Goal: Task Accomplishment & Management: Manage account settings

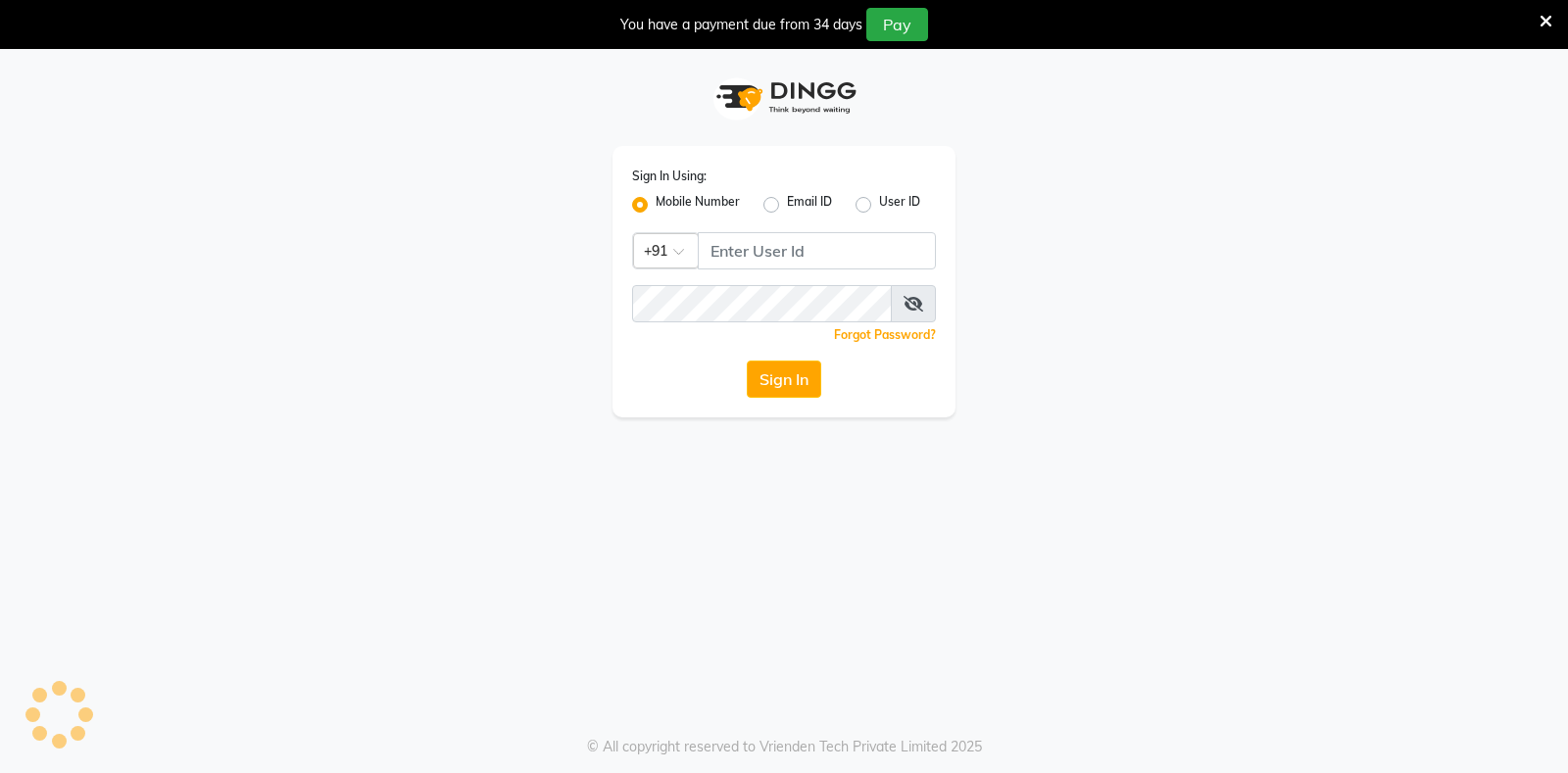
select select "all"
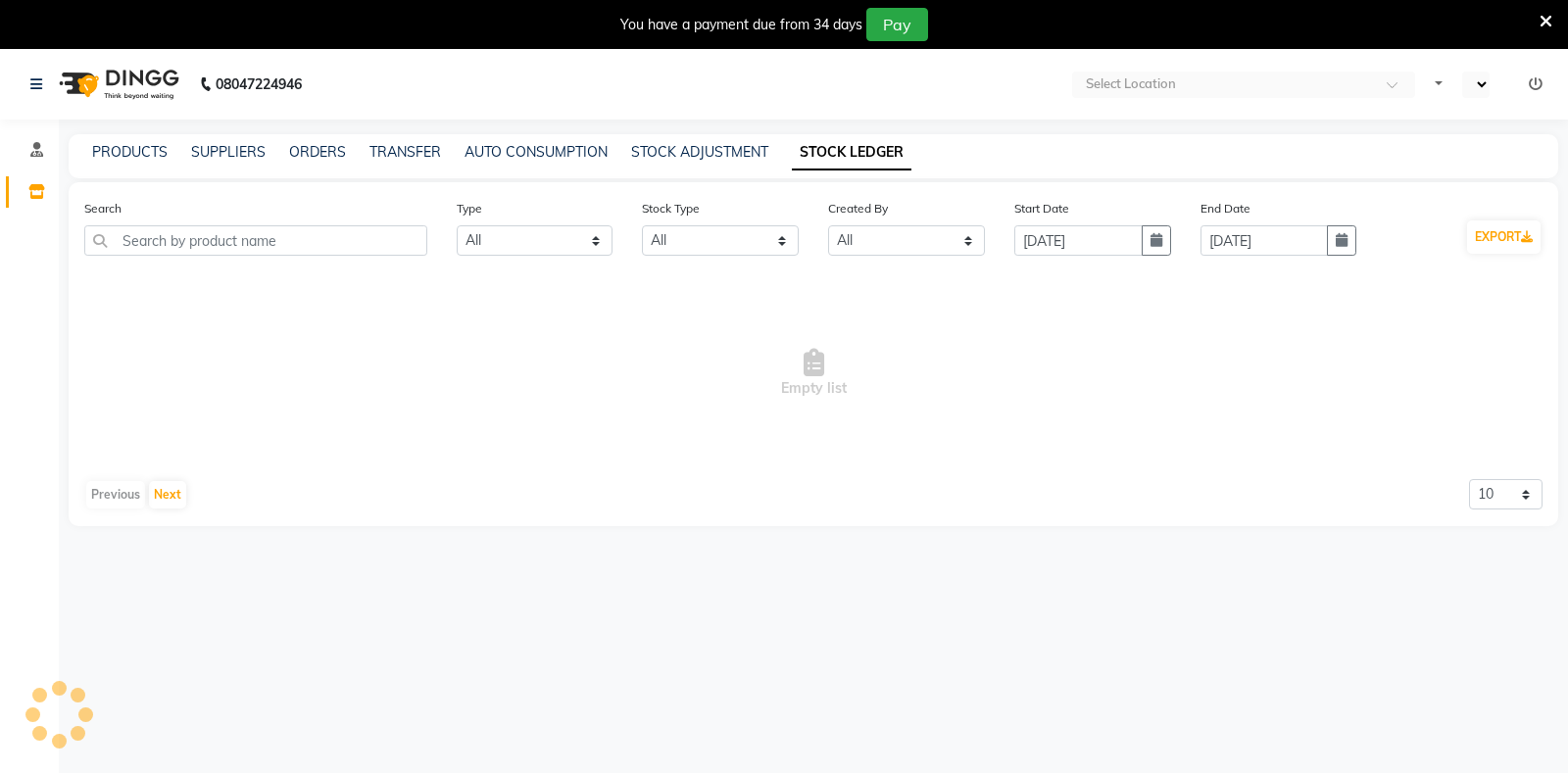
select select "en"
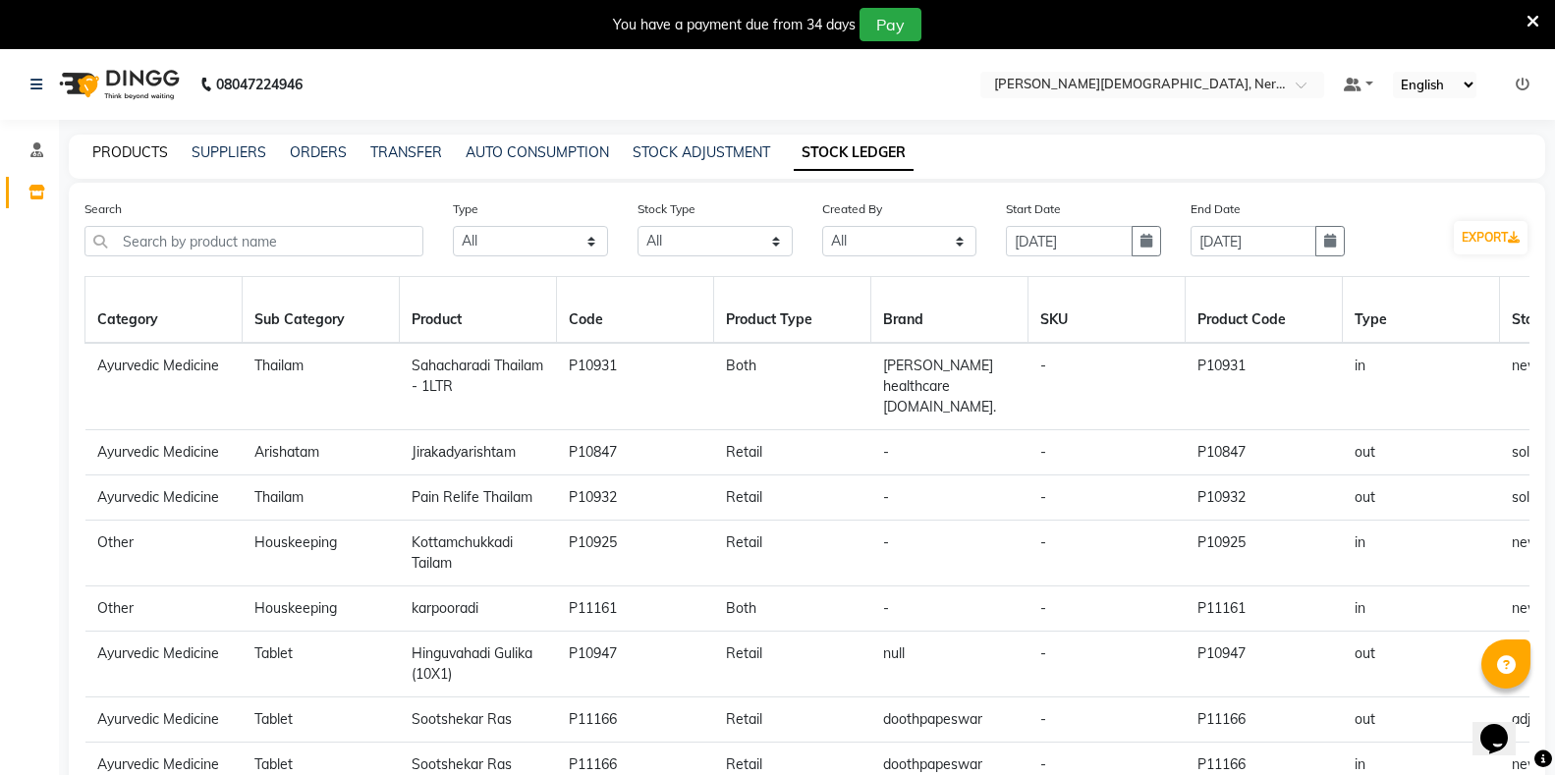
click at [106, 152] on link "PRODUCTS" at bounding box center [130, 152] width 76 height 18
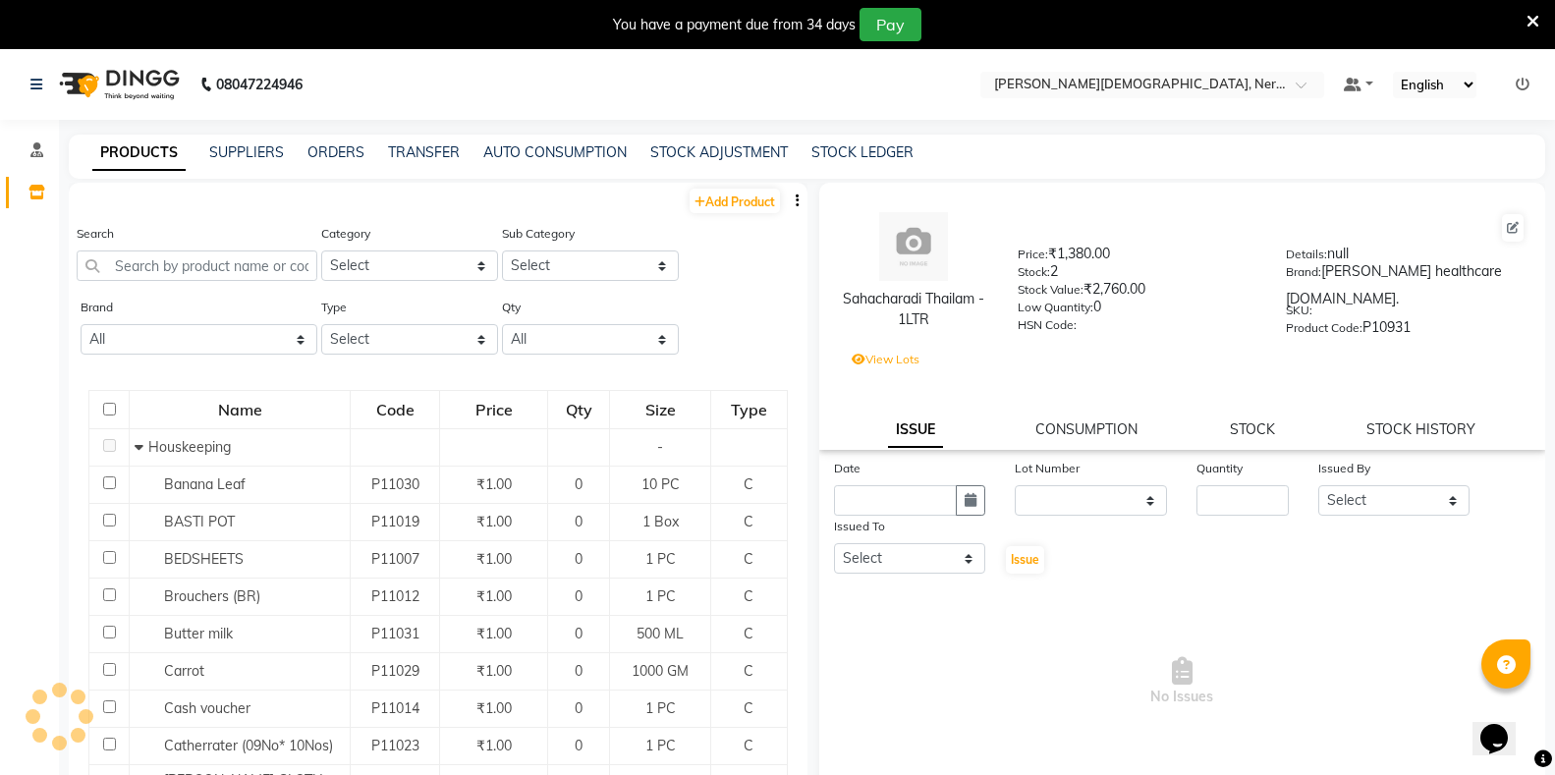
select select
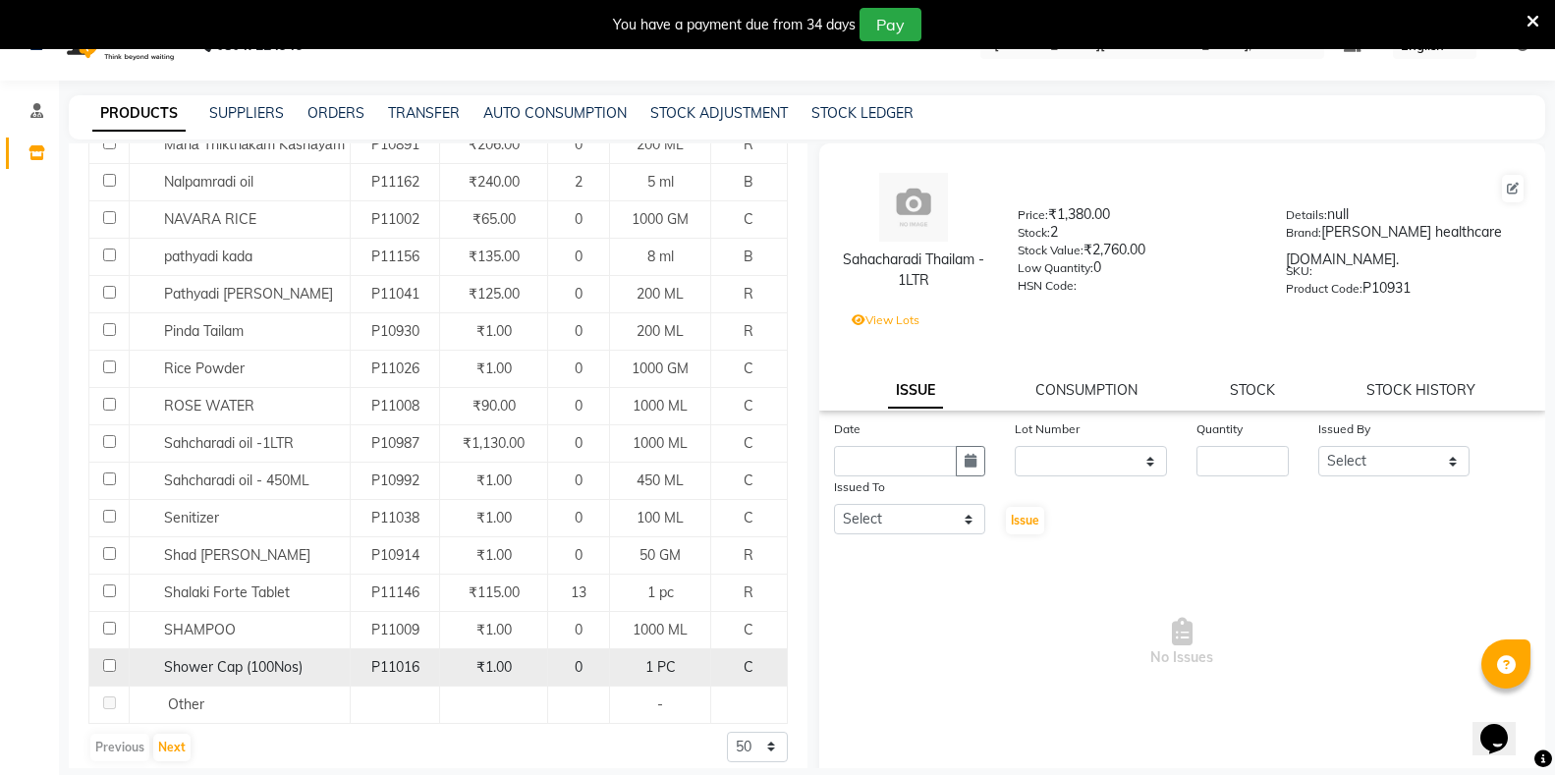
scroll to position [62, 0]
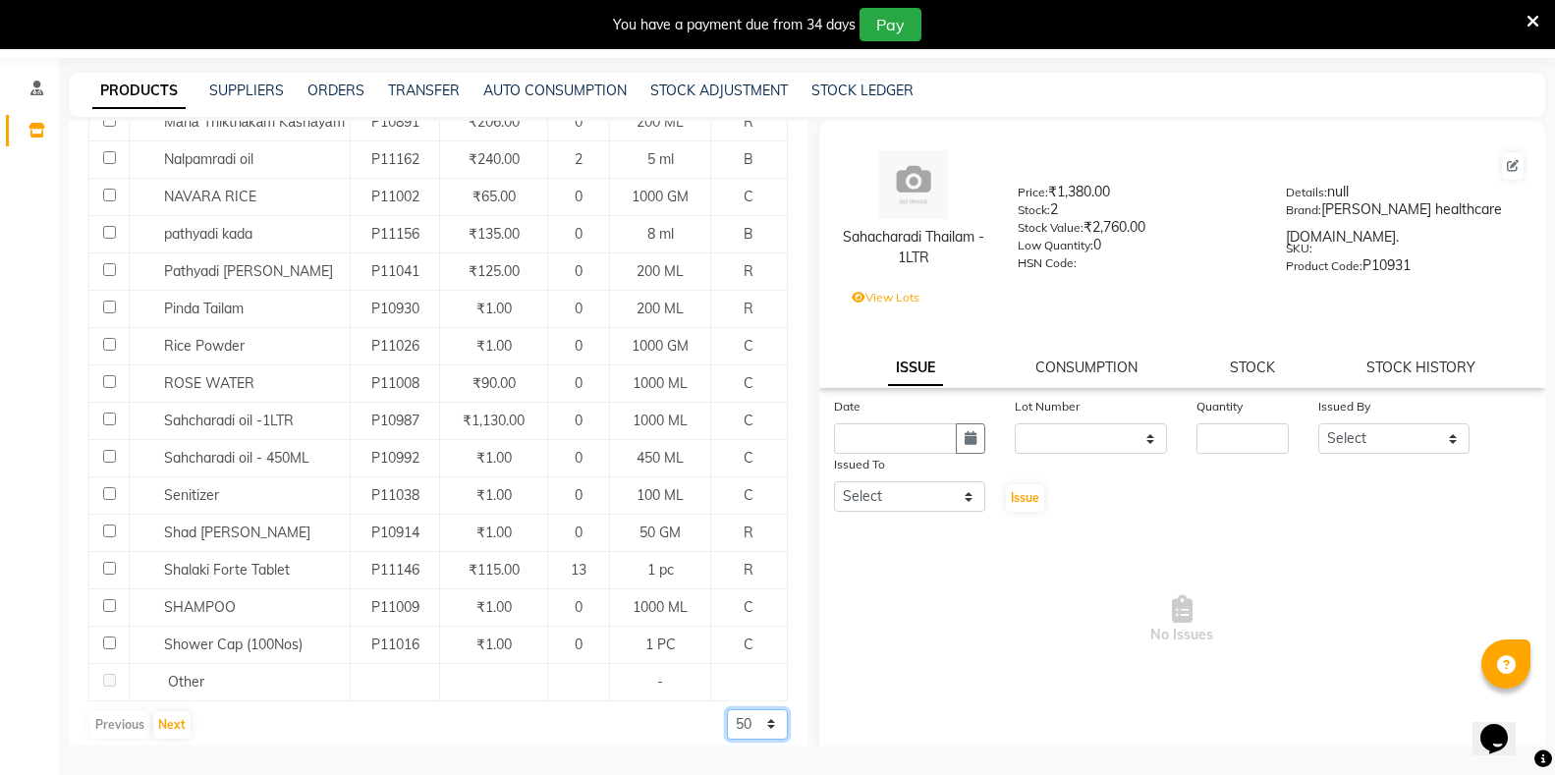
click at [727, 712] on select "50 100 500" at bounding box center [757, 724] width 61 height 30
select select "500"
click at [727, 709] on select "50 100 500" at bounding box center [757, 724] width 61 height 30
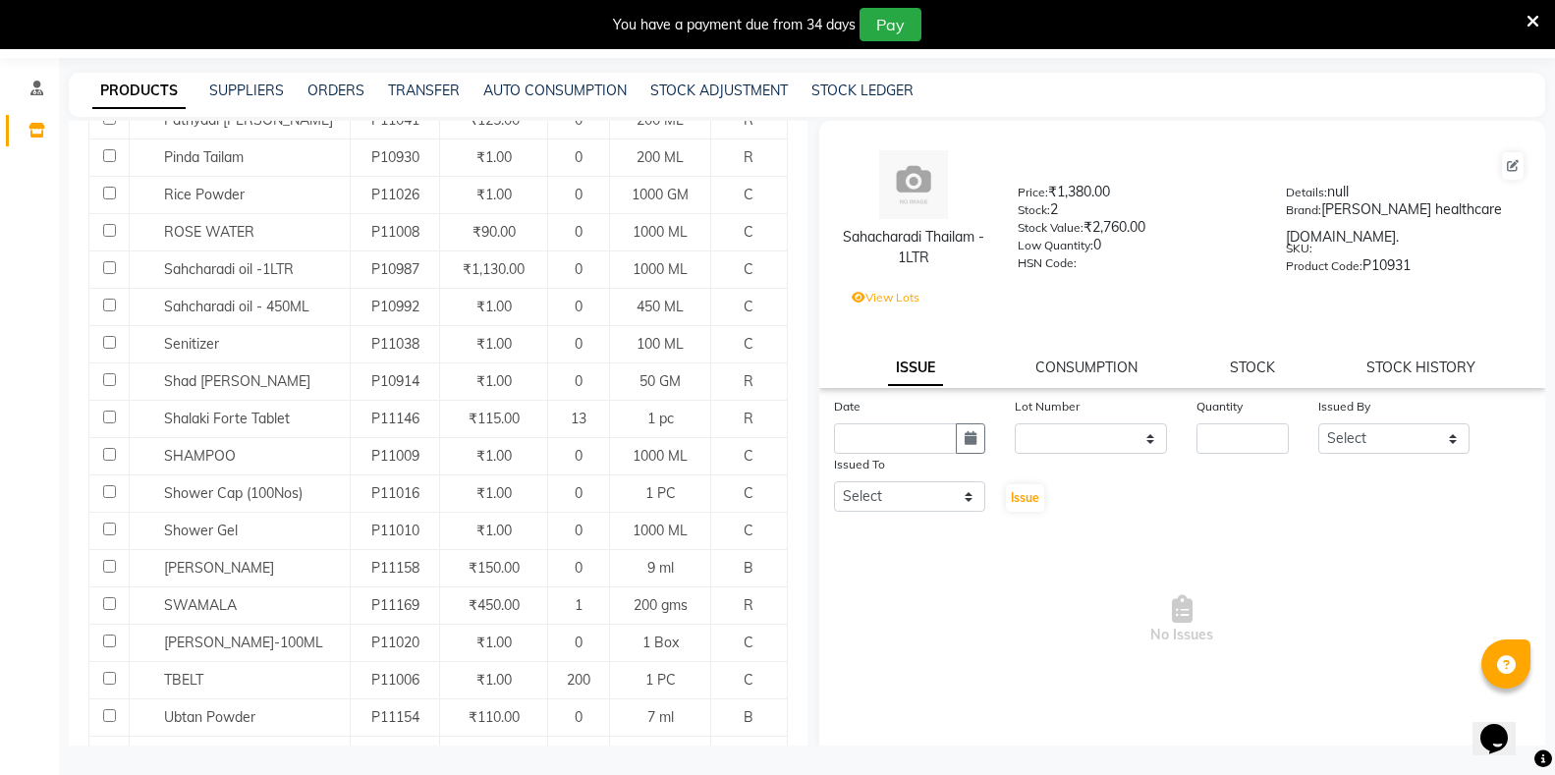
scroll to position [1646, 0]
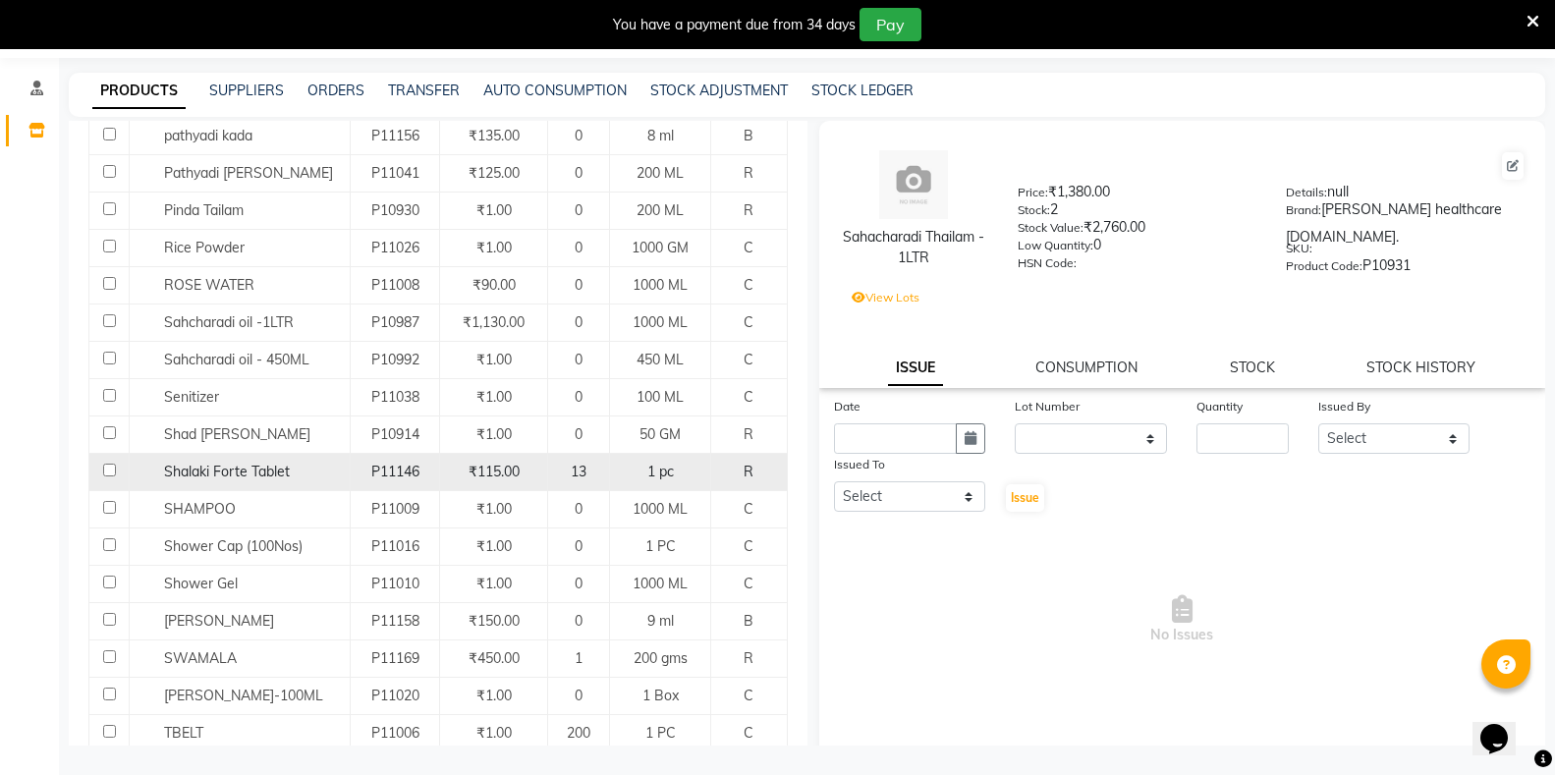
click at [109, 464] on input "checkbox" at bounding box center [109, 470] width 13 height 13
checkbox input "true"
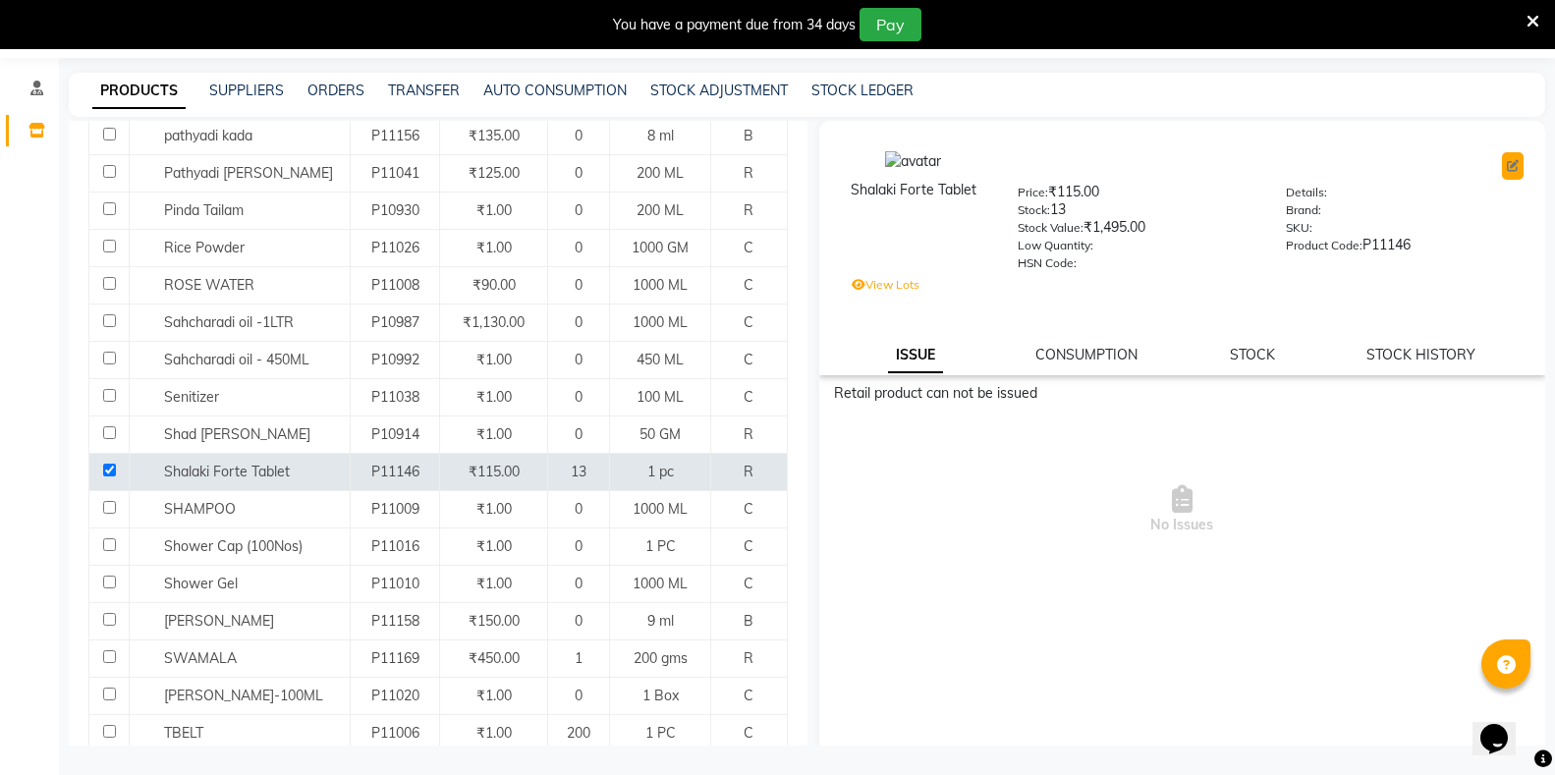
click at [1507, 167] on icon at bounding box center [1513, 166] width 12 height 12
select select "true"
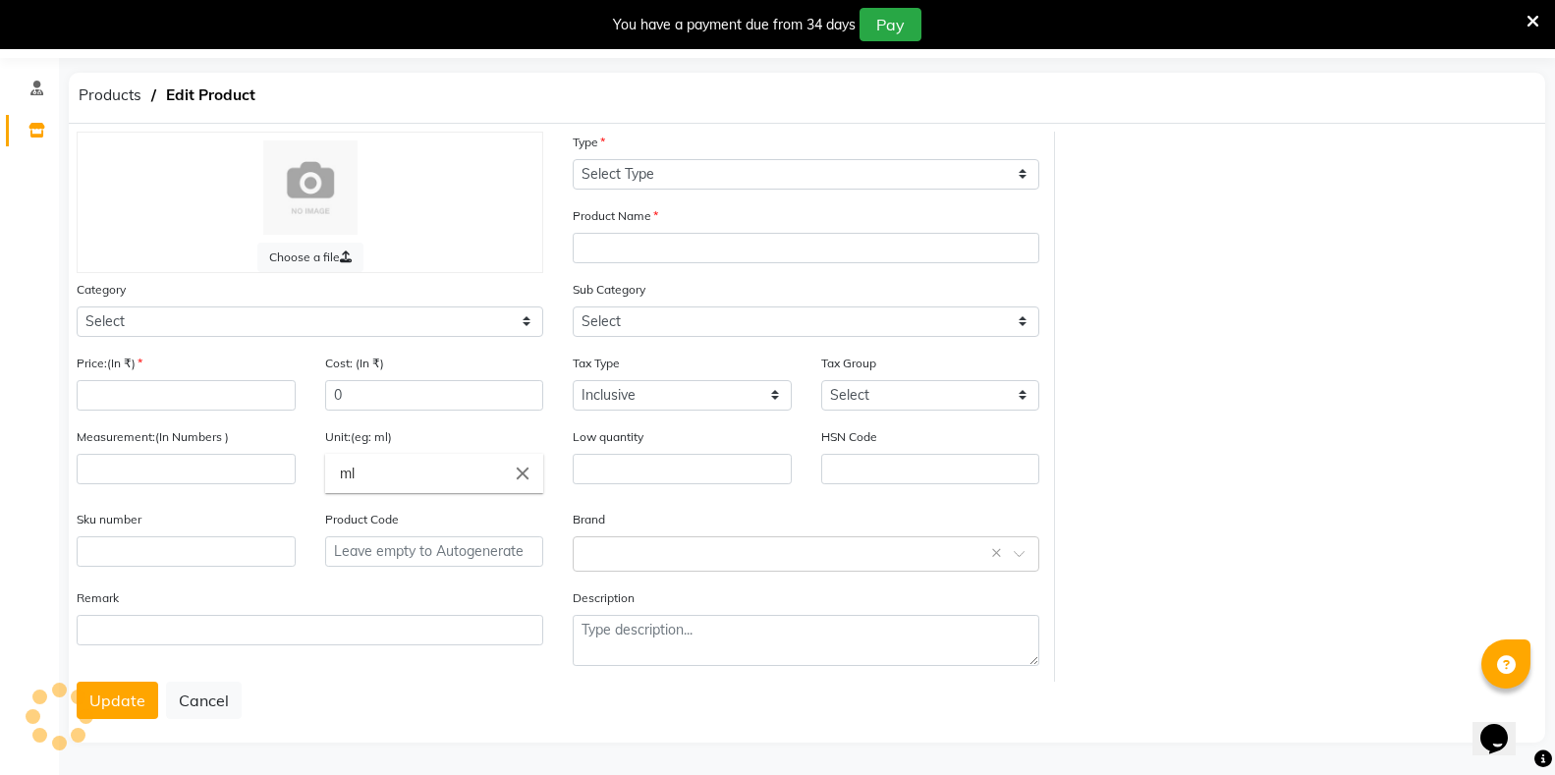
select select "R"
type input "Shalaki Forte Tablet"
select select
type input "115"
type input "1"
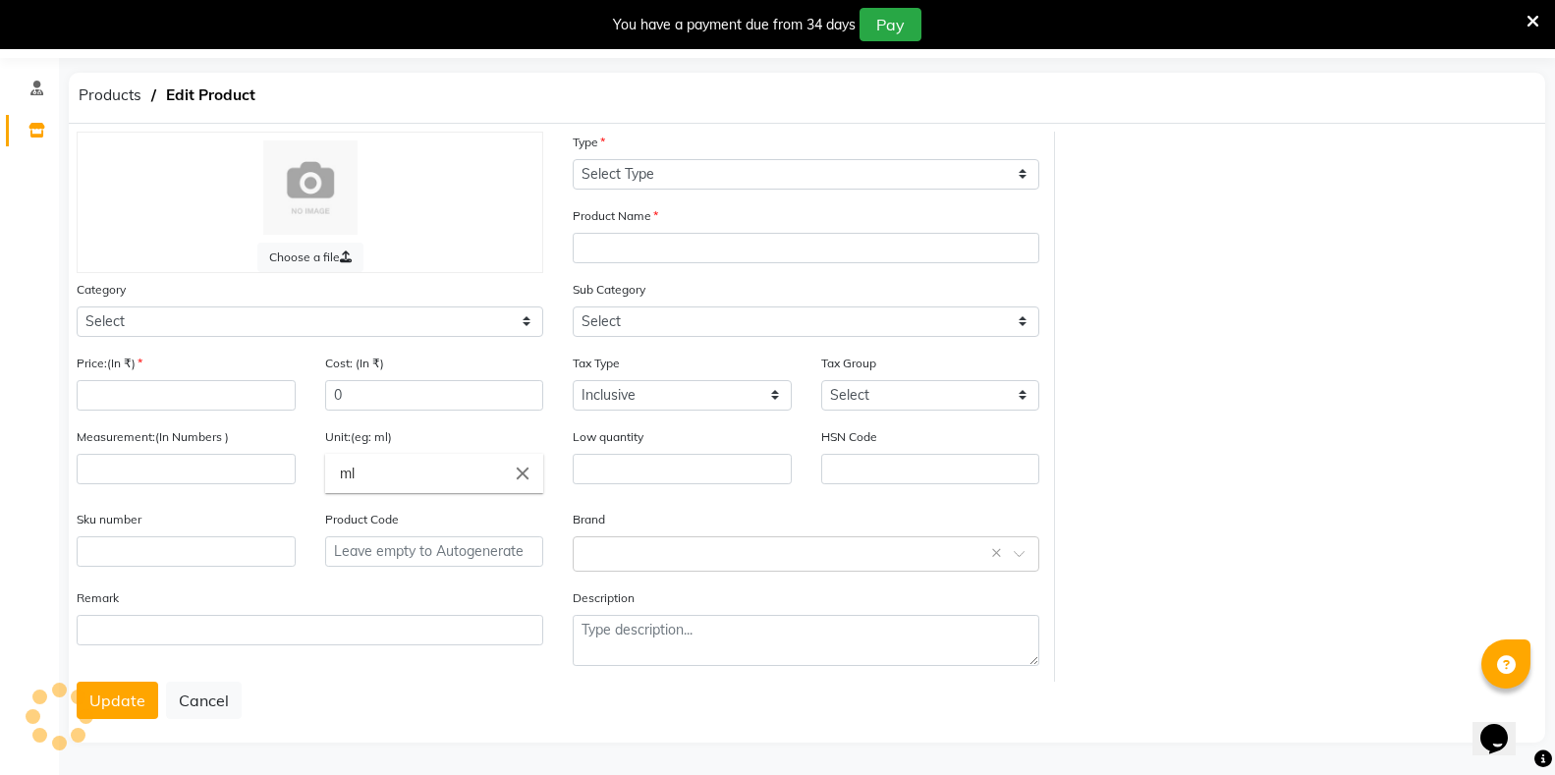
type input "pc"
type input "P11146"
select select "1112815000"
select select "1112815001"
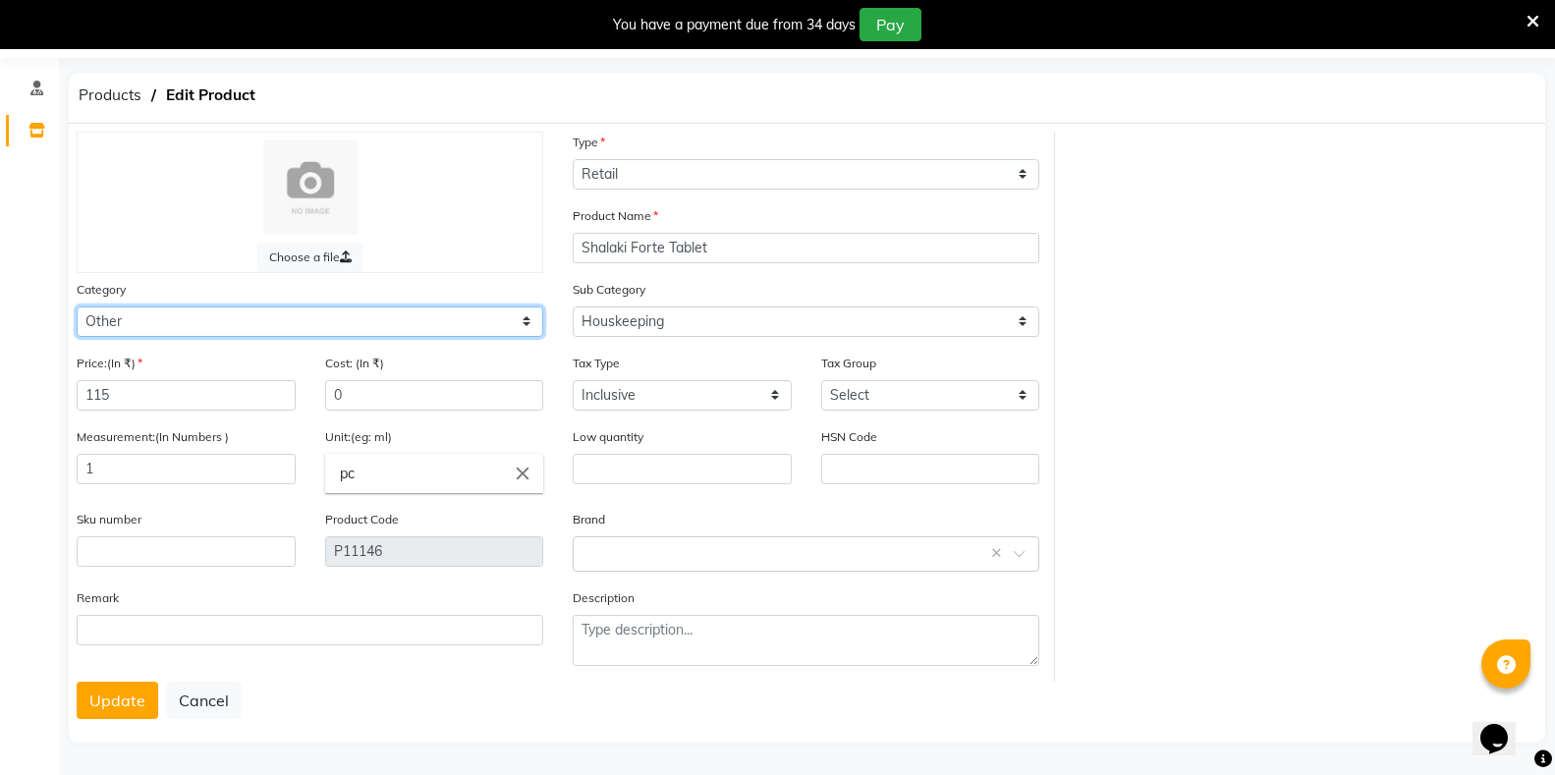
click at [238, 325] on select "Select Hair Skin Makeup Personal Care Appliances Classical Medicine OTC Proprie…" at bounding box center [310, 322] width 467 height 30
select select "1112815700"
click at [77, 307] on select "Select Hair Skin Makeup Personal Care Appliances Classical Medicine OTC Proprie…" at bounding box center [310, 322] width 467 height 30
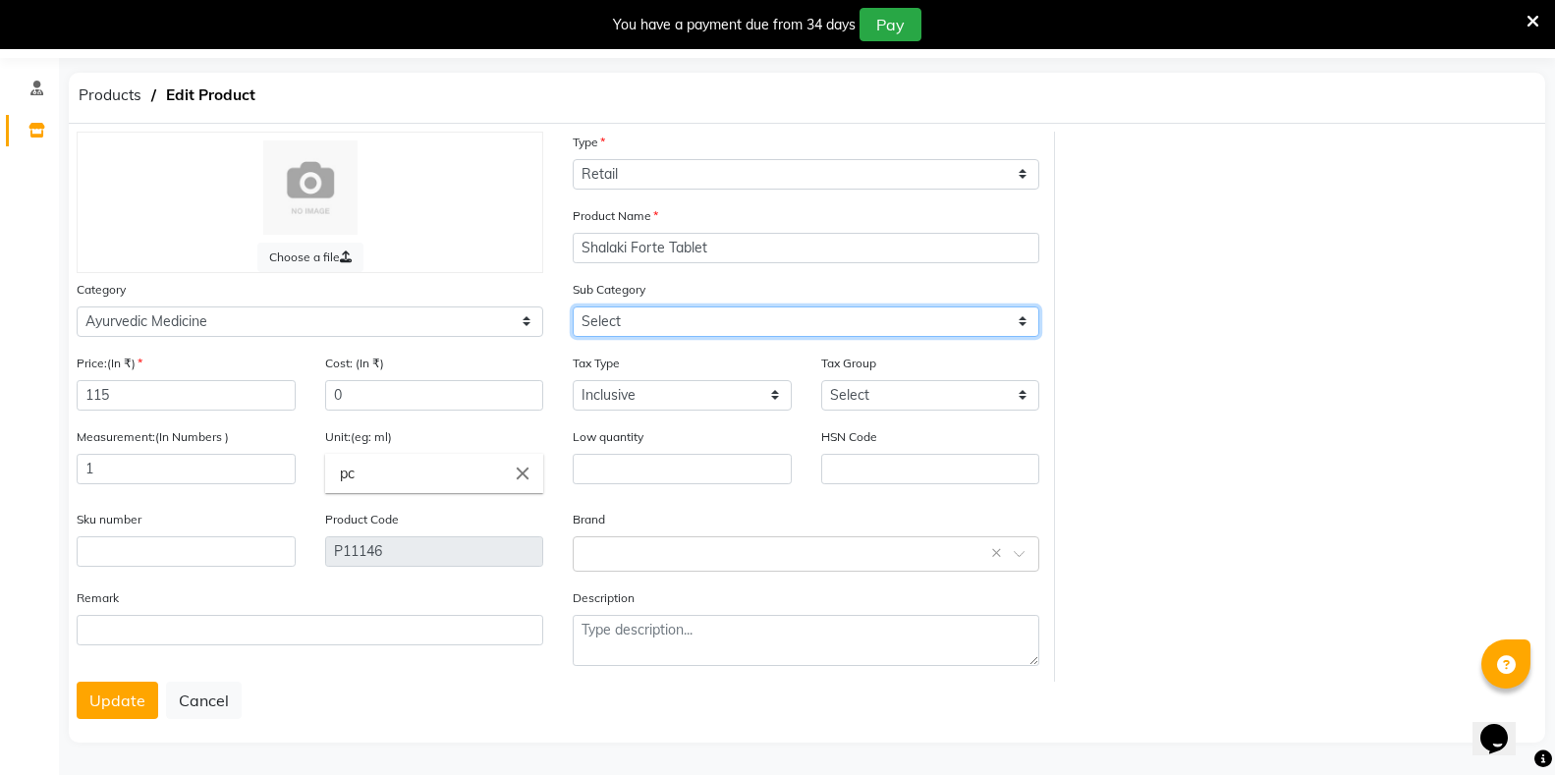
click at [624, 324] on select "Select [PERSON_NAME] OTC Tablet Churnam" at bounding box center [806, 322] width 467 height 30
select select "11128157008"
click at [573, 307] on select "Select [PERSON_NAME] OTC Tablet Churnam" at bounding box center [806, 322] width 467 height 30
click at [118, 702] on button "Update" at bounding box center [118, 700] width 82 height 37
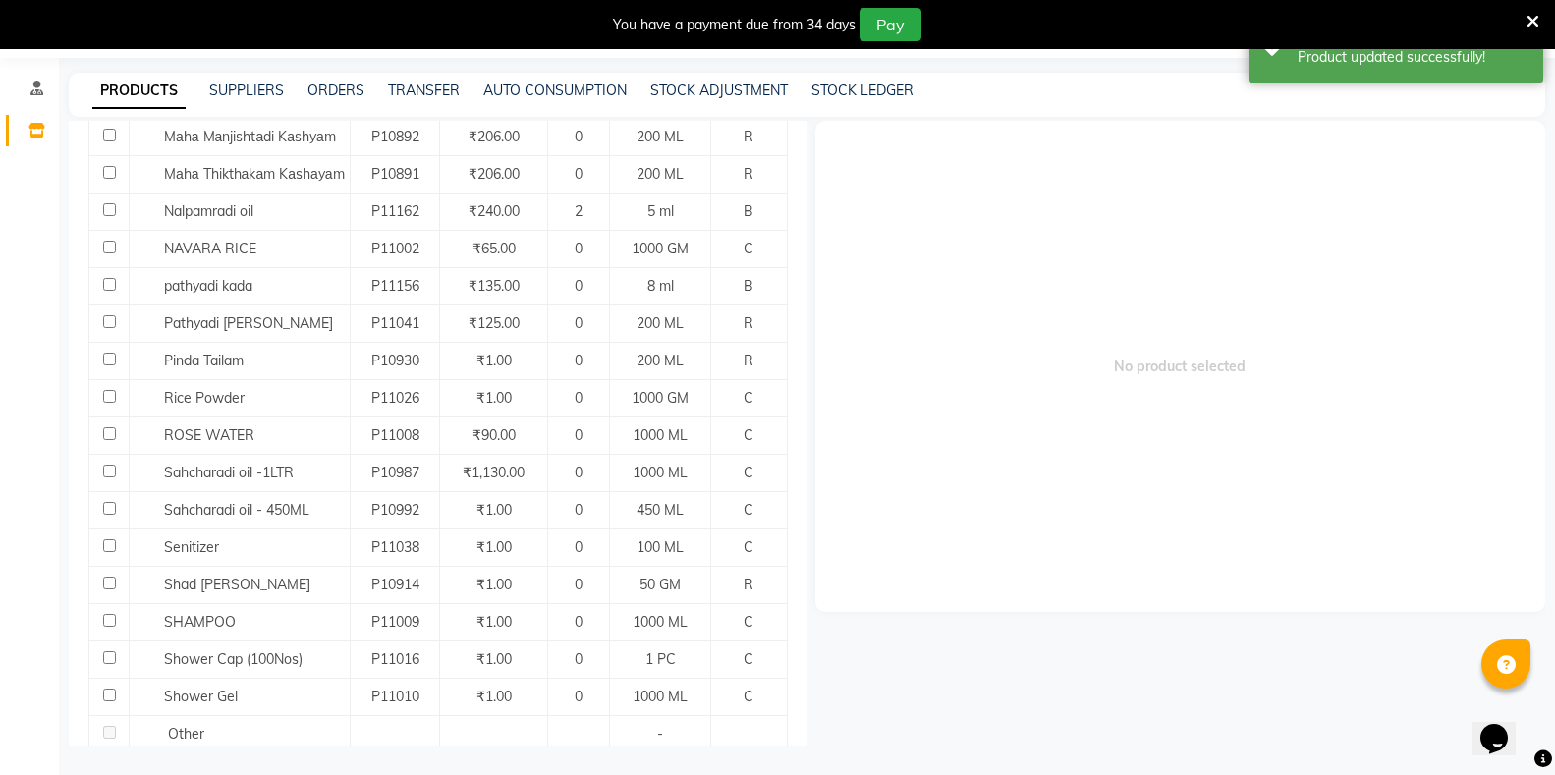
scroll to position [1548, 0]
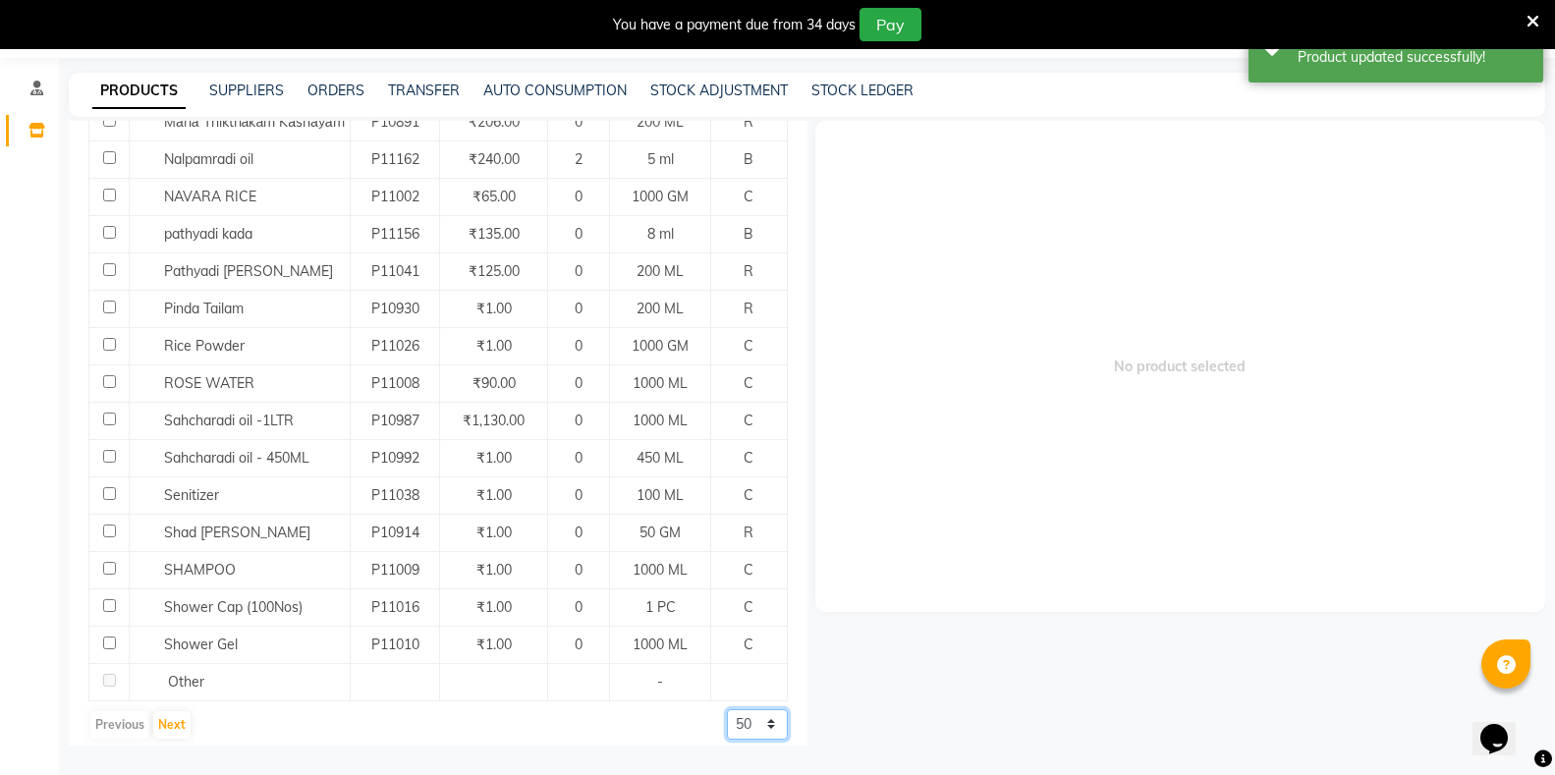
click at [727, 711] on select "50 100 500" at bounding box center [757, 724] width 61 height 30
select select "500"
click at [727, 709] on select "50 100 500" at bounding box center [757, 724] width 61 height 30
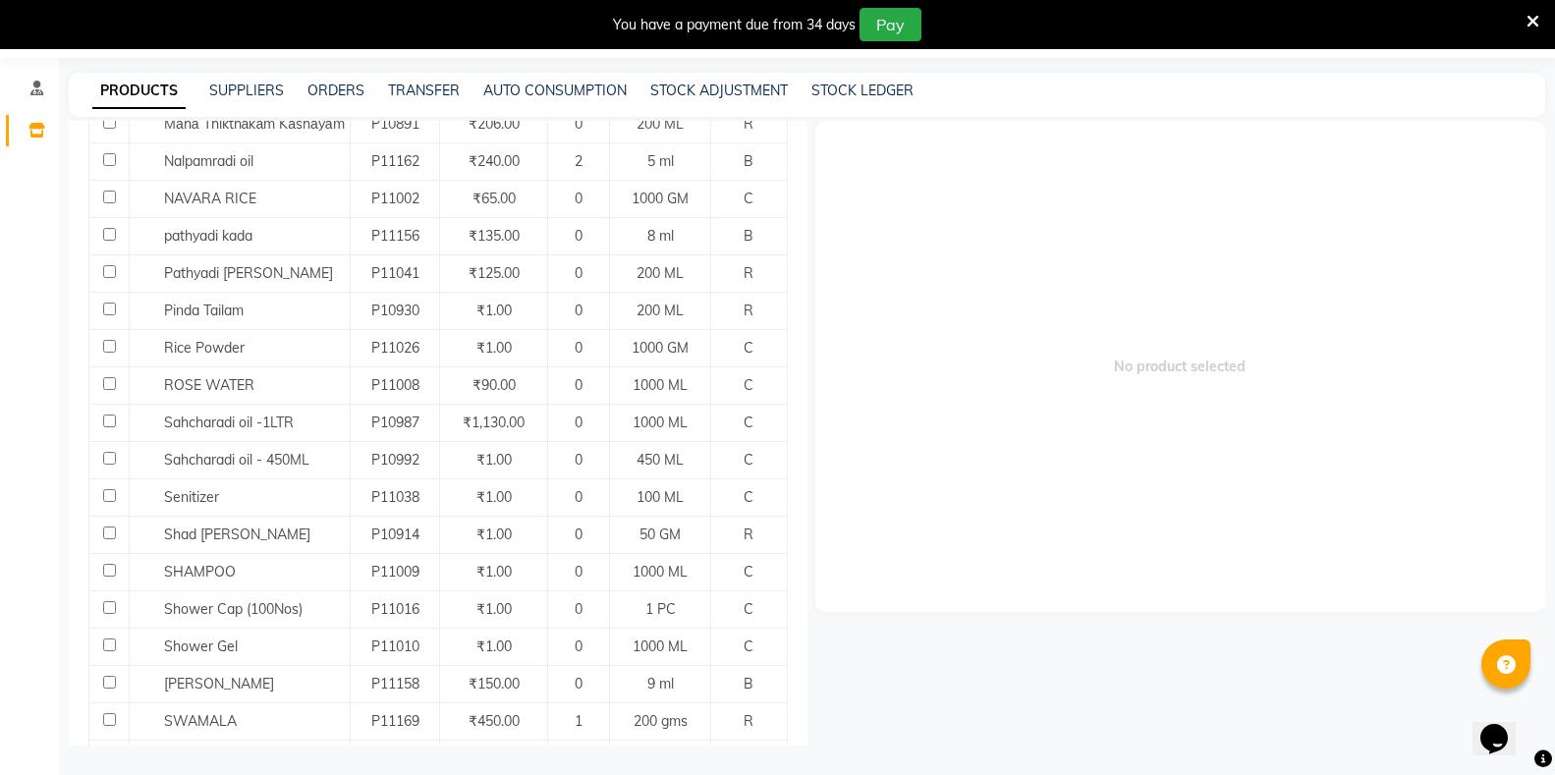
scroll to position [1447, 0]
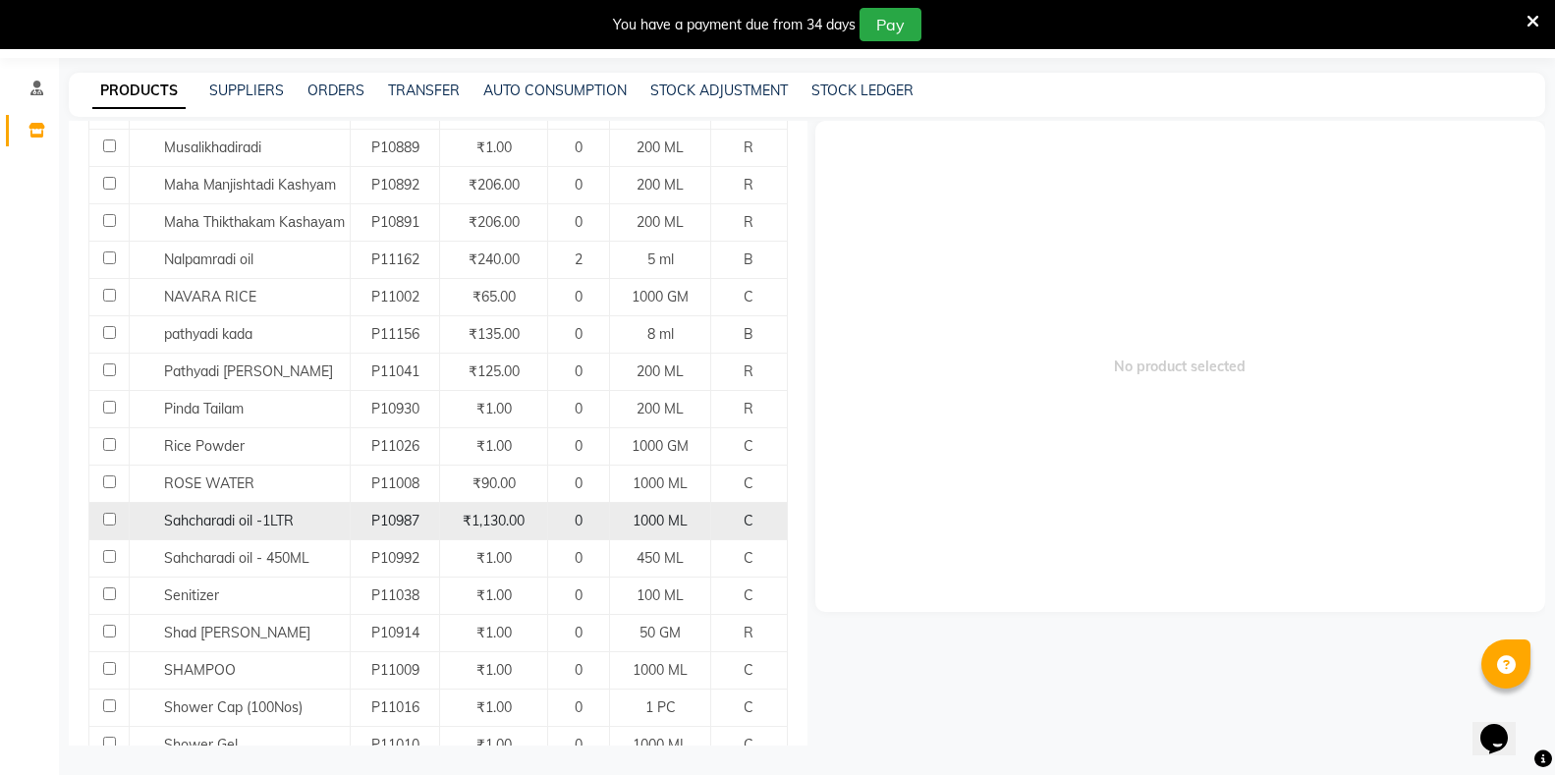
click at [111, 513] on input "checkbox" at bounding box center [109, 519] width 13 height 13
checkbox input "true"
select select
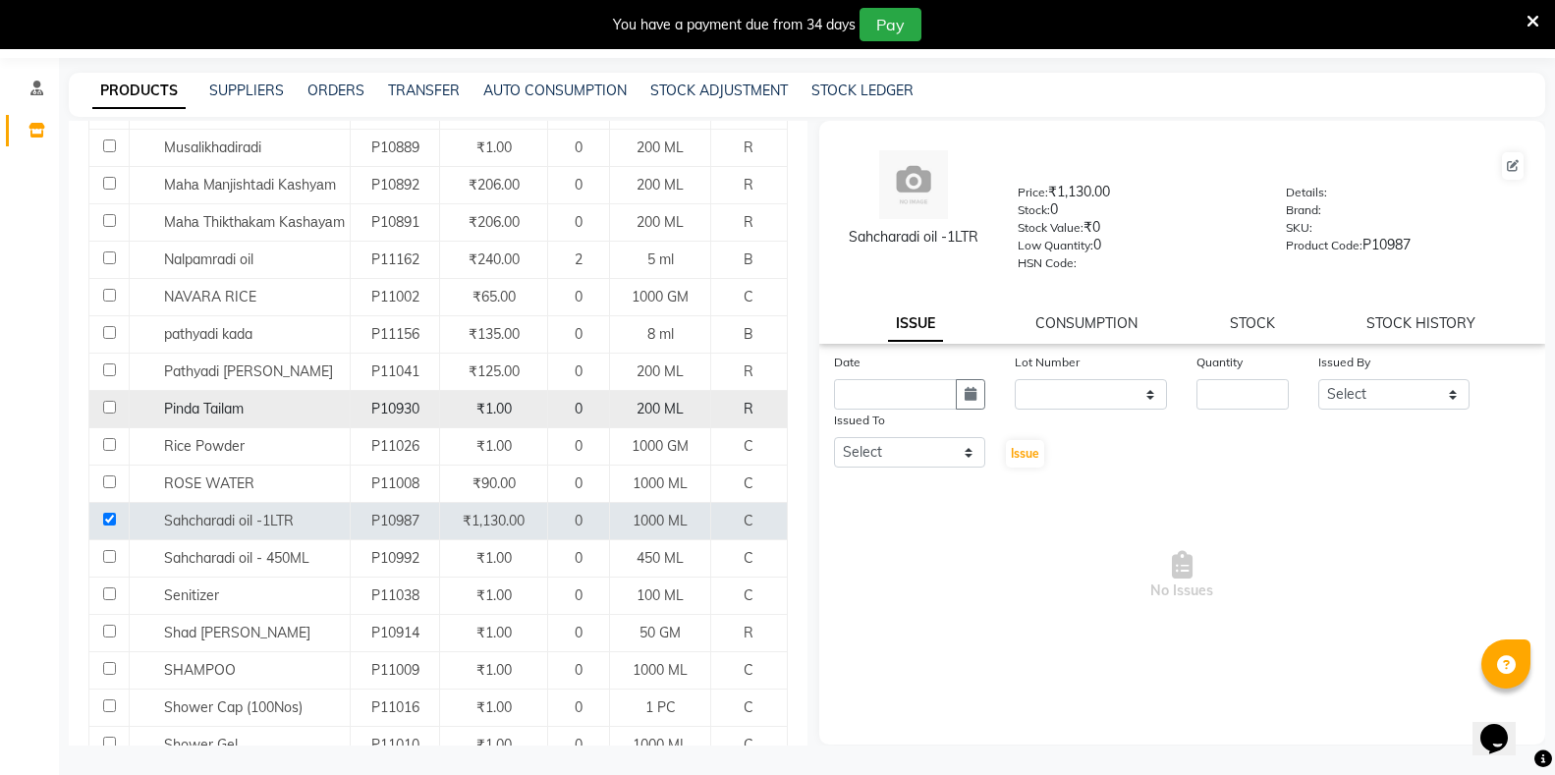
click at [103, 401] on input "checkbox" at bounding box center [109, 407] width 13 height 13
checkbox input "true"
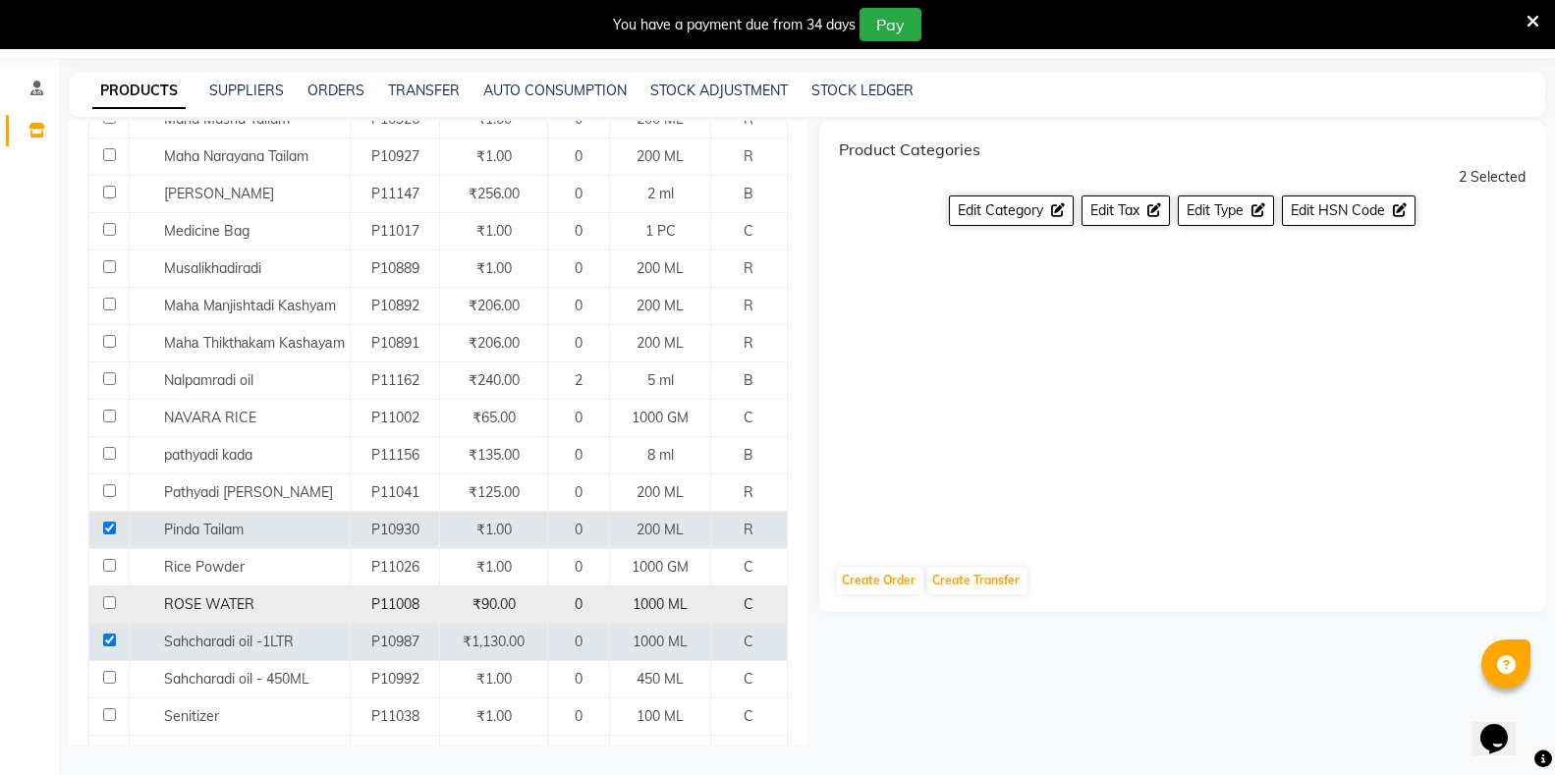
scroll to position [1251, 0]
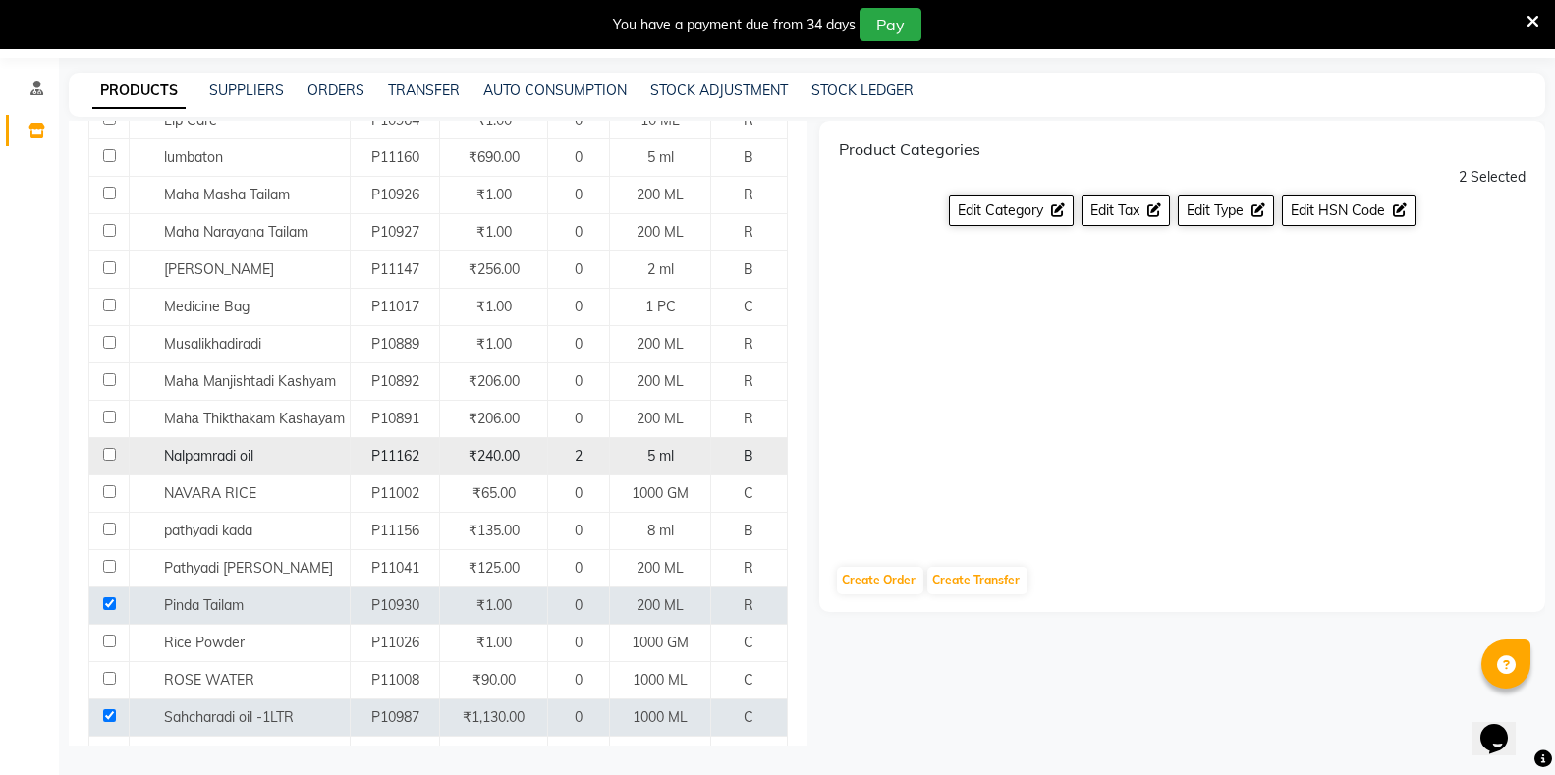
click at [108, 448] on input "checkbox" at bounding box center [109, 454] width 13 height 13
checkbox input "true"
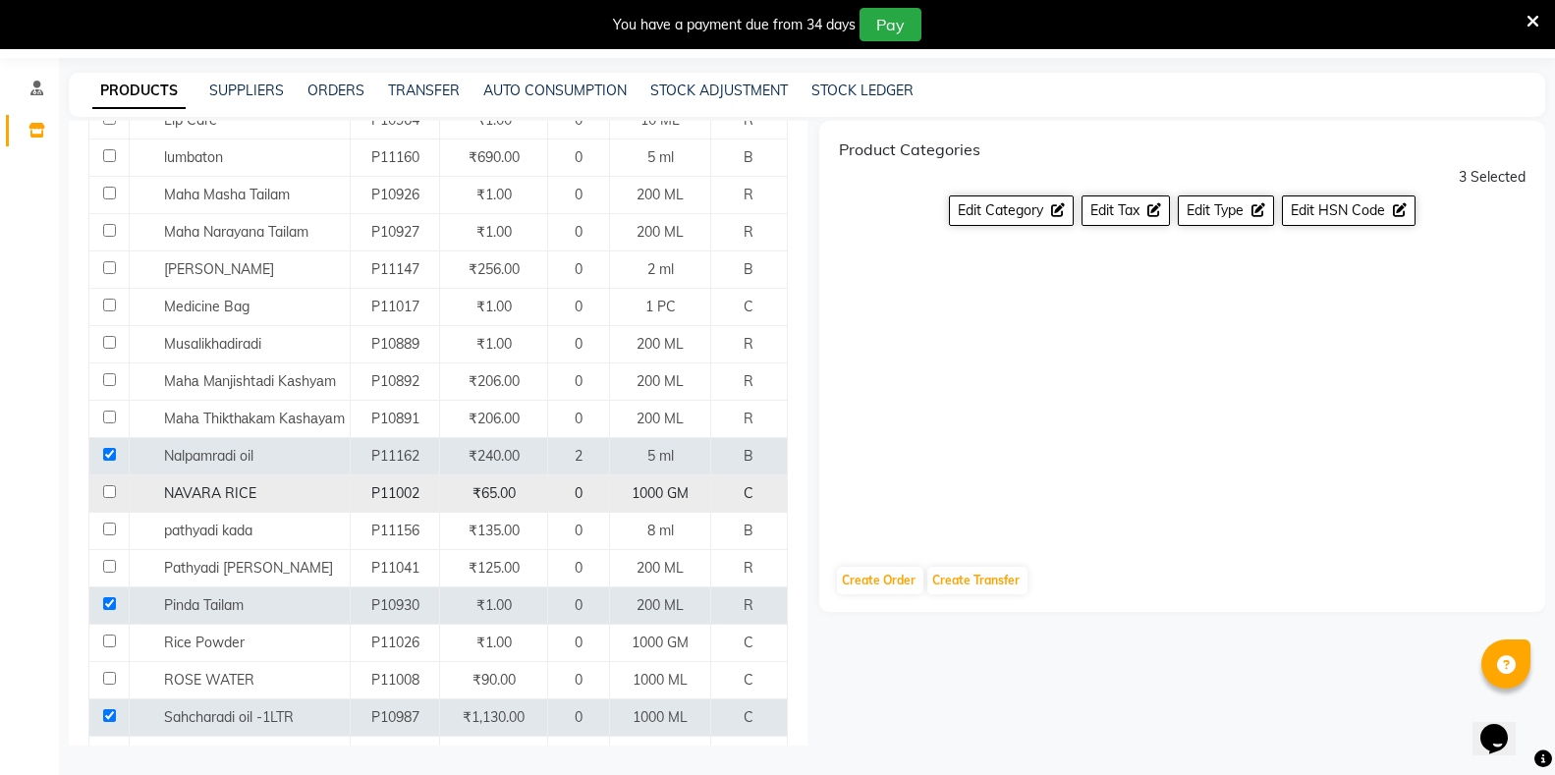
scroll to position [1153, 0]
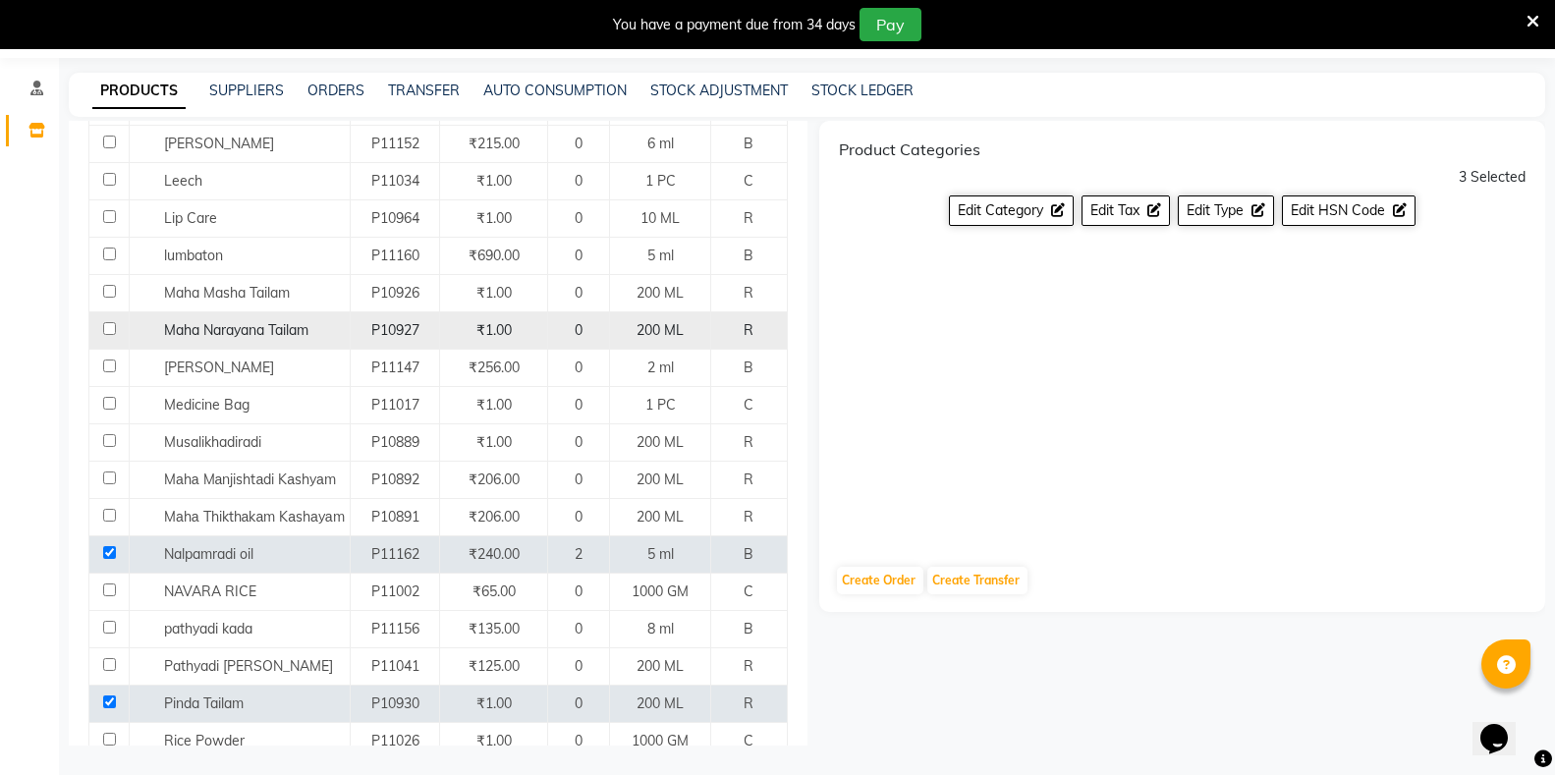
click at [111, 322] on input "checkbox" at bounding box center [109, 328] width 13 height 13
checkbox input "true"
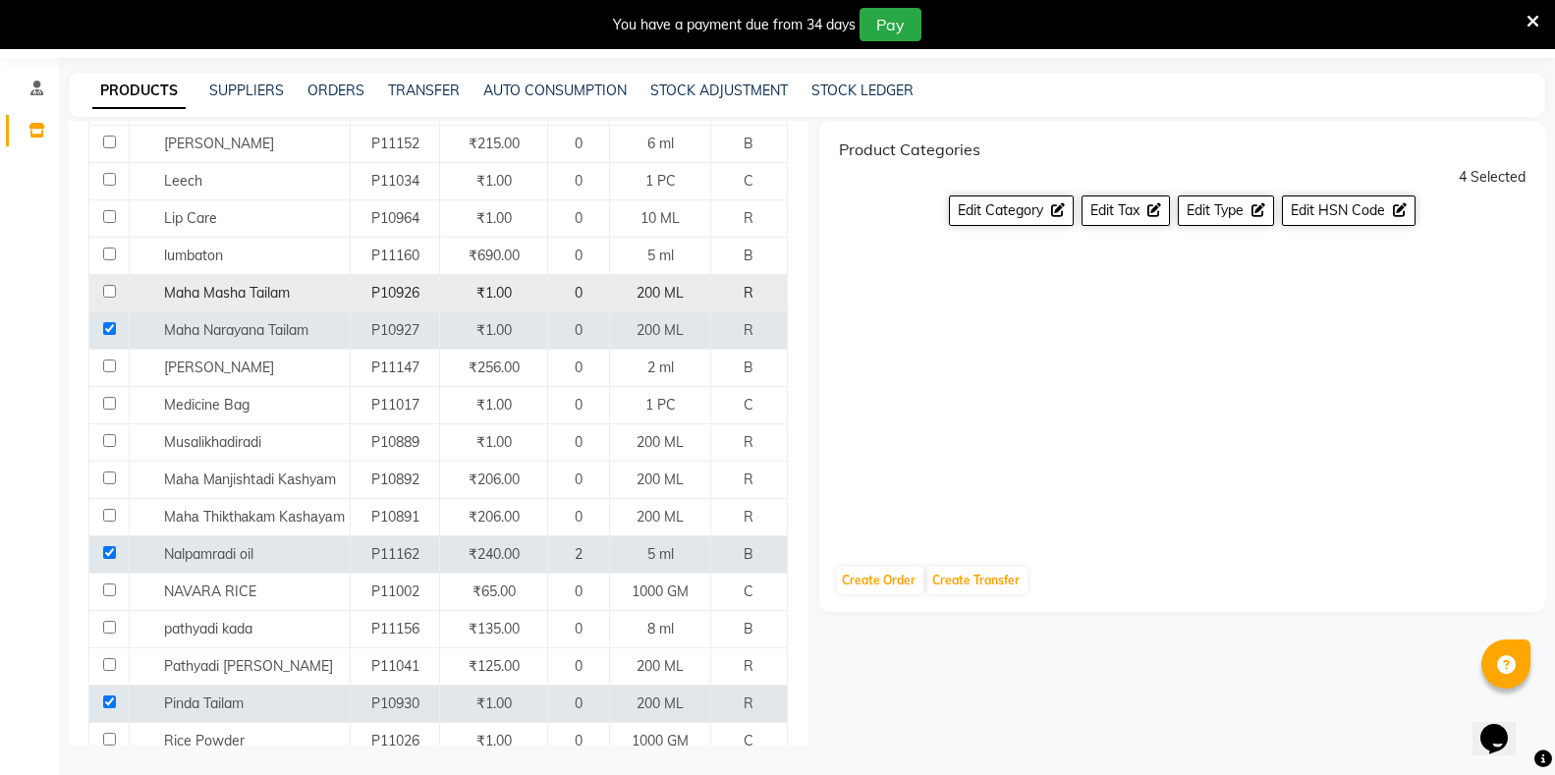
click at [108, 285] on input "checkbox" at bounding box center [109, 291] width 13 height 13
checkbox input "true"
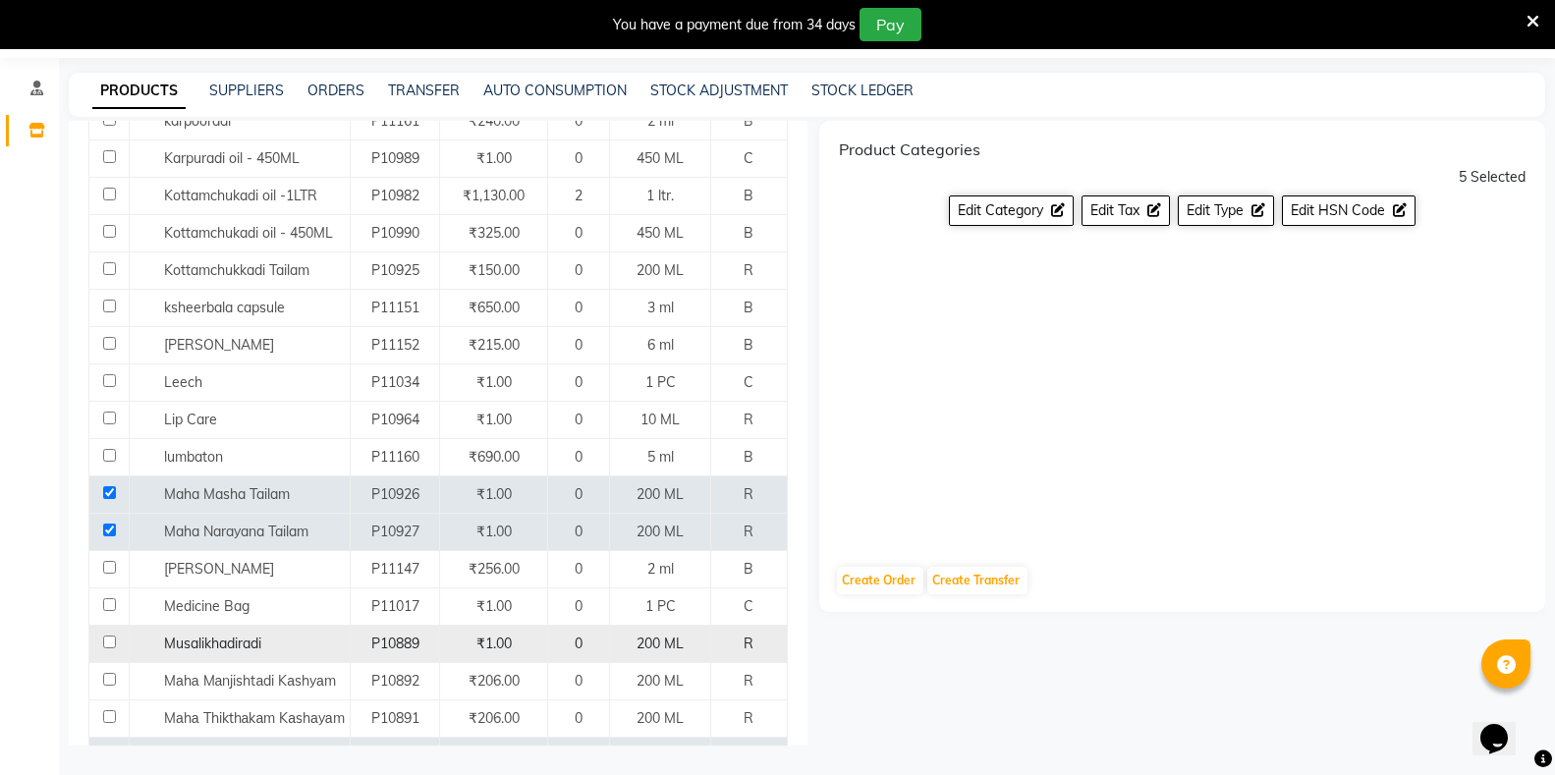
scroll to position [858, 0]
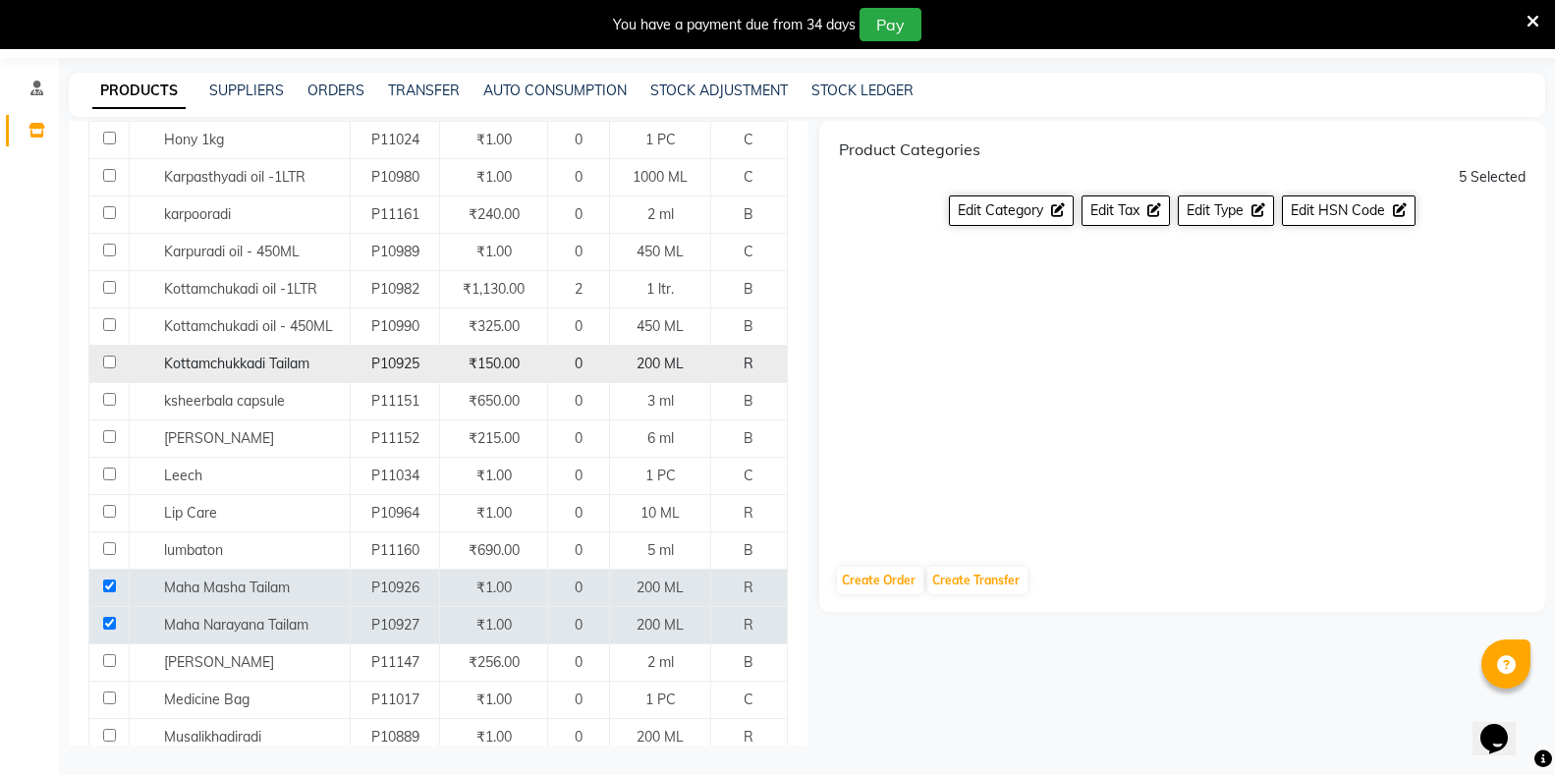
click at [108, 356] on input "checkbox" at bounding box center [109, 362] width 13 height 13
checkbox input "true"
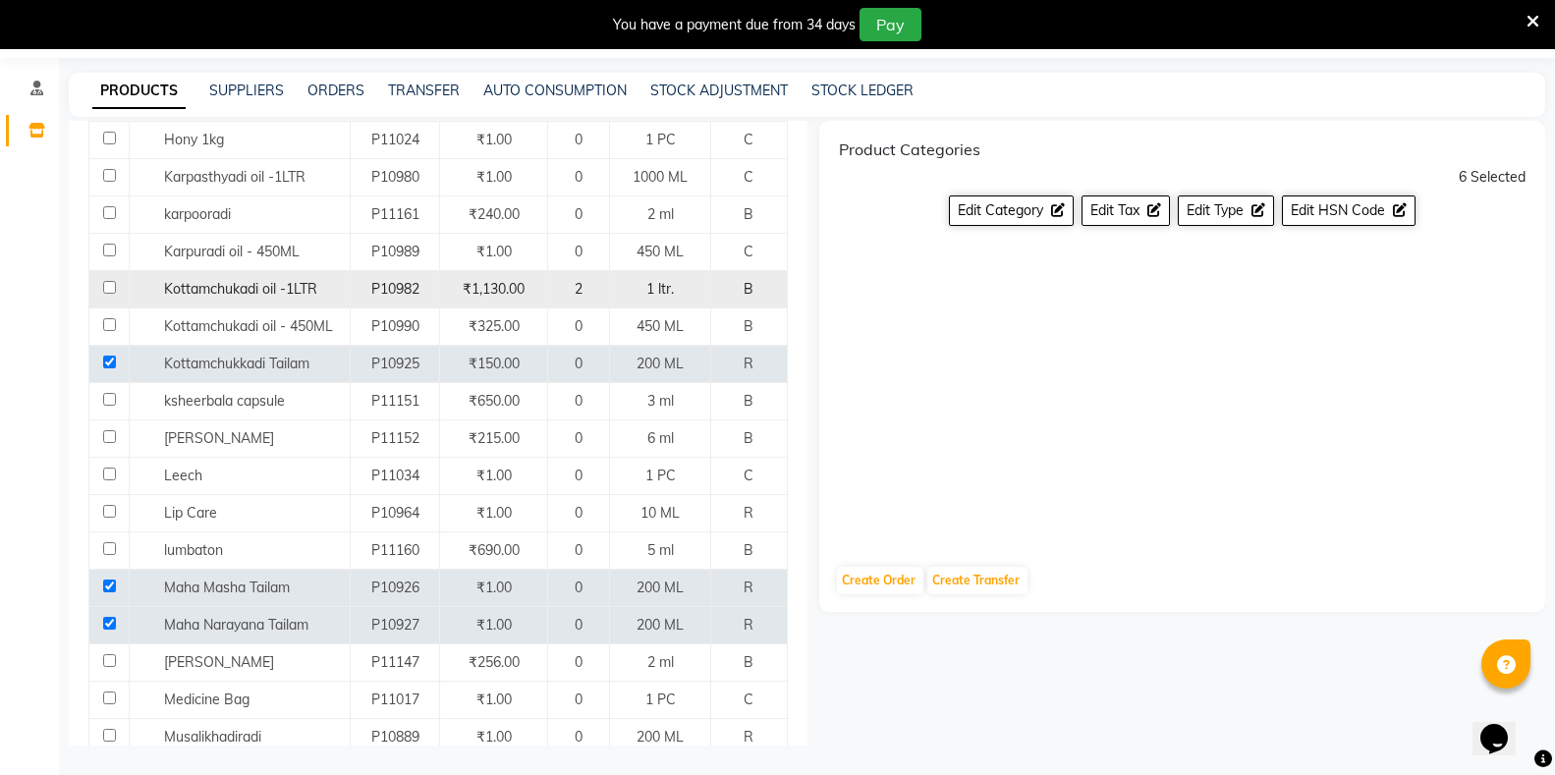
click at [104, 281] on input "checkbox" at bounding box center [109, 287] width 13 height 13
checkbox input "true"
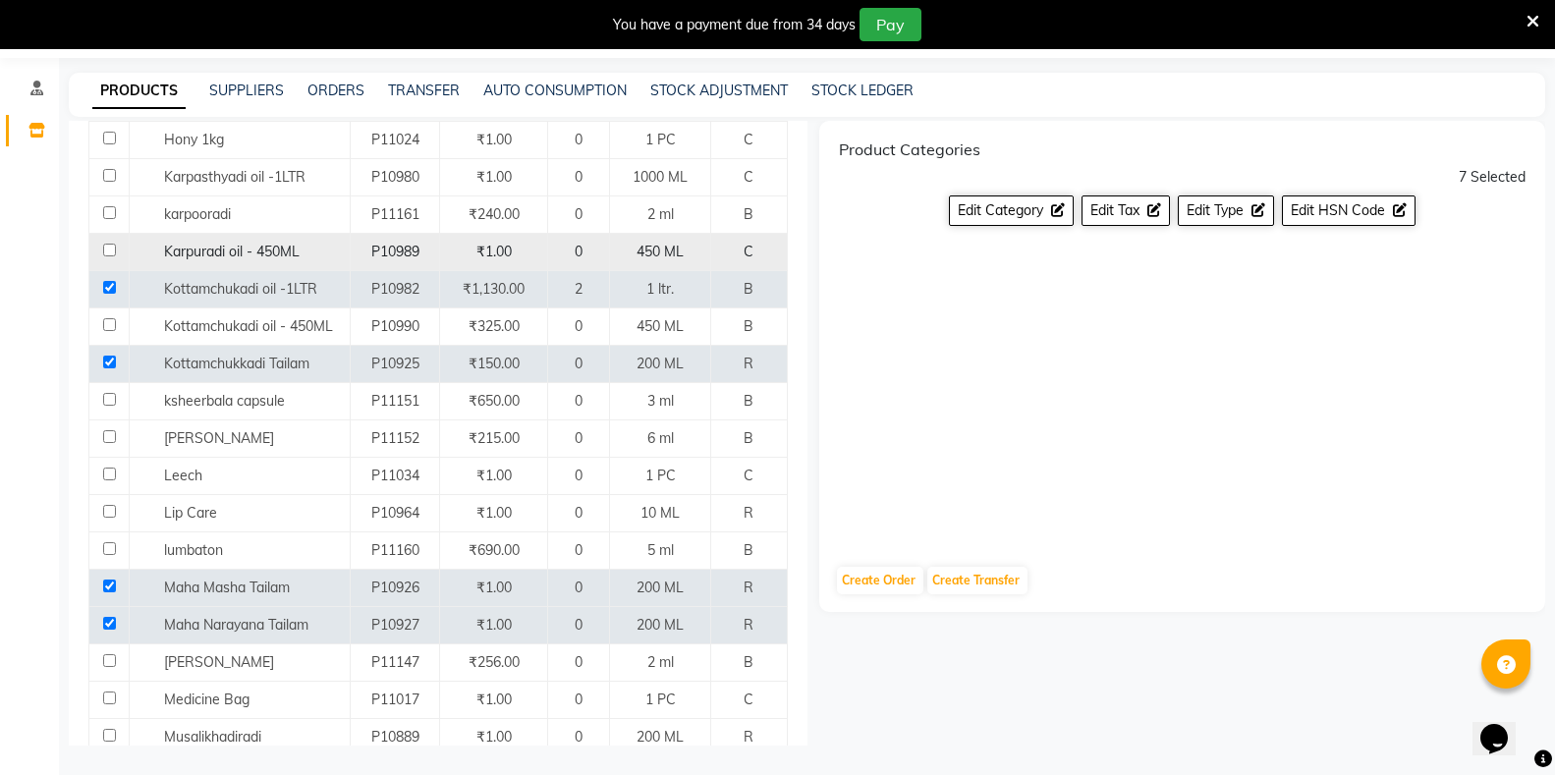
click at [109, 244] on input "checkbox" at bounding box center [109, 250] width 13 height 13
checkbox input "true"
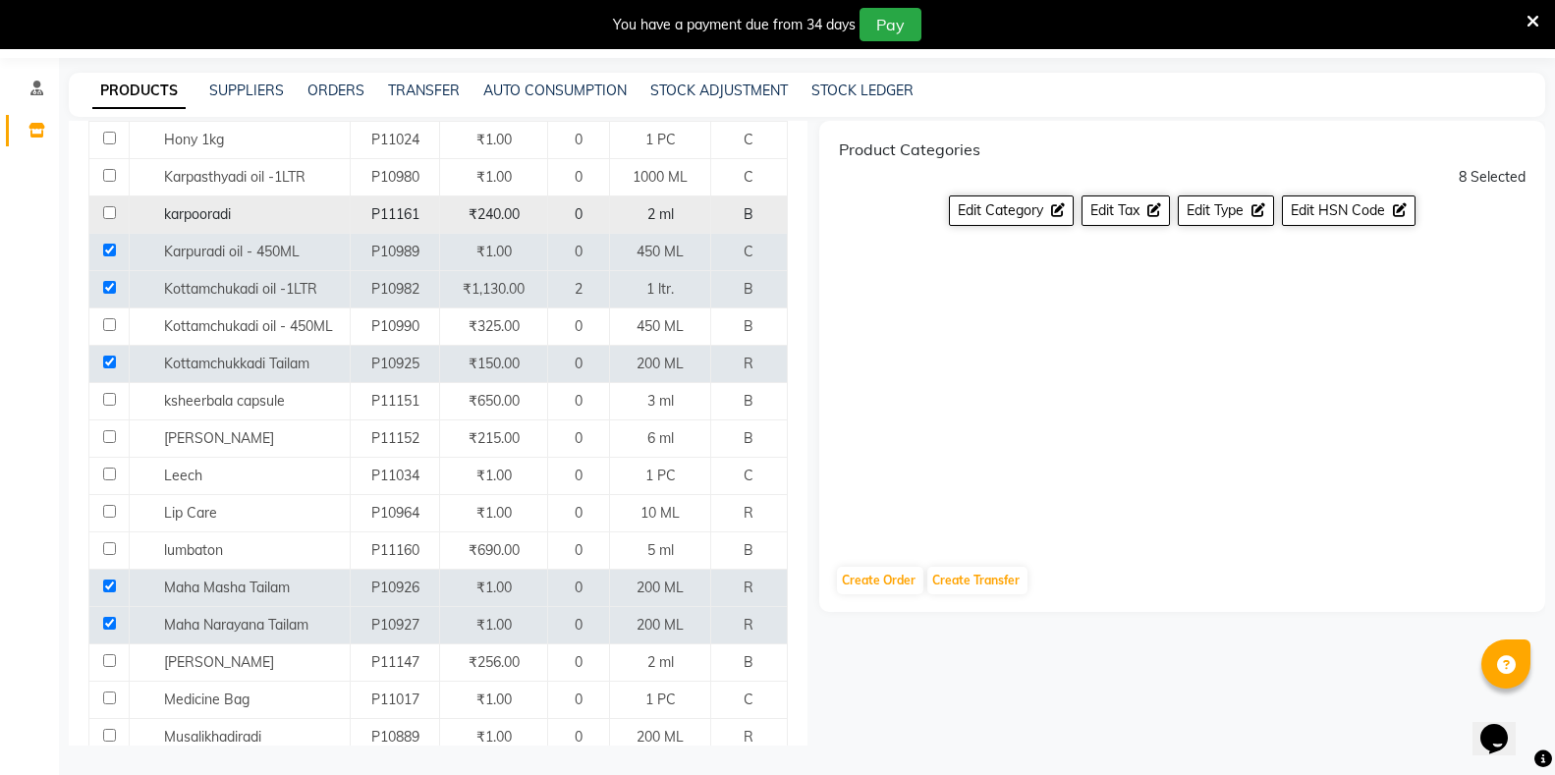
click at [106, 206] on input "checkbox" at bounding box center [109, 212] width 13 height 13
checkbox input "true"
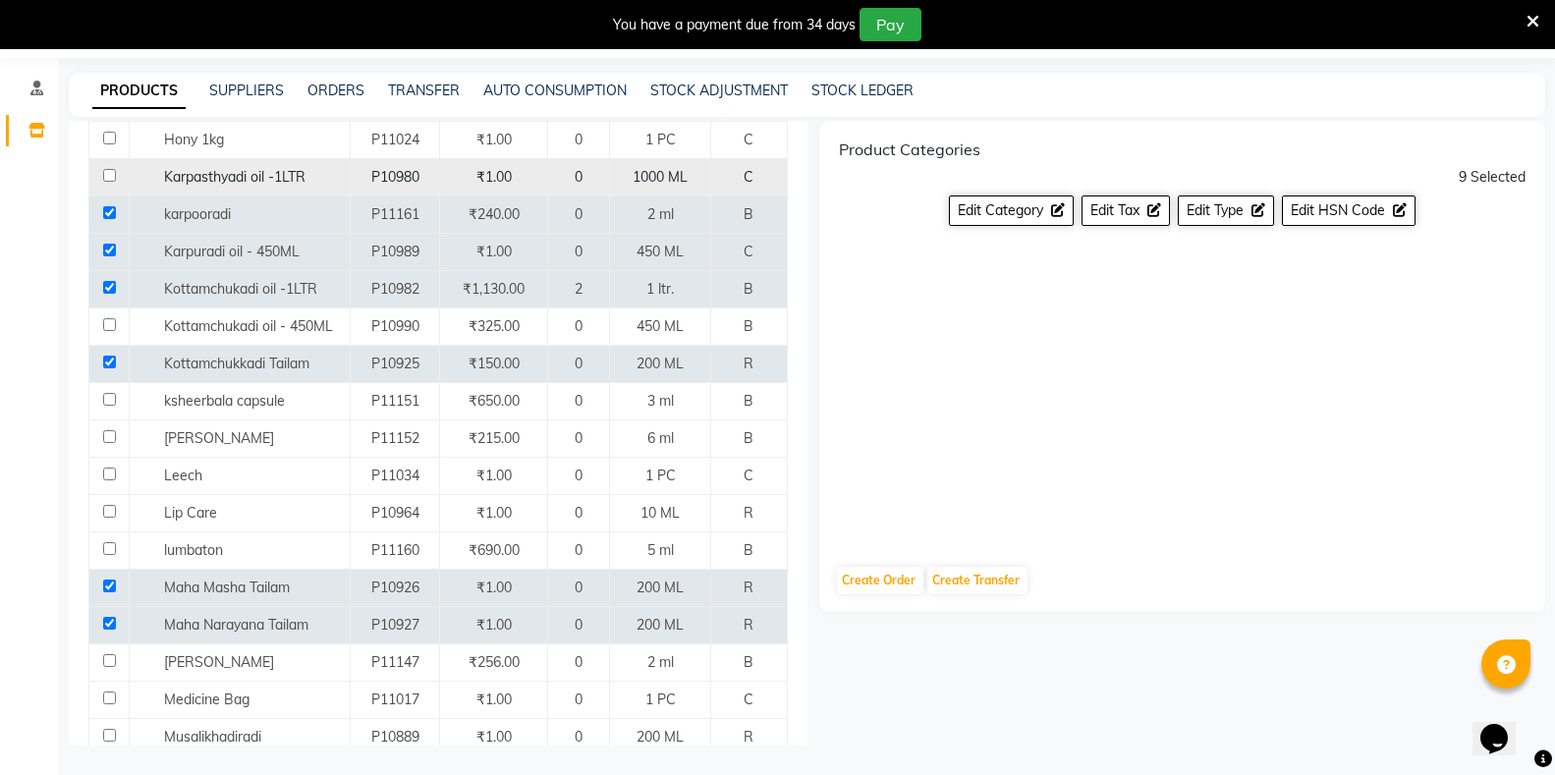
click at [107, 169] on input "checkbox" at bounding box center [109, 175] width 13 height 13
checkbox input "true"
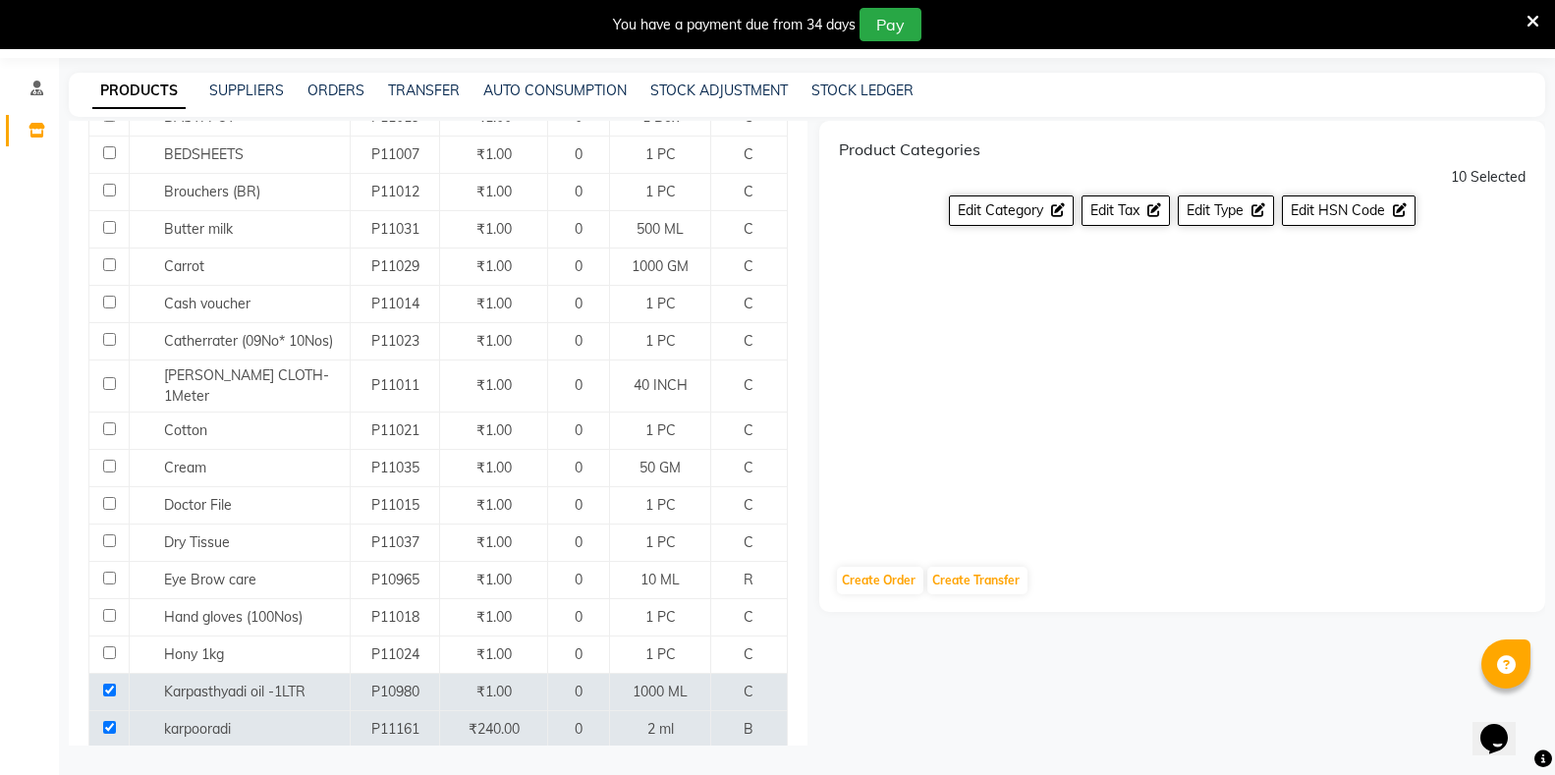
scroll to position [366, 0]
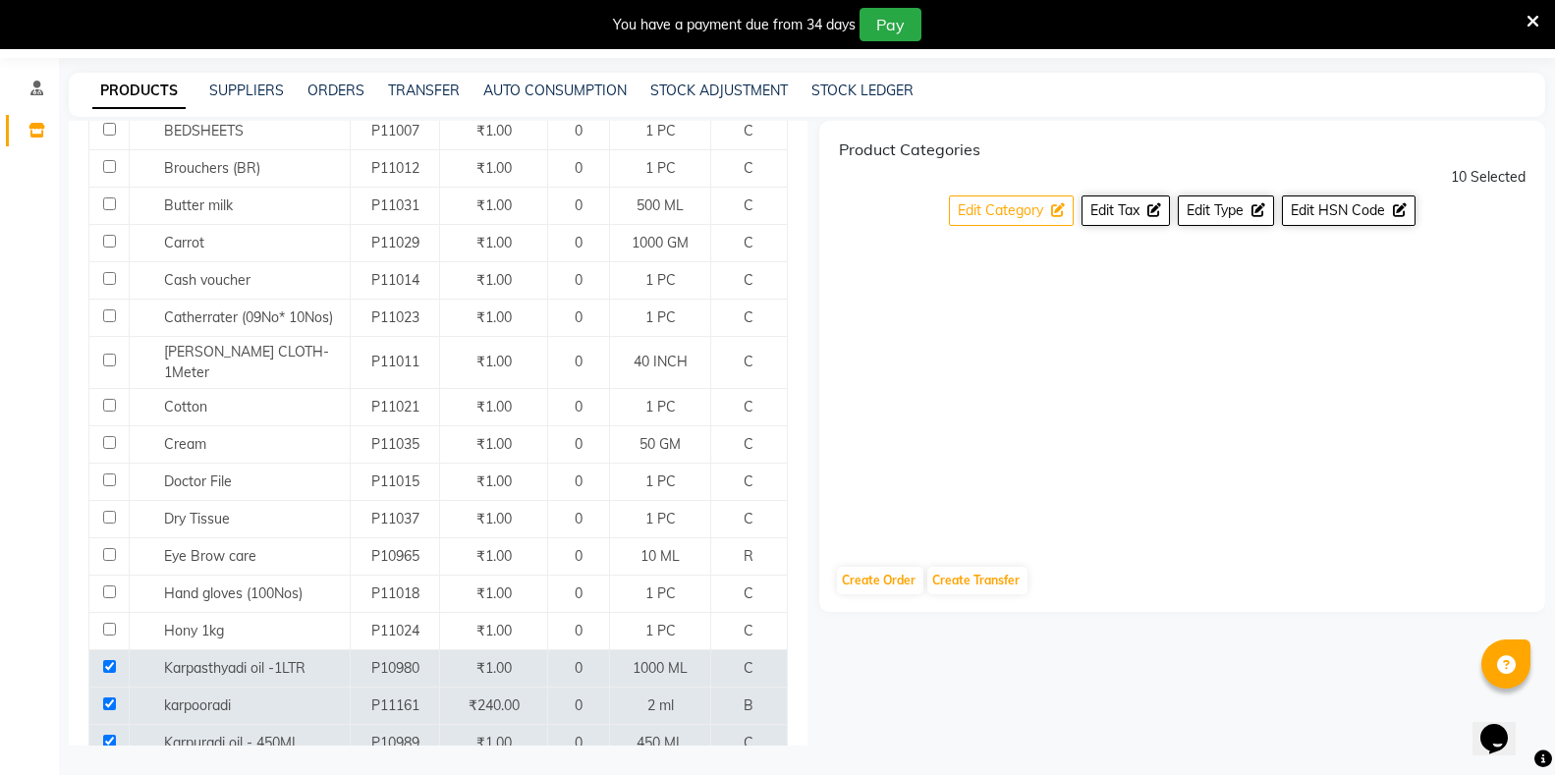
click at [1030, 208] on span "Edit Category" at bounding box center [1000, 210] width 85 height 18
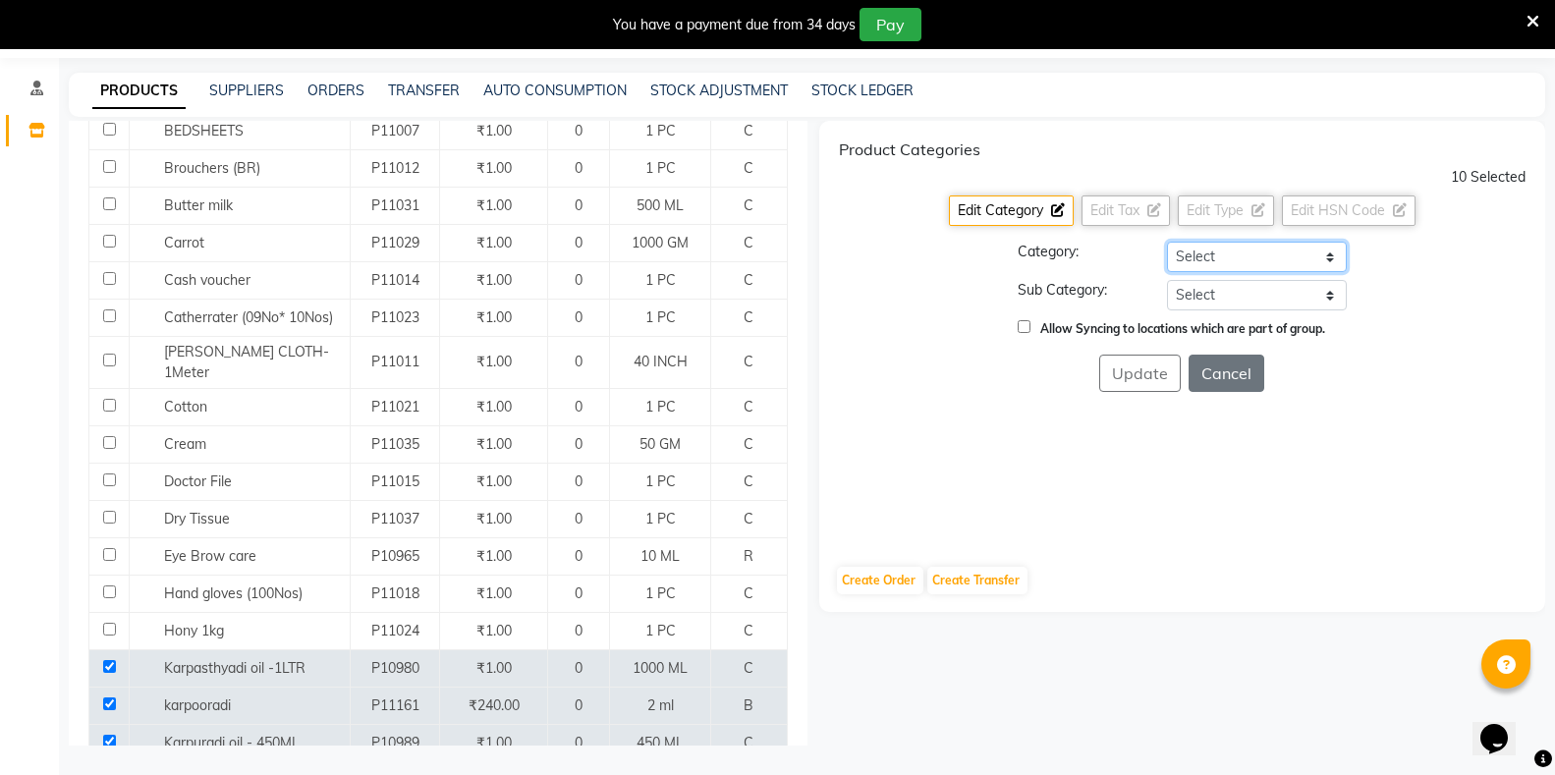
click at [1205, 259] on select "Select Hair Skin Makeup Personal Care Appliances Classical Medicine OTC Proprie…" at bounding box center [1257, 257] width 180 height 30
select select "1112815700"
click at [1167, 242] on select "Select Hair Skin Makeup Personal Care Appliances Classical Medicine OTC Proprie…" at bounding box center [1257, 257] width 180 height 30
click at [1196, 292] on select "Select [PERSON_NAME] OTC Tablet Churnam" at bounding box center [1257, 295] width 180 height 30
select select "11128157003"
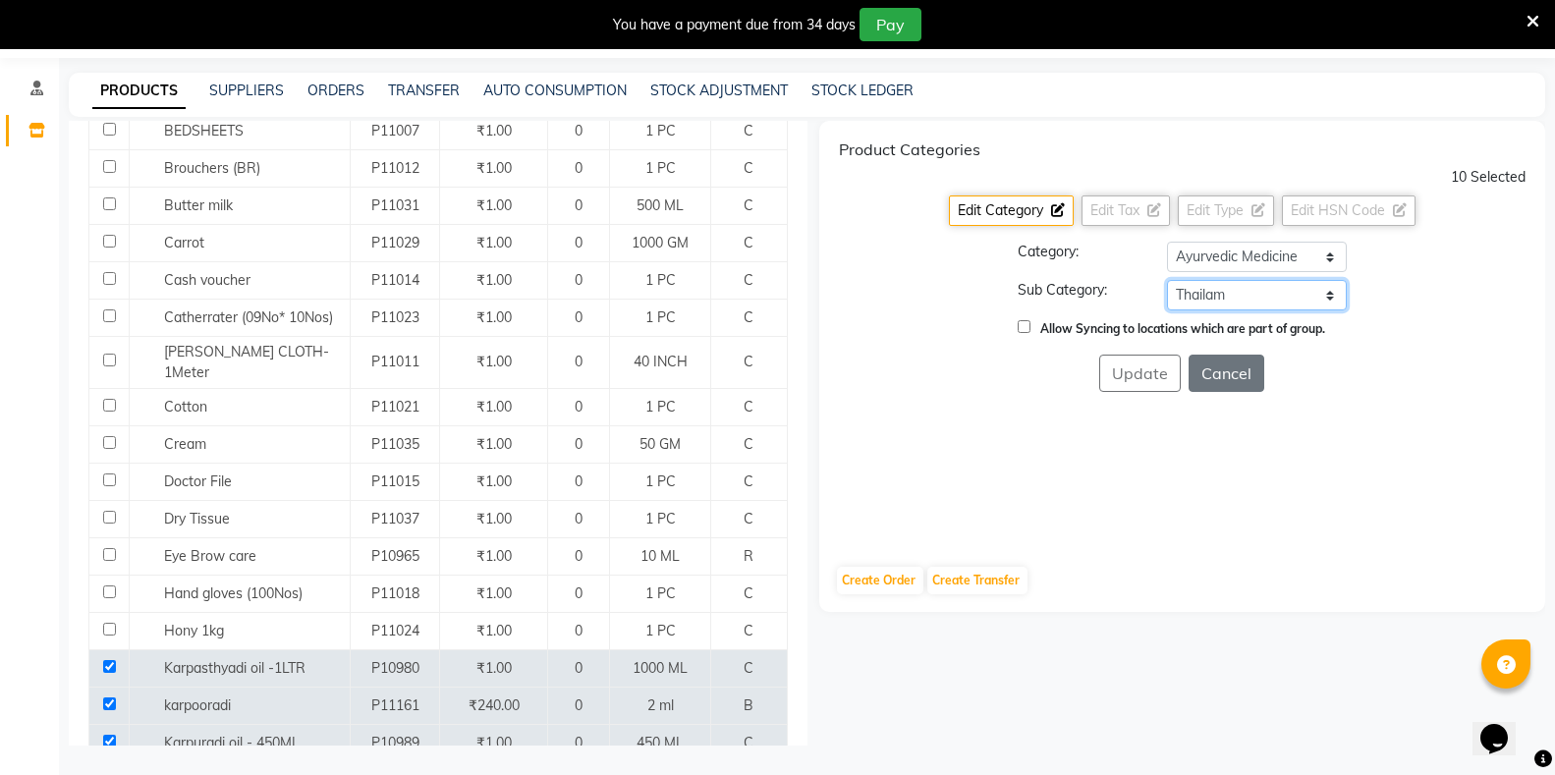
click at [1167, 280] on select "Select [PERSON_NAME] OTC Tablet Churnam" at bounding box center [1257, 295] width 180 height 30
click at [1147, 373] on button "Update" at bounding box center [1140, 373] width 82 height 37
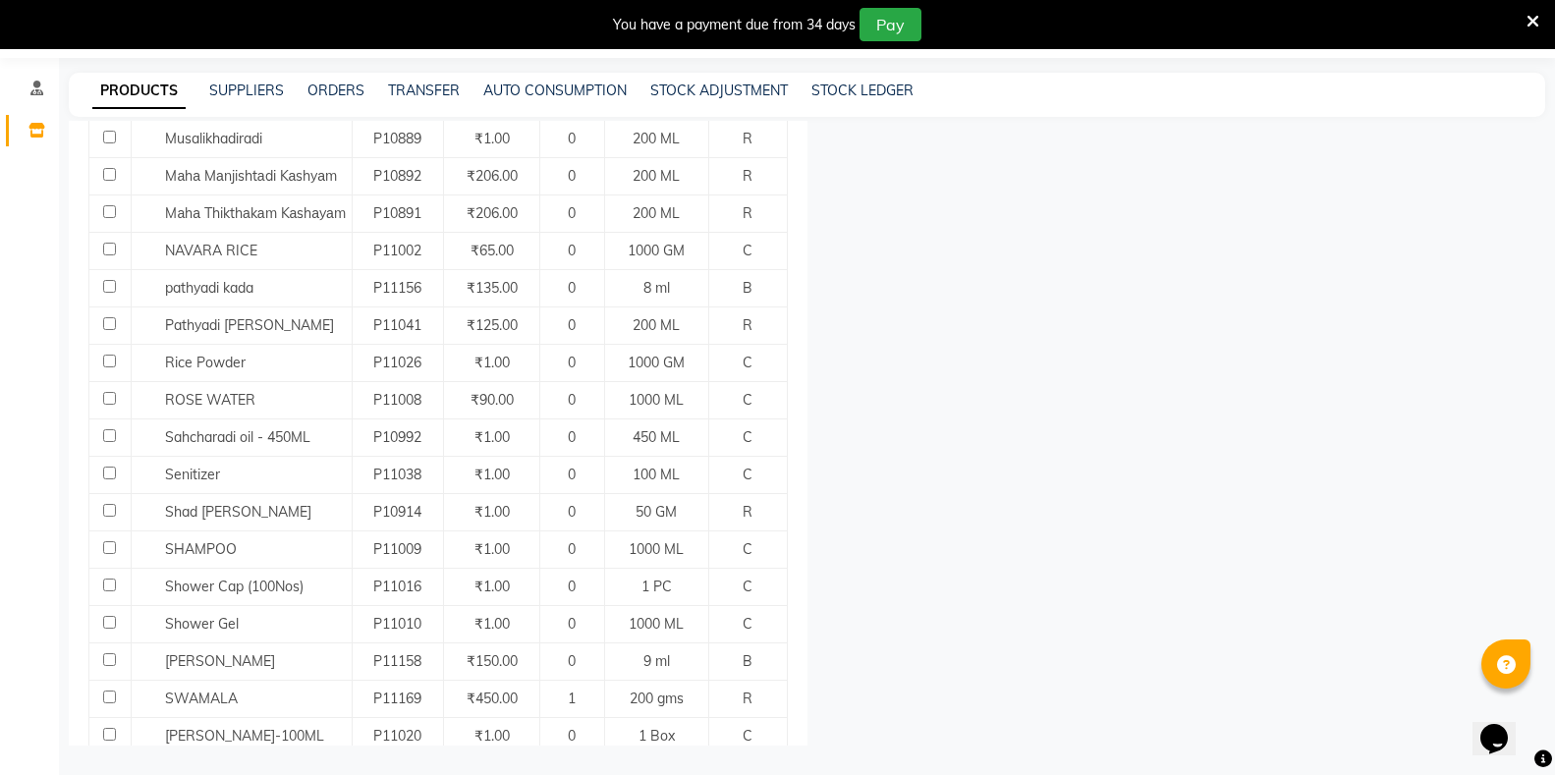
scroll to position [1172, 0]
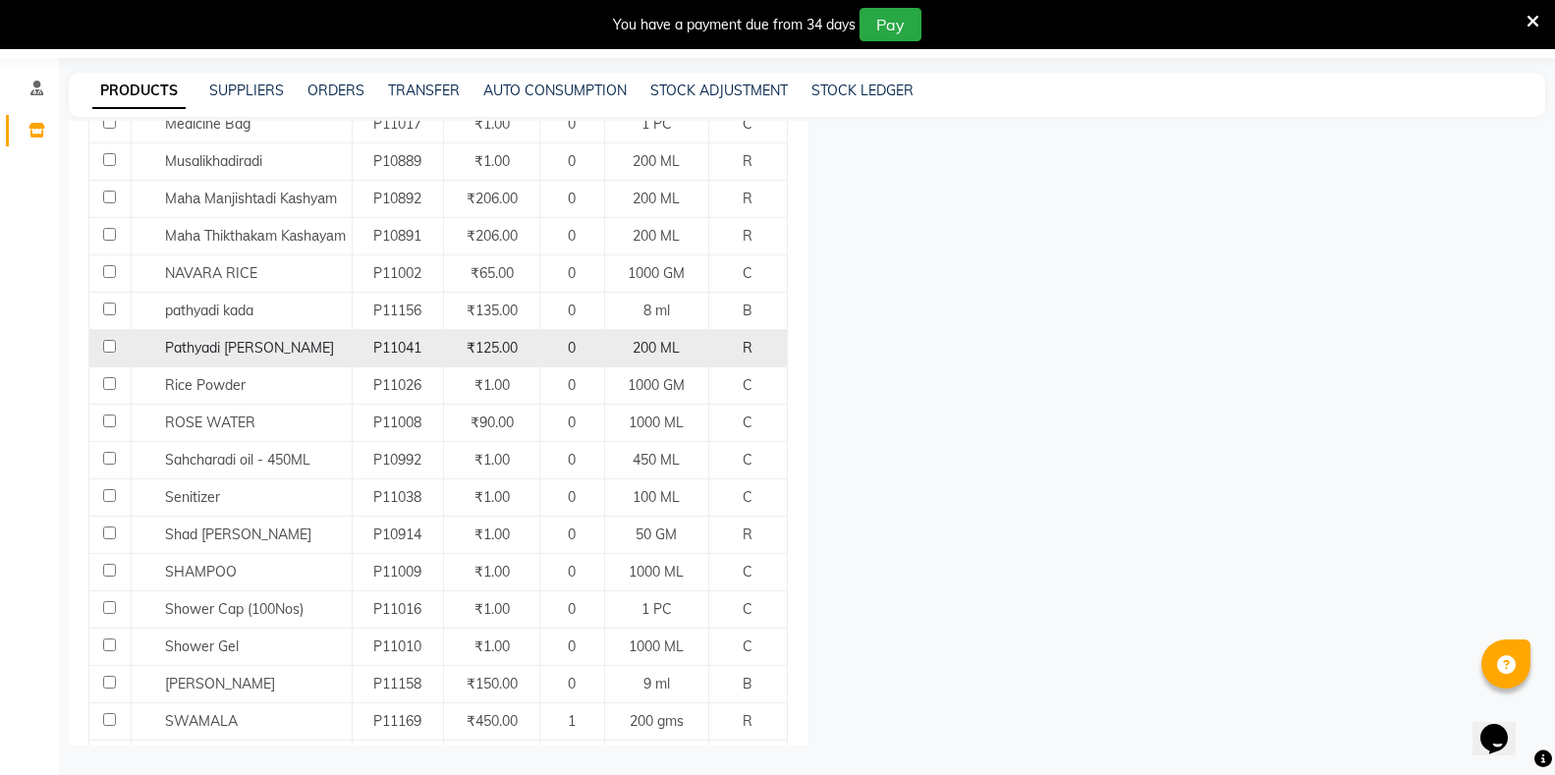
click at [109, 340] on input "checkbox" at bounding box center [109, 346] width 13 height 13
checkbox input "true"
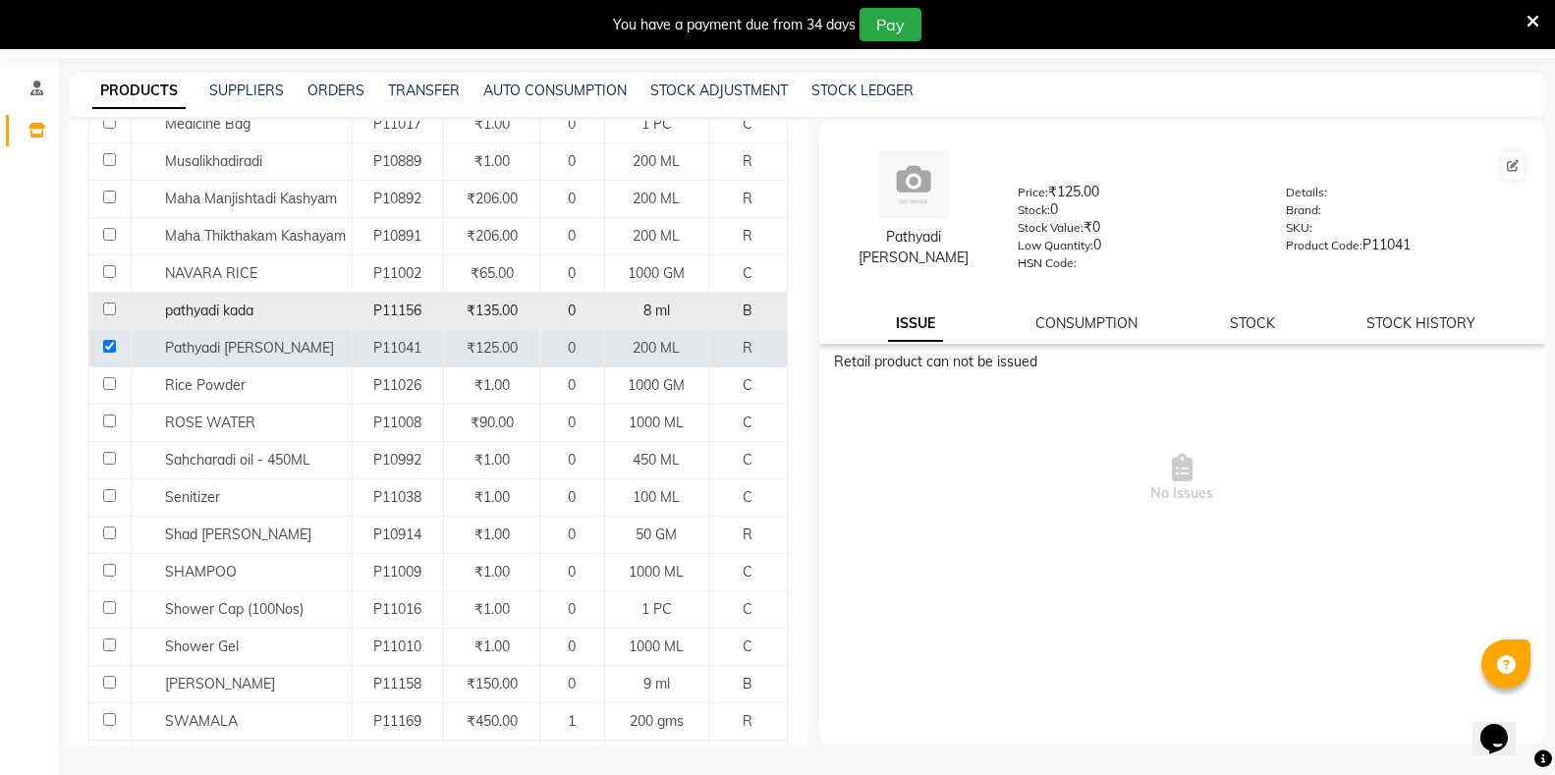
click at [105, 303] on input "checkbox" at bounding box center [109, 309] width 13 height 13
checkbox input "true"
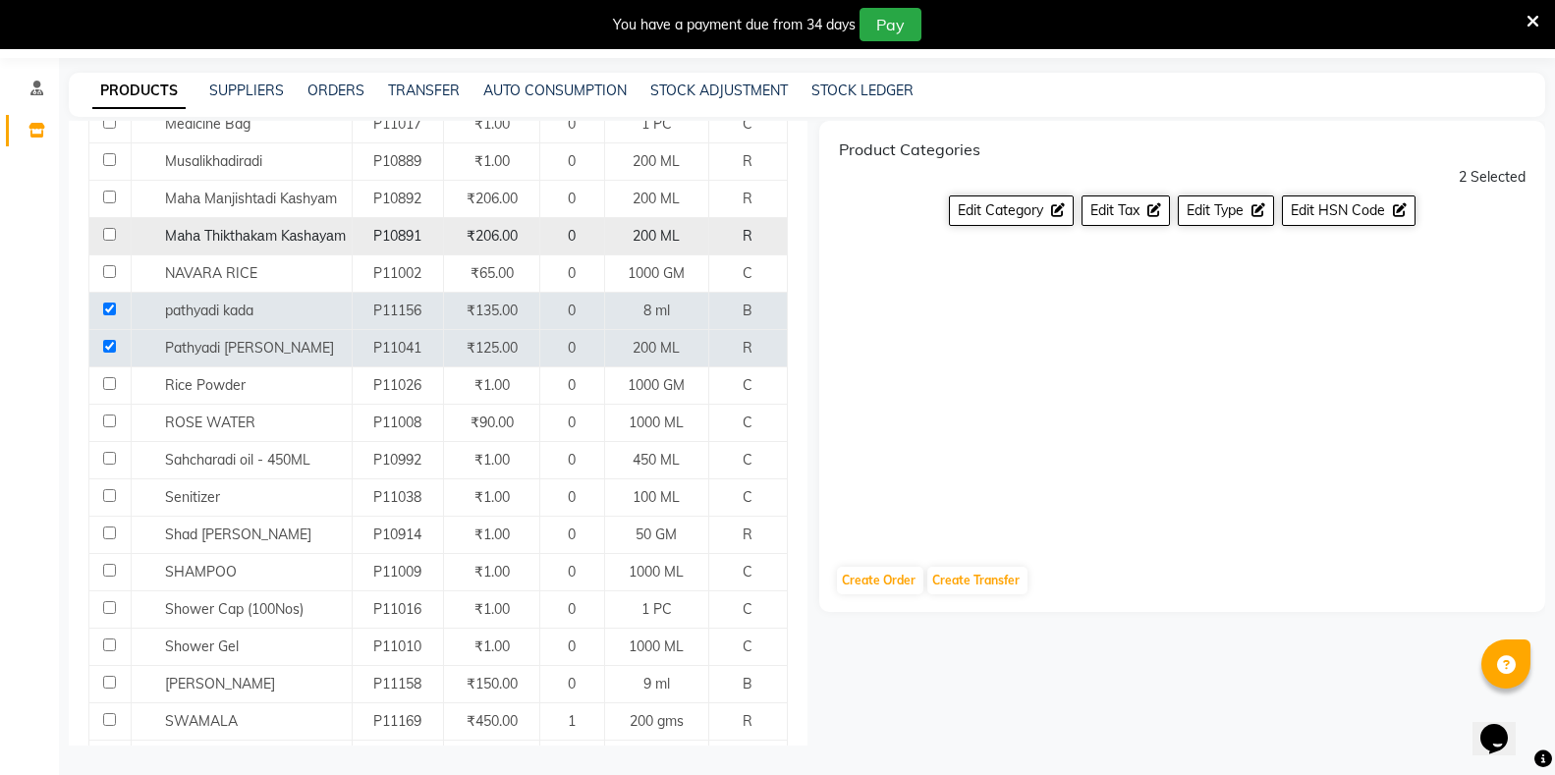
click at [109, 228] on input "checkbox" at bounding box center [109, 234] width 13 height 13
checkbox input "true"
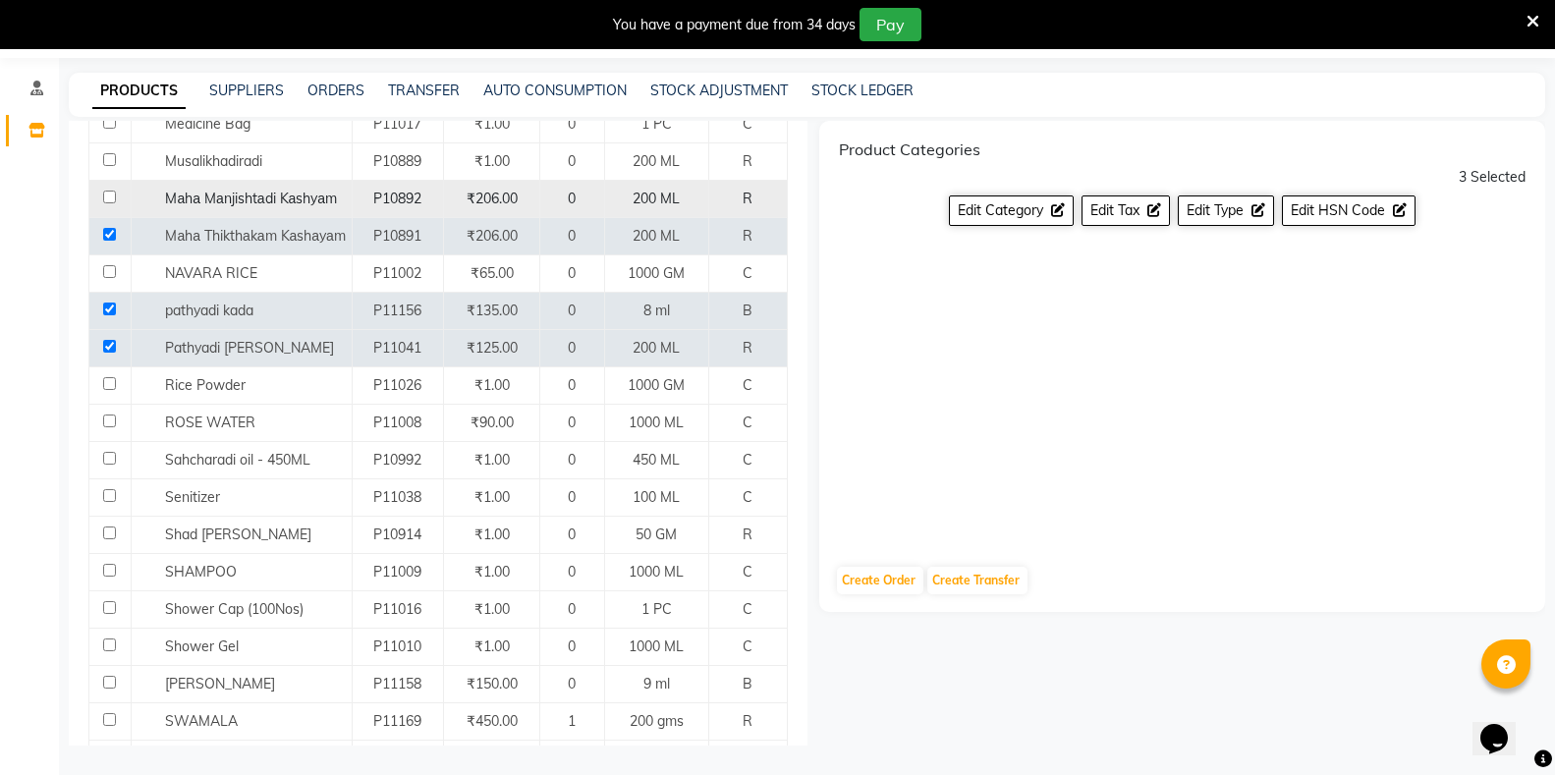
click at [99, 183] on td at bounding box center [110, 198] width 42 height 37
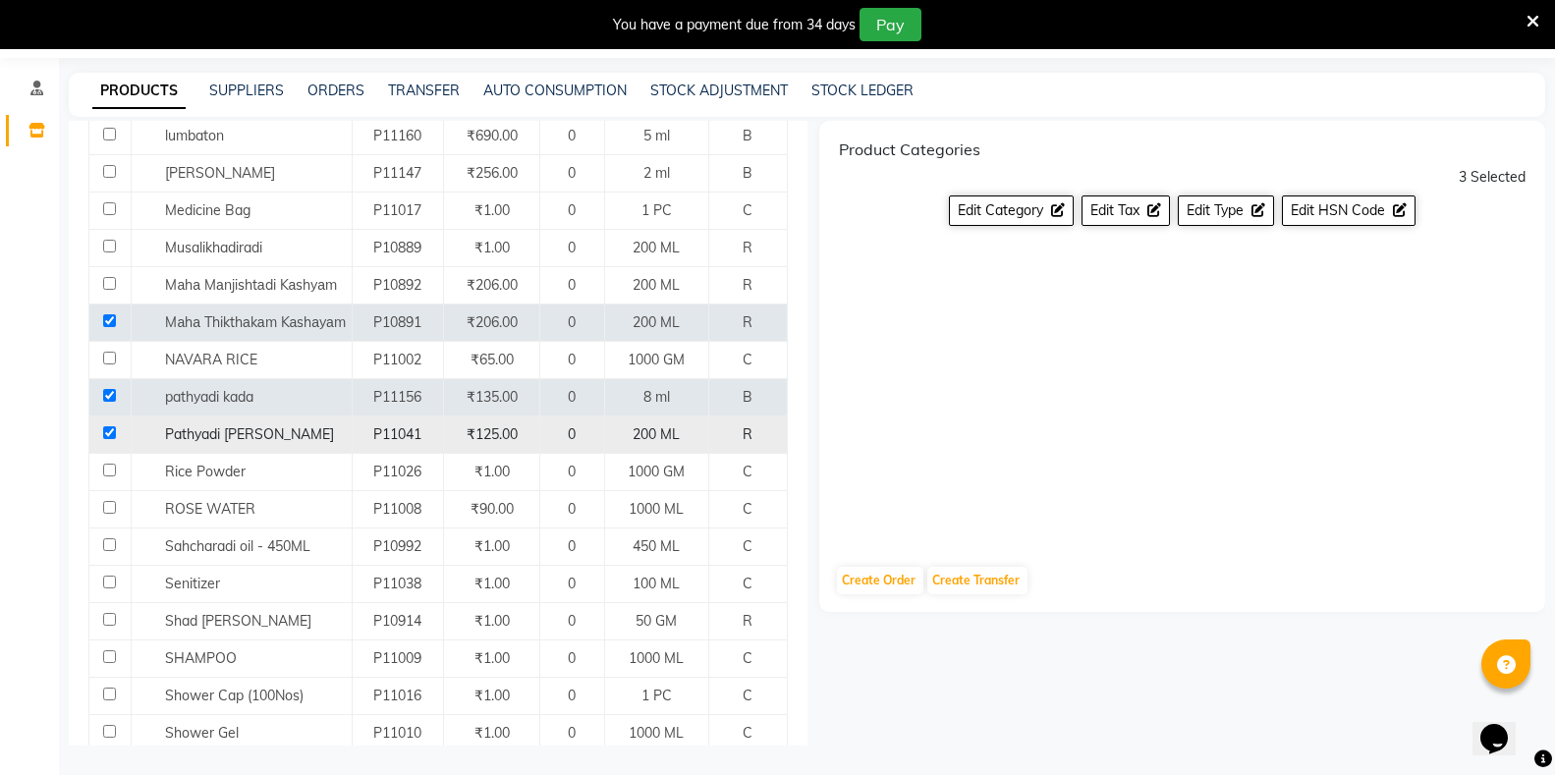
scroll to position [976, 0]
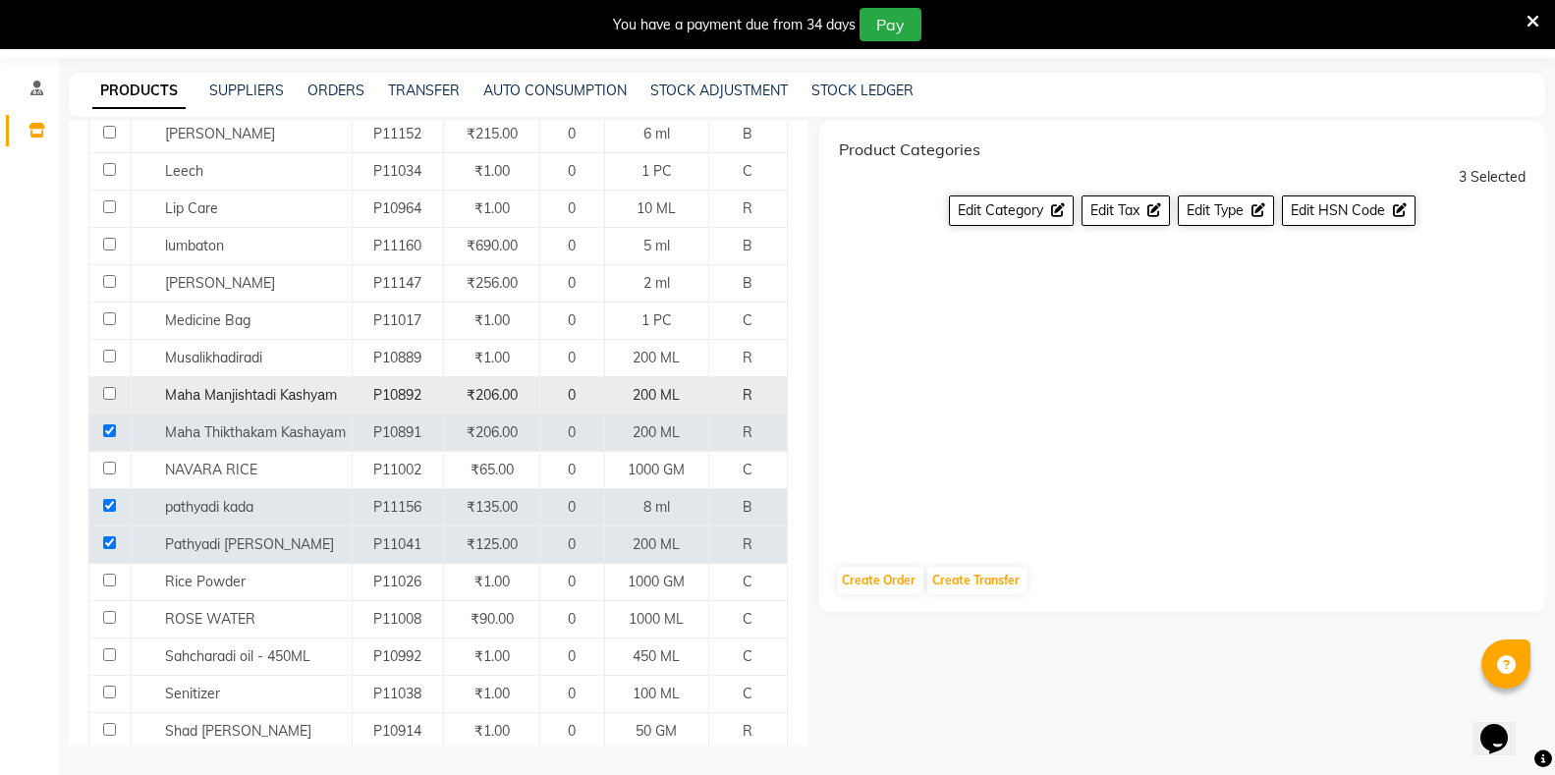
click at [112, 387] on input "checkbox" at bounding box center [109, 393] width 13 height 13
checkbox input "true"
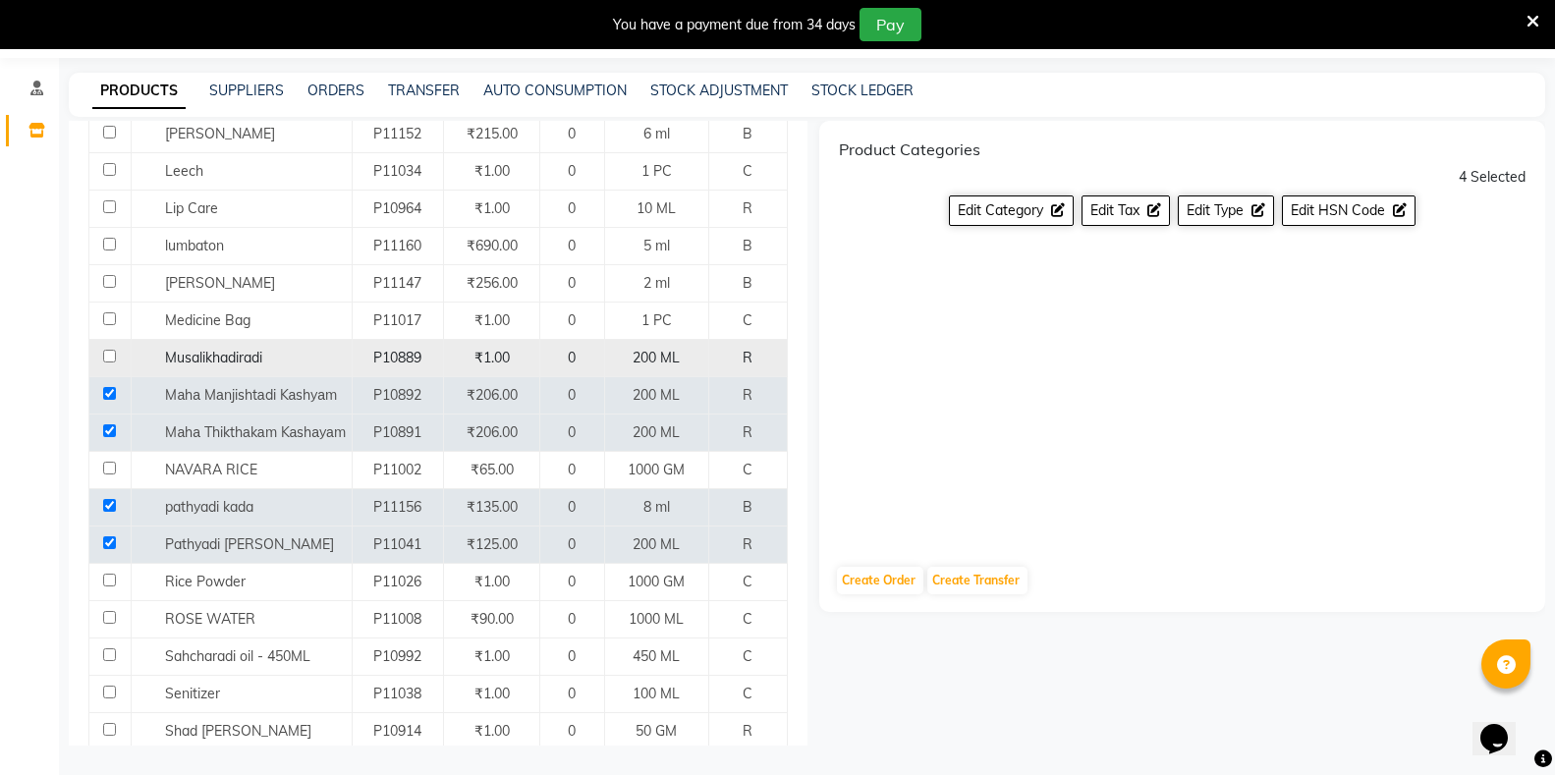
click at [108, 350] on input "checkbox" at bounding box center [109, 356] width 13 height 13
checkbox input "true"
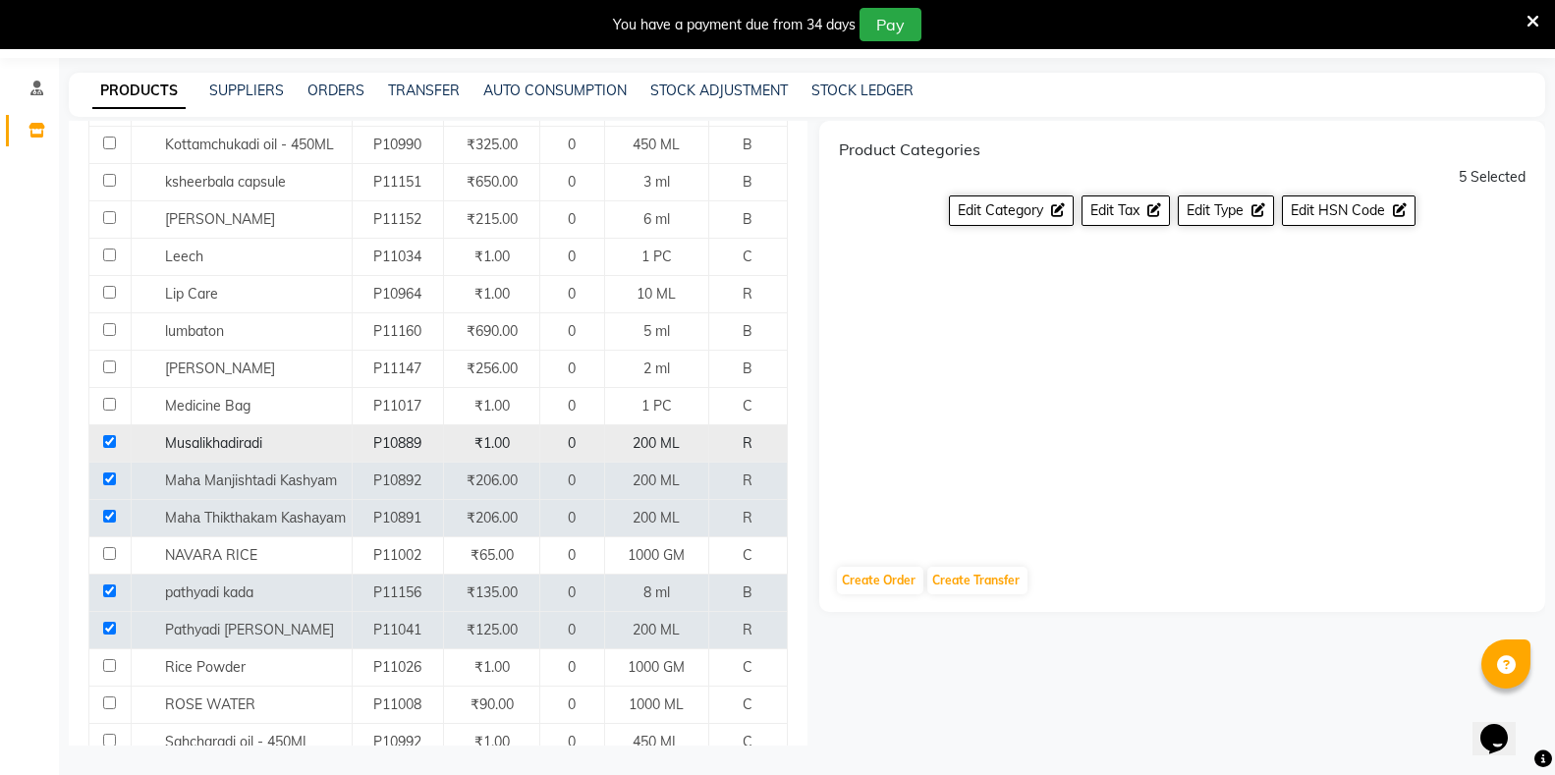
scroll to position [877, 0]
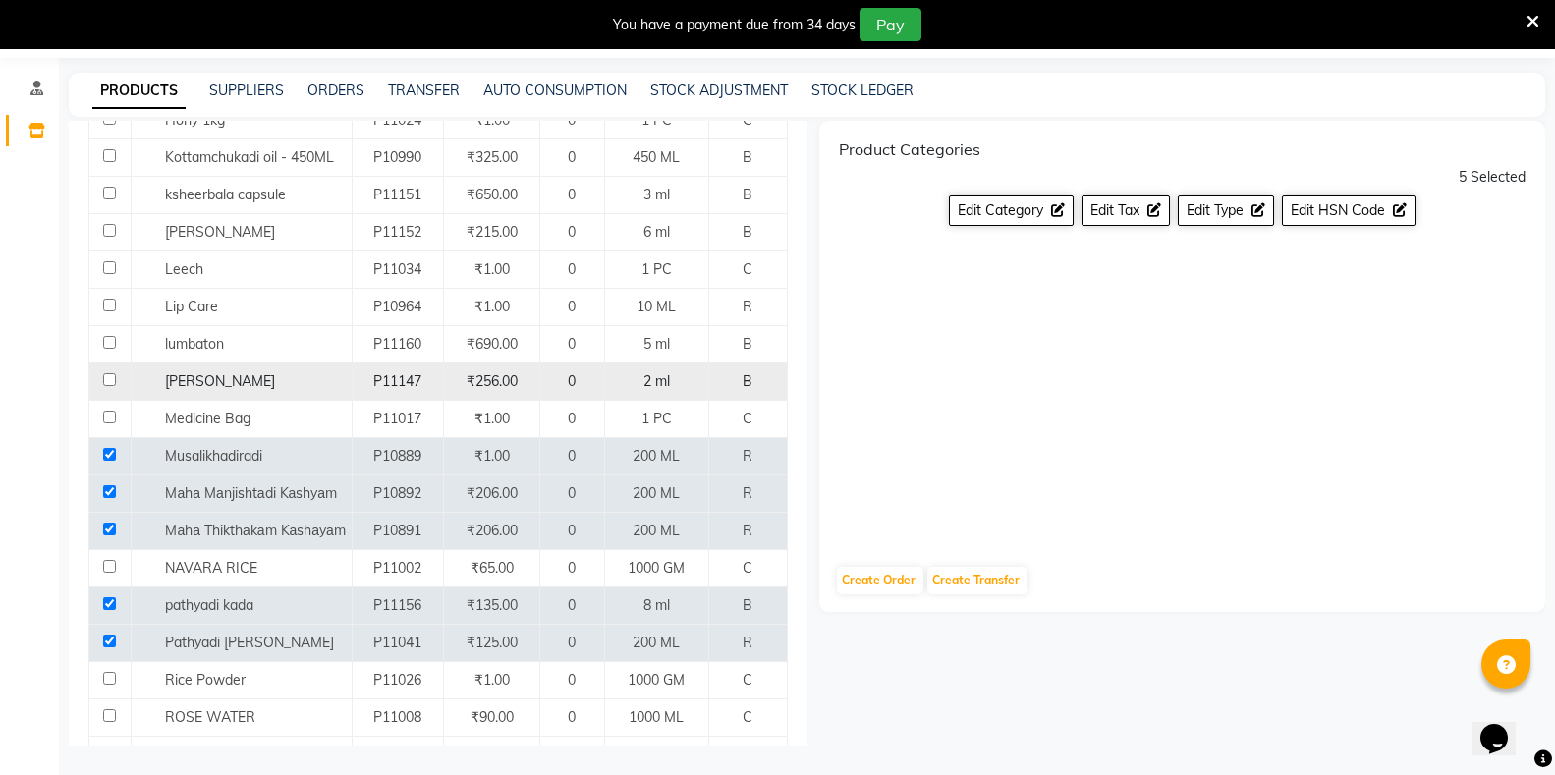
click at [107, 373] on input "checkbox" at bounding box center [109, 379] width 13 height 13
checkbox input "true"
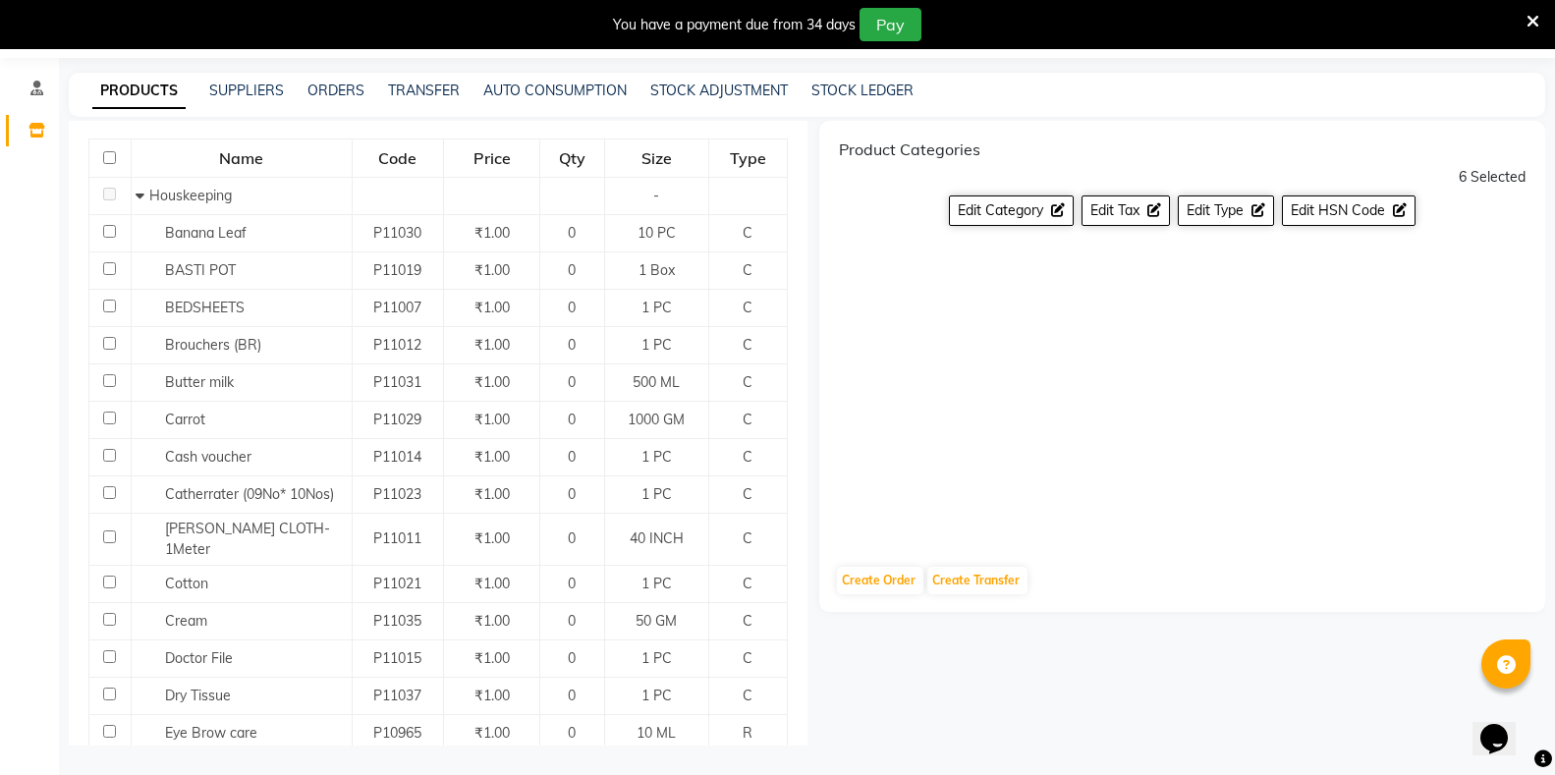
scroll to position [91, 0]
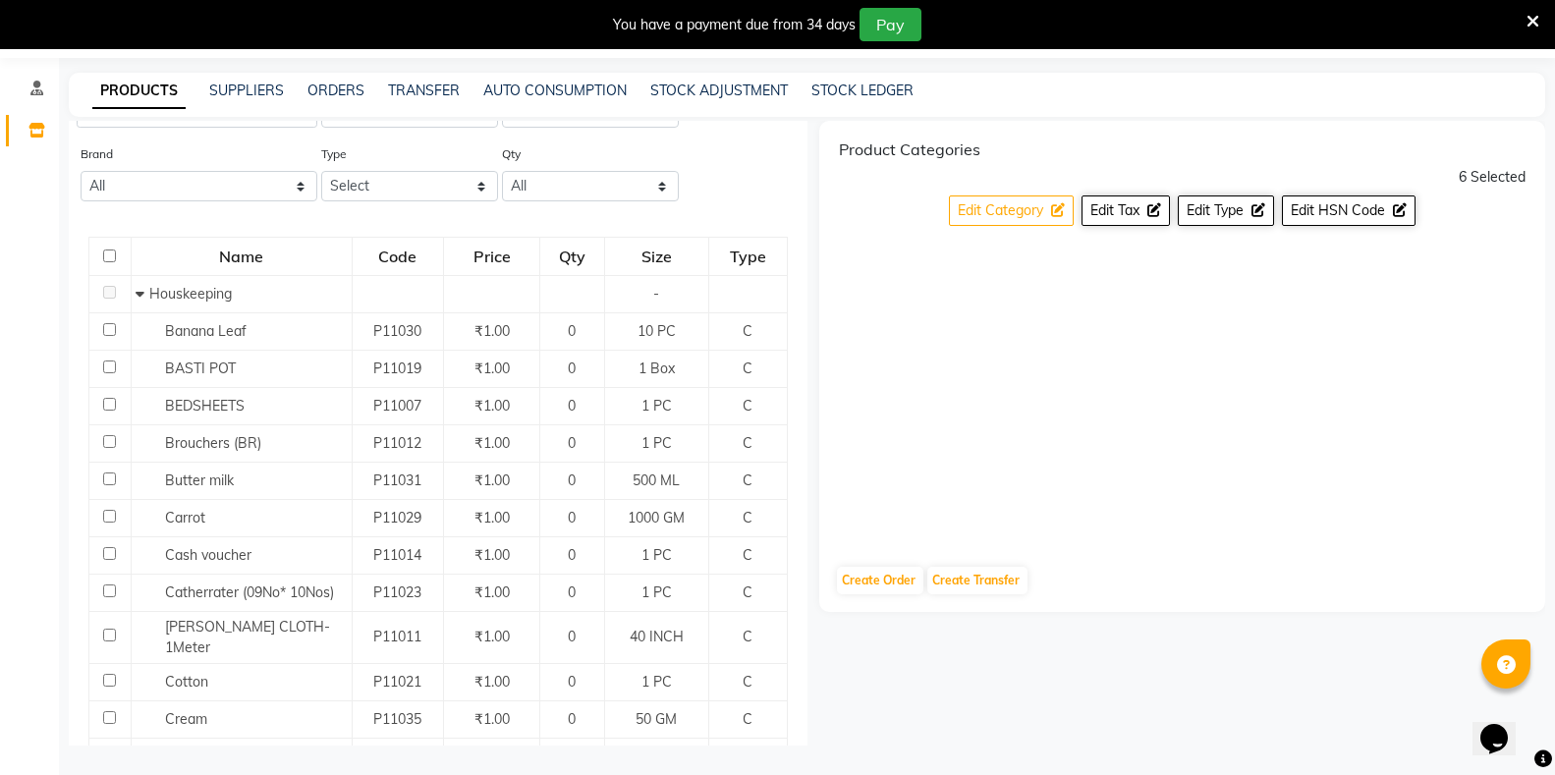
click at [996, 205] on span "Edit Category" at bounding box center [1000, 210] width 85 height 18
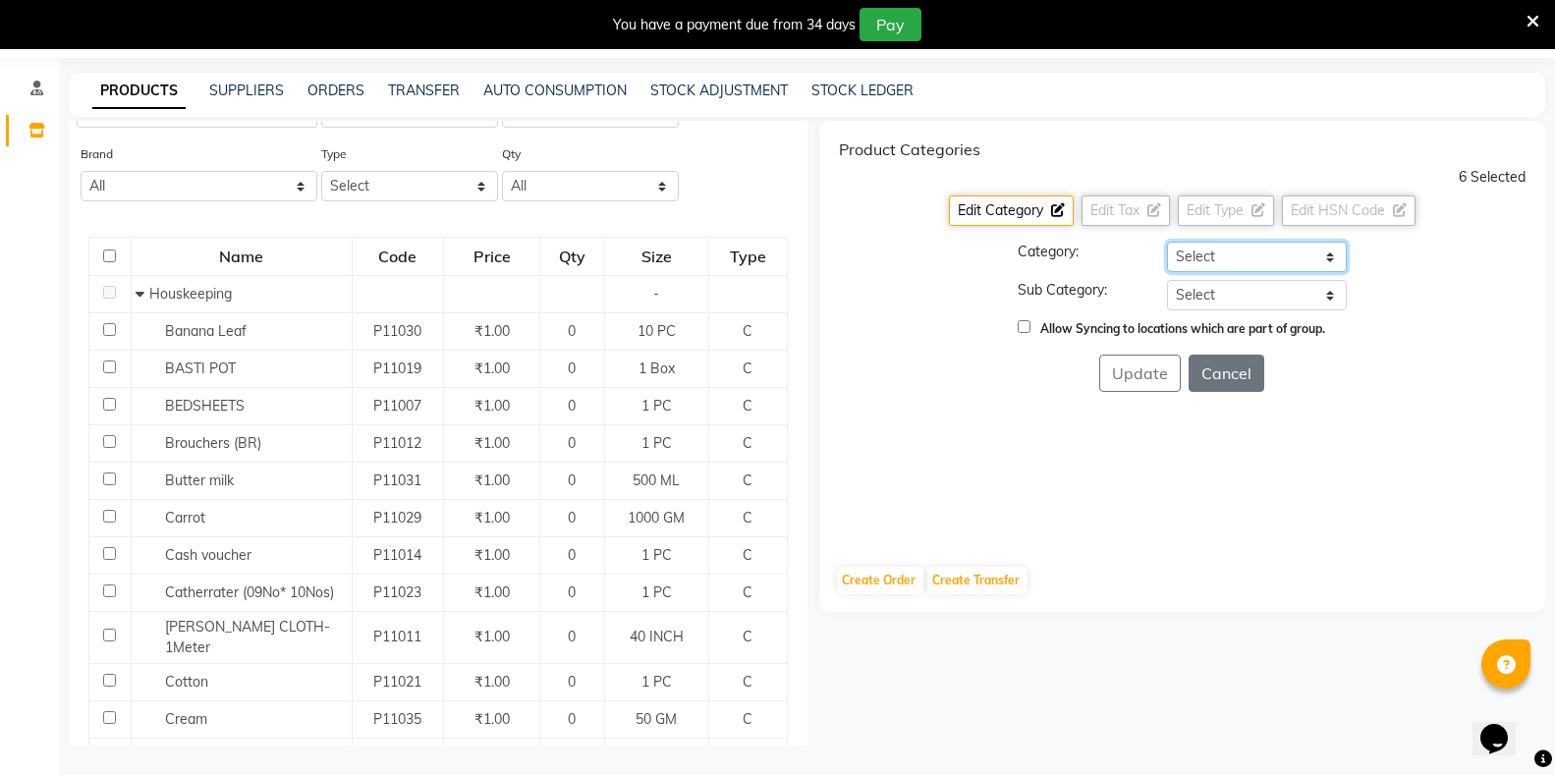
click at [1211, 252] on select "Select Hair Skin Makeup Personal Care Appliances Classical Medicine OTC Proprie…" at bounding box center [1257, 257] width 180 height 30
select select "1112815700"
click at [1167, 242] on select "Select Hair Skin Makeup Personal Care Appliances Classical Medicine OTC Proprie…" at bounding box center [1257, 257] width 180 height 30
click at [1216, 284] on select "Select [PERSON_NAME] OTC Tablet Churnam" at bounding box center [1257, 295] width 180 height 30
click at [1167, 280] on select "Select [PERSON_NAME] OTC Tablet Churnam" at bounding box center [1257, 295] width 180 height 30
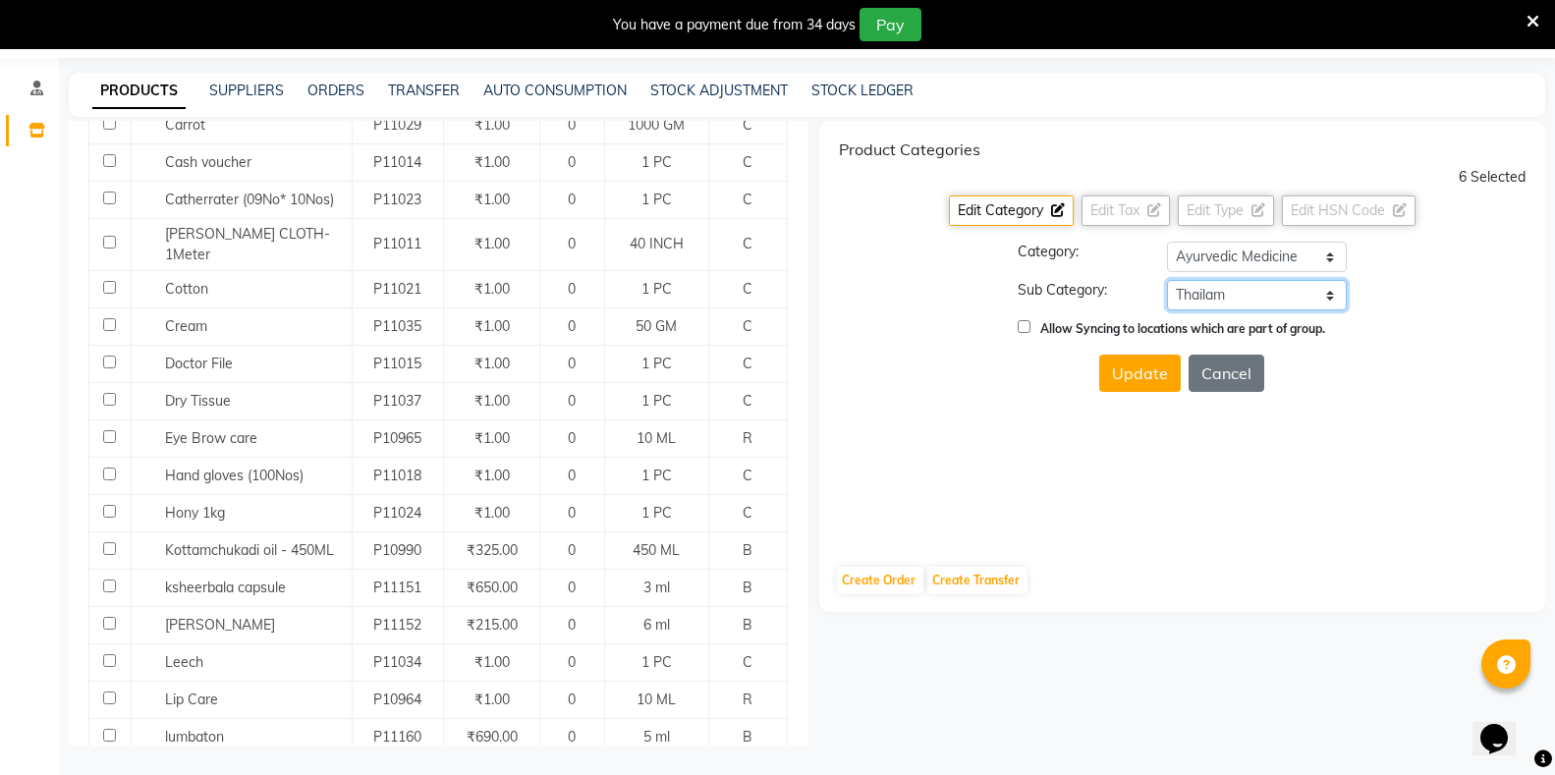
scroll to position [976, 0]
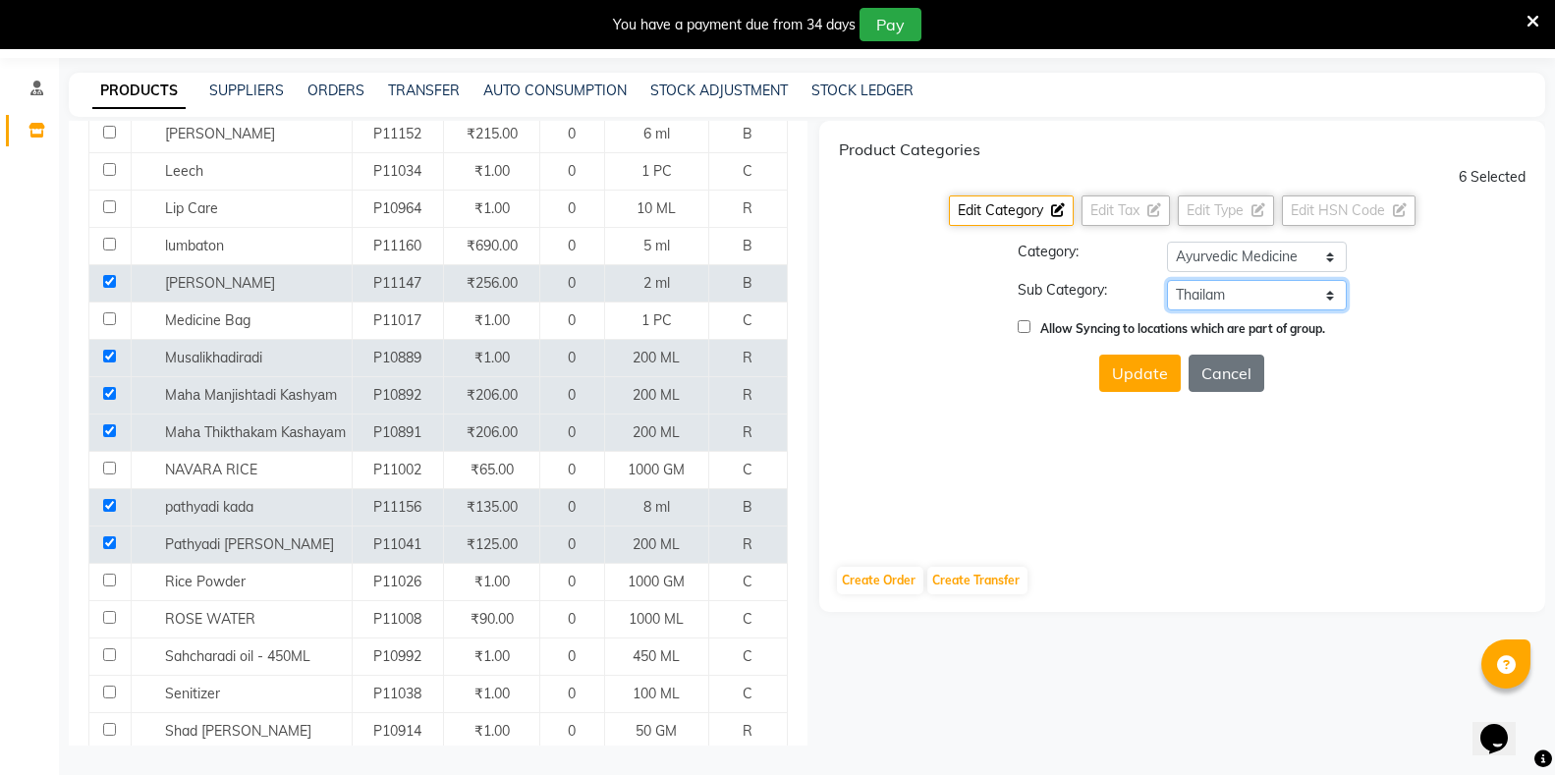
click at [1241, 290] on select "Select [PERSON_NAME] OTC Tablet Churnam" at bounding box center [1257, 295] width 180 height 30
select select "11128157005"
click at [1167, 280] on select "Select [PERSON_NAME] OTC Tablet Churnam" at bounding box center [1257, 295] width 180 height 30
click at [1135, 378] on button "Update" at bounding box center [1140, 373] width 82 height 37
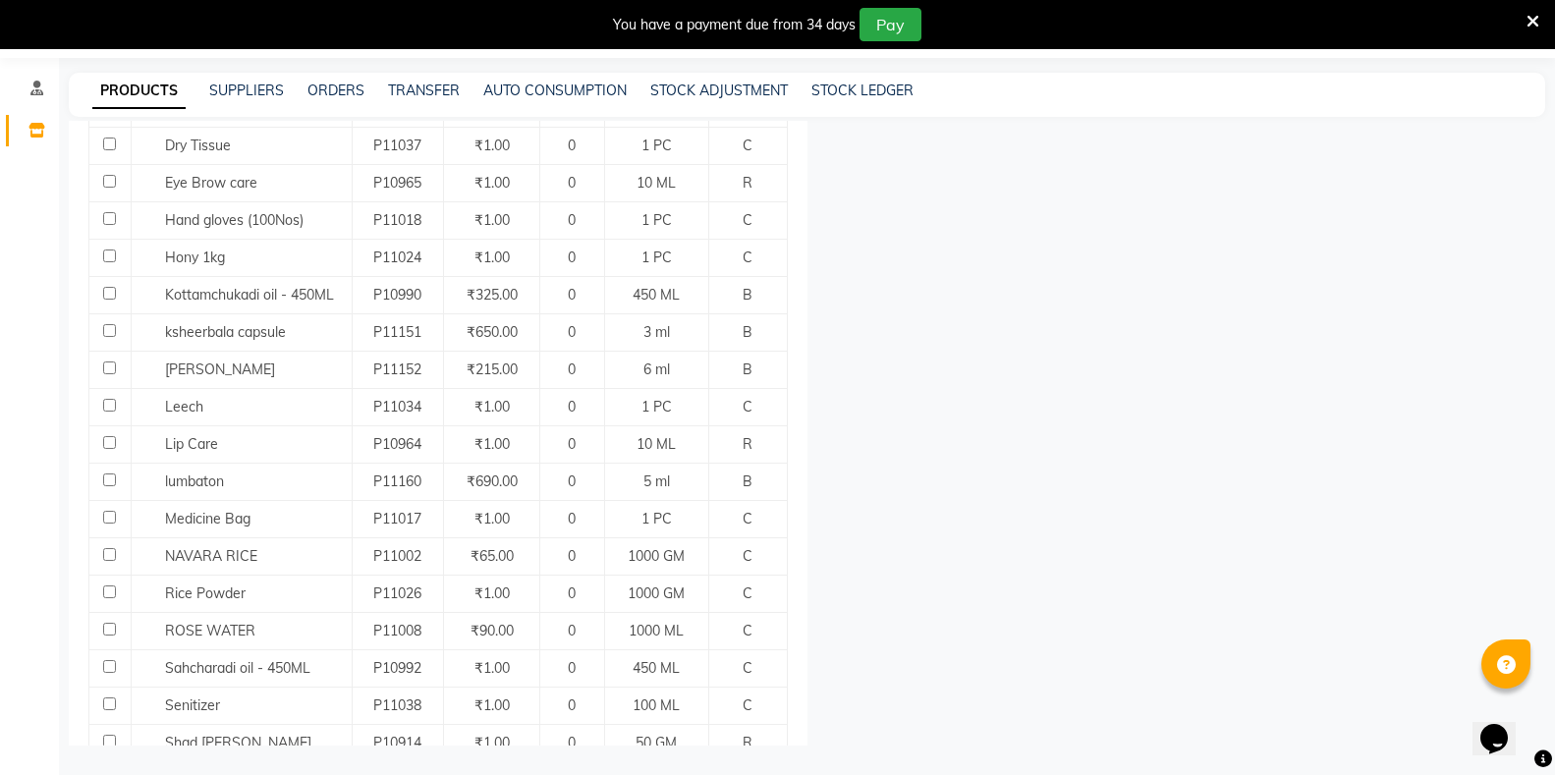
scroll to position [732, 0]
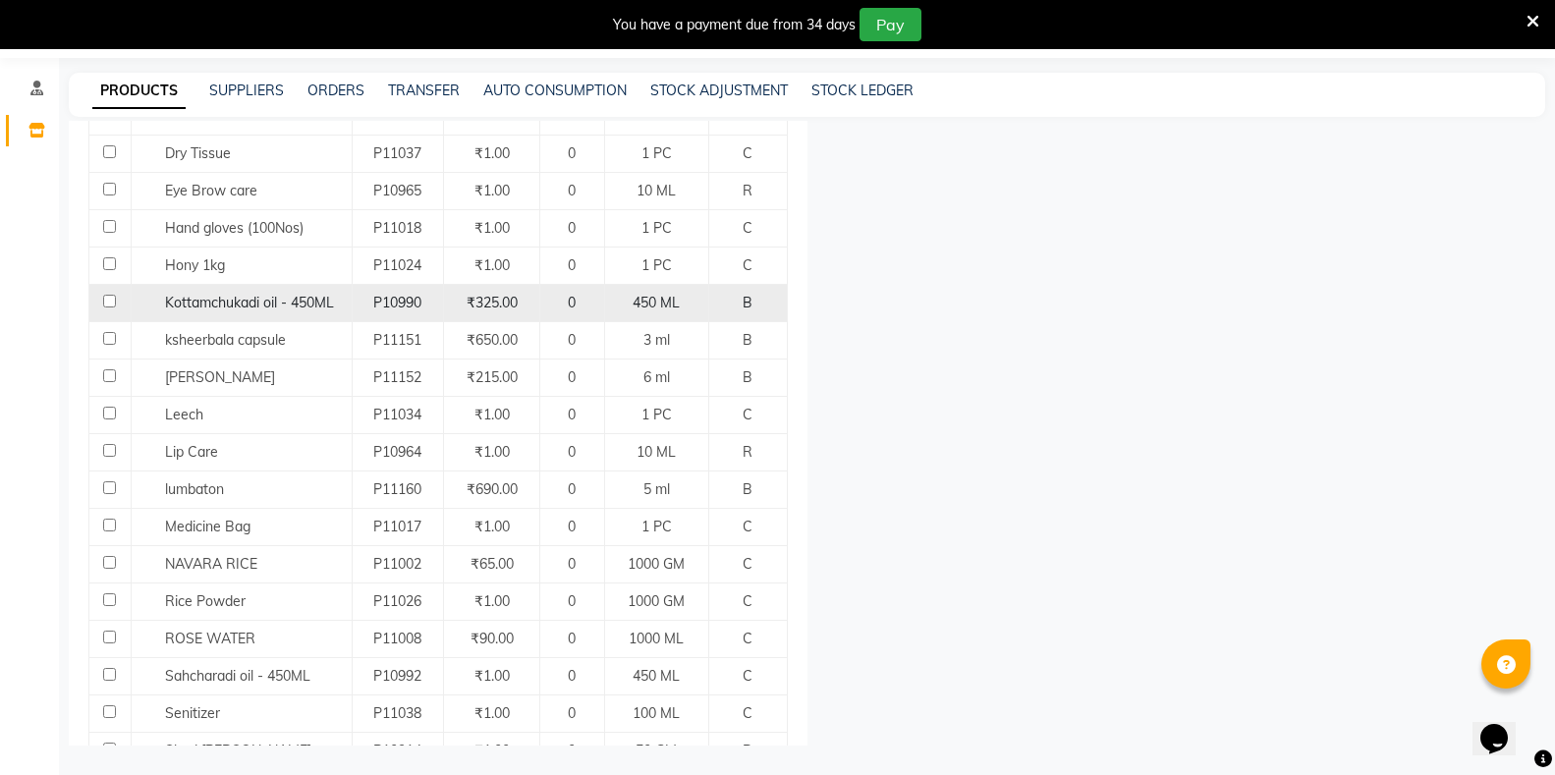
click at [106, 295] on input "checkbox" at bounding box center [109, 301] width 13 height 13
checkbox input "true"
select select
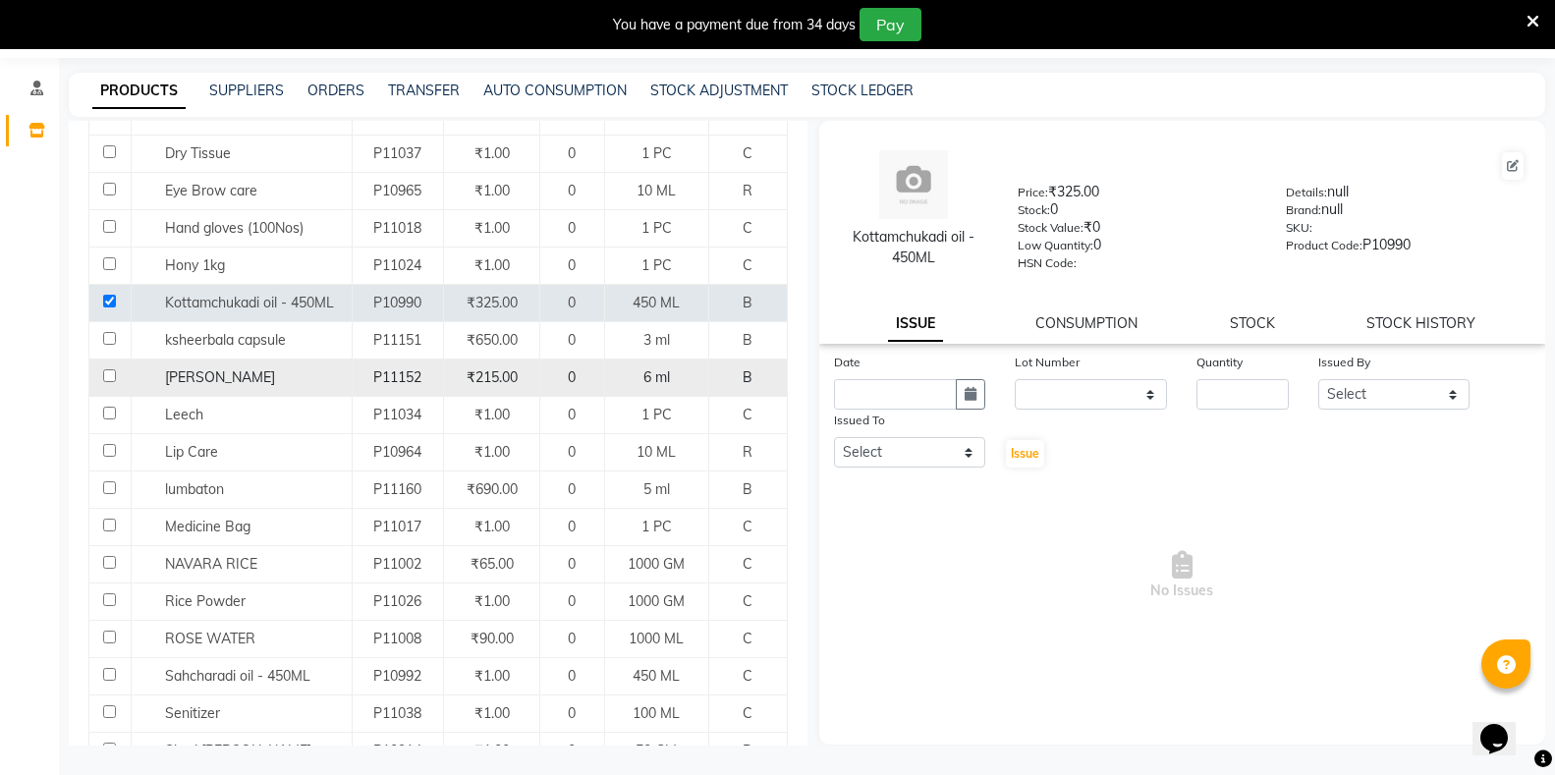
click at [107, 369] on input "checkbox" at bounding box center [109, 375] width 13 height 13
checkbox input "true"
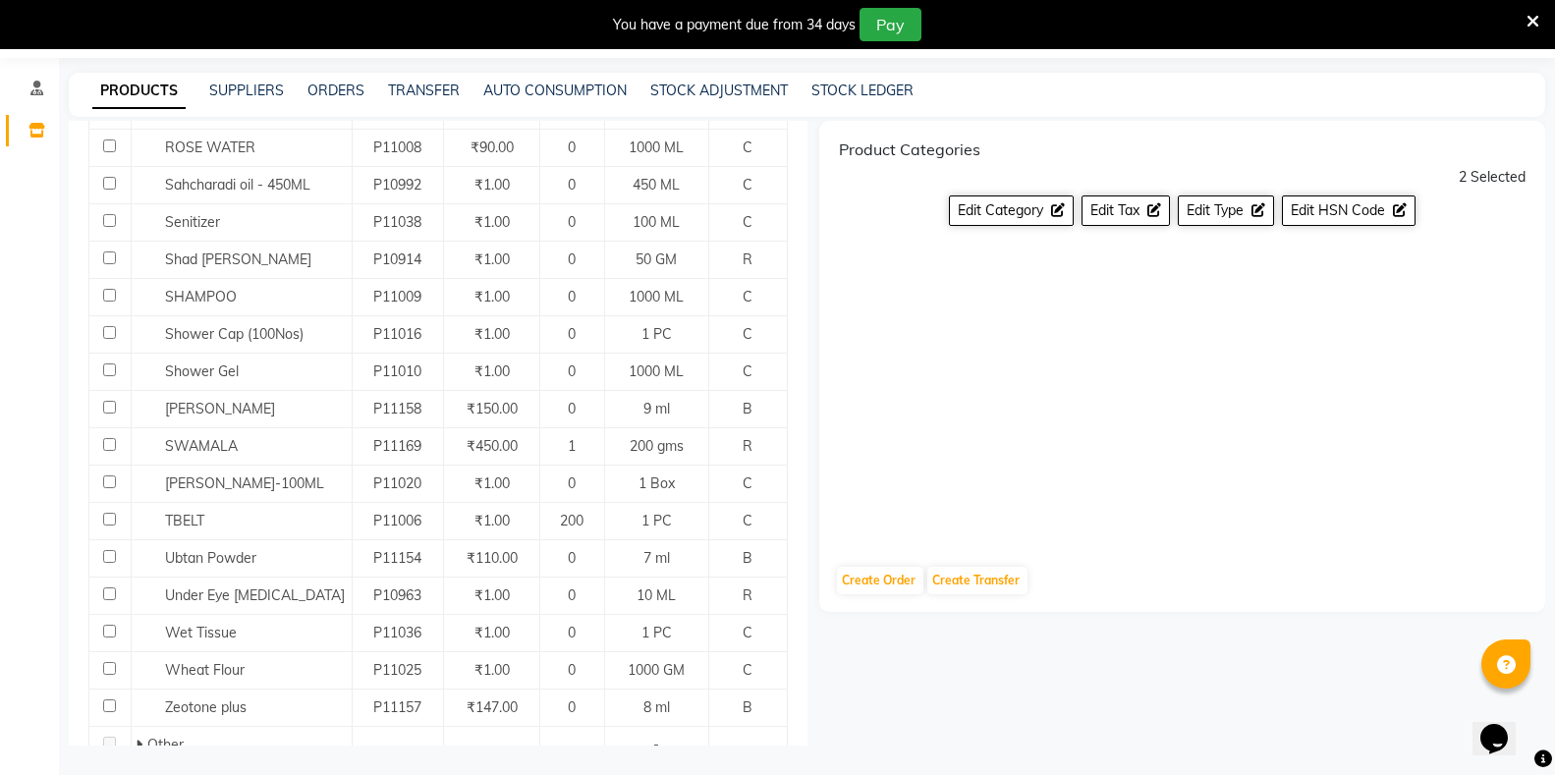
scroll to position [1322, 0]
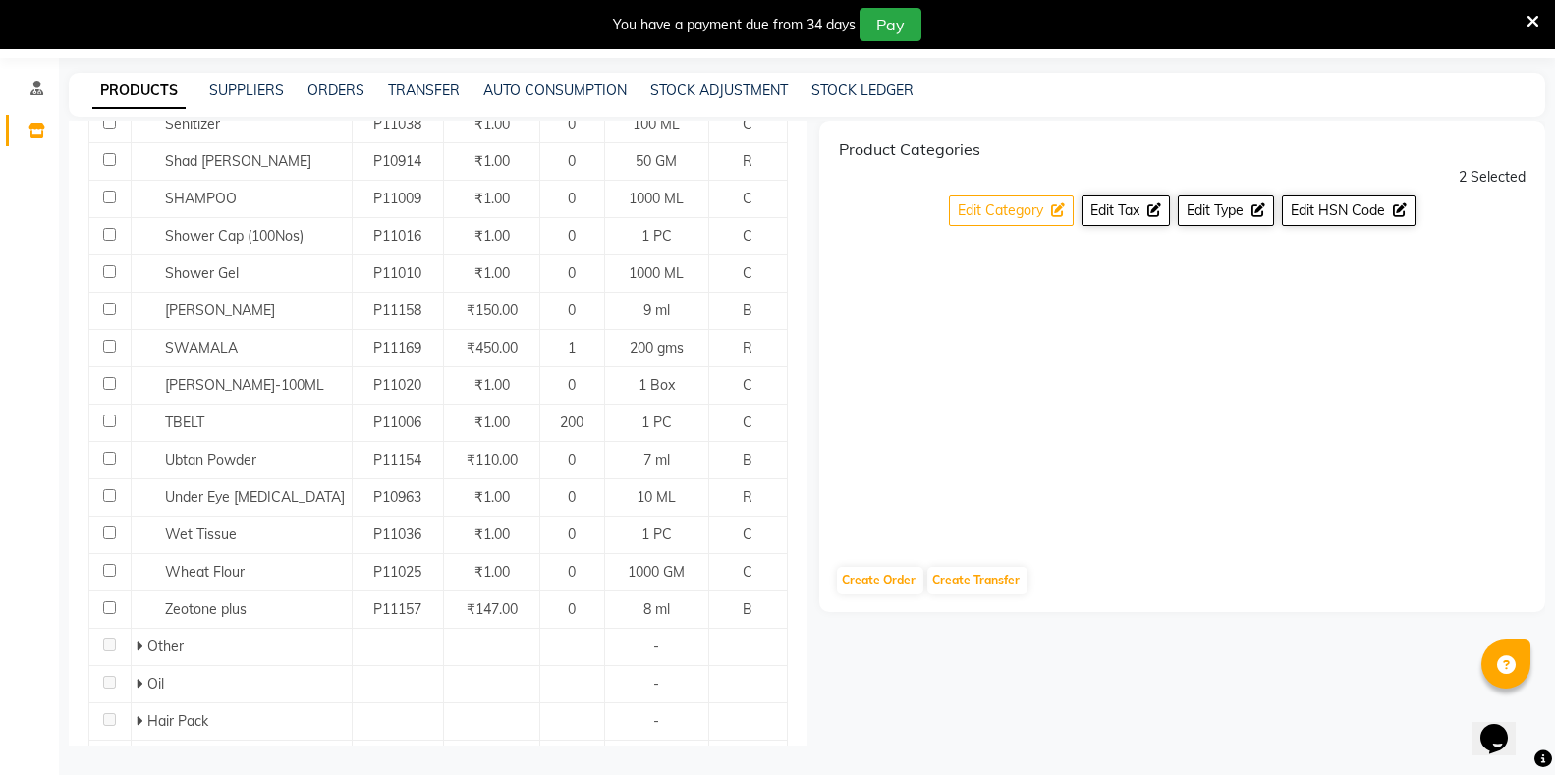
click at [1030, 212] on span "Edit Category" at bounding box center [1000, 210] width 85 height 18
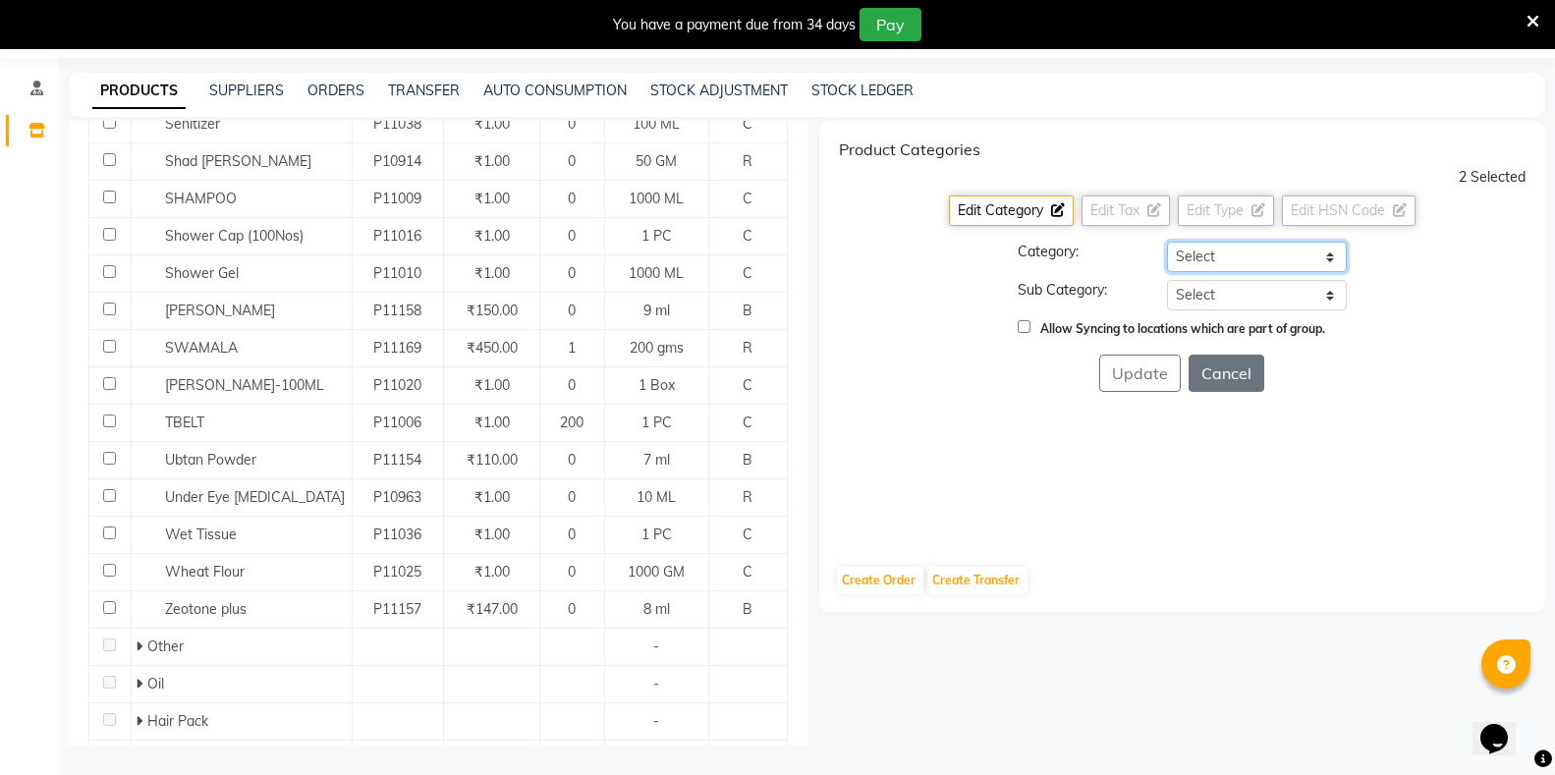
click at [1248, 254] on select "Select Hair Skin Makeup Personal Care Appliances Classical Medicine OTC Proprie…" at bounding box center [1257, 257] width 180 height 30
select select "1112815700"
click at [1167, 242] on select "Select Hair Skin Makeup Personal Care Appliances Classical Medicine OTC Proprie…" at bounding box center [1257, 257] width 180 height 30
click at [1222, 297] on select "Select" at bounding box center [1257, 295] width 180 height 30
select select "11128157003"
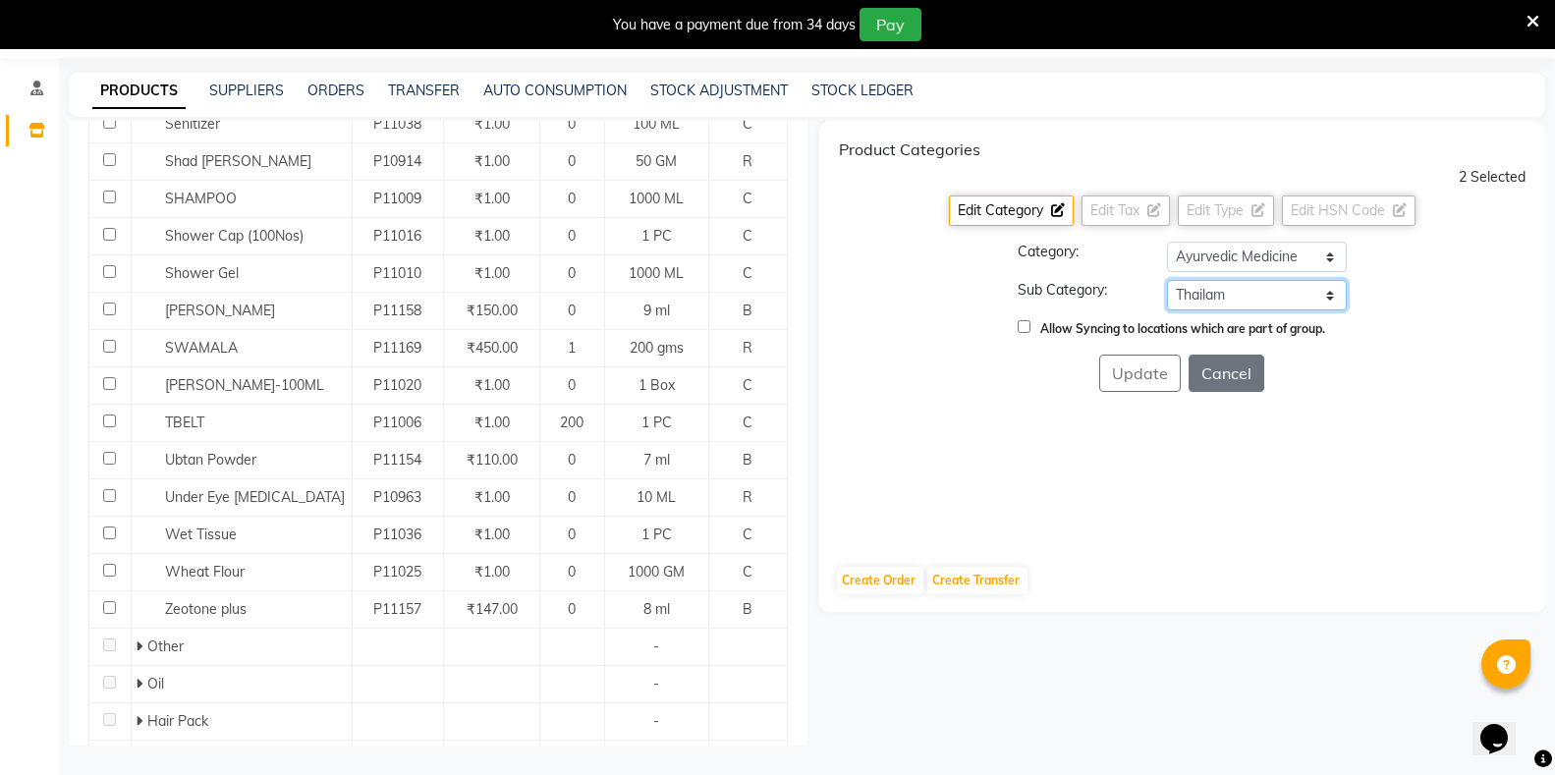
click at [1167, 280] on select "Select [PERSON_NAME] OTC Tablet Churnam" at bounding box center [1257, 295] width 180 height 30
click at [1131, 383] on button "Update" at bounding box center [1140, 373] width 82 height 37
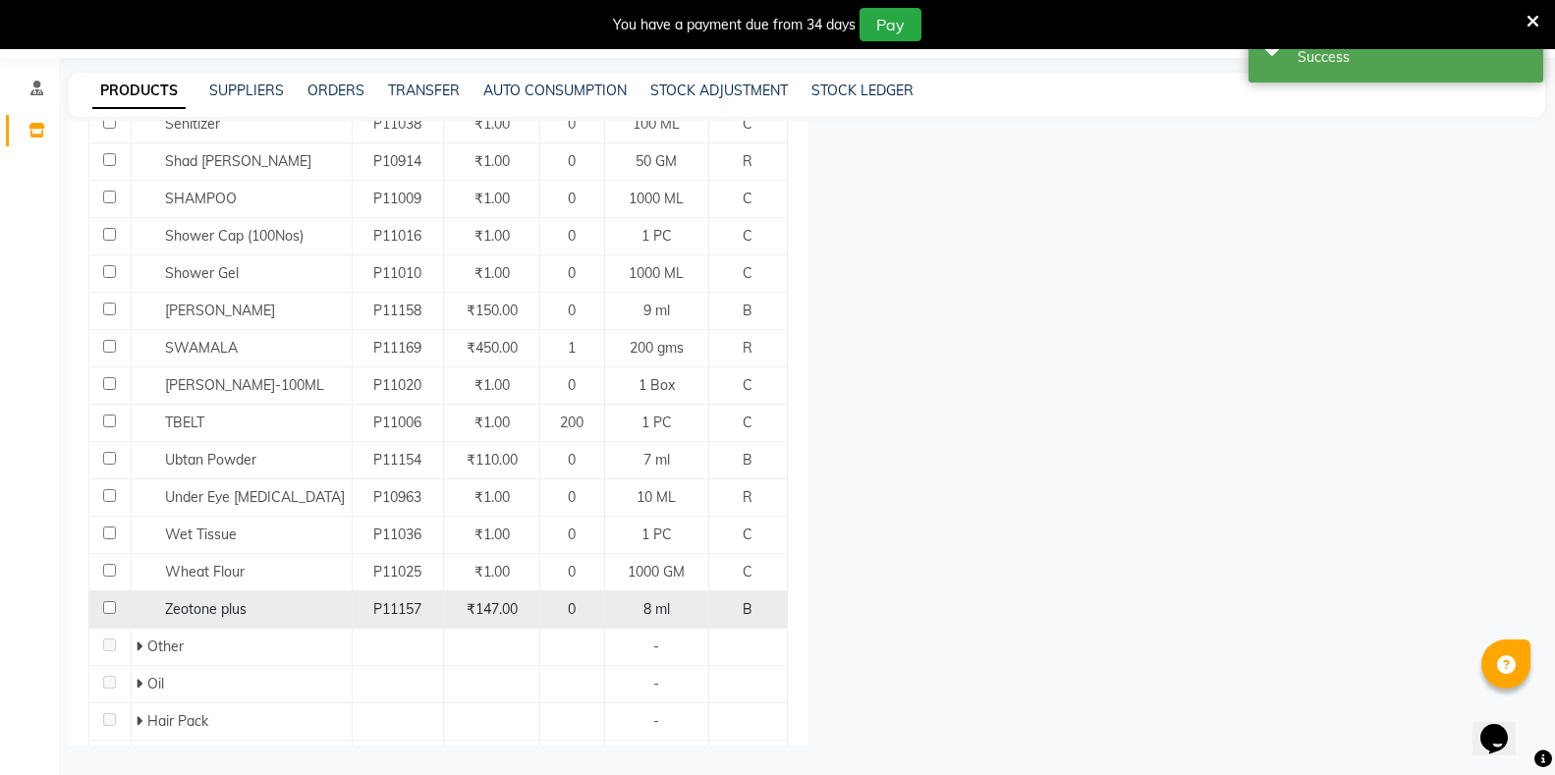
click at [111, 601] on input "checkbox" at bounding box center [109, 607] width 13 height 13
checkbox input "true"
select select
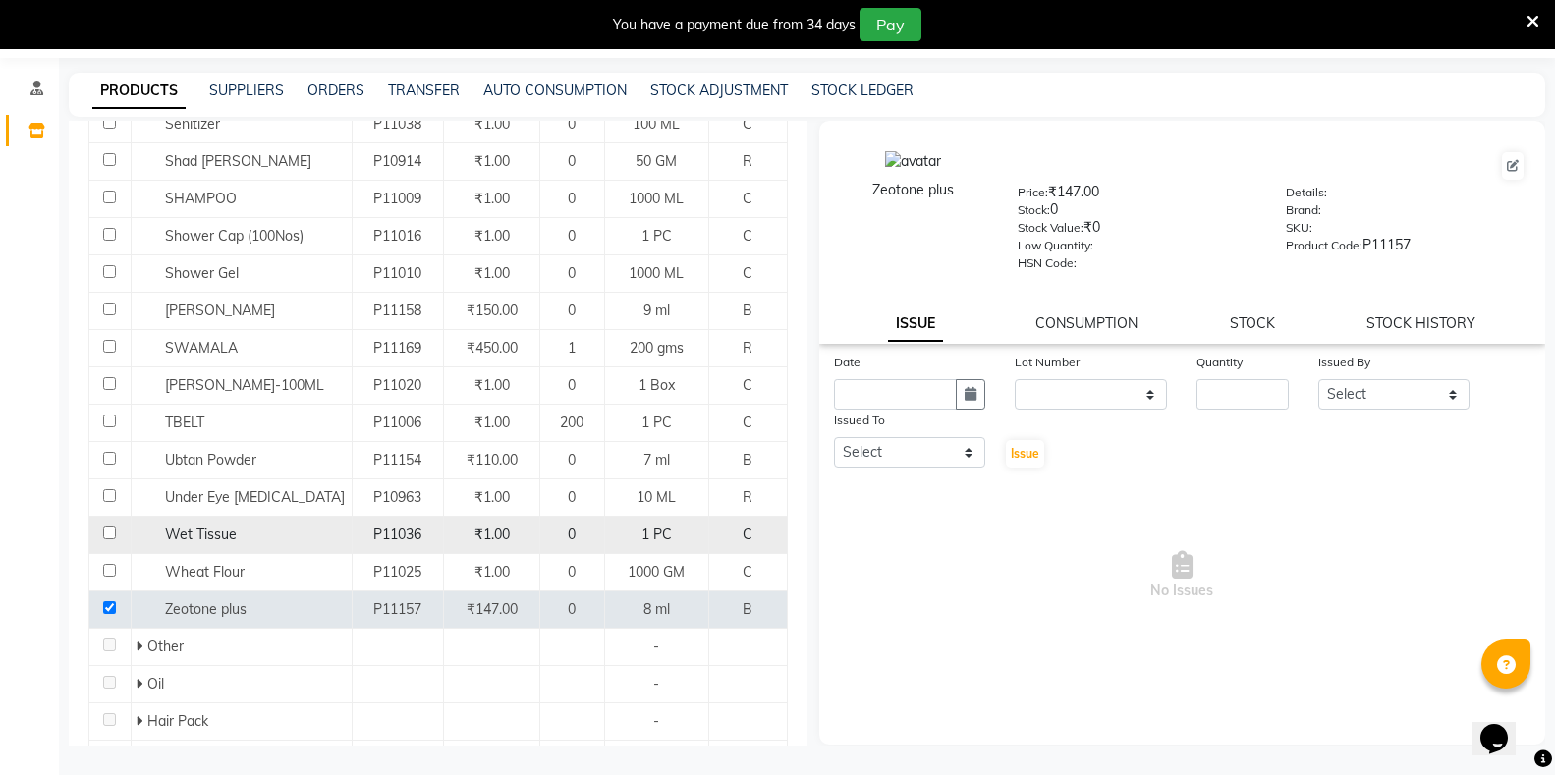
scroll to position [1223, 0]
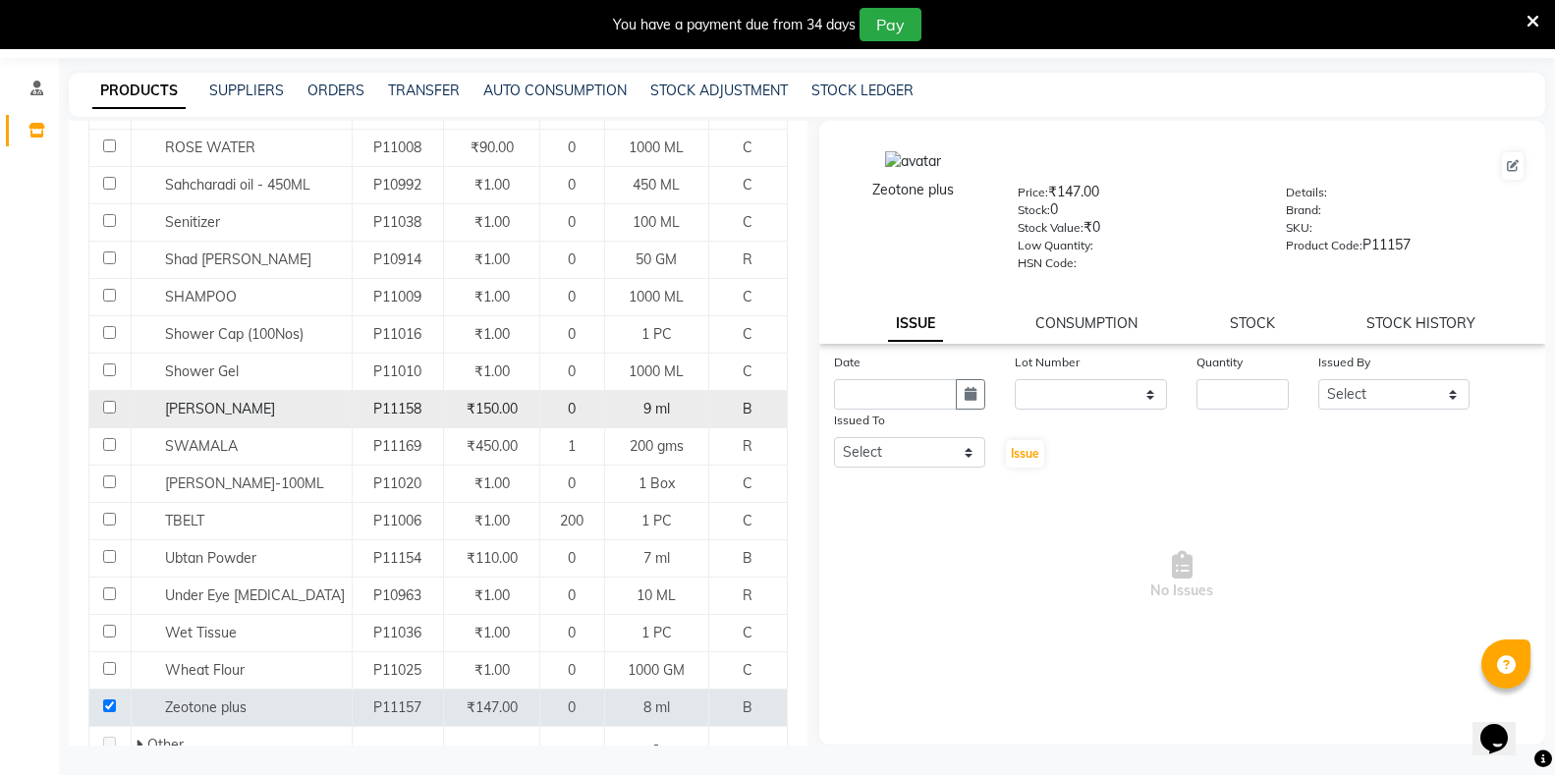
click at [111, 401] on input "checkbox" at bounding box center [109, 407] width 13 height 13
checkbox input "true"
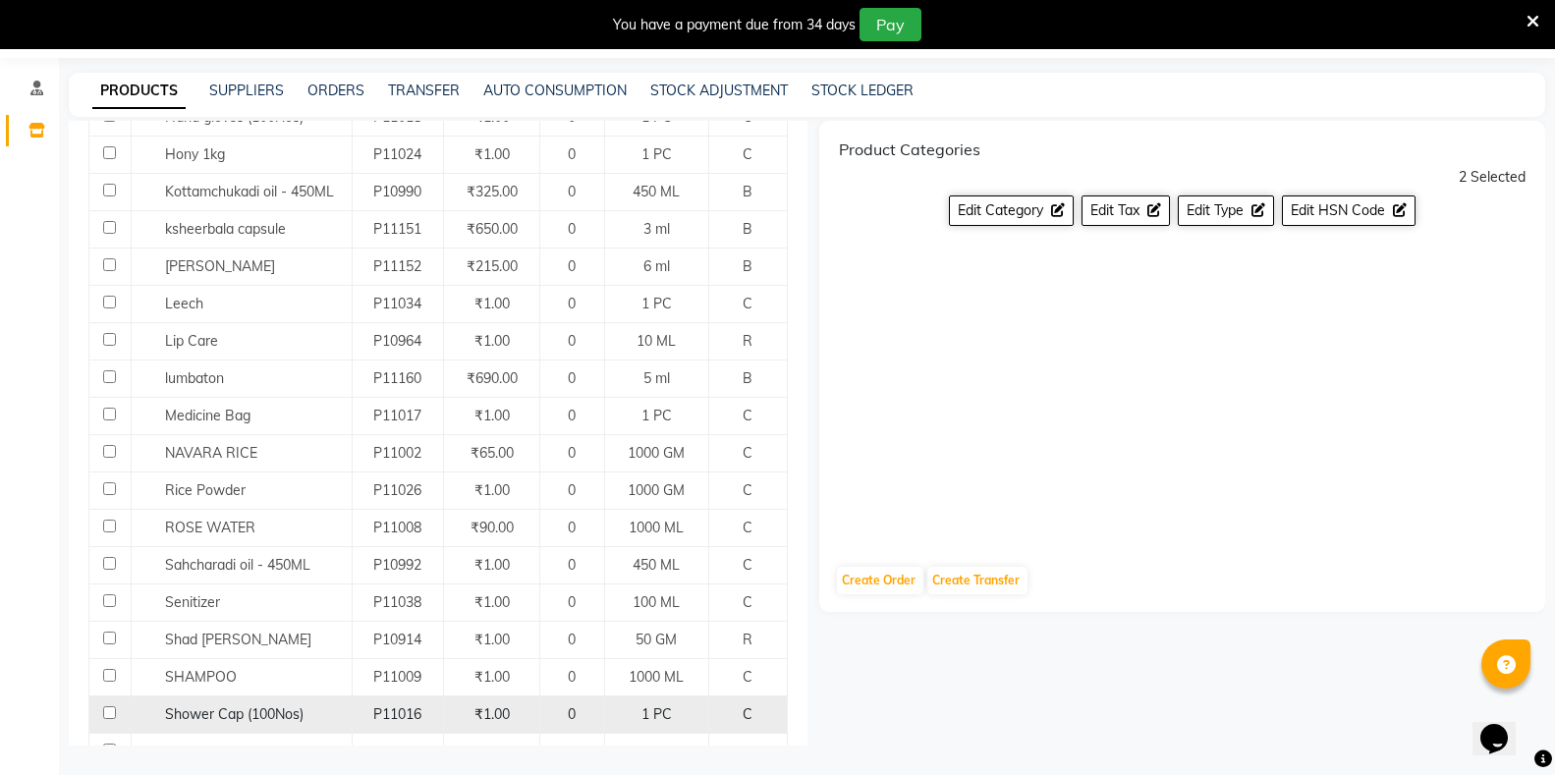
scroll to position [830, 0]
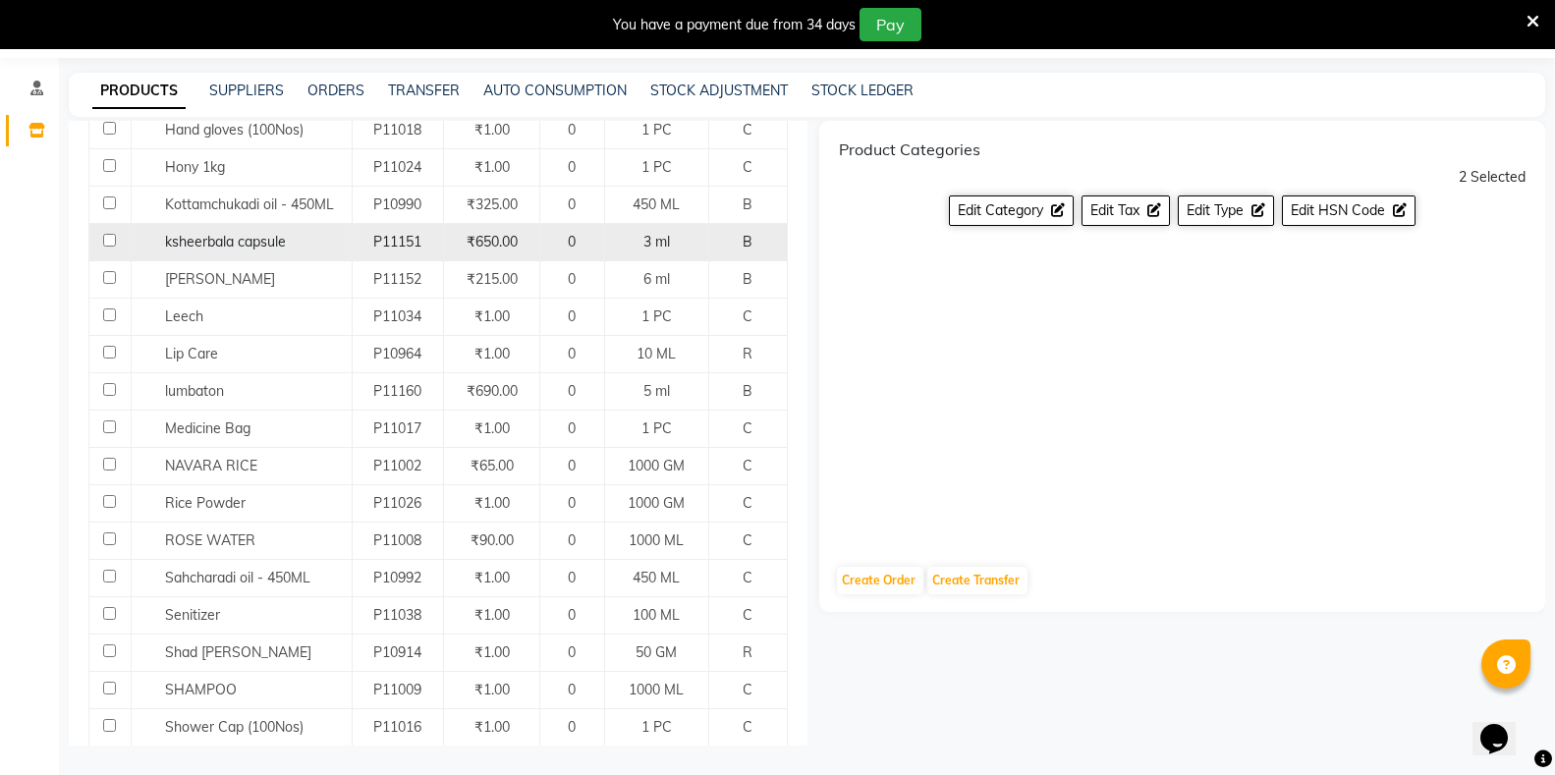
click at [107, 234] on input "checkbox" at bounding box center [109, 240] width 13 height 13
checkbox input "true"
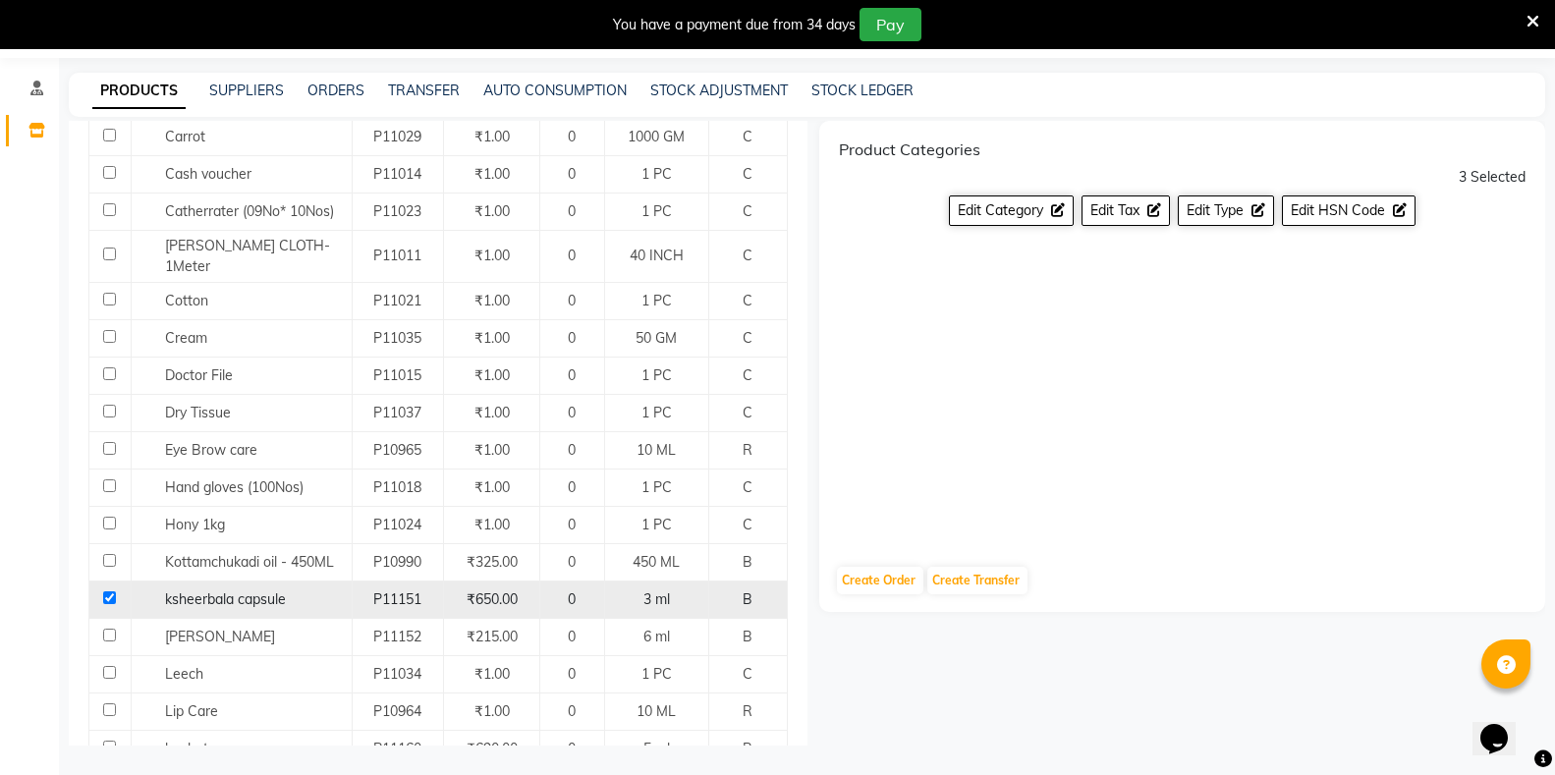
scroll to position [437, 0]
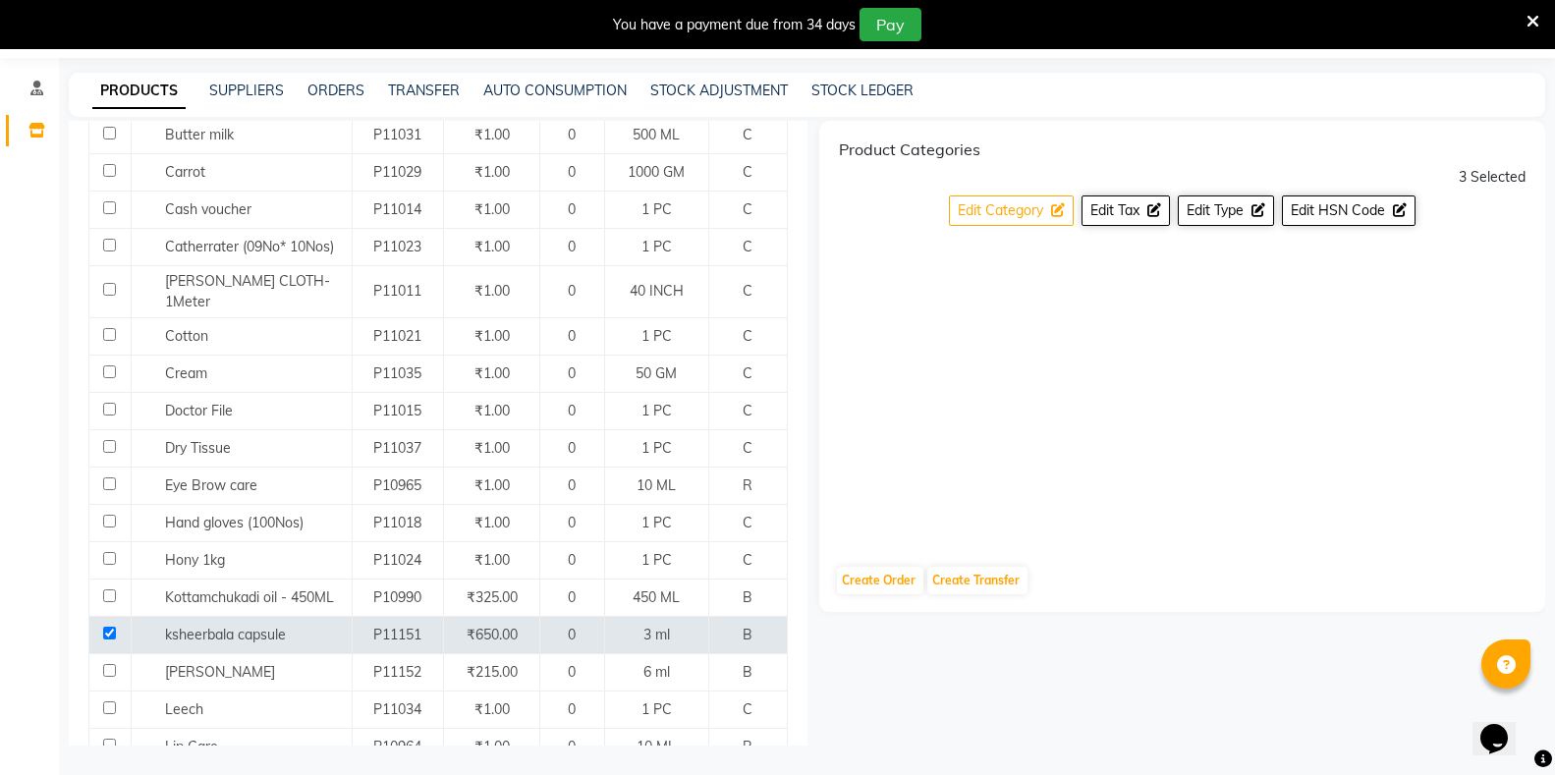
click at [987, 217] on span "Edit Category" at bounding box center [1000, 210] width 85 height 18
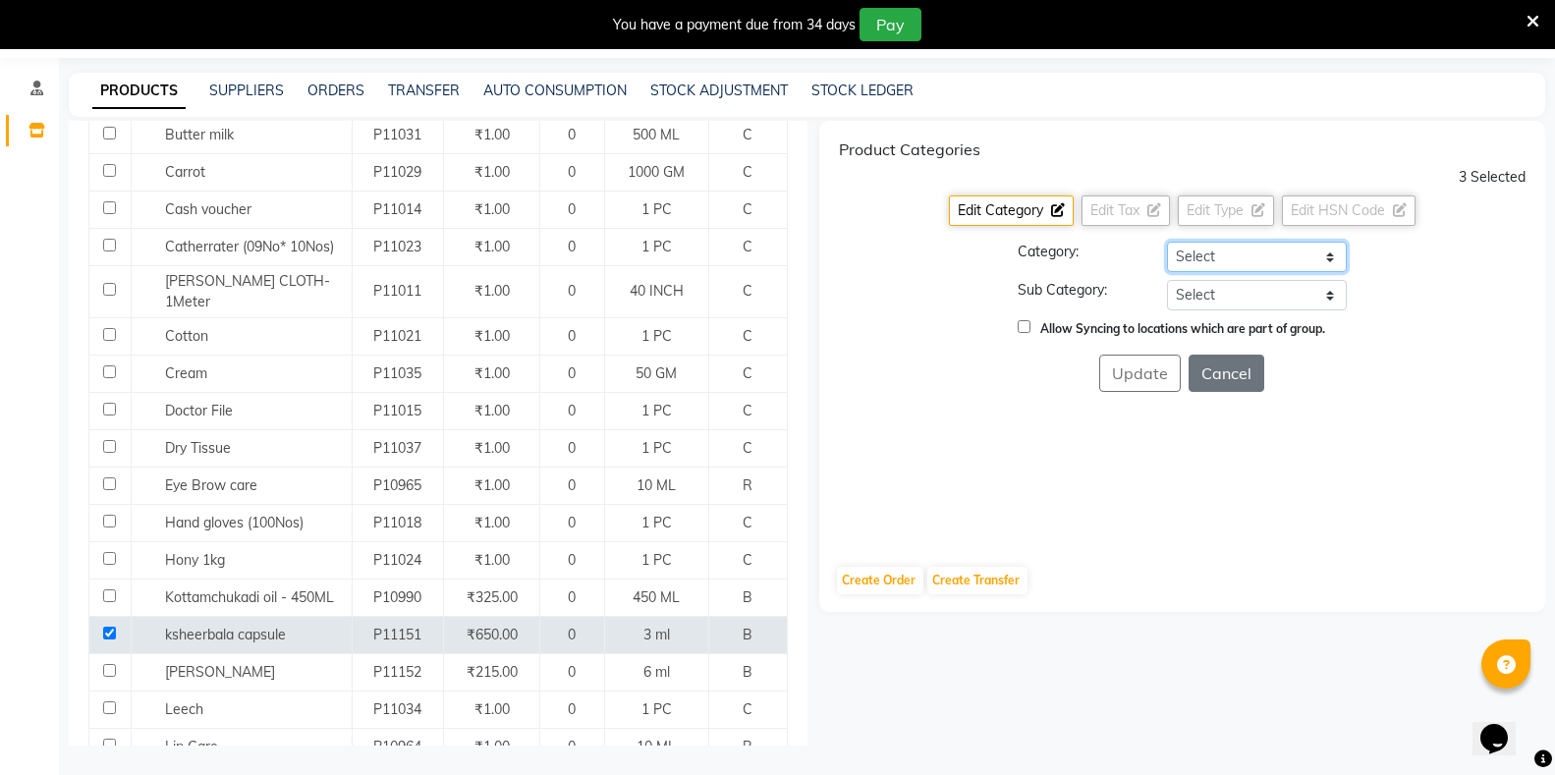
click at [1219, 253] on select "Select Hair Skin Makeup Personal Care Appliances Classical Medicine OTC Proprie…" at bounding box center [1257, 257] width 180 height 30
select select "1112815700"
click at [1167, 242] on select "Select Hair Skin Makeup Personal Care Appliances Classical Medicine OTC Proprie…" at bounding box center [1257, 257] width 180 height 30
click at [1190, 292] on select "Select [PERSON_NAME] OTC Tablet Churnam" at bounding box center [1257, 295] width 180 height 30
select select "11128157008"
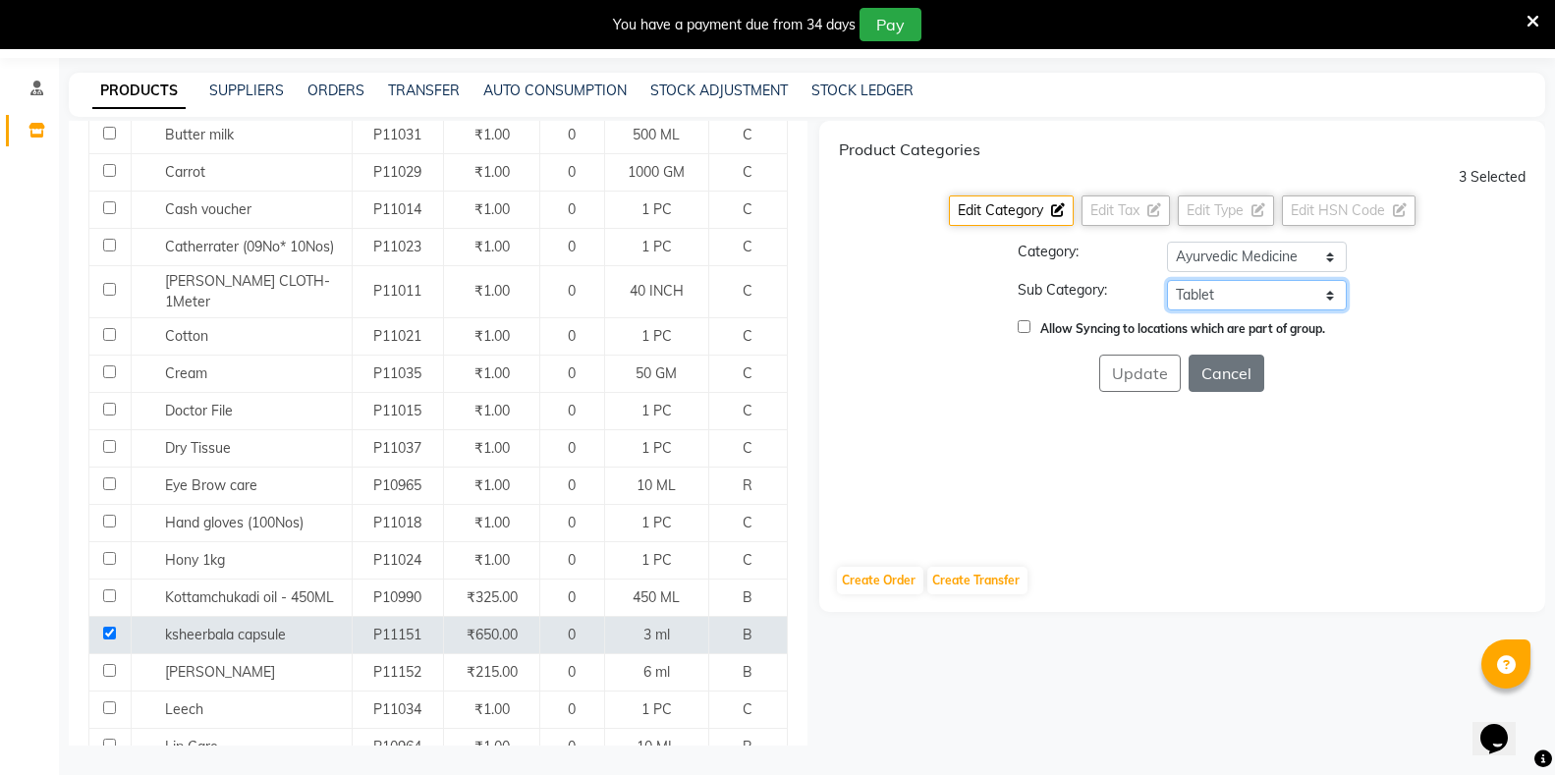
click at [1167, 280] on select "Select [PERSON_NAME] OTC Tablet Churnam" at bounding box center [1257, 295] width 180 height 30
click at [1151, 382] on button "Update" at bounding box center [1140, 373] width 82 height 37
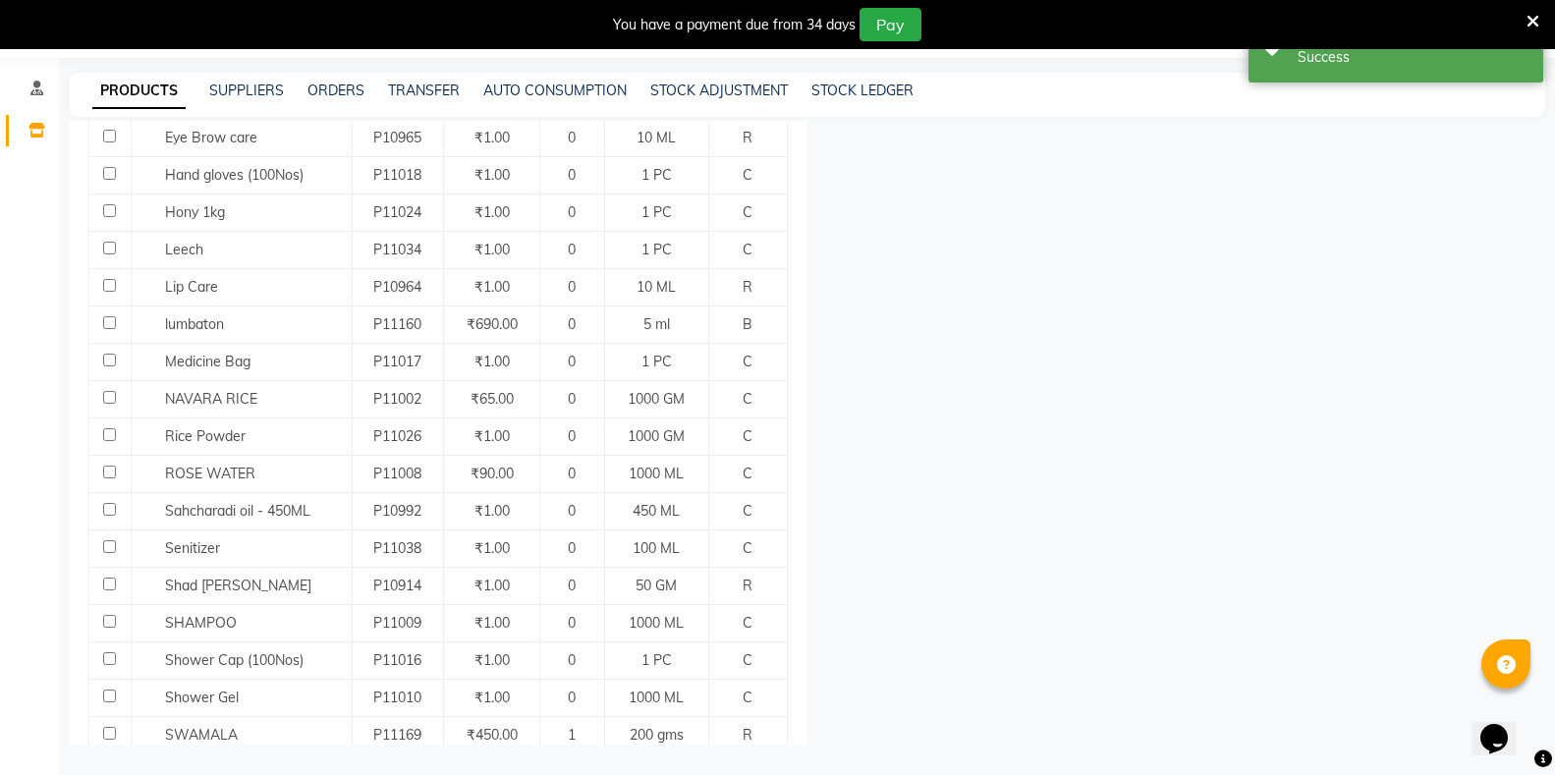
scroll to position [830, 0]
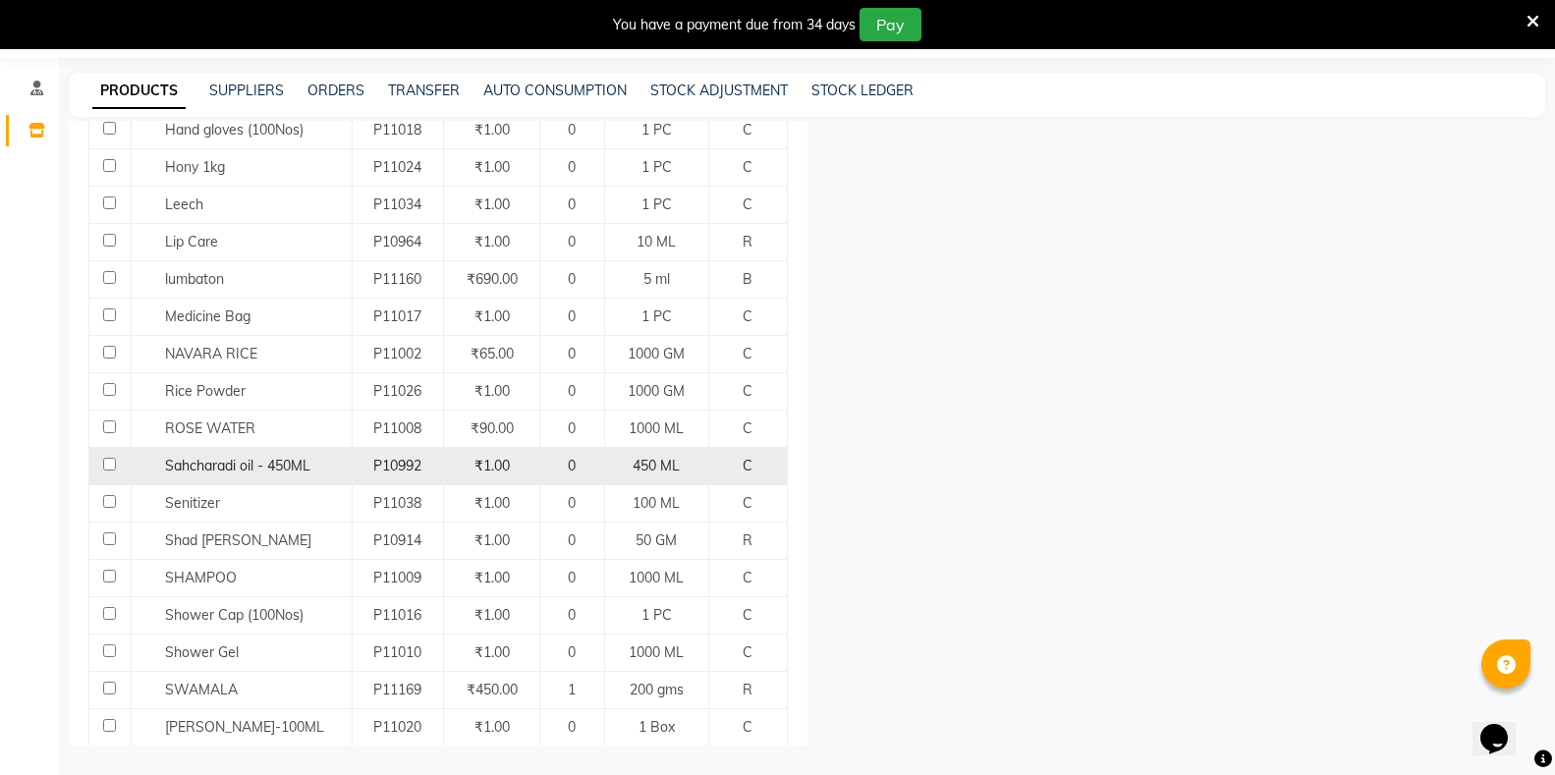
click at [114, 458] on input "checkbox" at bounding box center [109, 464] width 13 height 13
checkbox input "true"
select select
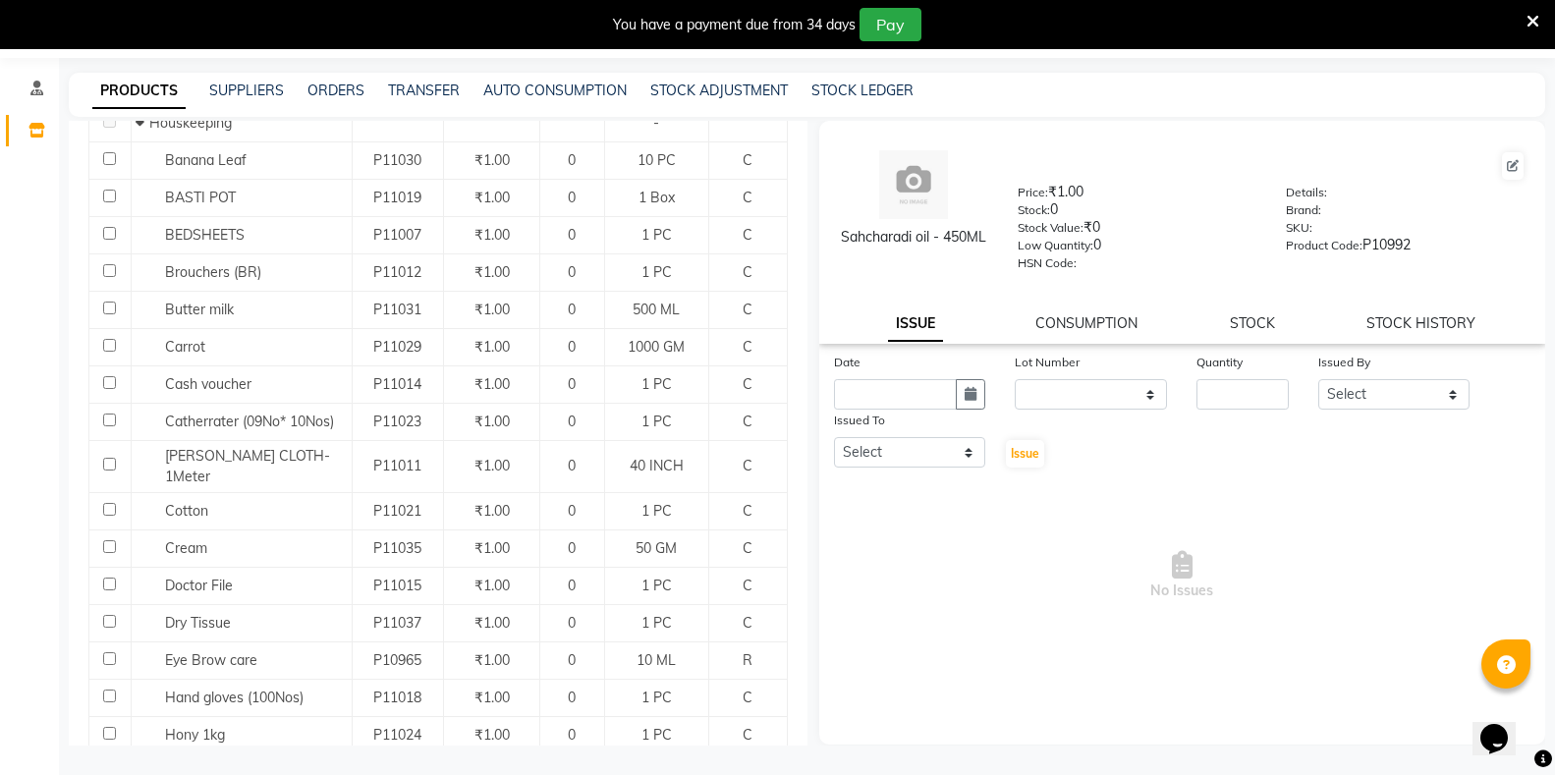
scroll to position [241, 0]
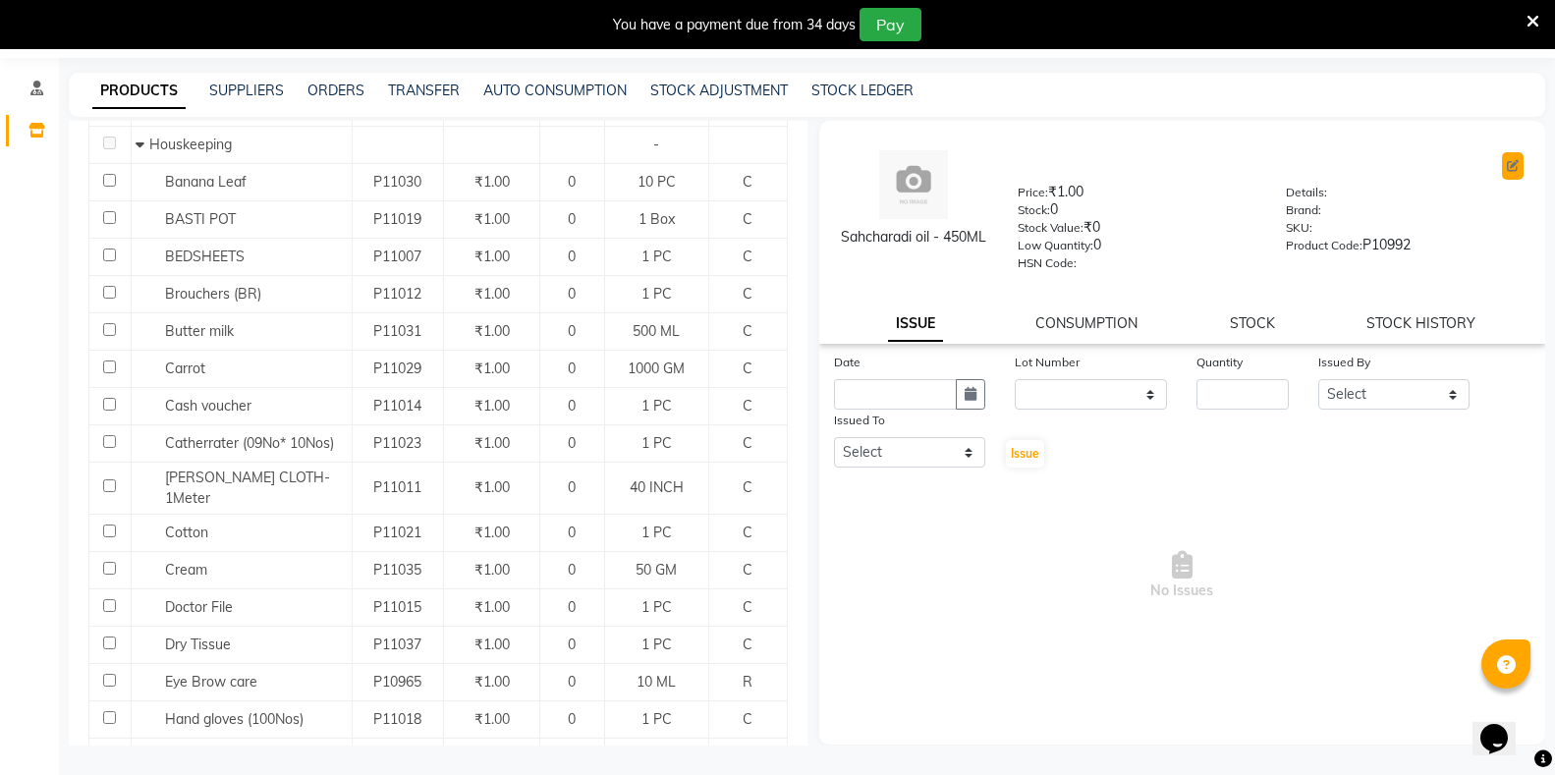
click at [1513, 176] on button at bounding box center [1513, 166] width 22 height 28
select select "true"
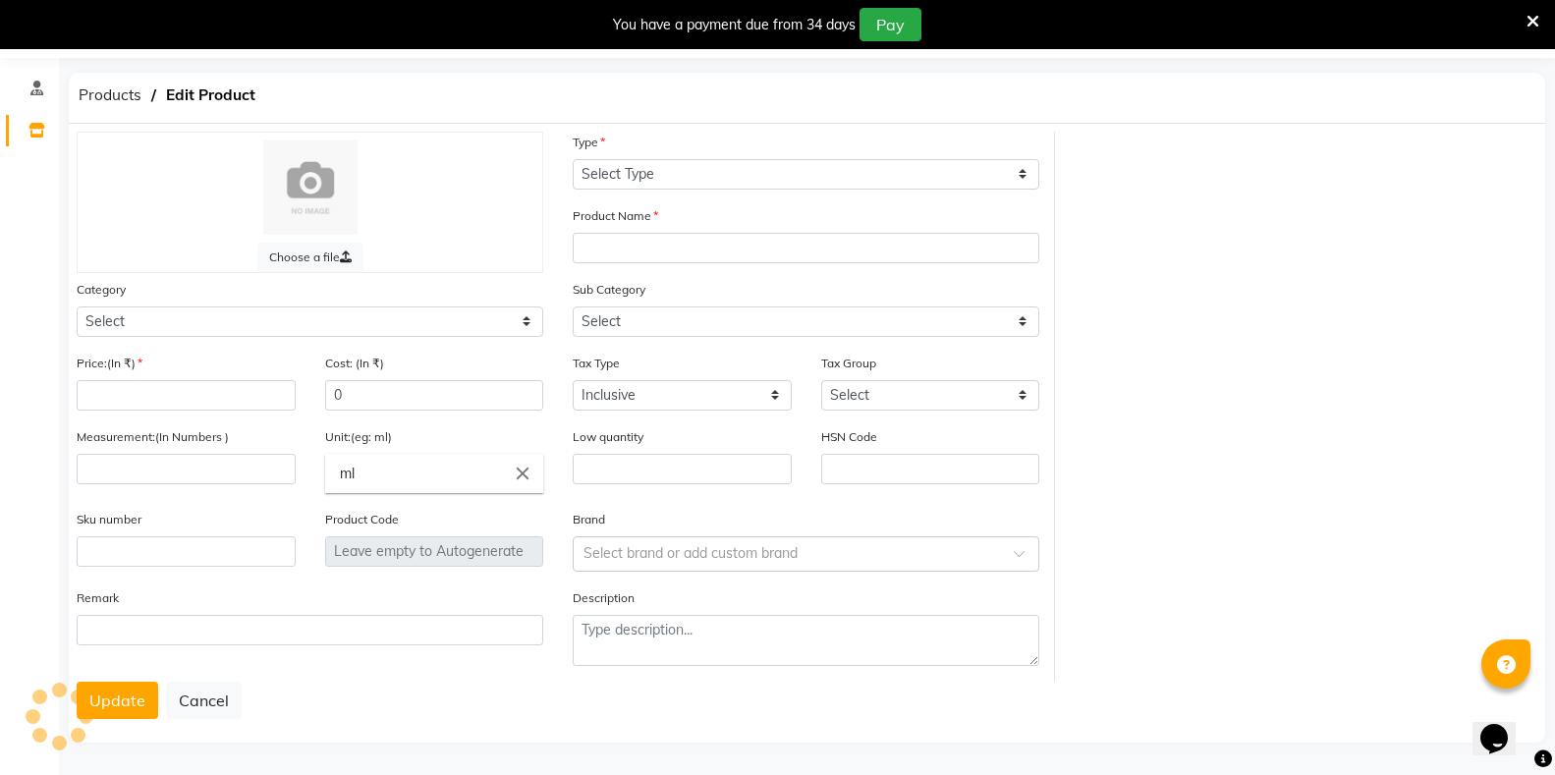
select select "C"
type input "Sahcharadi oil - 450ML"
select select "1112815000"
select select
type input "1"
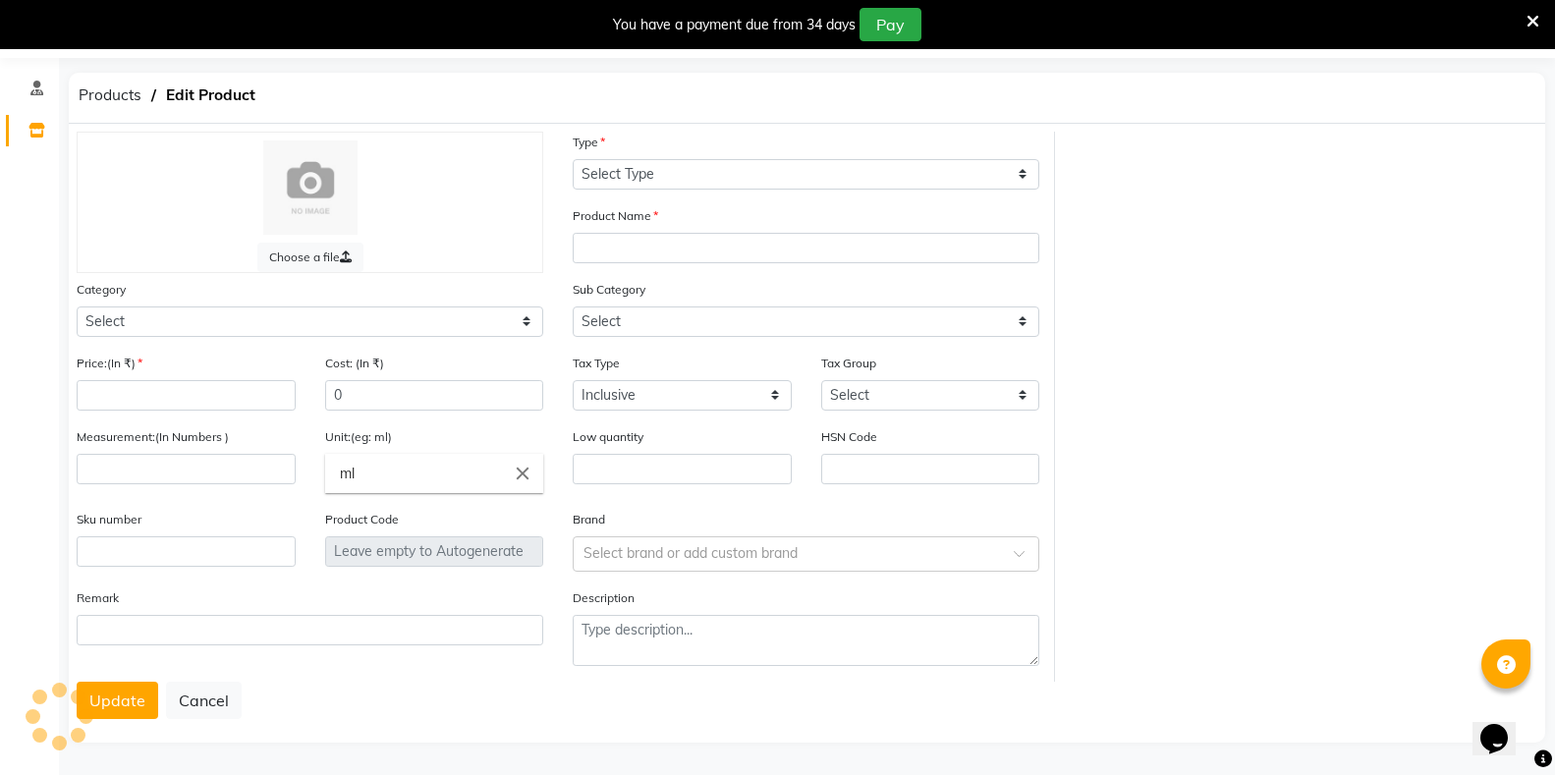
type input "450"
type input "ML"
type input "0"
type input "P10992"
select select "1112815001"
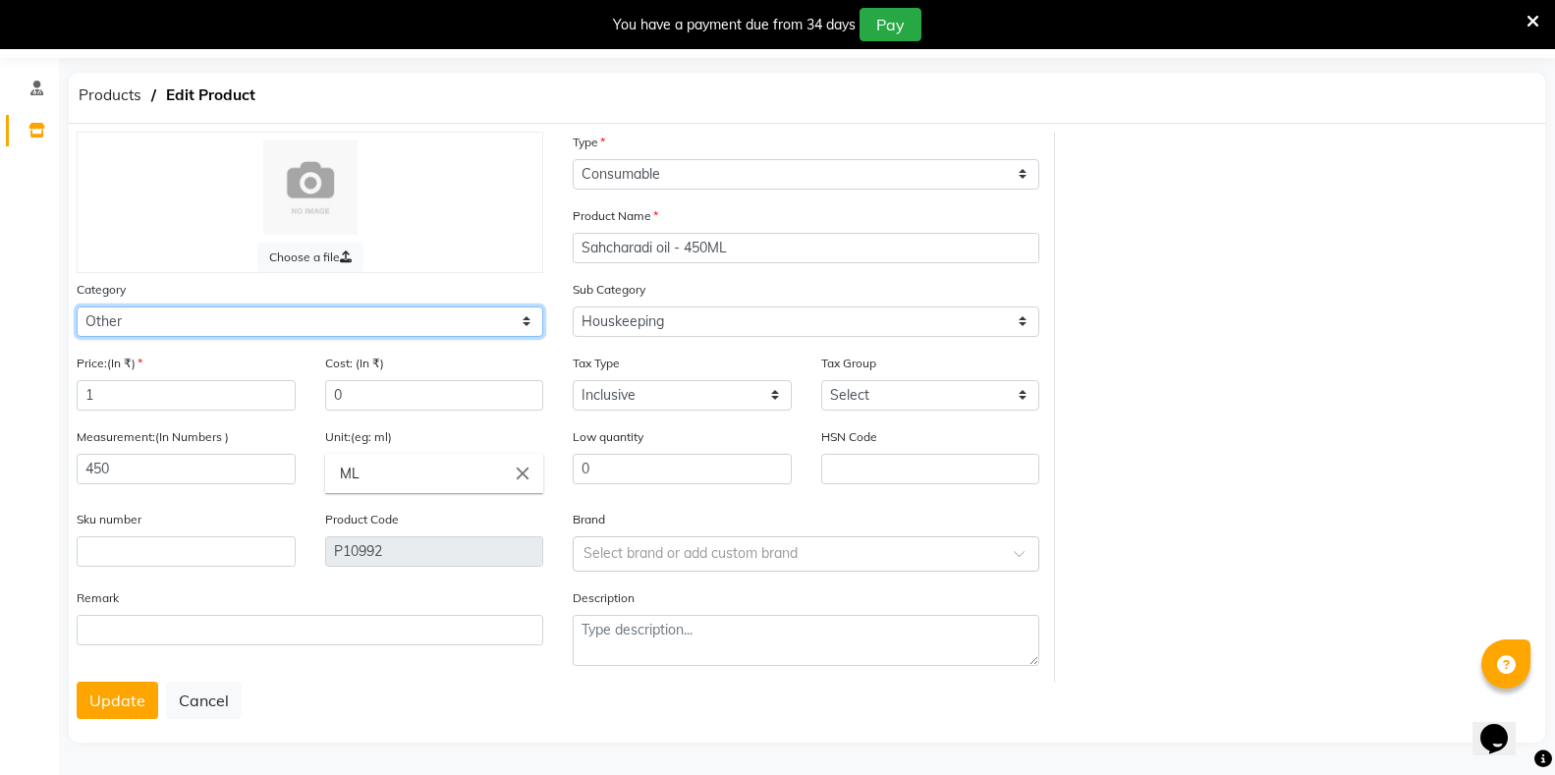
click at [347, 326] on select "Select Hair Skin Makeup Personal Care Appliances Classical Medicine OTC Proprie…" at bounding box center [310, 322] width 467 height 30
select select "1112815700"
click at [77, 307] on select "Select Hair Skin Makeup Personal Care Appliances Classical Medicine OTC Proprie…" at bounding box center [310, 322] width 467 height 30
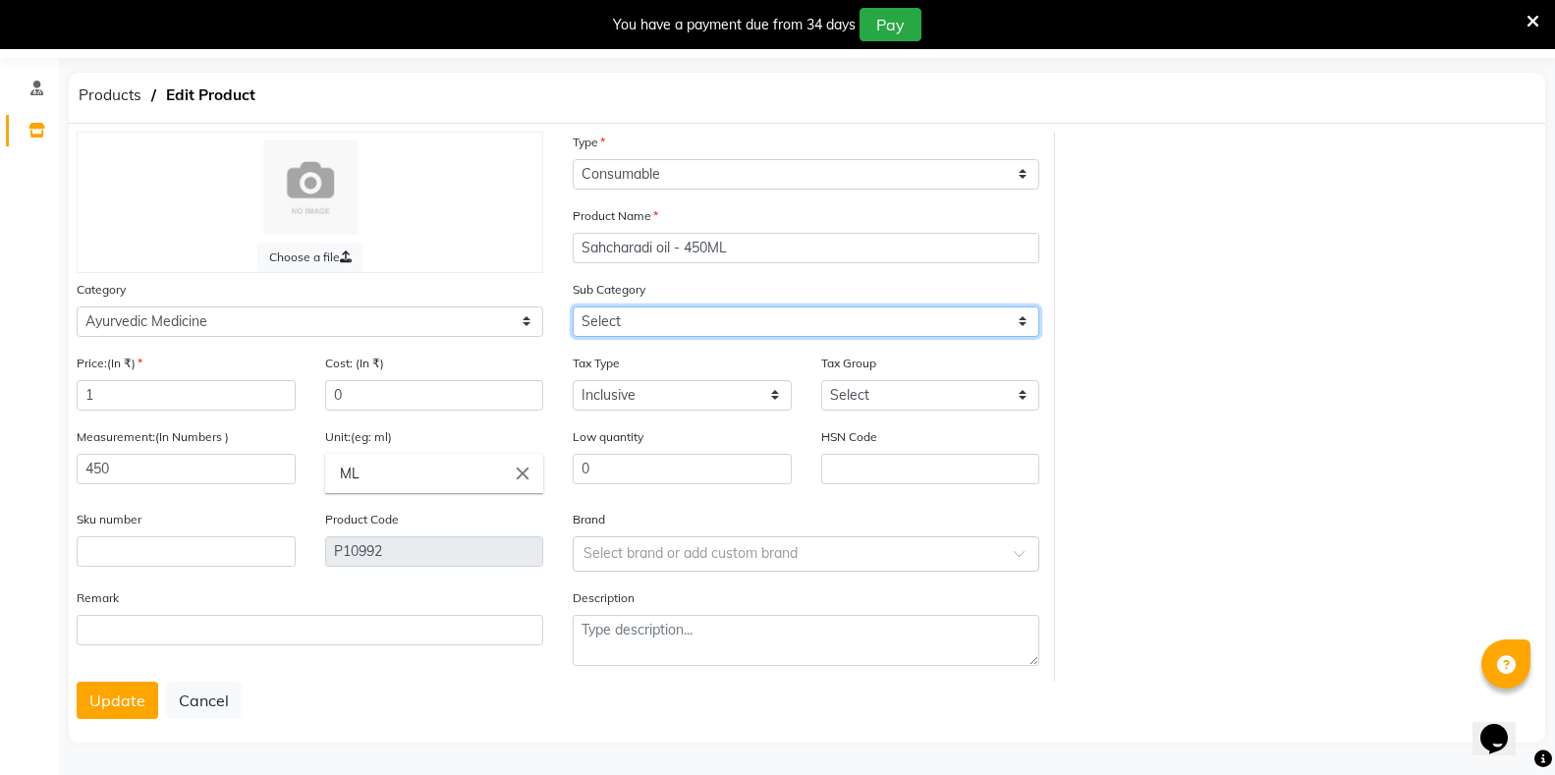
click at [650, 311] on select "Select [PERSON_NAME] OTC Tablet Churnam" at bounding box center [806, 322] width 467 height 30
select select "11128157003"
click at [573, 307] on select "Select [PERSON_NAME] OTC Tablet Churnam" at bounding box center [806, 322] width 467 height 30
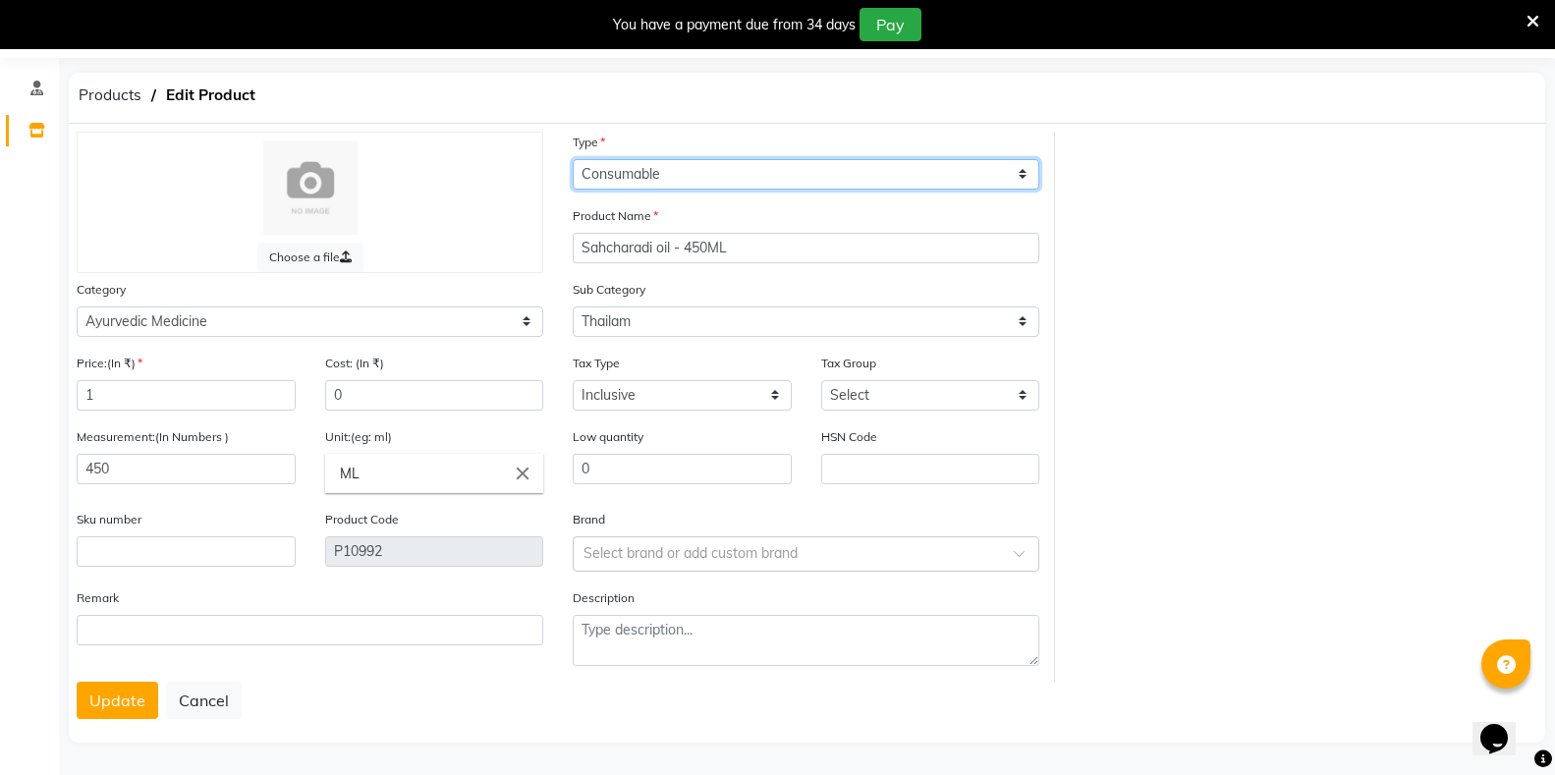
click at [660, 168] on select "Select Type Both Retail Consumable" at bounding box center [806, 174] width 467 height 30
select select "B"
click at [573, 159] on select "Select Type Both Retail Consumable" at bounding box center [806, 174] width 467 height 30
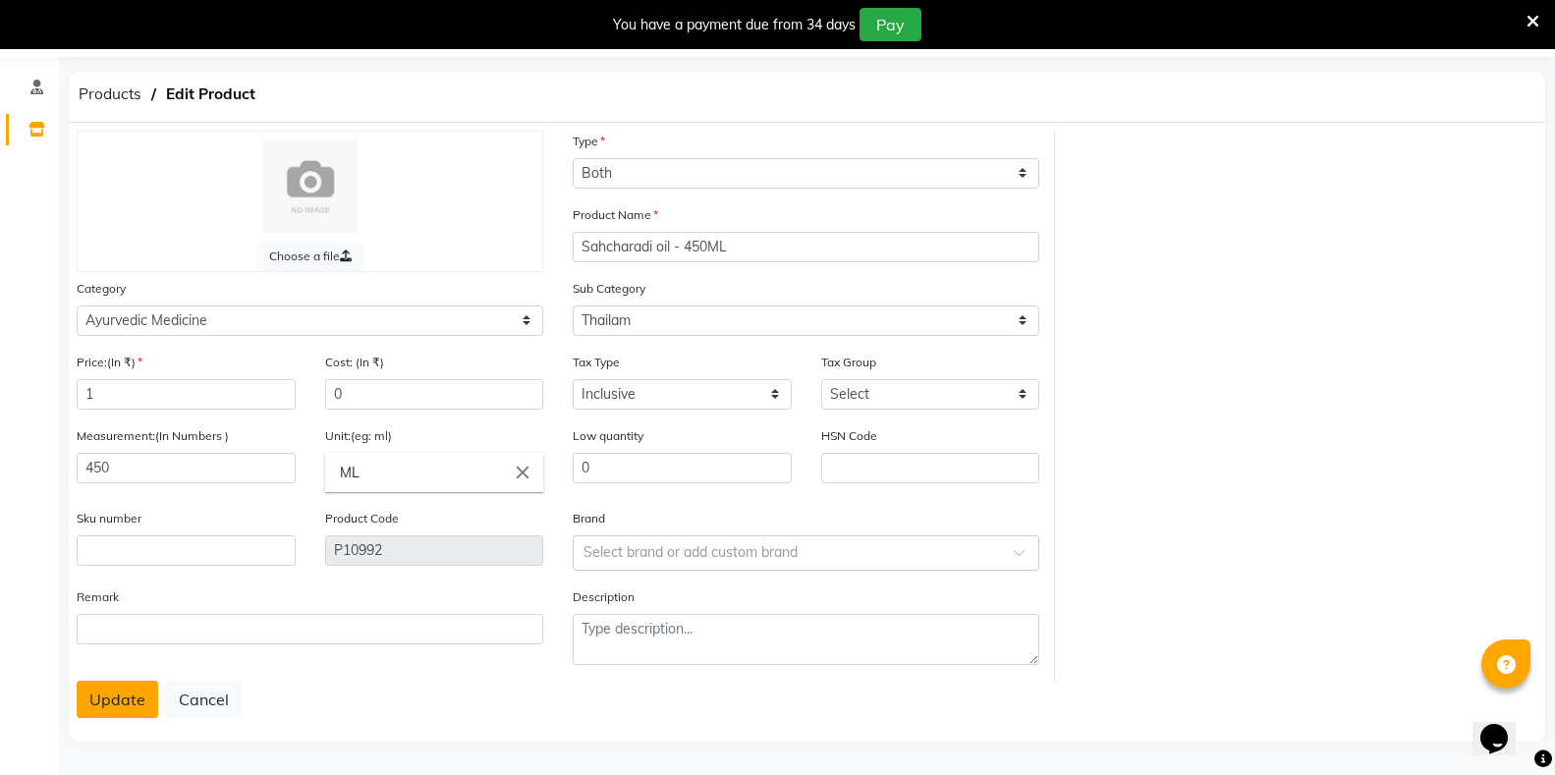
click at [120, 705] on button "Update" at bounding box center [118, 699] width 82 height 37
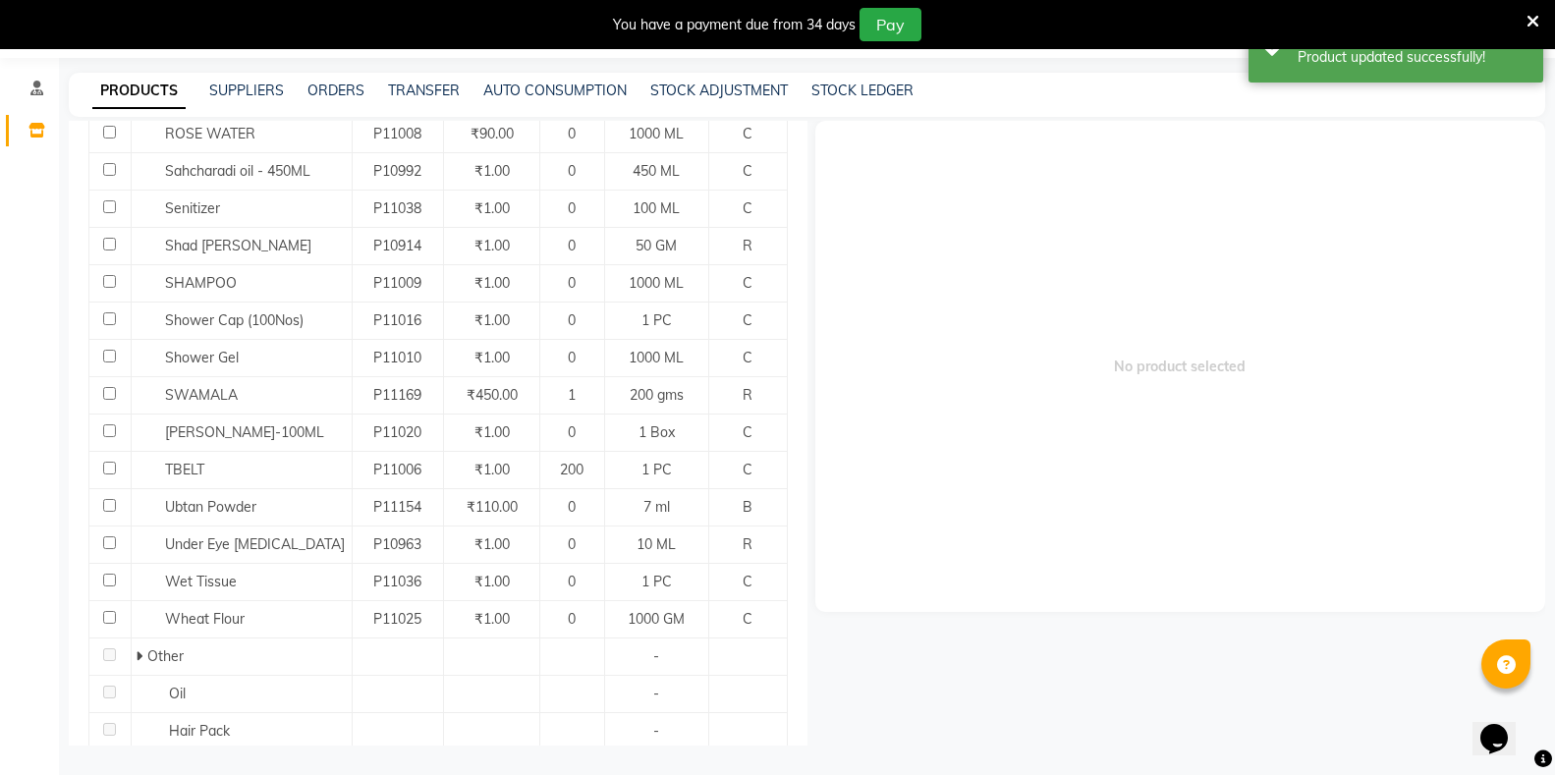
scroll to position [1361, 0]
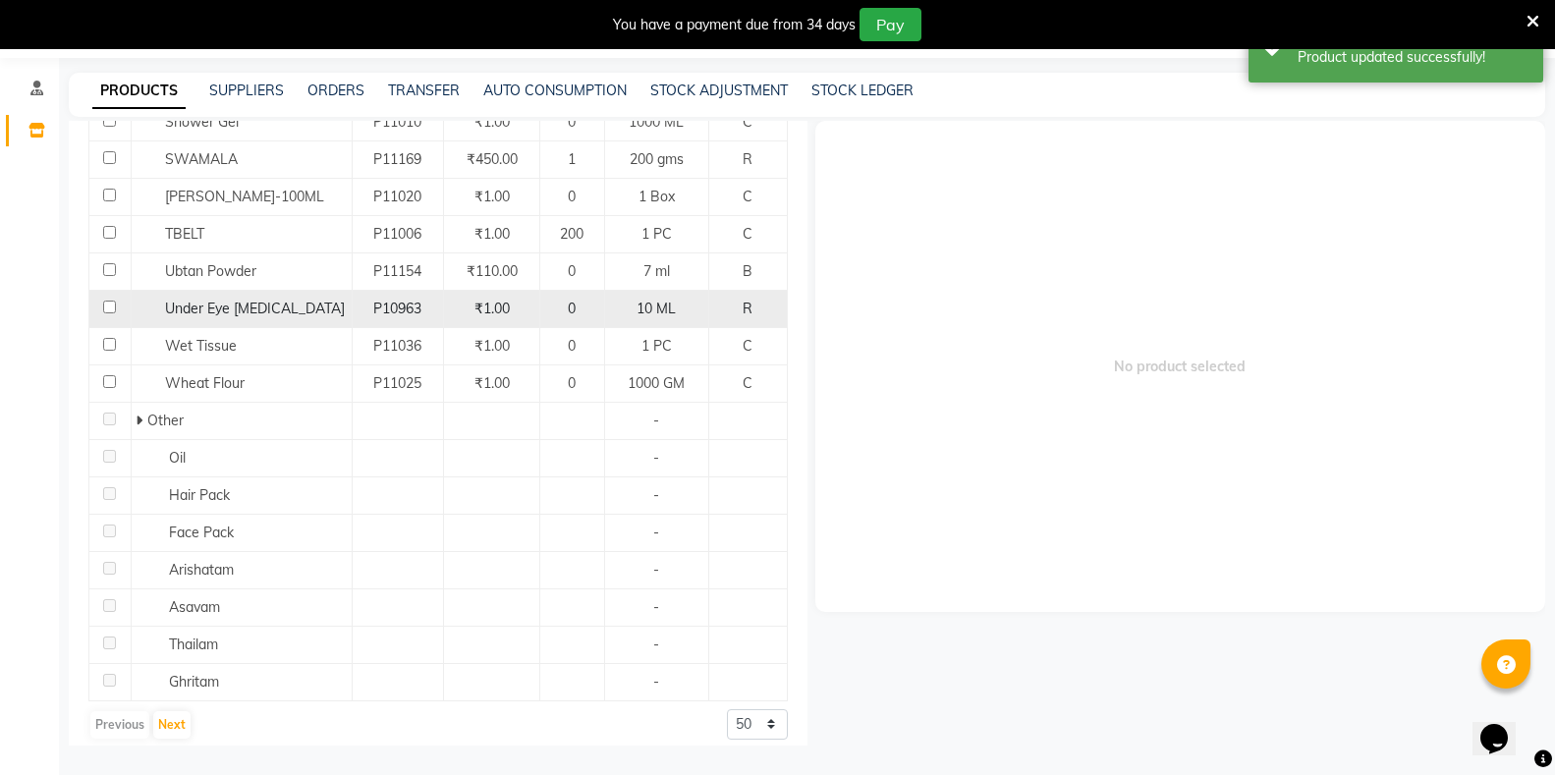
click at [107, 301] on input "checkbox" at bounding box center [109, 307] width 13 height 13
checkbox input "true"
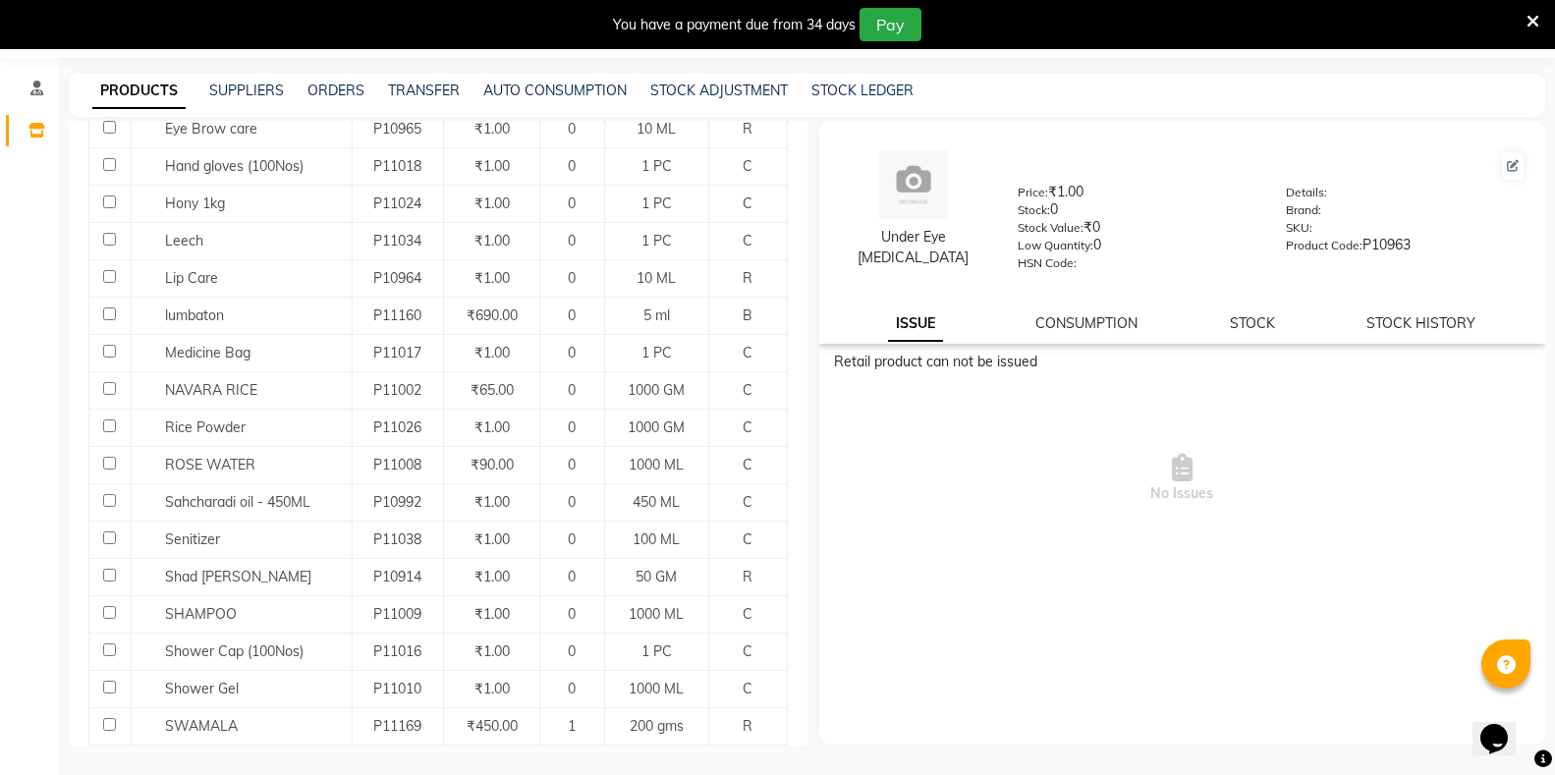
scroll to position [771, 0]
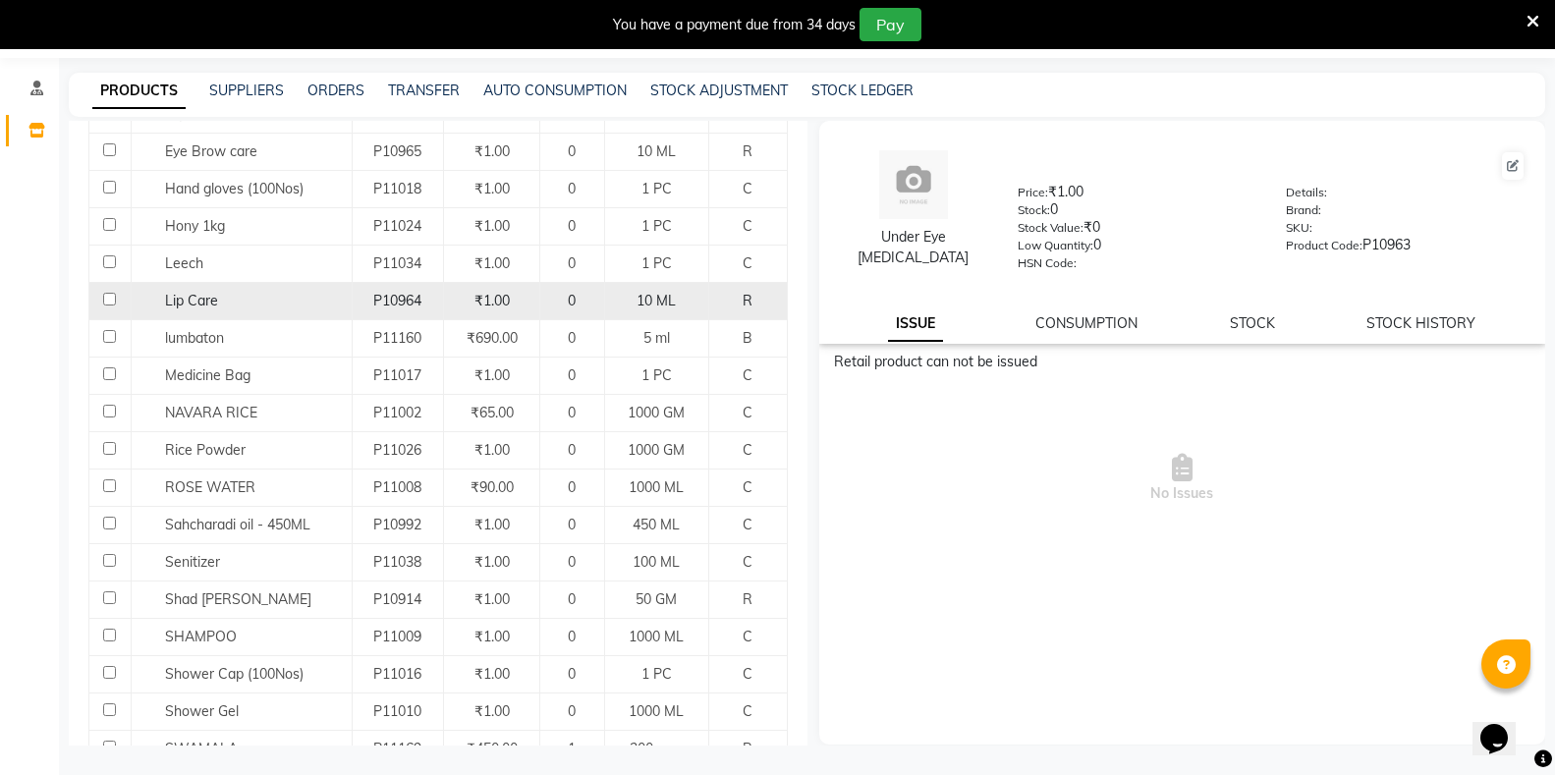
click at [116, 287] on td at bounding box center [110, 300] width 42 height 37
click at [111, 293] on input "checkbox" at bounding box center [109, 299] width 13 height 13
checkbox input "true"
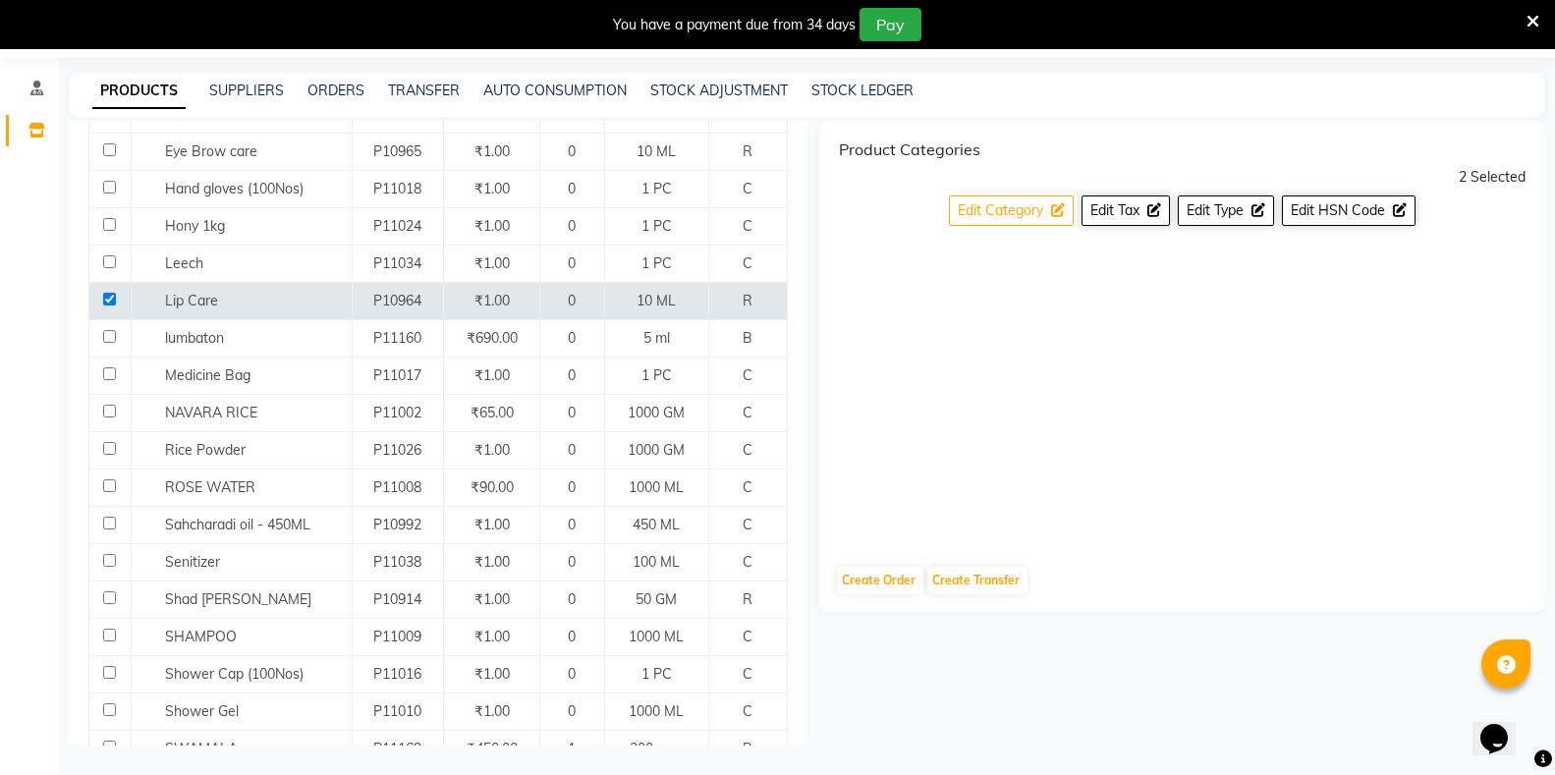
click at [1005, 211] on span "Edit Category" at bounding box center [1000, 210] width 85 height 18
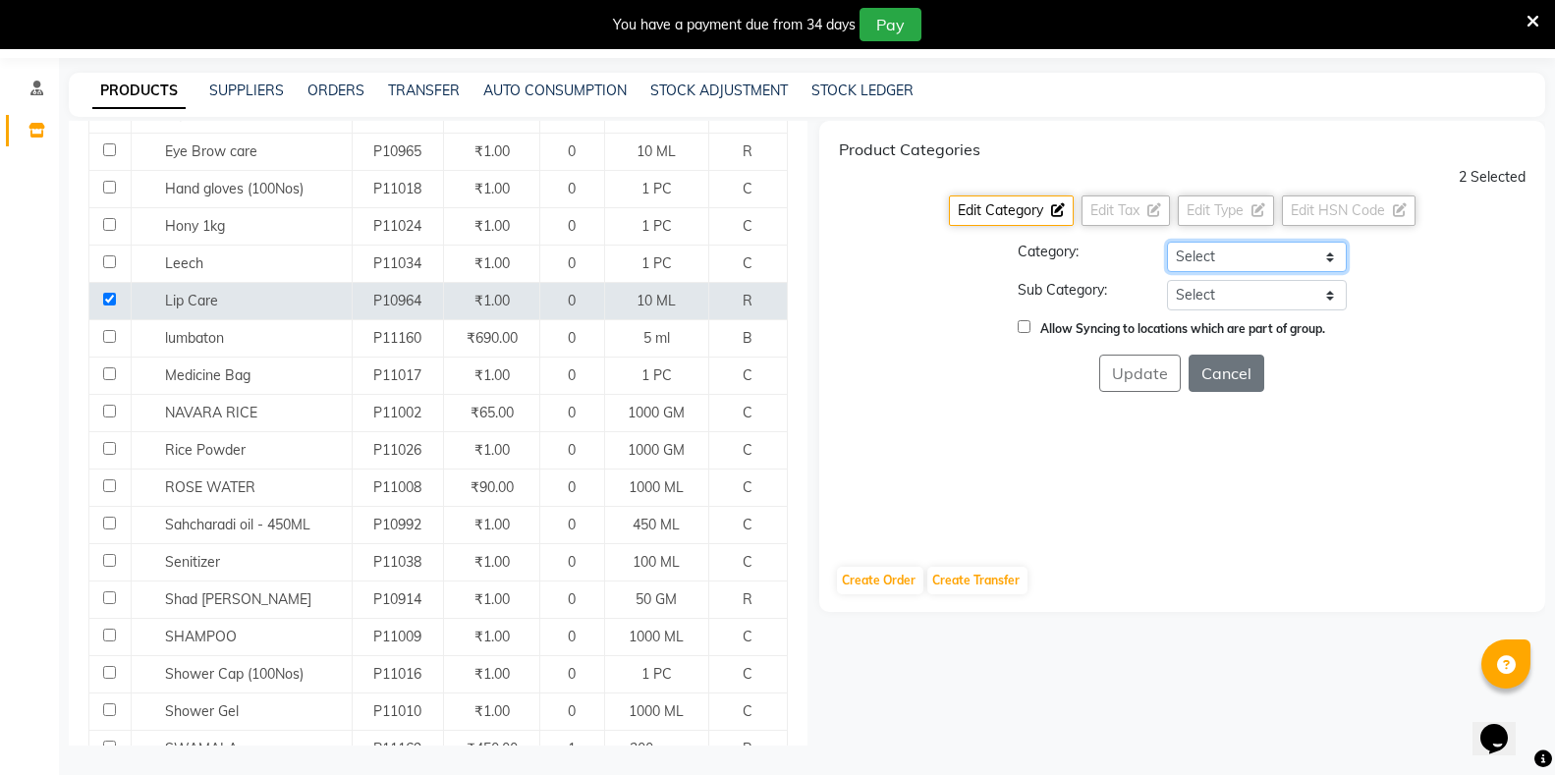
click at [1235, 252] on select "Select Hair Skin Makeup Personal Care Appliances Classical Medicine OTC Proprie…" at bounding box center [1257, 257] width 180 height 30
select select "1112815500"
click at [1167, 242] on select "Select Hair Skin Makeup Personal Care Appliances Classical Medicine OTC Proprie…" at bounding box center [1257, 257] width 180 height 30
click at [1247, 295] on select "Select Soap Shampoo Oil KIt Hair Pack Face Pack" at bounding box center [1257, 295] width 180 height 30
select select "11128155004"
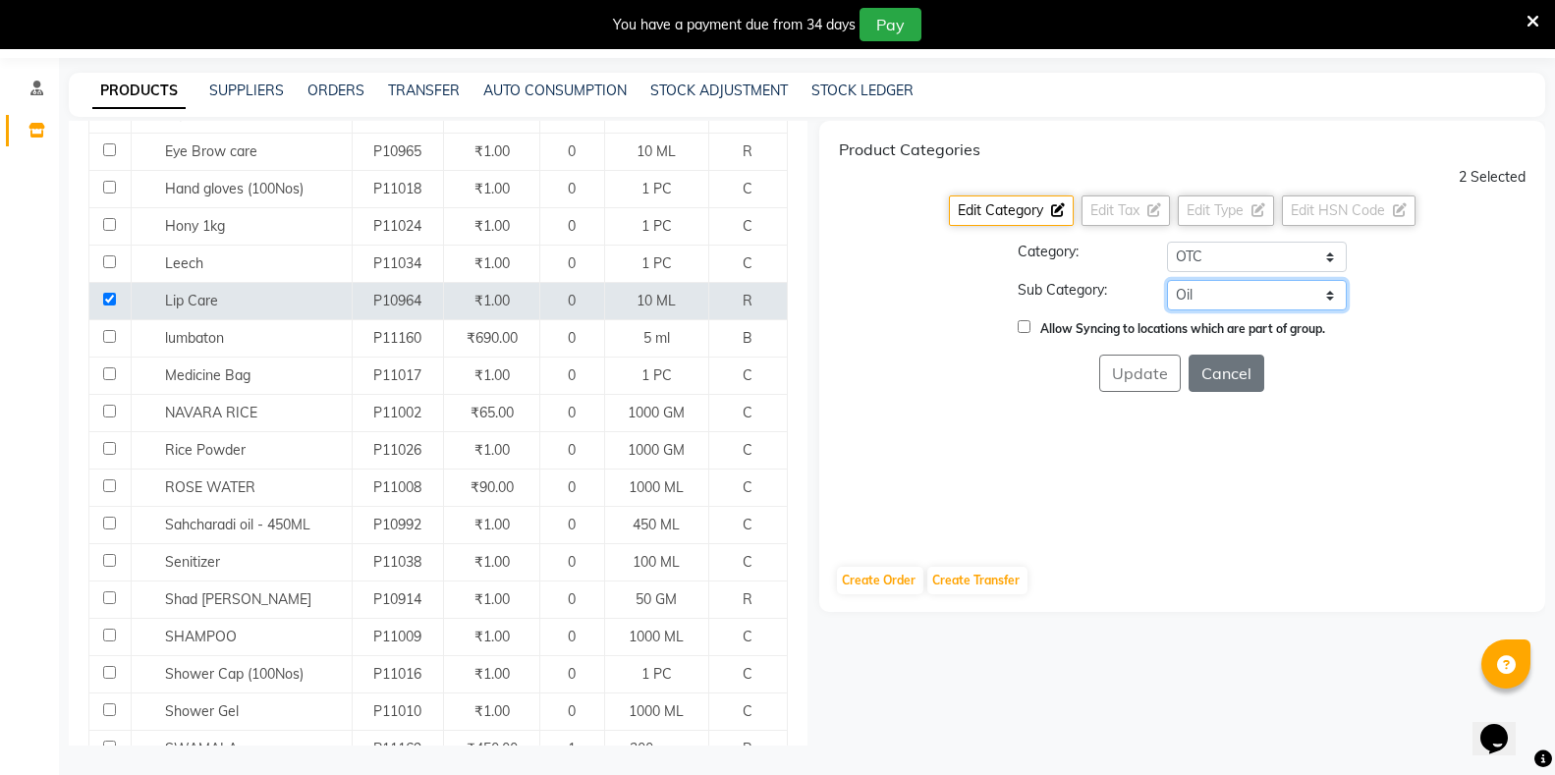
click at [1167, 280] on select "Select Soap Shampoo Oil KIt Hair Pack Face Pack" at bounding box center [1257, 295] width 180 height 30
click at [1155, 375] on button "Update" at bounding box center [1140, 373] width 82 height 37
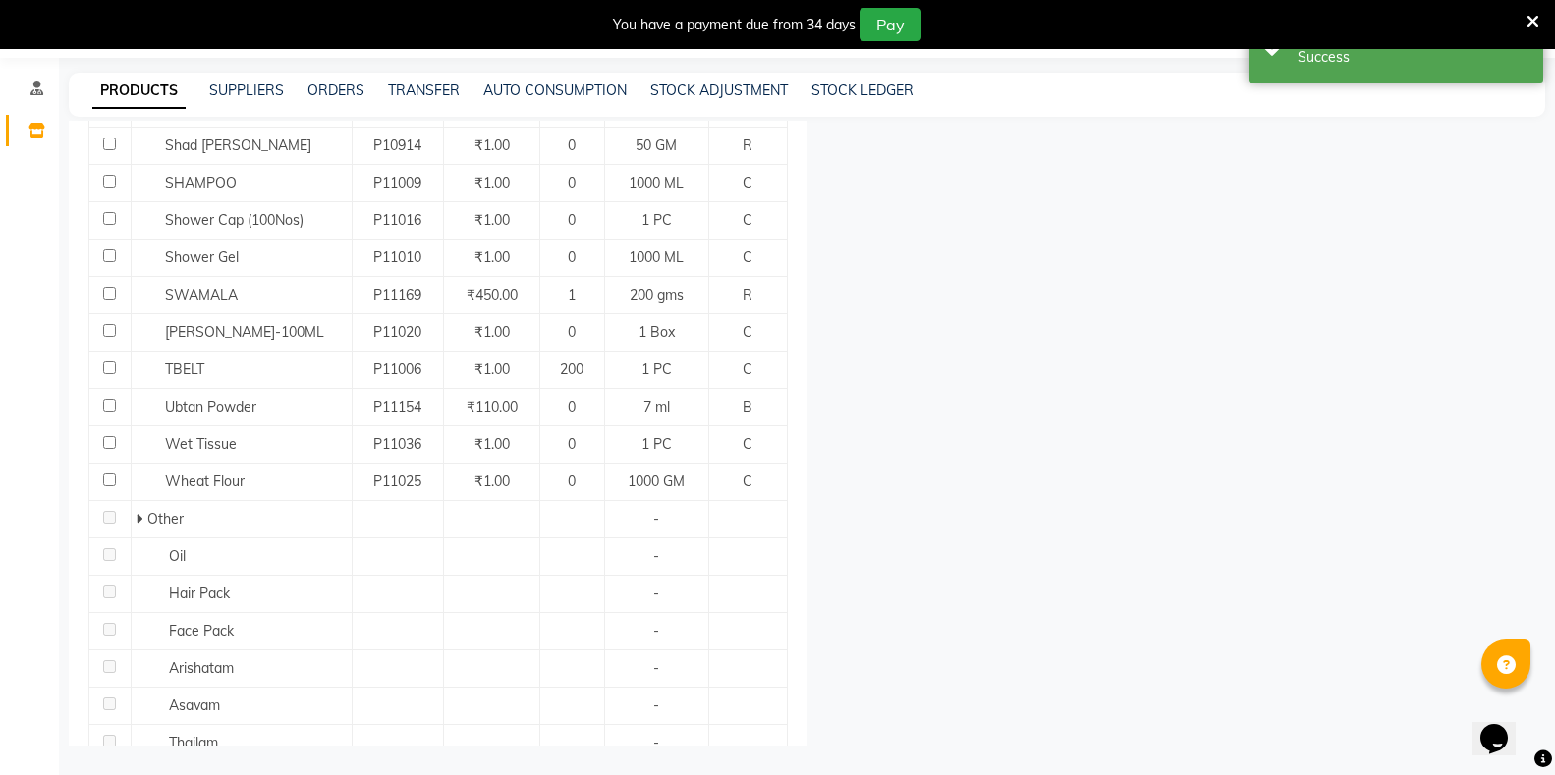
scroll to position [1164, 0]
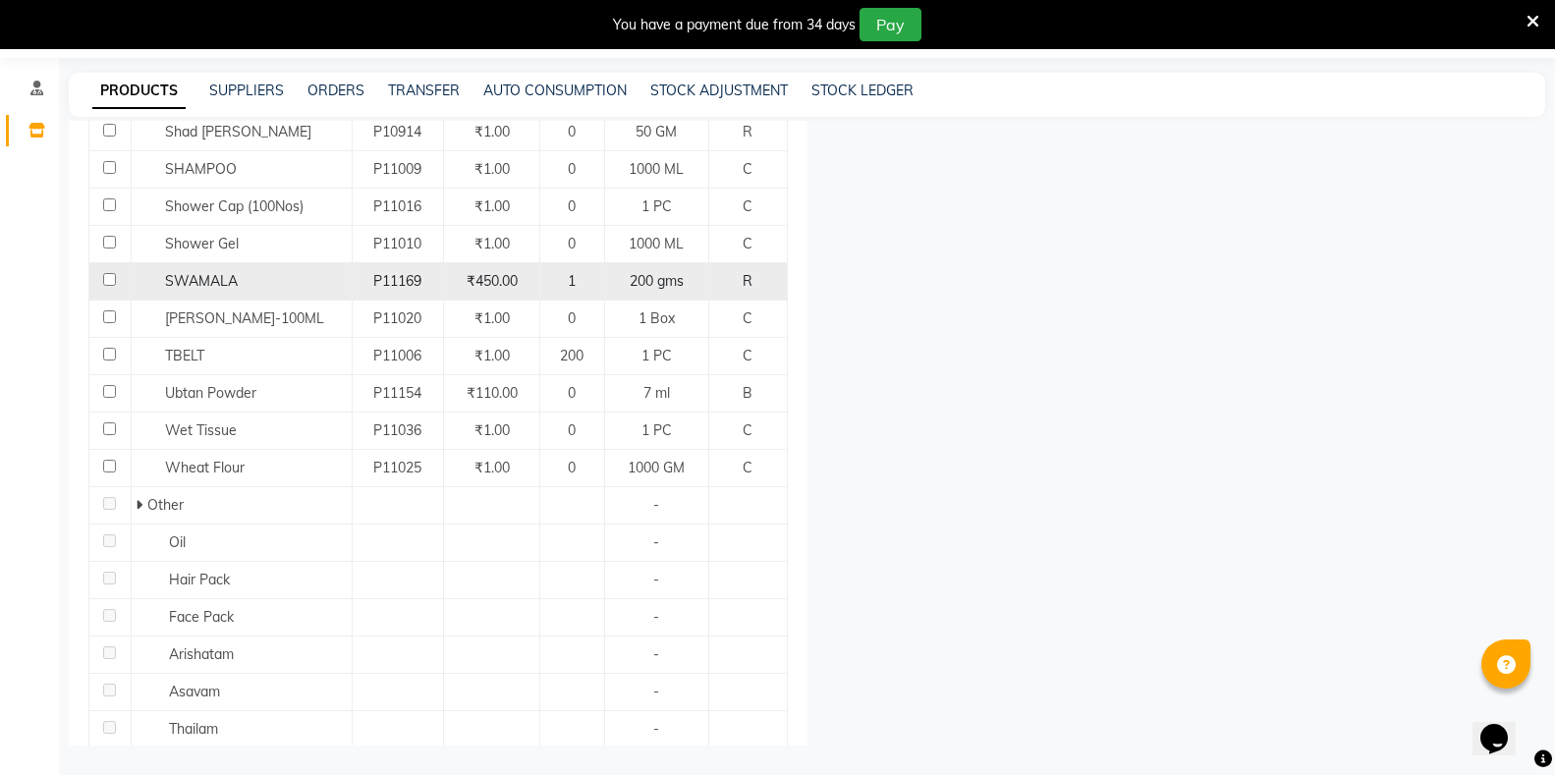
click at [113, 273] on input "checkbox" at bounding box center [109, 279] width 13 height 13
checkbox input "true"
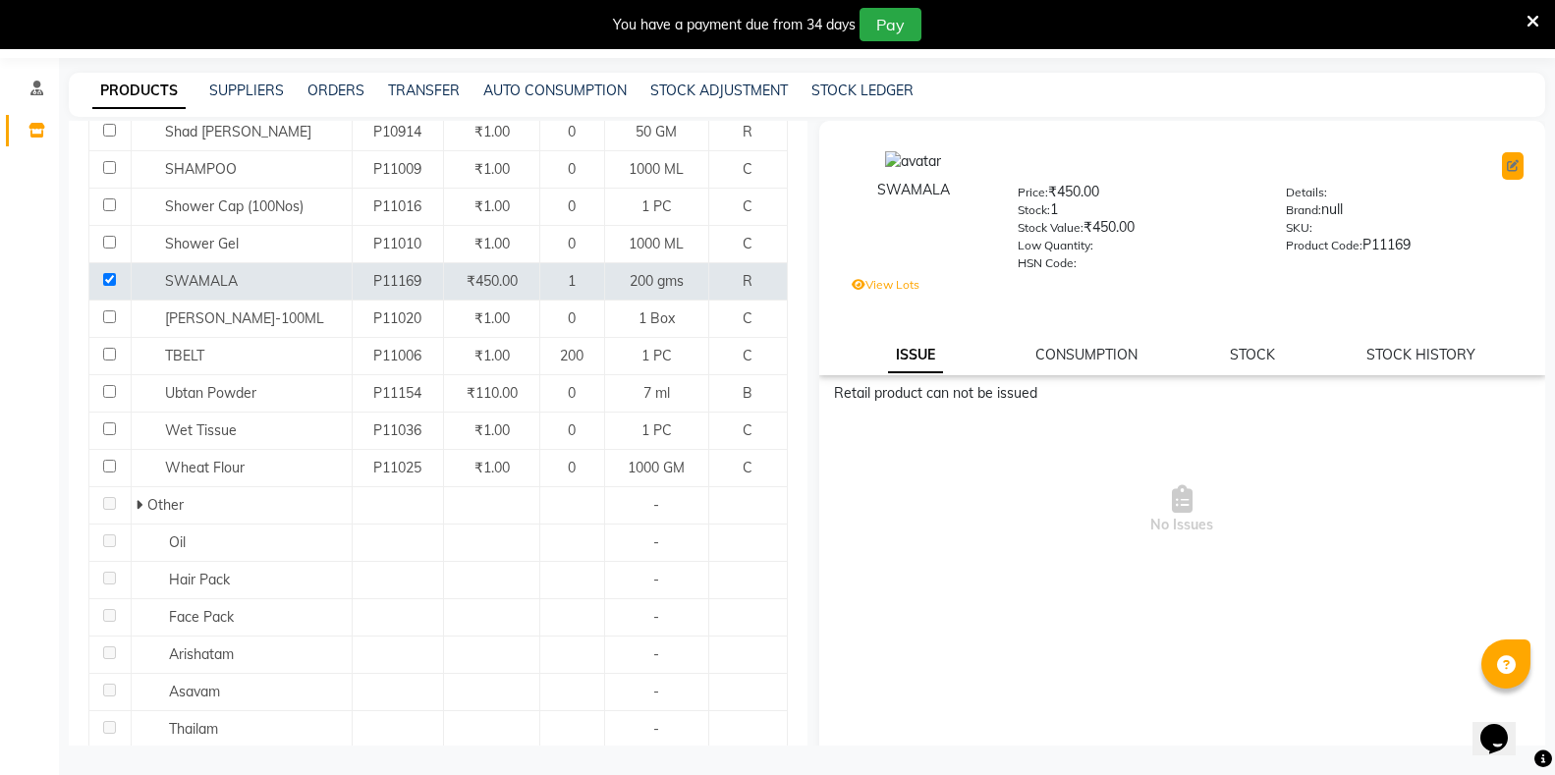
click at [1507, 168] on icon at bounding box center [1513, 166] width 12 height 12
select select "true"
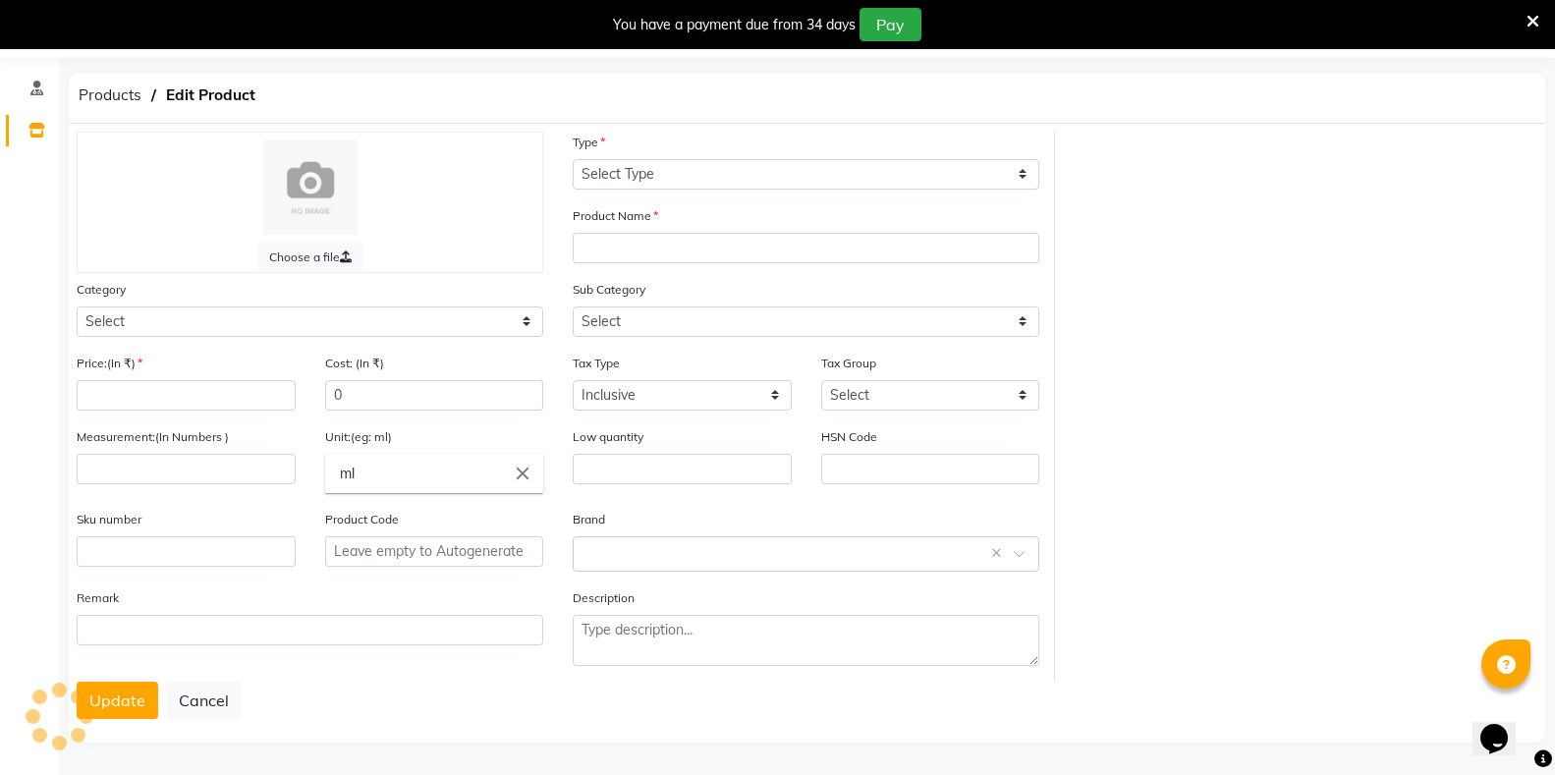
select select "R"
type input "SWAMALA"
select select
type input "450"
type input "200"
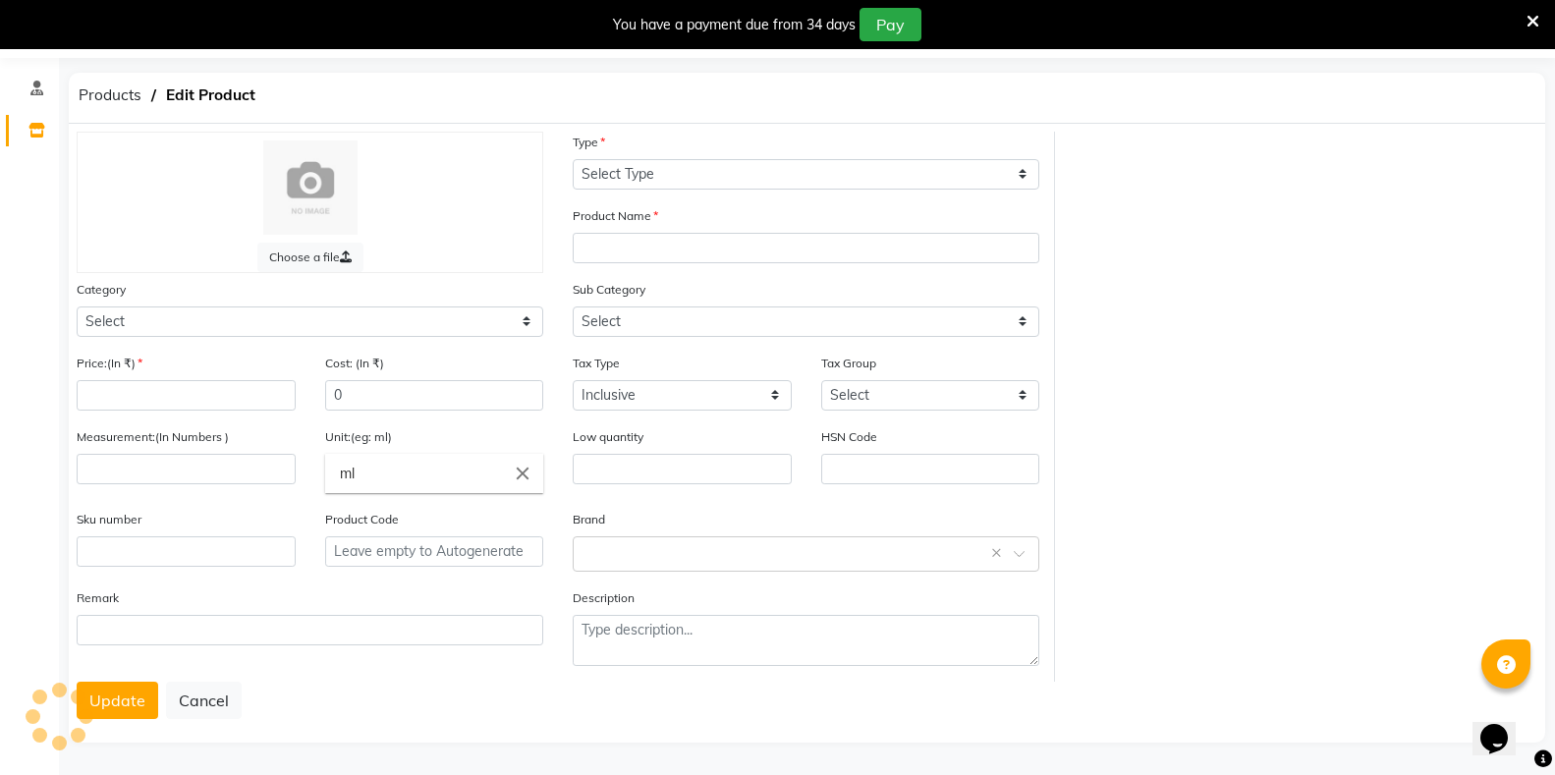
type input "gms"
type input "P11169"
select select "1112815000"
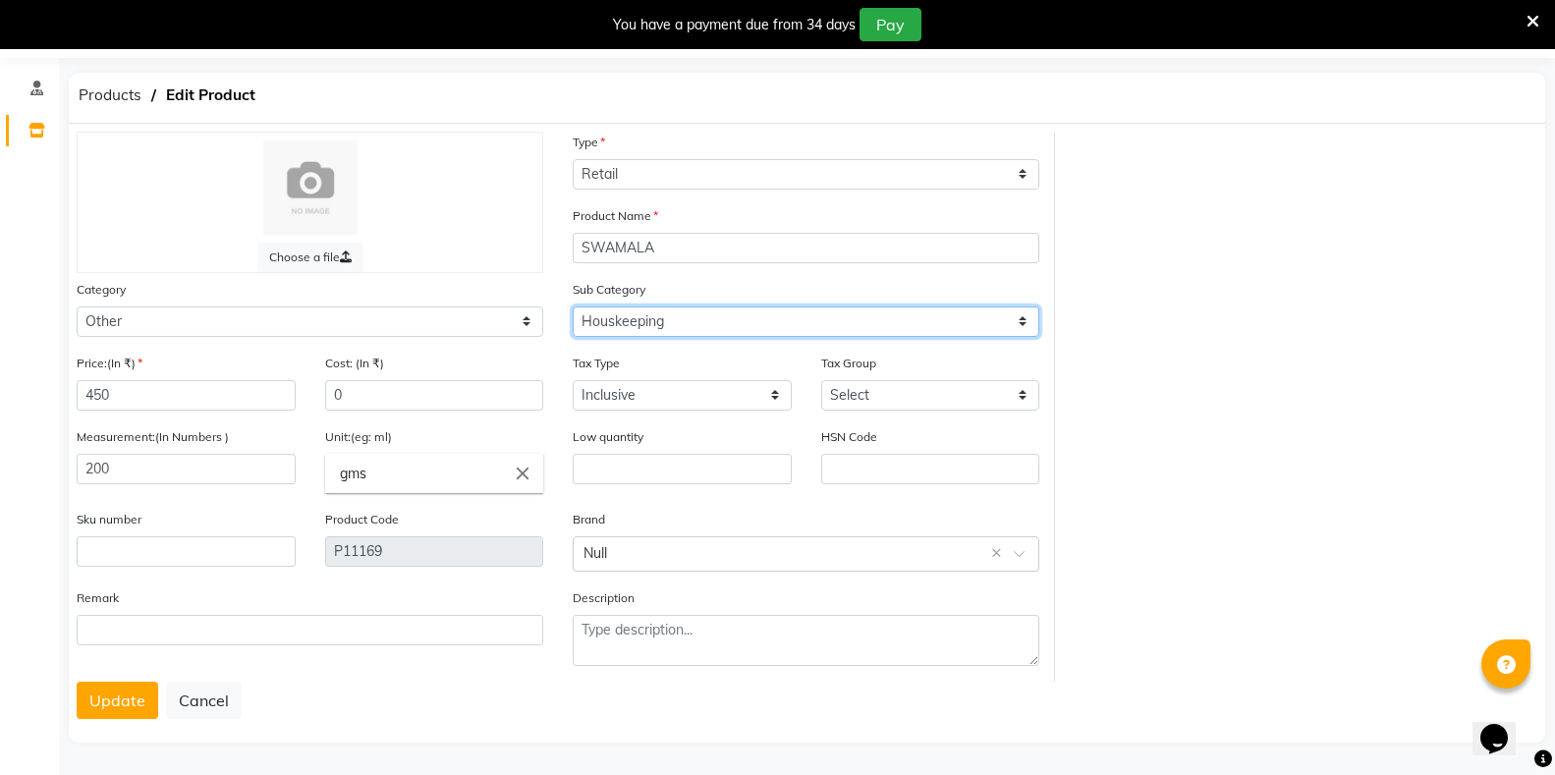
click at [718, 319] on select "Select Houskeeping Other" at bounding box center [806, 322] width 467 height 30
select select "1112815099"
click at [573, 307] on select "Select Houskeeping Other" at bounding box center [806, 322] width 467 height 30
click at [94, 697] on button "Update" at bounding box center [118, 700] width 82 height 37
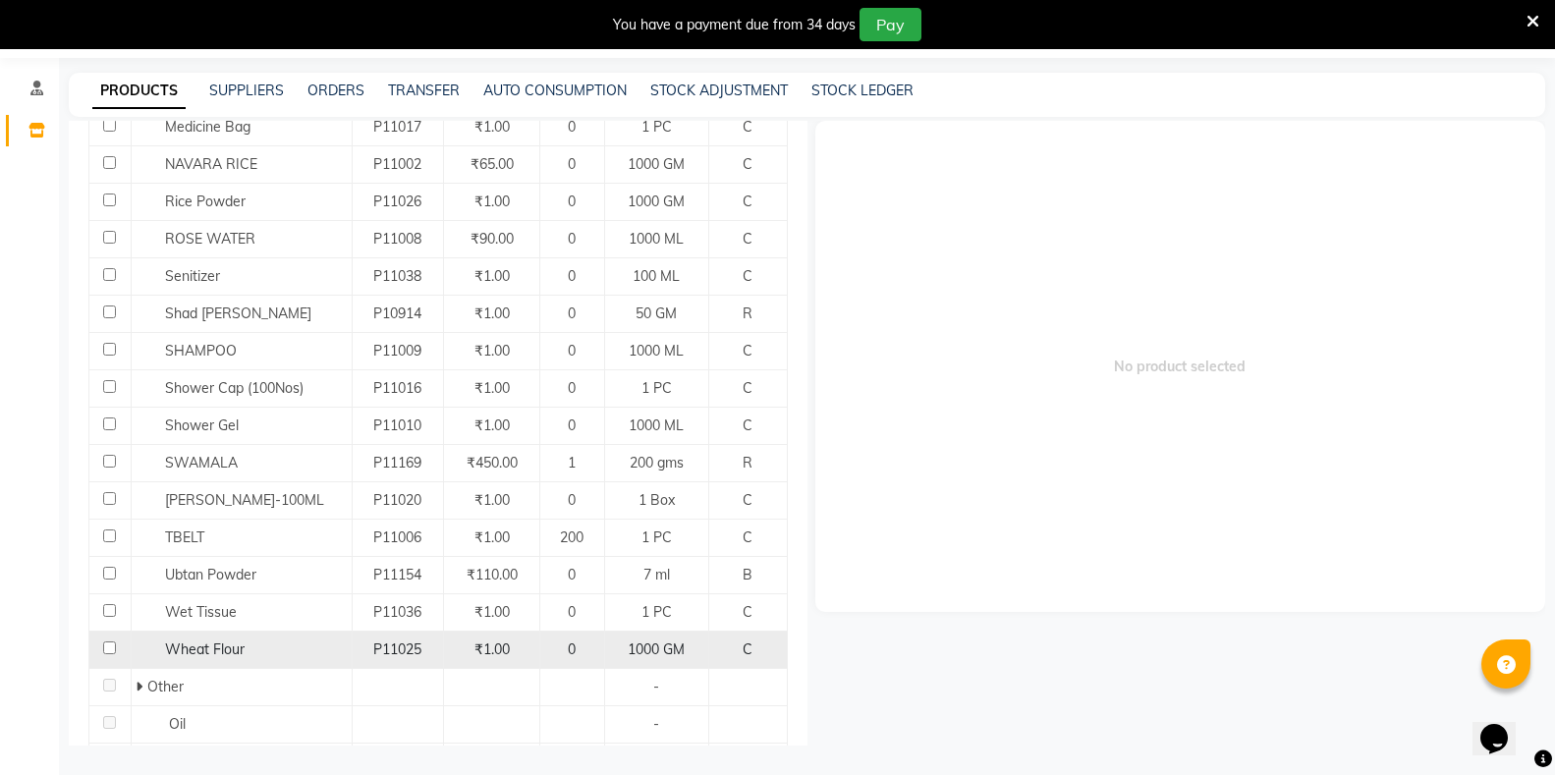
scroll to position [884, 0]
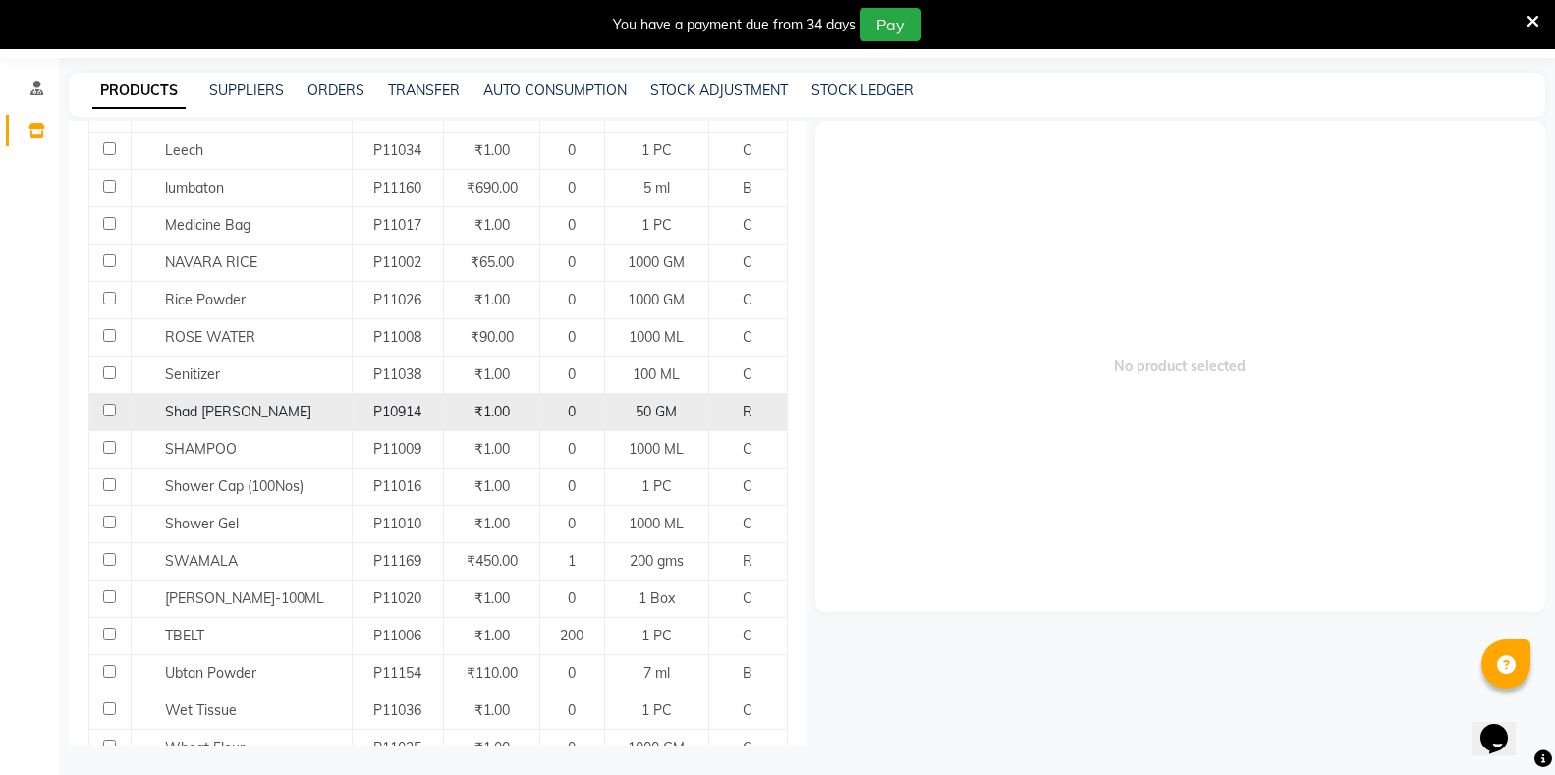
click at [109, 404] on input "checkbox" at bounding box center [109, 410] width 13 height 13
checkbox input "true"
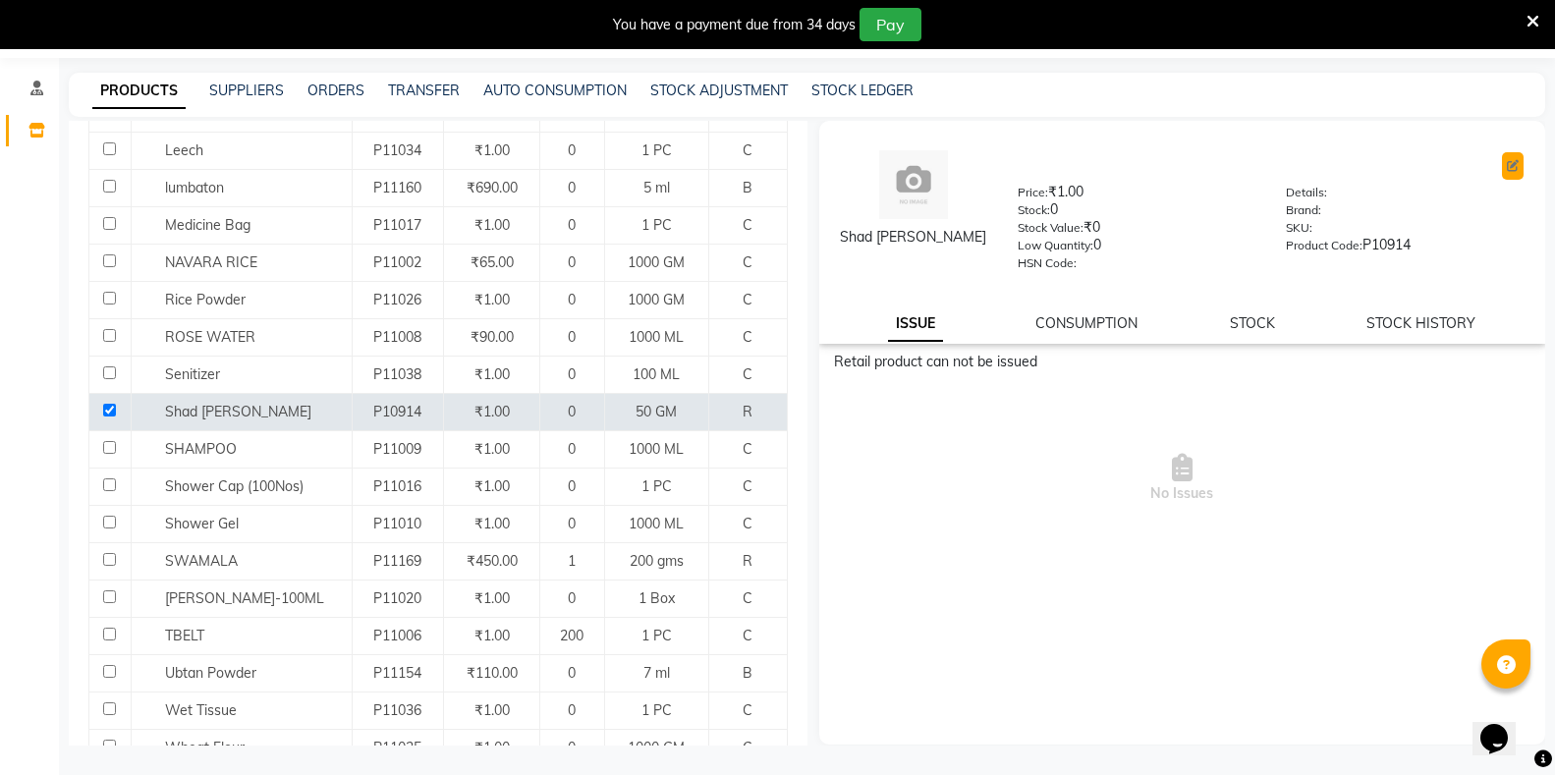
click at [1514, 163] on icon at bounding box center [1513, 166] width 12 height 12
select select "true"
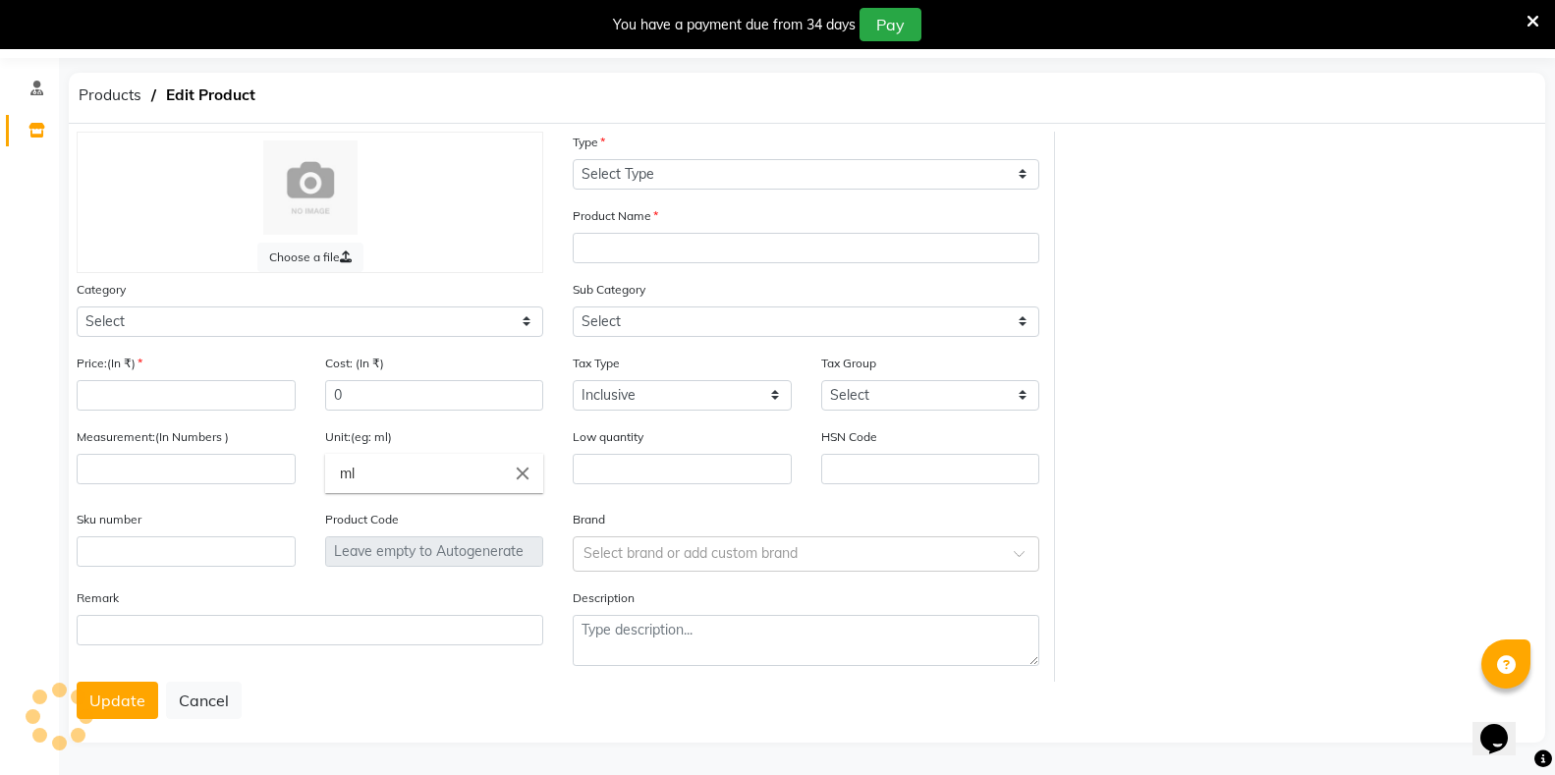
select select "R"
type input "Shad [PERSON_NAME]"
select select "1112815000"
select select
type input "1"
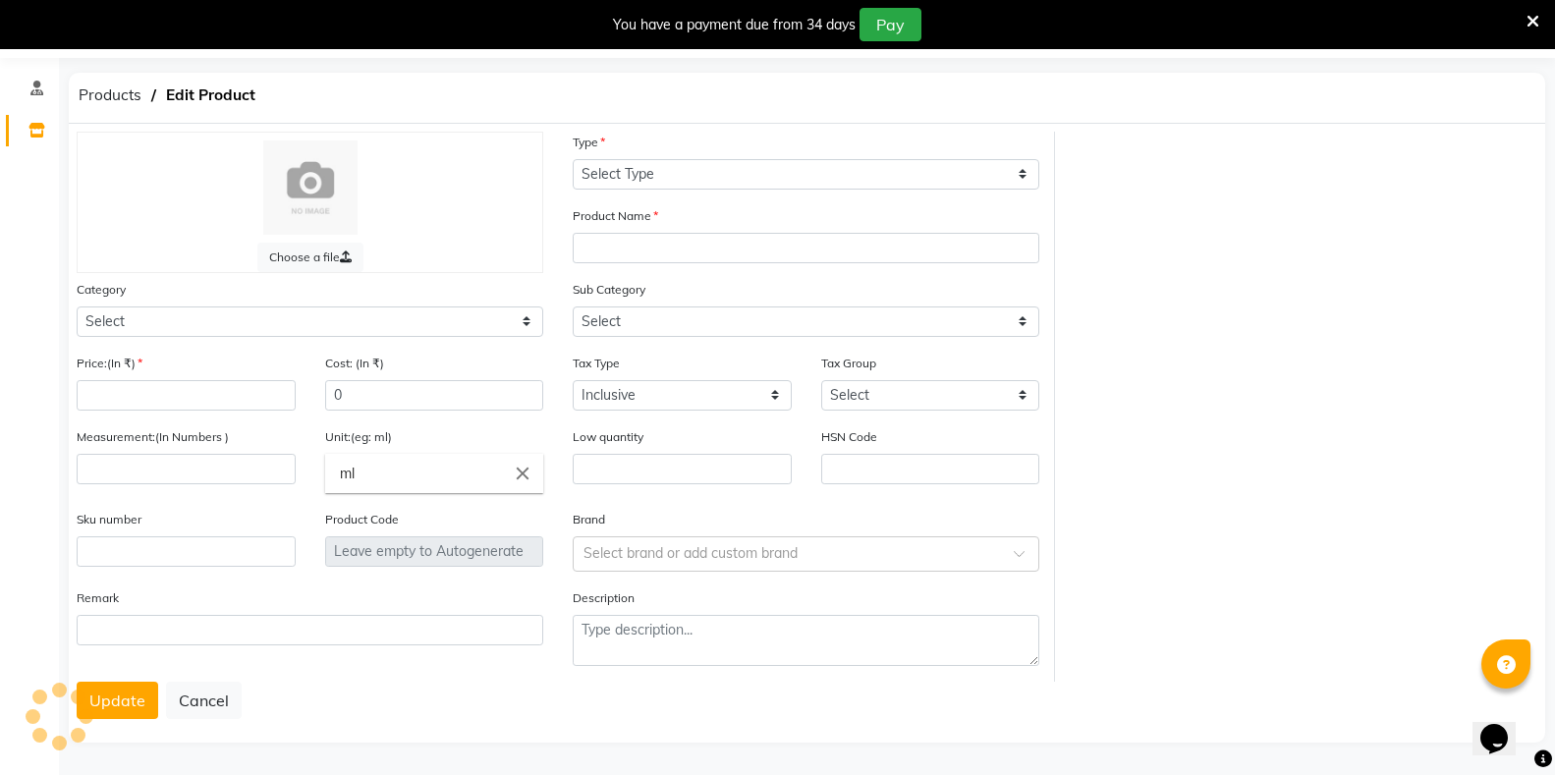
type input "50"
type input "GM"
type input "0"
type input "P10914"
select select "1112815001"
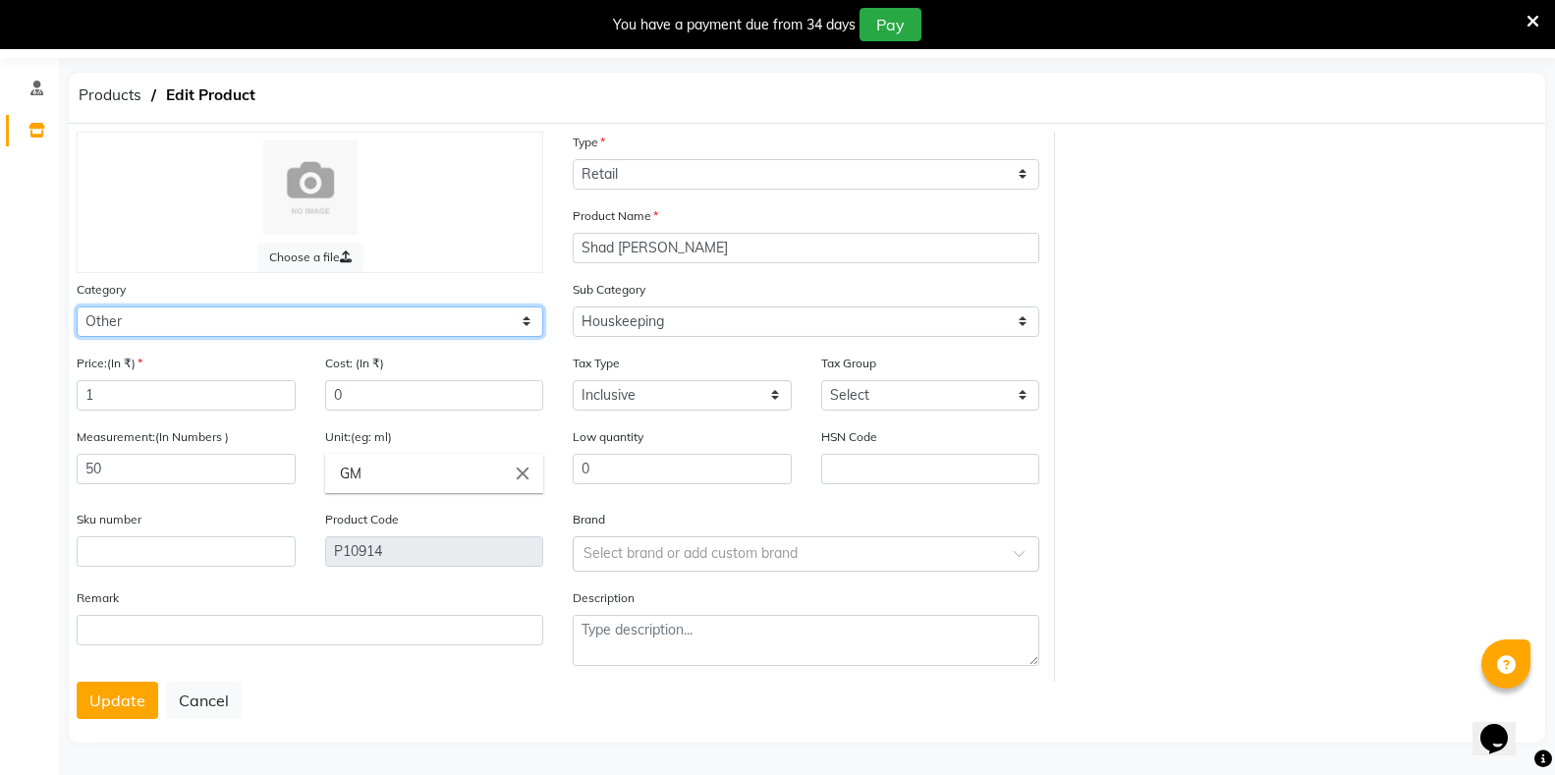
click at [304, 332] on select "Select Hair Skin Makeup Personal Care Appliances Classical Medicine OTC Proprie…" at bounding box center [310, 322] width 467 height 30
select select "1112815700"
click at [77, 307] on select "Select Hair Skin Makeup Personal Care Appliances Classical Medicine OTC Proprie…" at bounding box center [310, 322] width 467 height 30
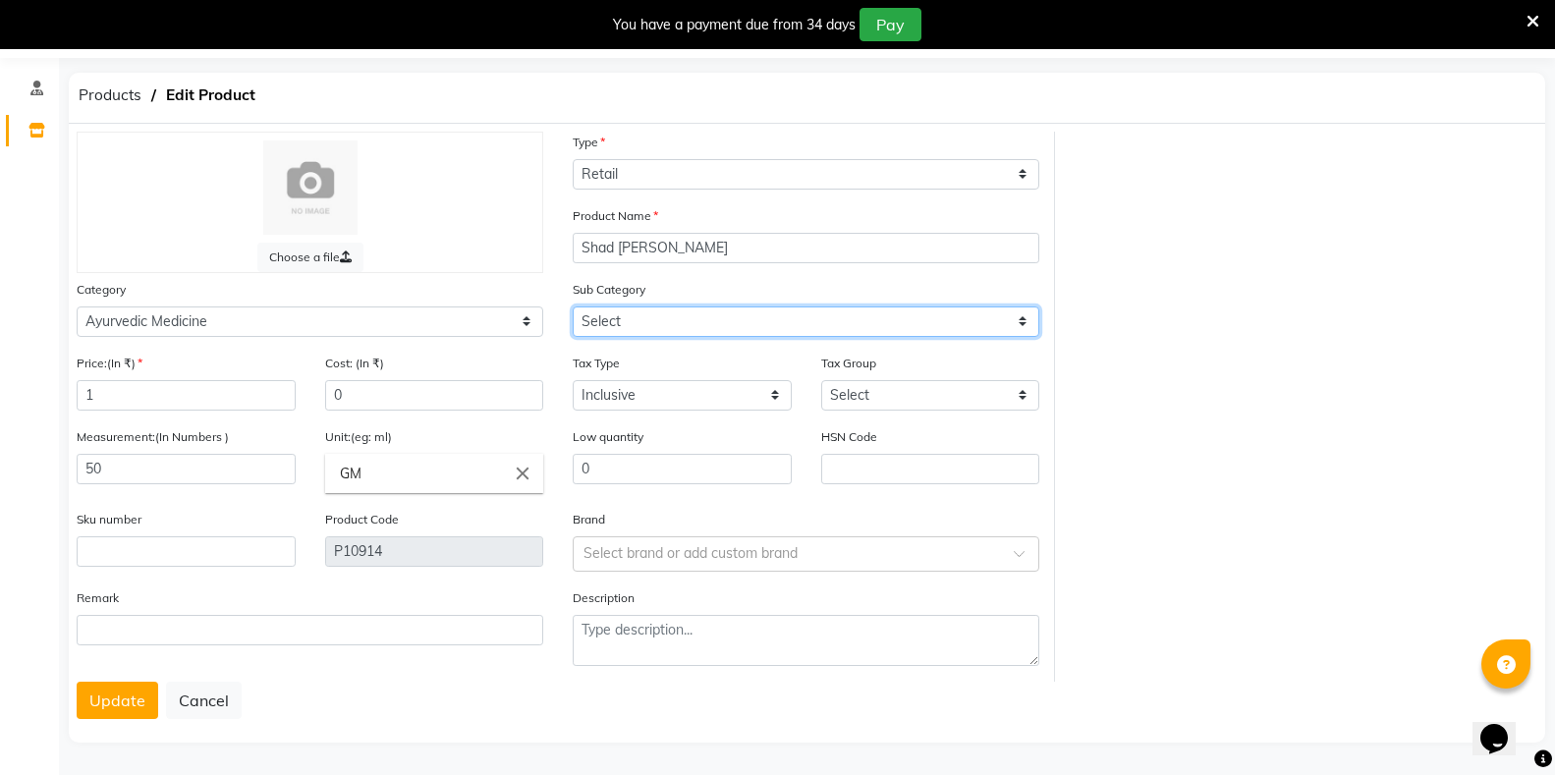
click at [593, 320] on select "Select [PERSON_NAME] OTC Tablet Churnam" at bounding box center [806, 322] width 467 height 30
select select "11128157009"
click at [573, 307] on select "Select [PERSON_NAME] OTC Tablet Churnam" at bounding box center [806, 322] width 467 height 30
click at [108, 711] on button "Update" at bounding box center [118, 700] width 82 height 37
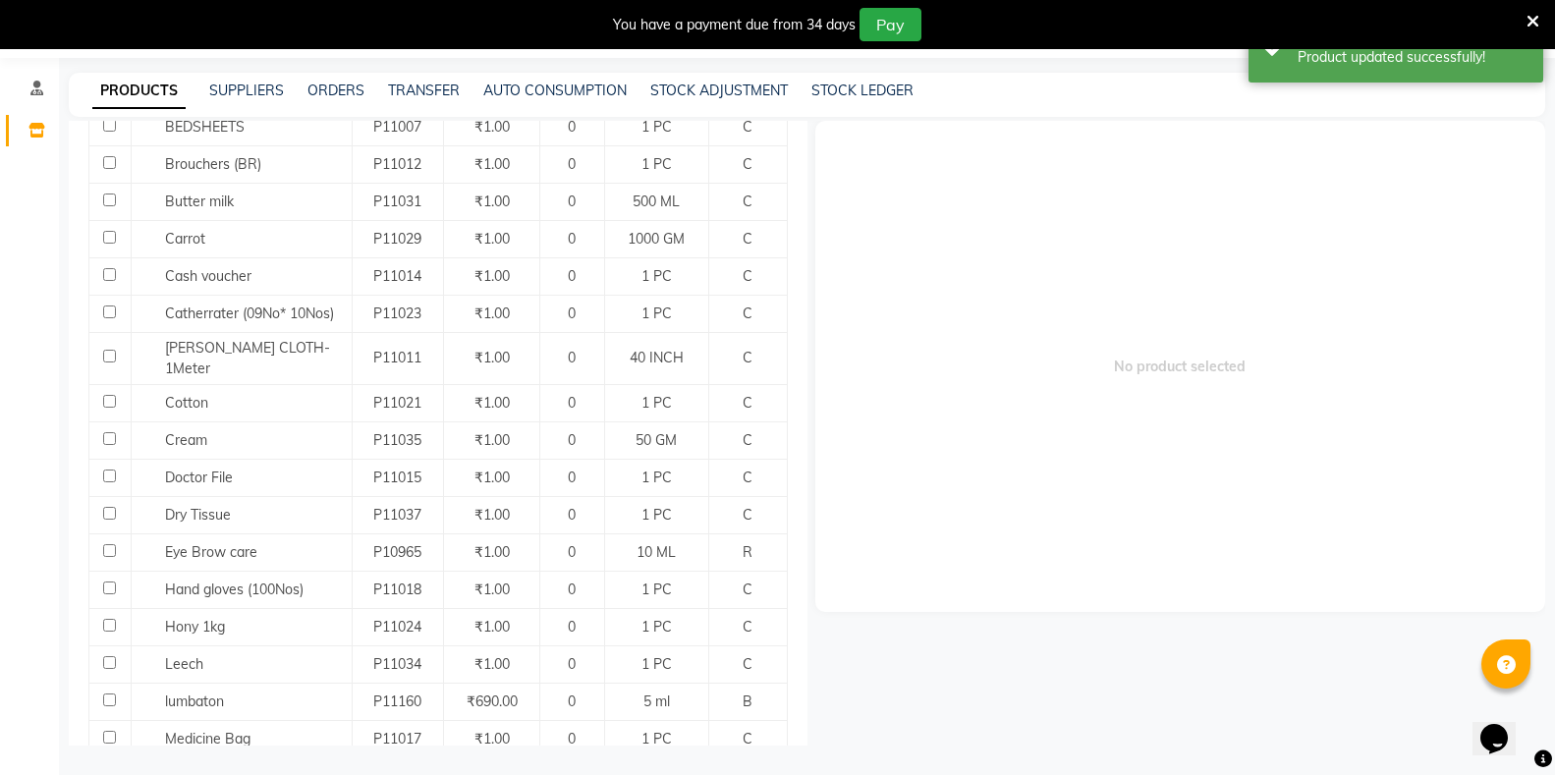
scroll to position [393, 0]
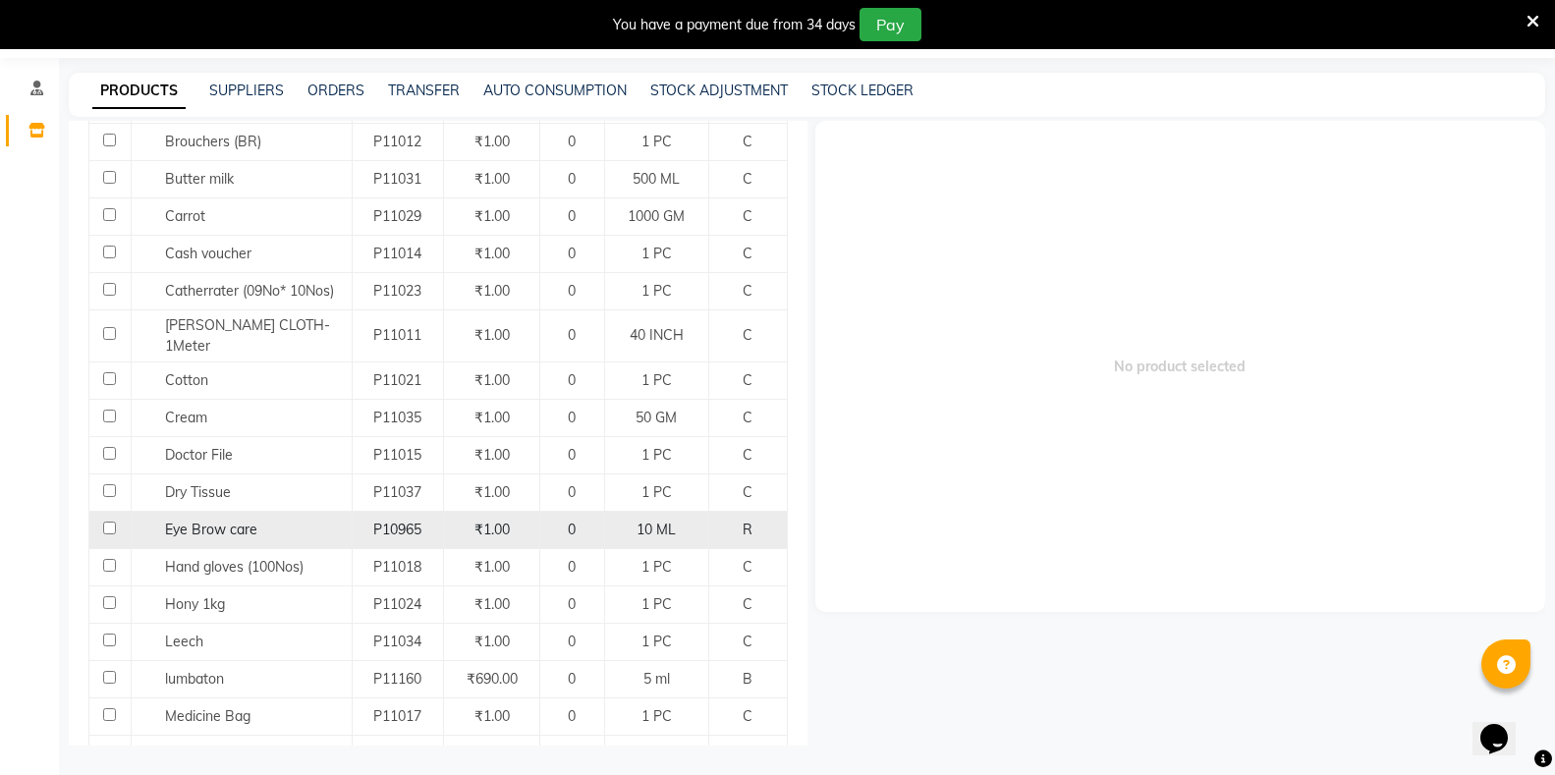
click at [109, 522] on input "checkbox" at bounding box center [109, 528] width 13 height 13
checkbox input "true"
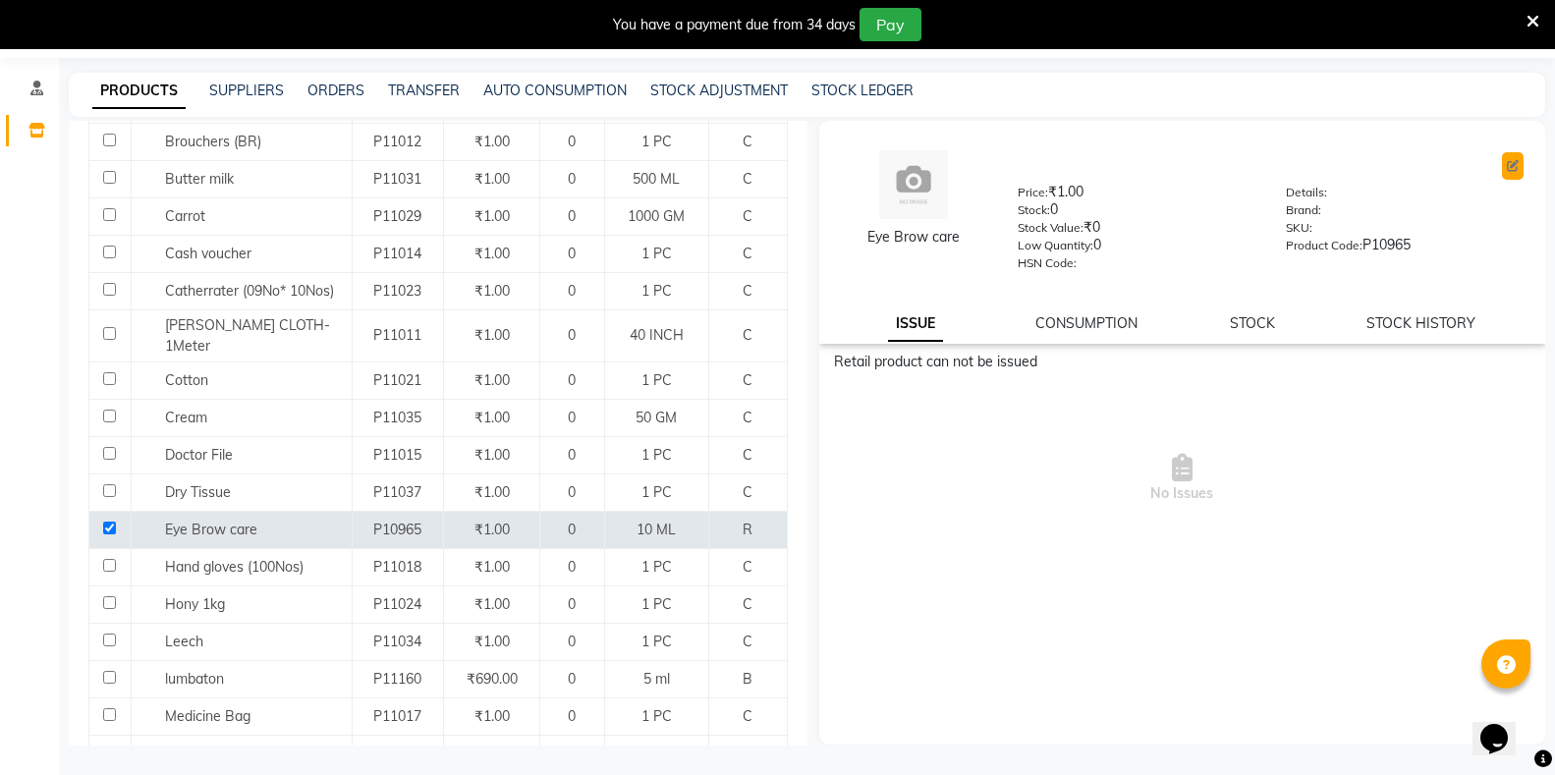
click at [1513, 167] on icon at bounding box center [1513, 166] width 12 height 12
select select "true"
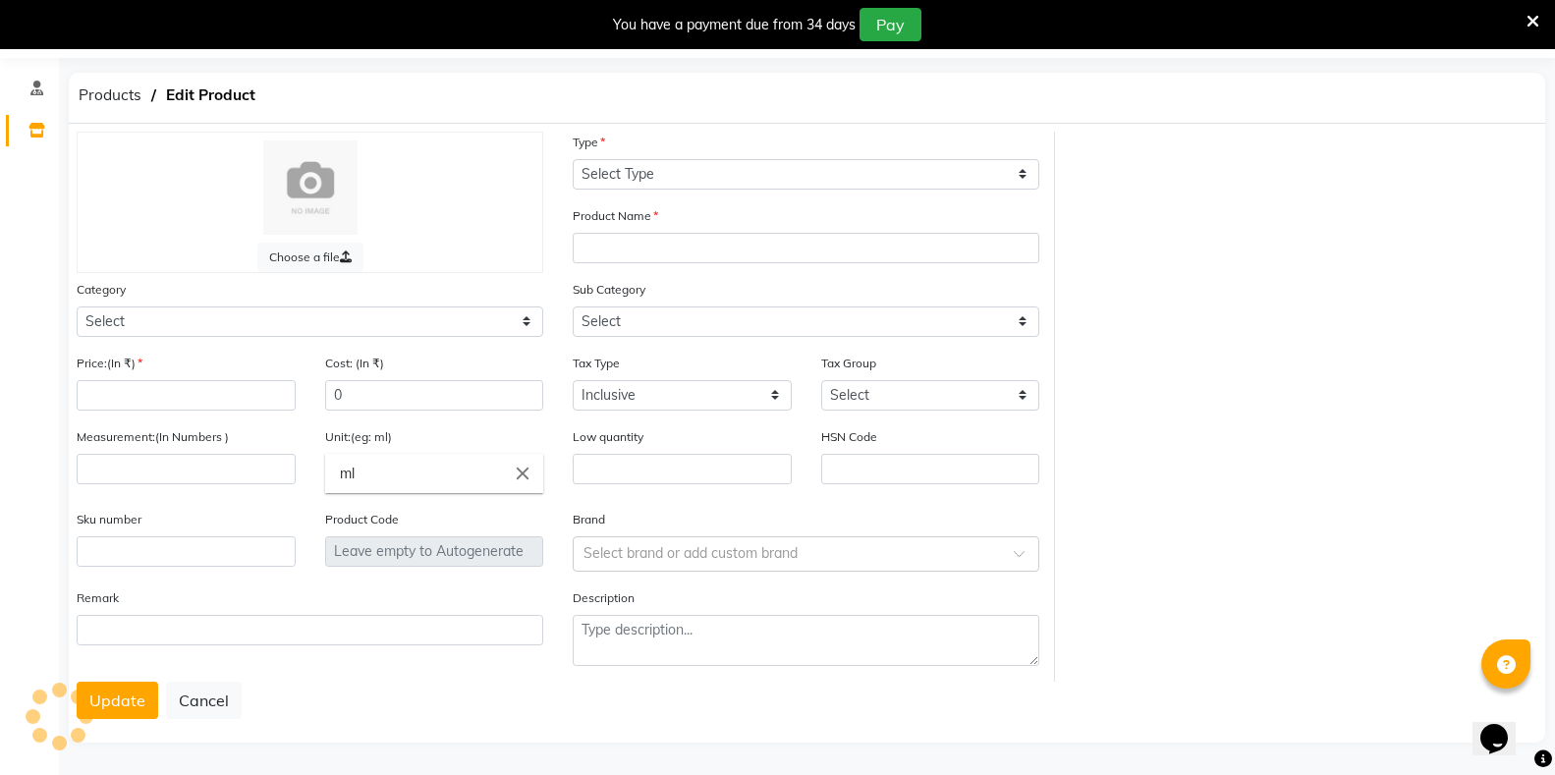
select select "R"
type input "Eye Brow care"
select select "1112815000"
select select
type input "1"
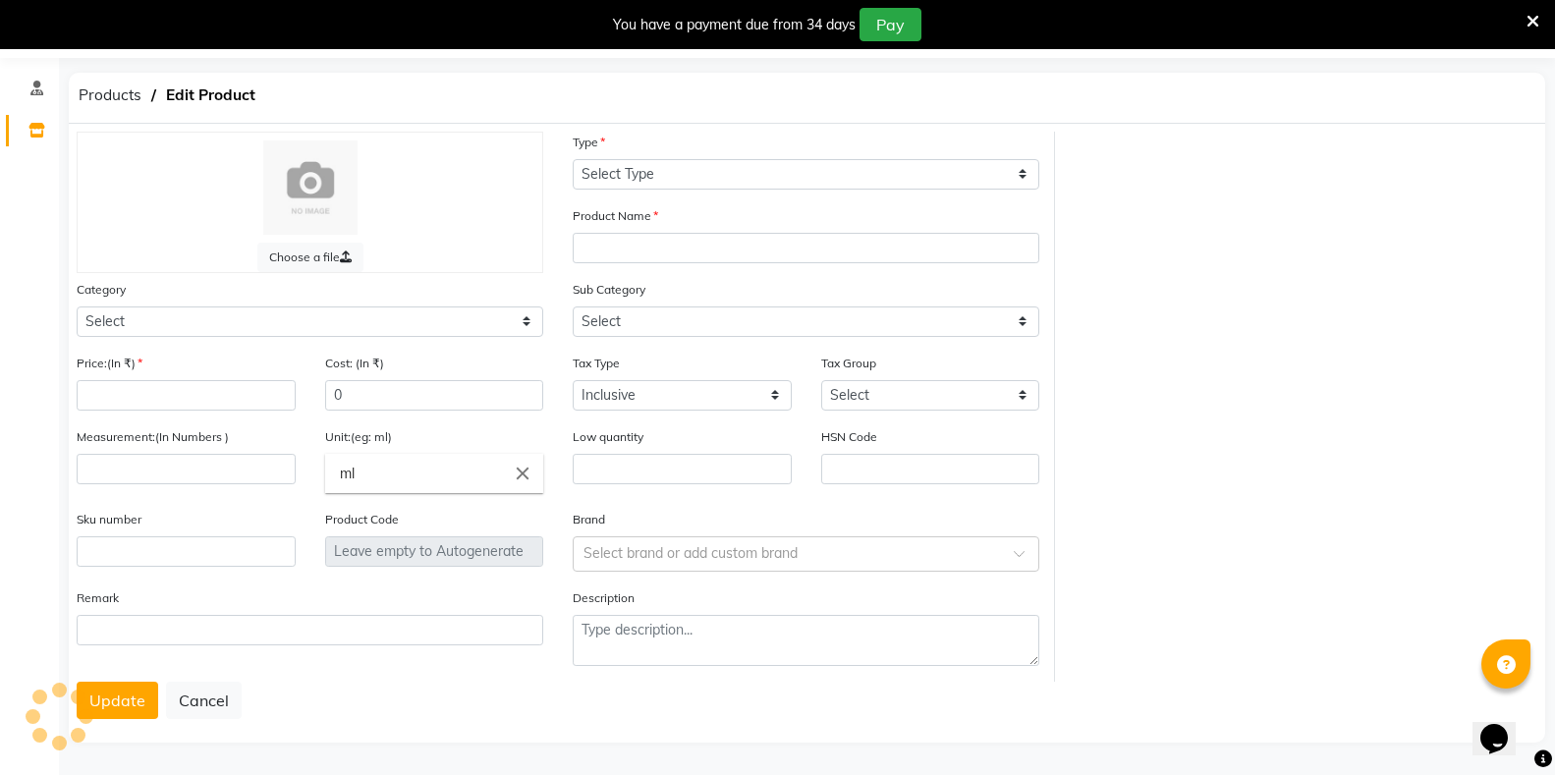
type input "10"
type input "ML"
type input "0"
type input "P10965"
select select "1112815001"
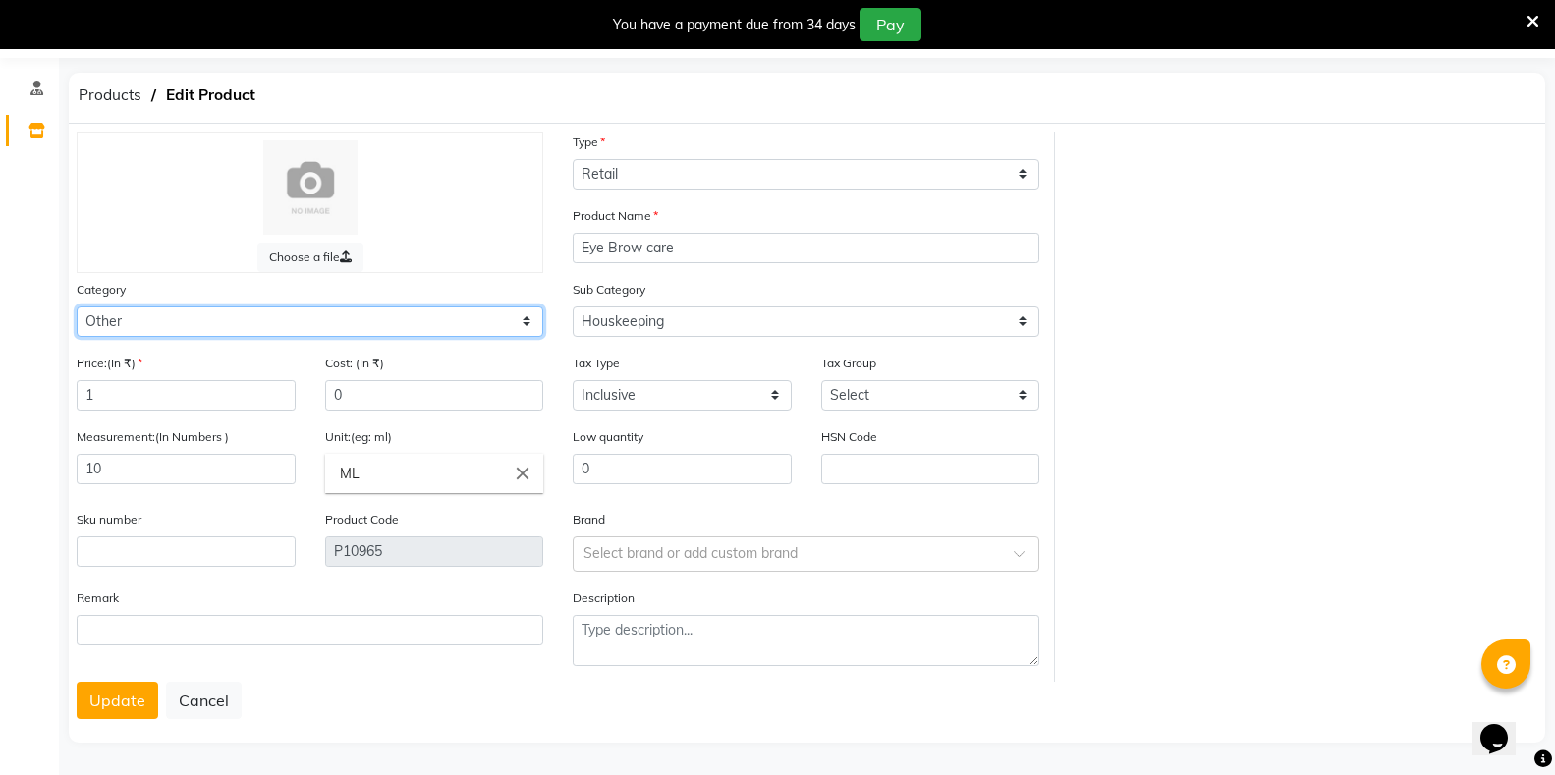
click at [248, 332] on select "Select Hair Skin Makeup Personal Care Appliances Classical Medicine OTC Proprie…" at bounding box center [310, 322] width 467 height 30
select select "1112815500"
click at [77, 307] on select "Select Hair Skin Makeup Personal Care Appliances Classical Medicine OTC Proprie…" at bounding box center [310, 322] width 467 height 30
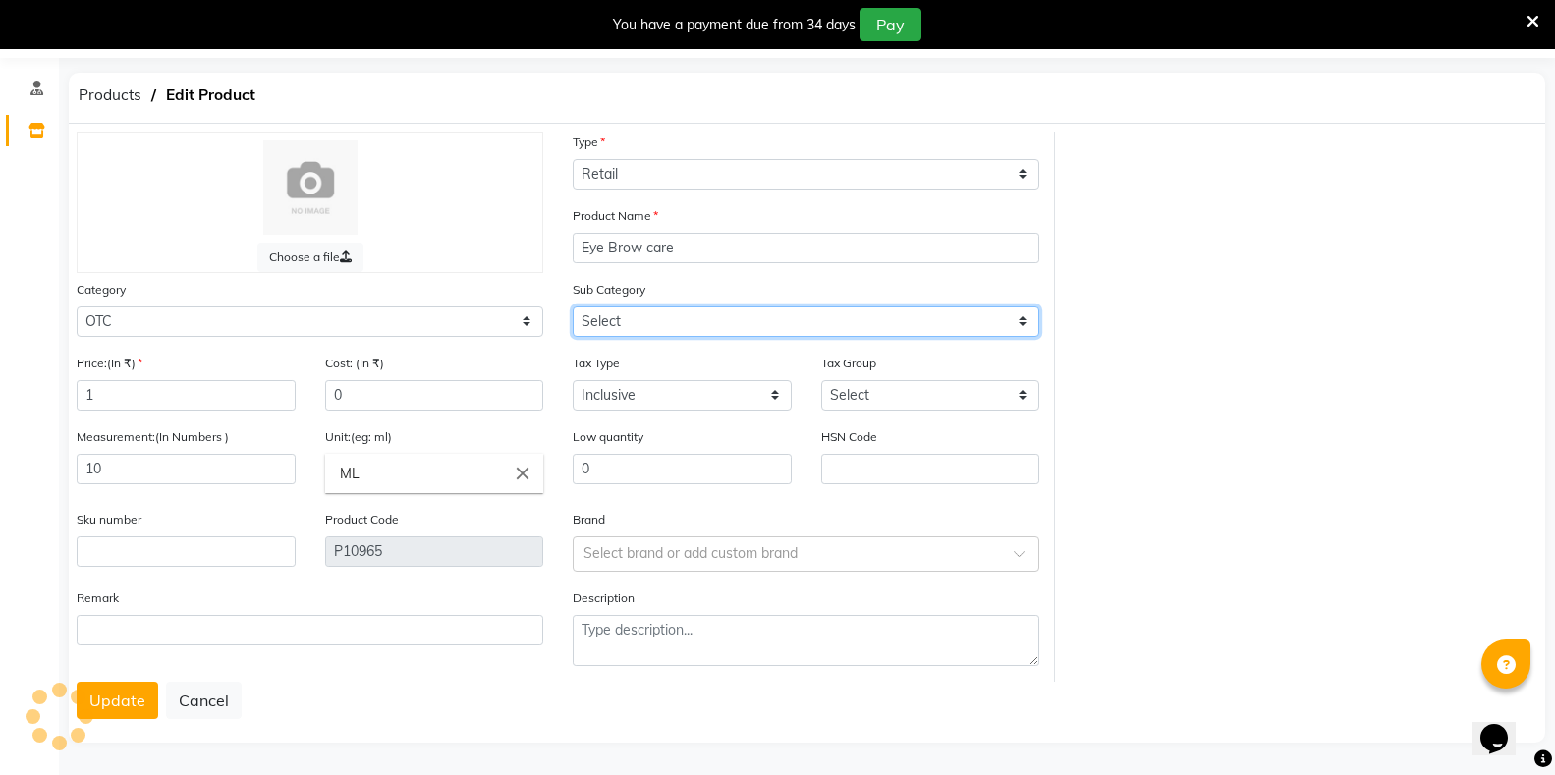
click at [606, 324] on select "Select Houskeeping Other" at bounding box center [806, 322] width 467 height 30
select select "11128155004"
click at [573, 307] on select "Select Soap Shampoo Oil KIt Hair Pack Face Pack" at bounding box center [806, 322] width 467 height 30
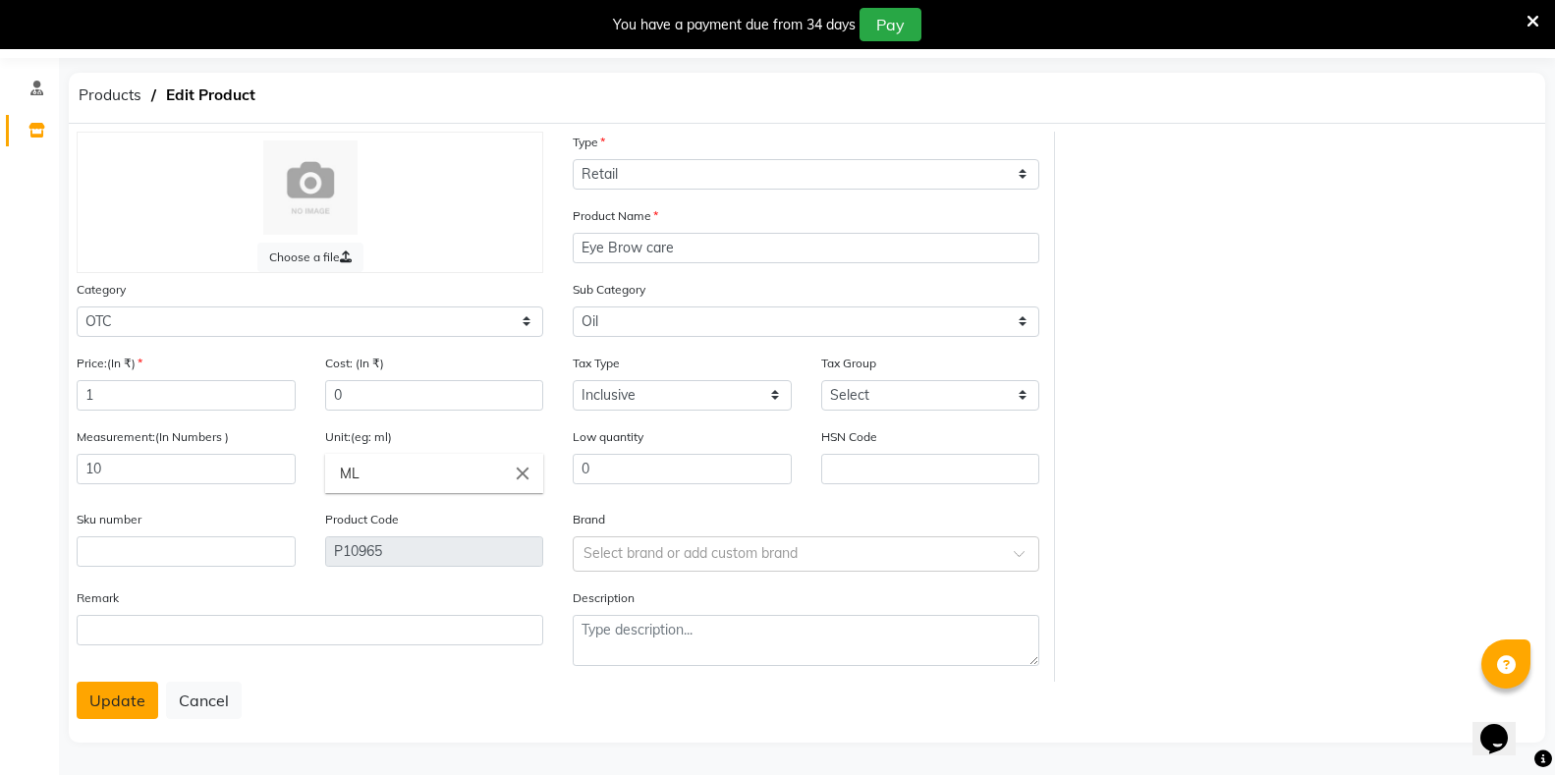
click at [139, 690] on button "Update" at bounding box center [118, 700] width 82 height 37
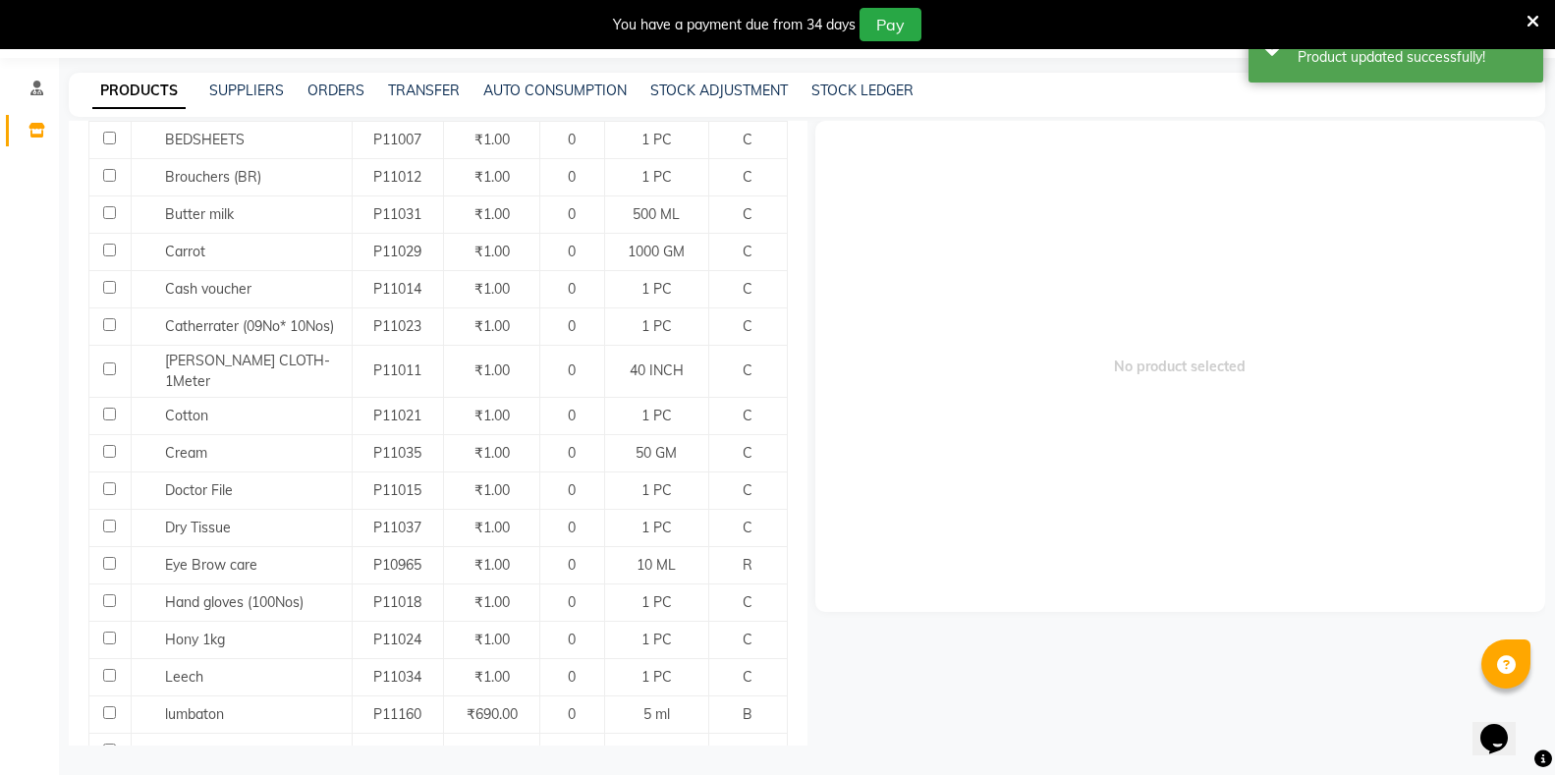
scroll to position [393, 0]
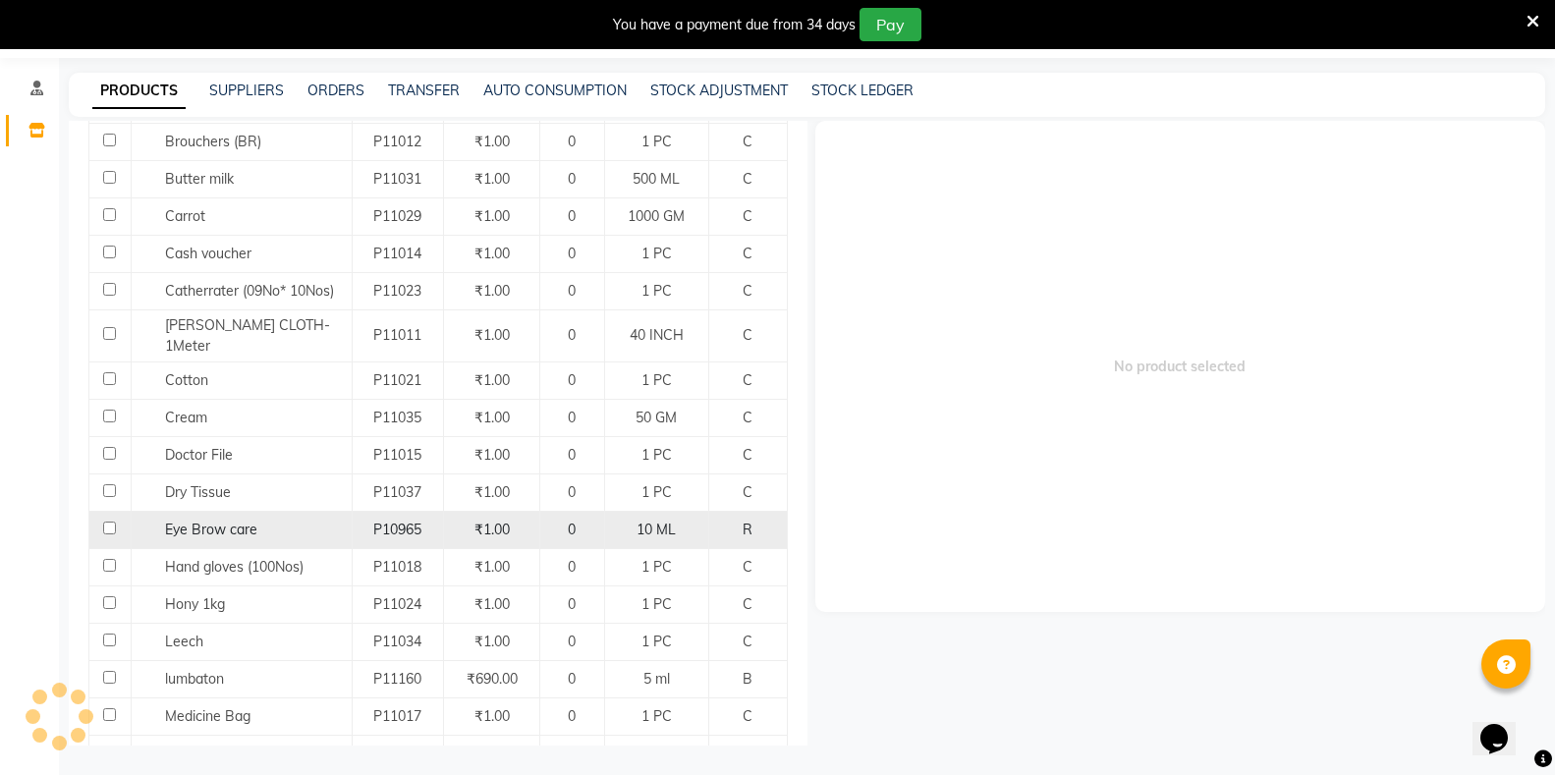
click at [106, 522] on input "checkbox" at bounding box center [109, 528] width 13 height 13
checkbox input "true"
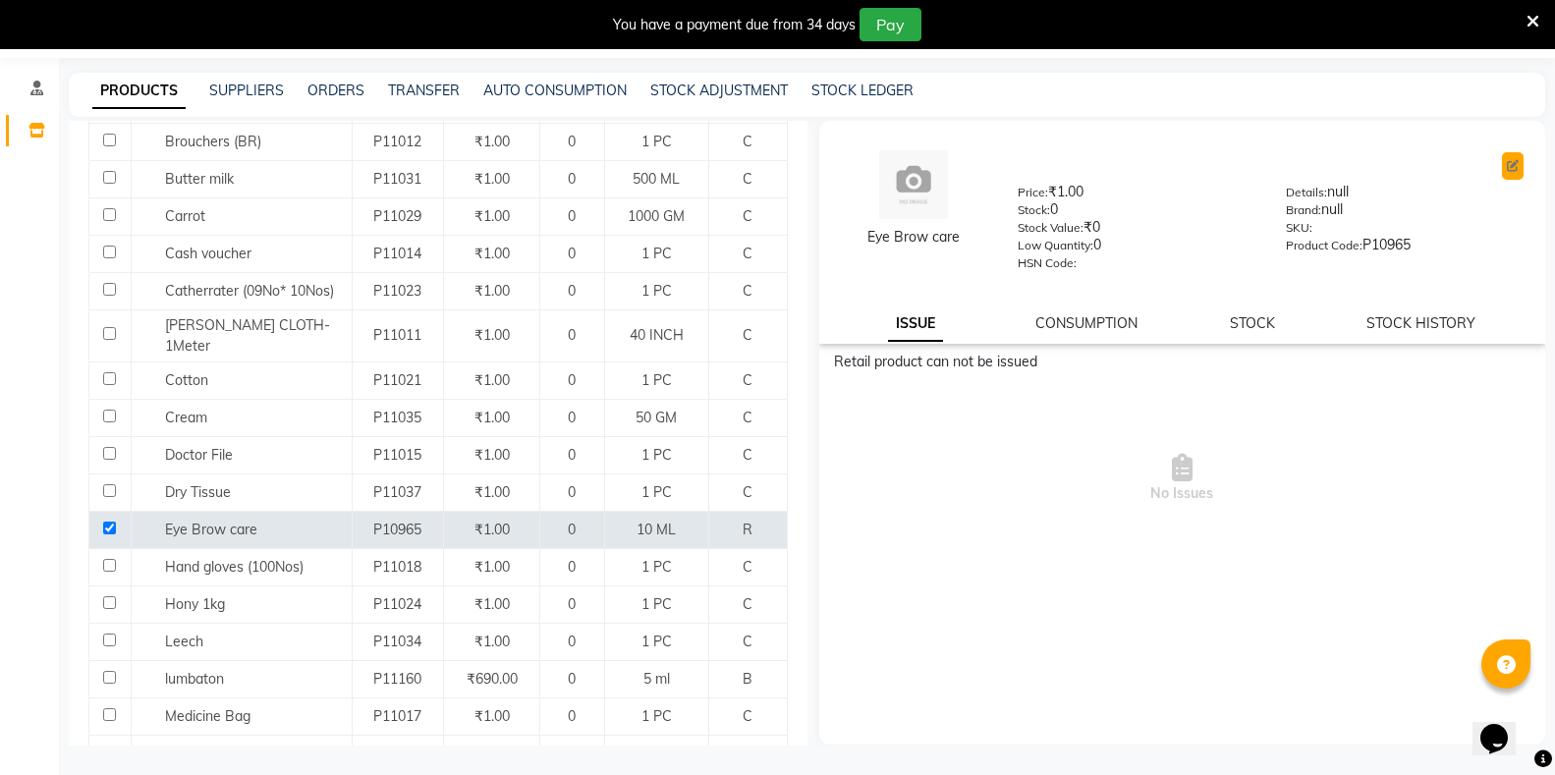
click at [1506, 171] on button at bounding box center [1513, 166] width 22 height 28
select select "true"
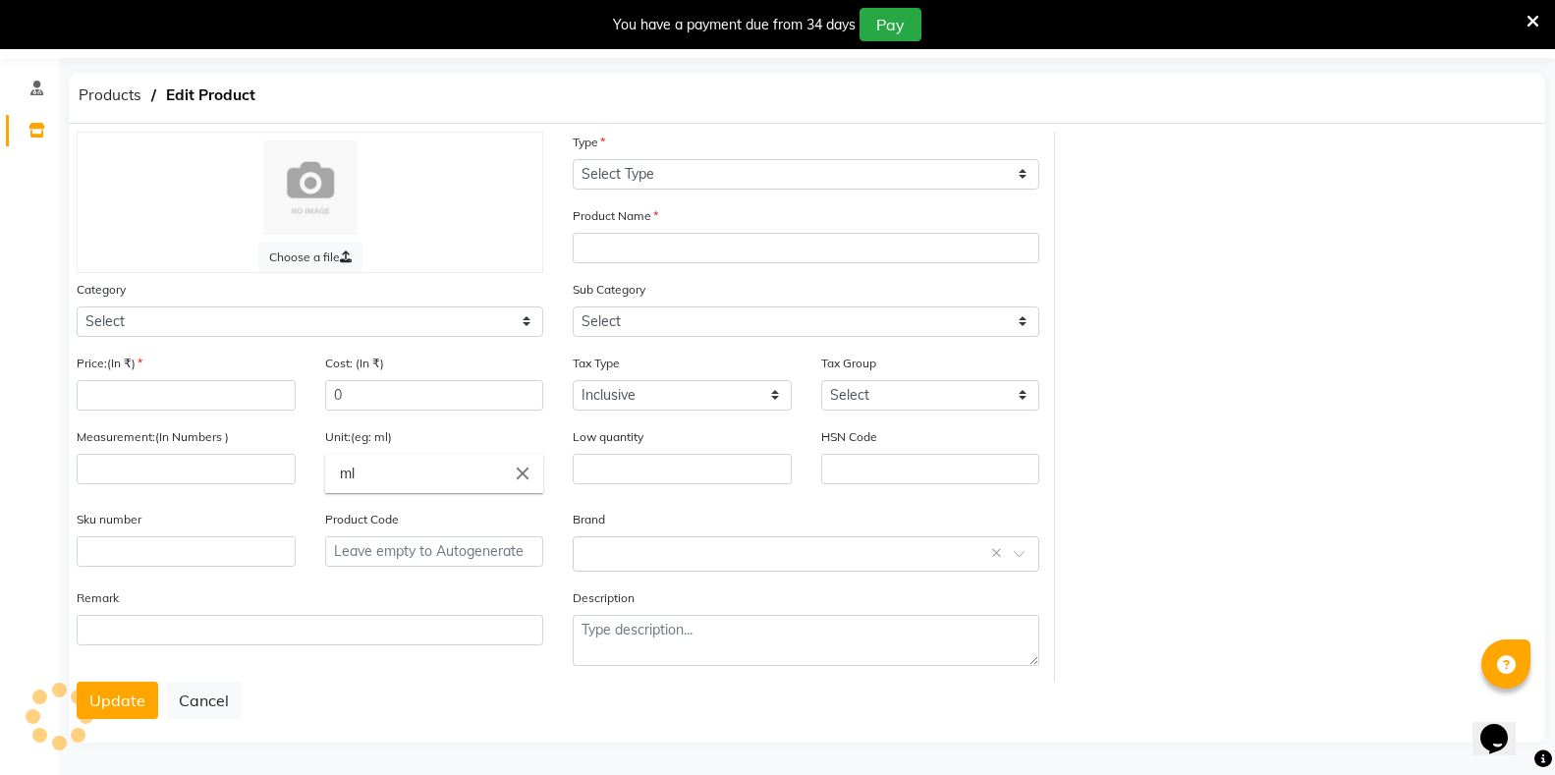
select select "R"
type input "Eye Brow care"
select select
type input "1"
type input "10"
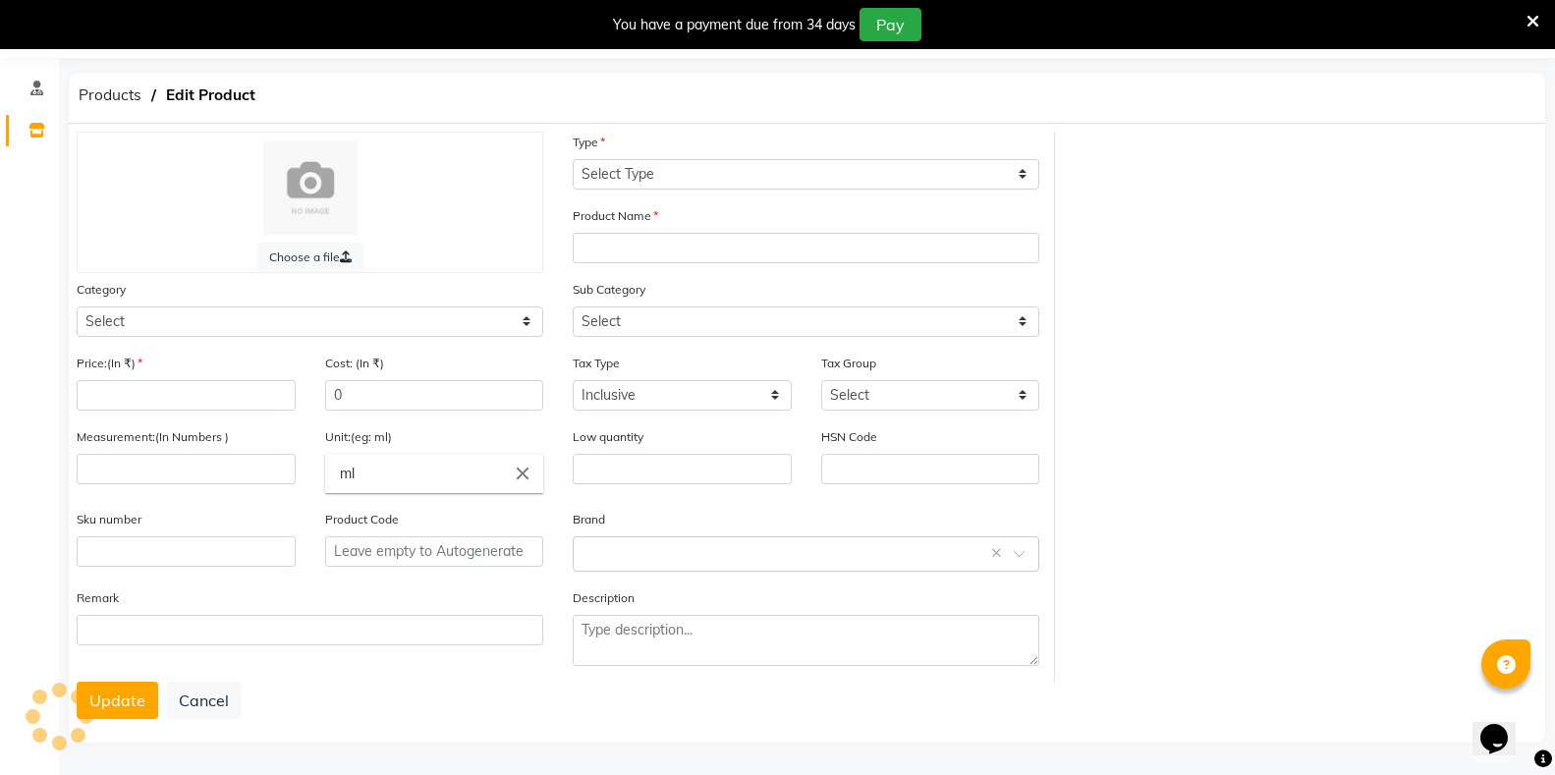
type input "ML"
type input "0"
type input "P10965"
type textarea "null"
select select "1112815500"
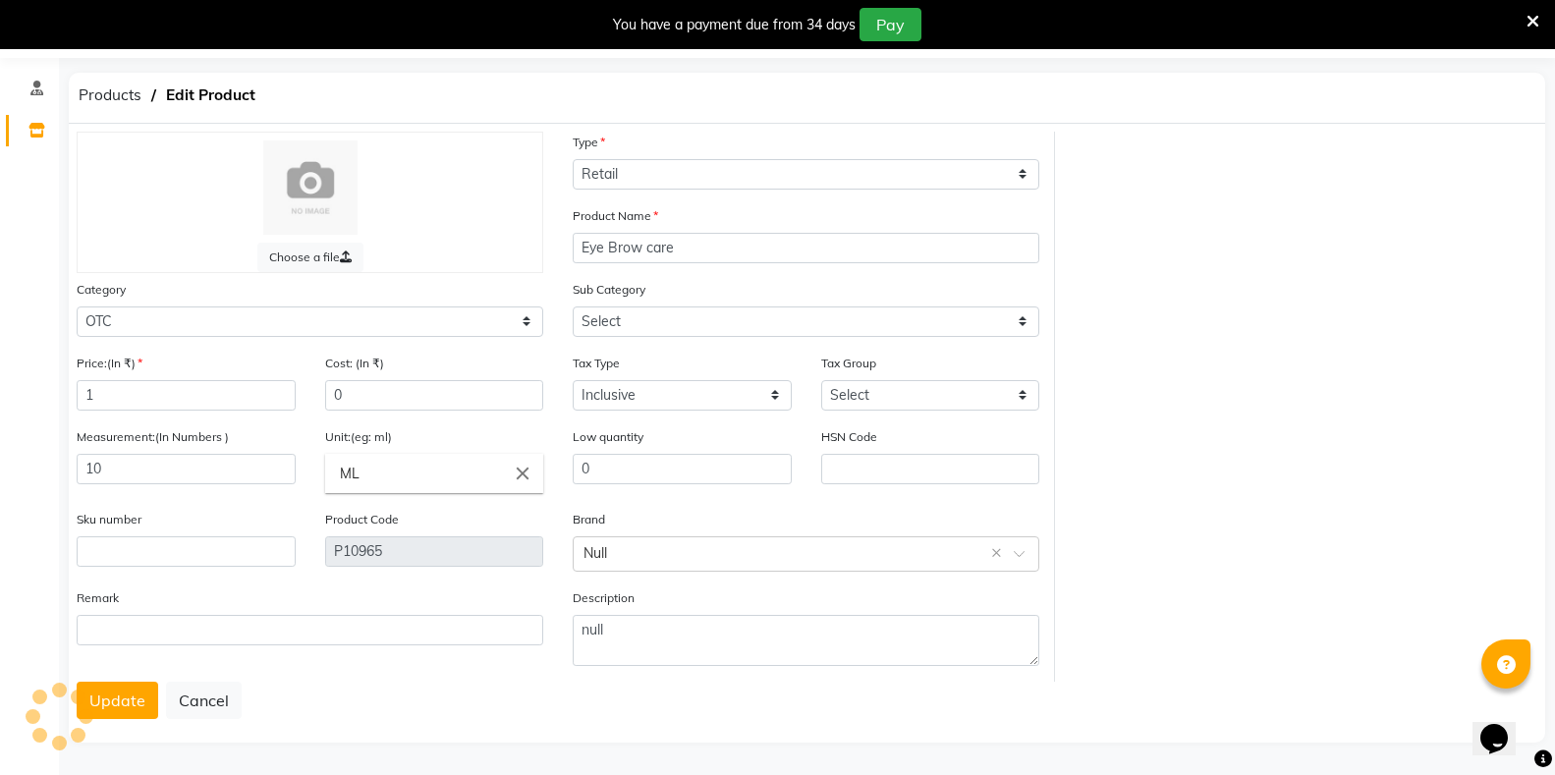
select select "11128155004"
click at [141, 704] on button "Update" at bounding box center [118, 700] width 82 height 37
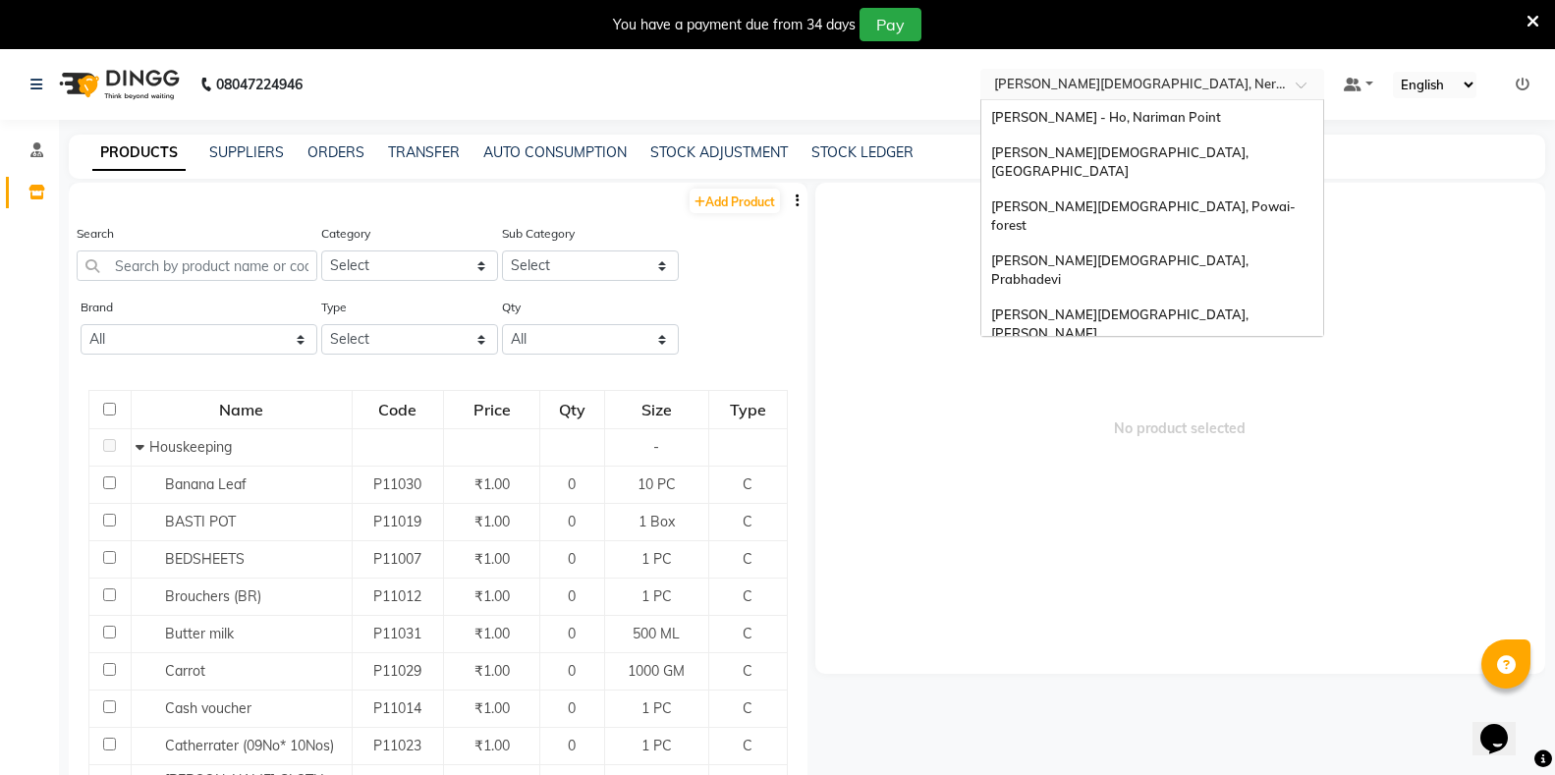
click at [1093, 89] on input "text" at bounding box center [1132, 84] width 285 height 20
click at [1077, 160] on div "[PERSON_NAME][DEMOGRAPHIC_DATA], [GEOGRAPHIC_DATA]" at bounding box center [1153, 163] width 342 height 54
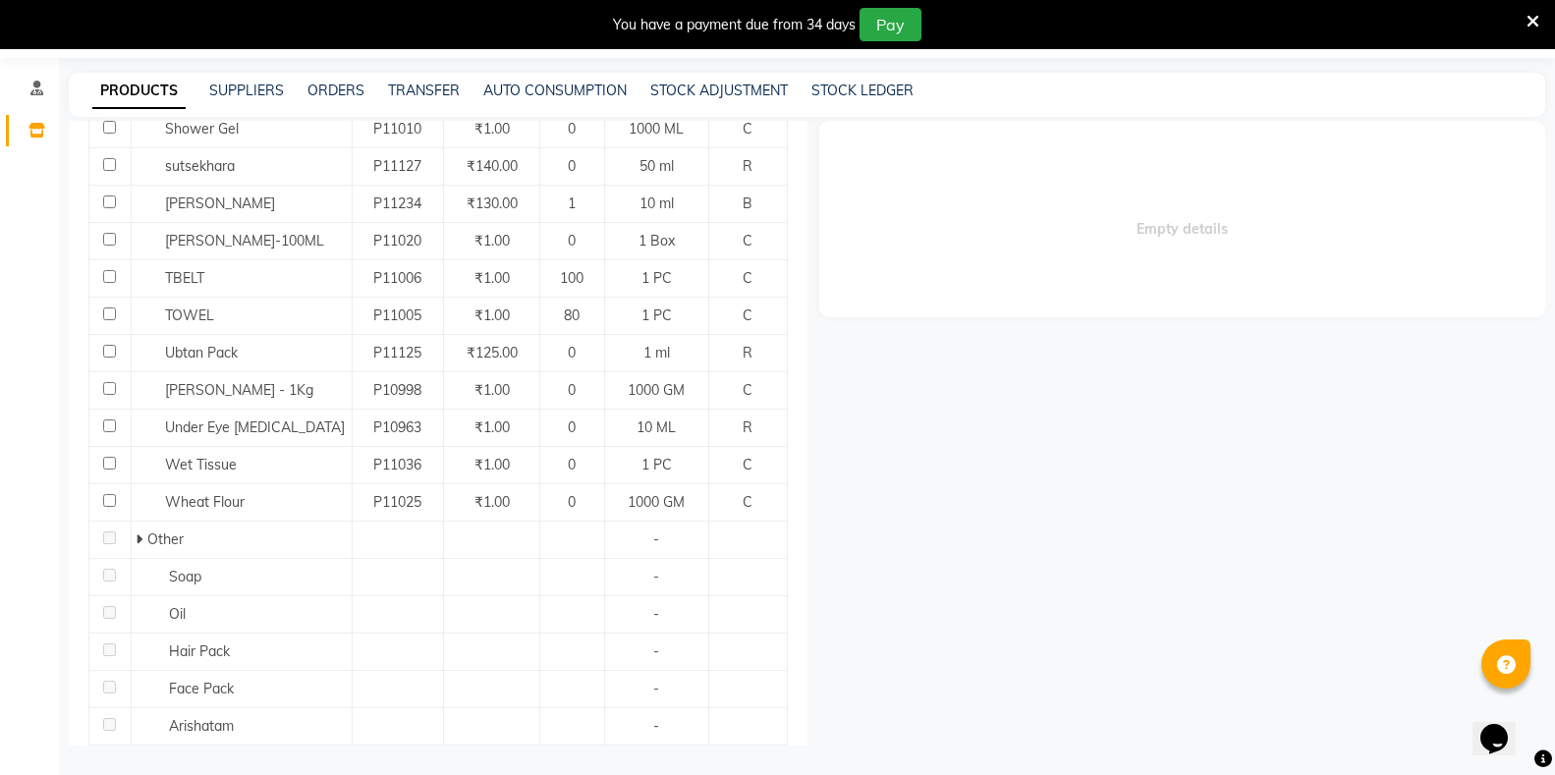
scroll to position [1450, 0]
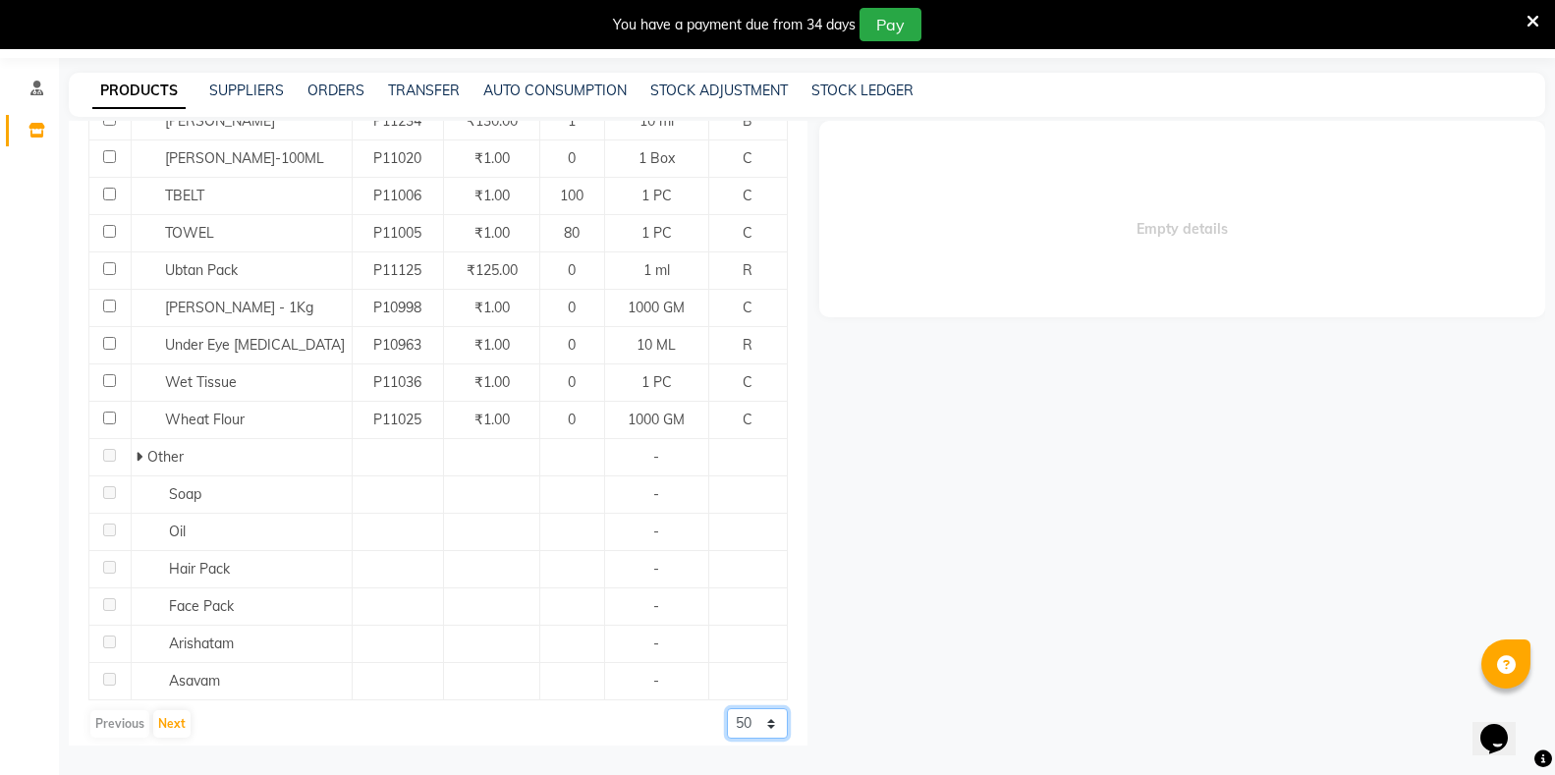
click at [727, 709] on select "50 100 500" at bounding box center [757, 723] width 61 height 30
select select "500"
click at [727, 708] on select "50 100 500" at bounding box center [757, 723] width 61 height 30
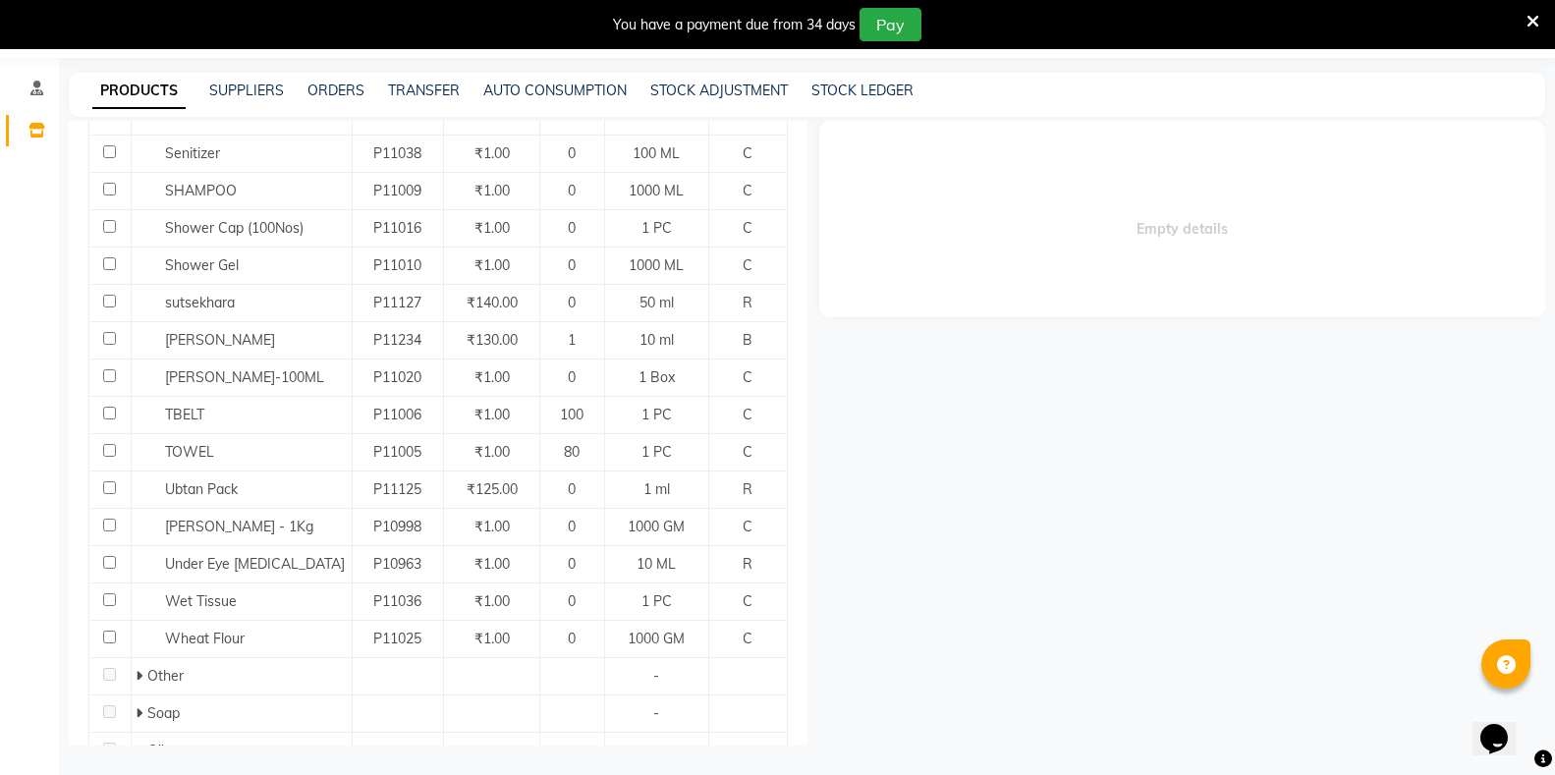
scroll to position [1254, 0]
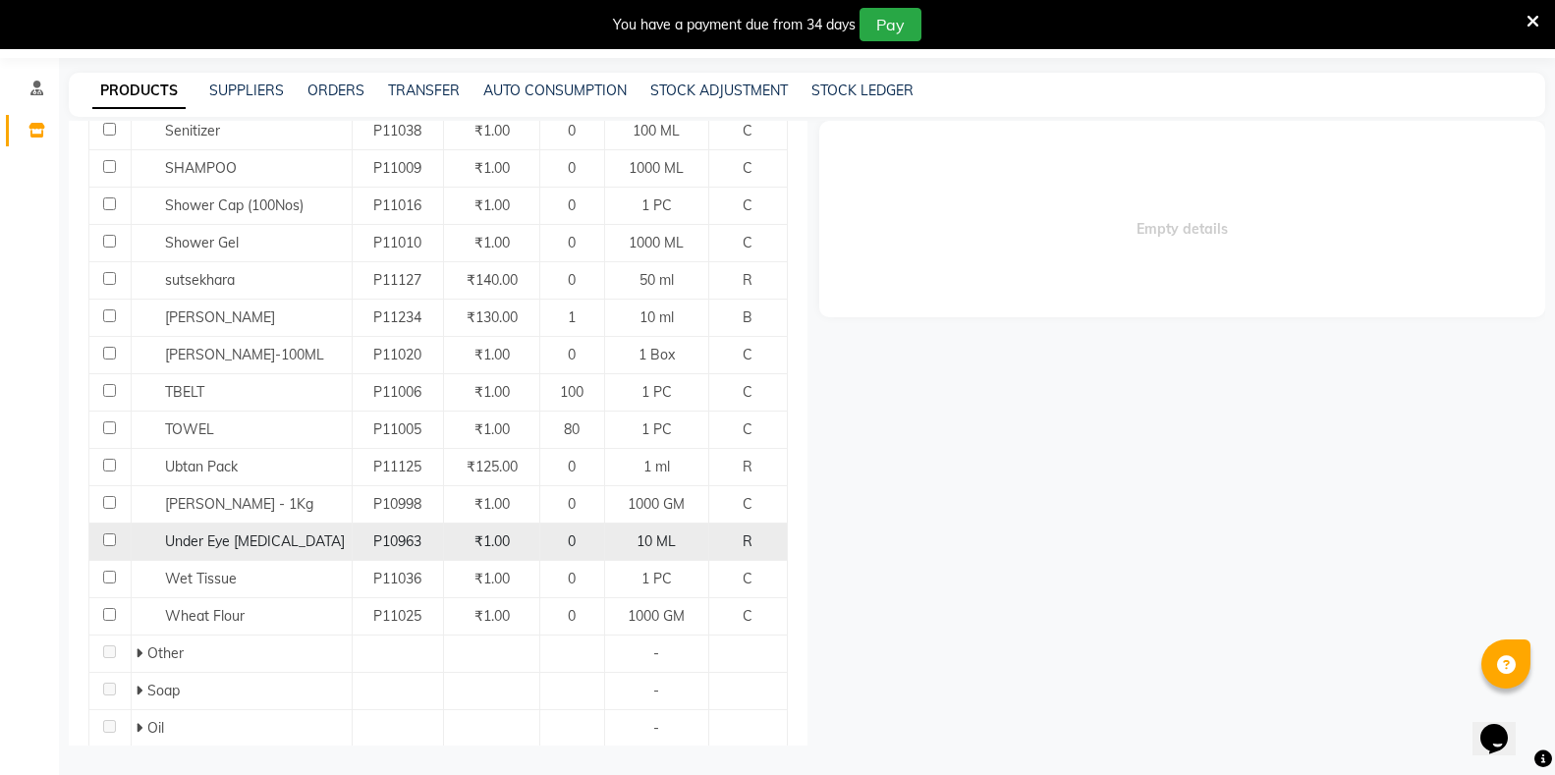
click at [103, 534] on input "checkbox" at bounding box center [109, 540] width 13 height 13
checkbox input "true"
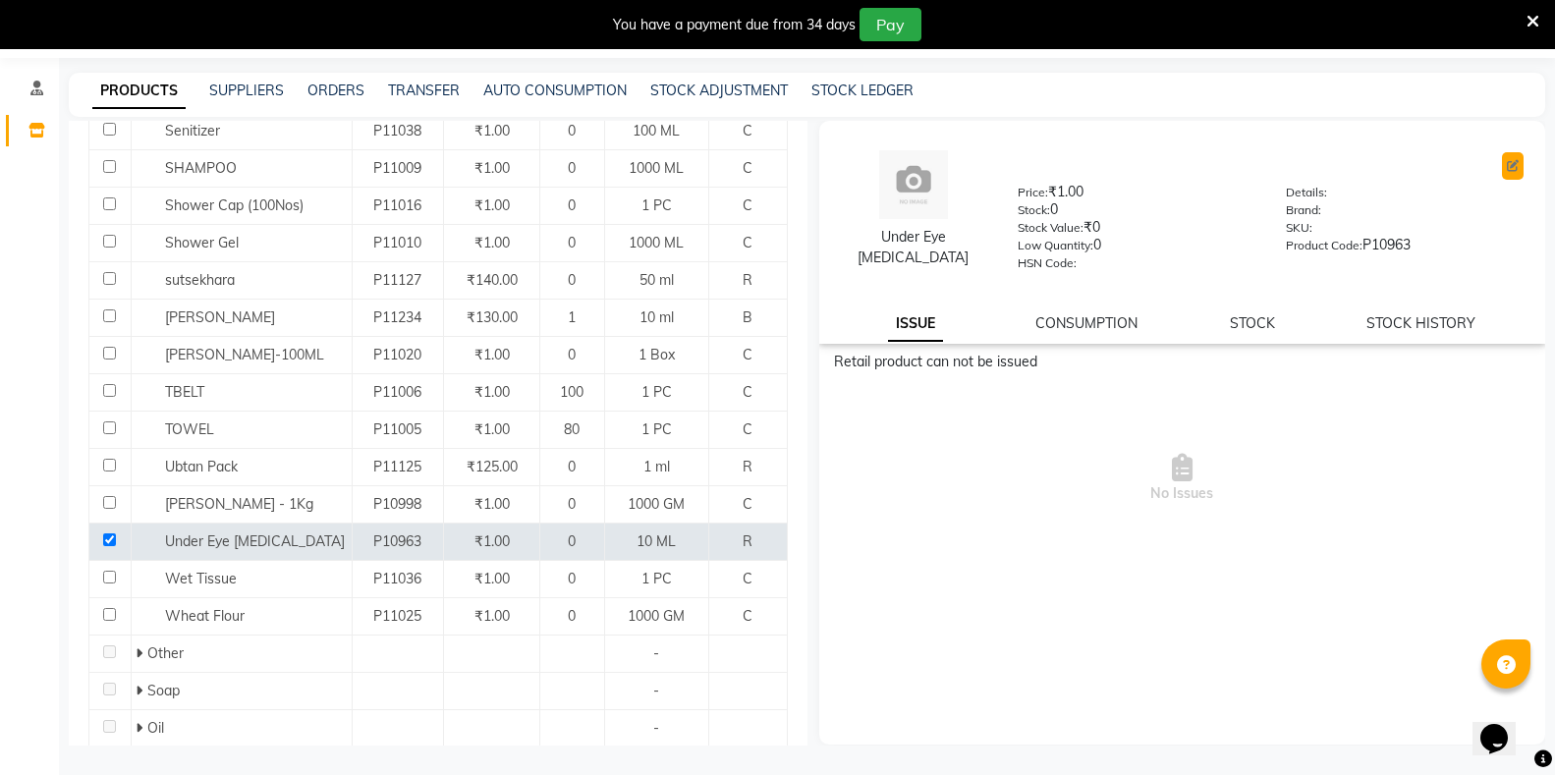
click at [1517, 154] on button at bounding box center [1513, 166] width 22 height 28
select select "true"
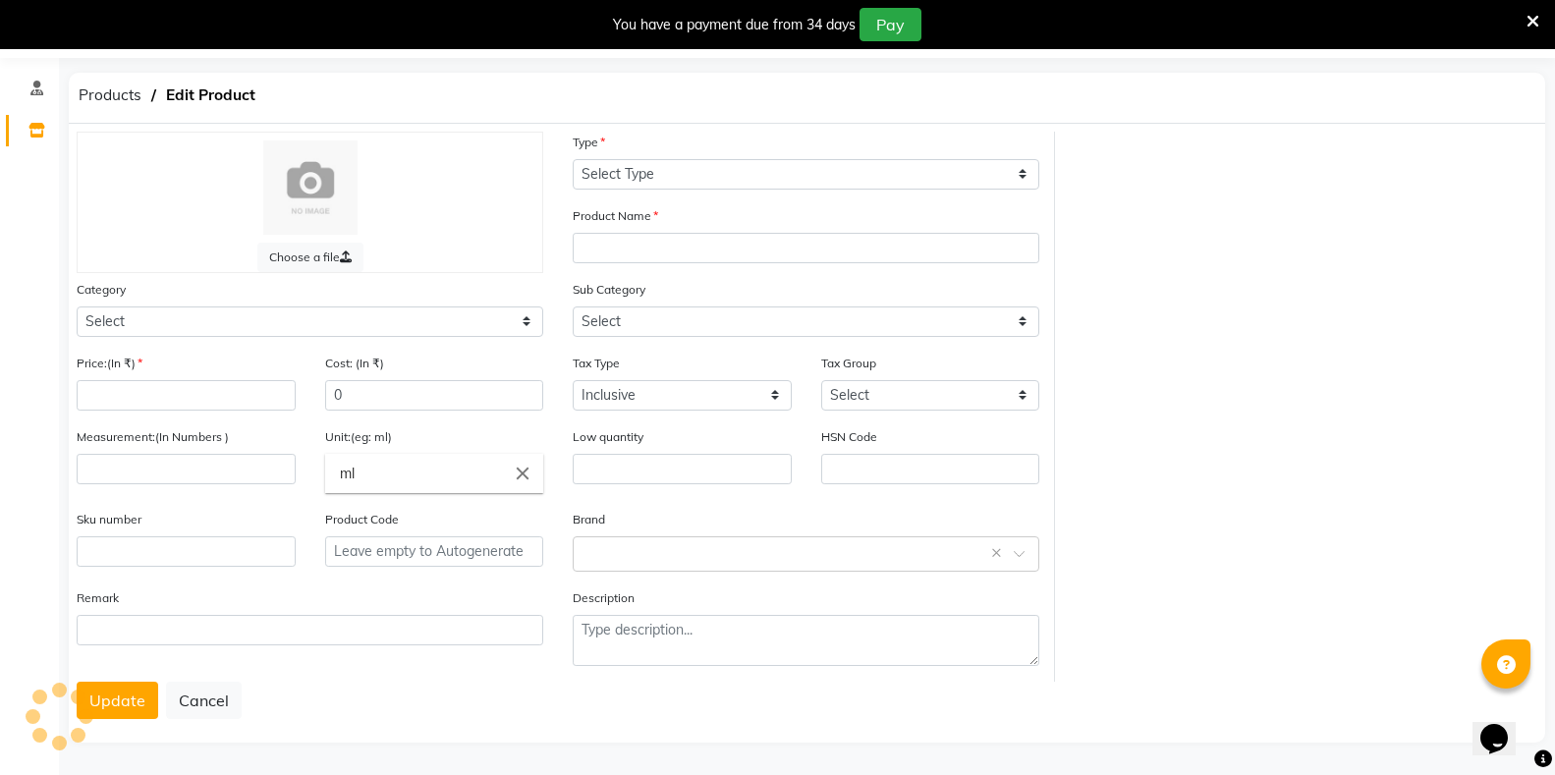
select select "R"
type input "Under Eye [MEDICAL_DATA]"
select select
type input "1"
type input "10"
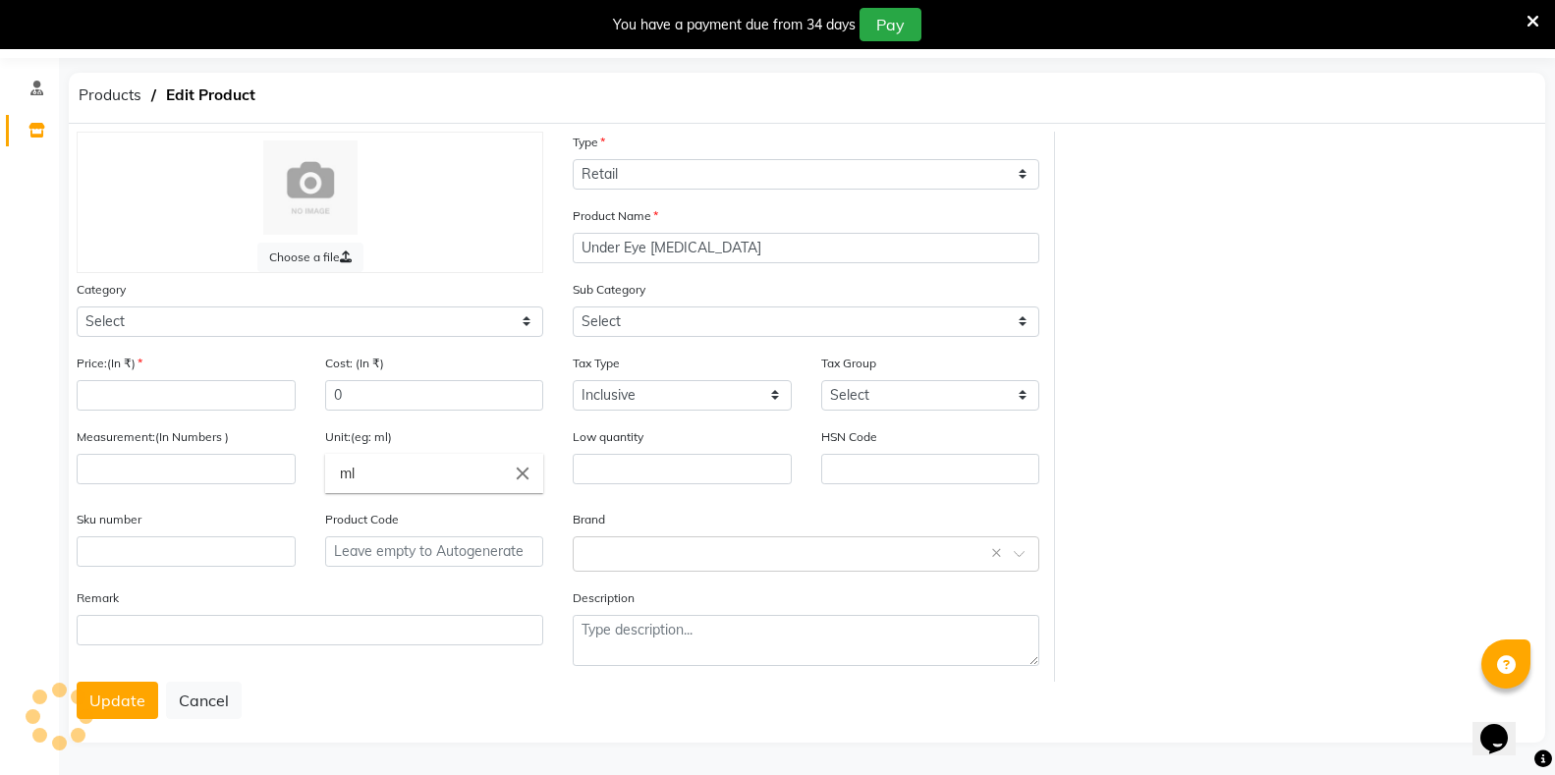
type input "ML"
type input "0"
type input "P10963"
select select "1112815000"
select select "1112815001"
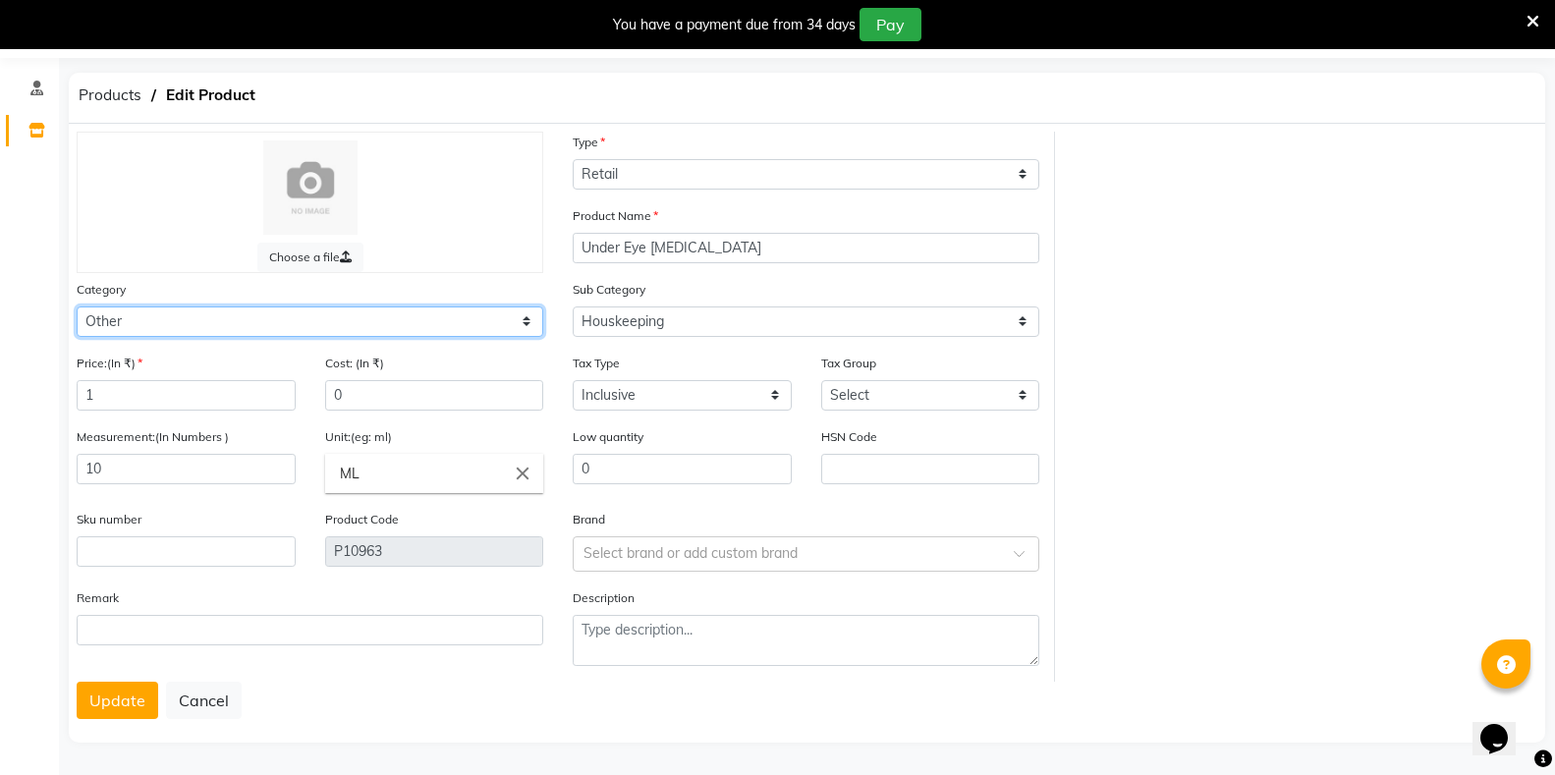
click at [272, 322] on select "Select Hair Skin Makeup Personal Care Appliances Classical Medicine OTC Proprie…" at bounding box center [310, 322] width 467 height 30
select select "1112815500"
click at [77, 307] on select "Select Hair Skin Makeup Personal Care Appliances Classical Medicine OTC Proprie…" at bounding box center [310, 322] width 467 height 30
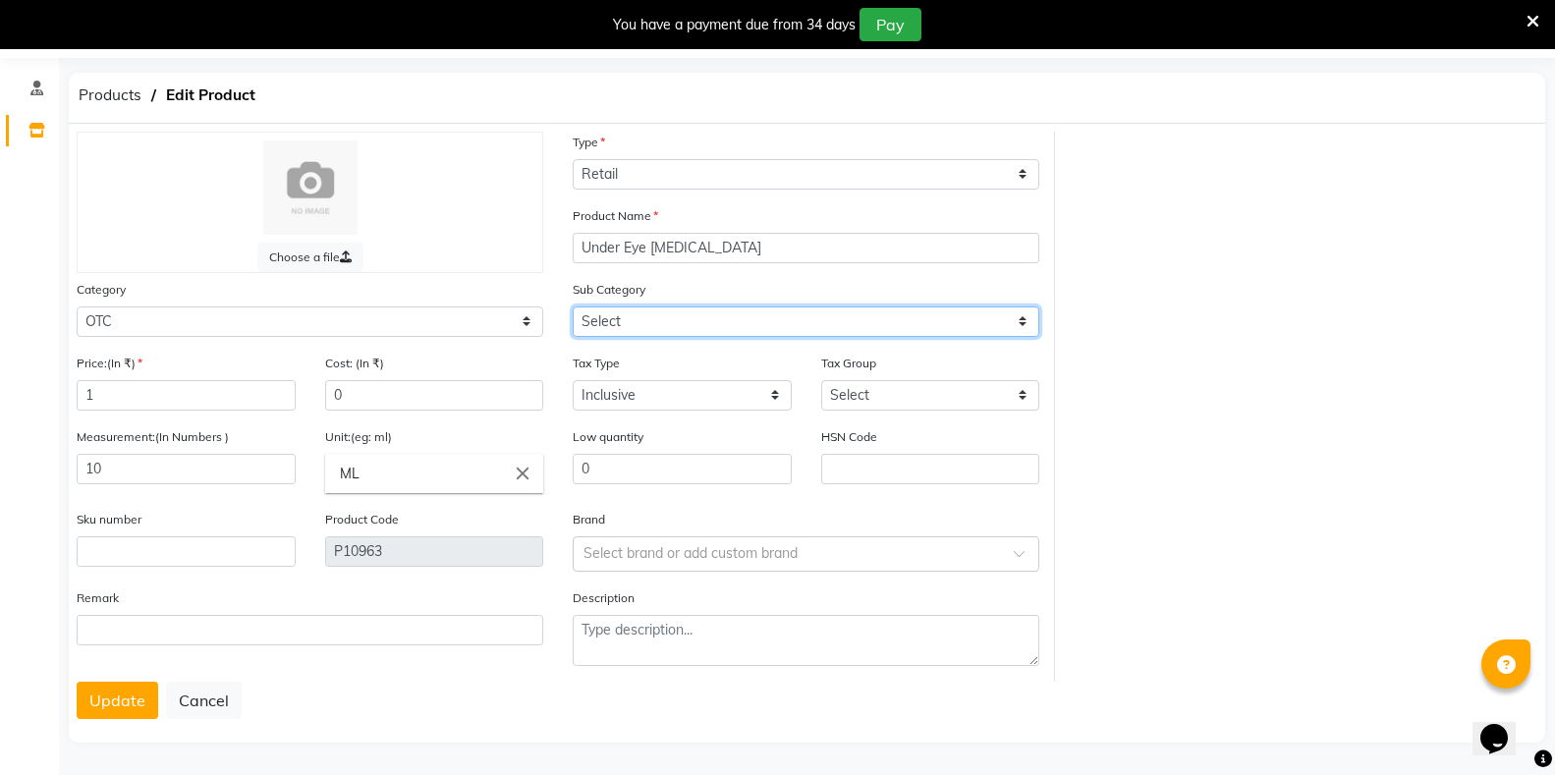
click at [625, 322] on select "Select Soap Shampoo Oil KIt Hair Pack Face Pack" at bounding box center [806, 322] width 467 height 30
select select "11128155004"
click at [573, 307] on select "Select Soap Shampoo Oil KIt Hair Pack Face Pack" at bounding box center [806, 322] width 467 height 30
click at [110, 687] on button "Update" at bounding box center [118, 700] width 82 height 37
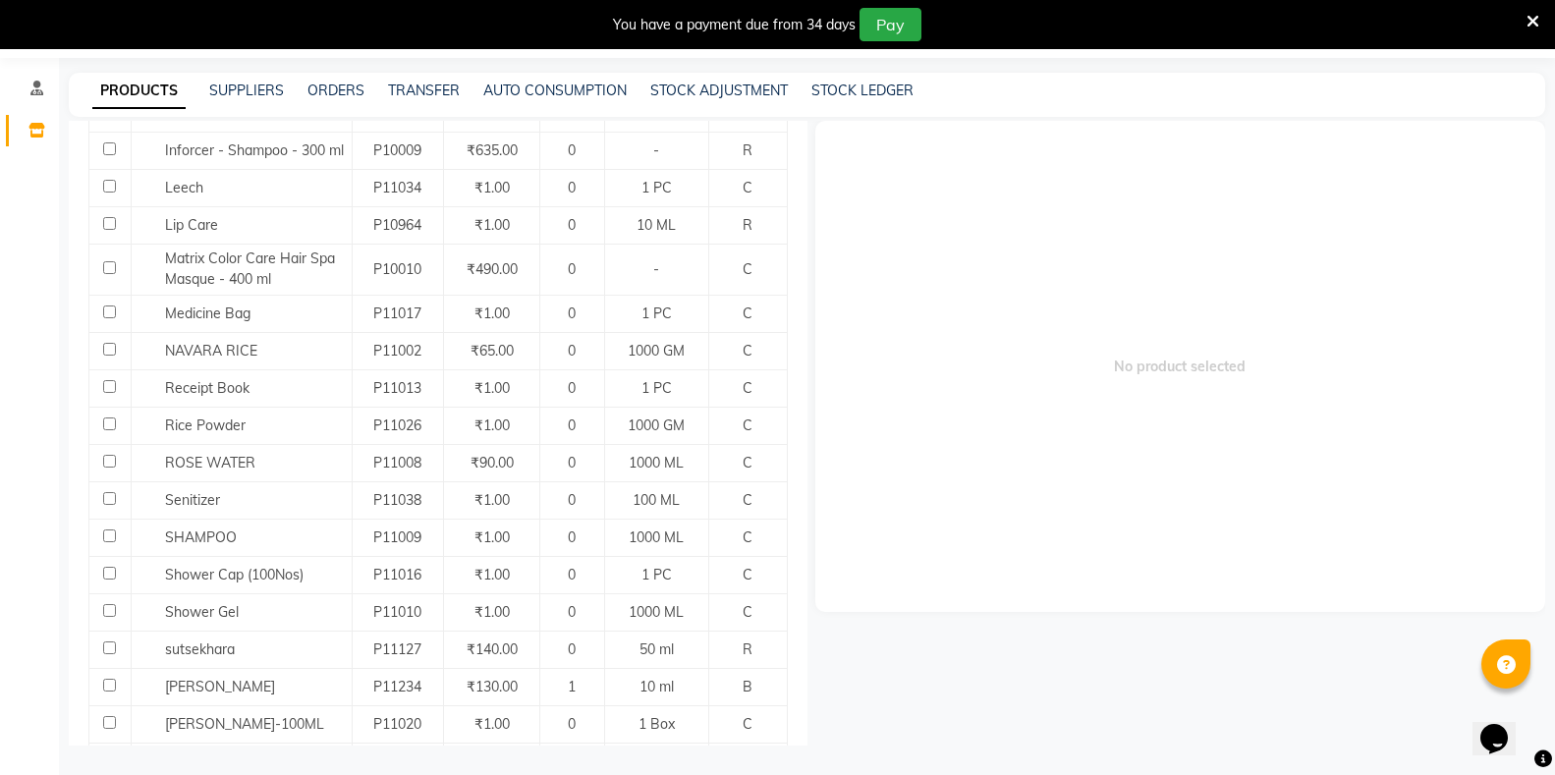
scroll to position [983, 0]
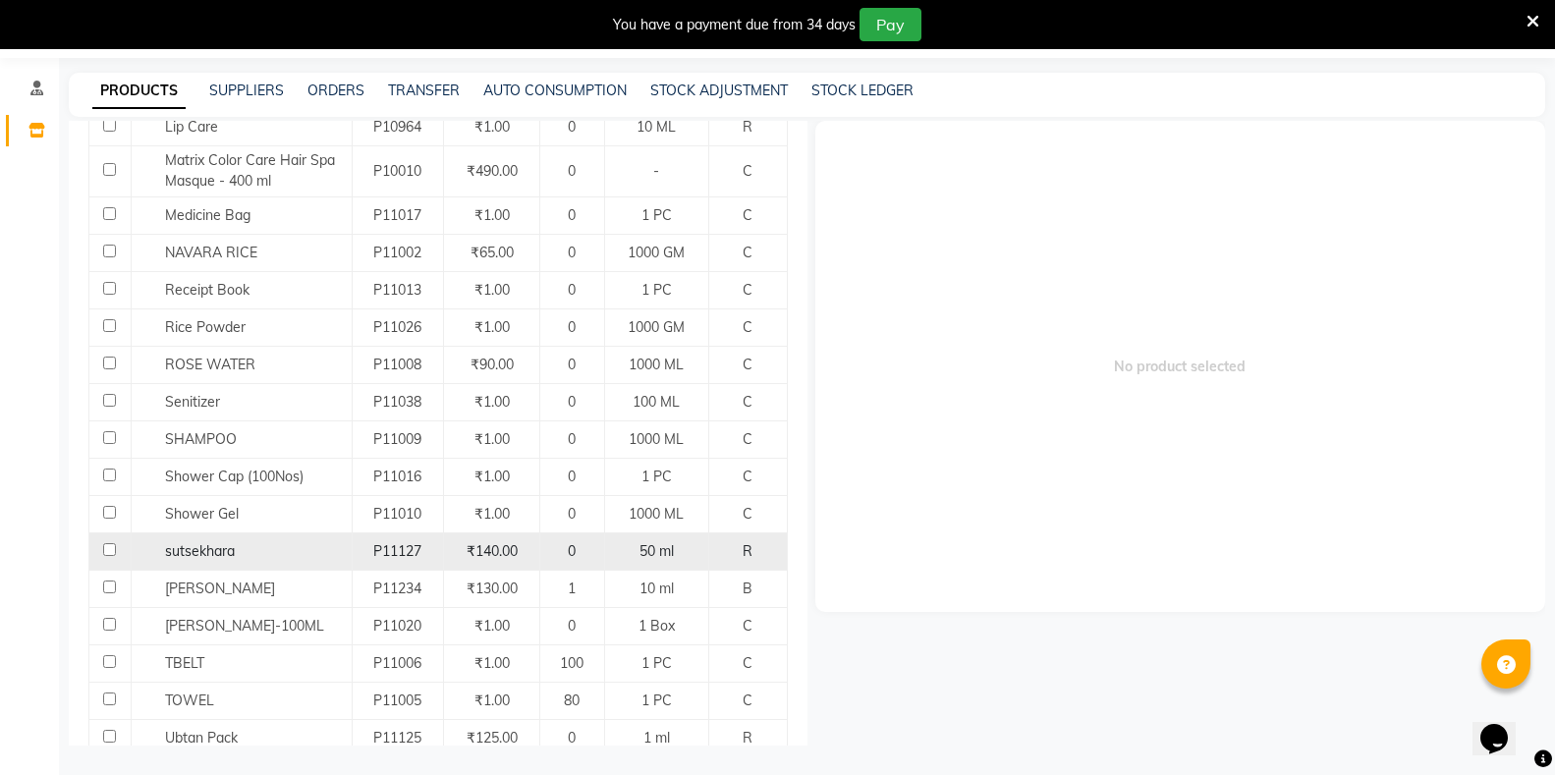
click at [106, 543] on input "checkbox" at bounding box center [109, 549] width 13 height 13
checkbox input "true"
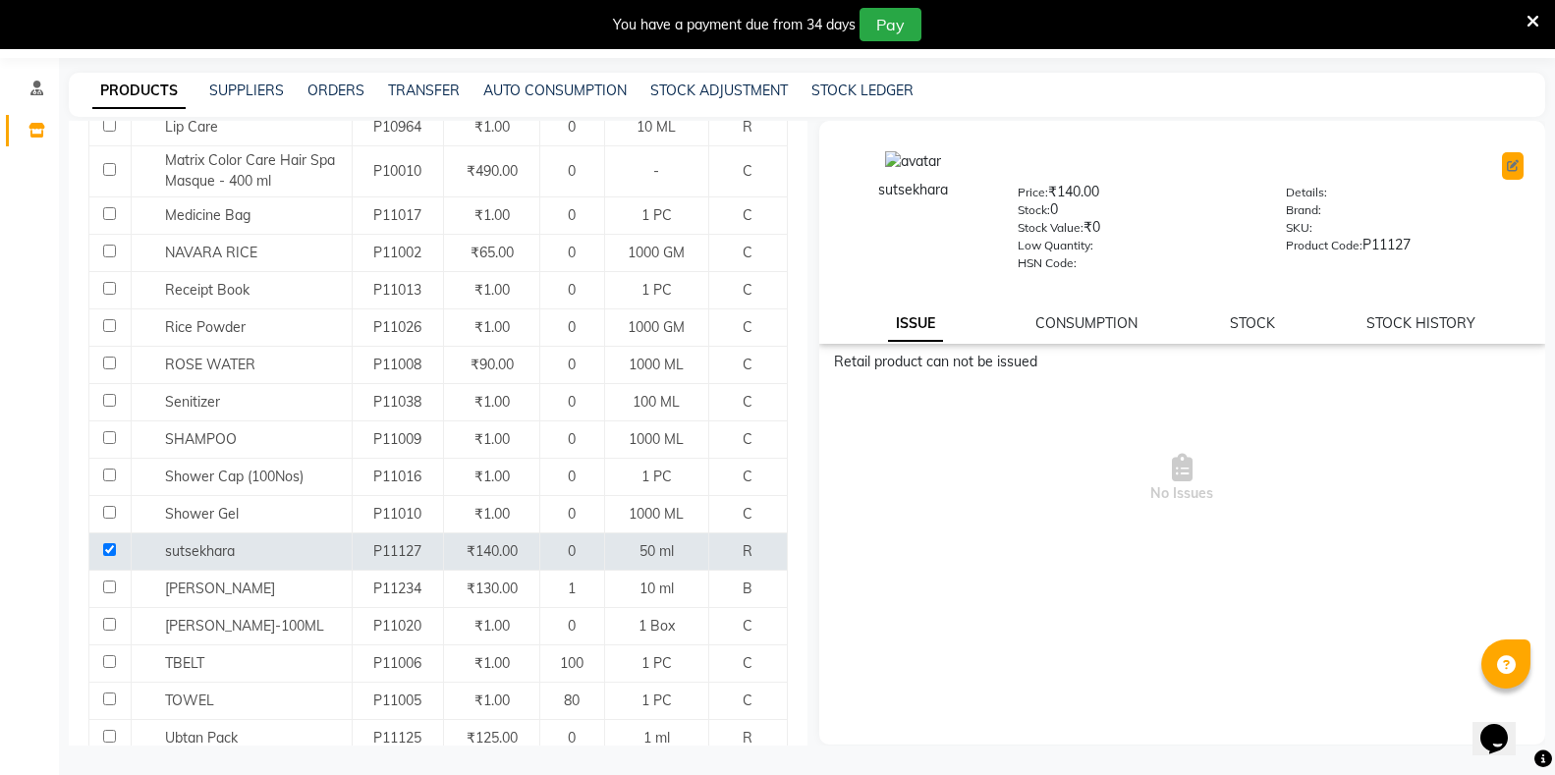
click at [1506, 153] on button at bounding box center [1513, 166] width 22 height 28
select select "true"
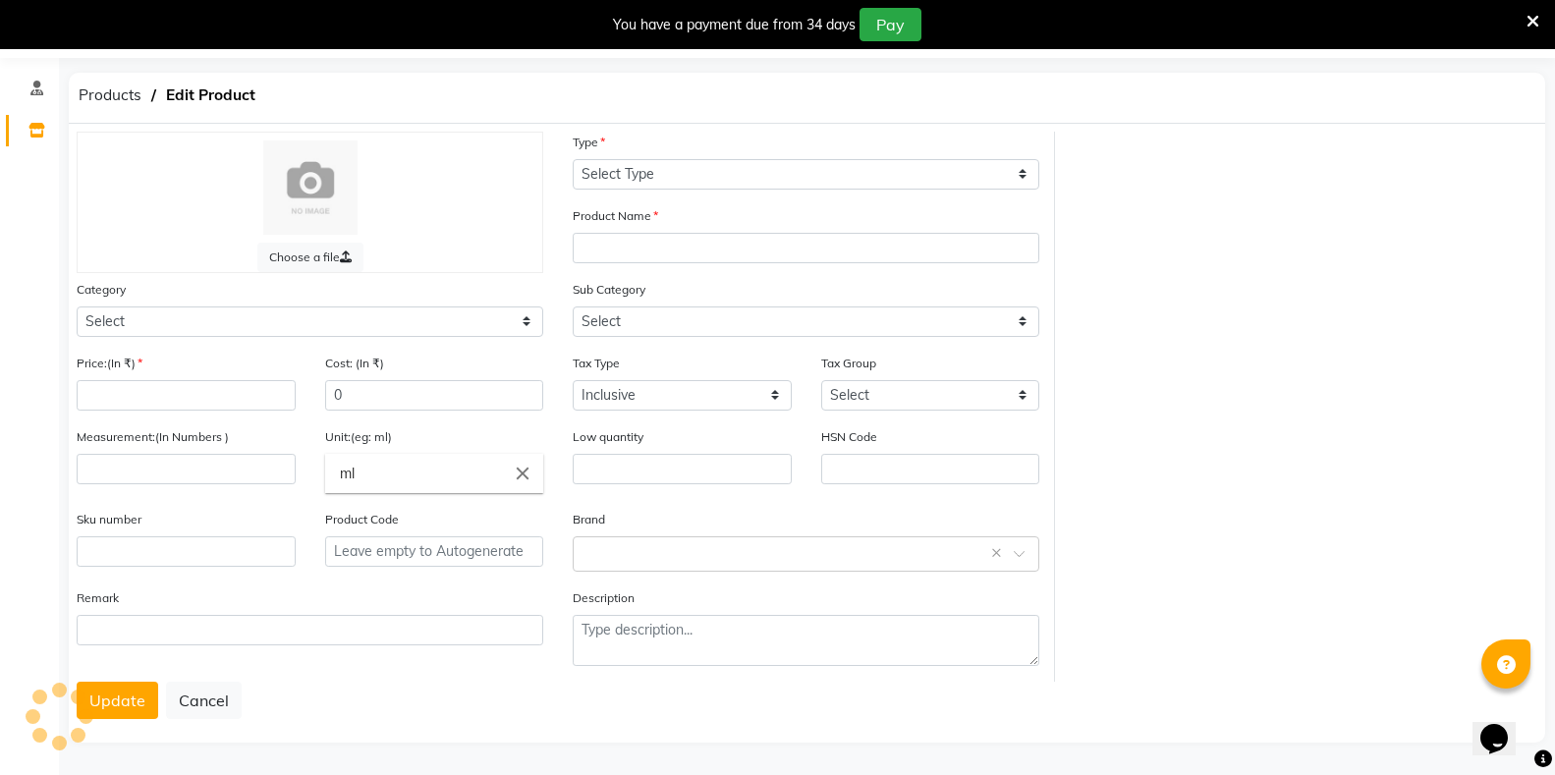
select select "R"
type input "sutsekhara"
select select
type input "140"
type input "50"
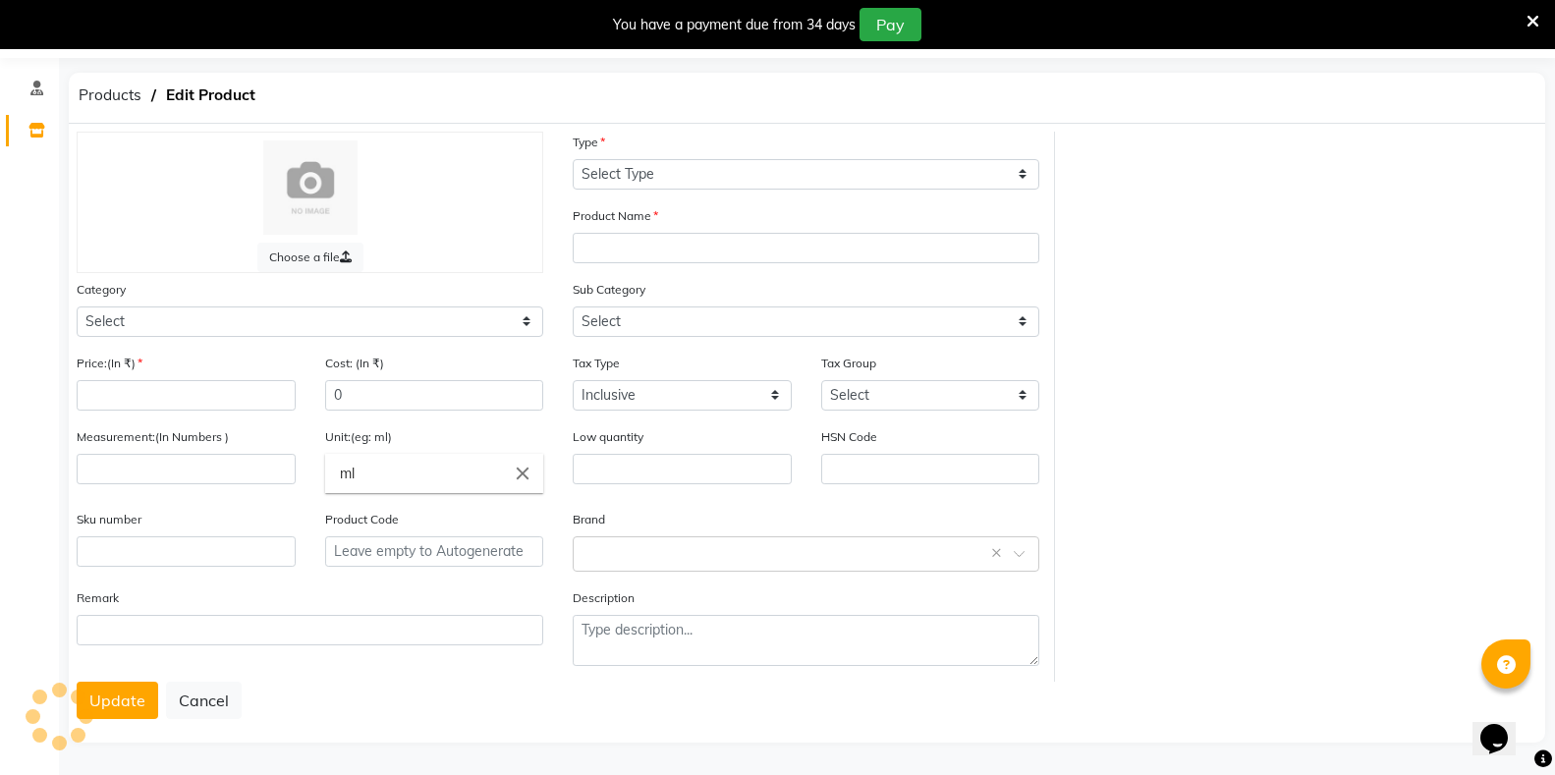
type input "P11127"
select select "1112815000"
select select "1112815001"
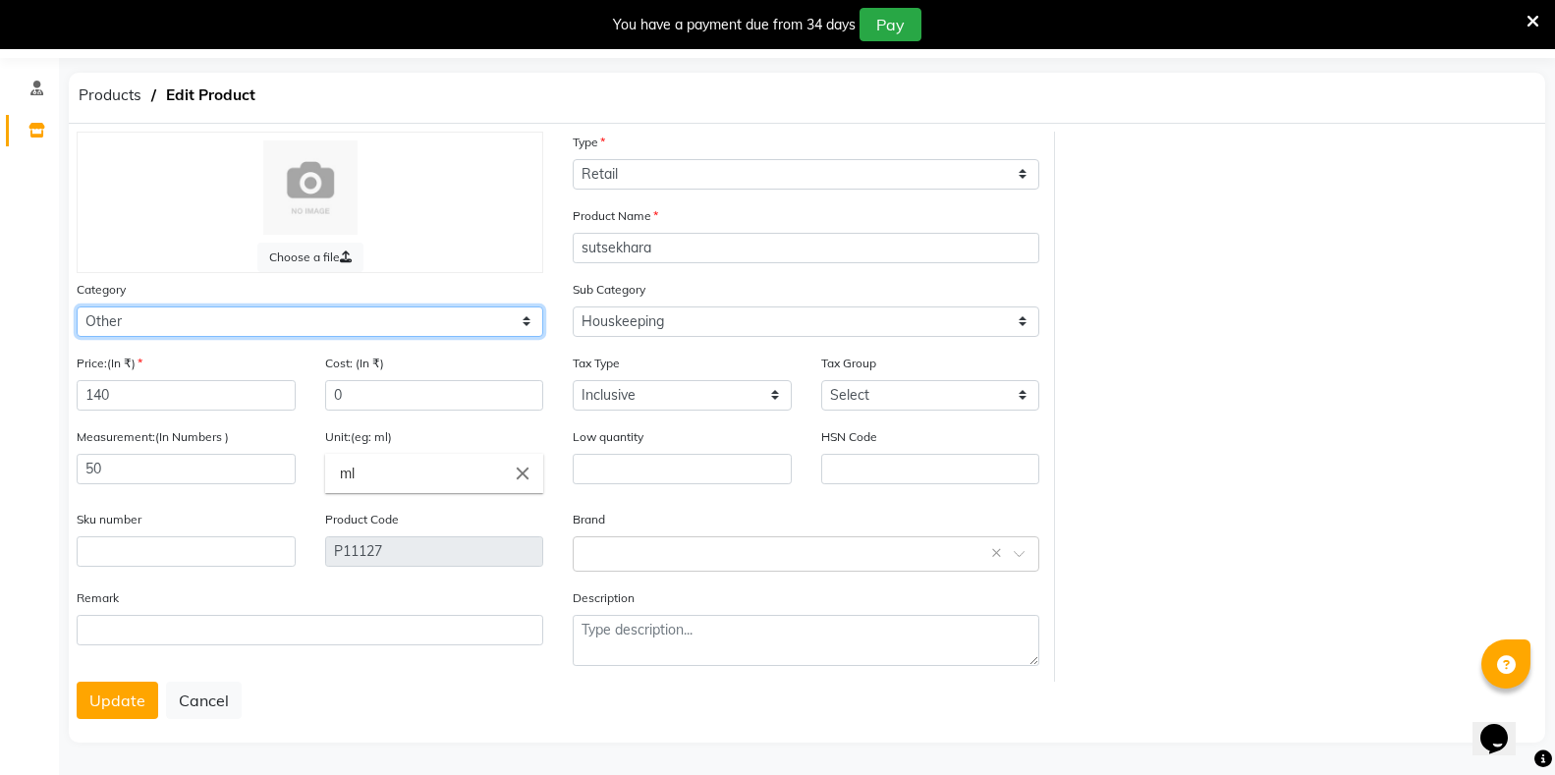
click at [260, 318] on select "Select Hair Skin Makeup Personal Care Appliances Classical Medicine OTC Proprie…" at bounding box center [310, 322] width 467 height 30
select select "1112815700"
click at [77, 307] on select "Select Hair Skin Makeup Personal Care Appliances Classical Medicine OTC Proprie…" at bounding box center [310, 322] width 467 height 30
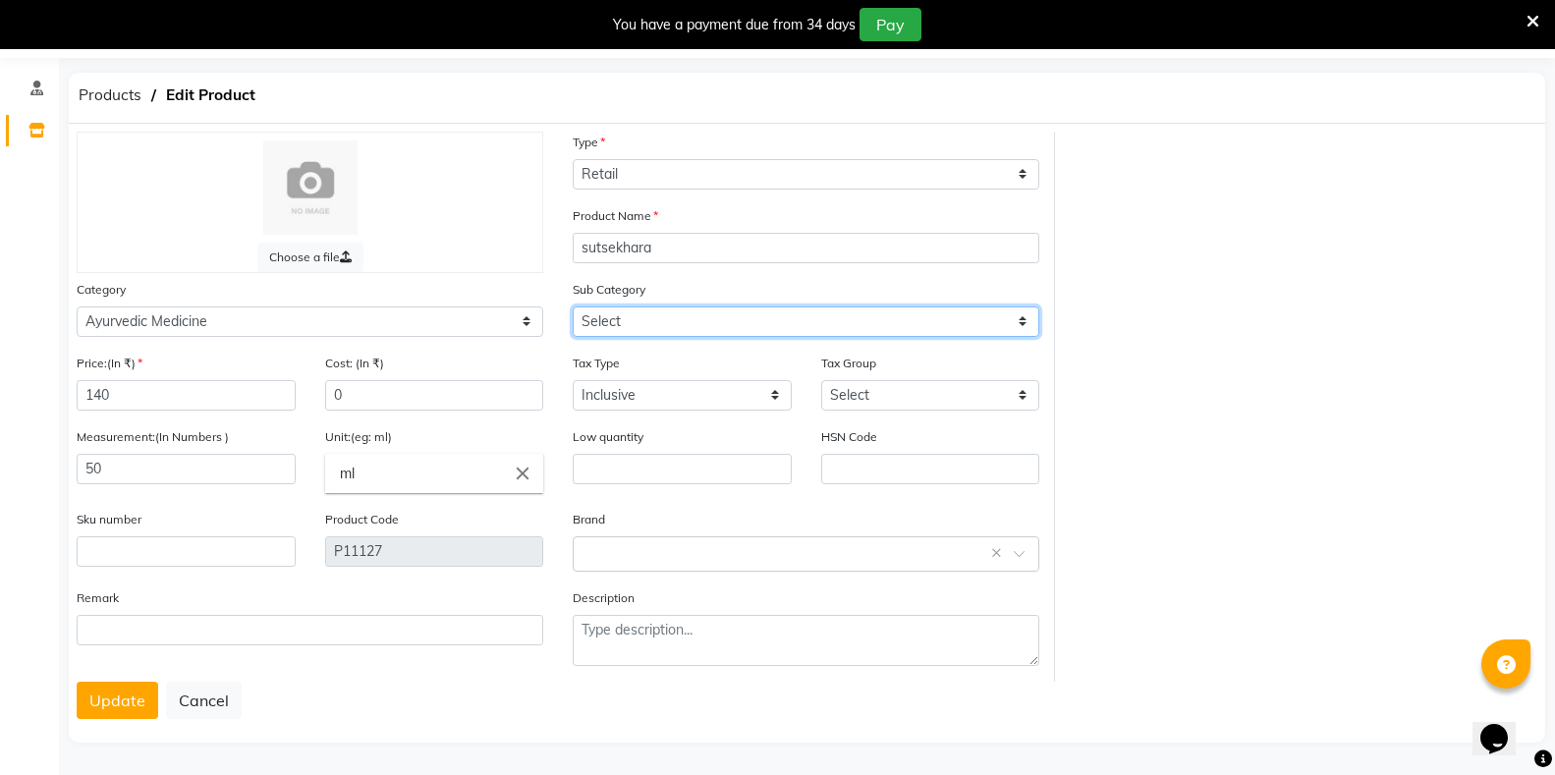
click at [600, 328] on select "Select [PERSON_NAME] OTC Tablet Churnam" at bounding box center [806, 322] width 467 height 30
select select "11128157008"
click at [573, 307] on select "Select [PERSON_NAME] OTC Tablet Churnam" at bounding box center [806, 322] width 467 height 30
click at [109, 704] on button "Update" at bounding box center [118, 700] width 82 height 37
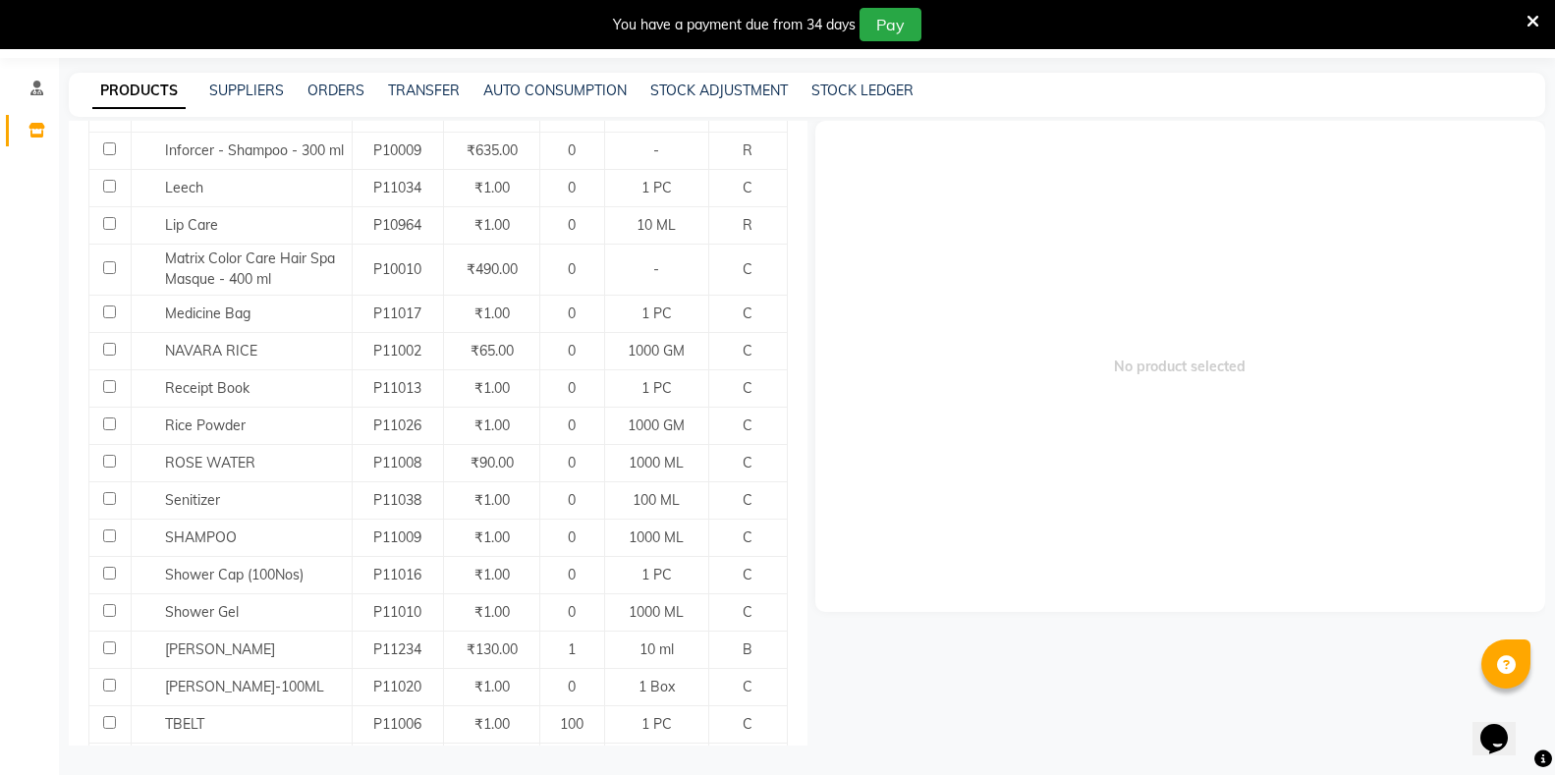
scroll to position [983, 0]
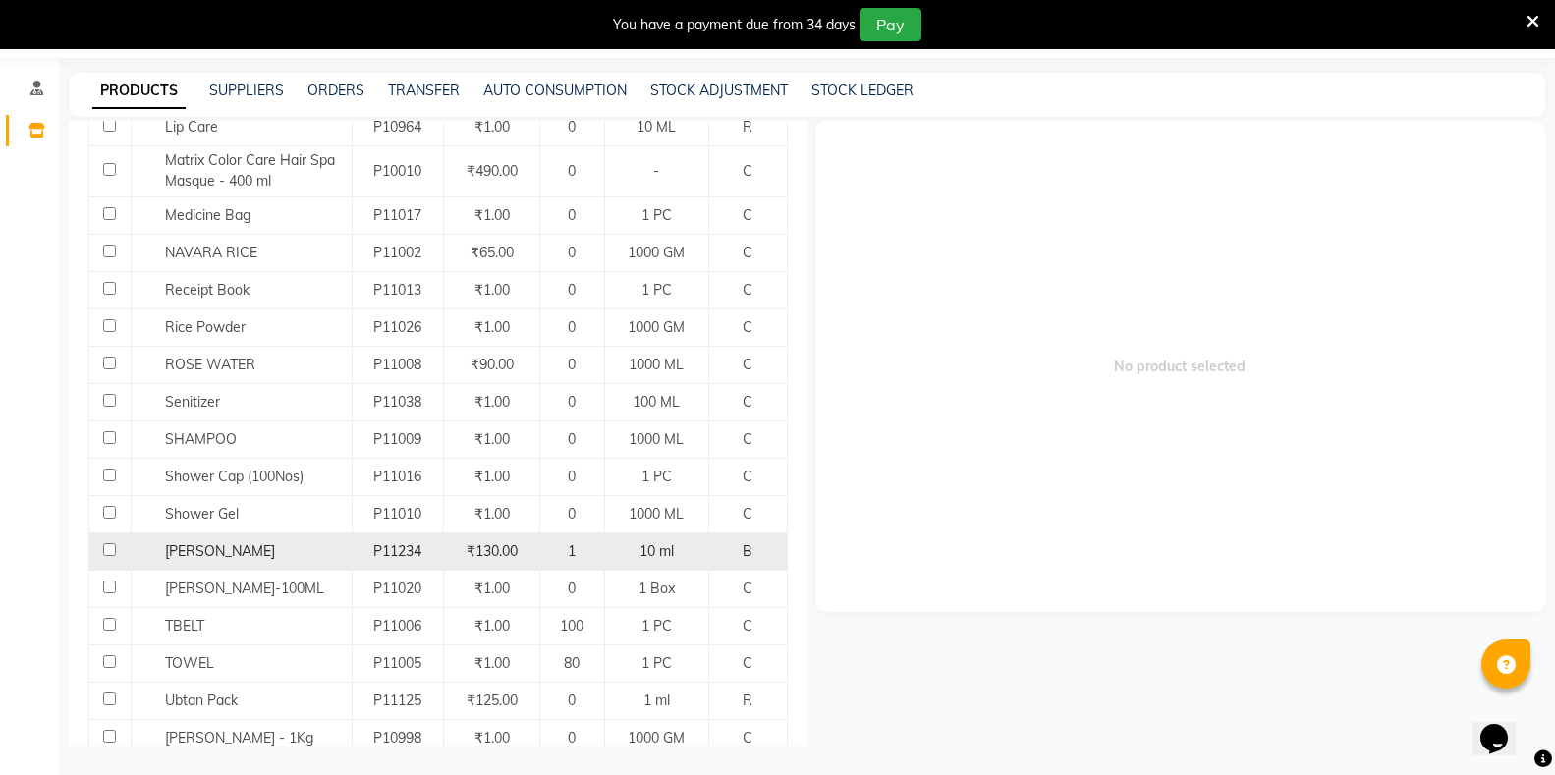
click at [106, 543] on input "checkbox" at bounding box center [109, 549] width 13 height 13
checkbox input "true"
select select
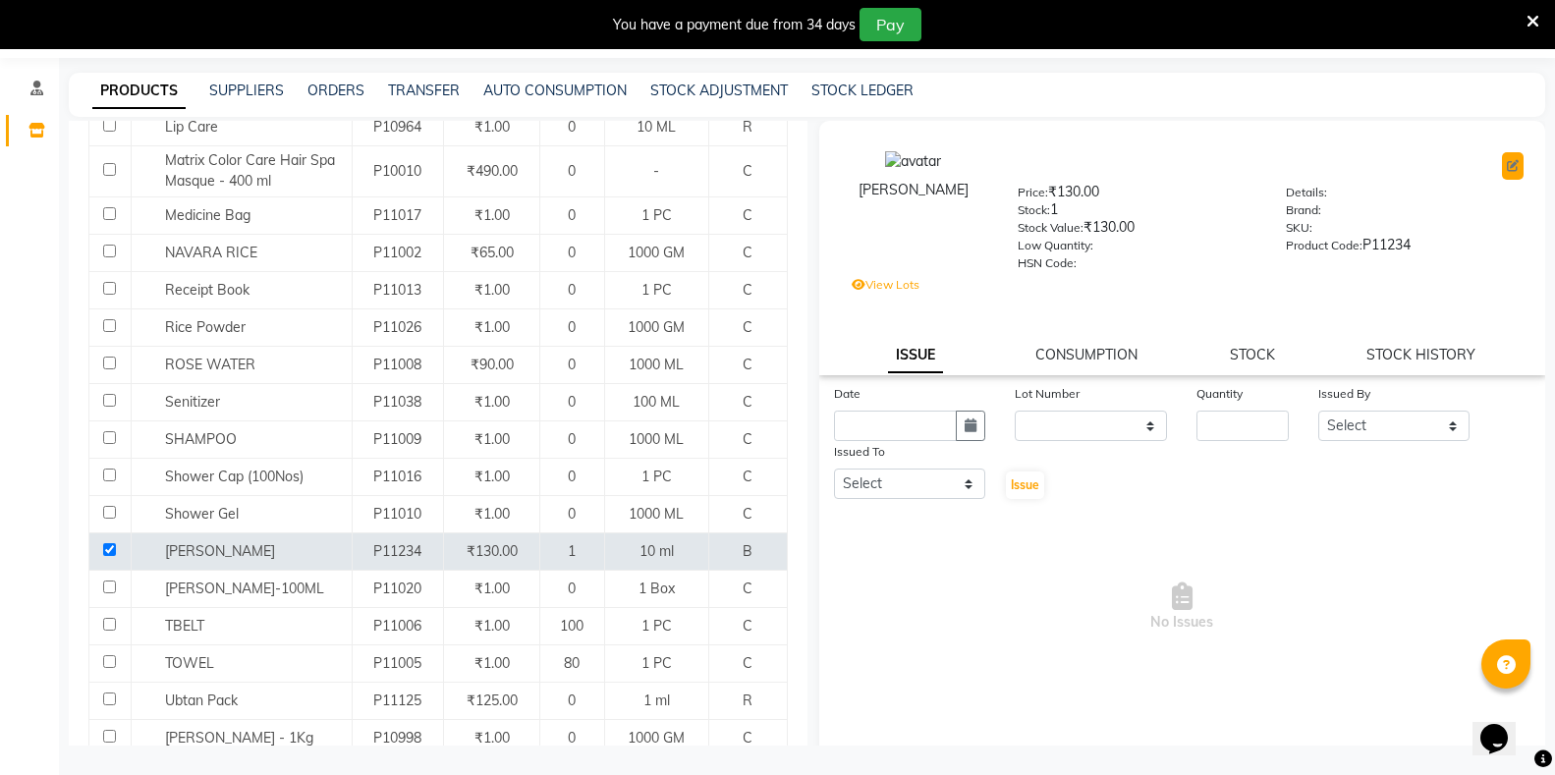
click at [1502, 158] on button at bounding box center [1513, 166] width 22 height 28
select select "true"
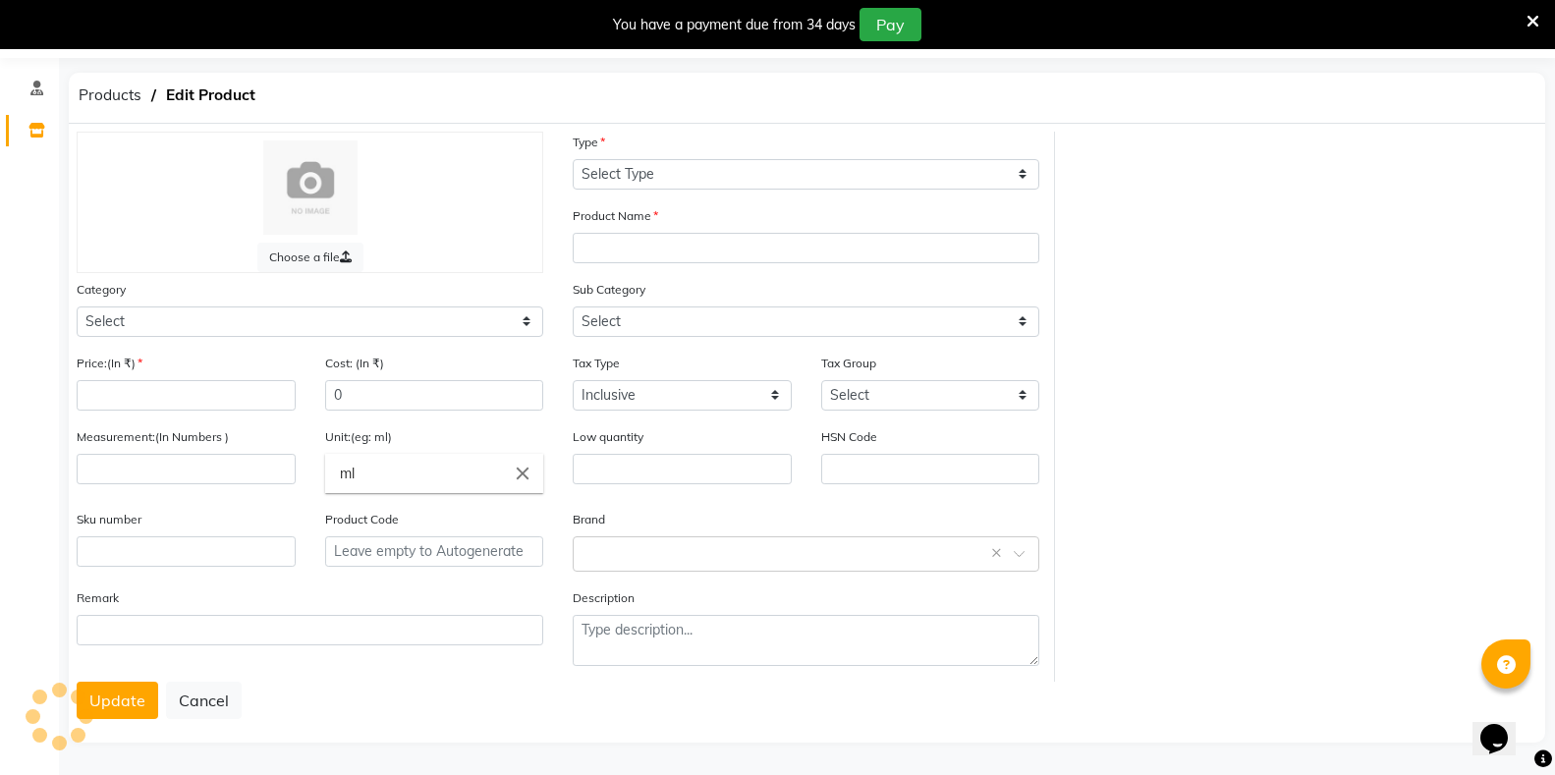
select select "B"
type input "SUVARN PRASH"
select select
type input "130"
type input "10"
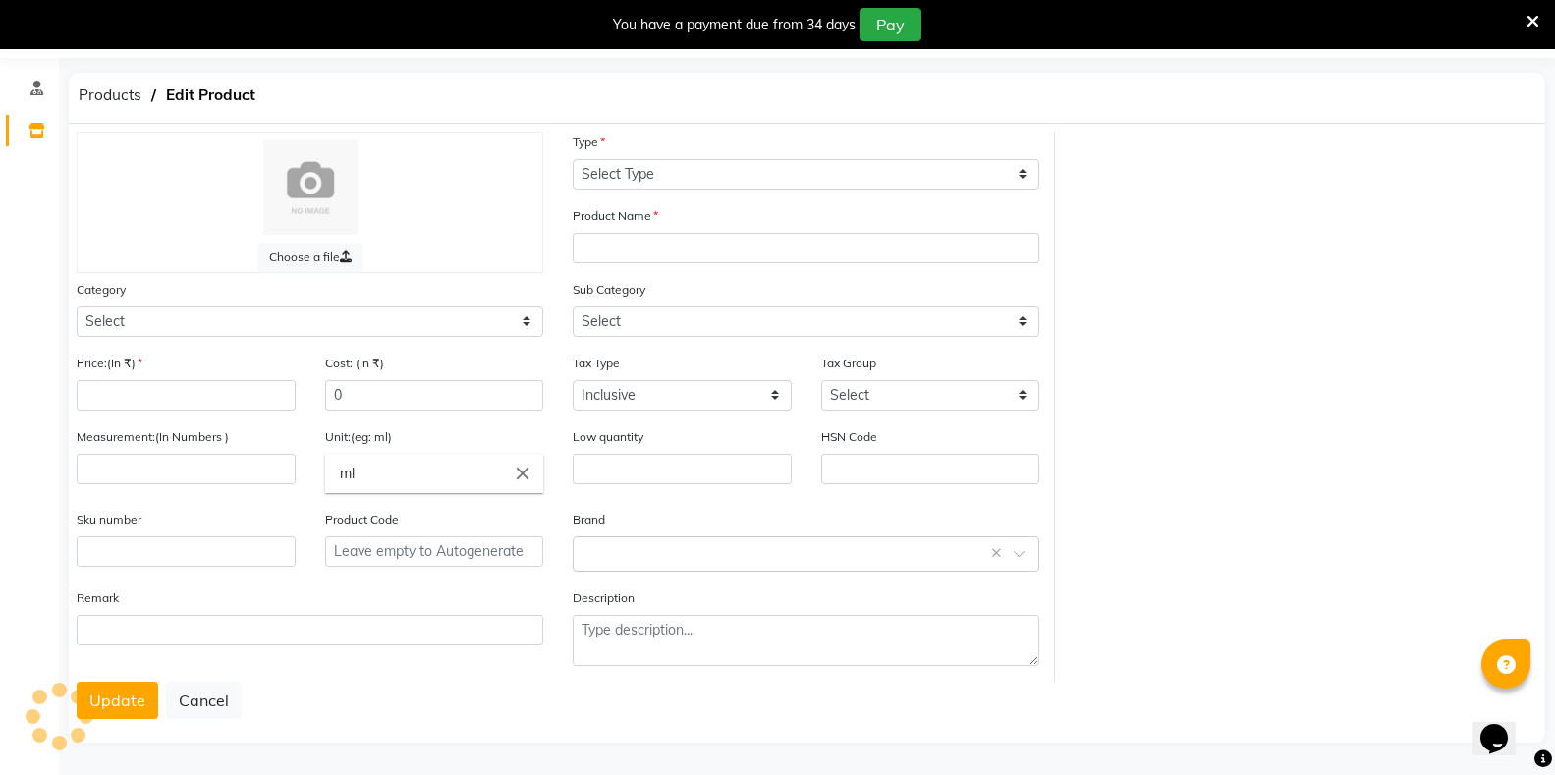
type input "P11234"
select select "1112815000"
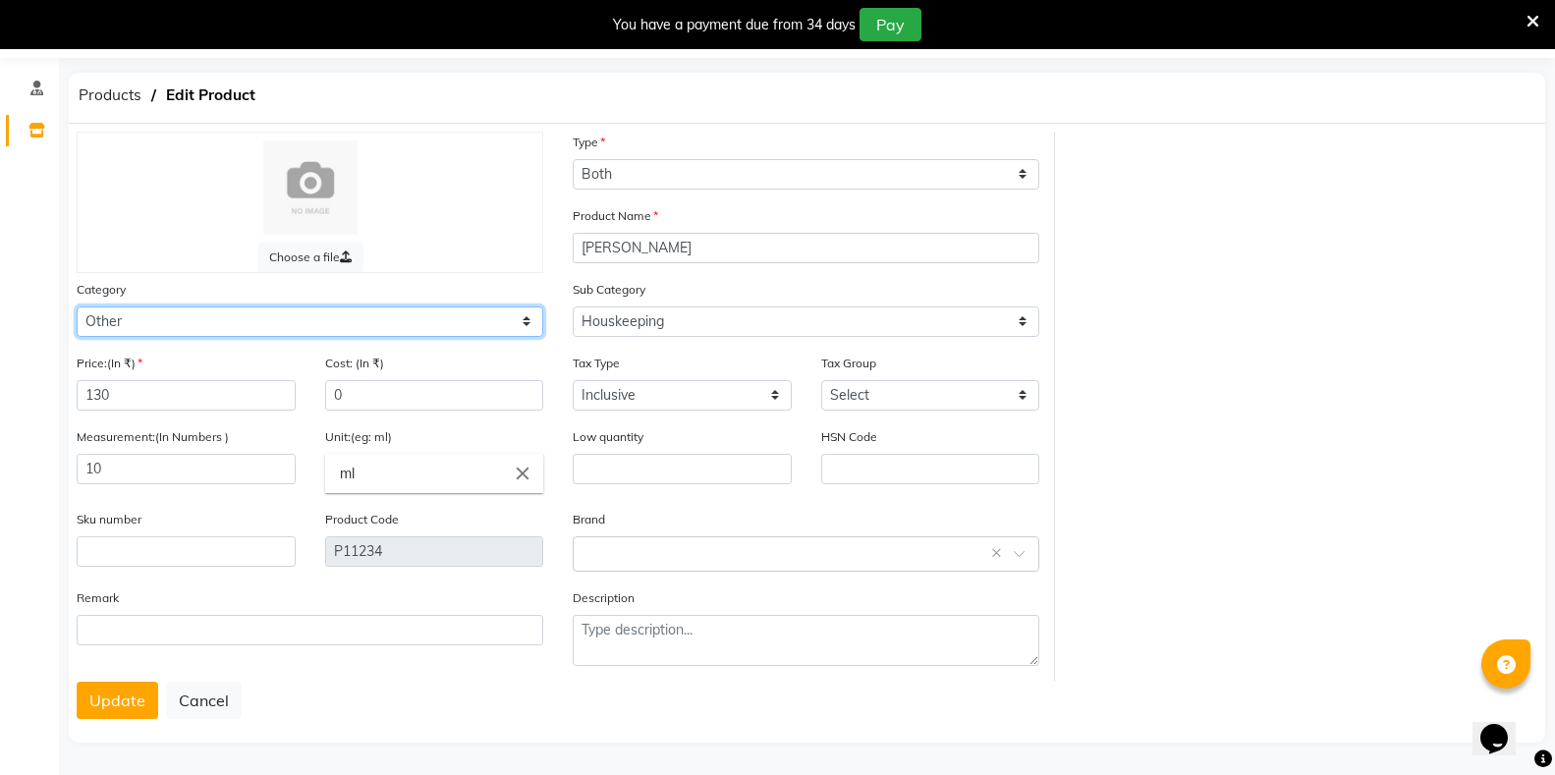
click at [226, 326] on select "Select Hair Skin Makeup Personal Care Appliances Classical Medicine OTC Proprie…" at bounding box center [310, 322] width 467 height 30
click at [77, 307] on select "Select Hair Skin Makeup Personal Care Appliances Classical Medicine OTC Proprie…" at bounding box center [310, 322] width 467 height 30
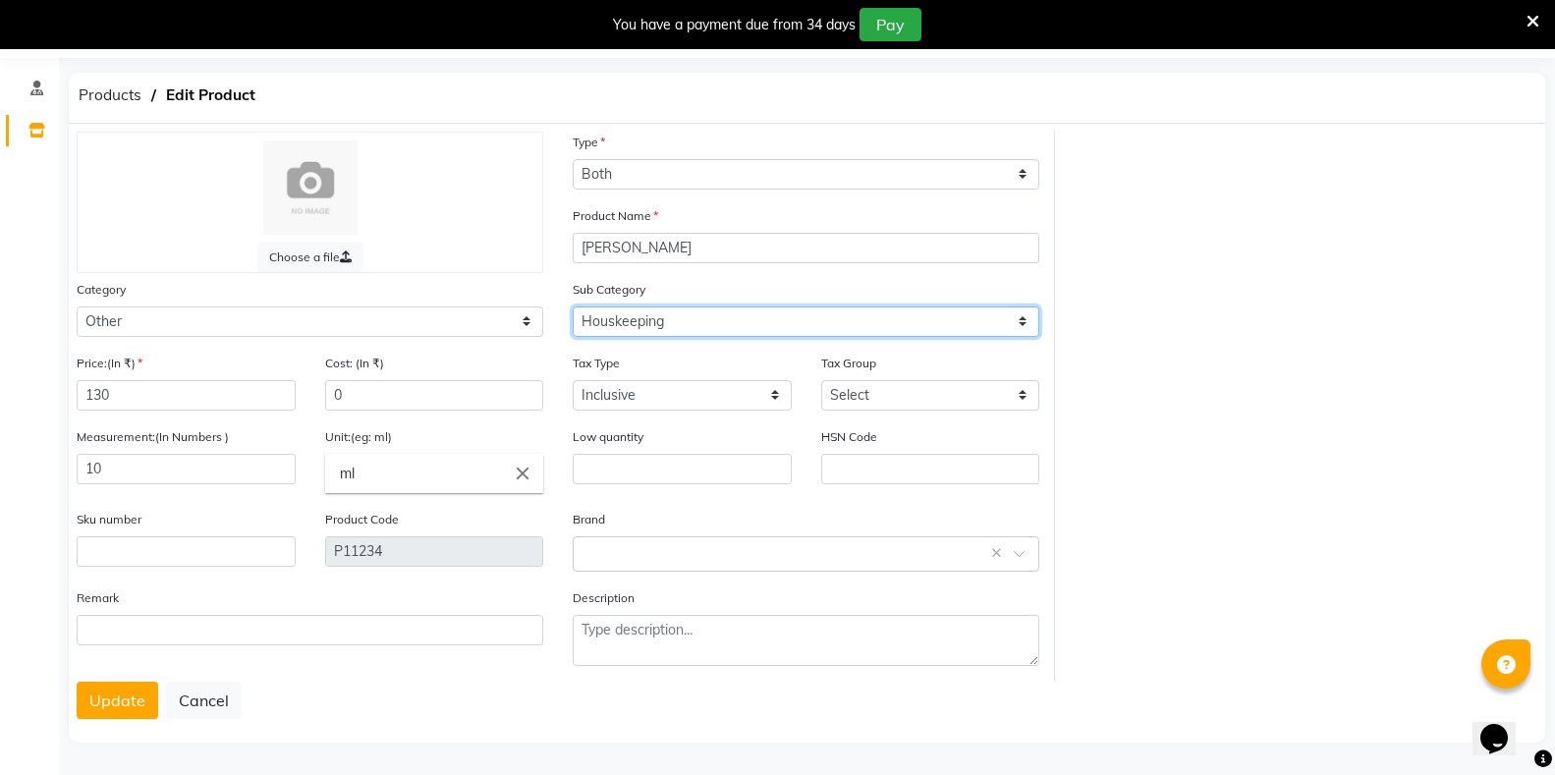
click at [641, 313] on select "Select Houskeeping Other" at bounding box center [806, 322] width 467 height 30
select select "1112815099"
click at [573, 307] on select "Select Houskeeping Other" at bounding box center [806, 322] width 467 height 30
click at [103, 708] on button "Update" at bounding box center [118, 700] width 82 height 37
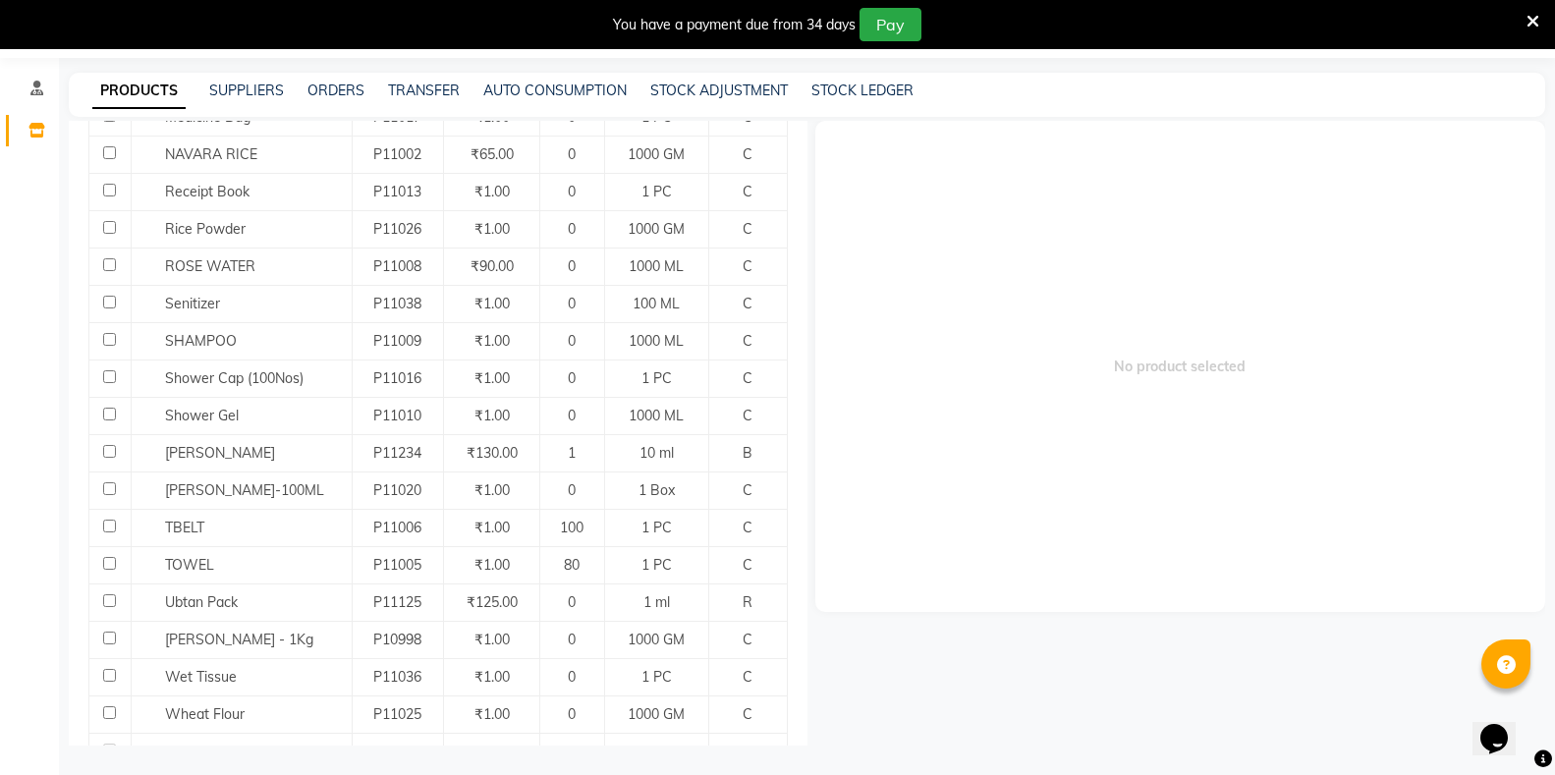
scroll to position [983, 0]
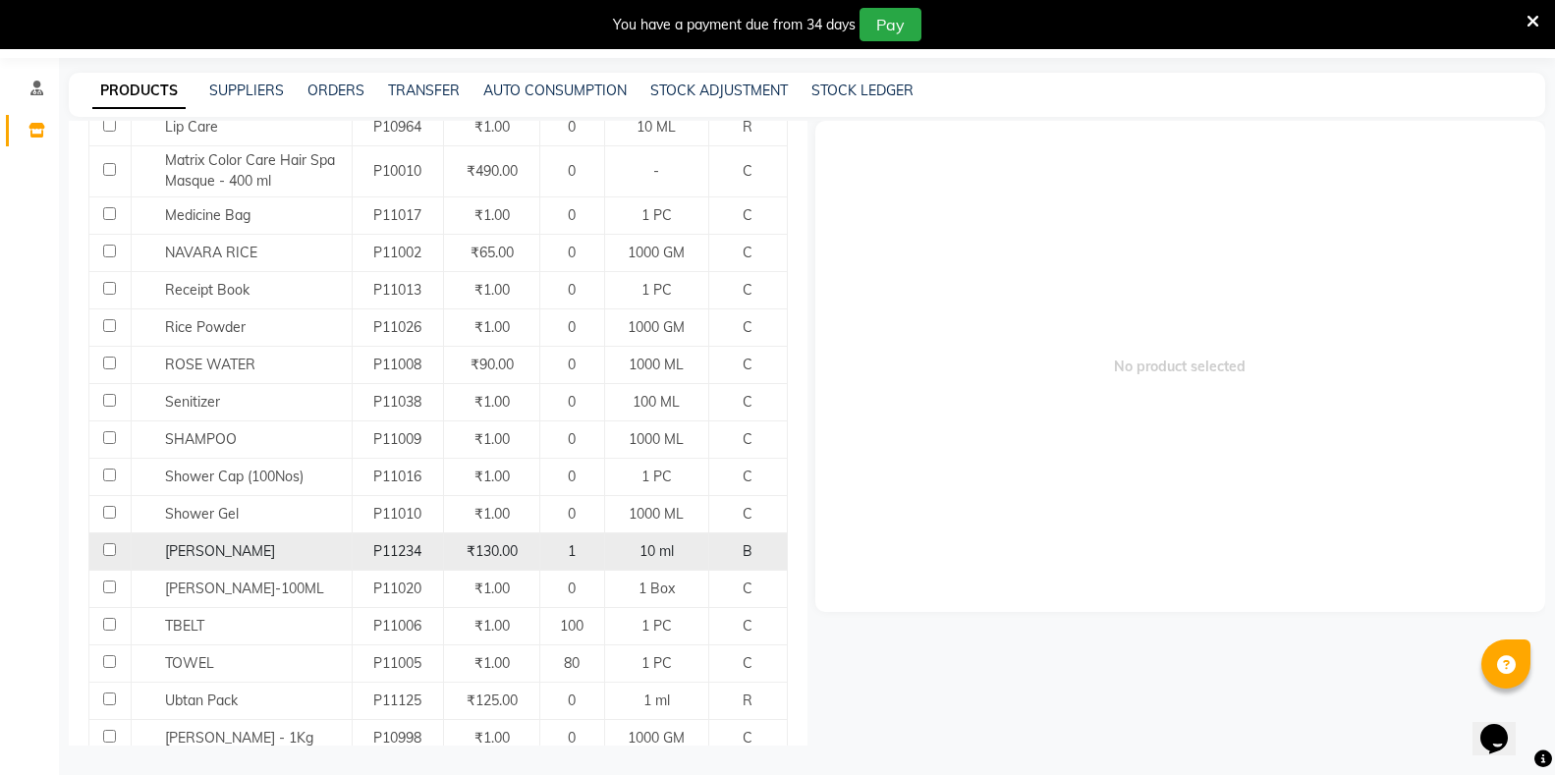
click at [111, 543] on input "checkbox" at bounding box center [109, 549] width 13 height 13
checkbox input "true"
select select
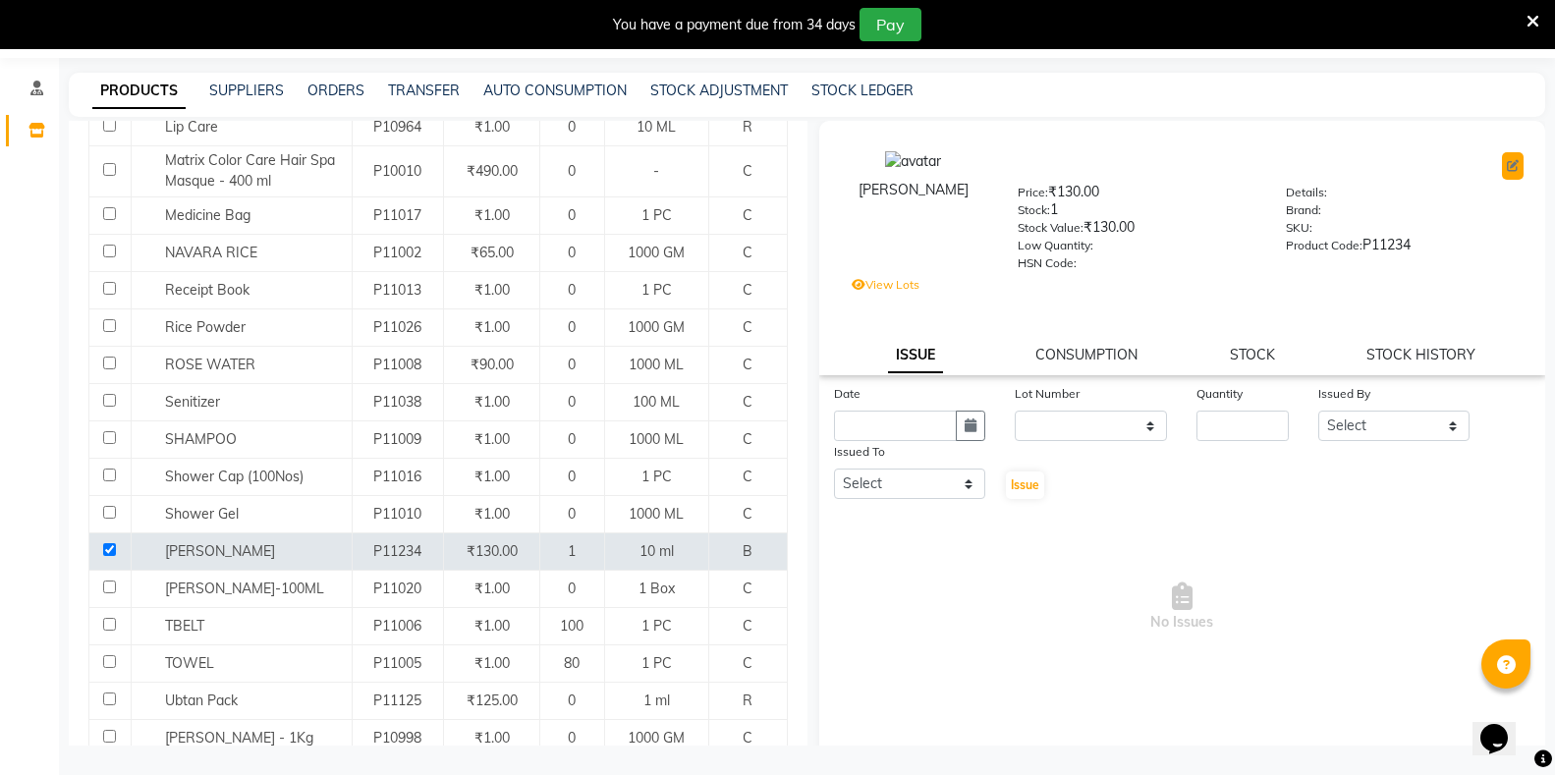
click at [1502, 158] on button at bounding box center [1513, 166] width 22 height 28
select select "true"
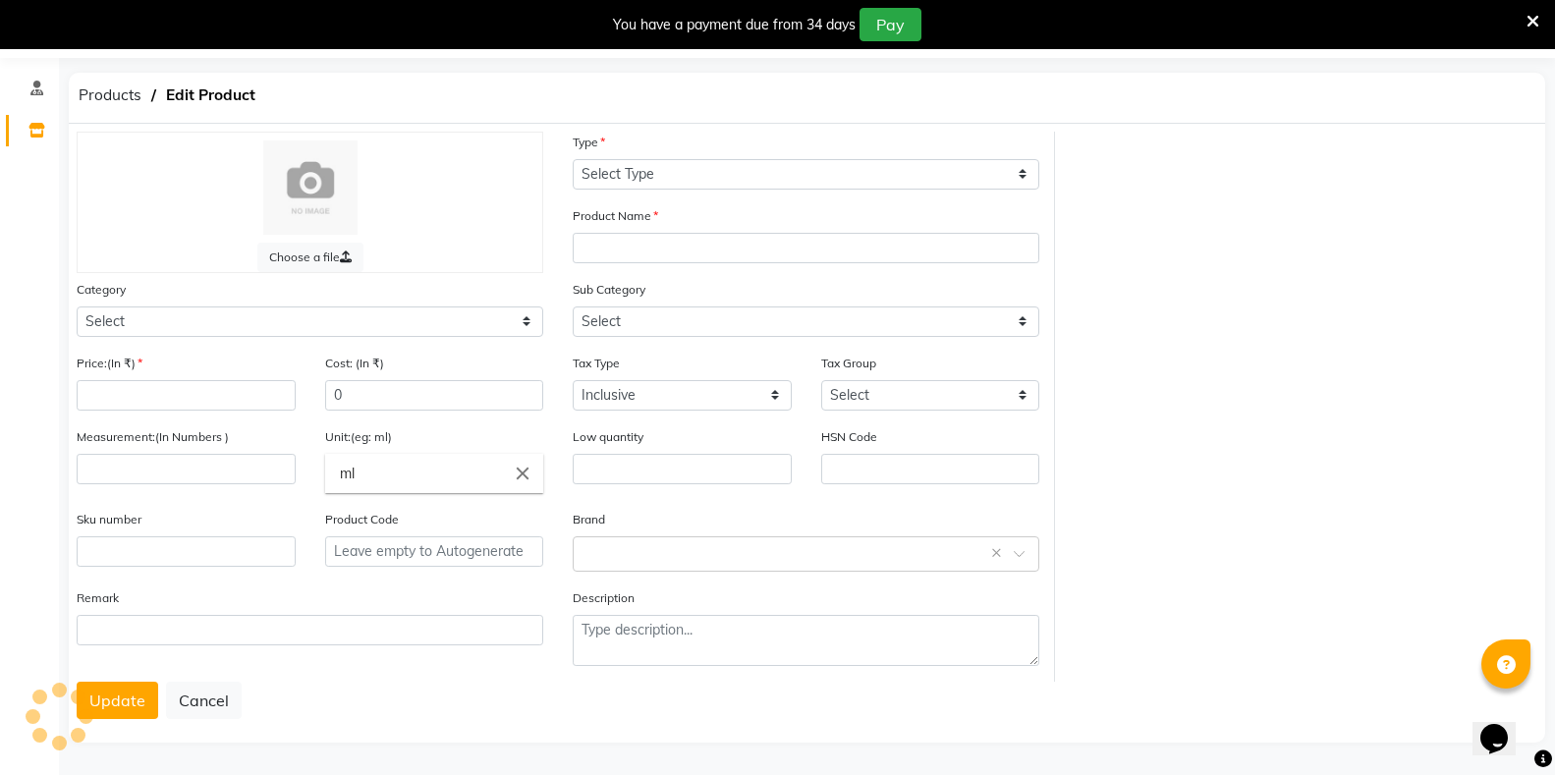
select select "B"
type input "SUVARN PRASH"
select select
type input "130"
type input "10"
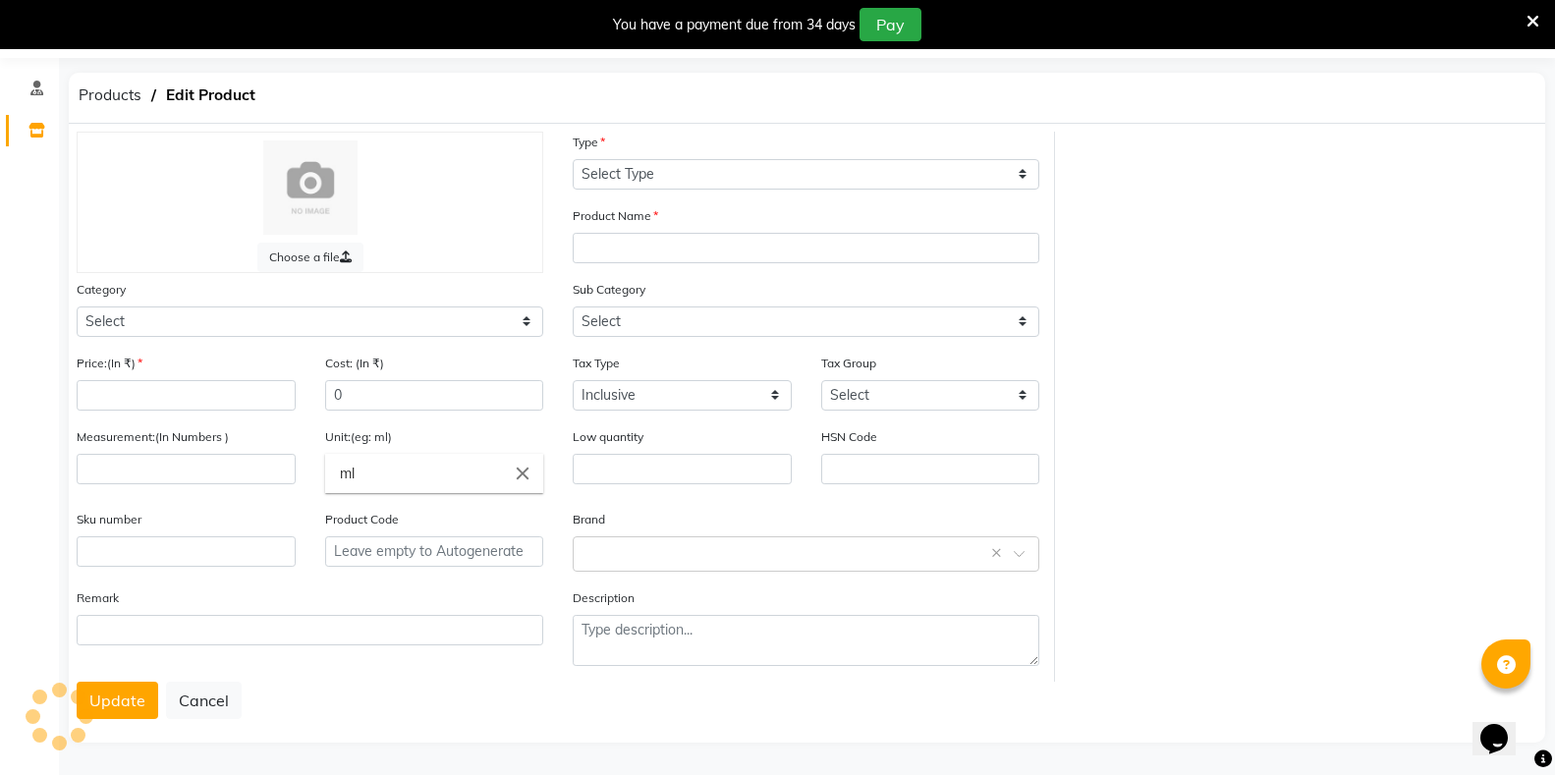
type input "P11234"
select select "1112815000"
select select "1112815099"
click at [100, 712] on button "Update" at bounding box center [118, 700] width 82 height 37
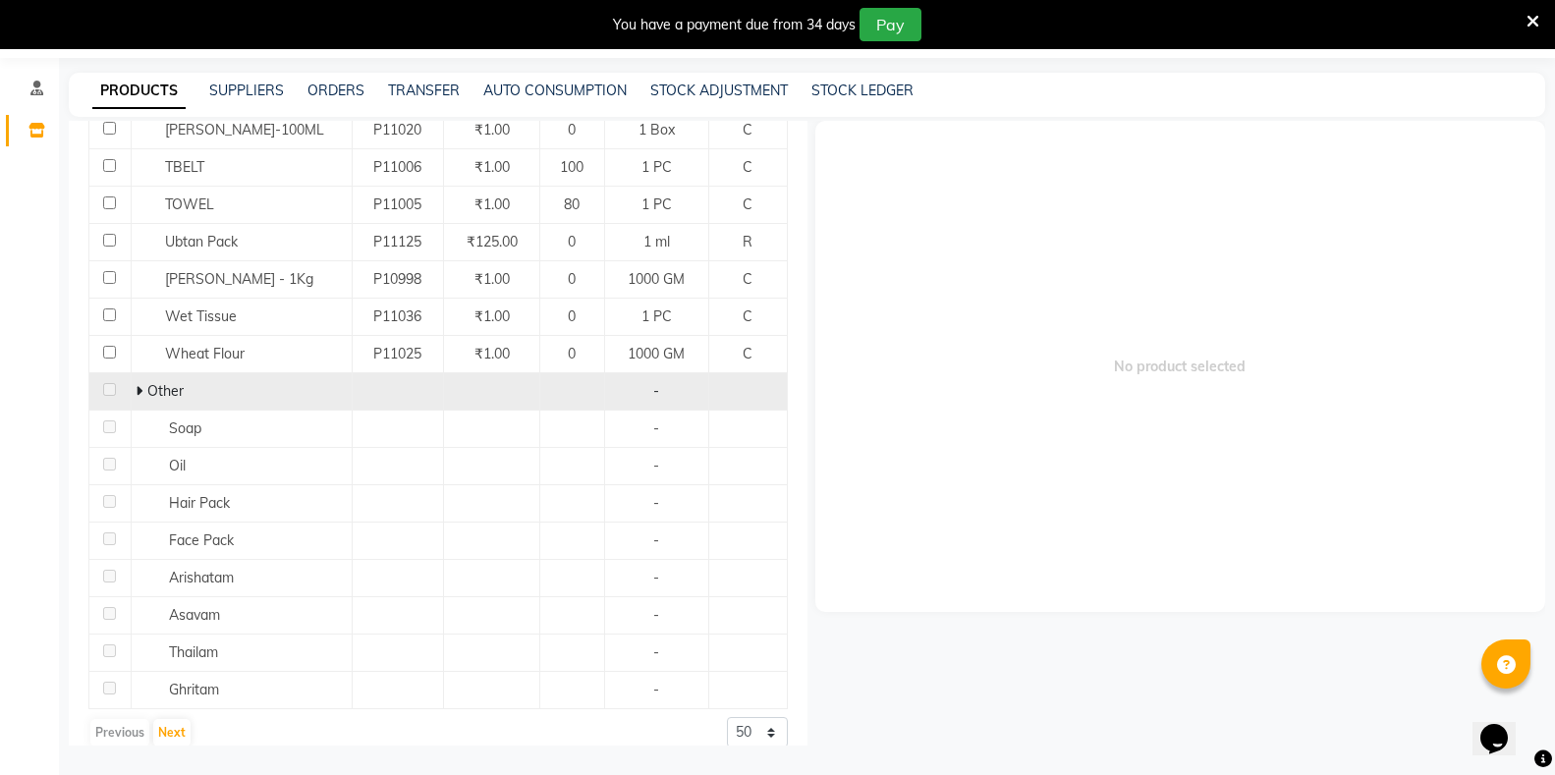
scroll to position [1413, 0]
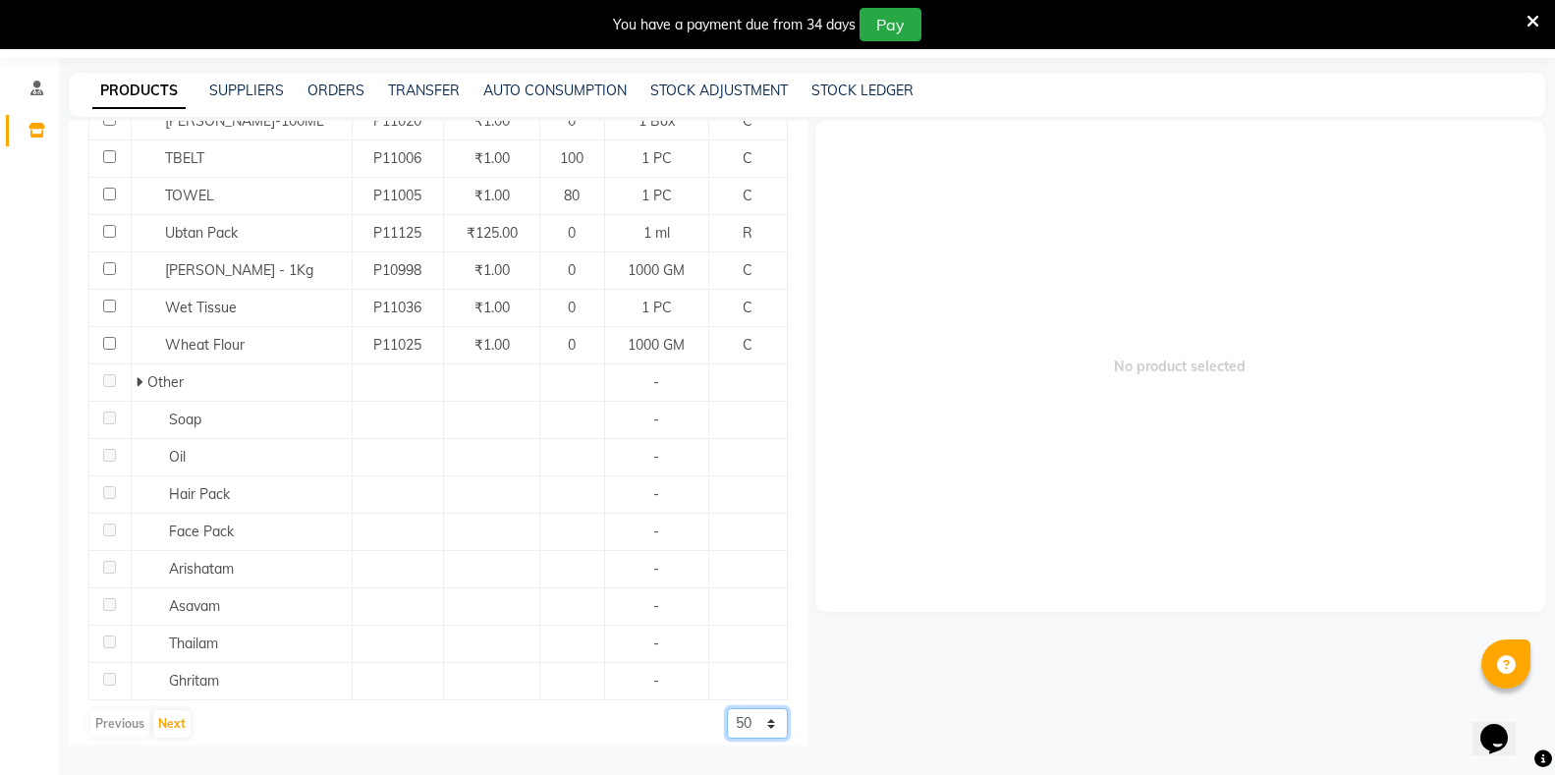
click at [753, 715] on select "50 100 500" at bounding box center [757, 723] width 61 height 30
click at [604, 725] on div "Previous Next 50 100 500" at bounding box center [438, 723] width 700 height 31
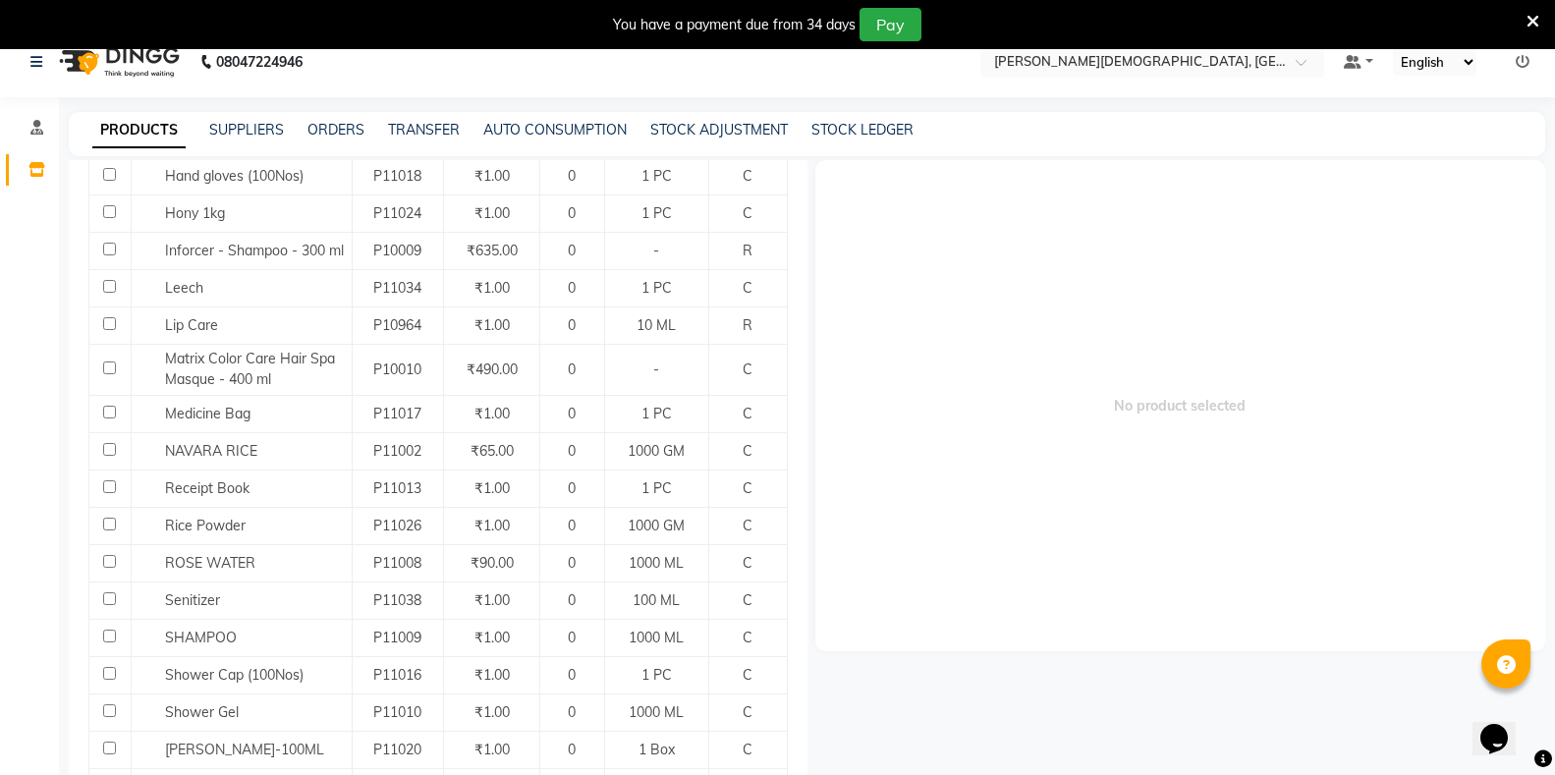
scroll to position [0, 0]
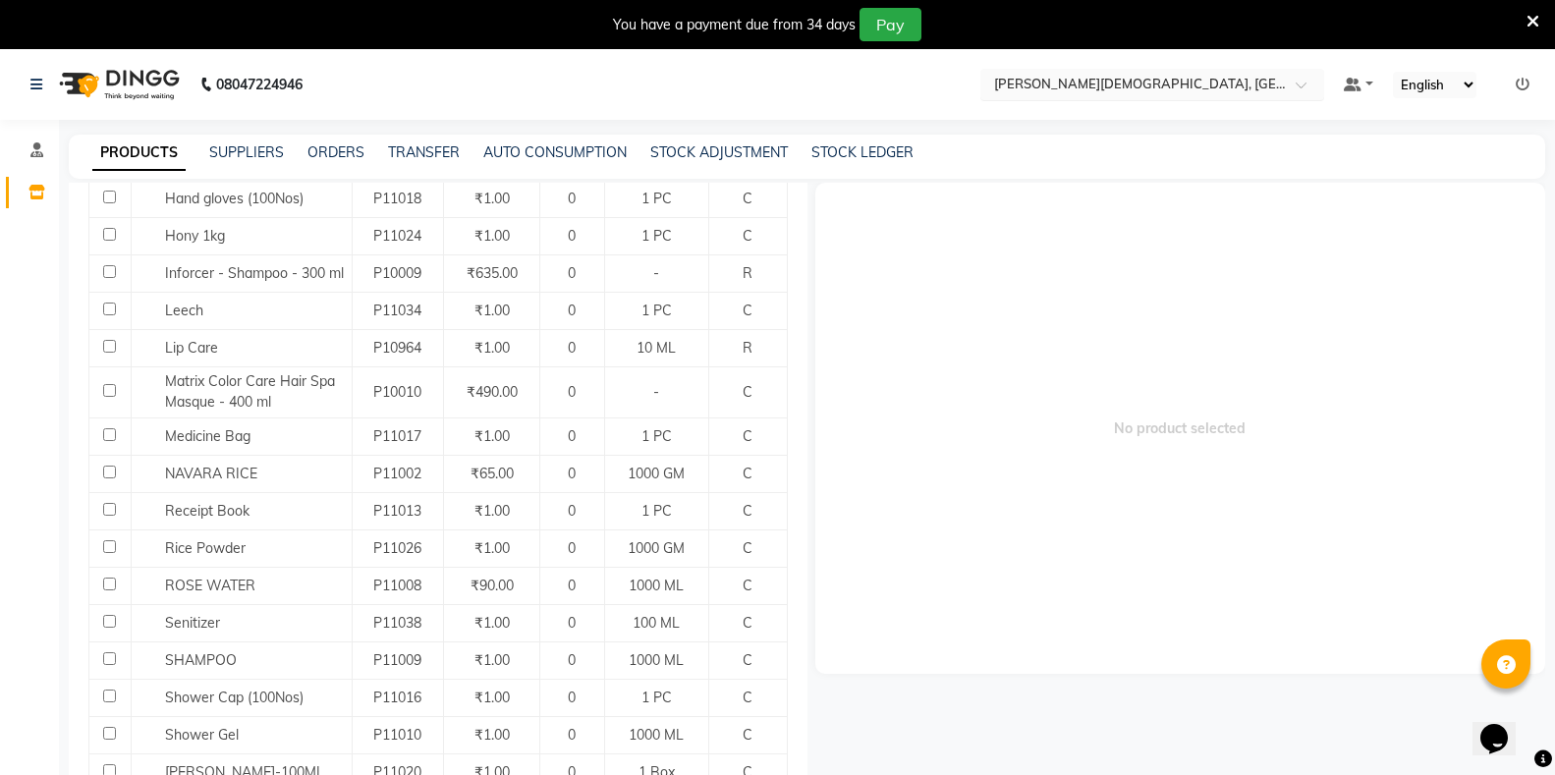
click at [1079, 86] on input "text" at bounding box center [1132, 84] width 285 height 20
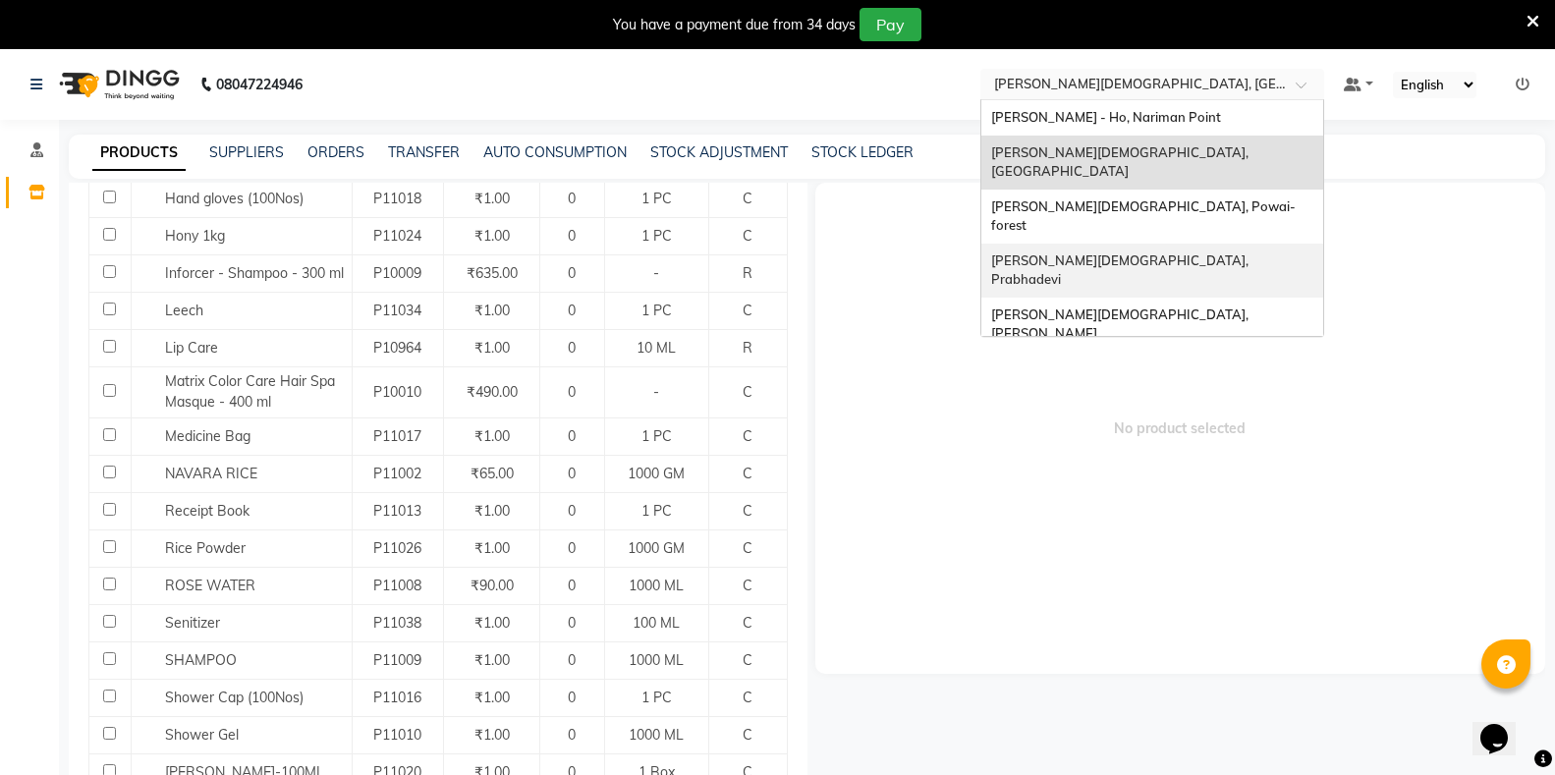
click at [1085, 253] on span "[PERSON_NAME][DEMOGRAPHIC_DATA], Prabhadevi" at bounding box center [1121, 270] width 260 height 35
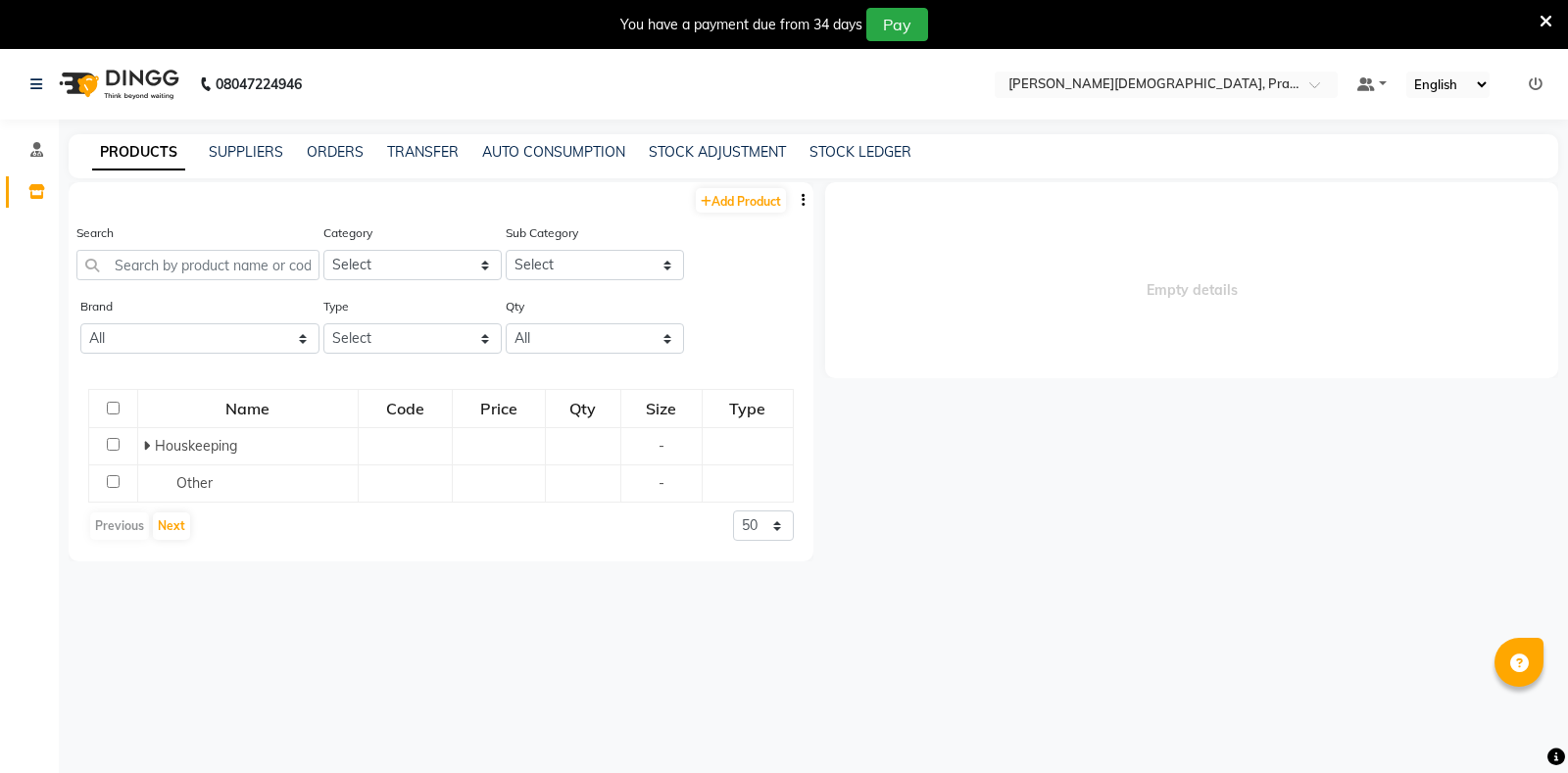
select select "en"
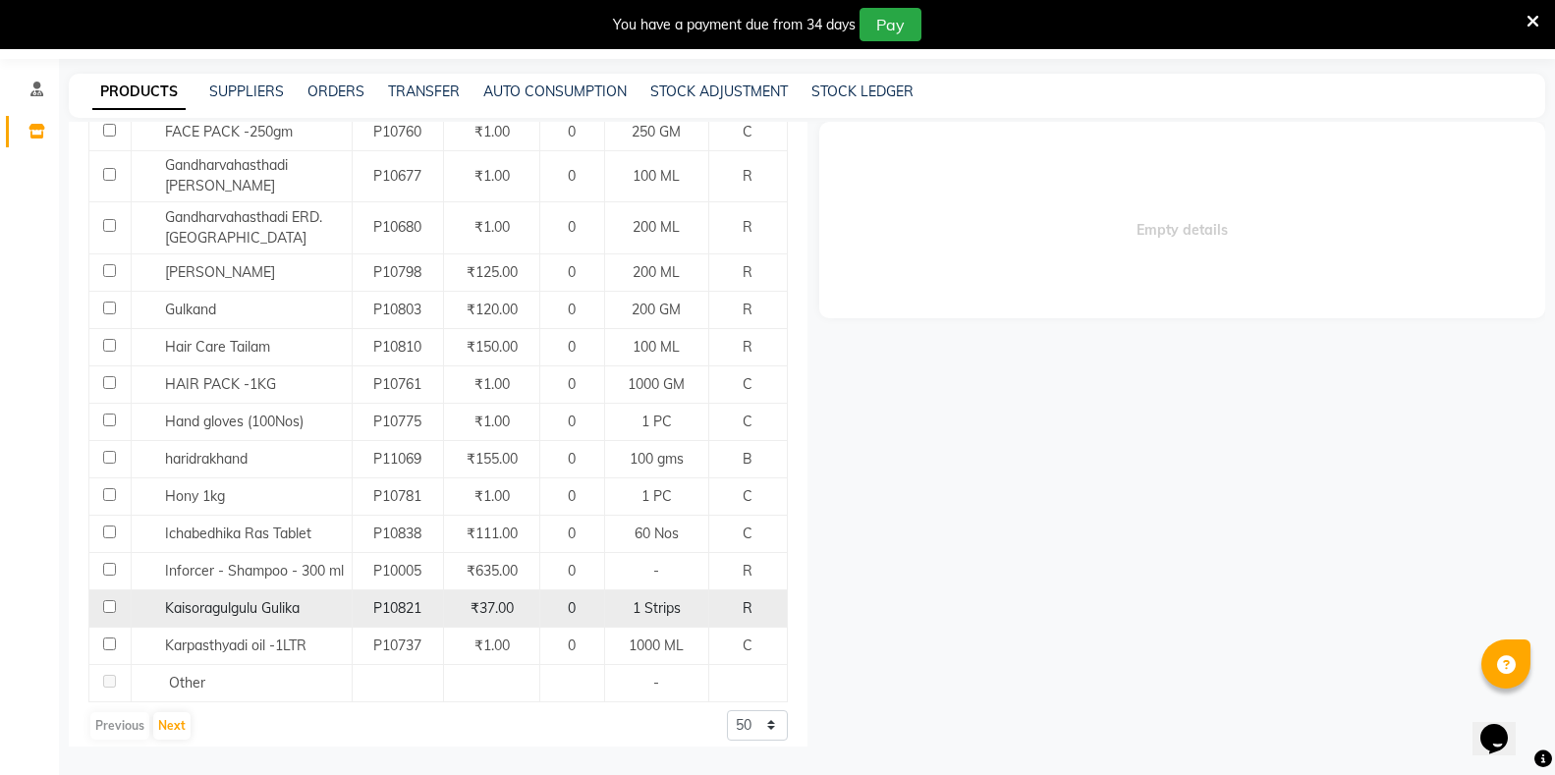
scroll to position [62, 0]
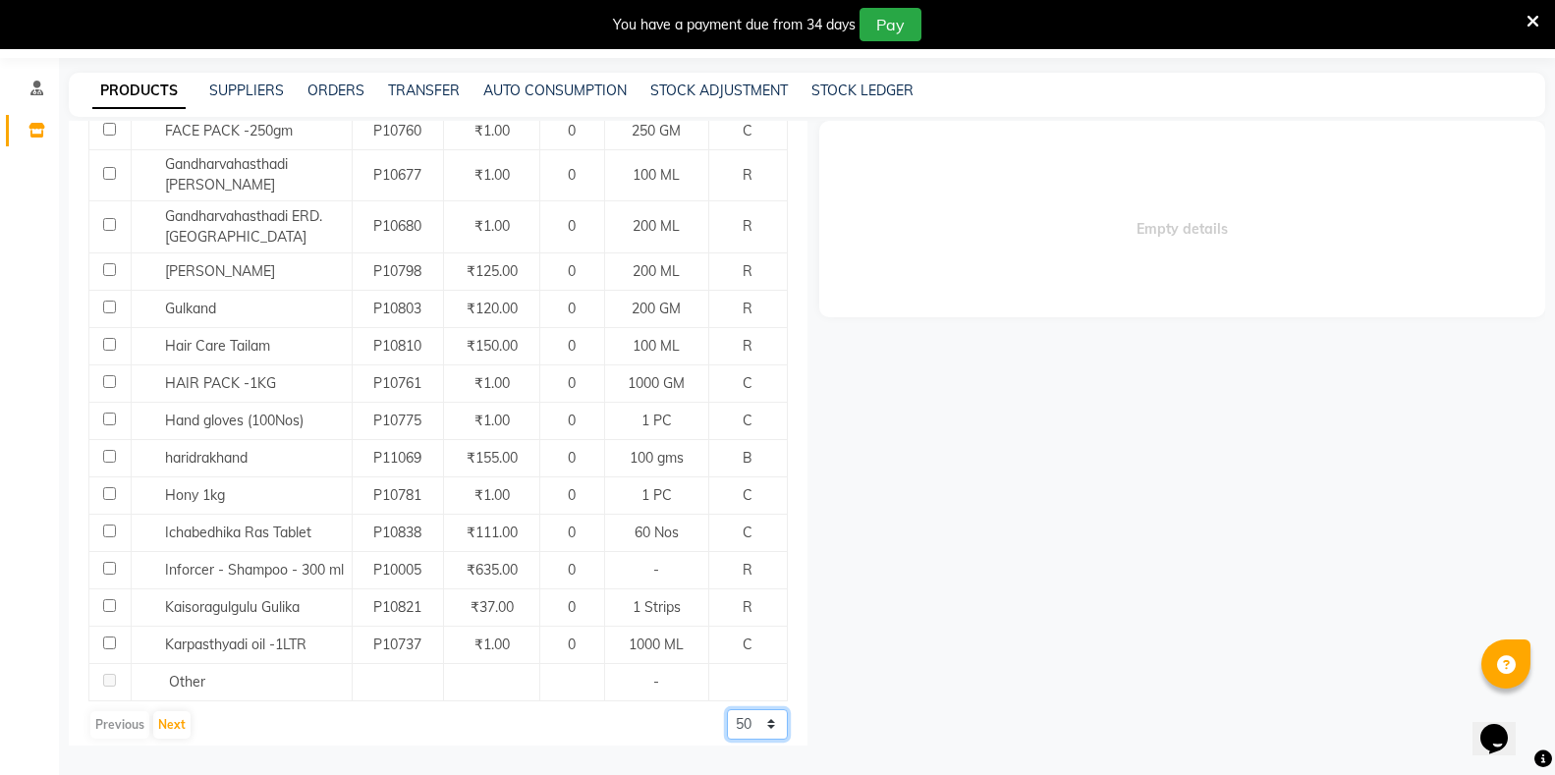
click at [727, 710] on select "50 100 500" at bounding box center [757, 724] width 61 height 30
select select "500"
click at [727, 709] on select "50 100 500" at bounding box center [757, 724] width 61 height 30
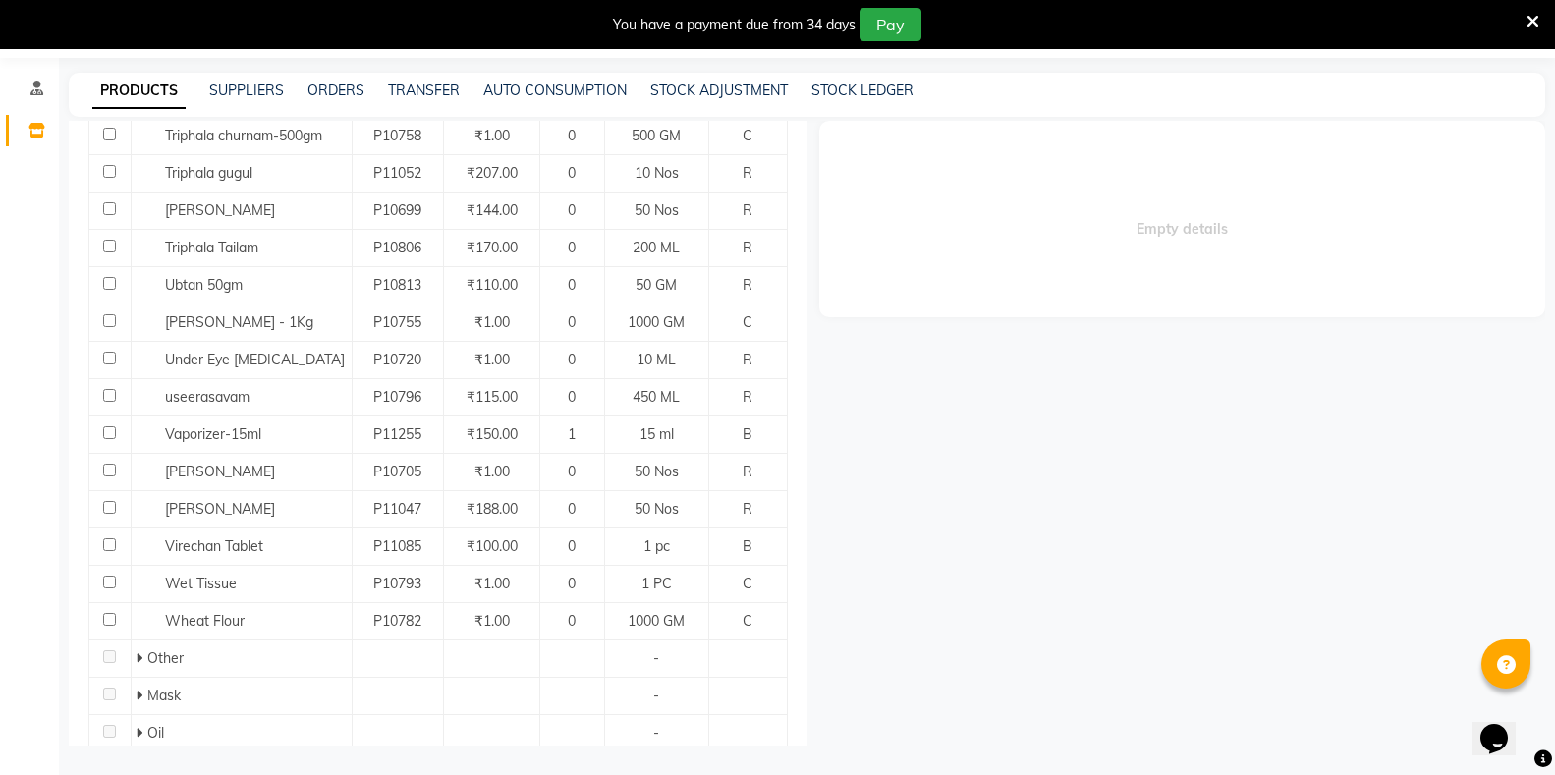
scroll to position [4127, 0]
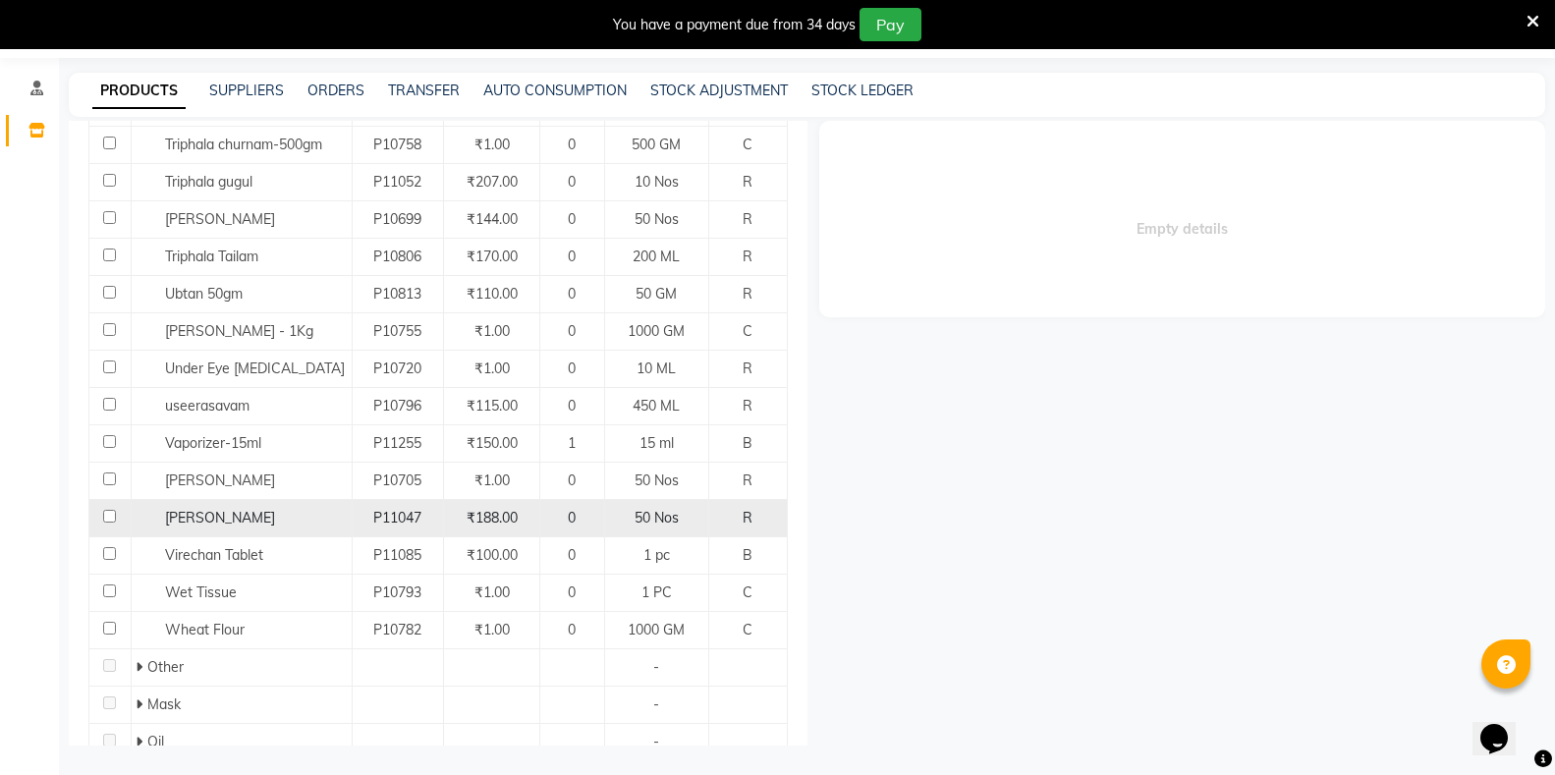
click at [103, 510] on input "checkbox" at bounding box center [109, 516] width 13 height 13
checkbox input "true"
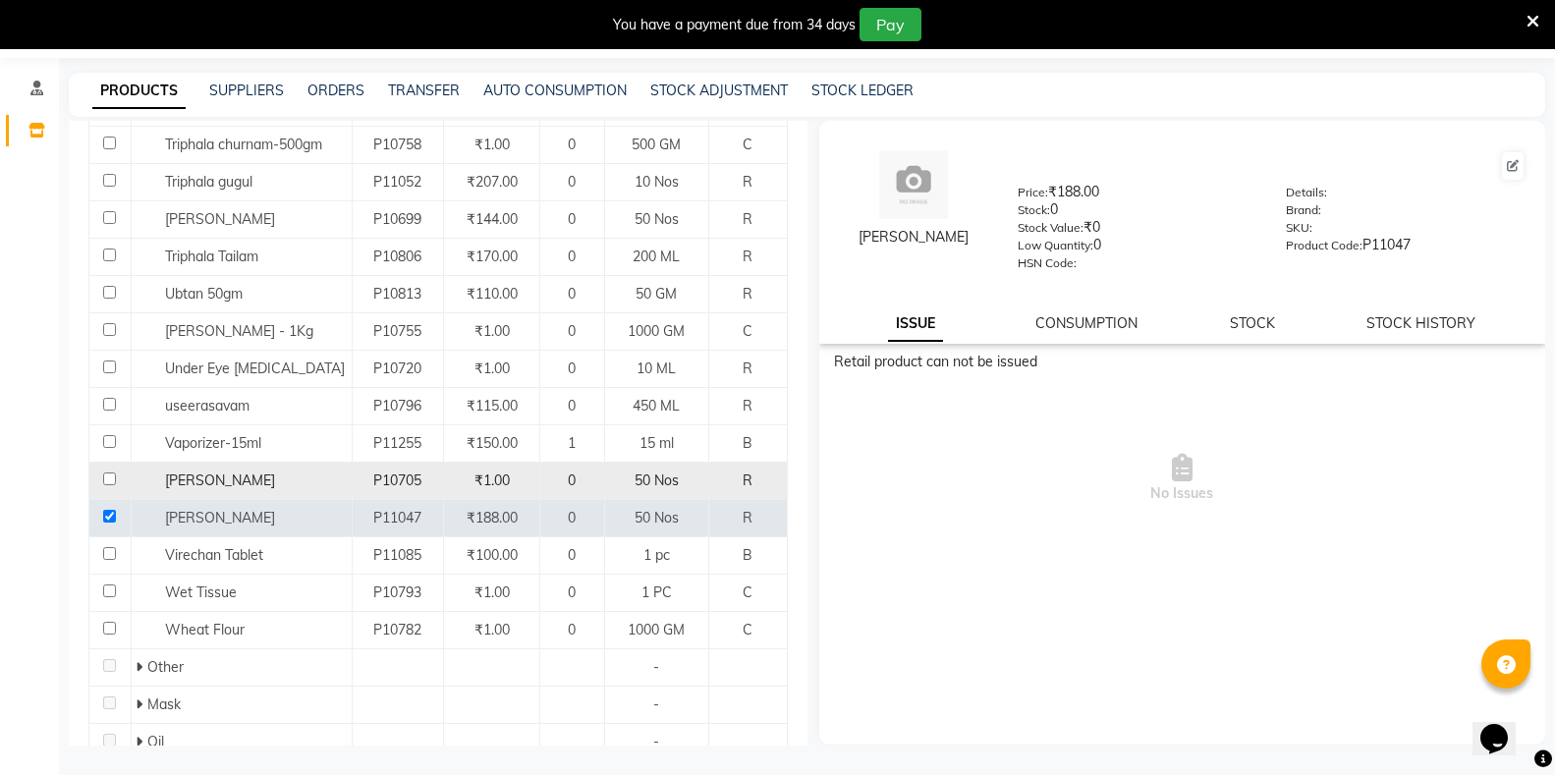
click at [110, 473] on input "checkbox" at bounding box center [109, 479] width 13 height 13
checkbox input "true"
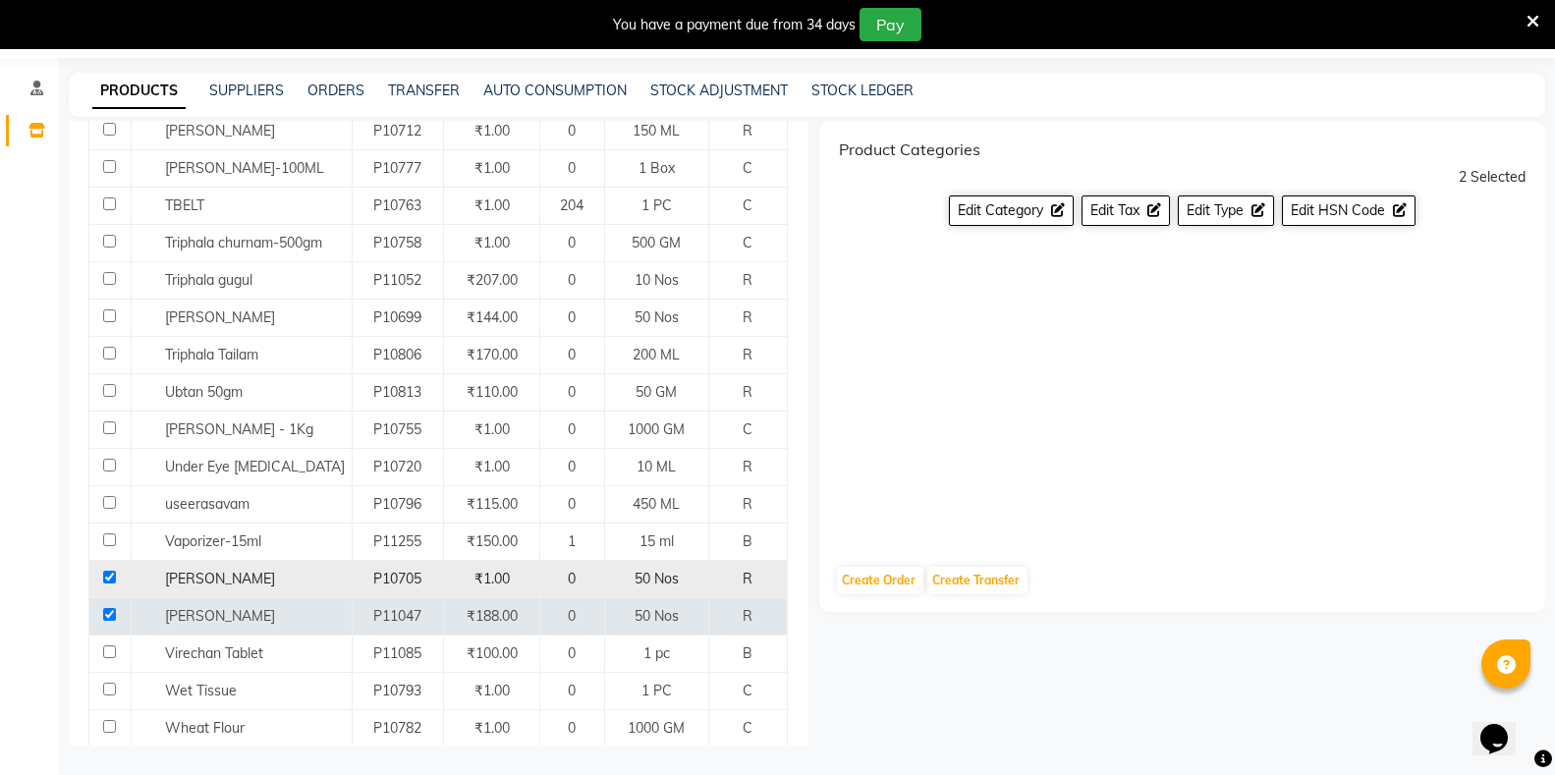
scroll to position [3930, 0]
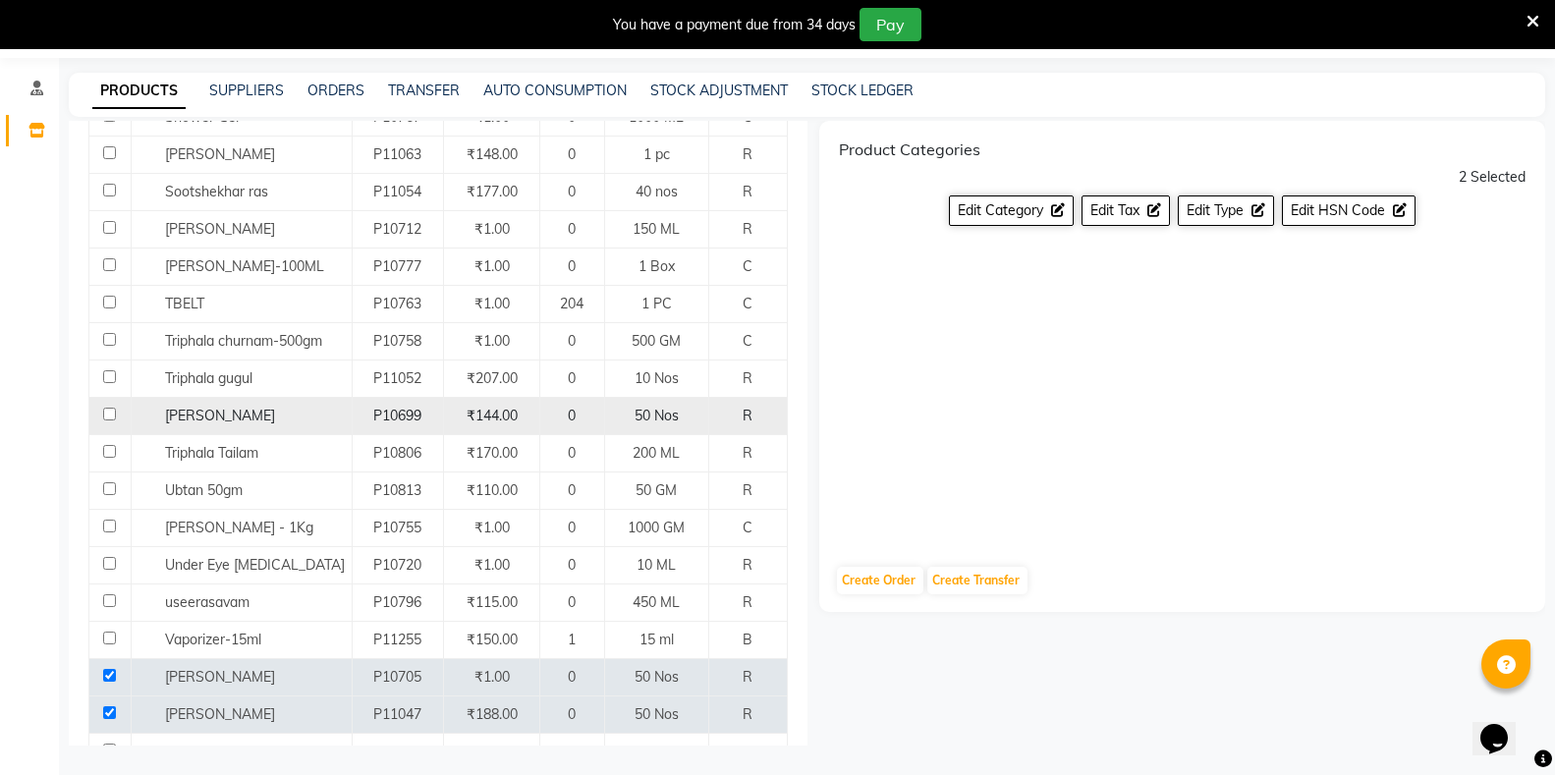
click at [115, 408] on input "checkbox" at bounding box center [109, 414] width 13 height 13
checkbox input "true"
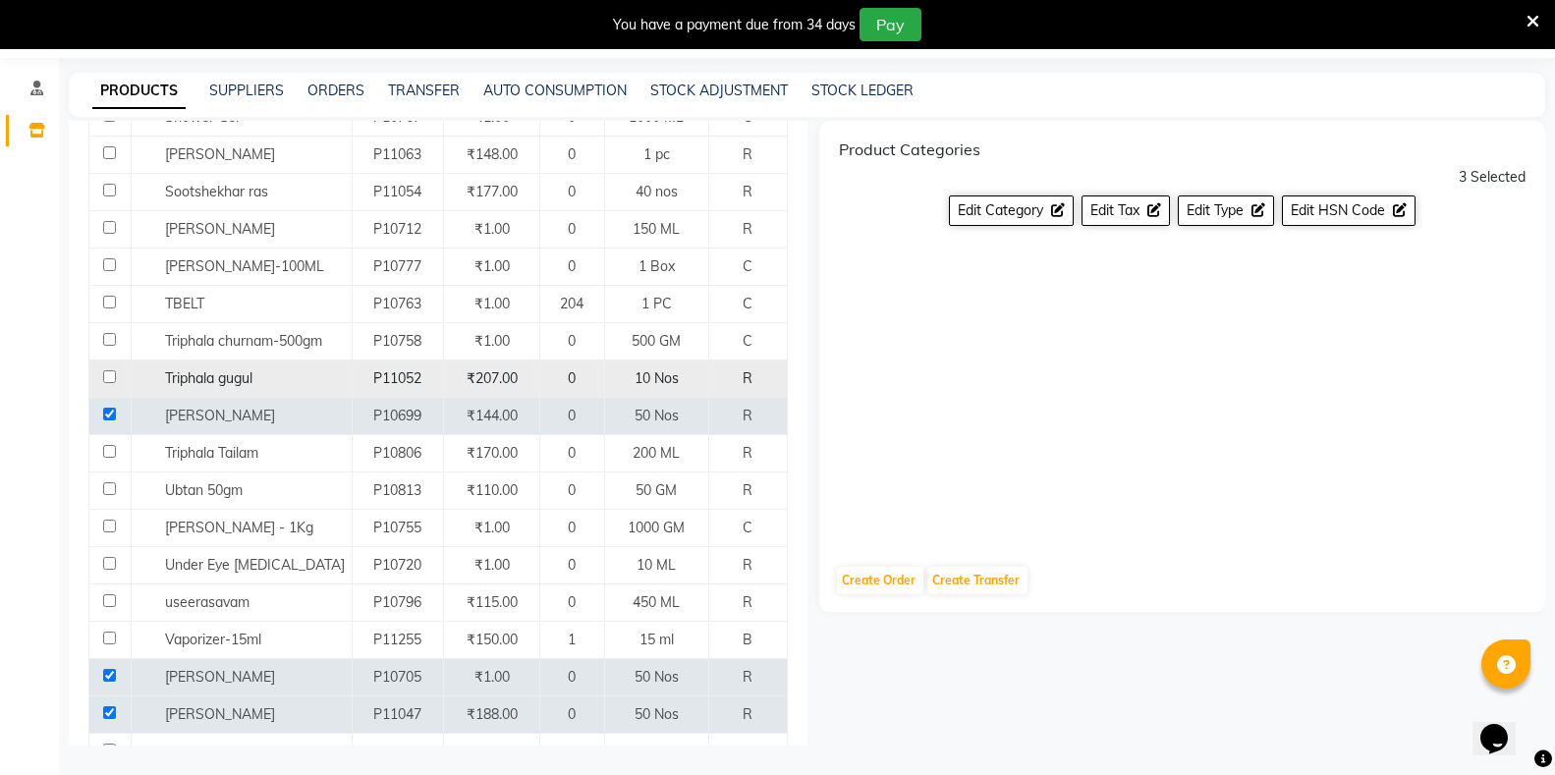
click at [114, 370] on input "checkbox" at bounding box center [109, 376] width 13 height 13
checkbox input "true"
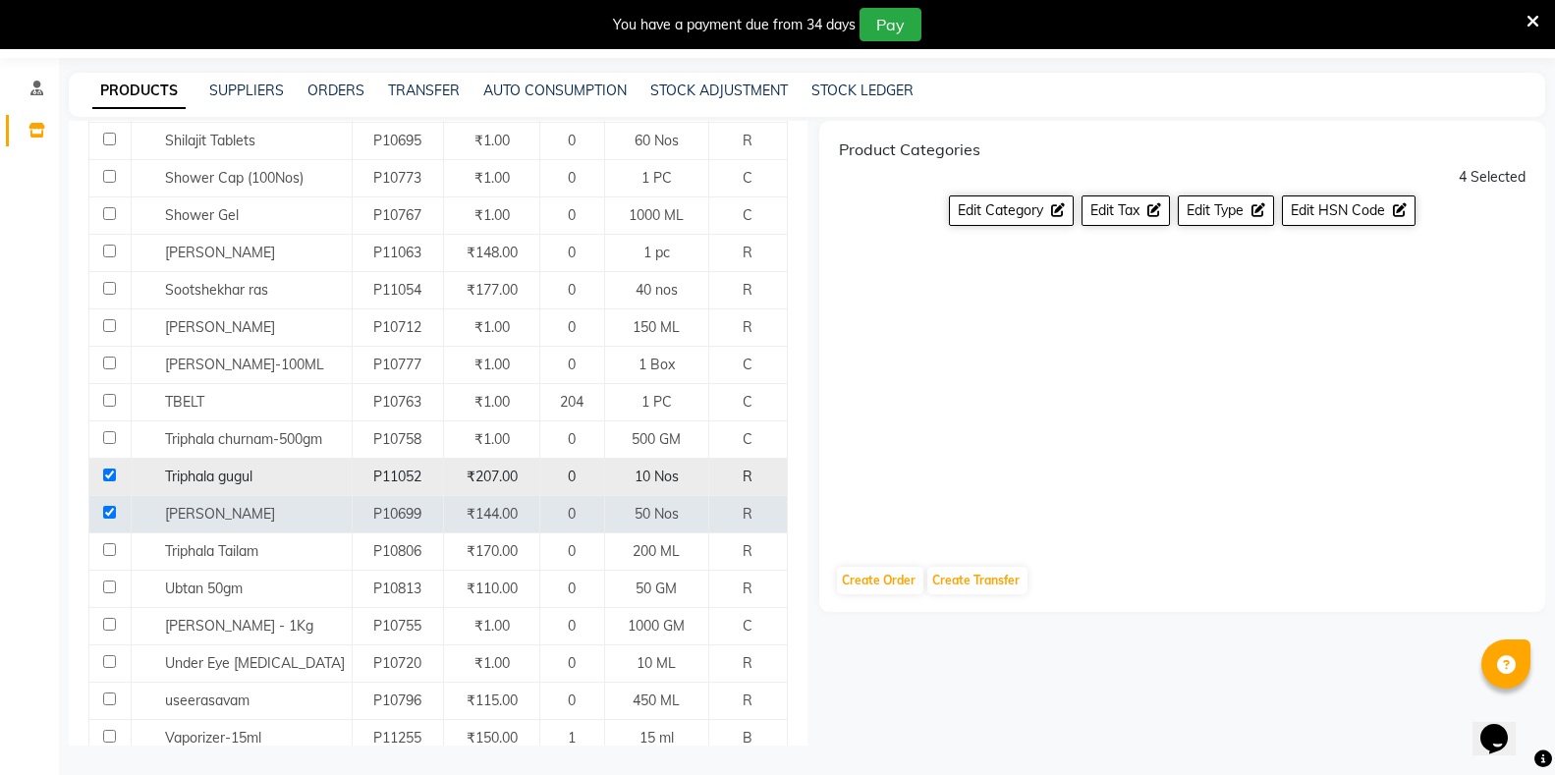
scroll to position [3734, 0]
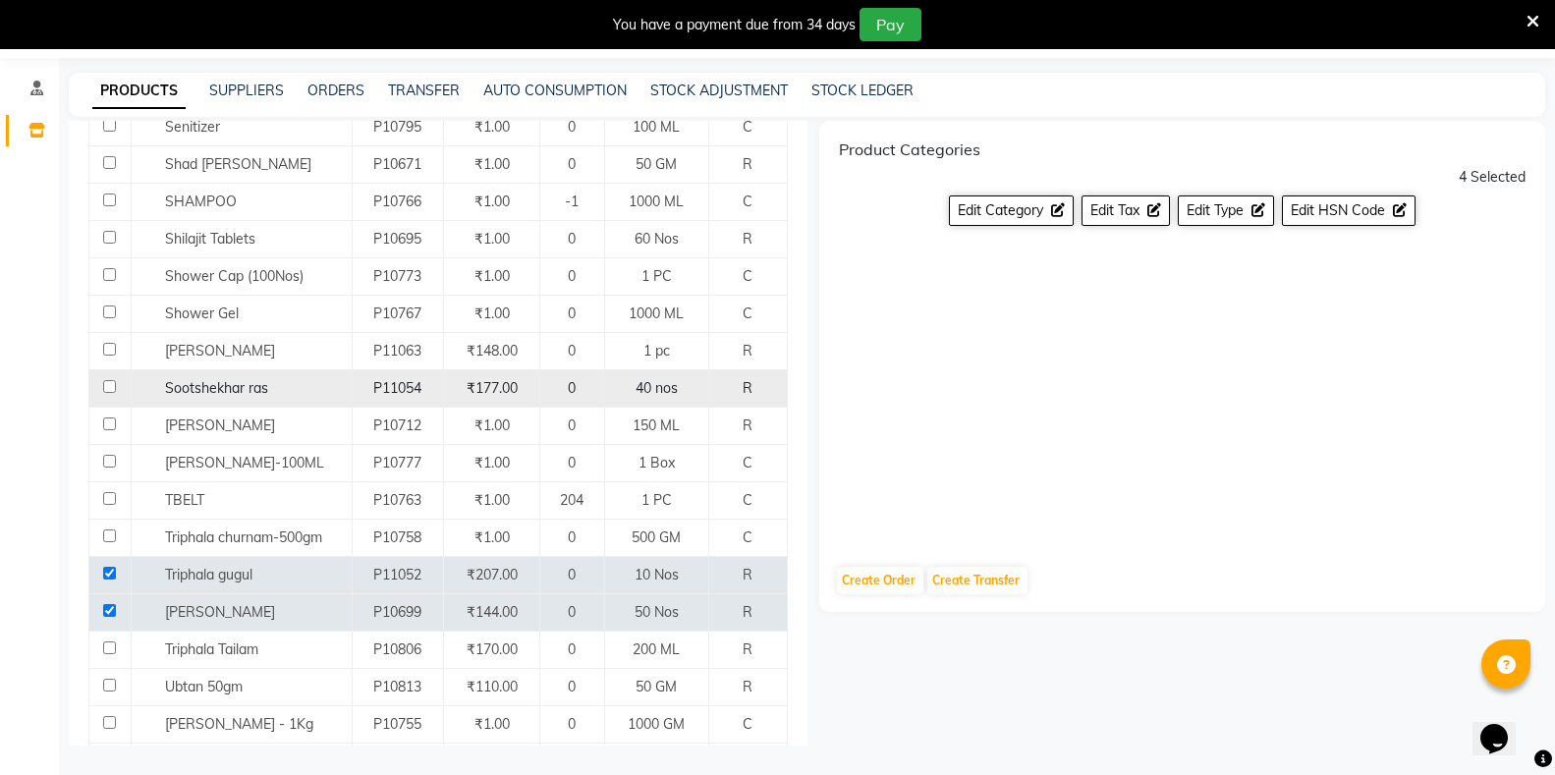
click at [111, 380] on input "checkbox" at bounding box center [109, 386] width 13 height 13
checkbox input "true"
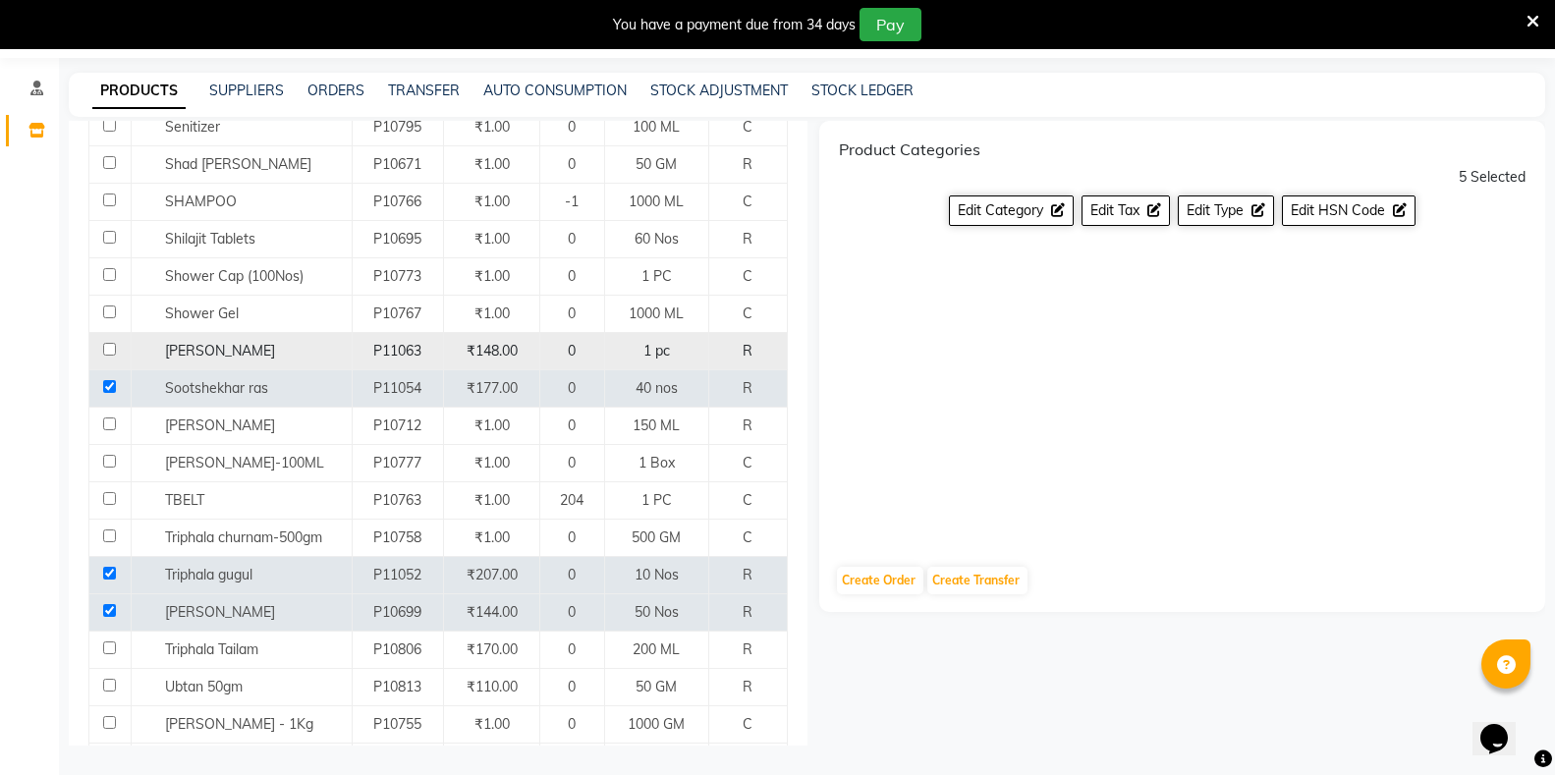
click at [106, 343] on input "checkbox" at bounding box center [109, 349] width 13 height 13
checkbox input "true"
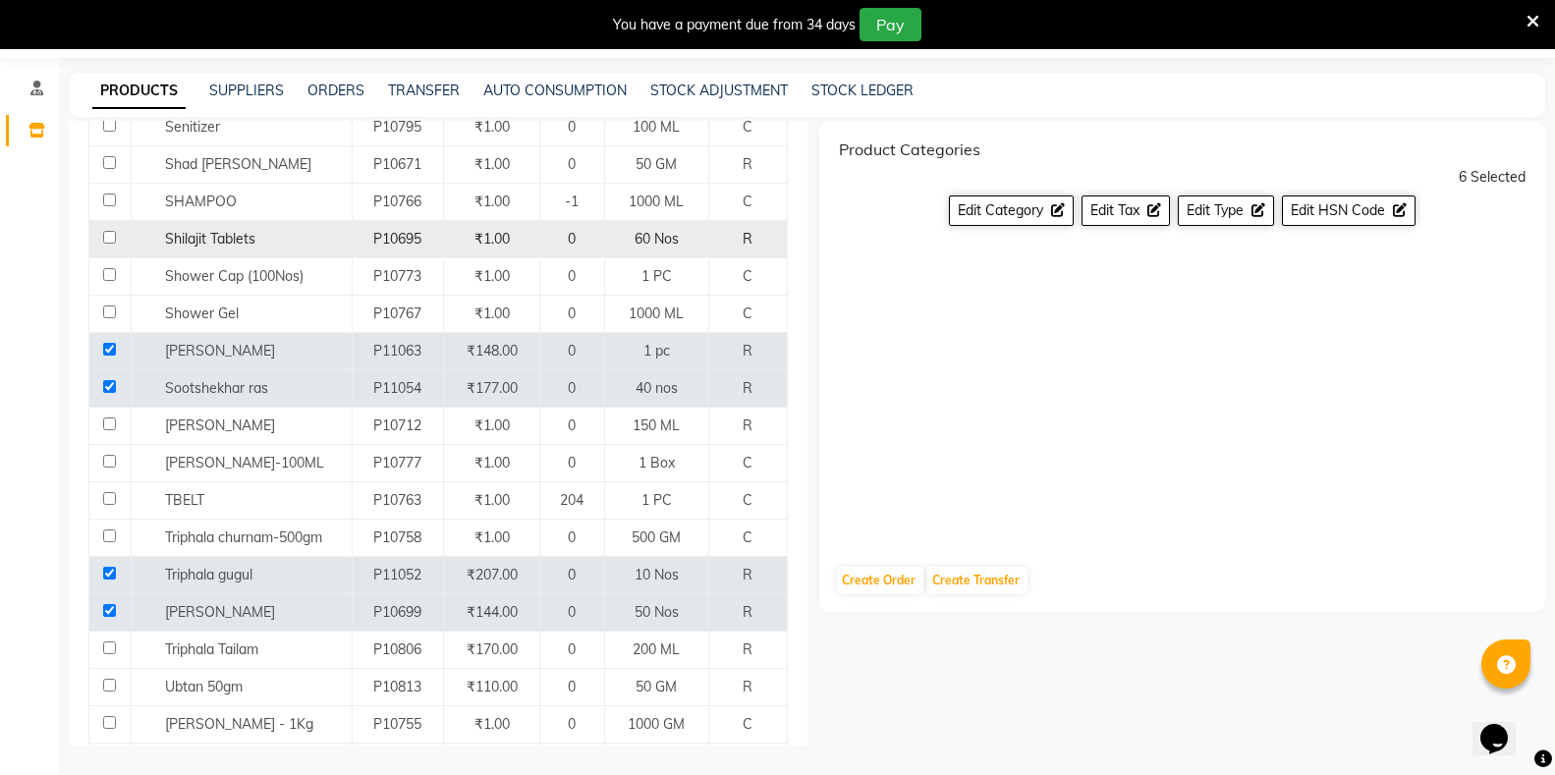
click at [108, 231] on input "checkbox" at bounding box center [109, 237] width 13 height 13
checkbox input "true"
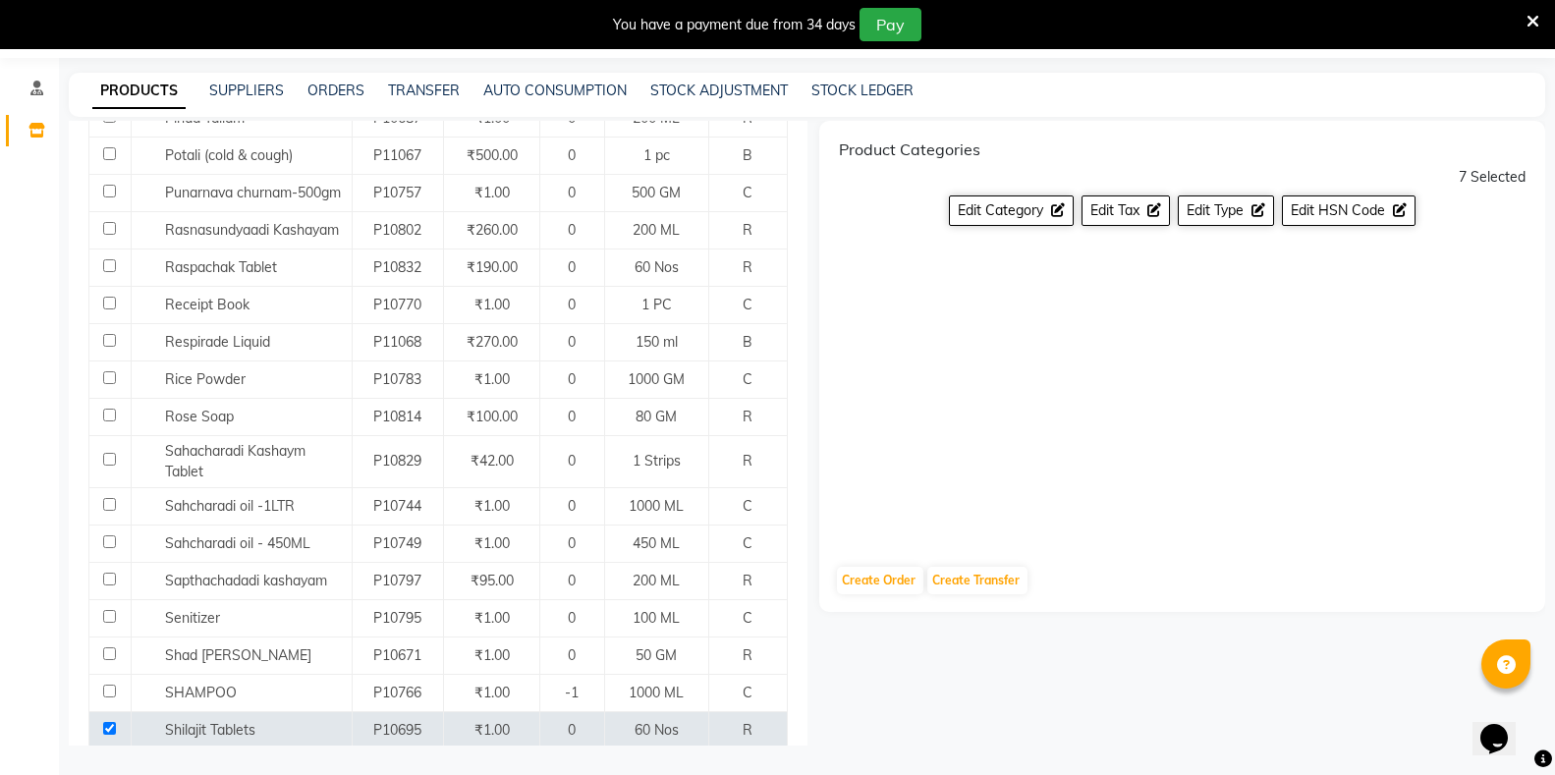
scroll to position [3144, 0]
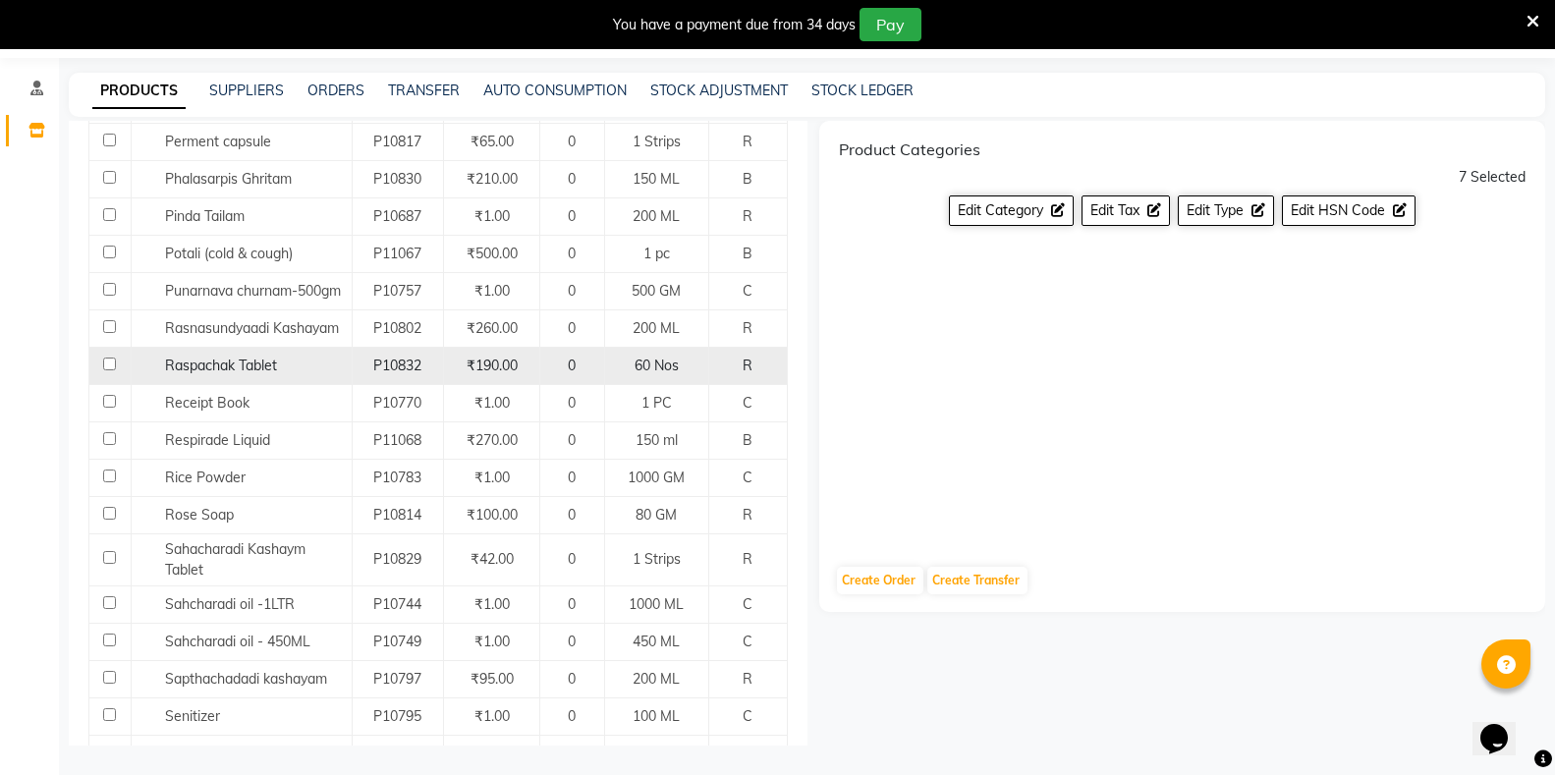
click at [112, 358] on input "checkbox" at bounding box center [109, 364] width 13 height 13
checkbox input "true"
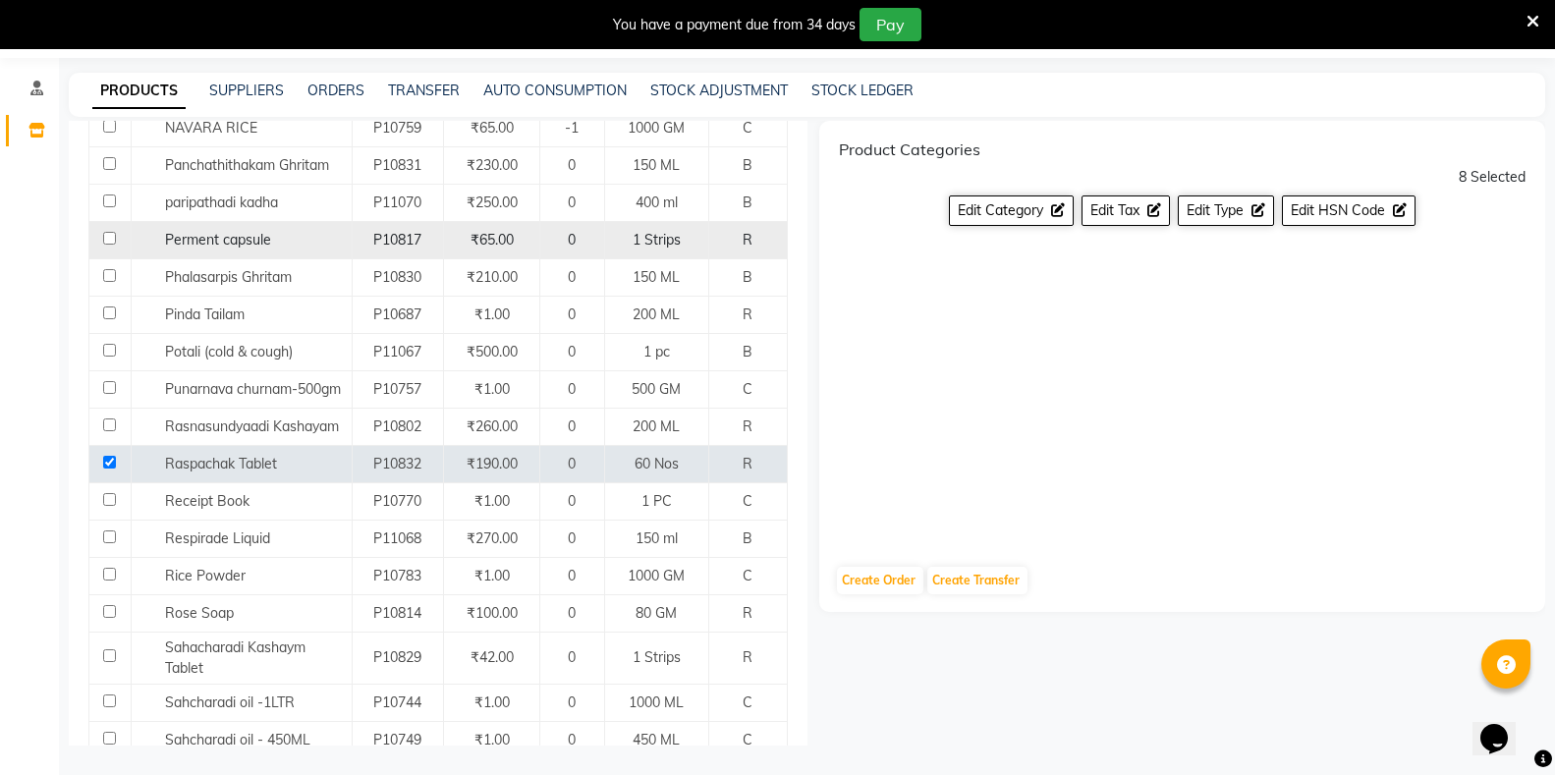
click at [107, 232] on input "checkbox" at bounding box center [109, 238] width 13 height 13
checkbox input "true"
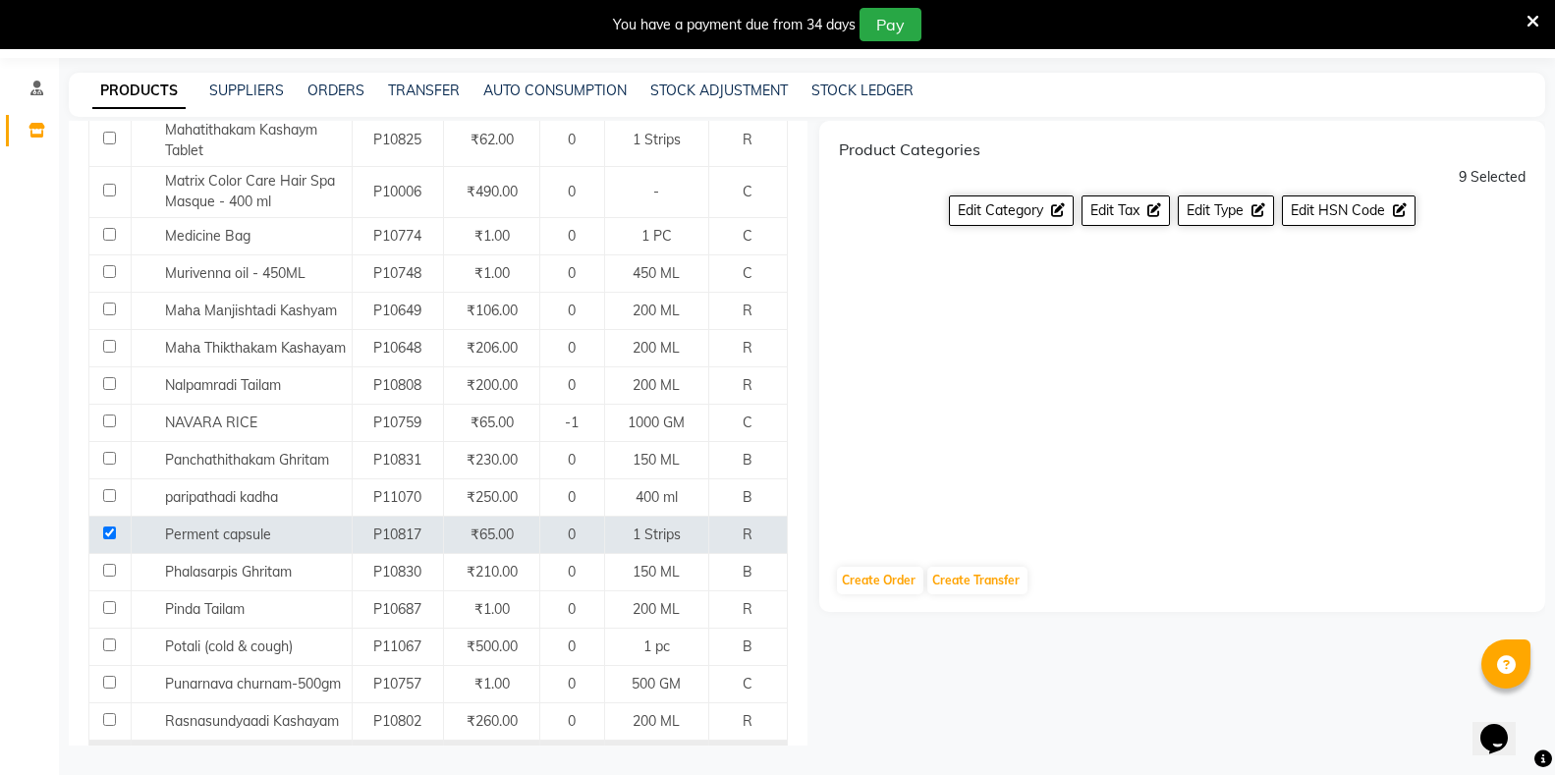
scroll to position [2653, 0]
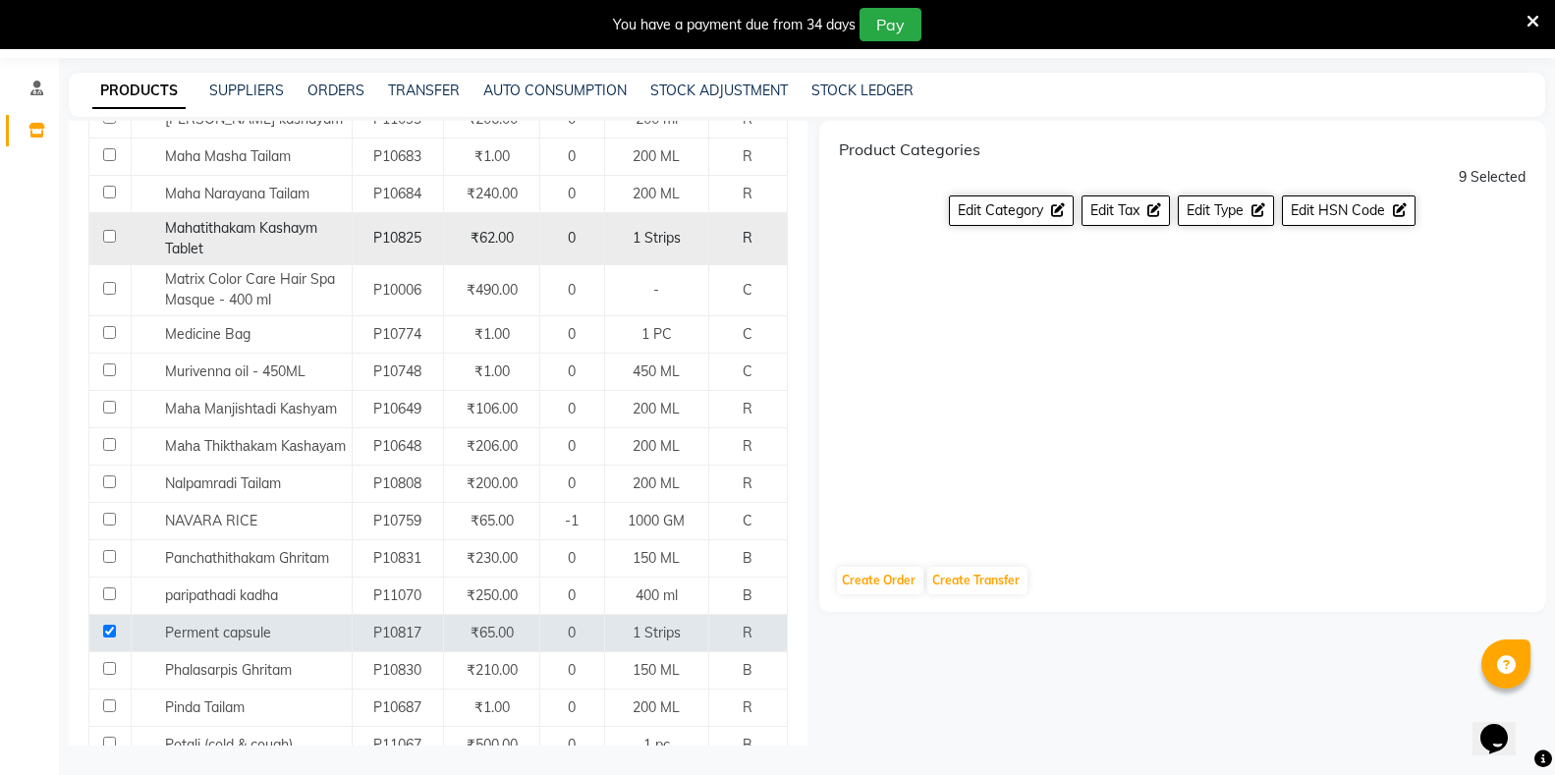
click at [114, 230] on input "checkbox" at bounding box center [109, 236] width 13 height 13
checkbox input "true"
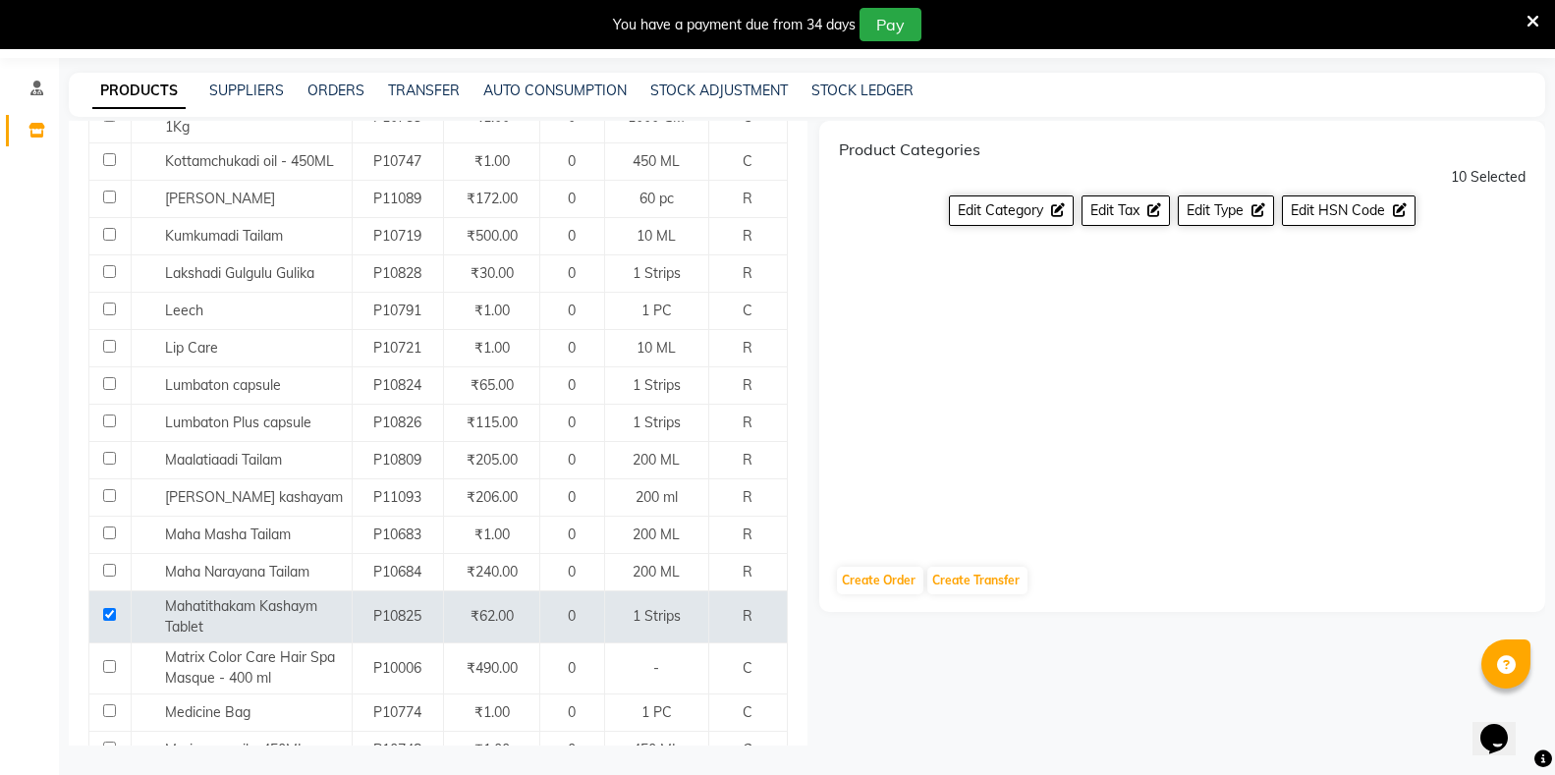
scroll to position [2260, 0]
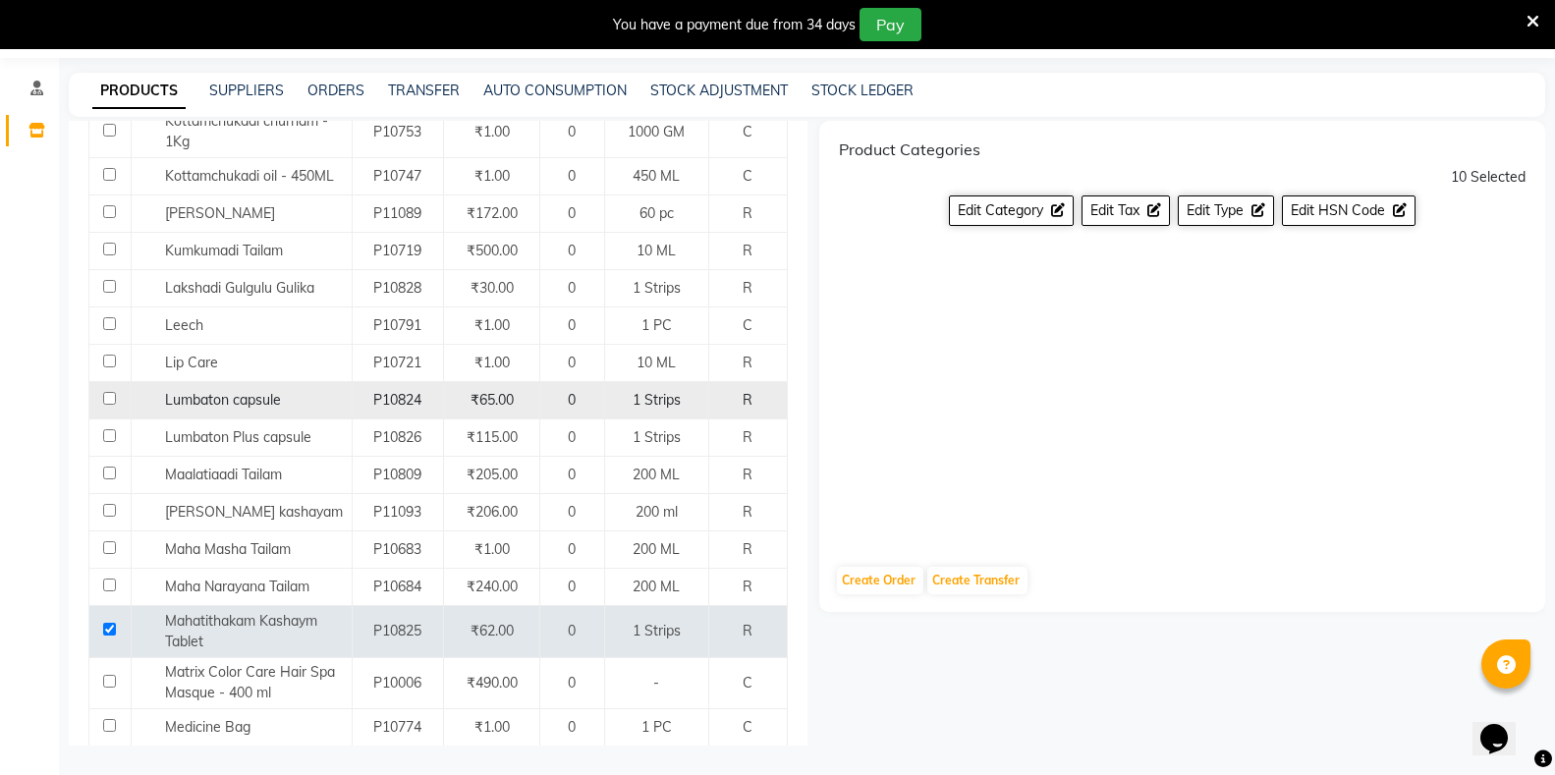
click at [107, 392] on input "checkbox" at bounding box center [109, 398] width 13 height 13
checkbox input "true"
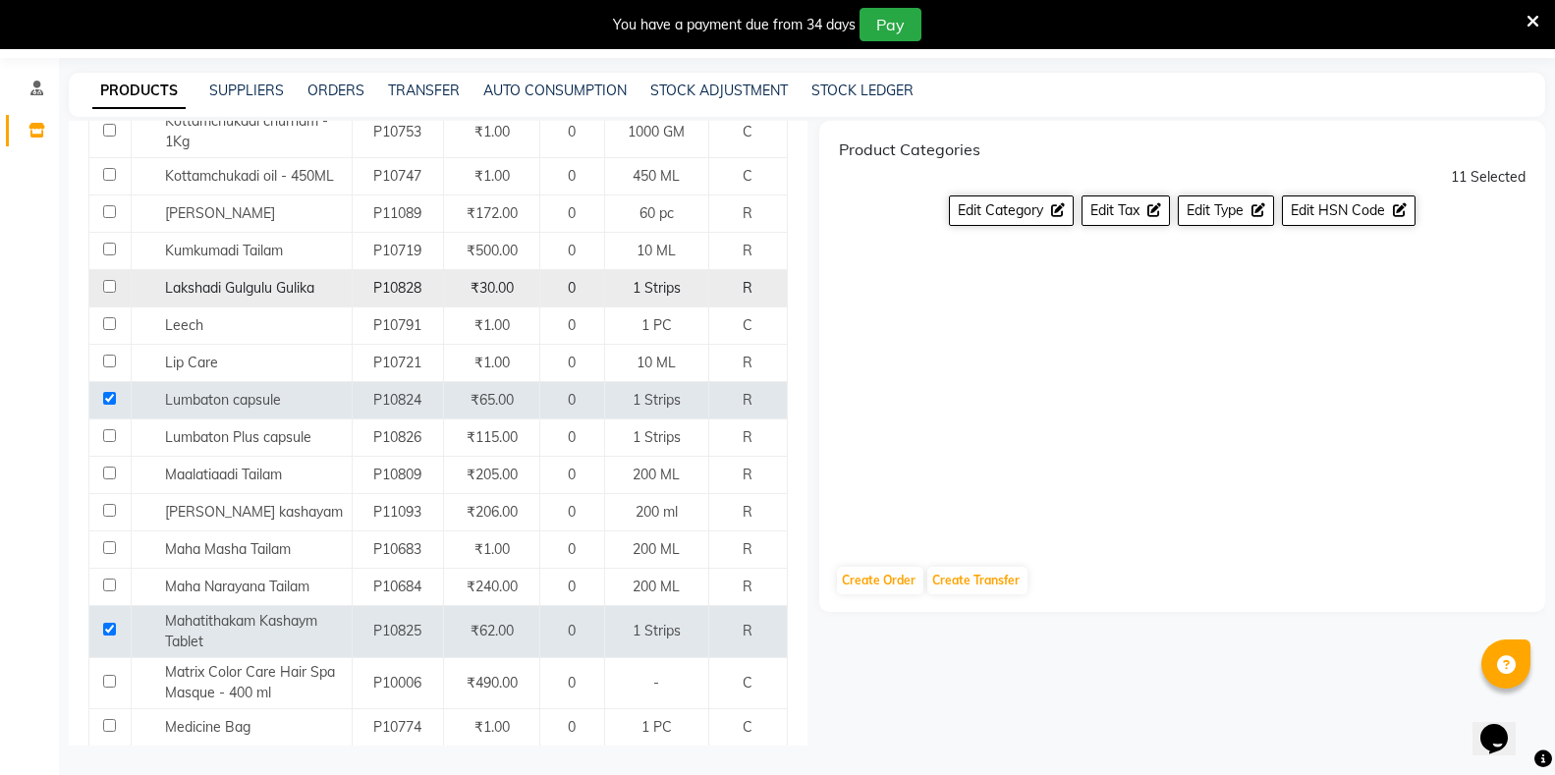
click at [108, 280] on input "checkbox" at bounding box center [109, 286] width 13 height 13
checkbox input "true"
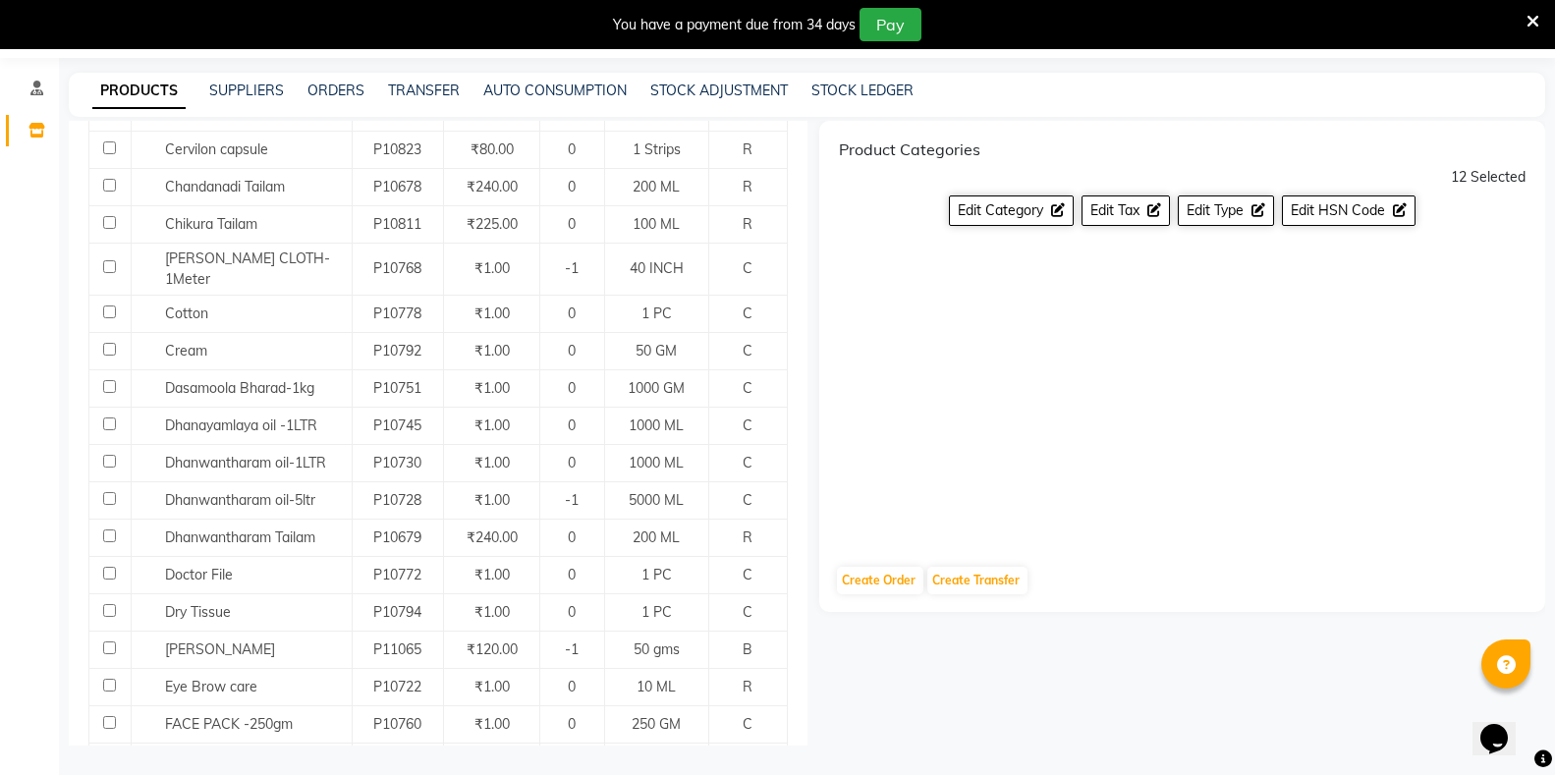
scroll to position [884, 0]
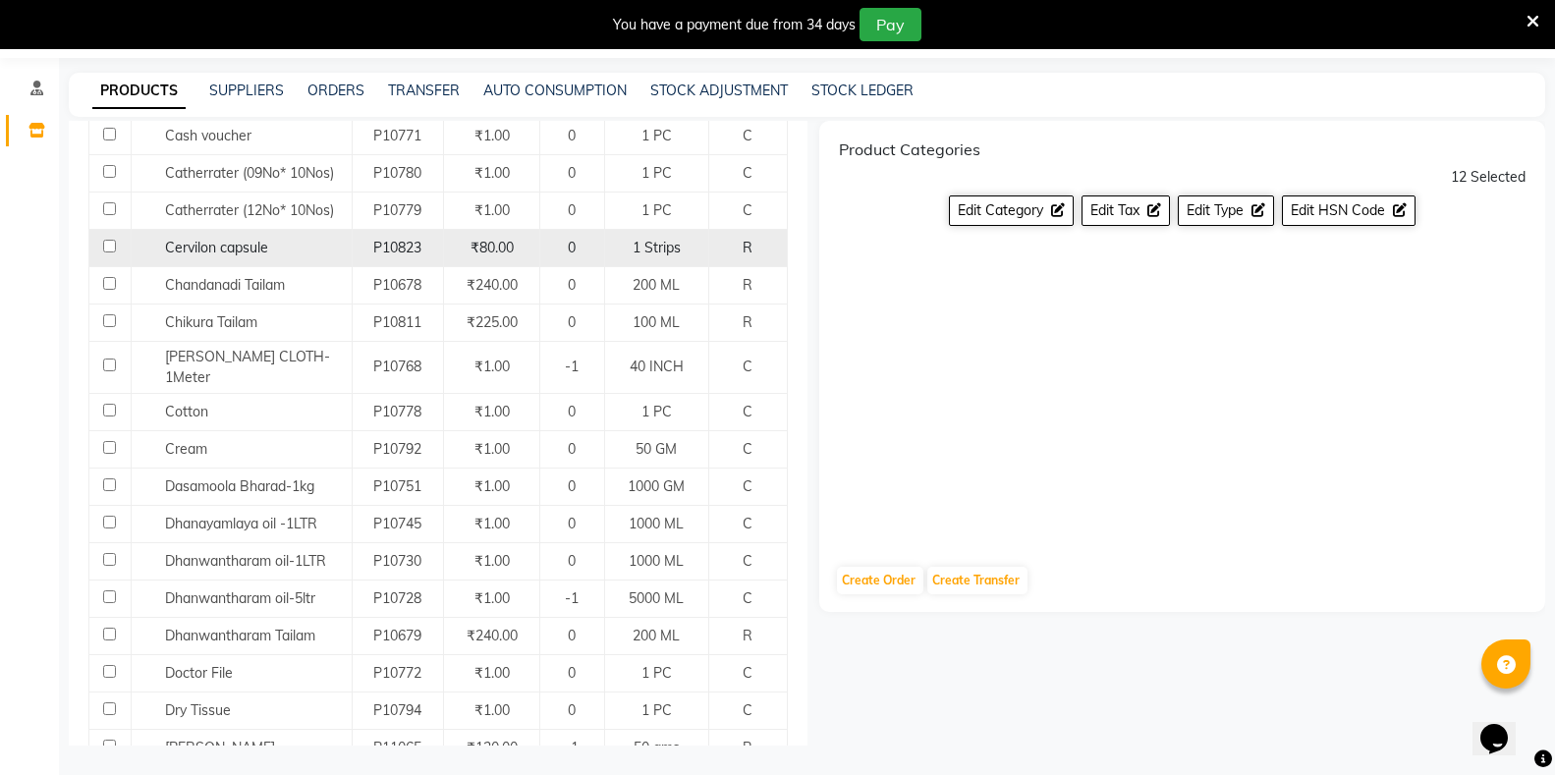
click at [109, 248] on input "checkbox" at bounding box center [109, 246] width 13 height 13
checkbox input "true"
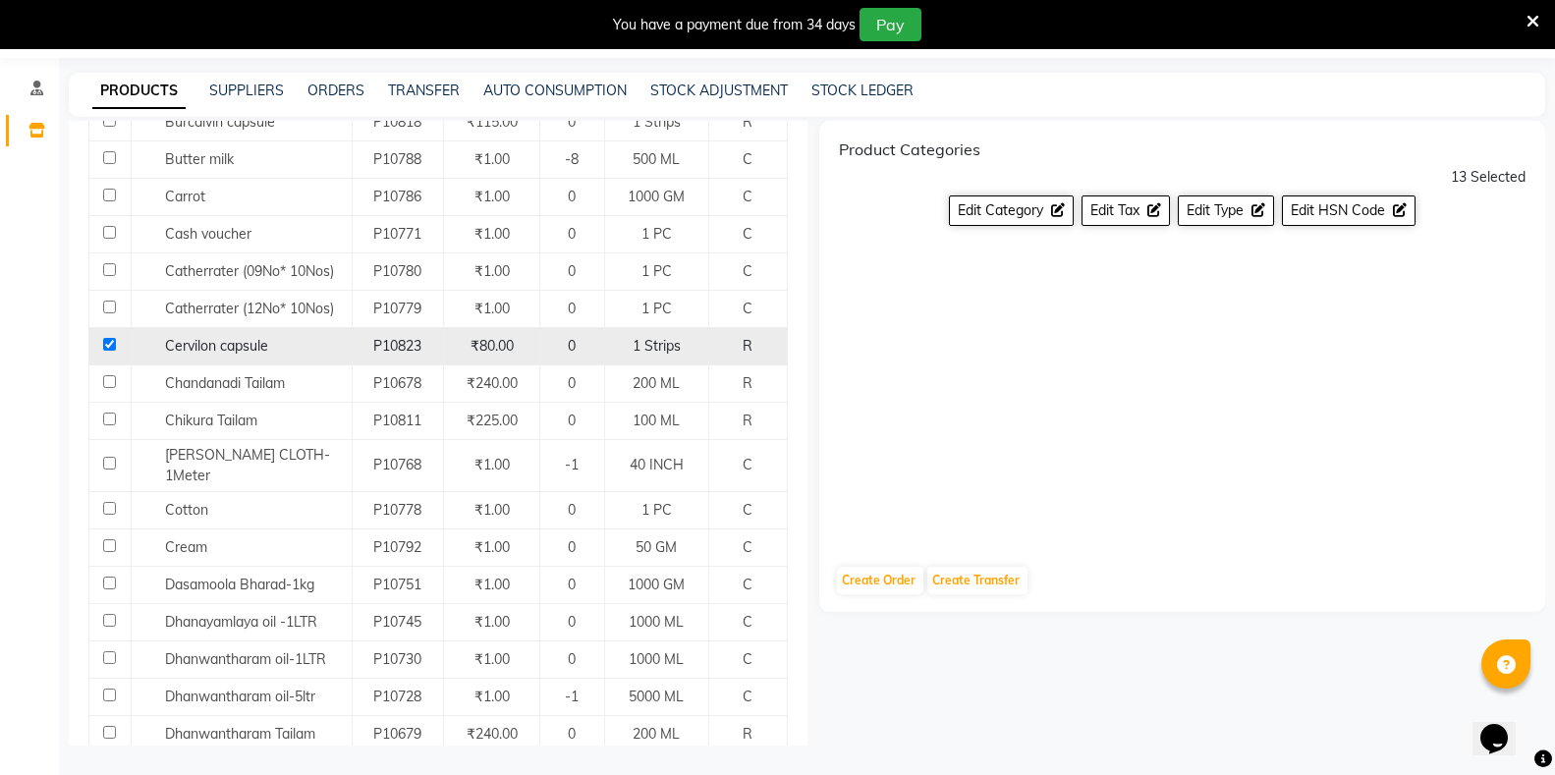
scroll to position [688, 0]
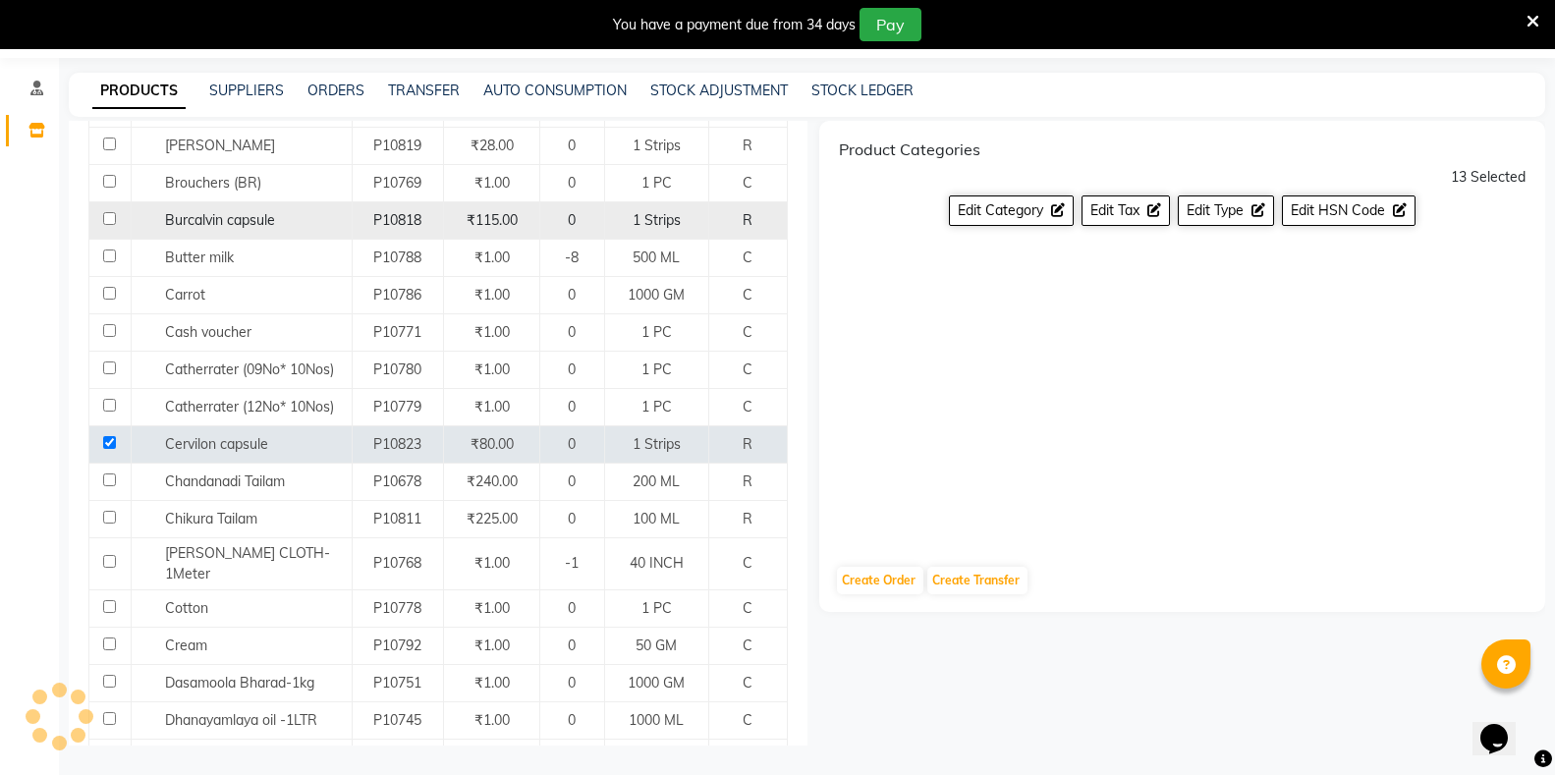
click at [108, 220] on input "checkbox" at bounding box center [109, 218] width 13 height 13
checkbox input "true"
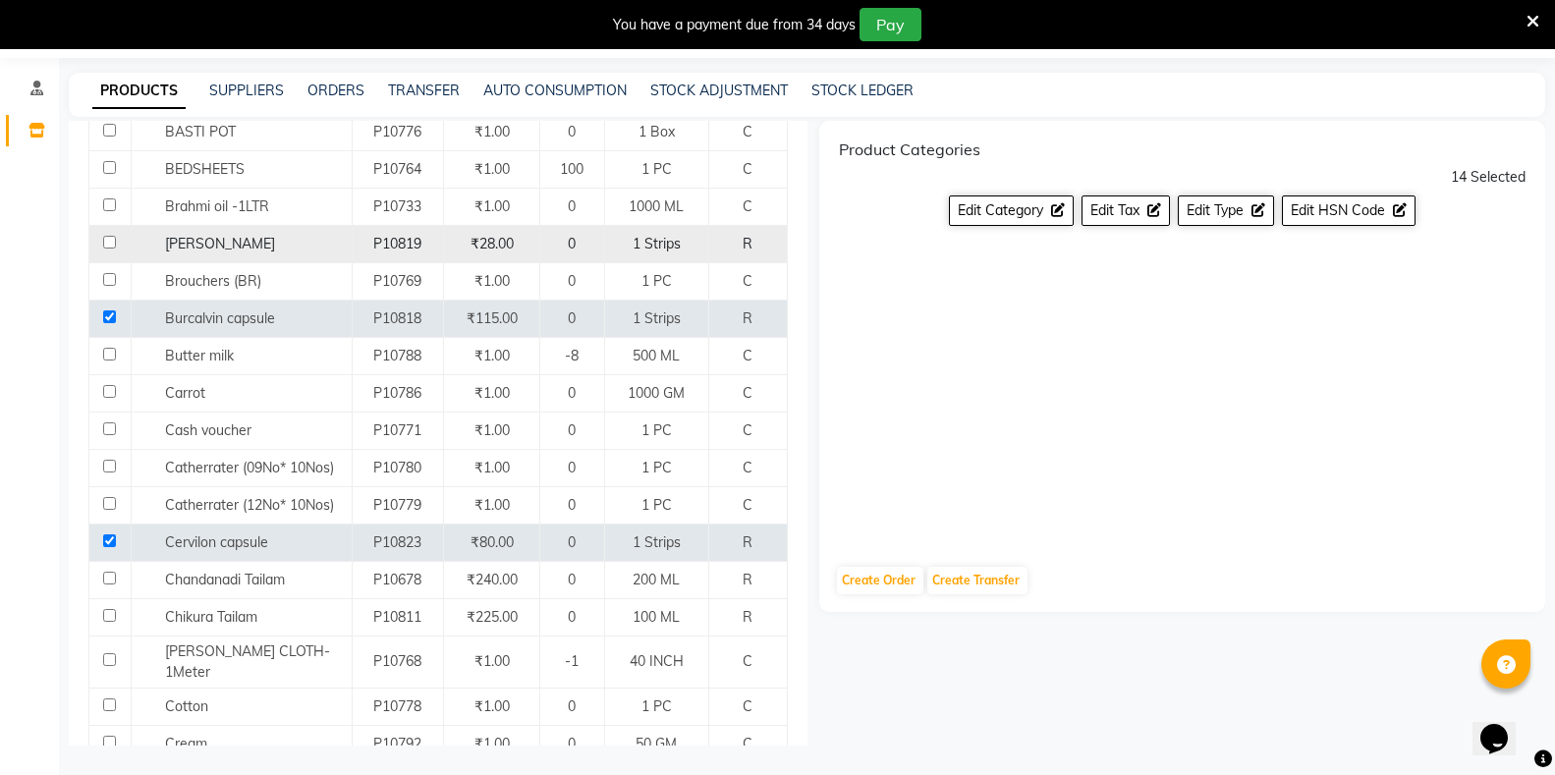
click at [108, 236] on input "checkbox" at bounding box center [109, 242] width 13 height 13
checkbox input "true"
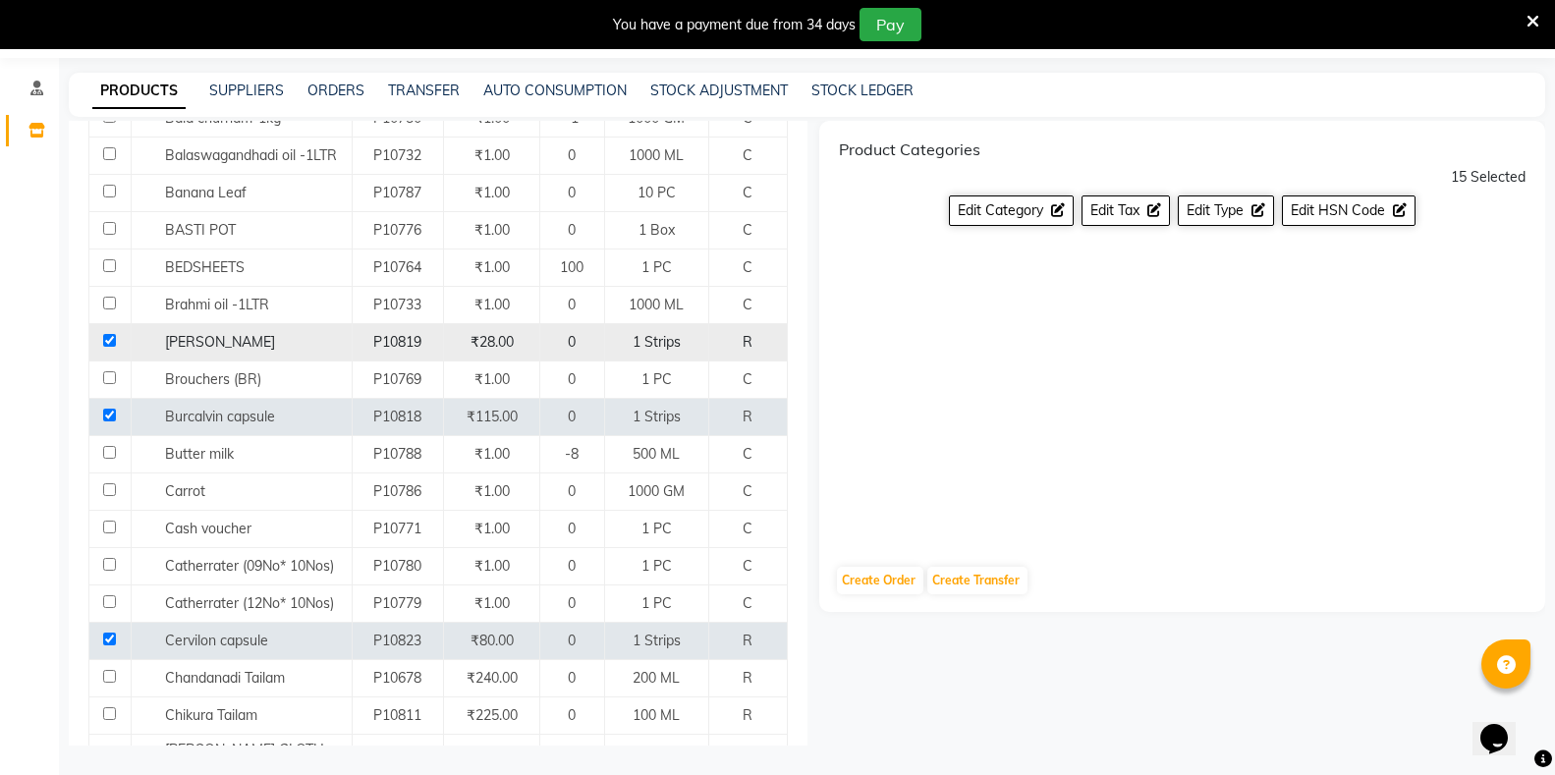
scroll to position [393, 0]
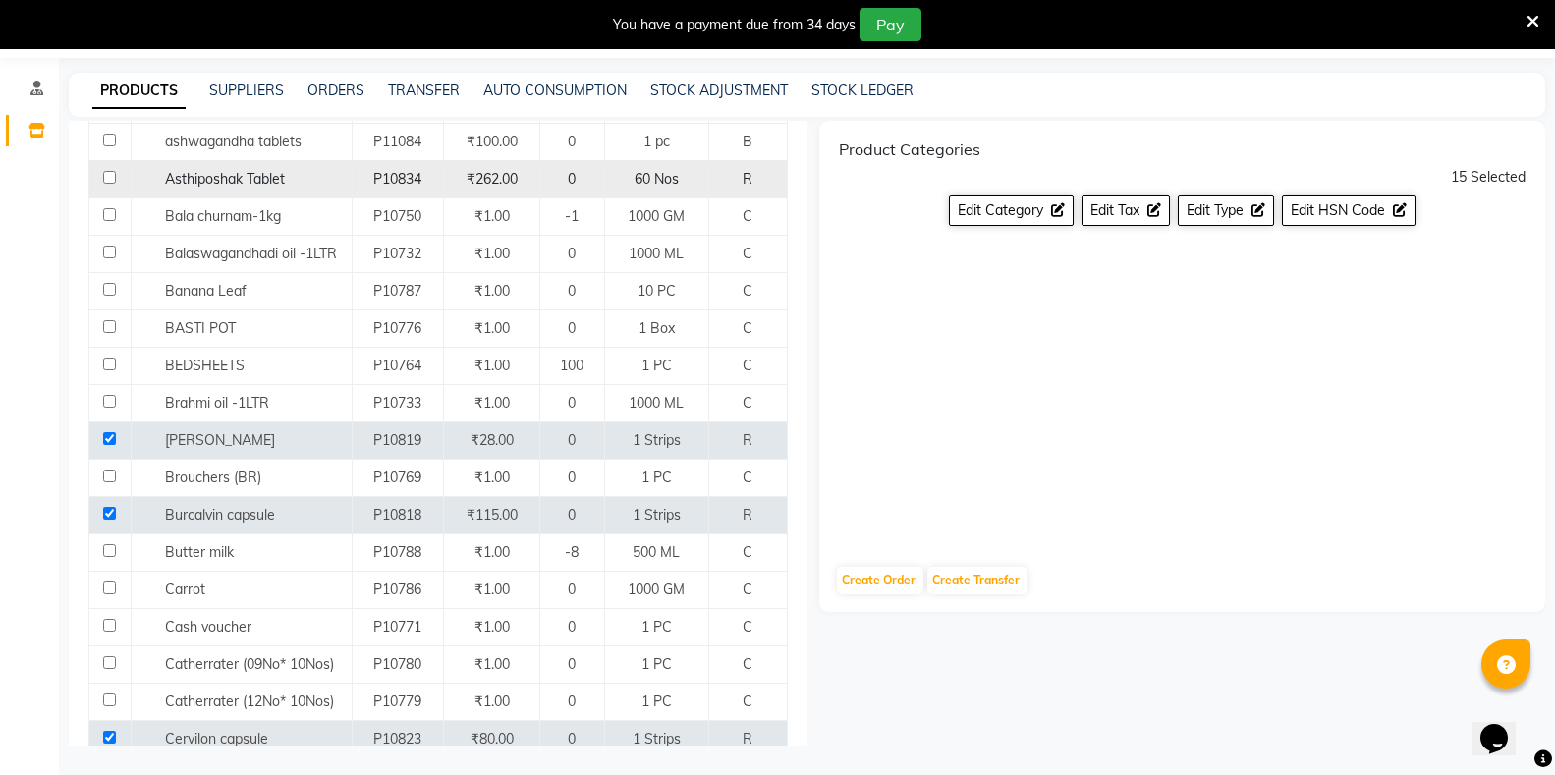
click at [100, 176] on td at bounding box center [110, 179] width 42 height 37
click at [108, 177] on input "checkbox" at bounding box center [109, 177] width 13 height 13
checkbox input "true"
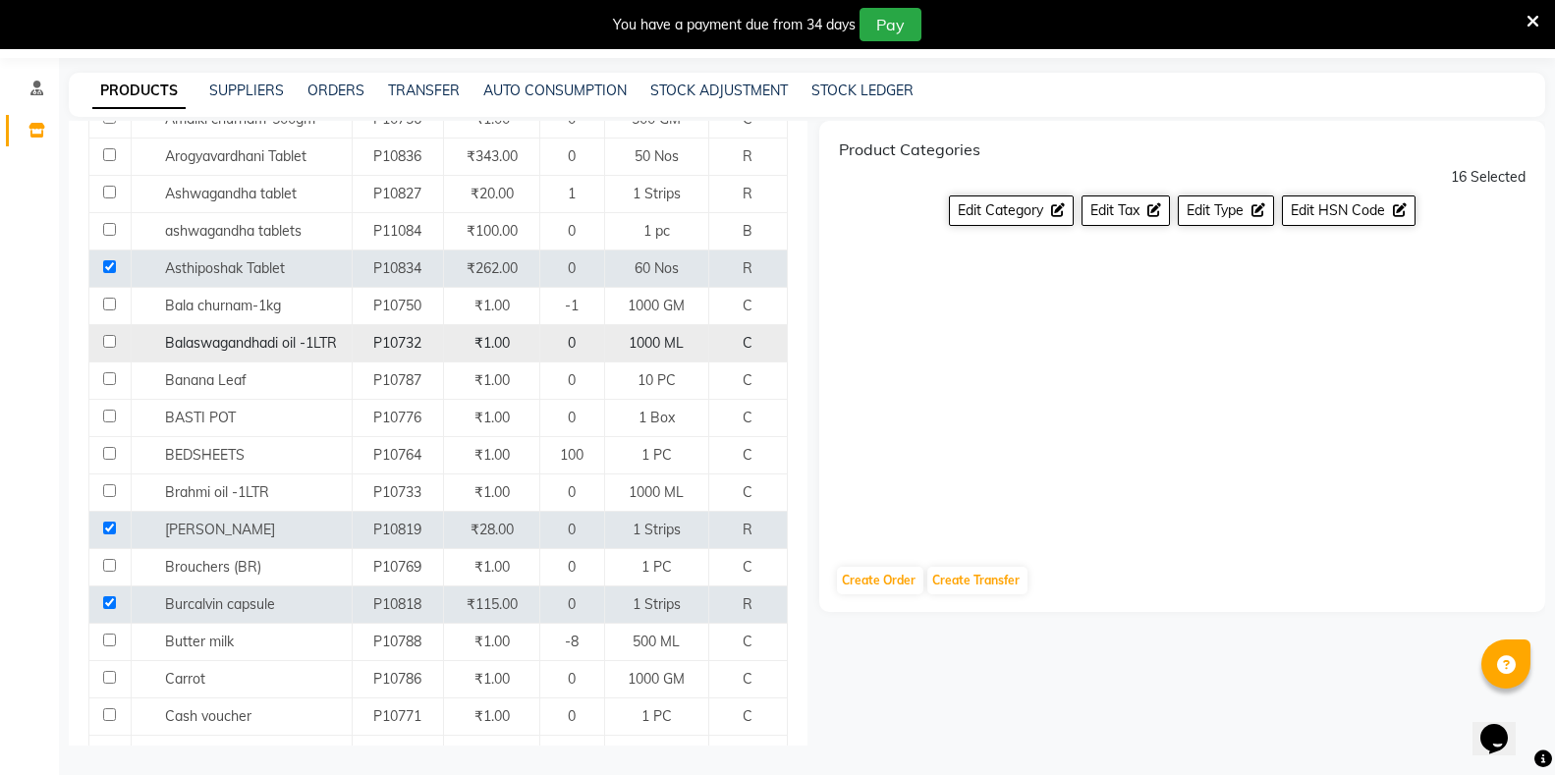
scroll to position [98, 0]
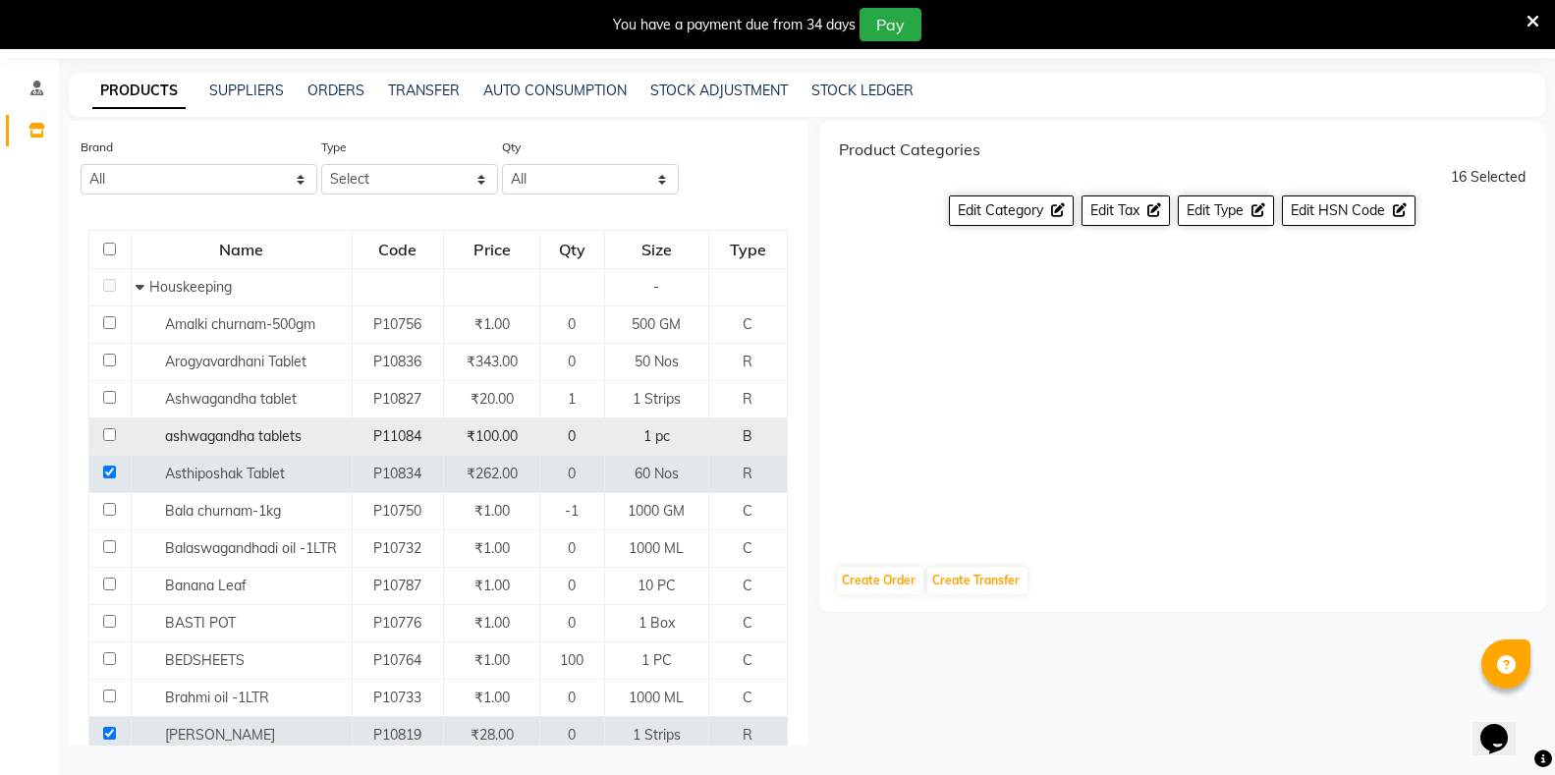
click at [108, 437] on input "checkbox" at bounding box center [109, 434] width 13 height 13
checkbox input "true"
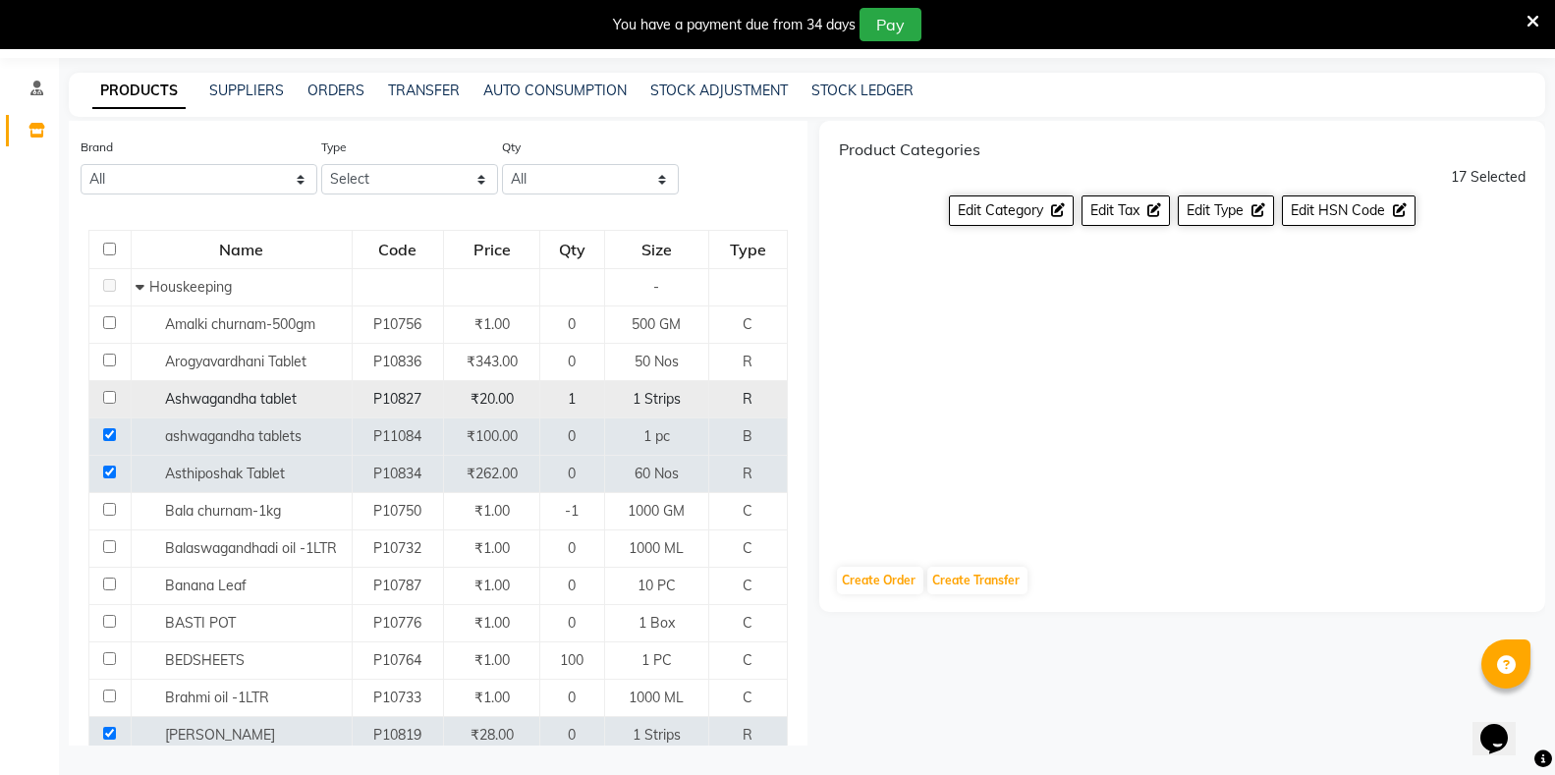
click at [111, 391] on input "checkbox" at bounding box center [109, 397] width 13 height 13
checkbox input "true"
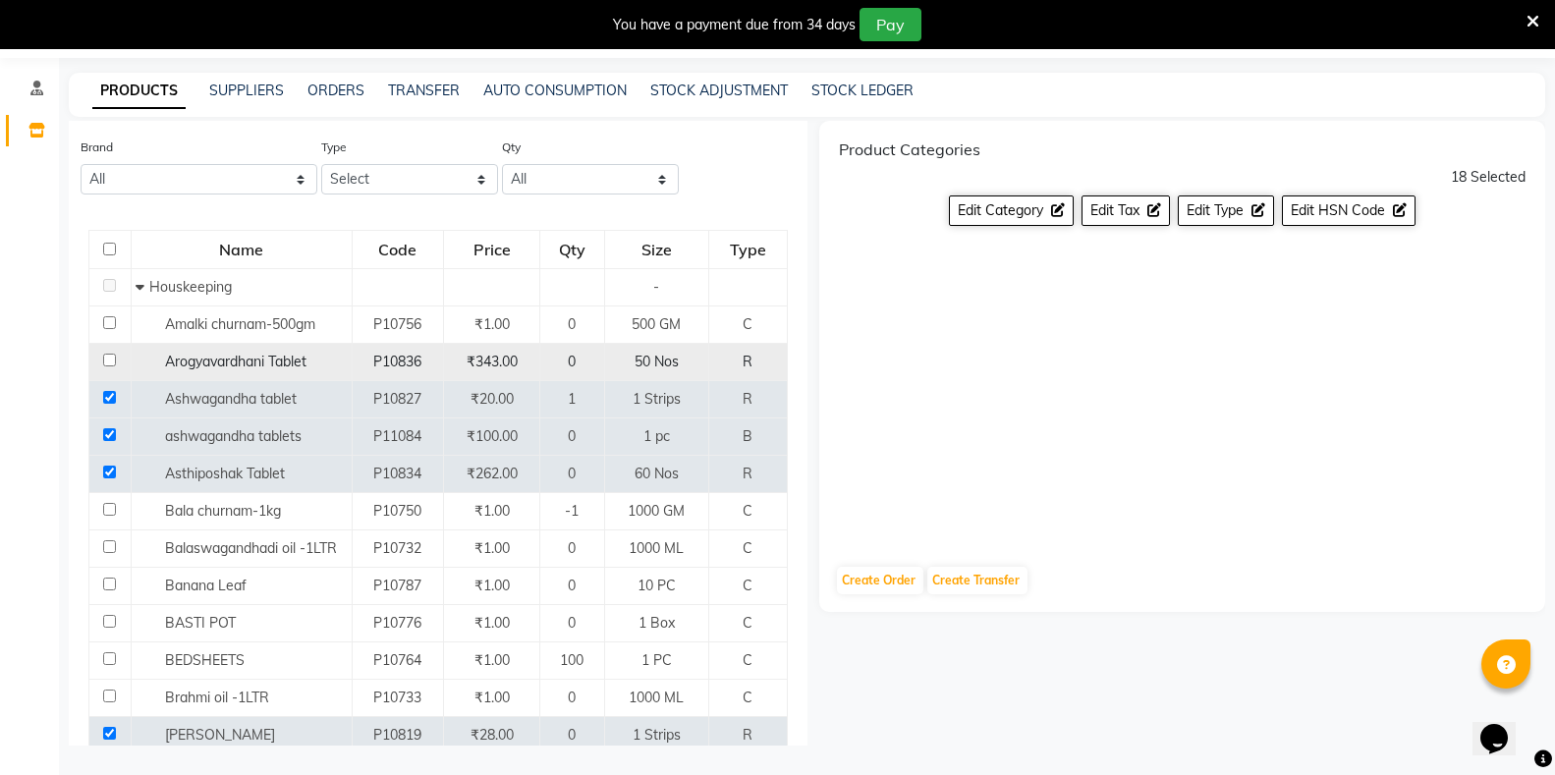
click at [103, 363] on input "checkbox" at bounding box center [109, 360] width 13 height 13
checkbox input "true"
click at [998, 214] on span "Edit Category" at bounding box center [1000, 210] width 85 height 18
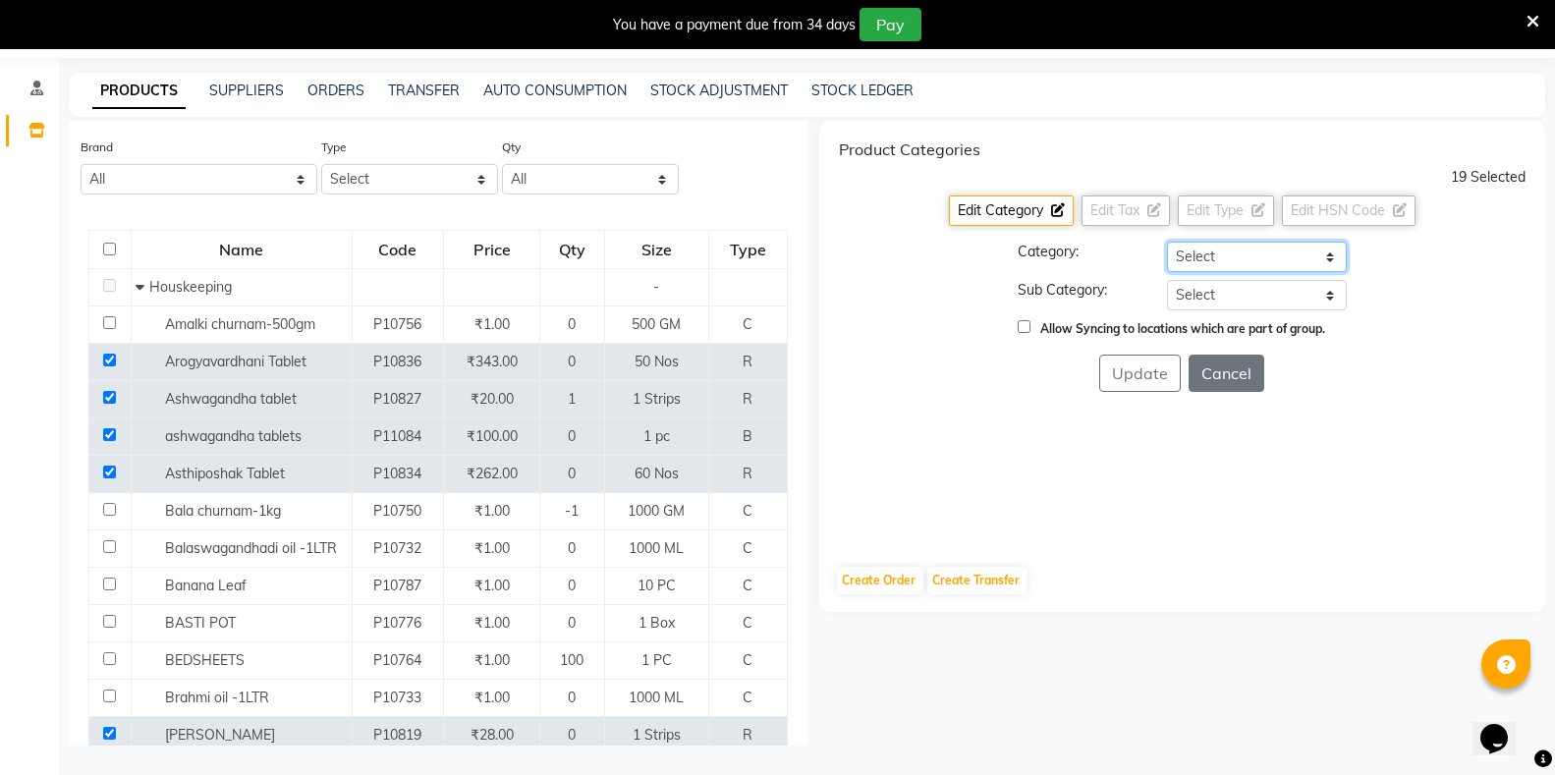
click at [1185, 255] on select "Select Hair Skin Makeup Personal Care Appliances Classical Medicine OTC Proprie…" at bounding box center [1257, 257] width 180 height 30
select select "1112815700"
click at [1167, 242] on select "Select Hair Skin Makeup Personal Care Appliances Classical Medicine OTC Proprie…" at bounding box center [1257, 257] width 180 height 30
click at [1213, 289] on select "Select [PERSON_NAME] OTC Tablet Churnam" at bounding box center [1257, 295] width 180 height 30
select select "11128157008"
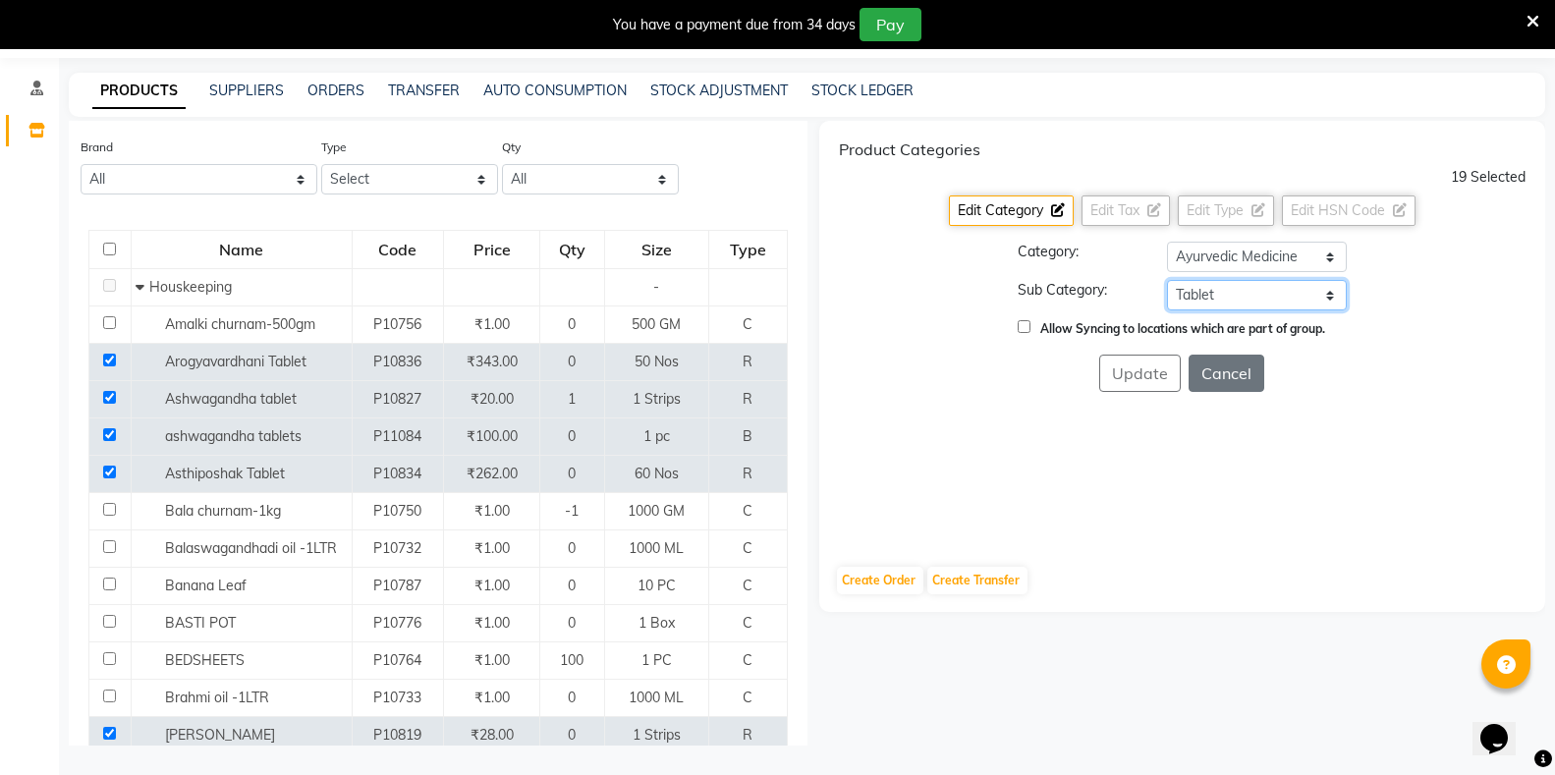
click at [1167, 280] on select "Select [PERSON_NAME] OTC Tablet Churnam" at bounding box center [1257, 295] width 180 height 30
click at [1155, 374] on button "Update" at bounding box center [1140, 373] width 82 height 37
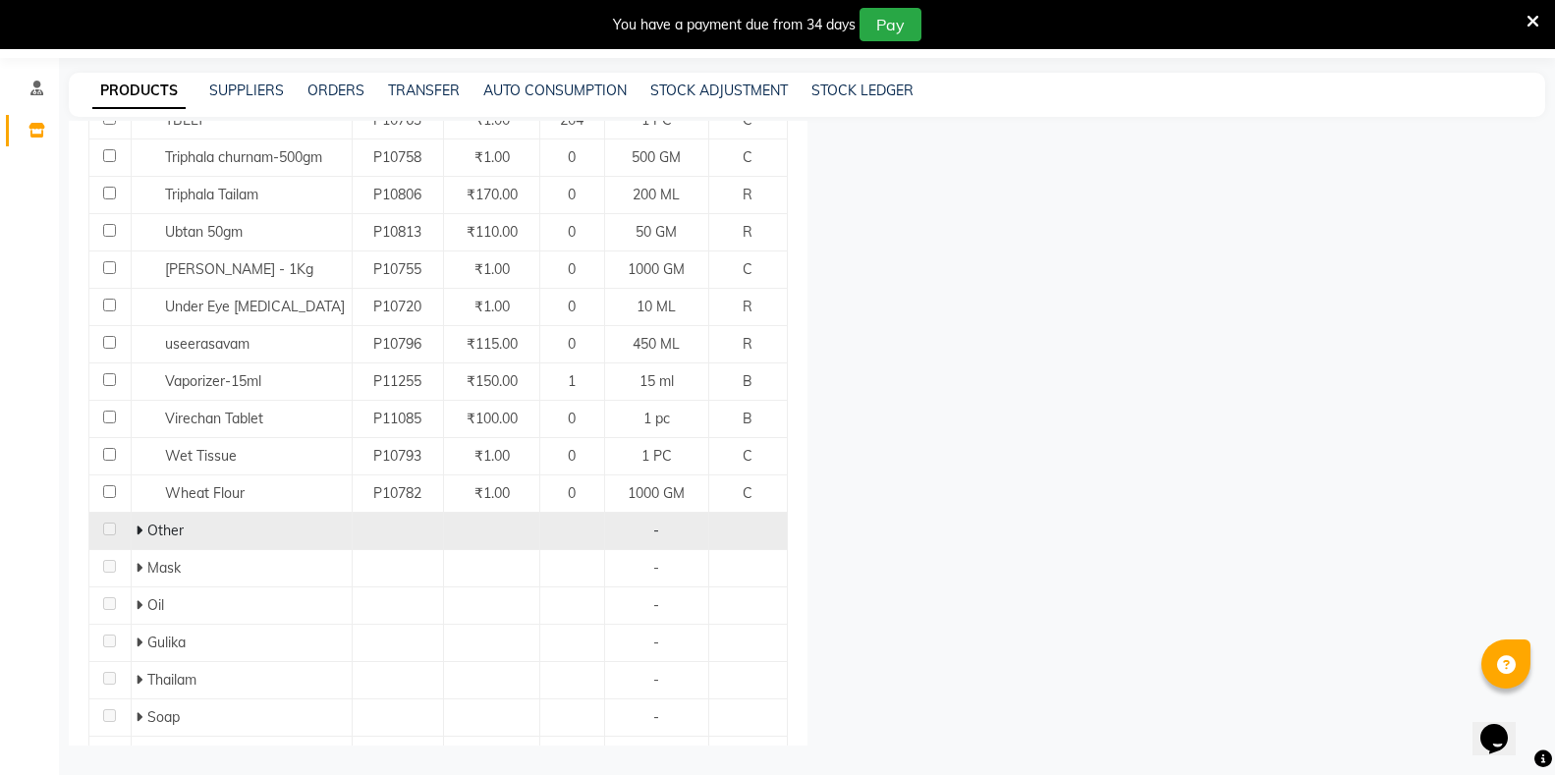
scroll to position [3441, 0]
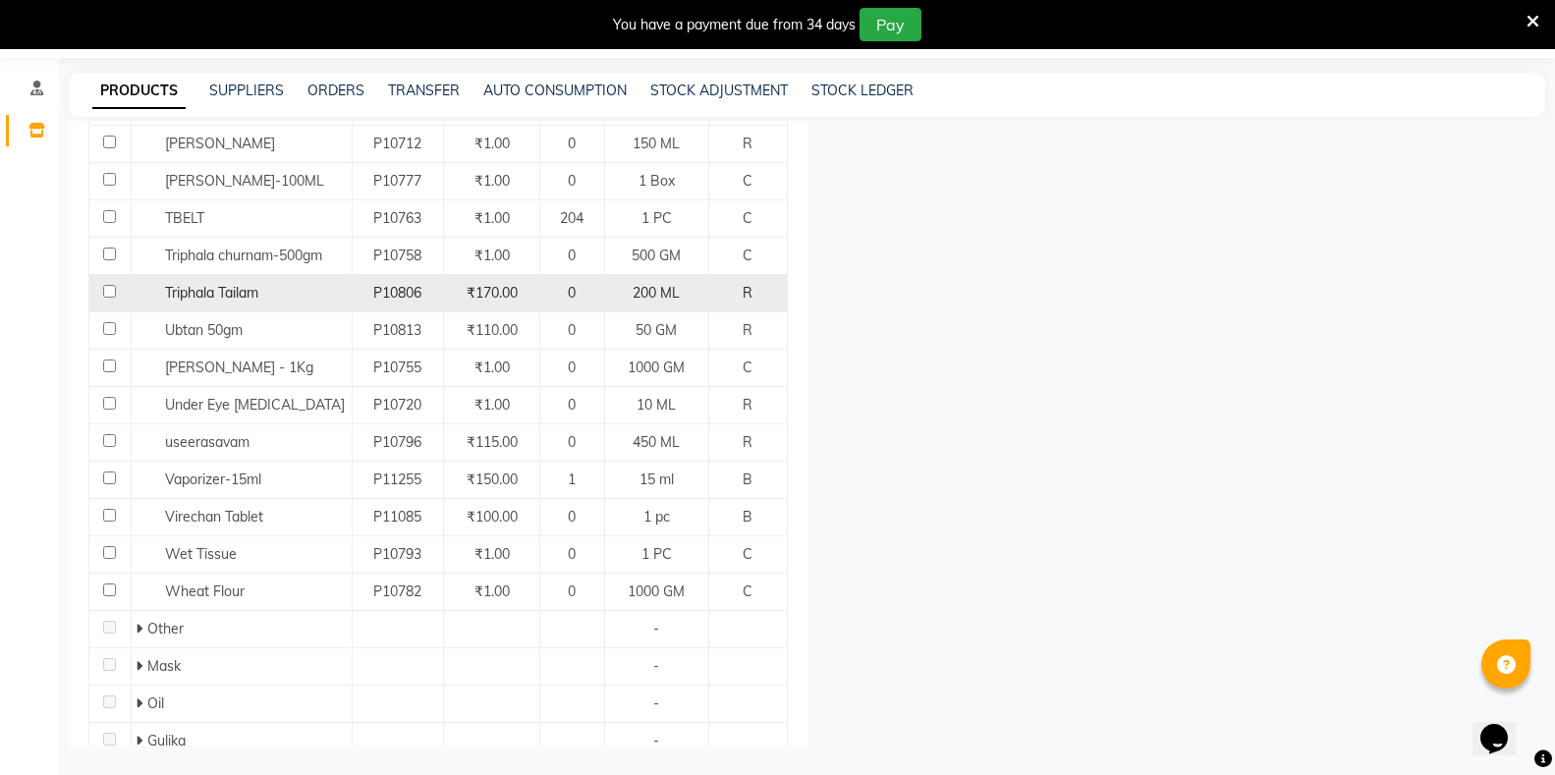
click at [105, 285] on input "checkbox" at bounding box center [109, 291] width 13 height 13
checkbox input "true"
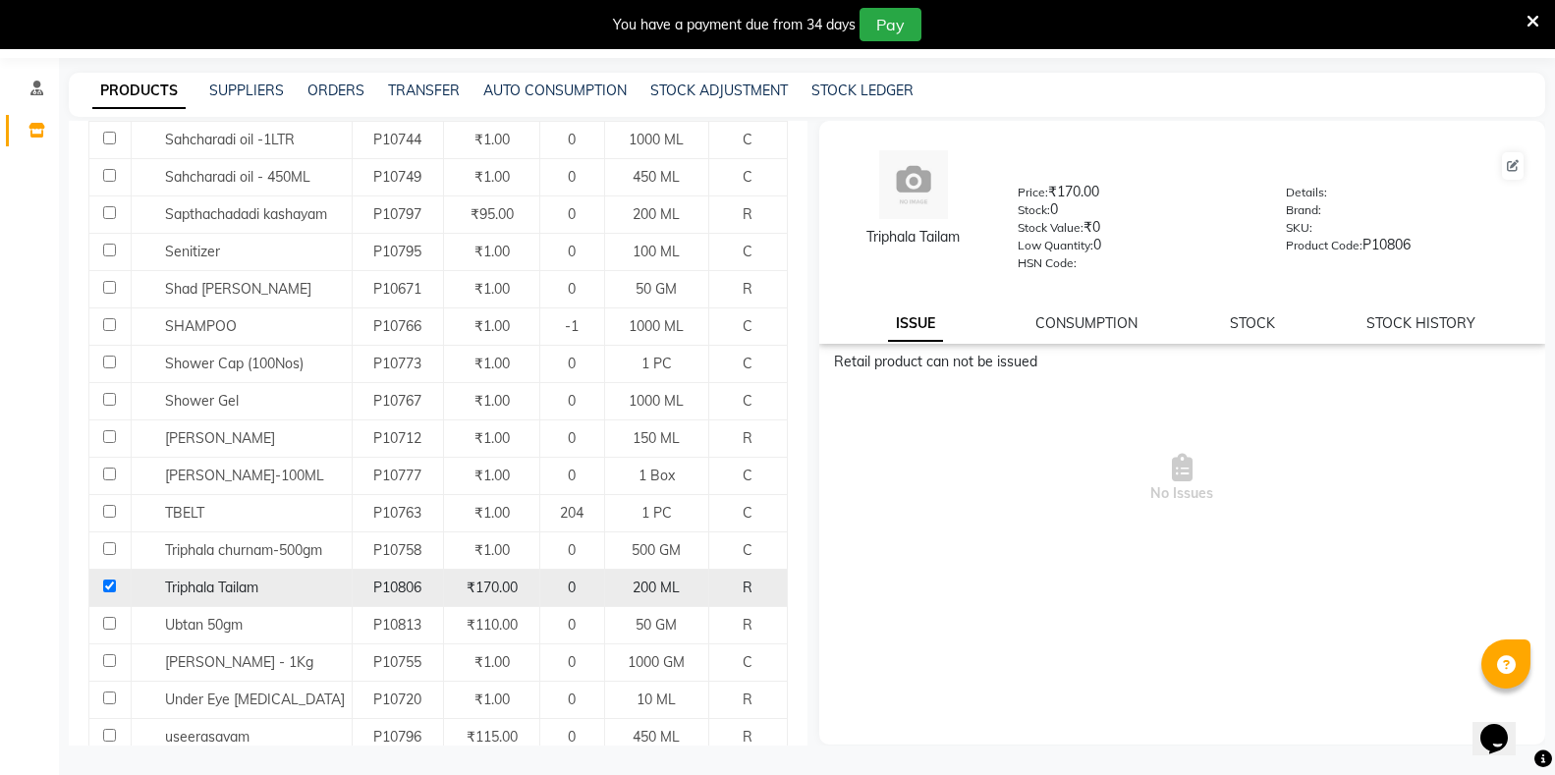
scroll to position [3048, 0]
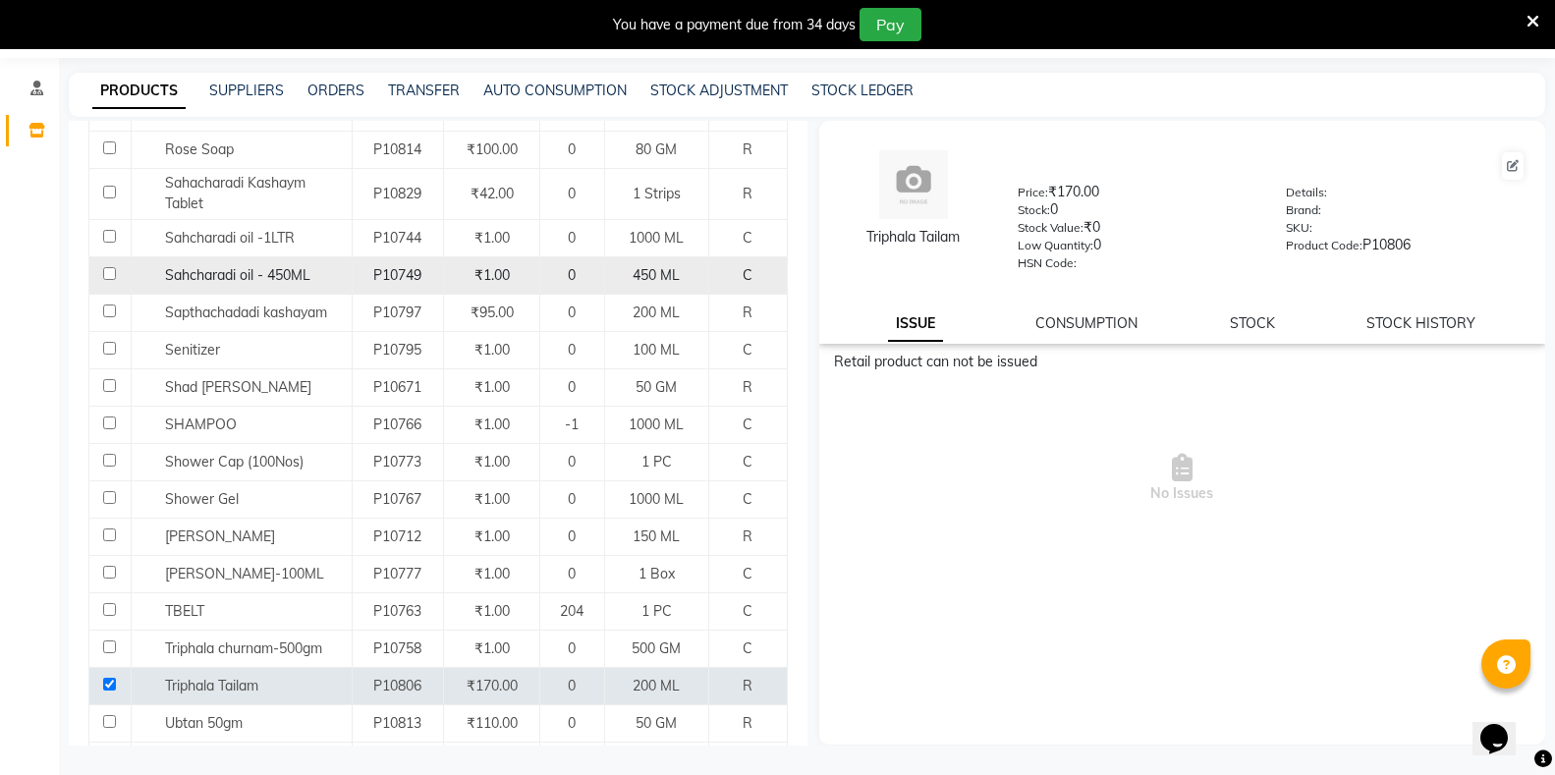
click at [104, 267] on input "checkbox" at bounding box center [109, 273] width 13 height 13
checkbox input "true"
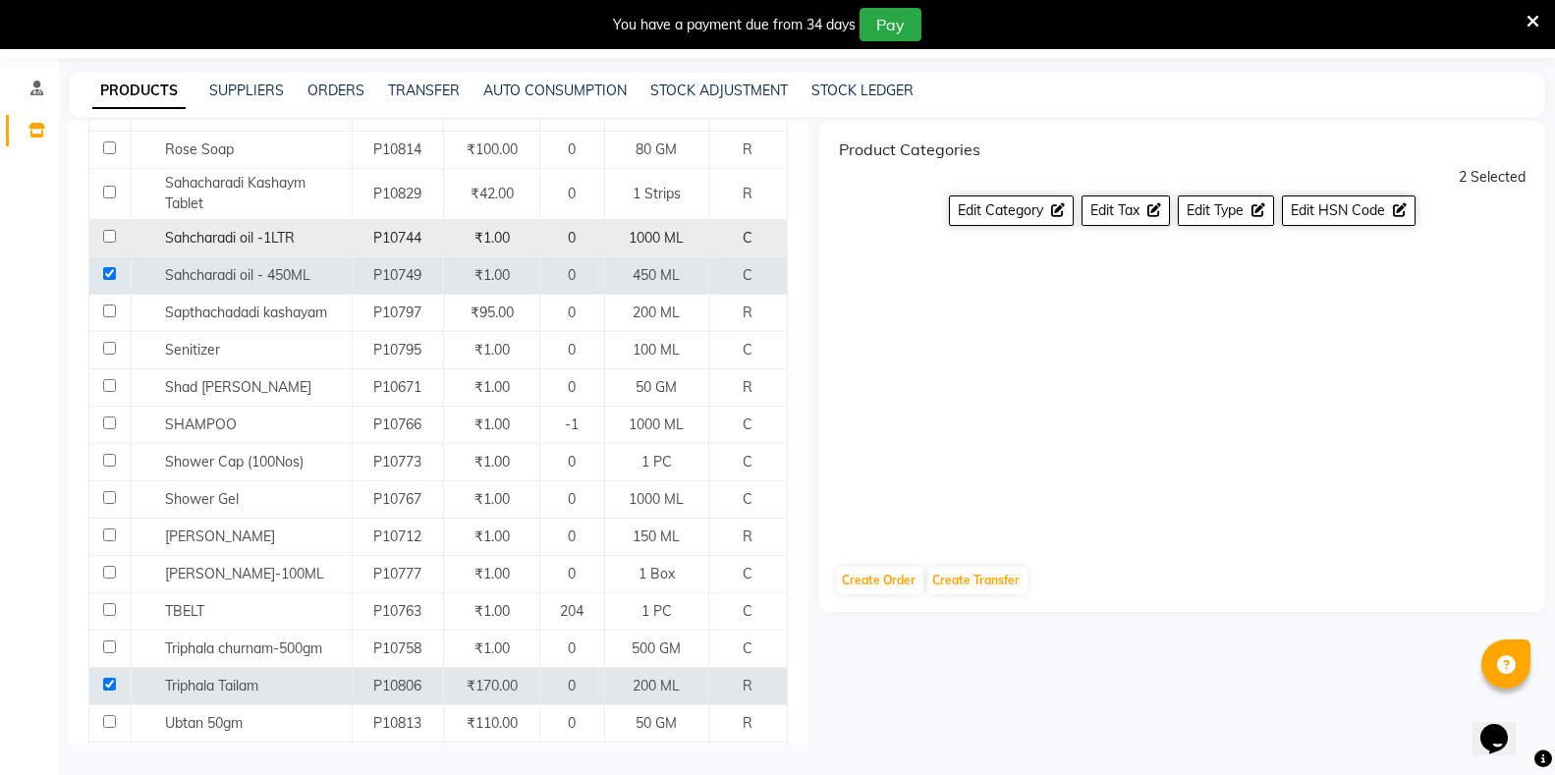
click at [105, 230] on input "checkbox" at bounding box center [109, 236] width 13 height 13
checkbox input "true"
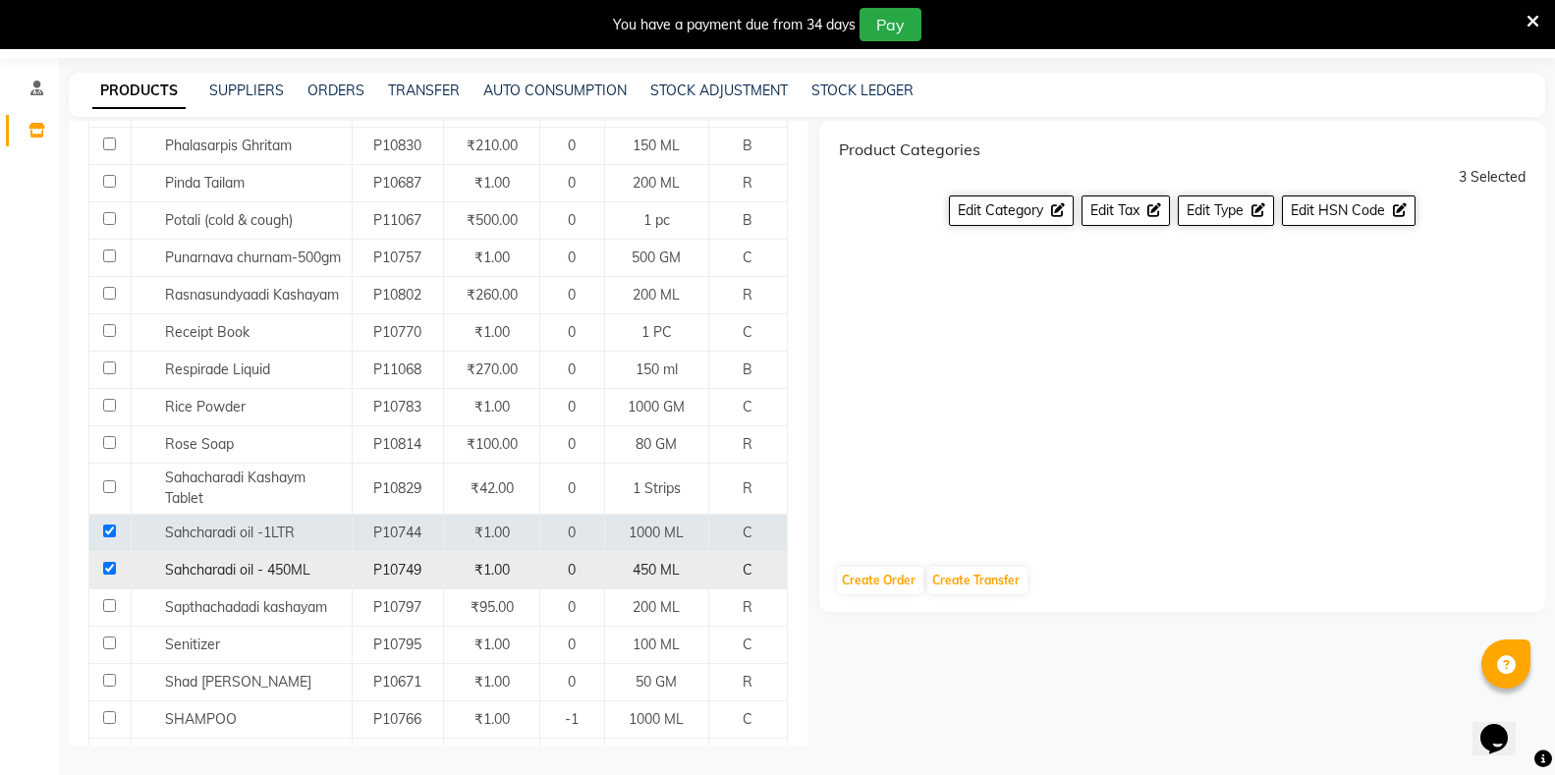
scroll to position [2655, 0]
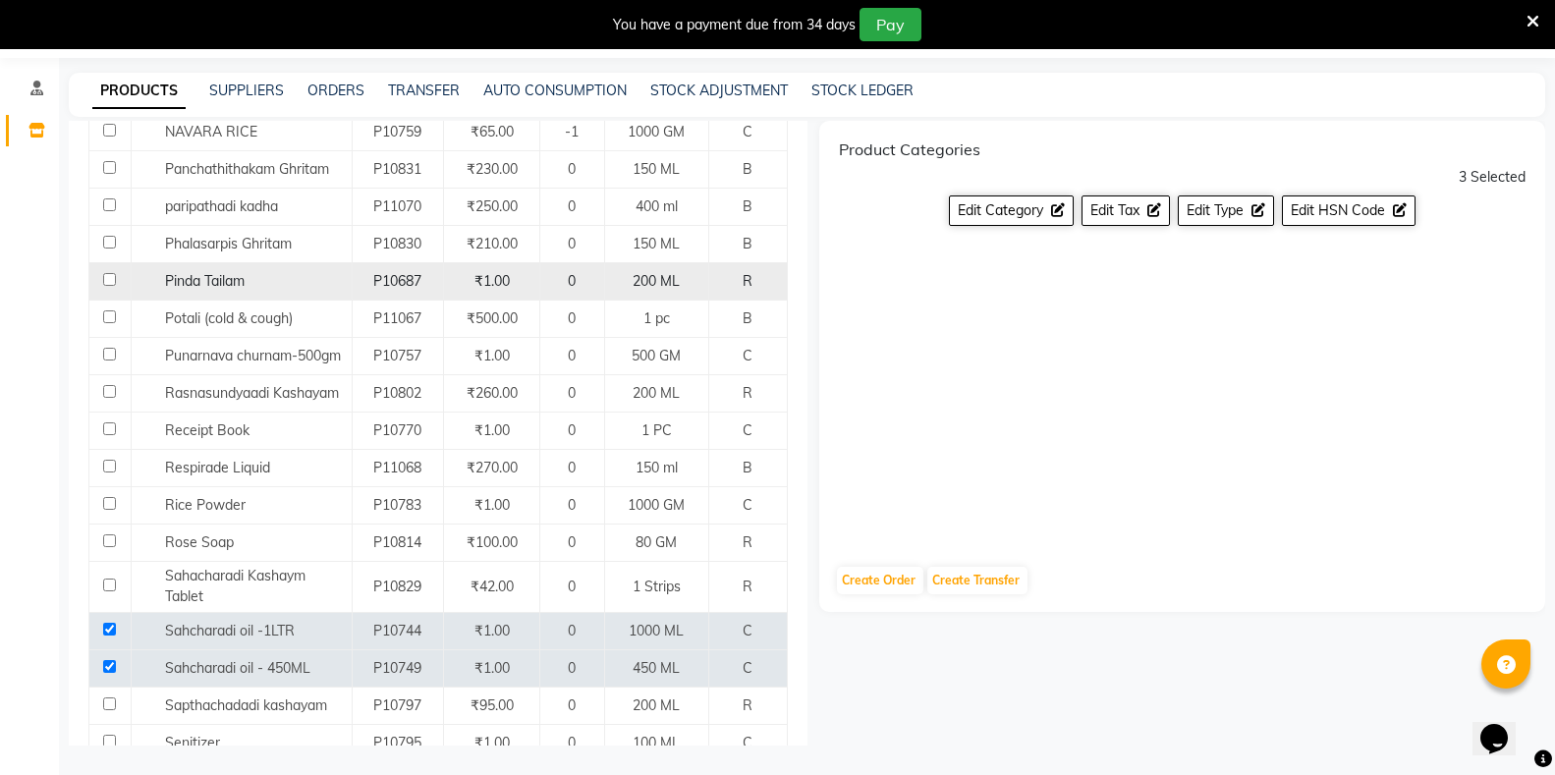
click at [110, 273] on input "checkbox" at bounding box center [109, 279] width 13 height 13
checkbox input "true"
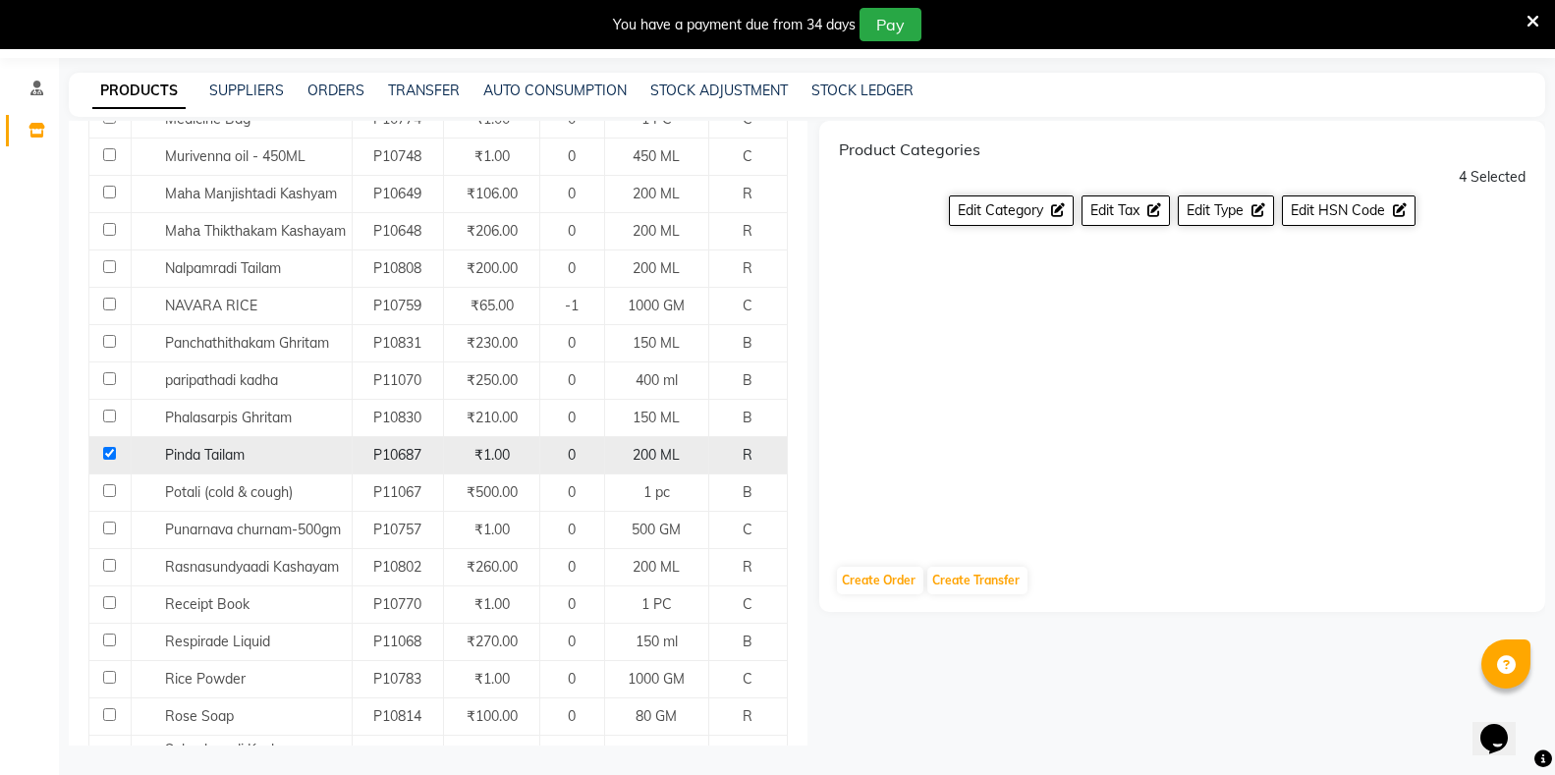
scroll to position [2458, 0]
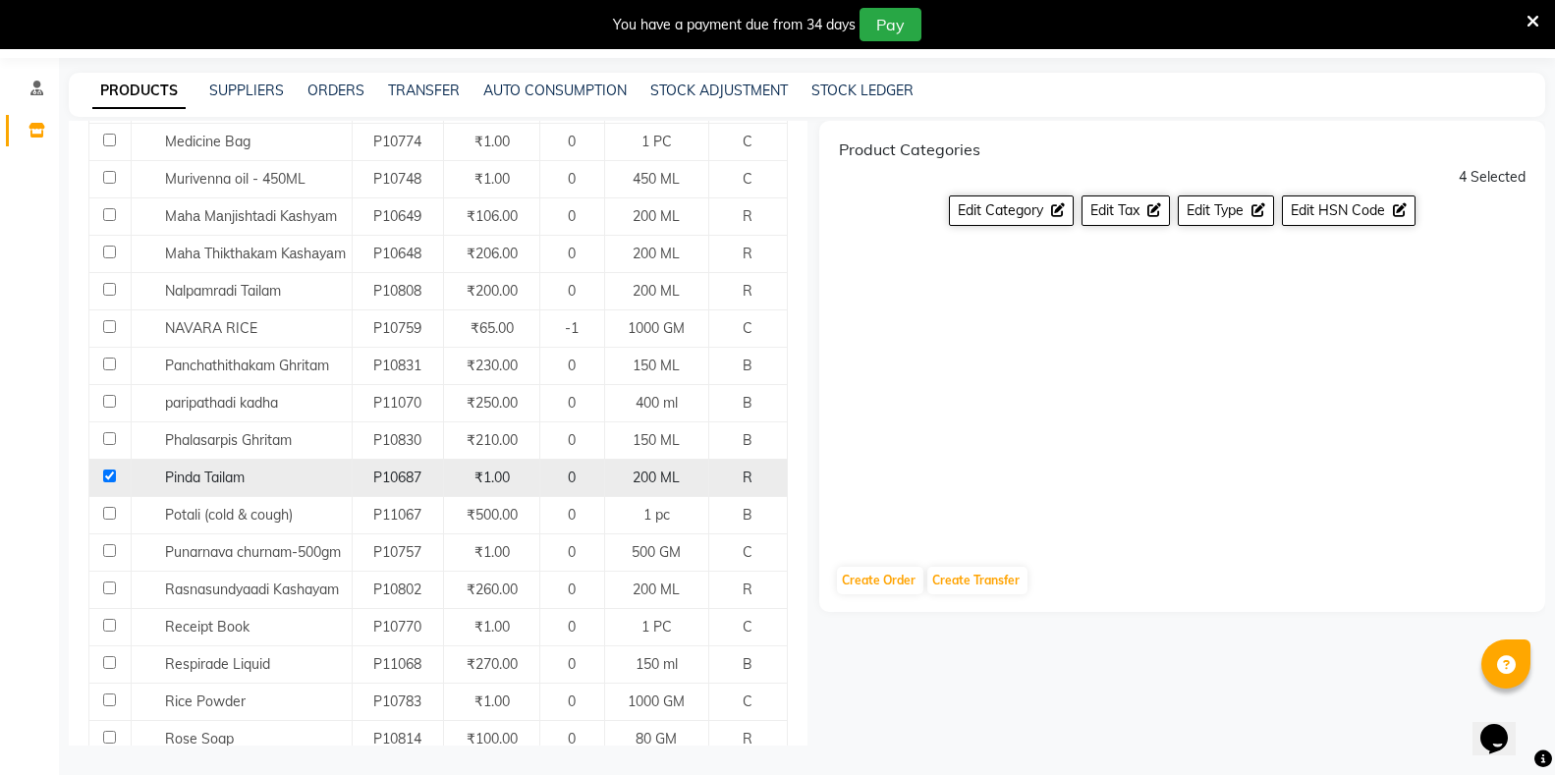
click at [110, 272] on td at bounding box center [110, 290] width 42 height 37
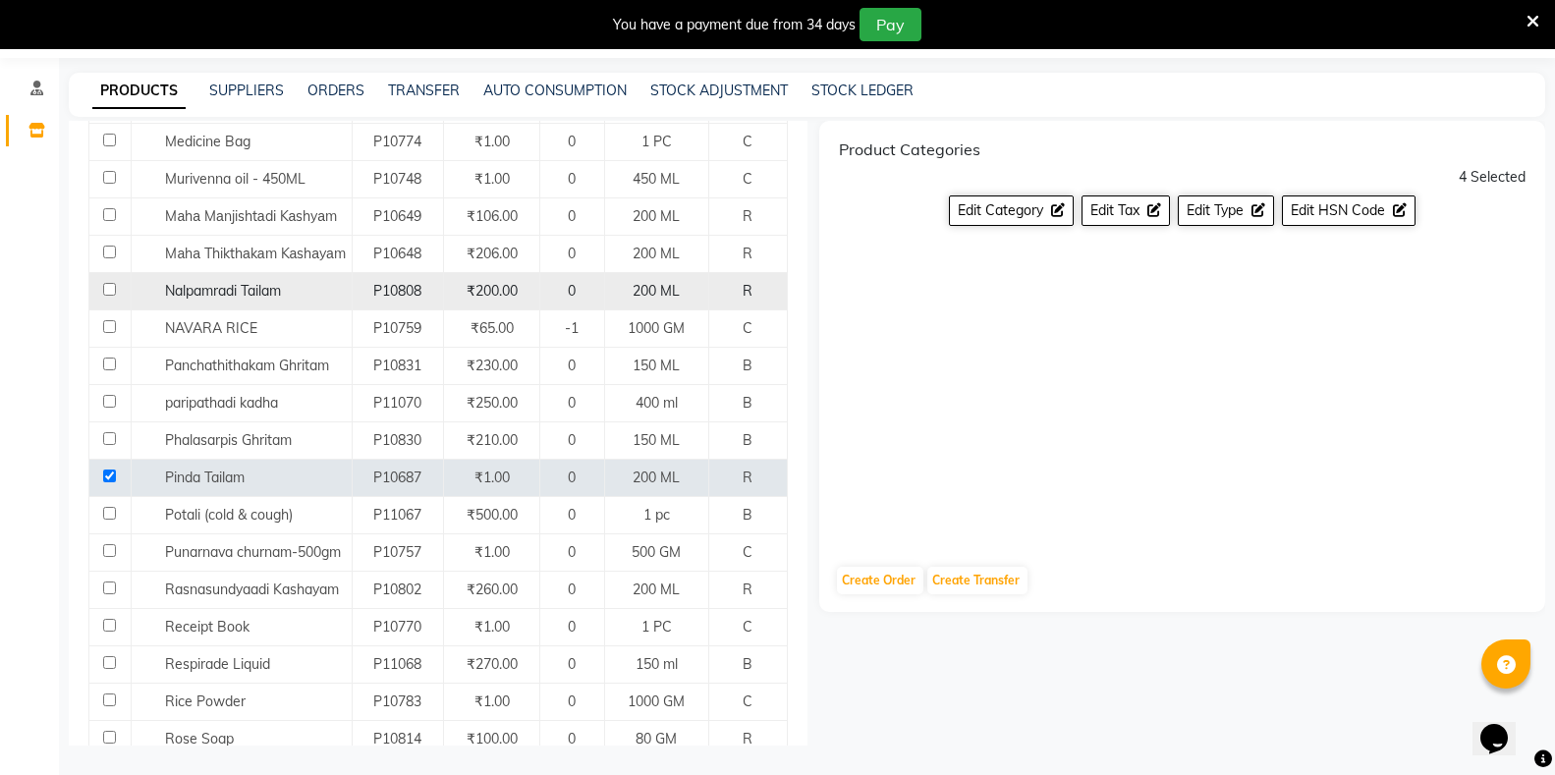
click at [110, 283] on input "checkbox" at bounding box center [109, 289] width 13 height 13
checkbox input "true"
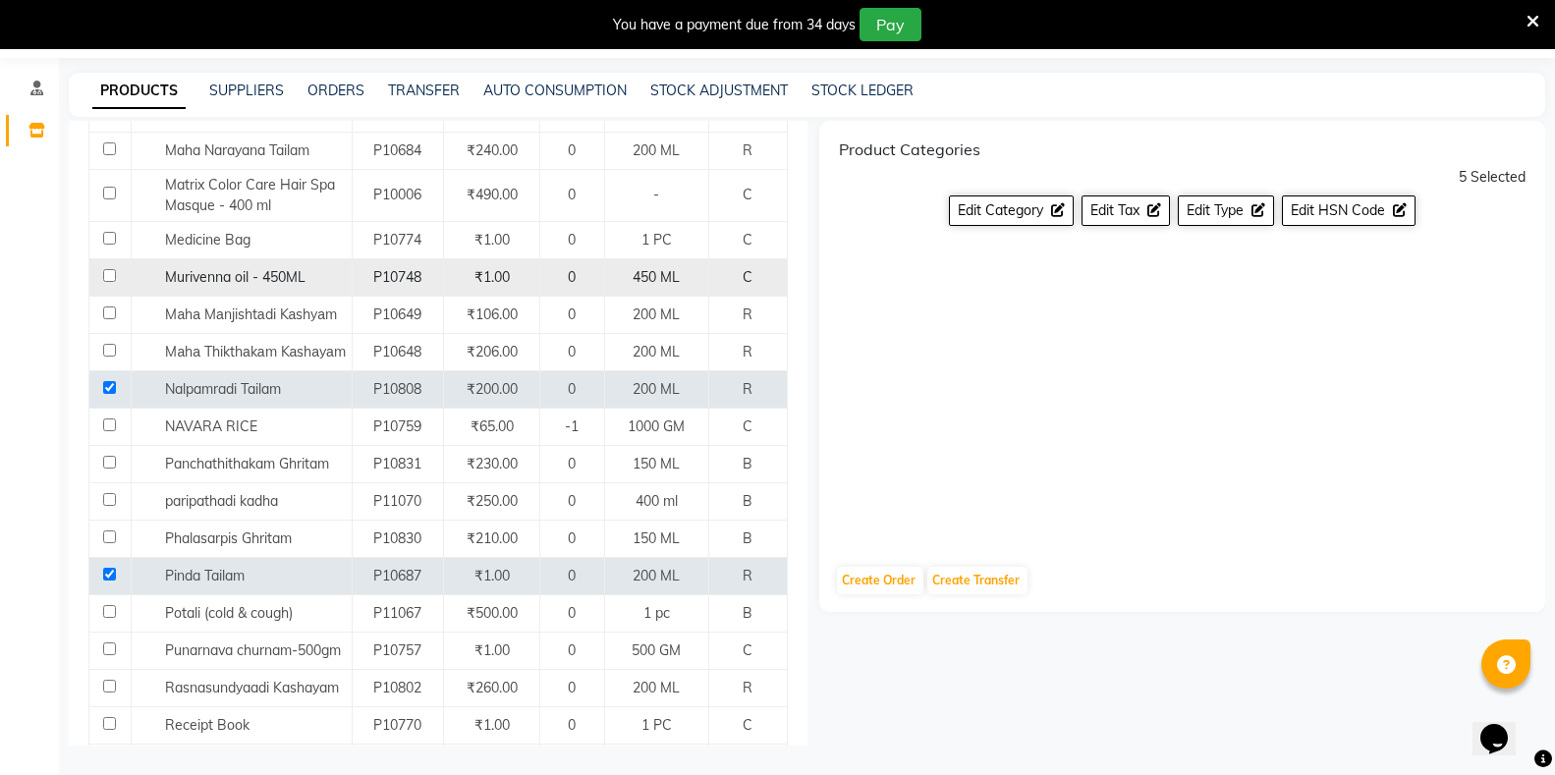
click at [110, 268] on td at bounding box center [110, 276] width 42 height 37
click at [106, 269] on input "checkbox" at bounding box center [109, 275] width 13 height 13
checkbox input "true"
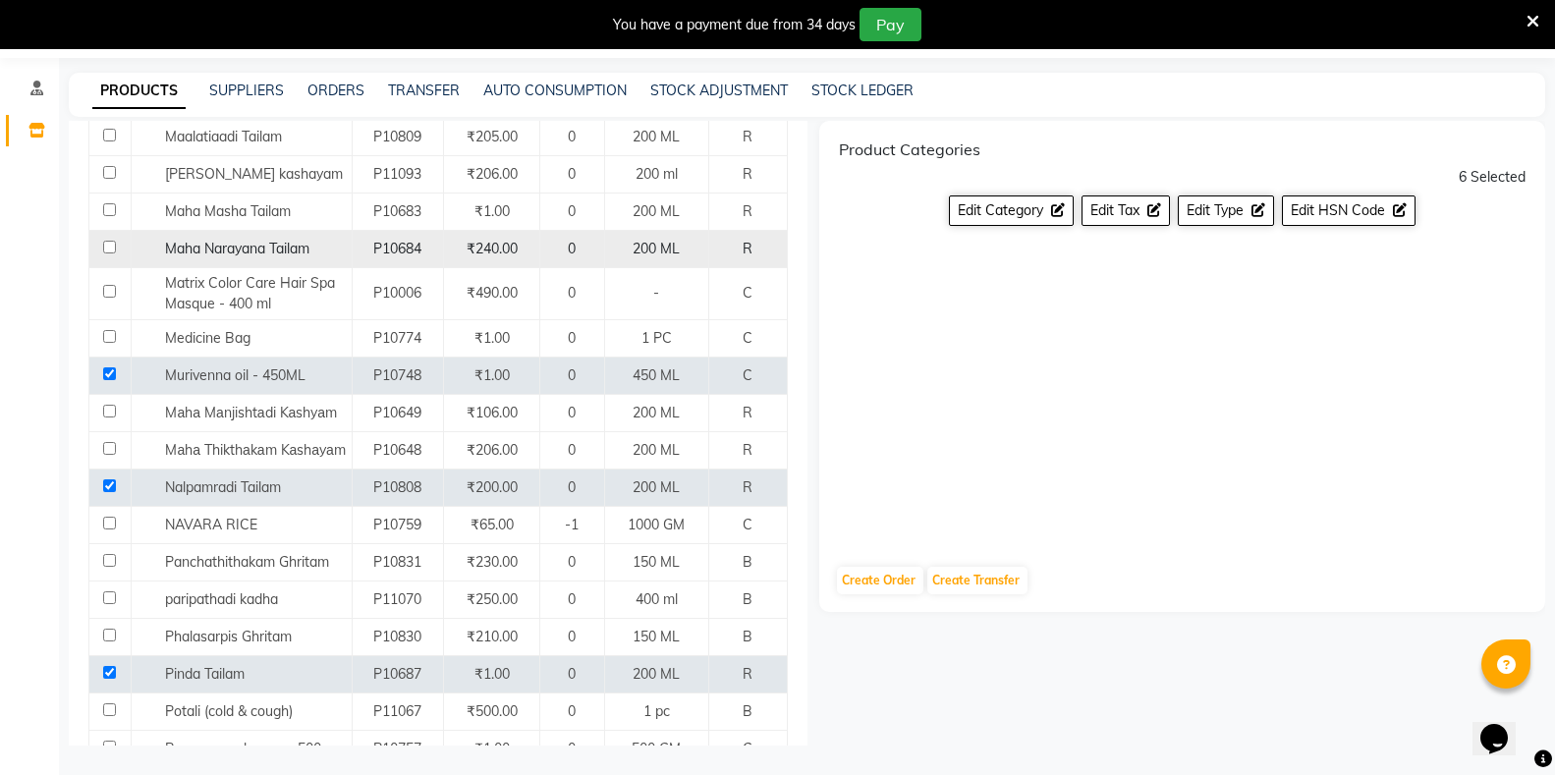
click at [108, 241] on input "checkbox" at bounding box center [109, 247] width 13 height 13
checkbox input "true"
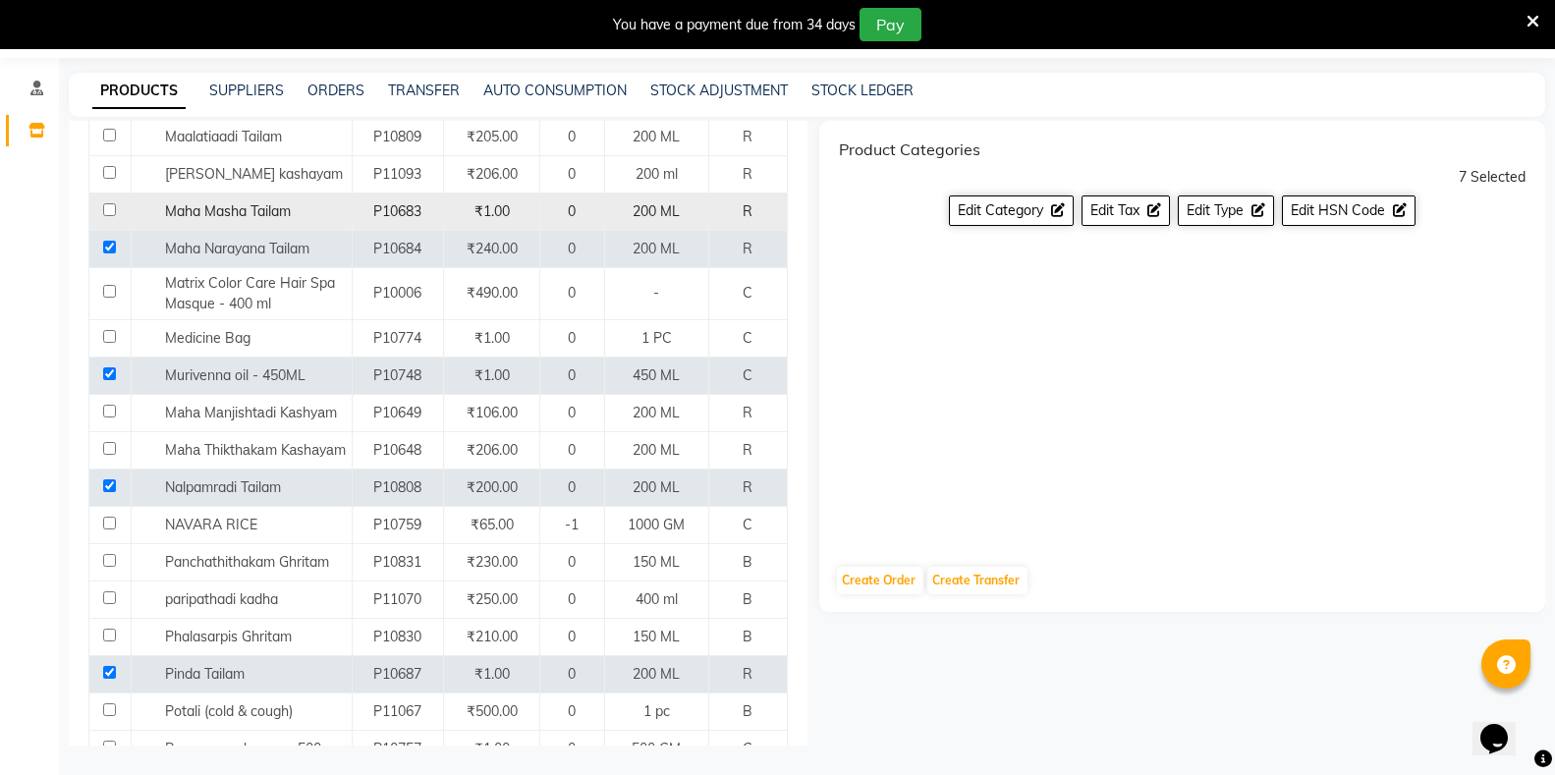
click at [103, 203] on td at bounding box center [110, 211] width 42 height 37
click at [111, 203] on input "checkbox" at bounding box center [109, 209] width 13 height 13
checkbox input "true"
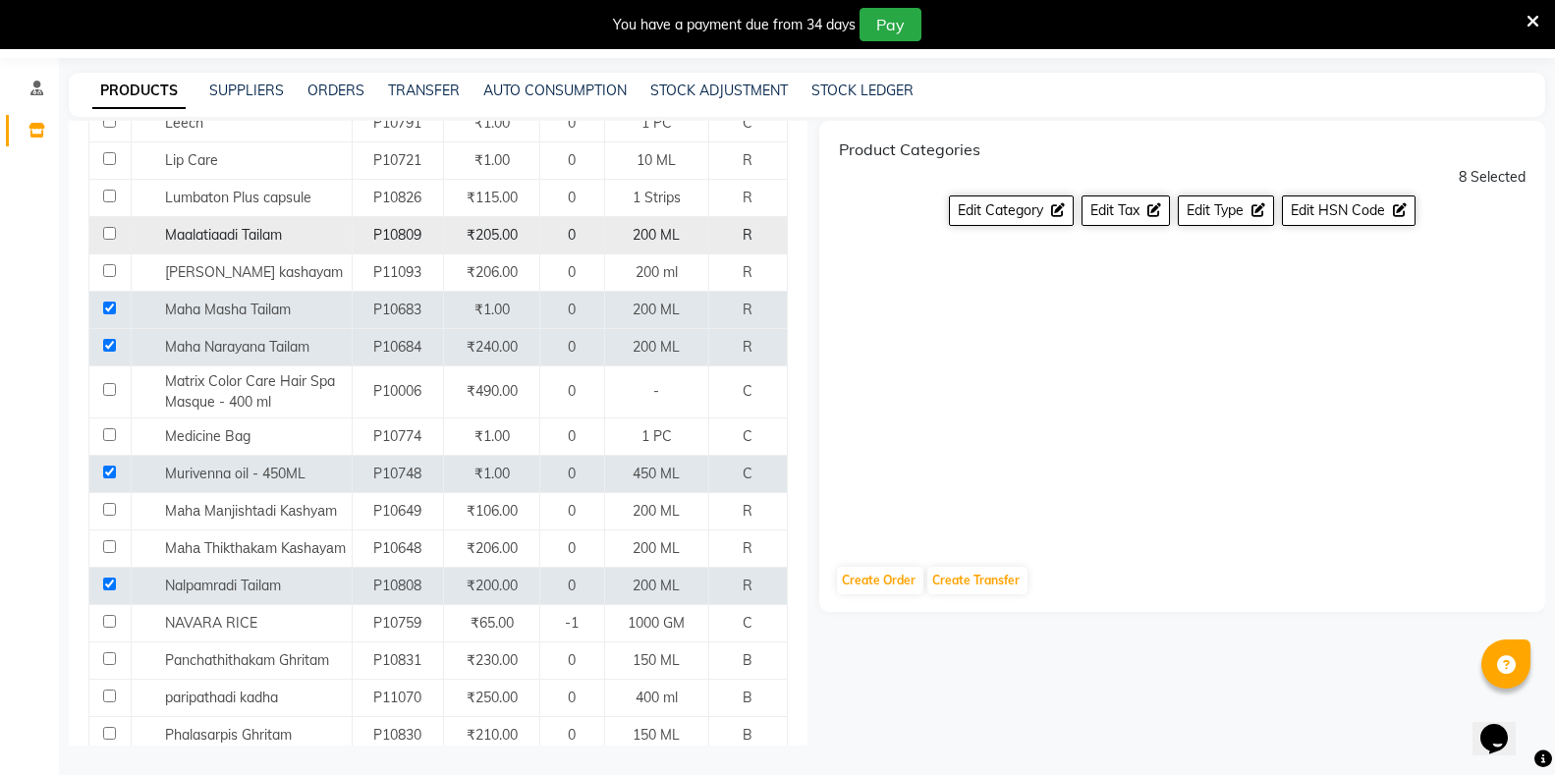
click at [110, 227] on input "checkbox" at bounding box center [109, 233] width 13 height 13
checkbox input "true"
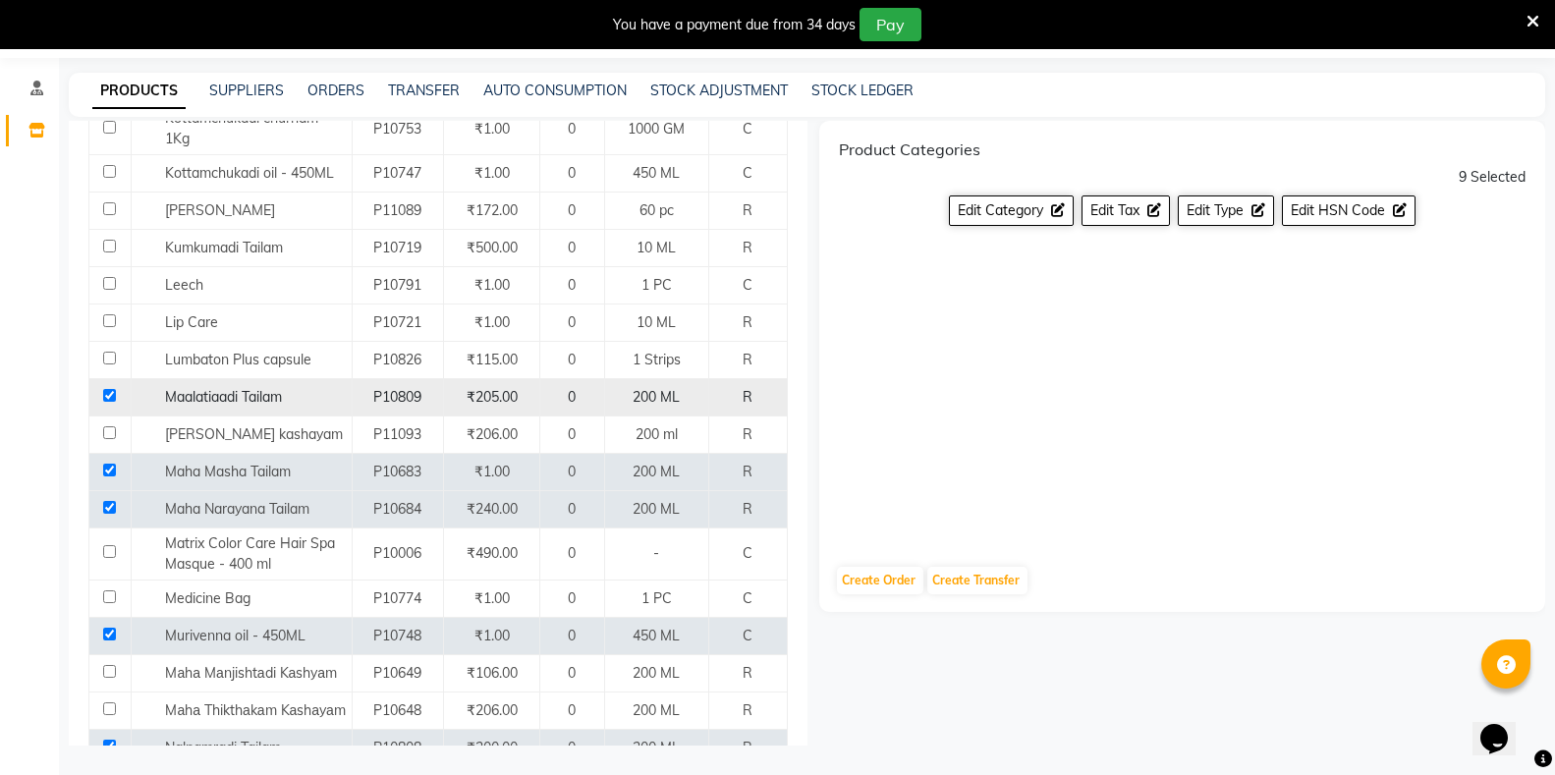
scroll to position [1967, 0]
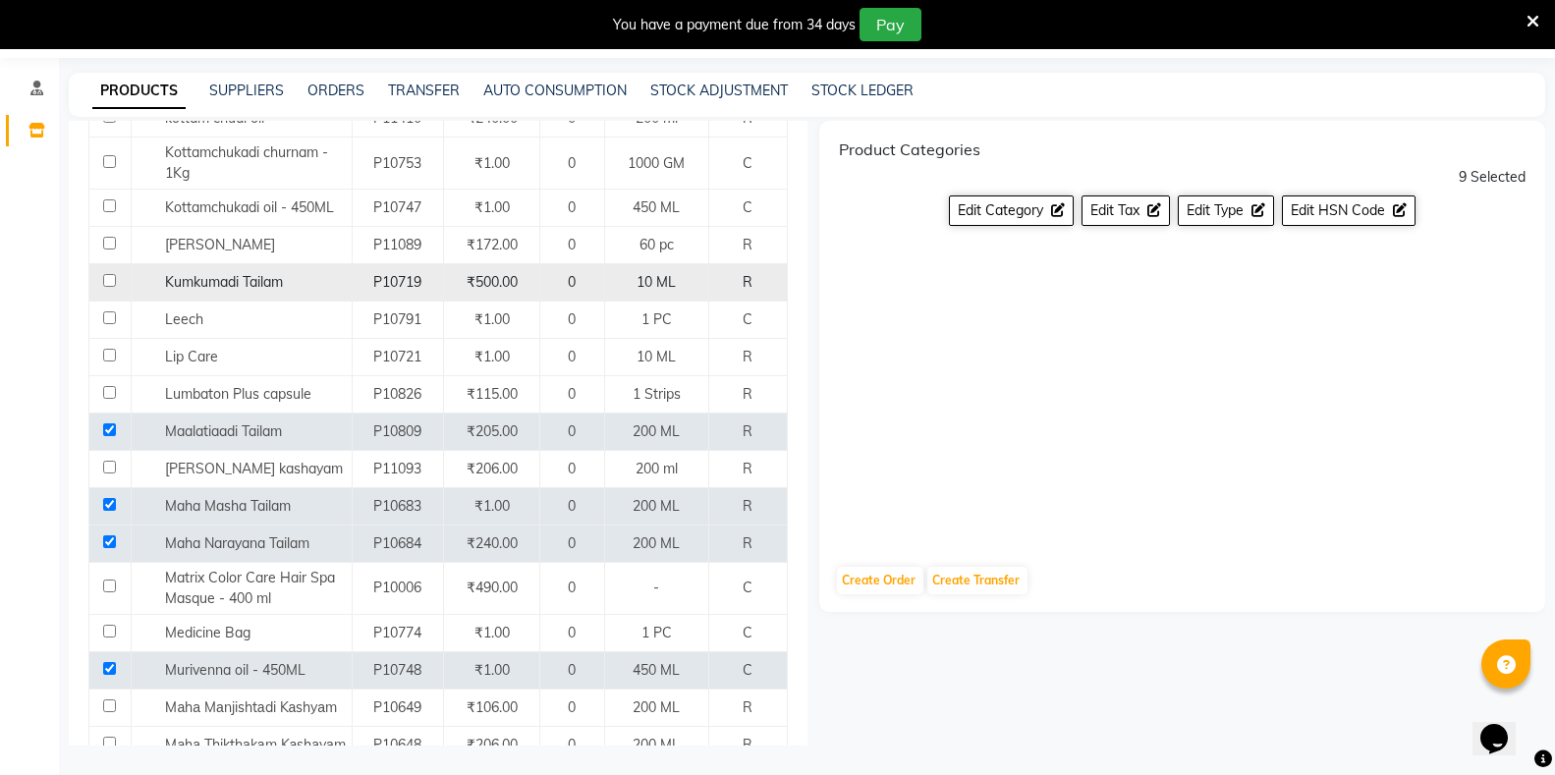
click at [112, 274] on input "checkbox" at bounding box center [109, 280] width 13 height 13
checkbox input "true"
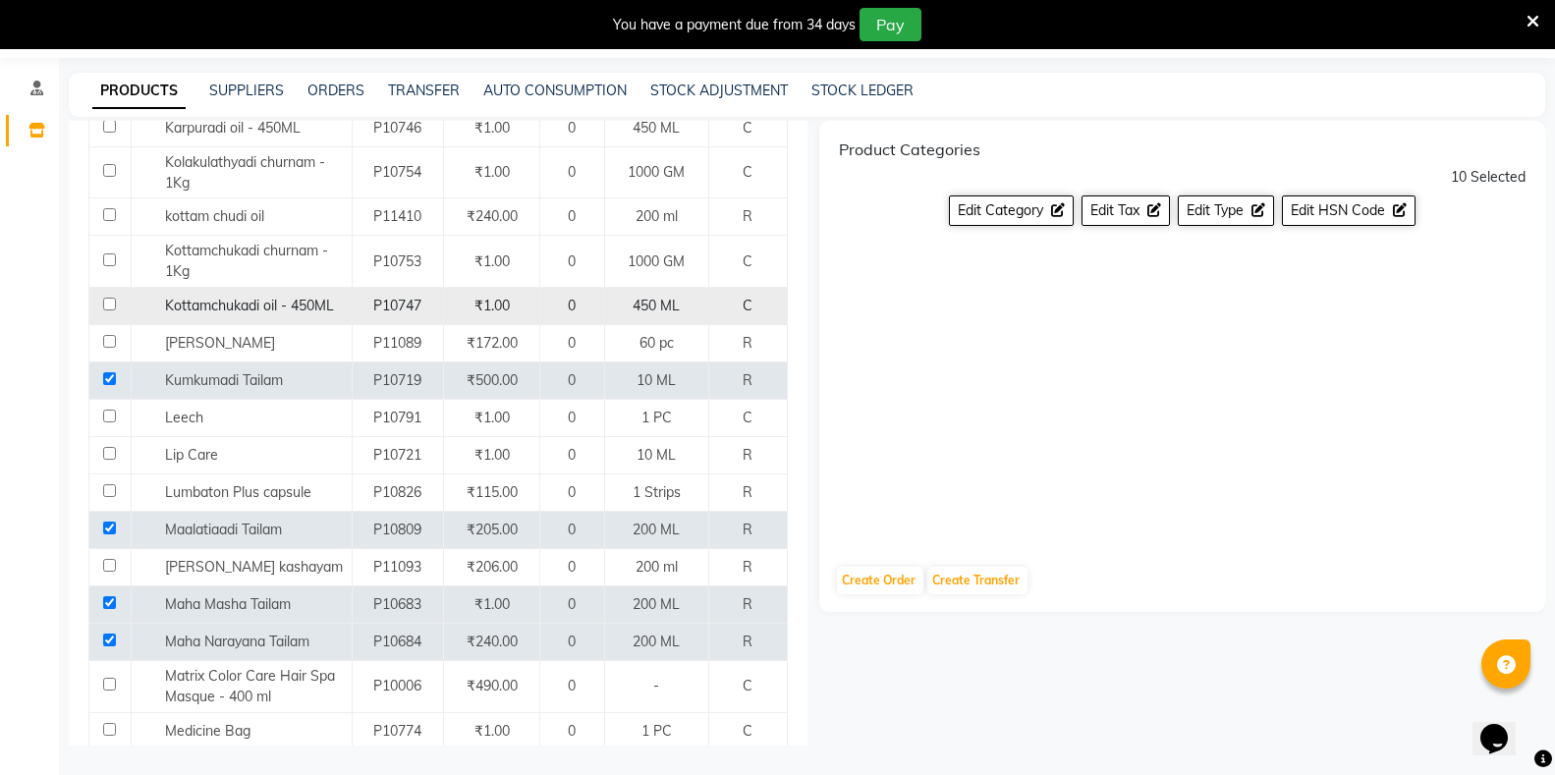
click at [110, 298] on input "checkbox" at bounding box center [109, 304] width 13 height 13
checkbox input "true"
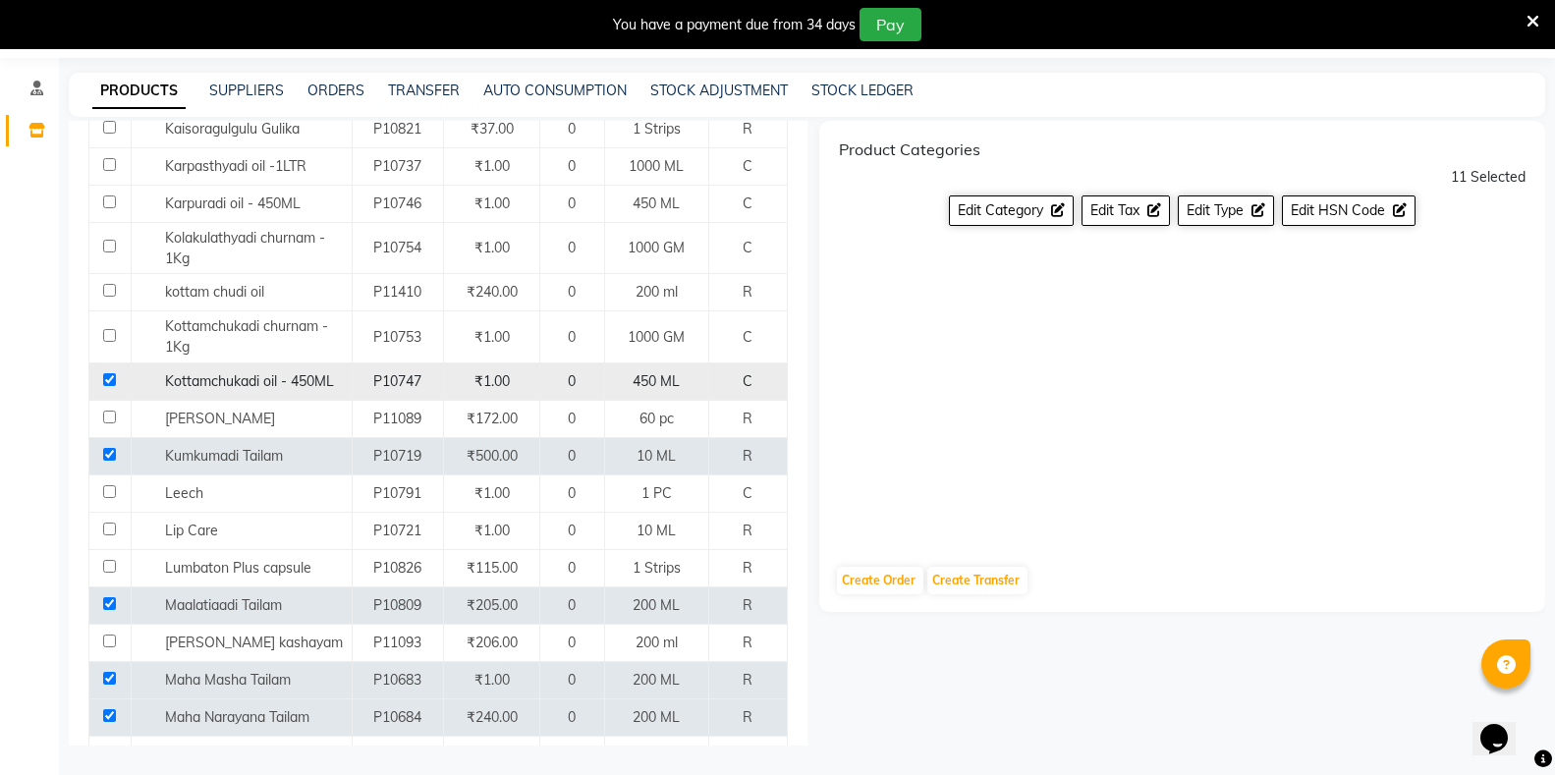
scroll to position [1771, 0]
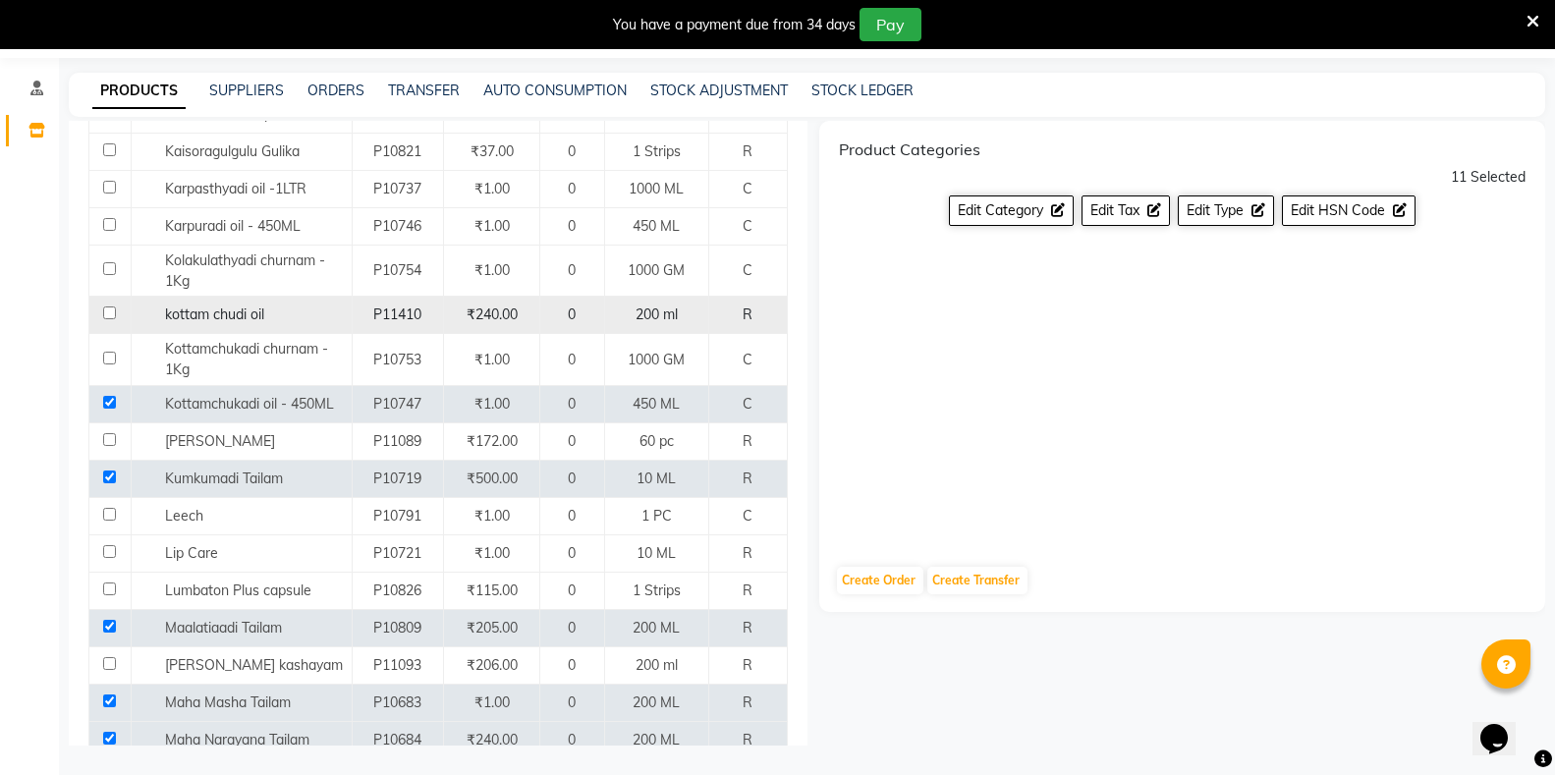
click at [109, 307] on input "checkbox" at bounding box center [109, 313] width 13 height 13
checkbox input "true"
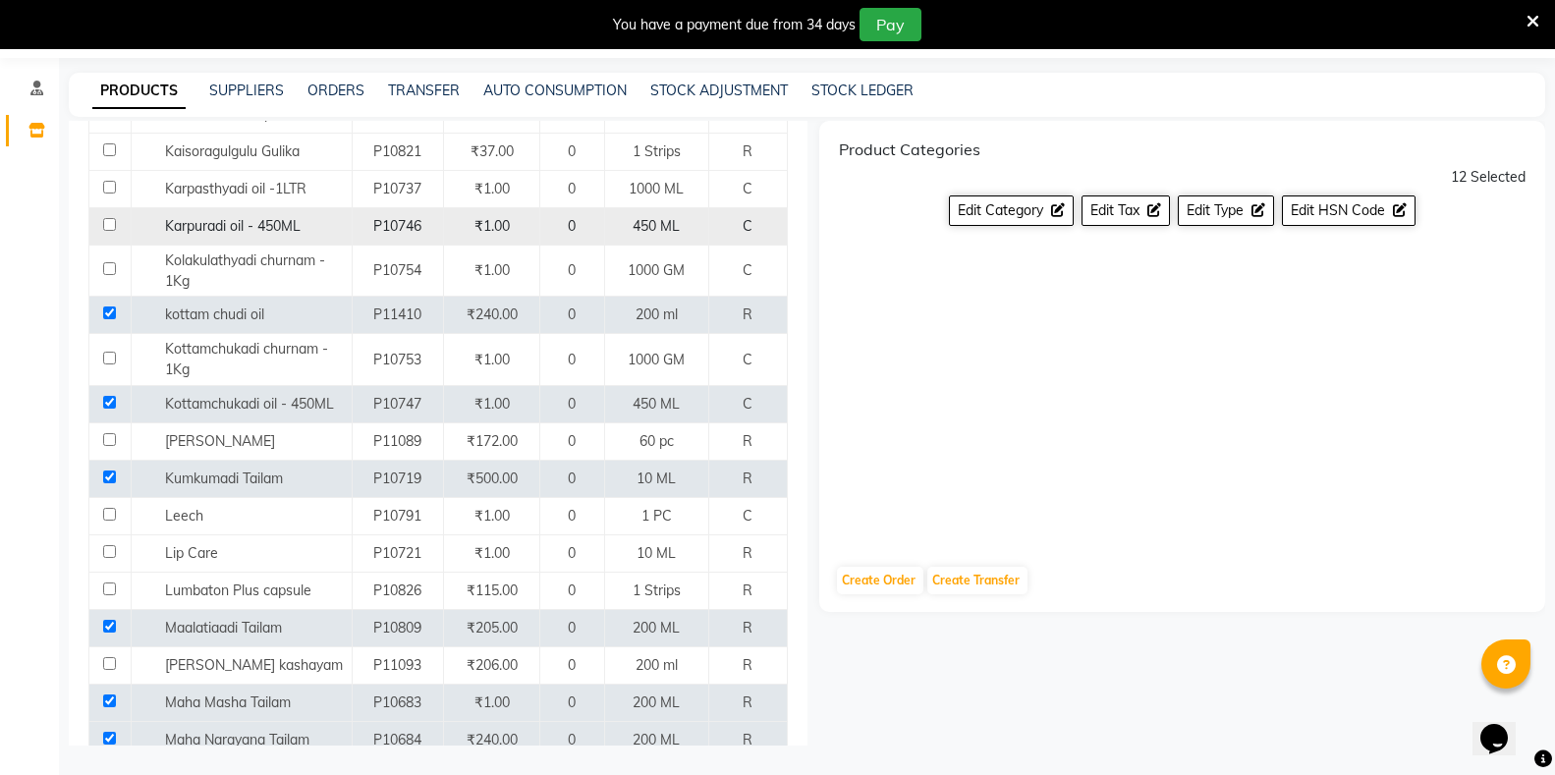
click at [104, 218] on input "checkbox" at bounding box center [109, 224] width 13 height 13
checkbox input "true"
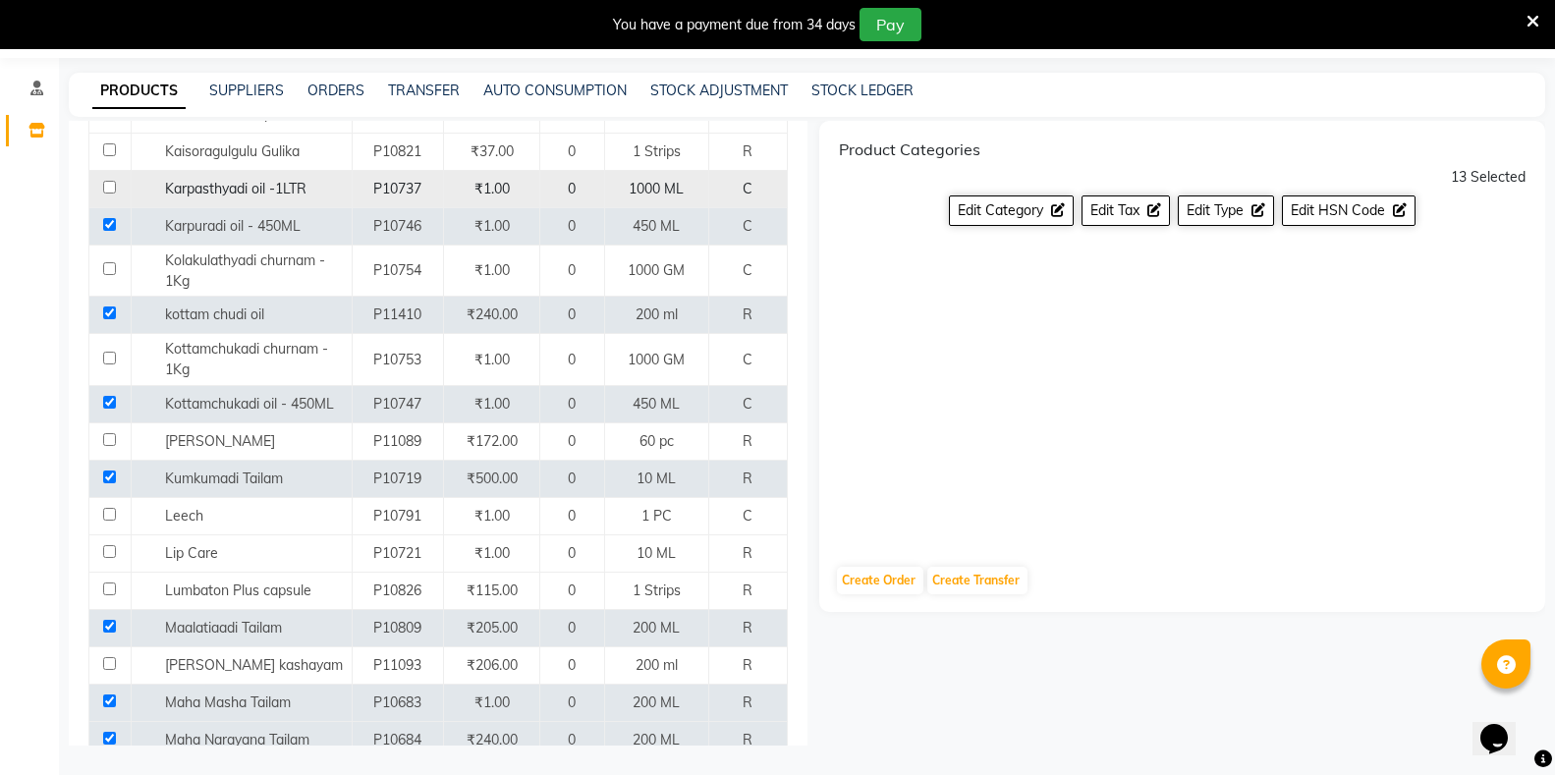
click at [114, 180] on td at bounding box center [110, 188] width 42 height 37
click at [105, 181] on input "checkbox" at bounding box center [109, 187] width 13 height 13
checkbox input "true"
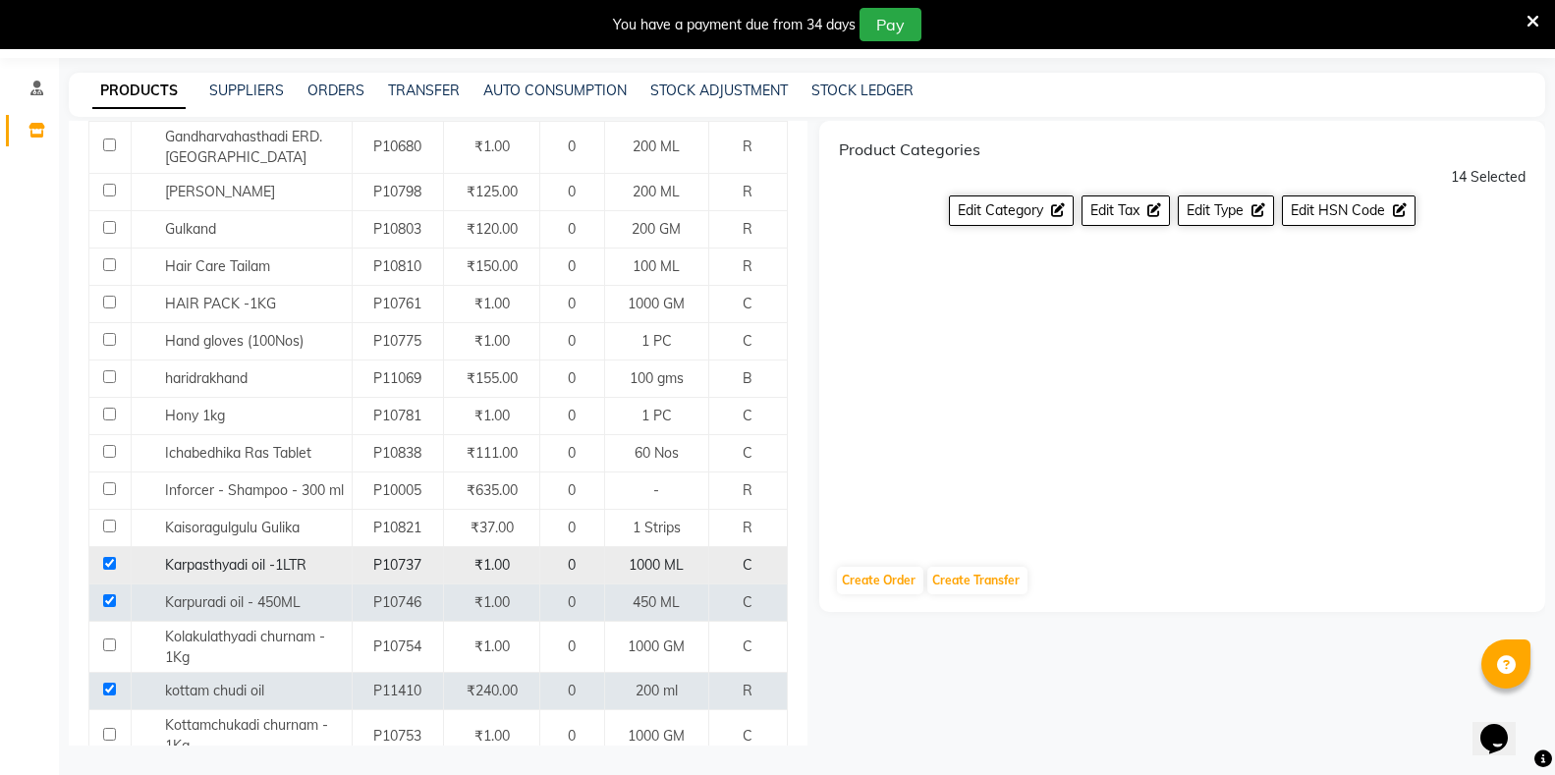
scroll to position [1279, 0]
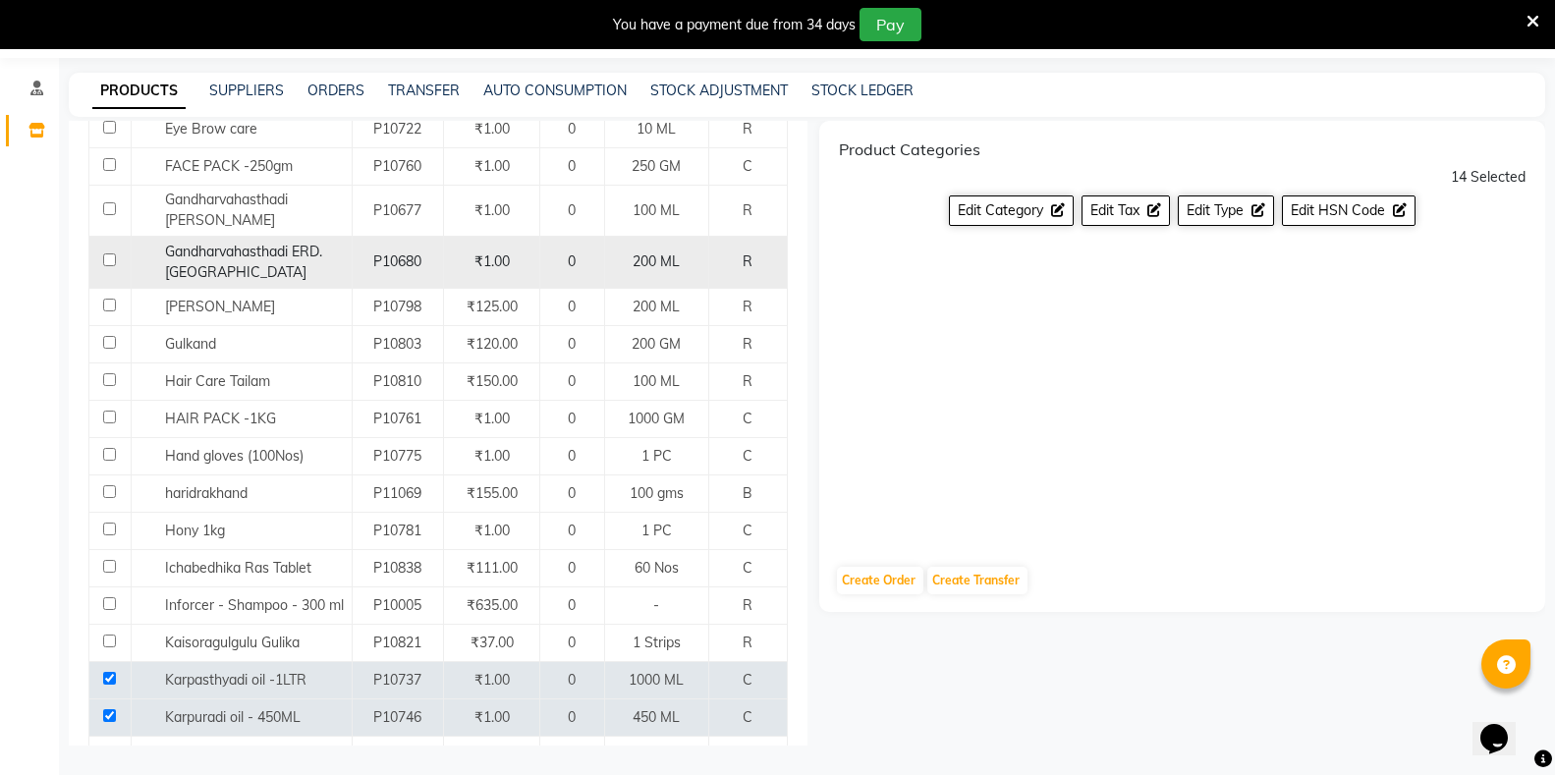
click at [104, 254] on input "checkbox" at bounding box center [109, 260] width 13 height 13
checkbox input "true"
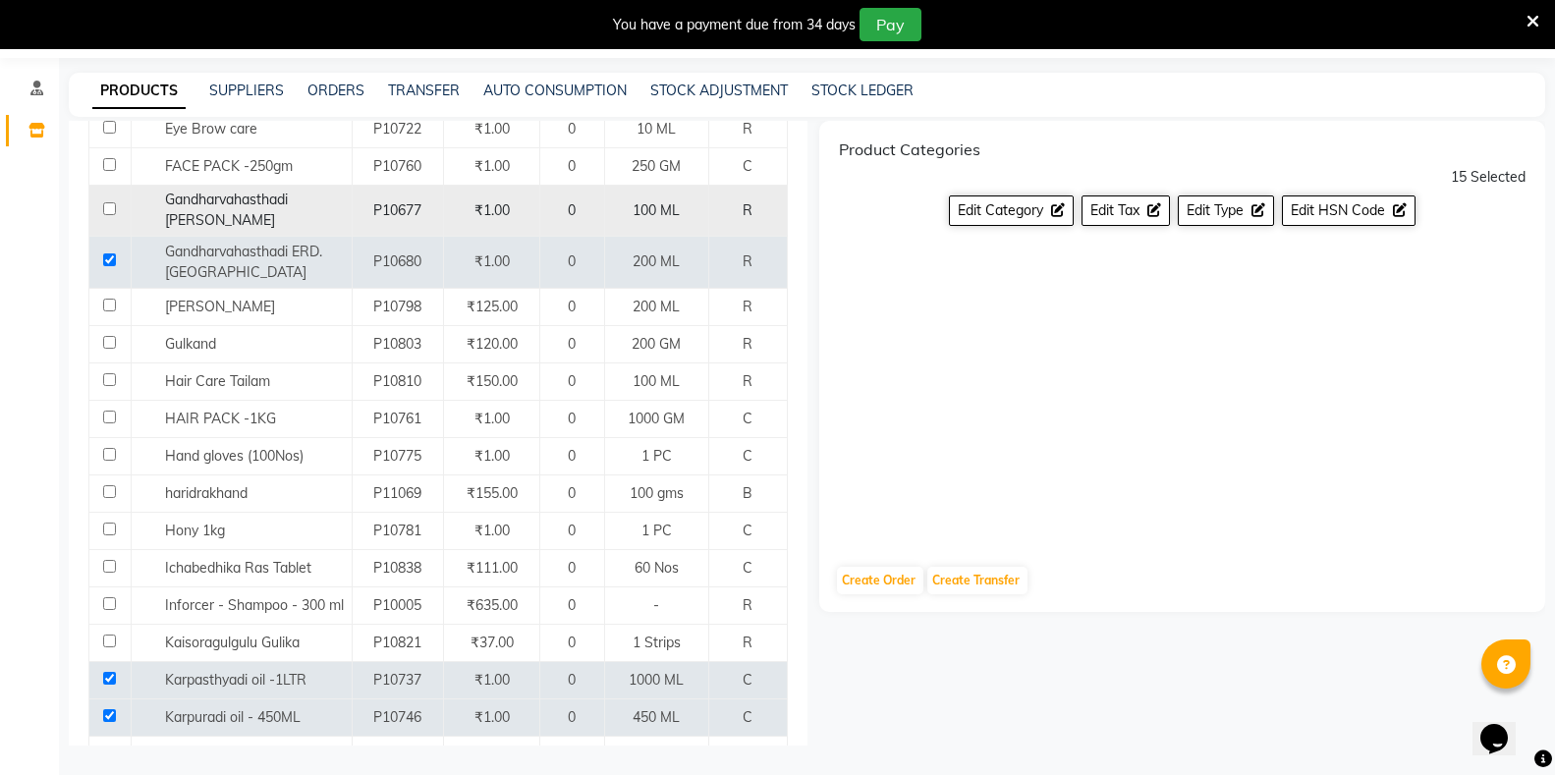
click at [110, 202] on input "checkbox" at bounding box center [109, 208] width 13 height 13
checkbox input "true"
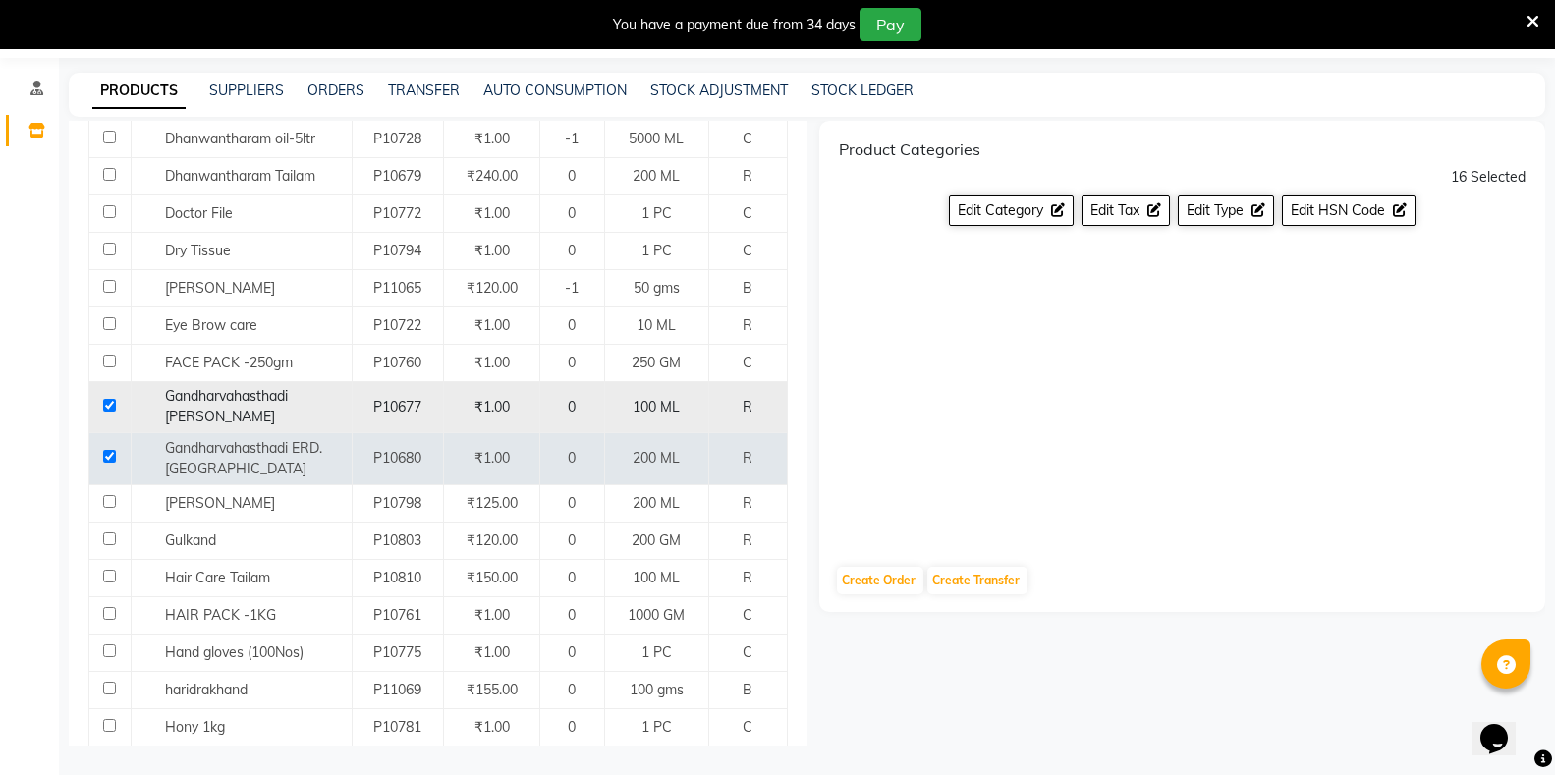
scroll to position [985, 0]
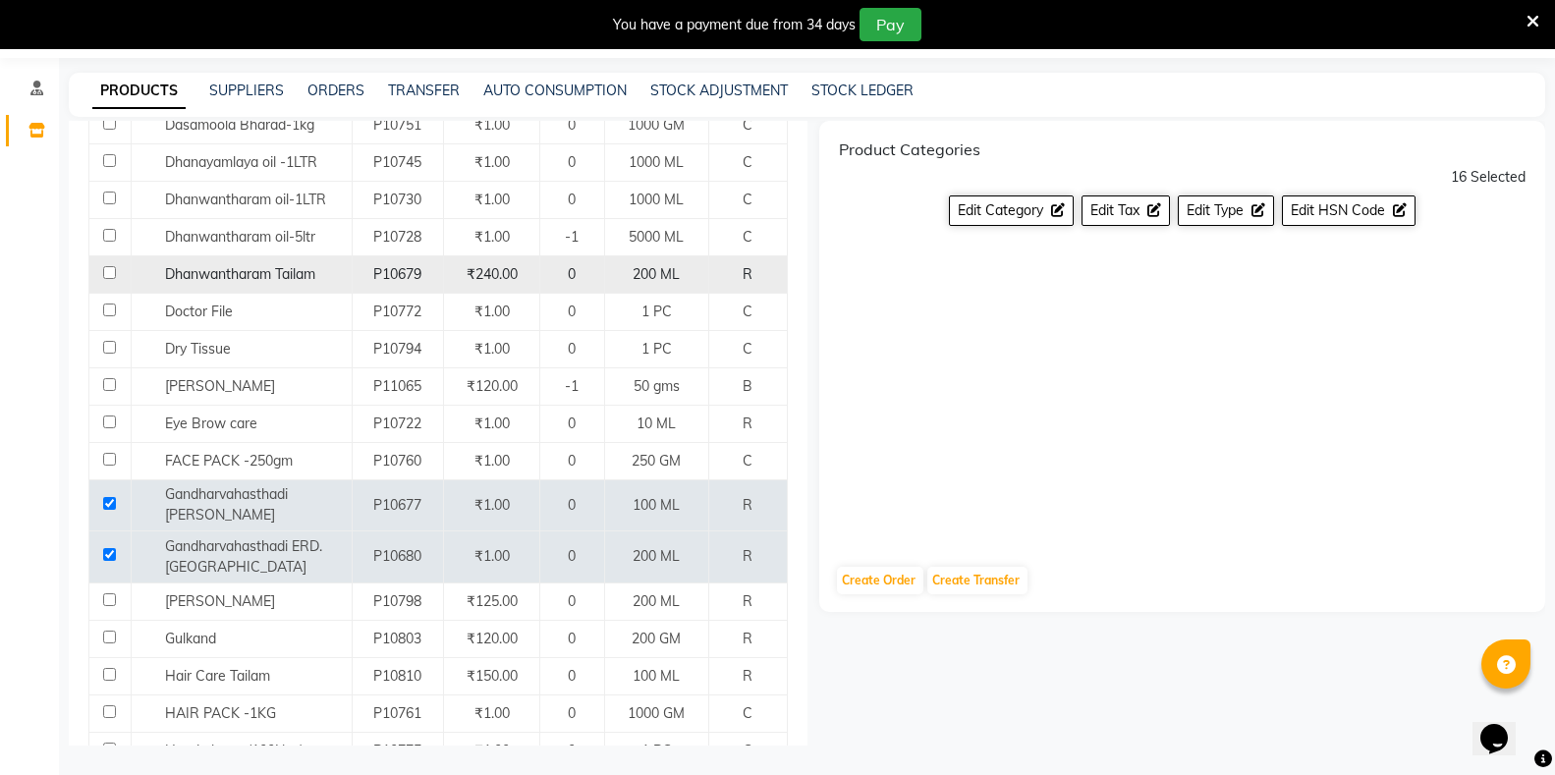
click at [108, 266] on input "checkbox" at bounding box center [109, 272] width 13 height 13
checkbox input "true"
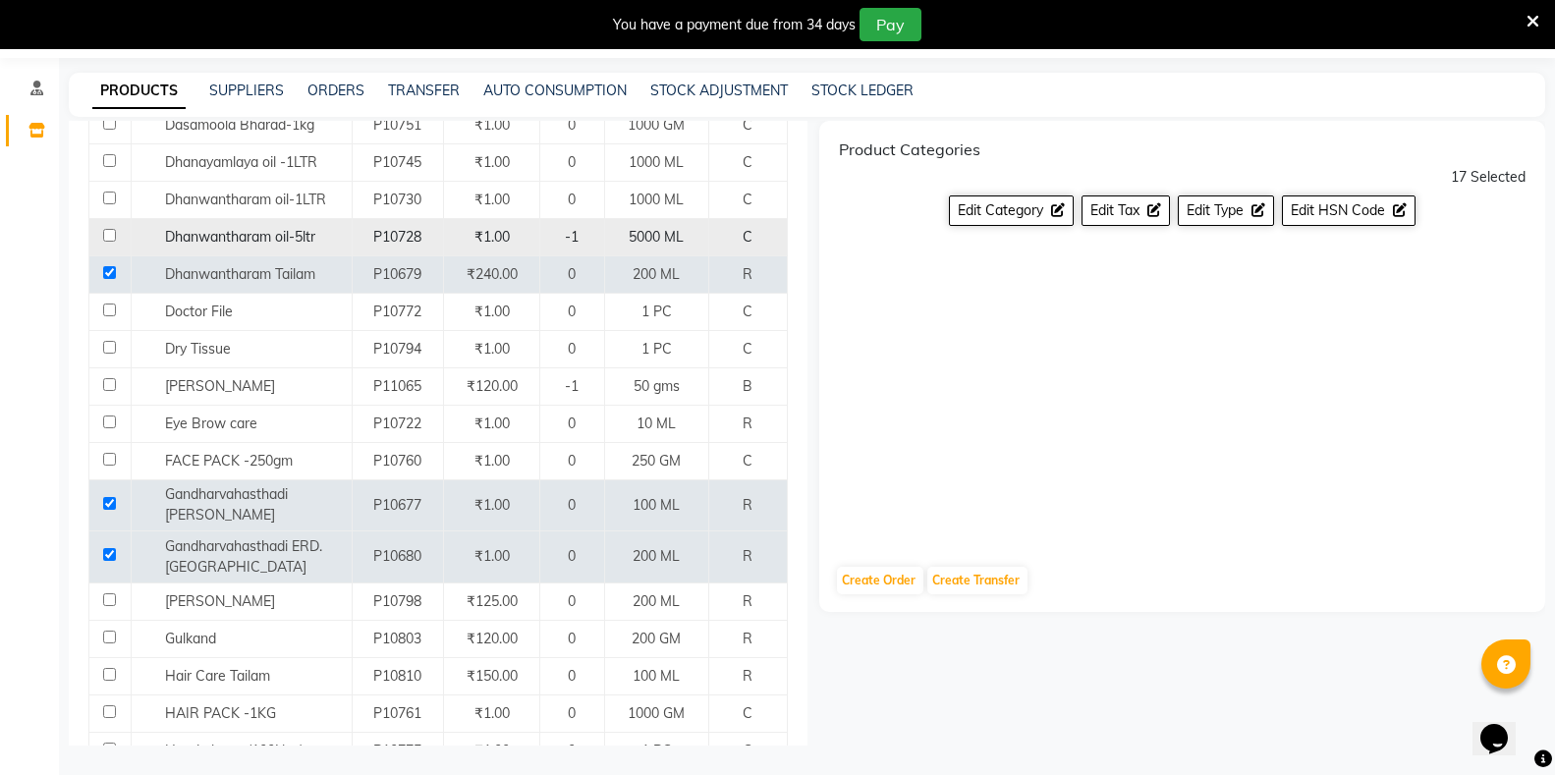
click at [107, 229] on input "checkbox" at bounding box center [109, 235] width 13 height 13
checkbox input "true"
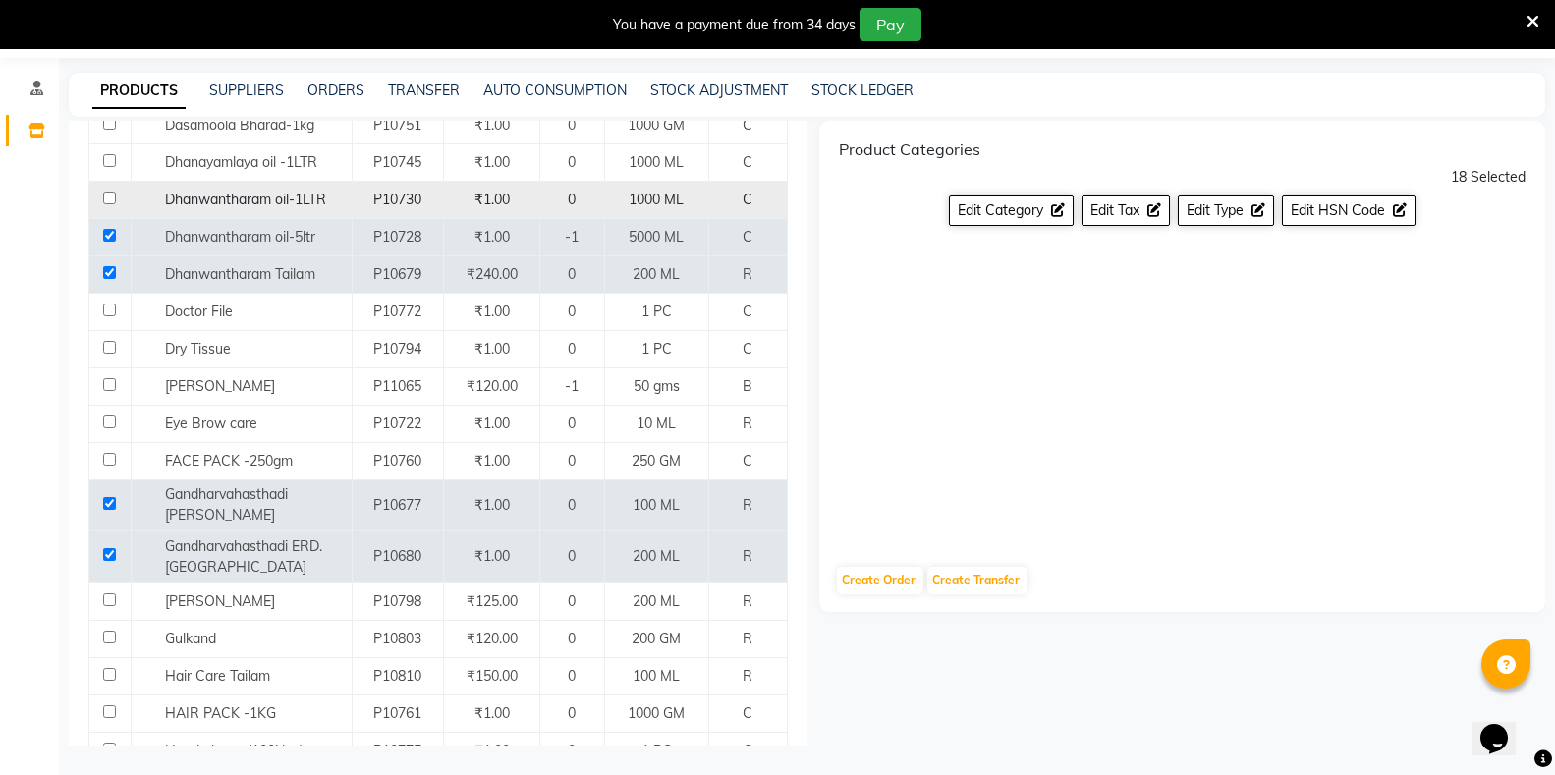
click at [103, 192] on input "checkbox" at bounding box center [109, 198] width 13 height 13
checkbox input "true"
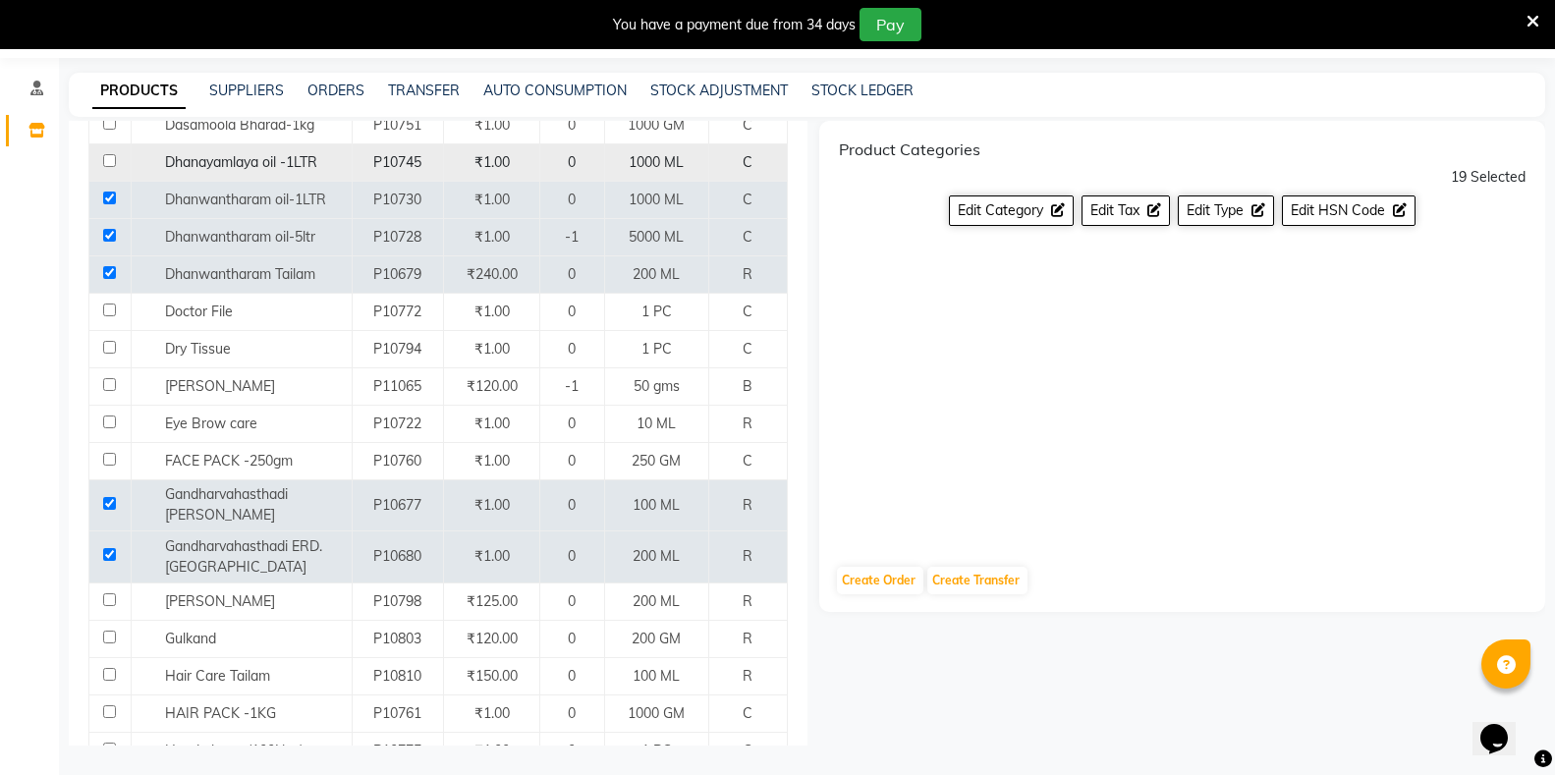
click at [105, 154] on input "checkbox" at bounding box center [109, 160] width 13 height 13
checkbox input "true"
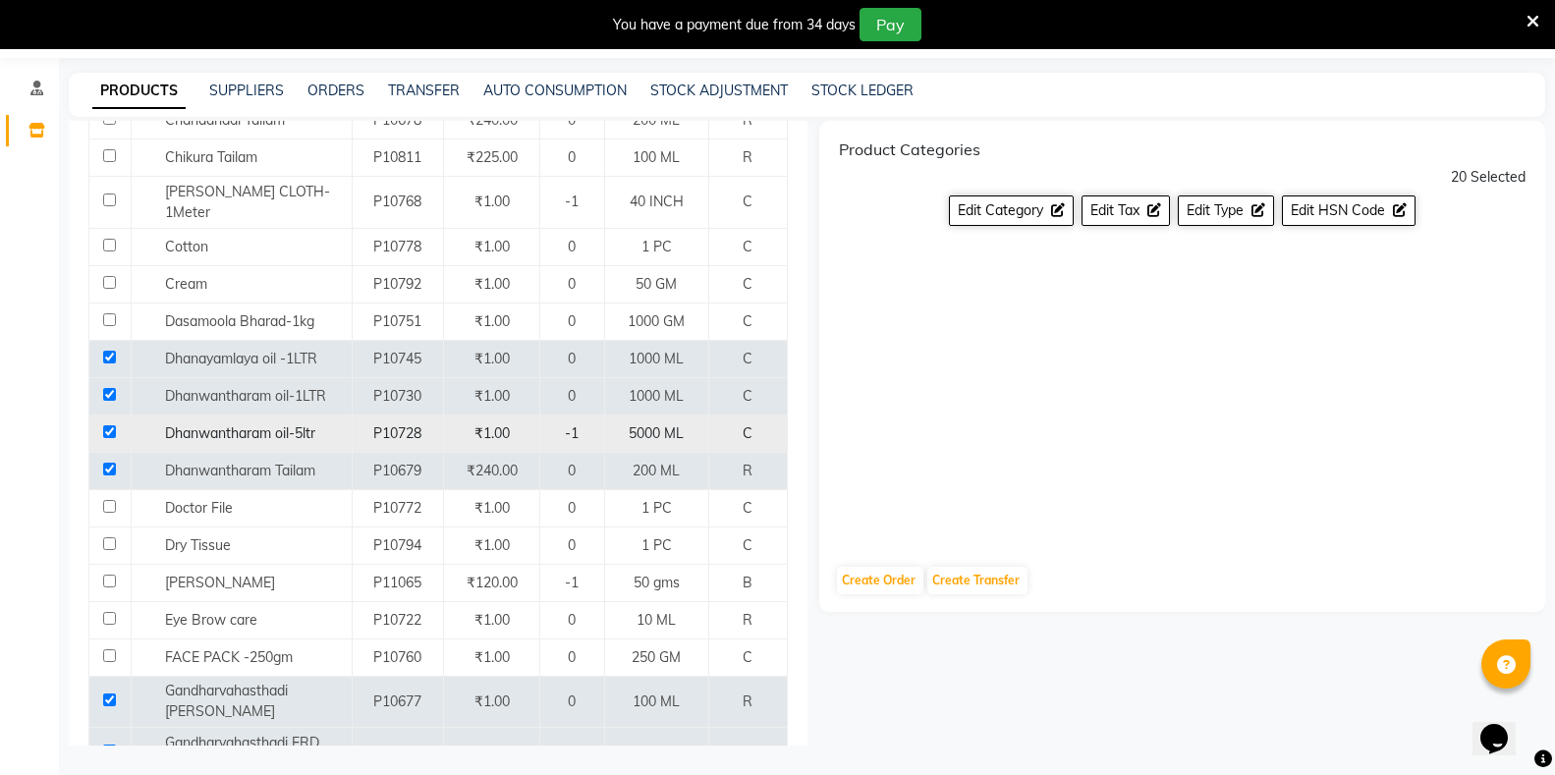
scroll to position [690, 0]
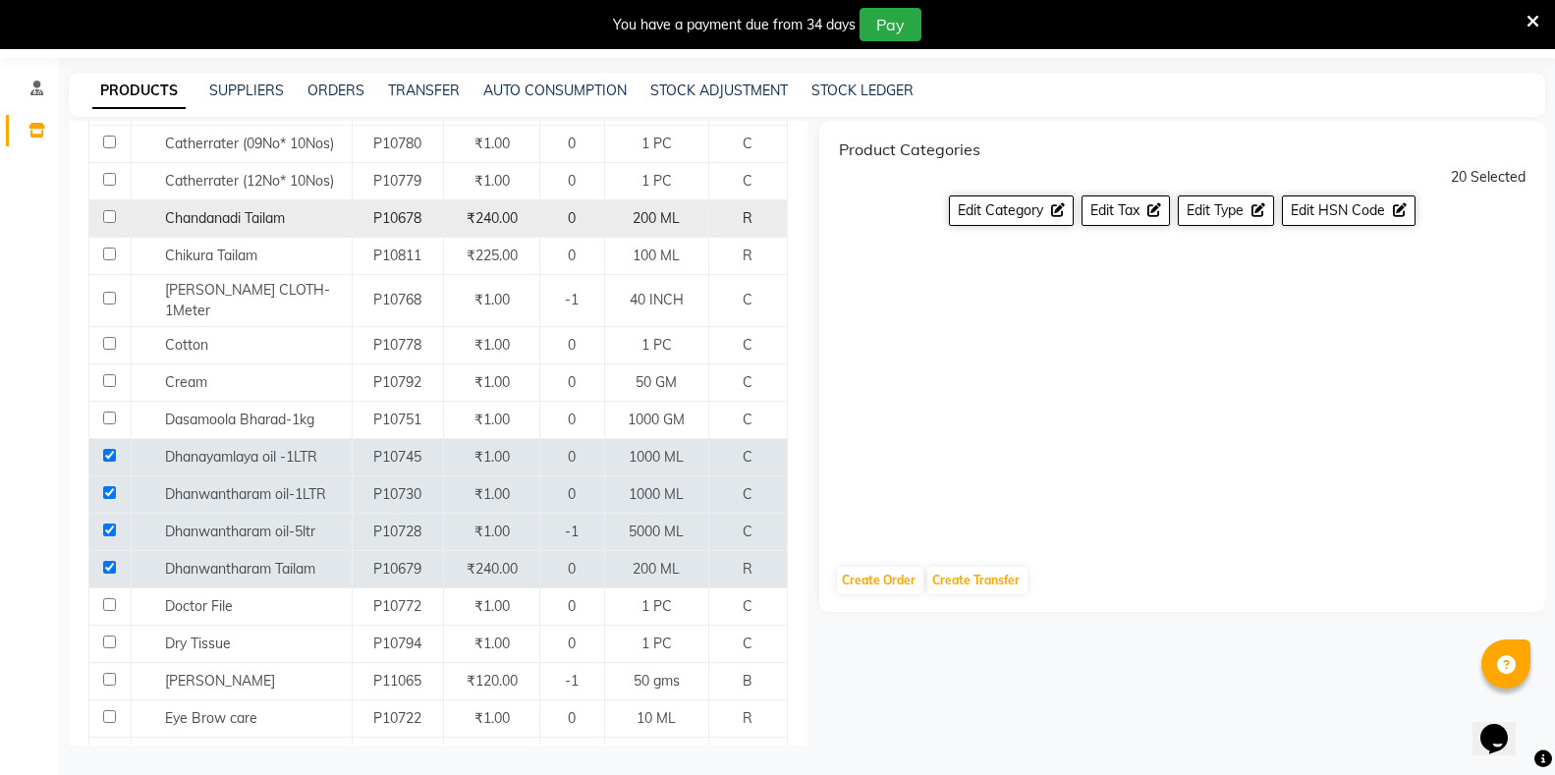
click at [111, 222] on input "checkbox" at bounding box center [109, 216] width 13 height 13
checkbox input "true"
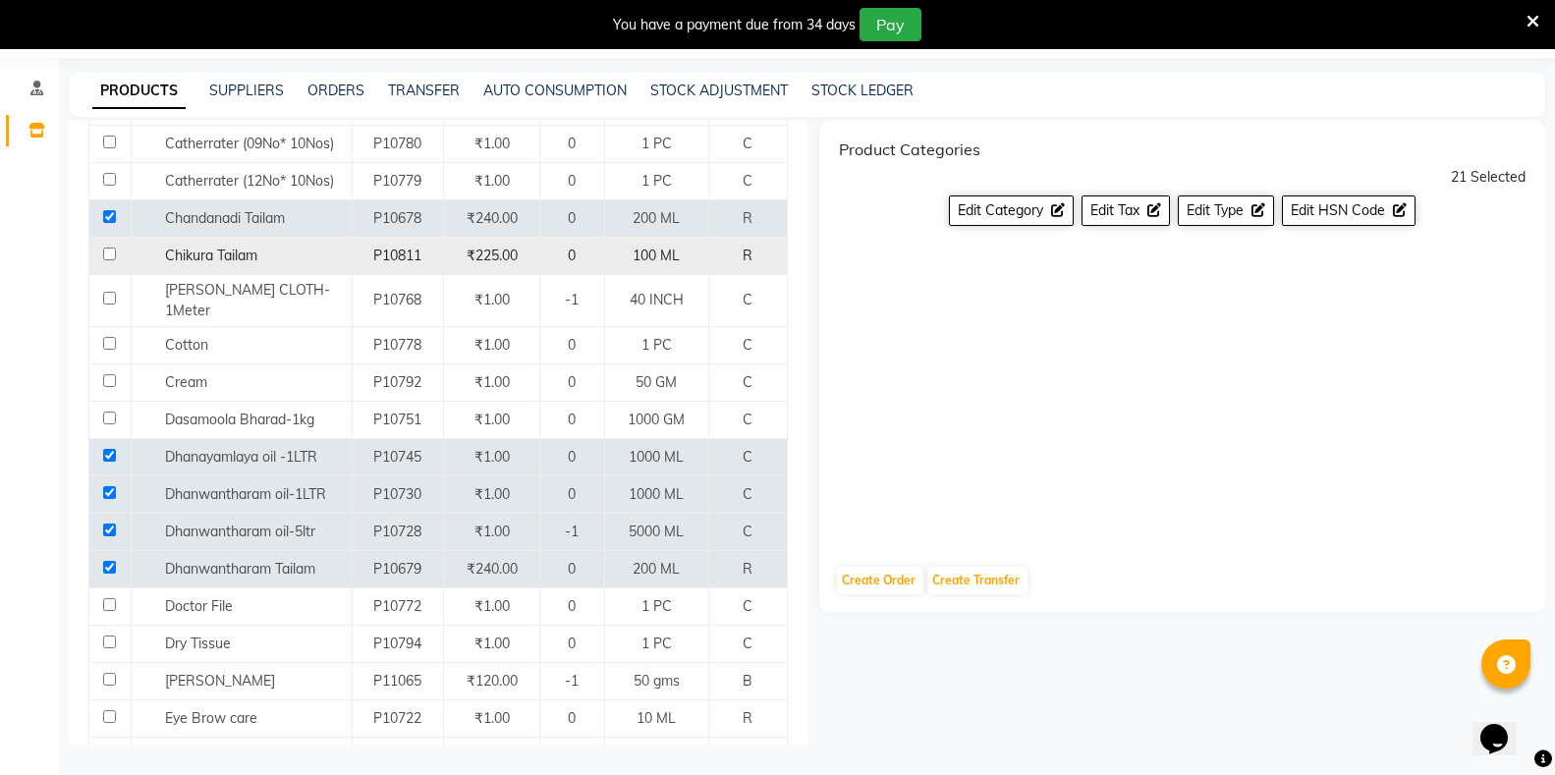
click at [108, 254] on input "checkbox" at bounding box center [109, 254] width 13 height 13
checkbox input "true"
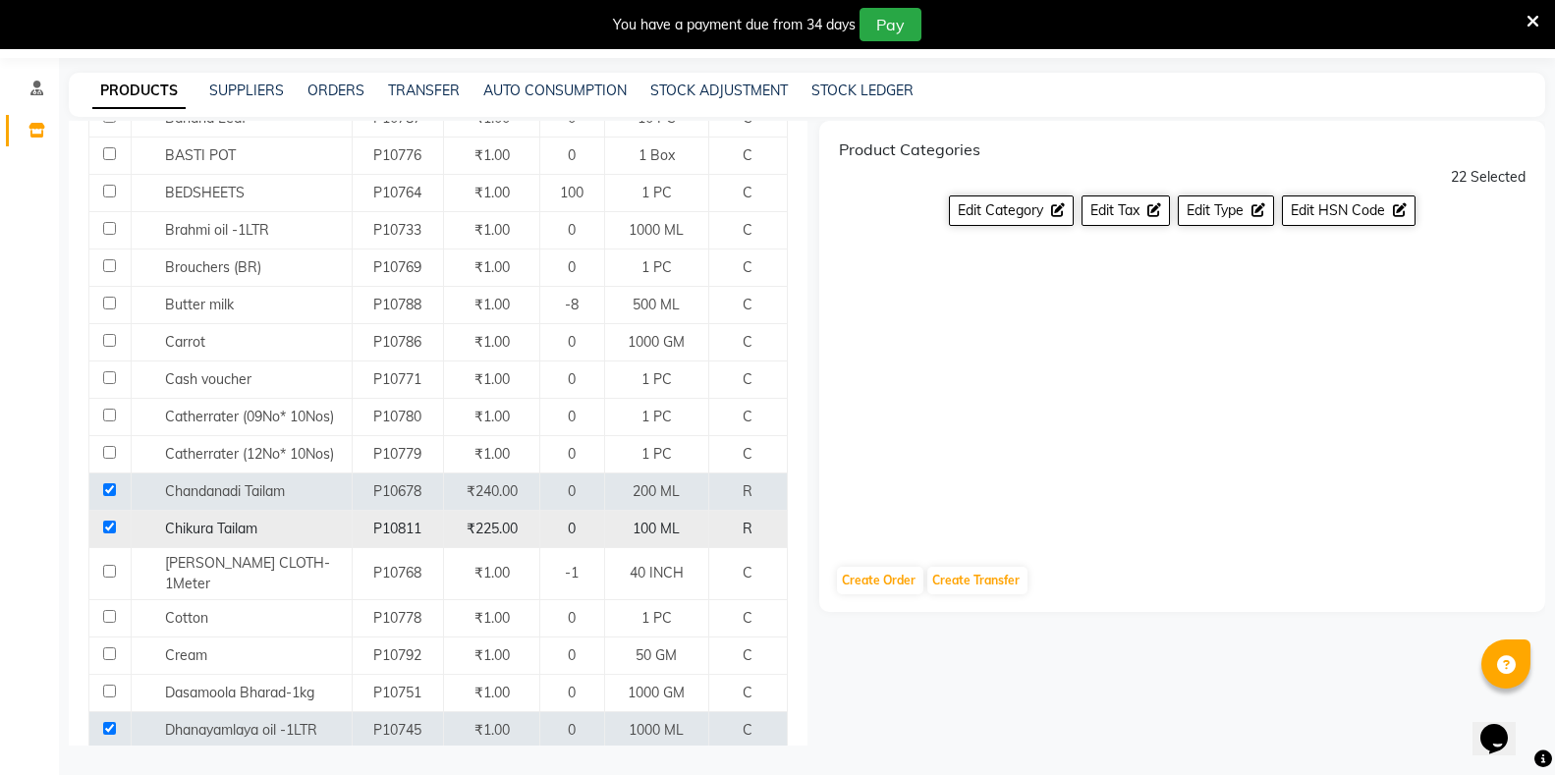
scroll to position [395, 0]
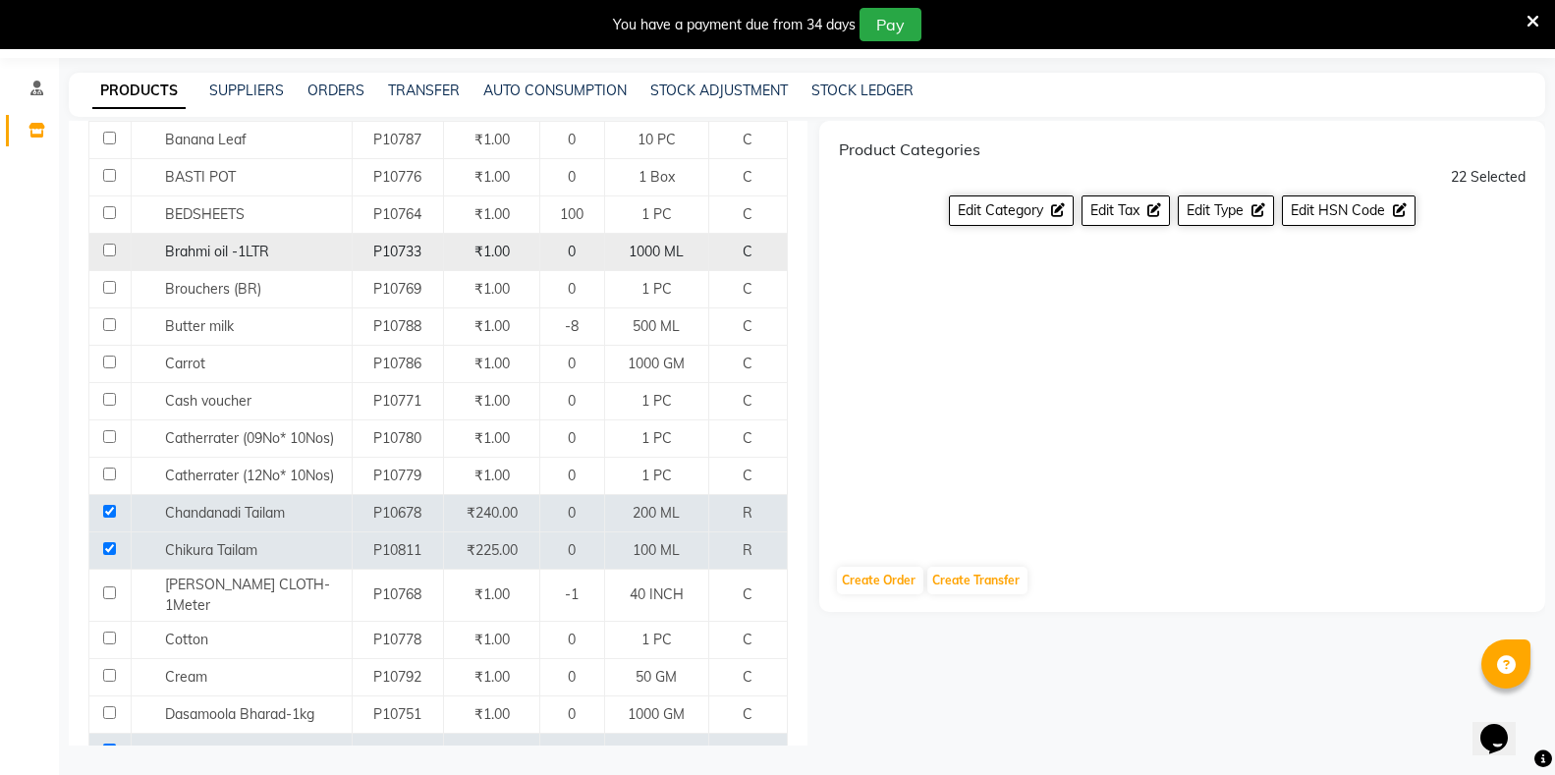
click at [108, 253] on input "checkbox" at bounding box center [109, 250] width 13 height 13
checkbox input "true"
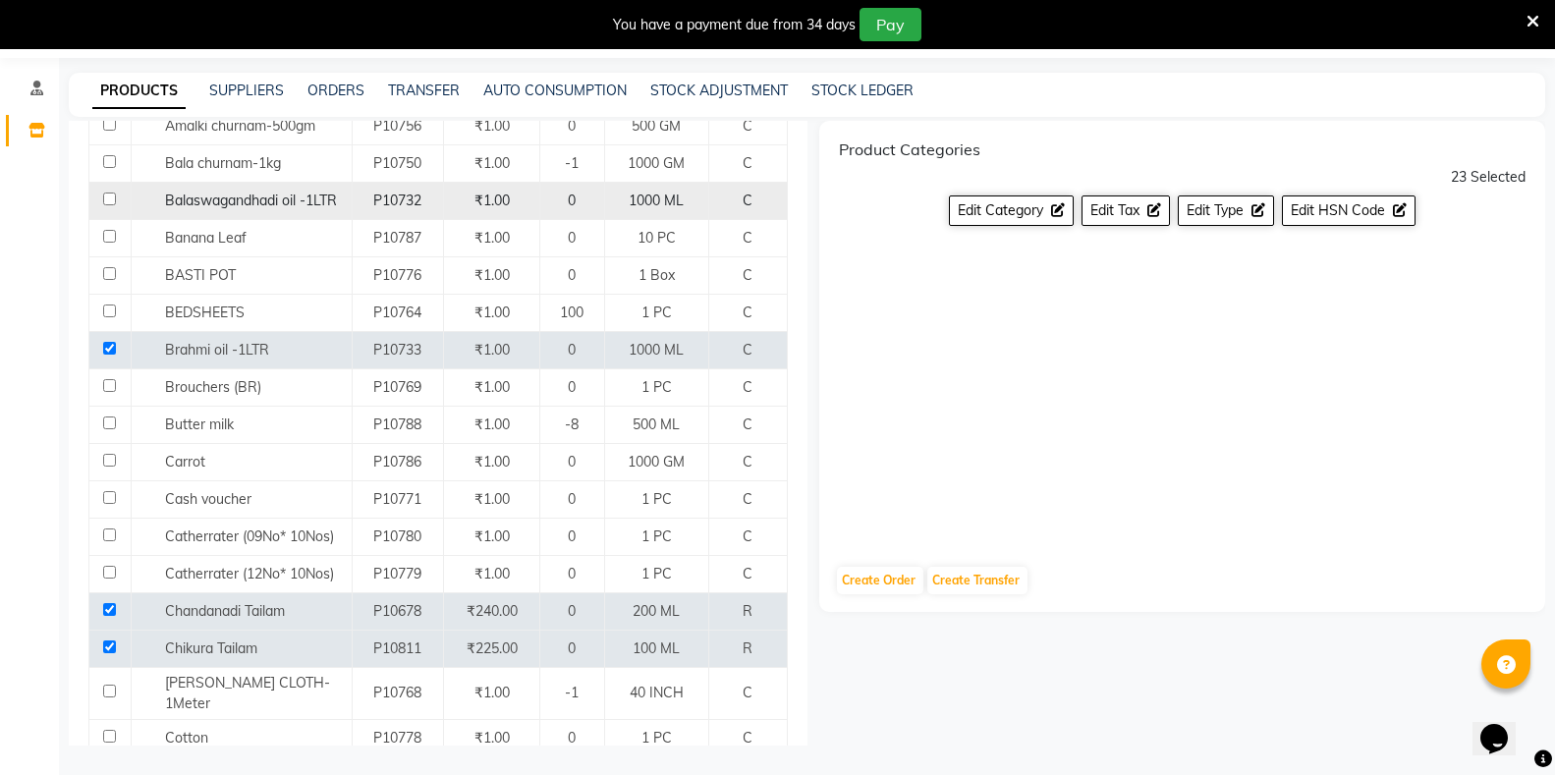
click at [105, 202] on input "checkbox" at bounding box center [109, 199] width 13 height 13
checkbox input "true"
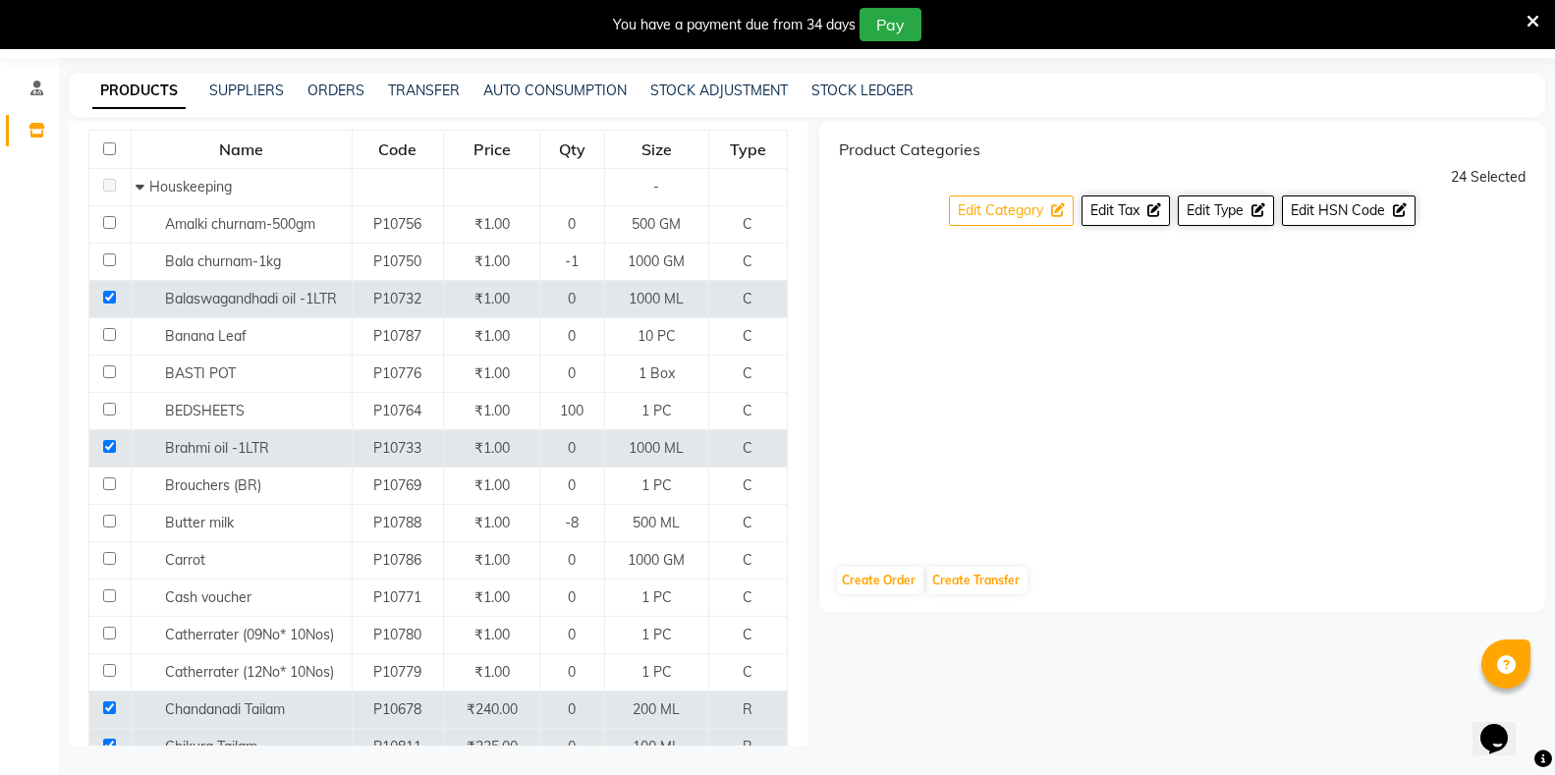
click at [975, 214] on span "Edit Category" at bounding box center [1000, 210] width 85 height 18
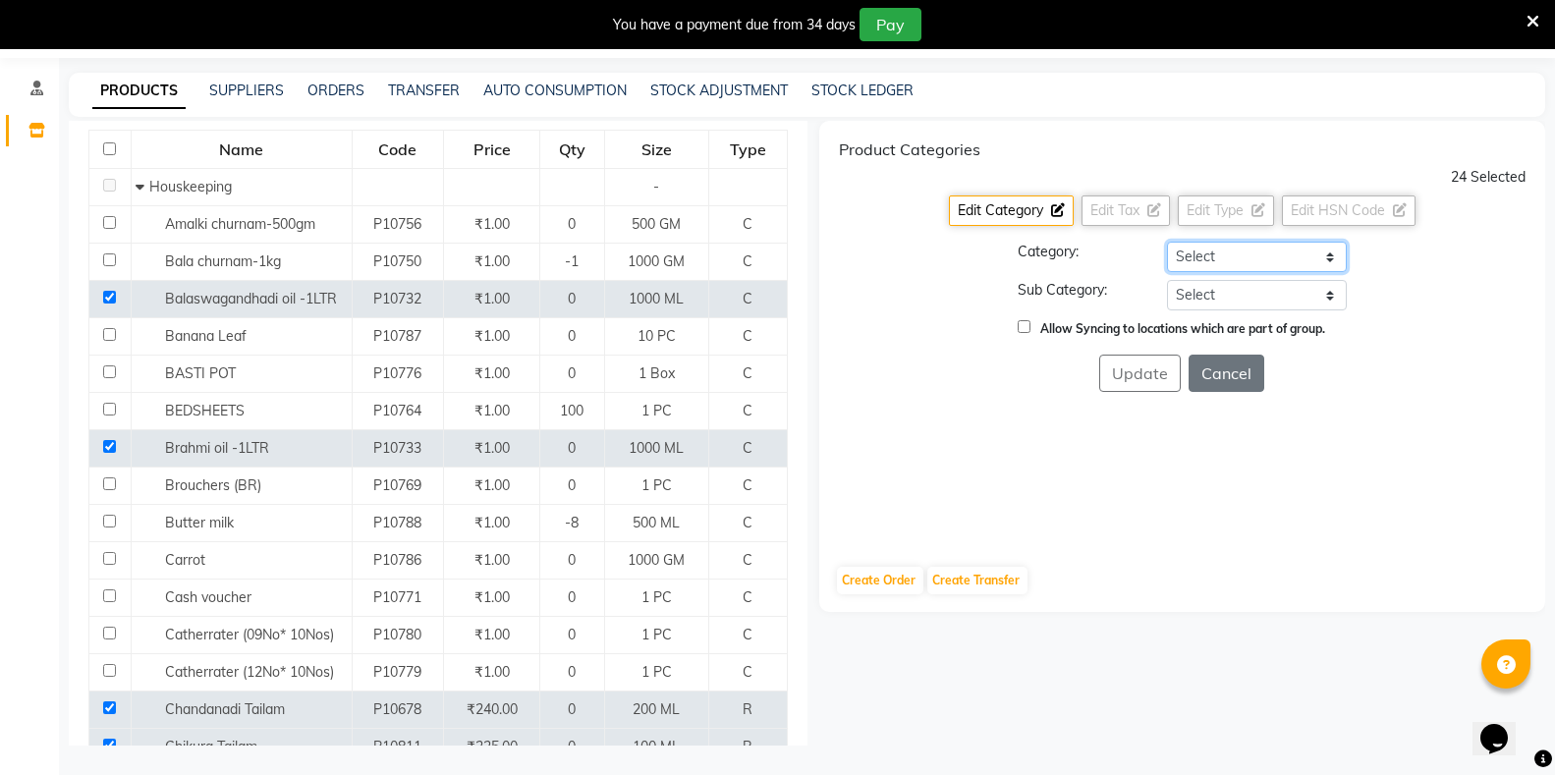
click at [1200, 255] on select "Select Hair Skin Makeup Personal Care Appliances Classical Medicine OTC Proprie…" at bounding box center [1257, 257] width 180 height 30
select select "1112815700"
click at [1167, 242] on select "Select Hair Skin Makeup Personal Care Appliances Classical Medicine OTC Proprie…" at bounding box center [1257, 257] width 180 height 30
click at [1202, 292] on select "Select [PERSON_NAME] OTC Tablet Churnam" at bounding box center [1257, 295] width 180 height 30
select select "11128157003"
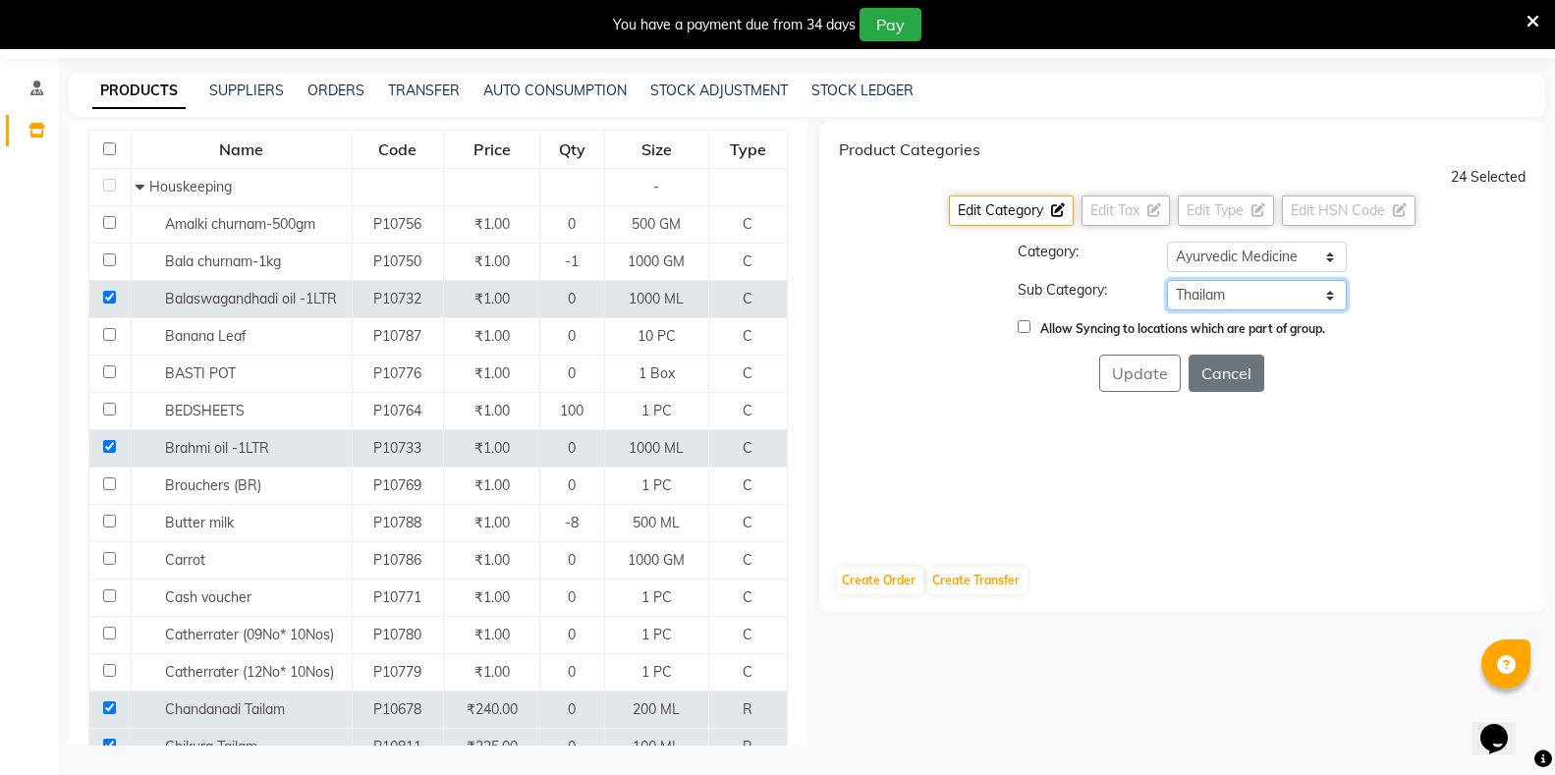
click at [1167, 280] on select "Select [PERSON_NAME] OTC Tablet Churnam" at bounding box center [1257, 295] width 180 height 30
click at [1143, 378] on button "Update" at bounding box center [1140, 373] width 82 height 37
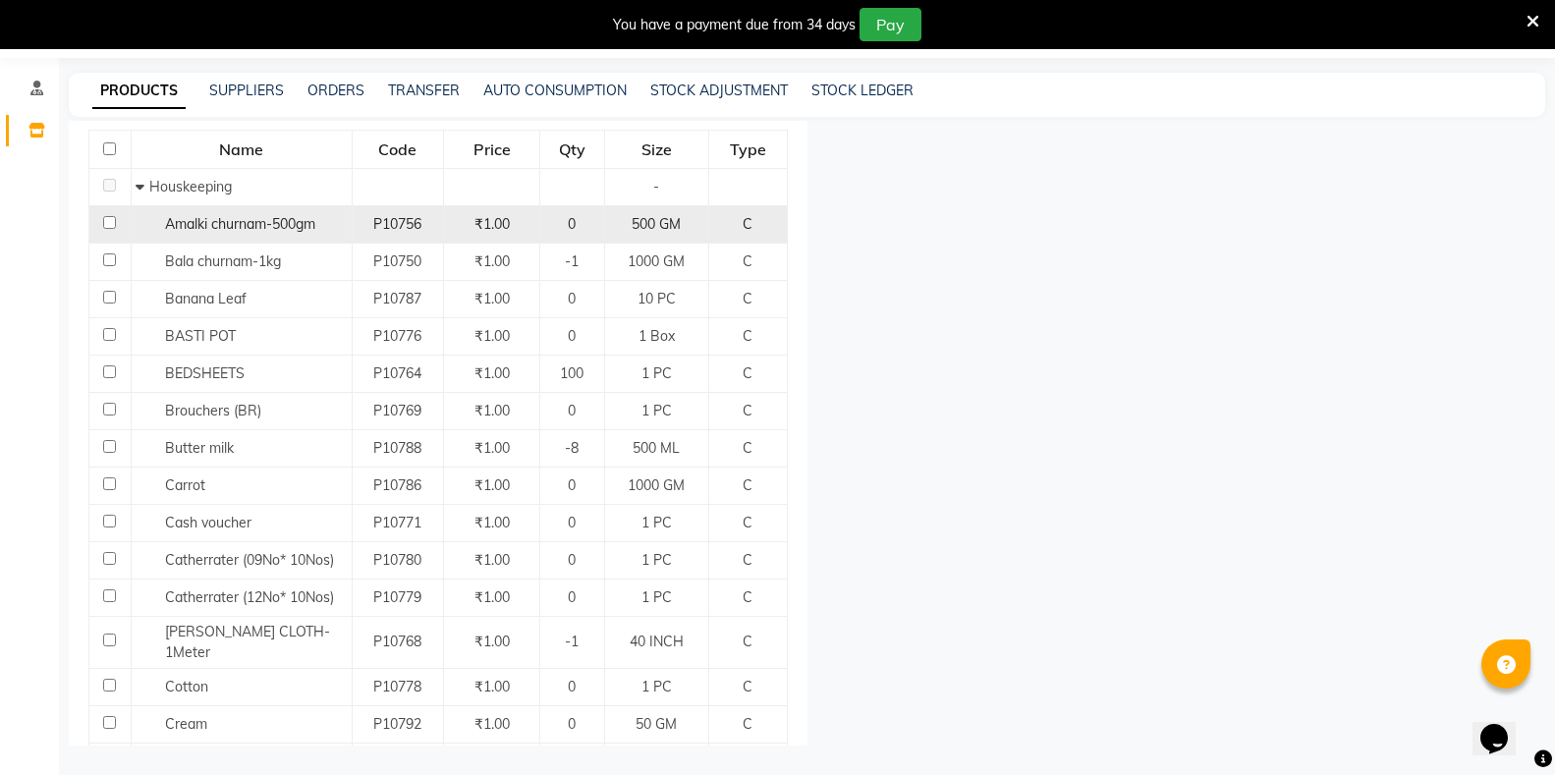
click at [108, 224] on input "checkbox" at bounding box center [109, 222] width 13 height 13
checkbox input "true"
select select
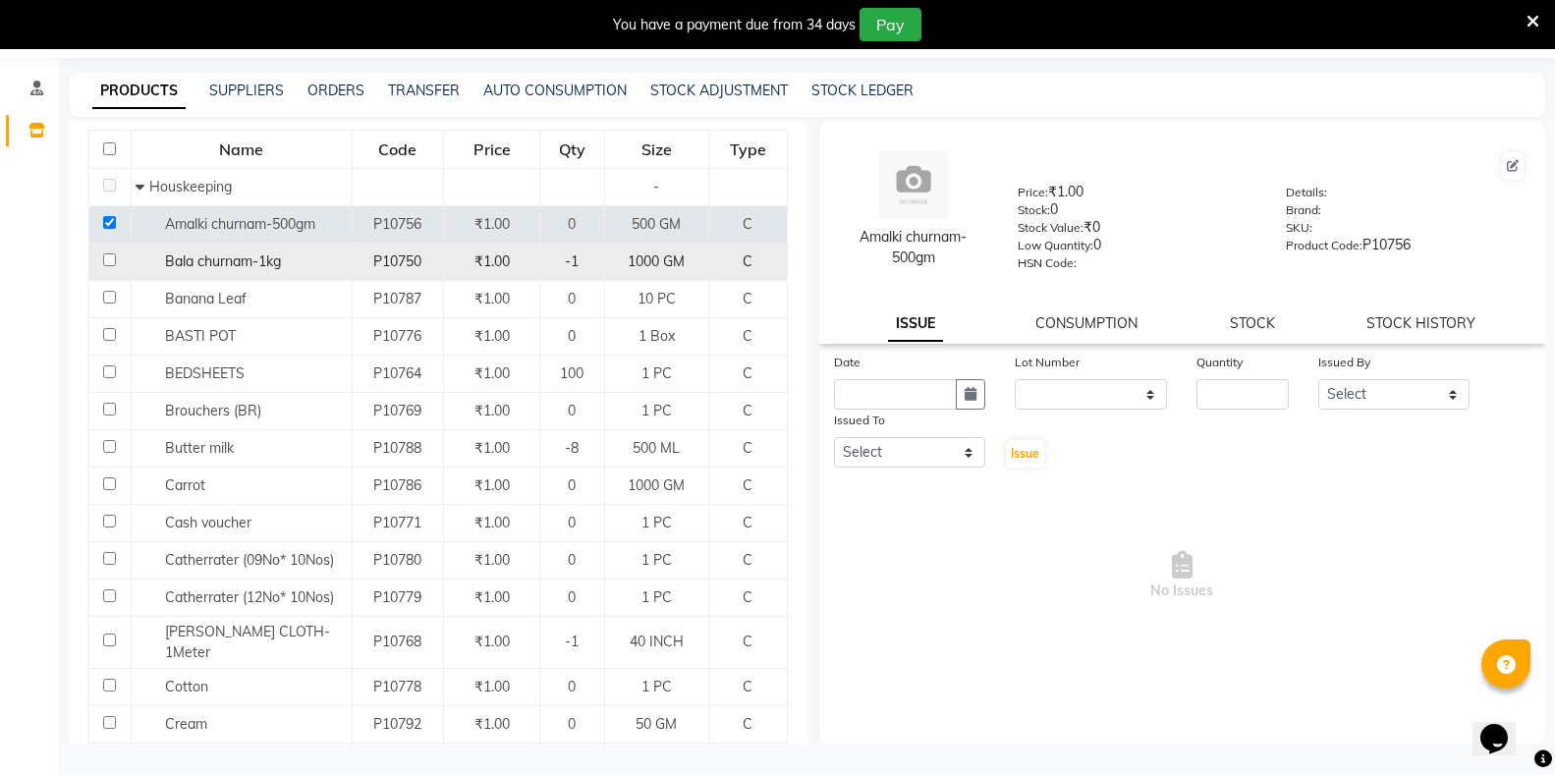
click at [107, 265] on input "checkbox" at bounding box center [109, 260] width 13 height 13
checkbox input "true"
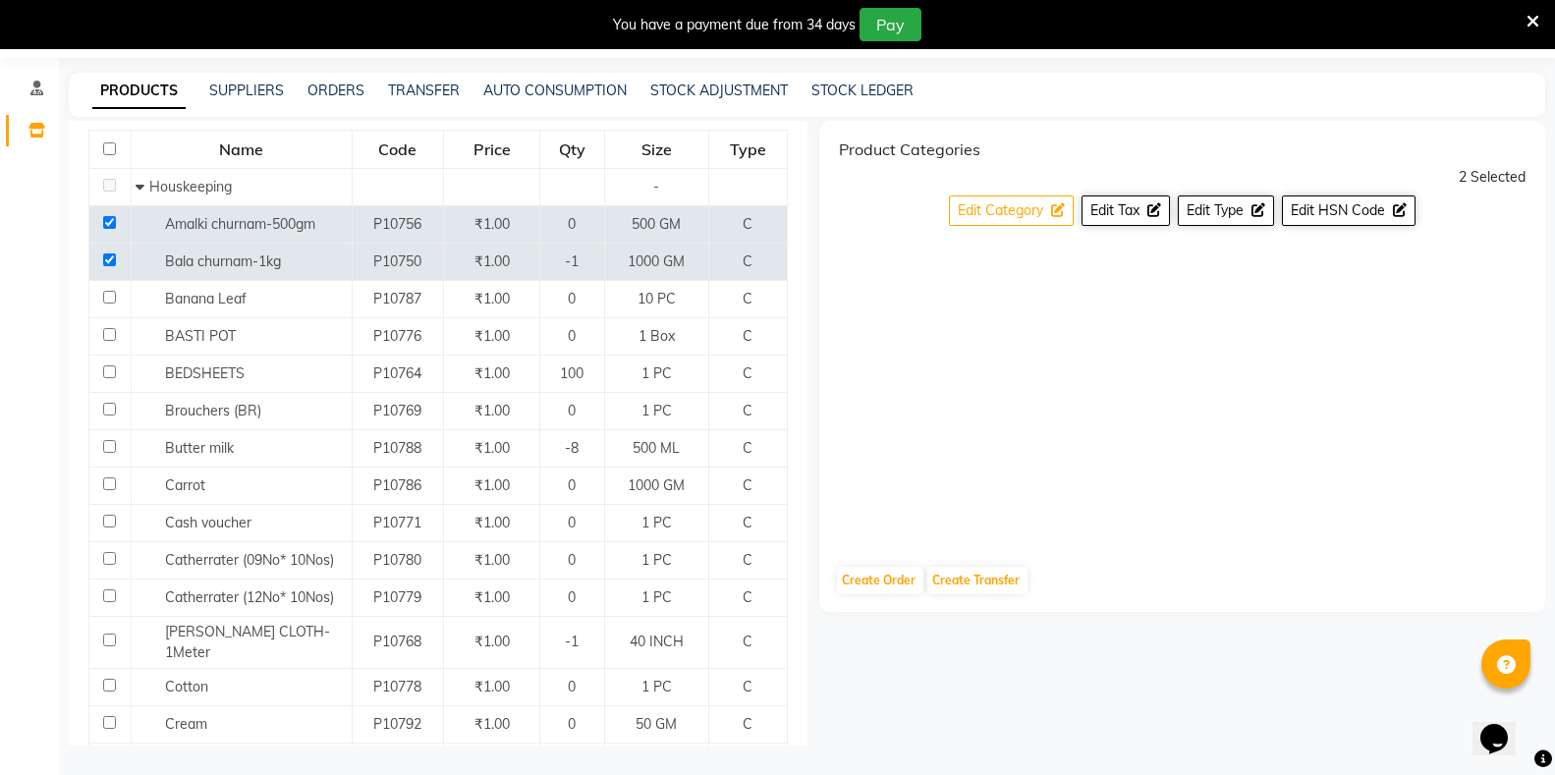
click at [995, 213] on span "Edit Category" at bounding box center [1000, 210] width 85 height 18
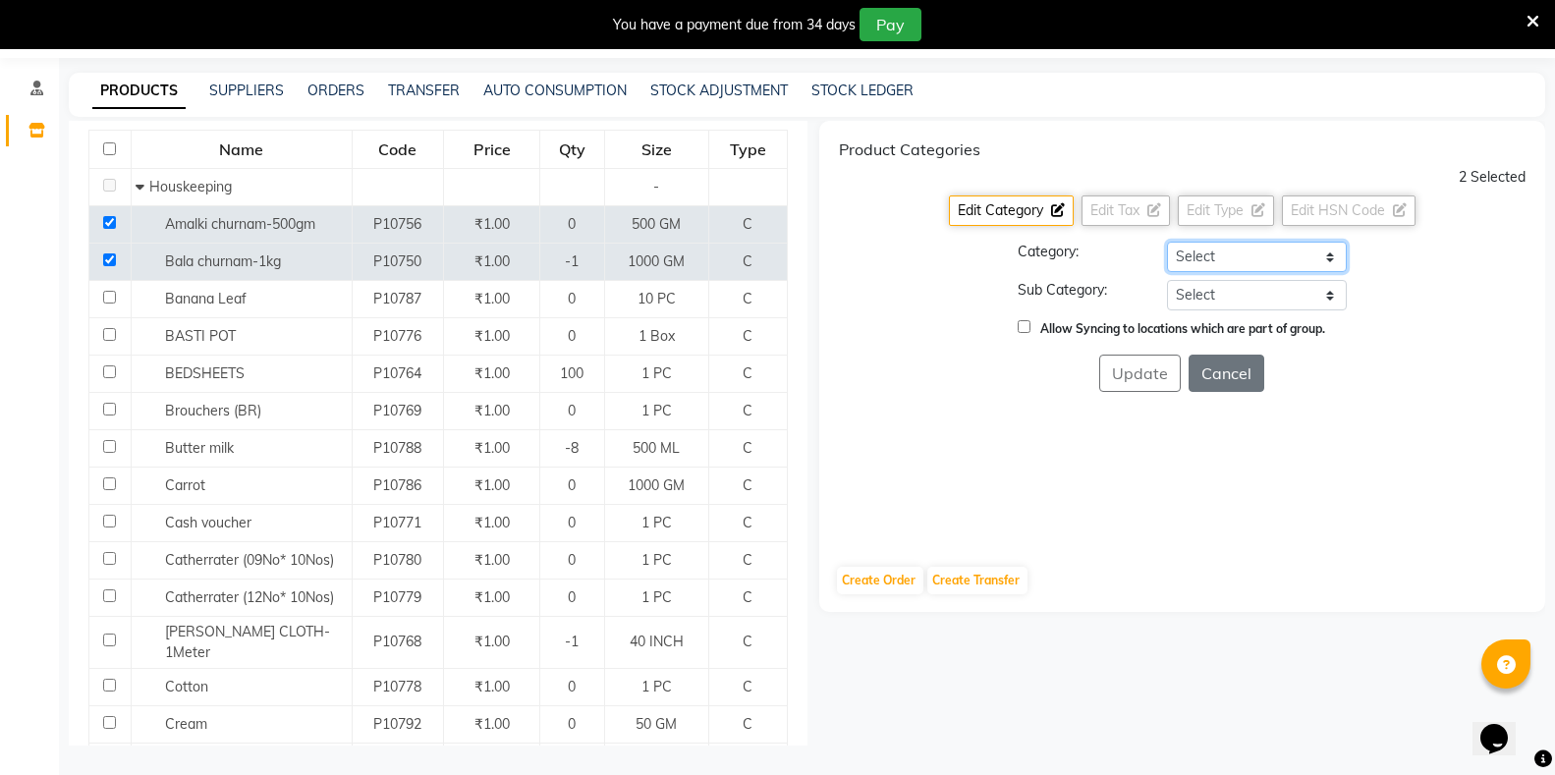
click at [1196, 254] on select "Select Hair Skin Makeup Personal Care Appliances Classical Medicine OTC Proprie…" at bounding box center [1257, 257] width 180 height 30
select select "1112815700"
click at [1167, 242] on select "Select Hair Skin Makeup Personal Care Appliances Classical Medicine OTC Proprie…" at bounding box center [1257, 257] width 180 height 30
click at [1195, 298] on select "Select [PERSON_NAME] OTC Tablet Churnam" at bounding box center [1257, 295] width 180 height 30
select select "11128157009"
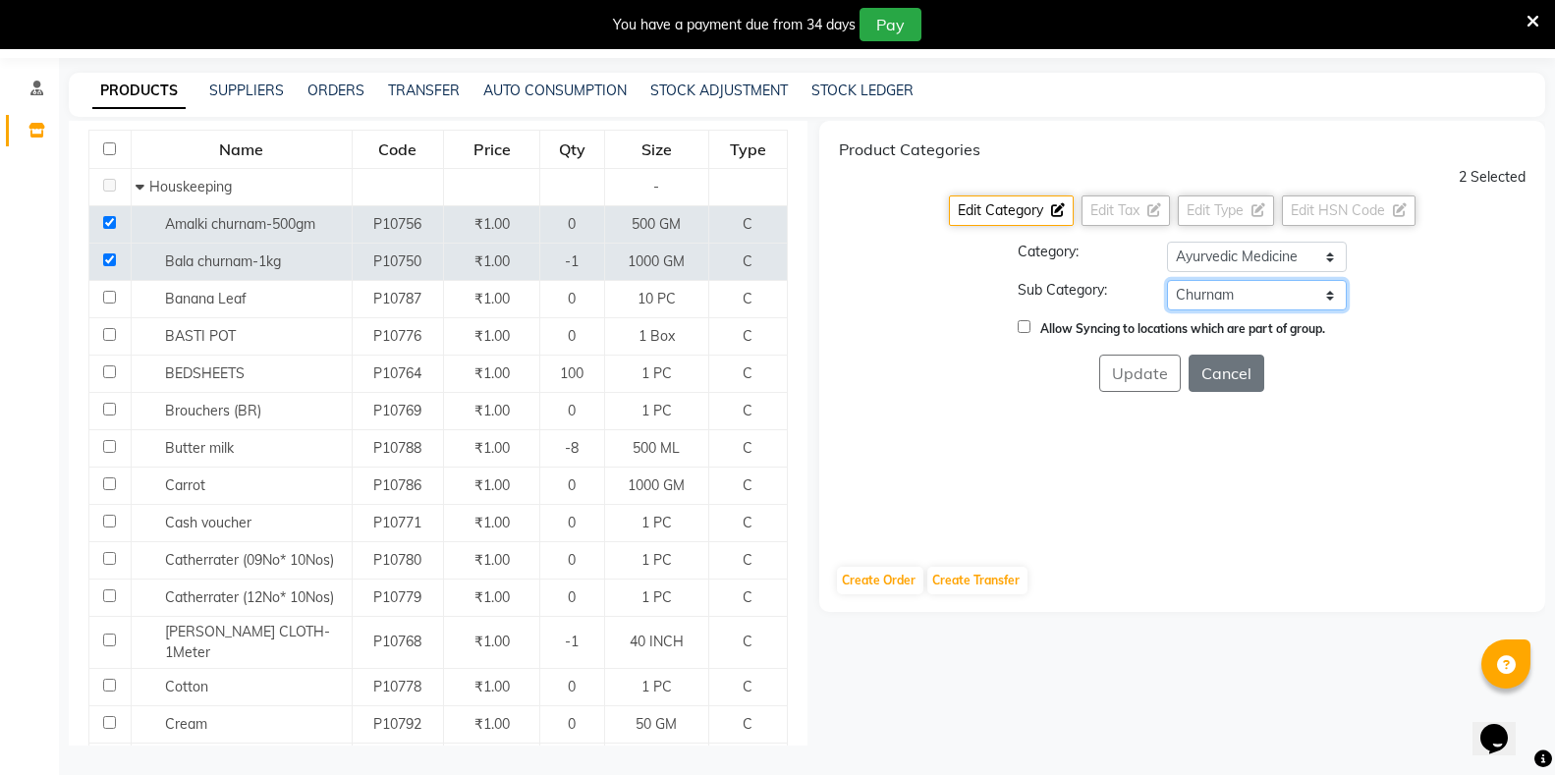
click at [1167, 280] on select "Select [PERSON_NAME] OTC Tablet Churnam" at bounding box center [1257, 295] width 180 height 30
click at [1151, 374] on button "Update" at bounding box center [1140, 373] width 82 height 37
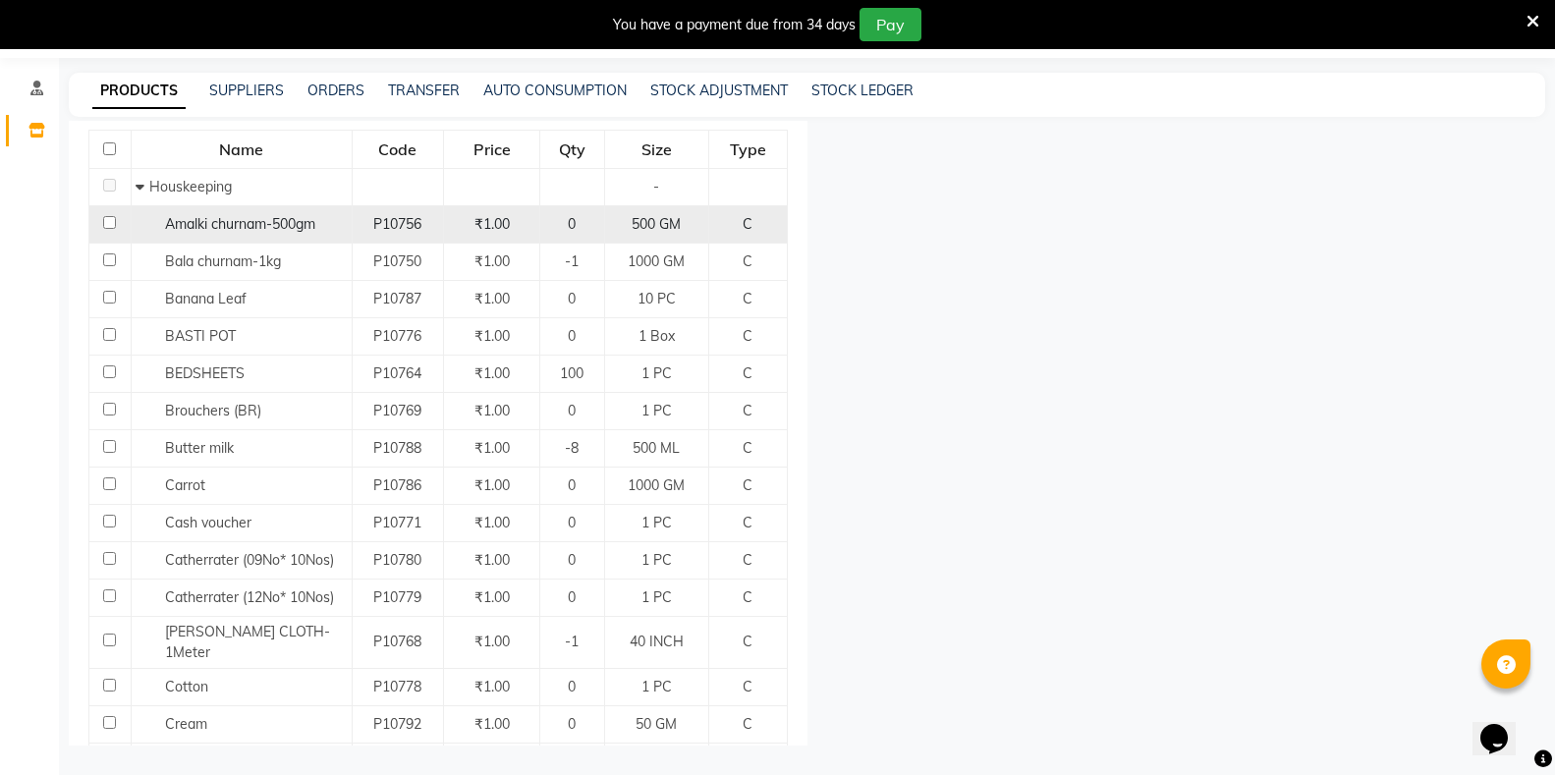
click at [104, 220] on input "checkbox" at bounding box center [109, 222] width 13 height 13
checkbox input "true"
select select
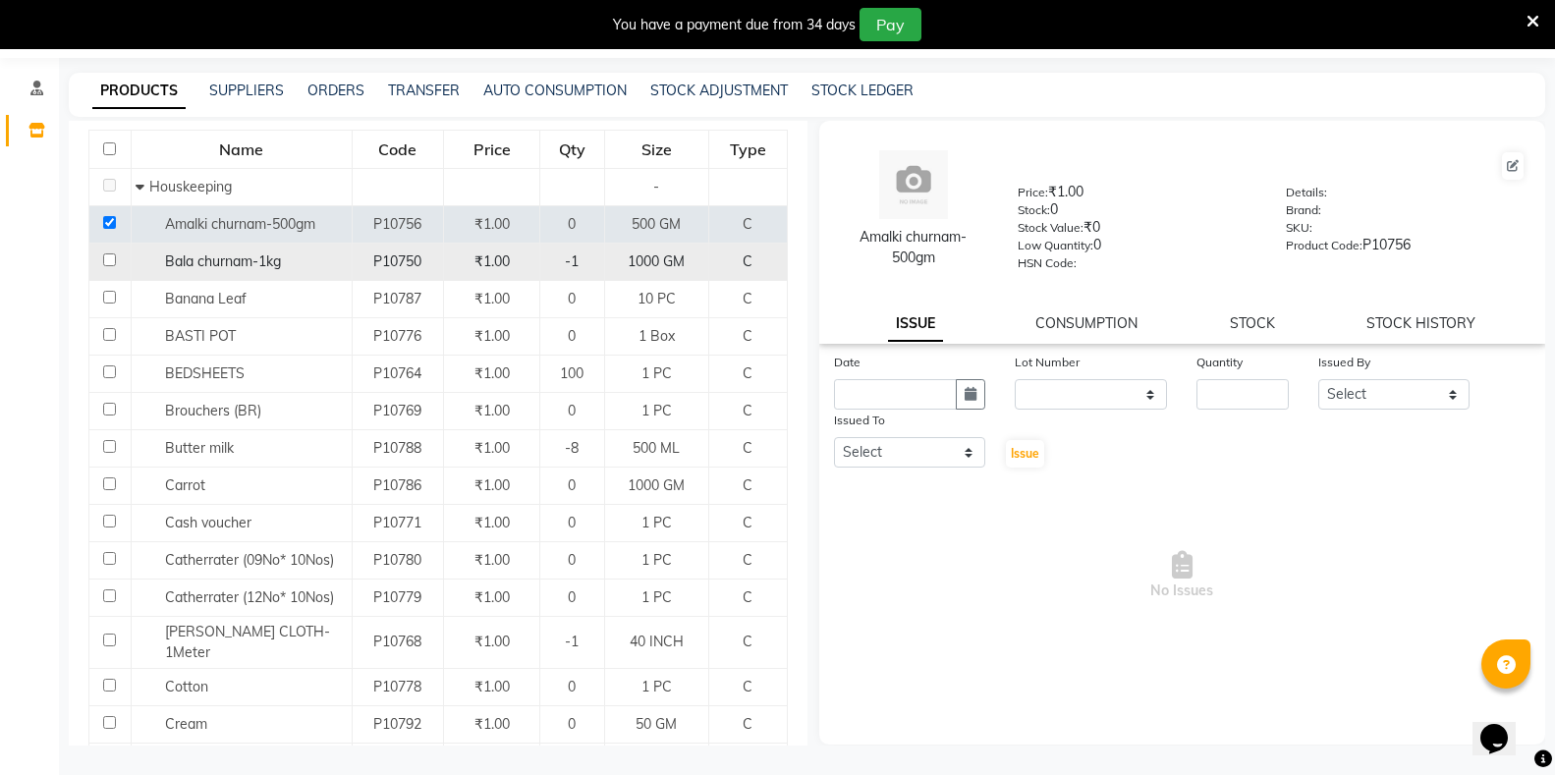
click at [112, 262] on input "checkbox" at bounding box center [109, 260] width 13 height 13
checkbox input "true"
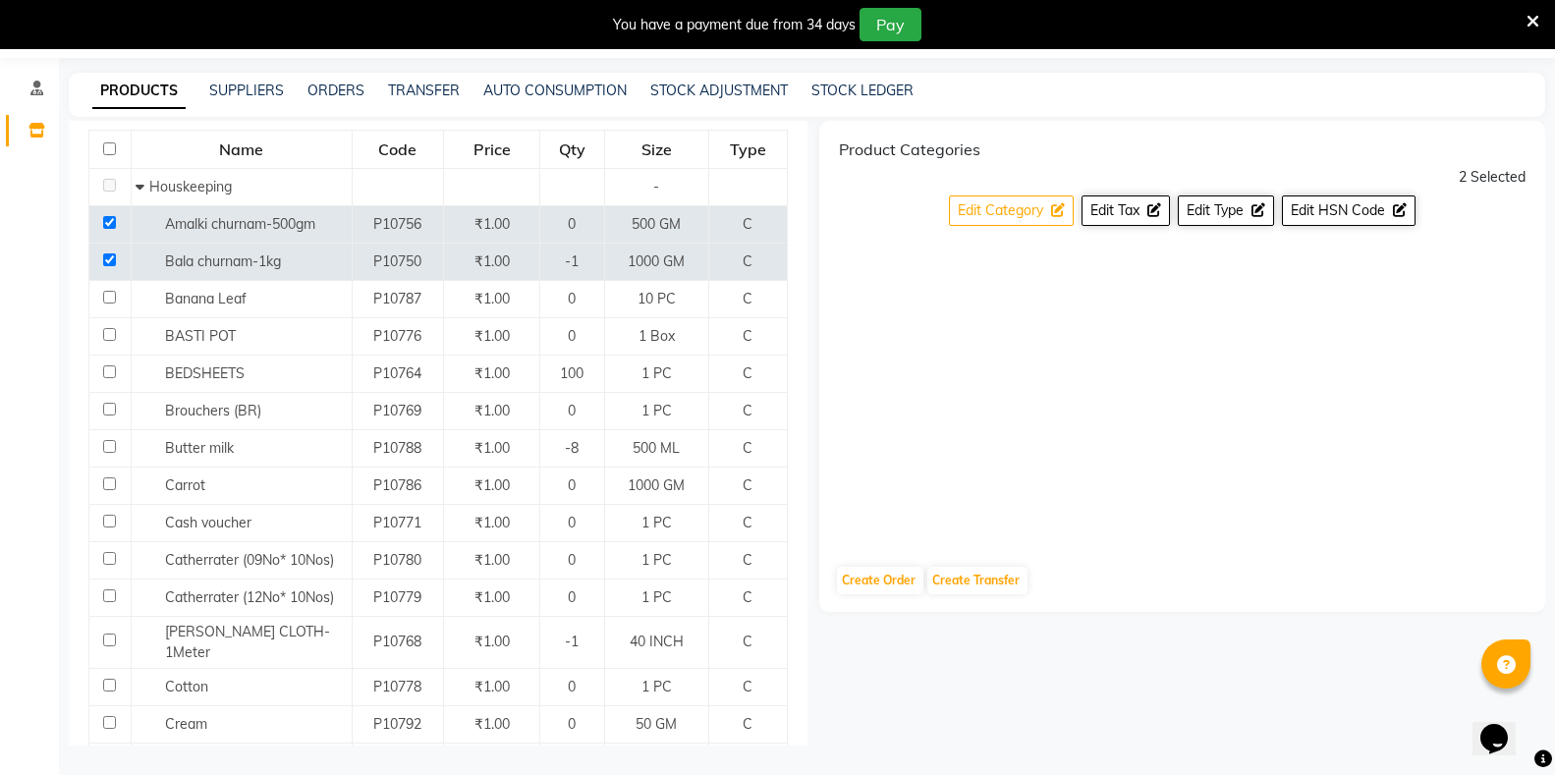
click at [1036, 203] on span "Edit Category" at bounding box center [1000, 210] width 85 height 18
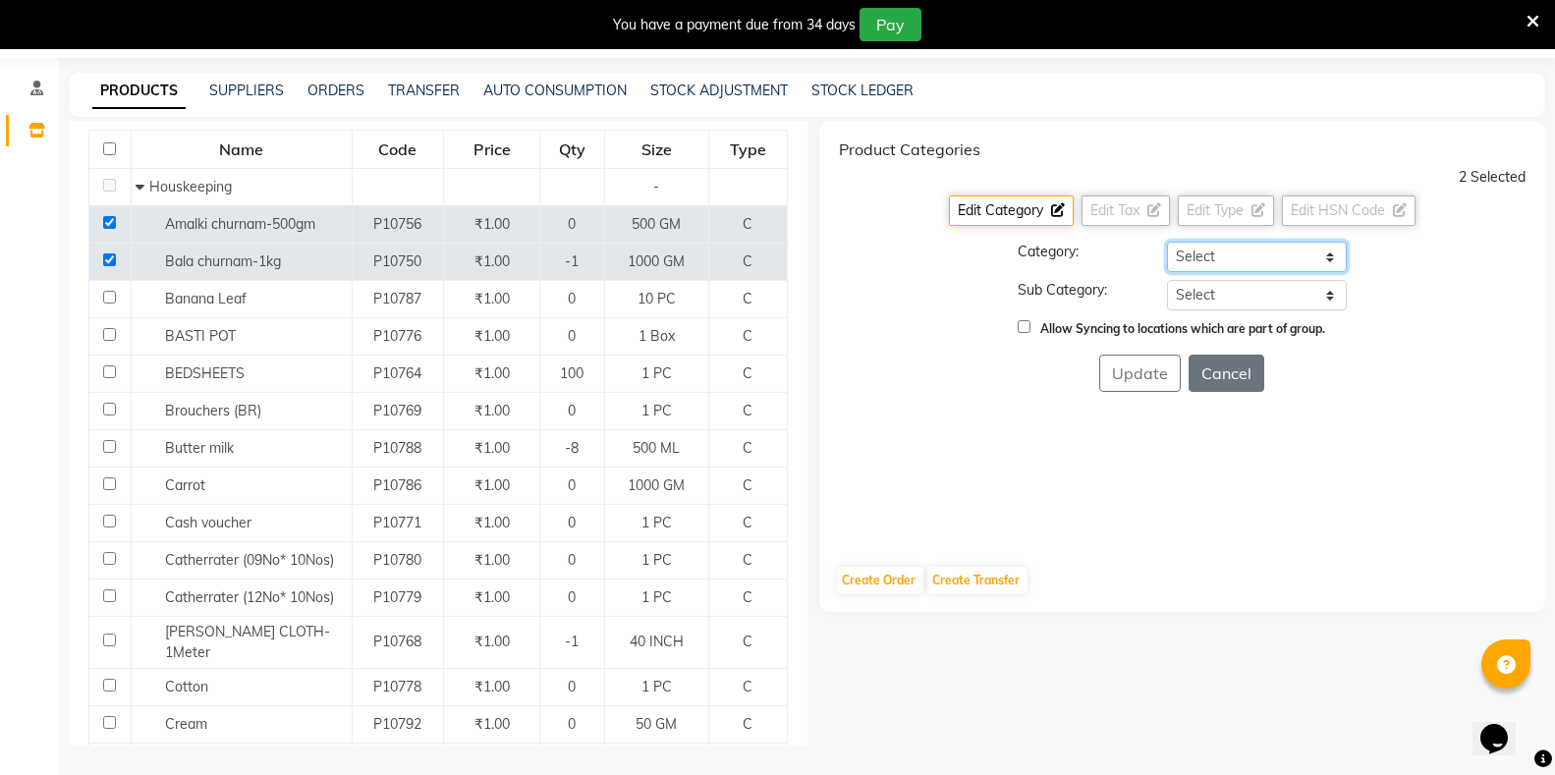
click at [1203, 250] on select "Select Hair Skin Makeup Personal Care Appliances Classical Medicine OTC Proprie…" at bounding box center [1257, 257] width 180 height 30
select select "1112815700"
click at [1167, 242] on select "Select Hair Skin Makeup Personal Care Appliances Classical Medicine OTC Proprie…" at bounding box center [1257, 257] width 180 height 30
click at [1178, 292] on select "Select [PERSON_NAME] OTC Tablet Churnam" at bounding box center [1257, 295] width 180 height 30
select select "11128157009"
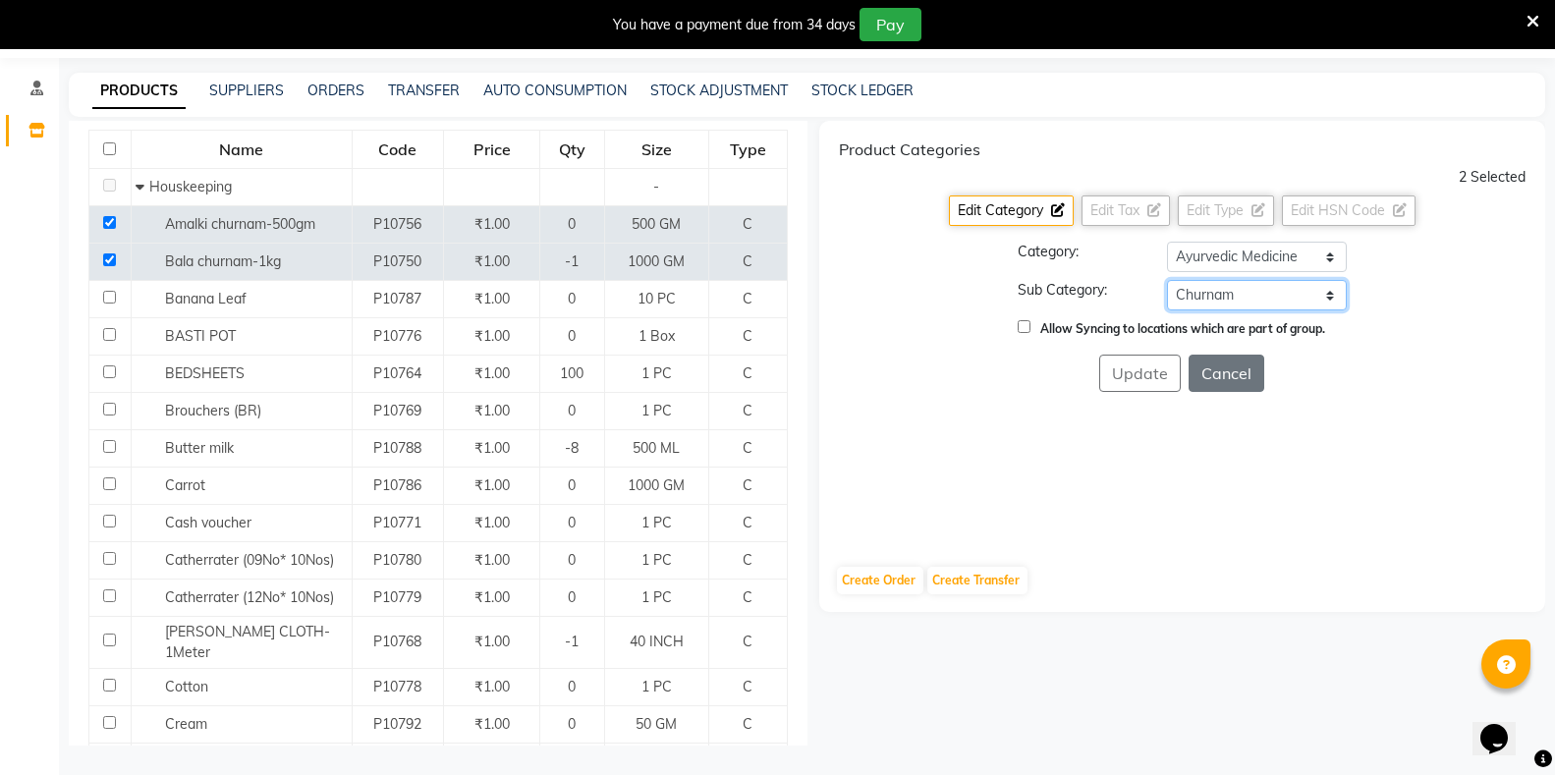
click at [1167, 280] on select "Select [PERSON_NAME] OTC Tablet Churnam" at bounding box center [1257, 295] width 180 height 30
click at [1154, 386] on button "Update" at bounding box center [1140, 373] width 82 height 37
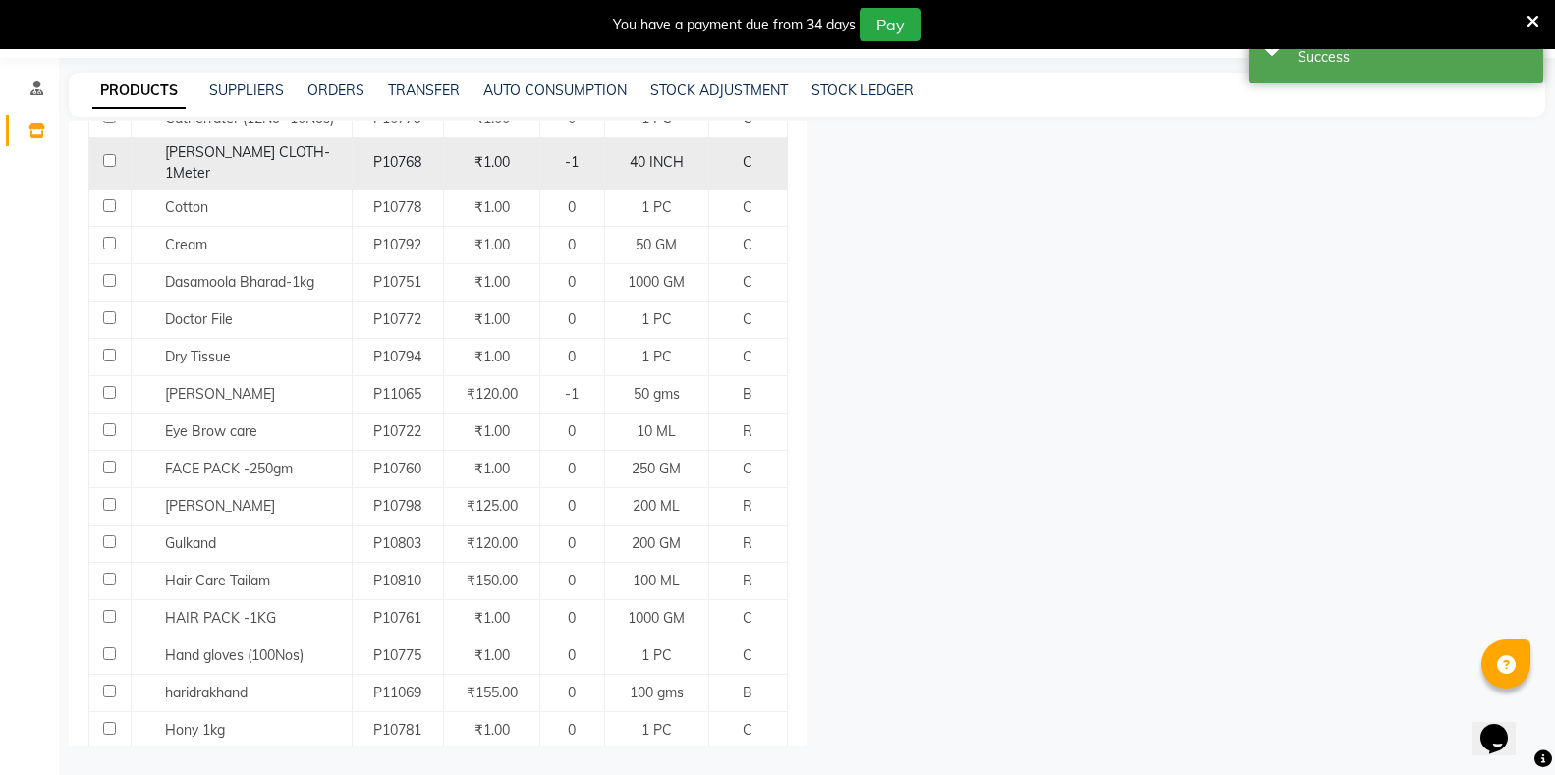
scroll to position [690, 0]
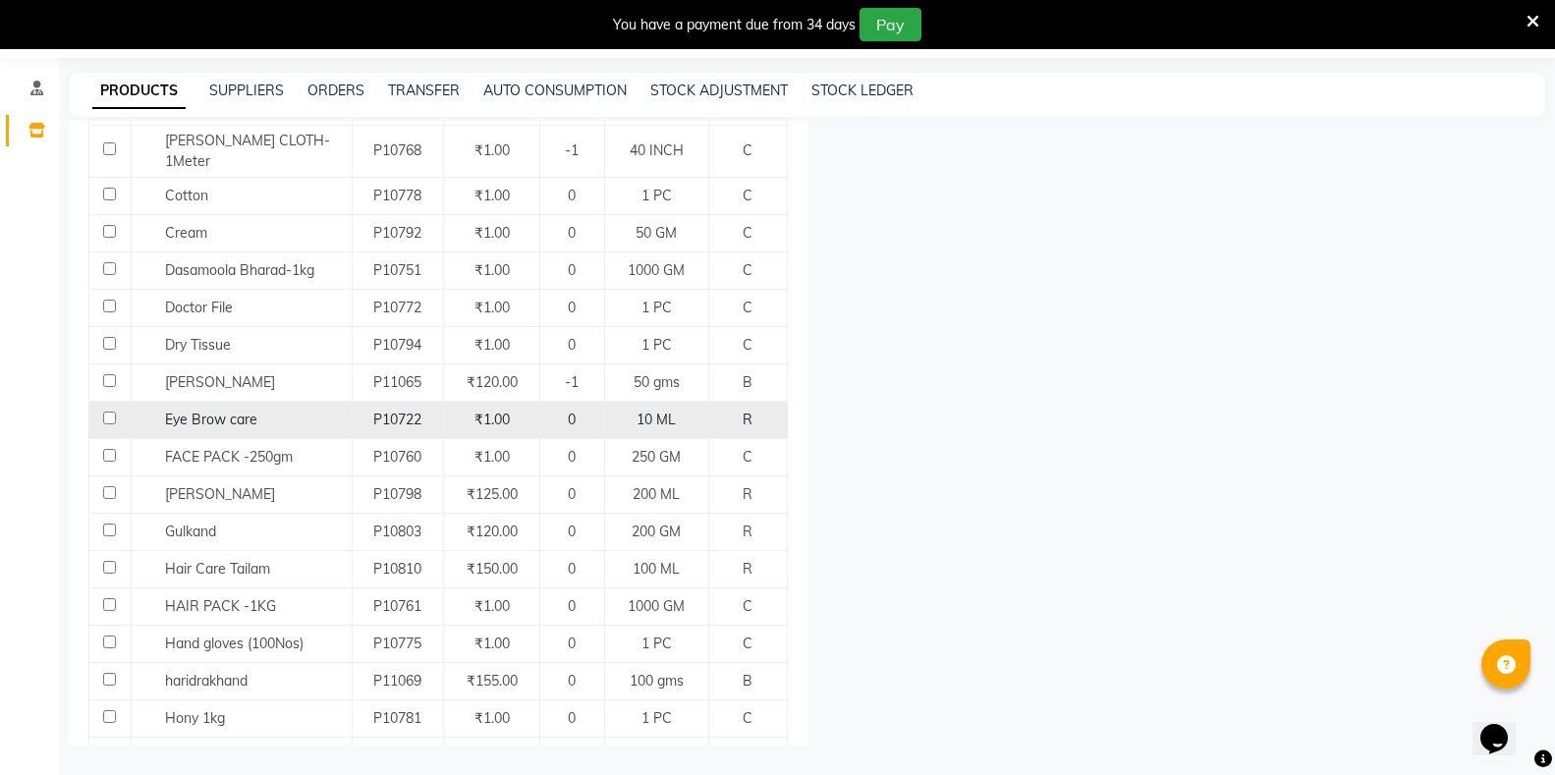
click at [298, 410] on div "Eye Brow care" at bounding box center [241, 420] width 210 height 21
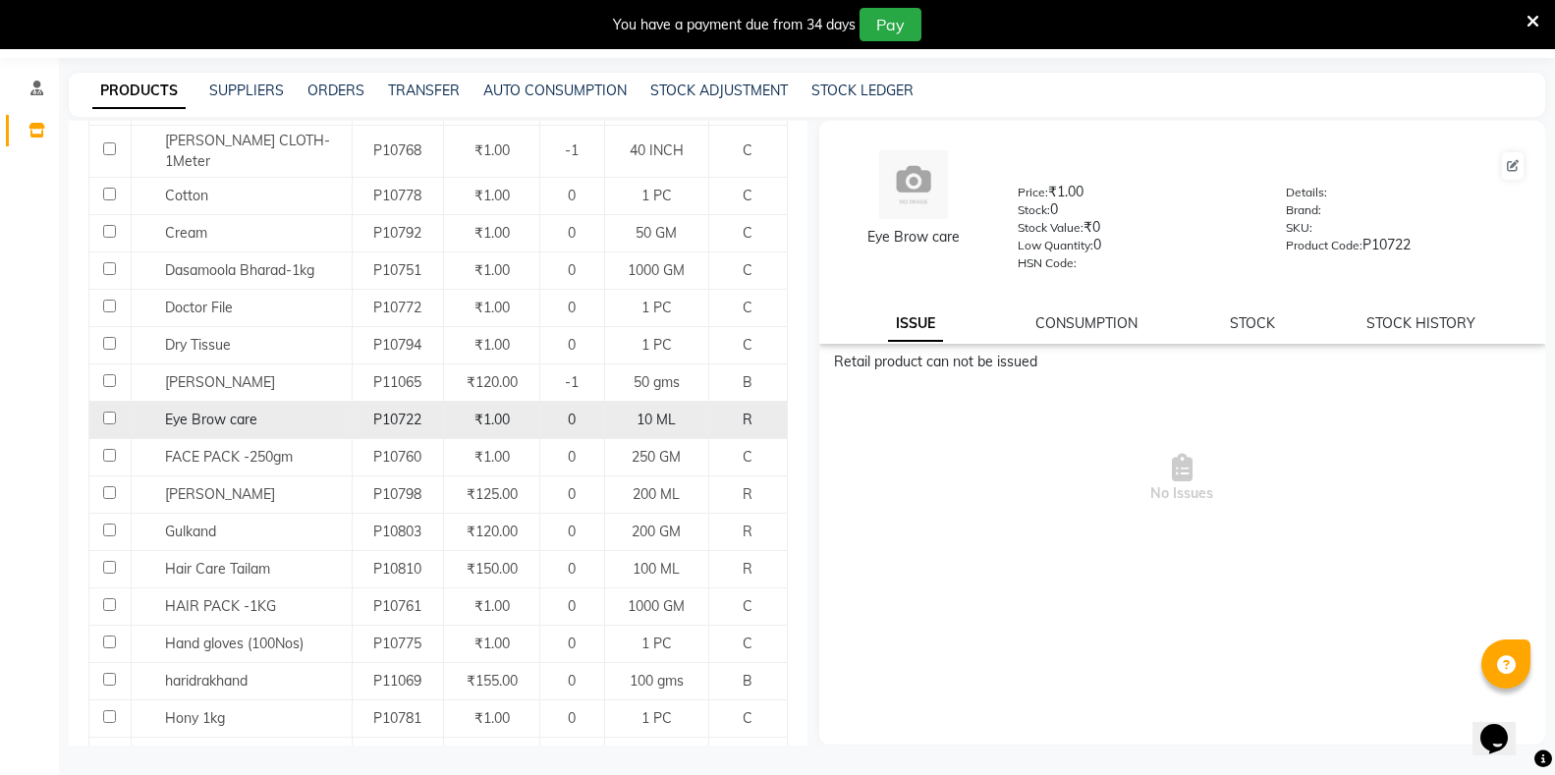
click at [104, 412] on input "checkbox" at bounding box center [109, 418] width 13 height 13
checkbox input "true"
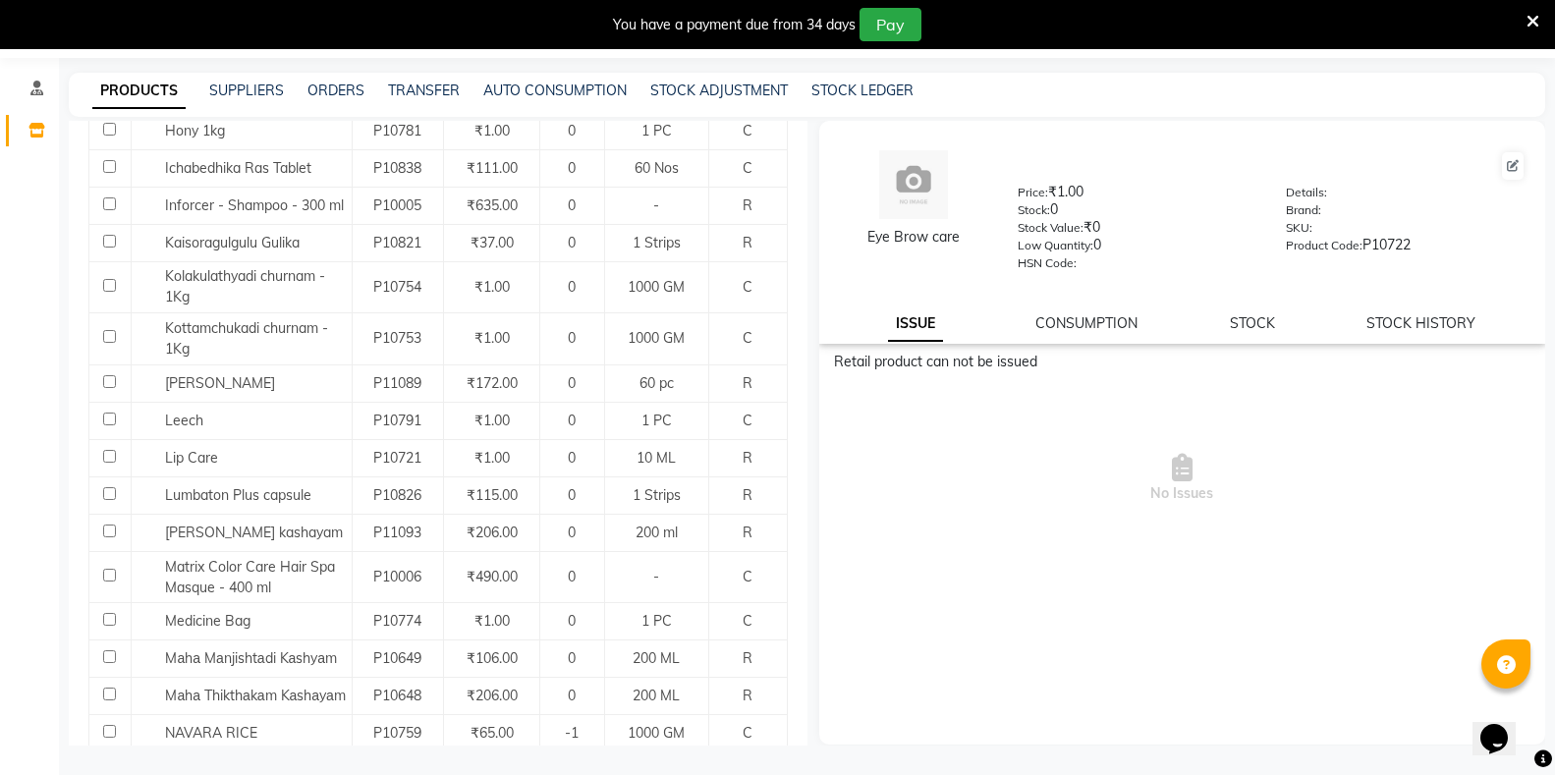
scroll to position [1279, 0]
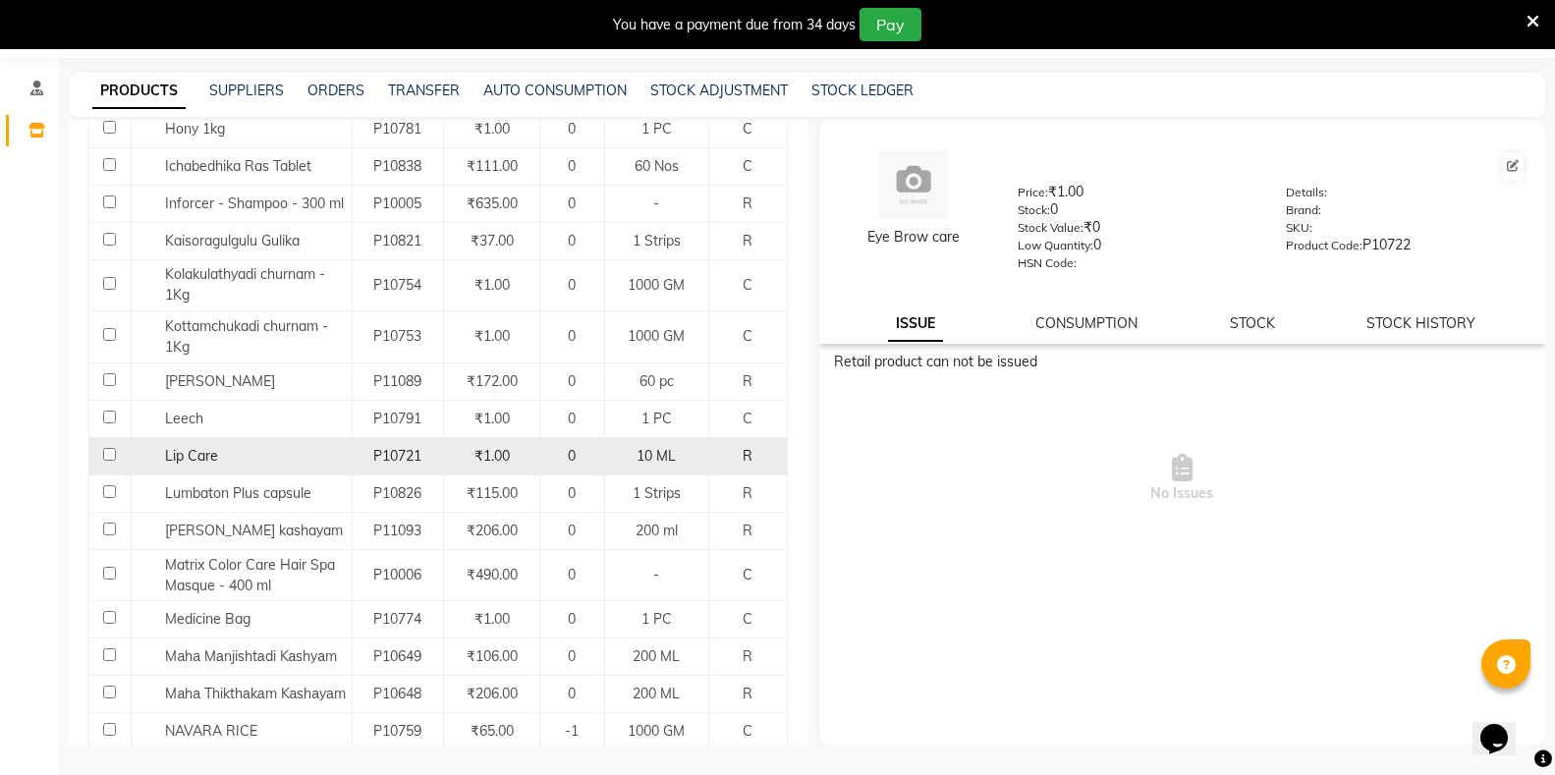
click at [111, 448] on input "checkbox" at bounding box center [109, 454] width 13 height 13
checkbox input "true"
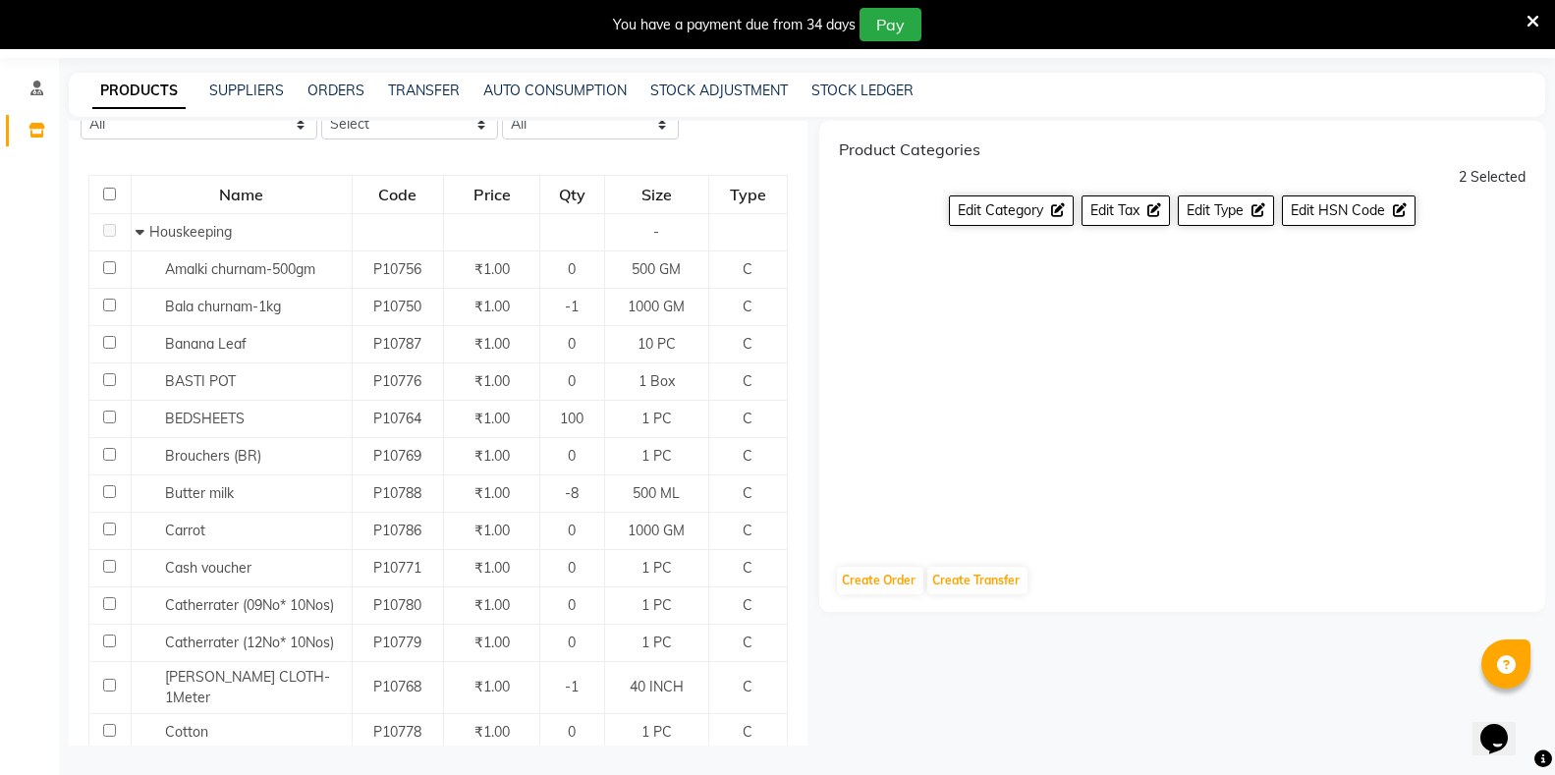
scroll to position [100, 0]
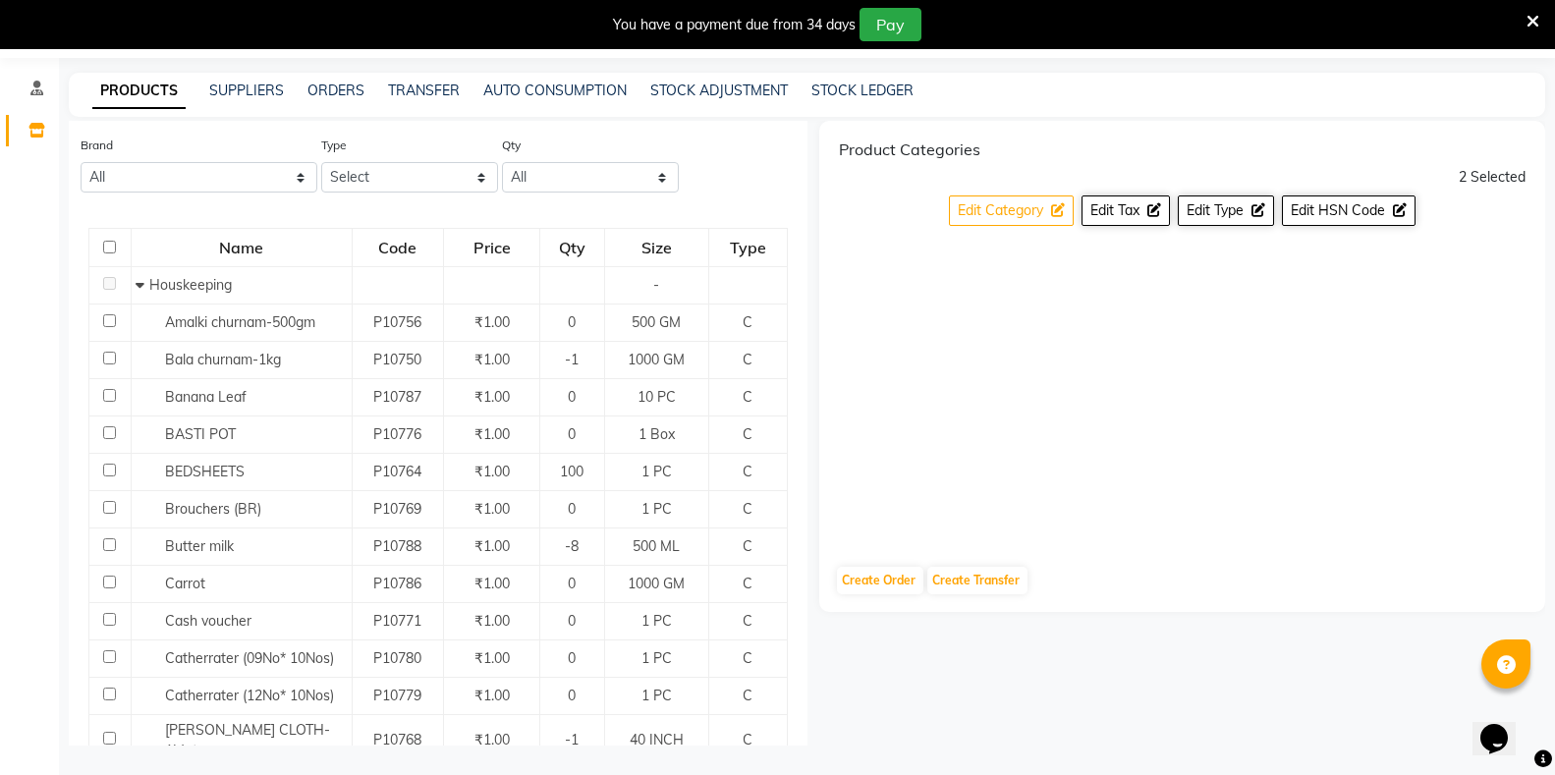
click at [1018, 207] on span "Edit Category" at bounding box center [1000, 210] width 85 height 18
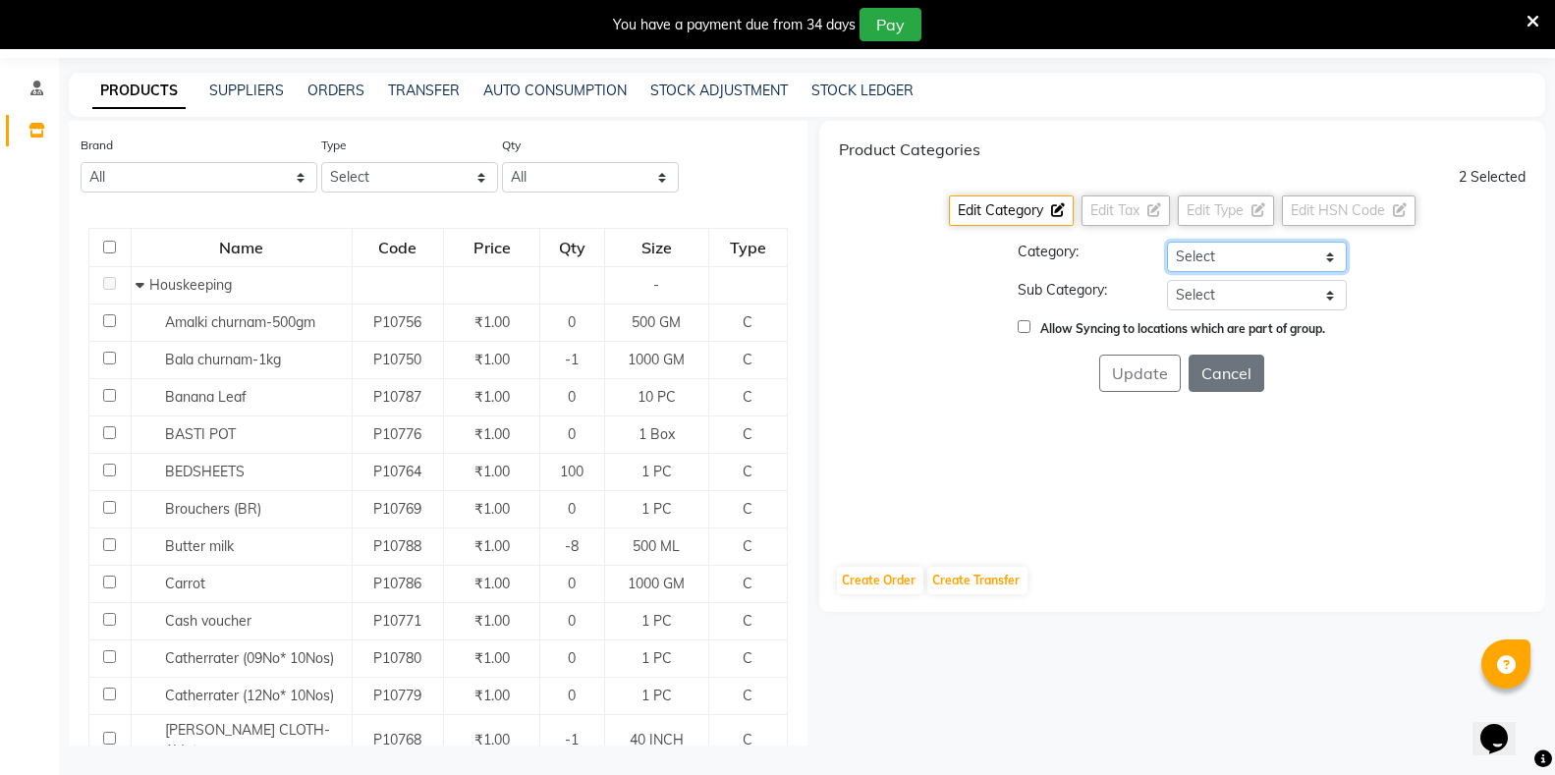
click at [1192, 254] on select "Select Hair Skin Makeup Personal Care Appliances Classical Medicine OTC Proprie…" at bounding box center [1257, 257] width 180 height 30
select select "1112815500"
click at [1167, 242] on select "Select Hair Skin Makeup Personal Care Appliances Classical Medicine OTC Proprie…" at bounding box center [1257, 257] width 180 height 30
click at [1206, 294] on select "Select Soap Shampoo Oil KIt Hair Pack Face Pack" at bounding box center [1257, 295] width 180 height 30
select select "11128155004"
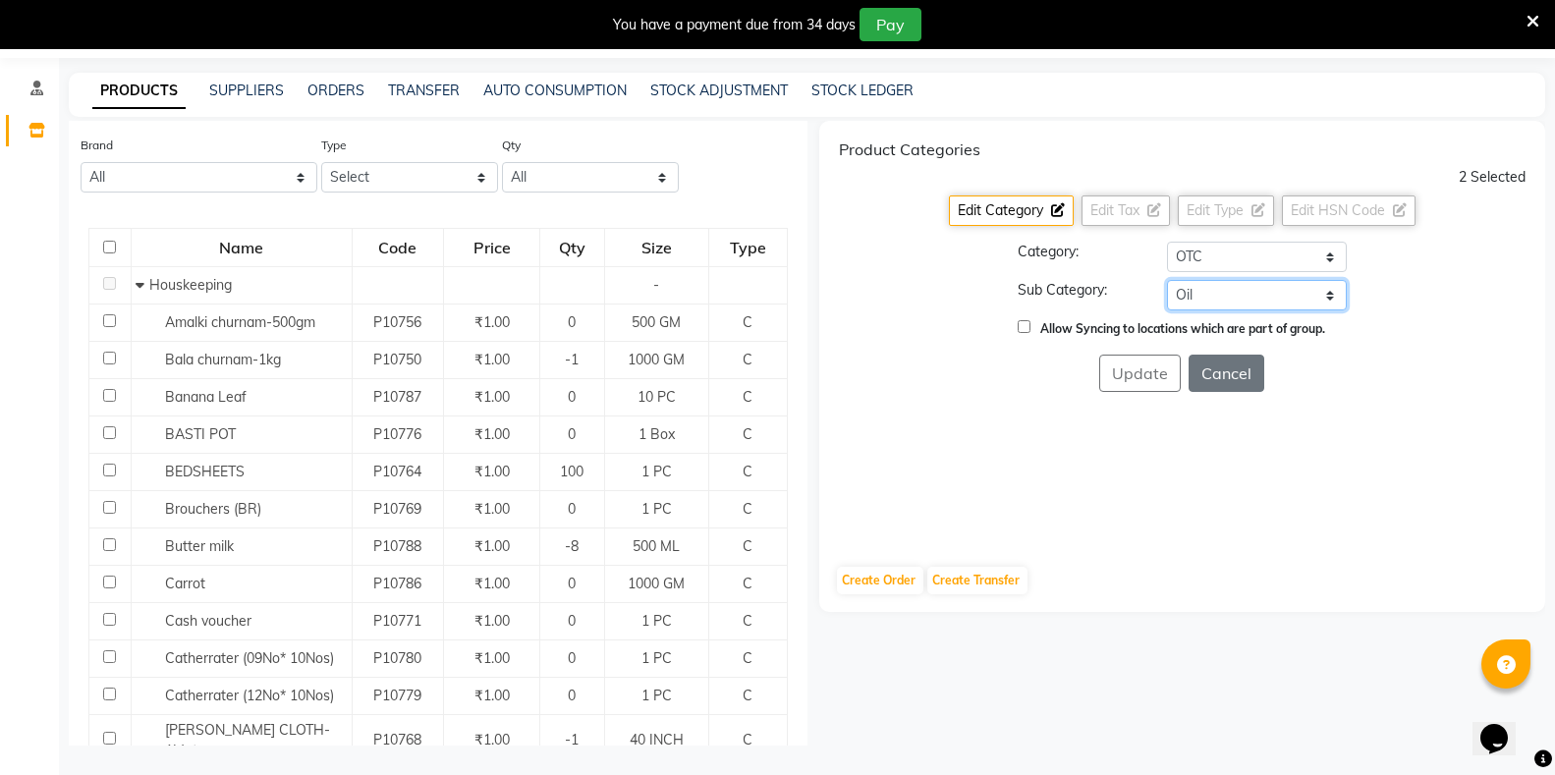
click at [1167, 280] on select "Select Soap Shampoo Oil KIt Hair Pack Face Pack" at bounding box center [1257, 295] width 180 height 30
click at [1152, 377] on button "Update" at bounding box center [1140, 373] width 82 height 37
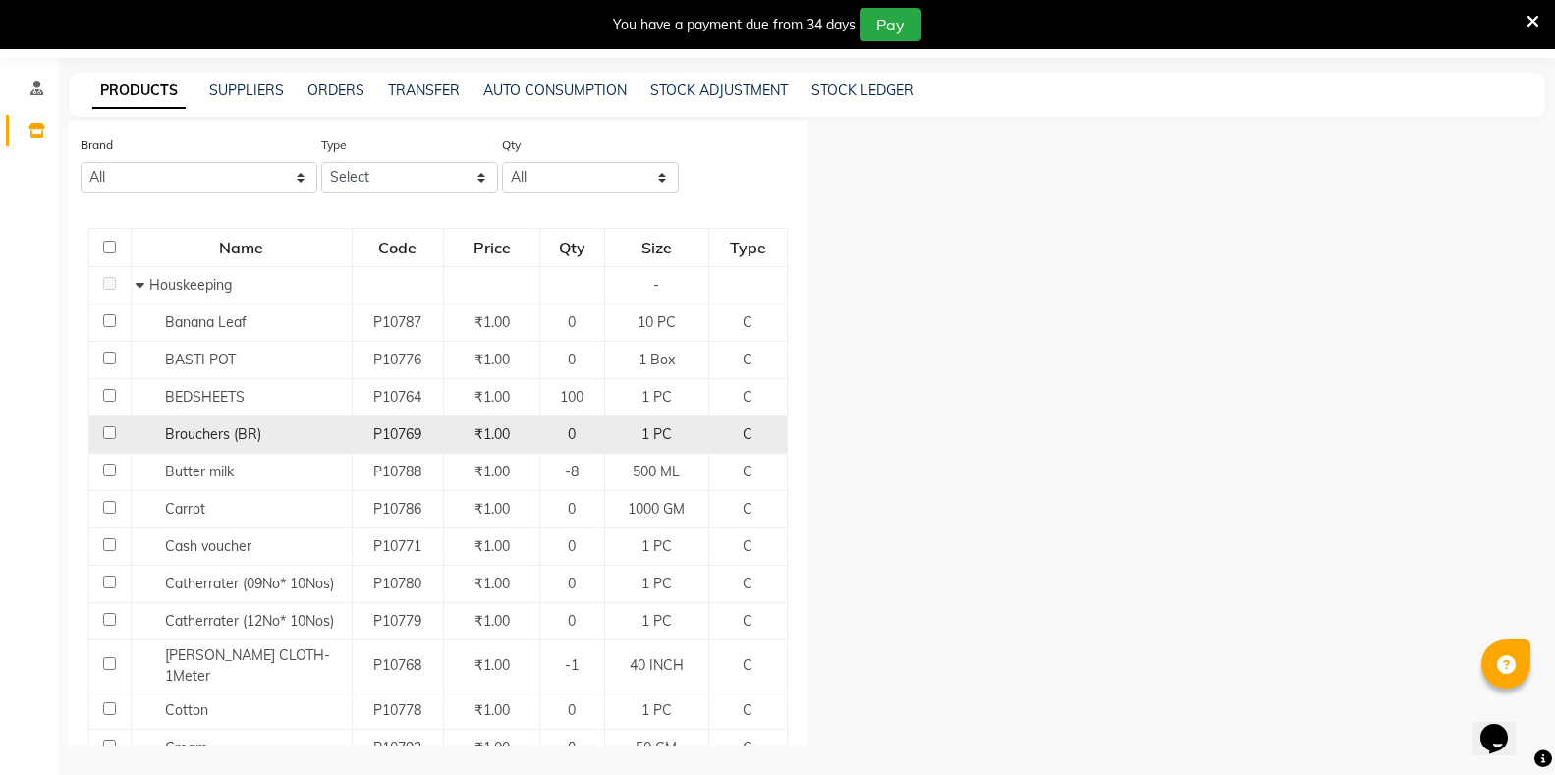
scroll to position [592, 0]
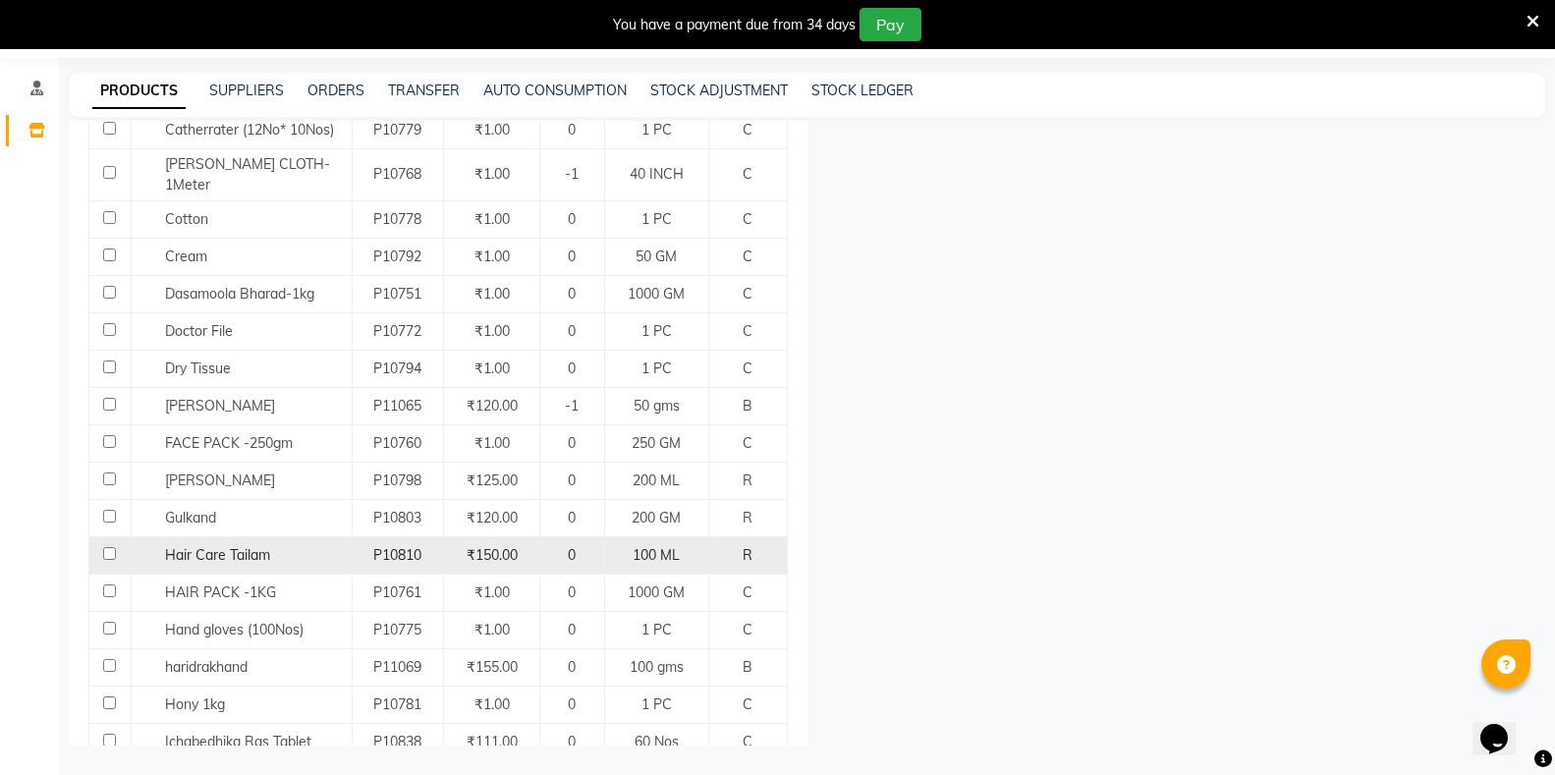
click at [115, 547] on input "checkbox" at bounding box center [109, 553] width 13 height 13
checkbox input "true"
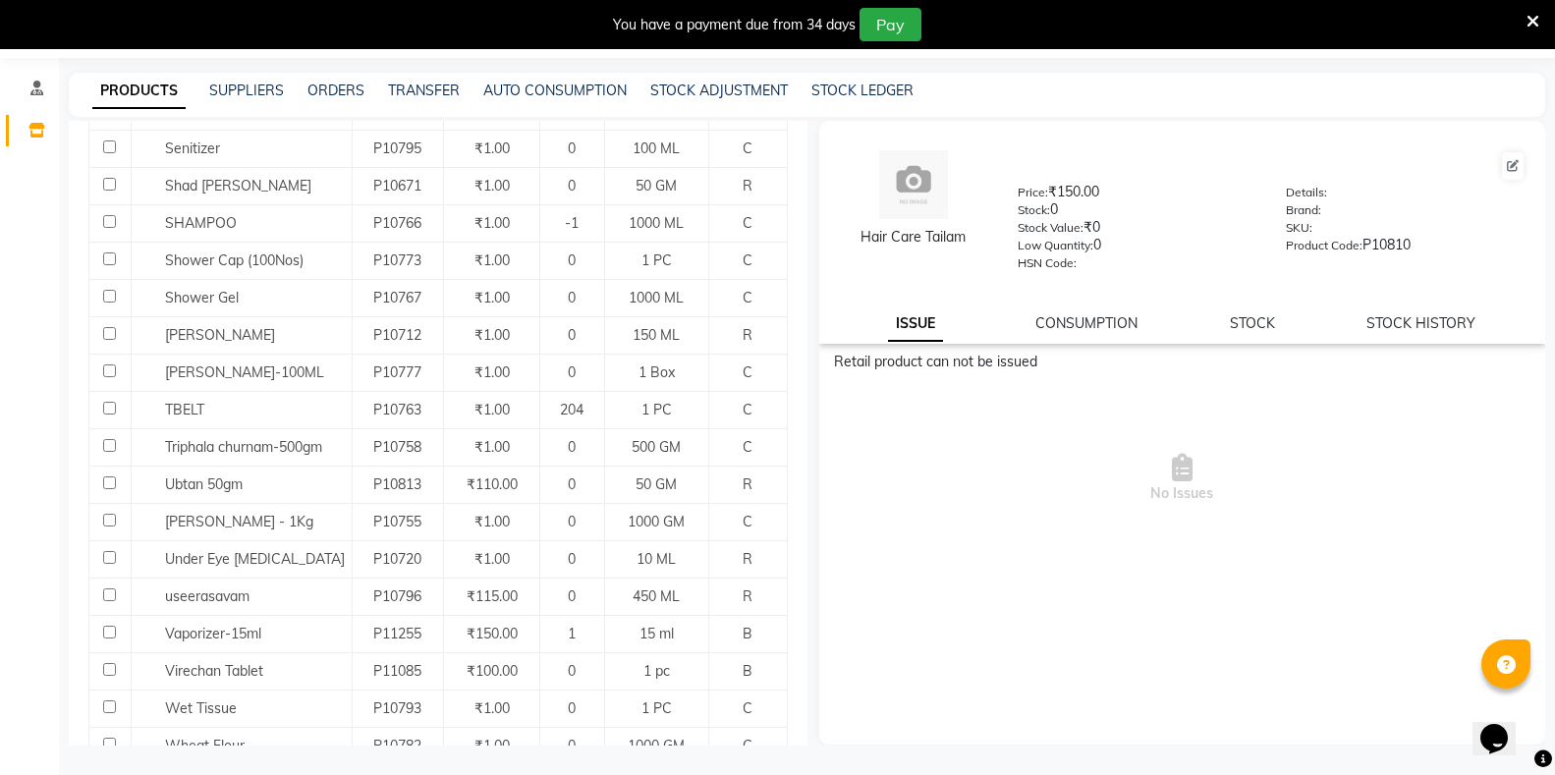
scroll to position [2360, 0]
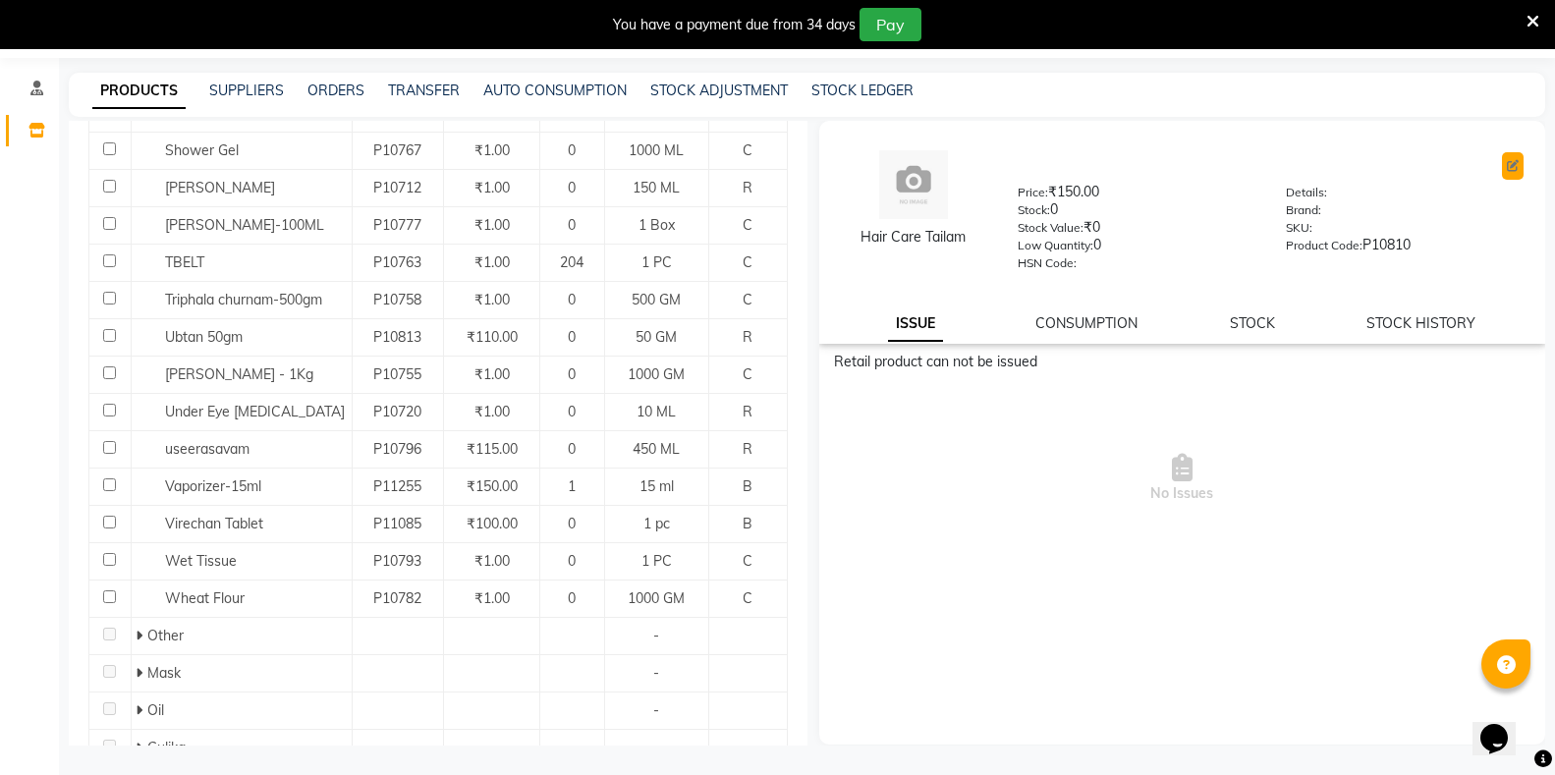
click at [1505, 164] on button at bounding box center [1513, 166] width 22 height 28
select select "true"
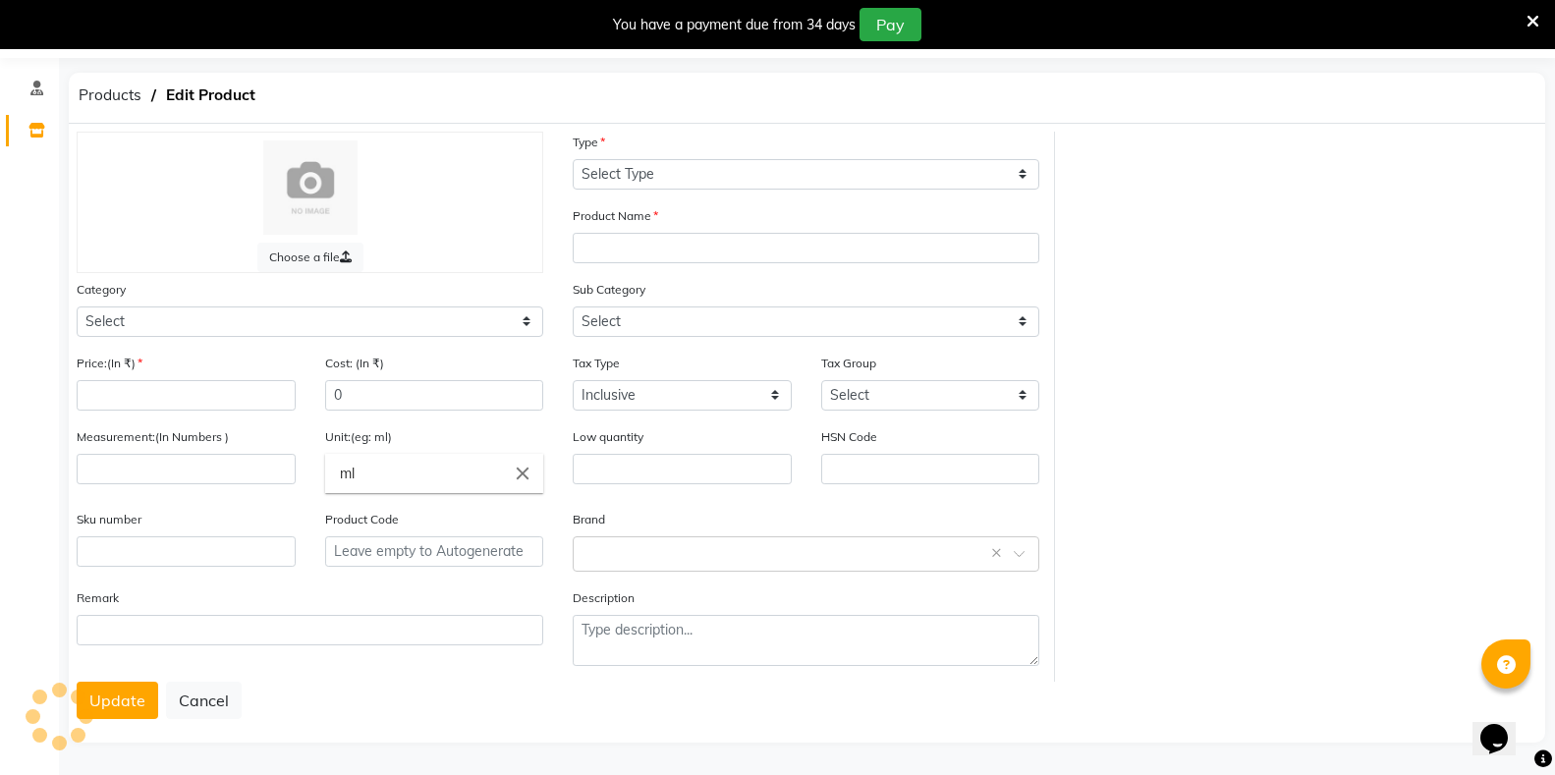
select select "R"
type input "Hair Care Tailam"
select select
type input "150"
type input "100"
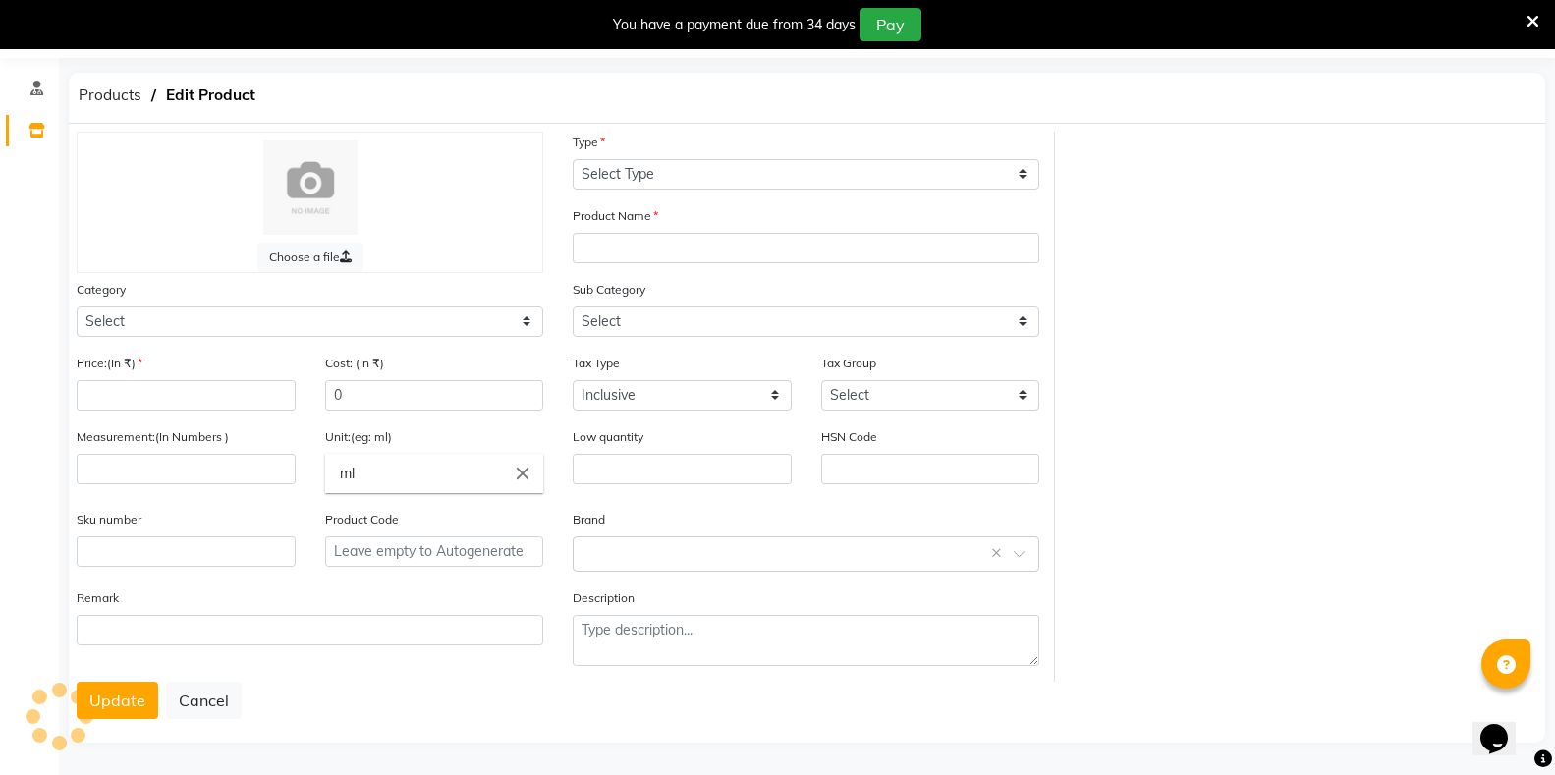
type input "ML"
type input "0"
type input "P10810"
select select "1112815000"
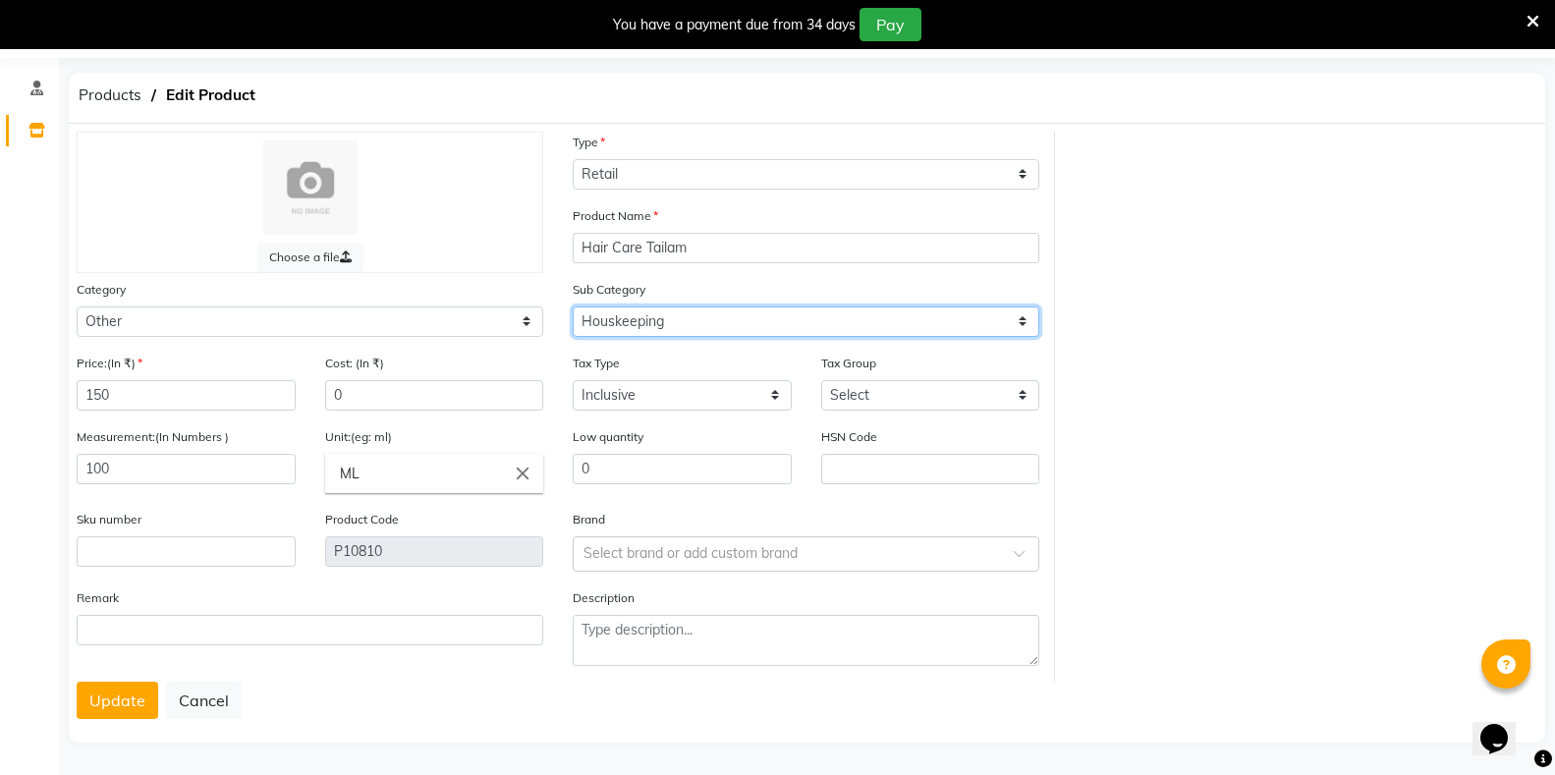
click at [667, 329] on select "Select Houskeeping Other" at bounding box center [806, 322] width 467 height 30
select select "1112815099"
click at [573, 307] on select "Select Houskeeping Other" at bounding box center [806, 322] width 467 height 30
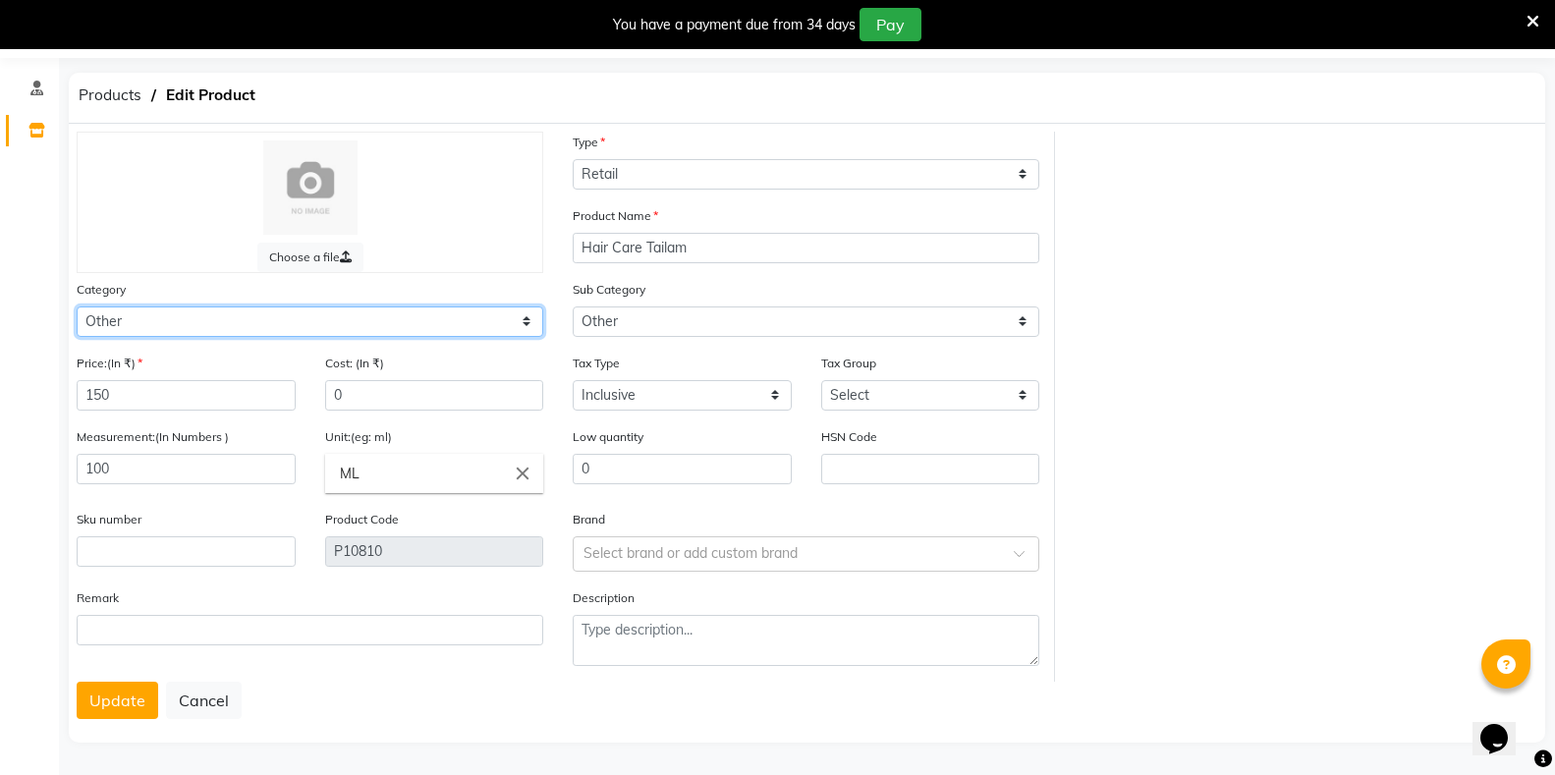
click at [161, 324] on select "Select Hair Skin Makeup Personal Care Appliances Classical Medicine OTC Proprie…" at bounding box center [310, 322] width 467 height 30
select select "1112815700"
click at [77, 307] on select "Select Hair Skin Makeup Personal Care Appliances Classical Medicine OTC Proprie…" at bounding box center [310, 322] width 467 height 30
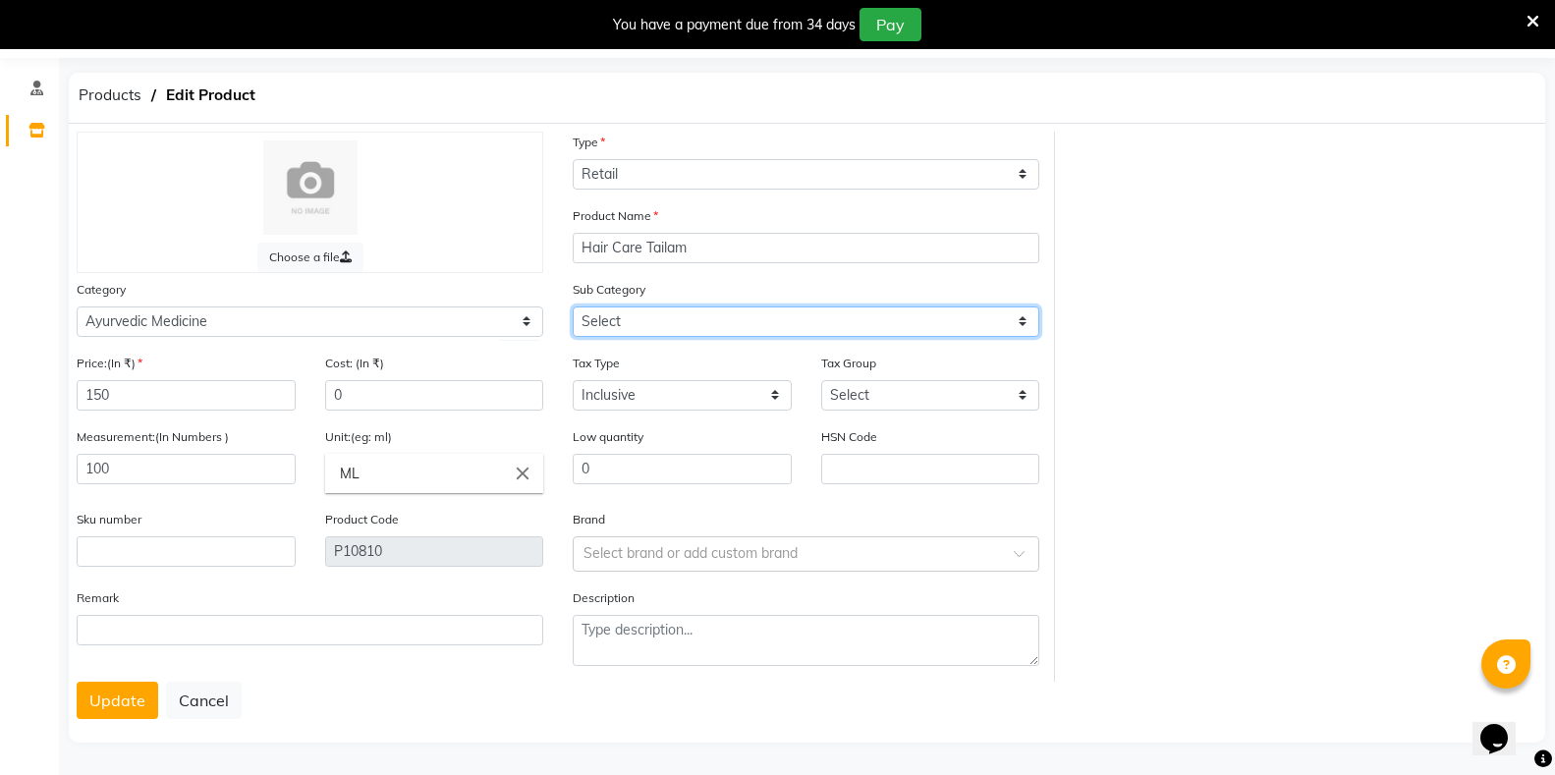
click at [631, 322] on select "Select [PERSON_NAME] OTC Tablet Churnam" at bounding box center [806, 322] width 467 height 30
select select "11128157003"
click at [573, 307] on select "Select [PERSON_NAME] OTC Tablet Churnam" at bounding box center [806, 322] width 467 height 30
click at [105, 704] on button "Update" at bounding box center [118, 700] width 82 height 37
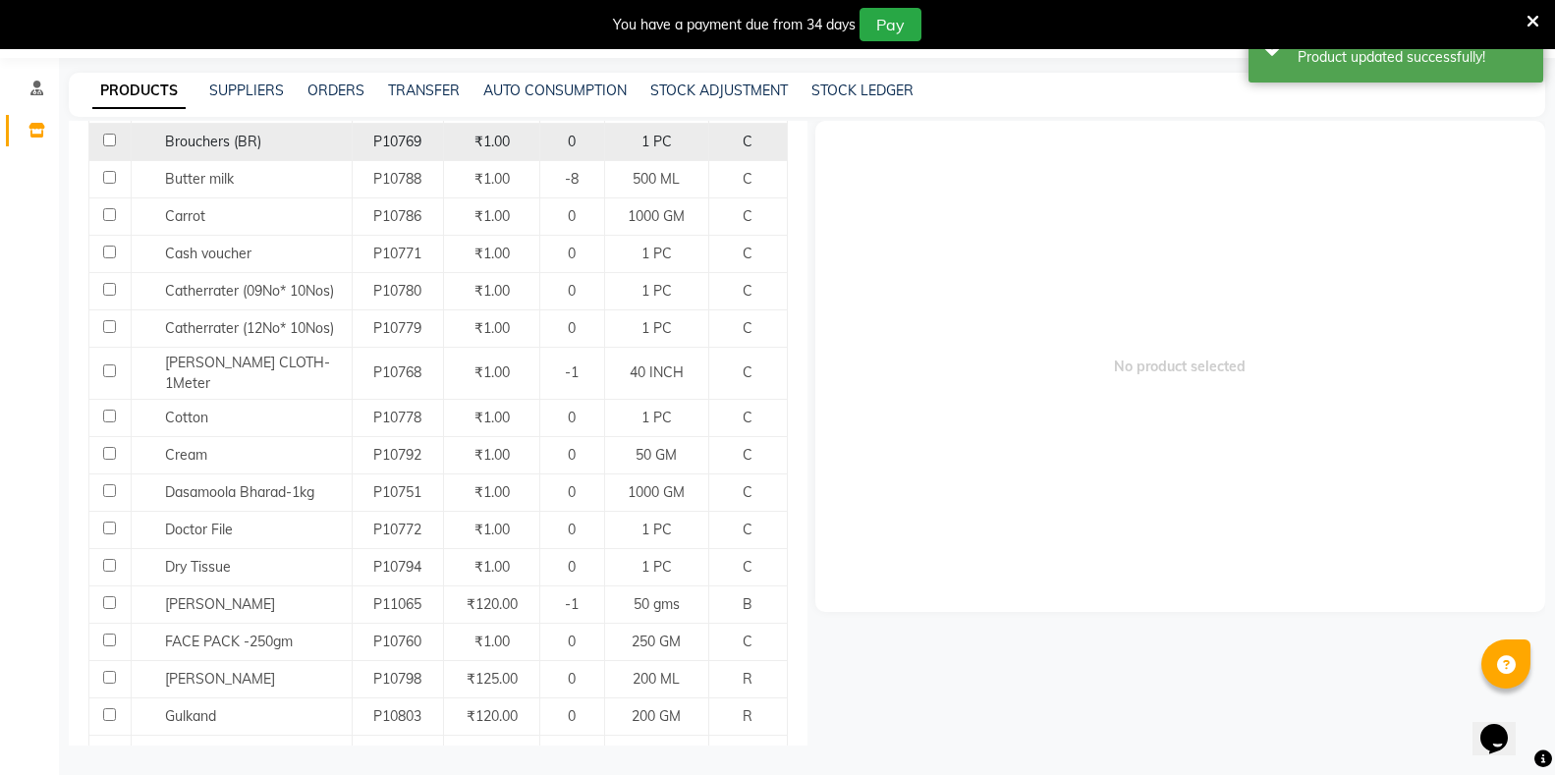
scroll to position [491, 0]
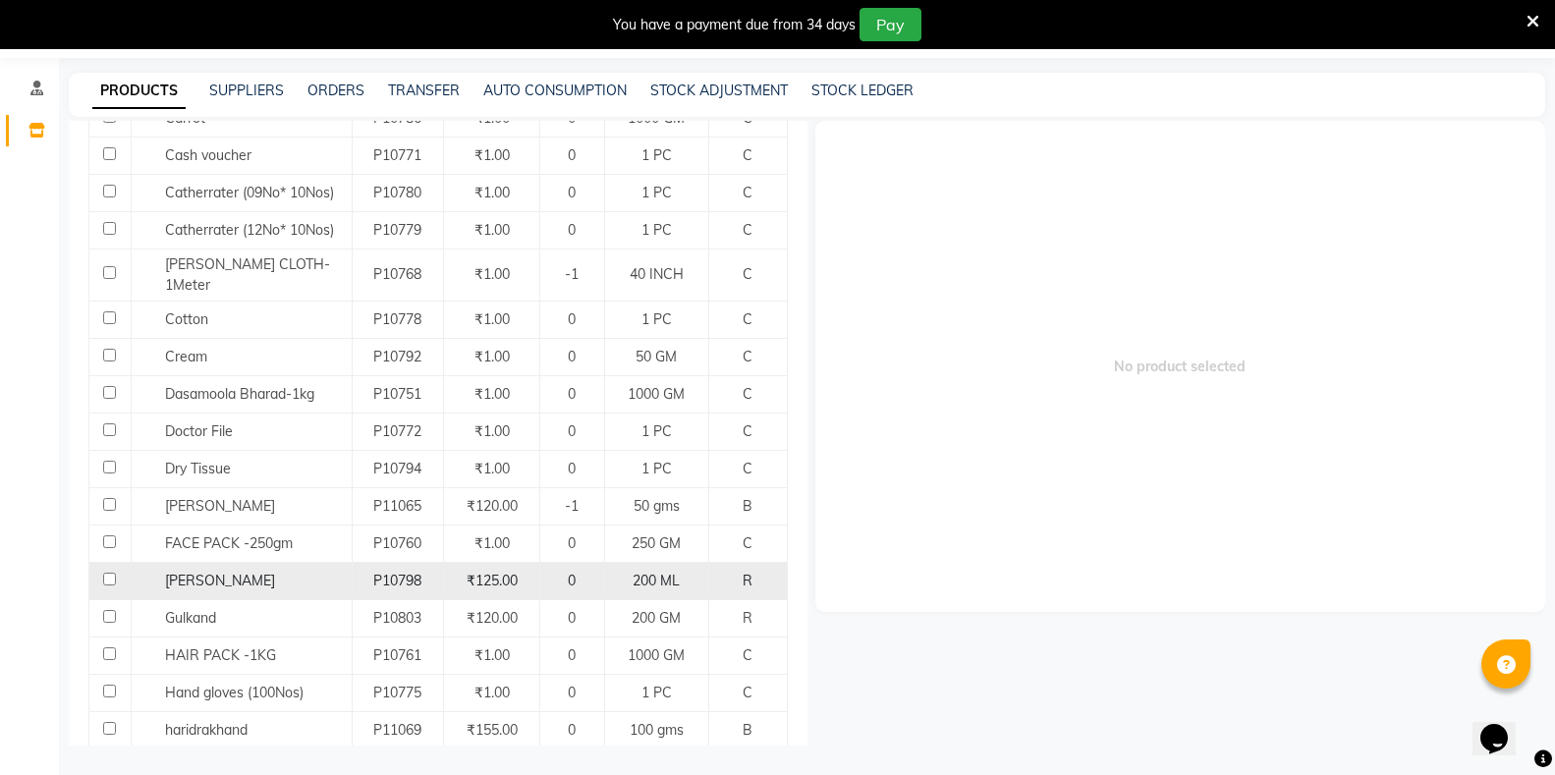
click at [112, 573] on input "checkbox" at bounding box center [109, 579] width 13 height 13
checkbox input "true"
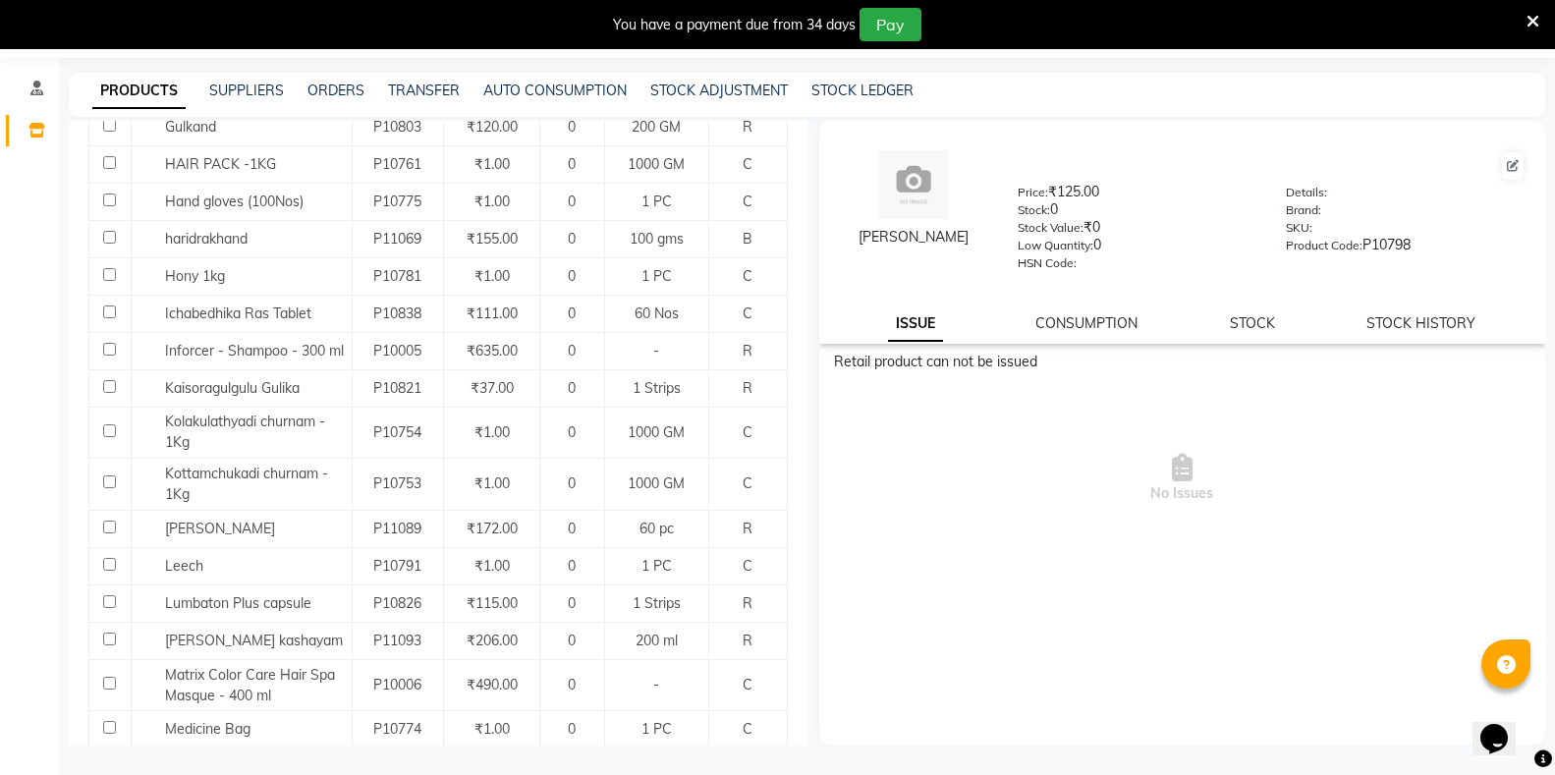
scroll to position [1081, 0]
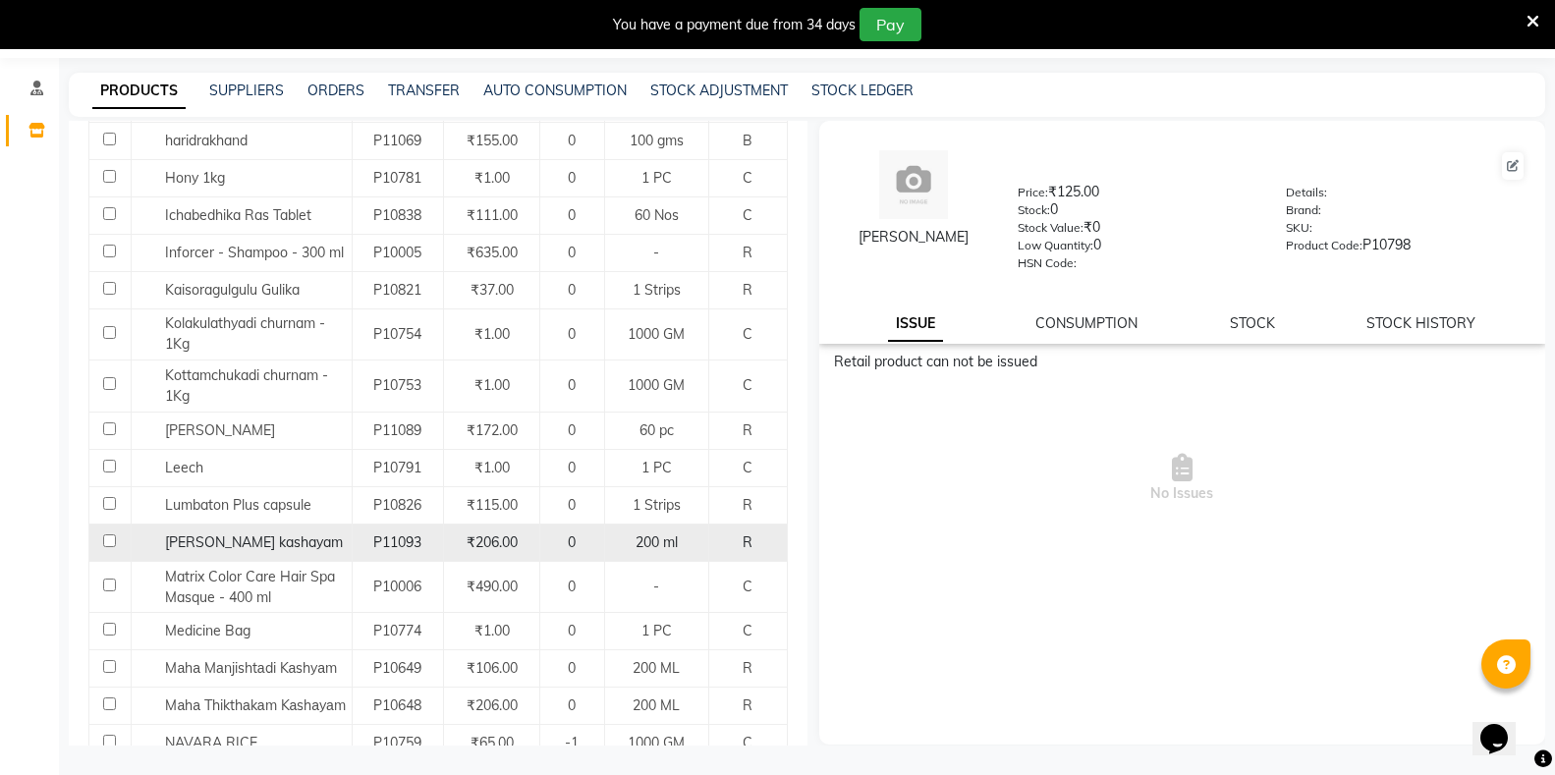
click at [107, 535] on input "checkbox" at bounding box center [109, 541] width 13 height 13
checkbox input "true"
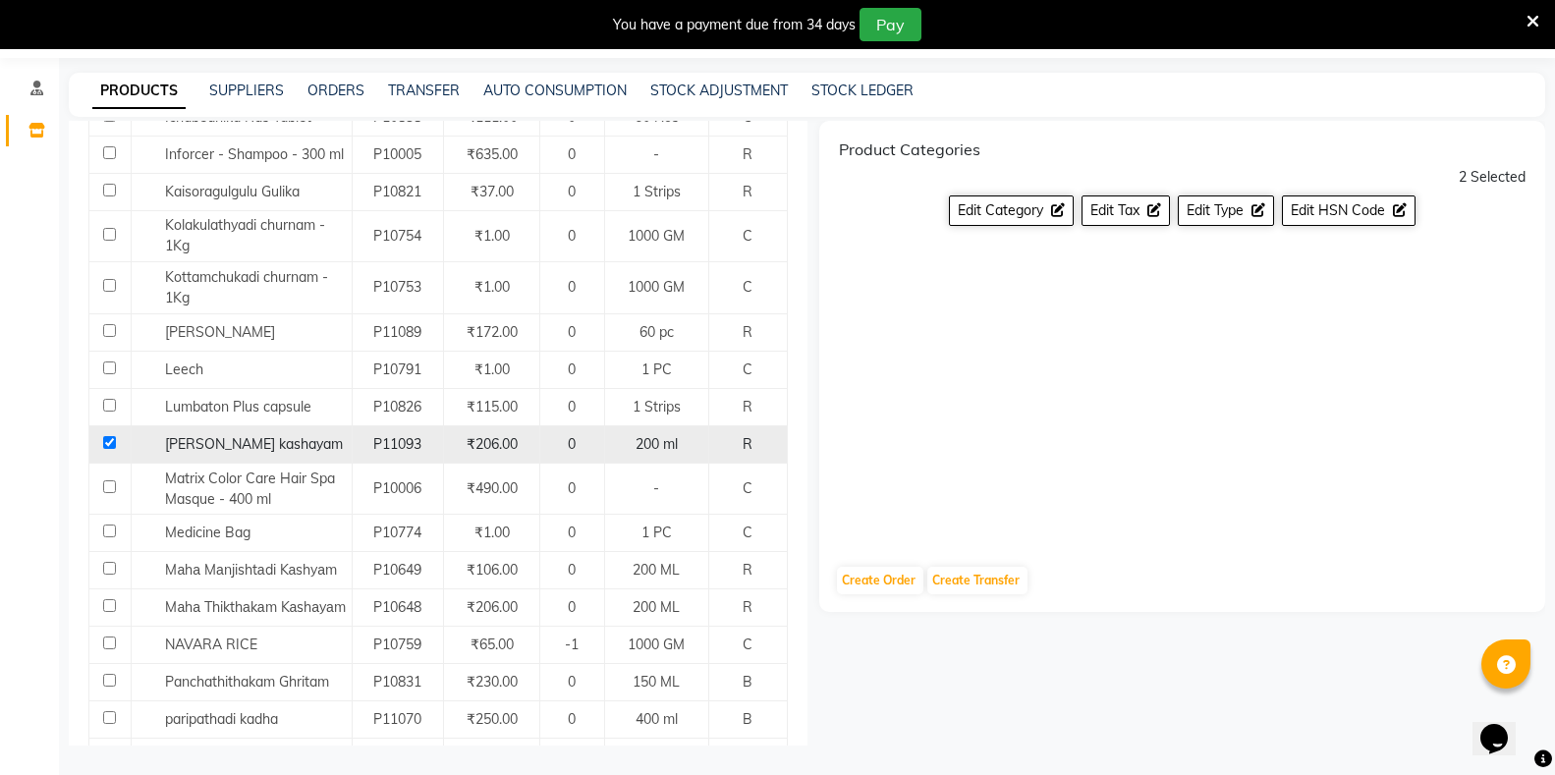
scroll to position [1277, 0]
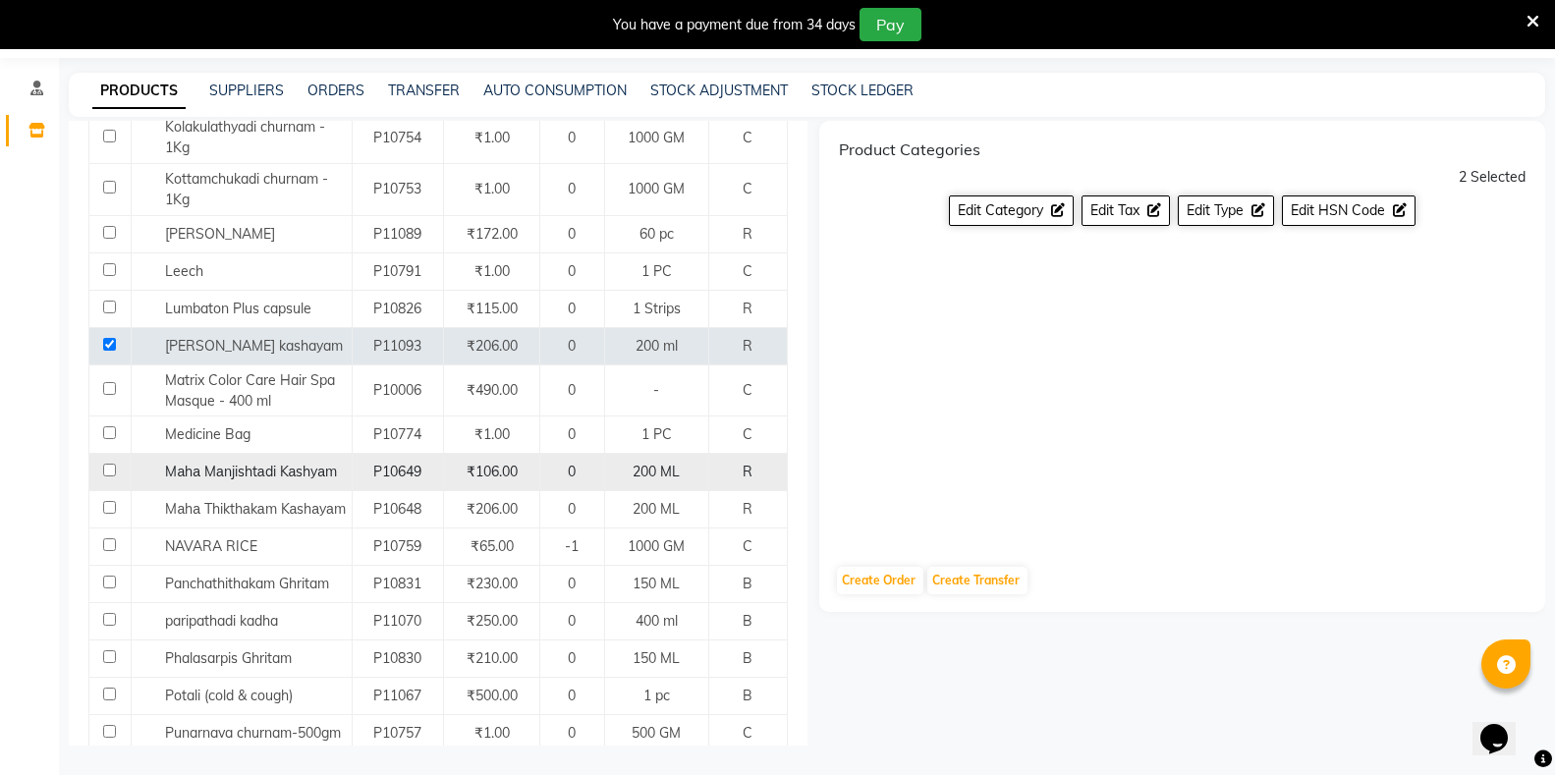
click at [109, 464] on input "checkbox" at bounding box center [109, 470] width 13 height 13
checkbox input "true"
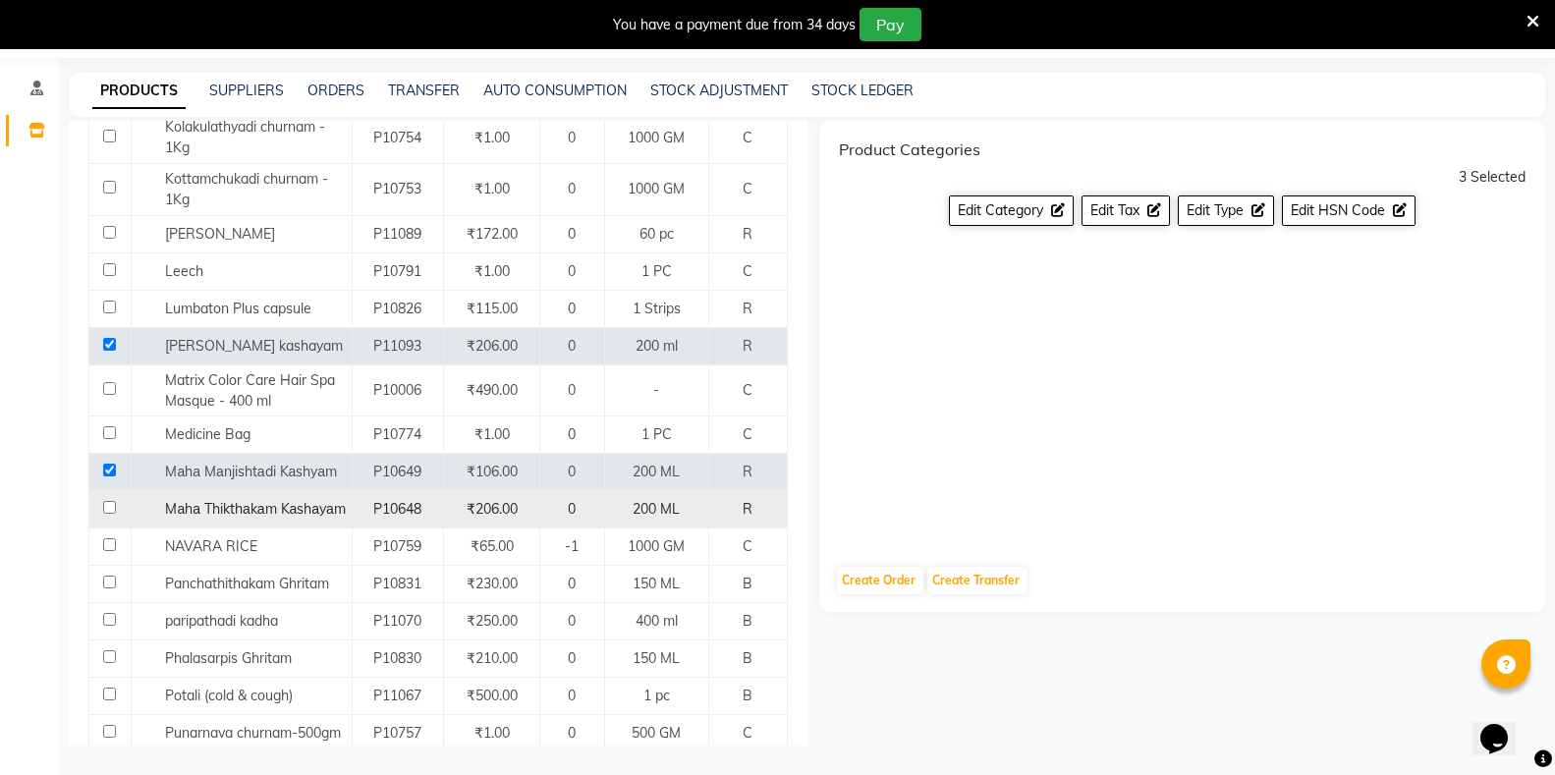
click at [113, 501] on input "checkbox" at bounding box center [109, 507] width 13 height 13
checkbox input "true"
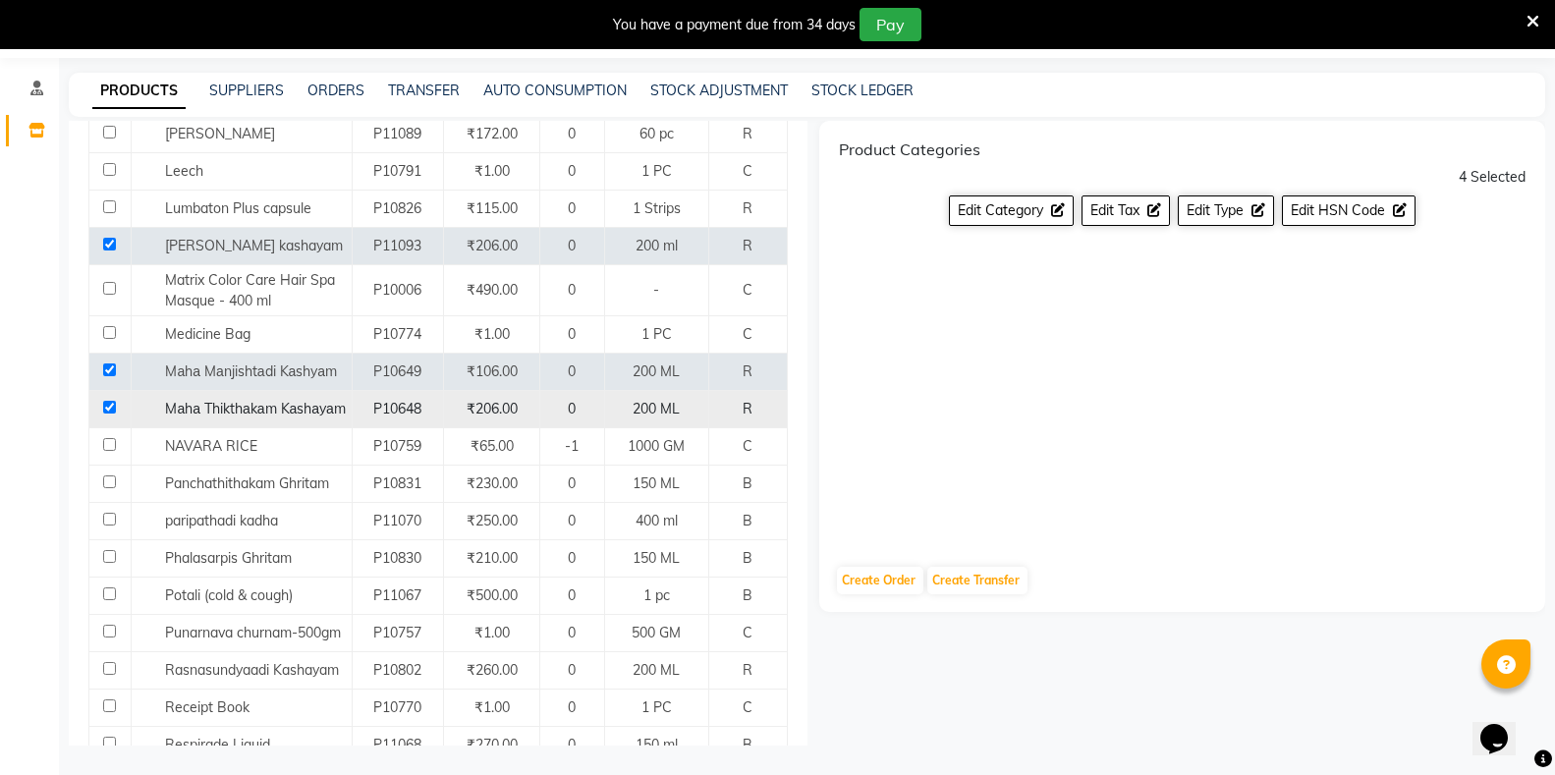
scroll to position [1474, 0]
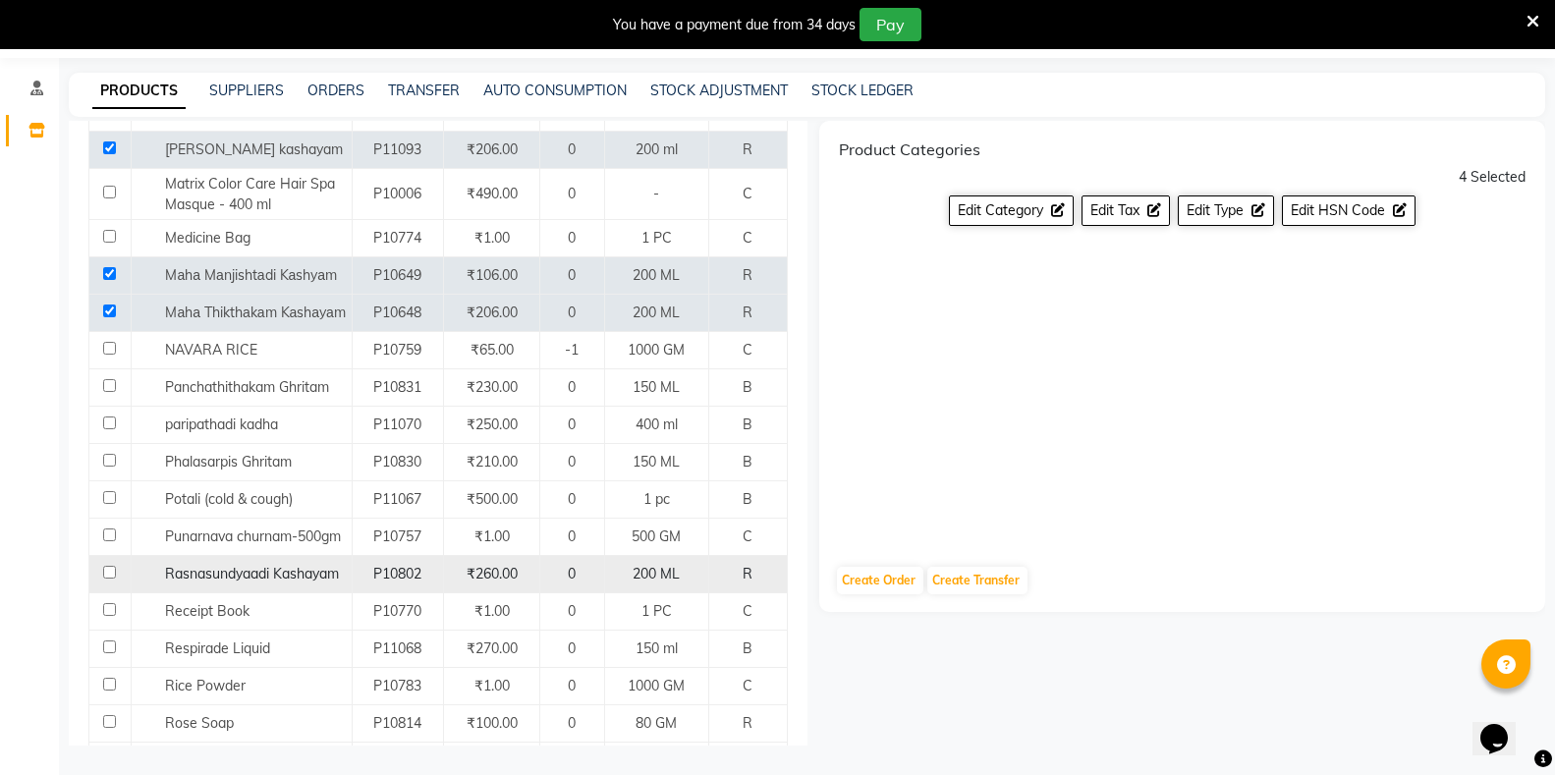
click at [110, 566] on input "checkbox" at bounding box center [109, 572] width 13 height 13
checkbox input "true"
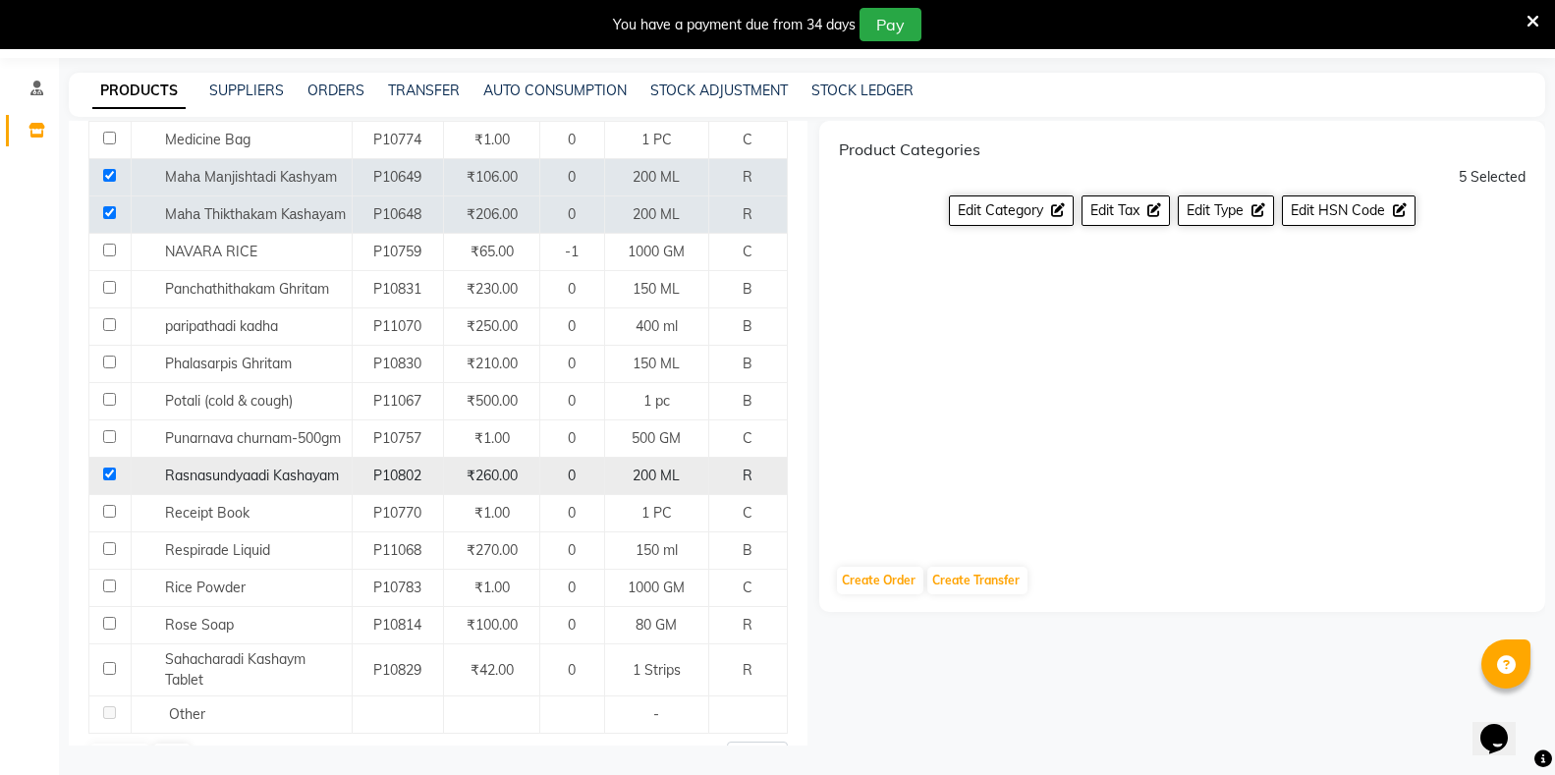
scroll to position [1605, 0]
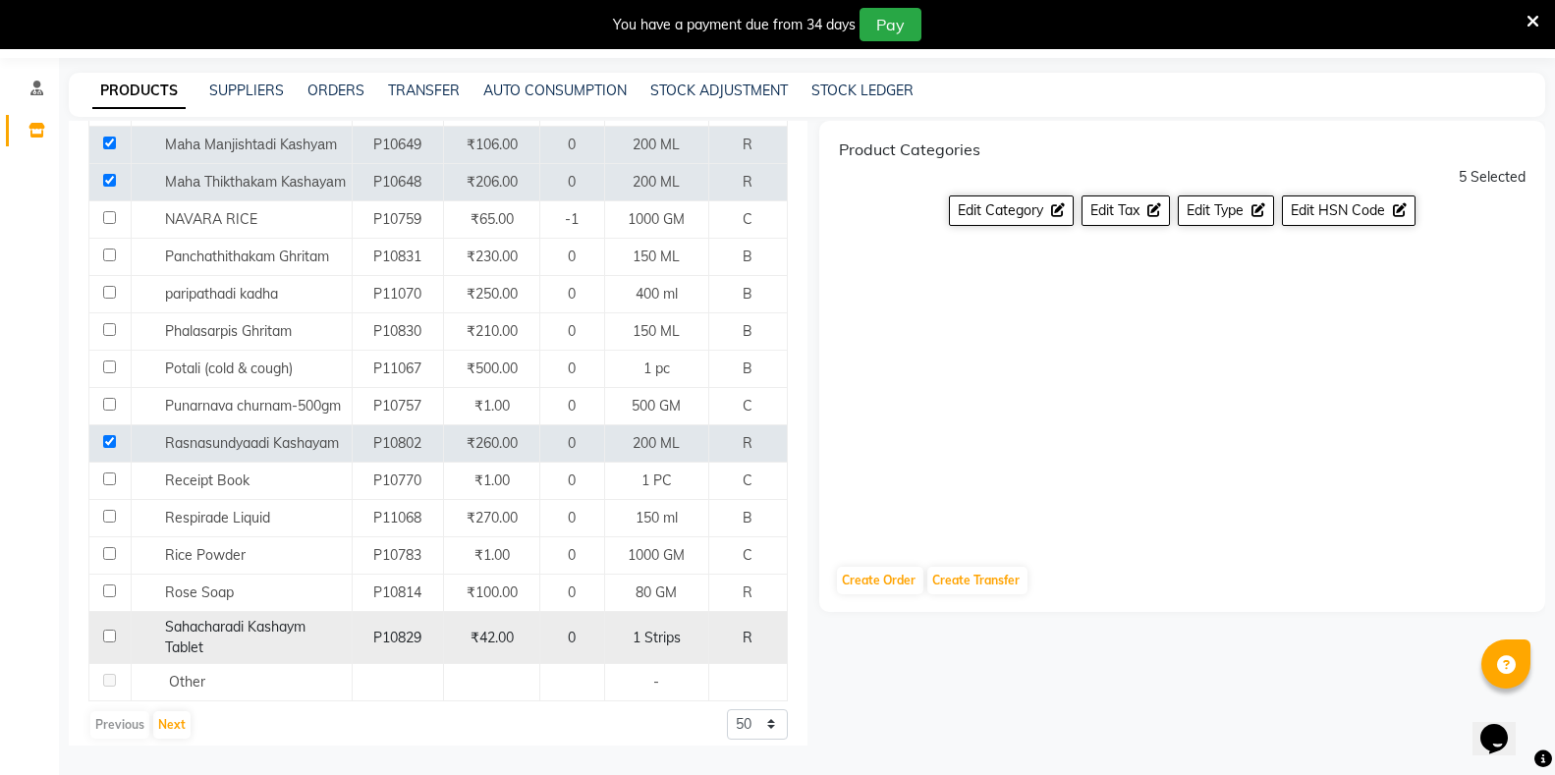
click at [108, 630] on input "checkbox" at bounding box center [109, 636] width 13 height 13
checkbox input "true"
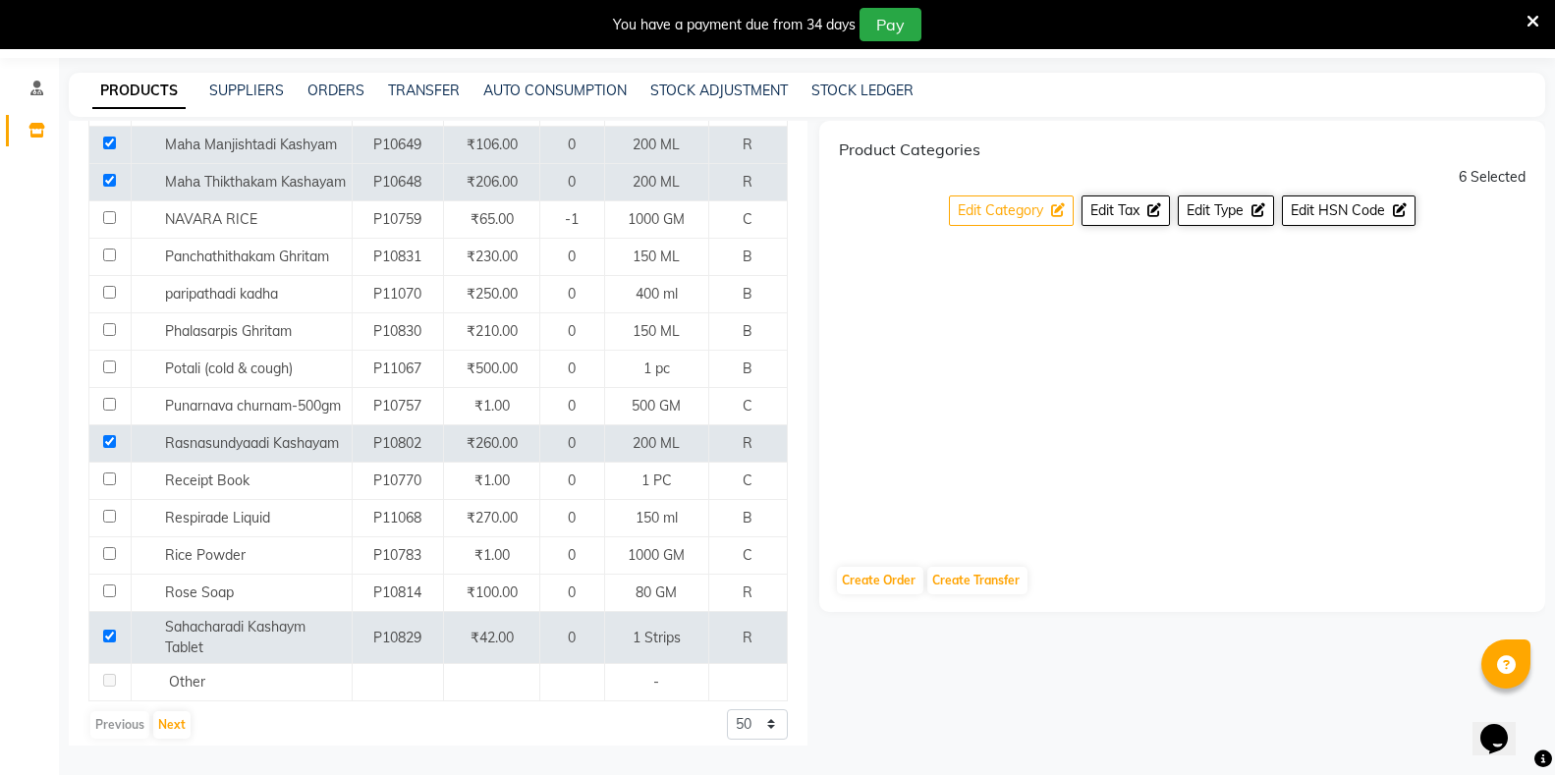
click at [981, 203] on span "Edit Category" at bounding box center [1000, 210] width 85 height 18
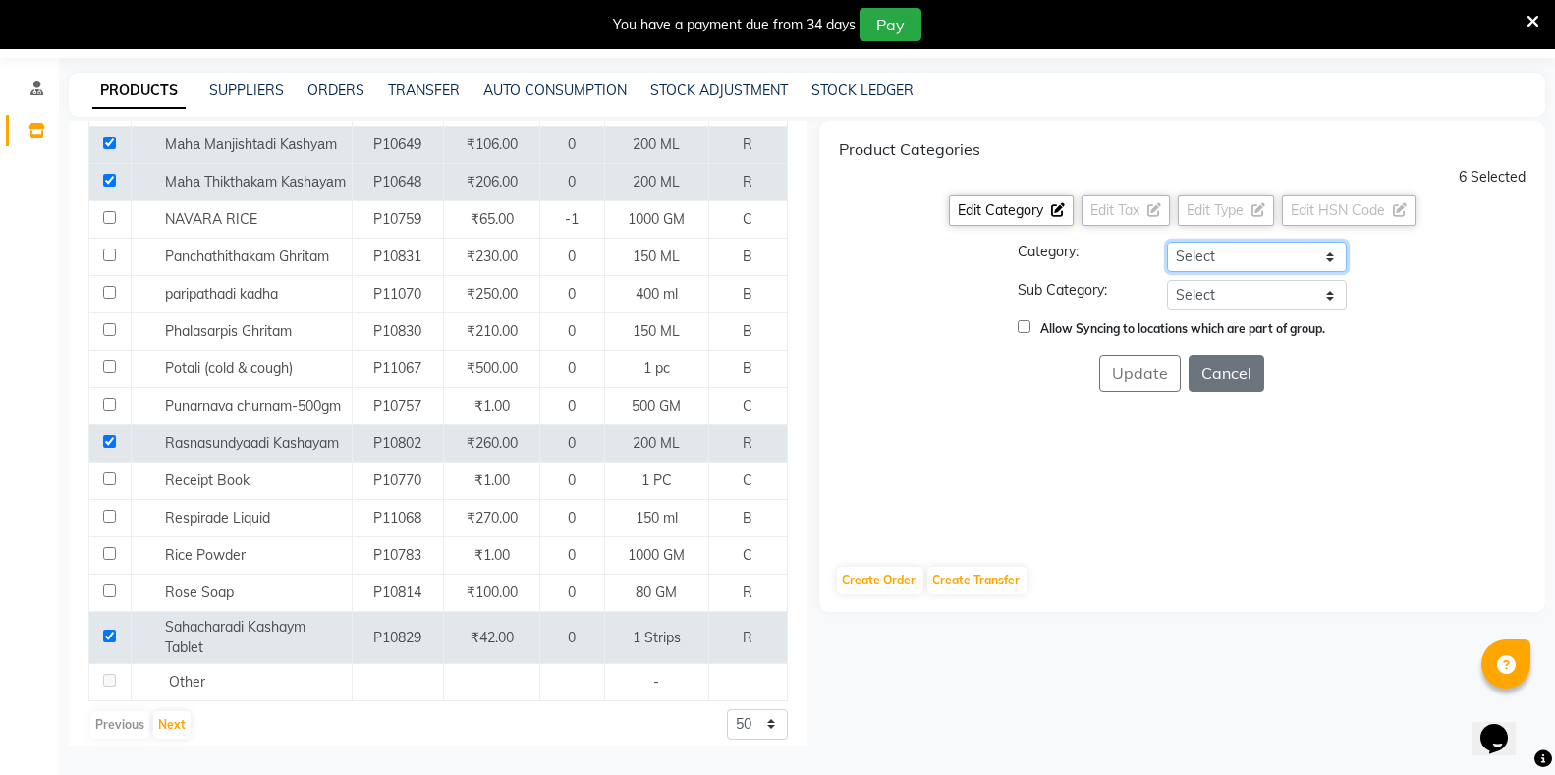
click at [1251, 254] on select "Select Hair Skin Makeup Personal Care Appliances Classical Medicine OTC Proprie…" at bounding box center [1257, 257] width 180 height 30
select select "1112815700"
click at [1167, 242] on select "Select Hair Skin Makeup Personal Care Appliances Classical Medicine OTC Proprie…" at bounding box center [1257, 257] width 180 height 30
click at [1224, 299] on select "Select [PERSON_NAME] OTC Tablet Churnam" at bounding box center [1257, 295] width 180 height 30
select select "11128157005"
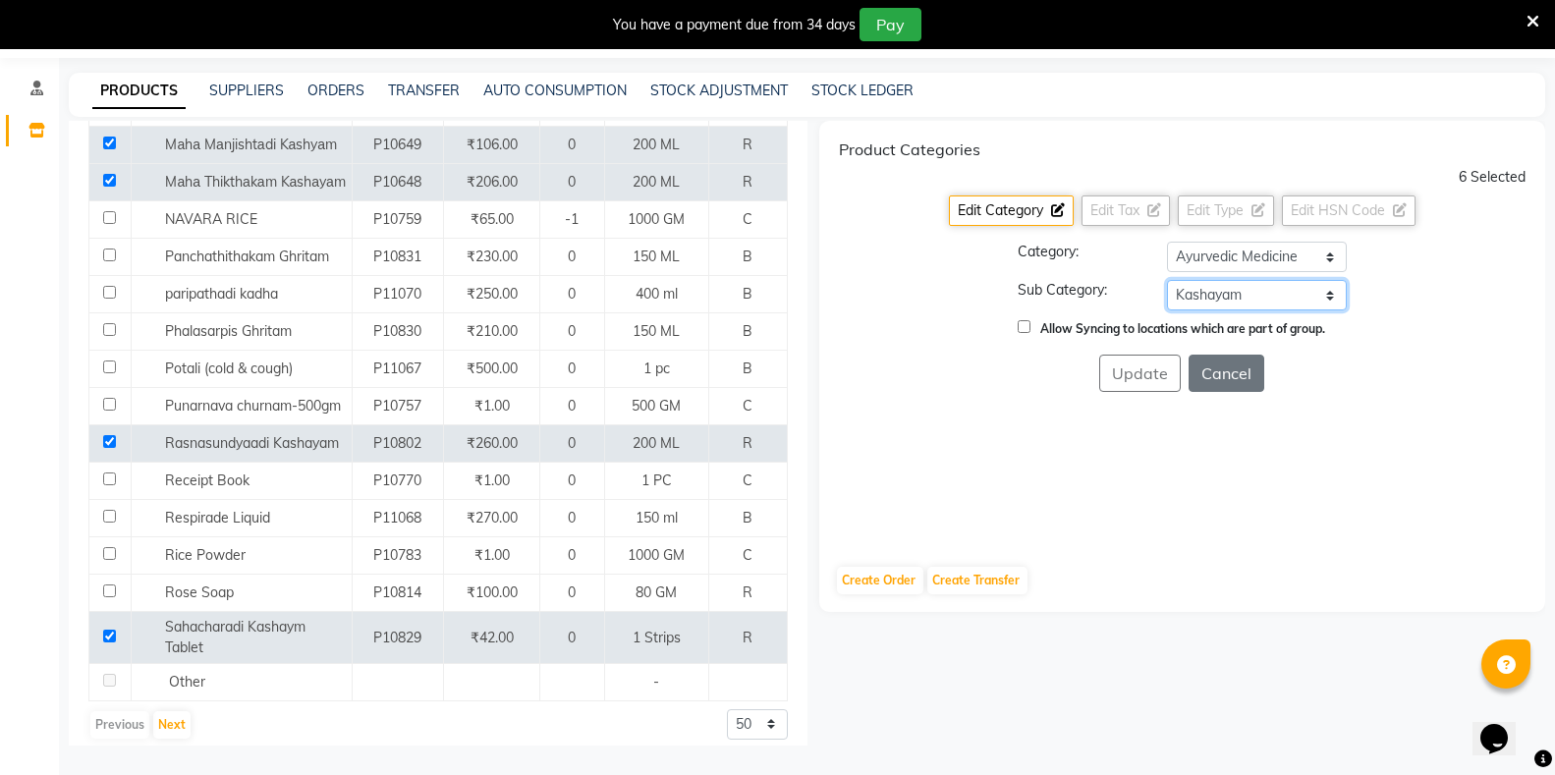
click at [1167, 280] on select "Select [PERSON_NAME] OTC Tablet Churnam" at bounding box center [1257, 295] width 180 height 30
click at [1160, 377] on button "Update" at bounding box center [1140, 373] width 82 height 37
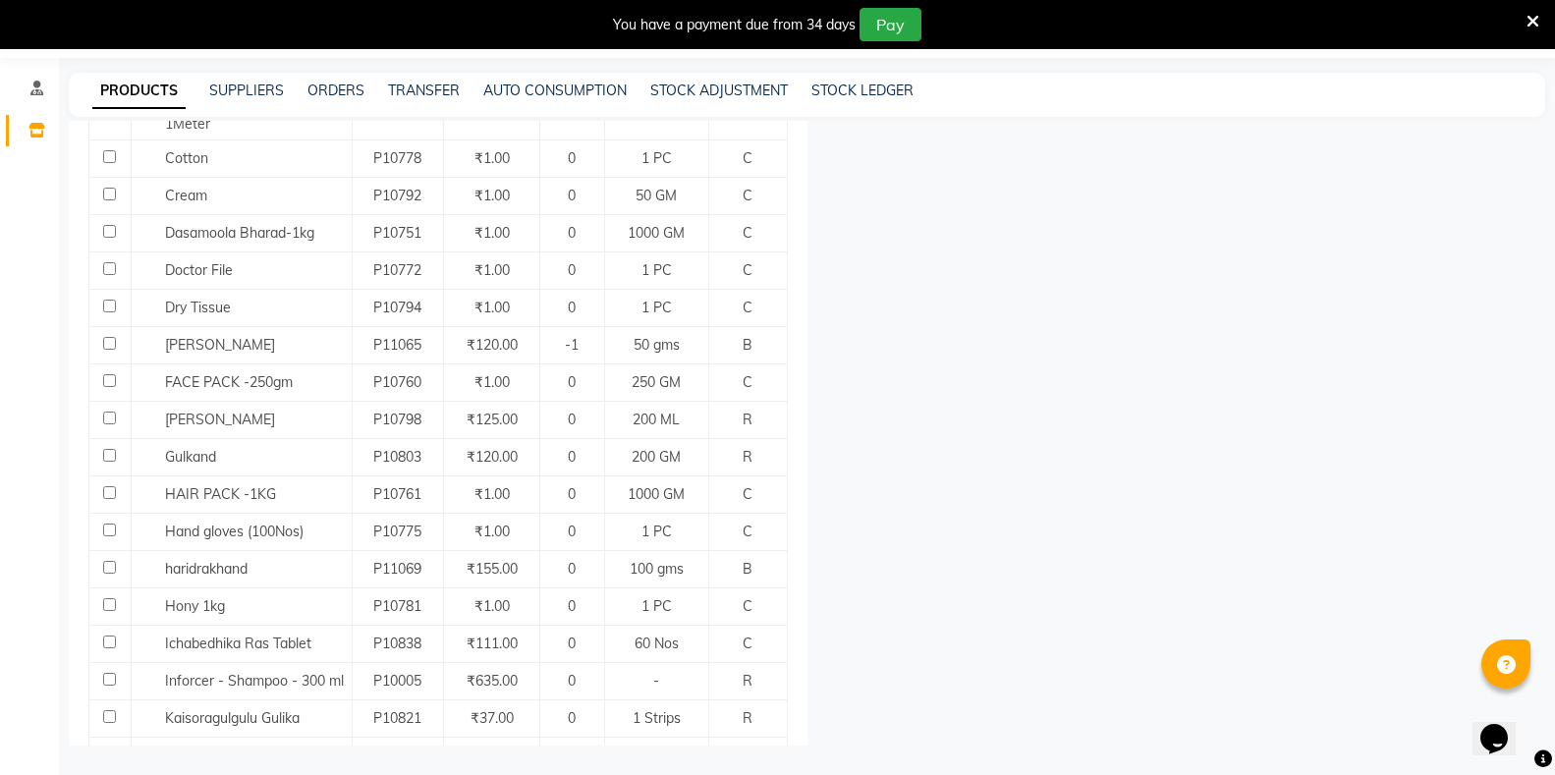
scroll to position [688, 0]
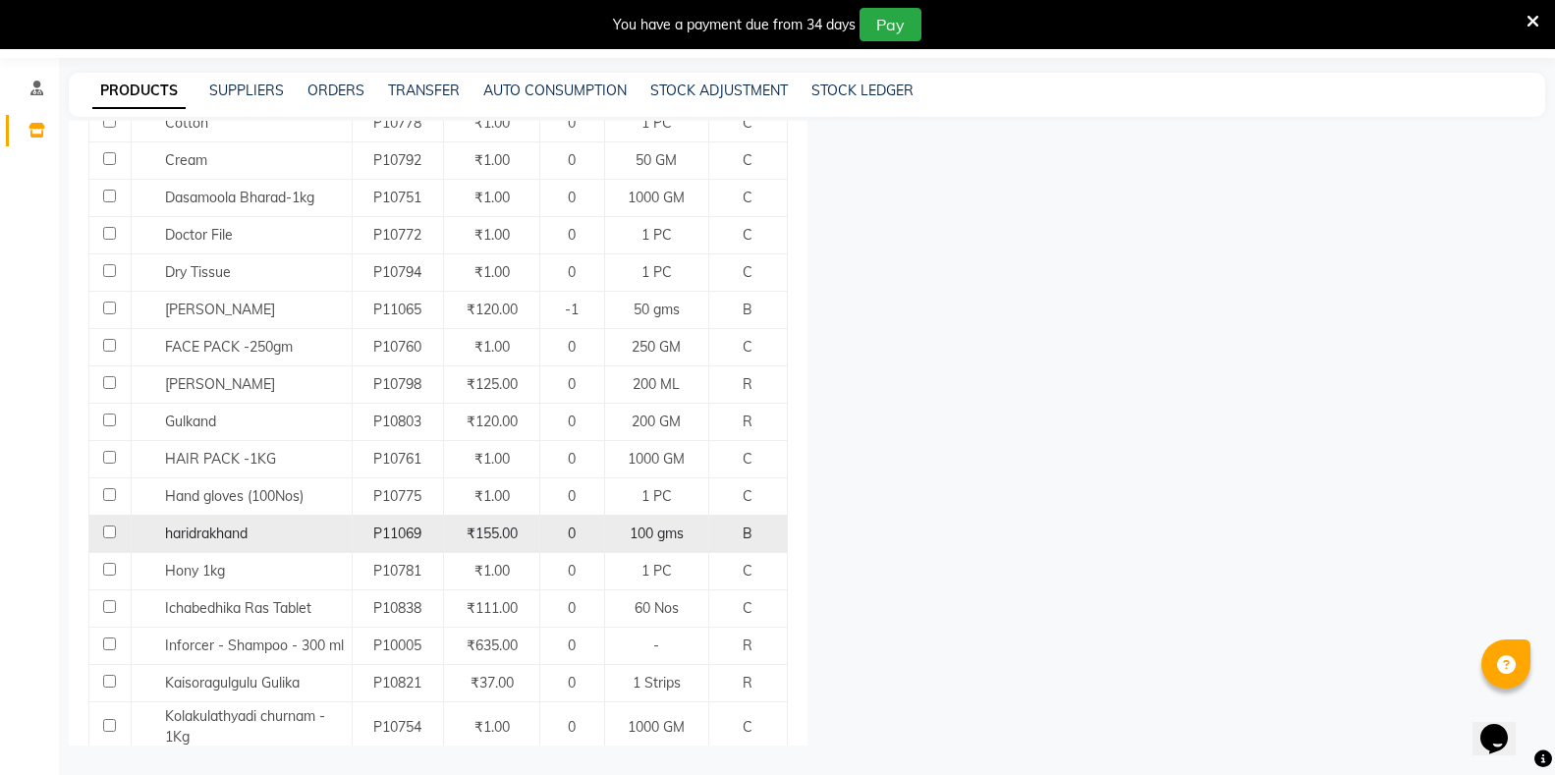
click at [107, 526] on input "checkbox" at bounding box center [109, 532] width 13 height 13
checkbox input "true"
select select
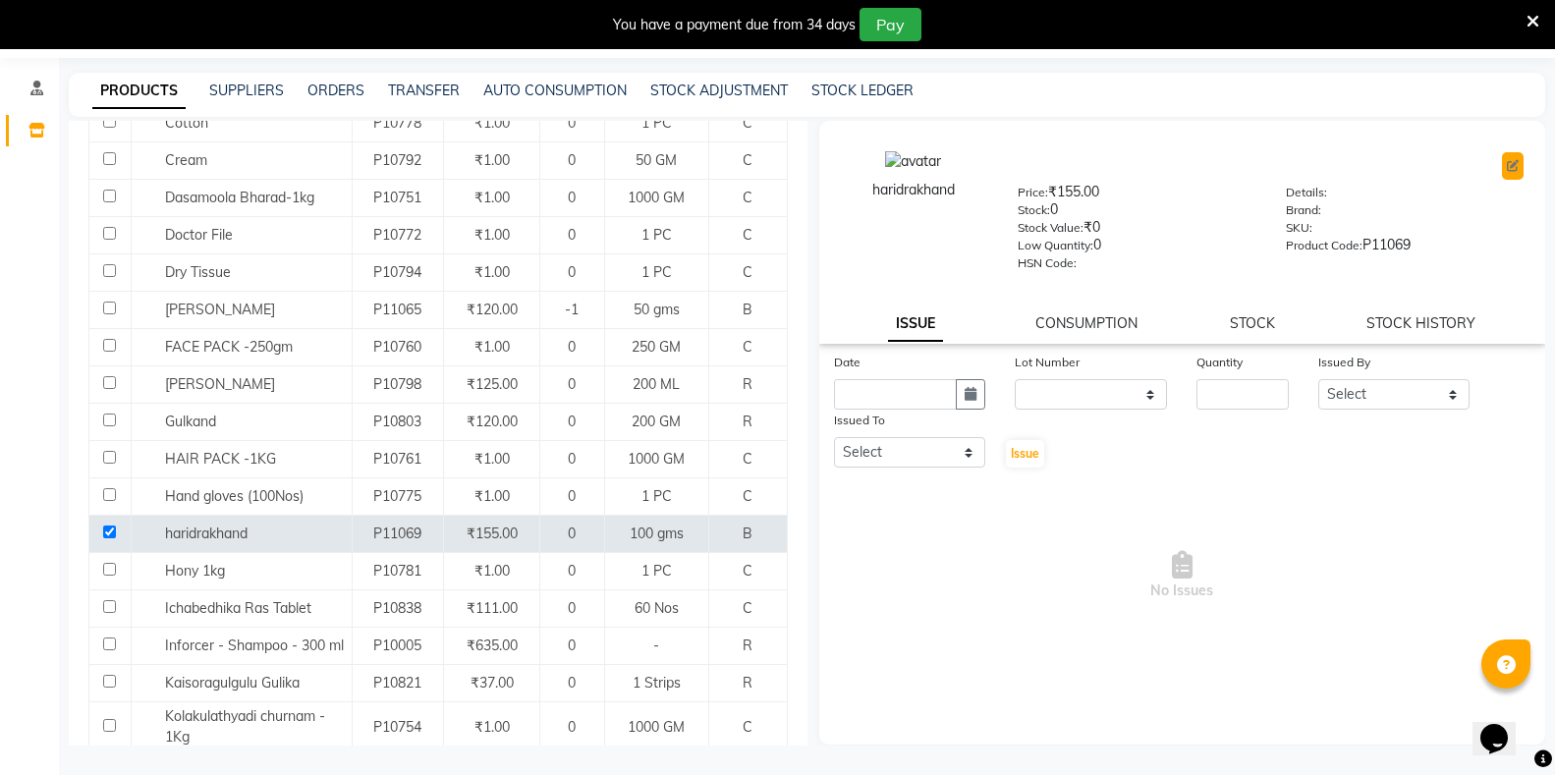
click at [1515, 164] on icon at bounding box center [1513, 166] width 12 height 12
select select "true"
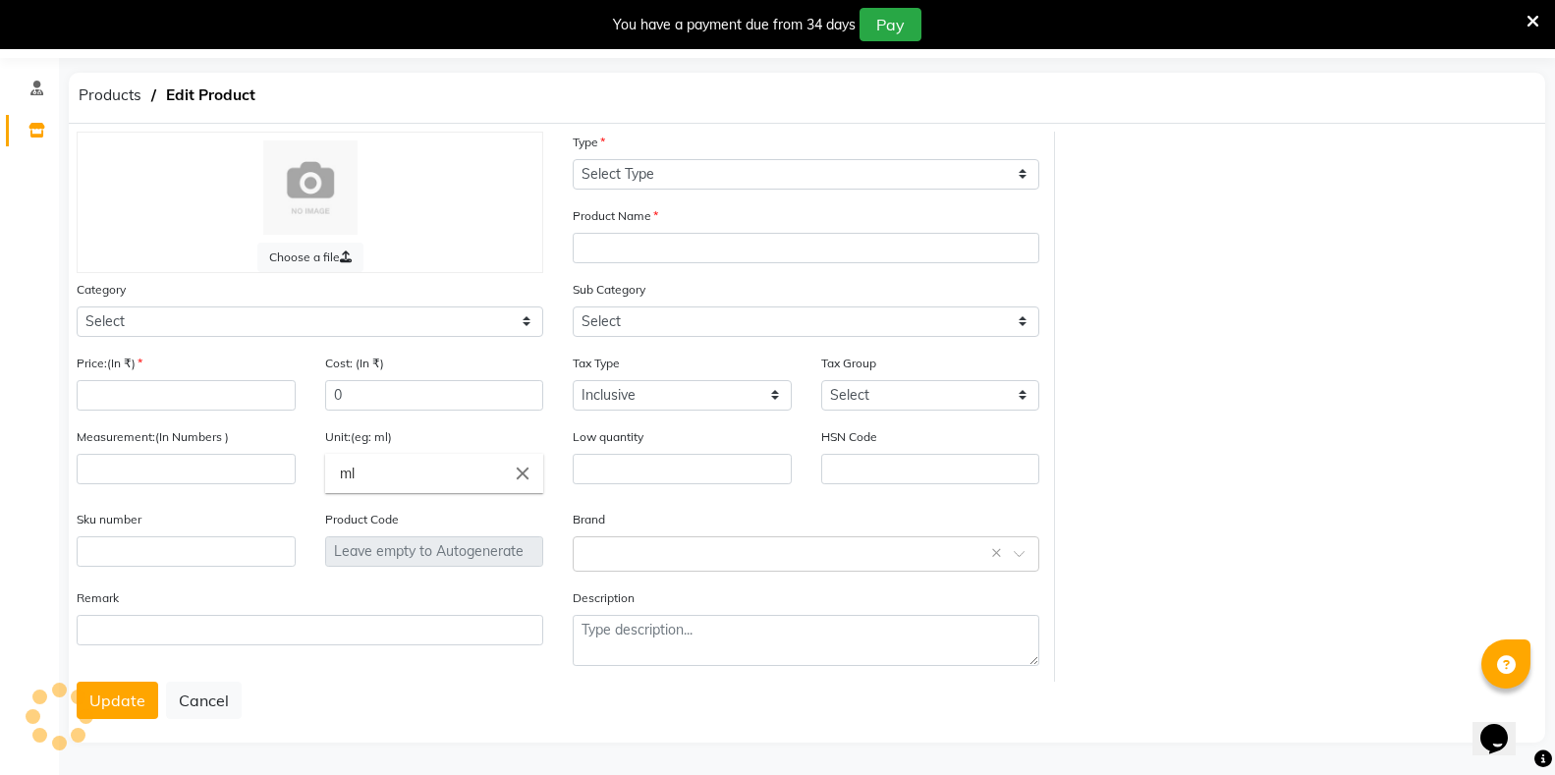
select select "B"
type input "haridrakhand"
select select "1112815000"
select select
type input "155"
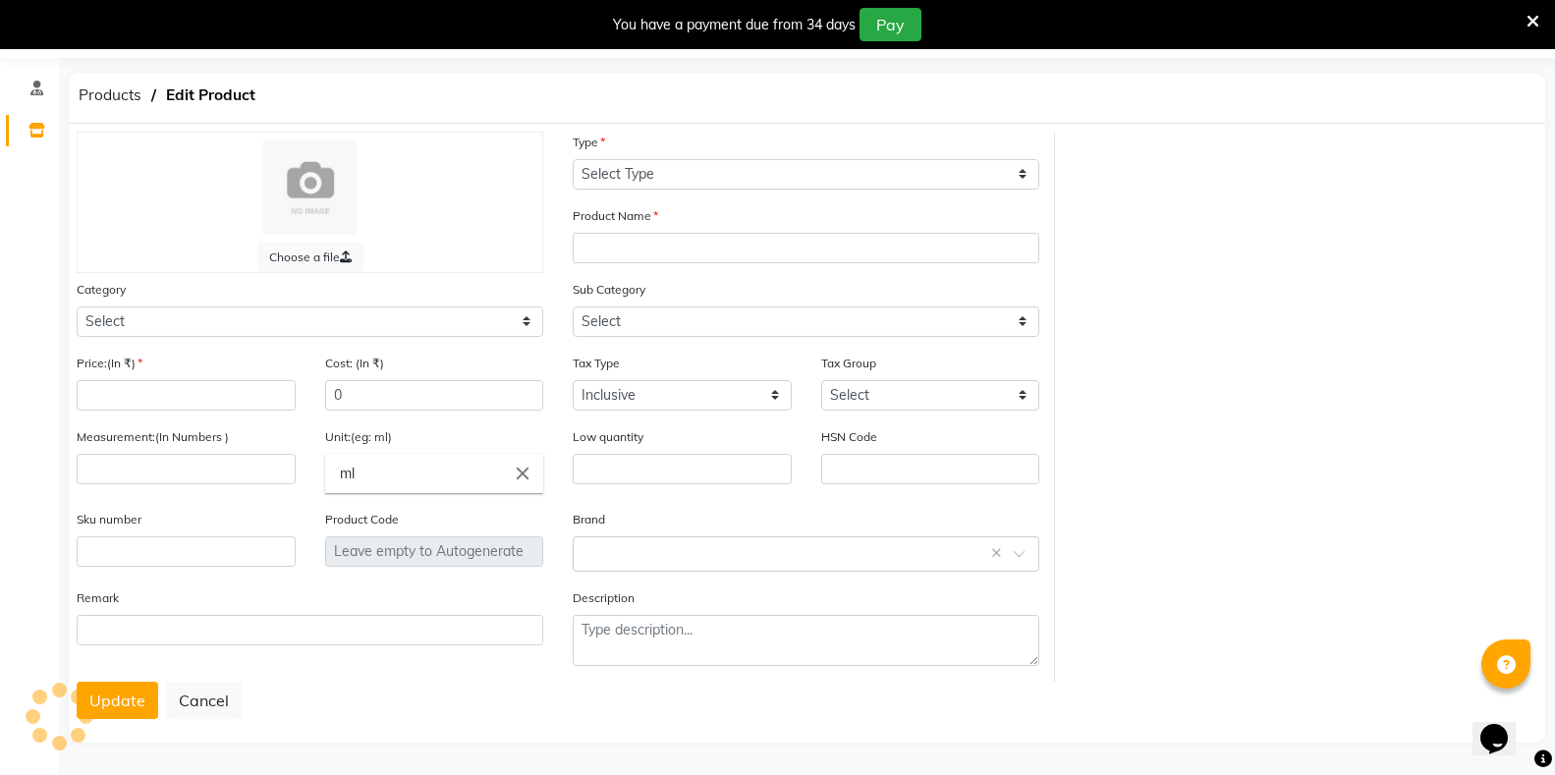
type input "155"
type input "100"
type input "gms"
type input "0"
type input "P11069"
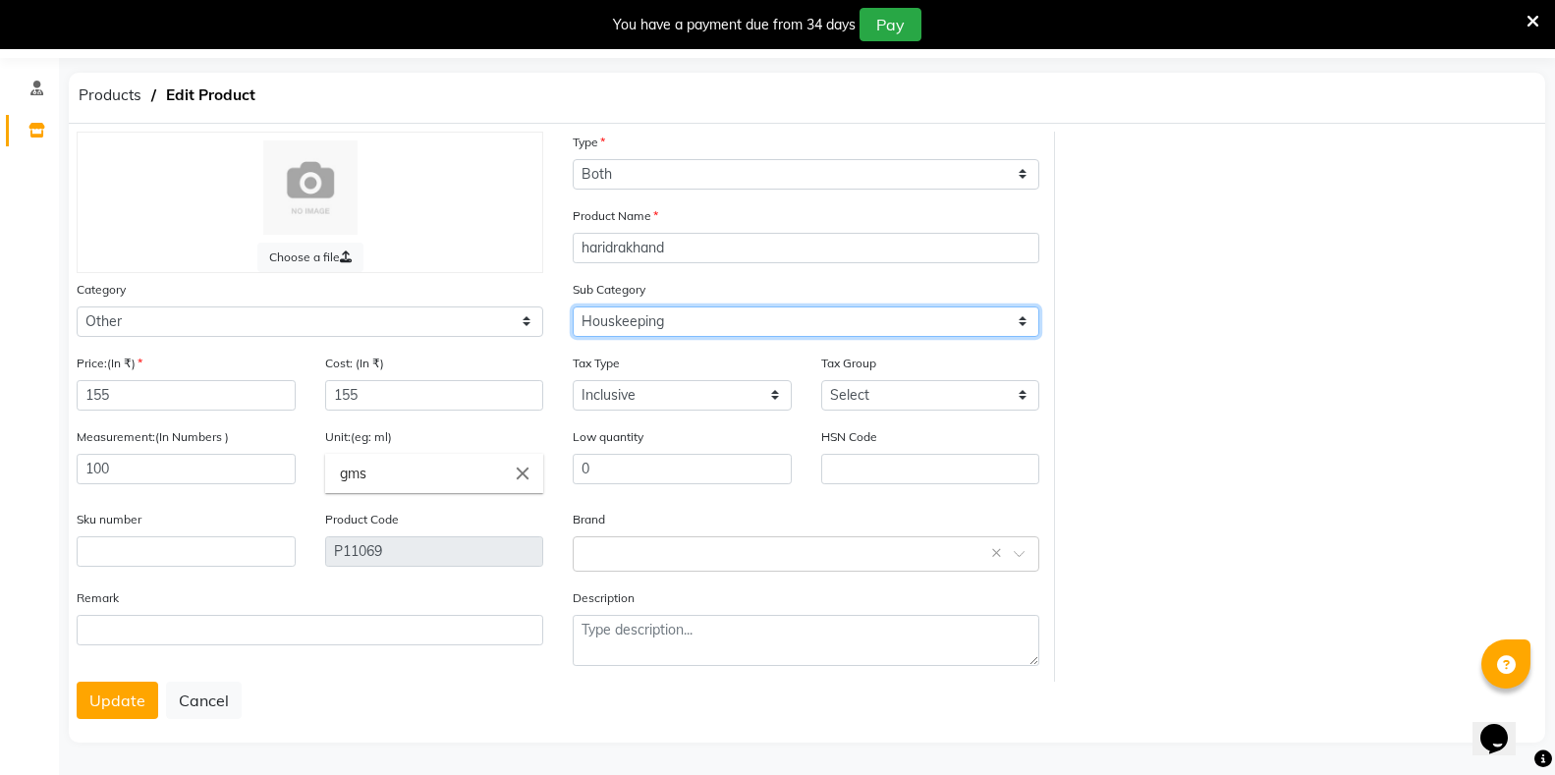
click at [665, 324] on select "Select Houskeeping Other" at bounding box center [806, 322] width 467 height 30
select select "1112815099"
click at [573, 307] on select "Select Houskeeping Other" at bounding box center [806, 322] width 467 height 30
click at [100, 694] on button "Update" at bounding box center [118, 700] width 82 height 37
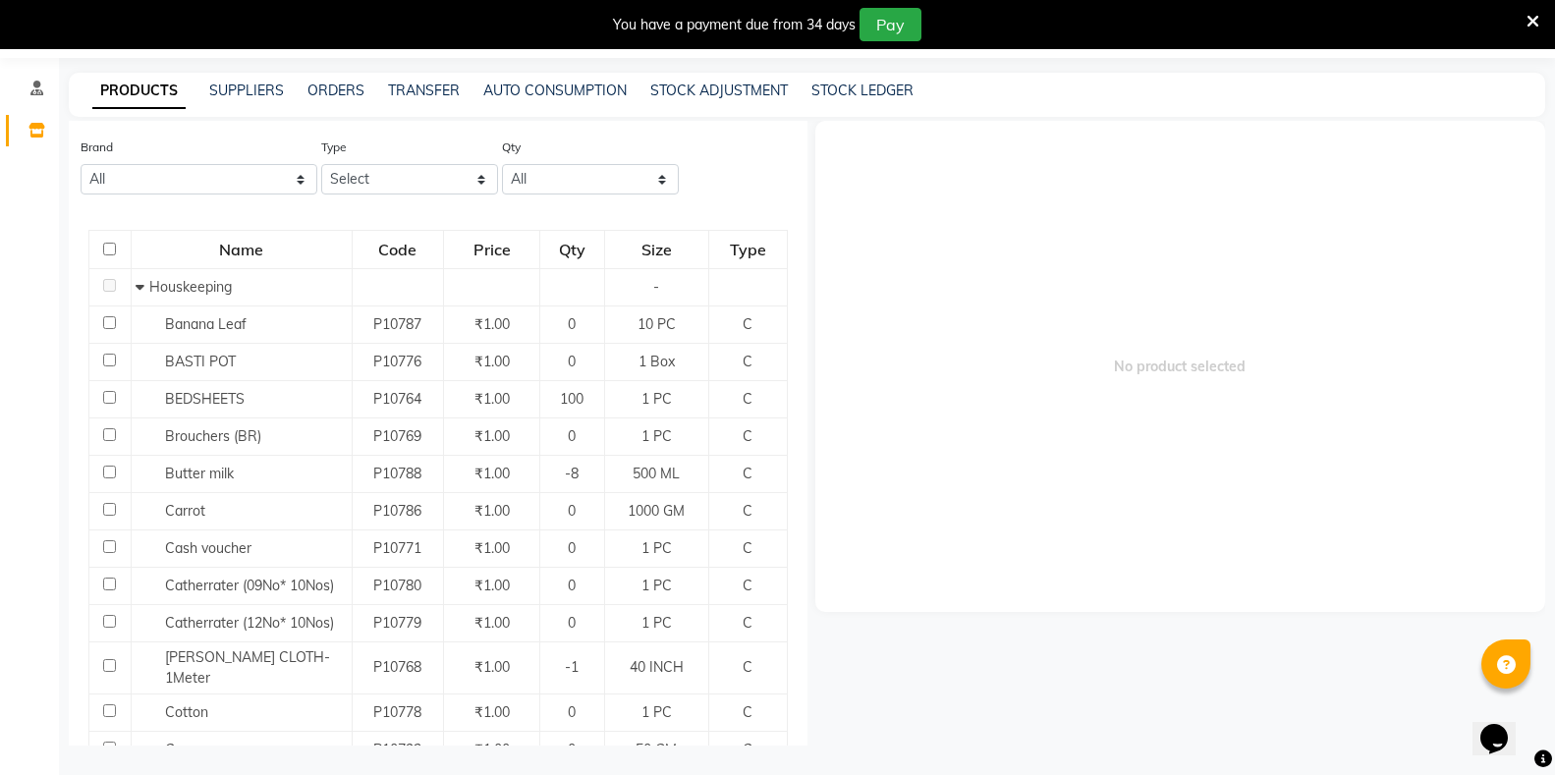
scroll to position [197, 0]
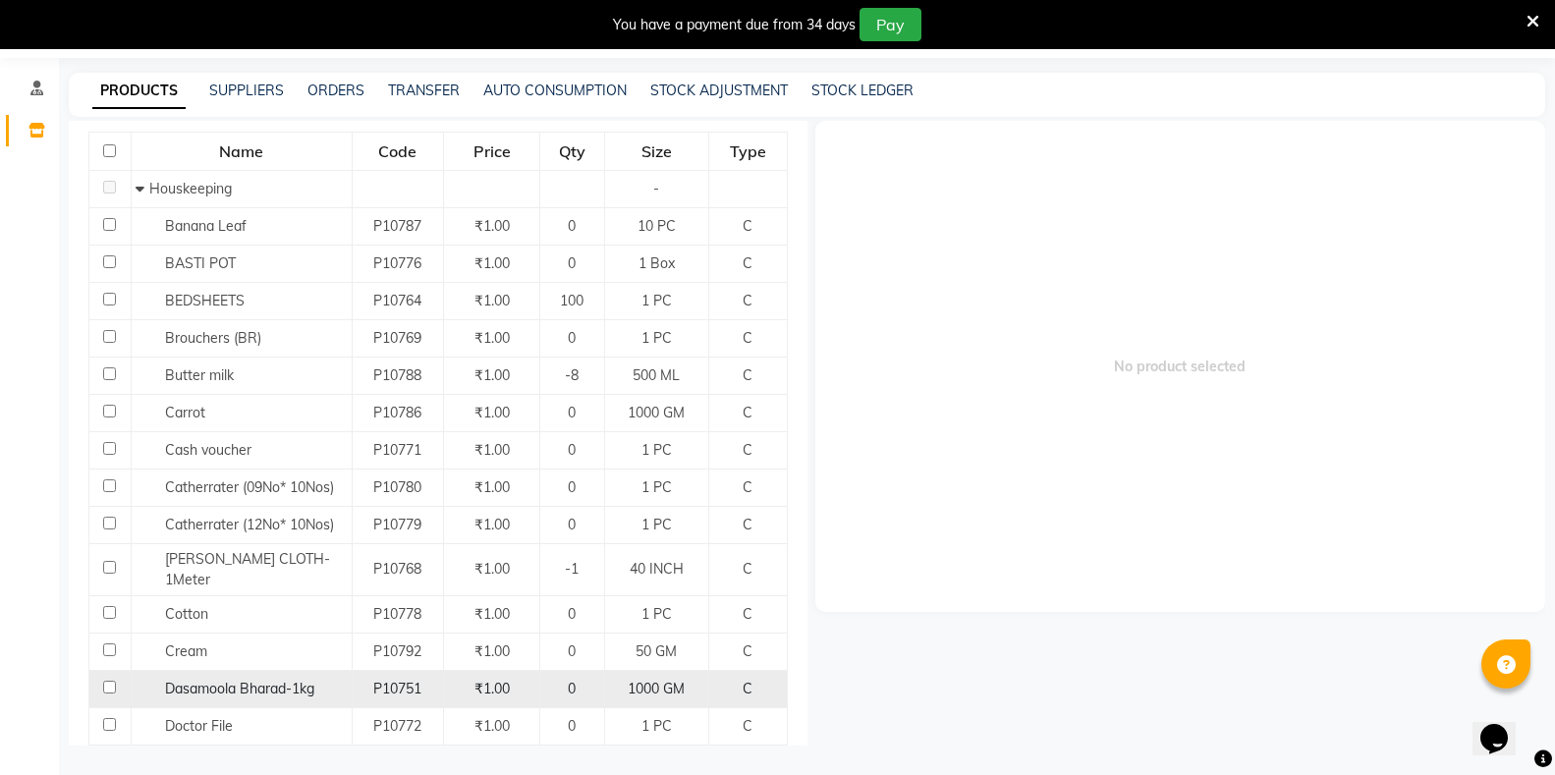
click at [106, 681] on input "checkbox" at bounding box center [109, 687] width 13 height 13
checkbox input "true"
select select
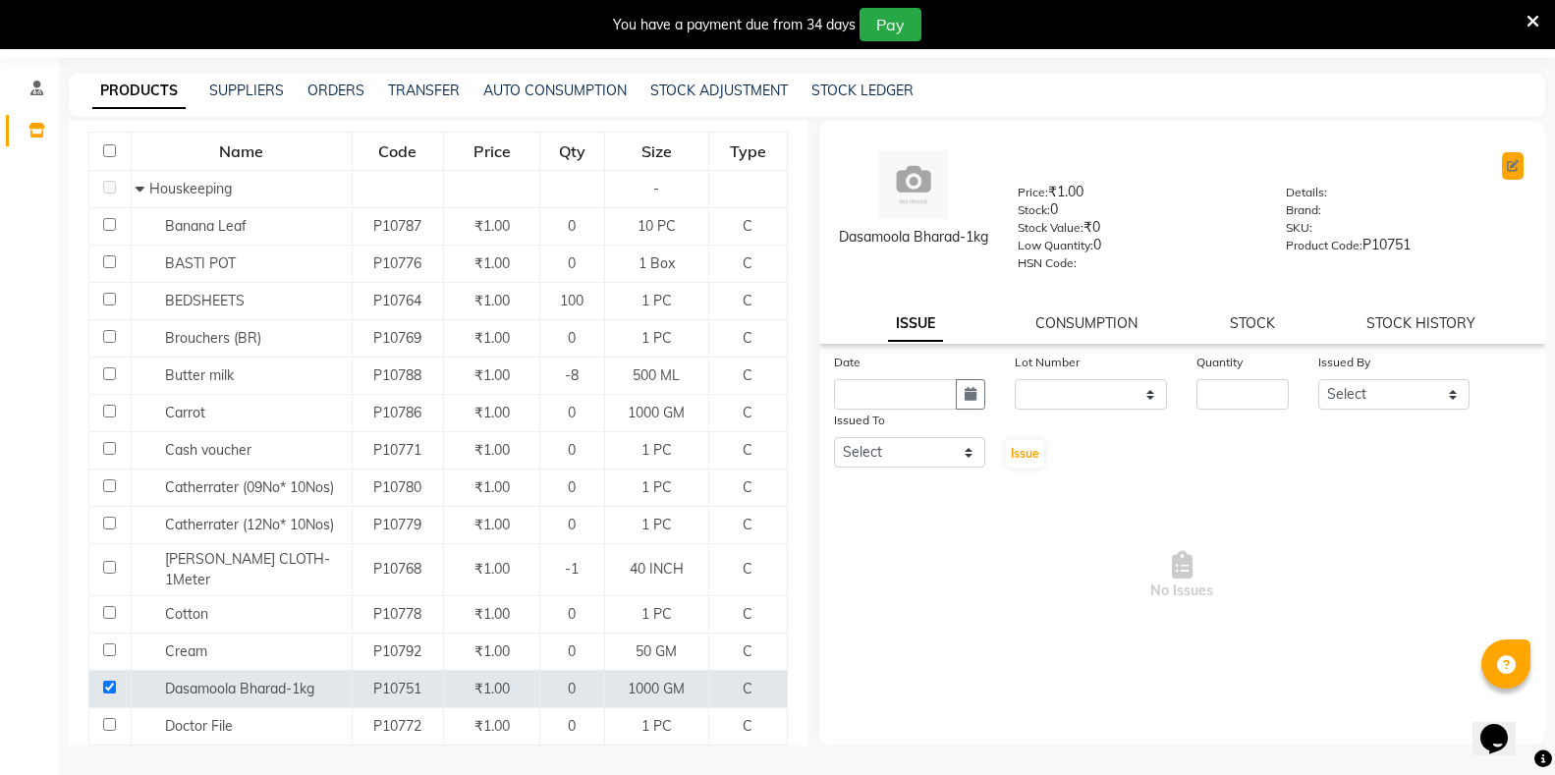
click at [1511, 172] on button at bounding box center [1513, 166] width 22 height 28
select select "true"
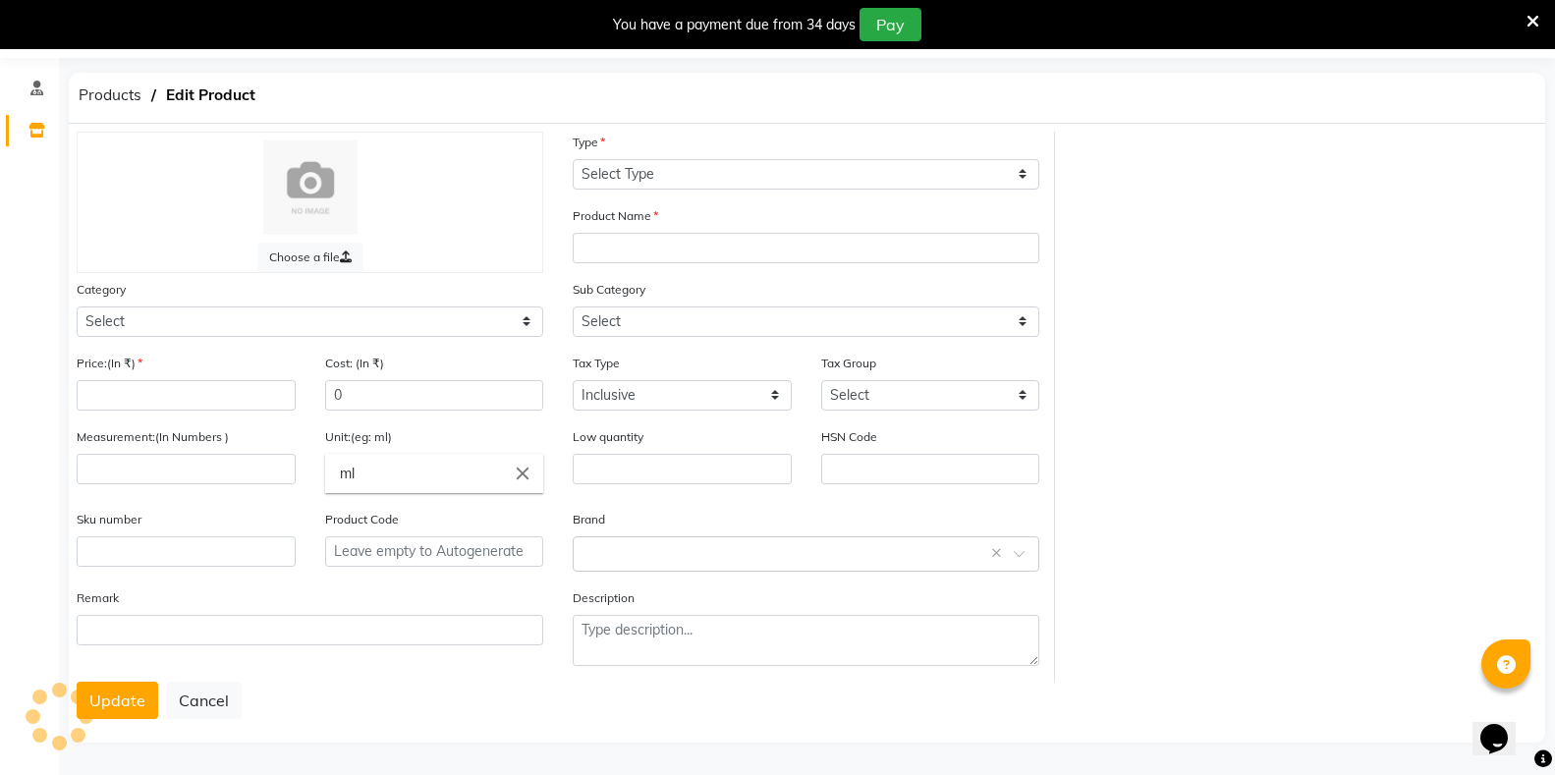
select select "C"
type input "Dasamoola Bharad-1kg"
select select
type input "1"
type input "1000"
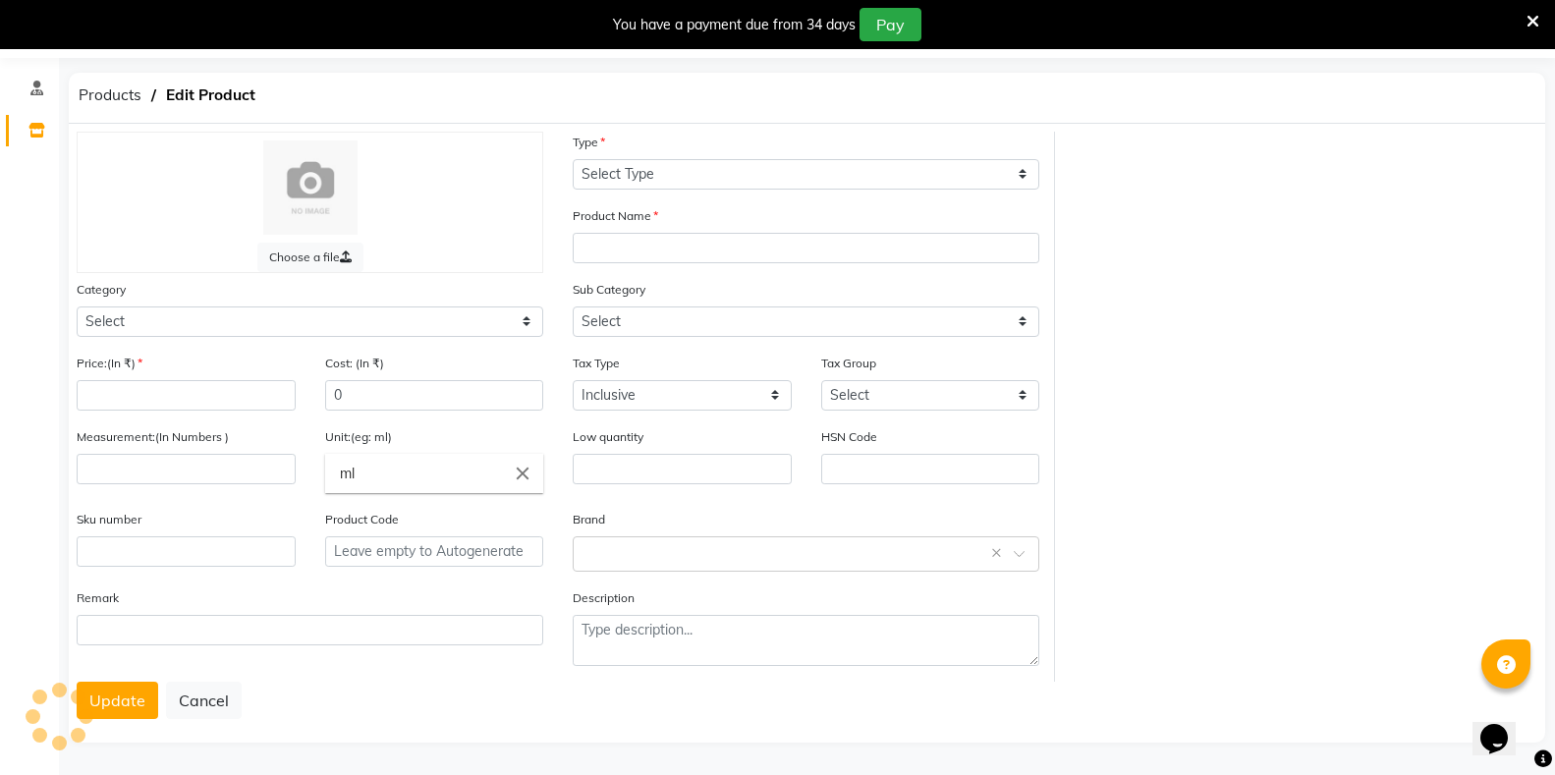
type input "GM"
type input "0"
type input "P10751"
select select "1112815000"
select select "1112815001"
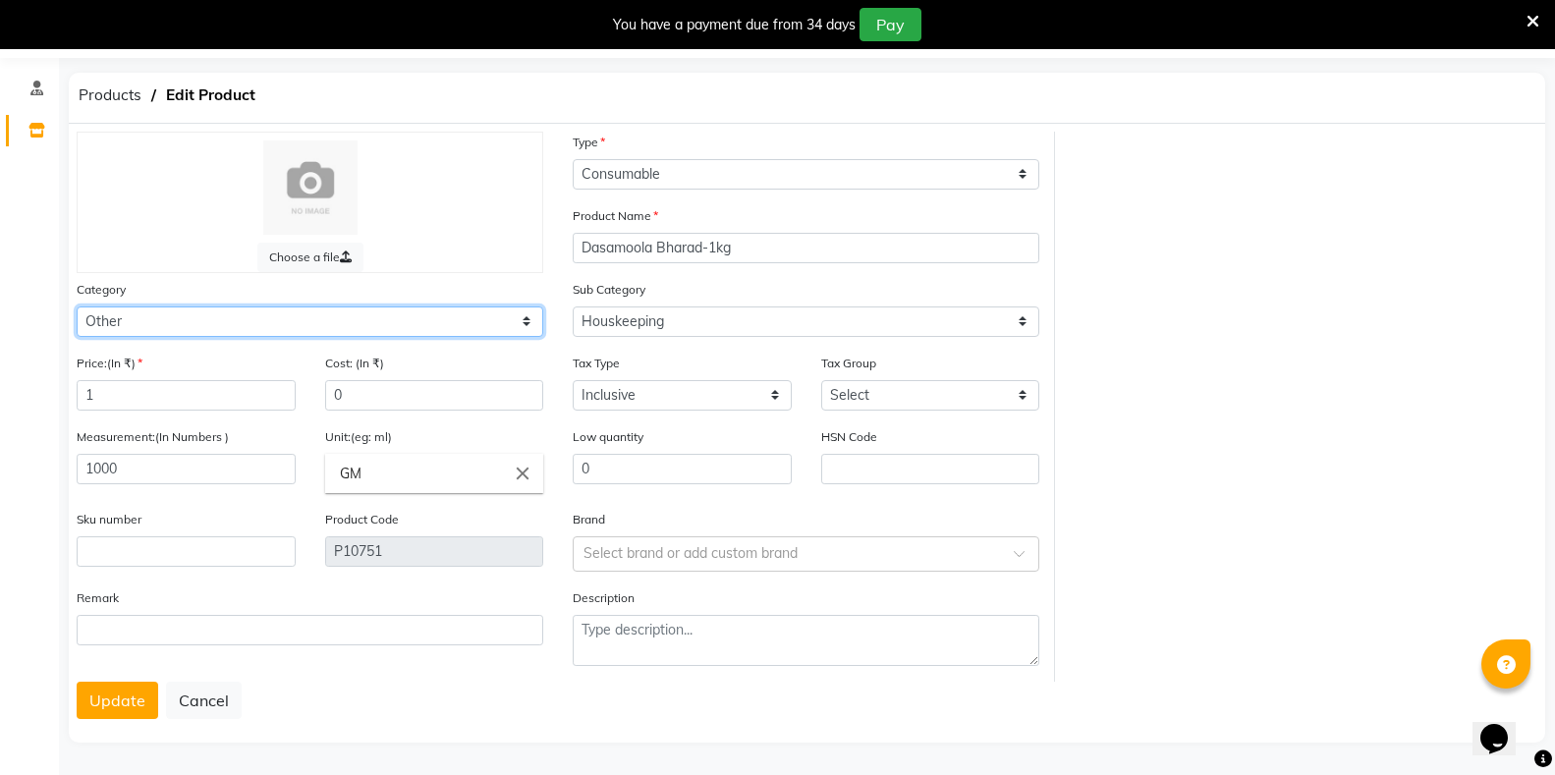
click at [446, 330] on select "Select Hair Skin Makeup Personal Care Appliances Classical Medicine OTC Proprie…" at bounding box center [310, 322] width 467 height 30
select select "1112815700"
click at [77, 307] on select "Select Hair Skin Makeup Personal Care Appliances Classical Medicine OTC Proprie…" at bounding box center [310, 322] width 467 height 30
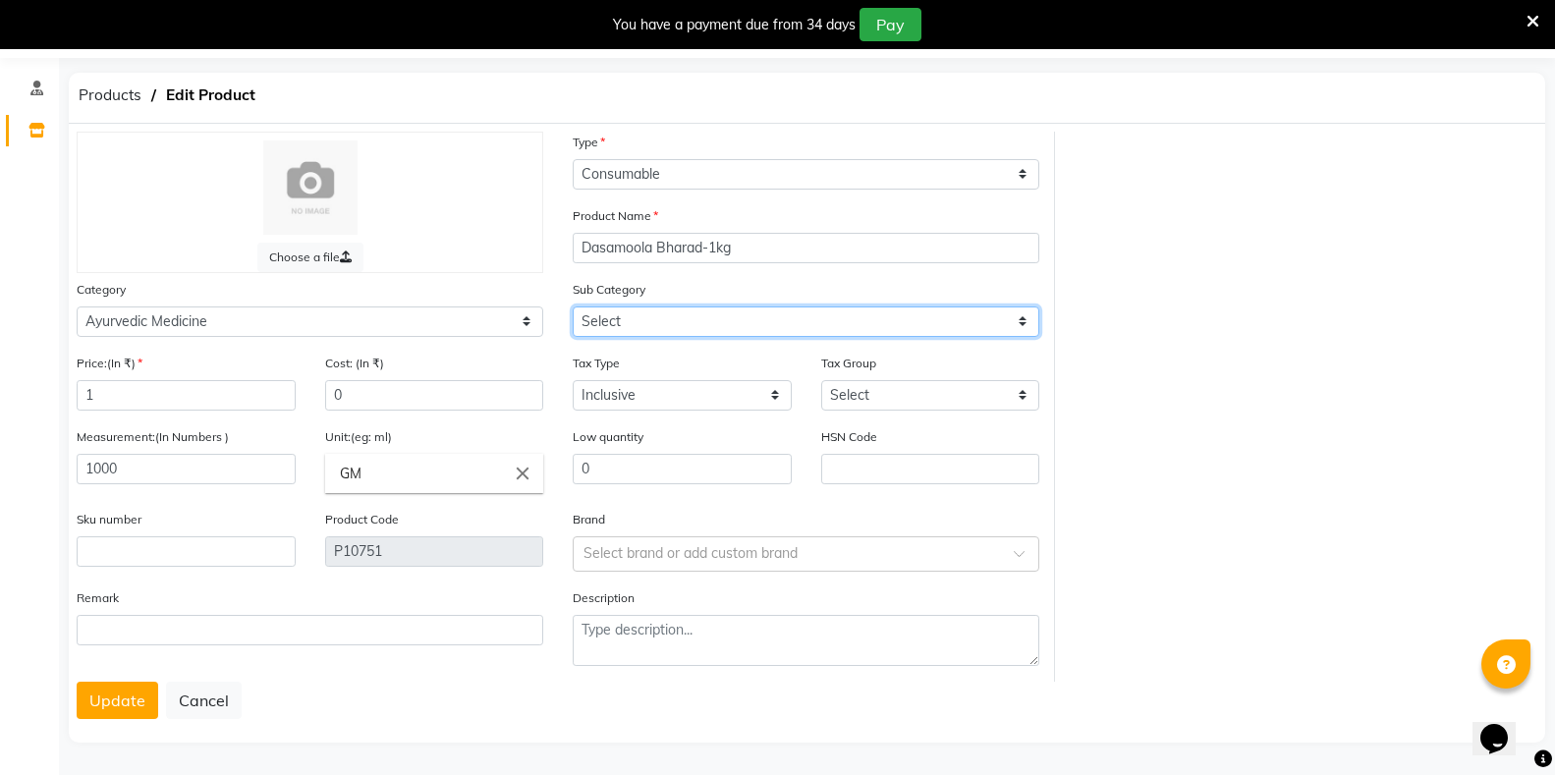
click at [682, 315] on select "Select [PERSON_NAME] OTC Tablet Churnam" at bounding box center [806, 322] width 467 height 30
select select "11128157009"
click at [573, 307] on select "Select [PERSON_NAME] OTC Tablet Churnam" at bounding box center [806, 322] width 467 height 30
click at [130, 715] on button "Update" at bounding box center [118, 700] width 82 height 37
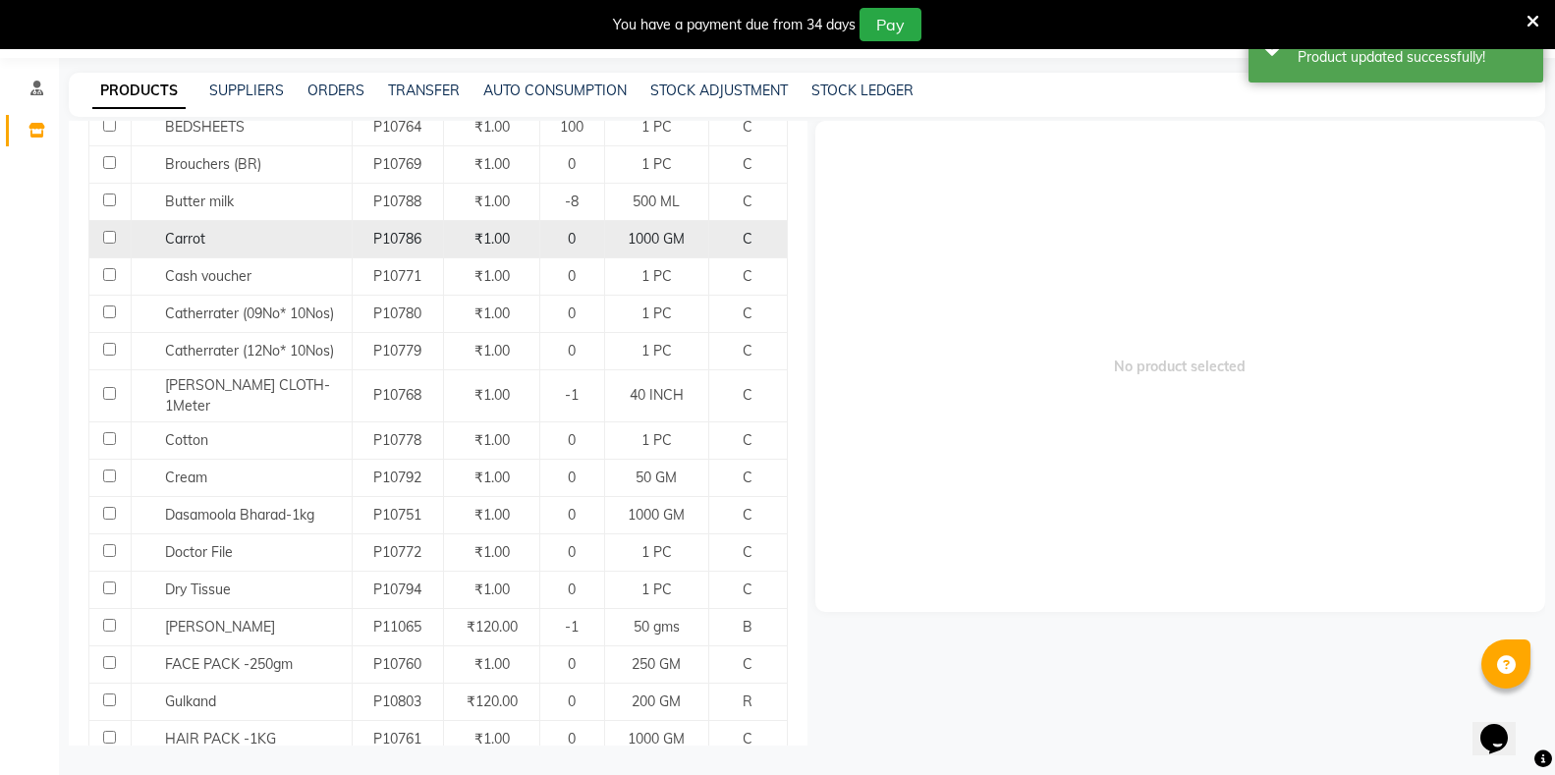
scroll to position [393, 0]
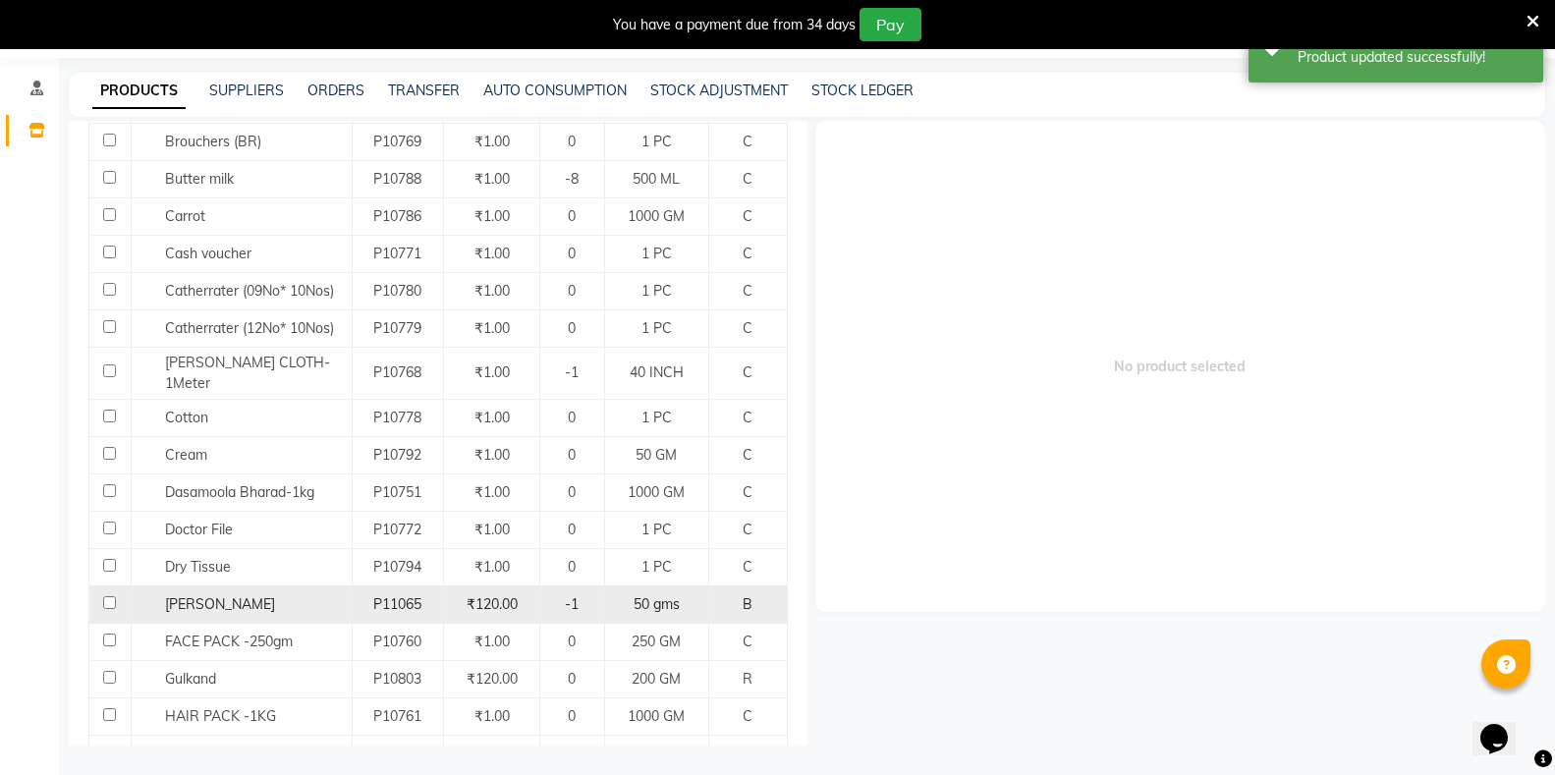
click at [107, 596] on input "checkbox" at bounding box center [109, 602] width 13 height 13
checkbox input "true"
select select
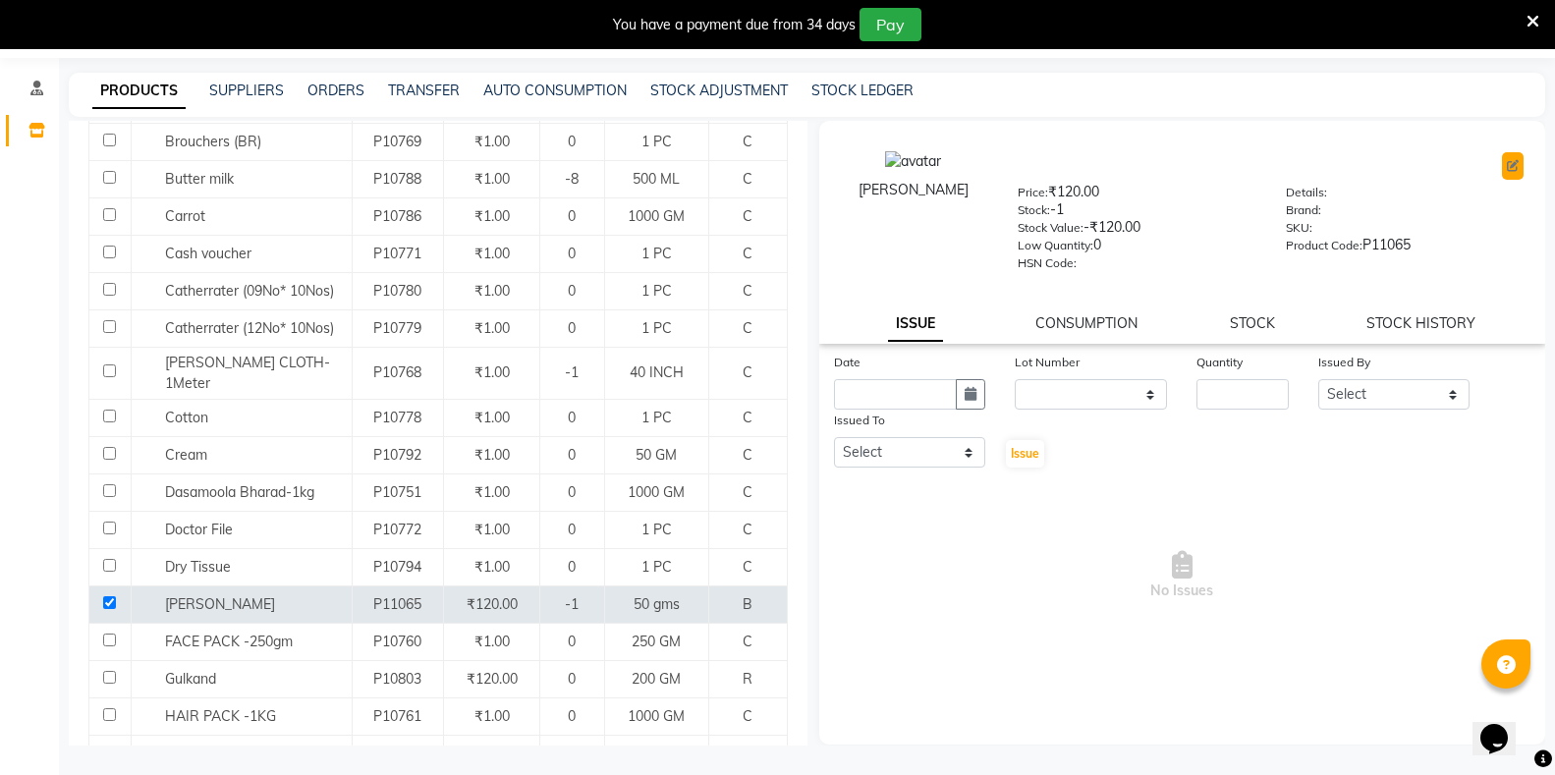
click at [1521, 178] on button at bounding box center [1513, 166] width 22 height 28
select select "true"
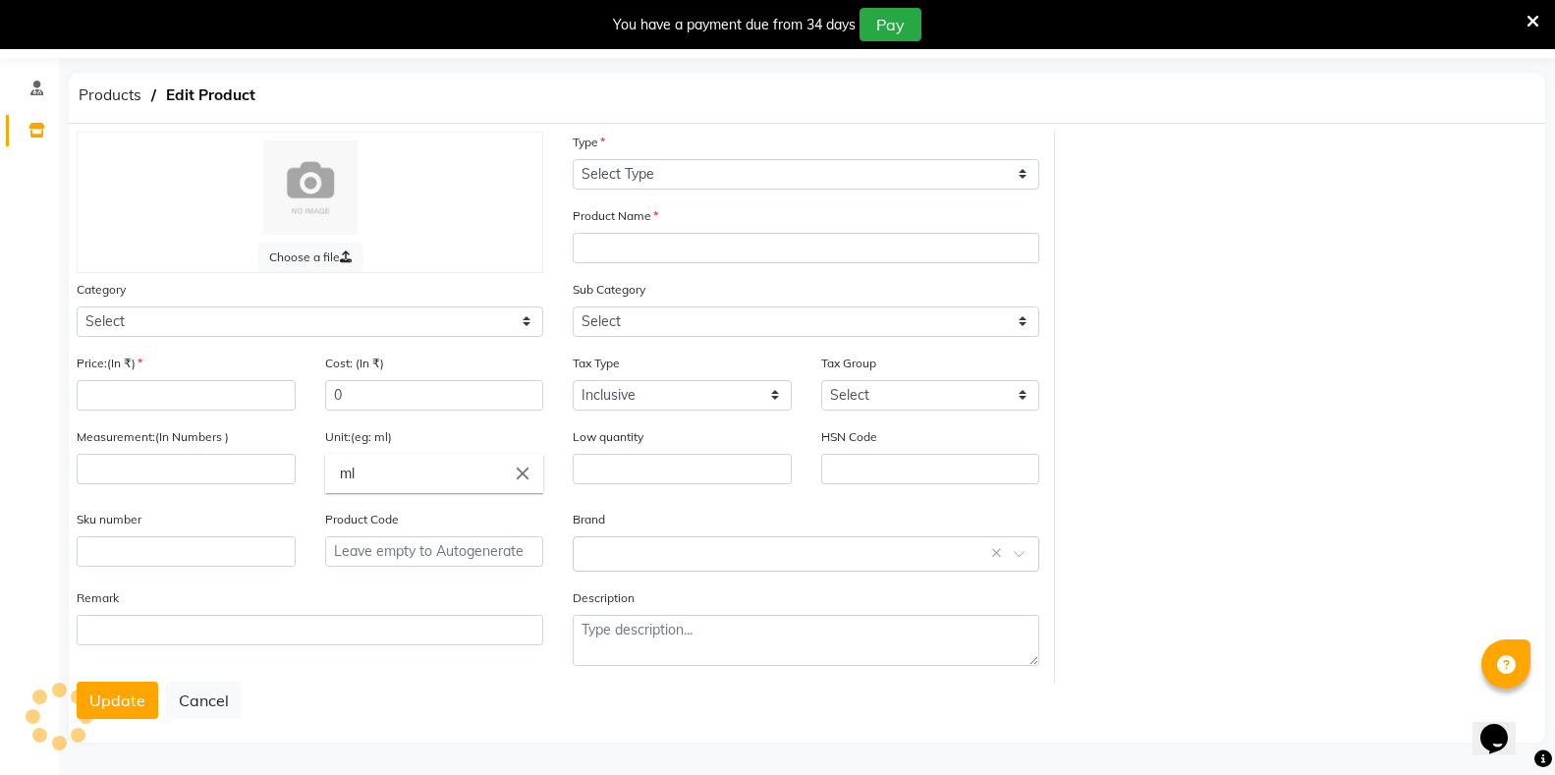
select select "B"
type input "Erand Harithaki Churnam"
select select
type input "120"
type input "50"
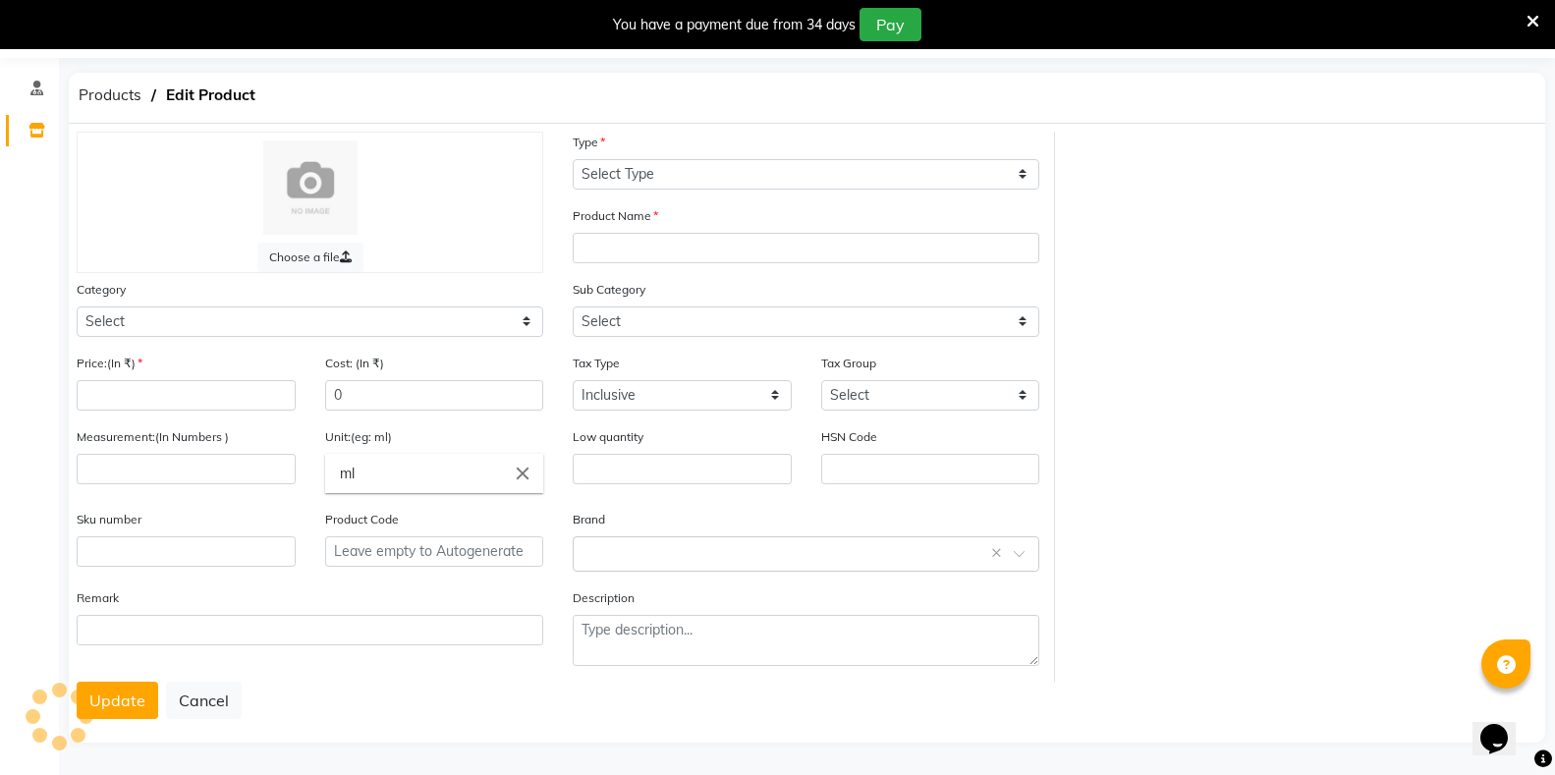
type input "gms"
type input "0"
type input "P11065"
select select "1112815000"
select select "1112815001"
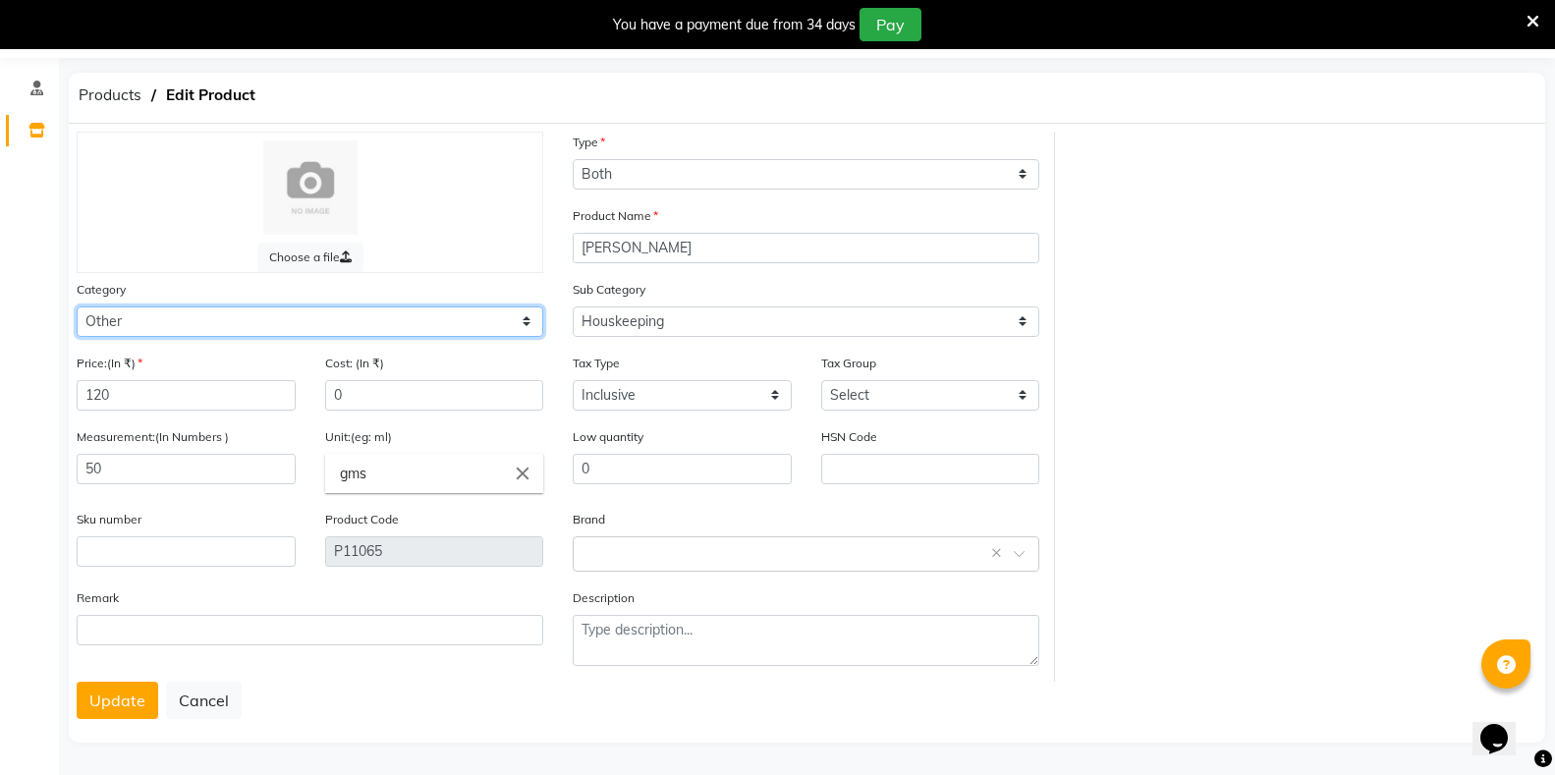
click at [103, 320] on select "Select Hair Skin Makeup Personal Care Appliances Classical Medicine OTC Proprie…" at bounding box center [310, 322] width 467 height 30
select select "1112815700"
click at [77, 307] on select "Select Hair Skin Makeup Personal Care Appliances Classical Medicine OTC Proprie…" at bounding box center [310, 322] width 467 height 30
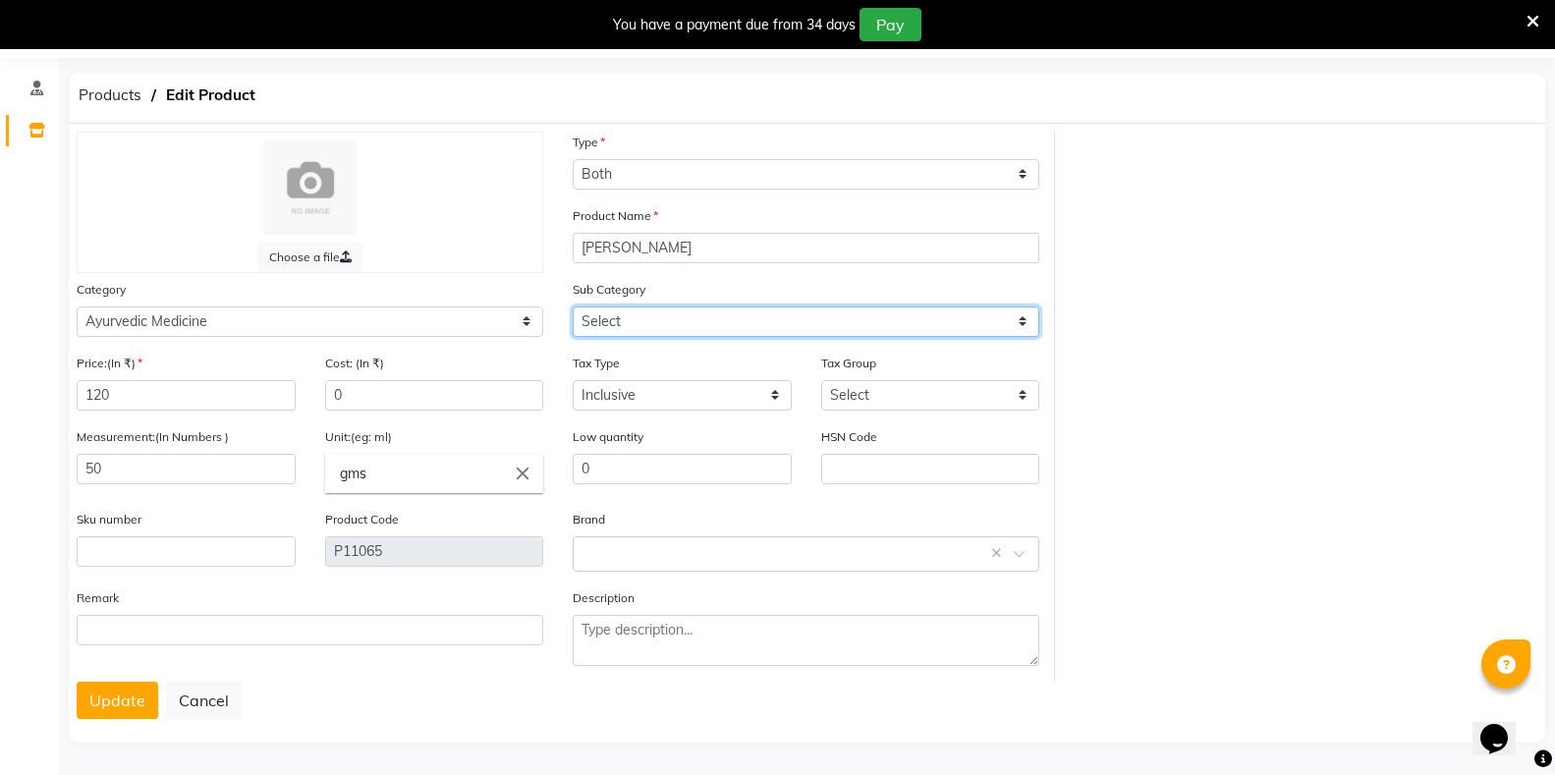
click at [598, 319] on select "Select [PERSON_NAME] OTC Tablet Churnam" at bounding box center [806, 322] width 467 height 30
select select "11128157009"
click at [573, 307] on select "Select [PERSON_NAME] OTC Tablet Churnam" at bounding box center [806, 322] width 467 height 30
click at [123, 699] on button "Update" at bounding box center [118, 700] width 82 height 37
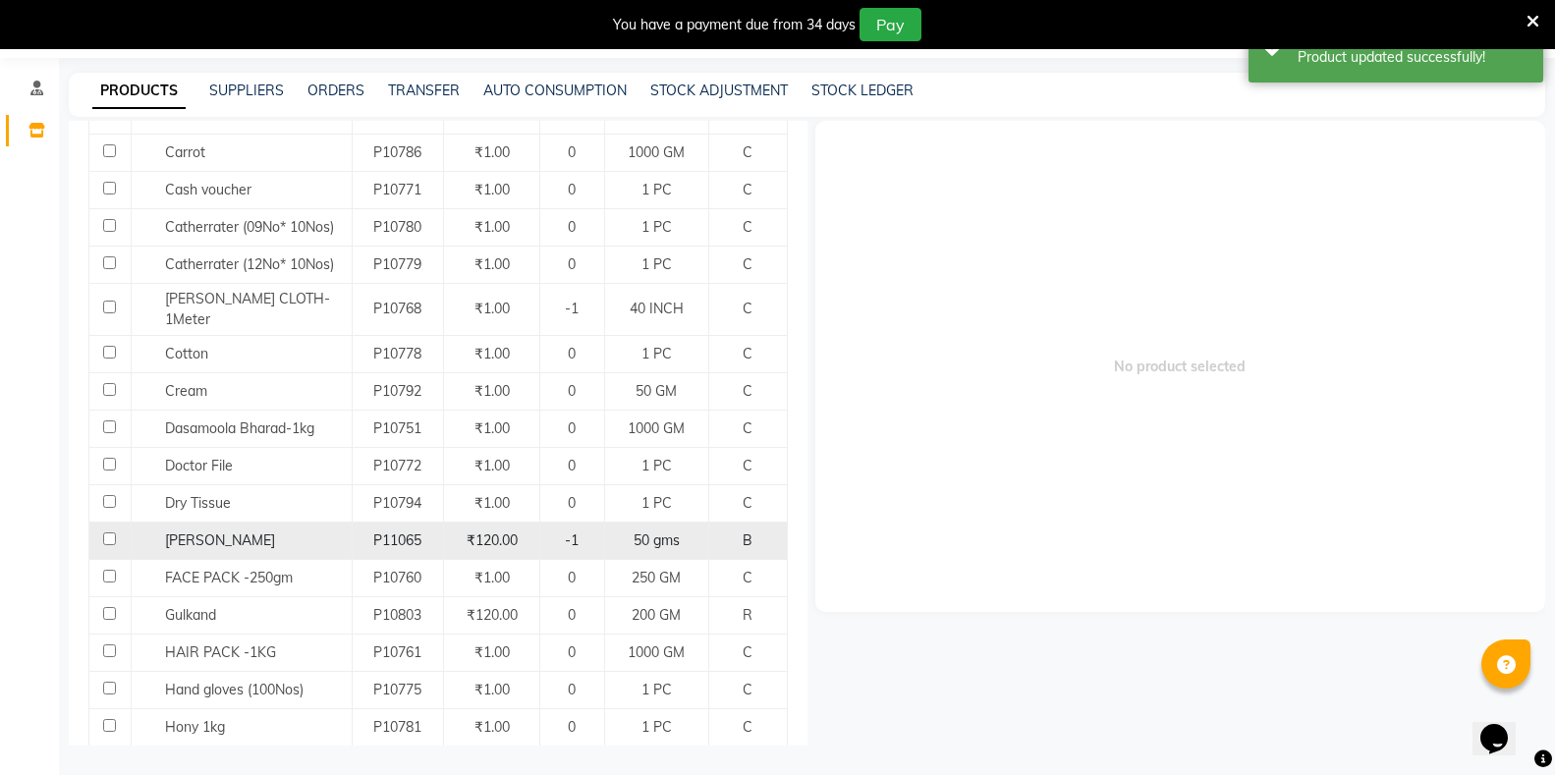
scroll to position [491, 0]
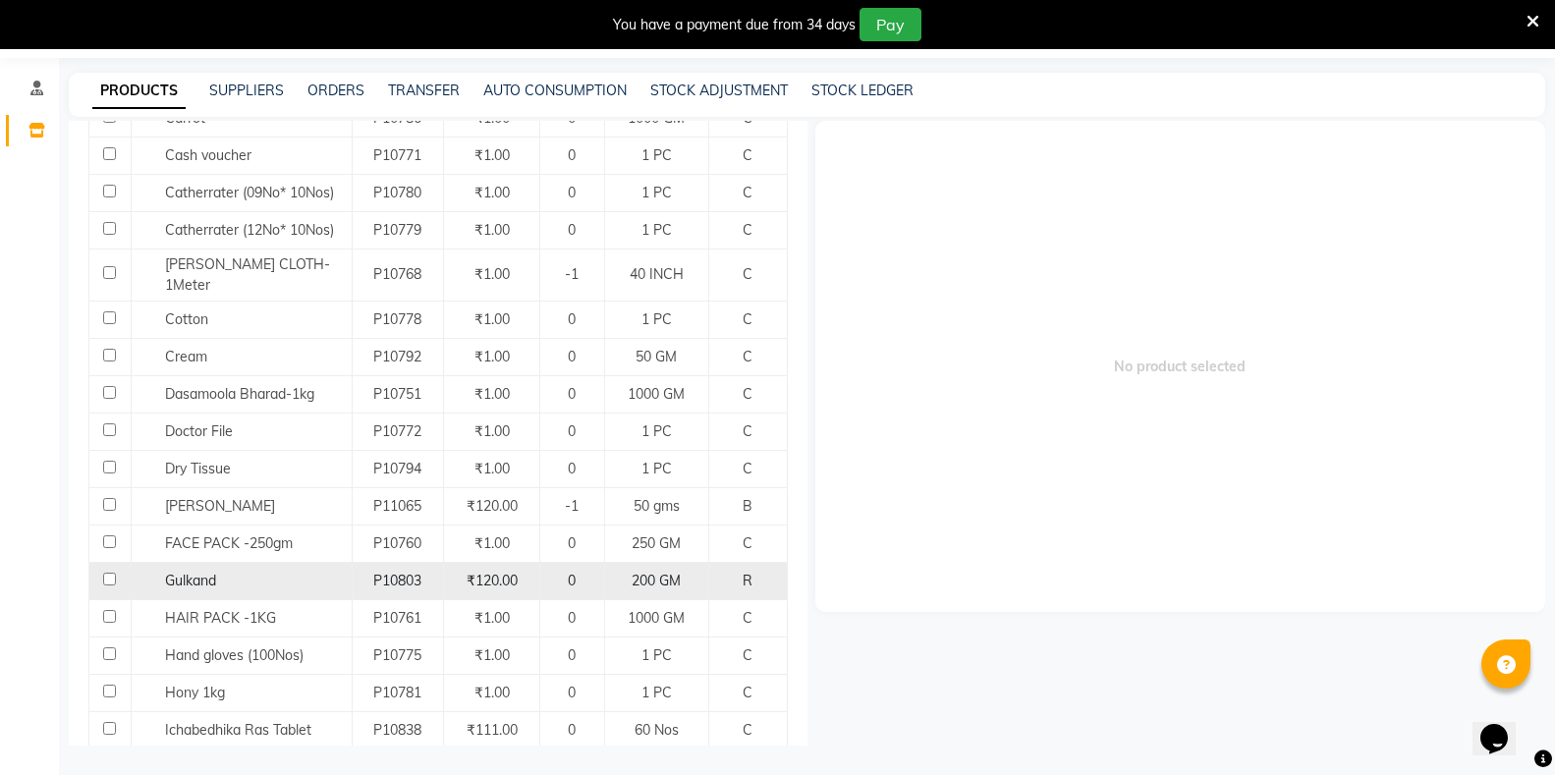
click at [112, 573] on input "checkbox" at bounding box center [109, 579] width 13 height 13
checkbox input "true"
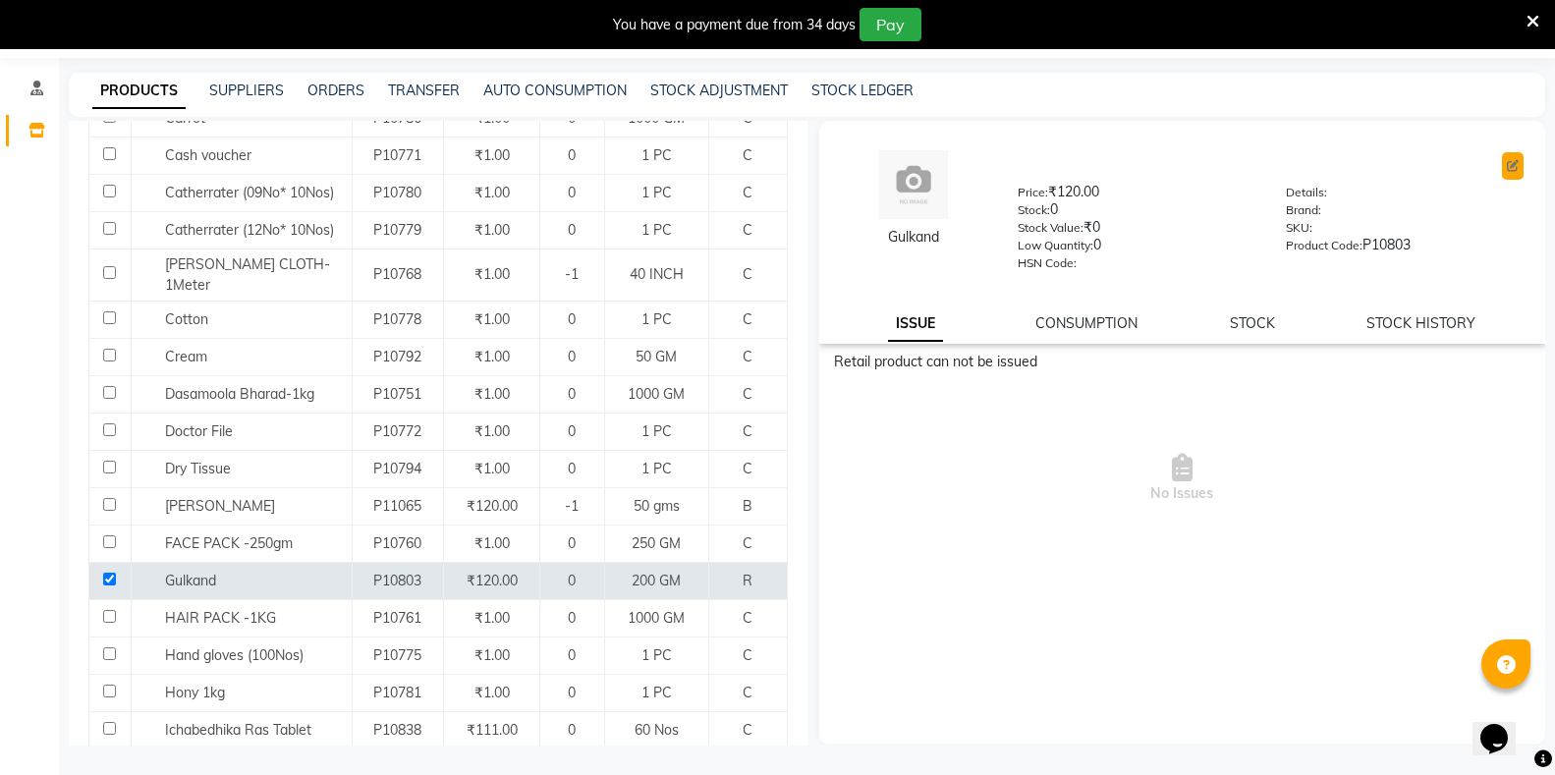
click at [1514, 168] on icon at bounding box center [1513, 166] width 12 height 12
select select "true"
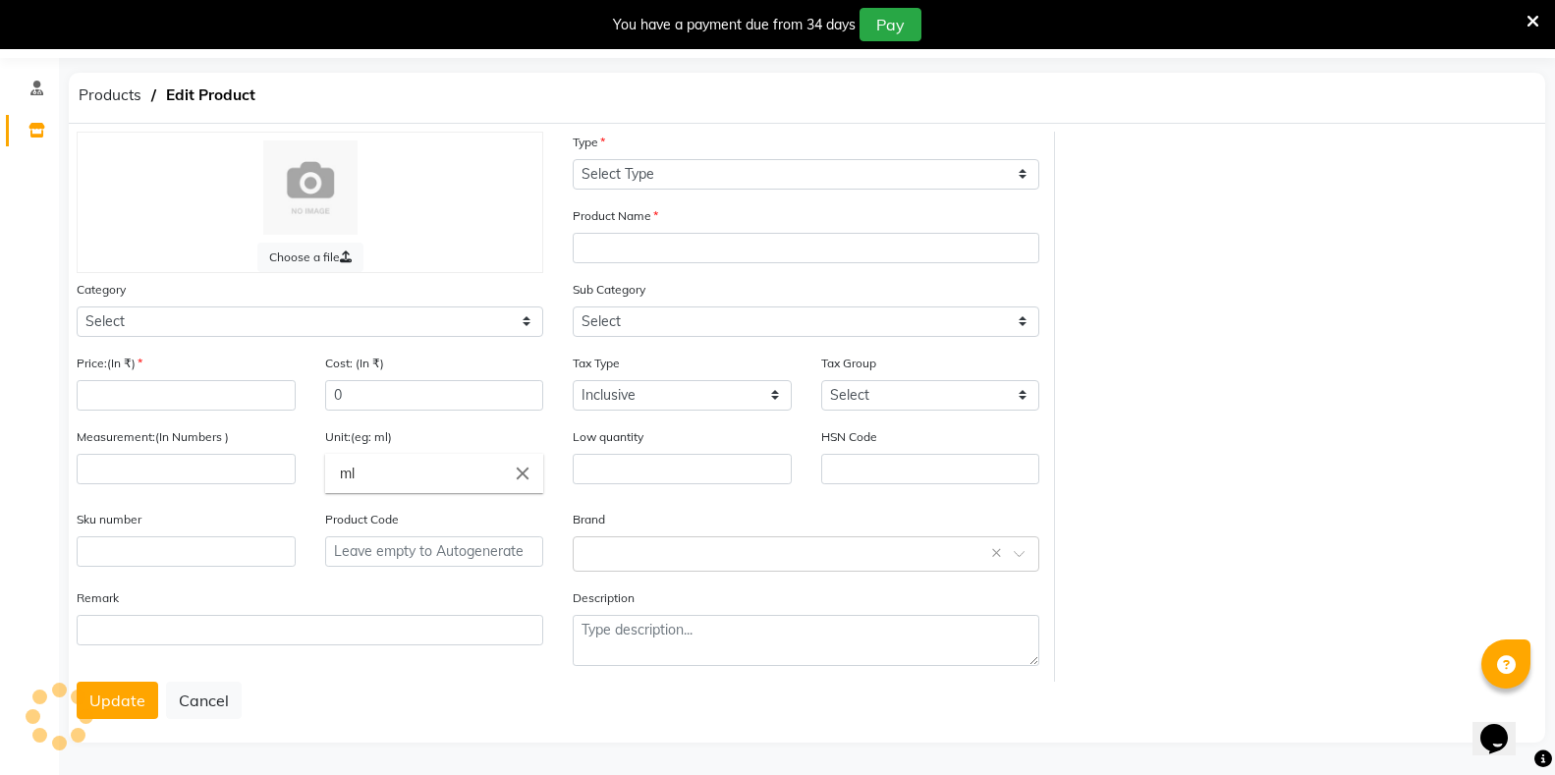
select select "R"
type input "Gulkand"
select select
type input "120"
type input "200"
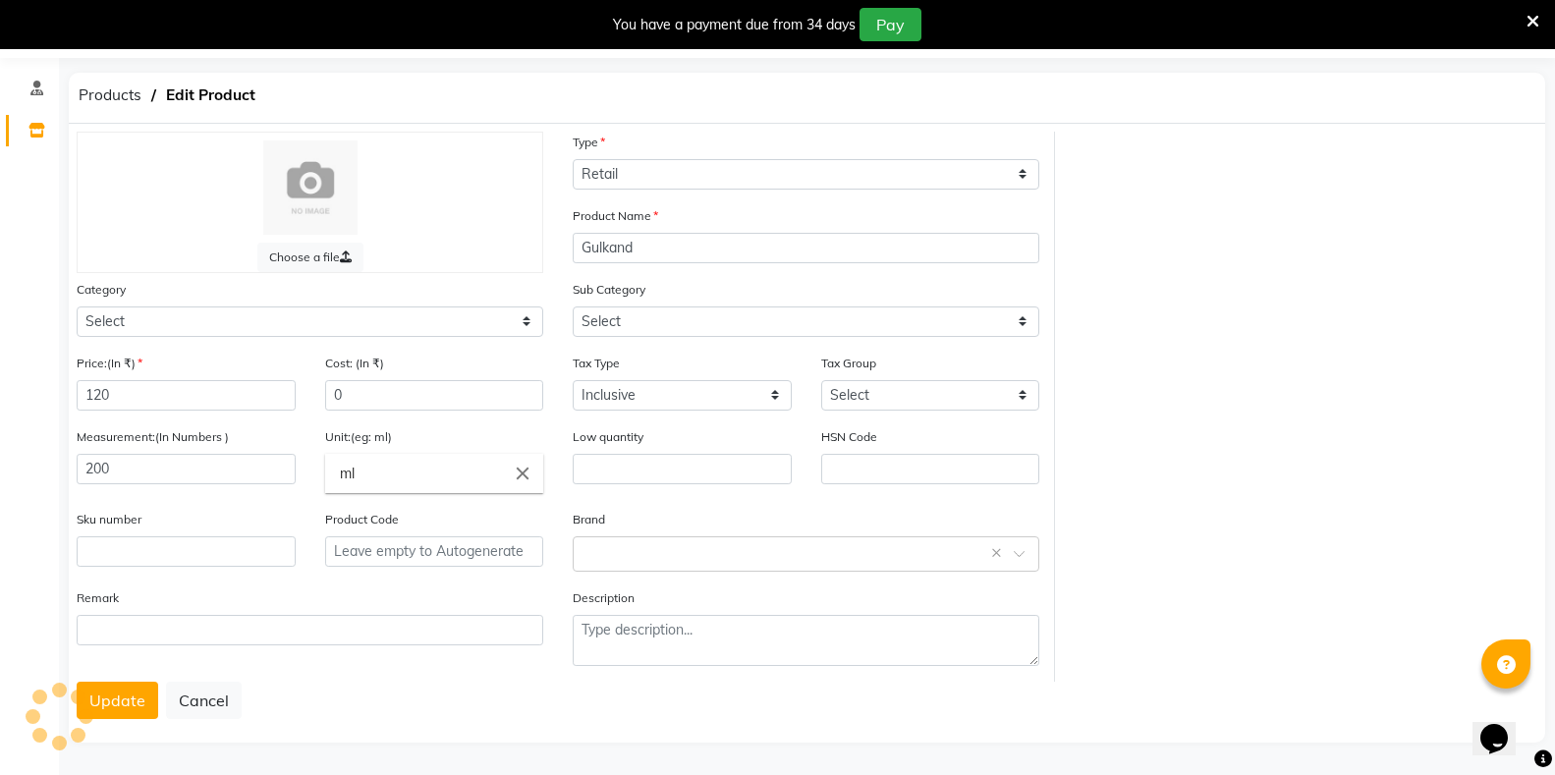
type input "GM"
type input "0"
type input "P10803"
select select "1112815000"
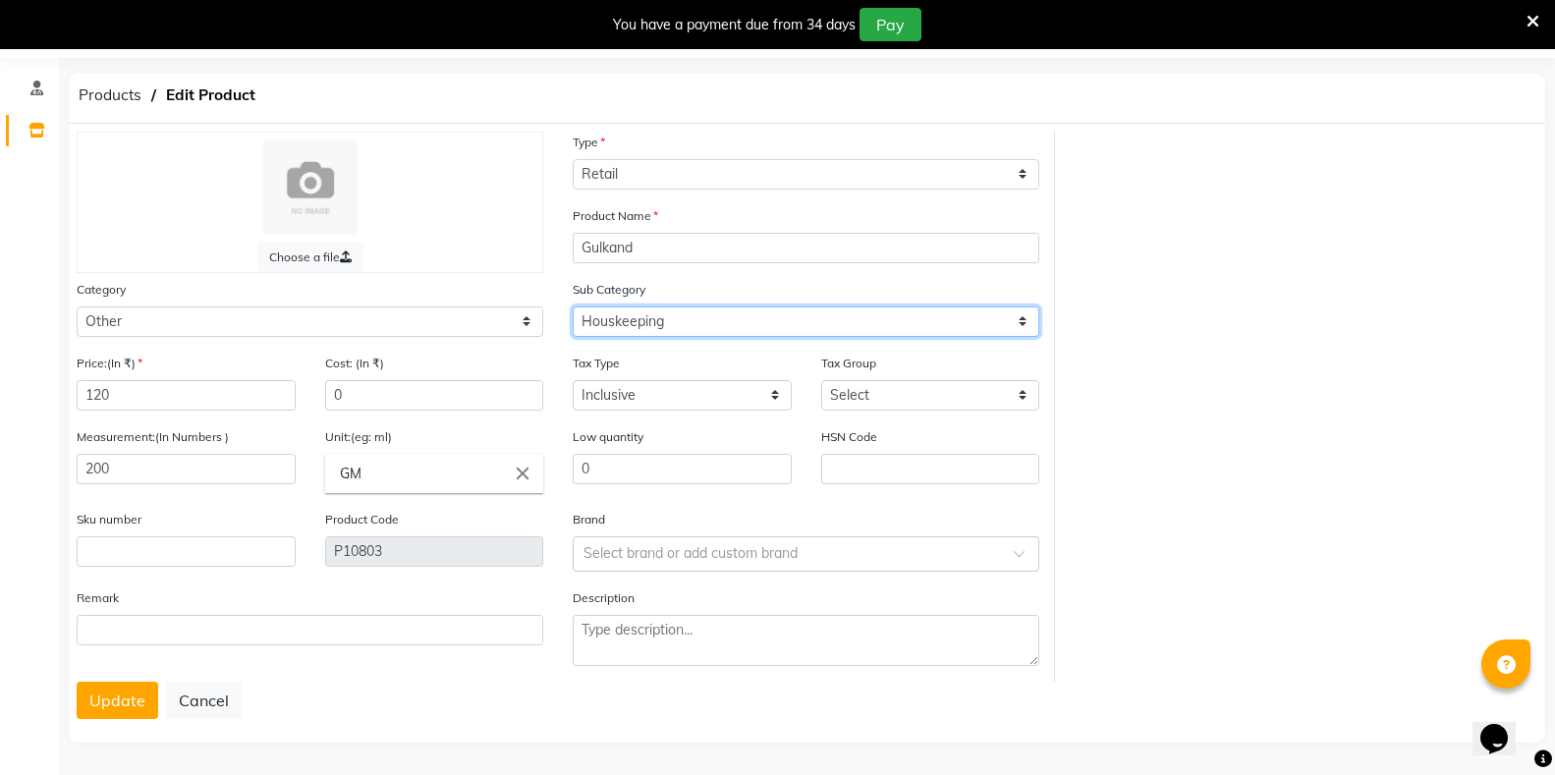
click at [733, 326] on select "Select Houskeeping Other" at bounding box center [806, 322] width 467 height 30
select select "1112815099"
click at [573, 307] on select "Select Houskeeping Other" at bounding box center [806, 322] width 467 height 30
click at [120, 699] on button "Update" at bounding box center [118, 700] width 82 height 37
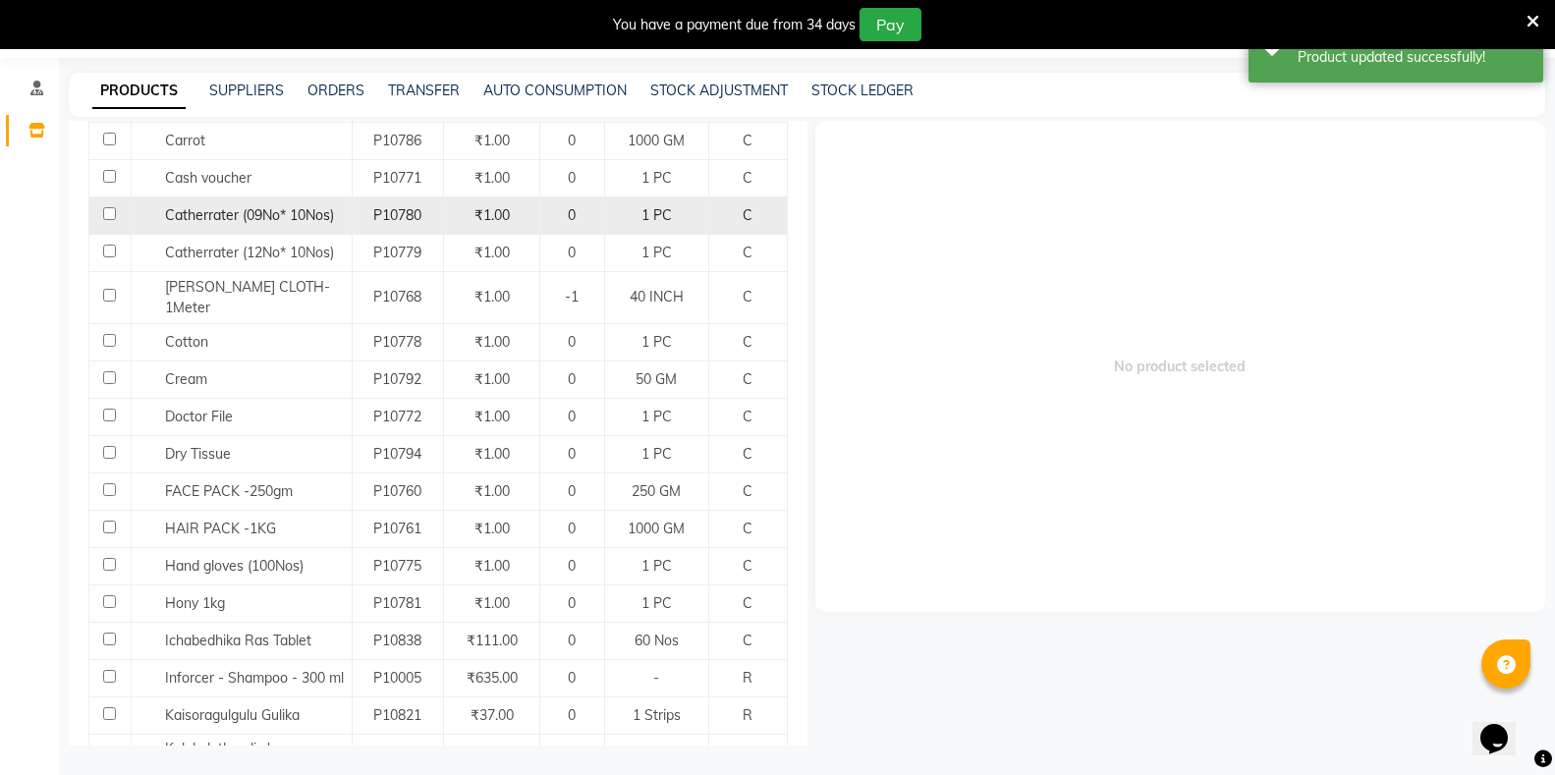
scroll to position [491, 0]
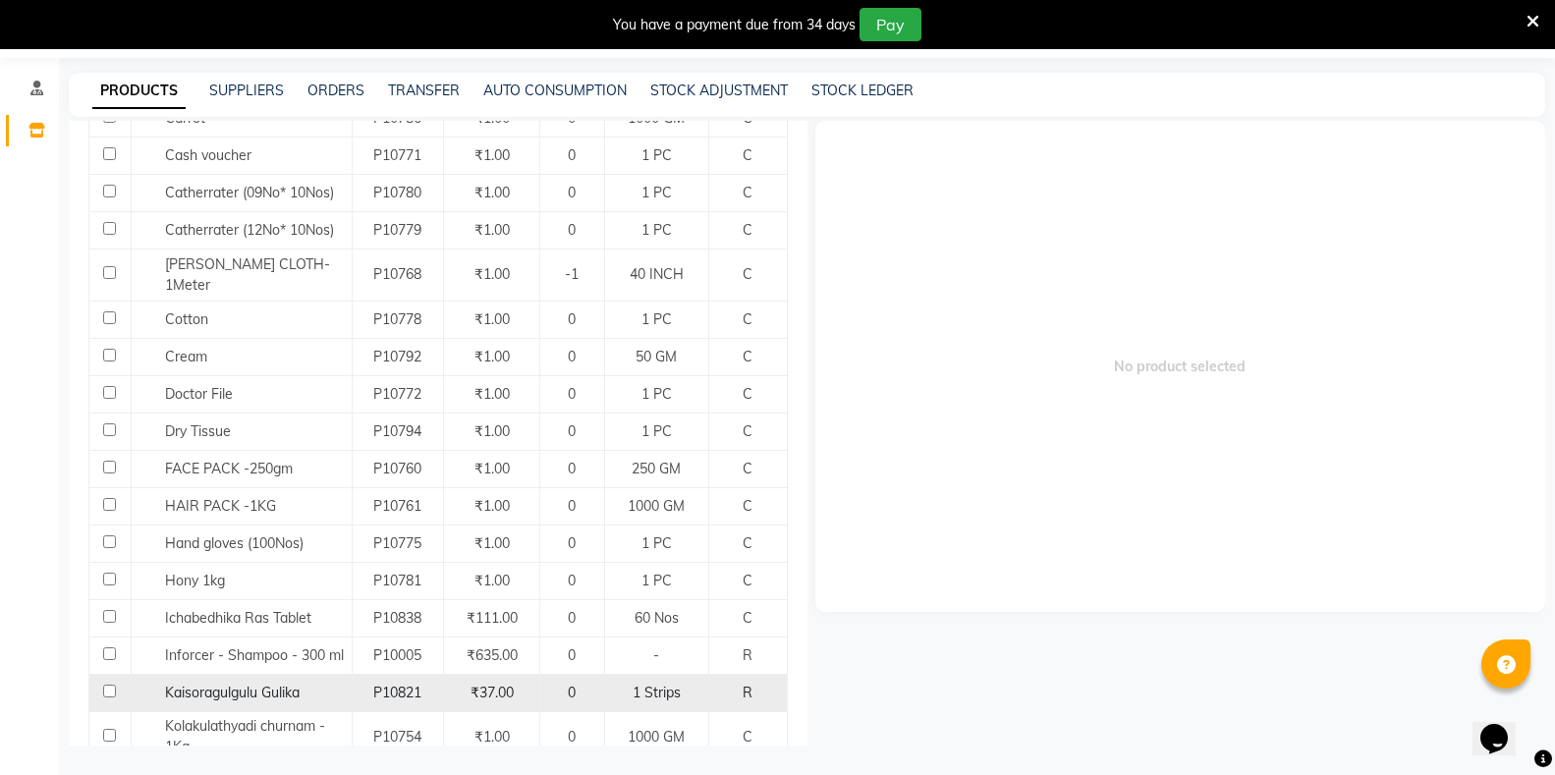
click at [93, 674] on td at bounding box center [110, 692] width 42 height 37
click at [111, 685] on input "checkbox" at bounding box center [109, 691] width 13 height 13
checkbox input "true"
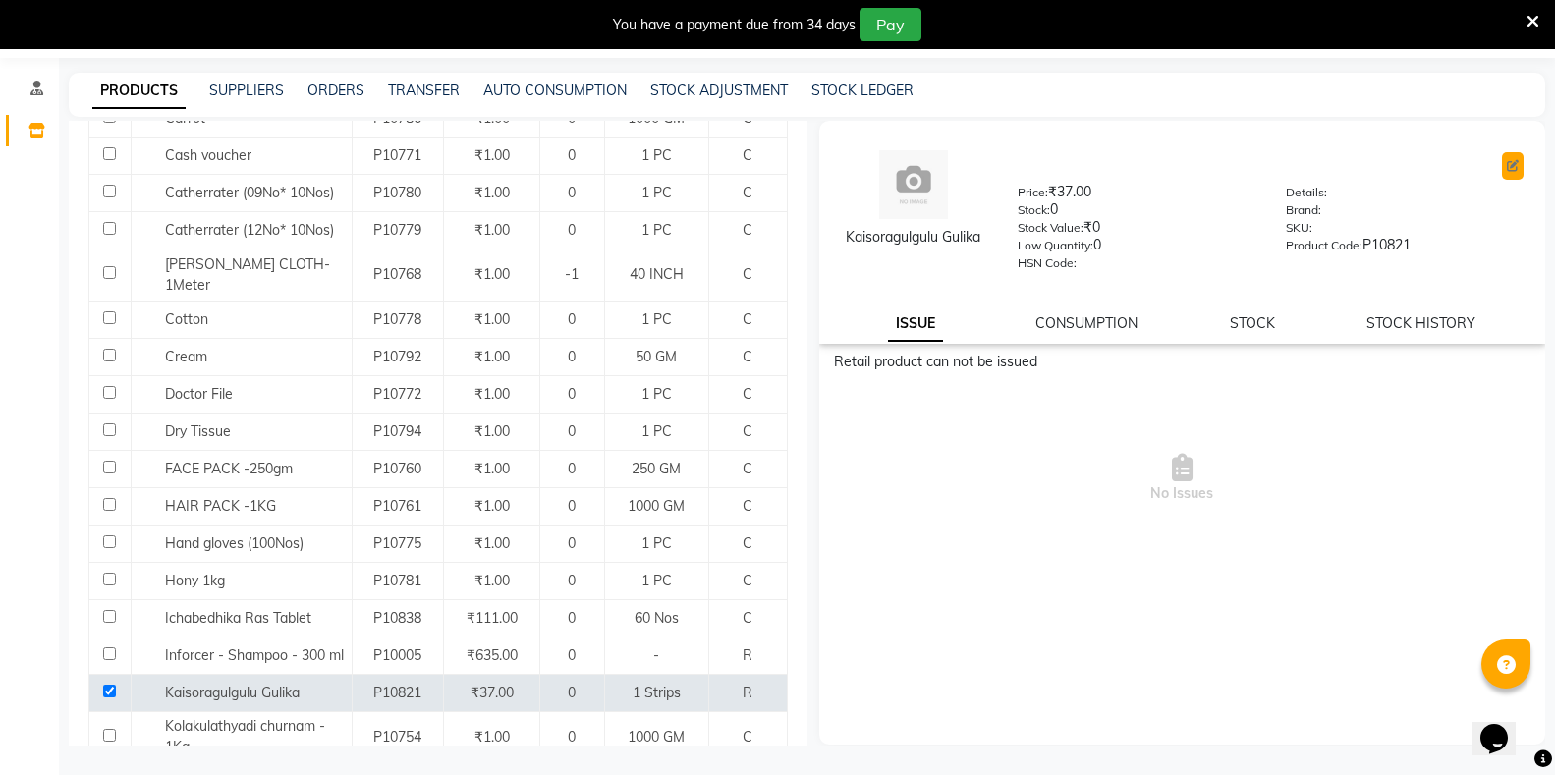
click at [1514, 165] on icon at bounding box center [1513, 166] width 12 height 12
select select "true"
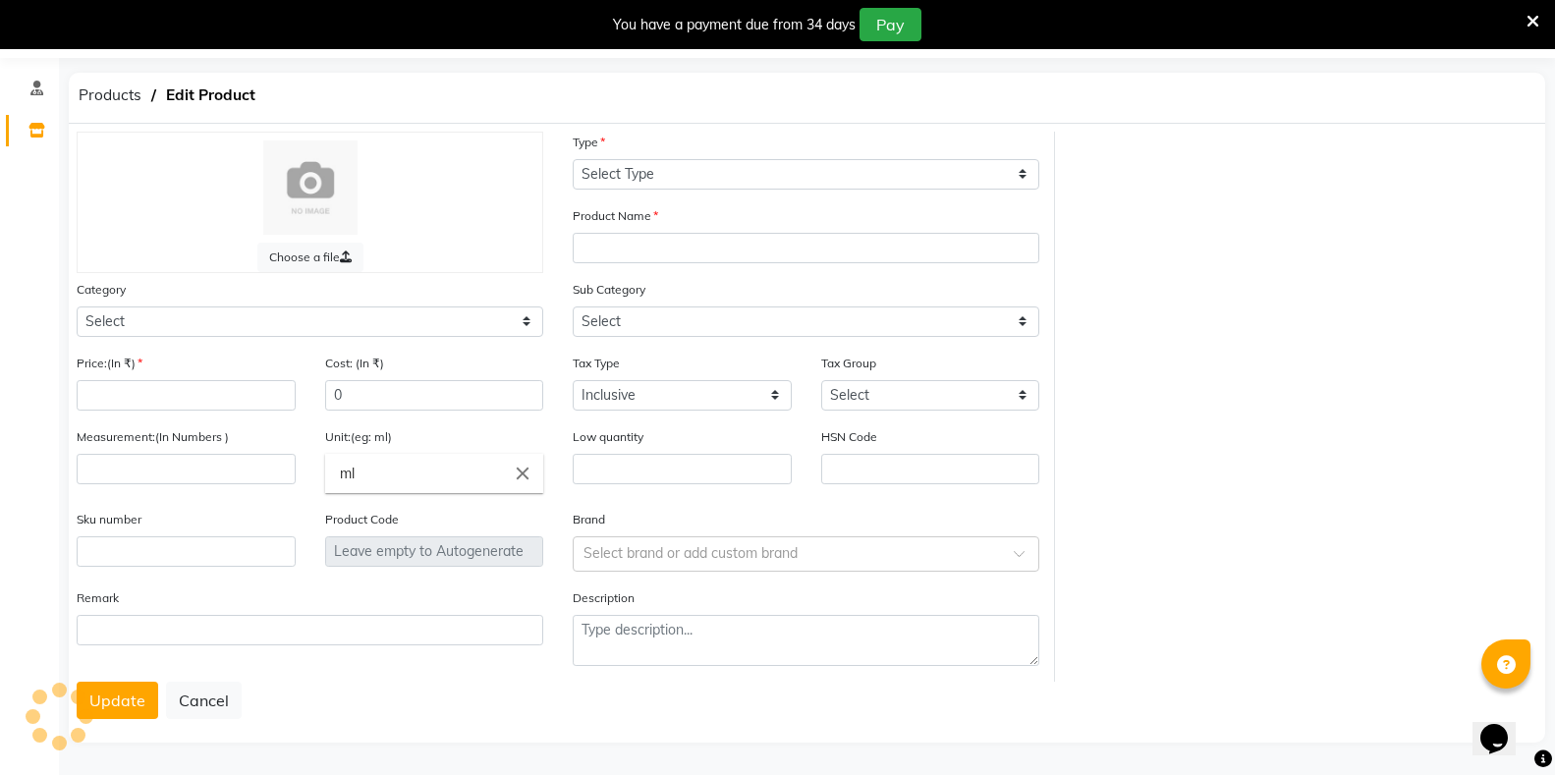
select select "R"
type input "Kaisoragulgulu Gulika"
select select "1112815000"
select select
type input "37"
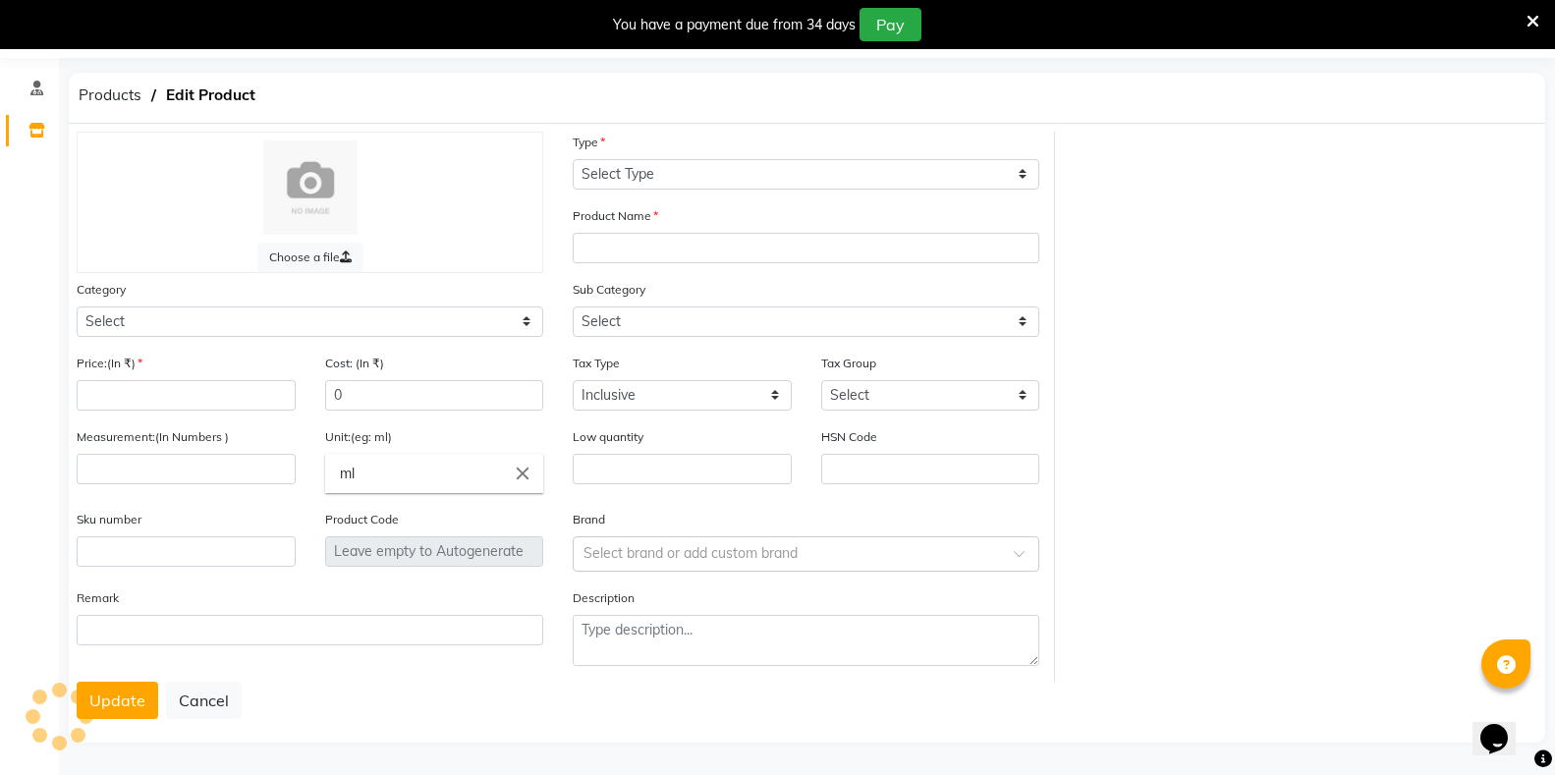
type input "1"
type input "Strips"
type input "0"
type input "P10821"
select select "1112815001"
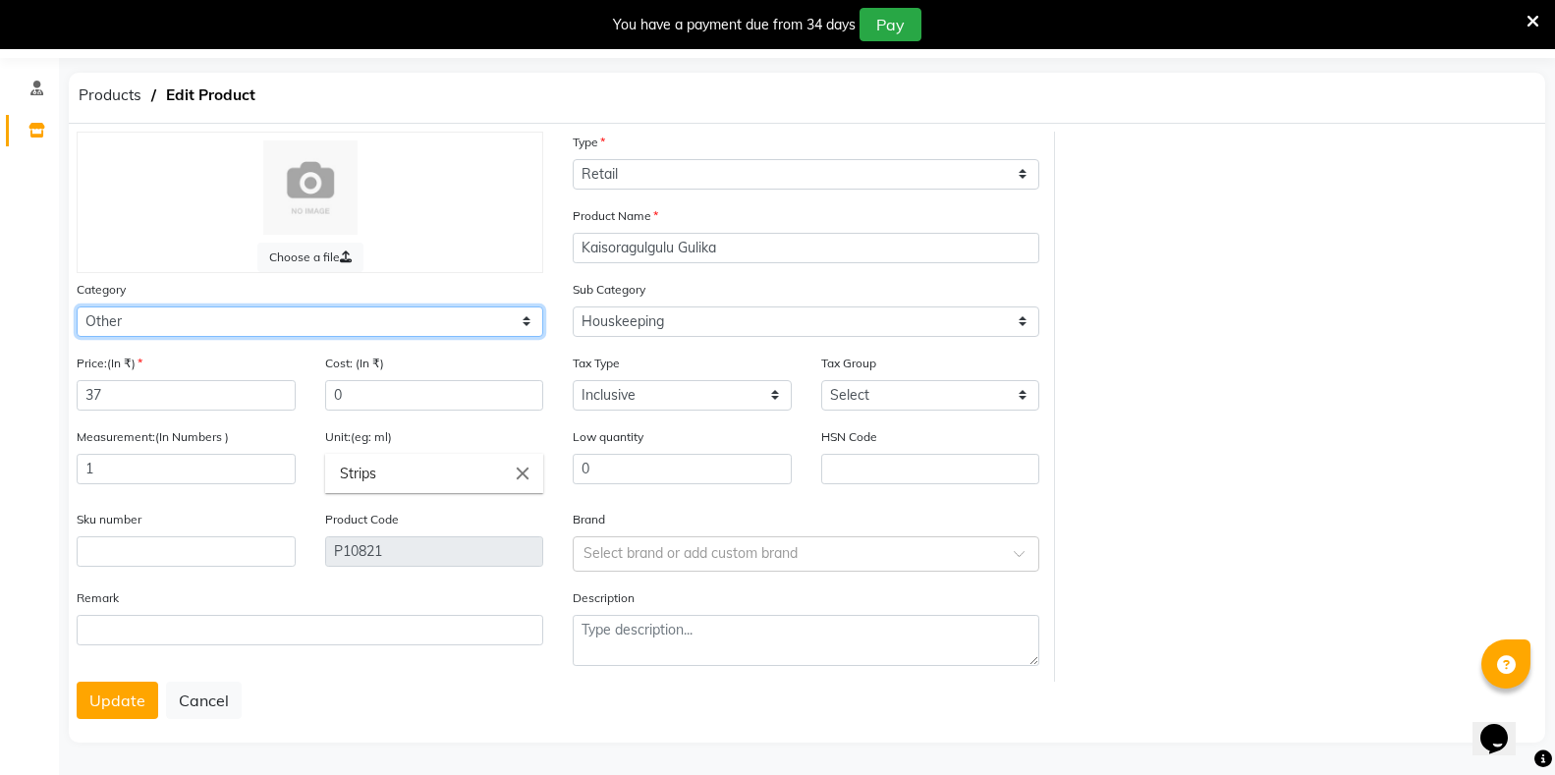
click at [327, 318] on select "Select Hair Skin Makeup Personal Care Appliances Classical Medicine OTC Proprie…" at bounding box center [310, 322] width 467 height 30
select select "1112815700"
click at [77, 307] on select "Select Hair Skin Makeup Personal Care Appliances Classical Medicine OTC Proprie…" at bounding box center [310, 322] width 467 height 30
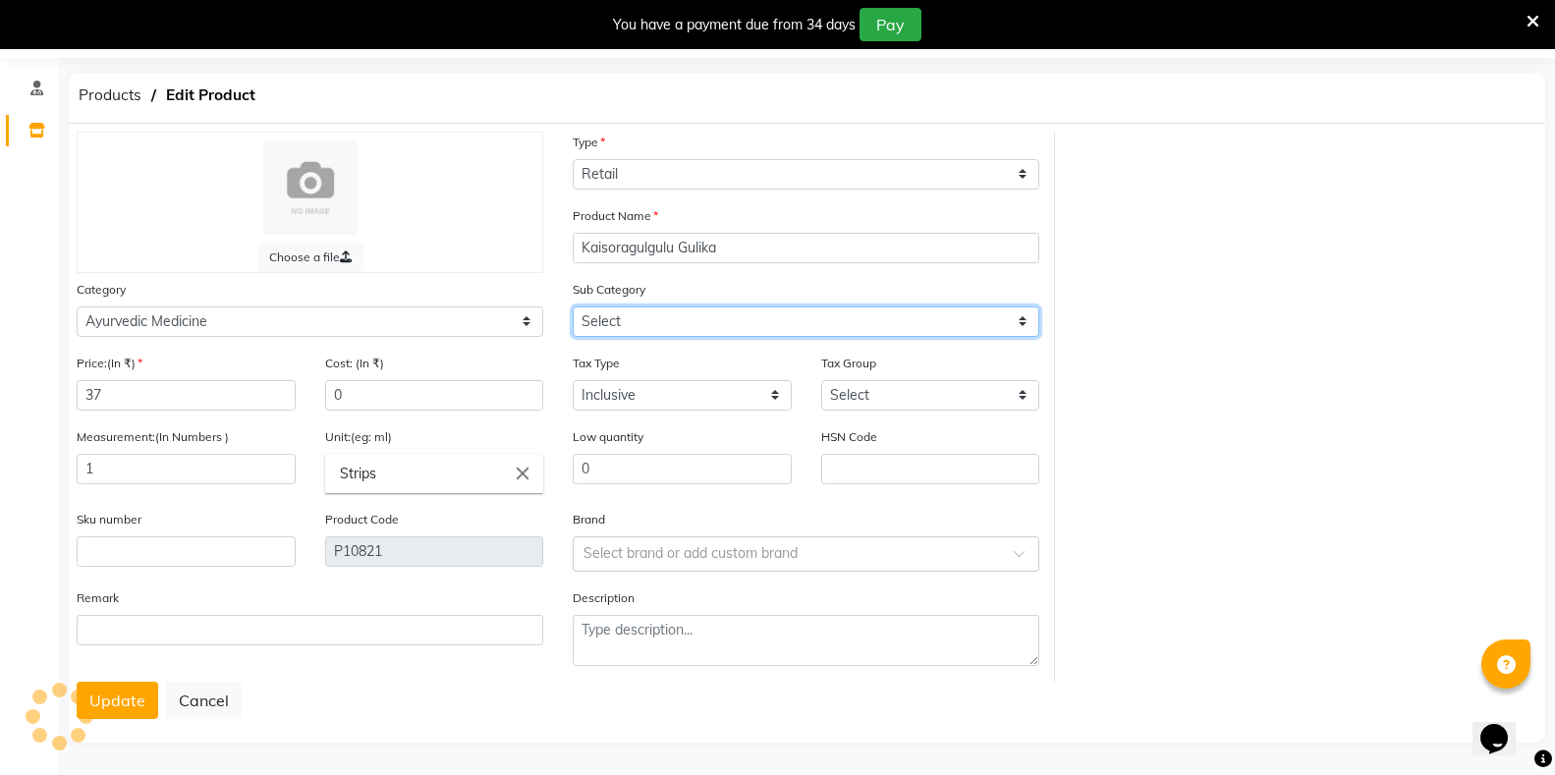
click at [609, 334] on select "Select Houskeeping Other" at bounding box center [806, 322] width 467 height 30
select select "11128157008"
click at [573, 307] on select "Select [PERSON_NAME] OTC Tablet Churnam" at bounding box center [806, 322] width 467 height 30
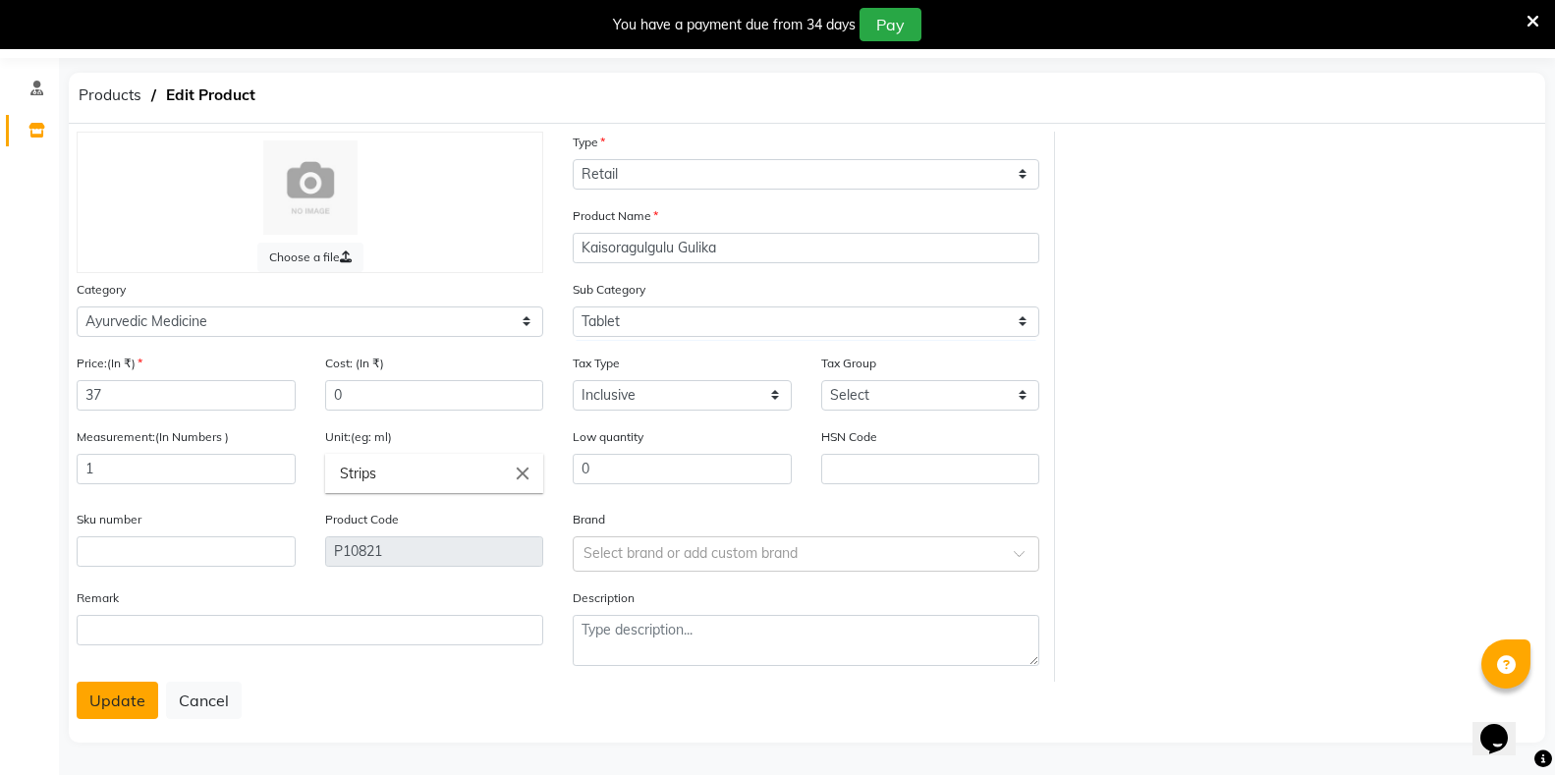
click at [117, 707] on button "Update" at bounding box center [118, 700] width 82 height 37
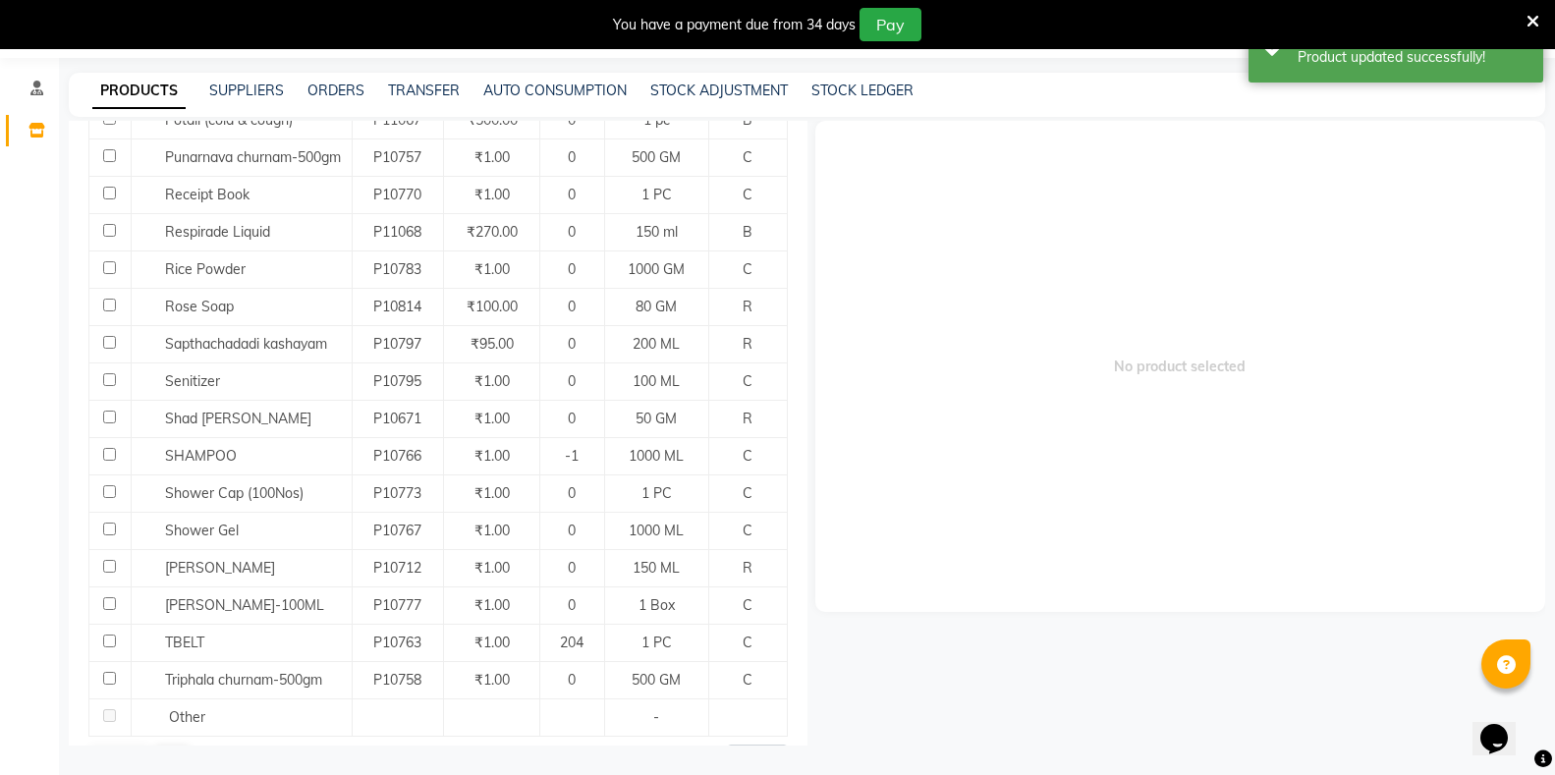
scroll to position [1591, 0]
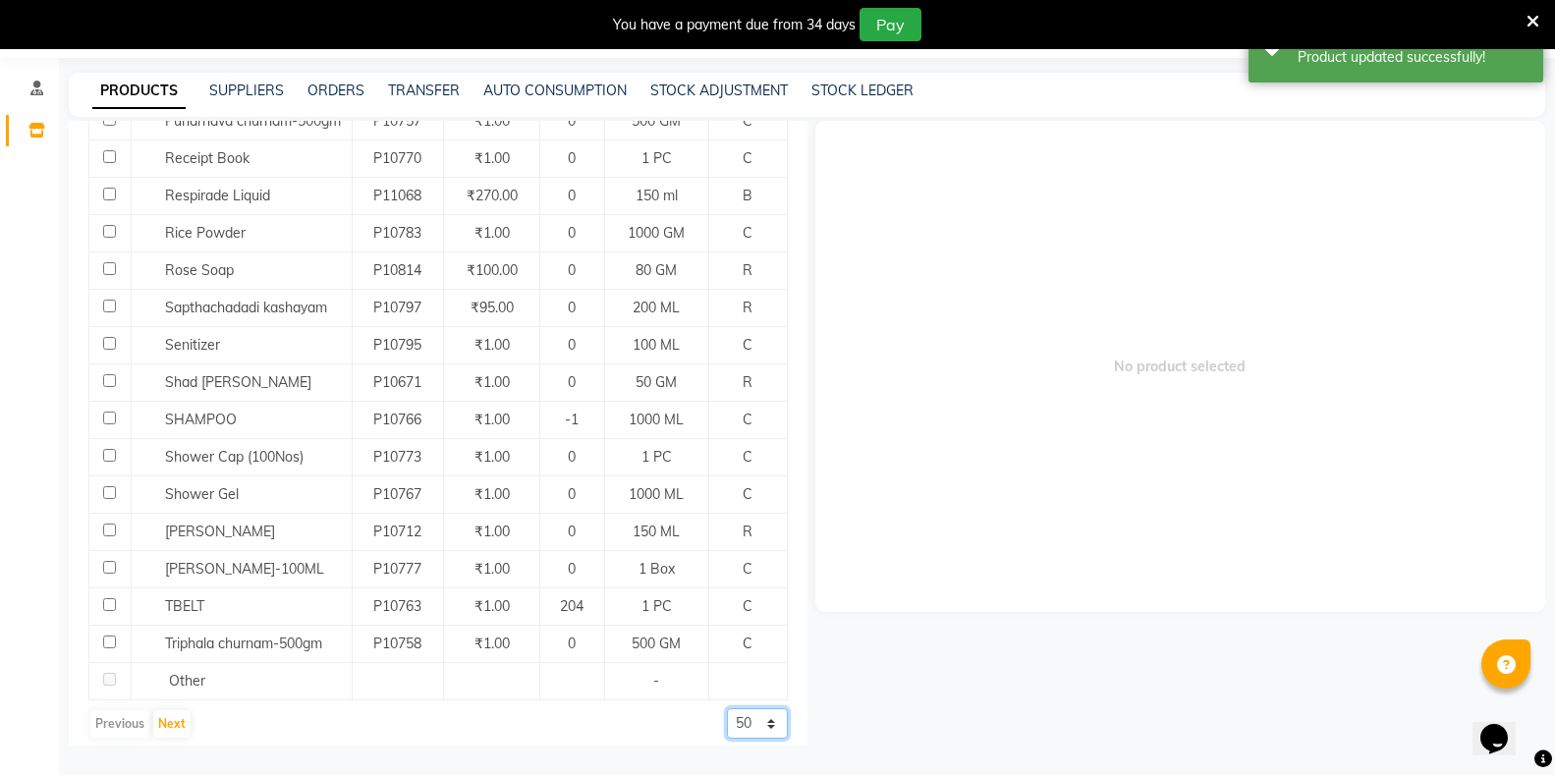
click at [729, 716] on select "50 100 500" at bounding box center [757, 723] width 61 height 30
select select "500"
click at [727, 708] on select "50 100 500" at bounding box center [757, 723] width 61 height 30
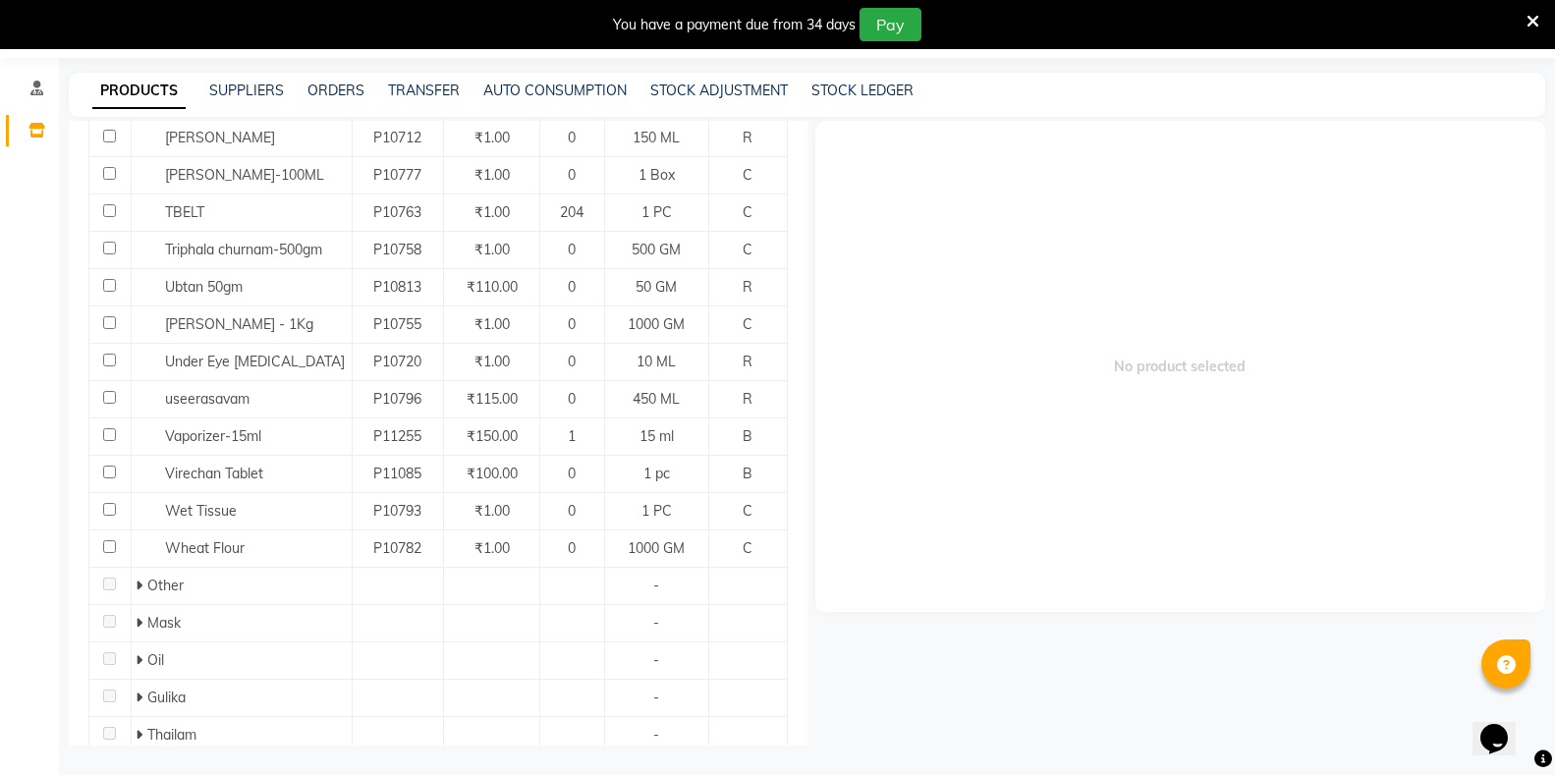
scroll to position [1984, 0]
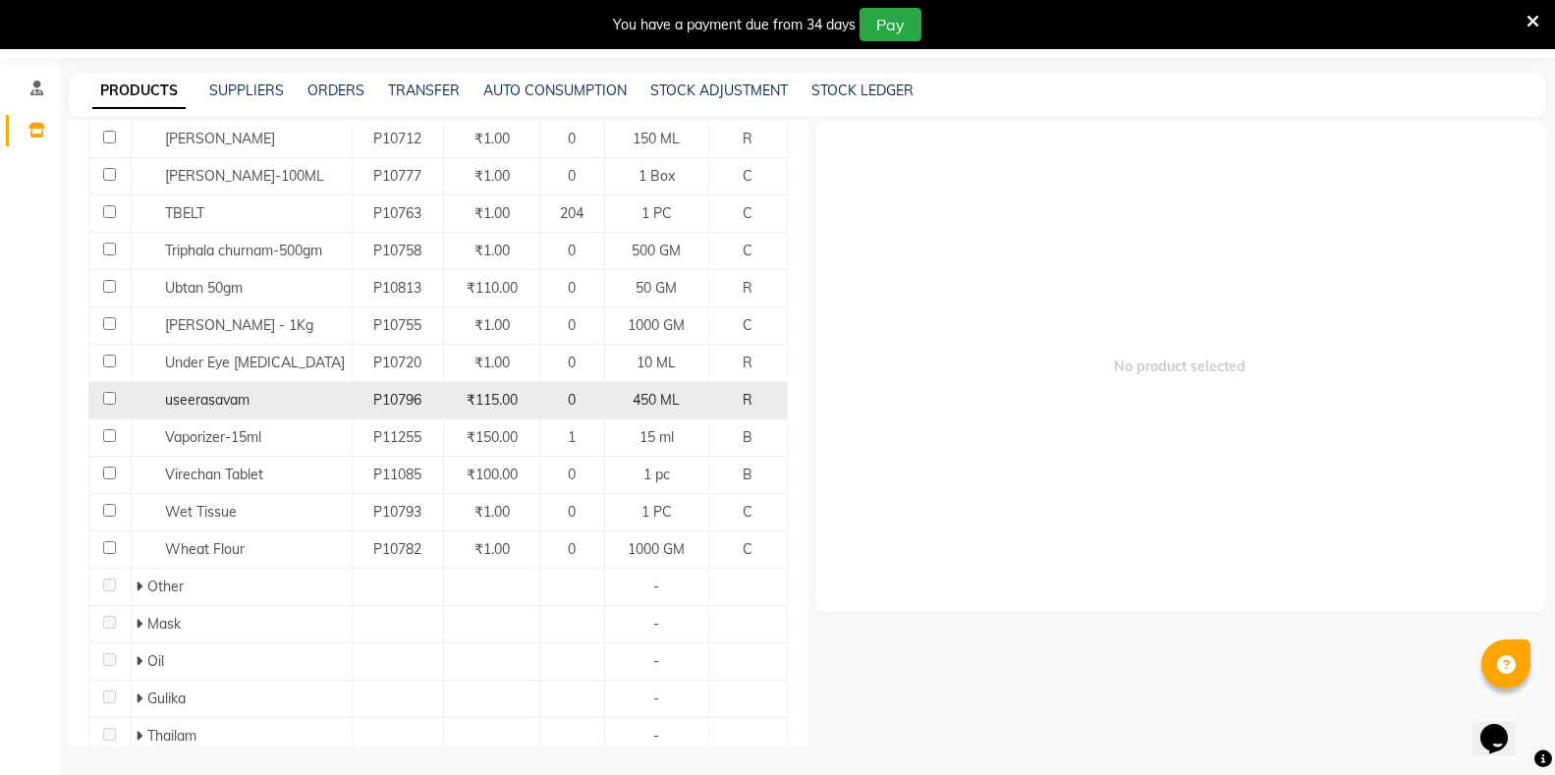
click at [108, 392] on input "checkbox" at bounding box center [109, 398] width 13 height 13
checkbox input "true"
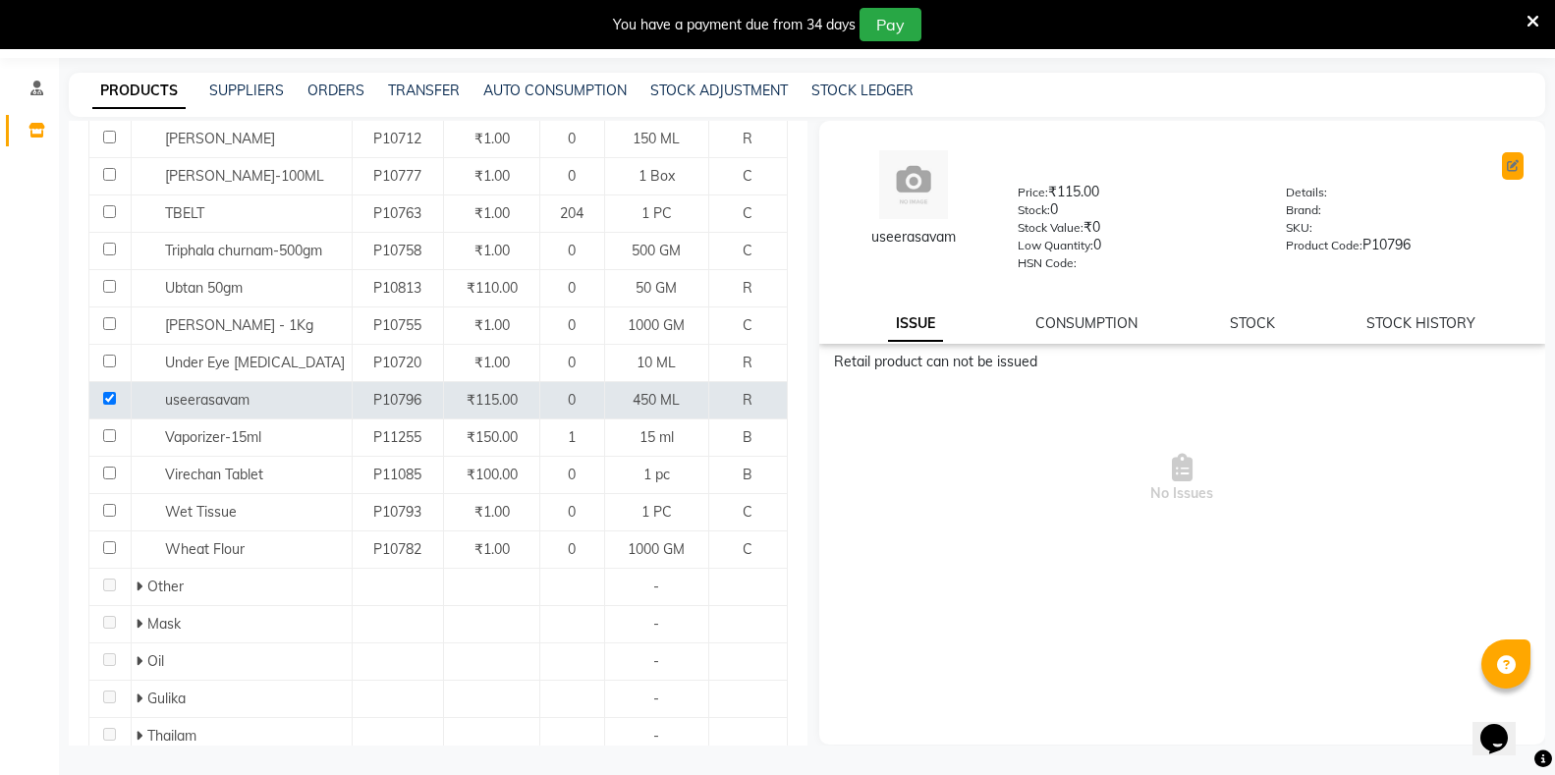
click at [1522, 165] on button at bounding box center [1513, 166] width 22 height 28
select select "true"
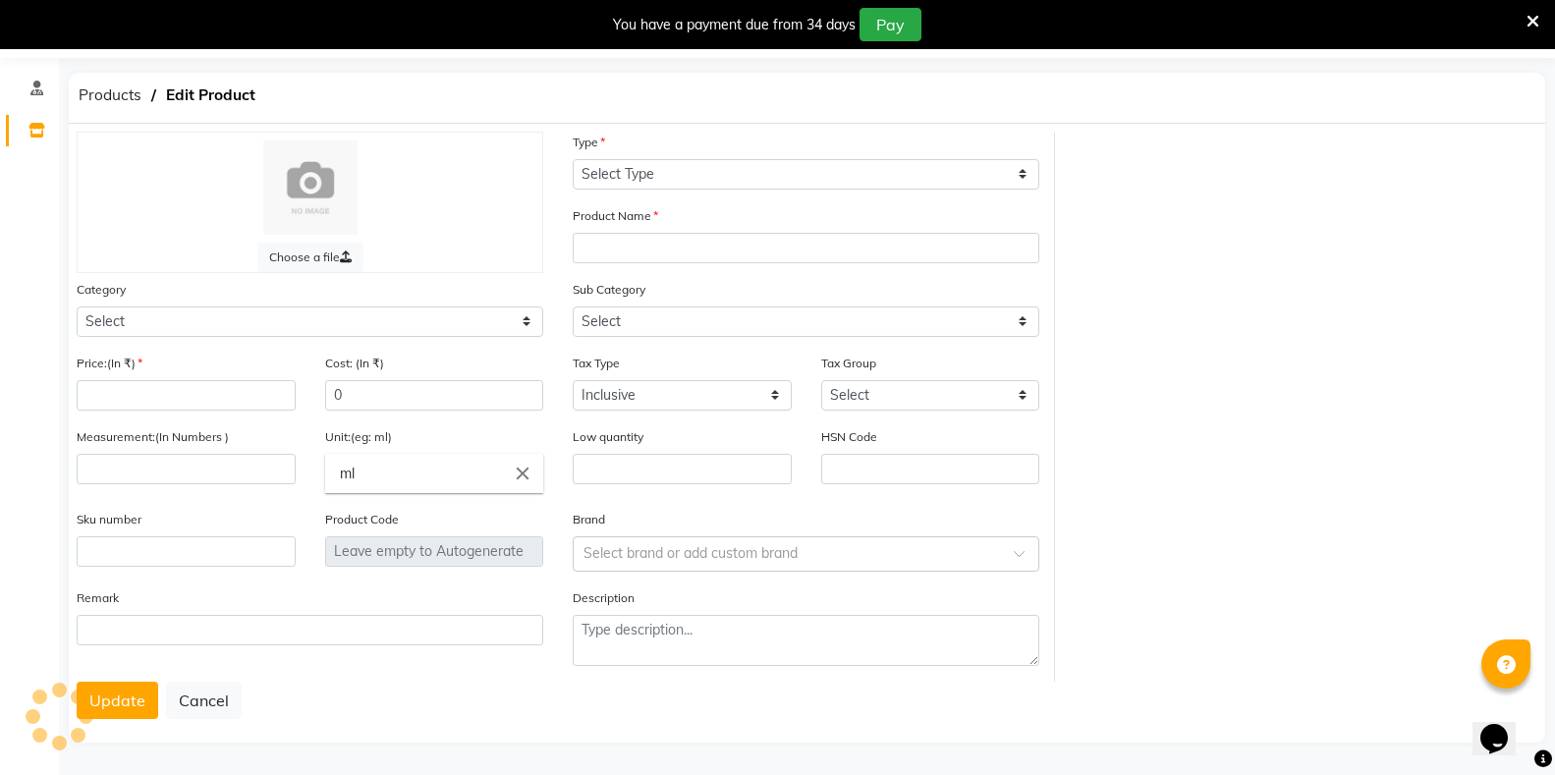
select select "R"
type input "useerasavam"
select select "1112815000"
select select
type input "115"
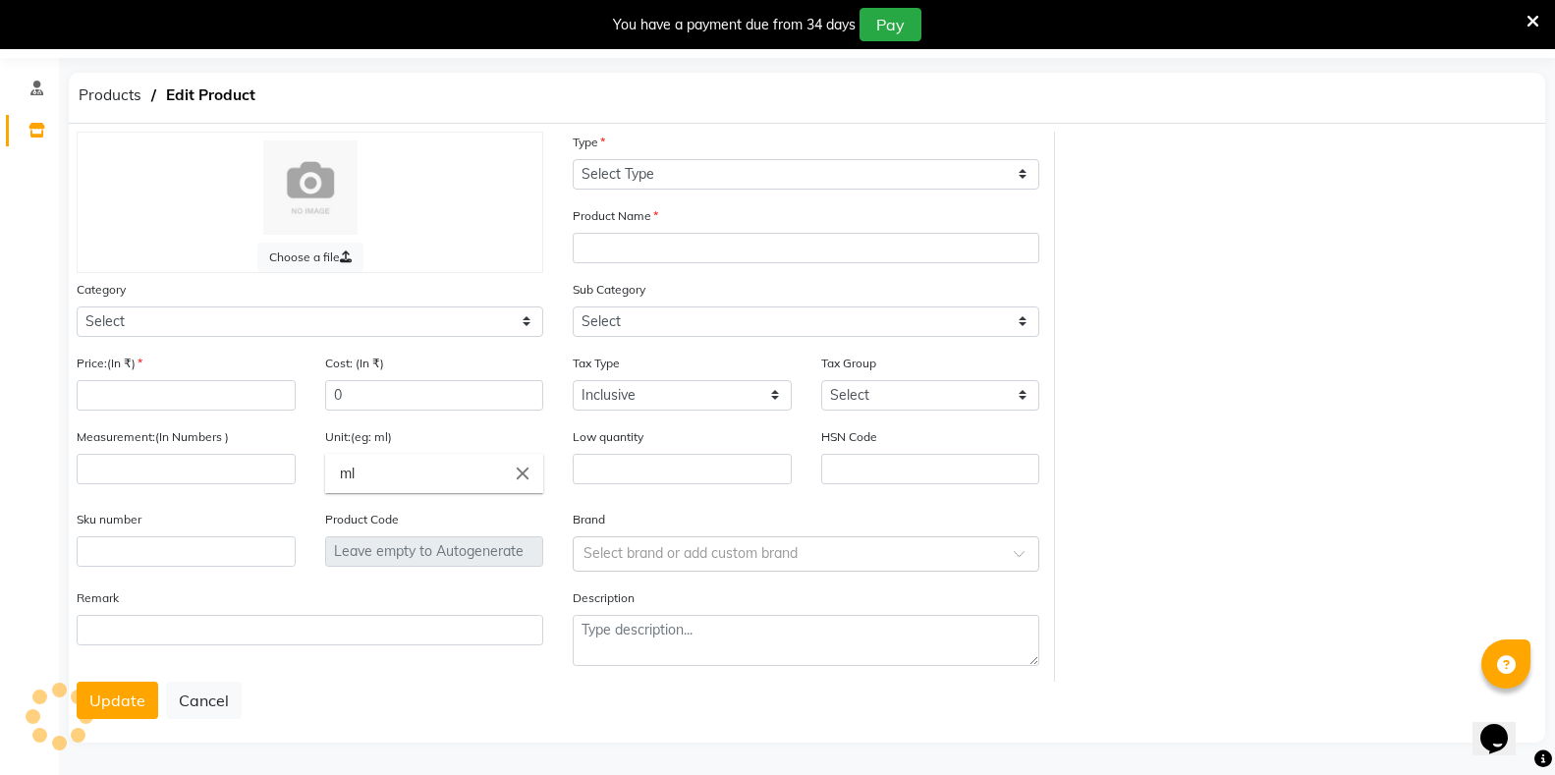
type input "450"
type input "ML"
type input "0"
type input "P10796"
select select "1112815001"
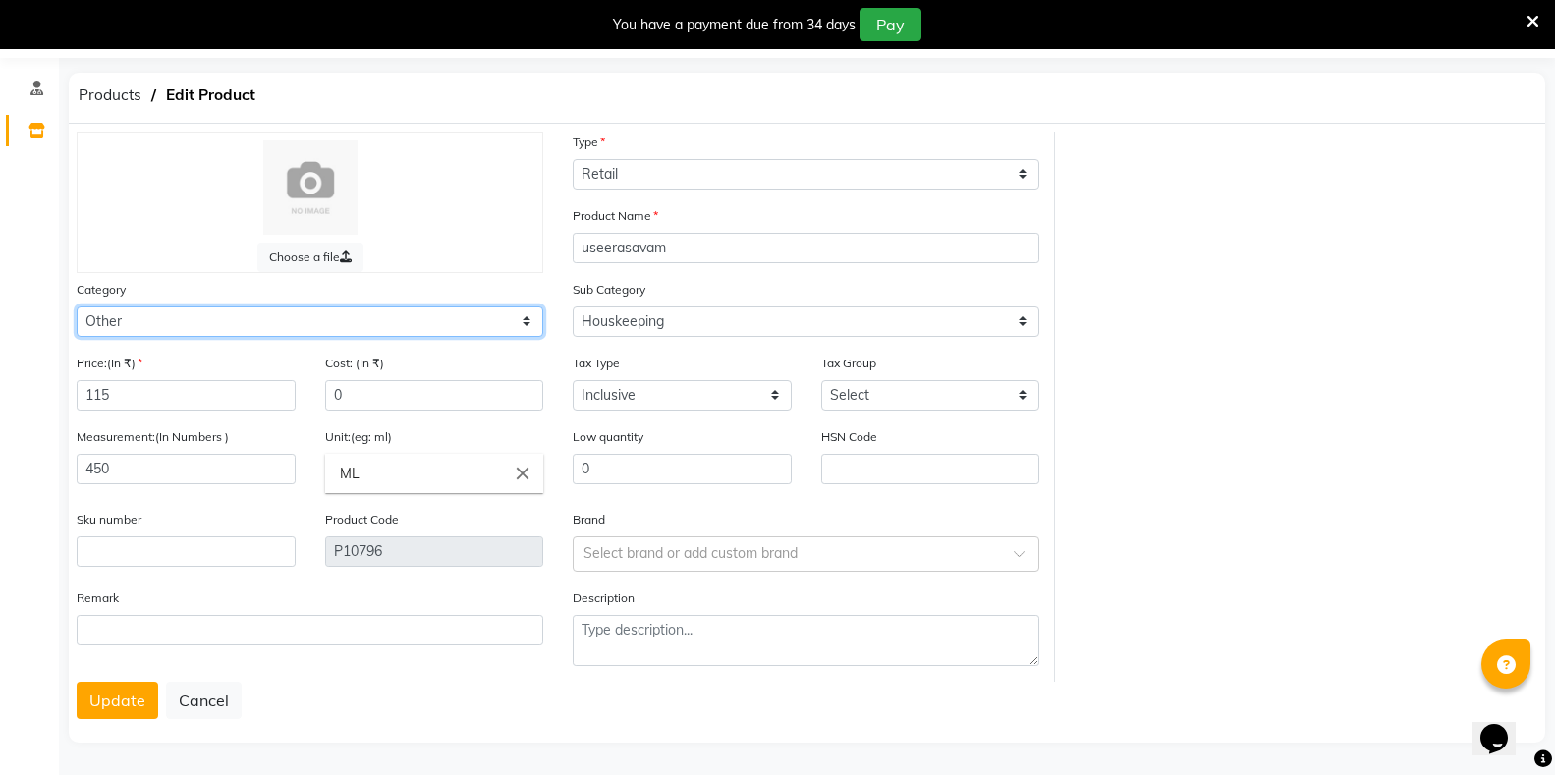
click at [461, 323] on select "Select Hair Skin Makeup Personal Care Appliances Classical Medicine OTC Proprie…" at bounding box center [310, 322] width 467 height 30
select select "1112815700"
click at [77, 307] on select "Select Hair Skin Makeup Personal Care Appliances Classical Medicine OTC Proprie…" at bounding box center [310, 322] width 467 height 30
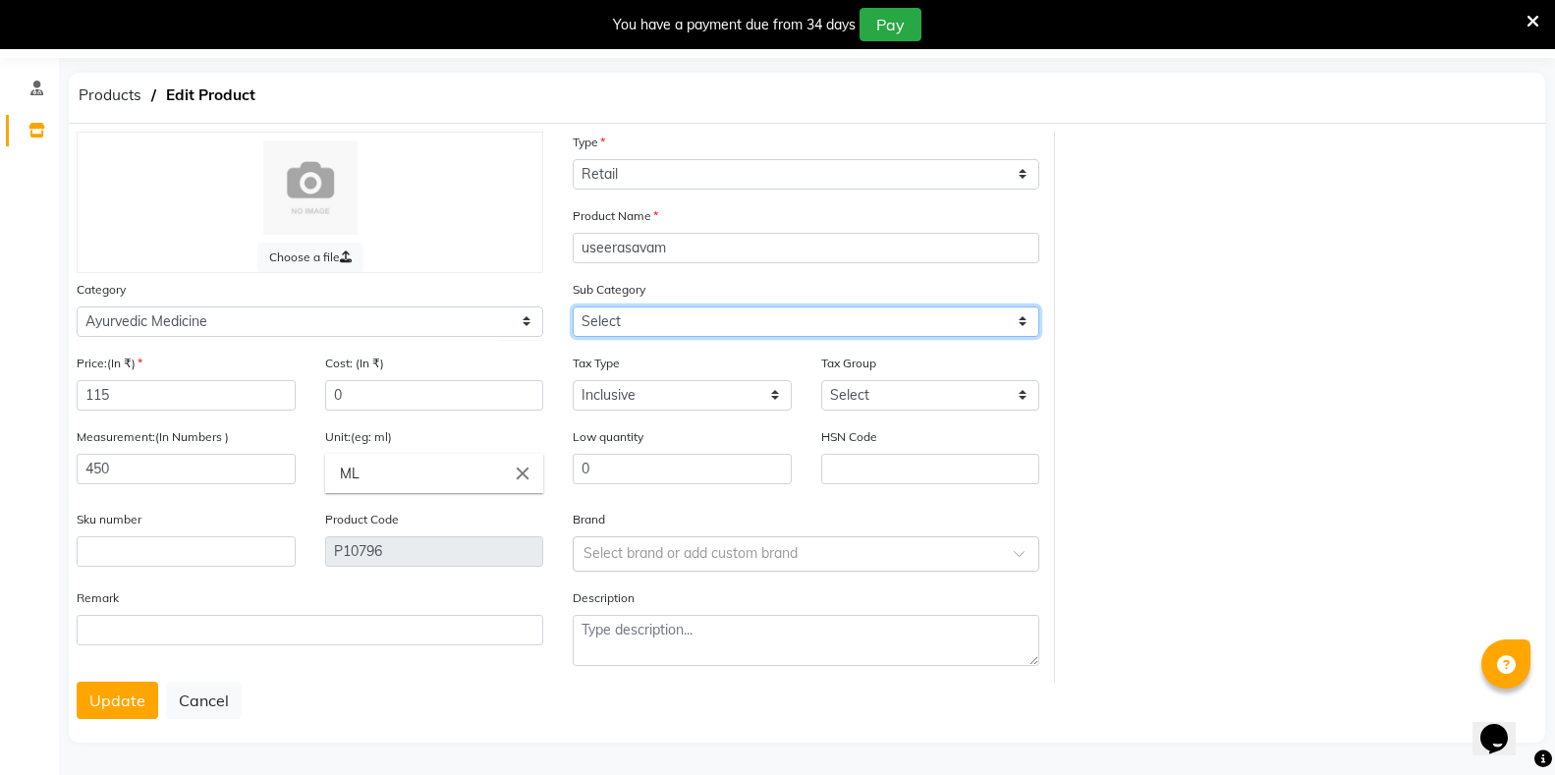
click at [646, 321] on select "Select [PERSON_NAME] OTC Tablet Churnam" at bounding box center [806, 322] width 467 height 30
select select "11128157002"
click at [573, 307] on select "Select [PERSON_NAME] OTC Tablet Churnam" at bounding box center [806, 322] width 467 height 30
click at [110, 713] on button "Update" at bounding box center [118, 700] width 82 height 37
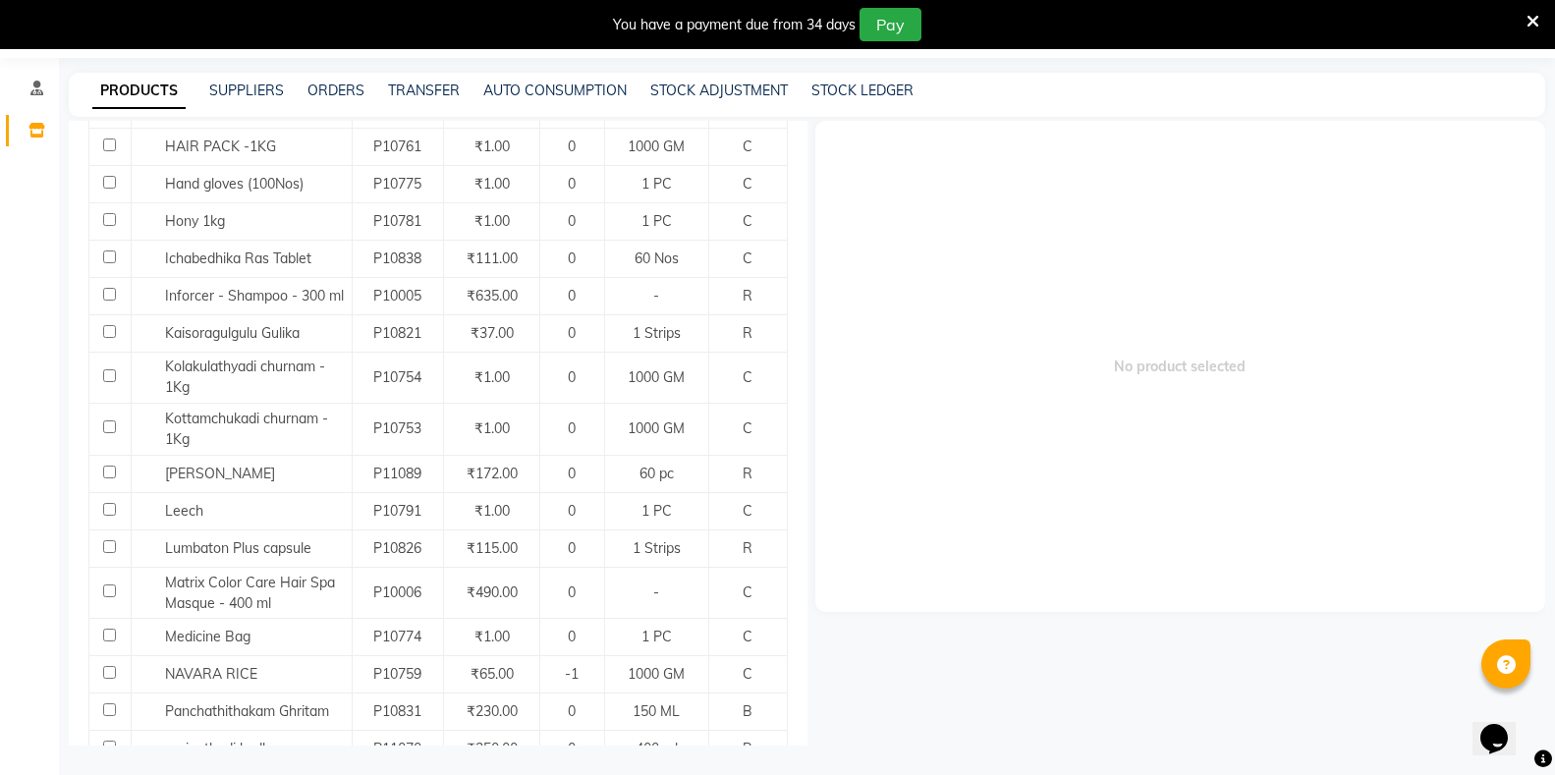
scroll to position [869, 0]
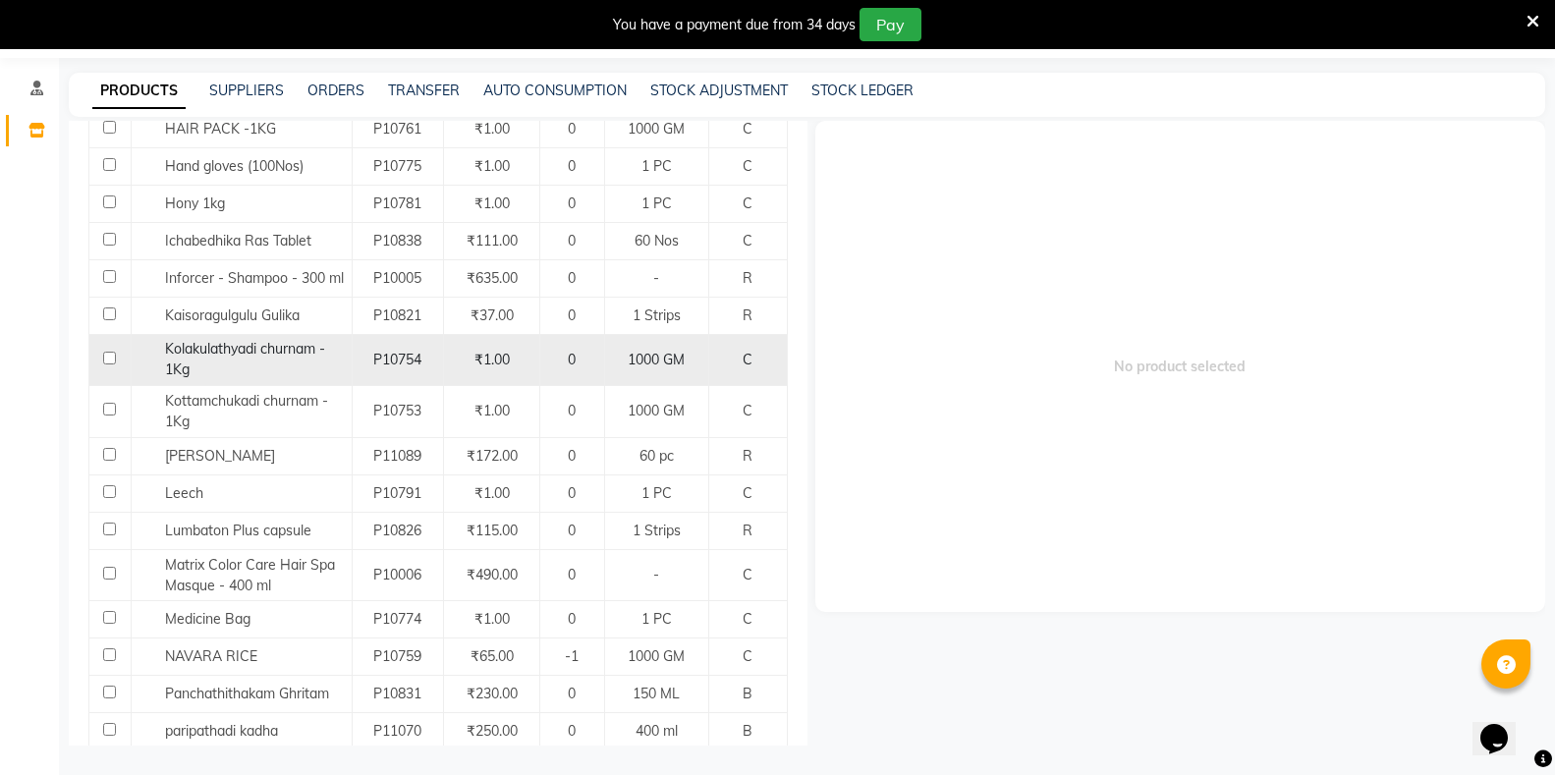
click at [111, 352] on input "checkbox" at bounding box center [109, 358] width 13 height 13
checkbox input "true"
select select
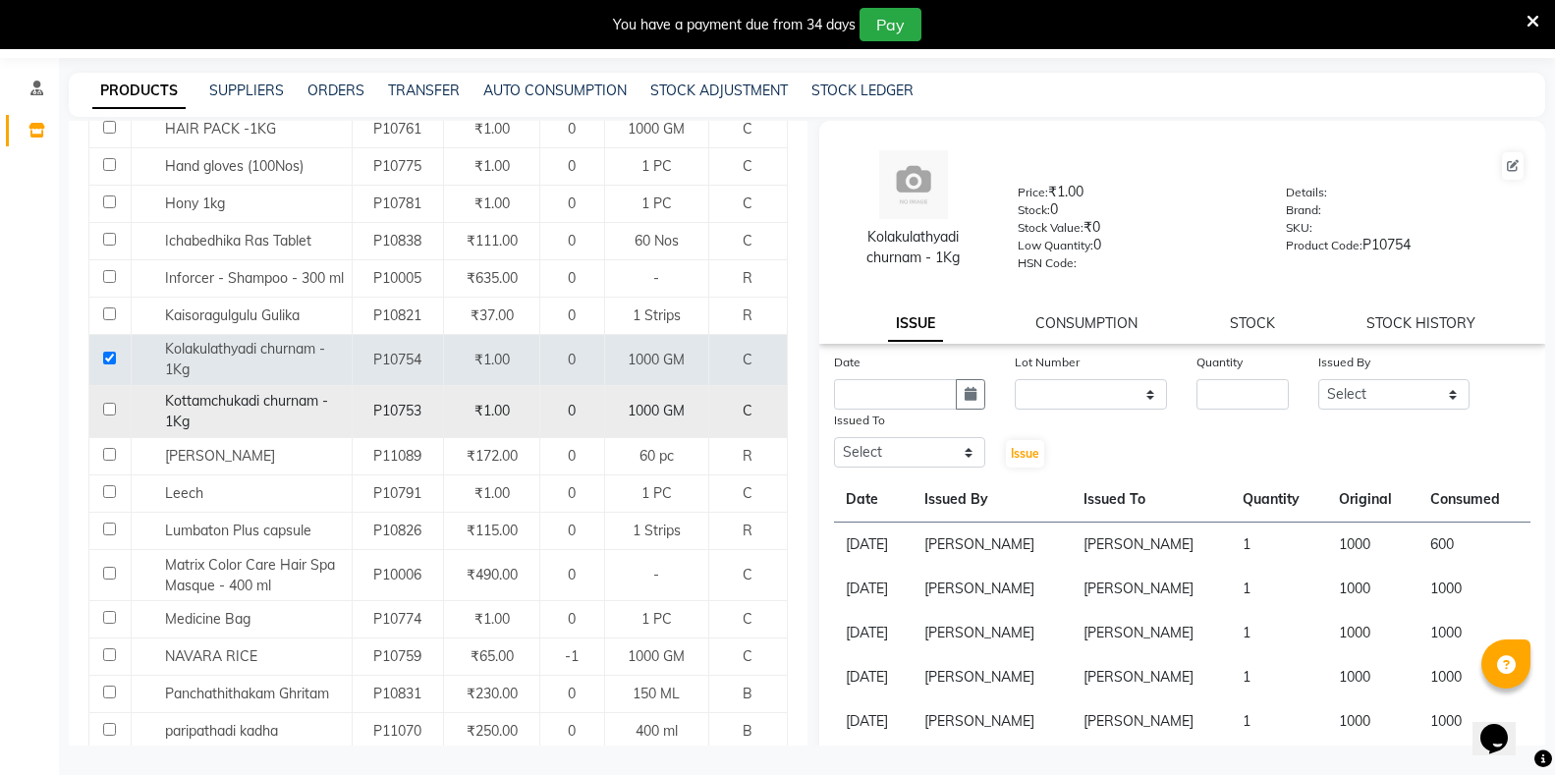
click at [111, 403] on input "checkbox" at bounding box center [109, 409] width 13 height 13
checkbox input "true"
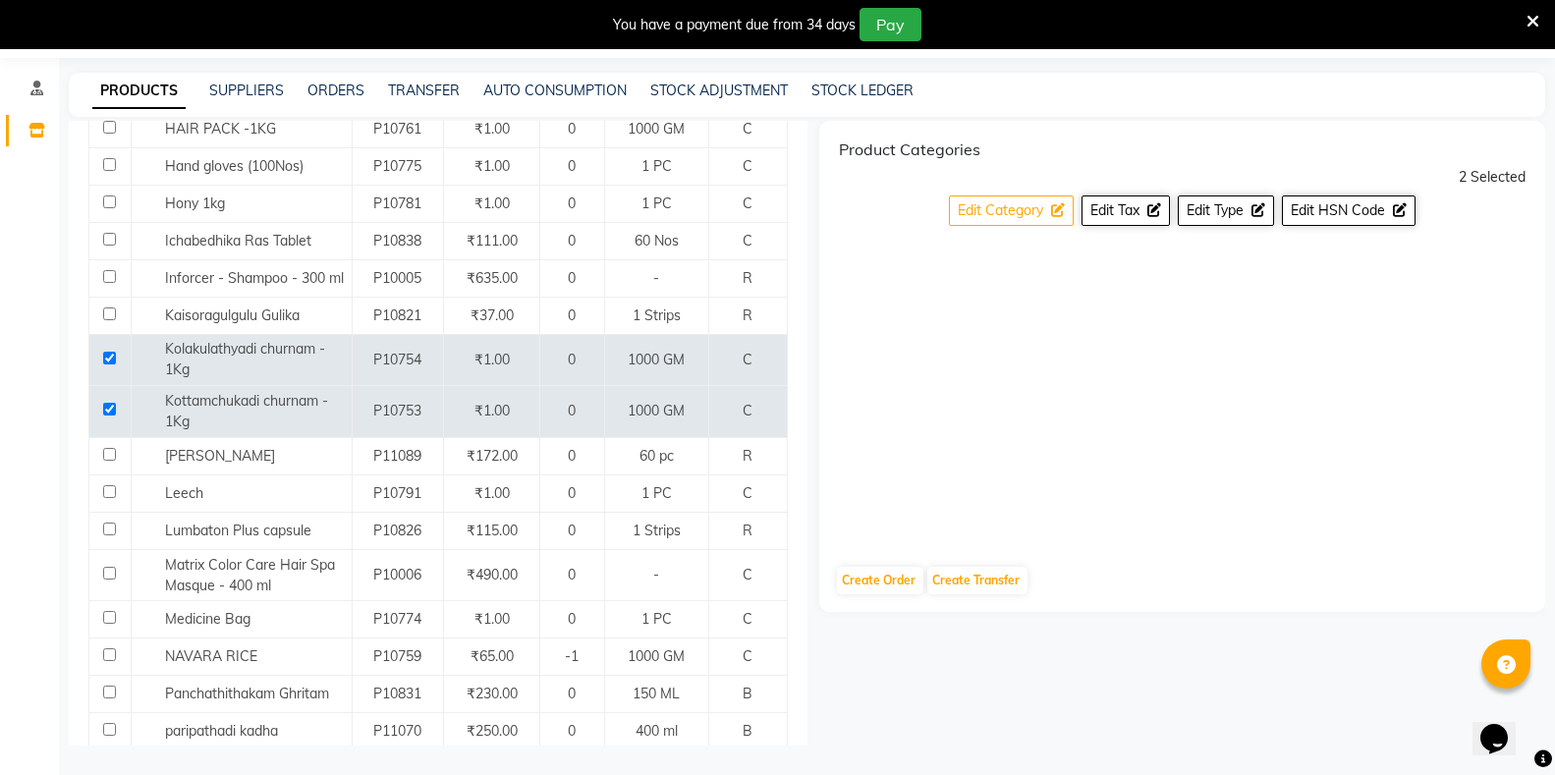
click at [1039, 211] on span "Edit Category" at bounding box center [1000, 210] width 85 height 18
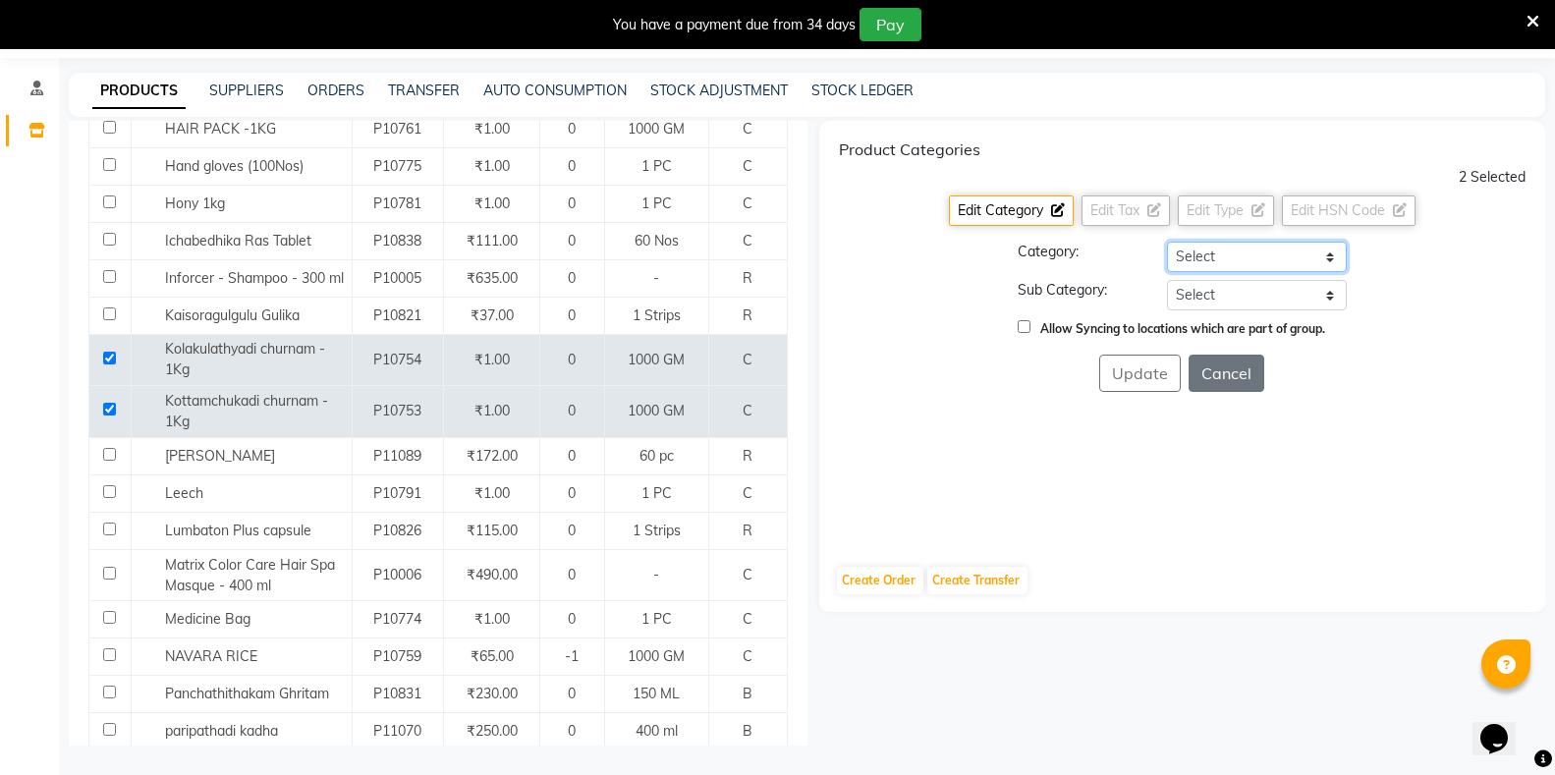
click at [1192, 257] on select "Select Hair Skin Makeup Personal Care Appliances Classical Medicine OTC Proprie…" at bounding box center [1257, 257] width 180 height 30
select select "1112815700"
click at [1167, 242] on select "Select Hair Skin Makeup Personal Care Appliances Classical Medicine OTC Proprie…" at bounding box center [1257, 257] width 180 height 30
click at [1212, 301] on select "Select [PERSON_NAME] OTC Tablet Churnam" at bounding box center [1257, 295] width 180 height 30
select select "11128157009"
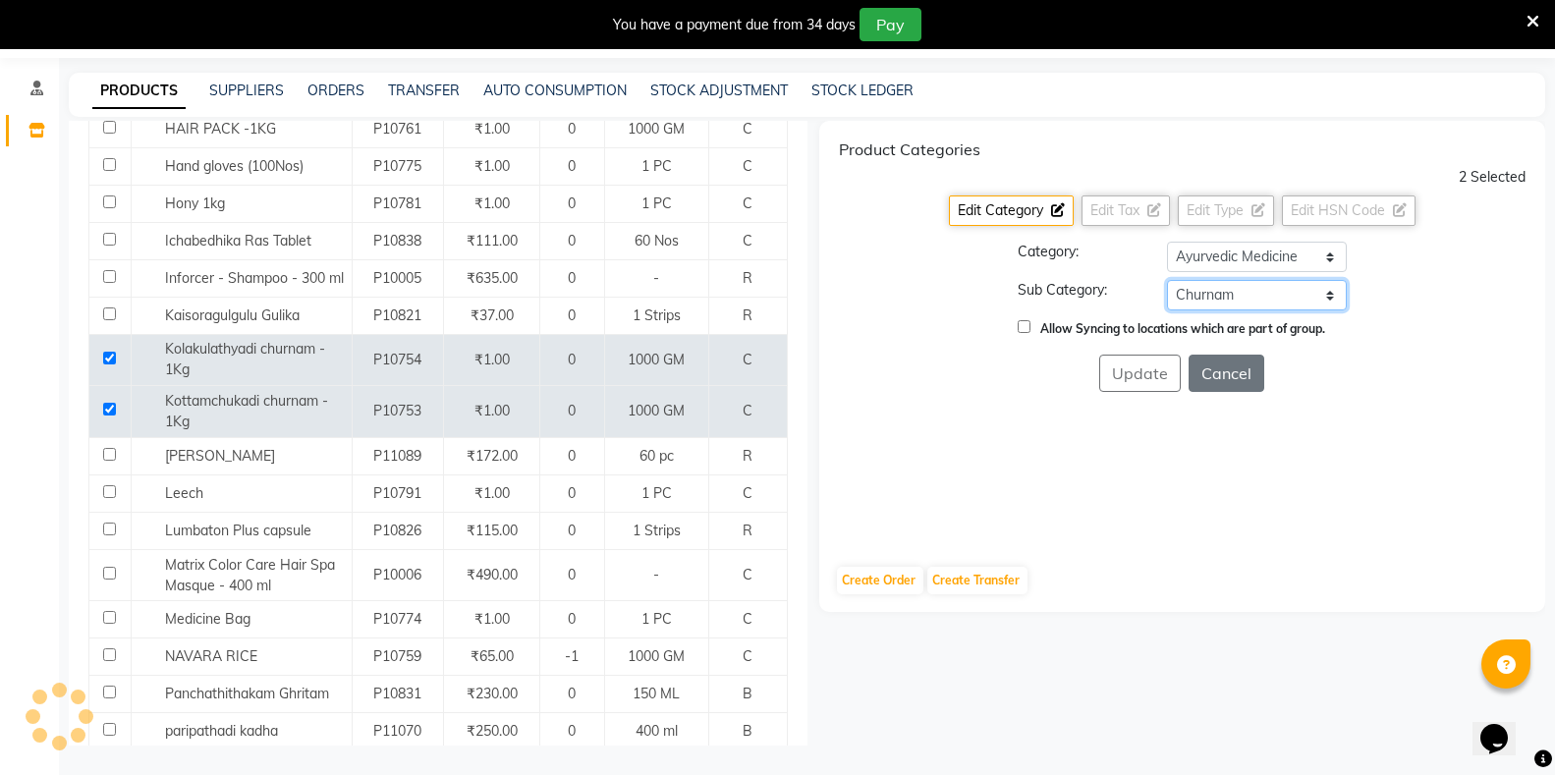
click at [1167, 280] on select "Select [PERSON_NAME] OTC Tablet Churnam" at bounding box center [1257, 295] width 180 height 30
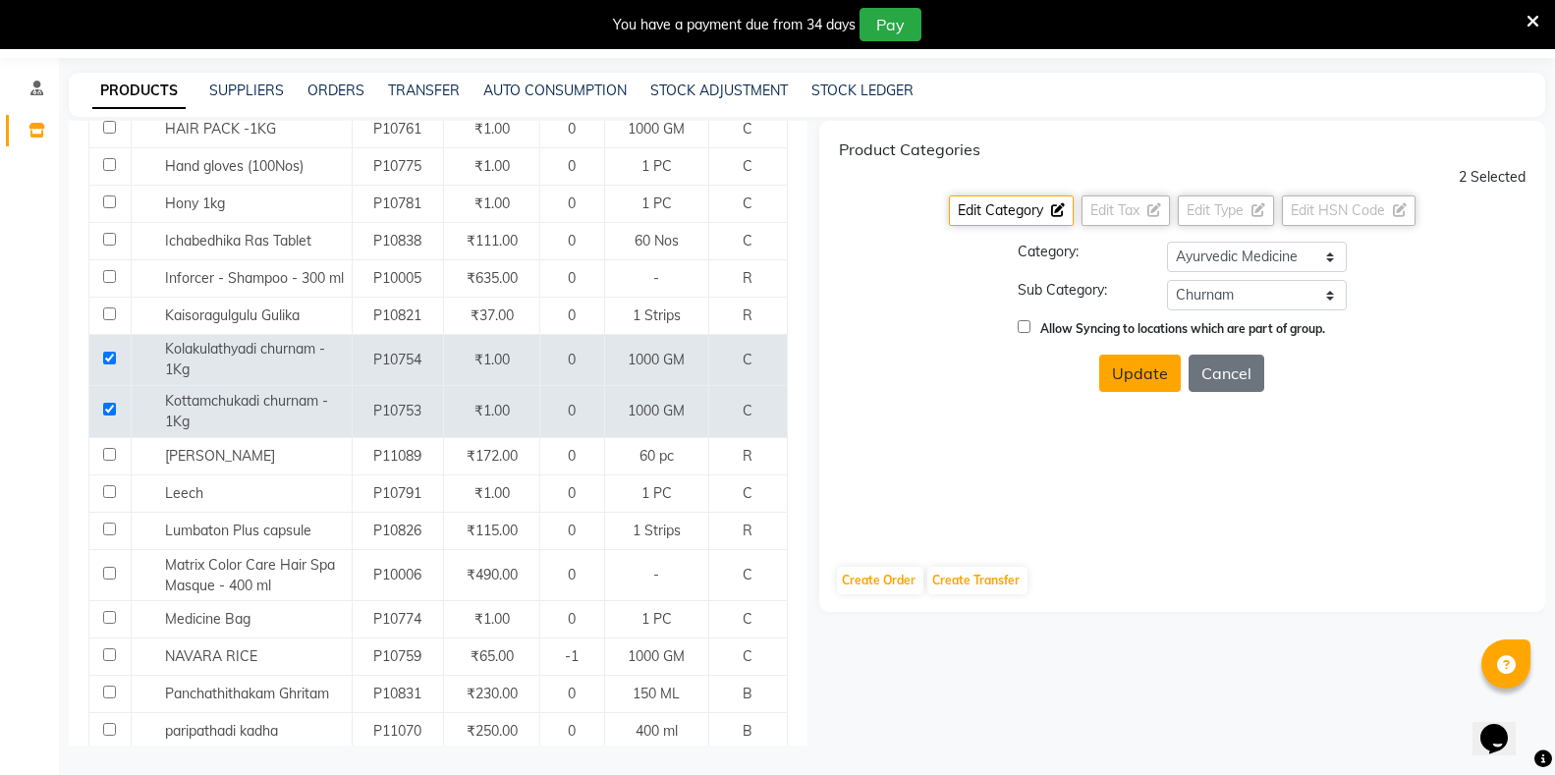
click at [1150, 380] on button "Update" at bounding box center [1140, 373] width 82 height 37
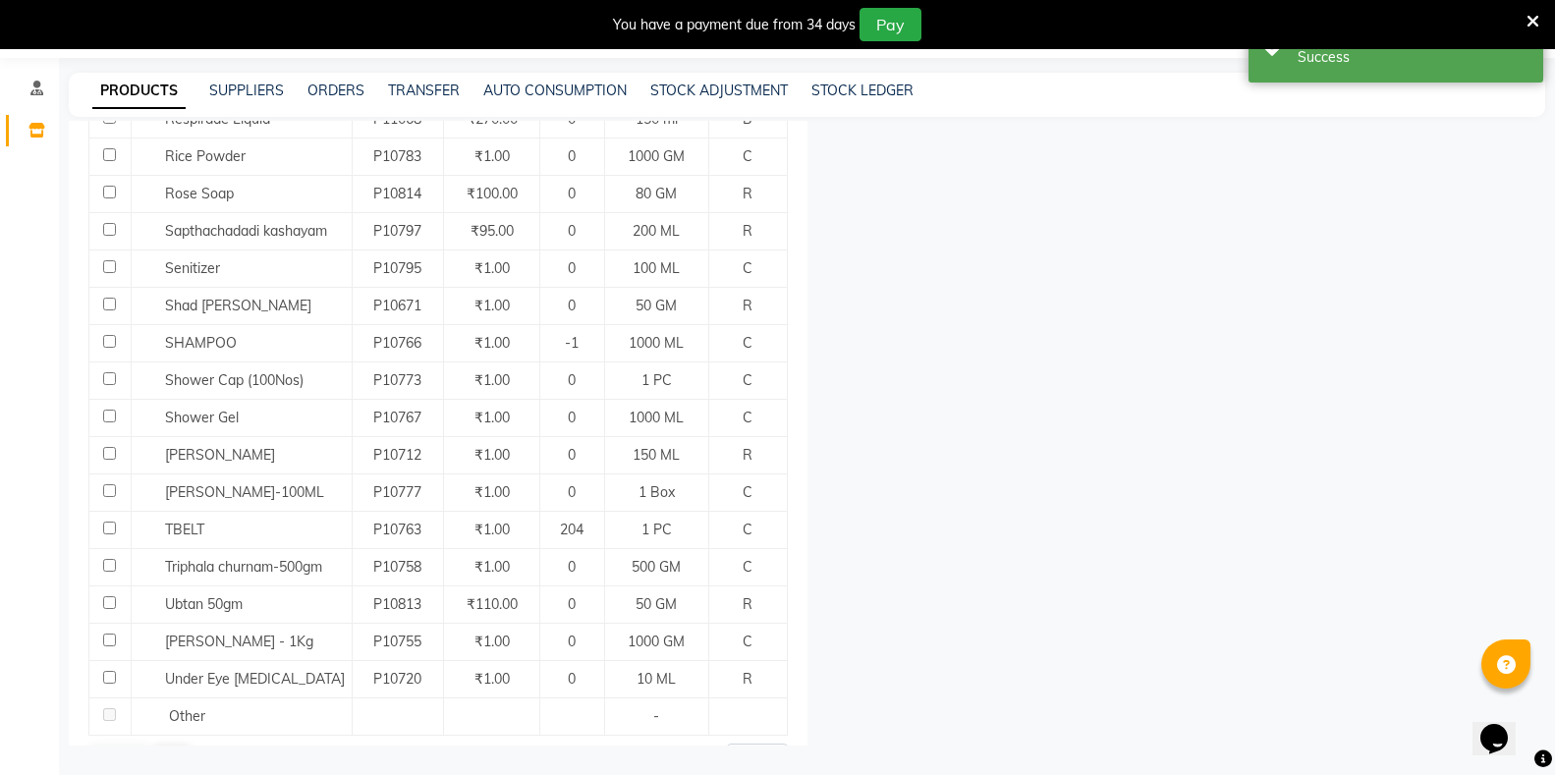
scroll to position [1562, 0]
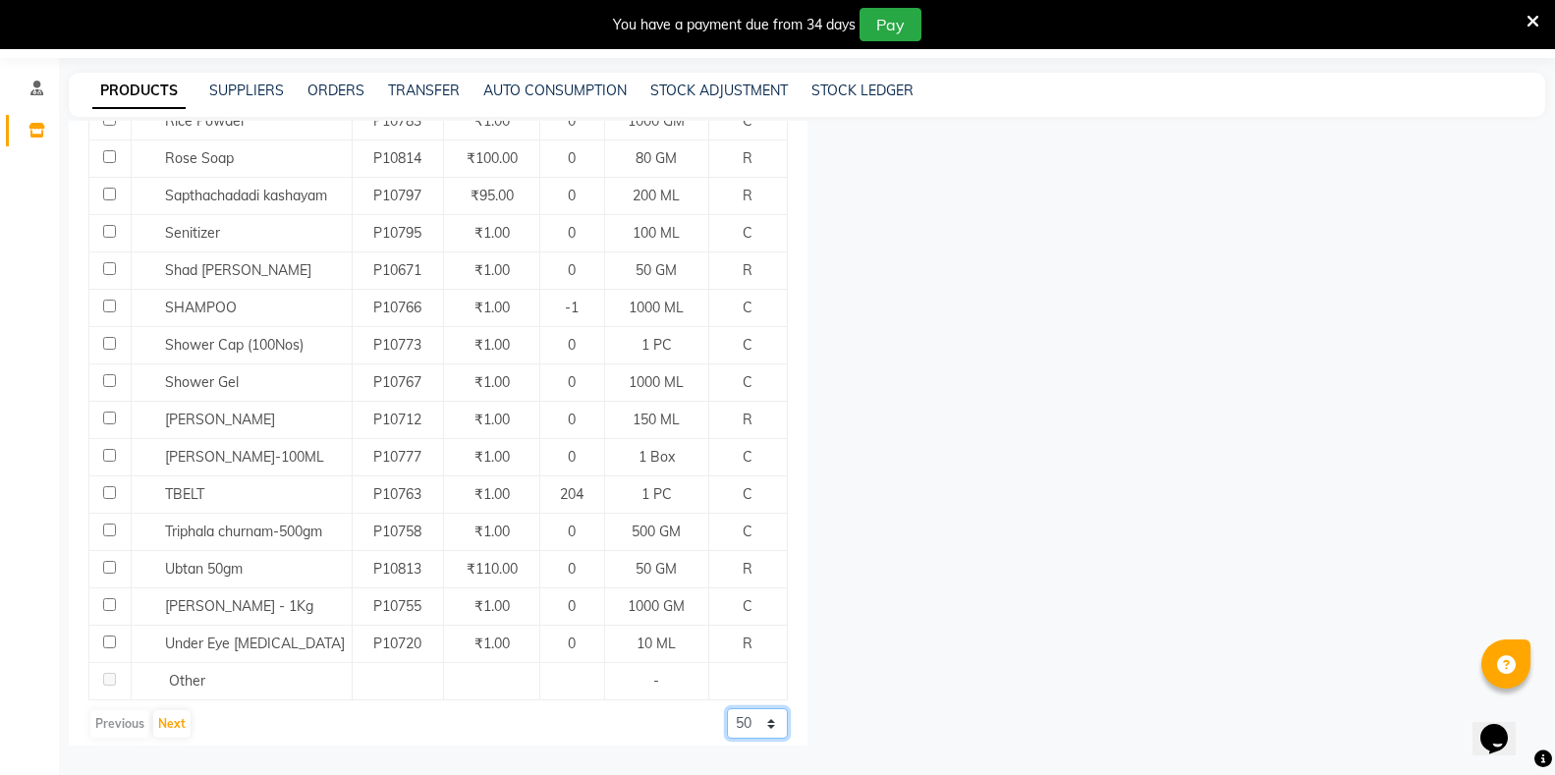
click at [736, 708] on select "50 100 500" at bounding box center [757, 723] width 61 height 30
select select "500"
click at [727, 708] on select "50 100 500" at bounding box center [757, 723] width 61 height 30
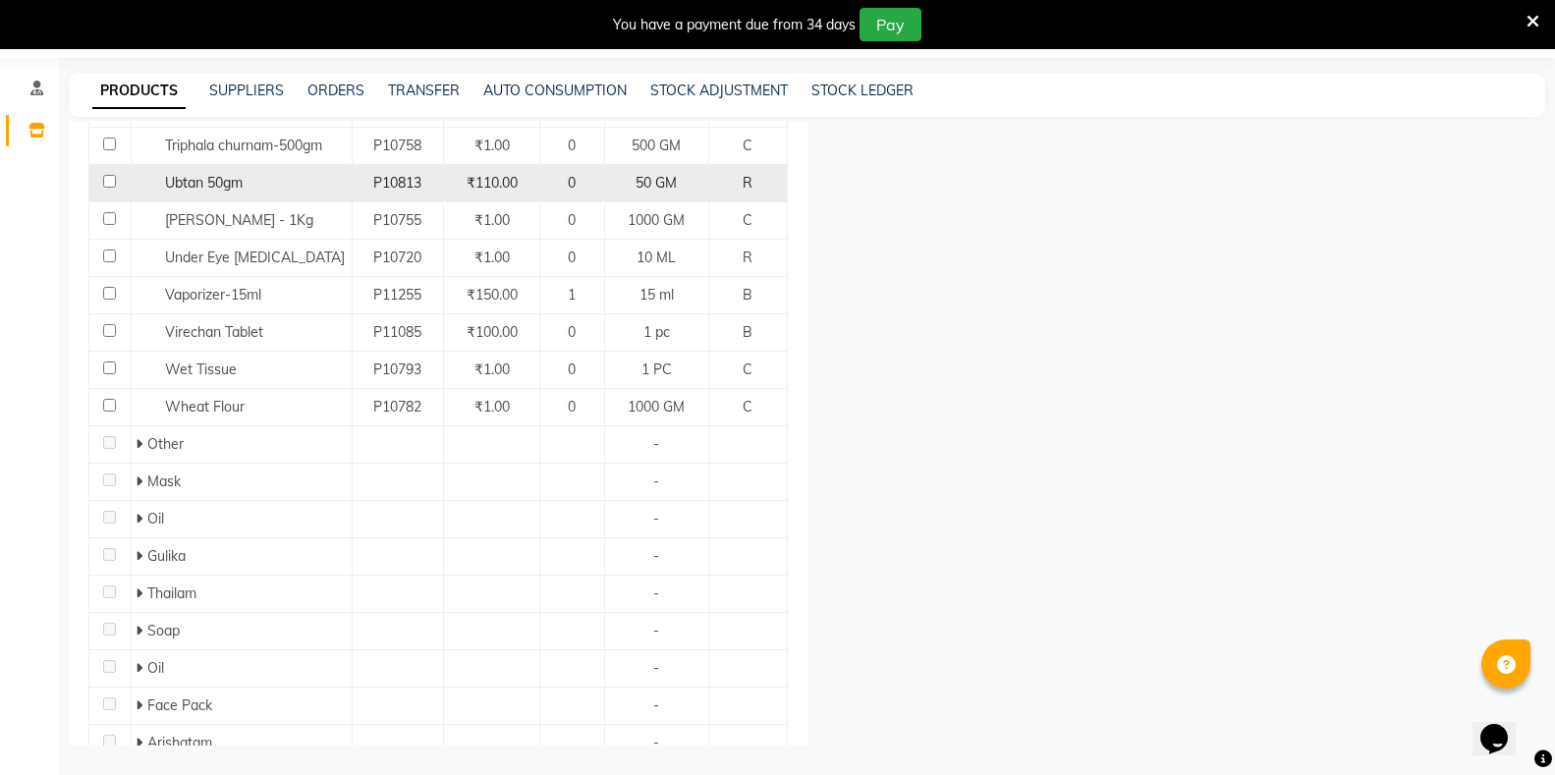
scroll to position [1857, 0]
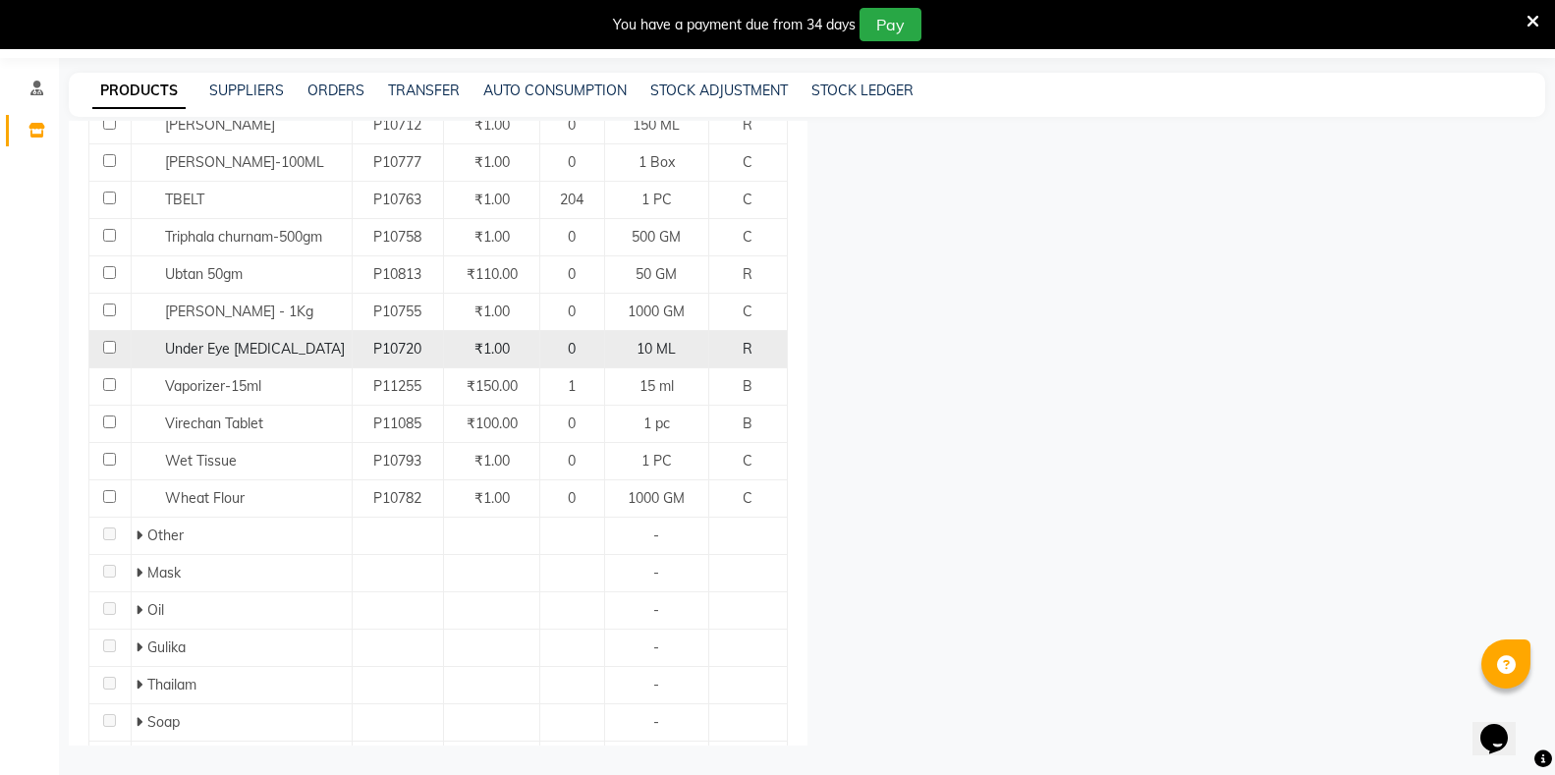
click at [108, 341] on td at bounding box center [110, 349] width 42 height 37
click at [108, 341] on input "checkbox" at bounding box center [109, 347] width 13 height 13
checkbox input "true"
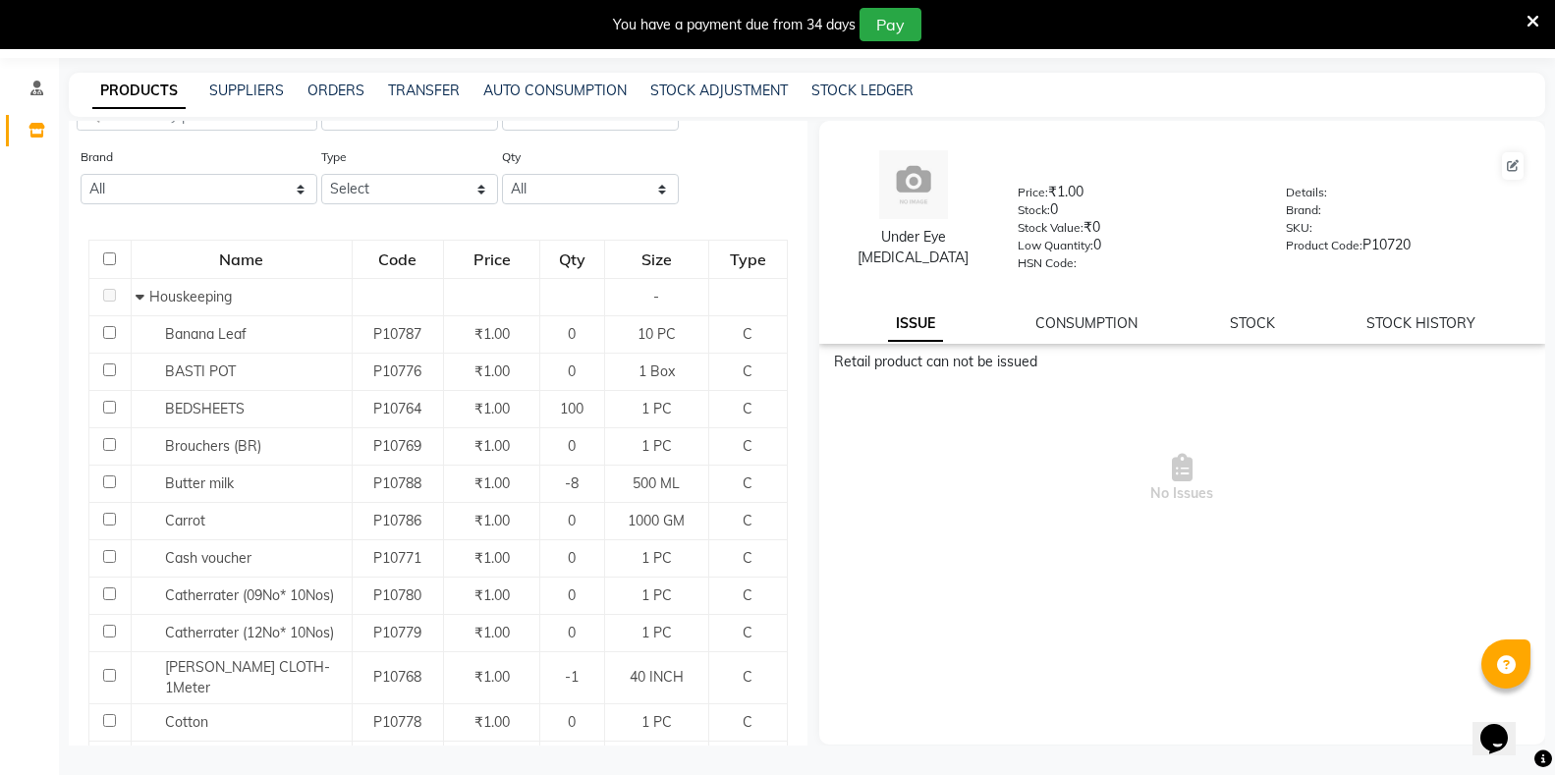
scroll to position [0, 0]
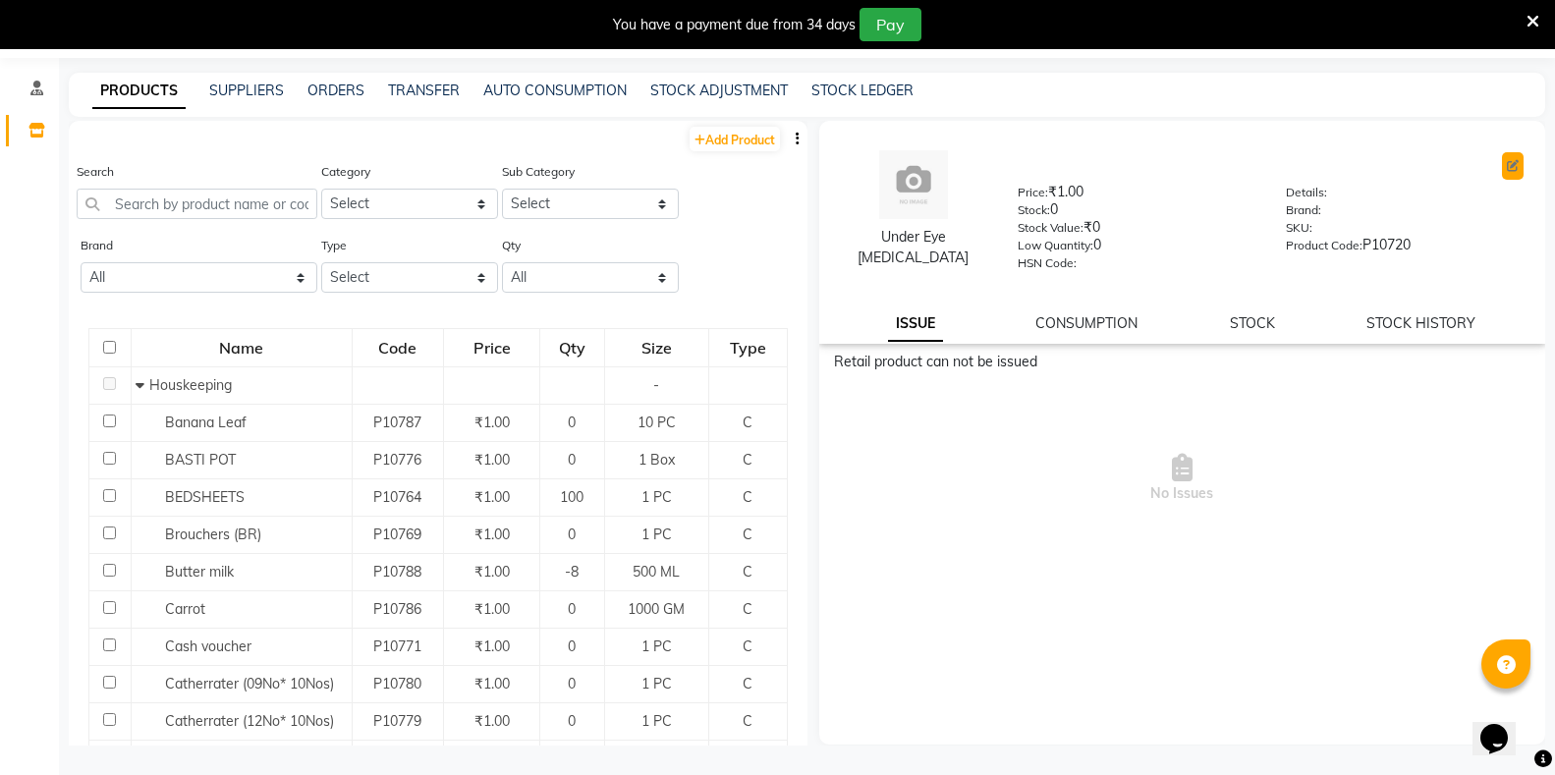
click at [1515, 162] on icon at bounding box center [1513, 166] width 12 height 12
select select "true"
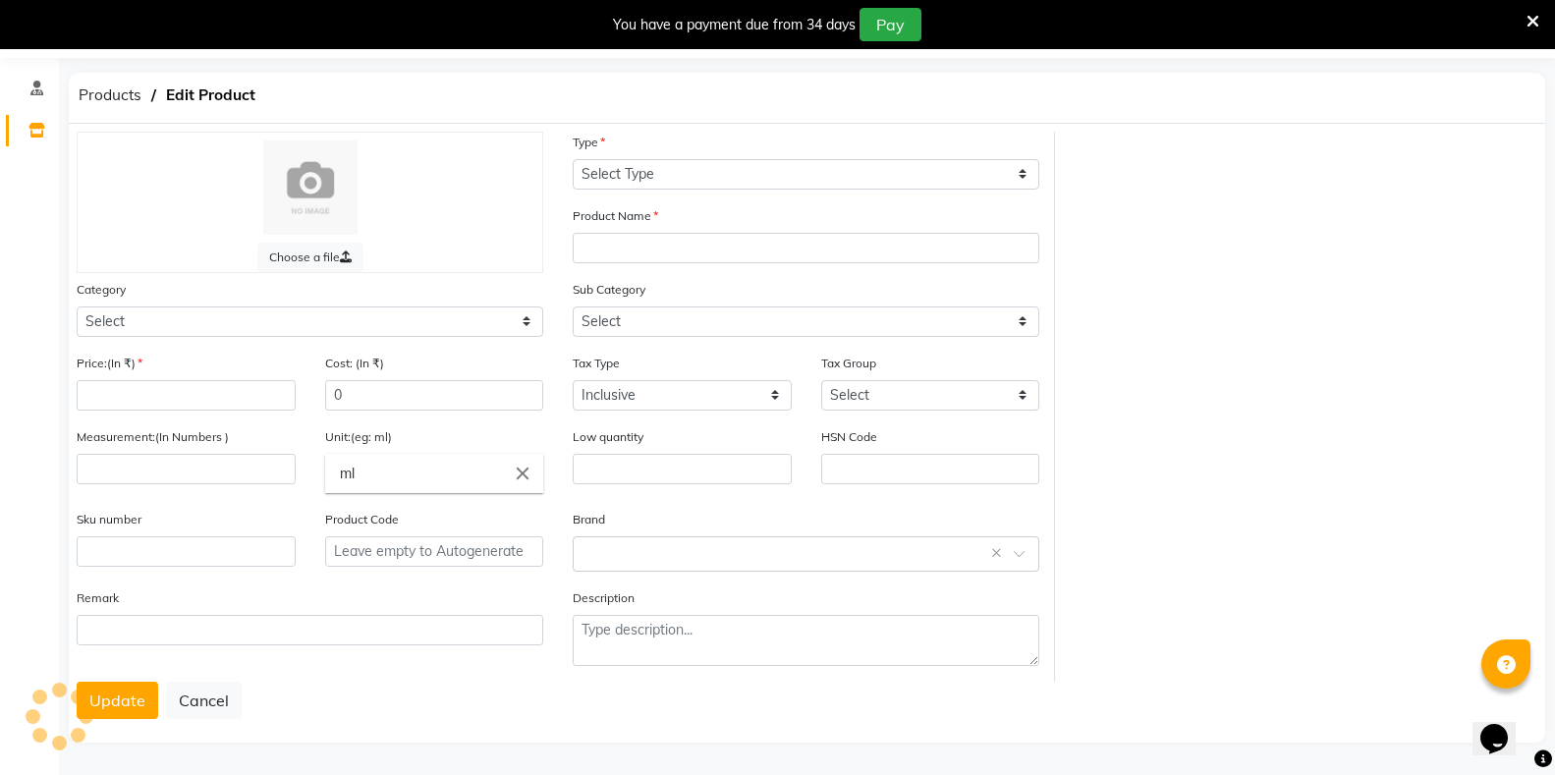
select select "R"
type input "Under Eye [MEDICAL_DATA]"
select select "1112815000"
select select
type input "1"
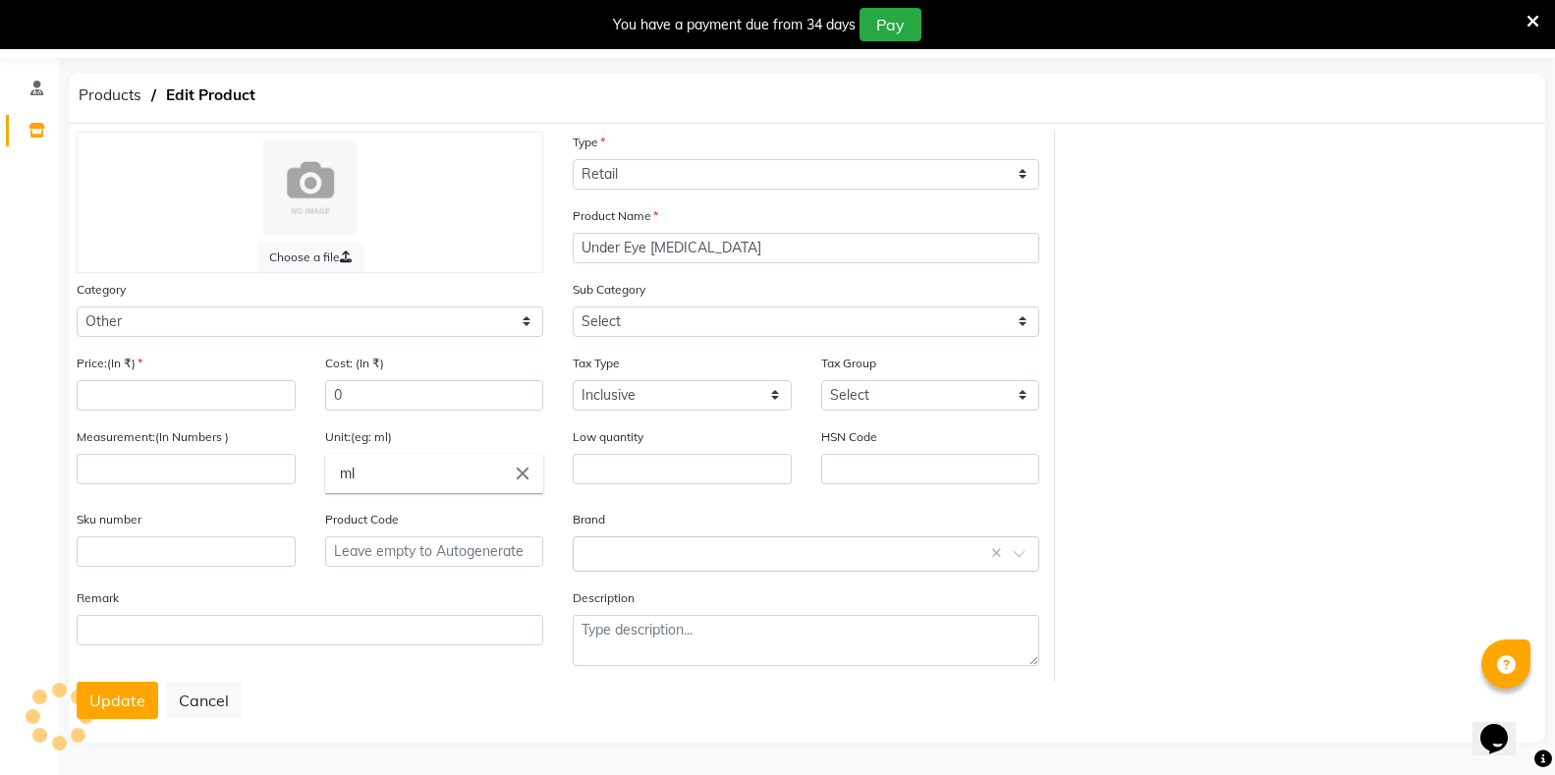
type input "10"
type input "ML"
type input "0"
type input "P10720"
select select "1112815001"
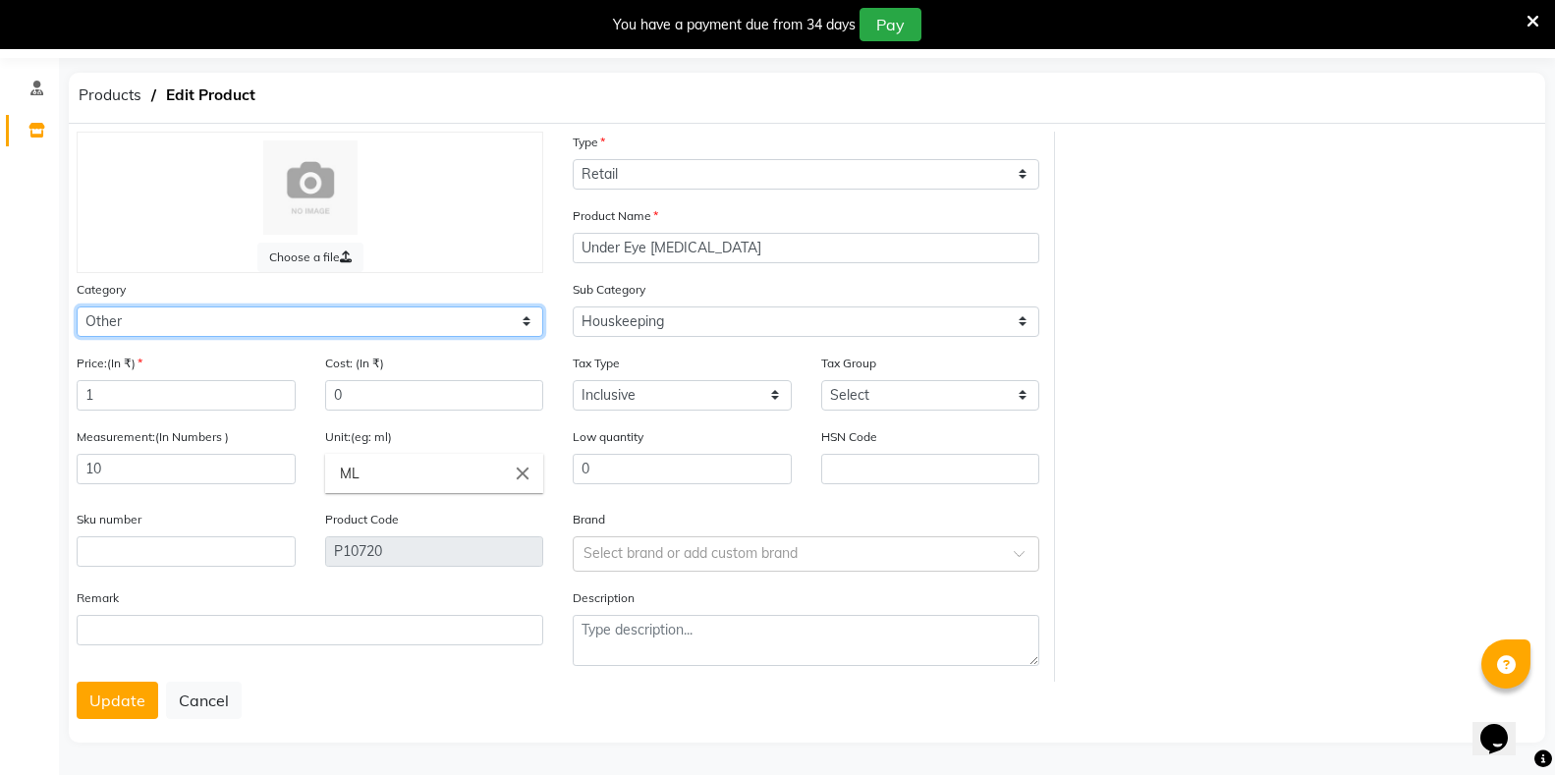
click at [257, 330] on select "Select Hair Skin Makeup Personal Care Appliances Classical Medicine OTC Proprie…" at bounding box center [310, 322] width 467 height 30
select select "1112815500"
click at [77, 307] on select "Select Hair Skin Makeup Personal Care Appliances Classical Medicine OTC Proprie…" at bounding box center [310, 322] width 467 height 30
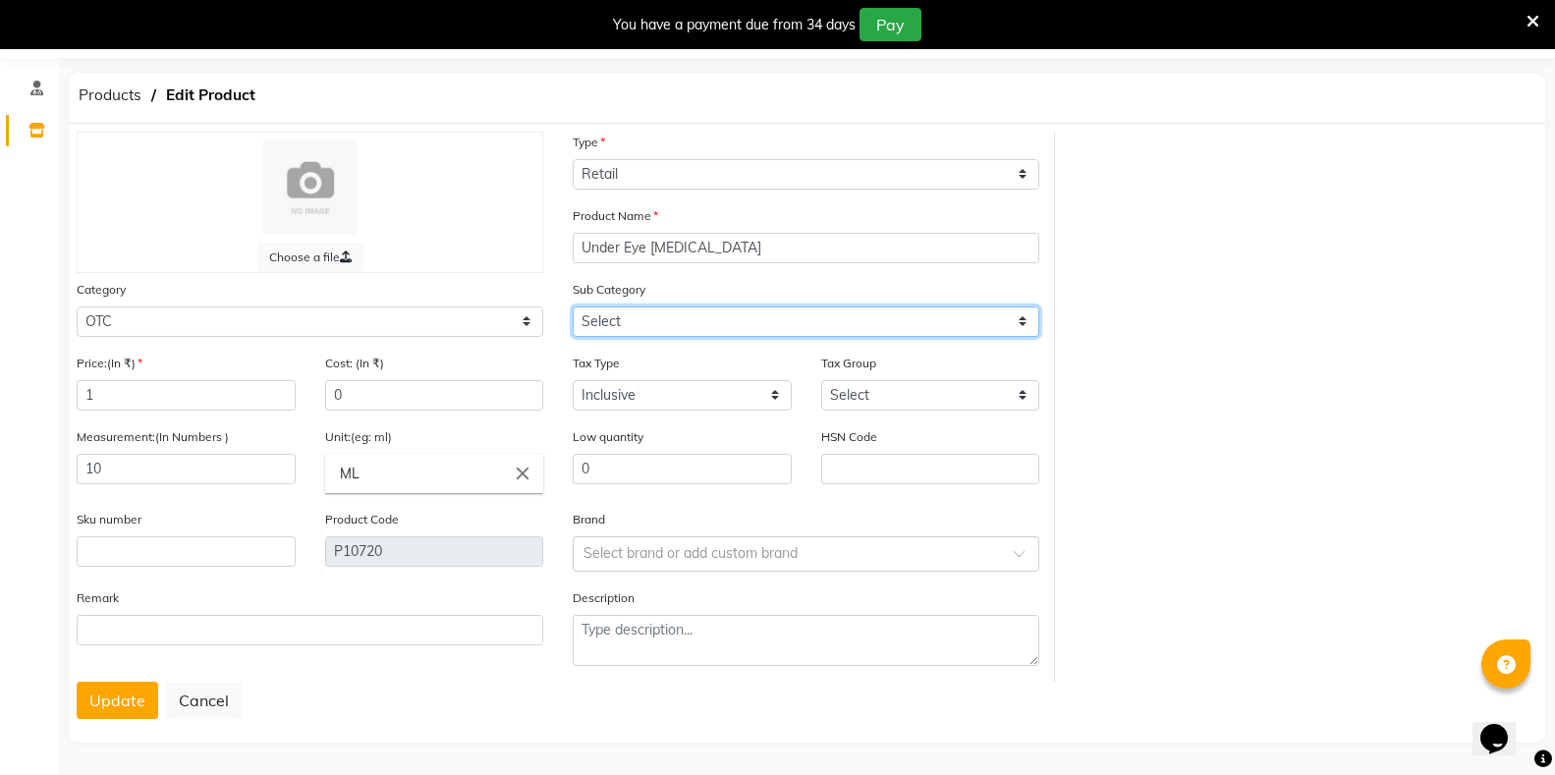
click at [632, 324] on select "Select Soap Shampoo Oil KIt Hair Pack Face Pack" at bounding box center [806, 322] width 467 height 30
select select "11128155004"
click at [573, 307] on select "Select Soap Shampoo Oil KIt Hair Pack Face Pack" at bounding box center [806, 322] width 467 height 30
click at [114, 718] on button "Update" at bounding box center [118, 700] width 82 height 37
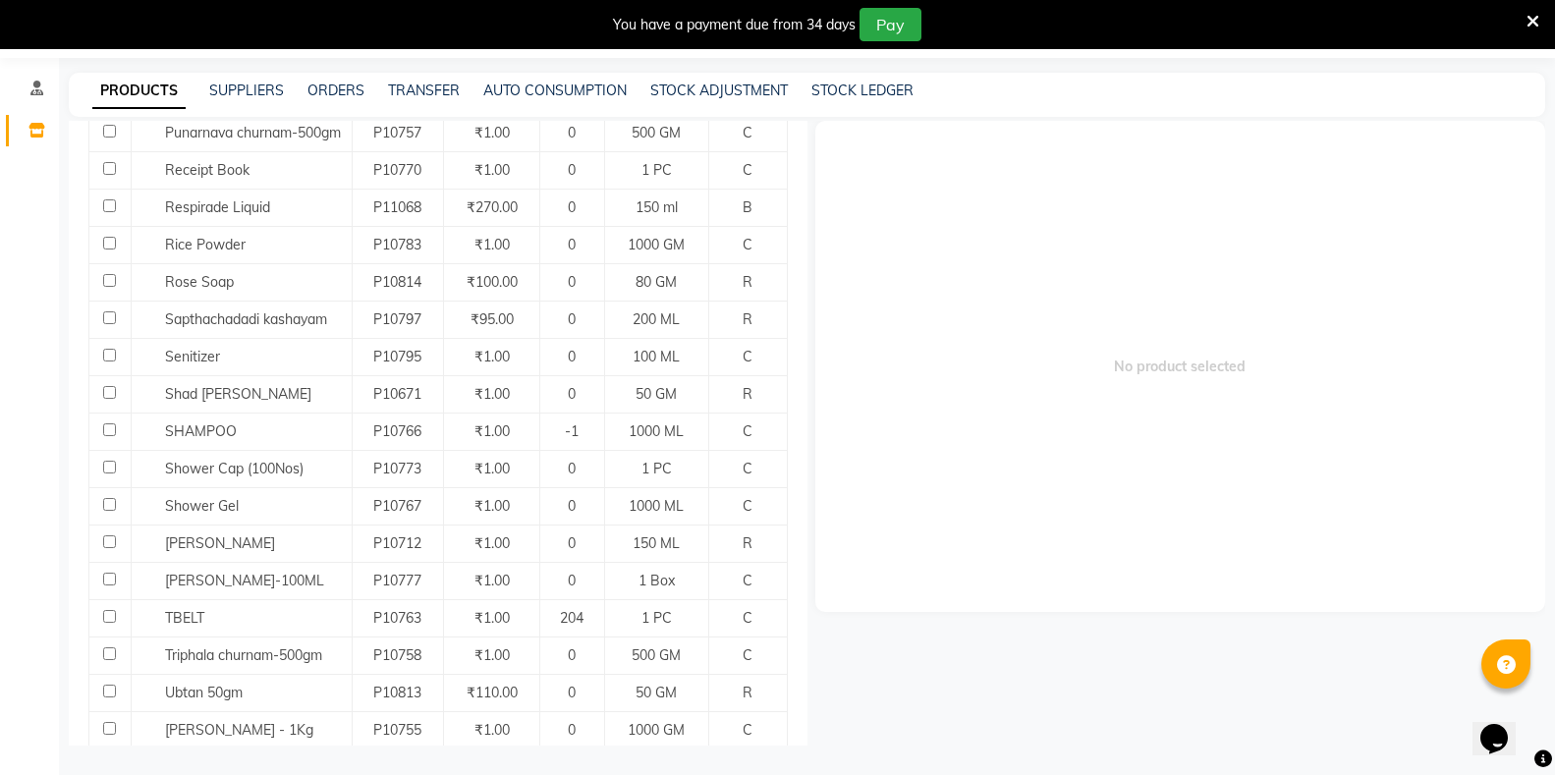
scroll to position [1562, 0]
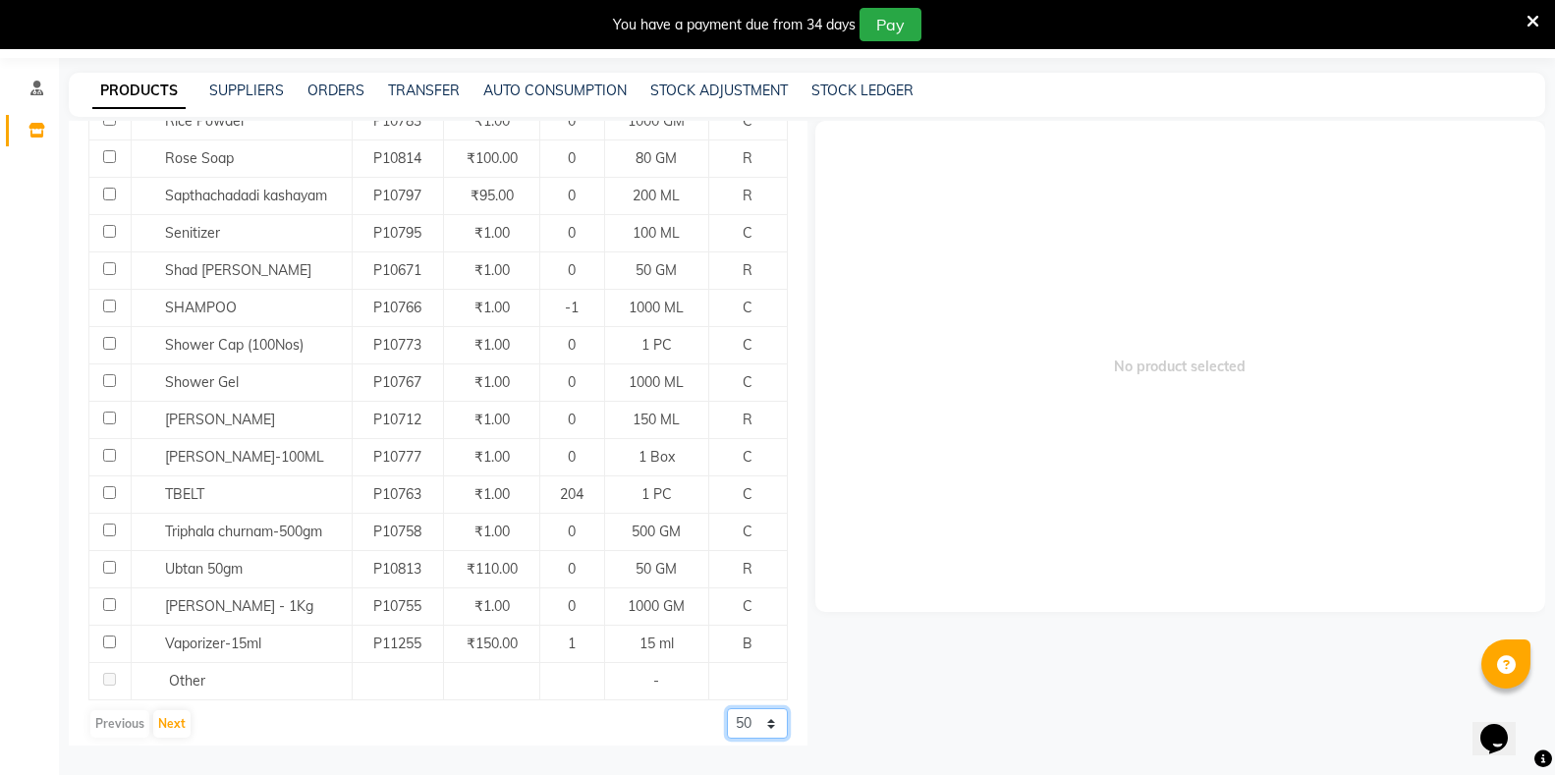
click at [727, 712] on select "50 100 500" at bounding box center [757, 723] width 61 height 30
select select "500"
click at [727, 708] on select "50 100 500" at bounding box center [757, 723] width 61 height 30
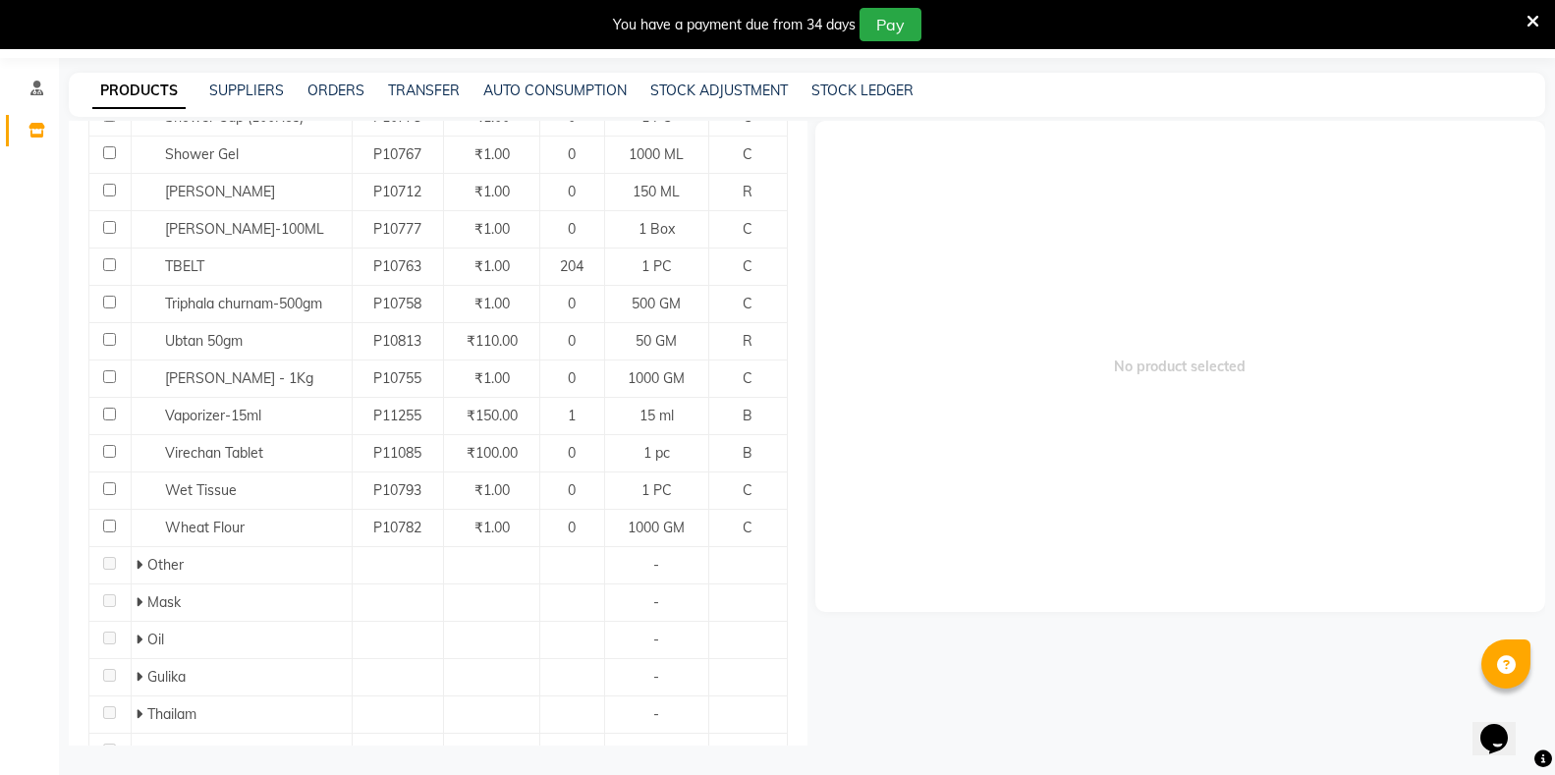
scroll to position [1857, 0]
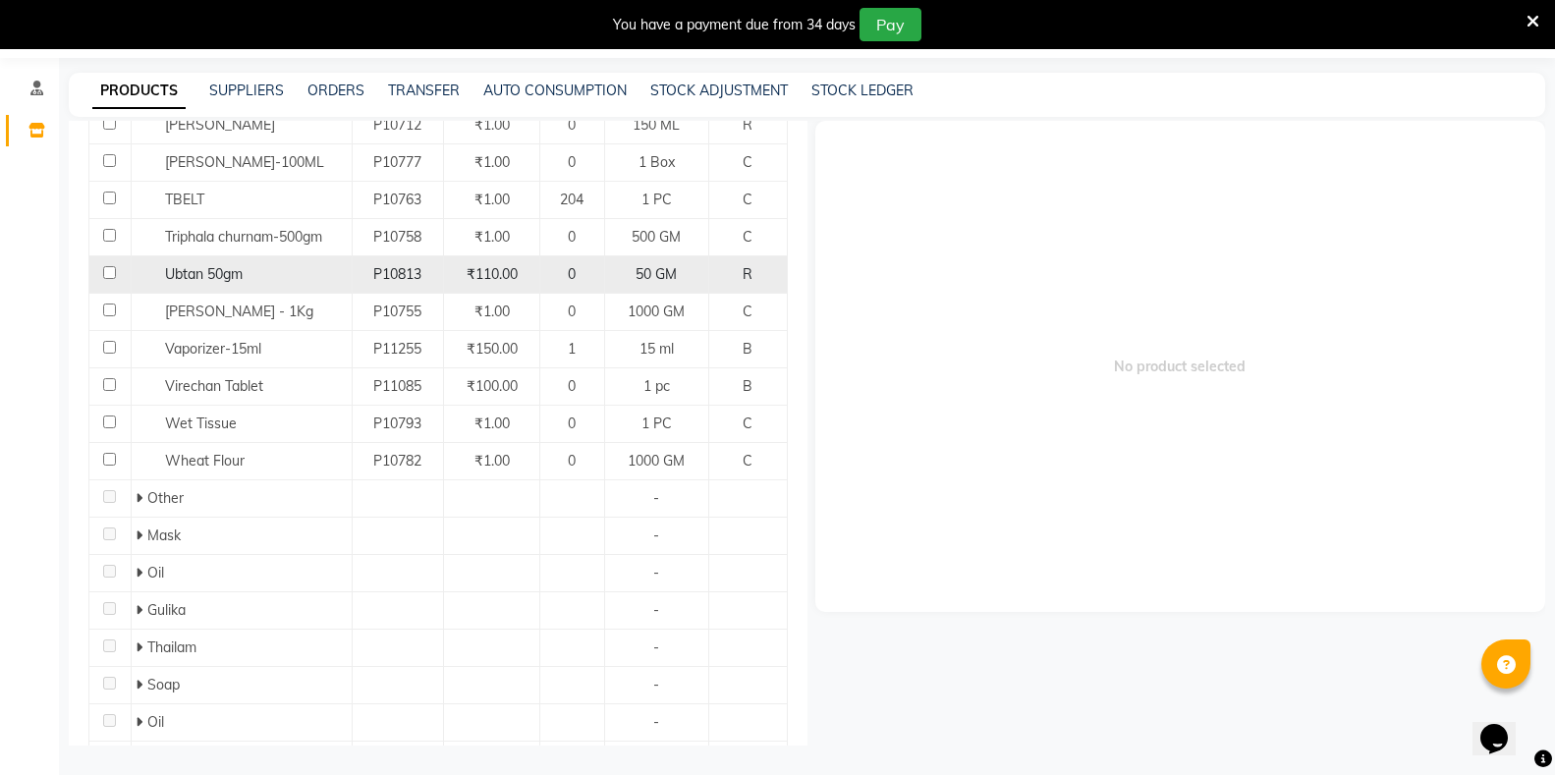
click at [107, 266] on input "checkbox" at bounding box center [109, 272] width 13 height 13
checkbox input "true"
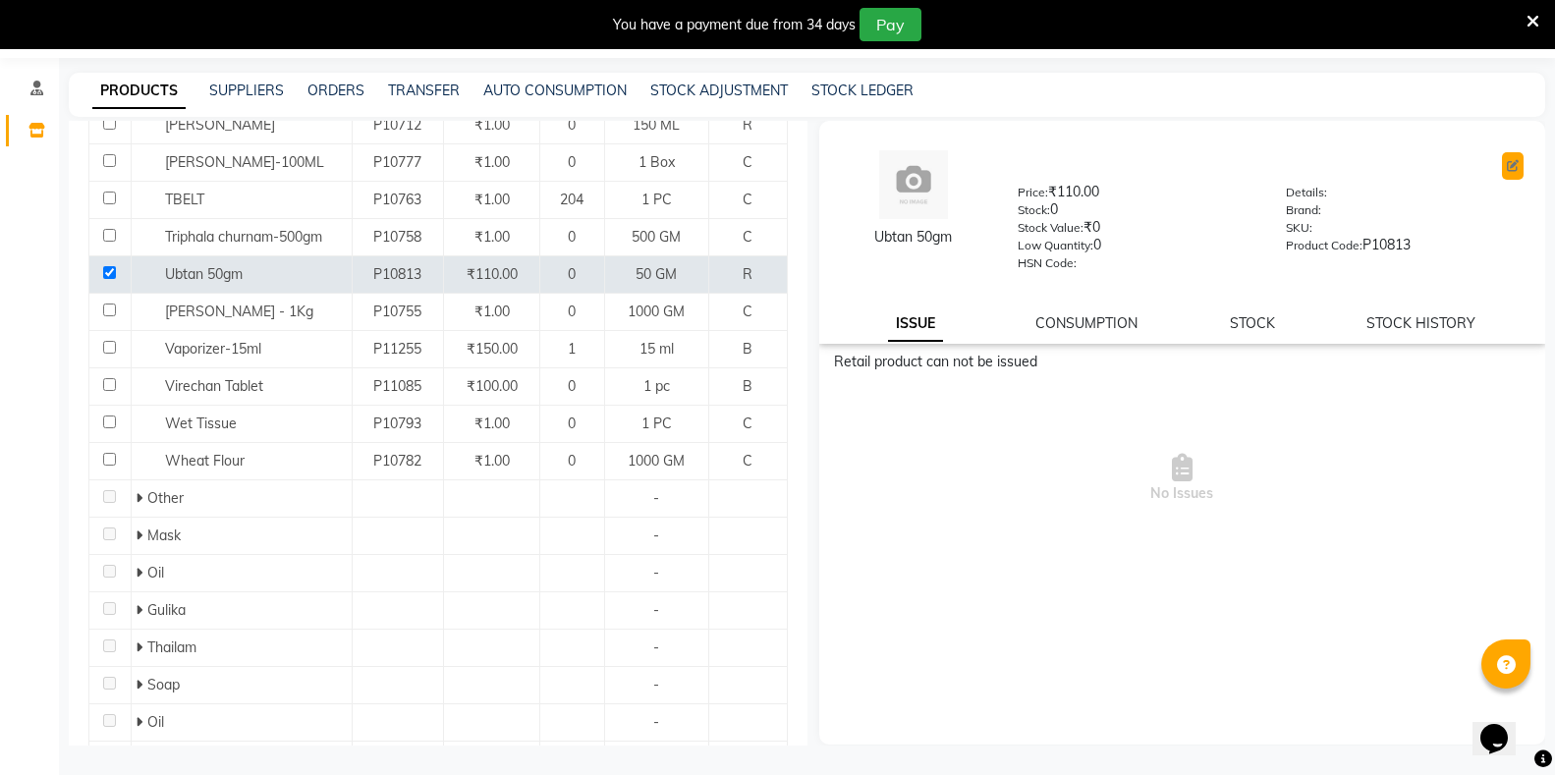
click at [1513, 170] on icon at bounding box center [1513, 166] width 12 height 12
select select "true"
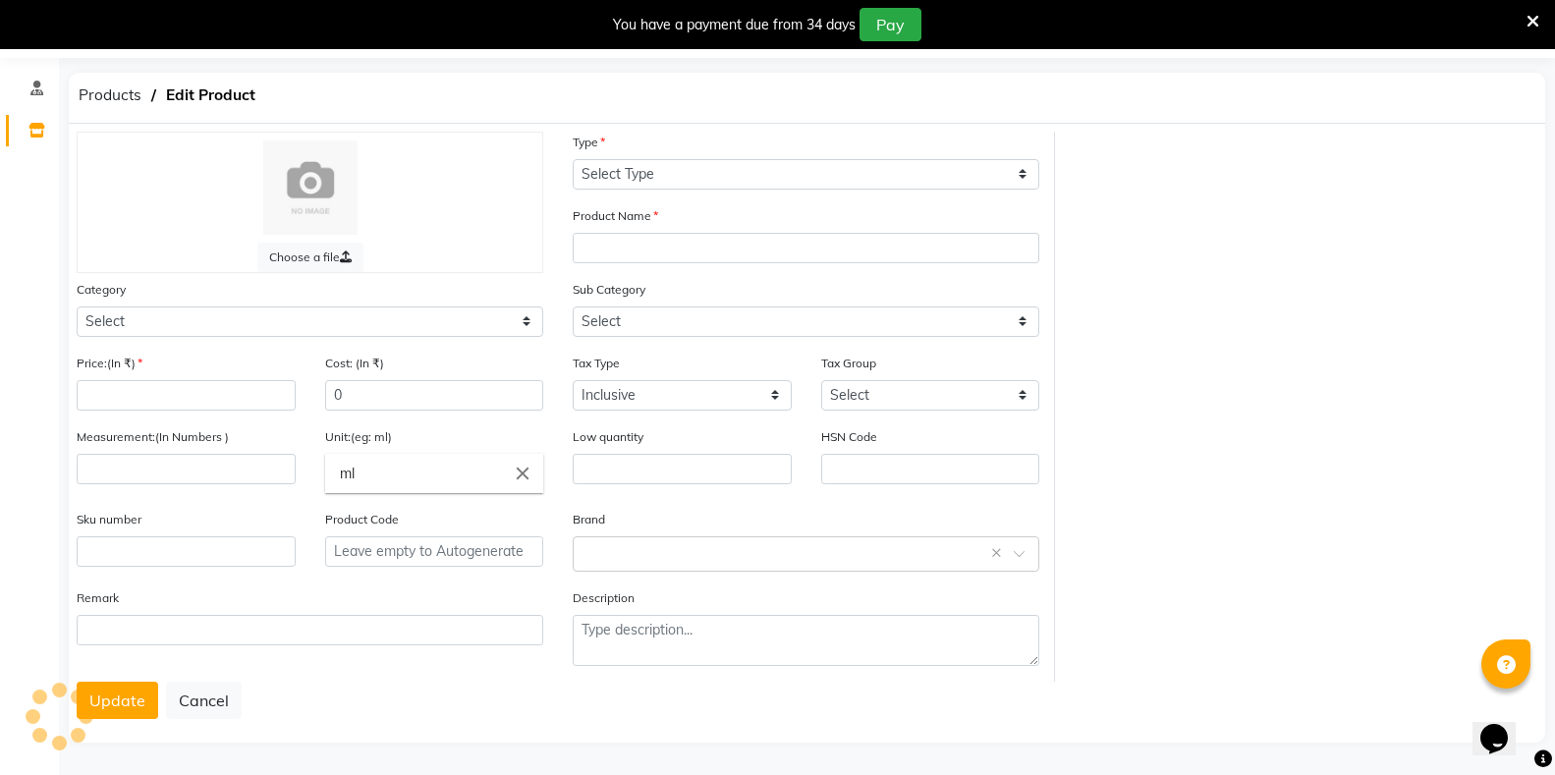
select select "R"
type input "Ubtan 50gm"
select select
type input "110"
type input "50"
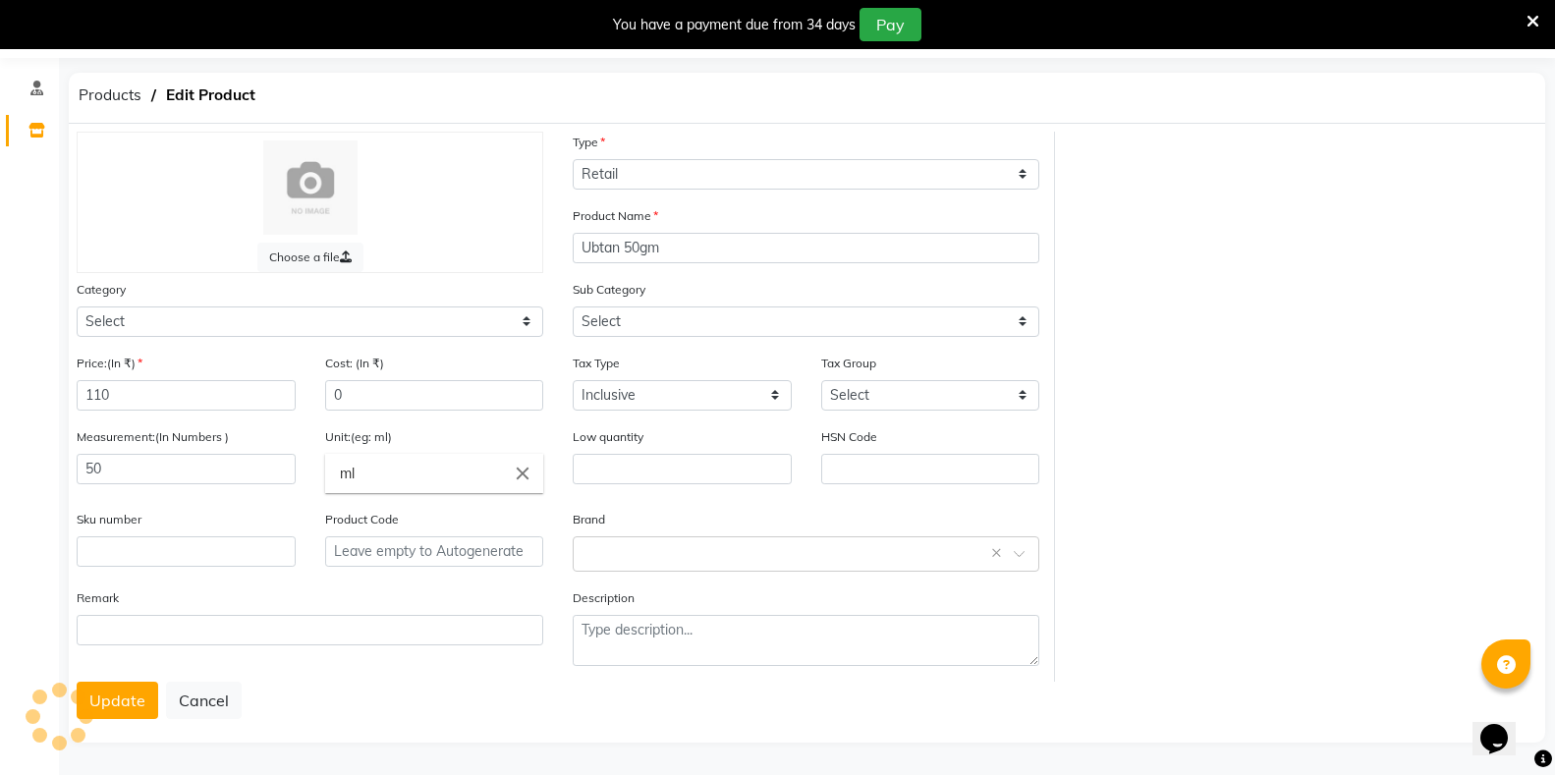
type input "GM"
type input "0"
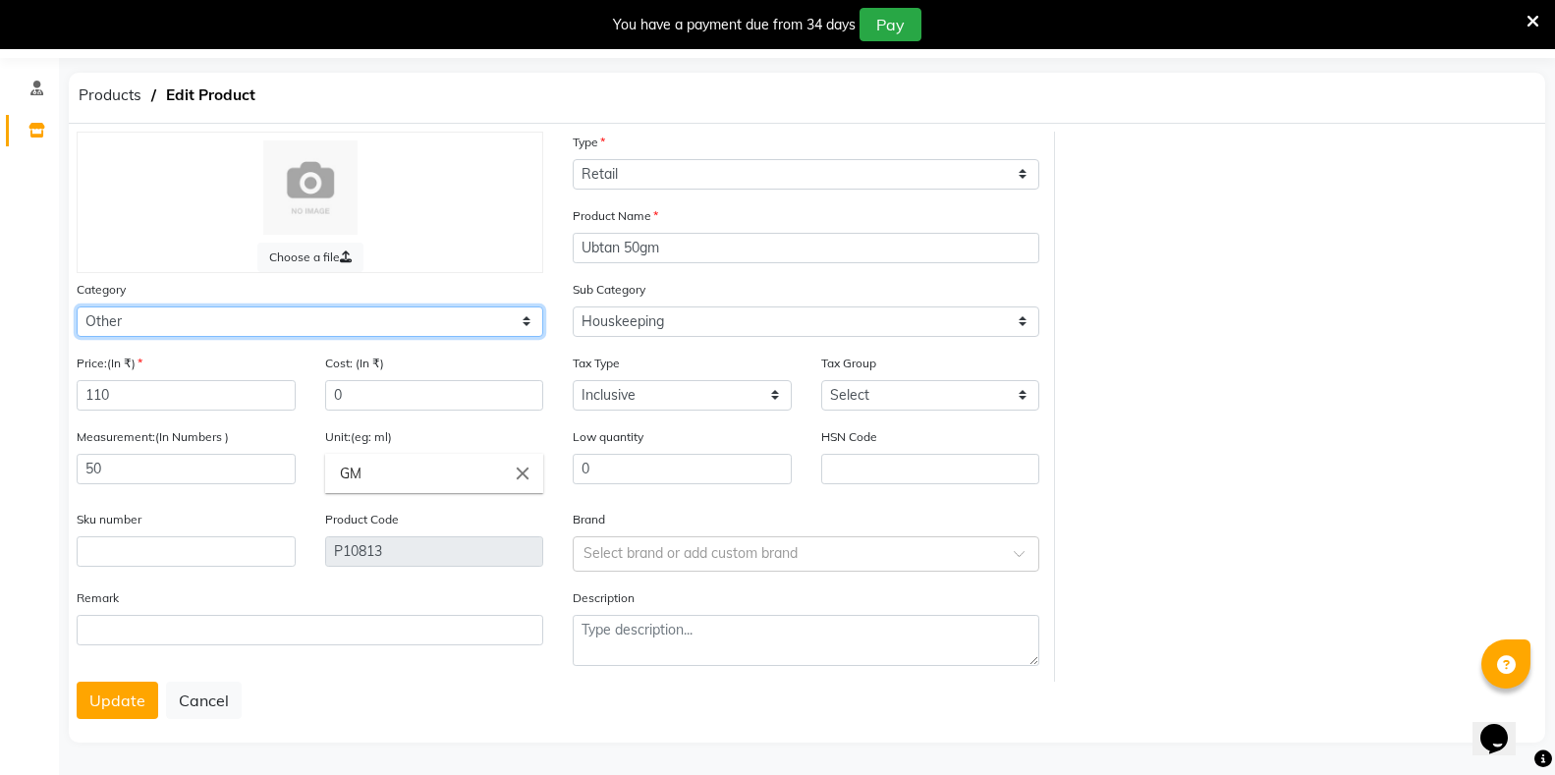
click at [369, 321] on select "Select Hair Skin Makeup Personal Care Appliances Classical Medicine OTC Proprie…" at bounding box center [310, 322] width 467 height 30
click at [77, 307] on select "Select Hair Skin Makeup Personal Care Appliances Classical Medicine OTC Proprie…" at bounding box center [310, 322] width 467 height 30
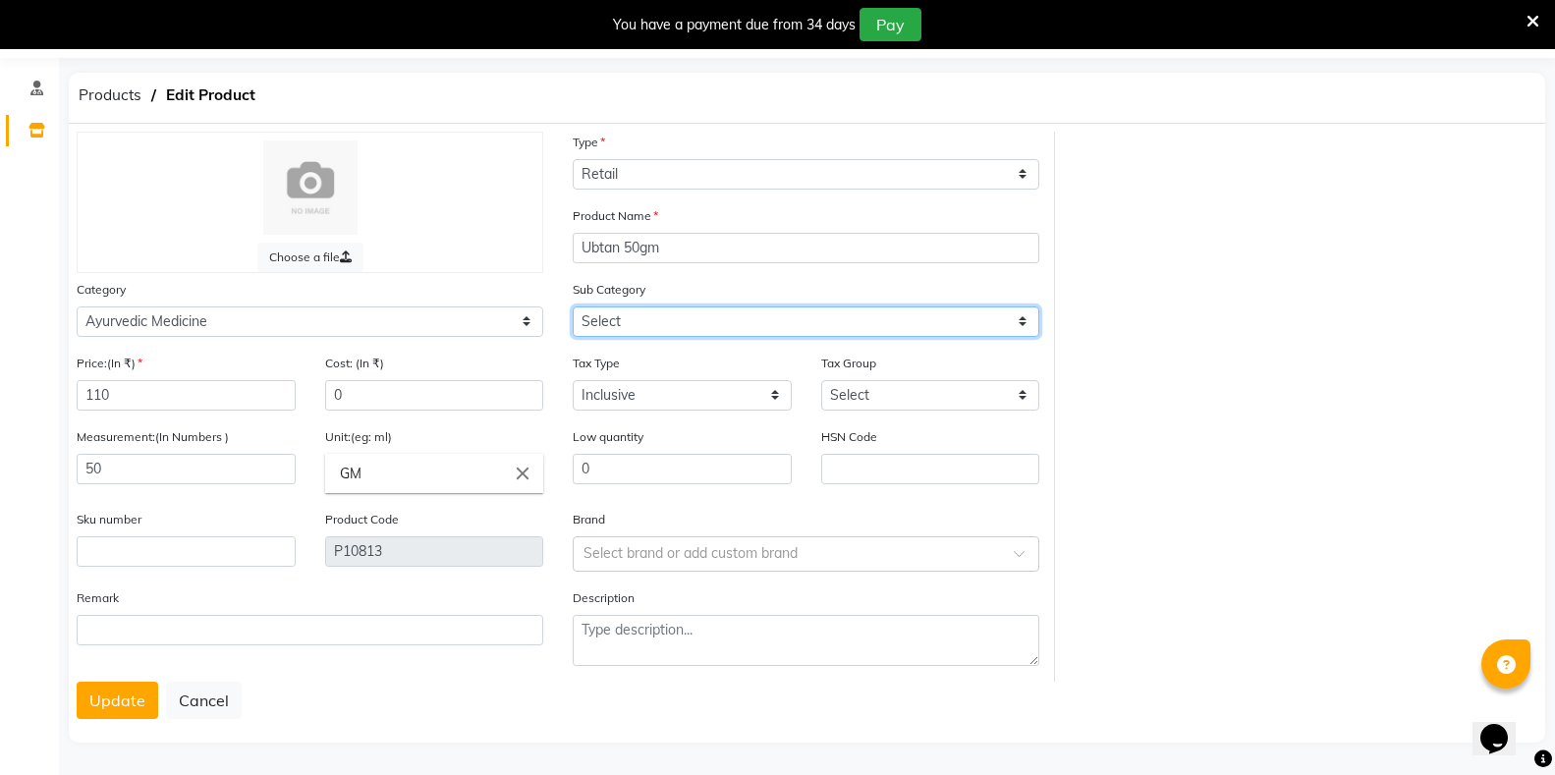
click at [685, 324] on select "Select [PERSON_NAME] OTC Tablet Churnam" at bounding box center [806, 322] width 467 height 30
click at [573, 307] on select "Select [PERSON_NAME] OTC Tablet Churnam" at bounding box center [806, 322] width 467 height 30
click at [138, 696] on button "Update" at bounding box center [118, 700] width 82 height 37
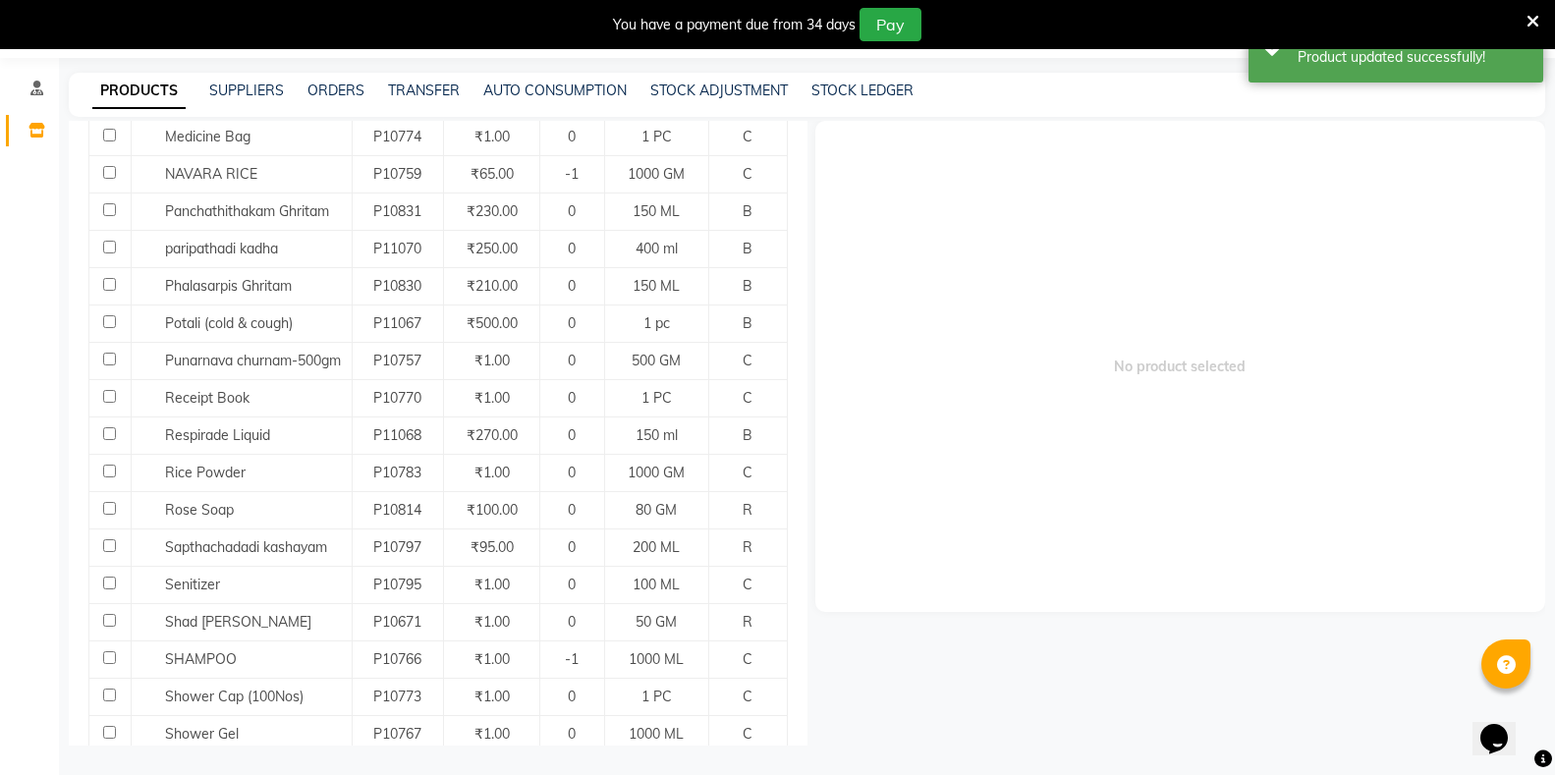
scroll to position [1562, 0]
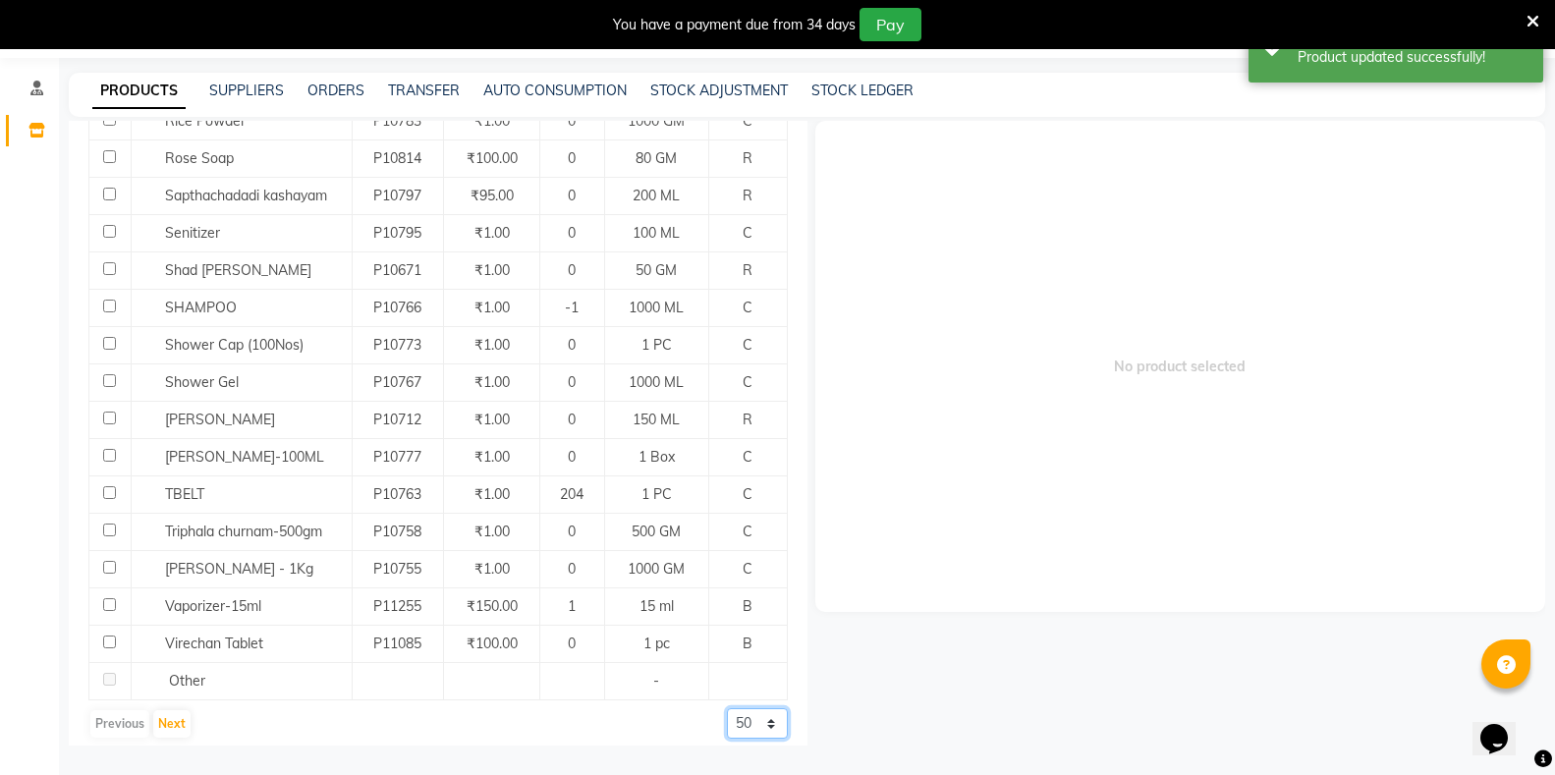
click at [727, 710] on select "50 100 500" at bounding box center [757, 723] width 61 height 30
click at [727, 708] on select "50 100 500" at bounding box center [757, 723] width 61 height 30
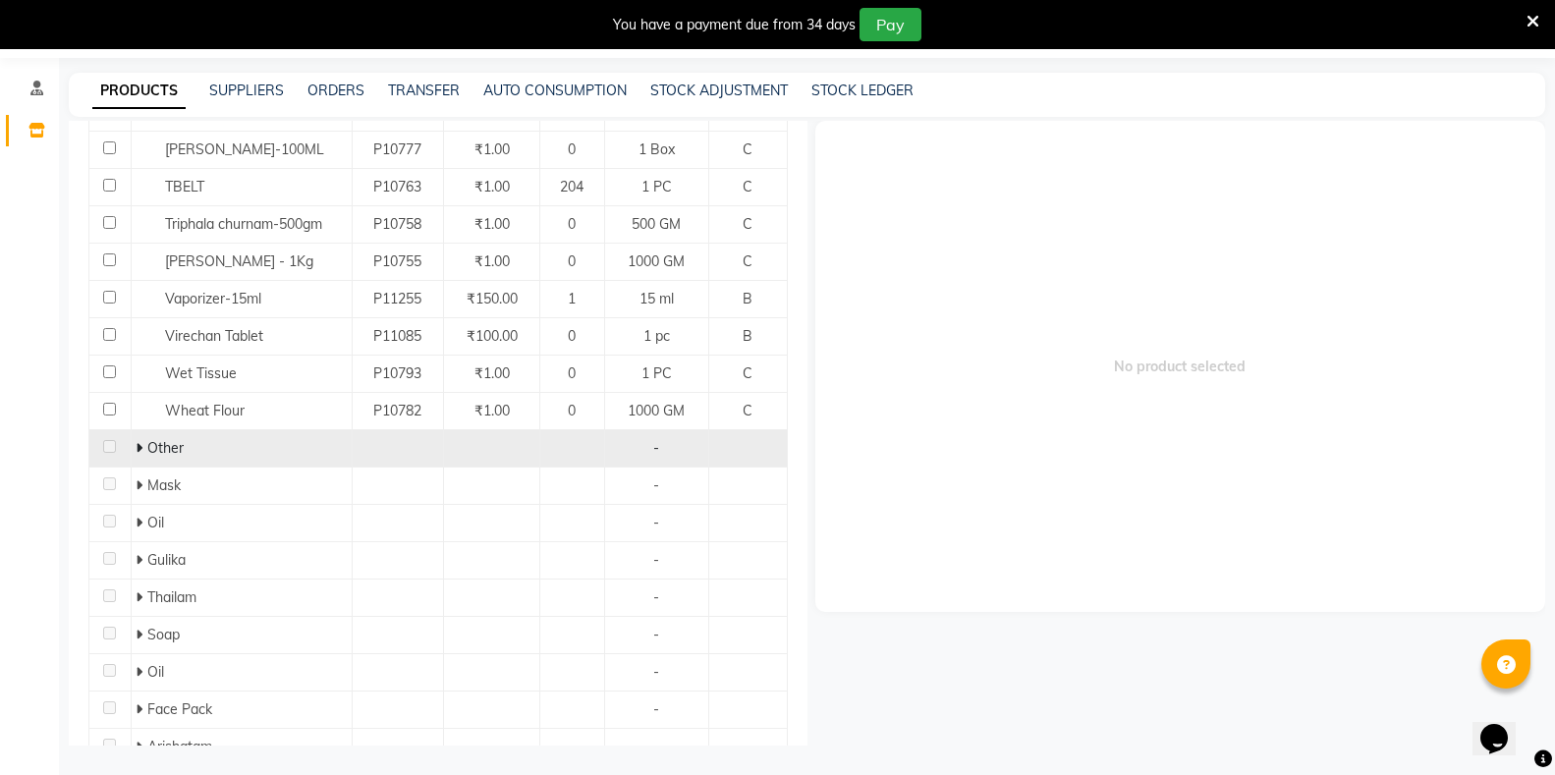
scroll to position [1857, 0]
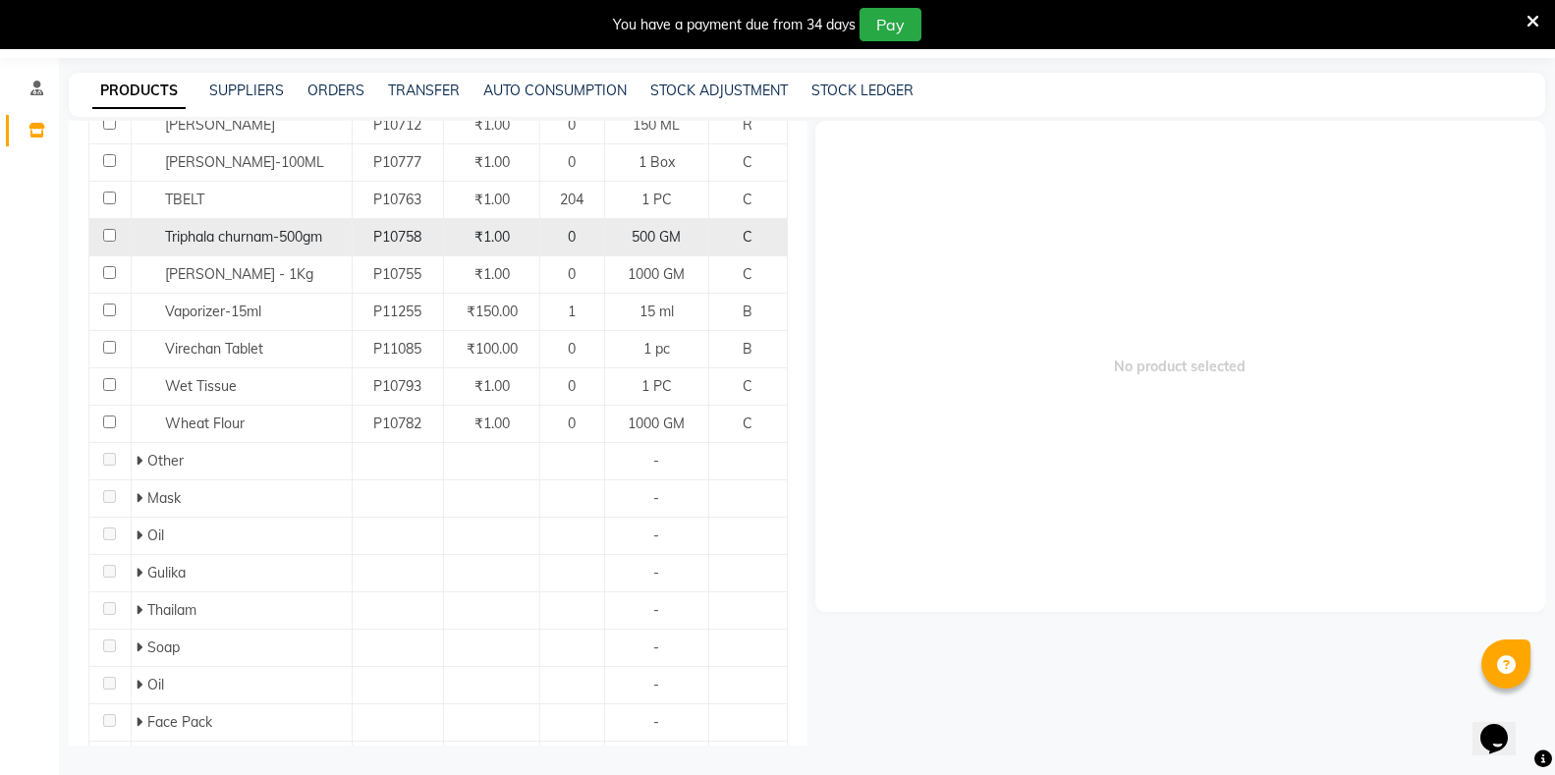
click at [115, 229] on input "checkbox" at bounding box center [109, 235] width 13 height 13
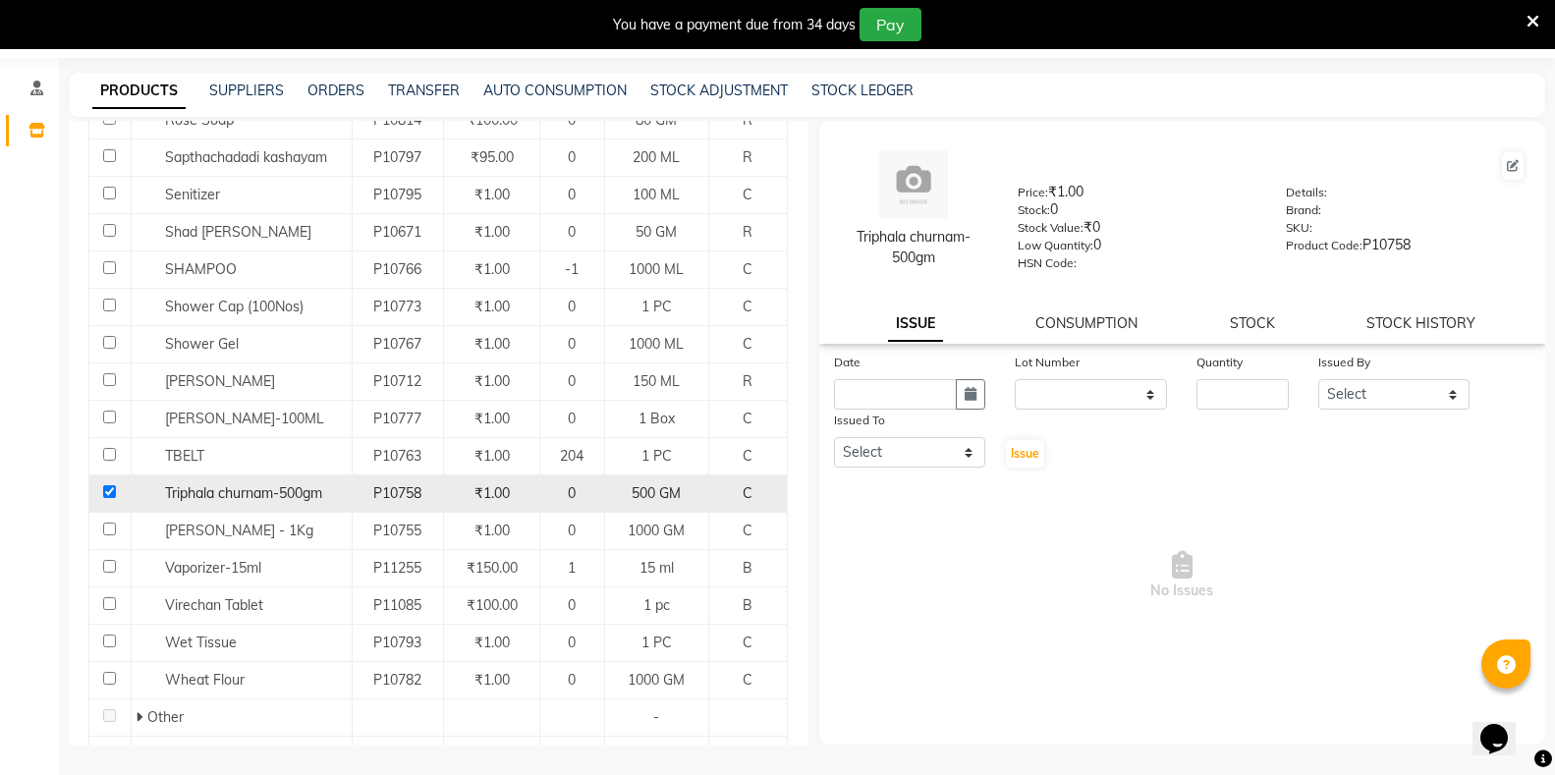
scroll to position [1562, 0]
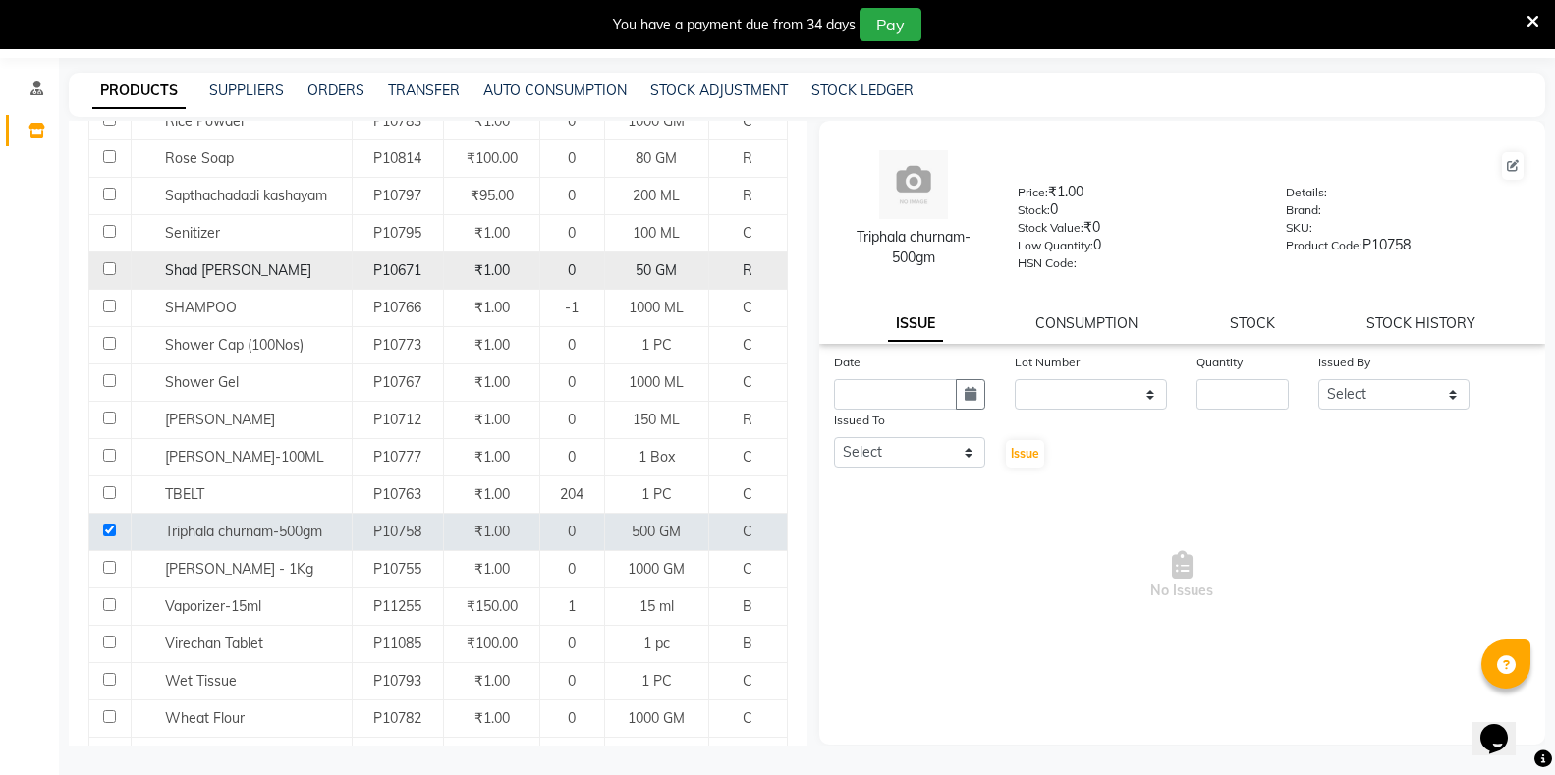
click at [108, 262] on input "checkbox" at bounding box center [109, 268] width 13 height 13
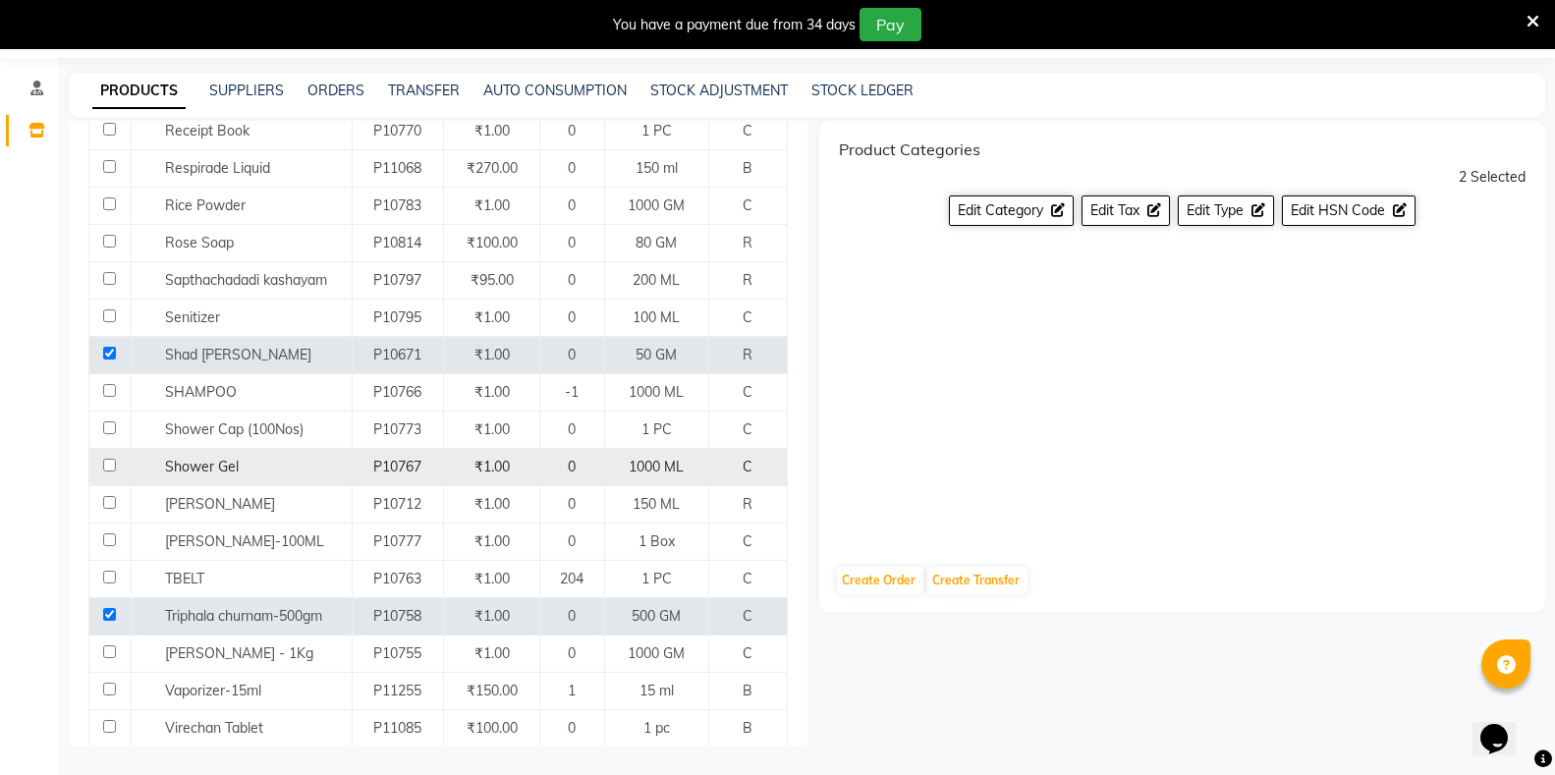
scroll to position [1366, 0]
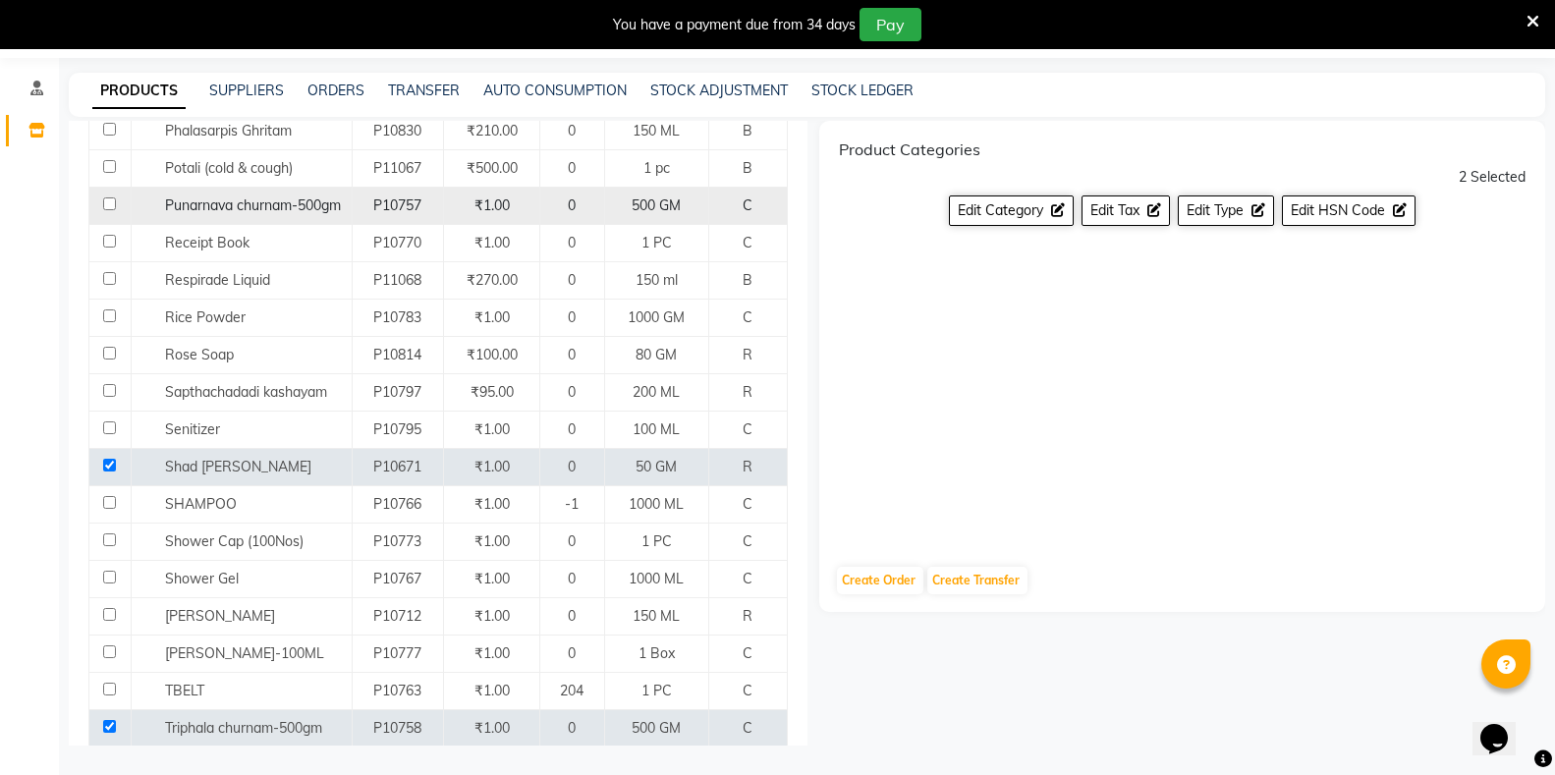
click at [109, 197] on input "checkbox" at bounding box center [109, 203] width 13 height 13
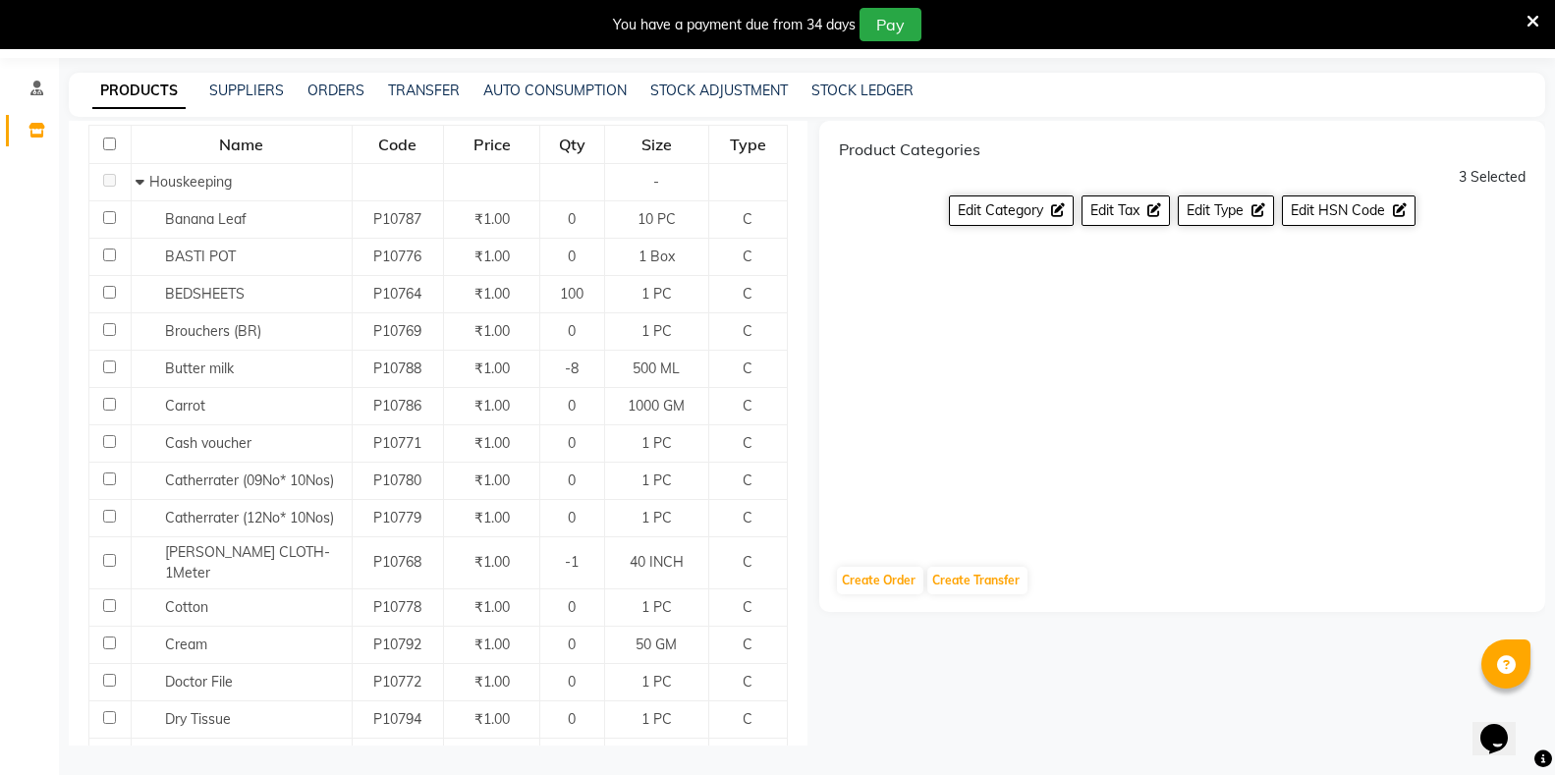
scroll to position [187, 0]
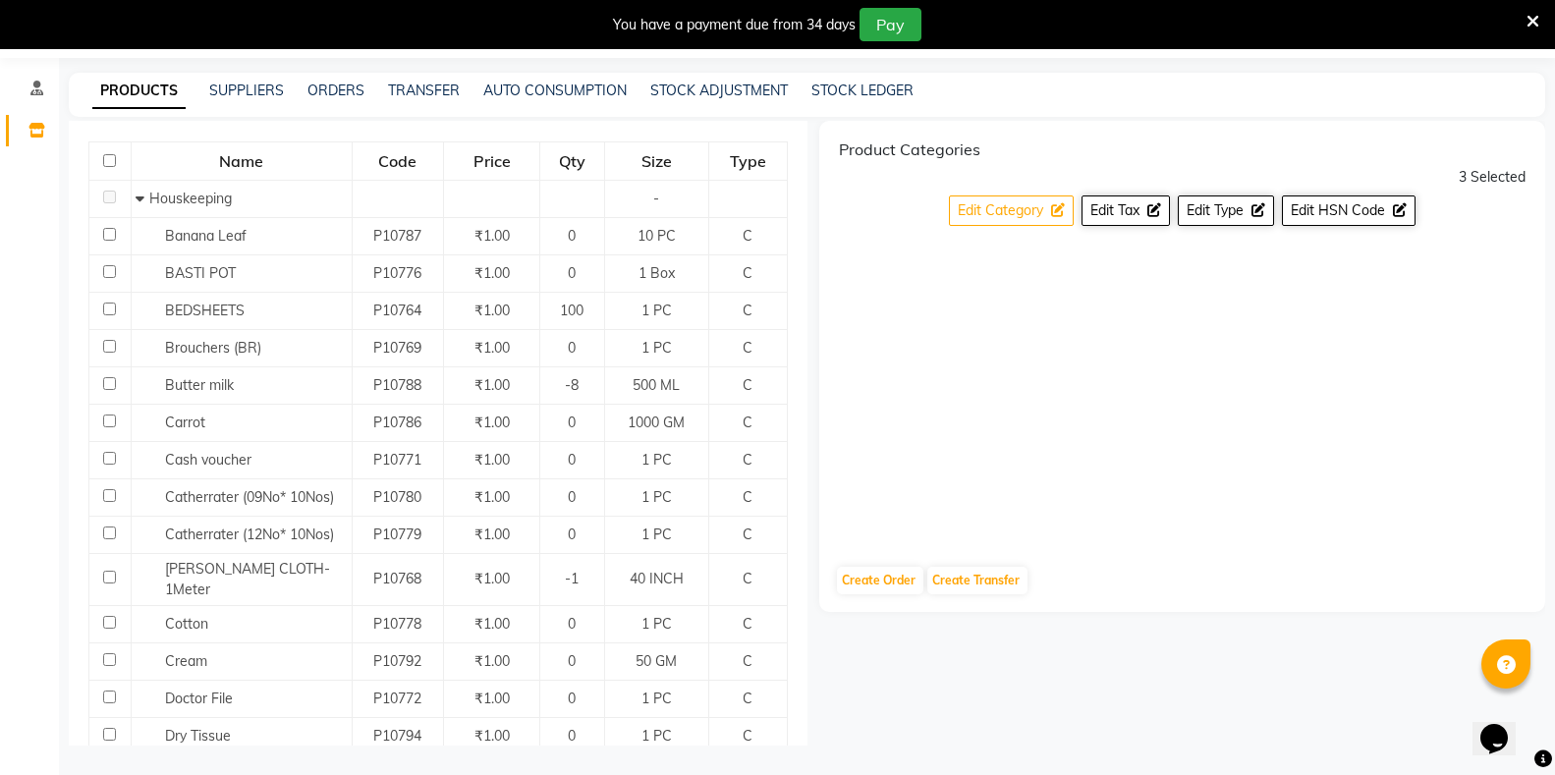
click at [1005, 201] on span "Edit Category" at bounding box center [1000, 210] width 85 height 18
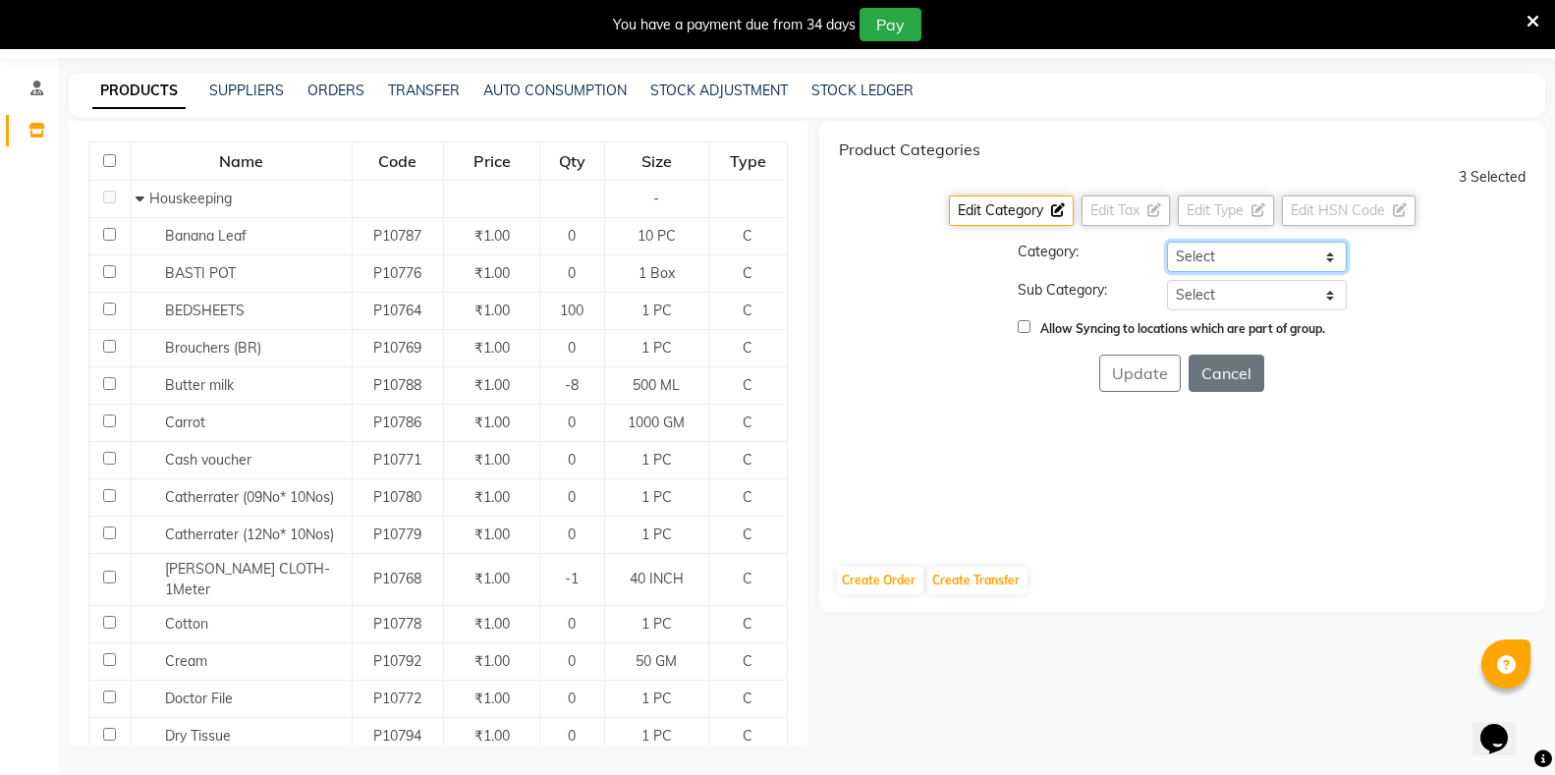
click at [1191, 260] on select "Select Hair Skin Makeup Personal Care Appliances Classical Medicine OTC Proprie…" at bounding box center [1257, 257] width 180 height 30
click at [1167, 242] on select "Select Hair Skin Makeup Personal Care Appliances Classical Medicine OTC Proprie…" at bounding box center [1257, 257] width 180 height 30
click at [1230, 300] on select "Select [PERSON_NAME] OTC Tablet Churnam" at bounding box center [1257, 295] width 180 height 30
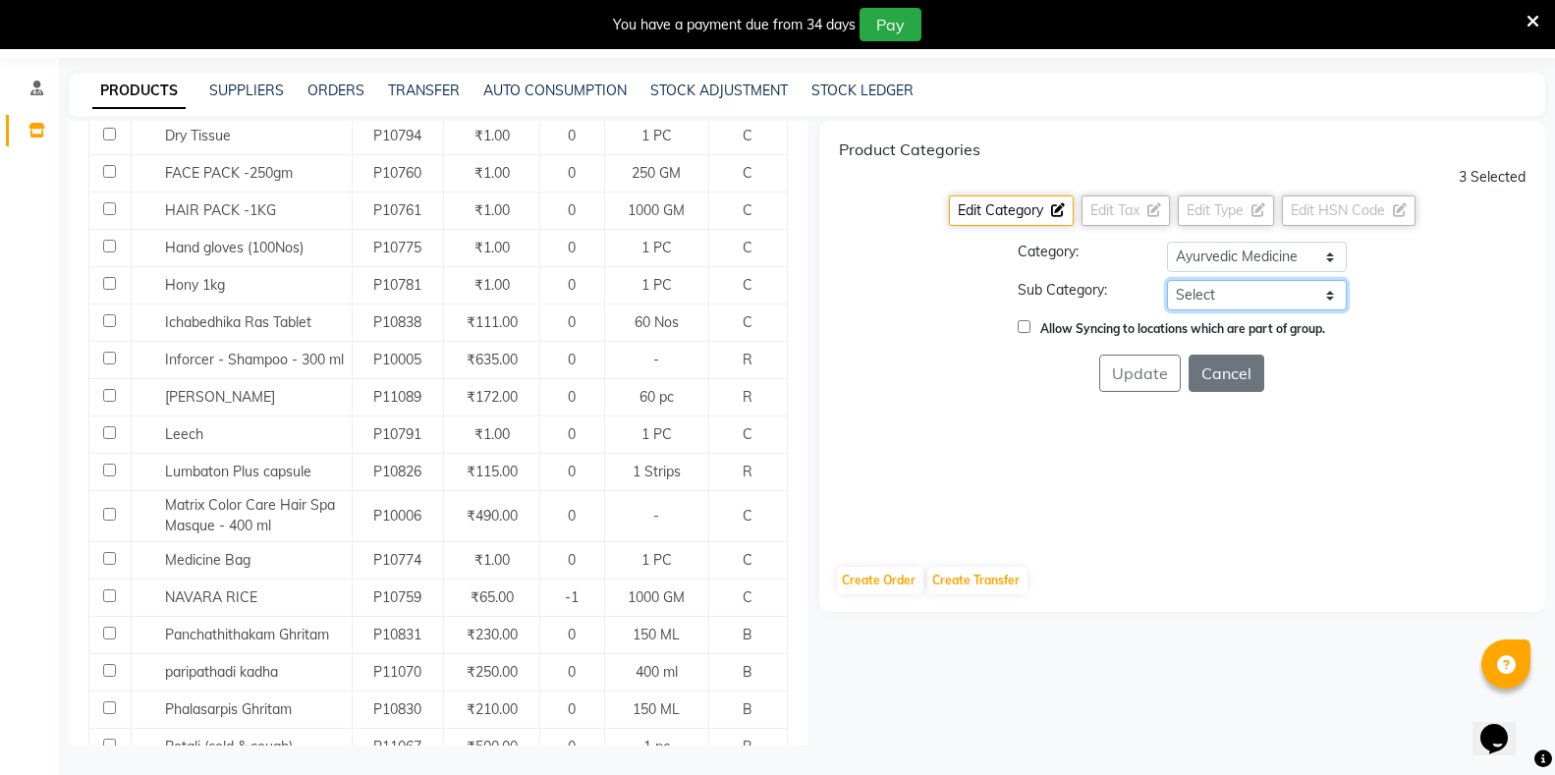
scroll to position [973, 0]
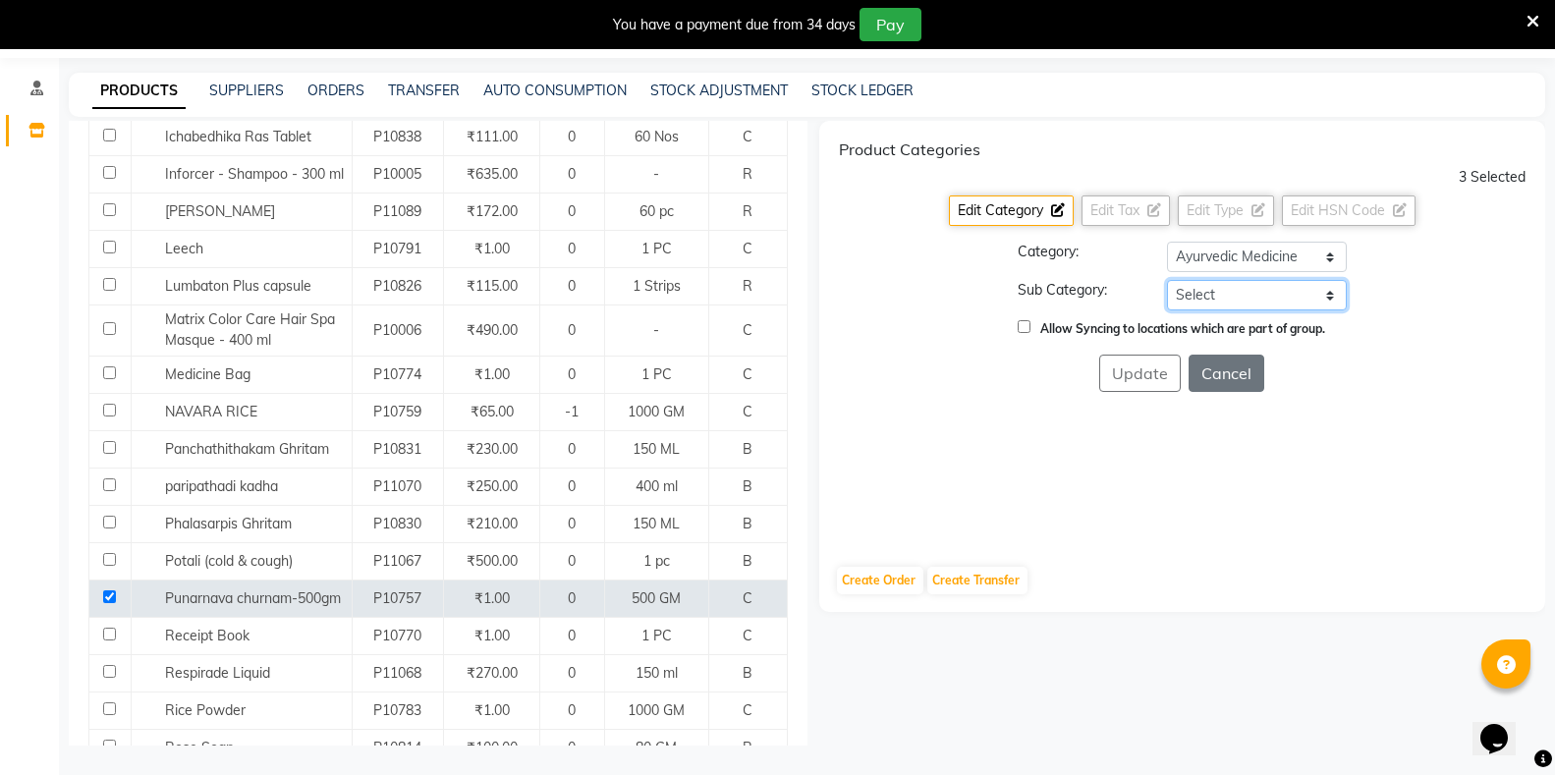
click at [1198, 294] on select "Select [PERSON_NAME] OTC Tablet Churnam" at bounding box center [1257, 295] width 180 height 30
click at [1167, 280] on select "Select [PERSON_NAME] OTC Tablet Churnam" at bounding box center [1257, 295] width 180 height 30
click at [1161, 378] on button "Update" at bounding box center [1140, 373] width 82 height 37
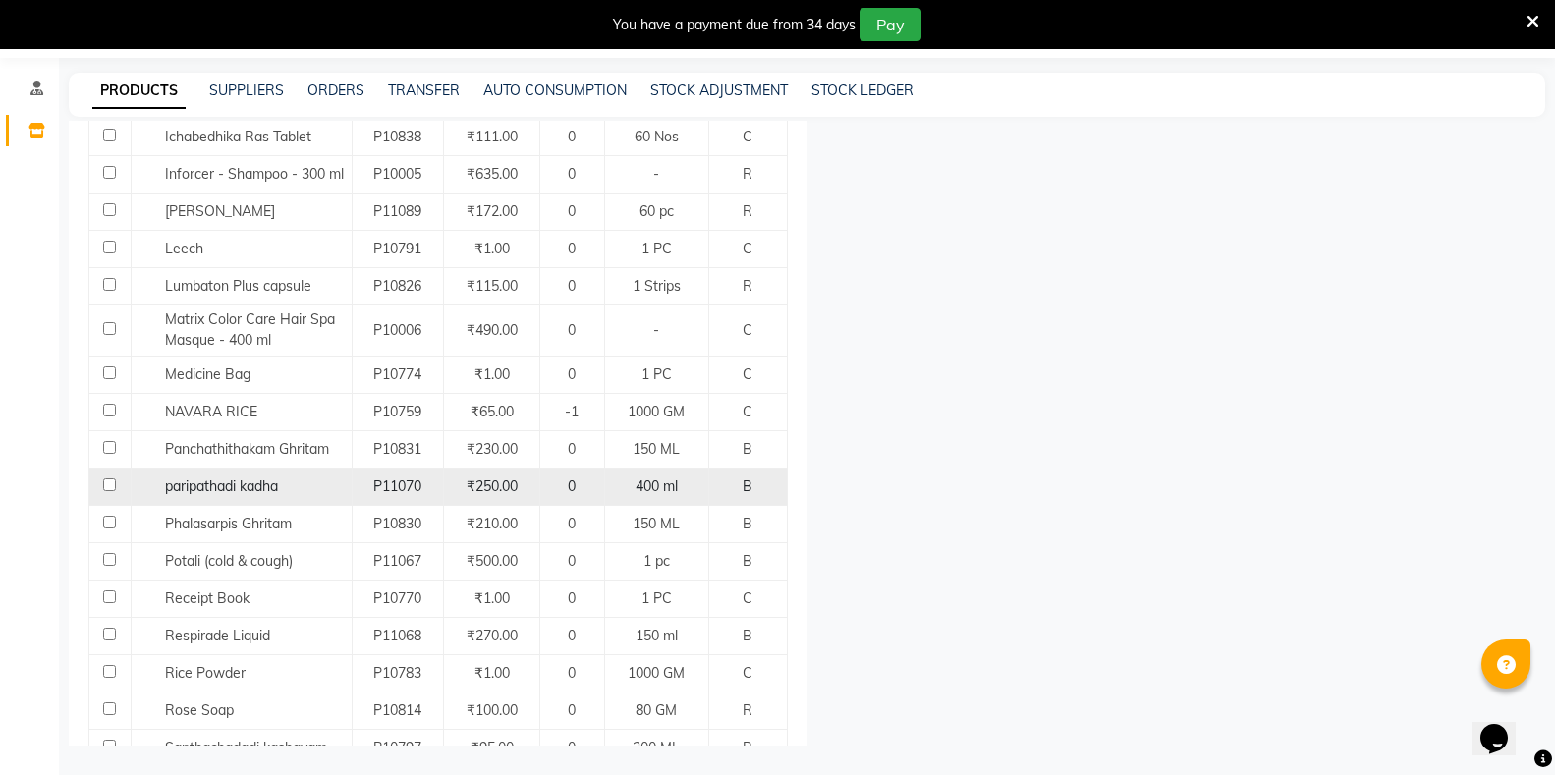
click at [105, 479] on input "checkbox" at bounding box center [109, 485] width 13 height 13
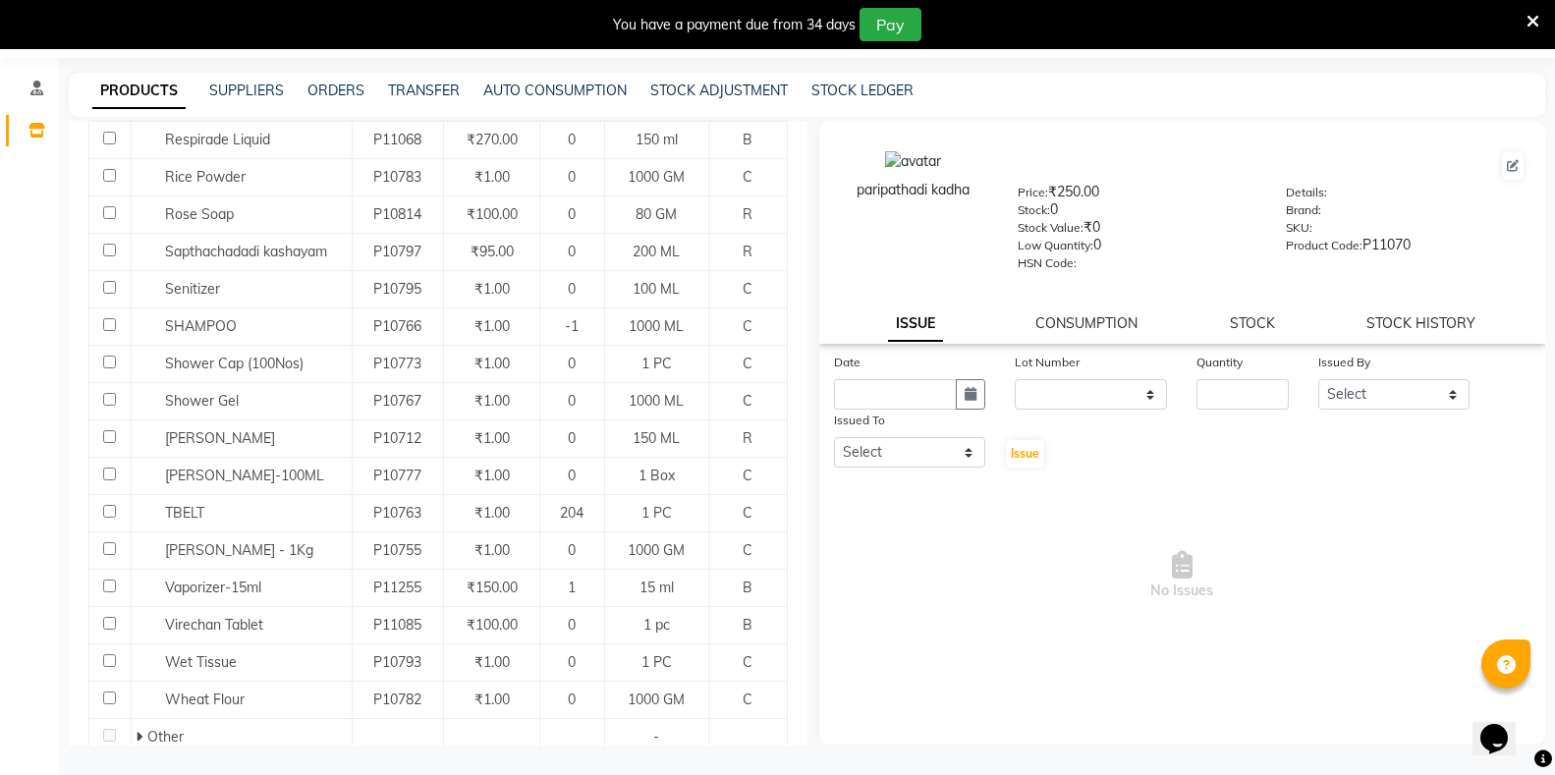
scroll to position [1474, 0]
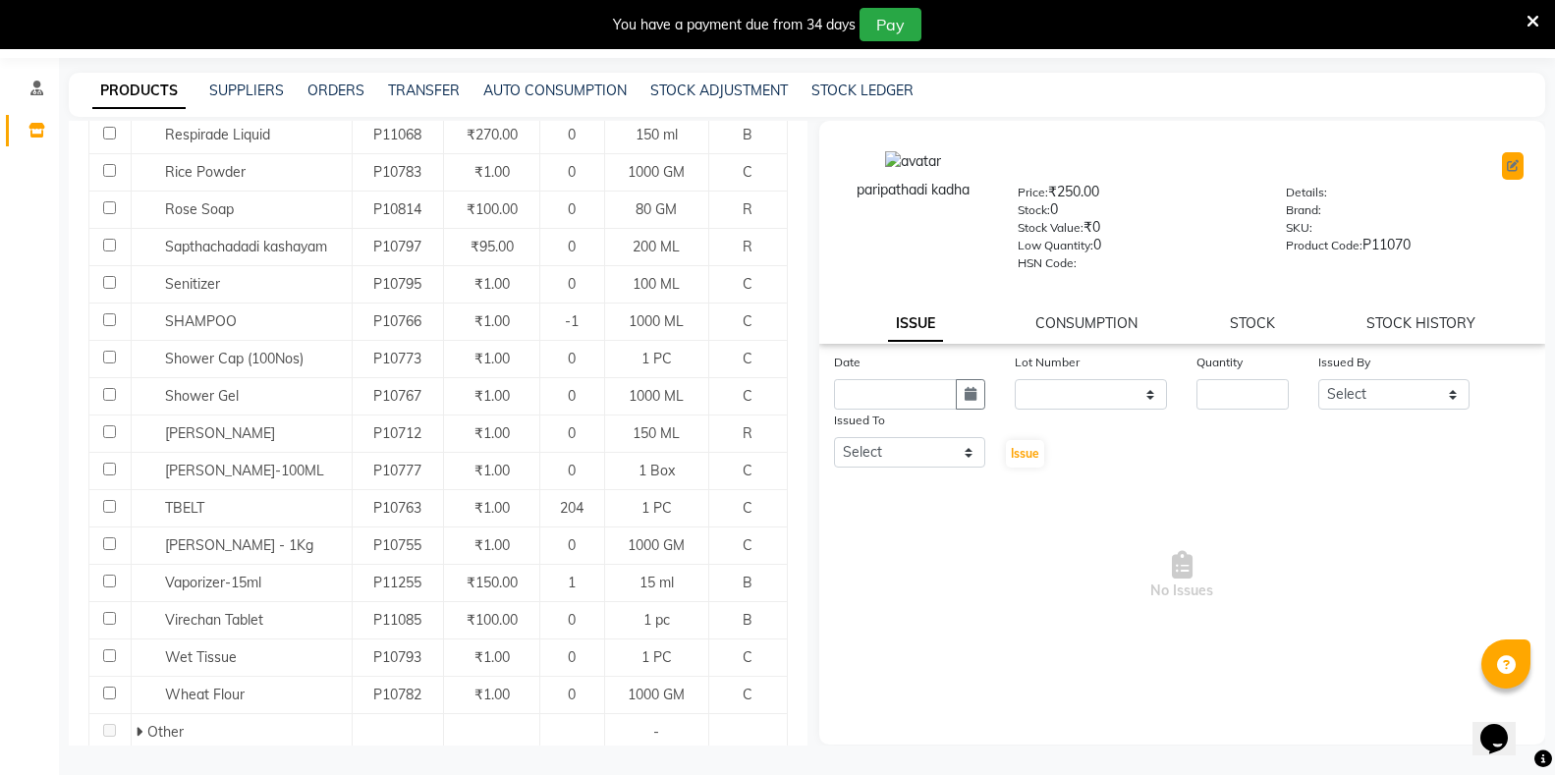
click at [1509, 170] on icon at bounding box center [1513, 166] width 12 height 12
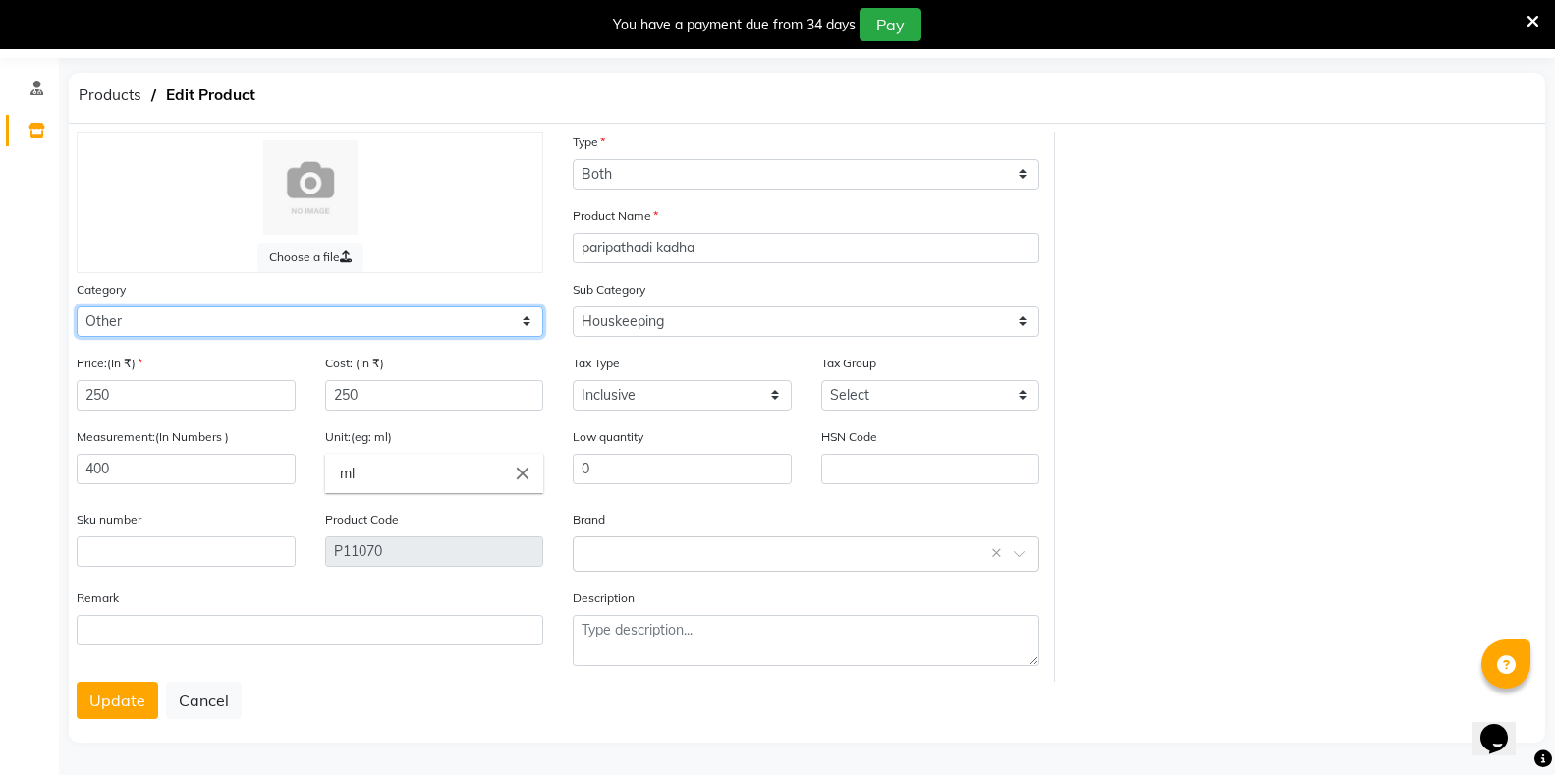
click at [138, 328] on select "Select Hair Skin Makeup Personal Care Appliances Classical Medicine OTC Proprie…" at bounding box center [310, 322] width 467 height 30
click at [77, 307] on select "Select Hair Skin Makeup Personal Care Appliances Classical Medicine OTC Proprie…" at bounding box center [310, 322] width 467 height 30
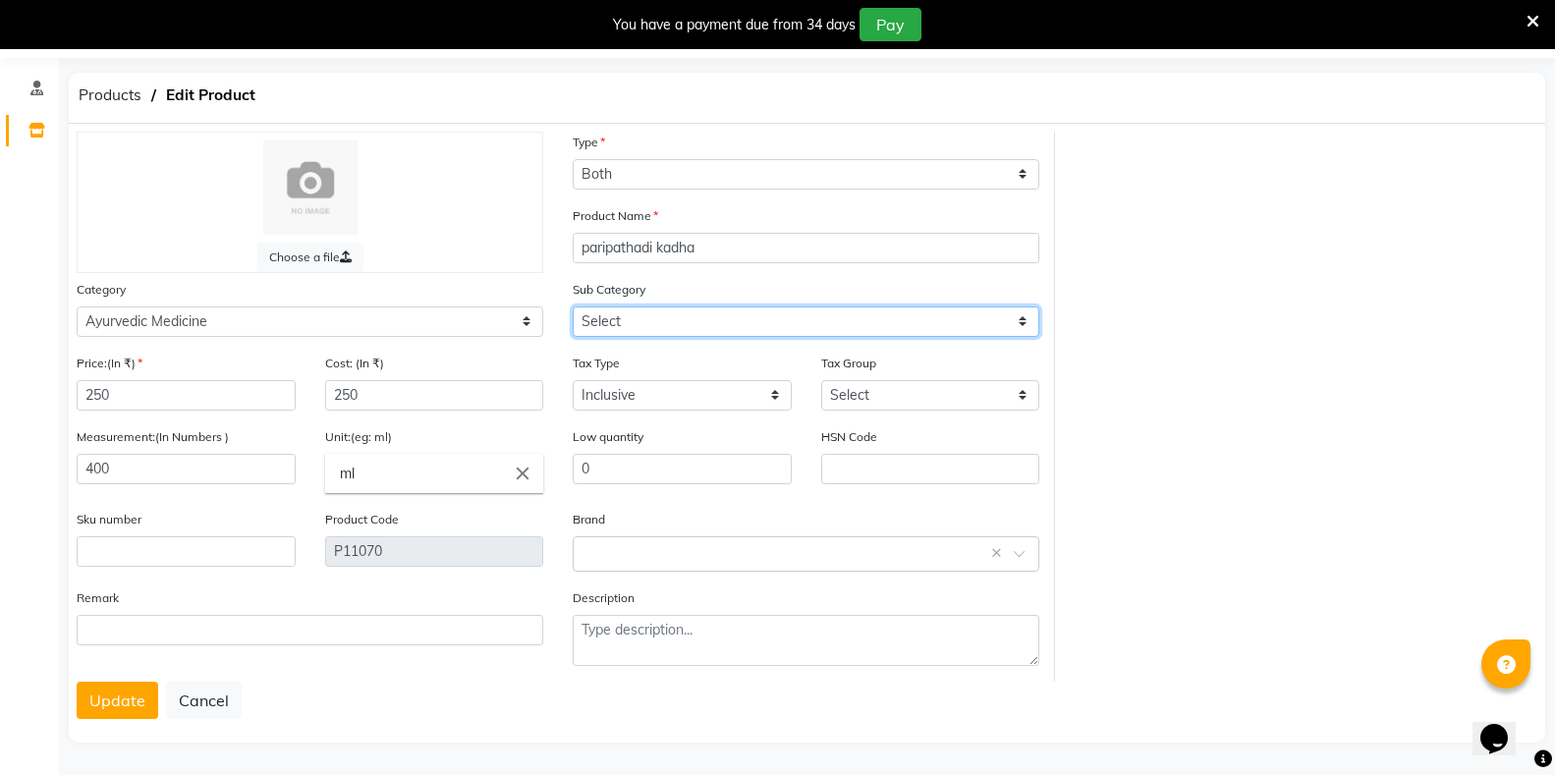
click at [602, 318] on select "Select [PERSON_NAME] OTC Tablet Churnam" at bounding box center [806, 322] width 467 height 30
click at [573, 307] on select "Select [PERSON_NAME] OTC Tablet Churnam" at bounding box center [806, 322] width 467 height 30
click at [97, 709] on button "Update" at bounding box center [118, 700] width 82 height 37
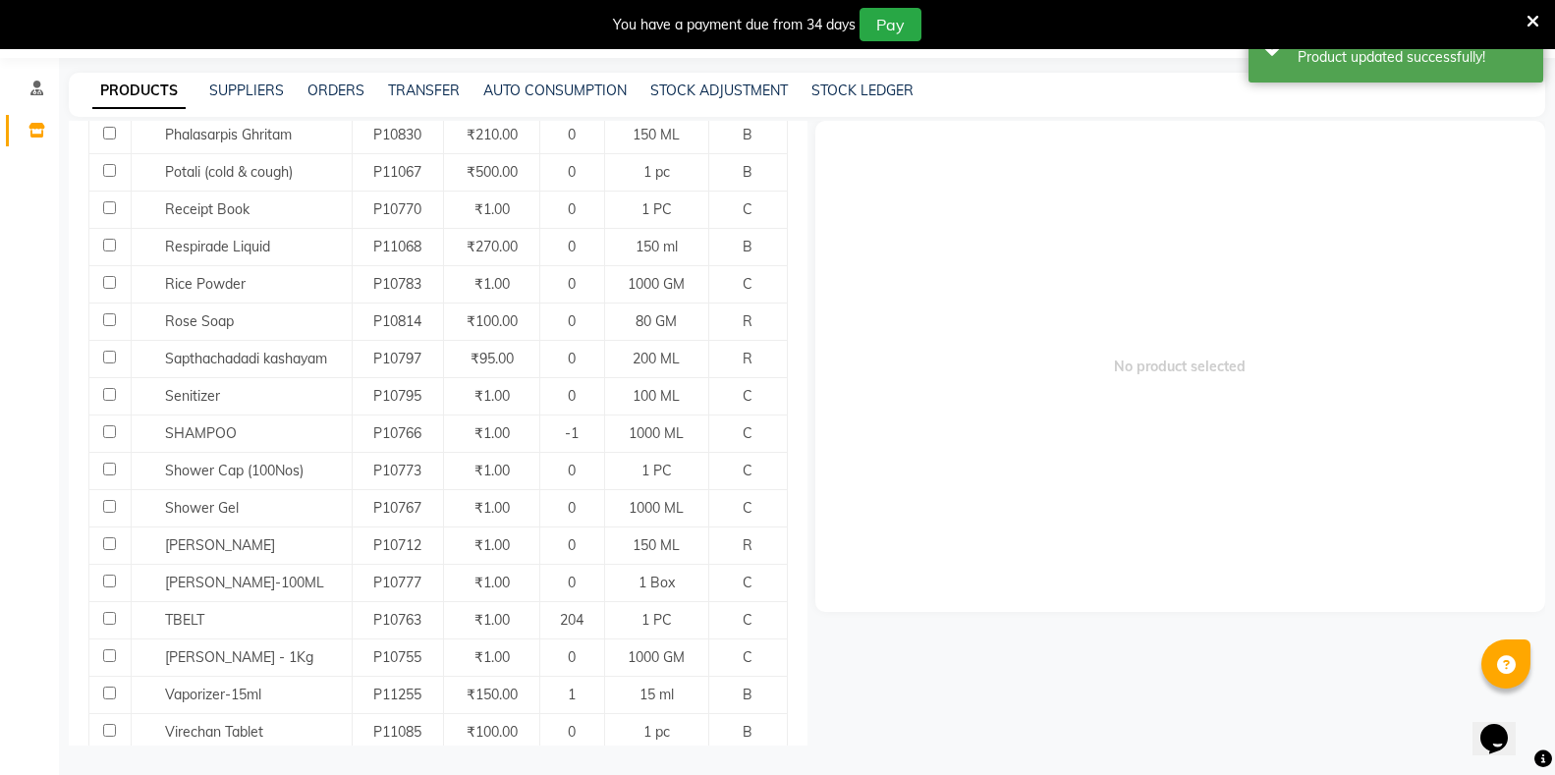
scroll to position [1474, 0]
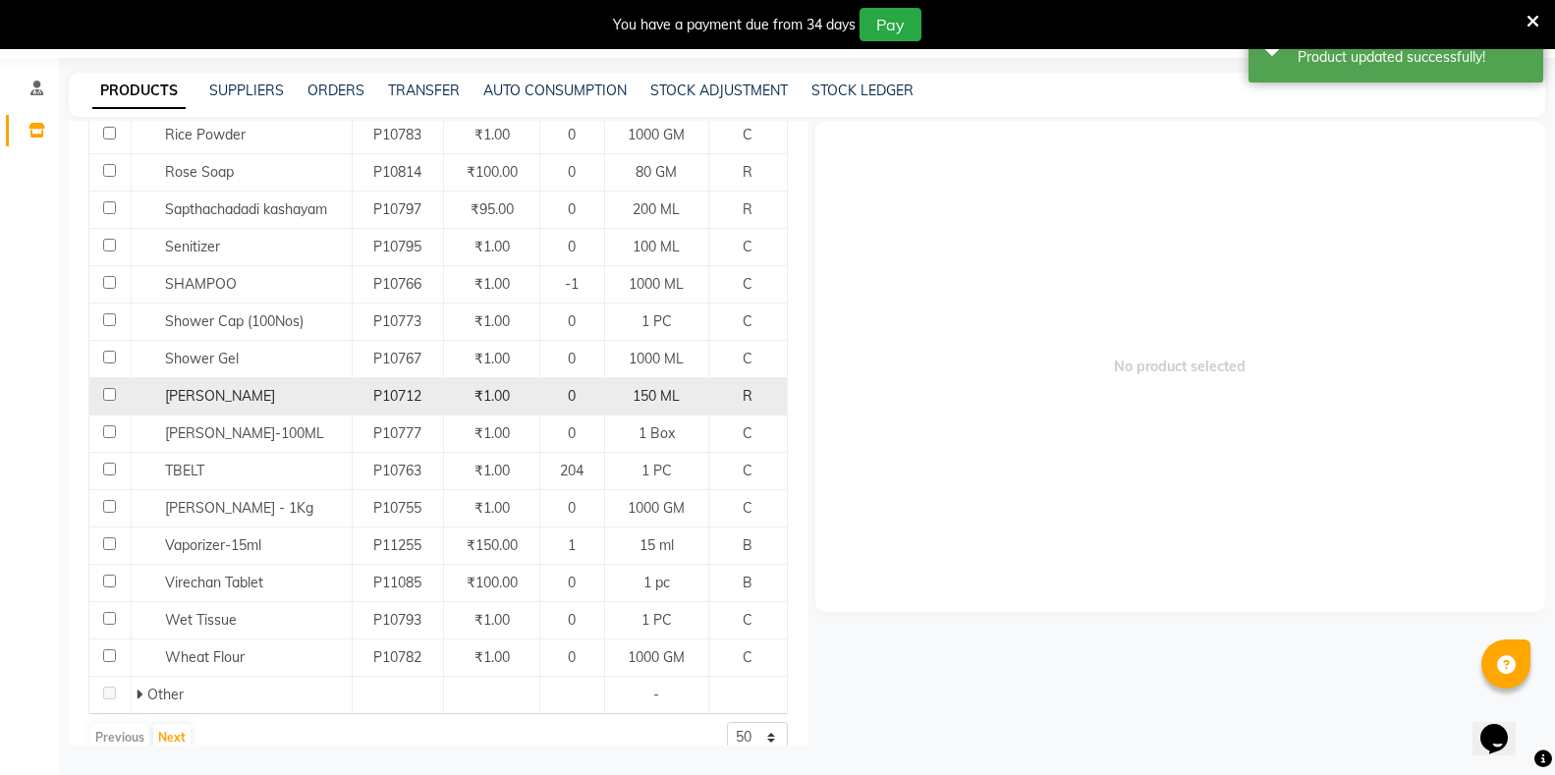
click at [105, 388] on input "checkbox" at bounding box center [109, 394] width 13 height 13
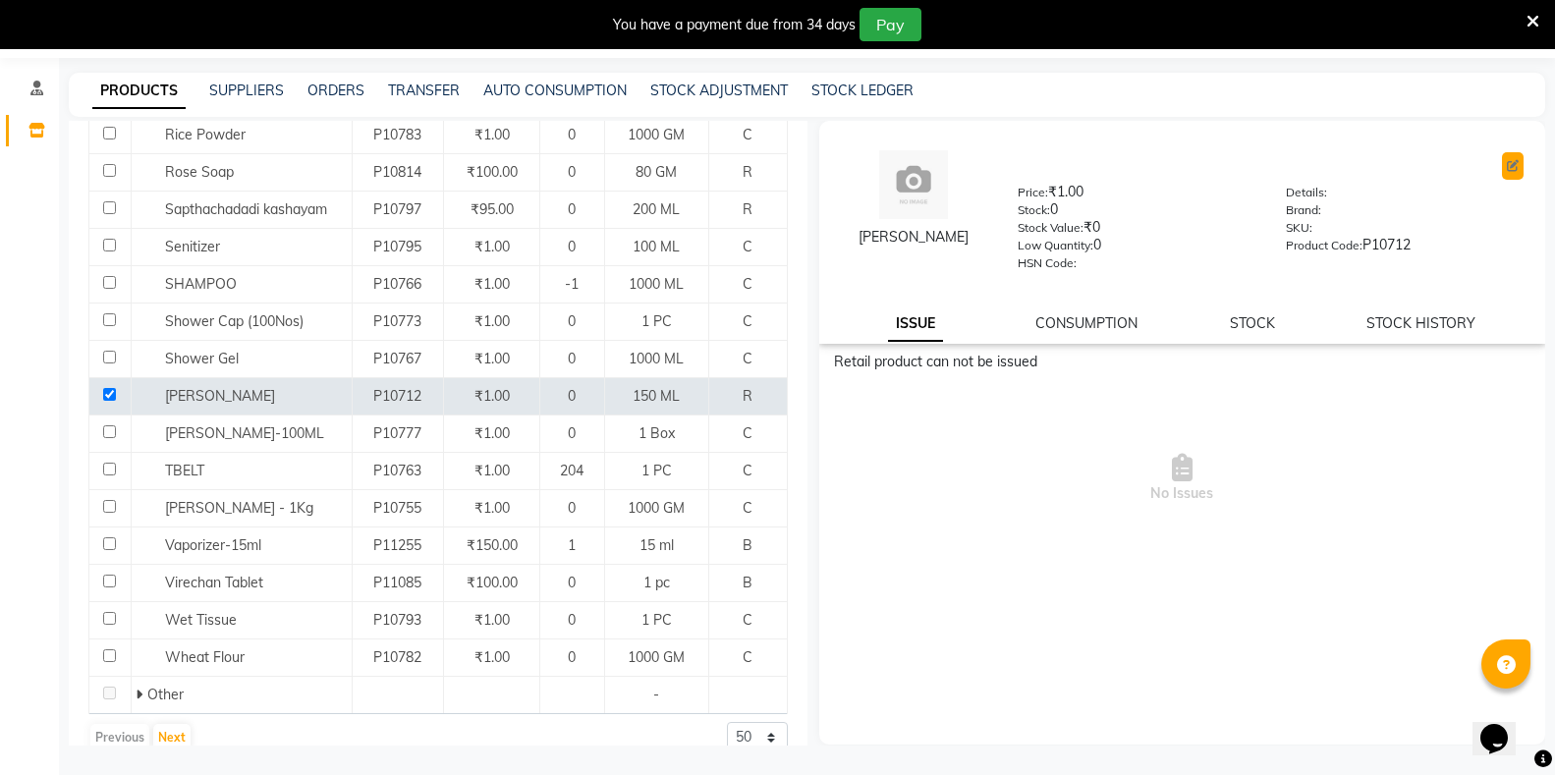
click at [1510, 162] on icon at bounding box center [1513, 166] width 12 height 12
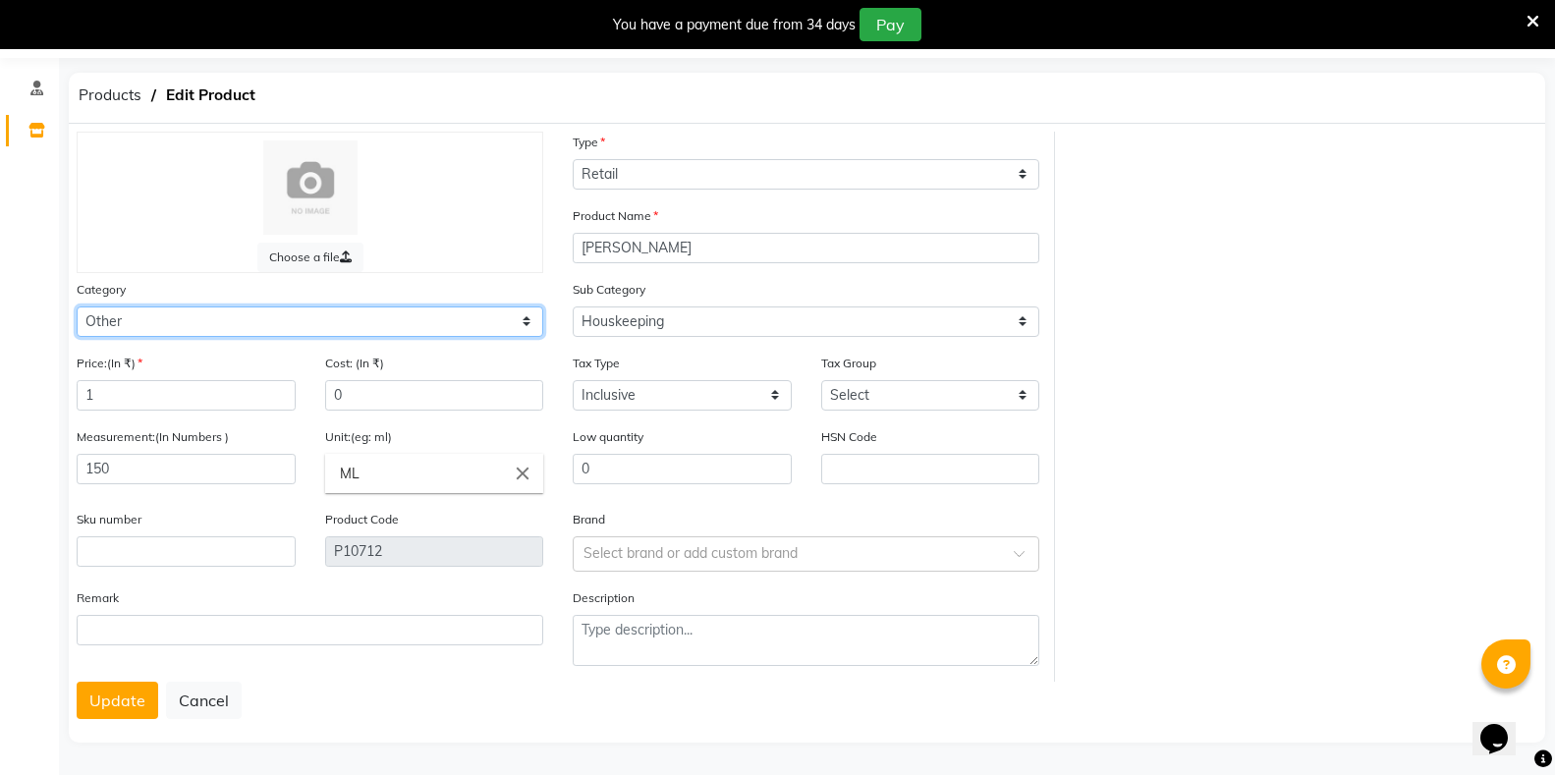
click at [390, 329] on select "Select Hair Skin Makeup Personal Care Appliances Classical Medicine OTC Proprie…" at bounding box center [310, 322] width 467 height 30
click at [77, 307] on select "Select Hair Skin Makeup Personal Care Appliances Classical Medicine OTC Proprie…" at bounding box center [310, 322] width 467 height 30
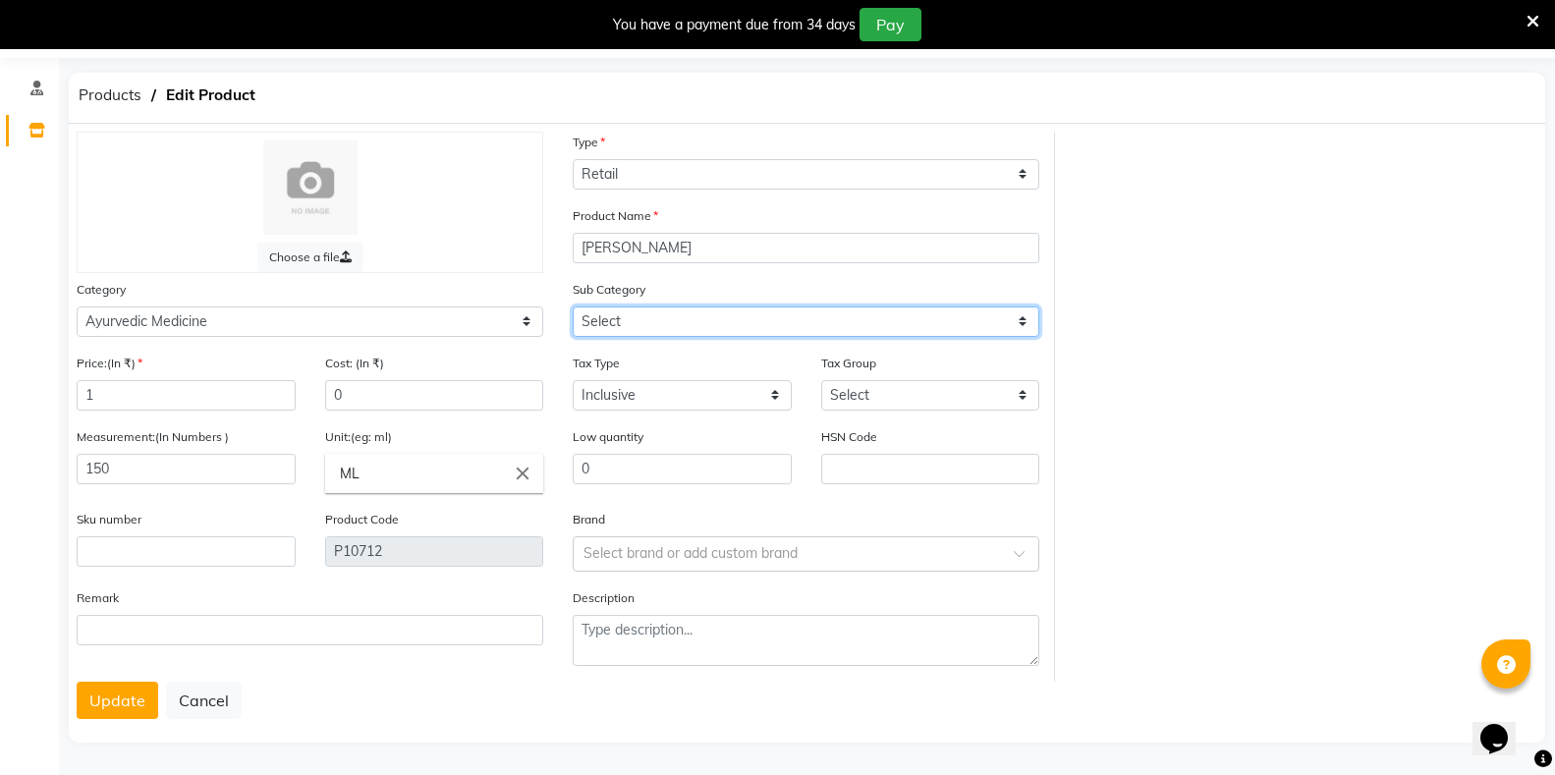
click at [692, 323] on select "Select [PERSON_NAME] OTC Tablet Churnam" at bounding box center [806, 322] width 467 height 30
click at [573, 307] on select "Select [PERSON_NAME] OTC Tablet Churnam" at bounding box center [806, 322] width 467 height 30
click at [106, 702] on button "Update" at bounding box center [118, 700] width 82 height 37
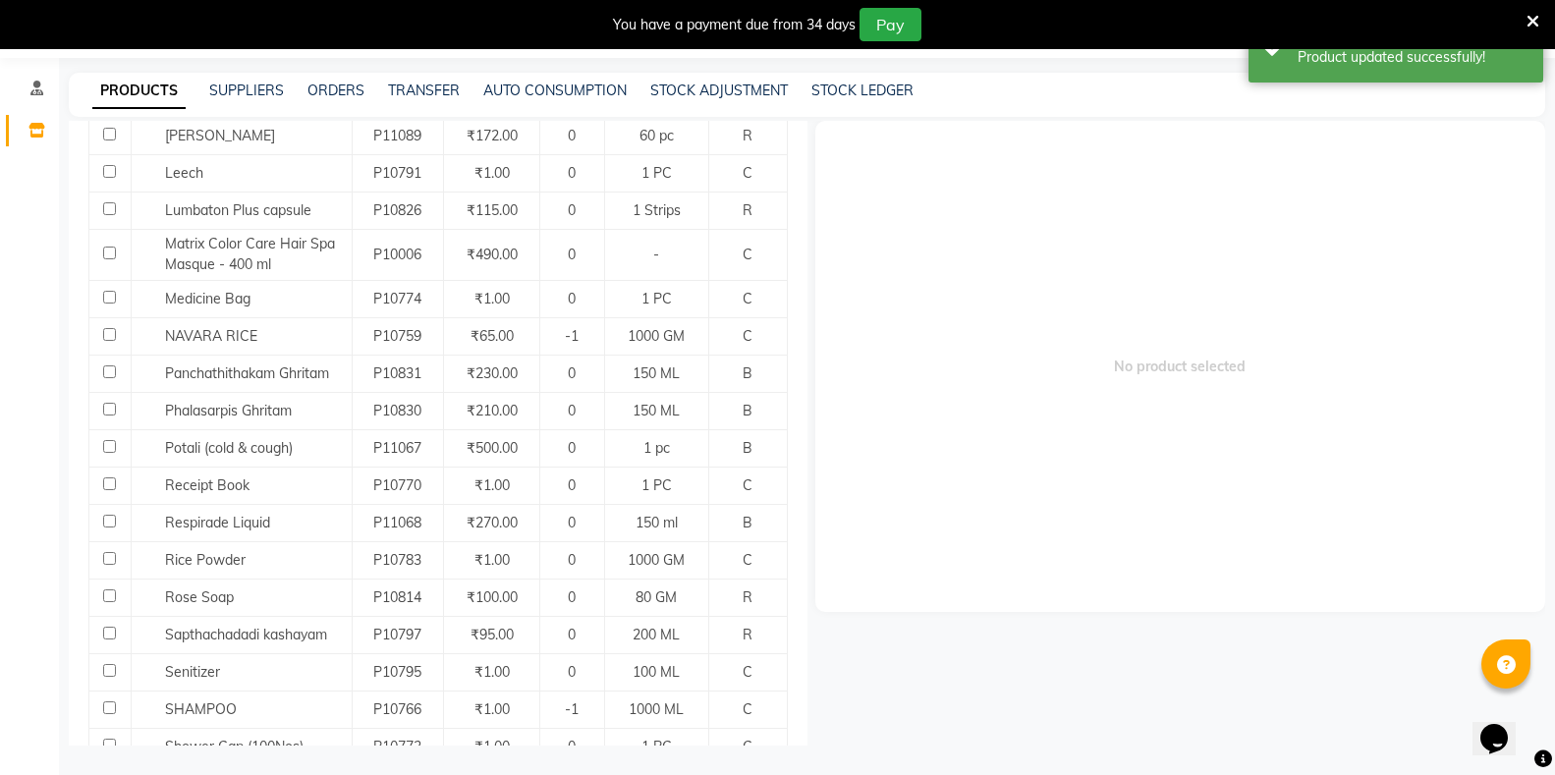
scroll to position [1081, 0]
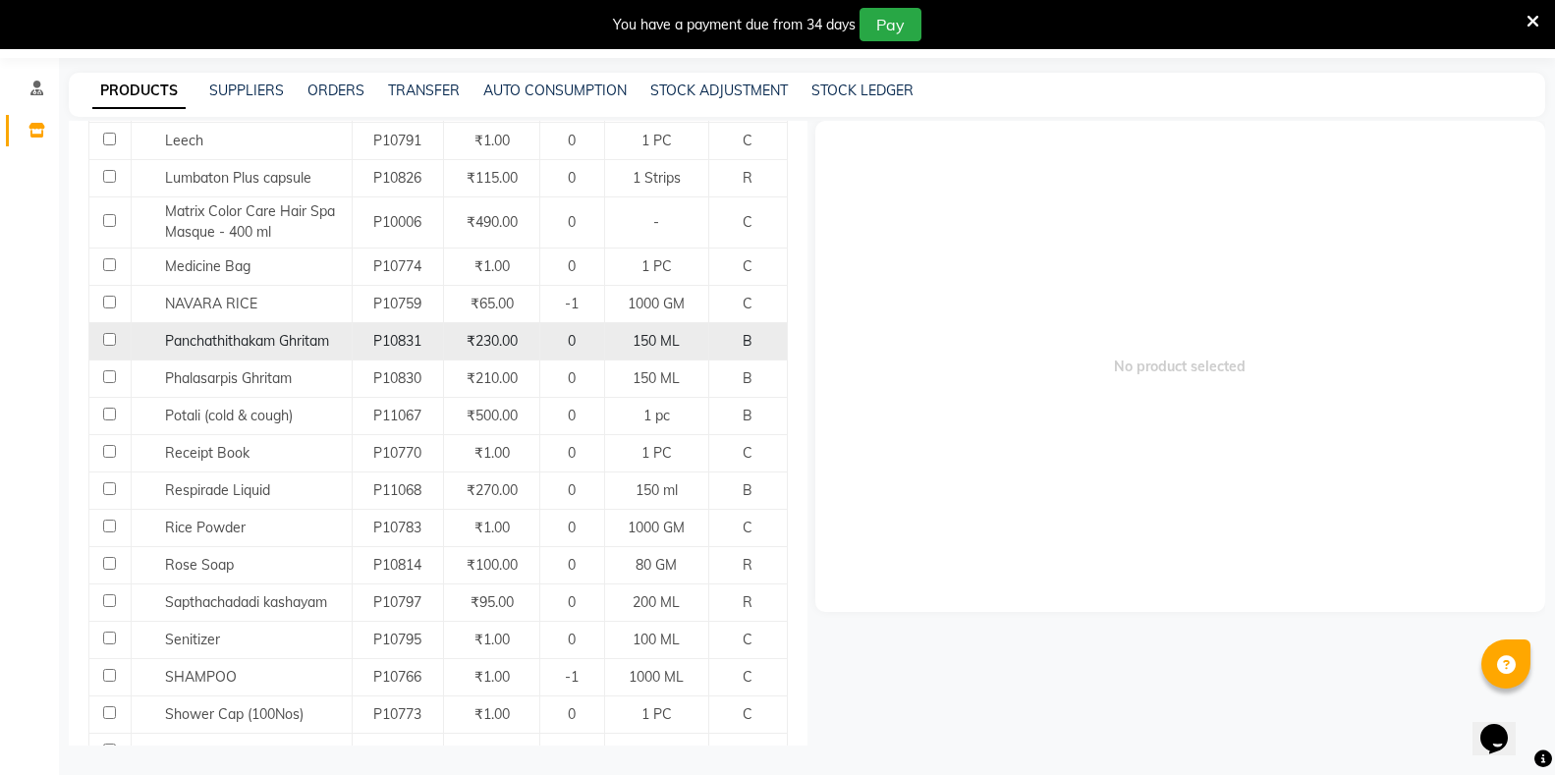
click at [107, 333] on input "checkbox" at bounding box center [109, 339] width 13 height 13
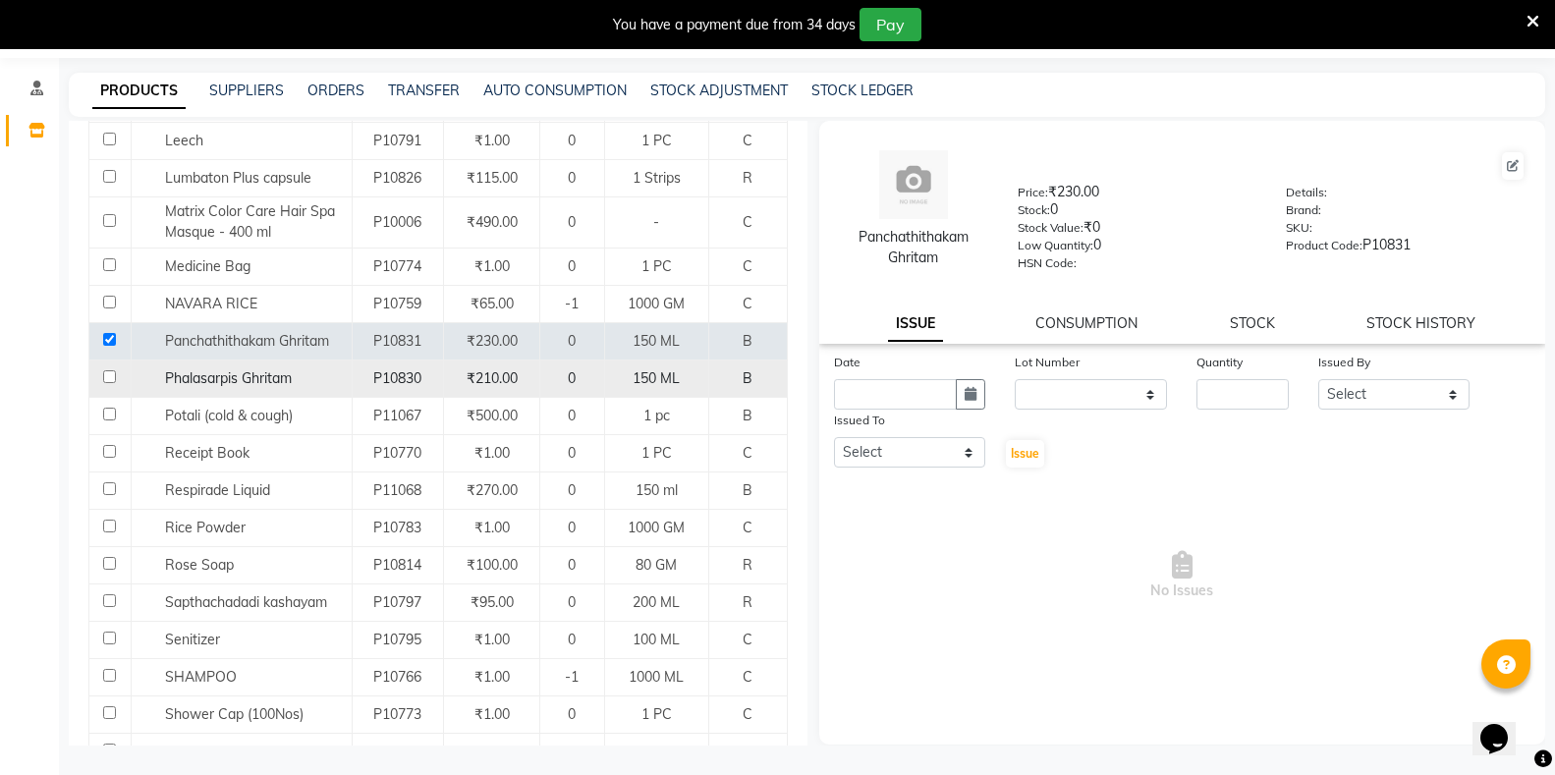
click at [106, 370] on input "checkbox" at bounding box center [109, 376] width 13 height 13
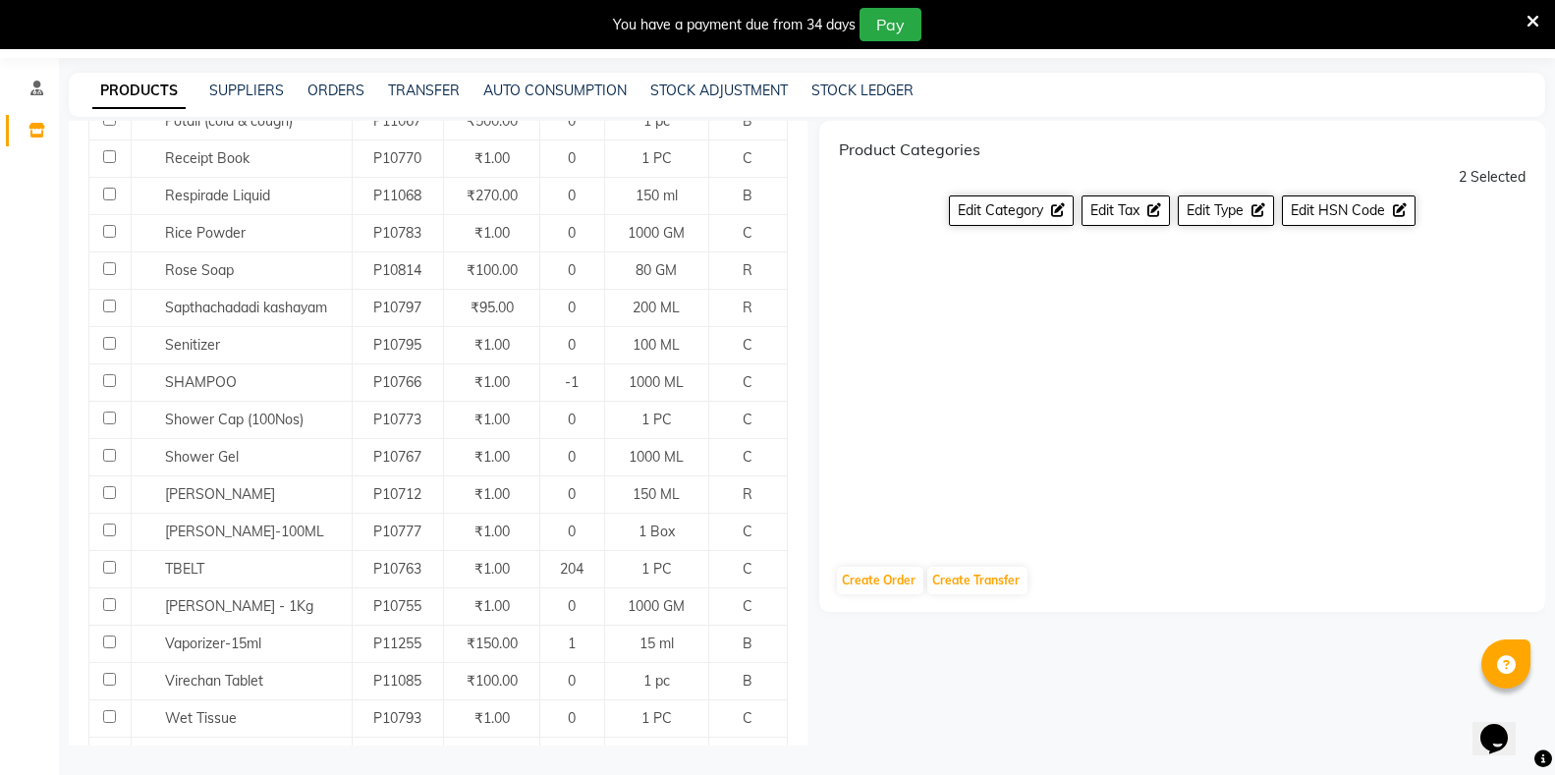
scroll to position [1488, 0]
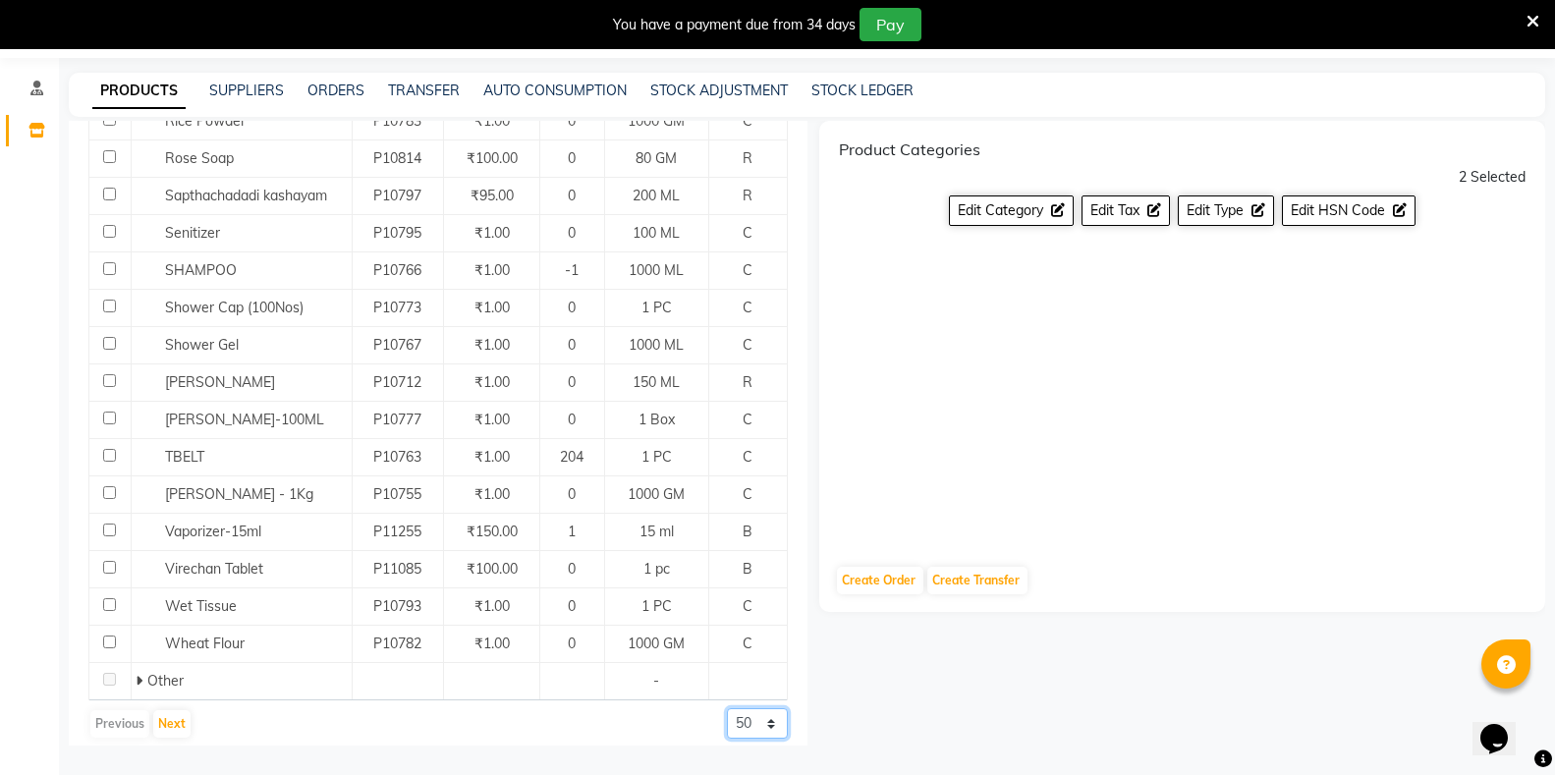
click at [728, 708] on select "50 100 500" at bounding box center [757, 723] width 61 height 30
click at [727, 708] on select "50 100 500" at bounding box center [757, 723] width 61 height 30
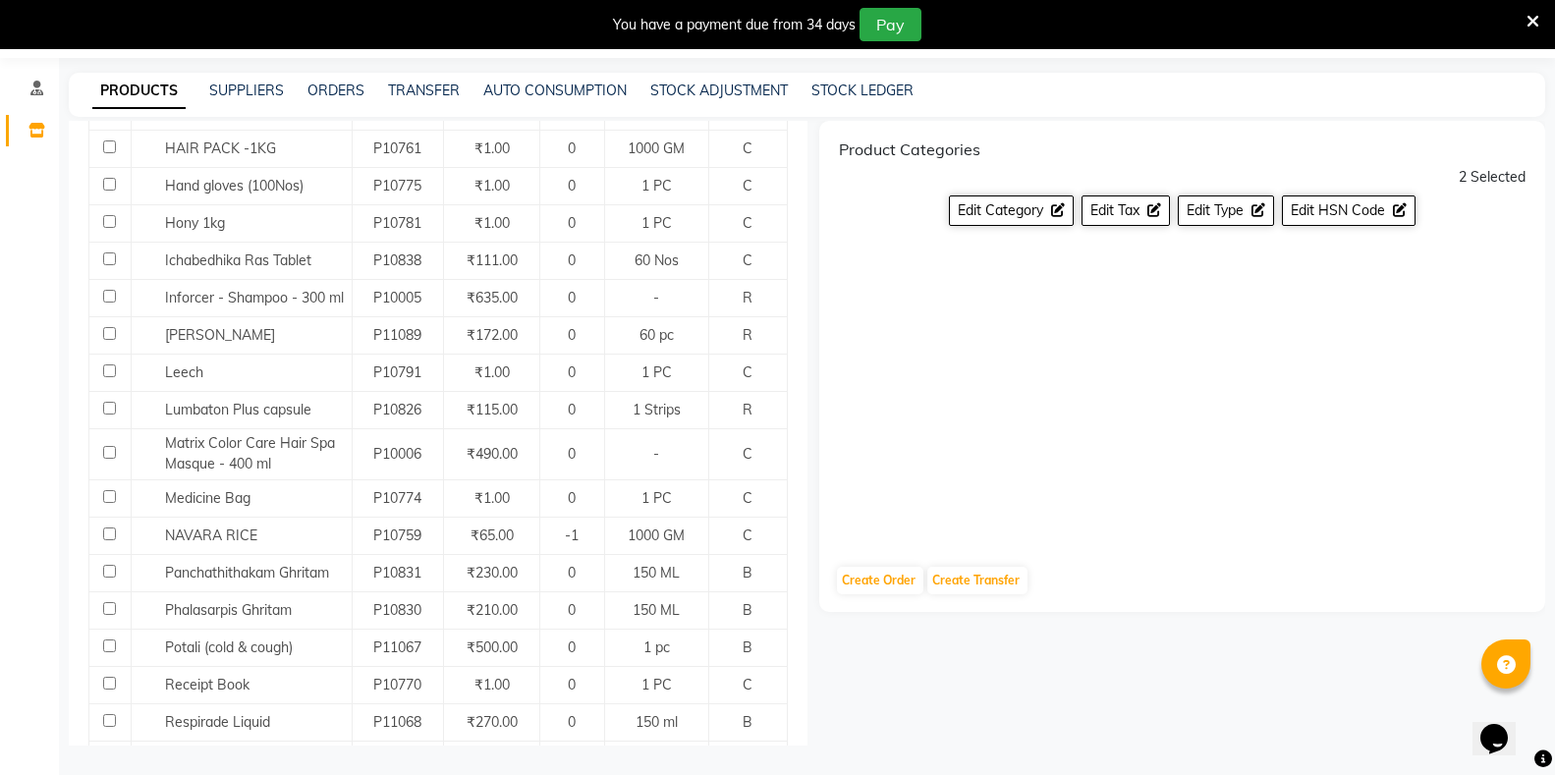
scroll to position [884, 0]
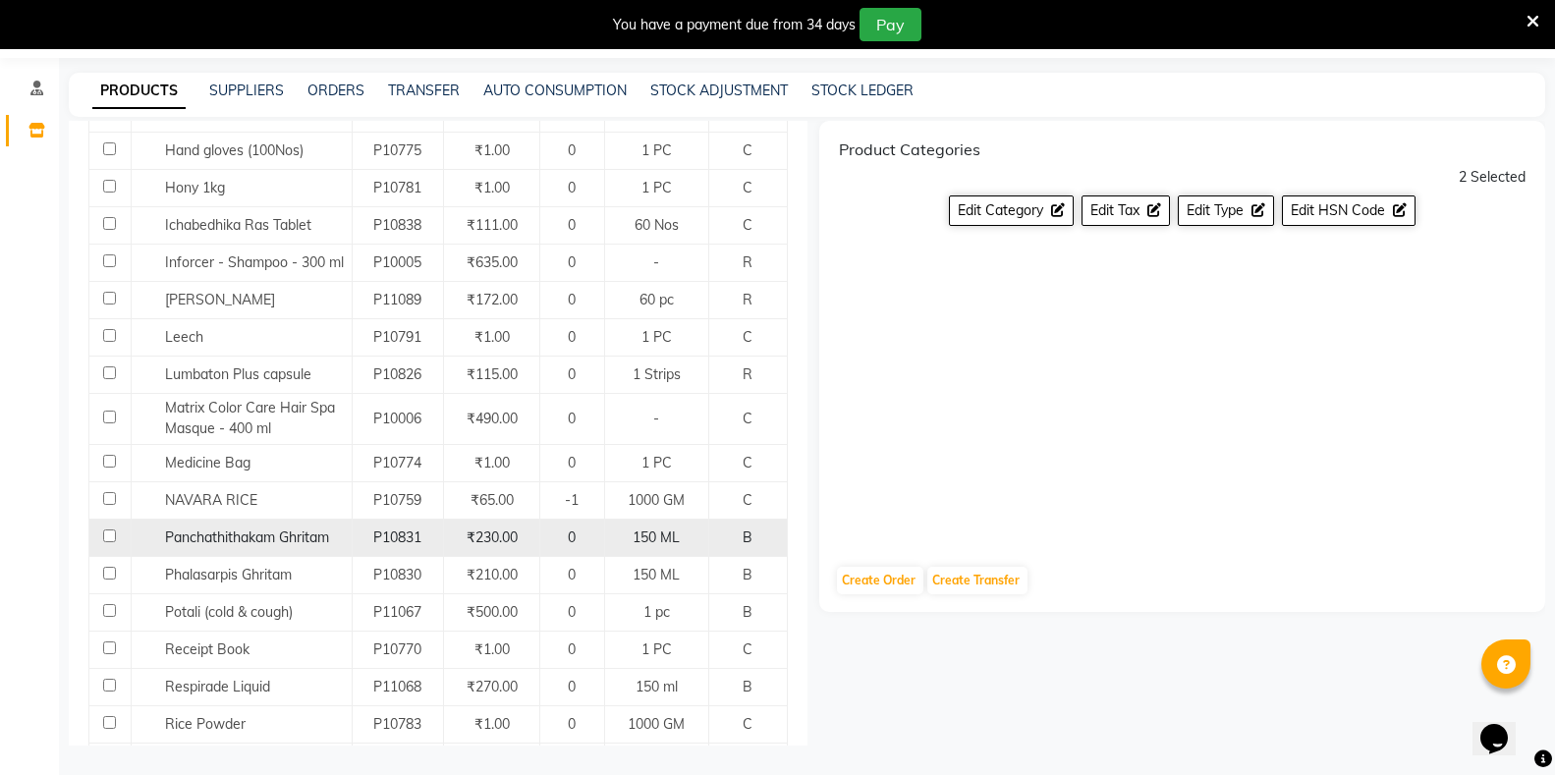
click at [109, 530] on input "checkbox" at bounding box center [109, 536] width 13 height 13
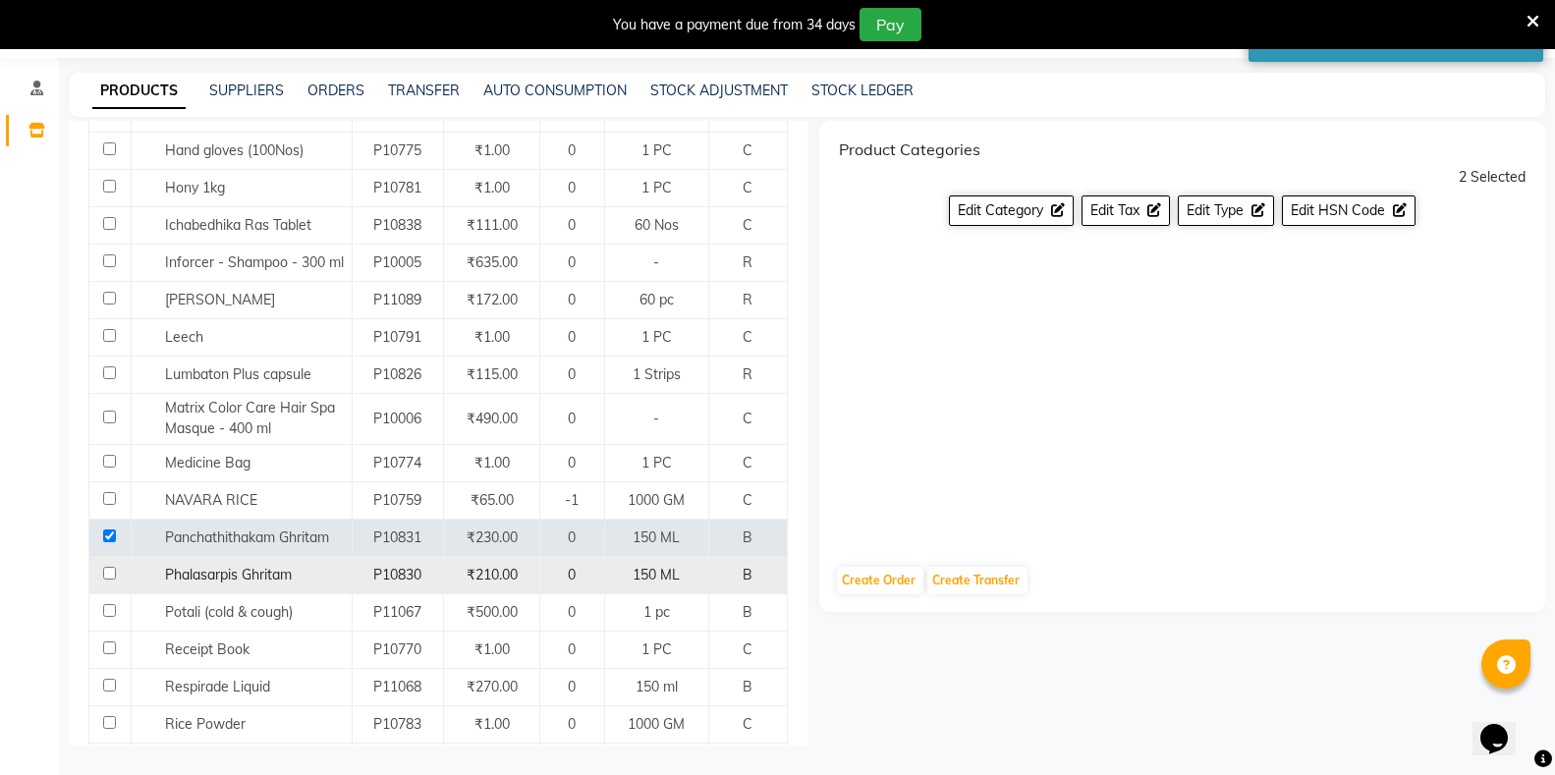
click at [111, 567] on input "checkbox" at bounding box center [109, 573] width 13 height 13
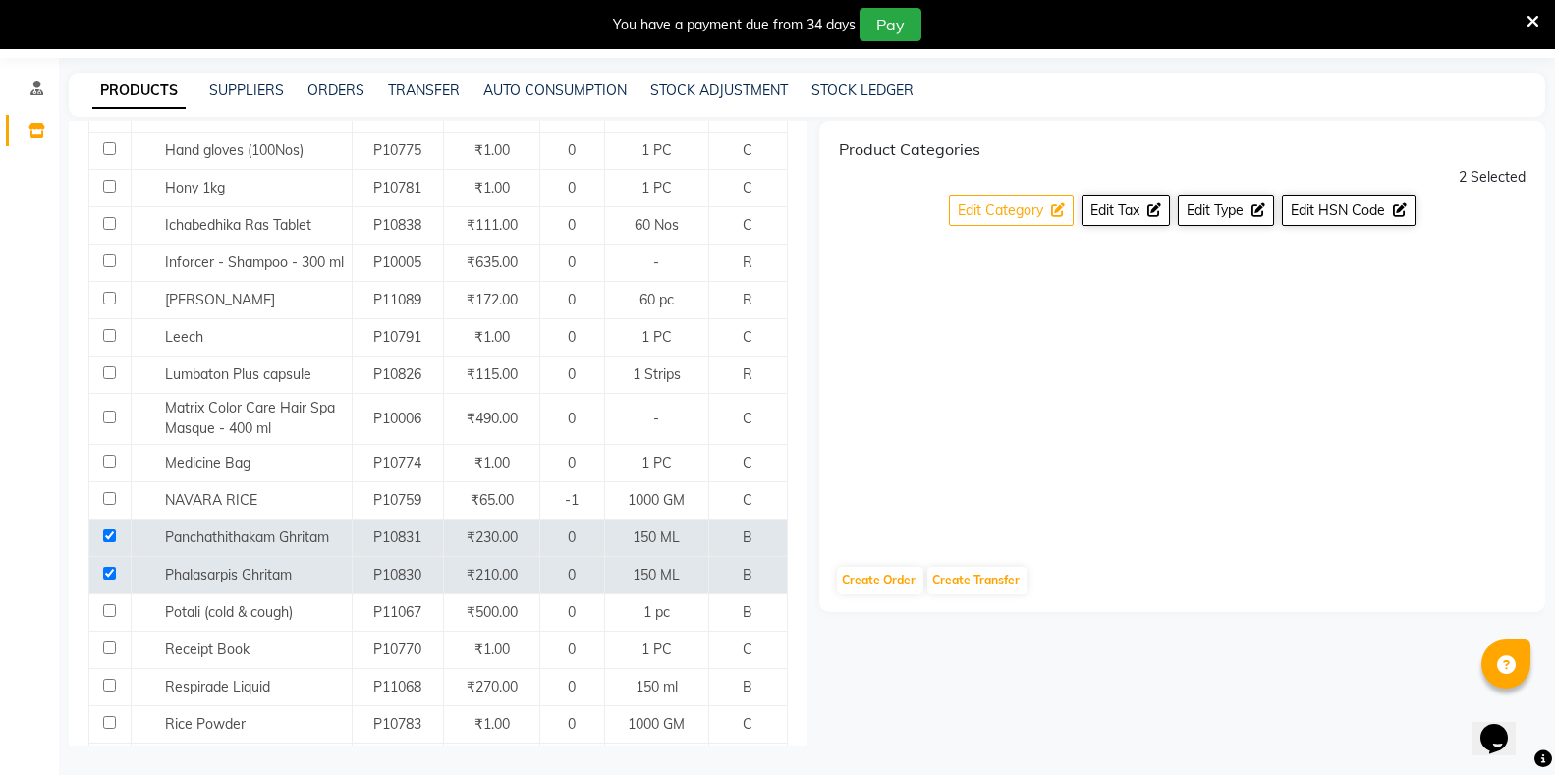
click at [1041, 206] on span "Edit Category" at bounding box center [1000, 210] width 85 height 18
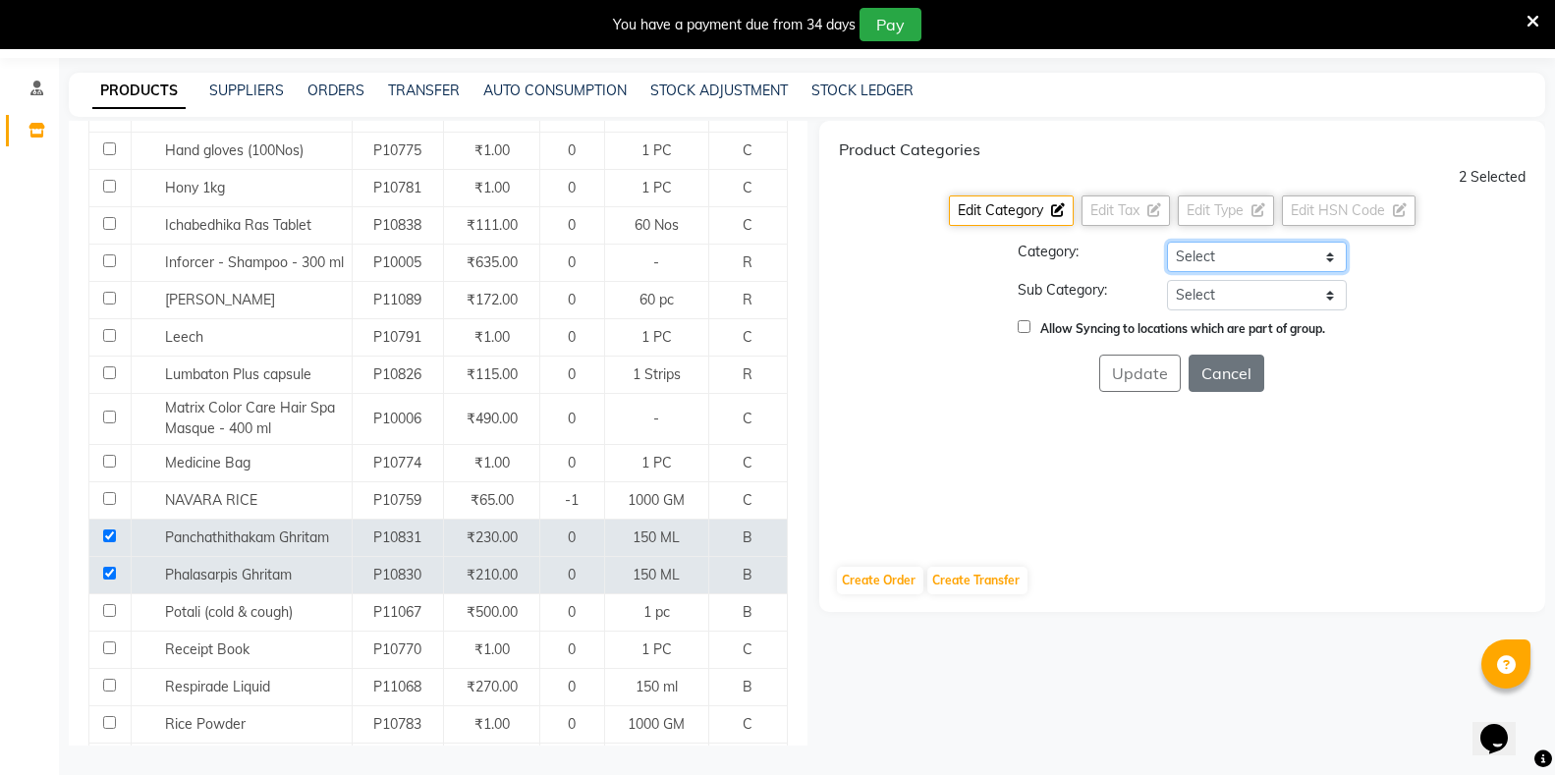
click at [1190, 254] on select "Select Hair Skin Makeup Personal Care Appliances Classical Medicine OTC Proprie…" at bounding box center [1257, 257] width 180 height 30
click at [1167, 242] on select "Select Hair Skin Makeup Personal Care Appliances Classical Medicine OTC Proprie…" at bounding box center [1257, 257] width 180 height 30
click at [1223, 295] on select "Select [PERSON_NAME] OTC Tablet Churnam" at bounding box center [1257, 295] width 180 height 30
click at [1167, 280] on select "Select [PERSON_NAME] OTC Tablet Churnam" at bounding box center [1257, 295] width 180 height 30
click at [1150, 378] on button "Update" at bounding box center [1140, 373] width 82 height 37
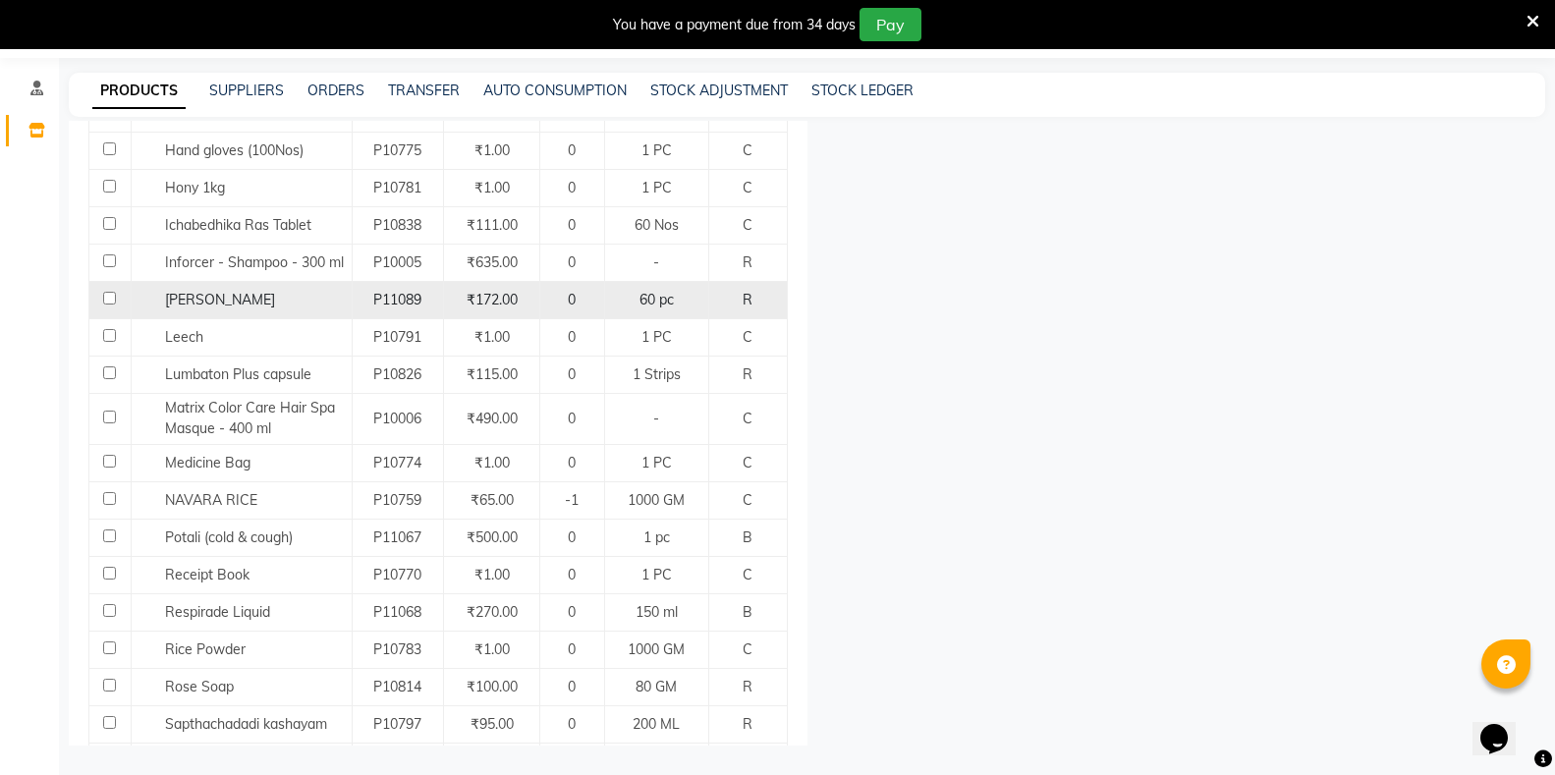
click at [112, 292] on input "checkbox" at bounding box center [109, 298] width 13 height 13
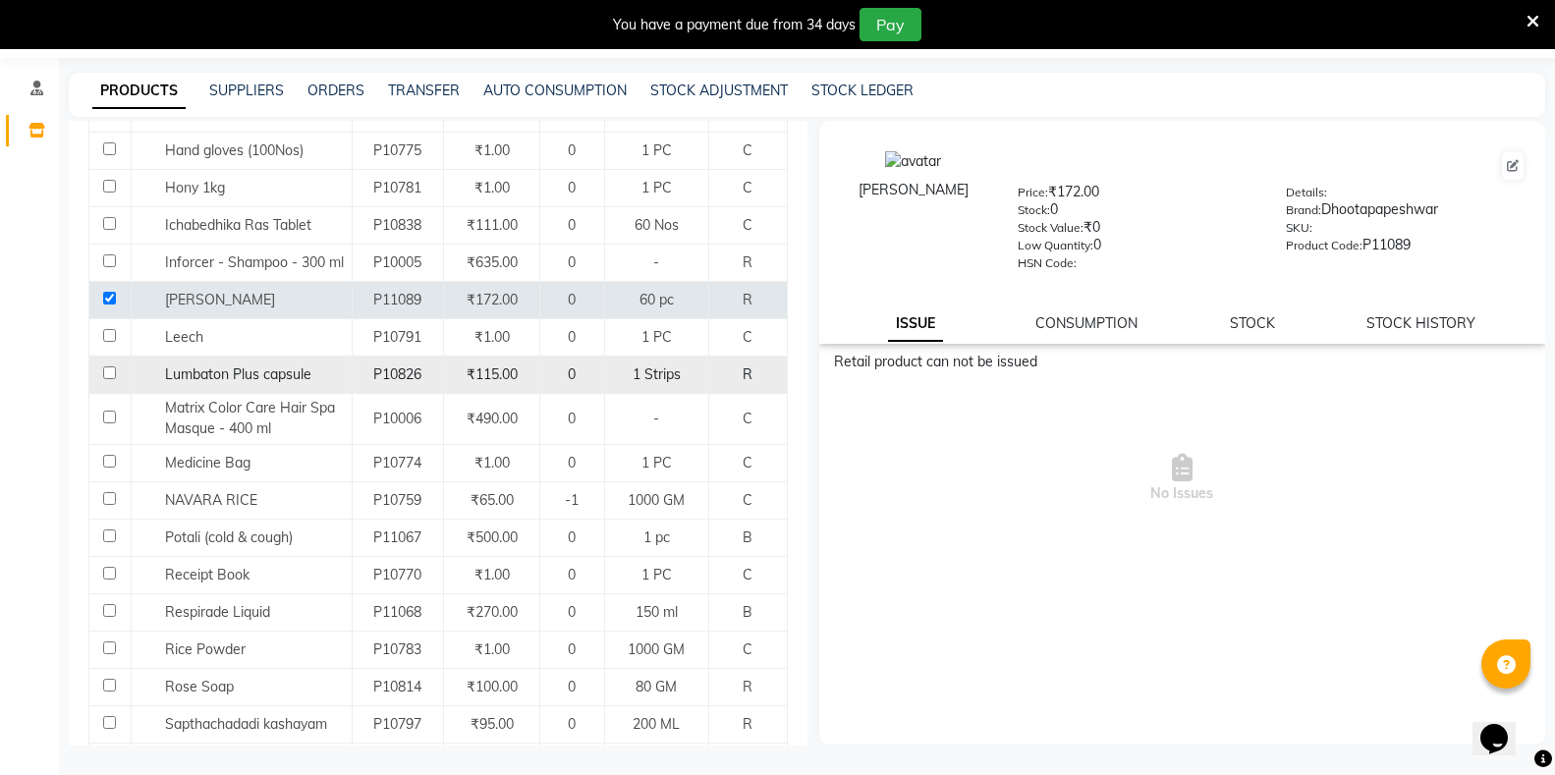
click at [107, 366] on input "checkbox" at bounding box center [109, 372] width 13 height 13
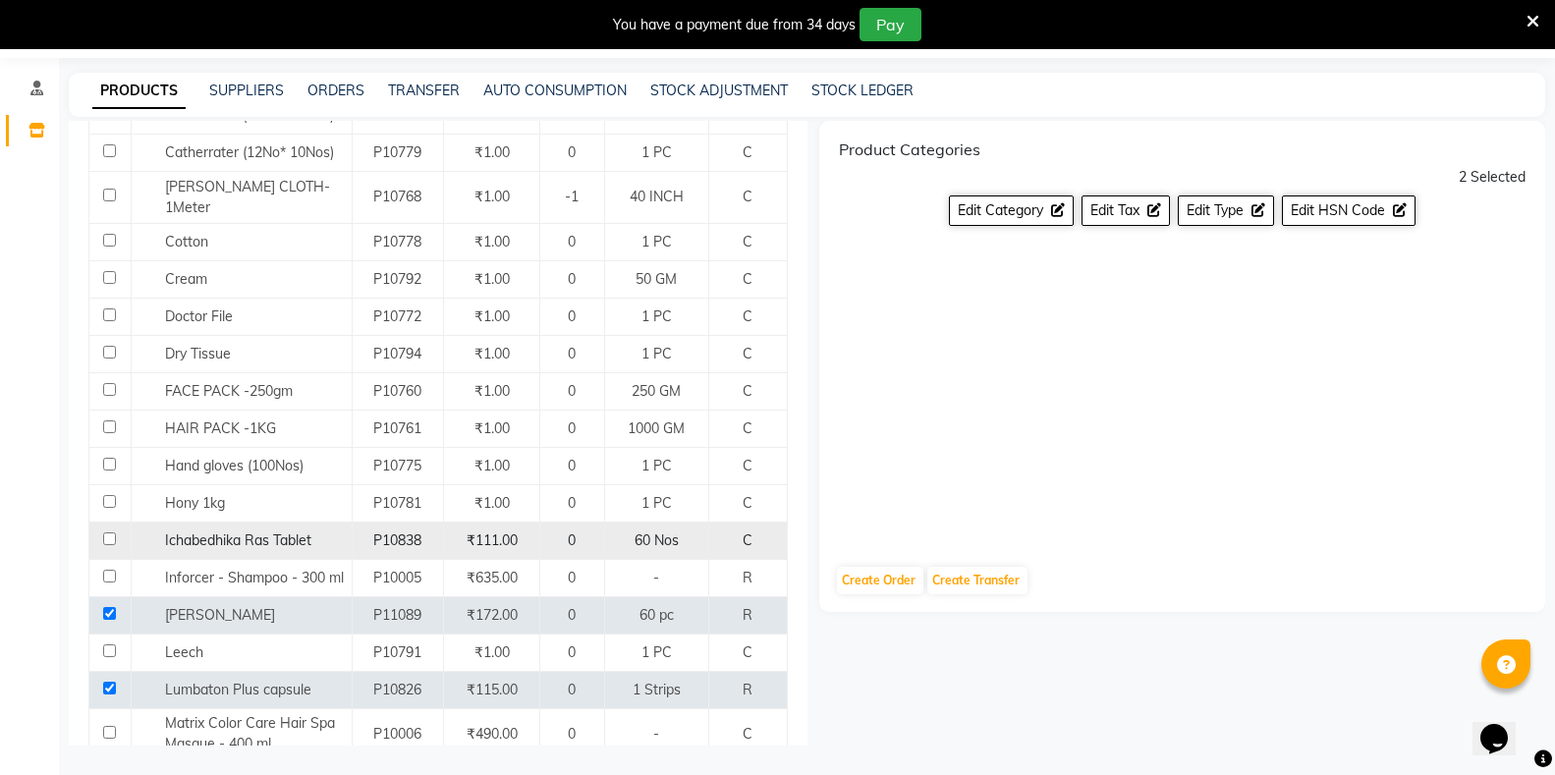
scroll to position [597, 0]
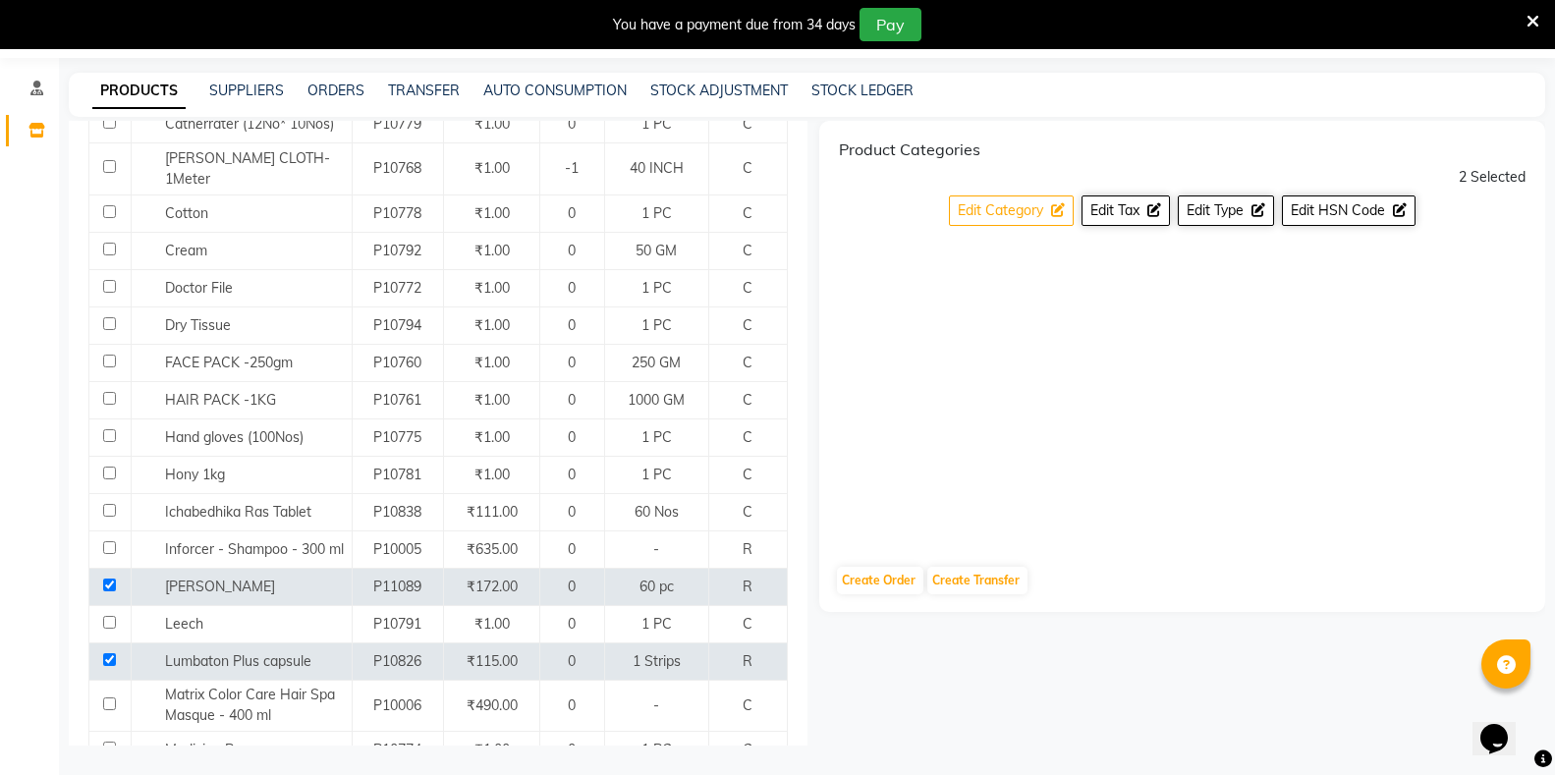
click at [992, 206] on span "Edit Category" at bounding box center [1000, 210] width 85 height 18
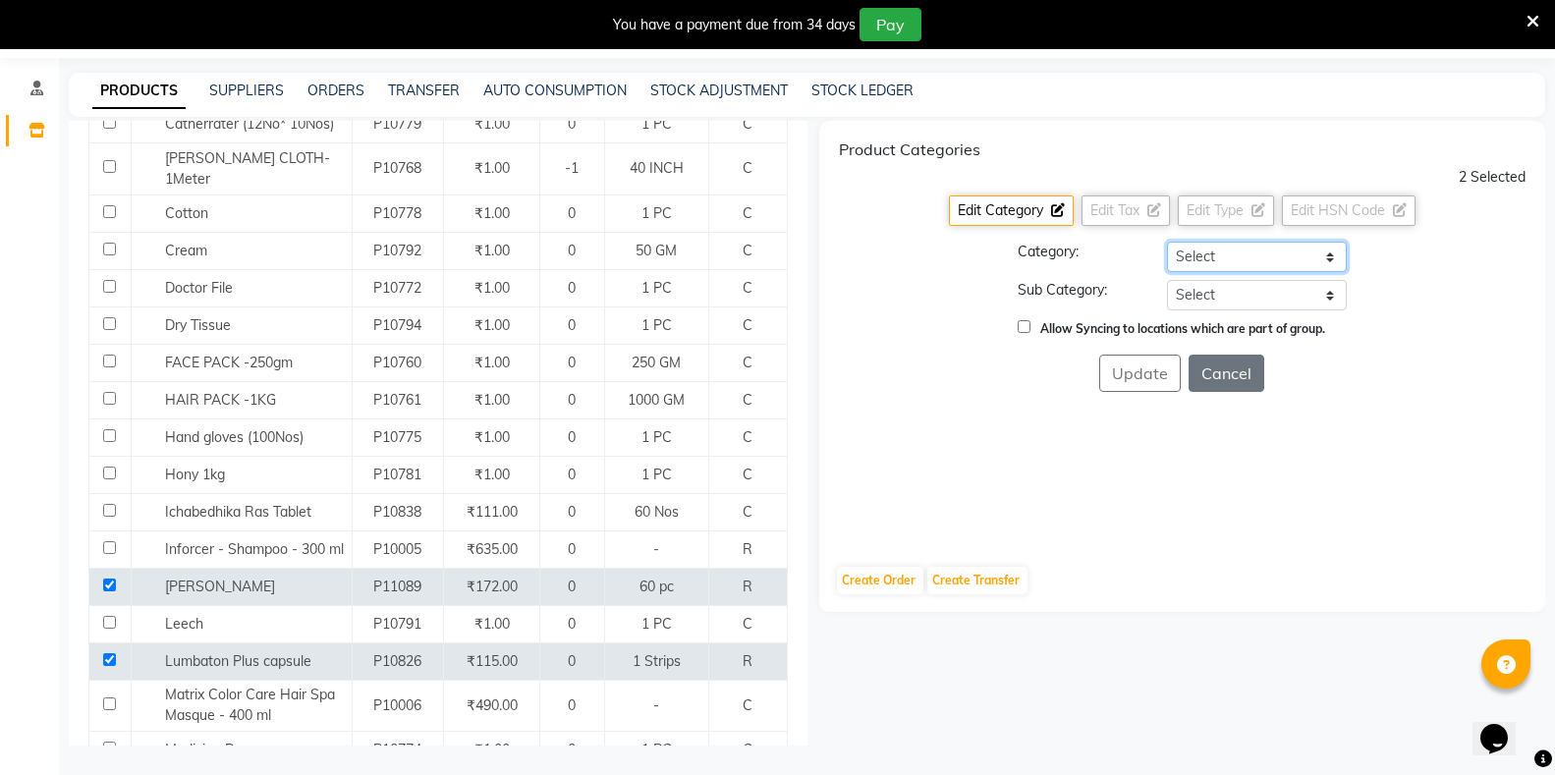
click at [1188, 259] on select "Select Hair Skin Makeup Personal Care Appliances Classical Medicine OTC Proprie…" at bounding box center [1257, 257] width 180 height 30
click at [1167, 242] on select "Select Hair Skin Makeup Personal Care Appliances Classical Medicine OTC Proprie…" at bounding box center [1257, 257] width 180 height 30
click at [1217, 300] on select "Select [PERSON_NAME] OTC Tablet Churnam" at bounding box center [1257, 295] width 180 height 30
click at [1167, 280] on select "Select [PERSON_NAME] OTC Tablet Churnam" at bounding box center [1257, 295] width 180 height 30
click at [1138, 376] on button "Update" at bounding box center [1140, 373] width 82 height 37
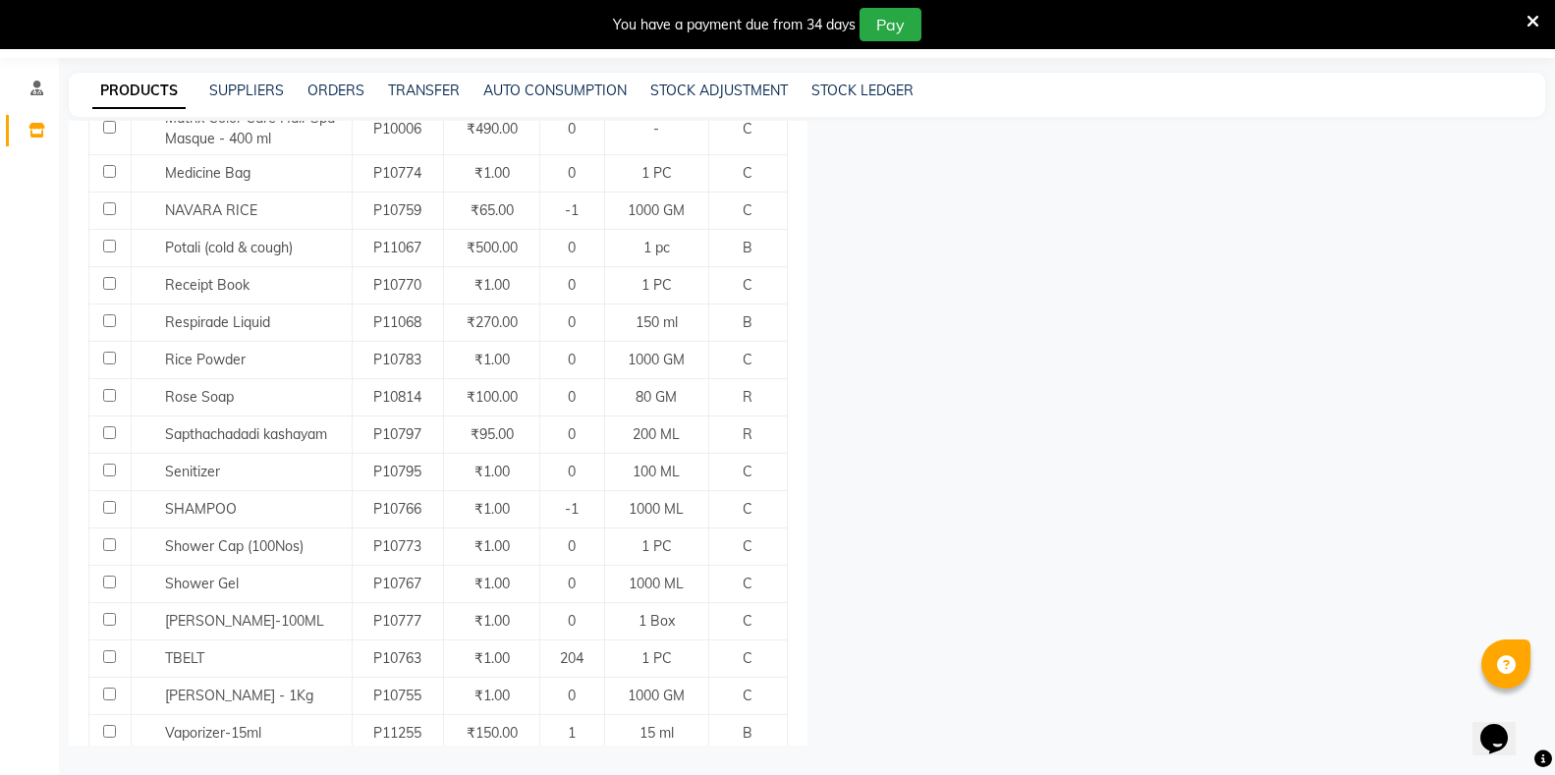
scroll to position [1112, 0]
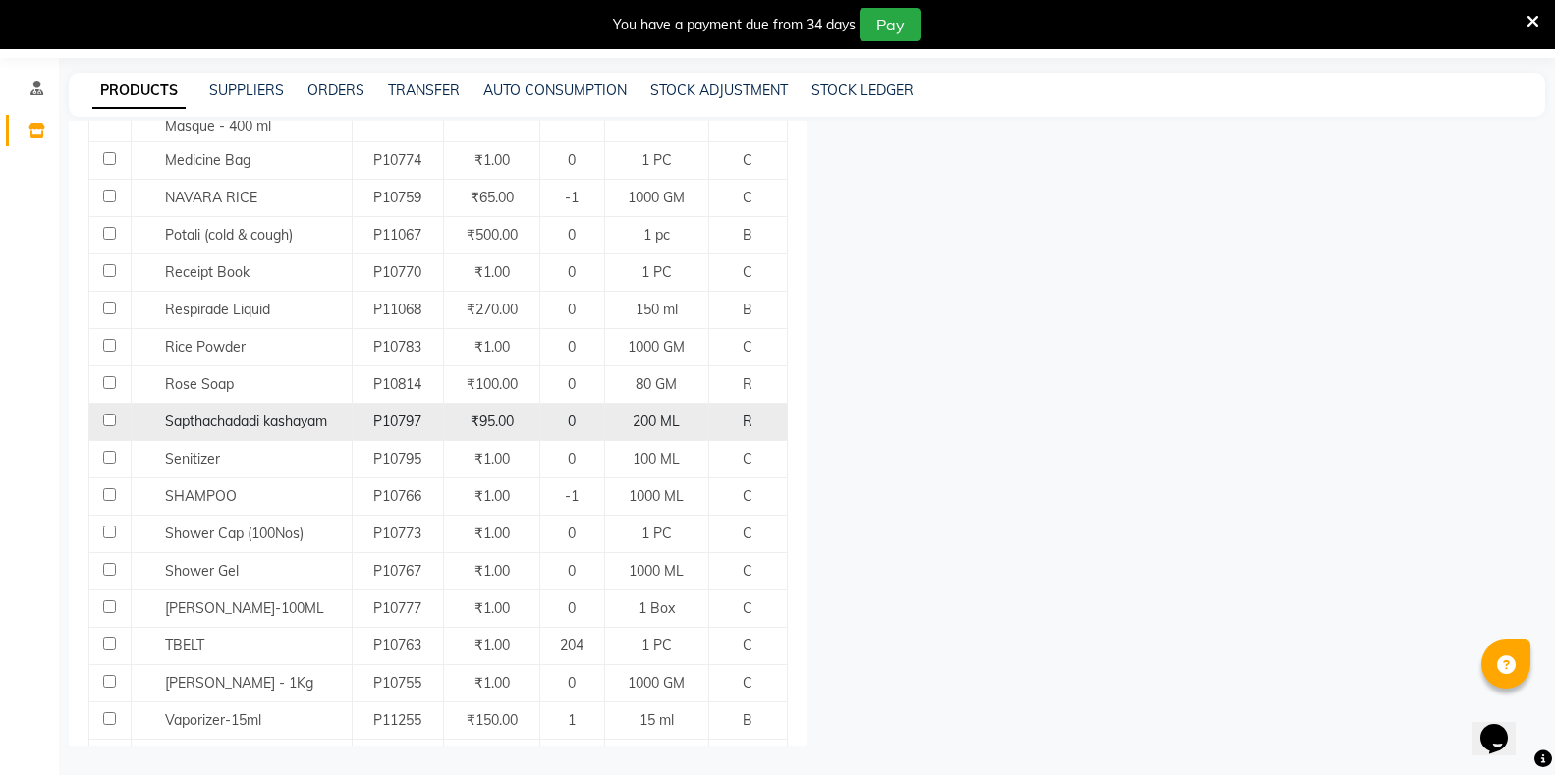
click at [105, 404] on td at bounding box center [110, 422] width 42 height 37
click at [112, 414] on input "checkbox" at bounding box center [109, 420] width 13 height 13
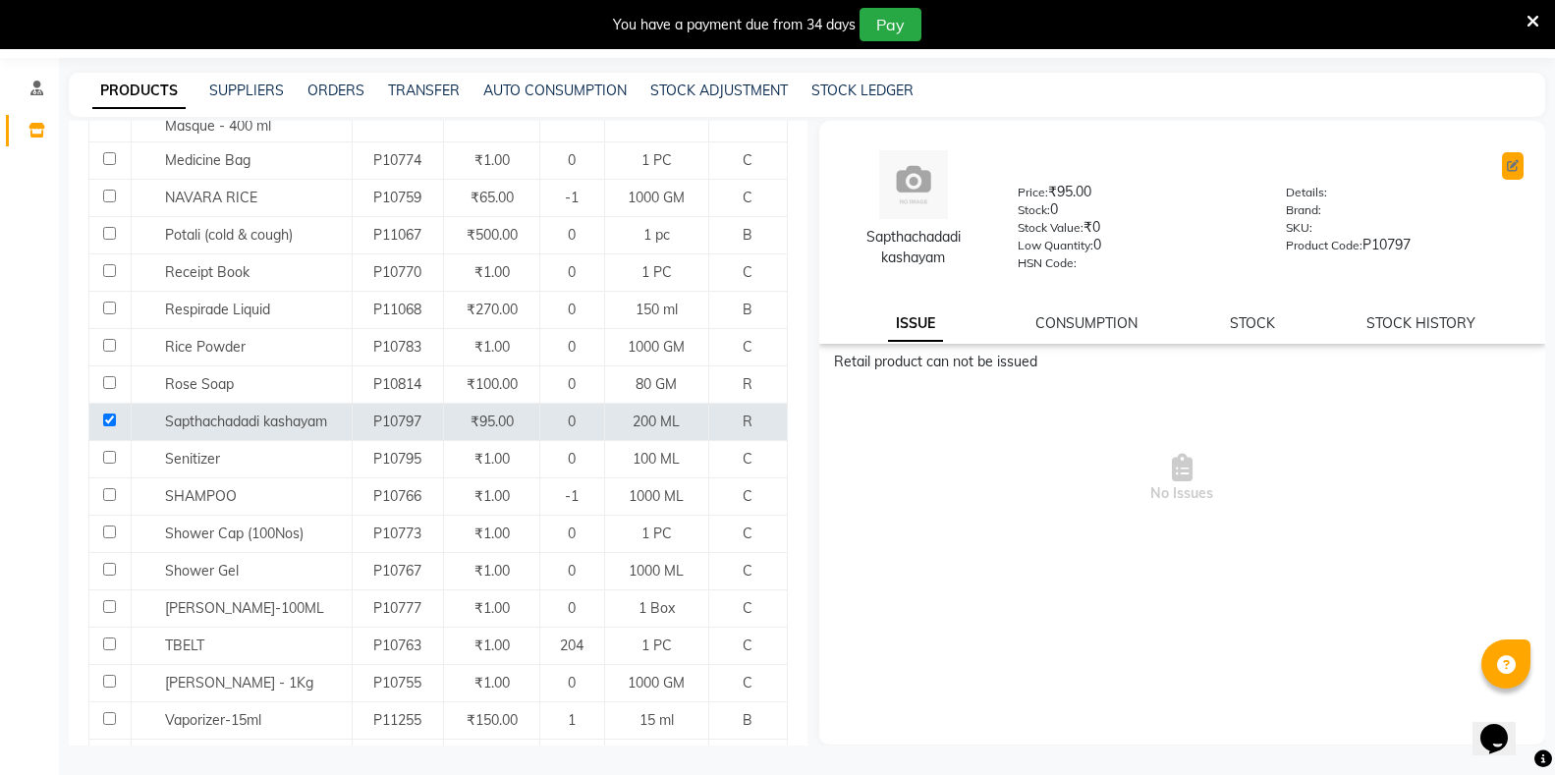
click at [1509, 161] on icon at bounding box center [1513, 166] width 12 height 12
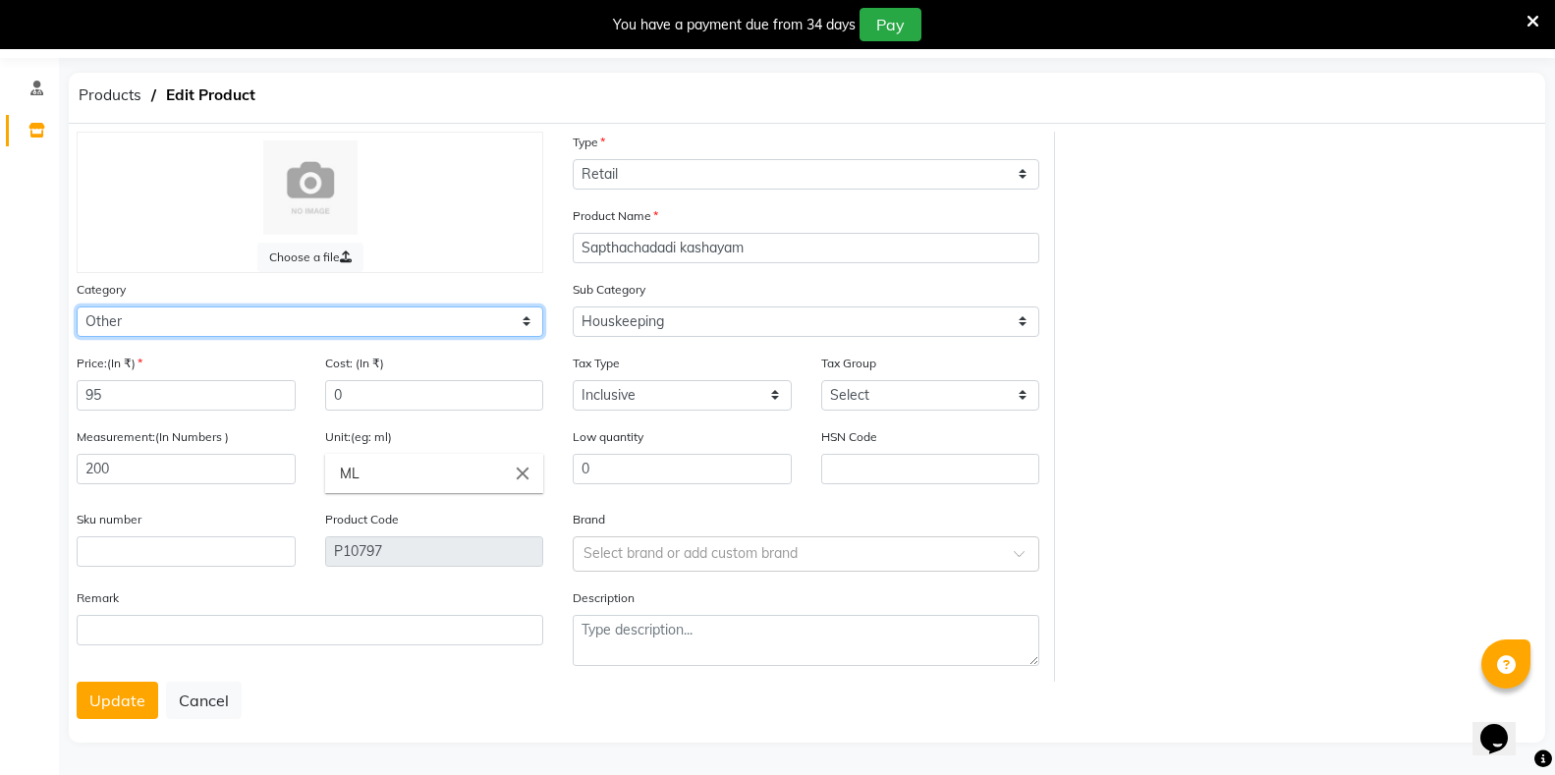
click at [337, 320] on select "Select Hair Skin Makeup Personal Care Appliances Classical Medicine OTC Proprie…" at bounding box center [310, 322] width 467 height 30
click at [77, 307] on select "Select Hair Skin Makeup Personal Care Appliances Classical Medicine OTC Proprie…" at bounding box center [310, 322] width 467 height 30
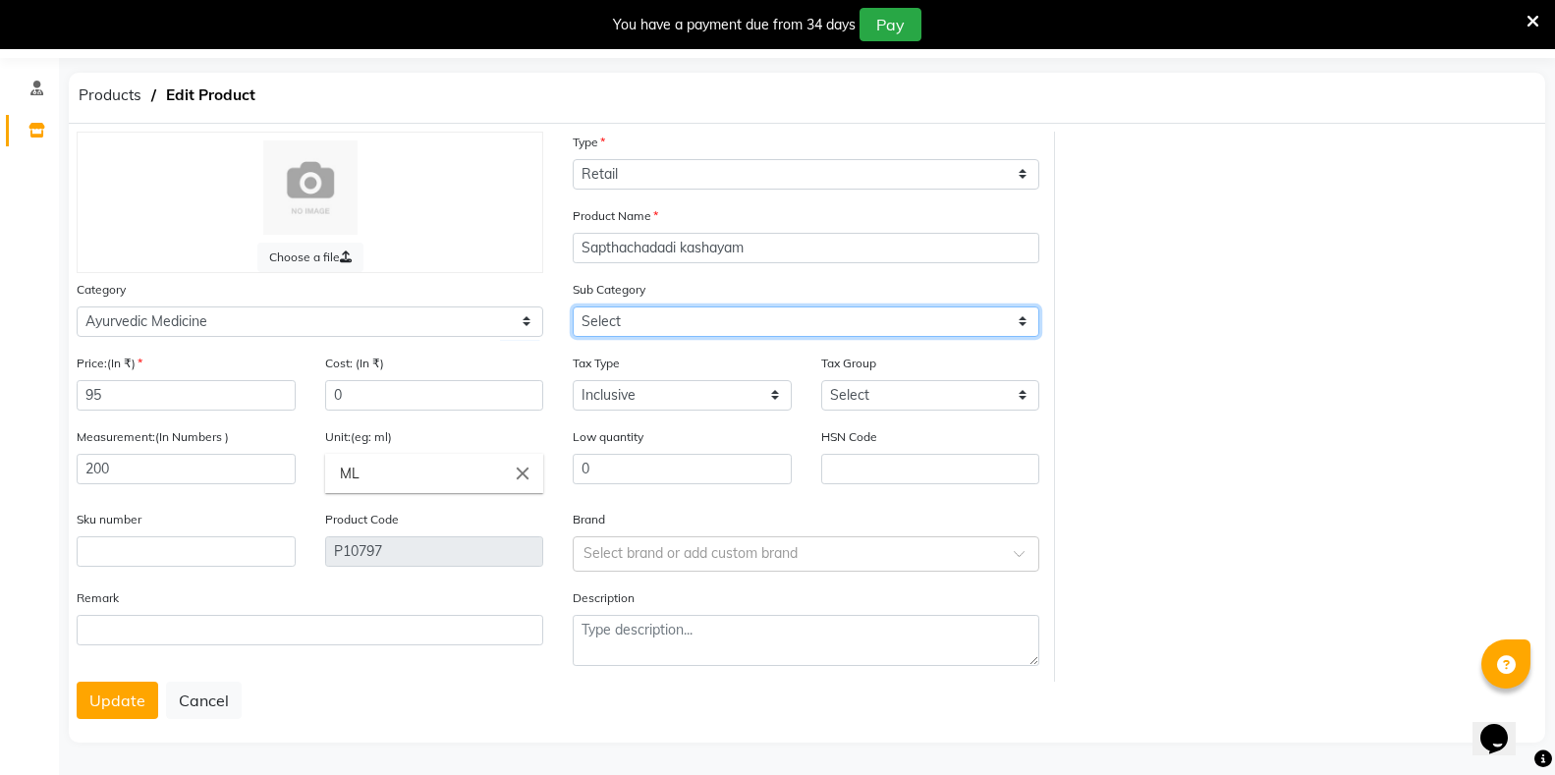
click at [642, 315] on select "Select [PERSON_NAME] OTC Tablet Churnam" at bounding box center [806, 322] width 467 height 30
click at [573, 307] on select "Select [PERSON_NAME] OTC Tablet Churnam" at bounding box center [806, 322] width 467 height 30
click at [112, 707] on button "Update" at bounding box center [118, 700] width 82 height 37
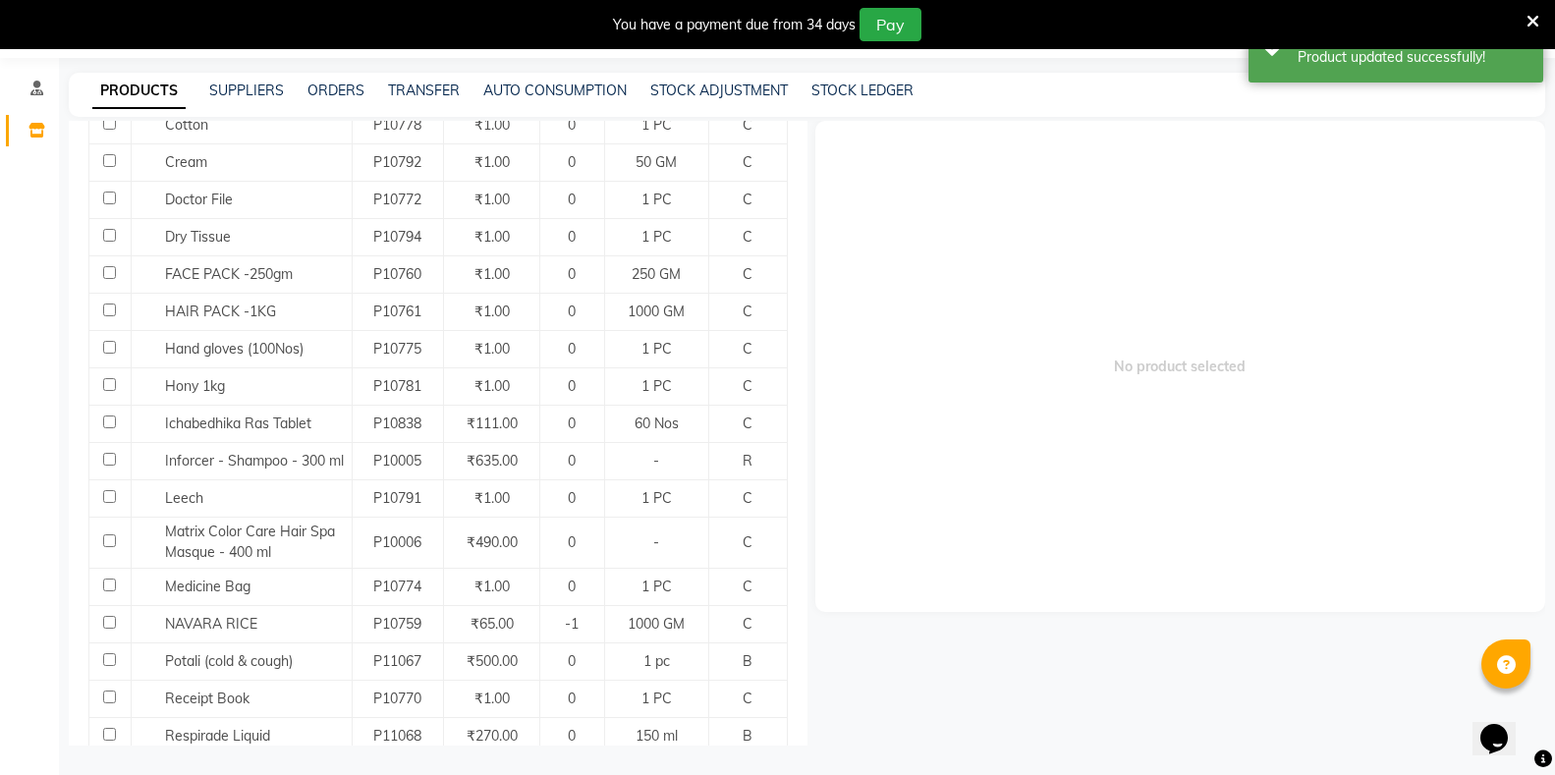
scroll to position [688, 0]
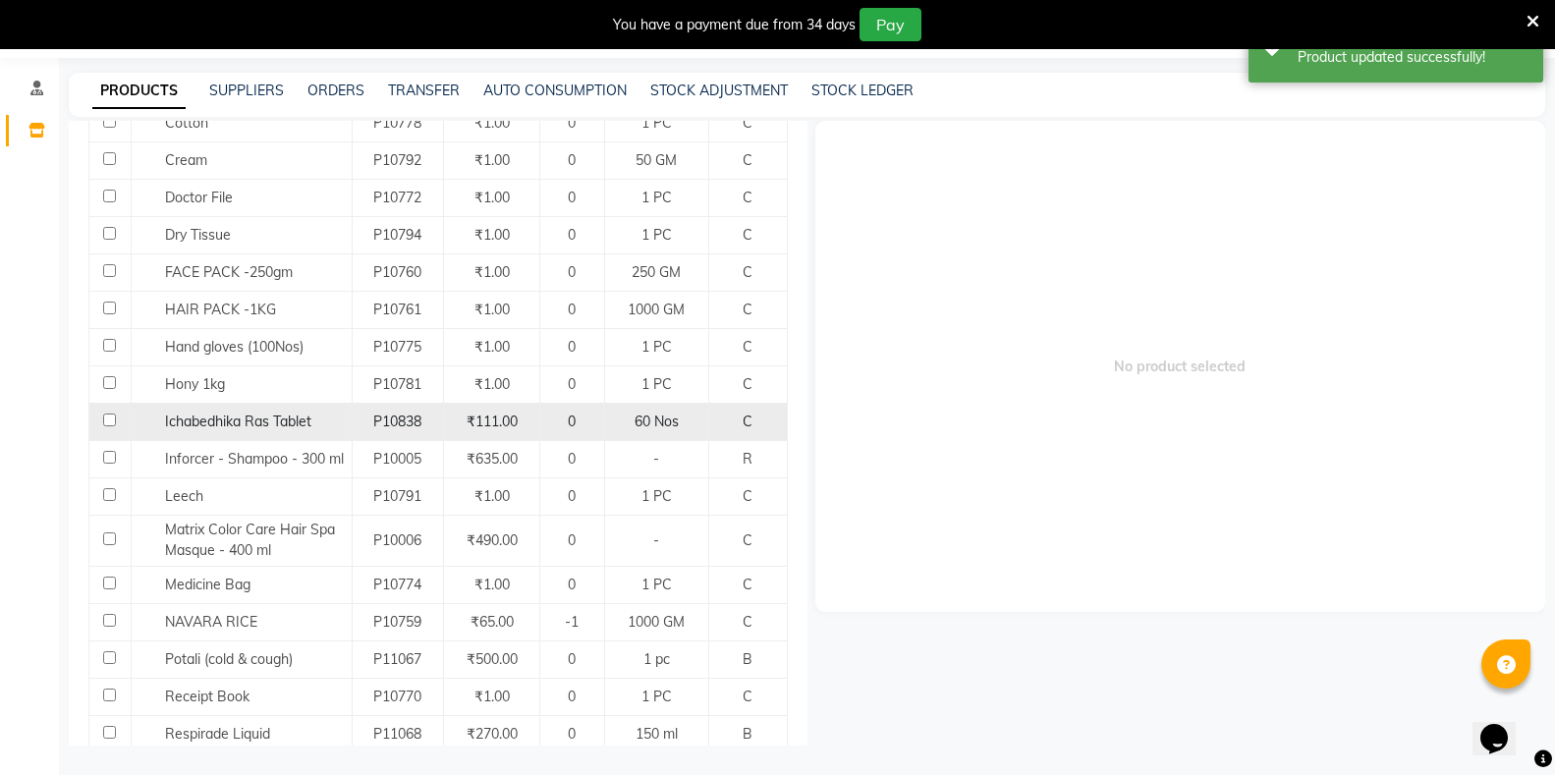
click at [109, 414] on input "checkbox" at bounding box center [109, 420] width 13 height 13
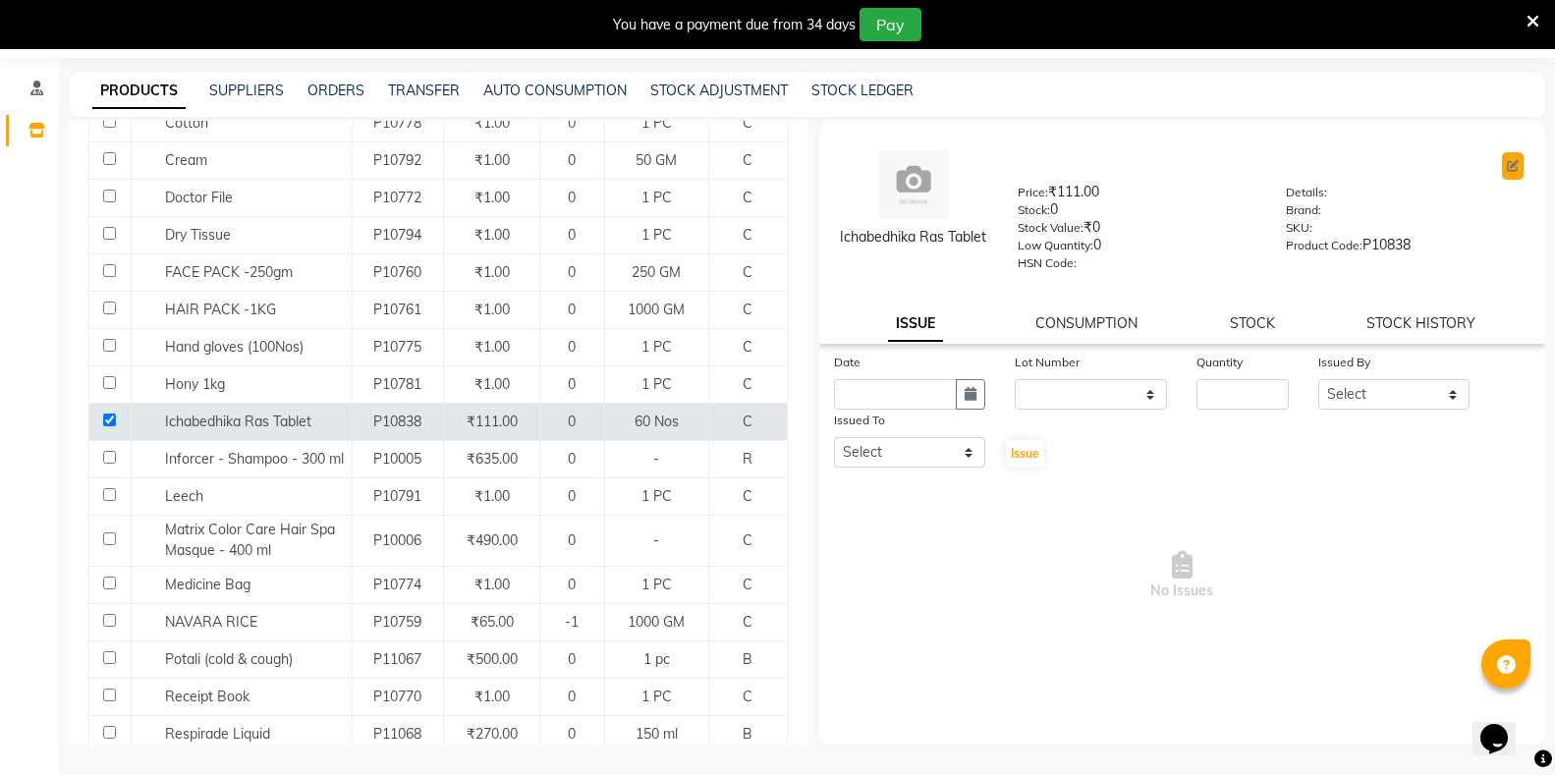
click at [1515, 160] on icon at bounding box center [1513, 166] width 12 height 12
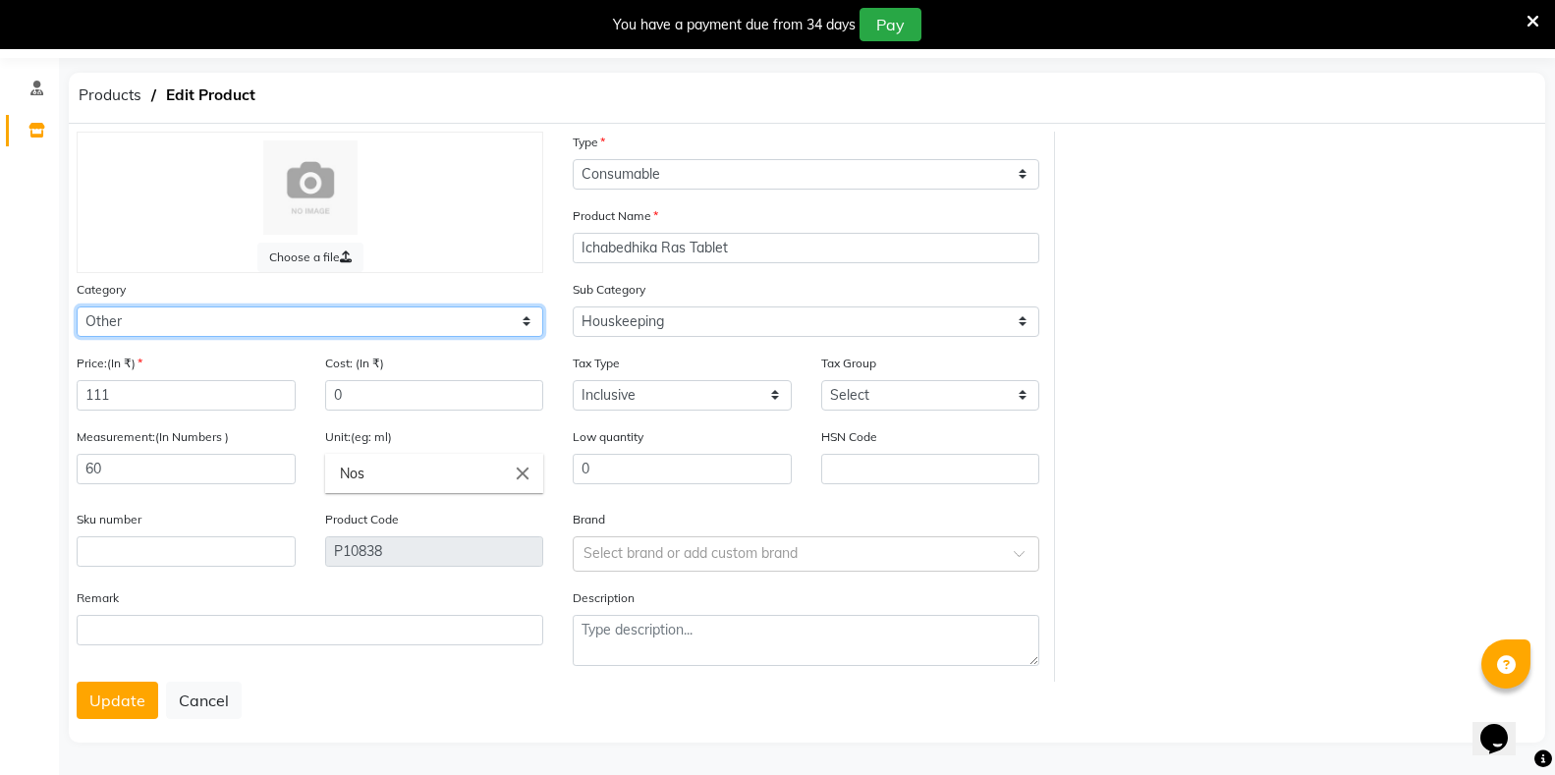
click at [150, 320] on select "Select Hair Skin Makeup Personal Care Appliances Classical Medicine OTC Proprie…" at bounding box center [310, 322] width 467 height 30
click at [77, 307] on select "Select Hair Skin Makeup Personal Care Appliances Classical Medicine OTC Proprie…" at bounding box center [310, 322] width 467 height 30
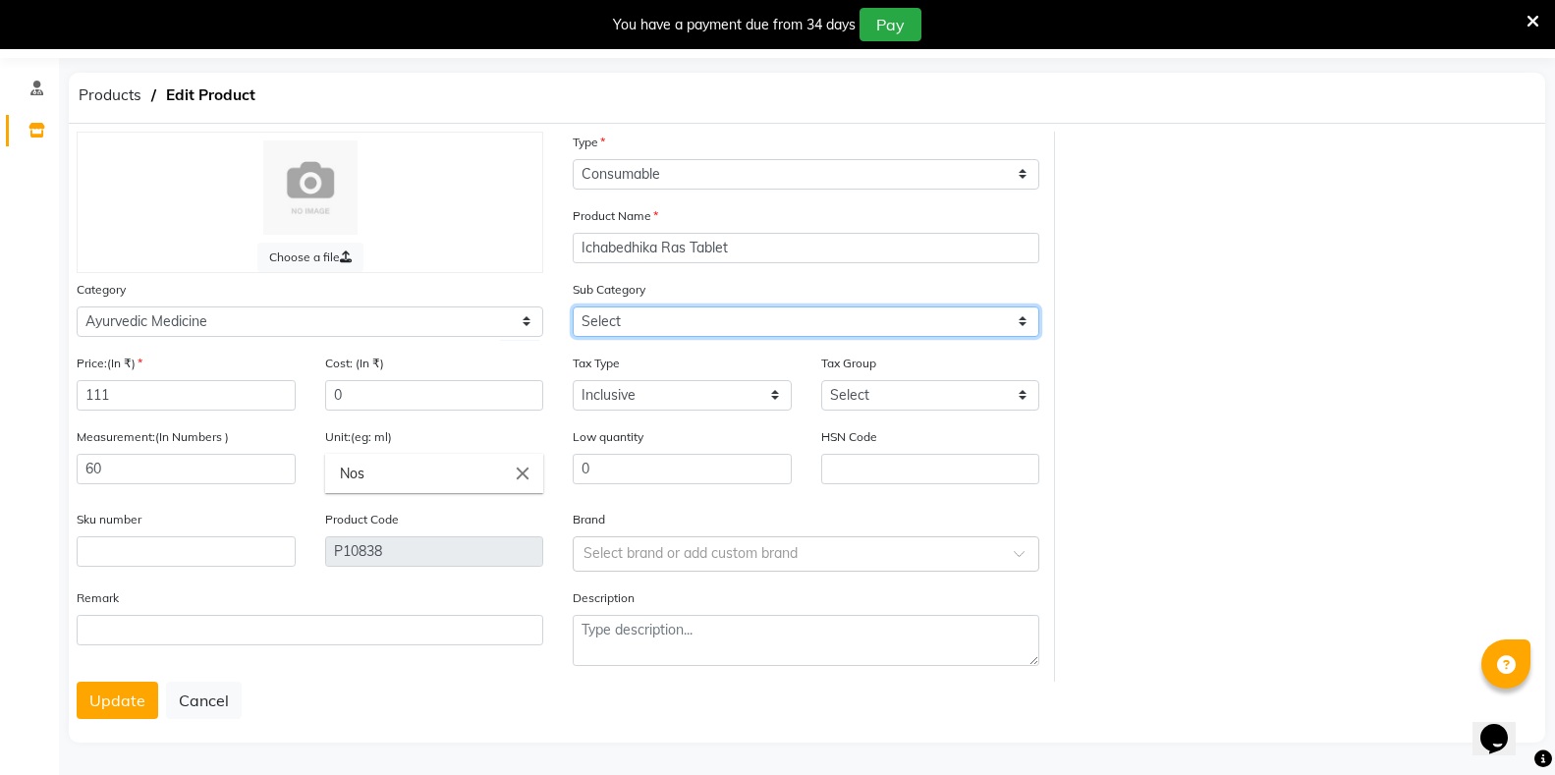
click at [608, 325] on select "Select [PERSON_NAME] OTC Tablet Churnam" at bounding box center [806, 322] width 467 height 30
click at [573, 307] on select "Select [PERSON_NAME] OTC Tablet Churnam" at bounding box center [806, 322] width 467 height 30
click at [91, 711] on button "Update" at bounding box center [118, 700] width 82 height 37
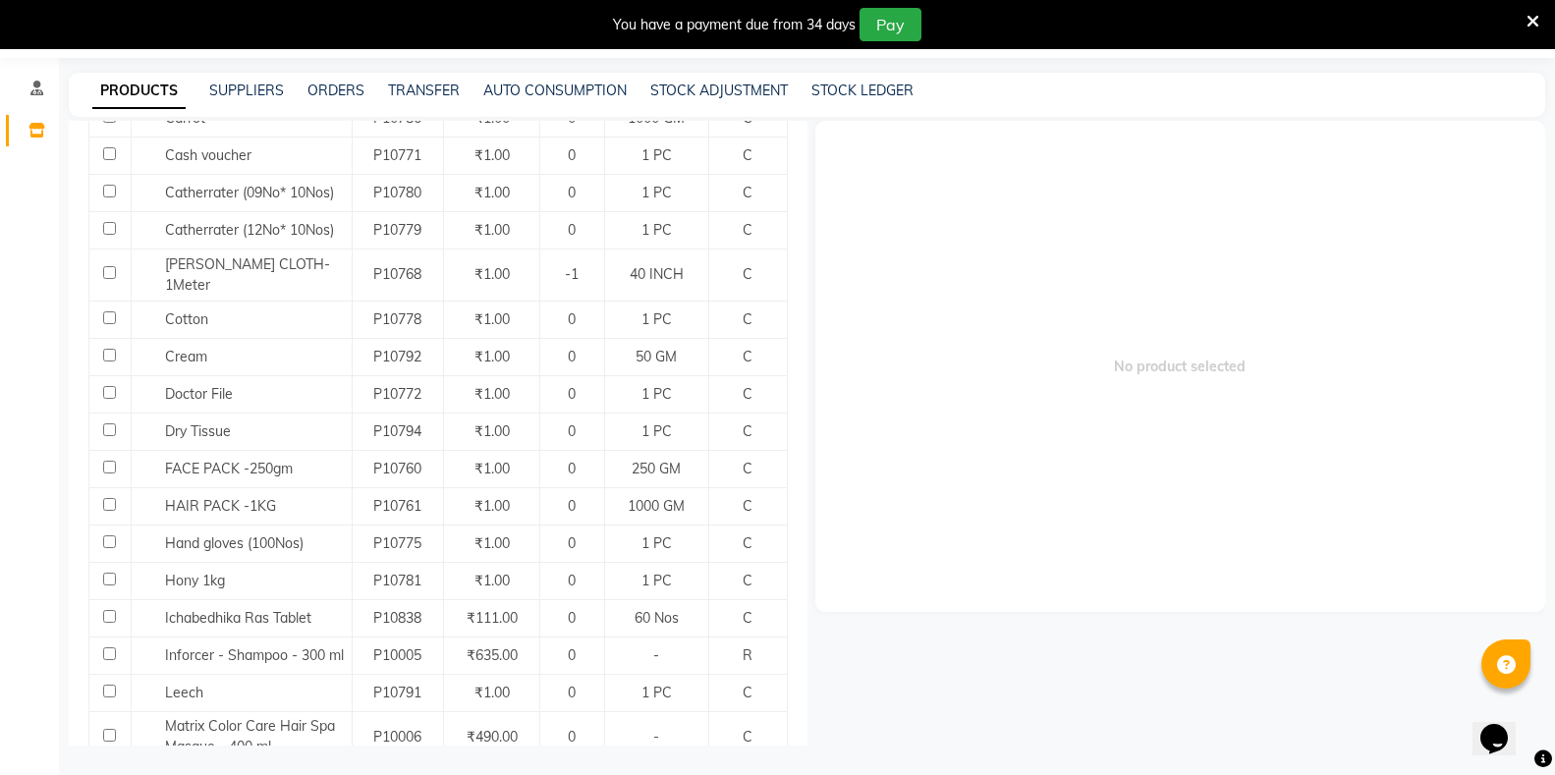
scroll to position [590, 0]
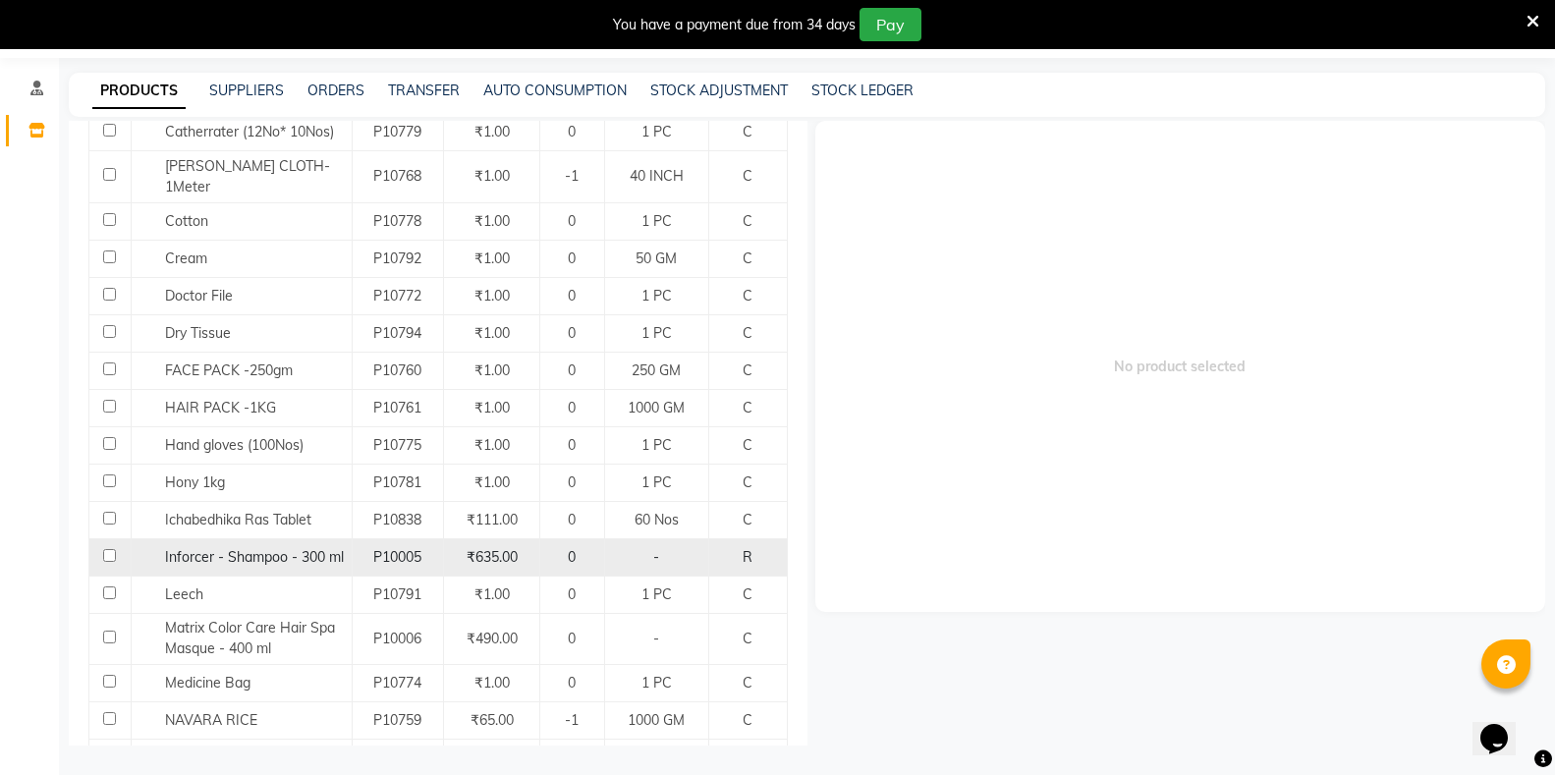
click at [103, 549] on input "checkbox" at bounding box center [109, 555] width 13 height 13
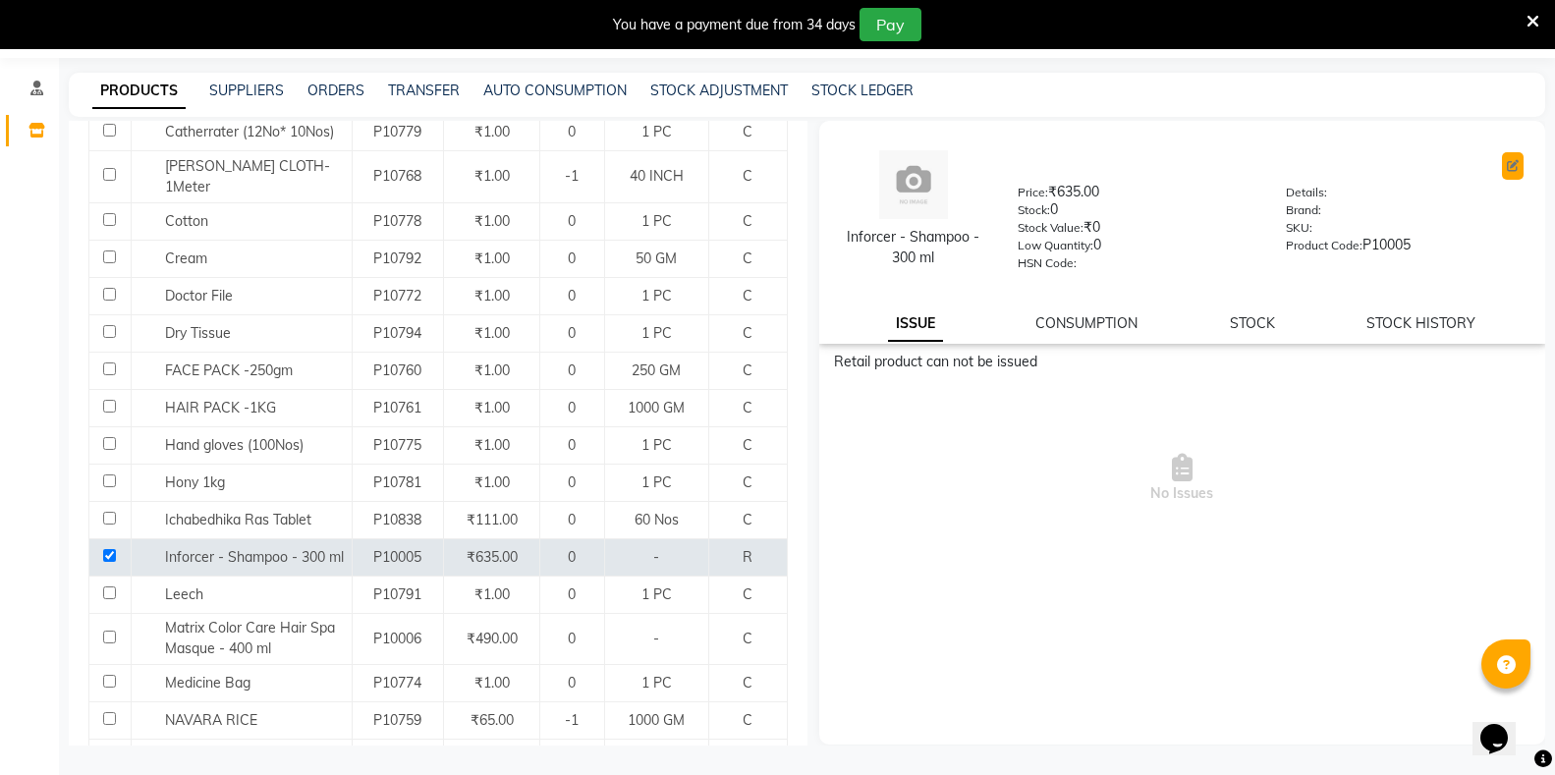
click at [1514, 166] on icon at bounding box center [1513, 166] width 12 height 12
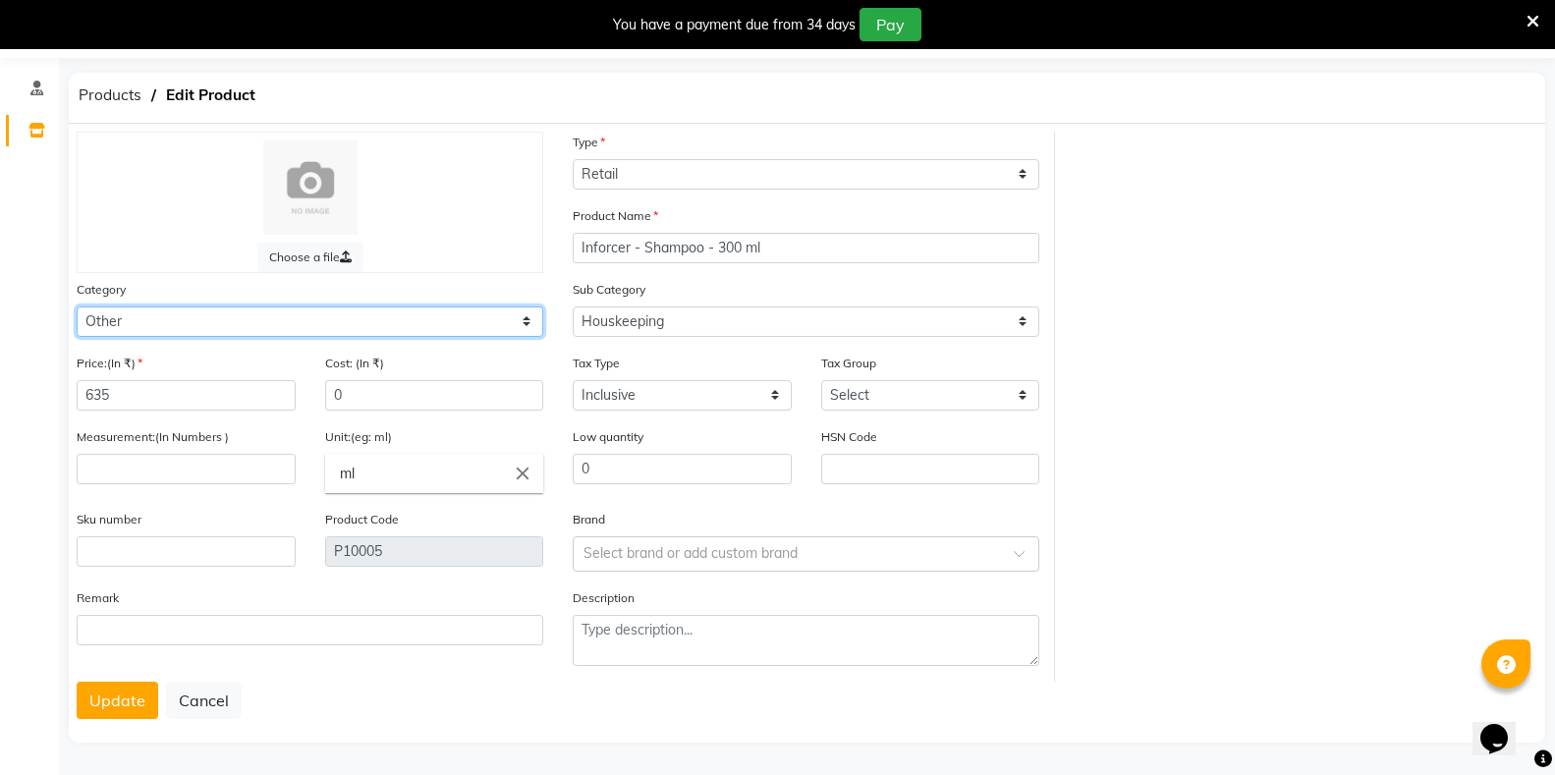
click at [310, 328] on select "Select Hair Skin Makeup Personal Care Appliances Classical Medicine OTC Proprie…" at bounding box center [310, 322] width 467 height 30
click at [77, 307] on select "Select Hair Skin Makeup Personal Care Appliances Classical Medicine OTC Proprie…" at bounding box center [310, 322] width 467 height 30
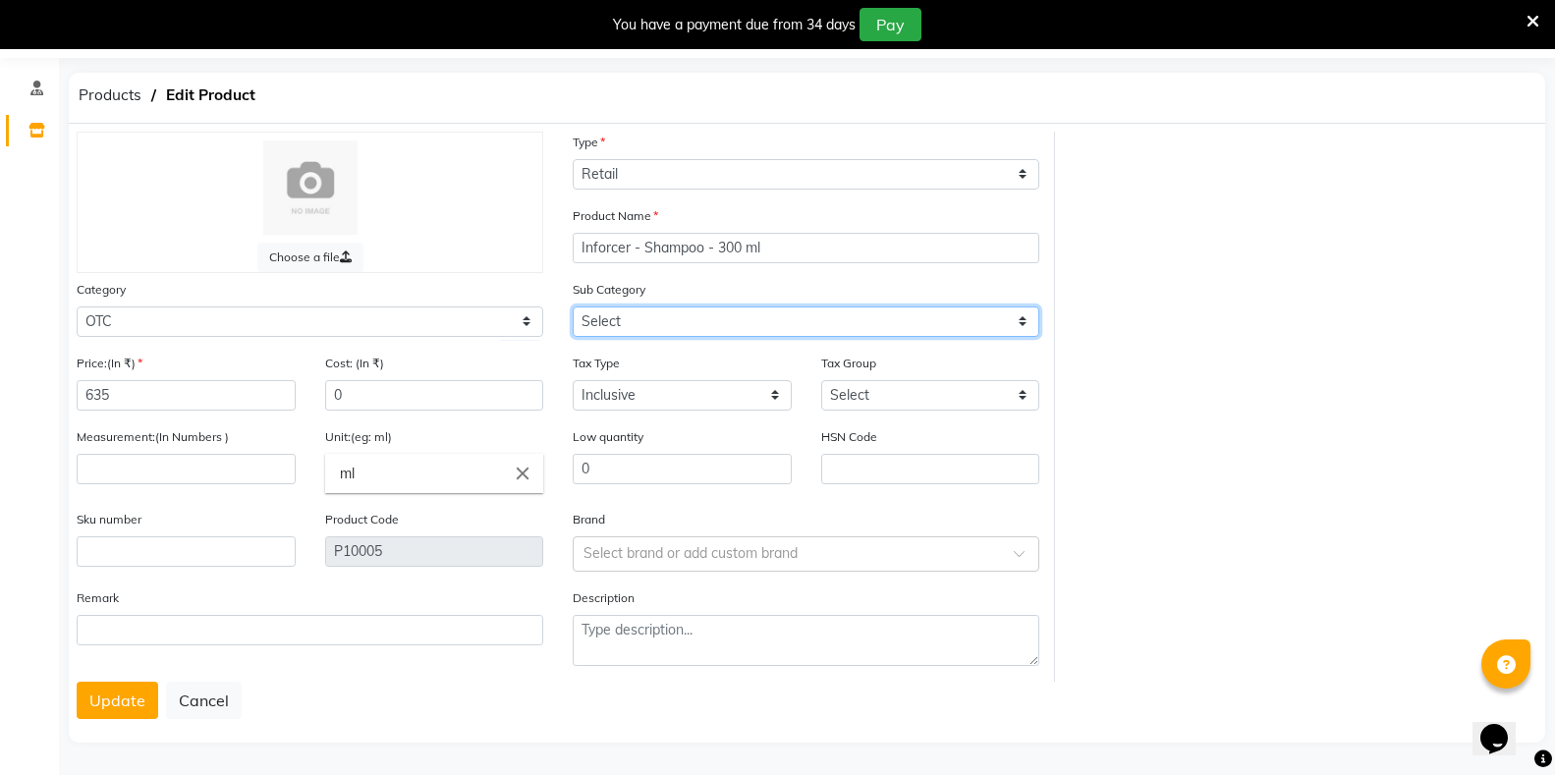
click at [605, 314] on select "Select Soap Shampoo Oil KIt Hair Pack Face Pack" at bounding box center [806, 322] width 467 height 30
click at [573, 307] on select "Select Soap Shampoo Oil KIt Hair Pack Face Pack" at bounding box center [806, 322] width 467 height 30
click at [125, 708] on button "Update" at bounding box center [118, 700] width 82 height 37
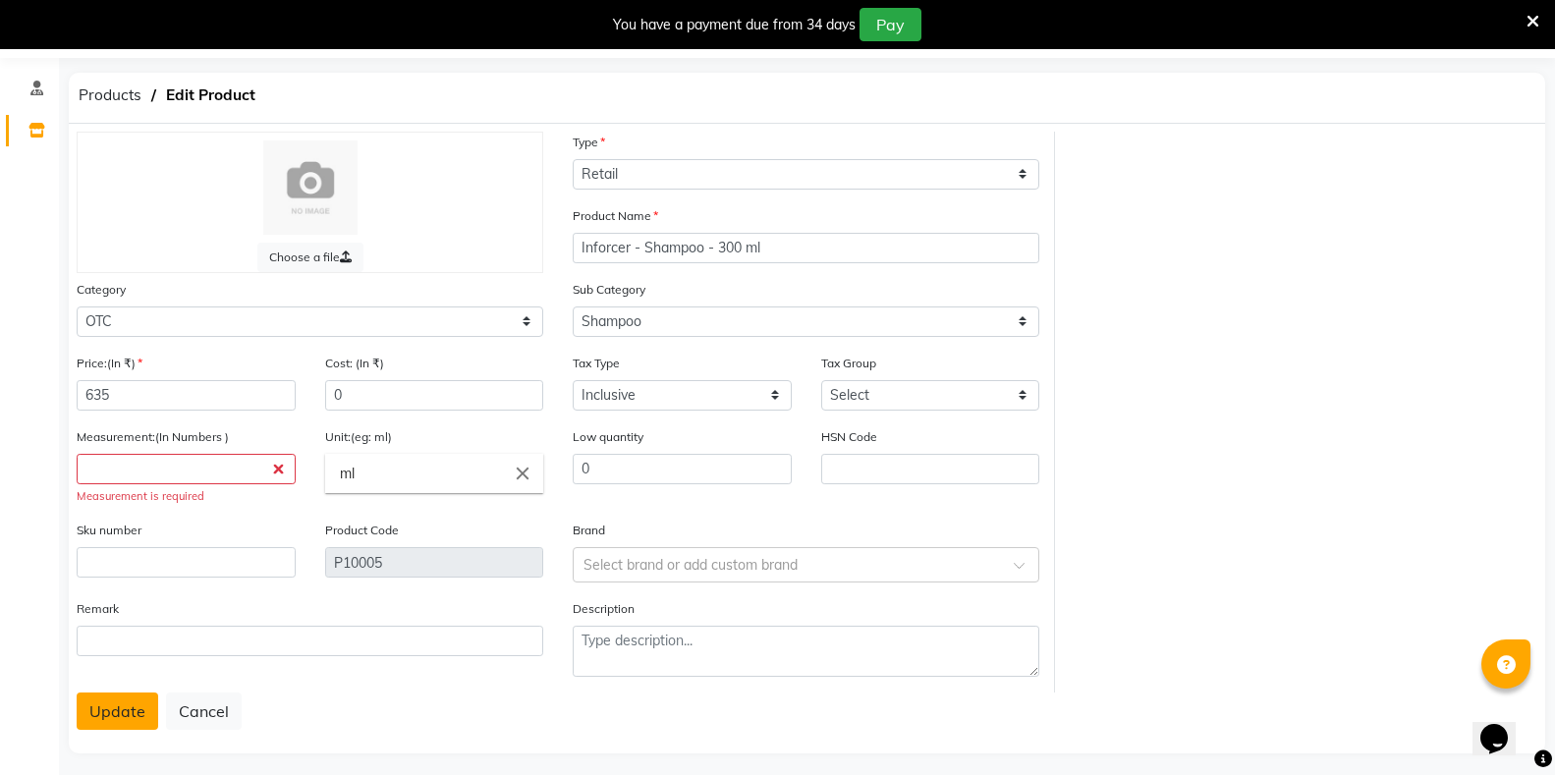
click at [125, 708] on button "Update" at bounding box center [118, 711] width 82 height 37
click at [191, 470] on input "number" at bounding box center [186, 469] width 219 height 30
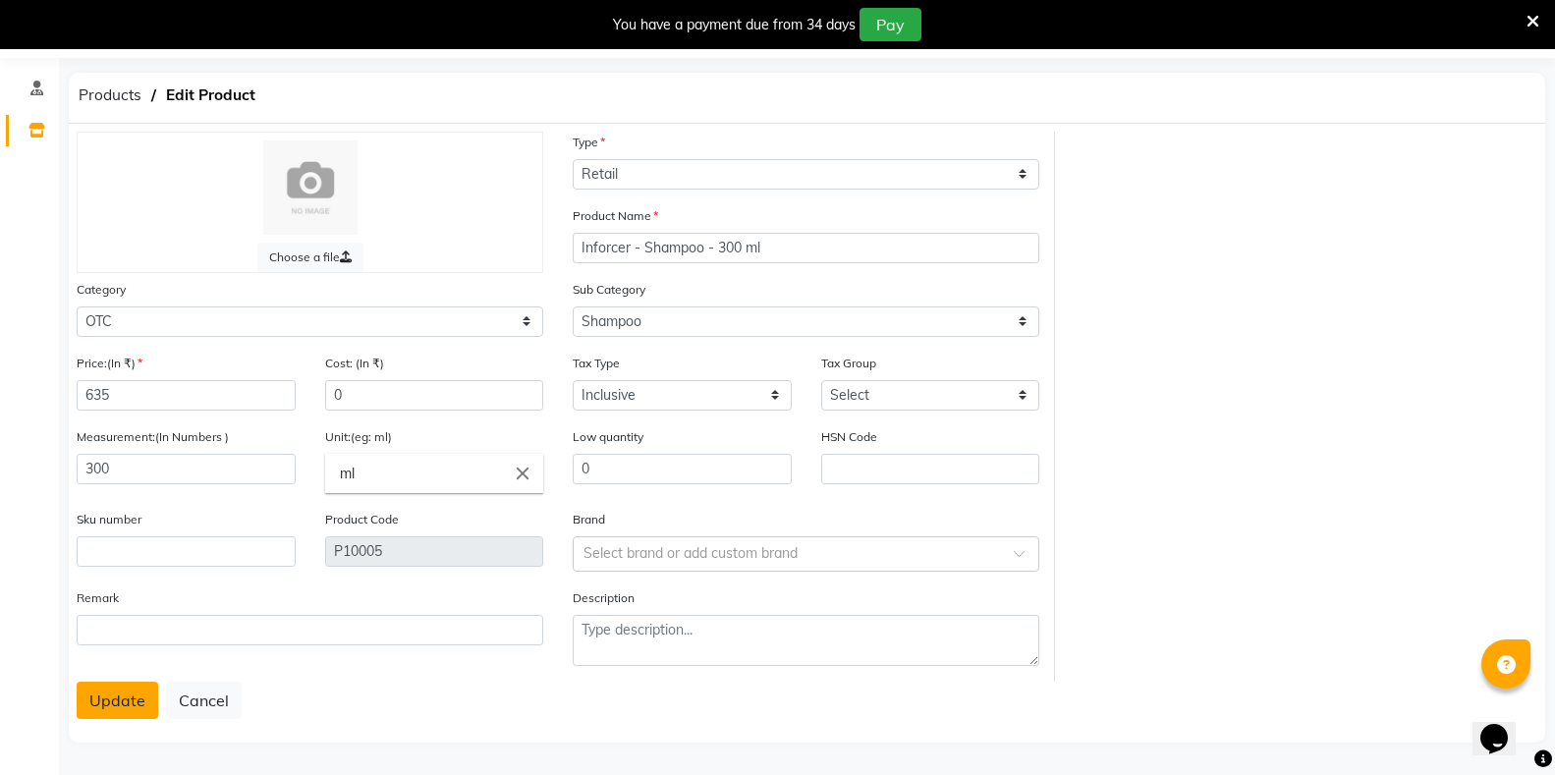
click at [94, 702] on button "Update" at bounding box center [118, 700] width 82 height 37
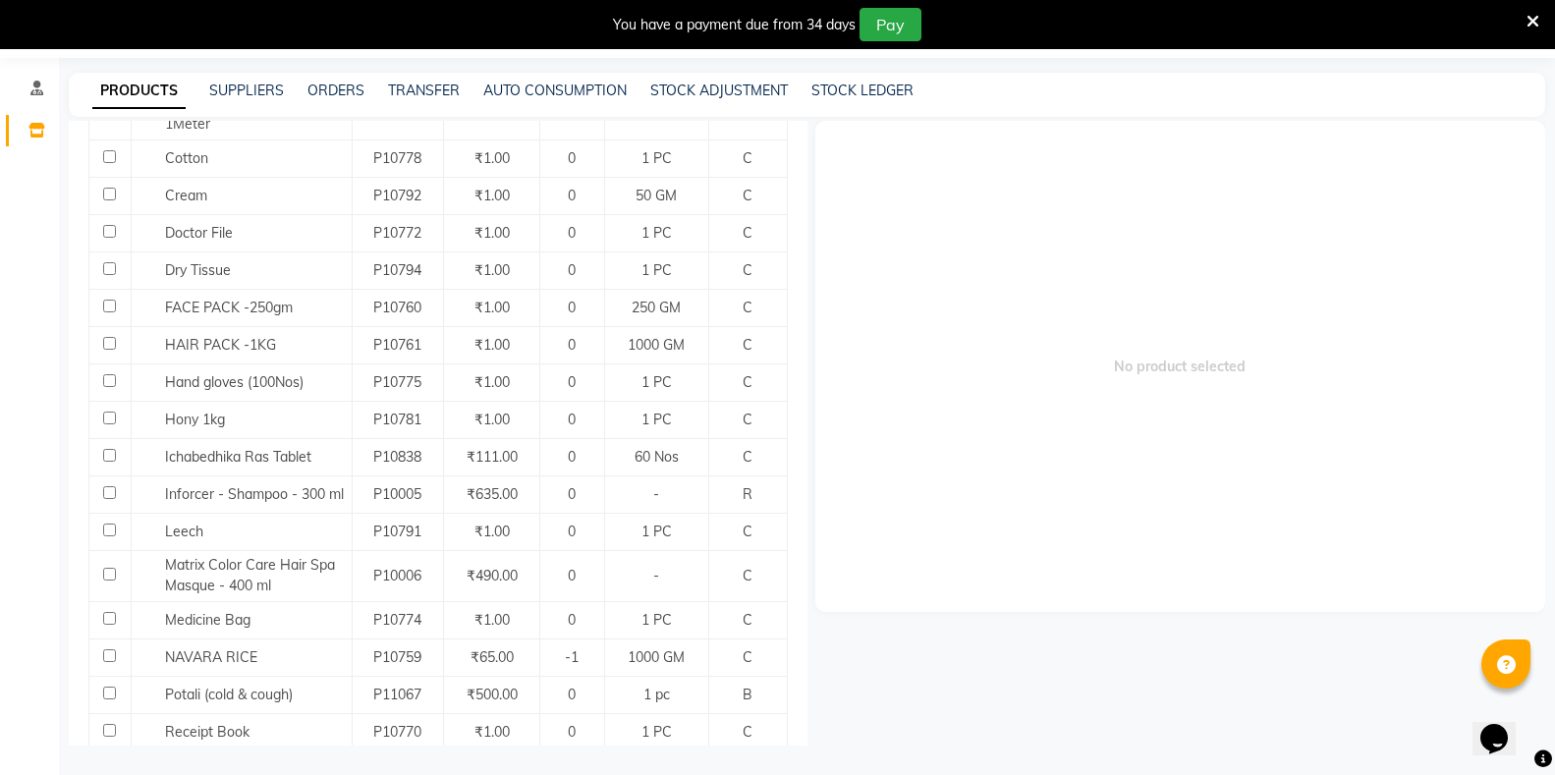
scroll to position [688, 0]
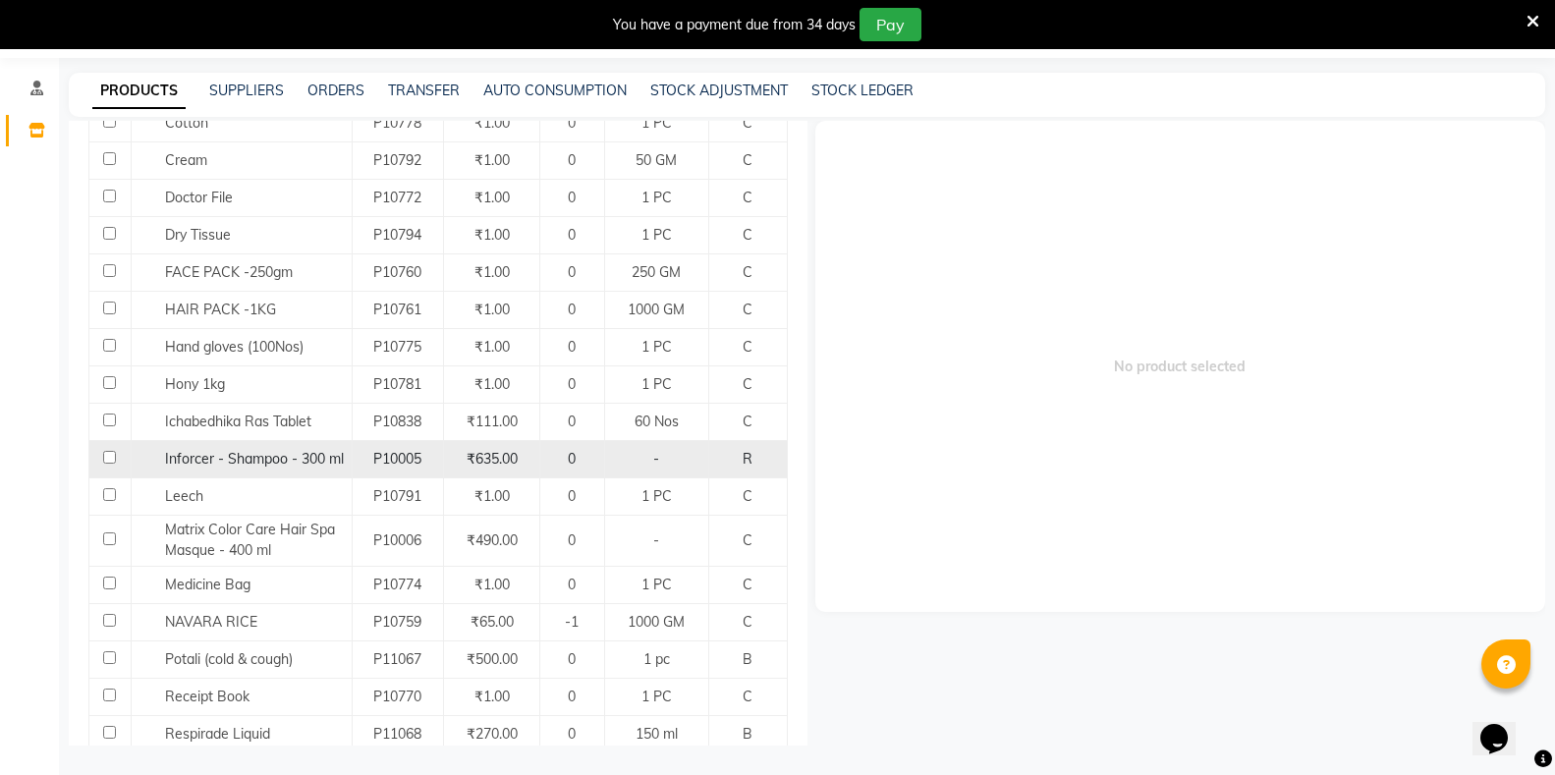
click at [105, 451] on input "checkbox" at bounding box center [109, 457] width 13 height 13
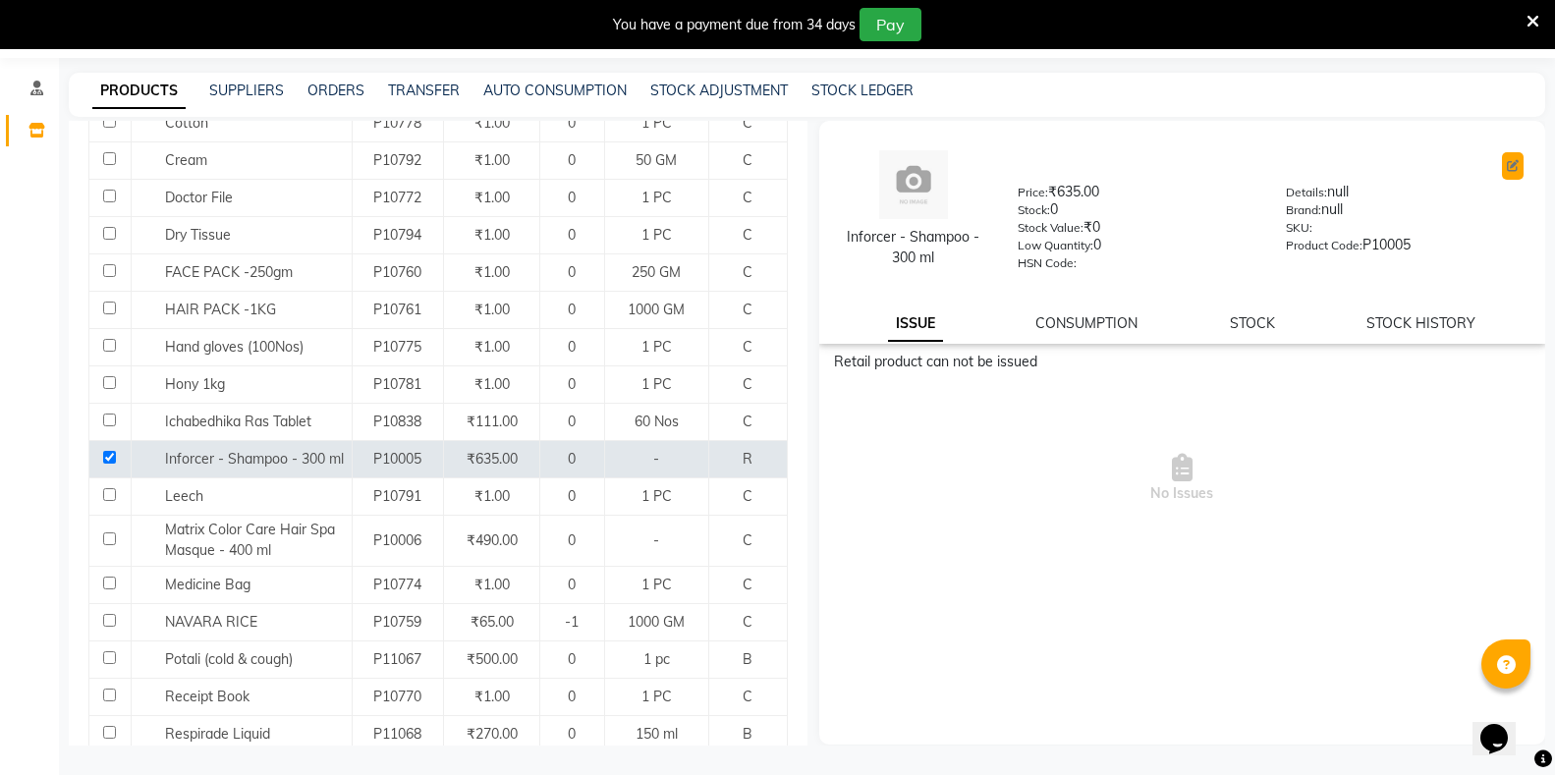
click at [1517, 162] on icon at bounding box center [1513, 166] width 12 height 12
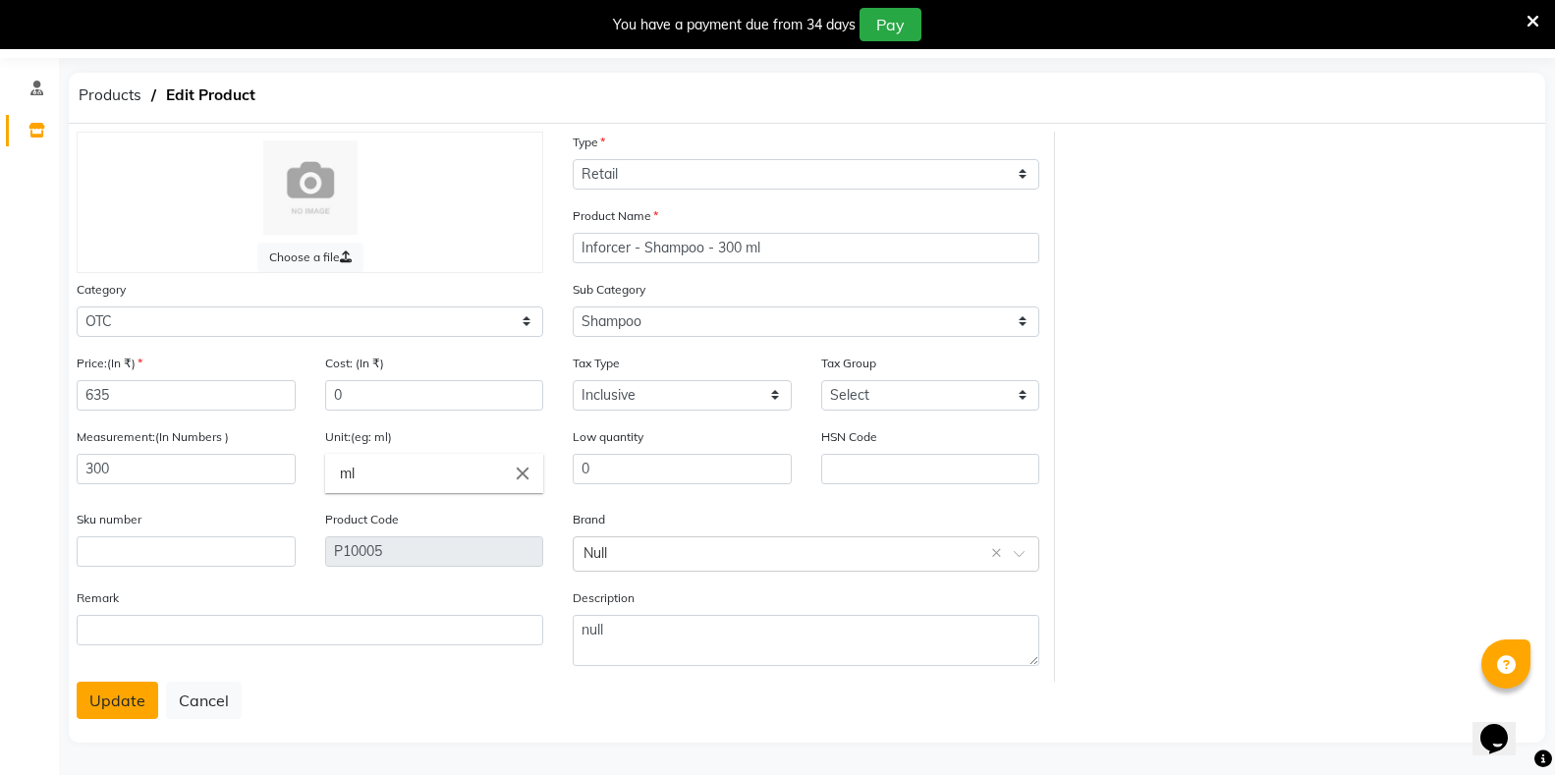
click at [118, 711] on button "Update" at bounding box center [118, 700] width 82 height 37
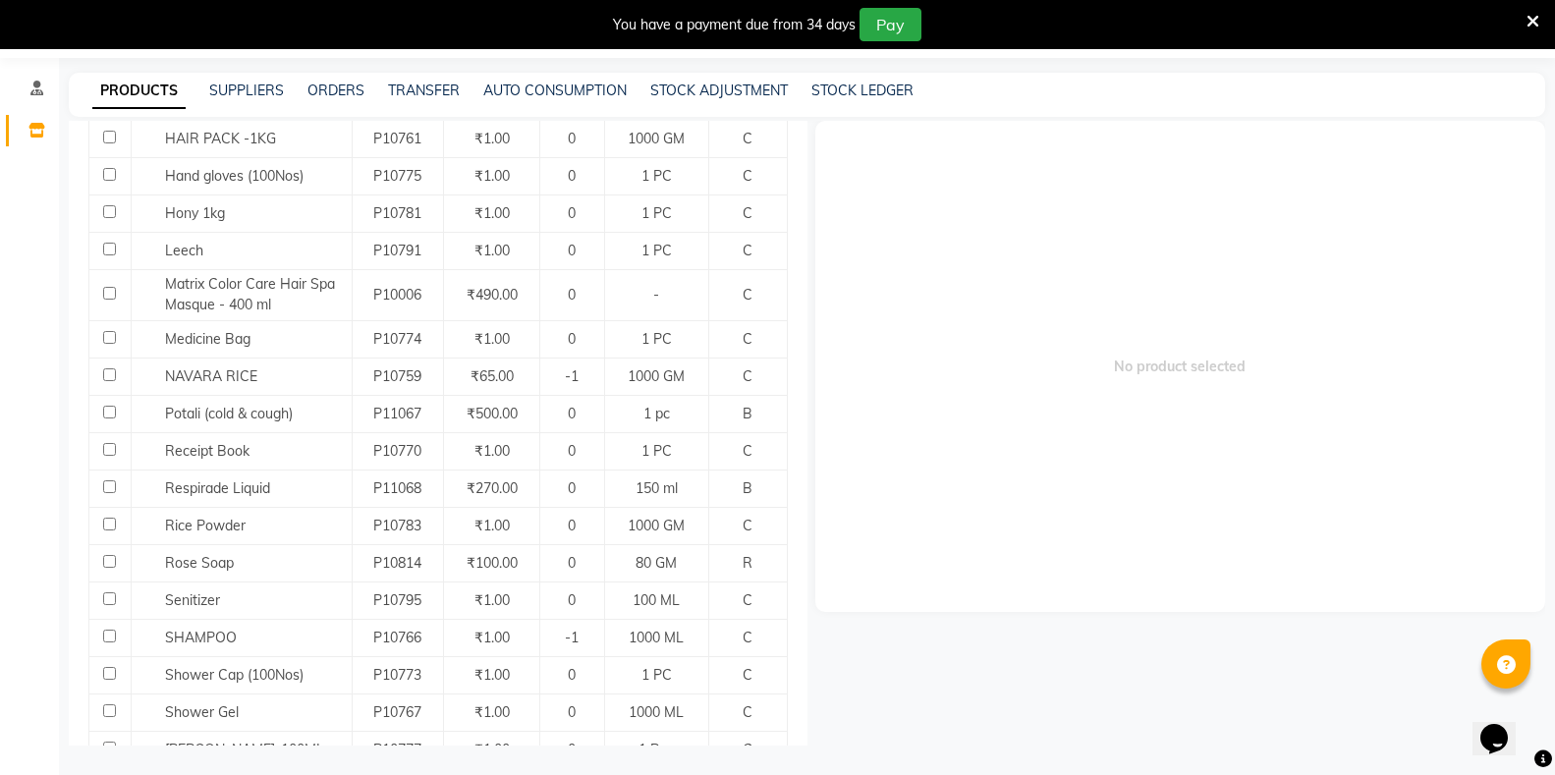
scroll to position [1264, 0]
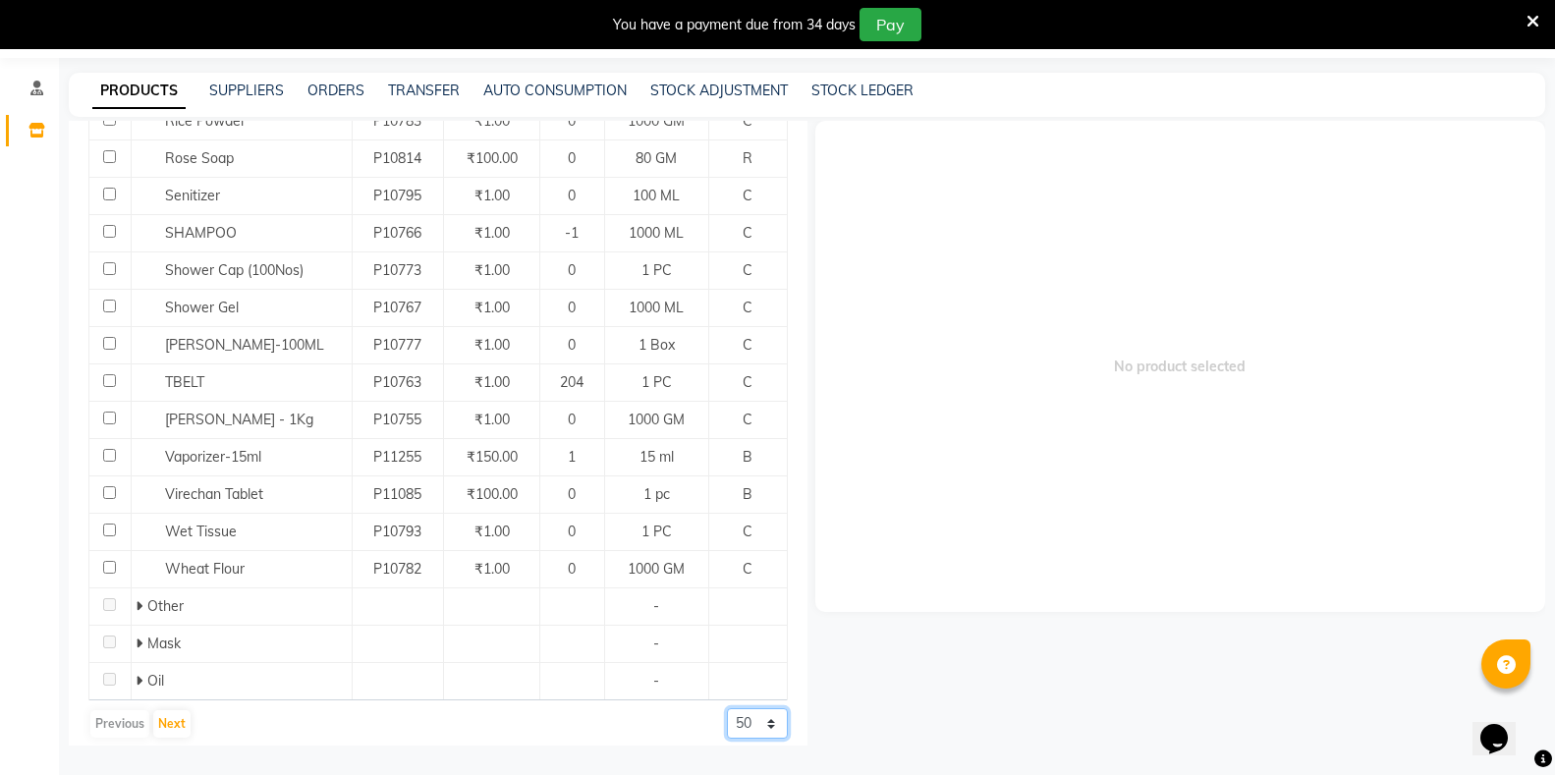
click at [744, 709] on select "50 100 500" at bounding box center [757, 723] width 61 height 30
click at [727, 708] on select "50 100 500" at bounding box center [757, 723] width 61 height 30
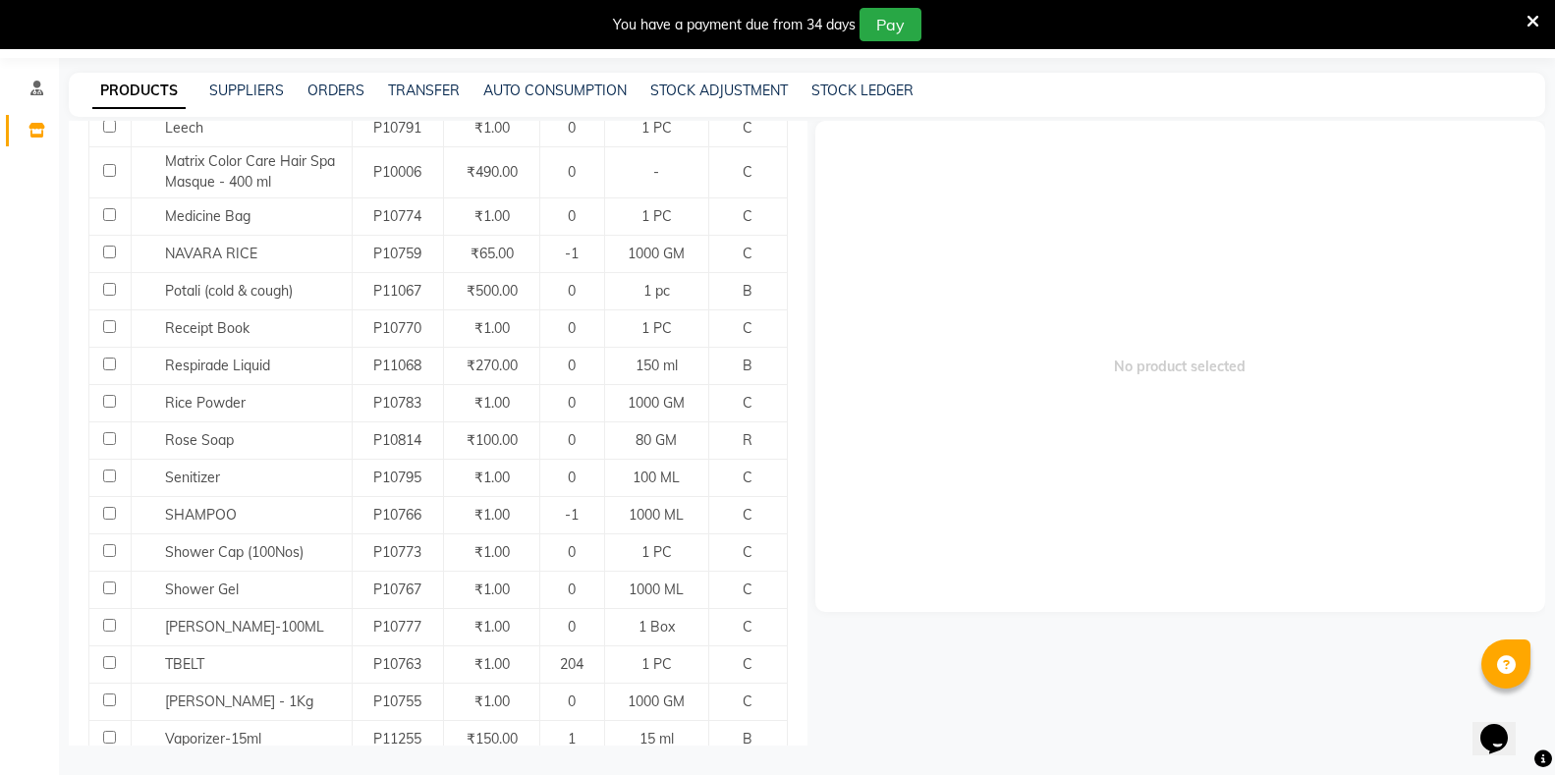
scroll to position [969, 0]
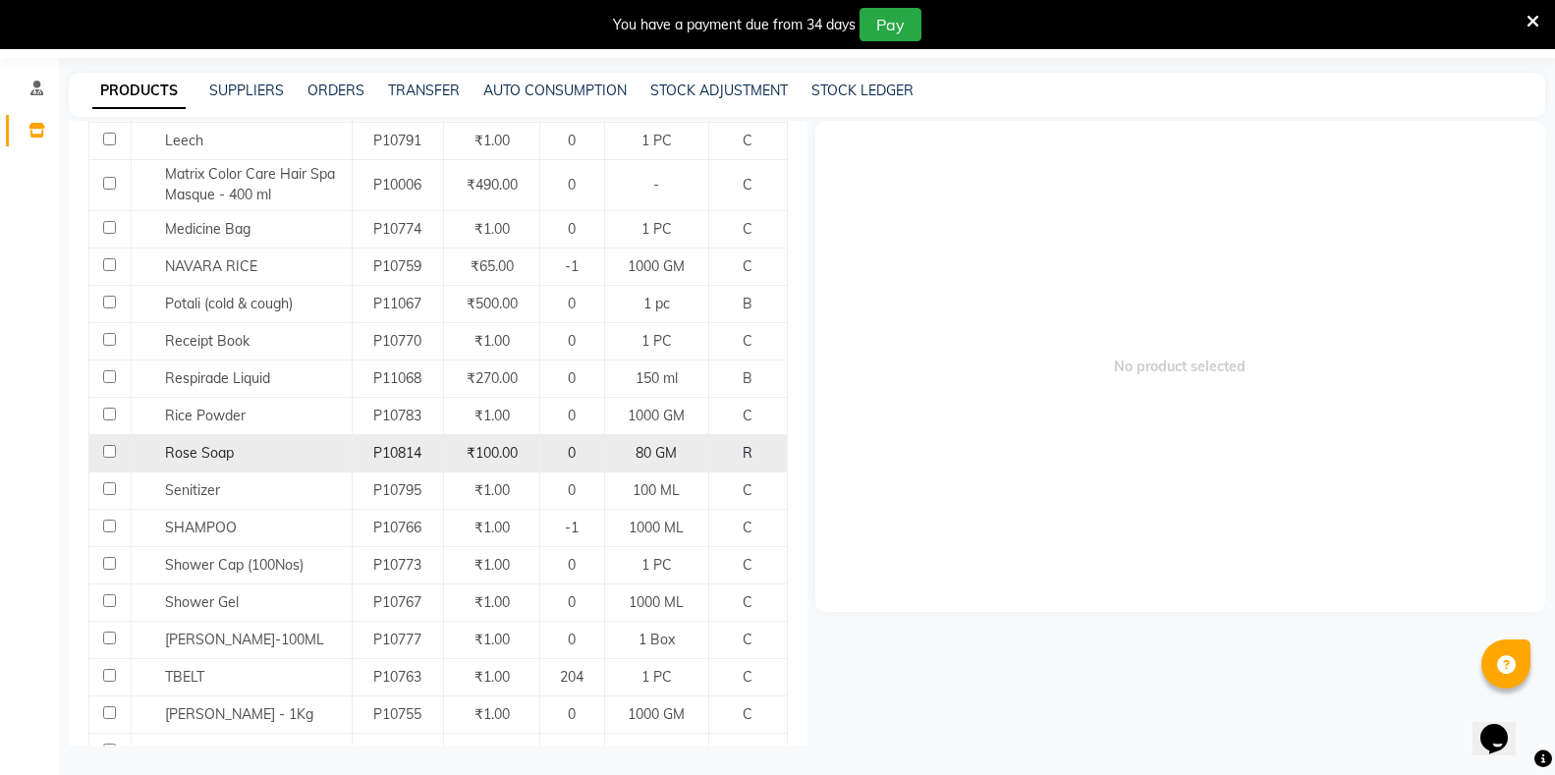
click at [112, 445] on input "checkbox" at bounding box center [109, 451] width 13 height 13
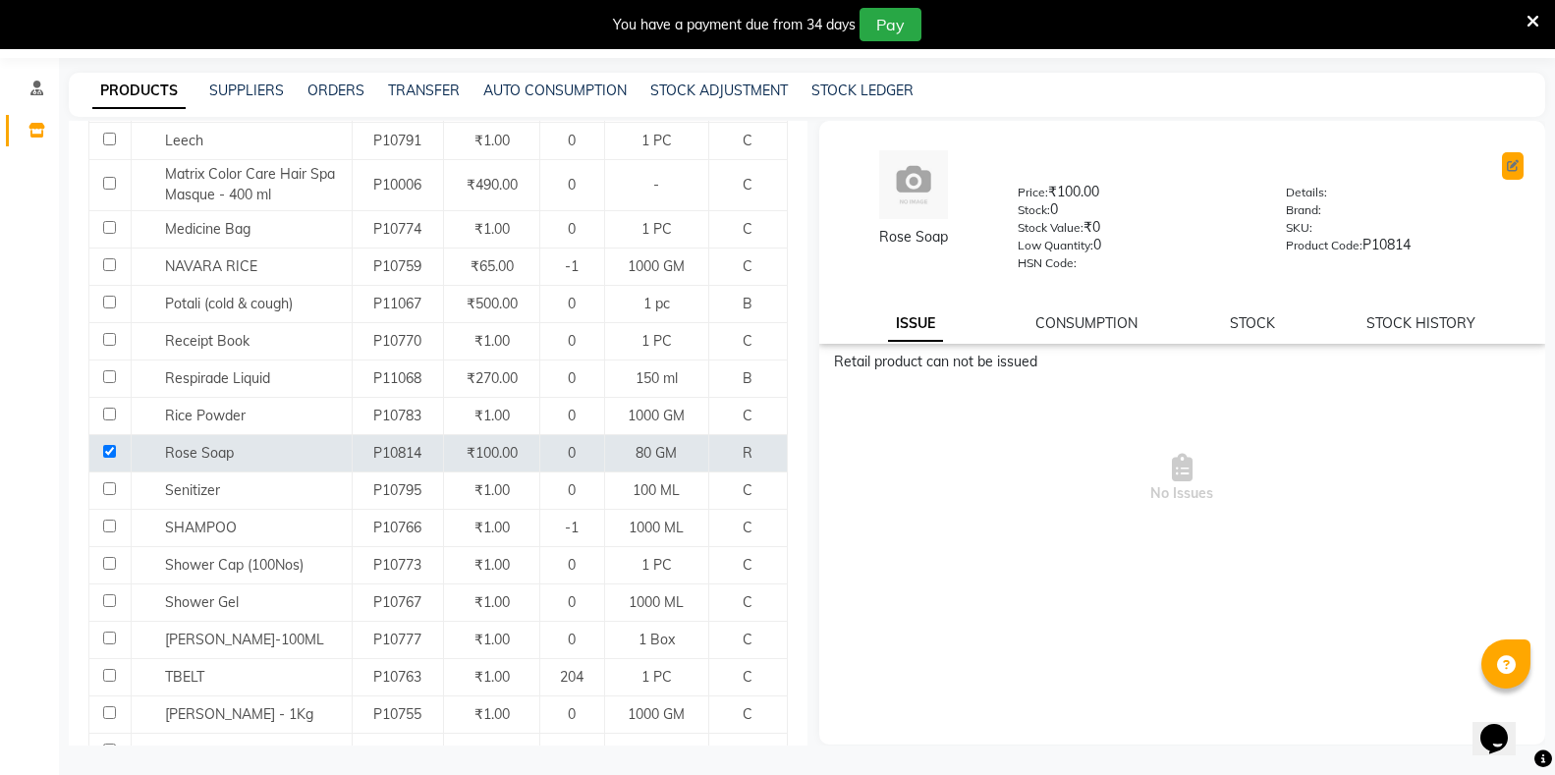
click at [1515, 168] on icon at bounding box center [1513, 166] width 12 height 12
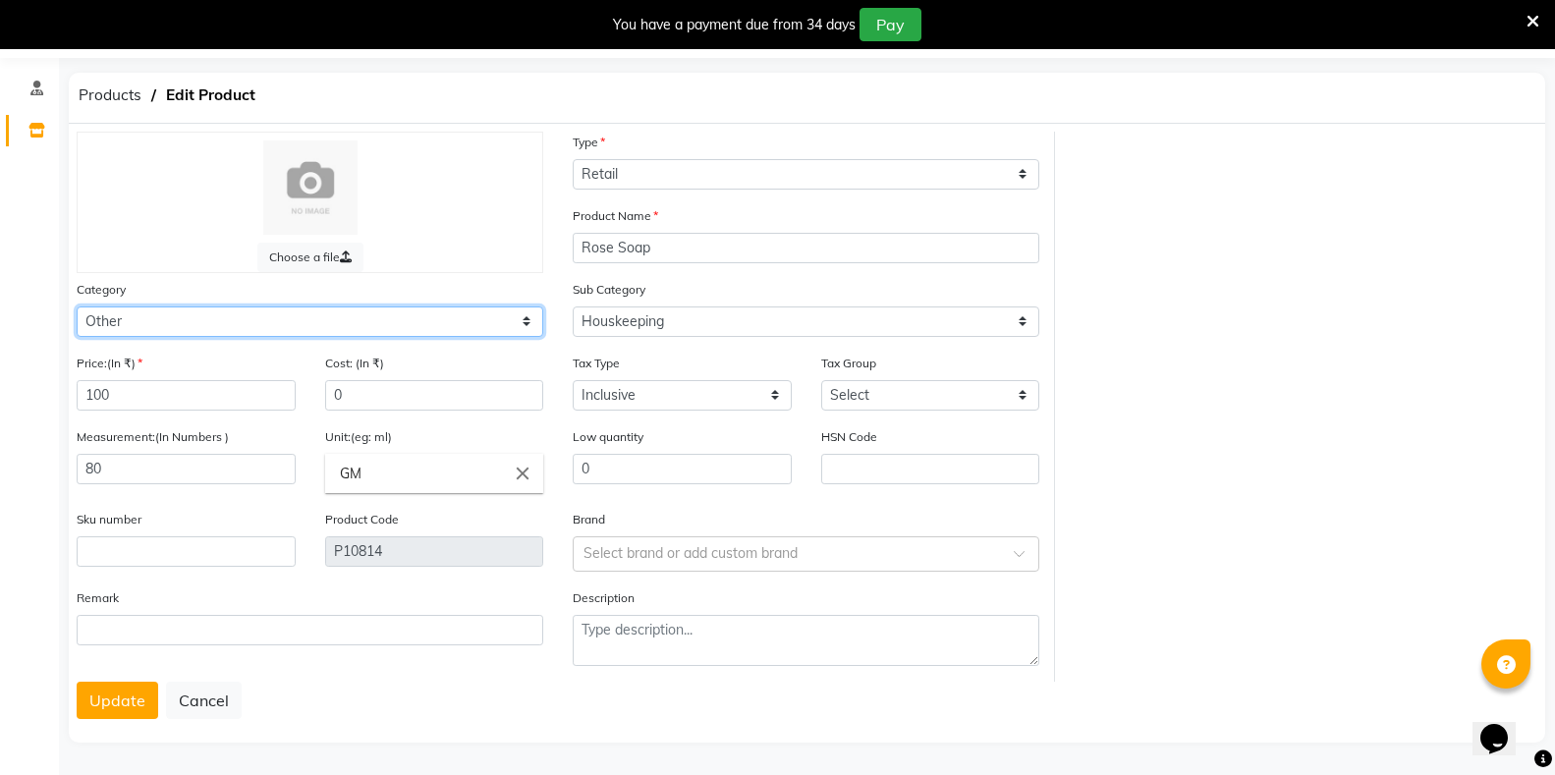
click at [254, 320] on select "Select Hair Skin Makeup Personal Care Appliances Classical Medicine OTC Proprie…" at bounding box center [310, 322] width 467 height 30
click at [77, 307] on select "Select Hair Skin Makeup Personal Care Appliances Classical Medicine OTC Proprie…" at bounding box center [310, 322] width 467 height 30
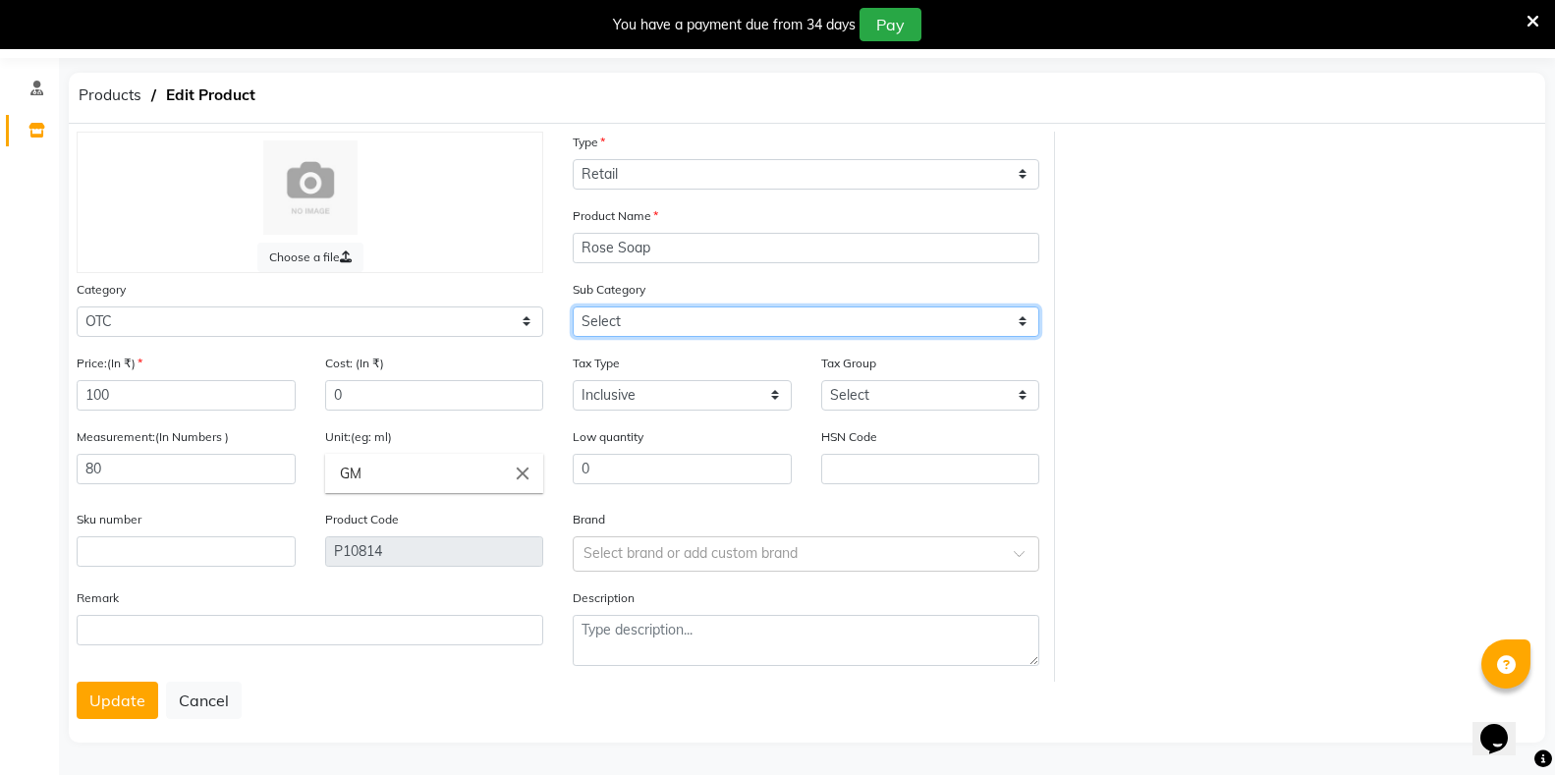
click at [592, 316] on select "Select Soap Shampoo Oil KIt Hair Pack Face Pack" at bounding box center [806, 322] width 467 height 30
click at [573, 307] on select "Select Soap Shampoo Oil KIt Hair Pack Face Pack" at bounding box center [806, 322] width 467 height 30
click at [122, 710] on button "Update" at bounding box center [118, 700] width 82 height 37
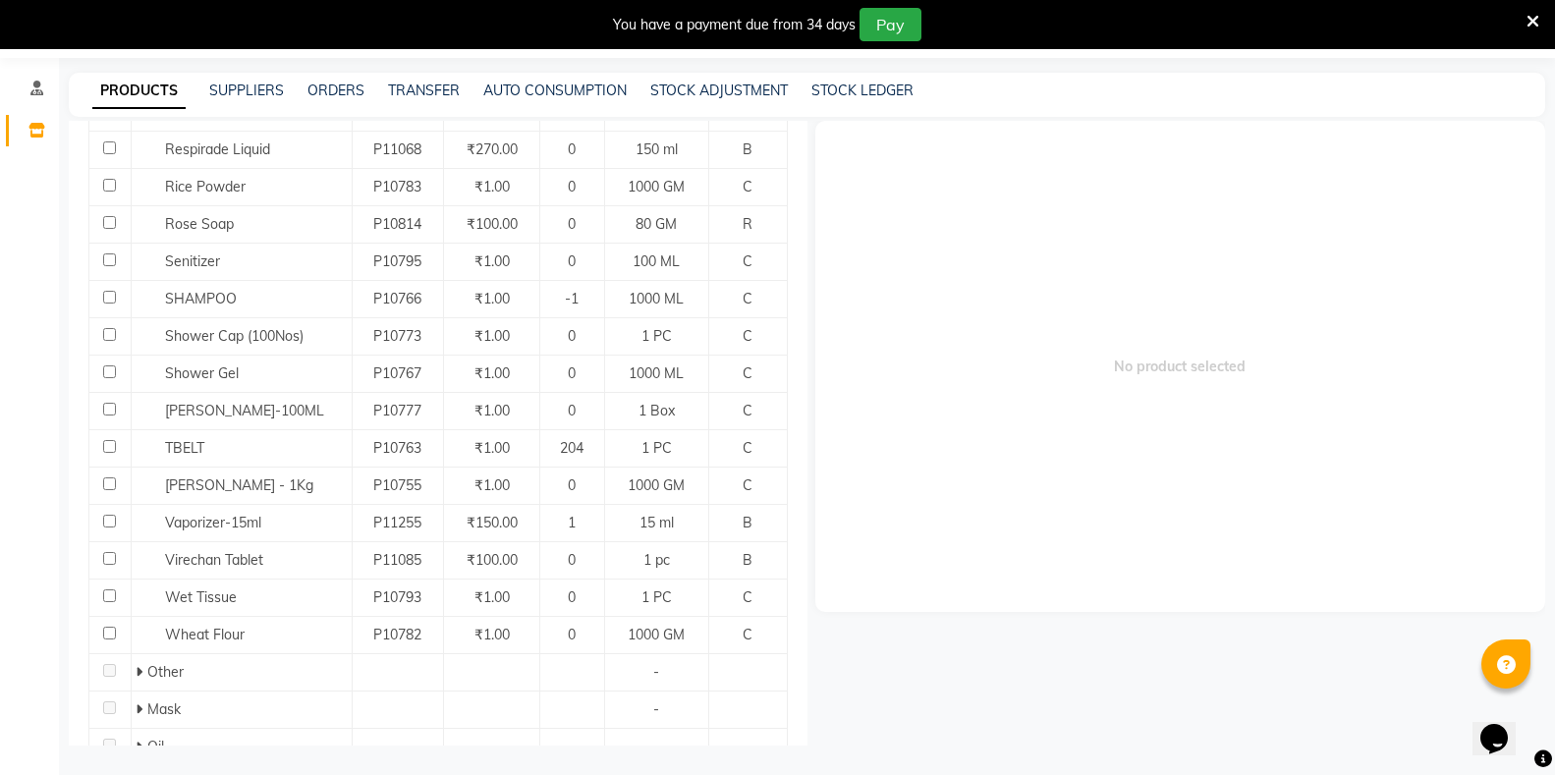
scroll to position [1264, 0]
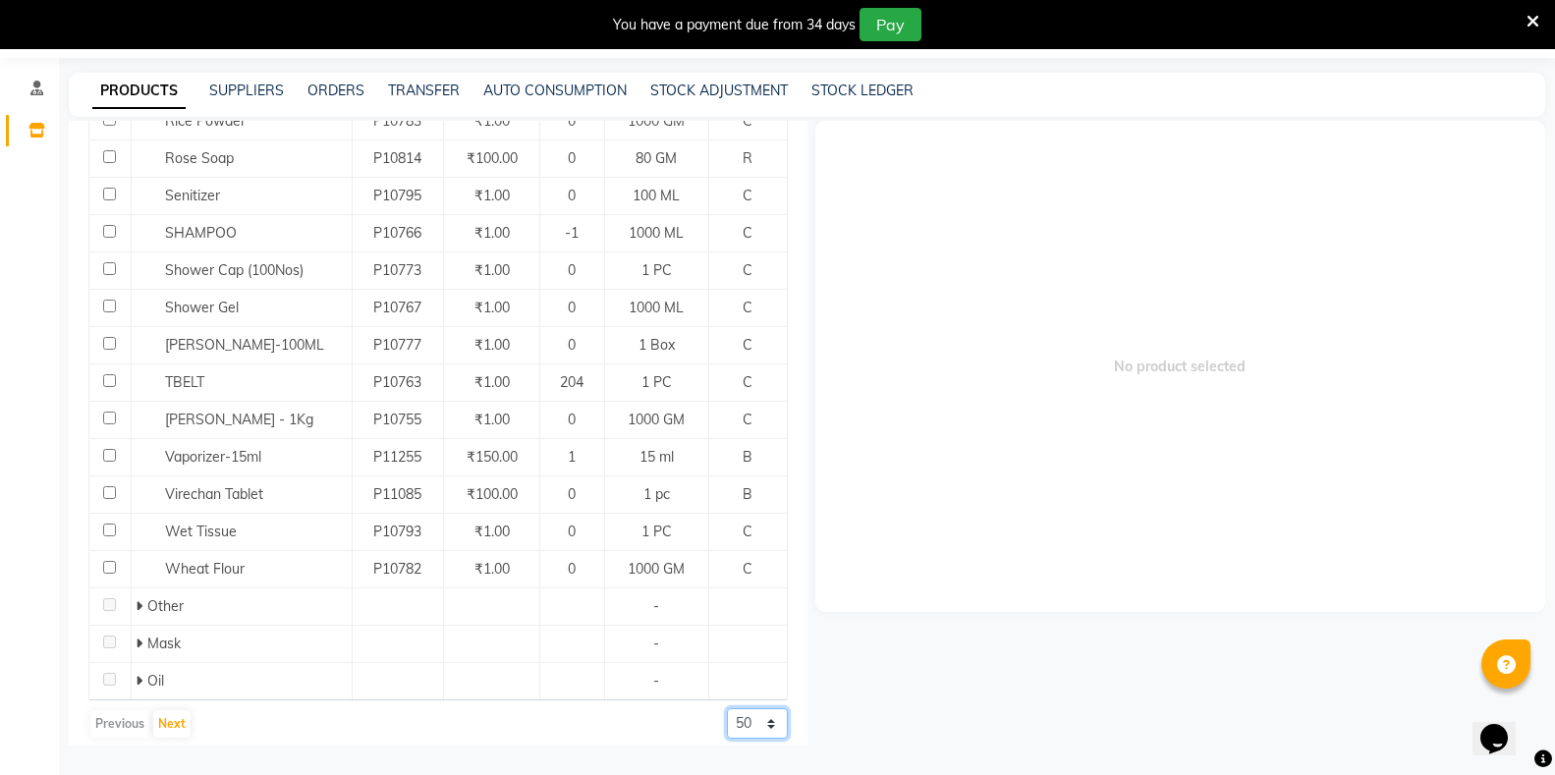
click at [727, 708] on select "50 100 500" at bounding box center [757, 723] width 61 height 30
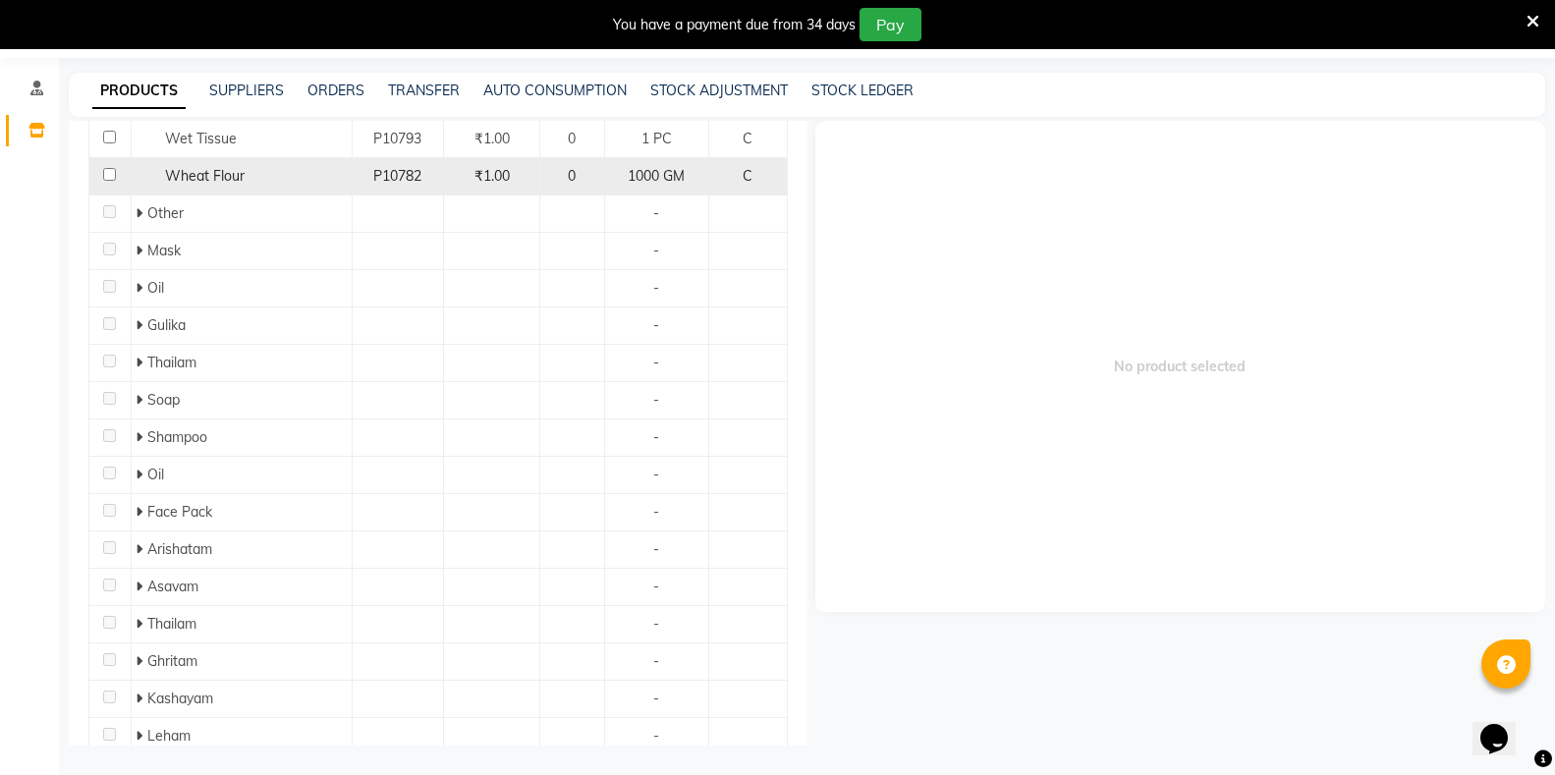
scroll to position [1824, 0]
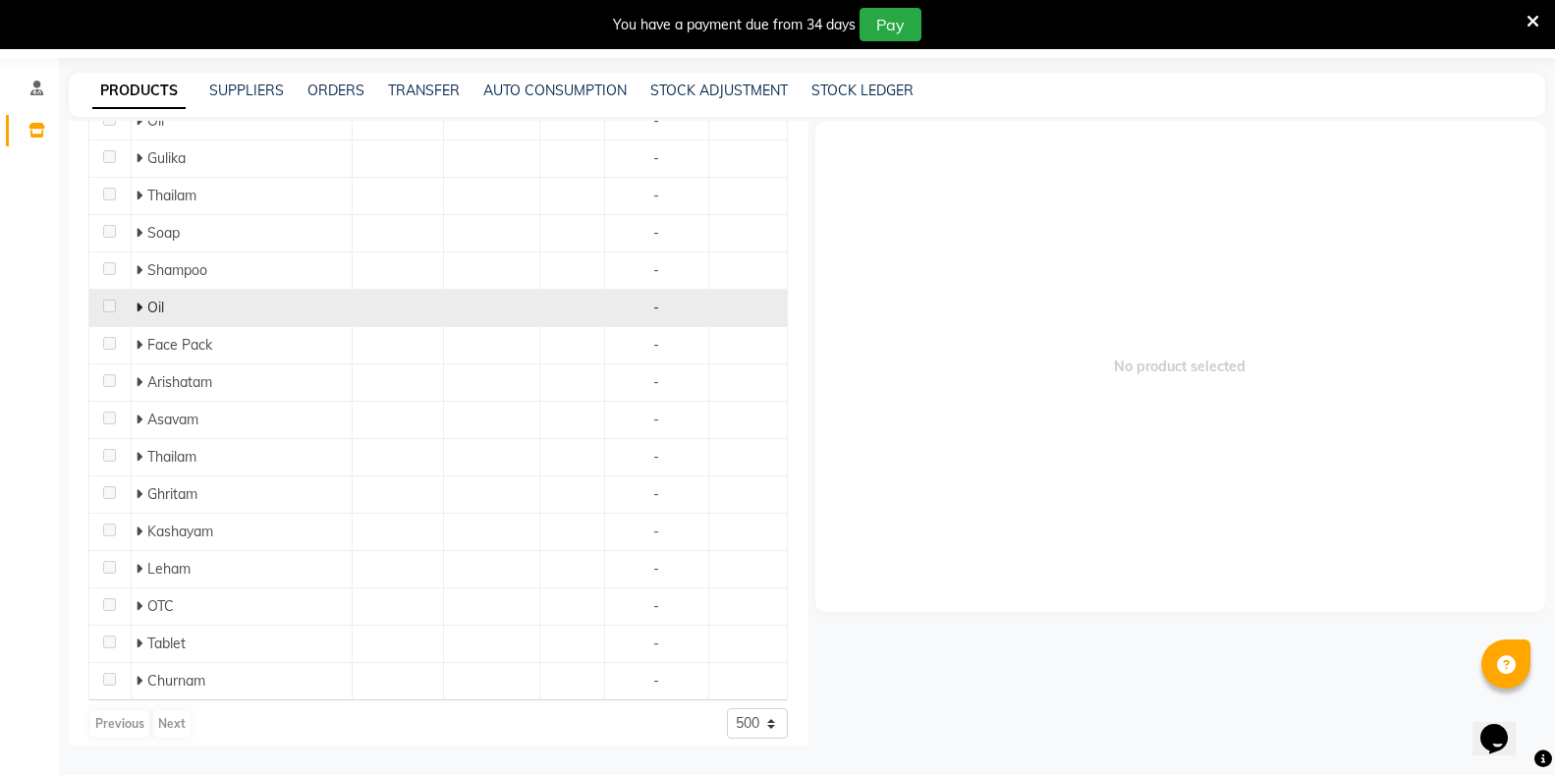
click at [172, 299] on div "Oil" at bounding box center [241, 308] width 210 height 21
click at [144, 299] on span at bounding box center [142, 308] width 12 height 18
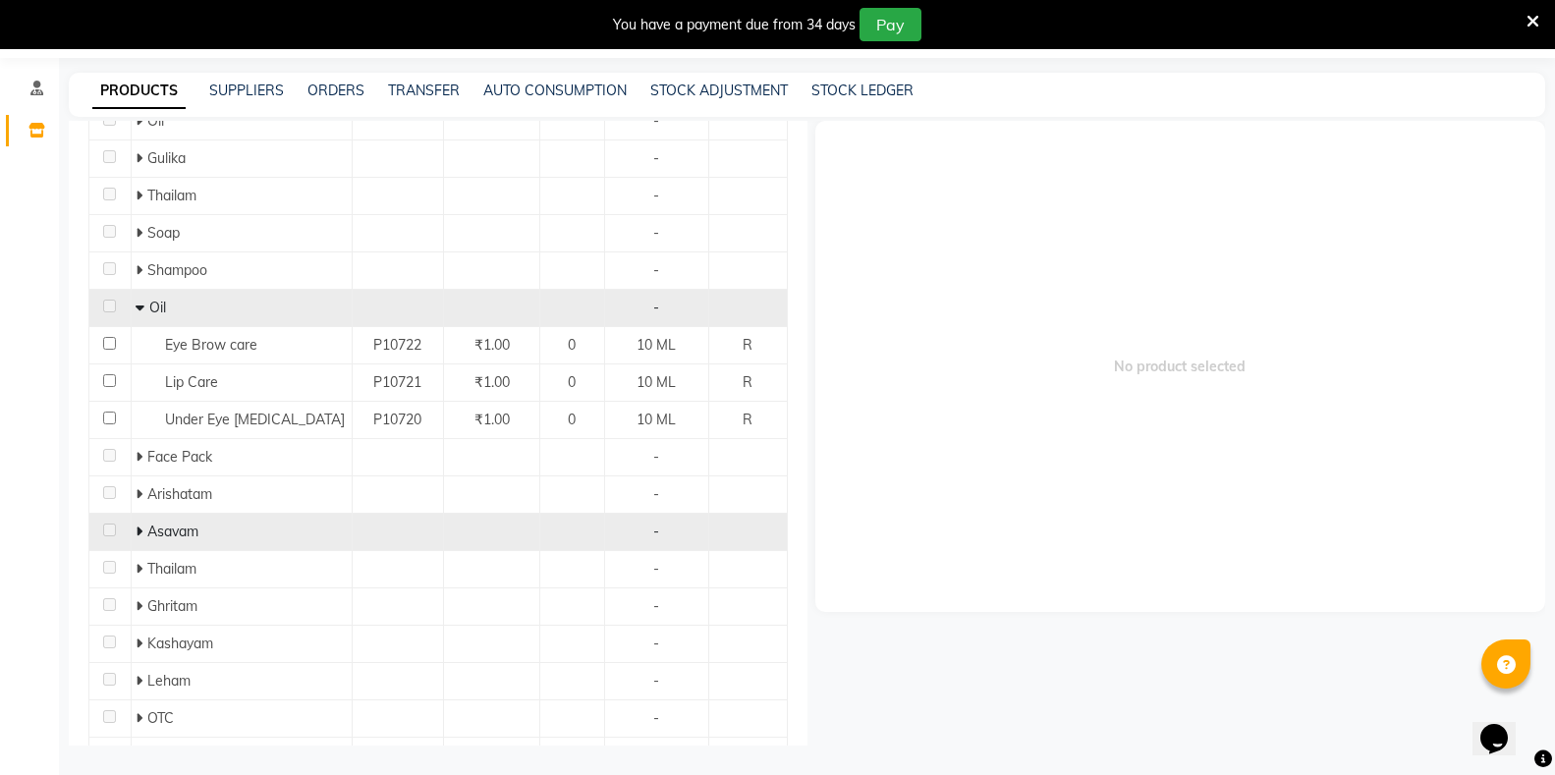
click at [137, 711] on icon at bounding box center [139, 718] width 7 height 14
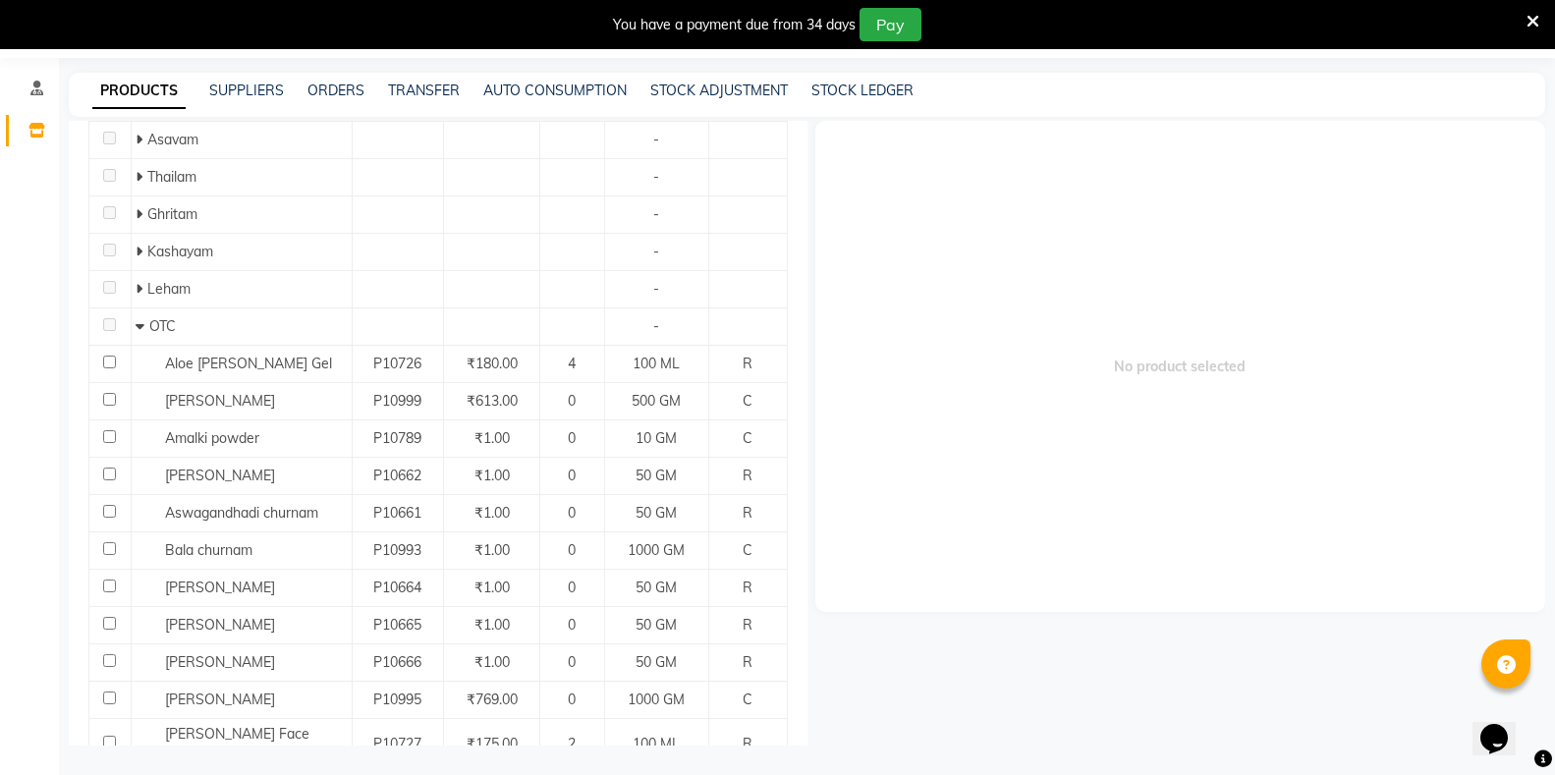
scroll to position [2217, 0]
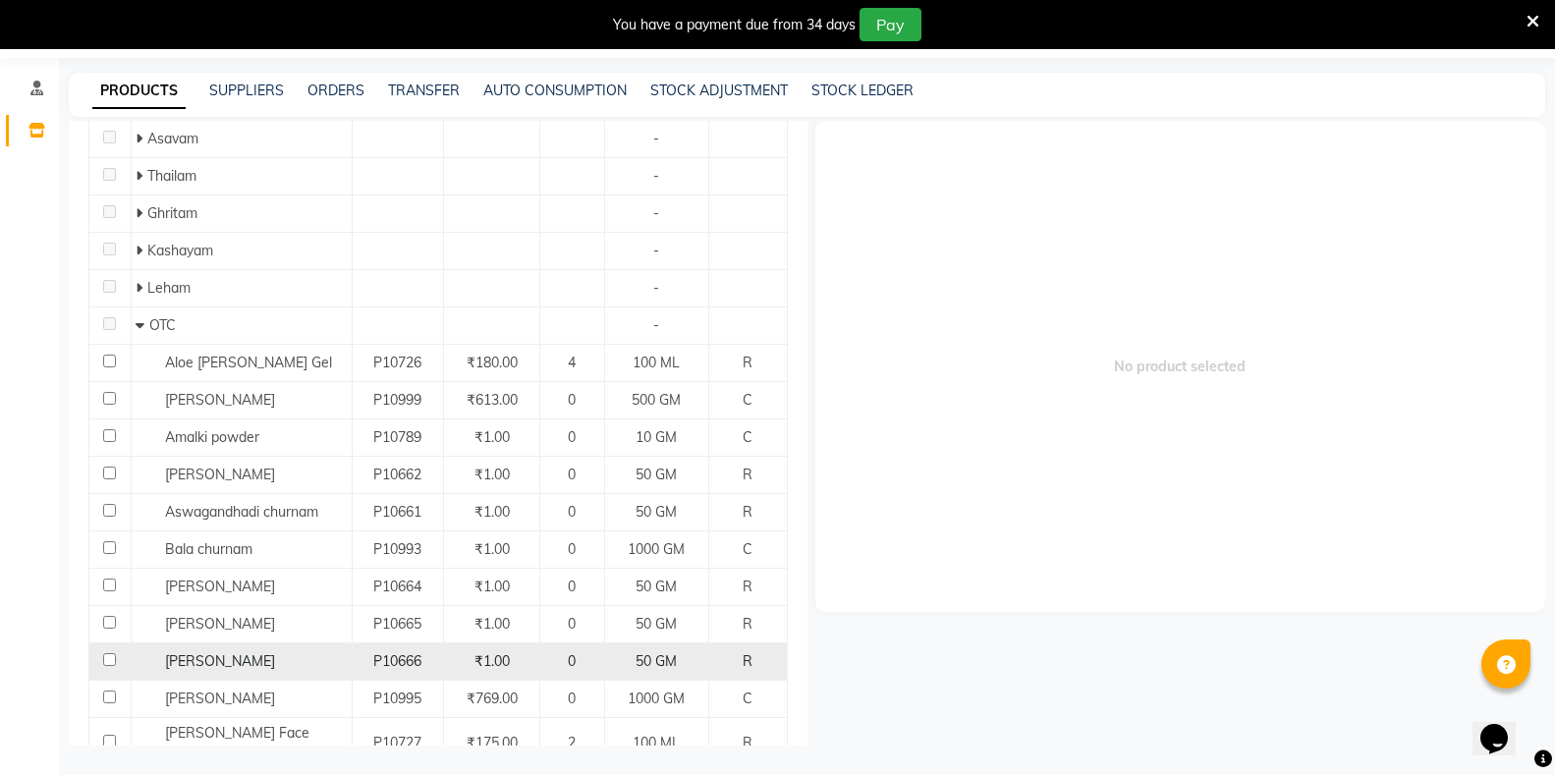
click at [107, 653] on input "checkbox" at bounding box center [109, 659] width 13 height 13
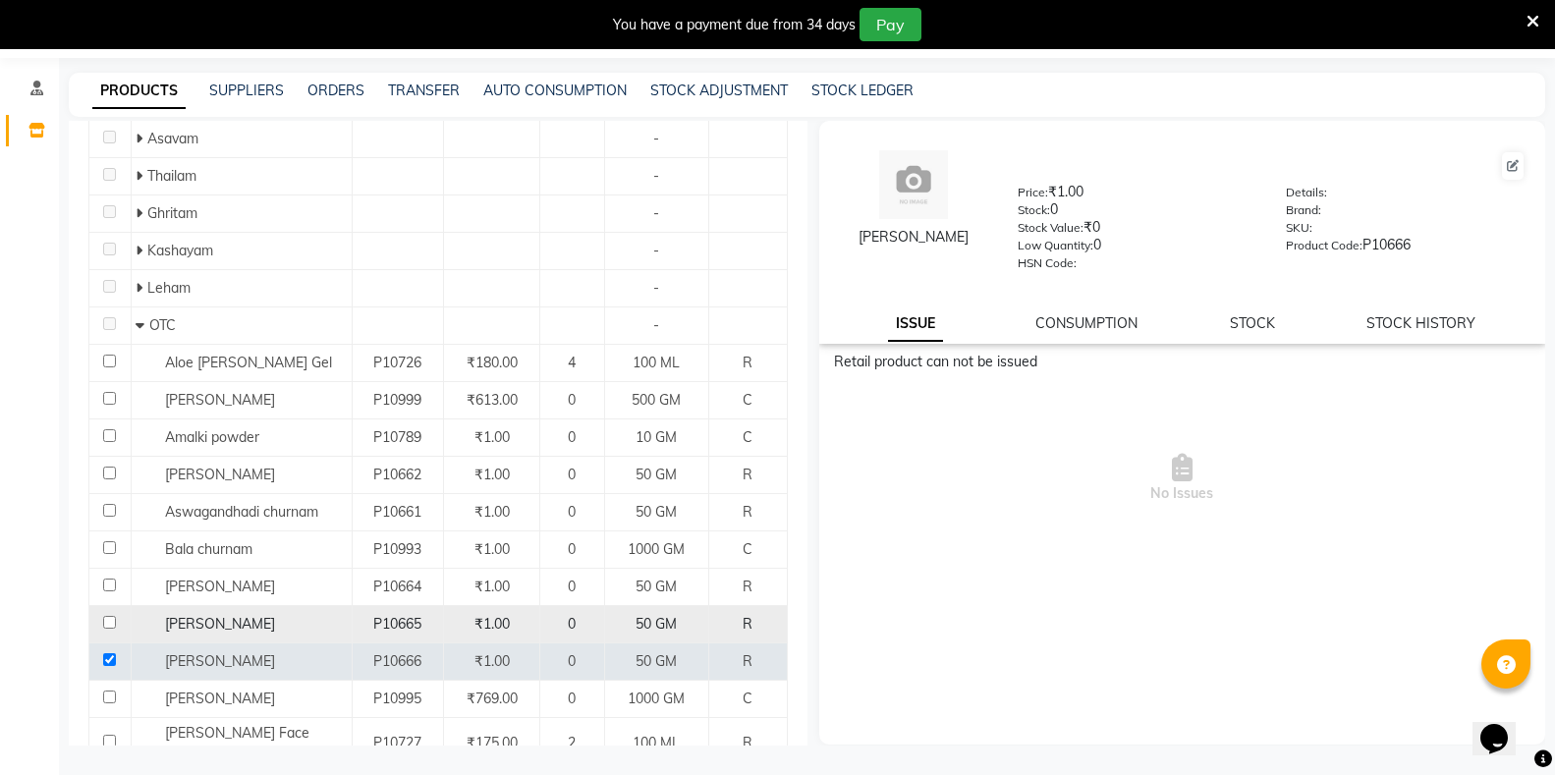
click at [106, 616] on input "checkbox" at bounding box center [109, 622] width 13 height 13
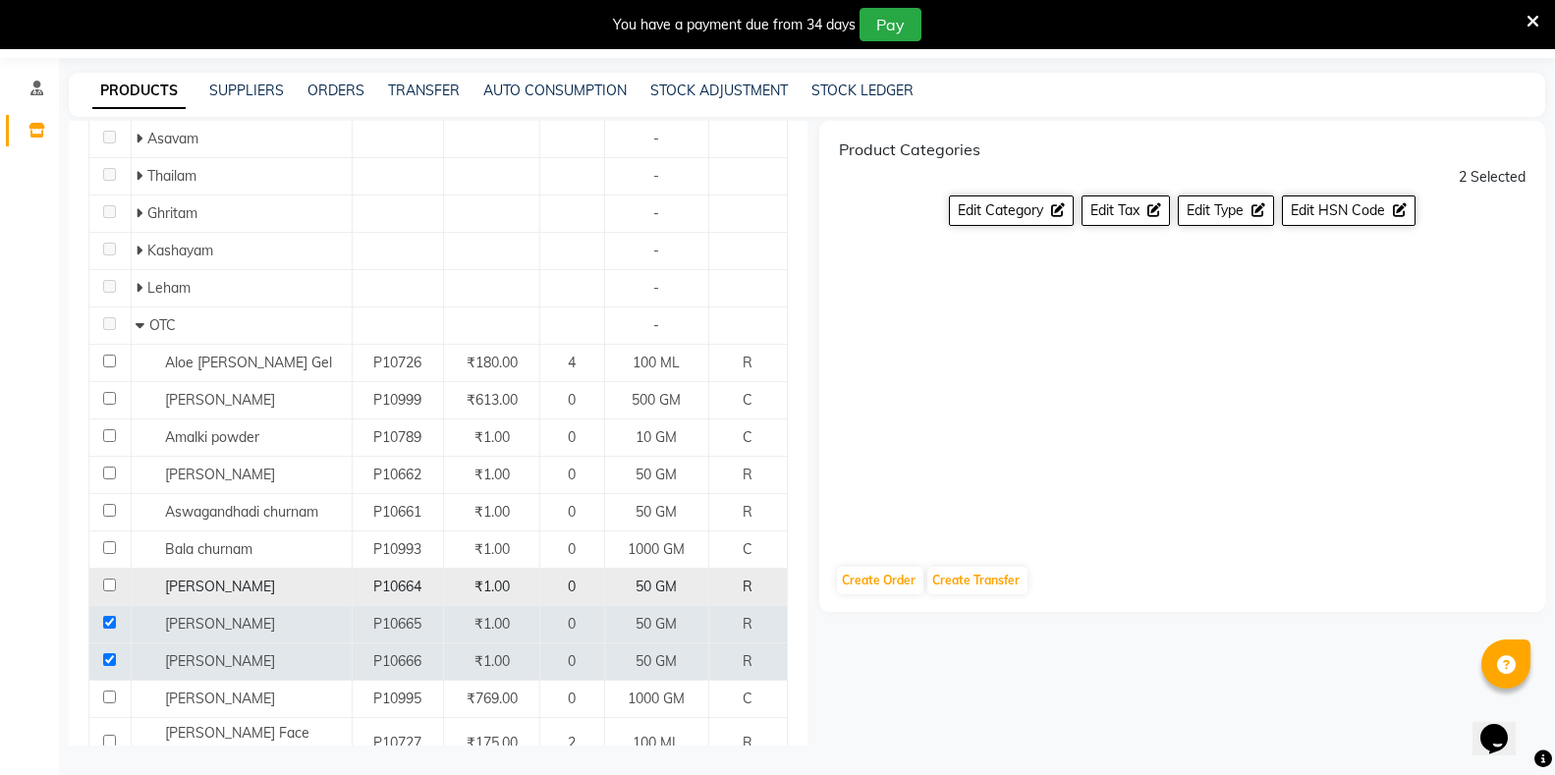
click at [108, 579] on input "checkbox" at bounding box center [109, 585] width 13 height 13
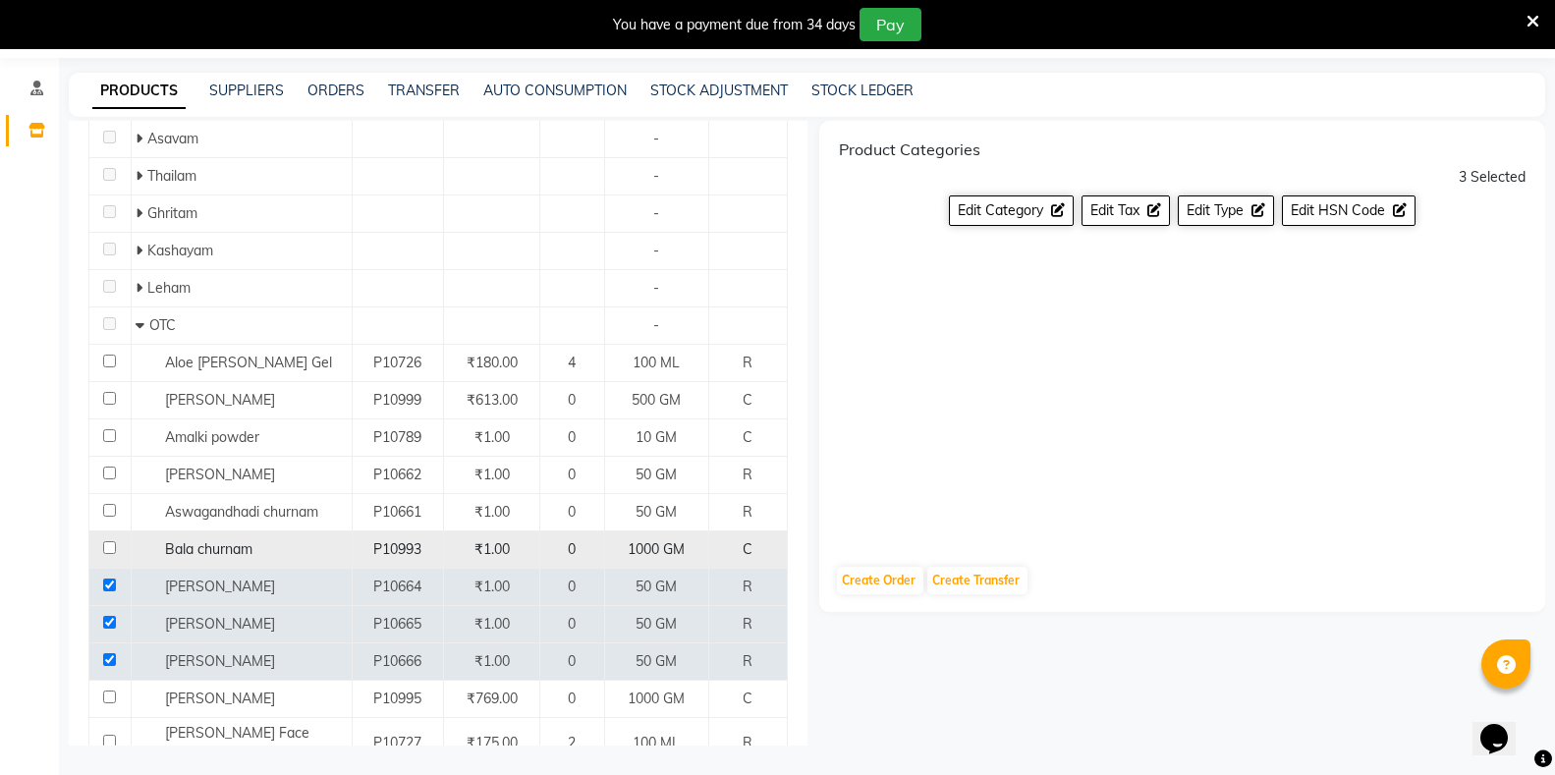
click at [109, 541] on input "checkbox" at bounding box center [109, 547] width 13 height 13
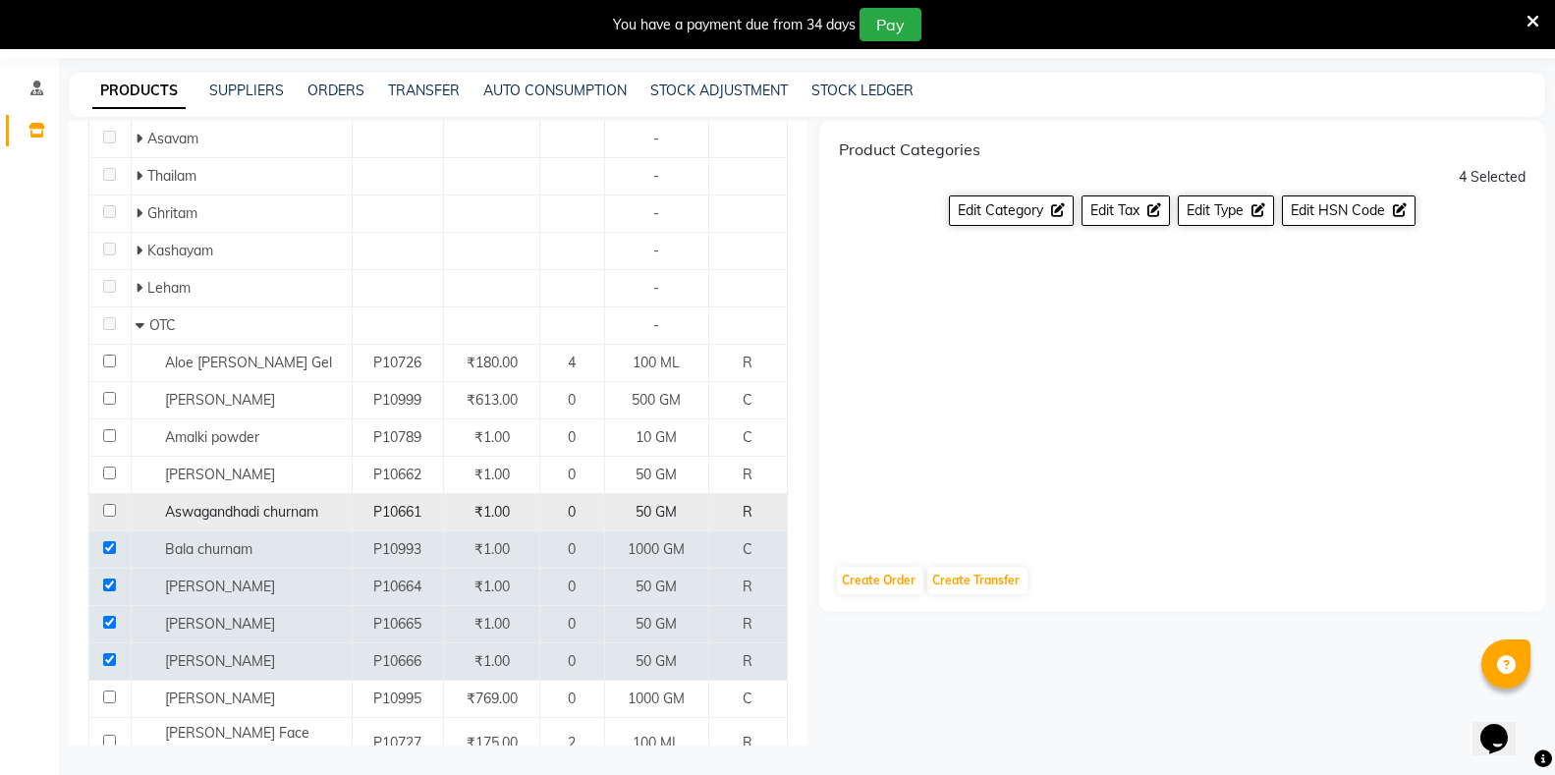
click at [108, 504] on input "checkbox" at bounding box center [109, 510] width 13 height 13
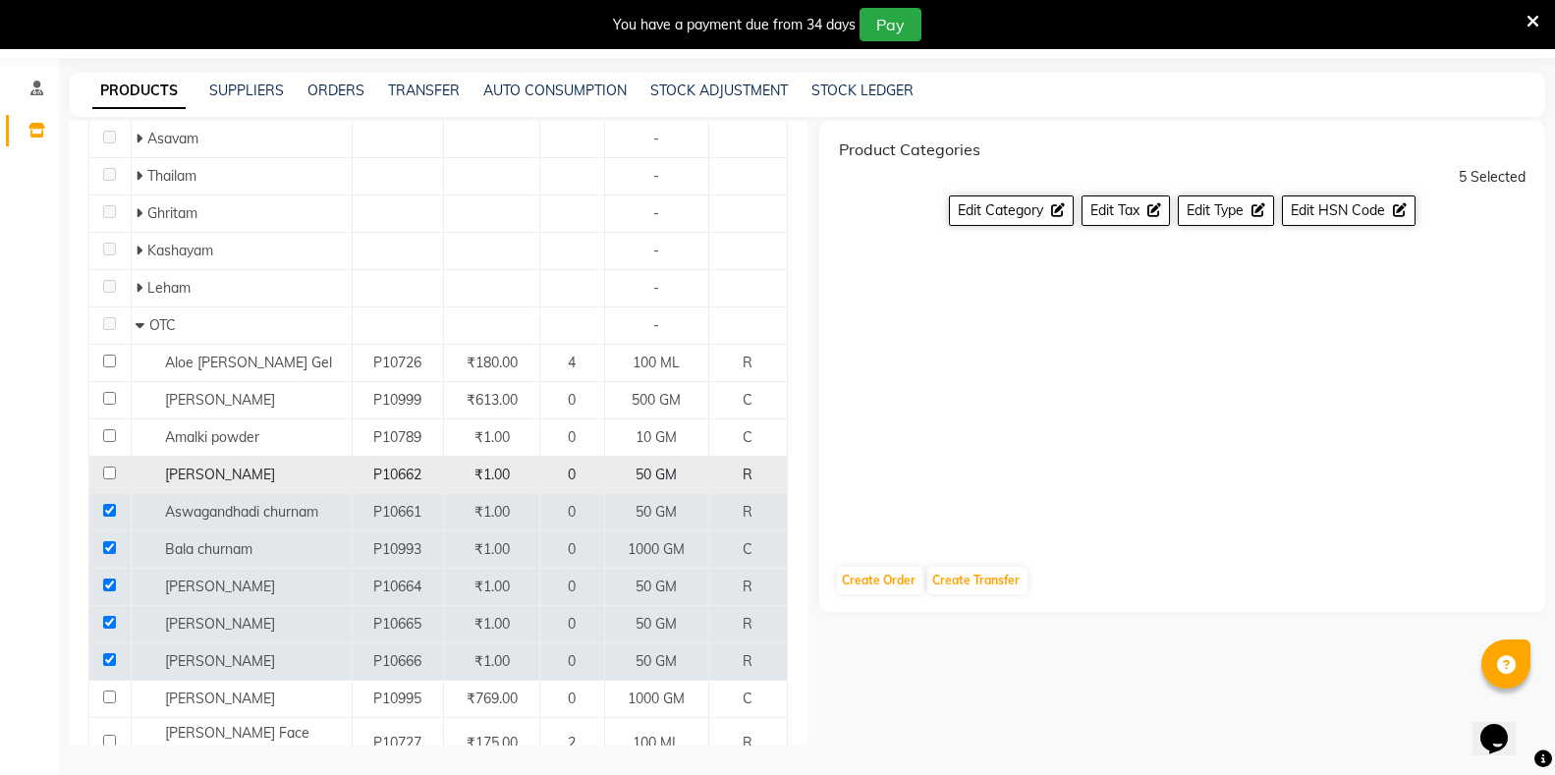
click at [107, 467] on input "checkbox" at bounding box center [109, 473] width 13 height 13
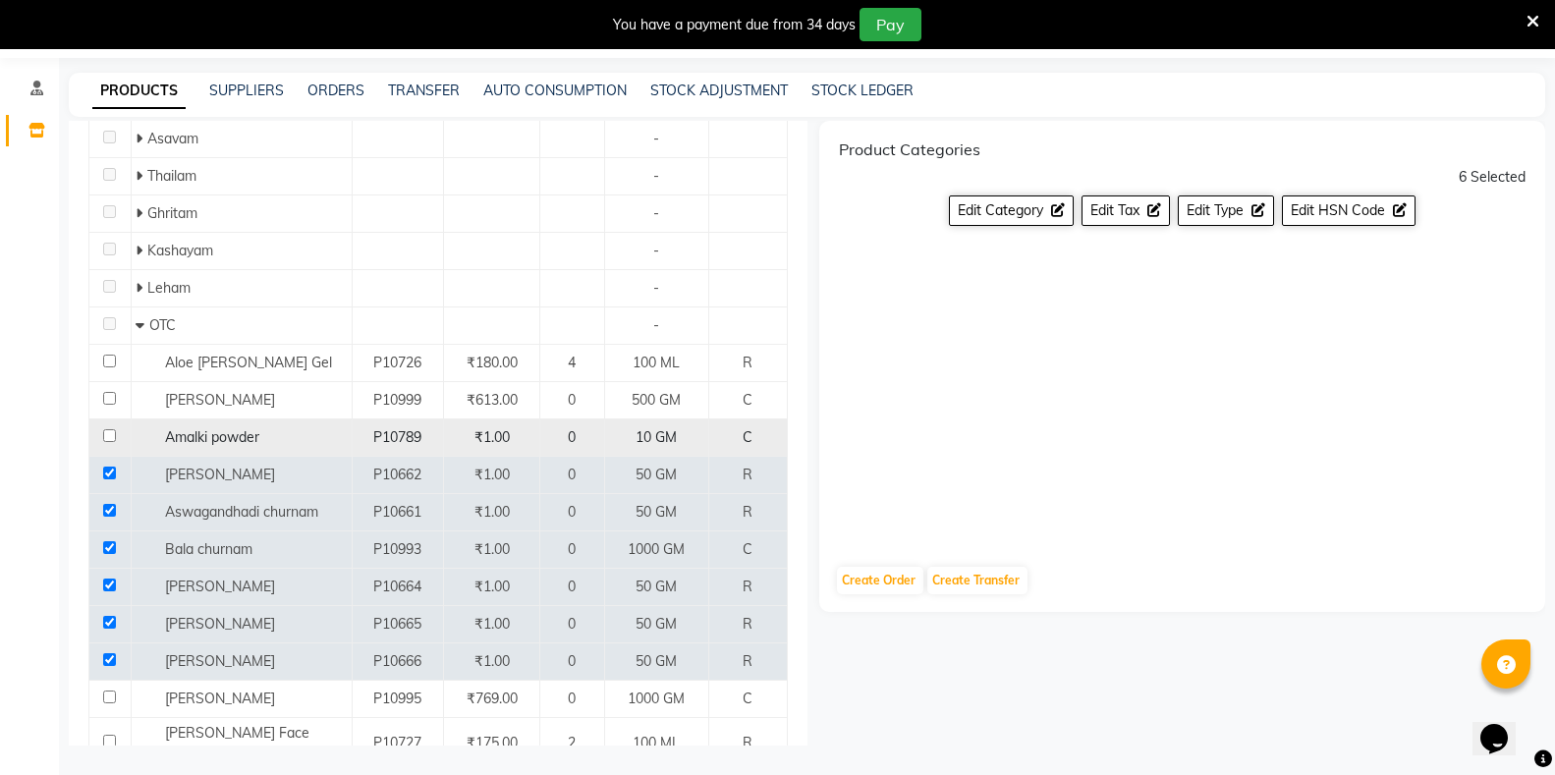
click at [116, 420] on td at bounding box center [110, 438] width 42 height 37
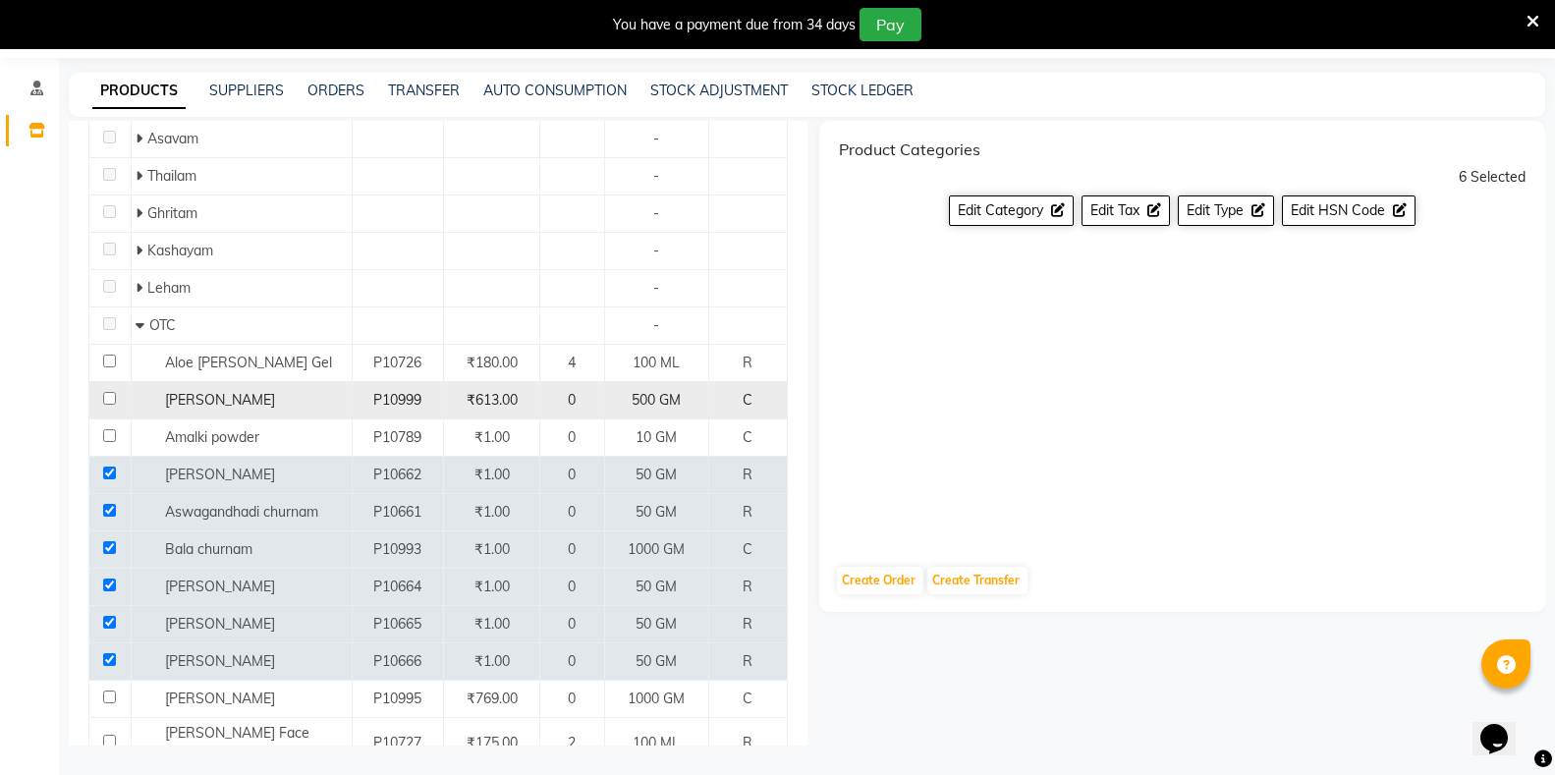
click at [106, 392] on input "checkbox" at bounding box center [109, 398] width 13 height 13
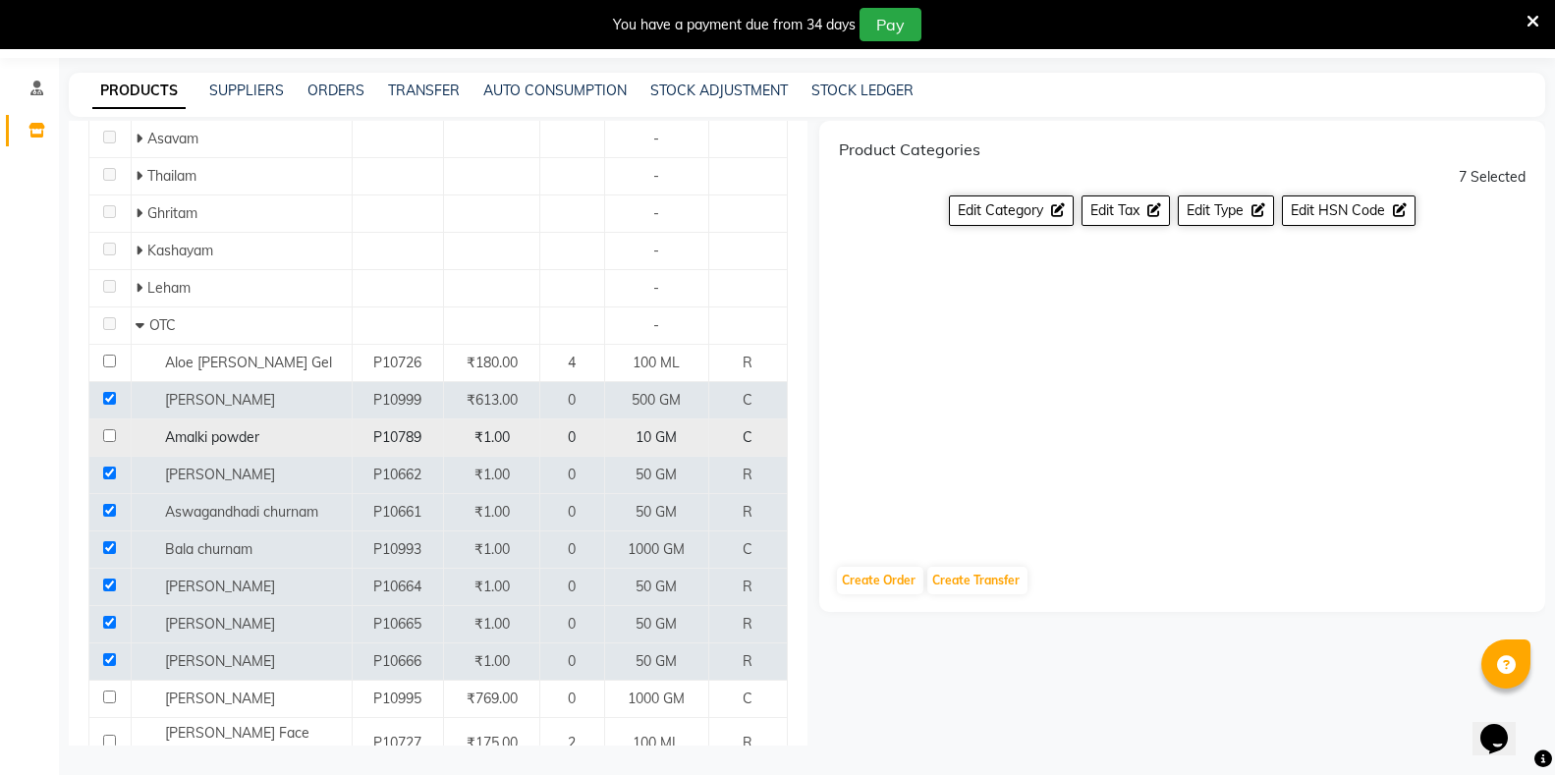
click at [109, 429] on input "checkbox" at bounding box center [109, 435] width 13 height 13
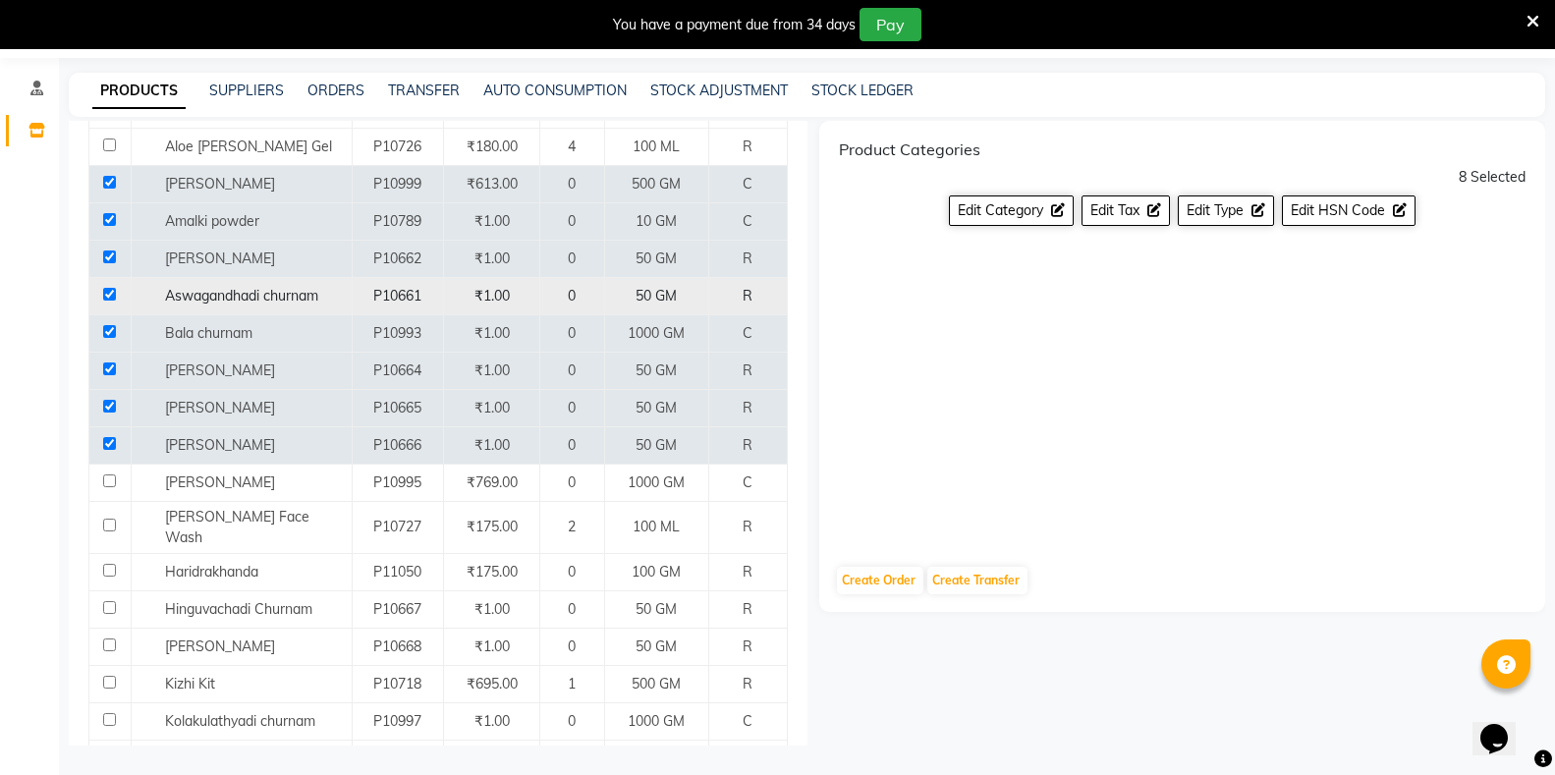
scroll to position [2511, 0]
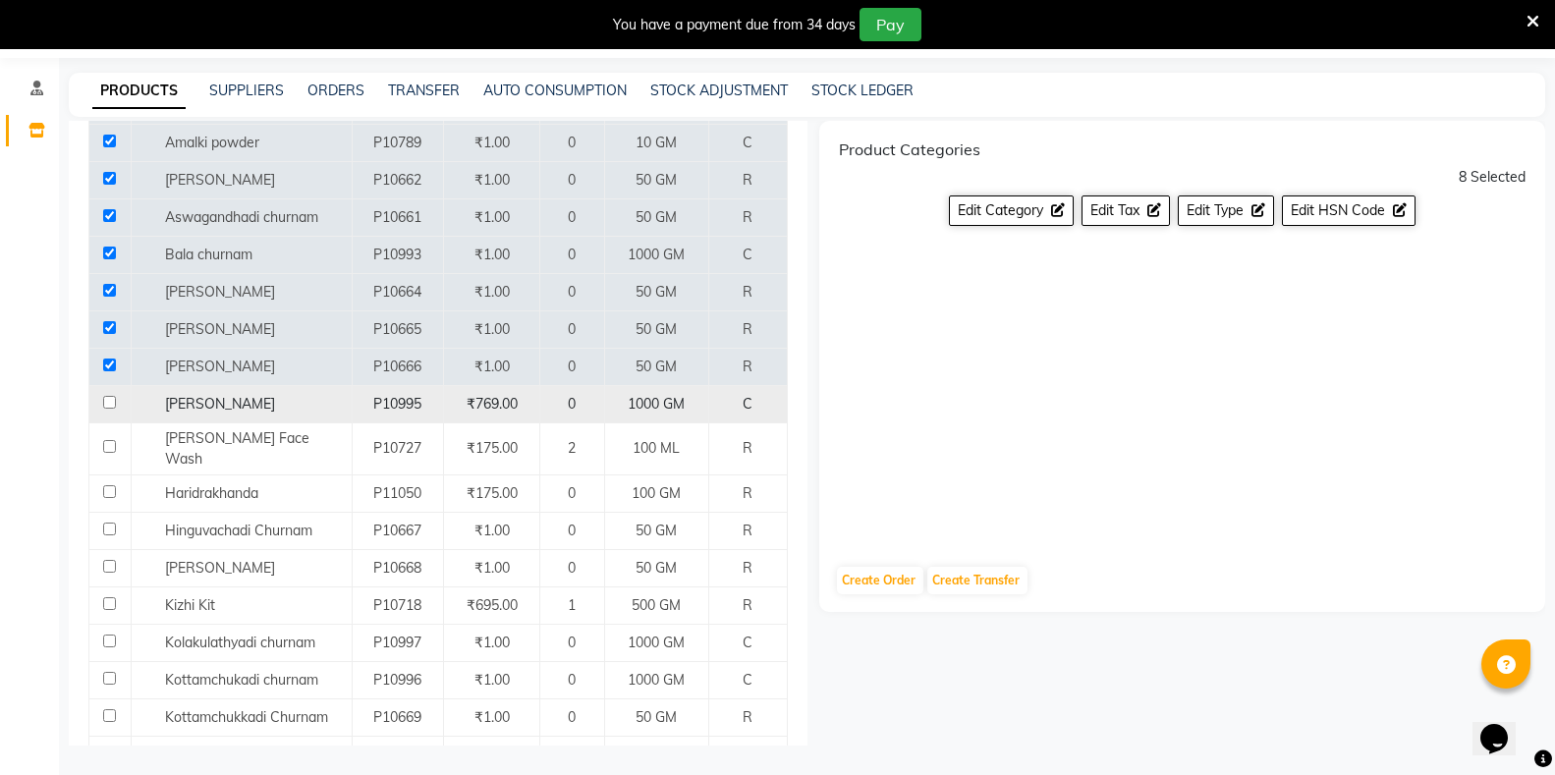
click at [108, 396] on input "checkbox" at bounding box center [109, 402] width 13 height 13
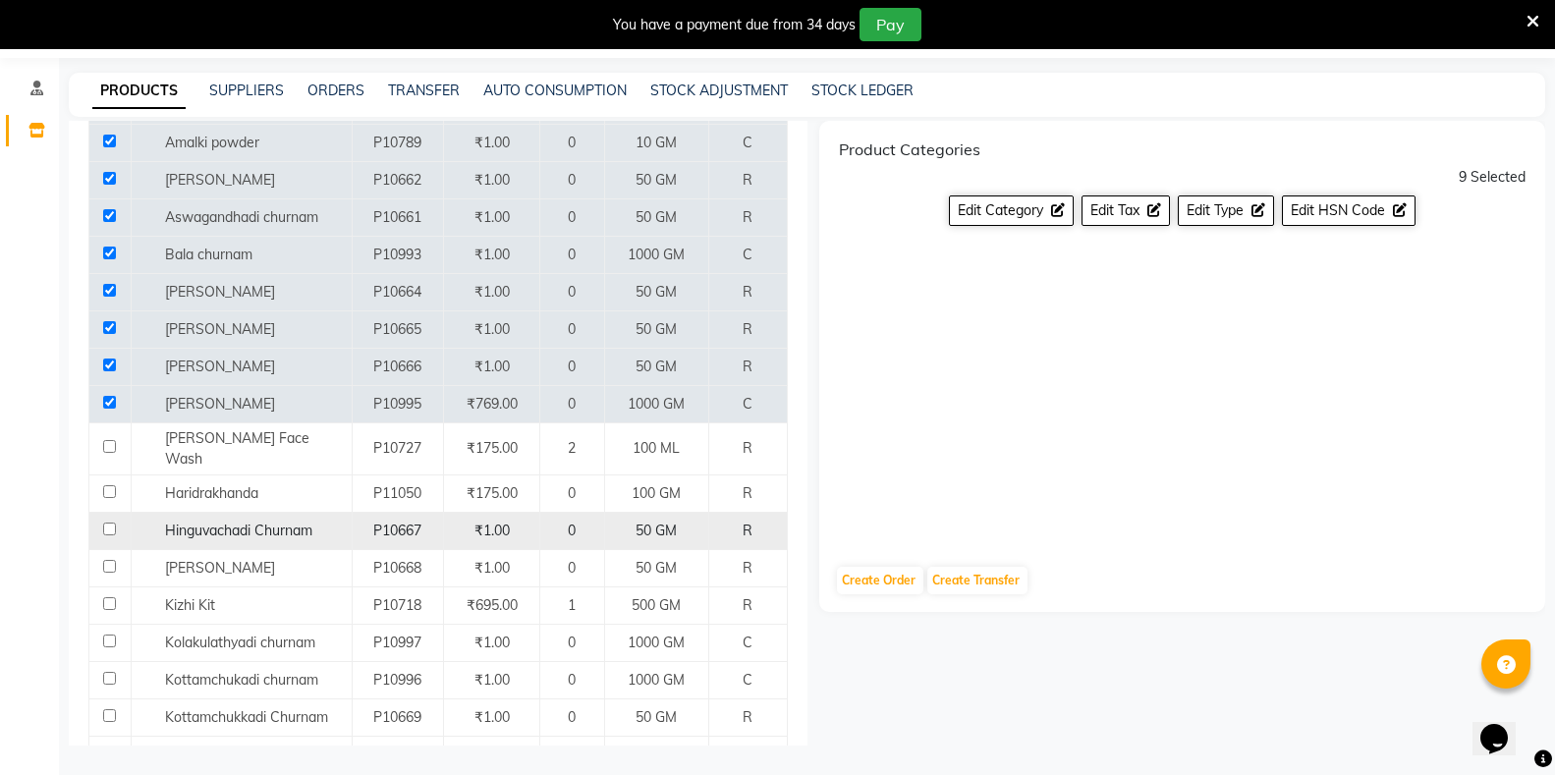
click at [112, 523] on input "checkbox" at bounding box center [109, 529] width 13 height 13
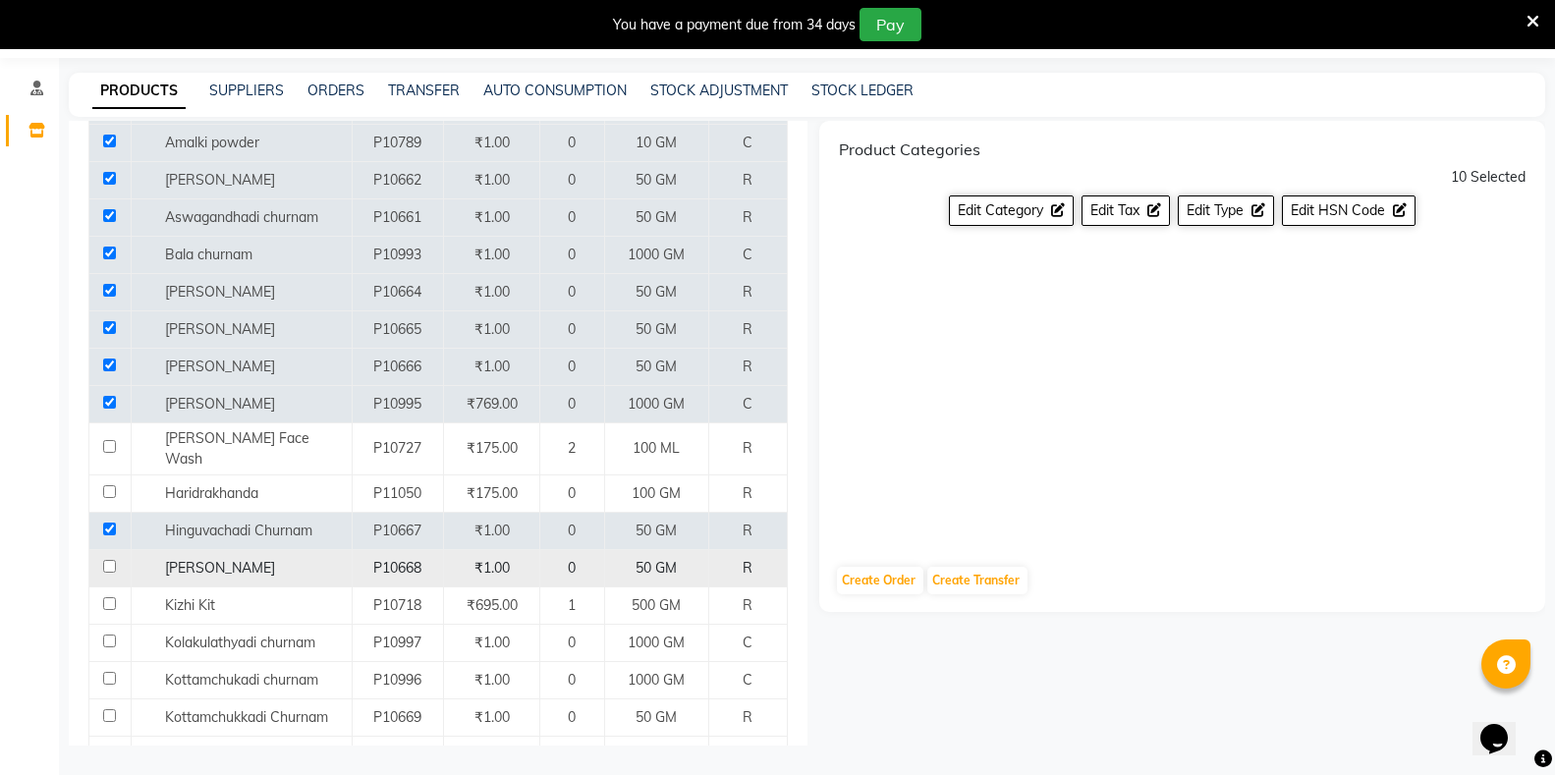
click at [110, 560] on input "checkbox" at bounding box center [109, 566] width 13 height 13
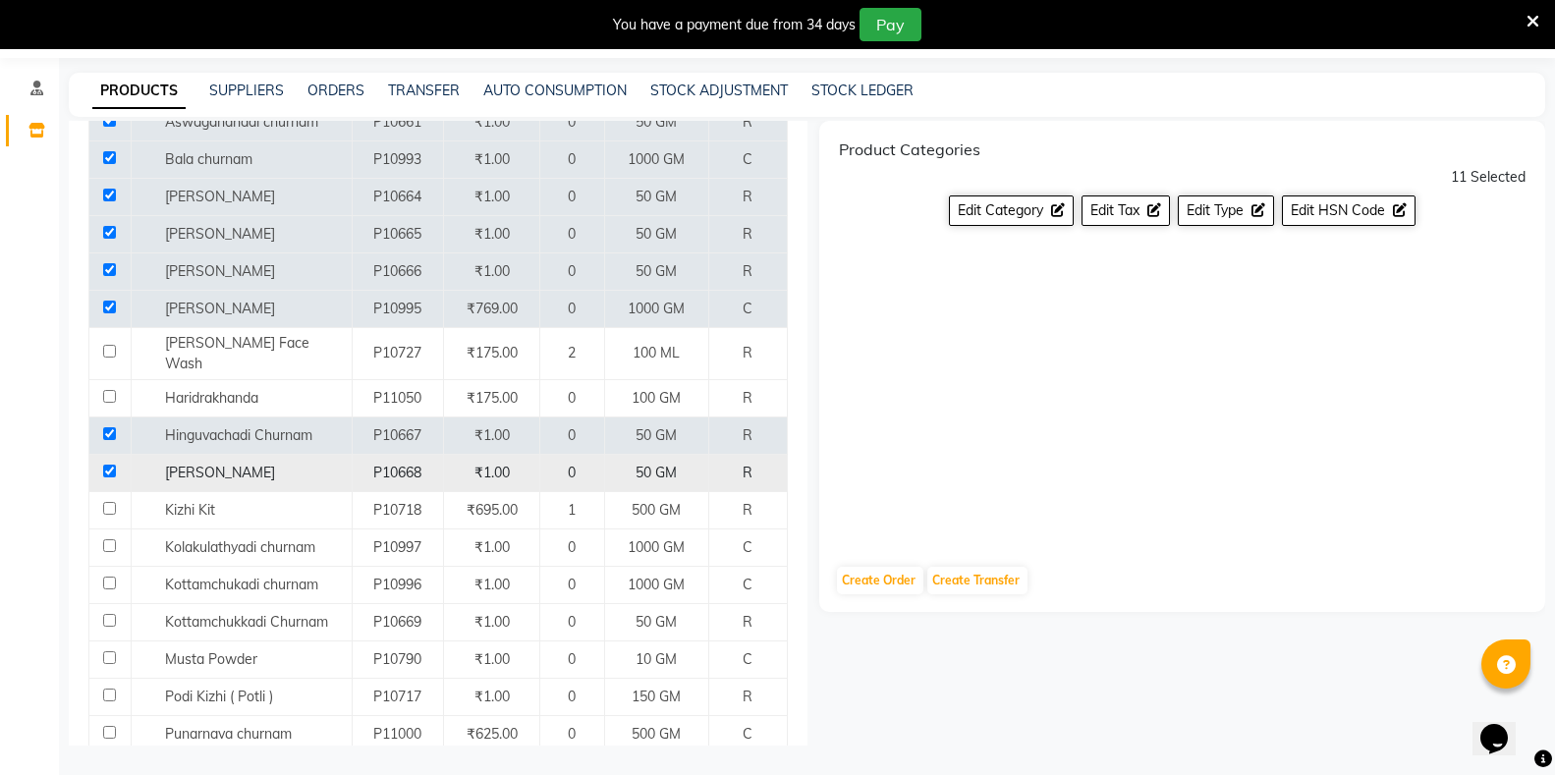
scroll to position [2708, 0]
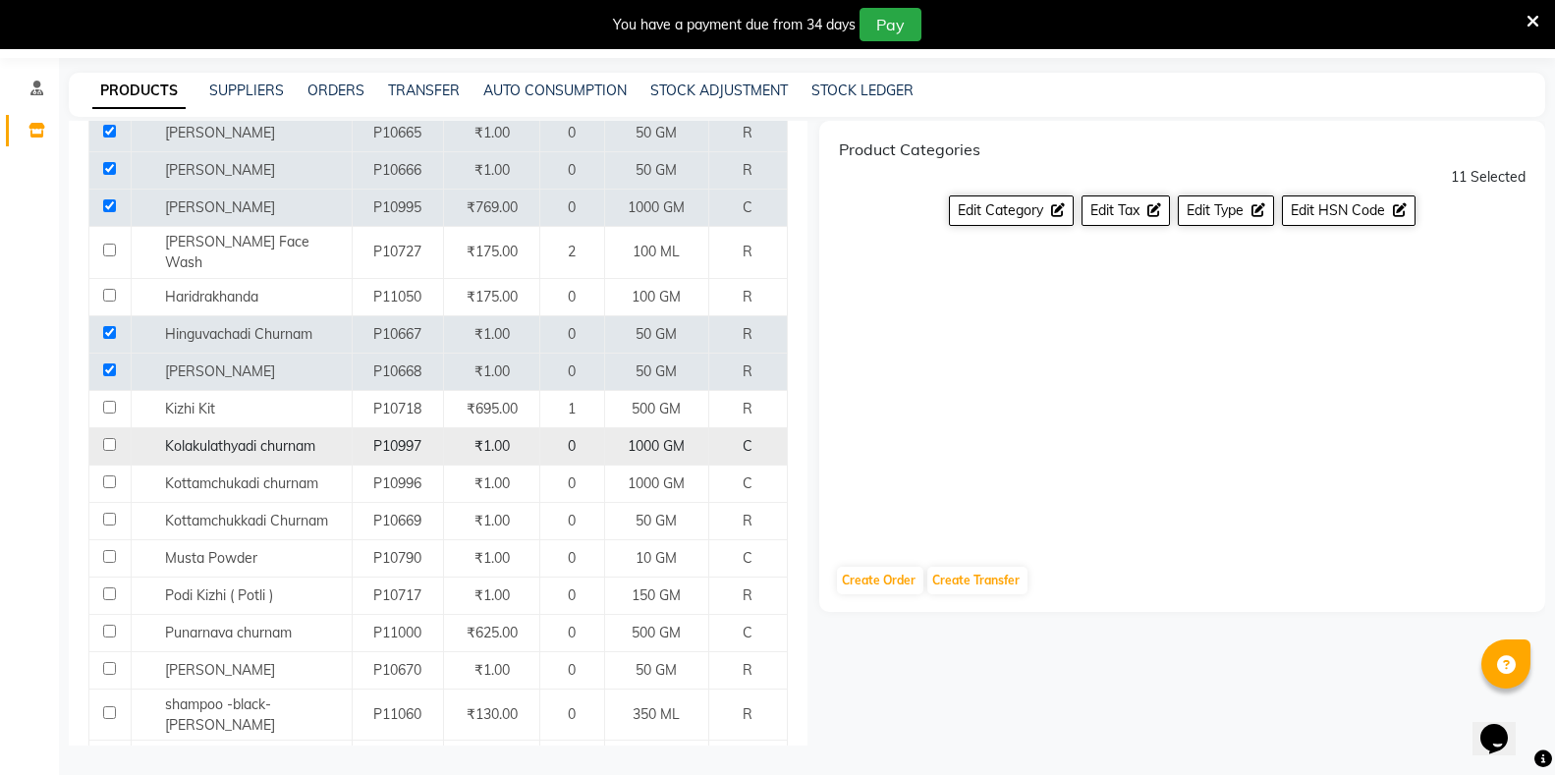
click at [109, 438] on input "checkbox" at bounding box center [109, 444] width 13 height 13
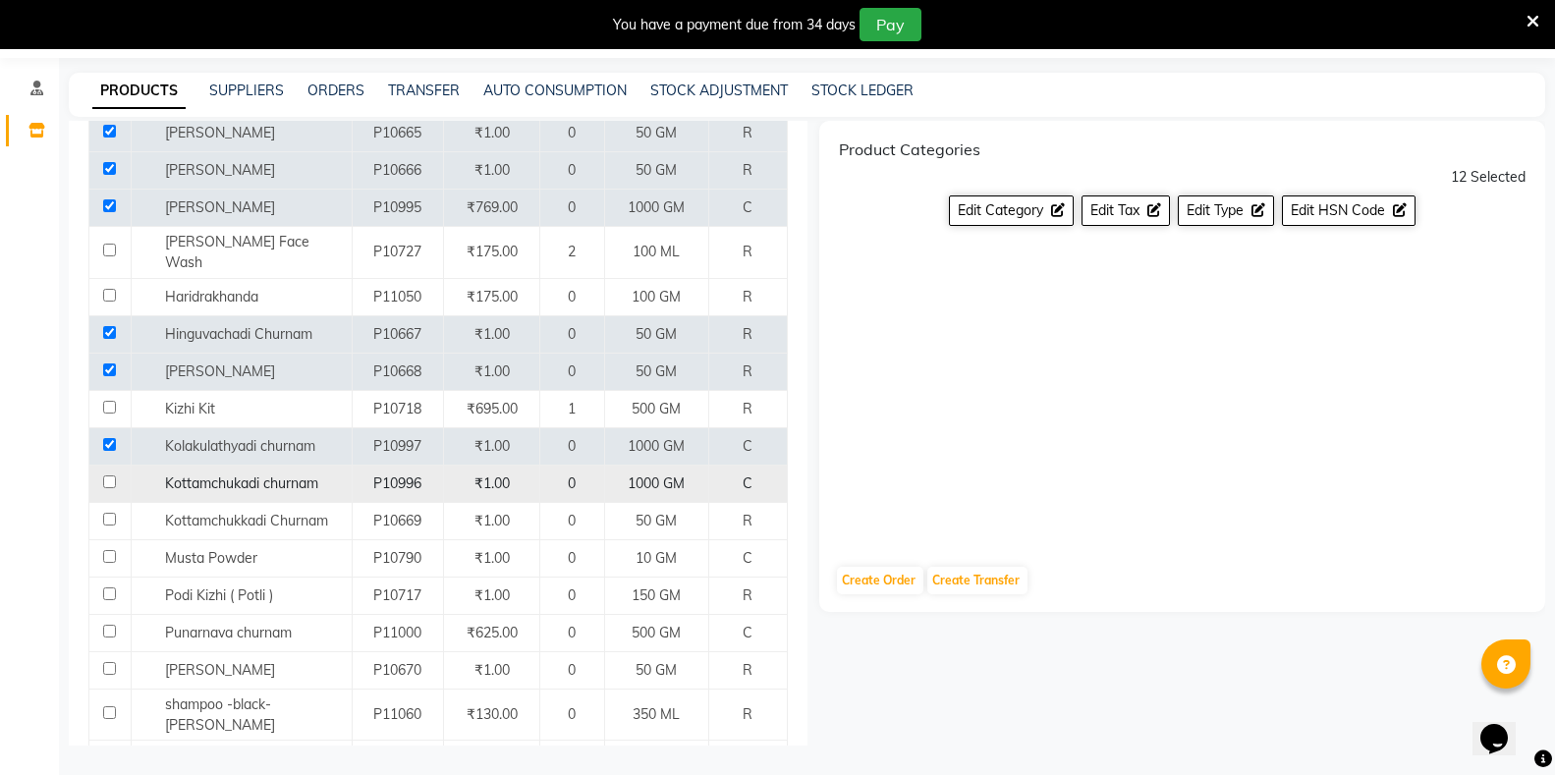
click at [107, 476] on input "checkbox" at bounding box center [109, 482] width 13 height 13
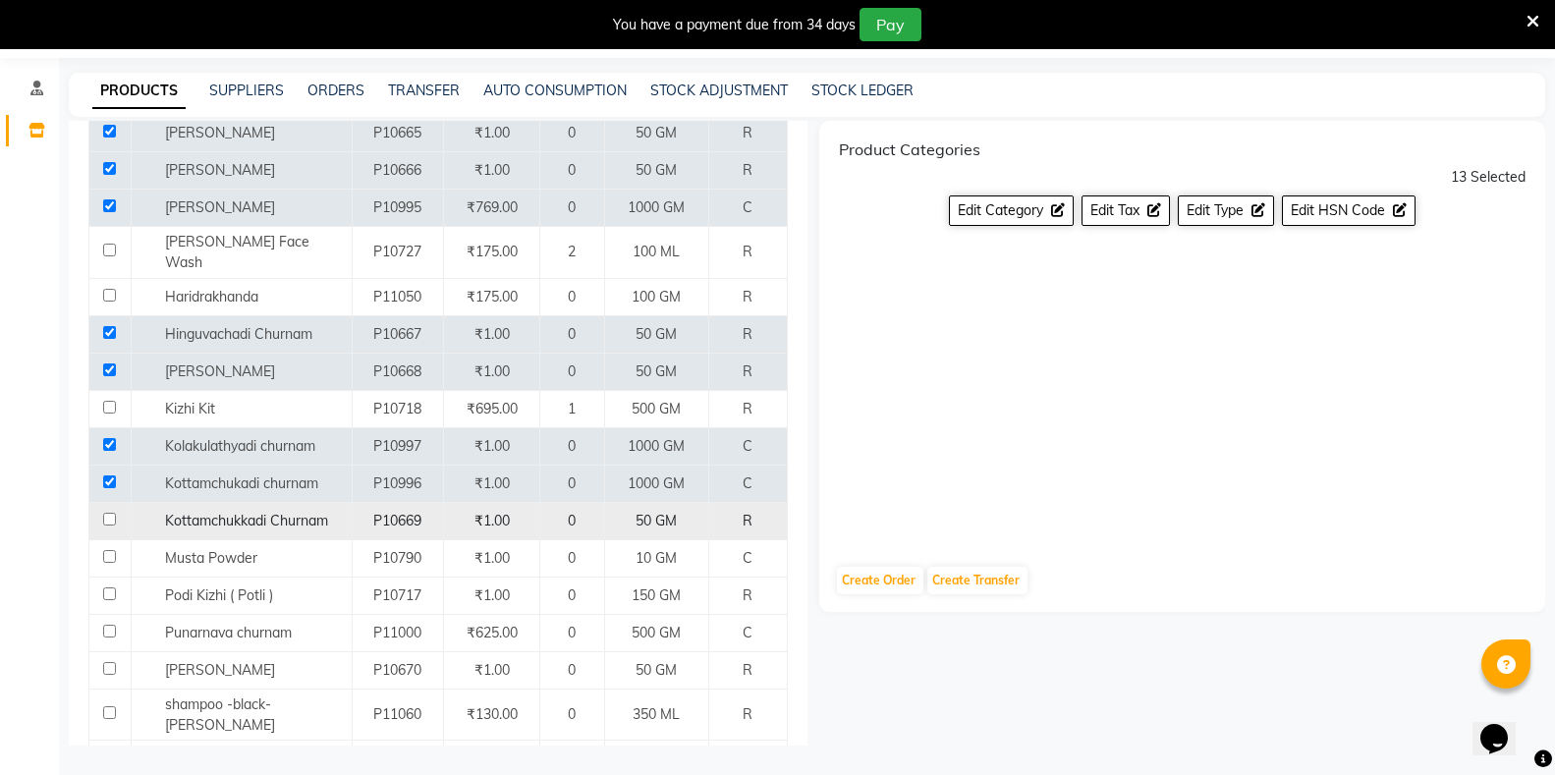
click at [113, 513] on input "checkbox" at bounding box center [109, 519] width 13 height 13
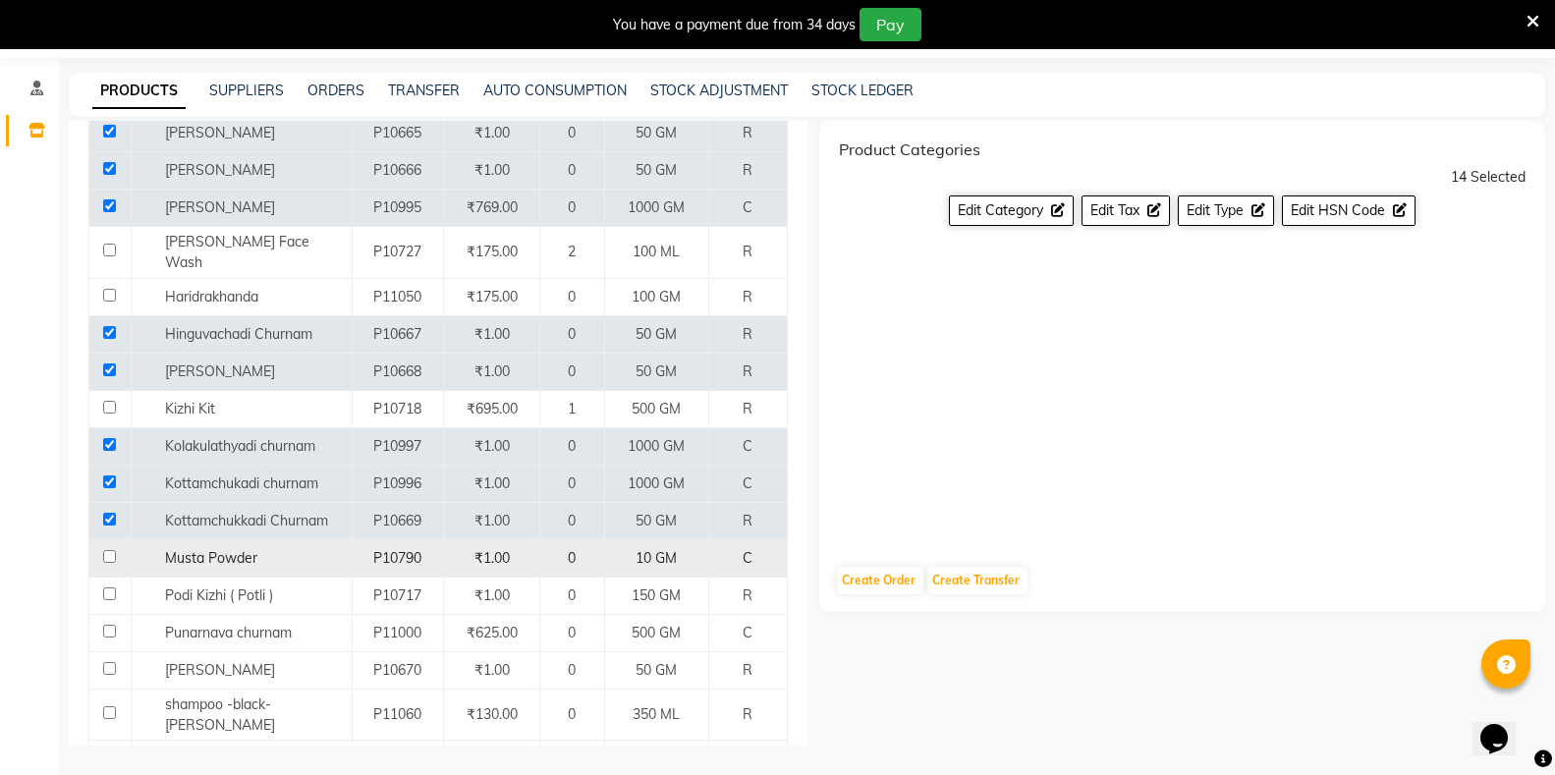
click at [110, 550] on input "checkbox" at bounding box center [109, 556] width 13 height 13
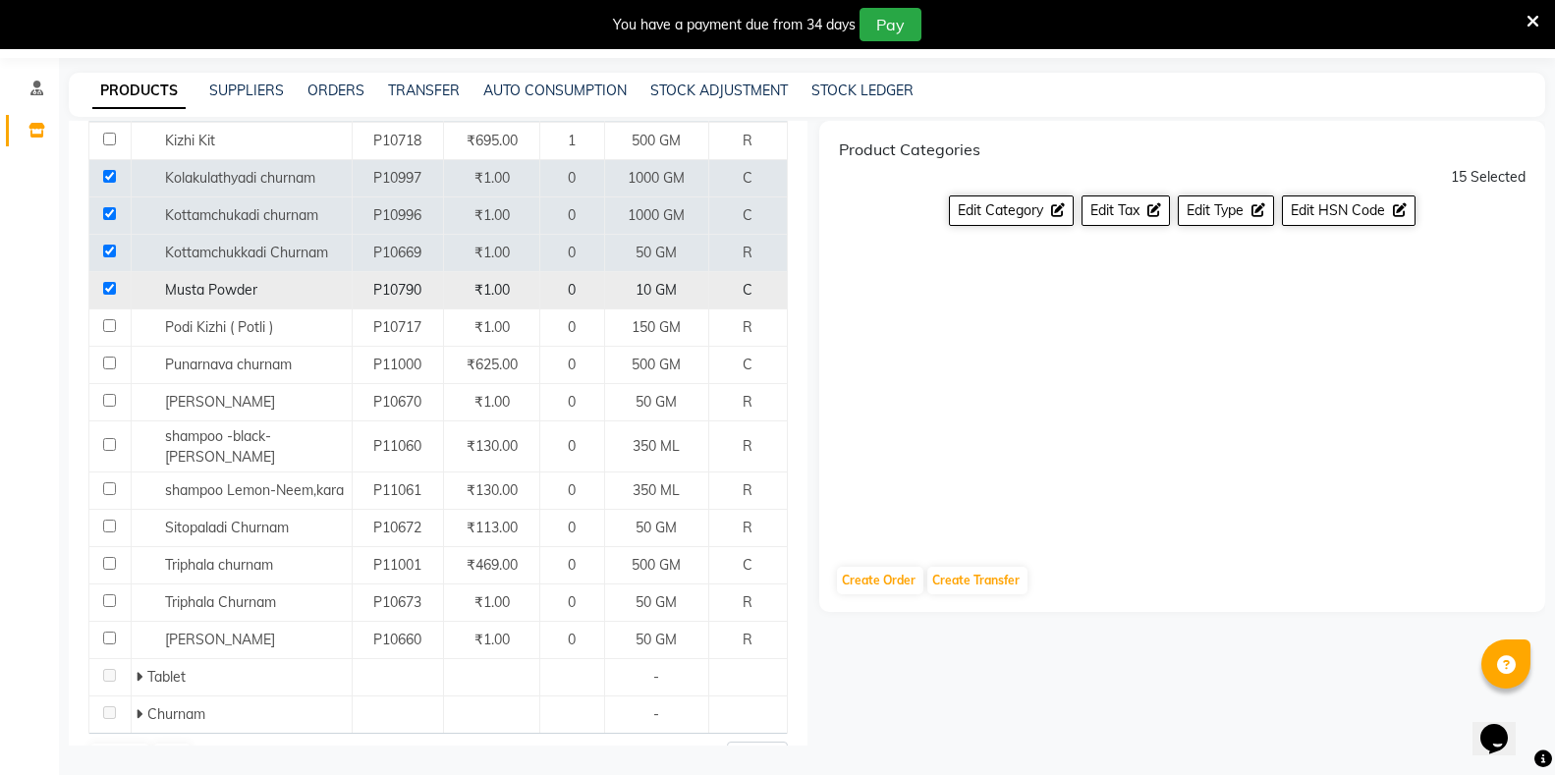
scroll to position [2981, 0]
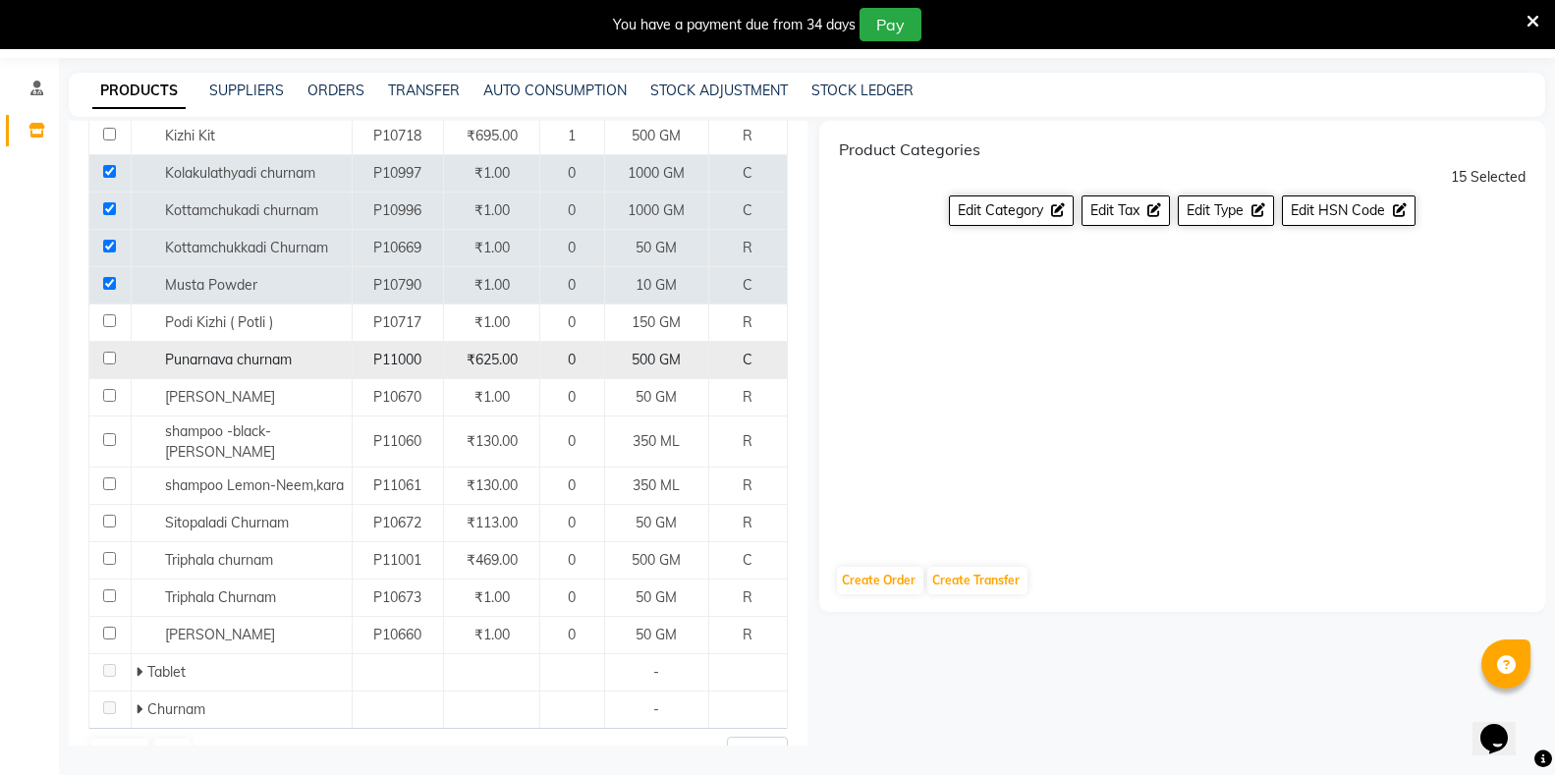
click at [110, 352] on input "checkbox" at bounding box center [109, 358] width 13 height 13
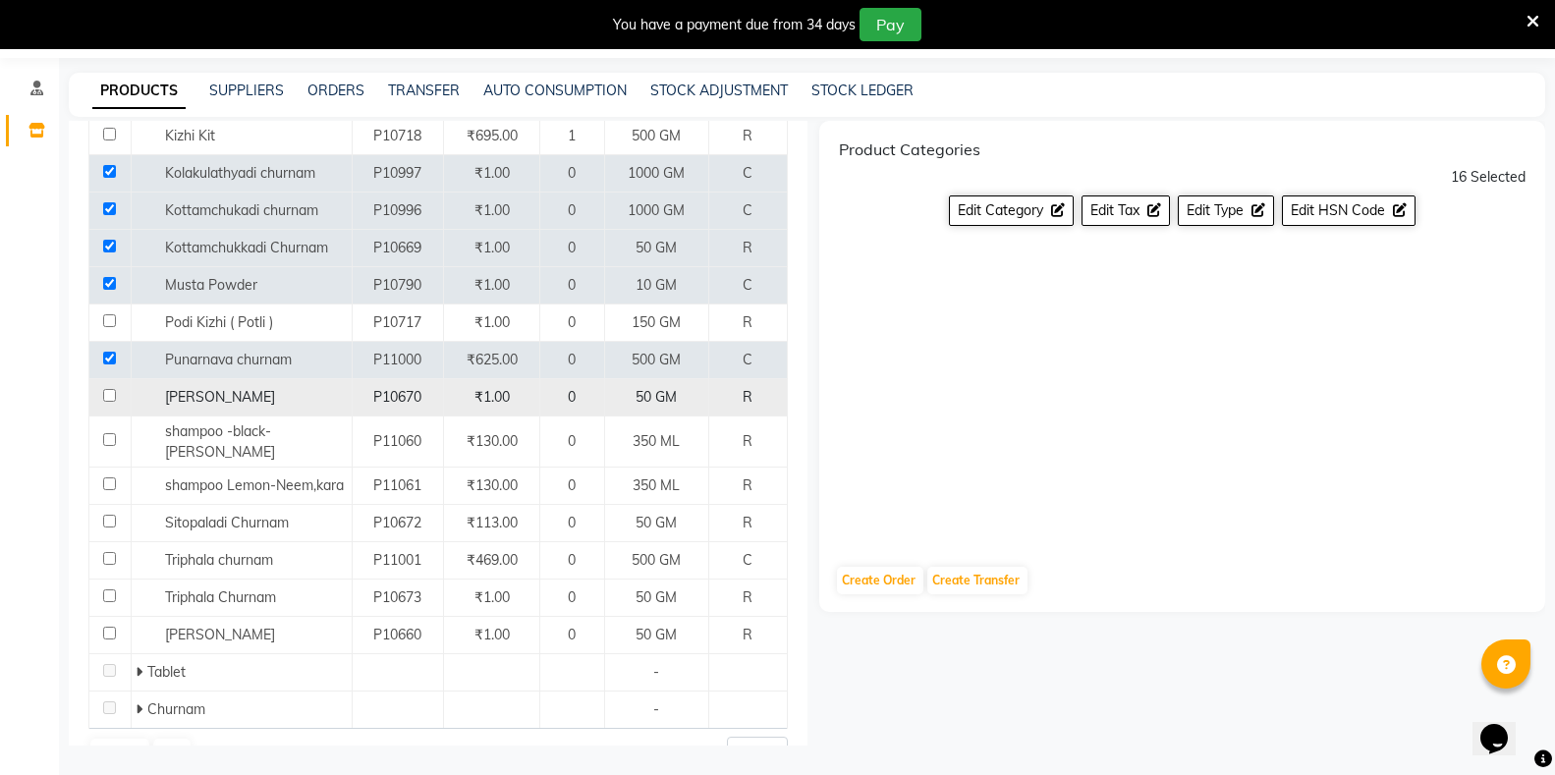
click at [109, 389] on input "checkbox" at bounding box center [109, 395] width 13 height 13
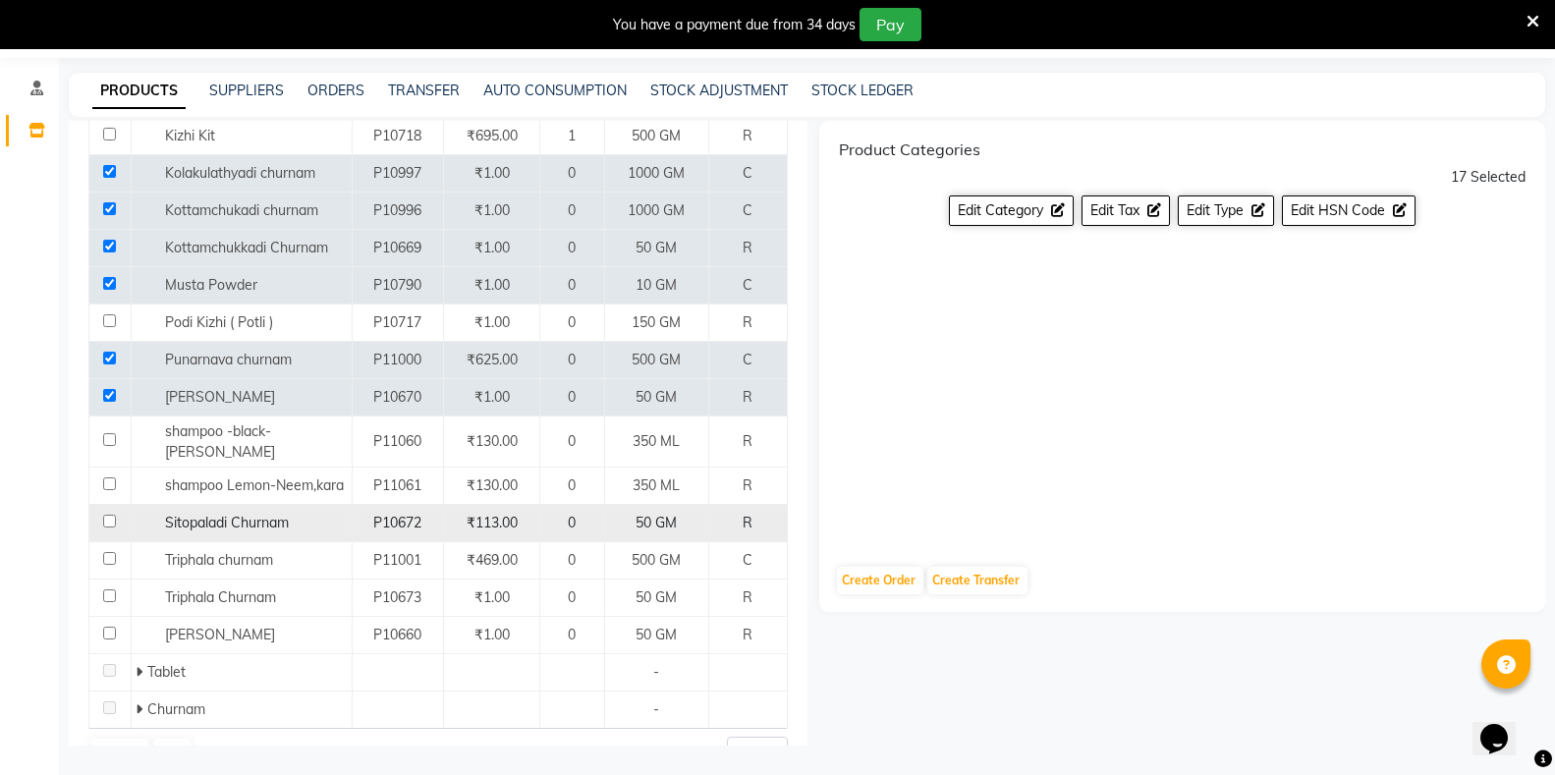
click at [104, 515] on input "checkbox" at bounding box center [109, 521] width 13 height 13
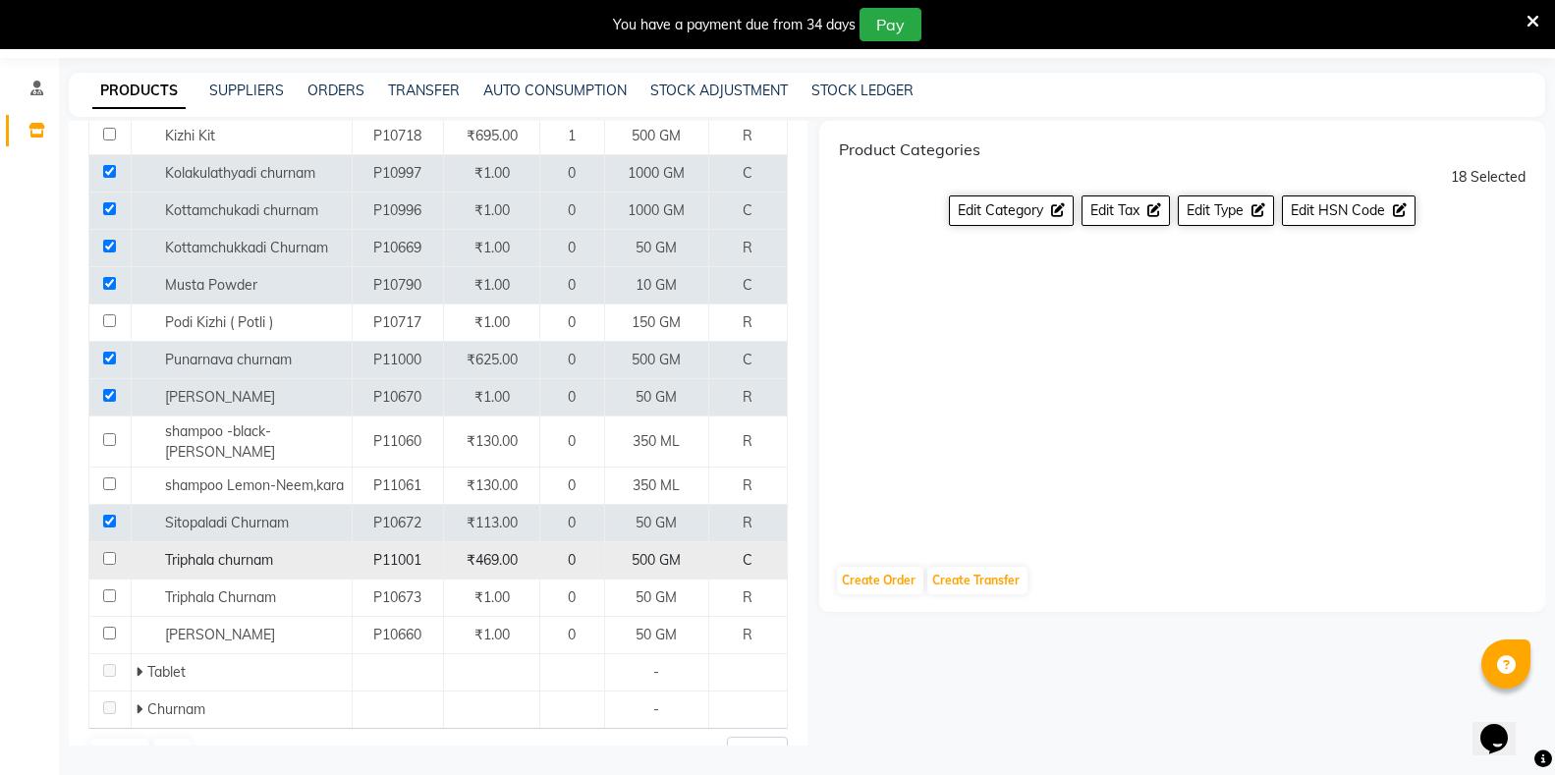
click at [107, 552] on input "checkbox" at bounding box center [109, 558] width 13 height 13
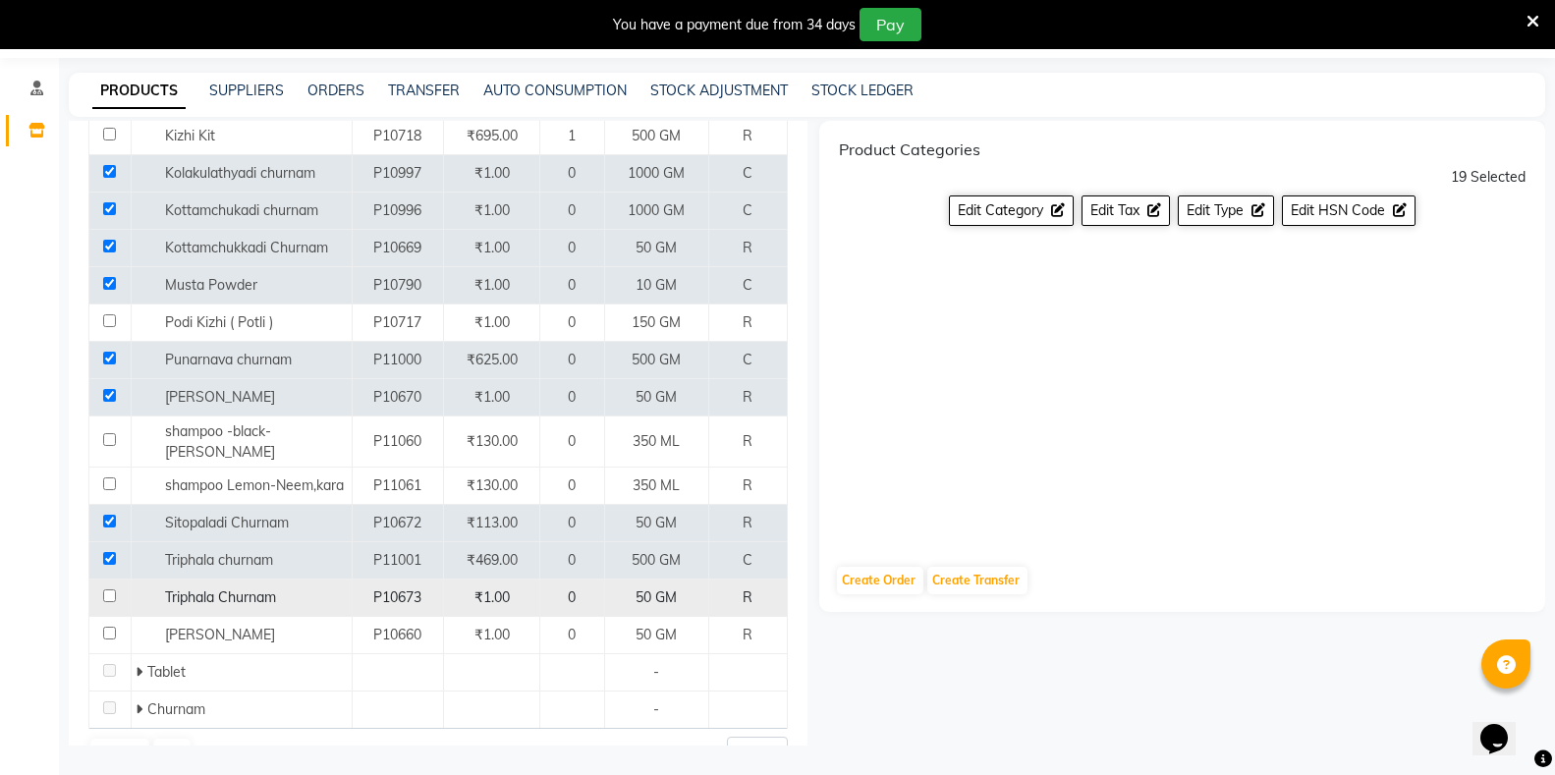
click at [112, 590] on input "checkbox" at bounding box center [109, 596] width 13 height 13
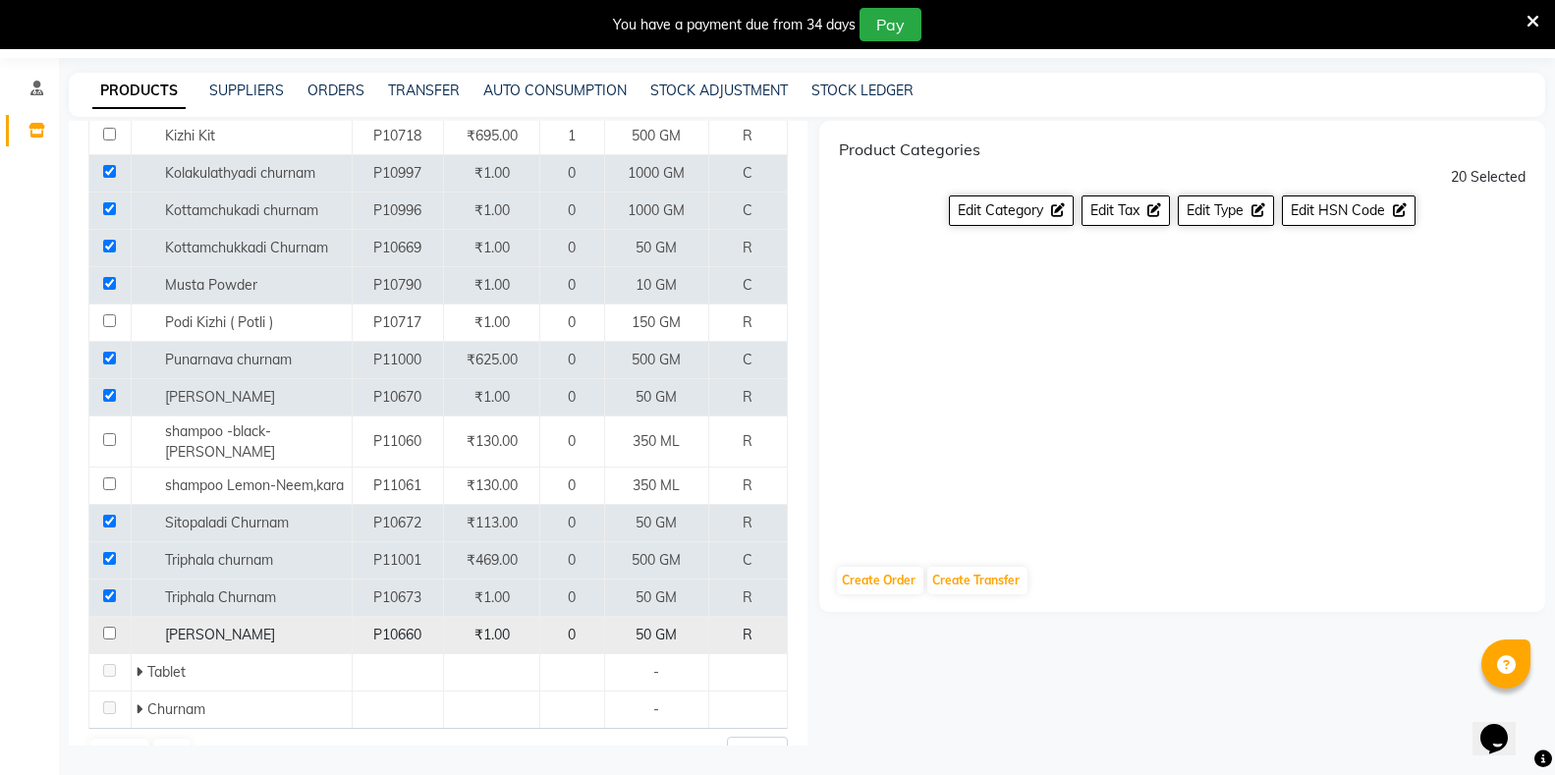
click at [112, 627] on input "checkbox" at bounding box center [109, 633] width 13 height 13
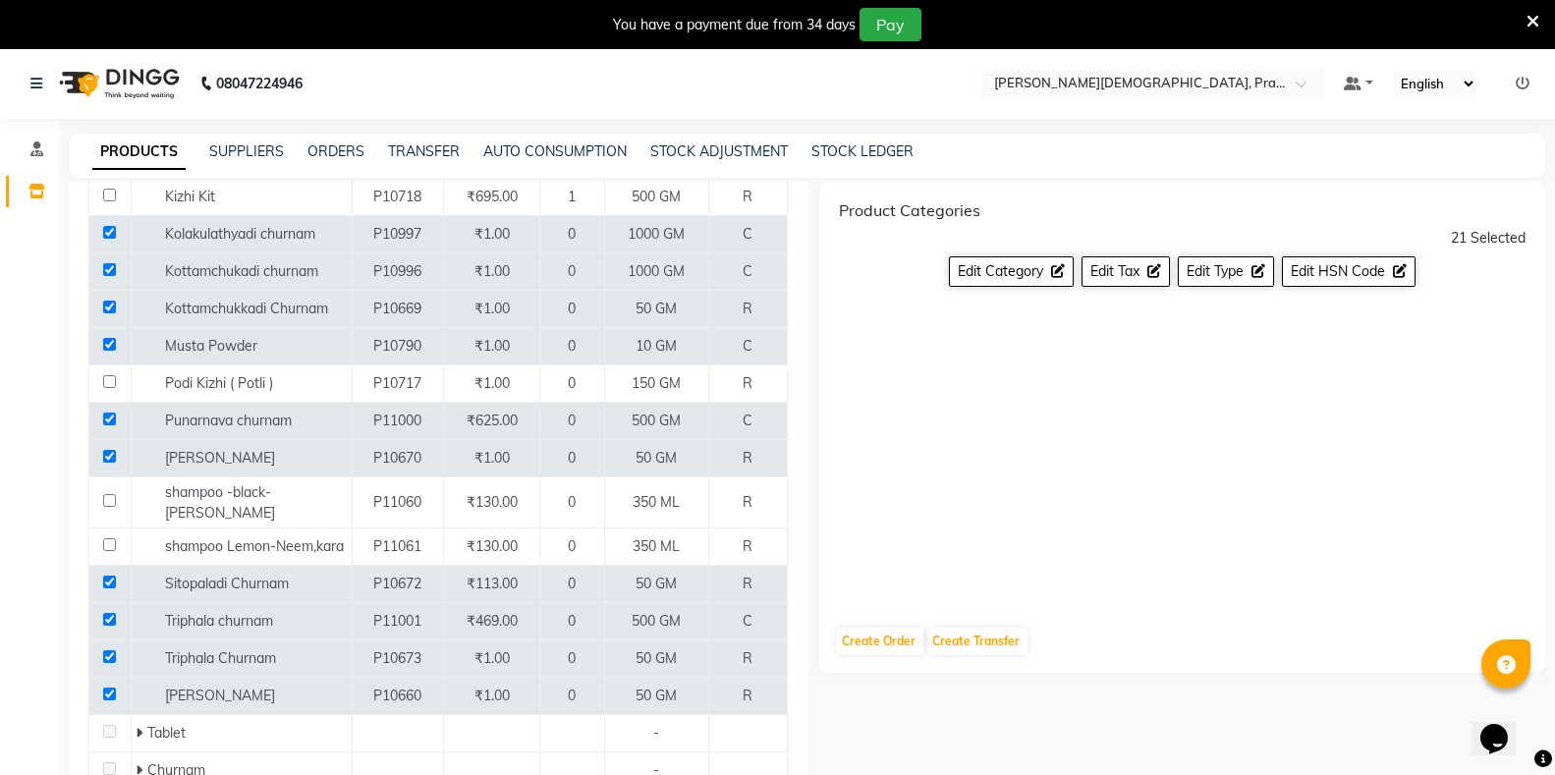
scroll to position [0, 0]
click at [996, 266] on span "Edit Category" at bounding box center [1000, 272] width 85 height 18
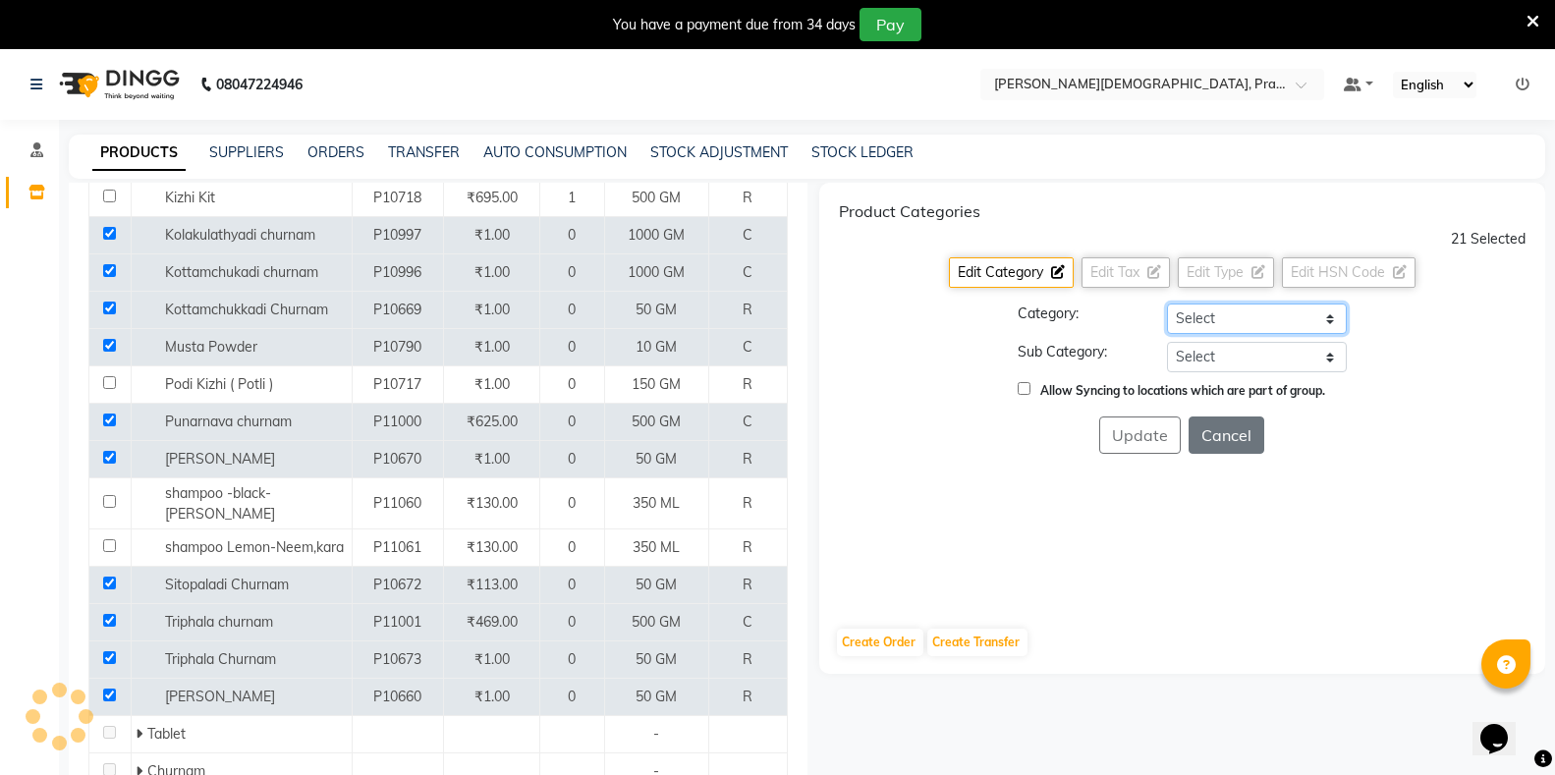
click at [1193, 320] on select "Select Hair Skin Makeup Personal Care Appliances Classical Medicine OTC Proprie…" at bounding box center [1257, 319] width 180 height 30
click at [1167, 304] on select "Select Hair Skin Makeup Personal Care Appliances Classical Medicine OTC Proprie…" at bounding box center [1257, 319] width 180 height 30
click at [1208, 357] on select "Select [PERSON_NAME] OTC Tablet Churnam" at bounding box center [1257, 357] width 180 height 30
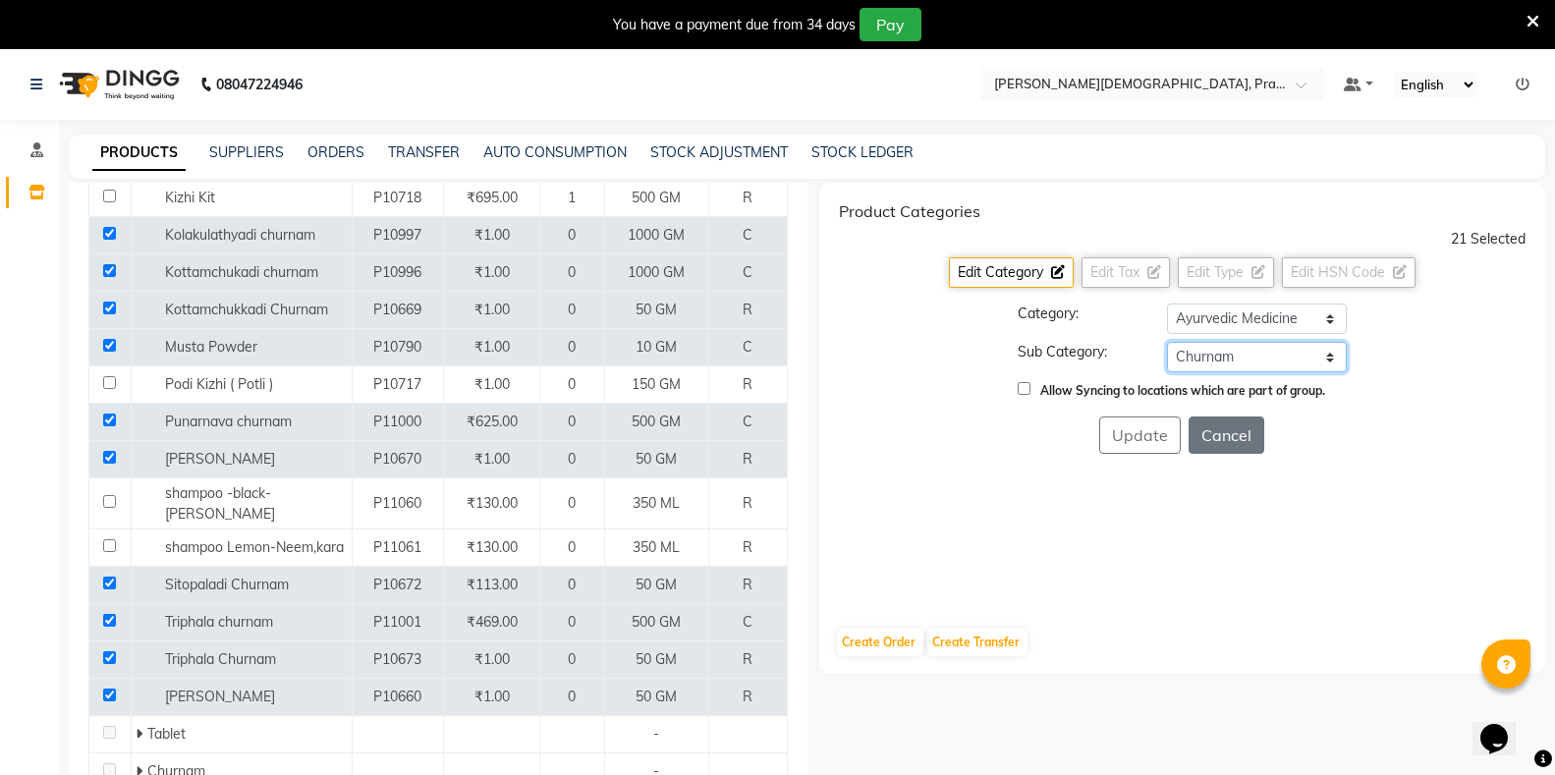
click at [1167, 342] on select "Select [PERSON_NAME] OTC Tablet Churnam" at bounding box center [1257, 357] width 180 height 30
click at [1136, 440] on button "Update" at bounding box center [1140, 435] width 82 height 37
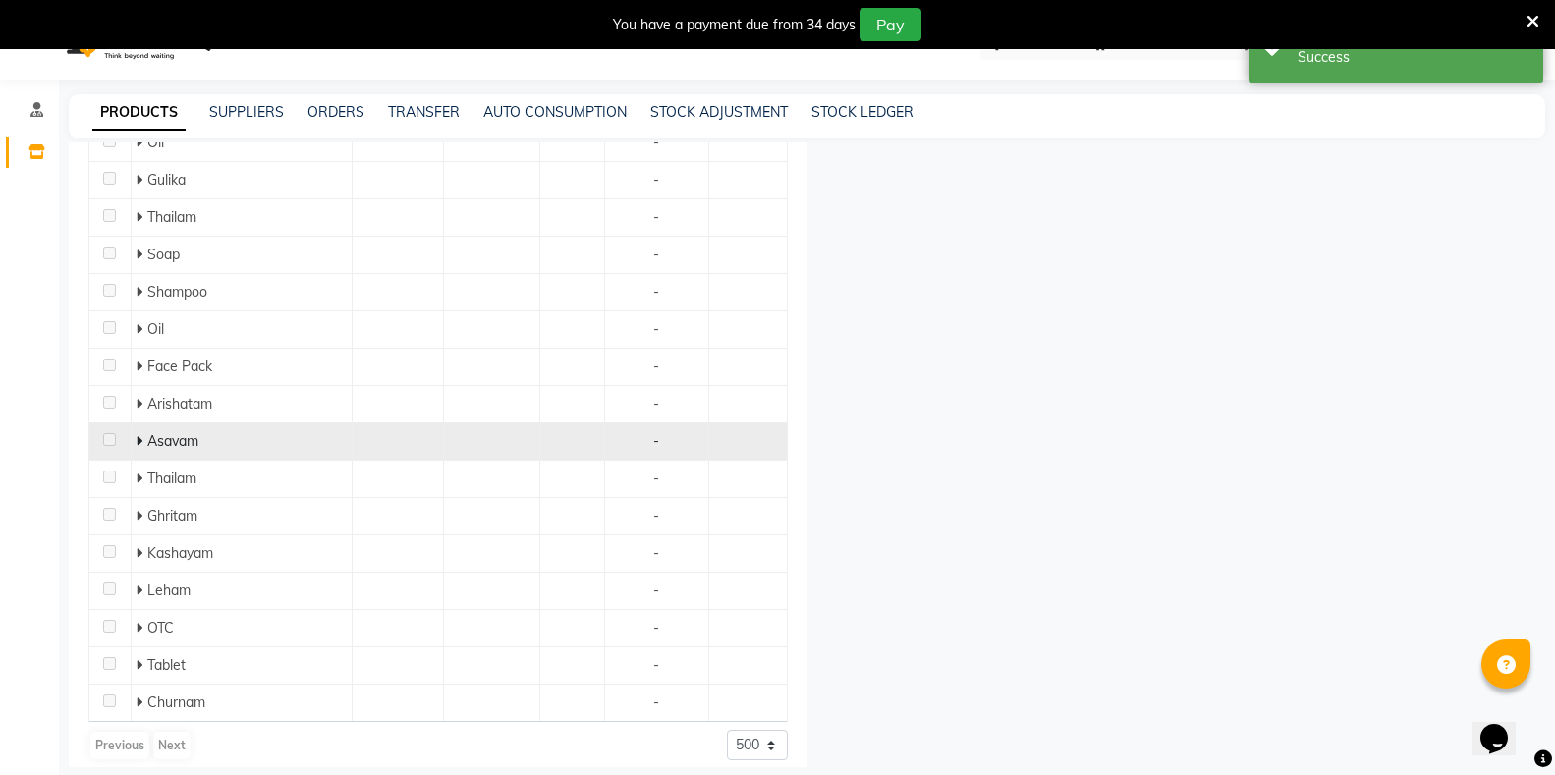
scroll to position [62, 0]
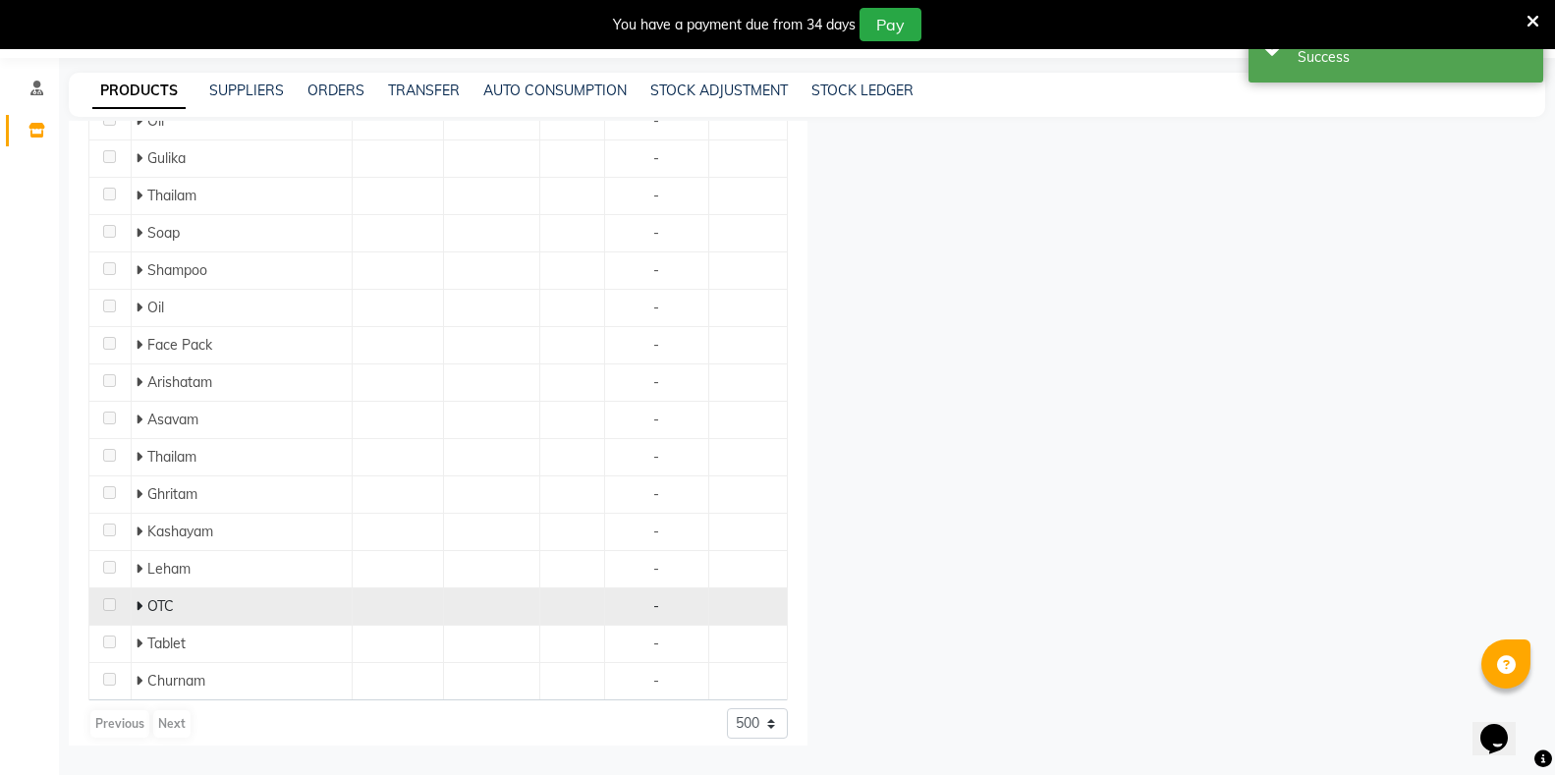
click at [149, 597] on span "OTC" at bounding box center [160, 606] width 27 height 18
click at [141, 599] on icon at bounding box center [139, 606] width 7 height 14
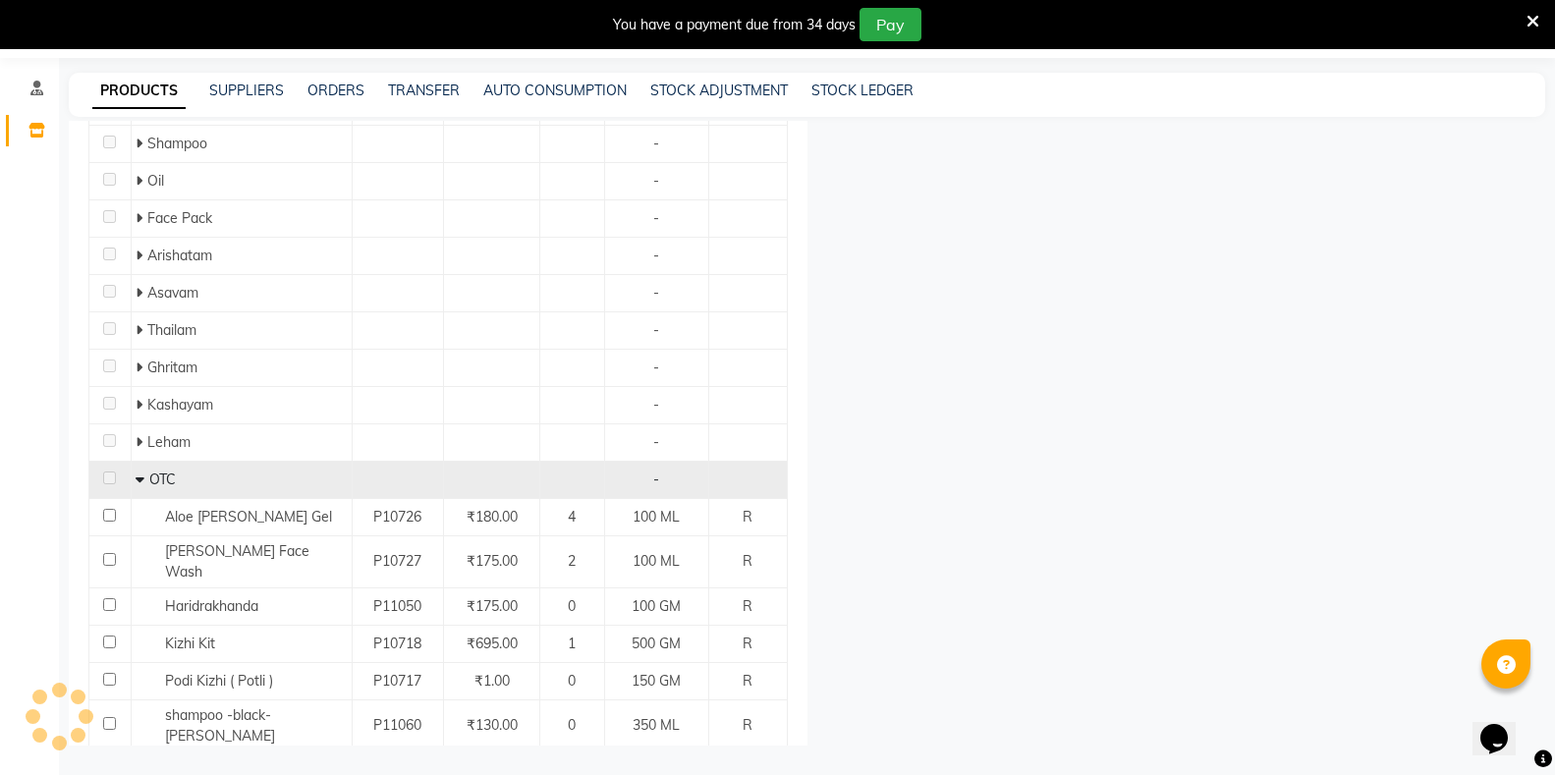
scroll to position [1851, 0]
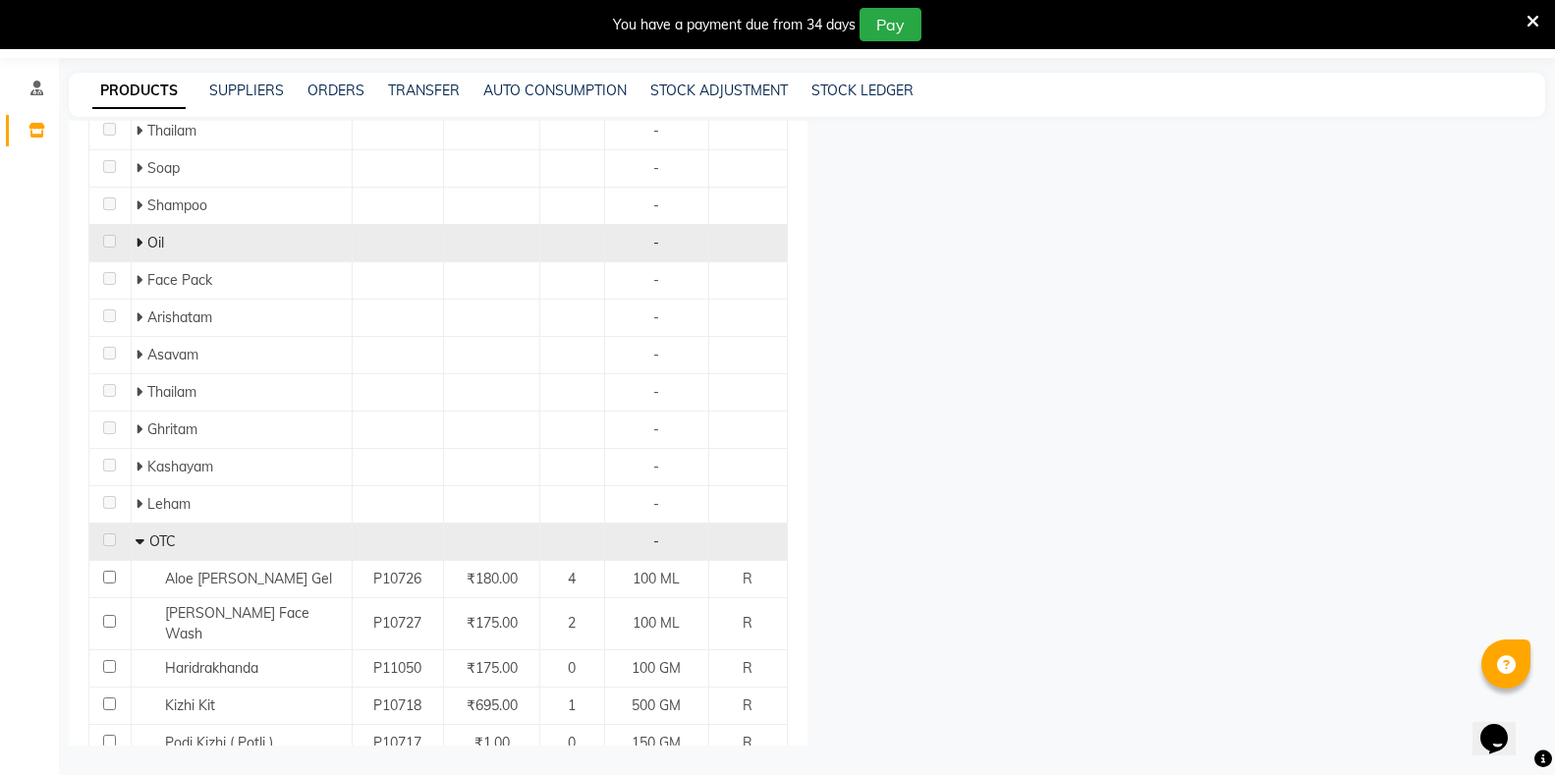
click at [141, 236] on icon at bounding box center [139, 243] width 7 height 14
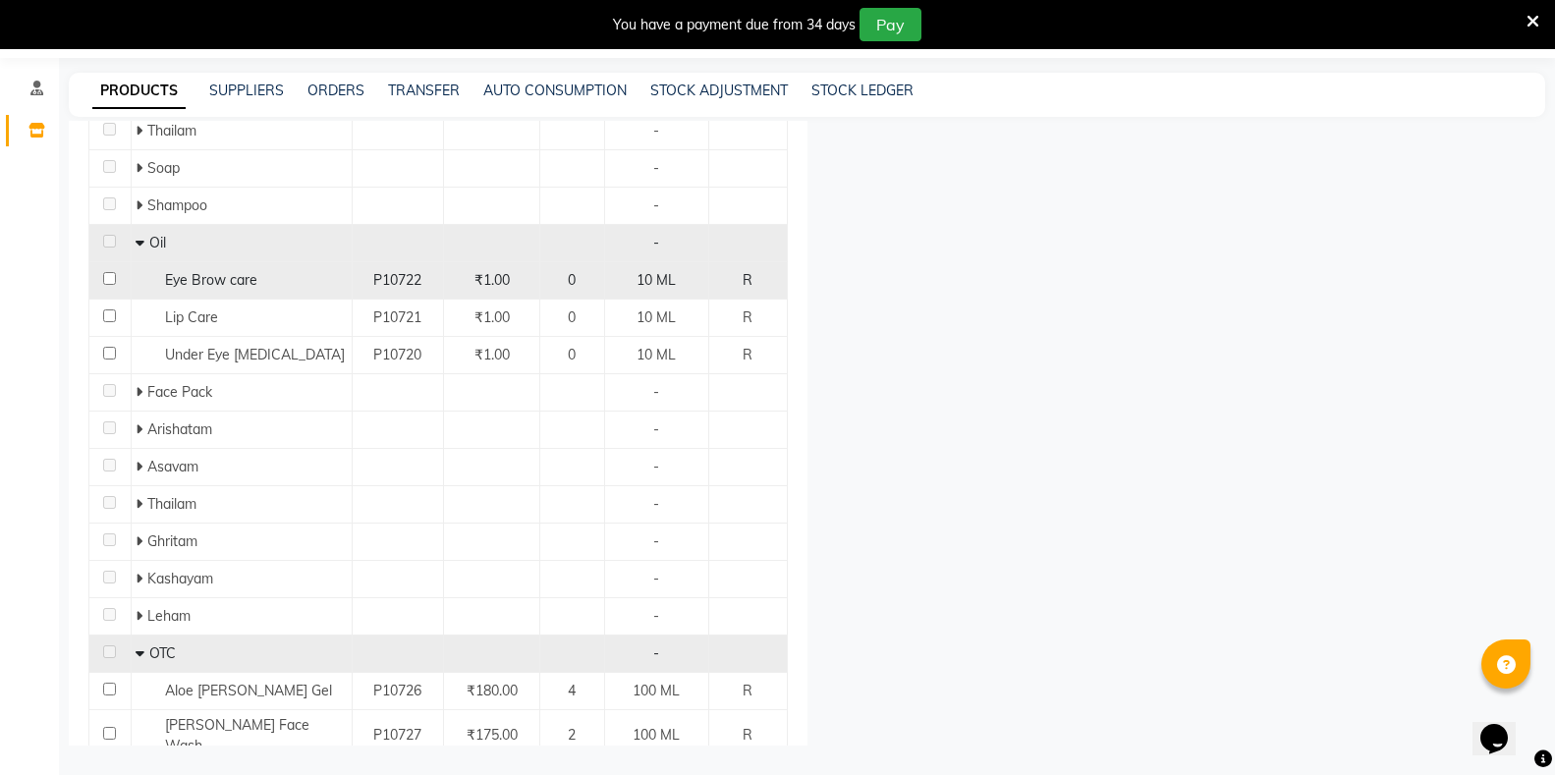
click at [111, 272] on input "checkbox" at bounding box center [109, 278] width 13 height 13
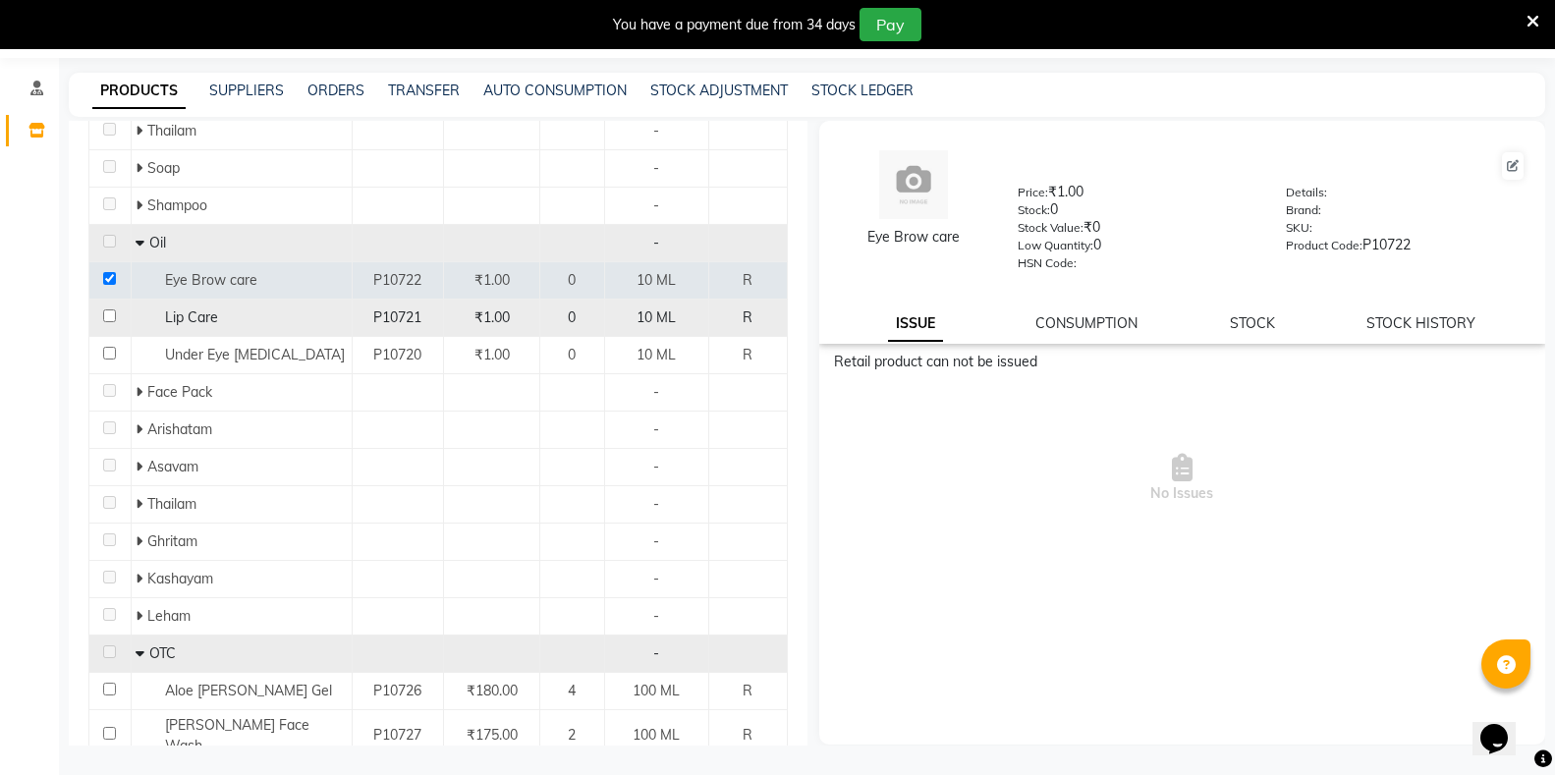
click at [108, 310] on input "checkbox" at bounding box center [109, 316] width 13 height 13
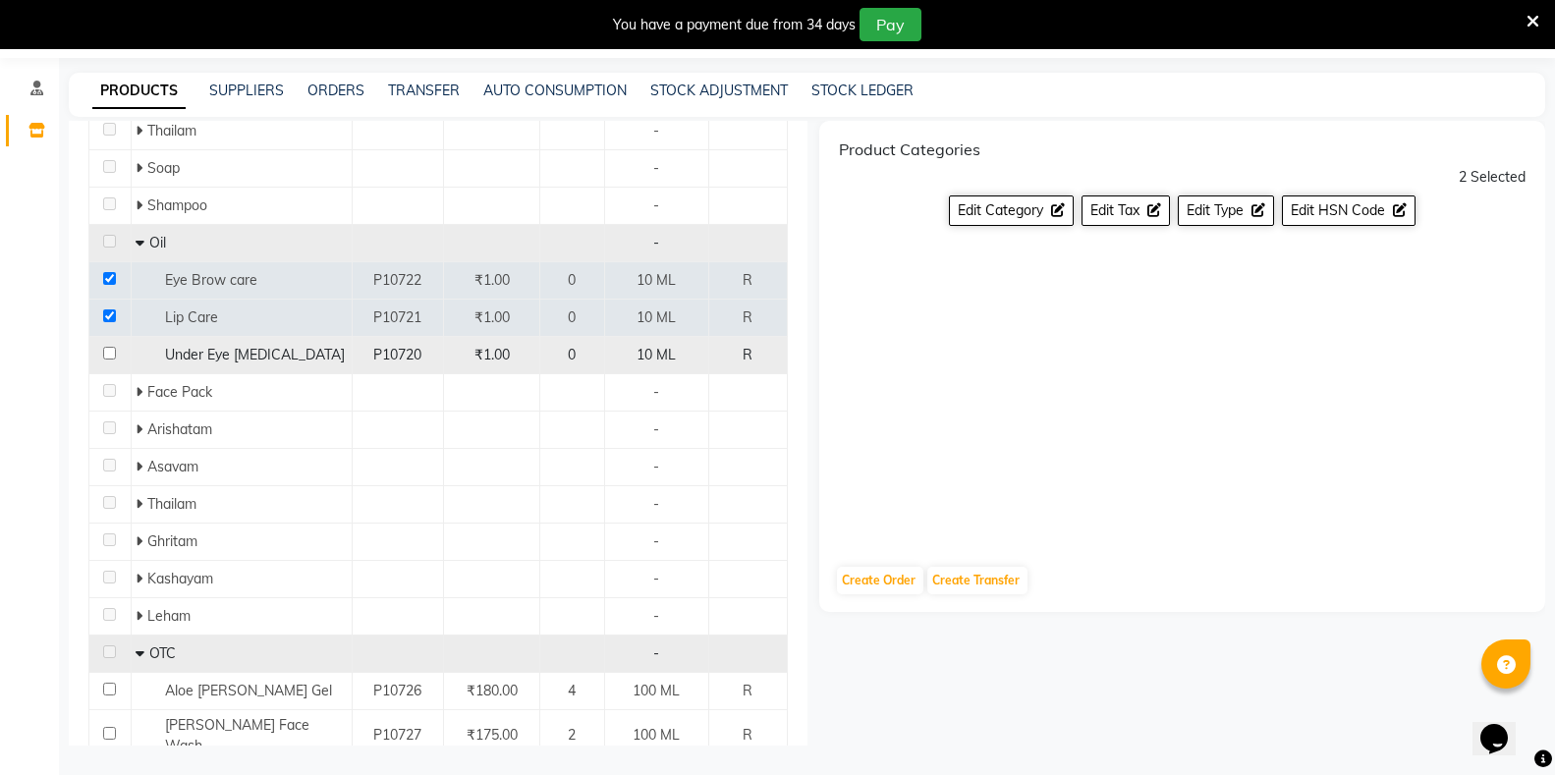
click at [107, 347] on input "checkbox" at bounding box center [109, 353] width 13 height 13
click at [1016, 212] on span "Edit Category" at bounding box center [1000, 210] width 85 height 18
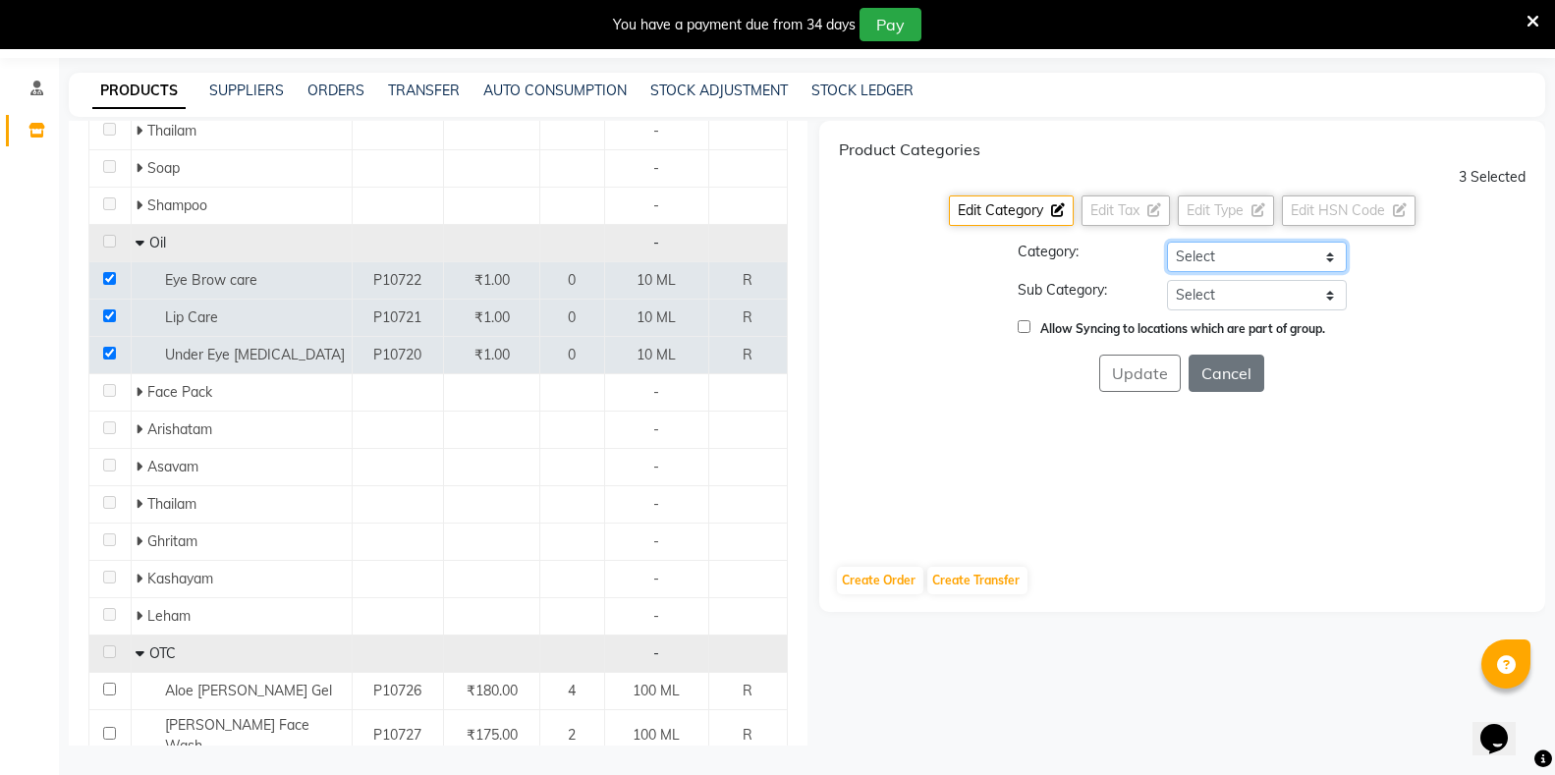
click at [1246, 254] on select "Select Hair Skin Makeup Personal Care Appliances Classical Medicine OTC Proprie…" at bounding box center [1257, 257] width 180 height 30
click at [1167, 242] on select "Select Hair Skin Makeup Personal Care Appliances Classical Medicine OTC Proprie…" at bounding box center [1257, 257] width 180 height 30
click at [1211, 303] on select "Select Soap Shampoo Oil KIt Hair Pack Face Pack" at bounding box center [1257, 295] width 180 height 30
click at [1167, 280] on select "Select Soap Shampoo Oil KIt Hair Pack Face Pack" at bounding box center [1257, 295] width 180 height 30
click at [1152, 379] on button "Update" at bounding box center [1140, 373] width 82 height 37
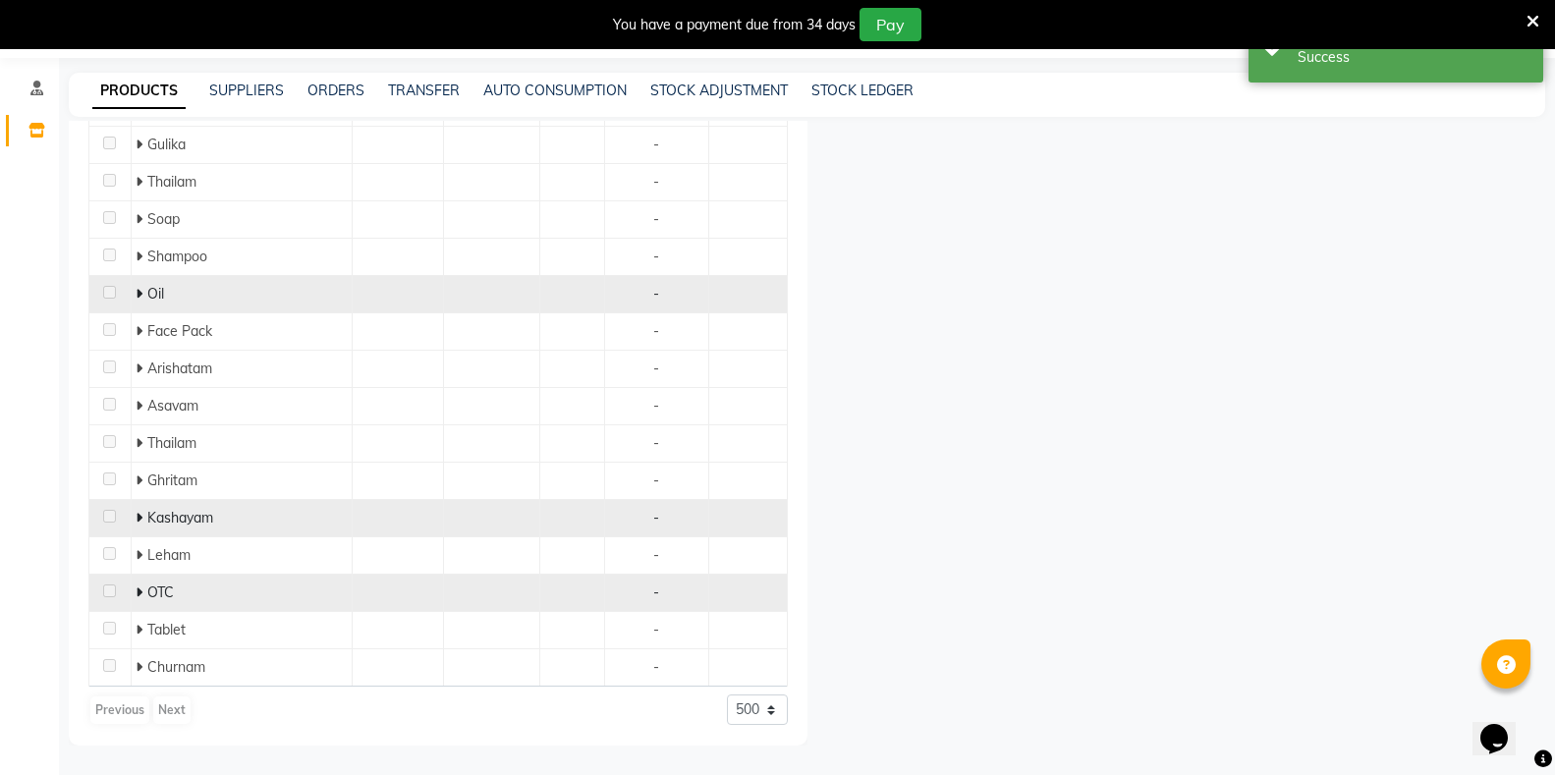
scroll to position [1786, 0]
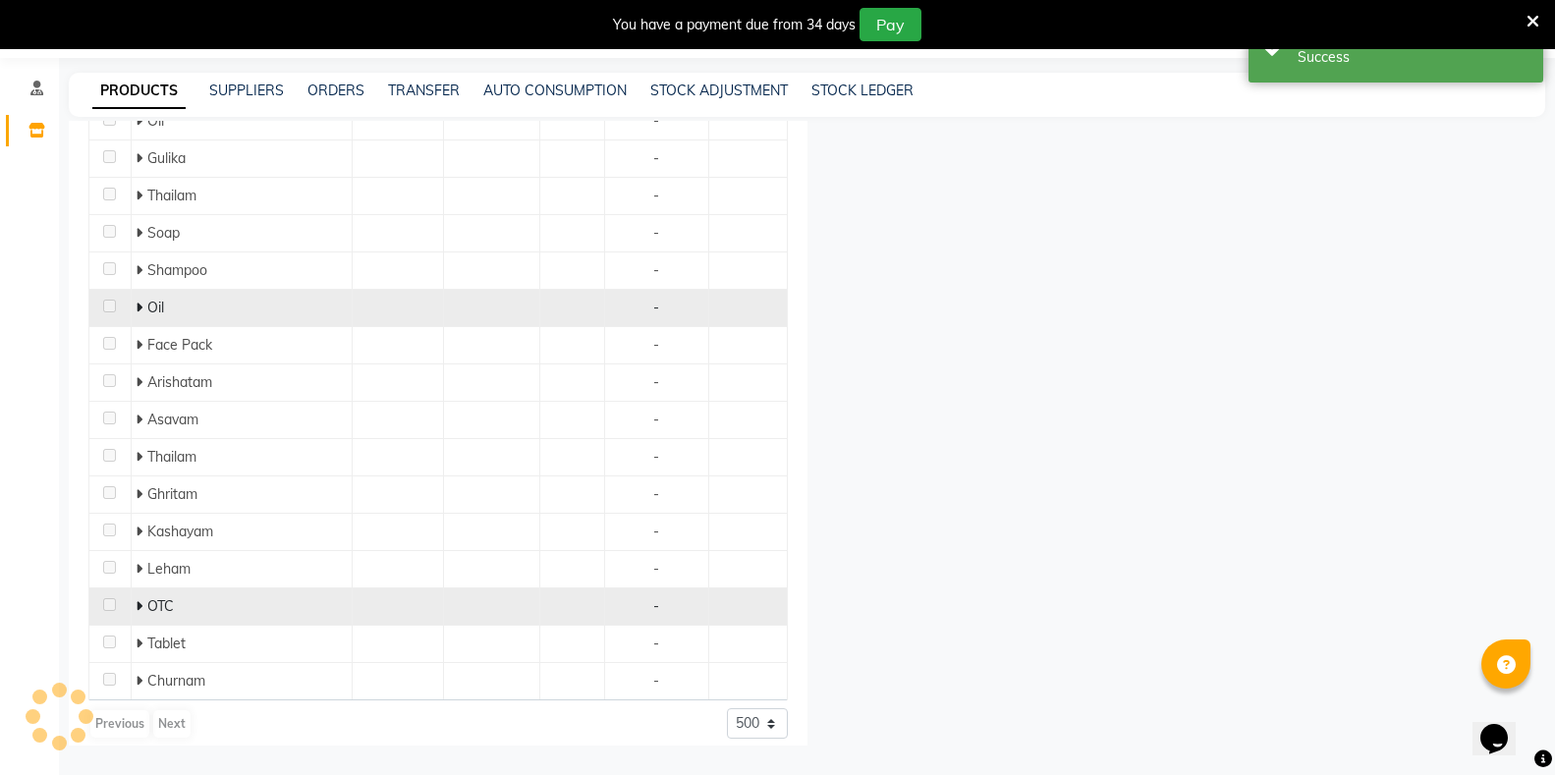
click at [137, 599] on icon at bounding box center [139, 606] width 7 height 14
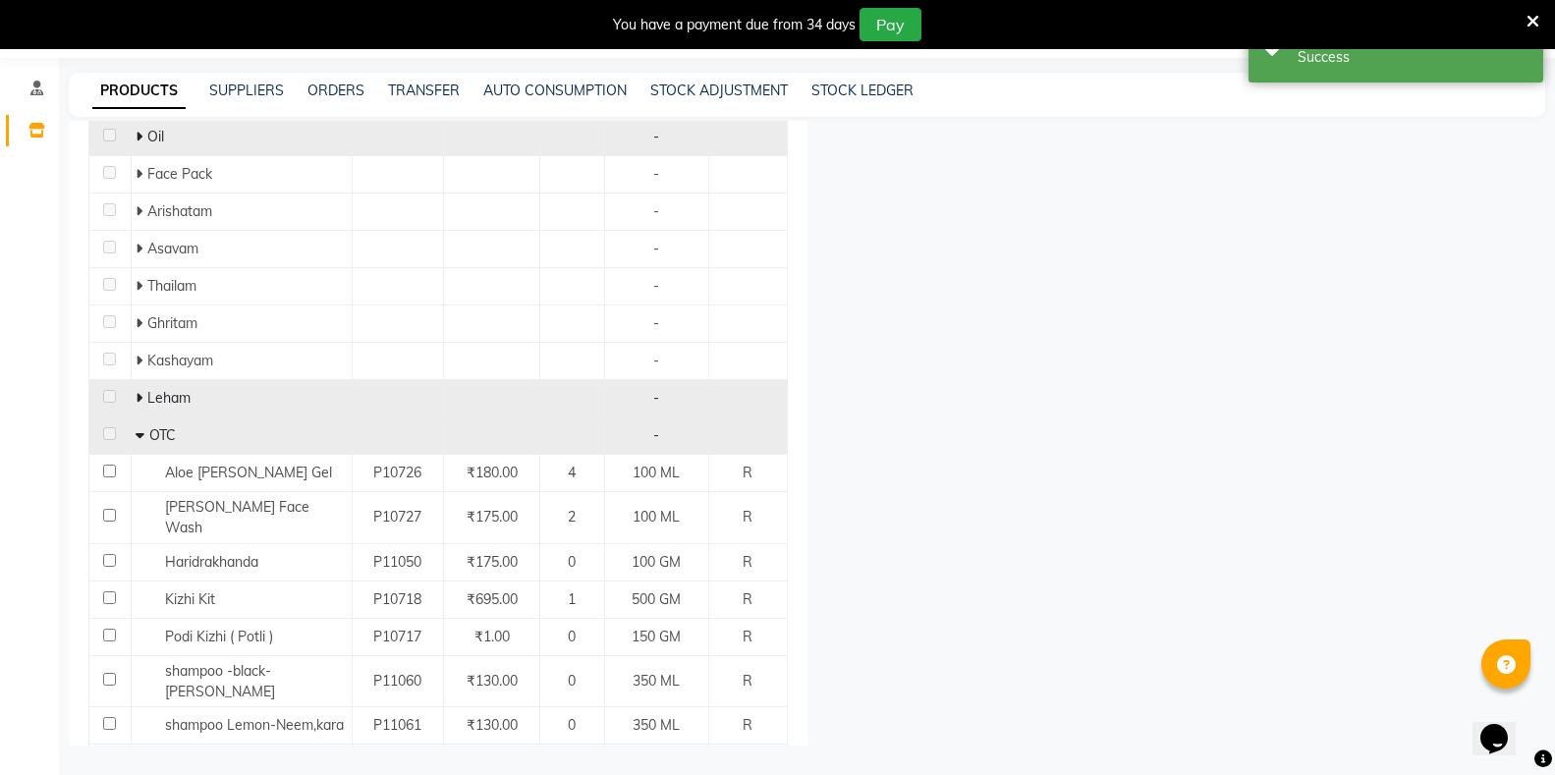
scroll to position [2048, 0]
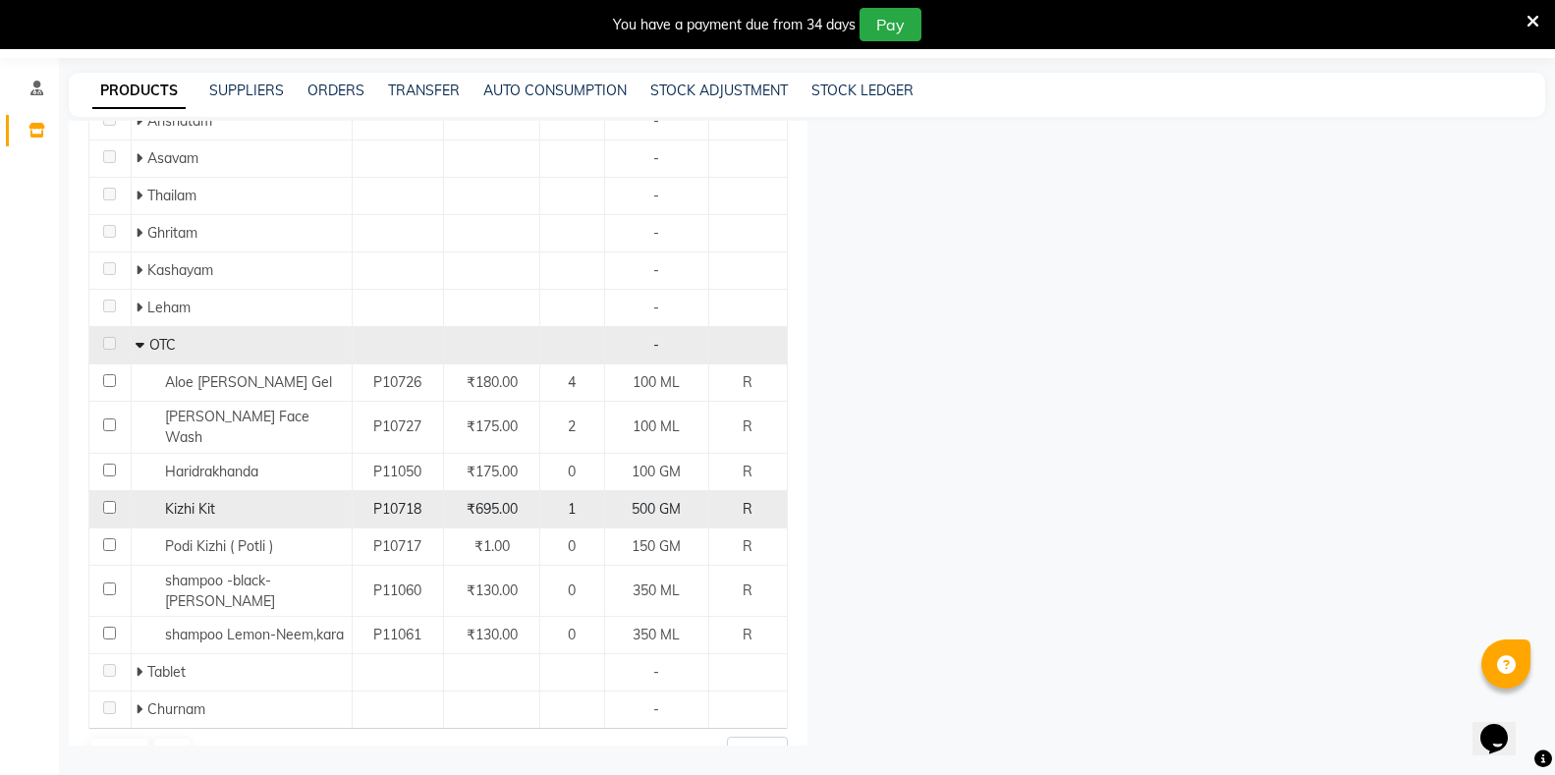
click at [108, 501] on input "checkbox" at bounding box center [109, 507] width 13 height 13
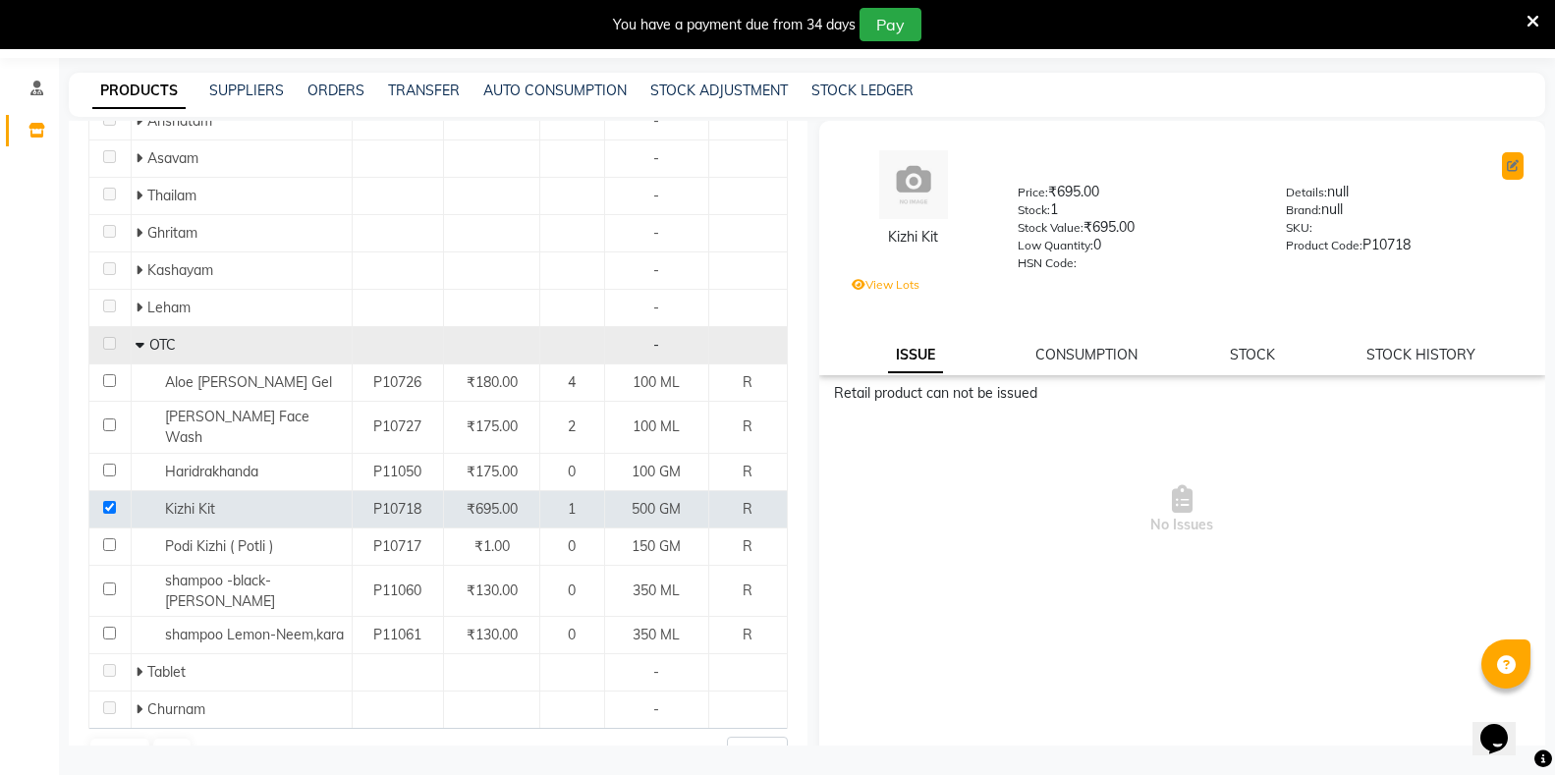
click at [1507, 166] on icon at bounding box center [1513, 166] width 12 height 12
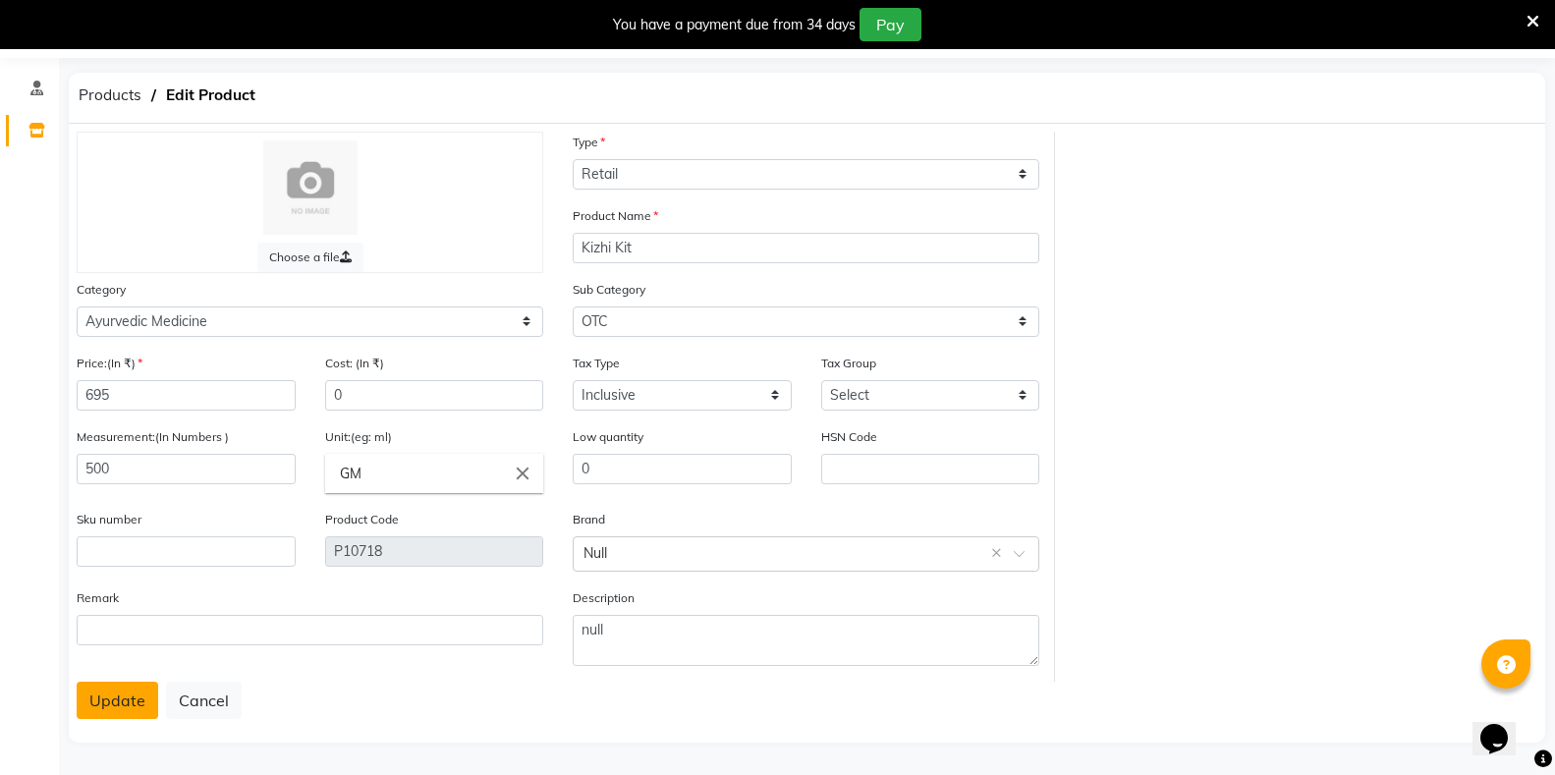
click at [130, 708] on button "Update" at bounding box center [118, 700] width 82 height 37
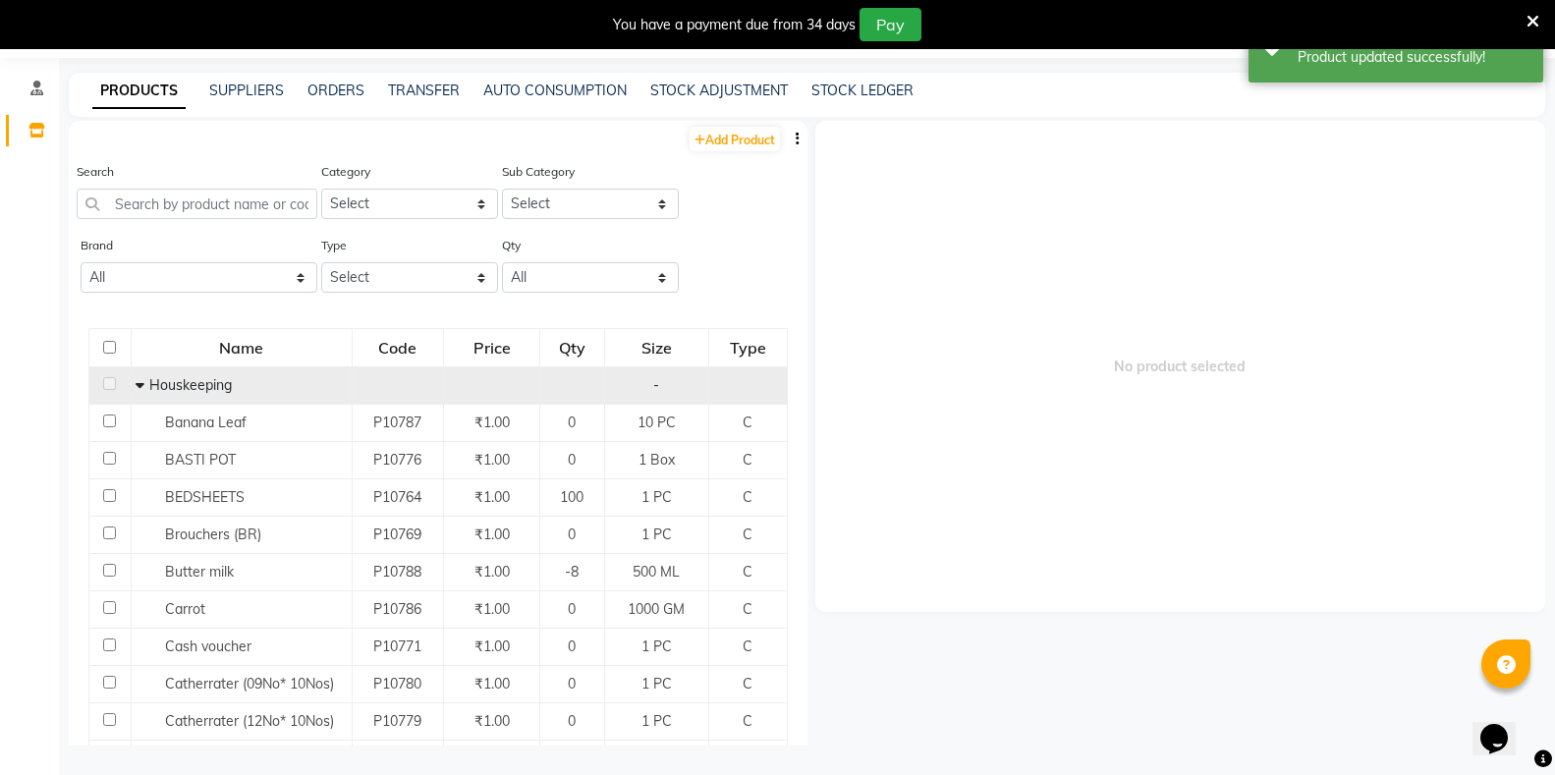
click at [141, 384] on icon at bounding box center [140, 385] width 9 height 14
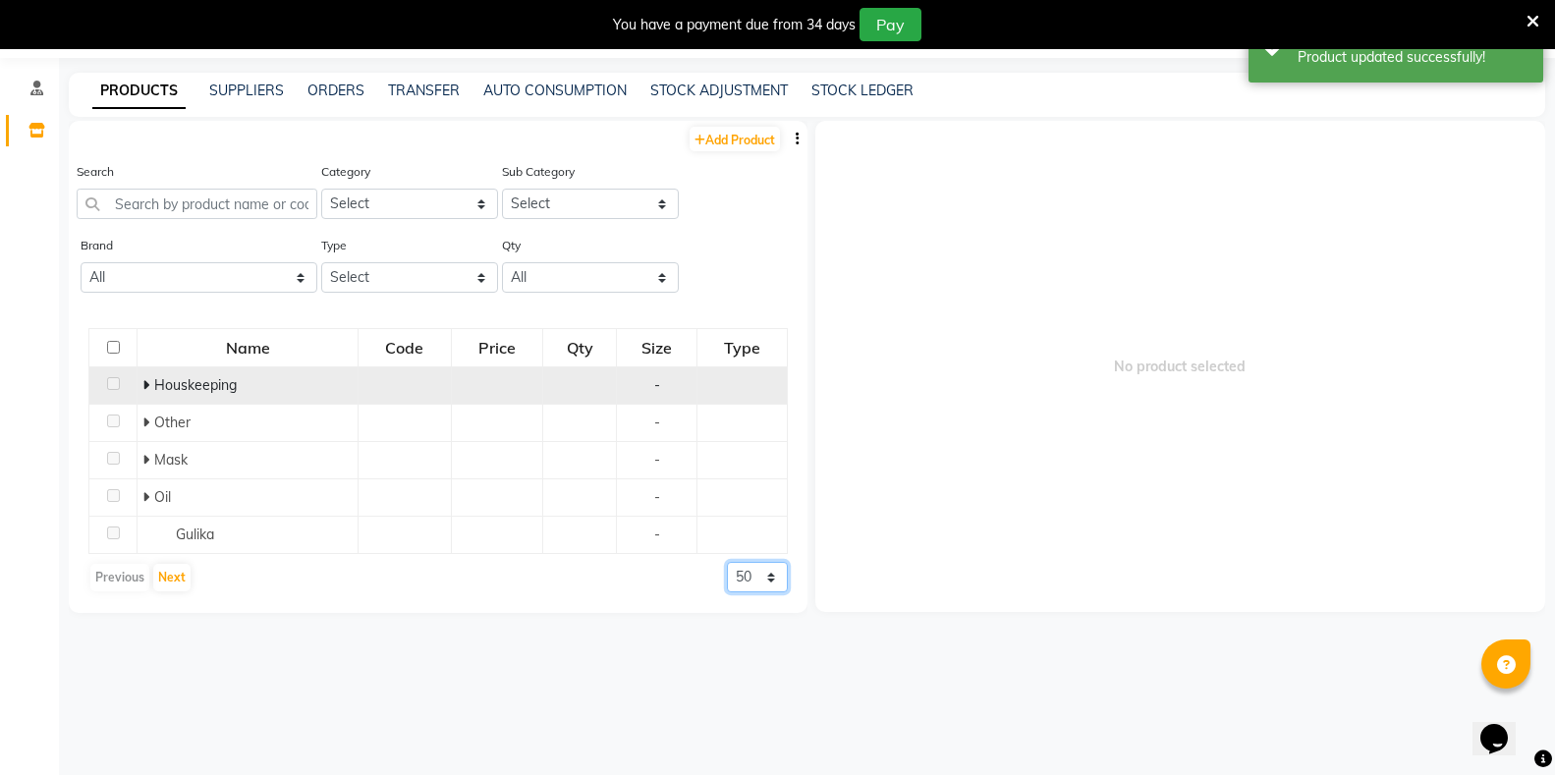
click at [749, 576] on select "50 100 500" at bounding box center [757, 577] width 61 height 30
click at [727, 562] on select "50 100 500" at bounding box center [757, 577] width 61 height 30
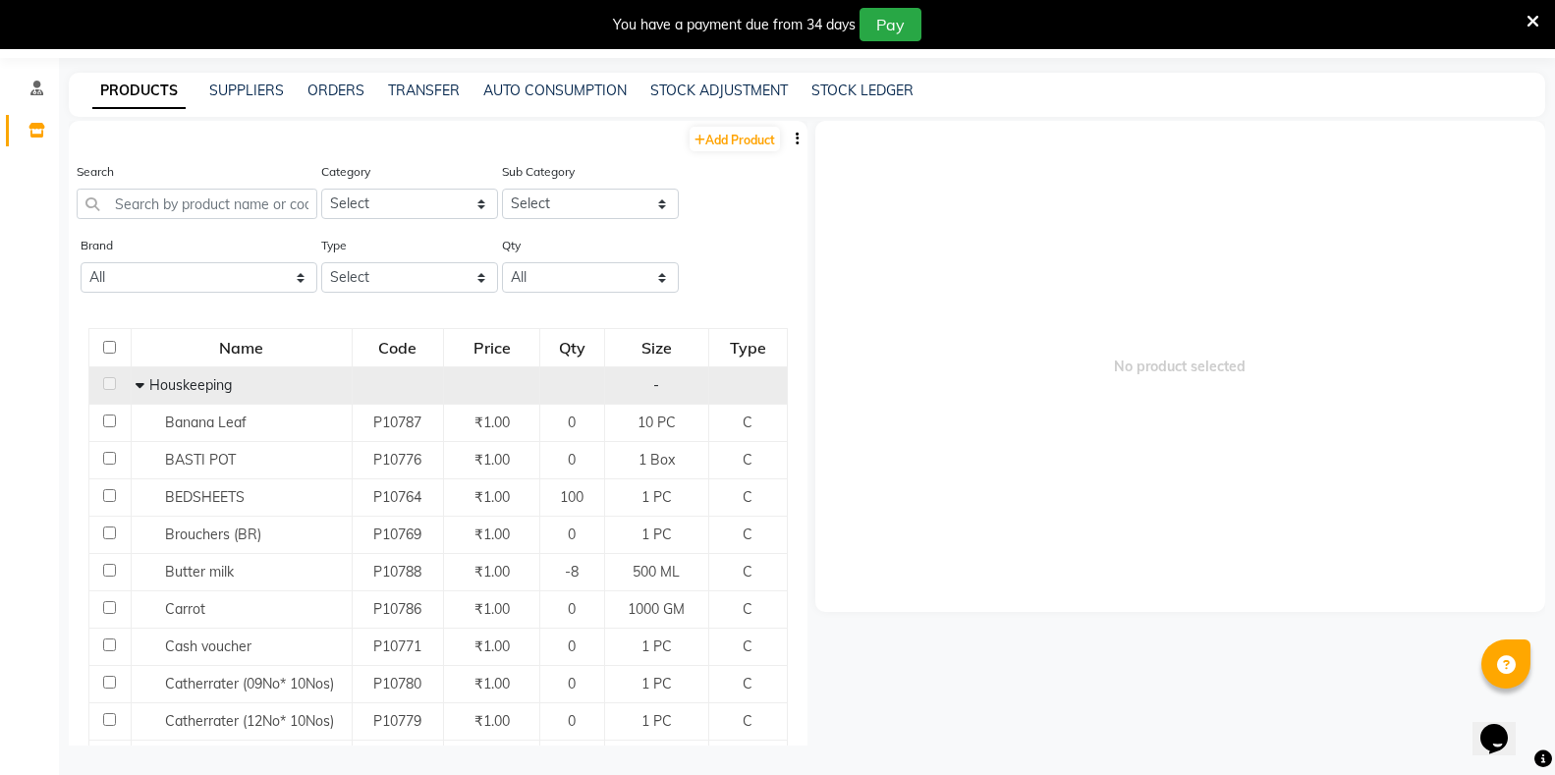
click at [141, 386] on icon at bounding box center [140, 385] width 9 height 14
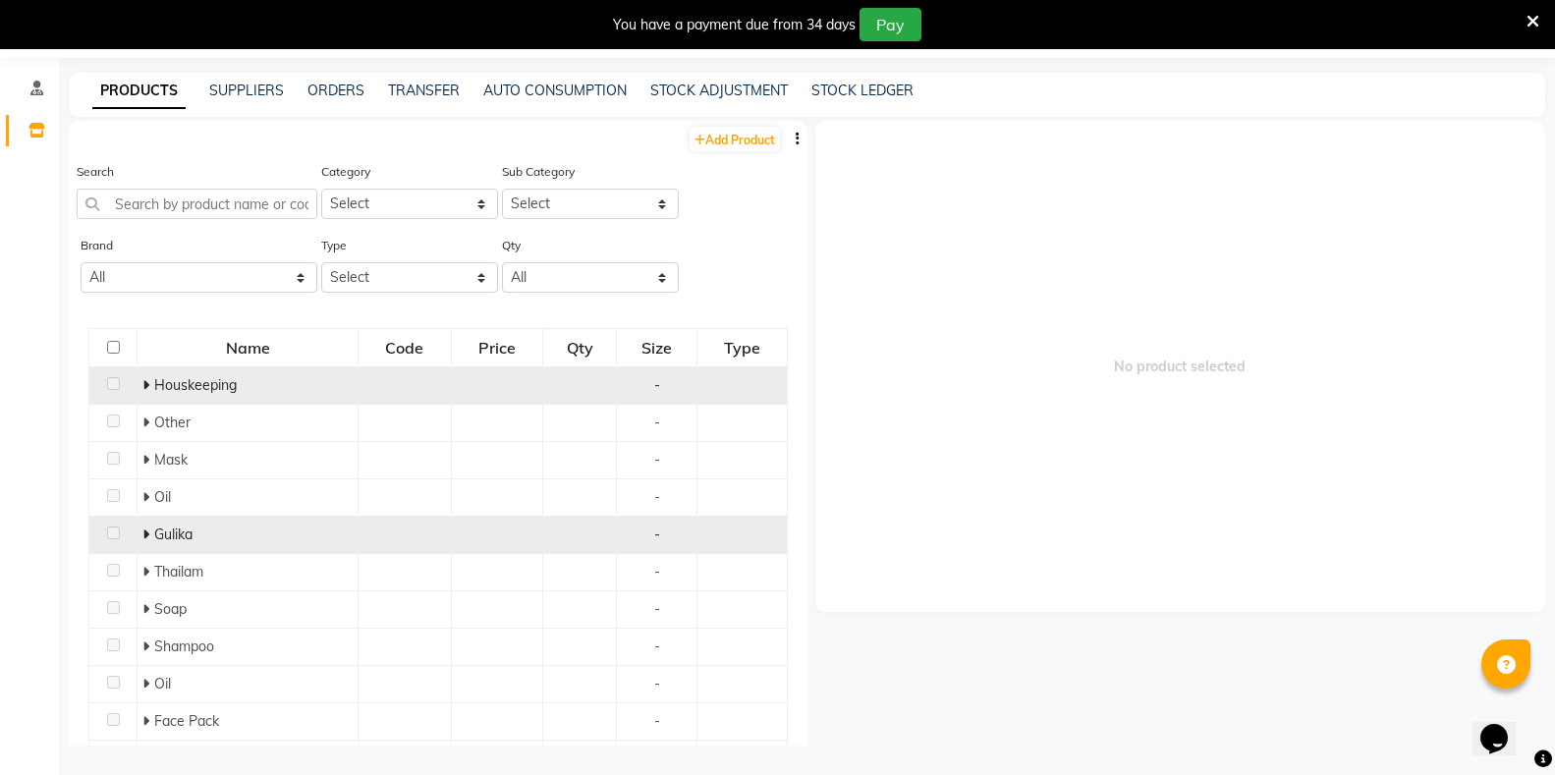
scroll to position [98, 0]
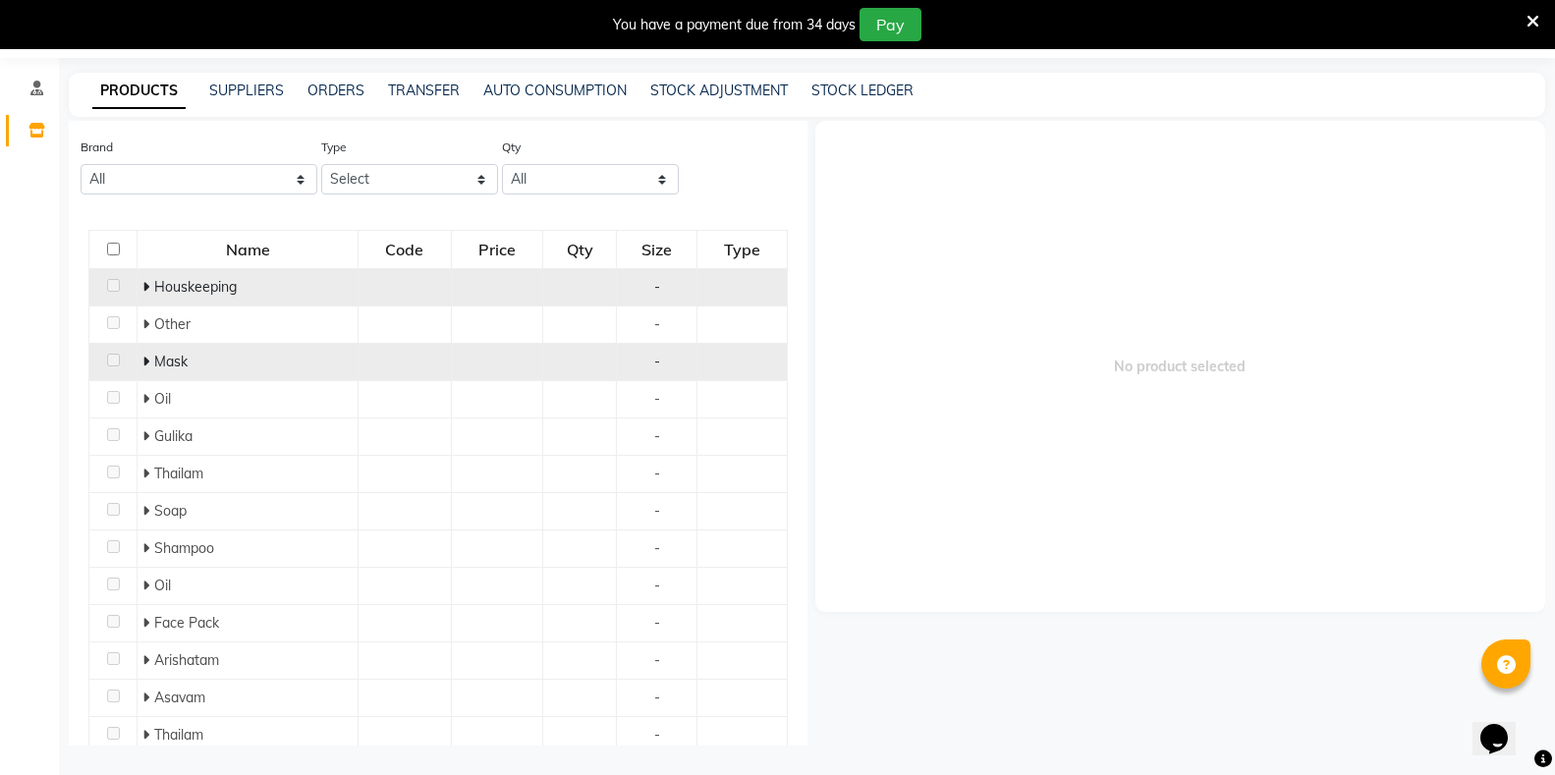
click at [145, 360] on icon at bounding box center [145, 362] width 7 height 14
click at [138, 360] on icon at bounding box center [142, 362] width 9 height 14
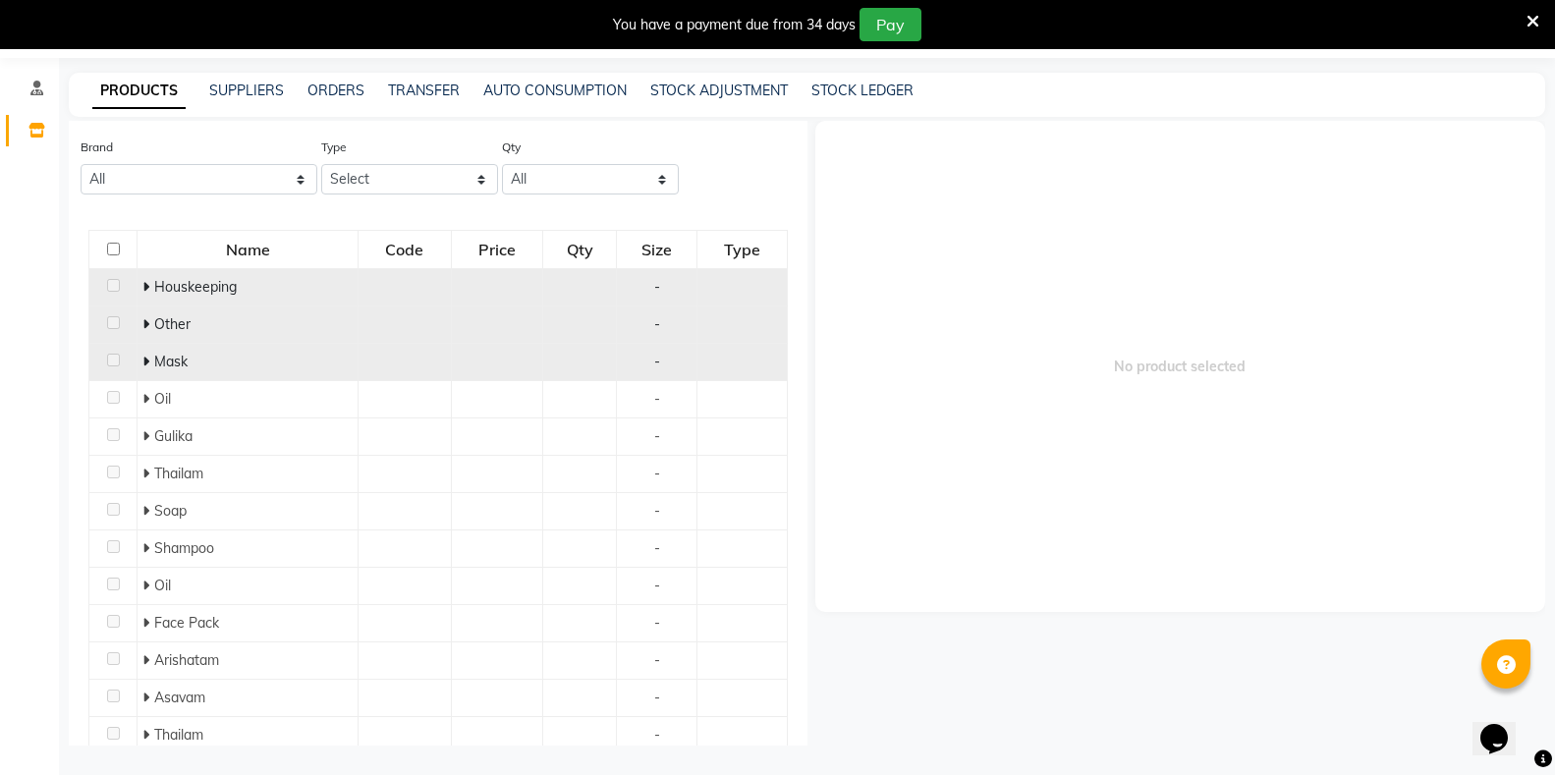
click at [144, 326] on icon at bounding box center [145, 324] width 7 height 14
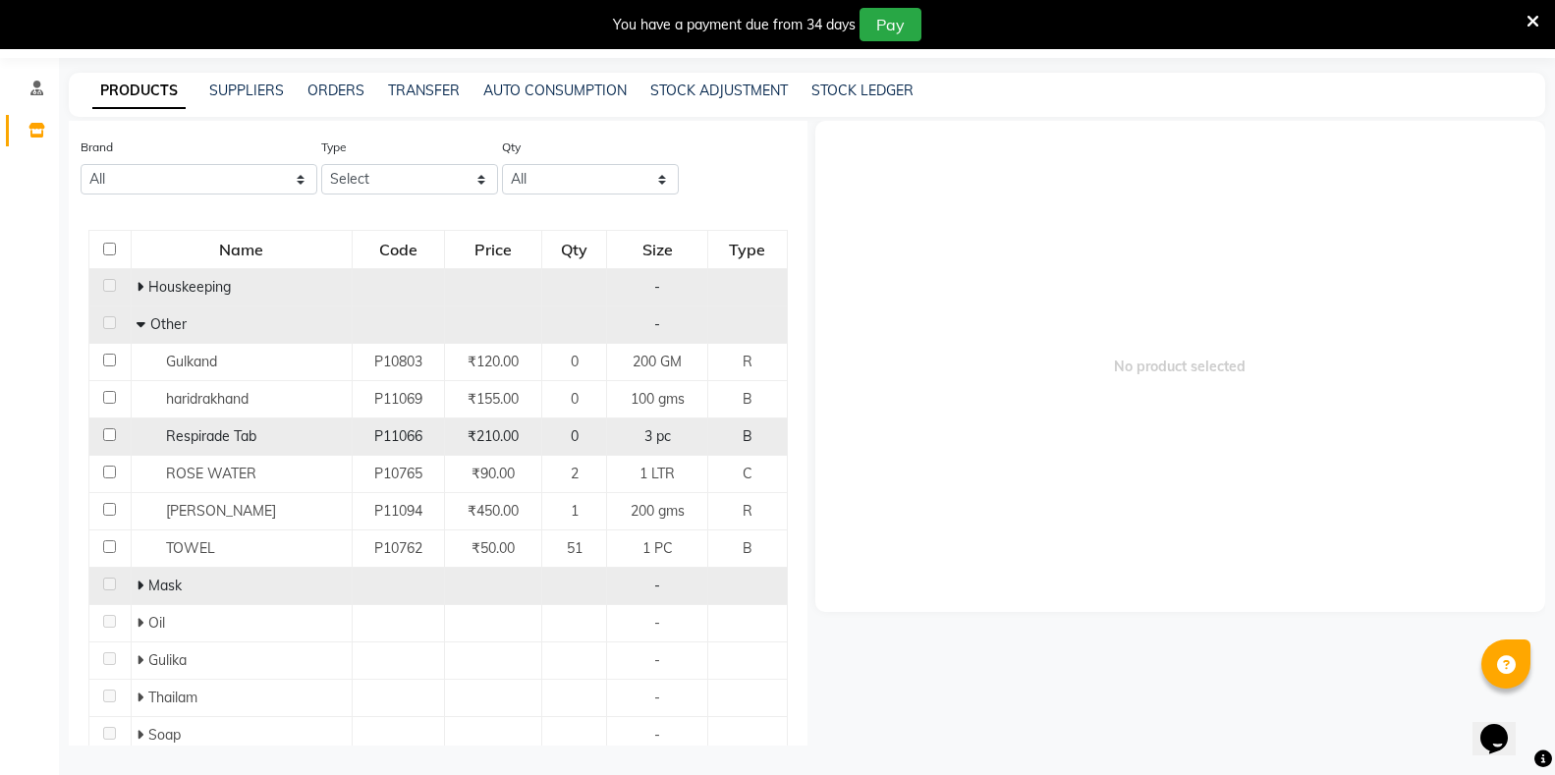
click at [103, 434] on input "checkbox" at bounding box center [109, 434] width 13 height 13
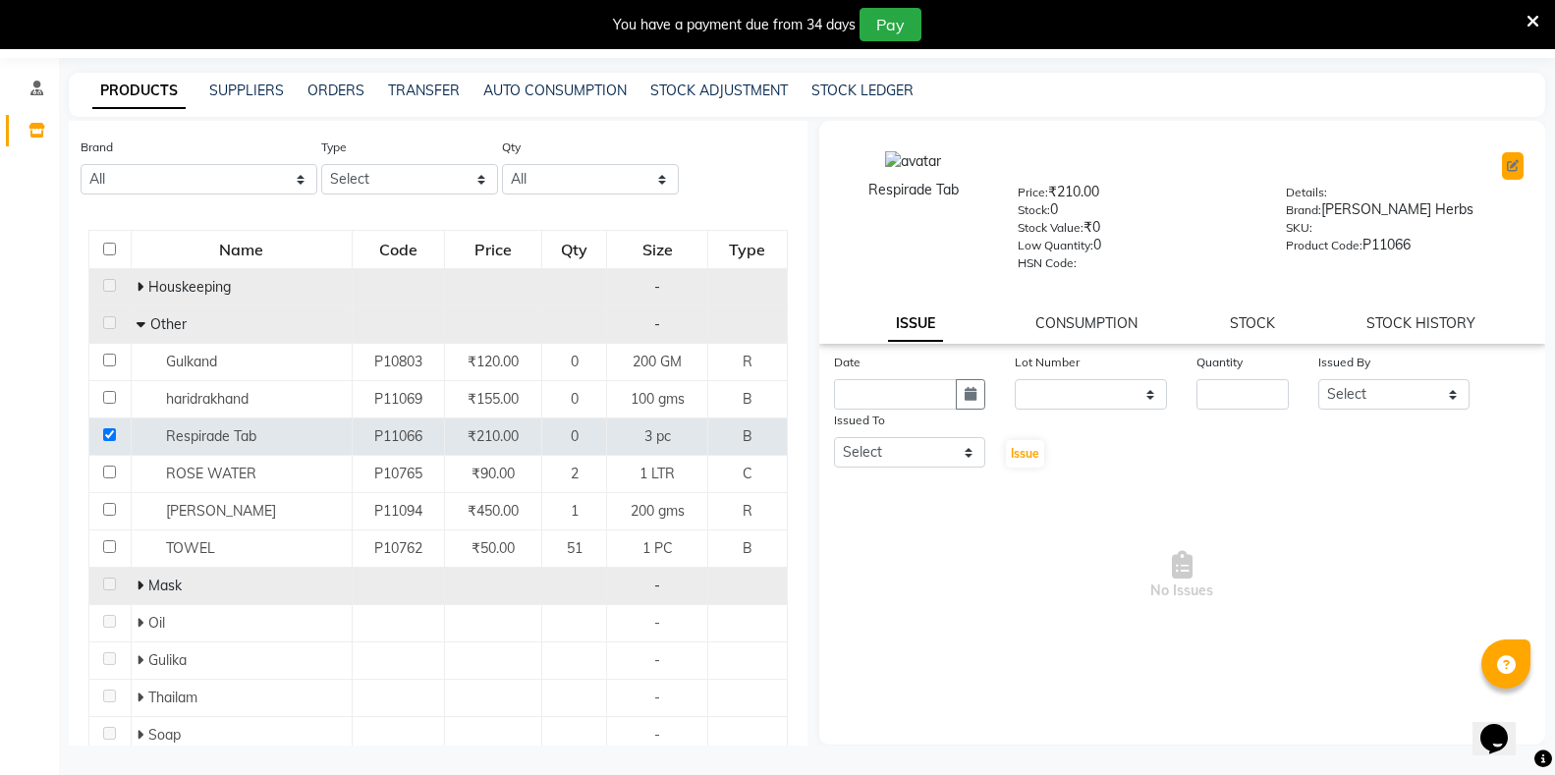
click at [1511, 165] on icon at bounding box center [1513, 166] width 12 height 12
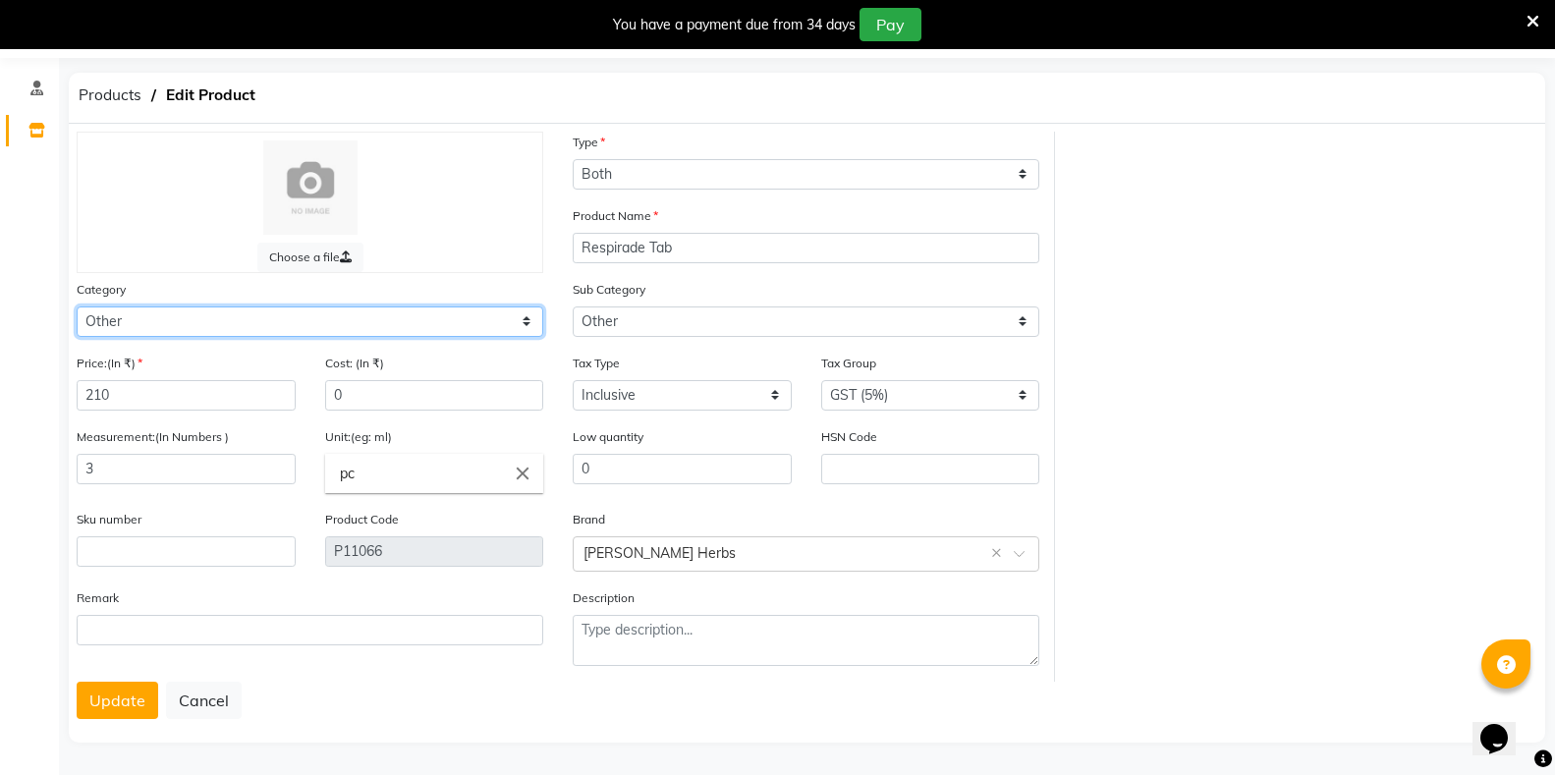
click at [366, 326] on select "Select Hair Skin Makeup Personal Care Appliances Classical Medicine OTC Proprie…" at bounding box center [310, 322] width 467 height 30
click at [77, 307] on select "Select Hair Skin Makeup Personal Care Appliances Classical Medicine OTC Proprie…" at bounding box center [310, 322] width 467 height 30
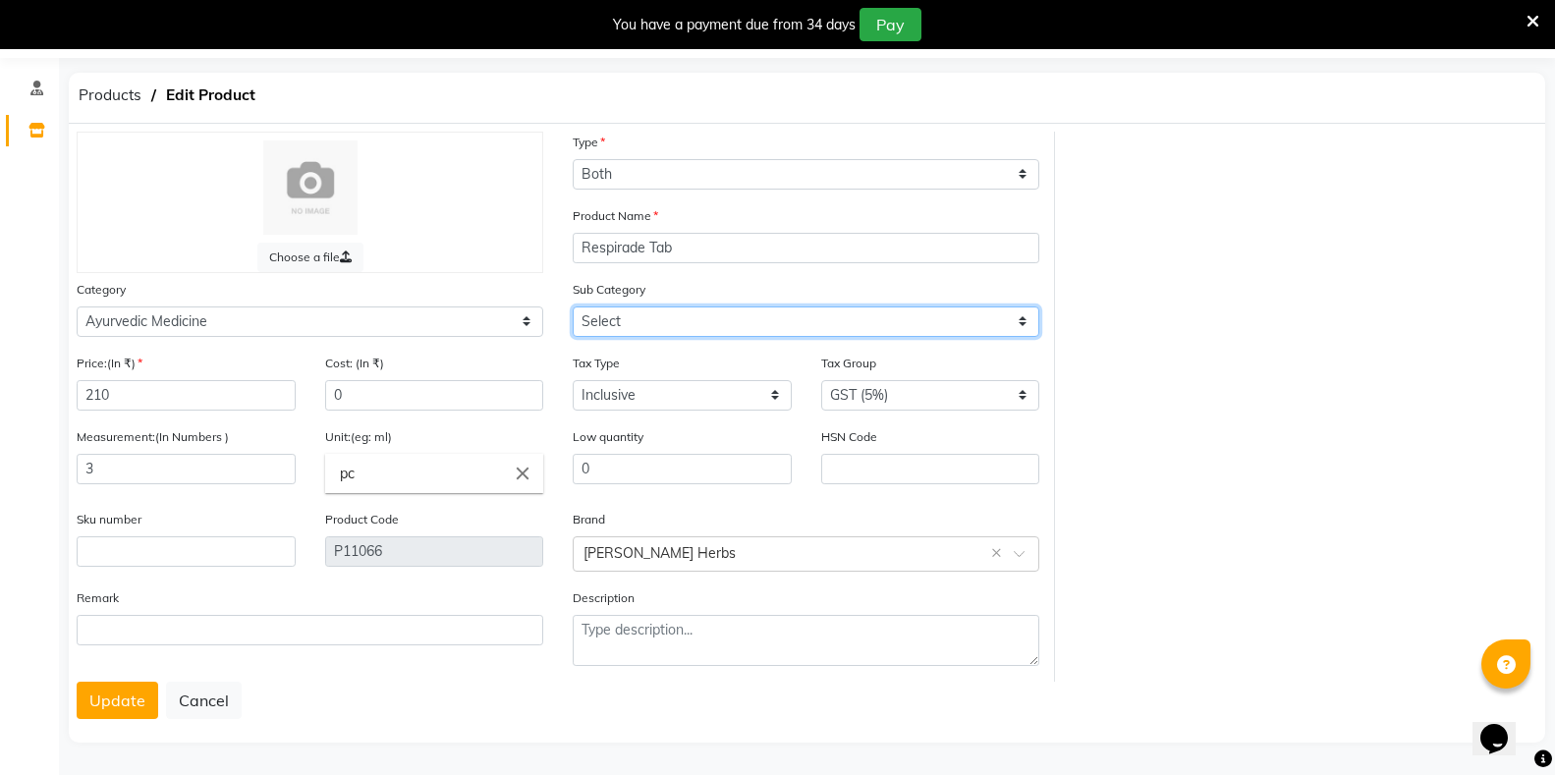
click at [596, 320] on select "Select [PERSON_NAME] OTC Tablet Churnam" at bounding box center [806, 322] width 467 height 30
click at [573, 307] on select "Select [PERSON_NAME] OTC Tablet Churnam" at bounding box center [806, 322] width 467 height 30
click at [95, 713] on button "Update" at bounding box center [118, 700] width 82 height 37
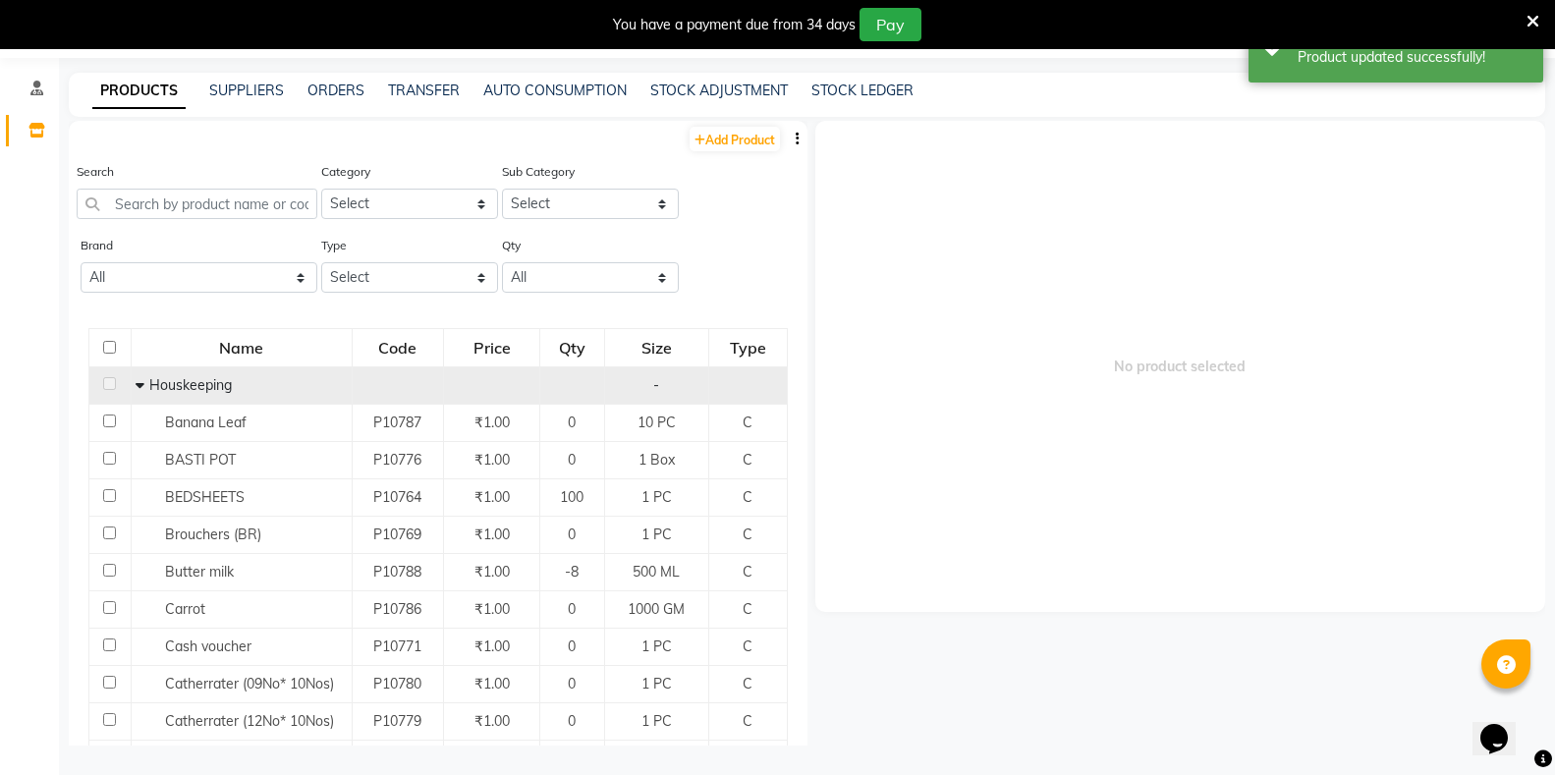
click at [137, 388] on icon at bounding box center [140, 385] width 9 height 14
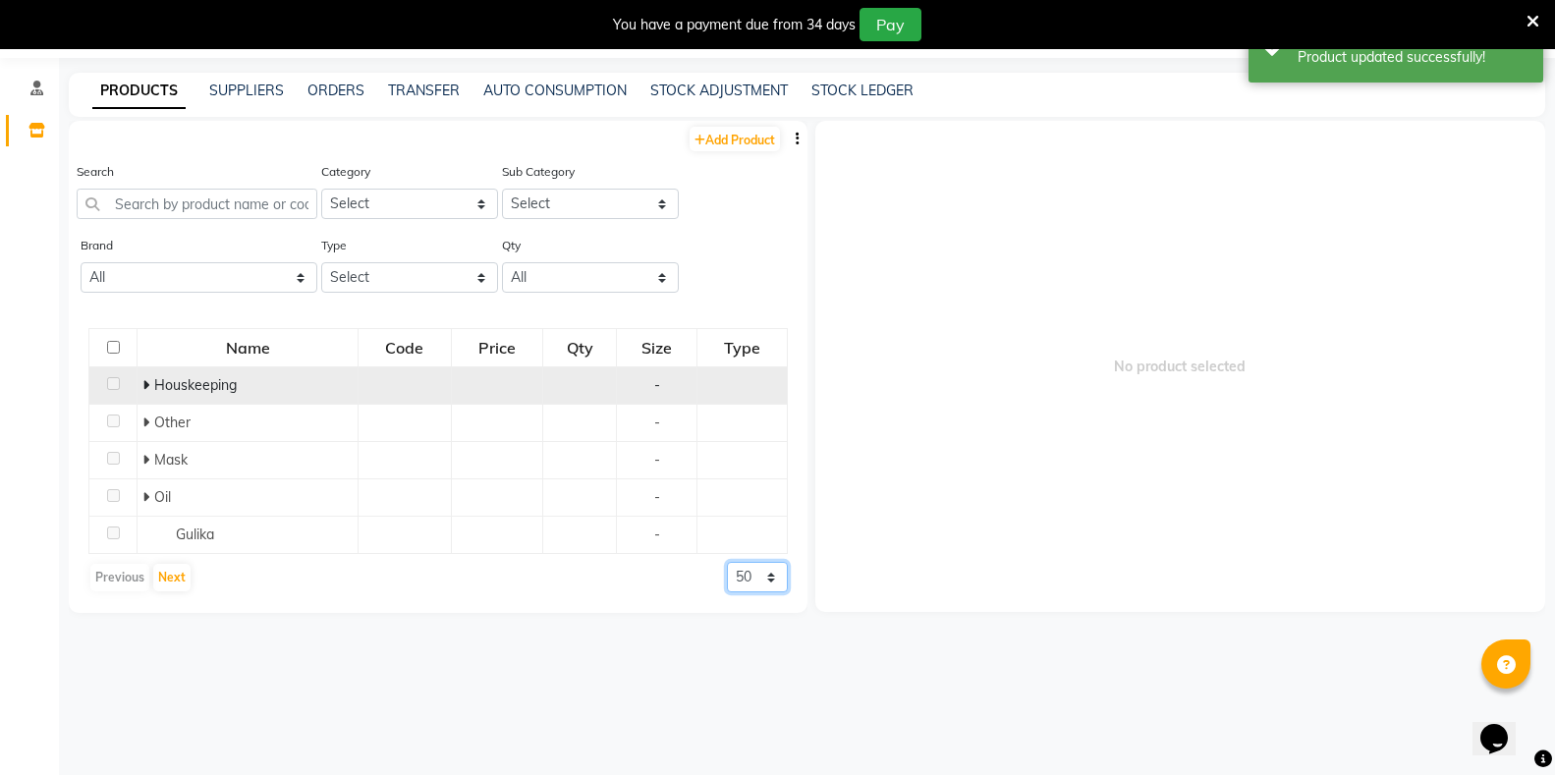
click at [752, 580] on select "50 100 500" at bounding box center [757, 577] width 61 height 30
click at [727, 562] on select "50 100 500" at bounding box center [757, 577] width 61 height 30
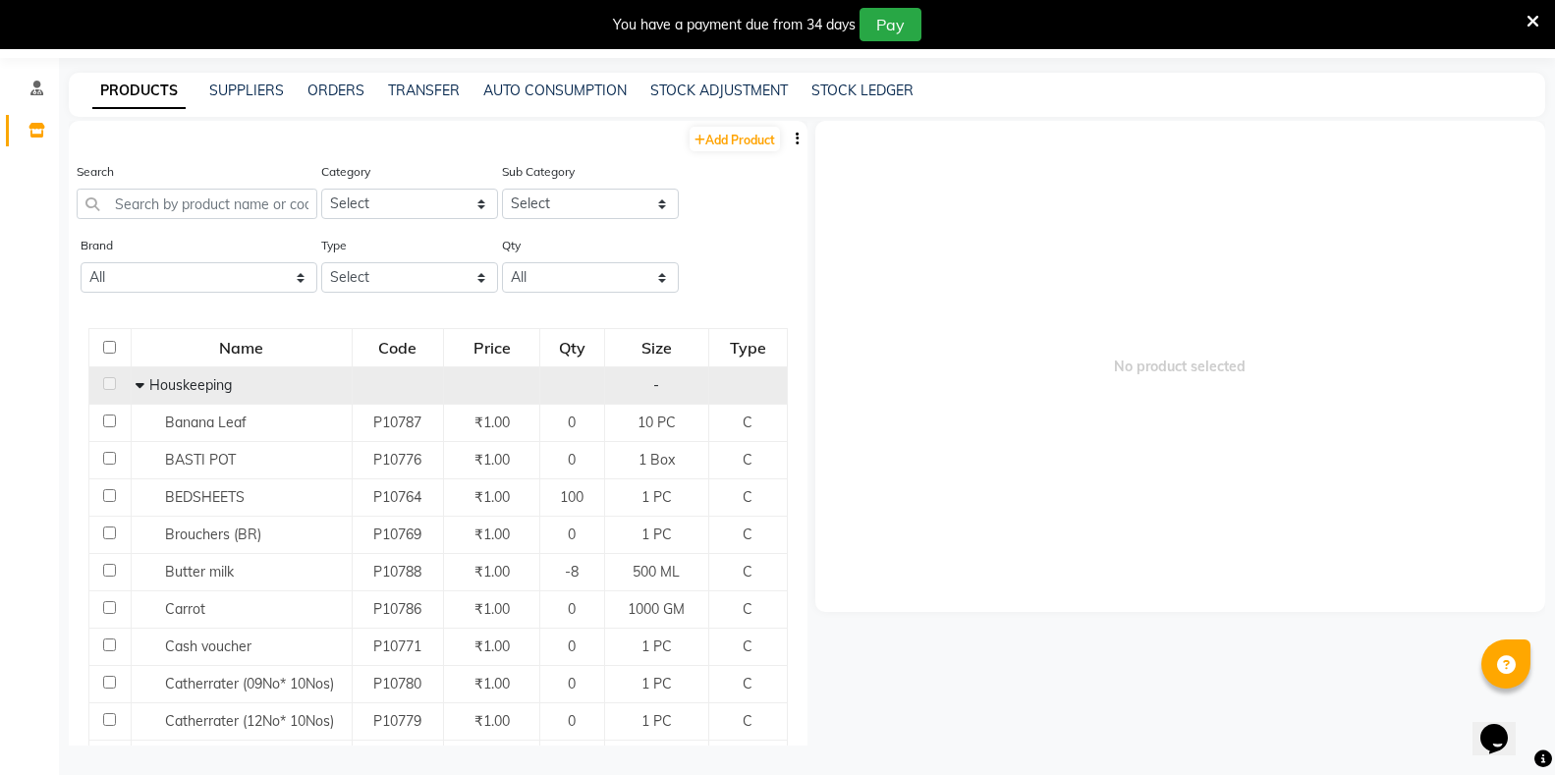
click at [138, 380] on icon at bounding box center [140, 385] width 9 height 14
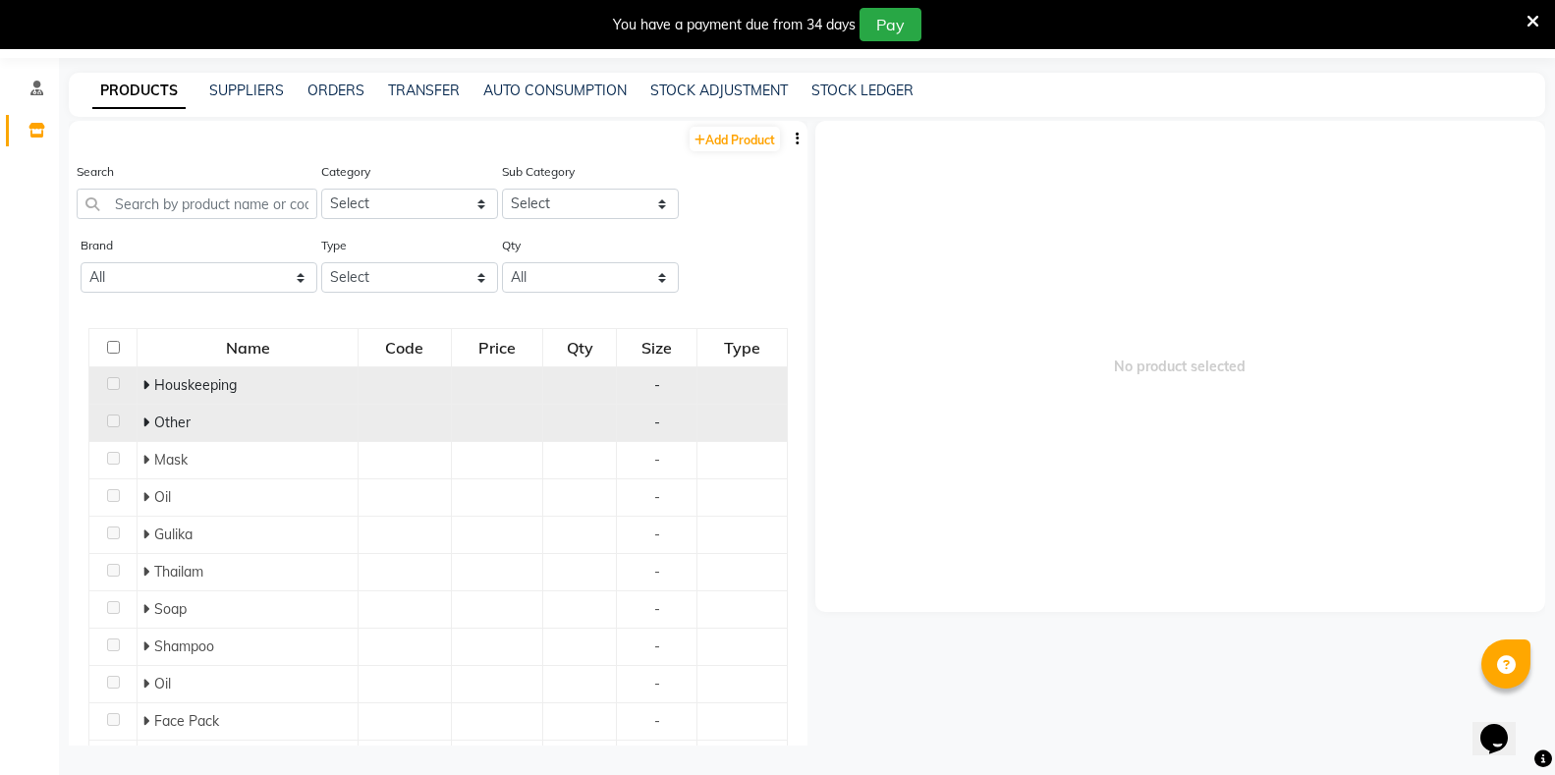
click at [143, 424] on icon at bounding box center [145, 423] width 7 height 14
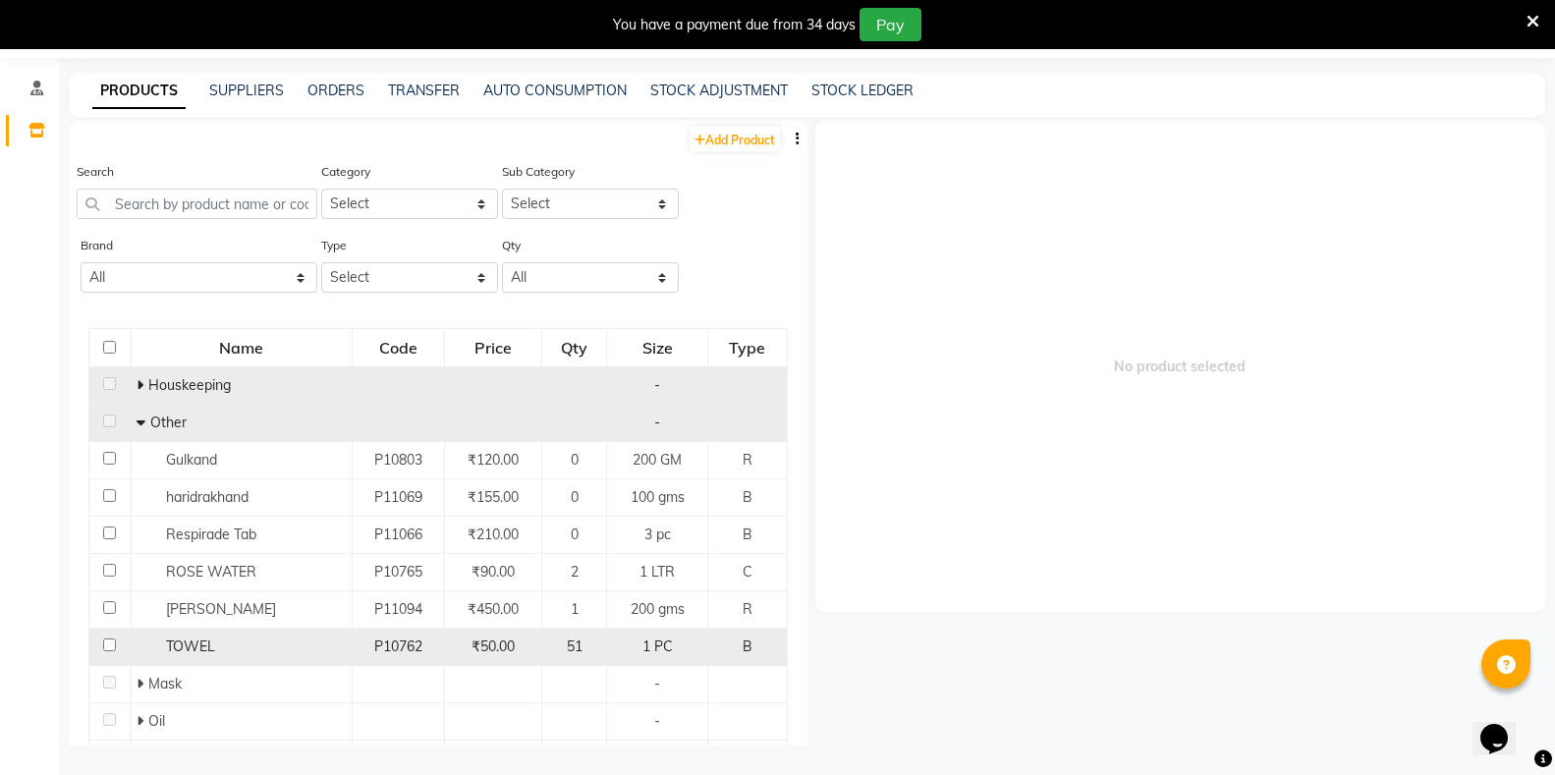
click at [101, 648] on td at bounding box center [110, 647] width 42 height 37
click at [107, 648] on input "checkbox" at bounding box center [109, 645] width 13 height 13
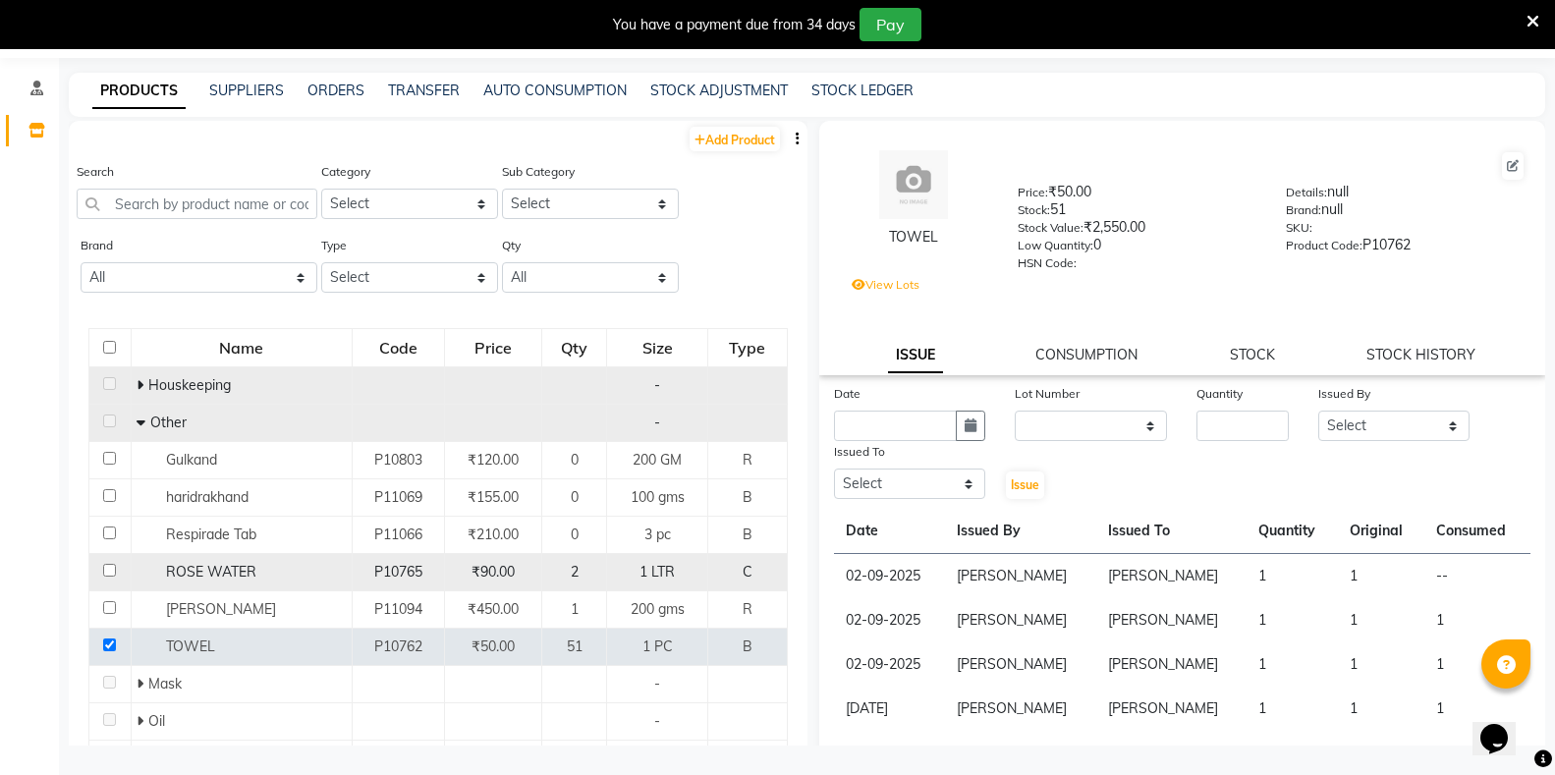
click at [113, 570] on input "checkbox" at bounding box center [109, 570] width 13 height 13
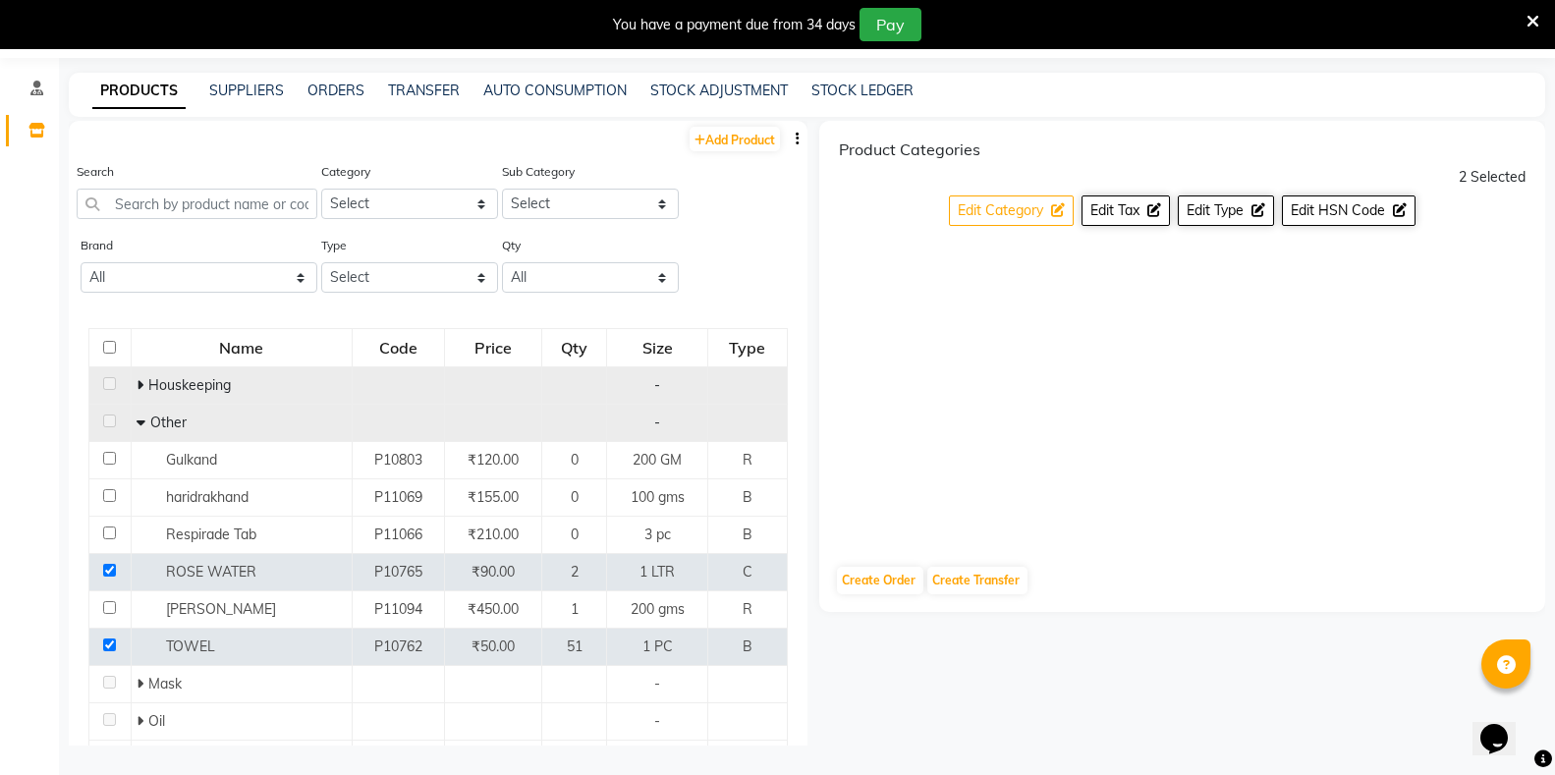
click at [1030, 208] on span "Edit Category" at bounding box center [1000, 210] width 85 height 18
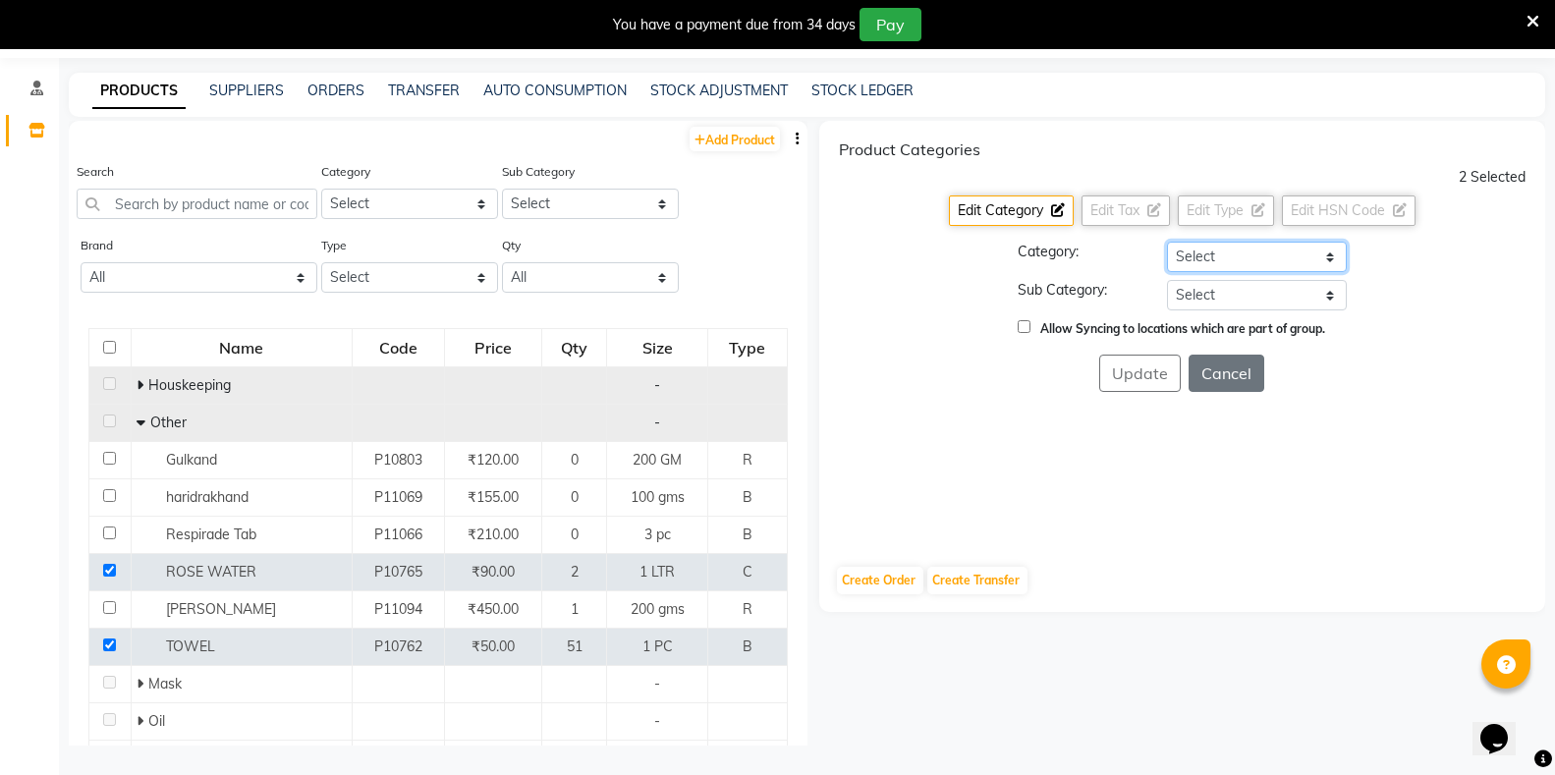
click at [1190, 251] on select "Select Hair Skin Makeup Personal Care Appliances Classical Medicine OTC Proprie…" at bounding box center [1257, 257] width 180 height 30
click at [1167, 242] on select "Select Hair Skin Makeup Personal Care Appliances Classical Medicine OTC Proprie…" at bounding box center [1257, 257] width 180 height 30
click at [1221, 289] on select "Select Houskeeping Other" at bounding box center [1257, 295] width 180 height 30
click at [1167, 280] on select "Select Houskeeping Other" at bounding box center [1257, 295] width 180 height 30
click at [1143, 381] on button "Update" at bounding box center [1140, 373] width 82 height 37
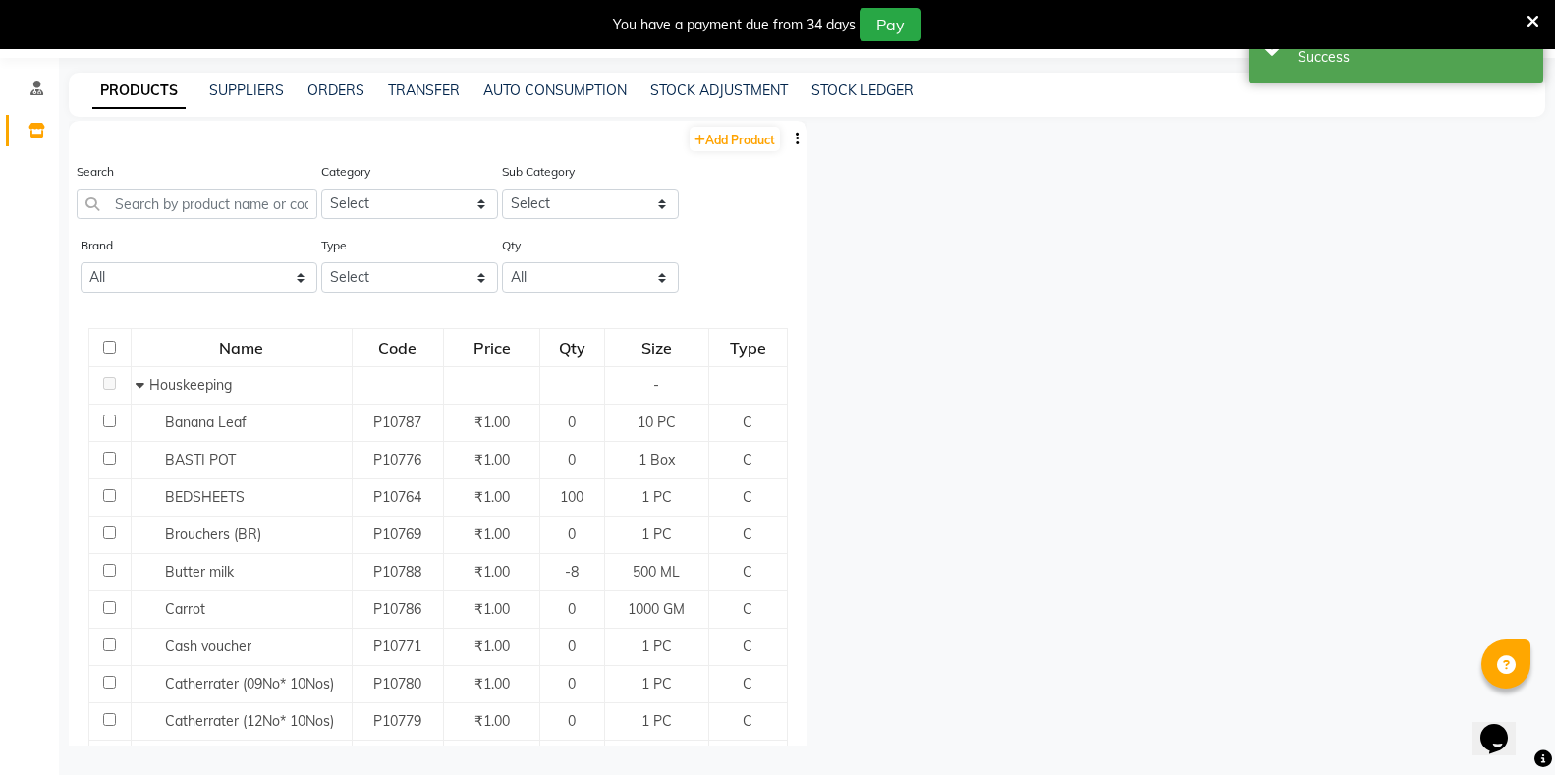
click at [932, 348] on div at bounding box center [1177, 433] width 739 height 625
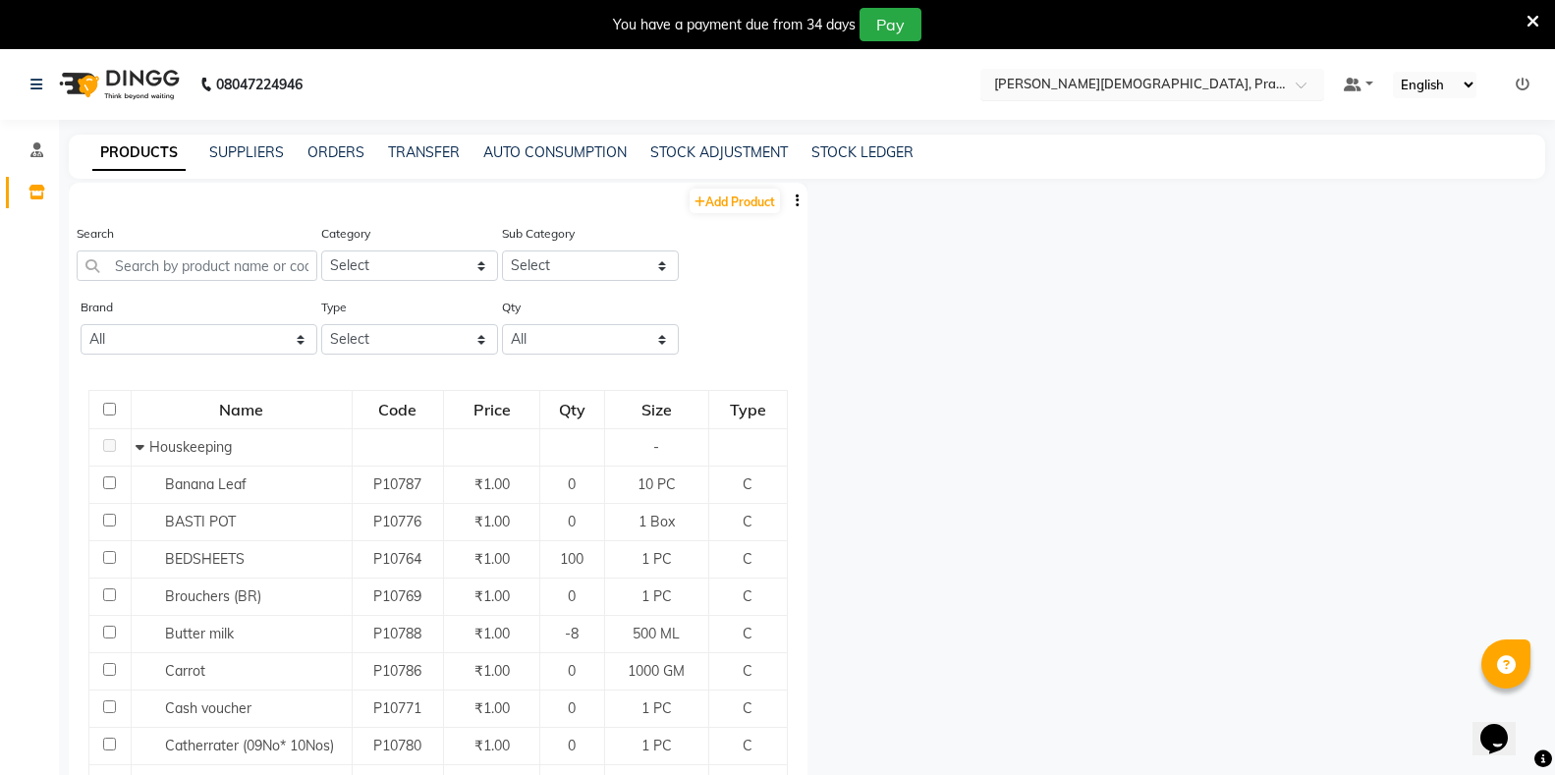
click at [1074, 80] on input "text" at bounding box center [1132, 84] width 285 height 20
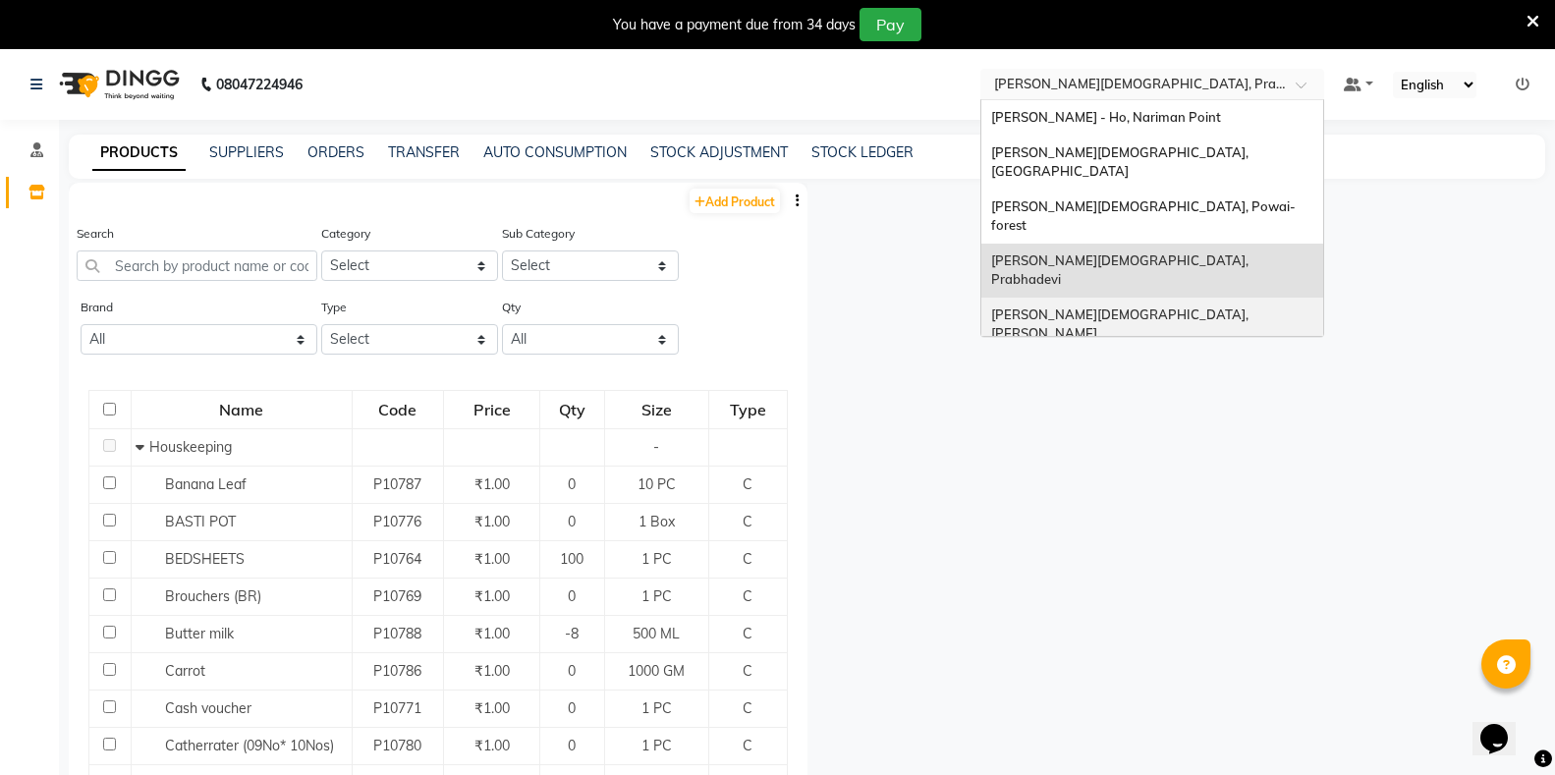
click at [1072, 307] on span "[PERSON_NAME][DEMOGRAPHIC_DATA], [PERSON_NAME]" at bounding box center [1121, 324] width 260 height 35
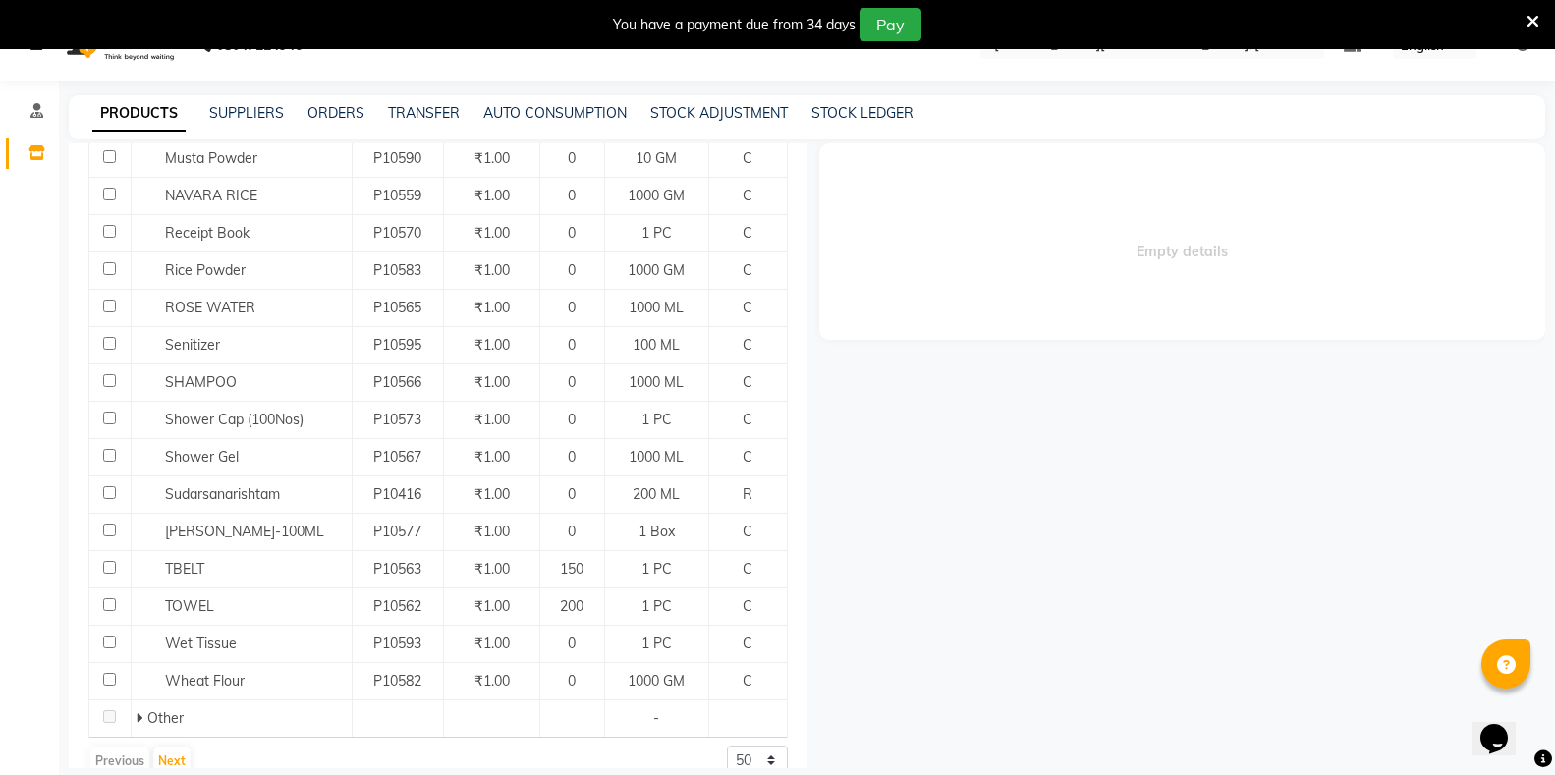
scroll to position [62, 0]
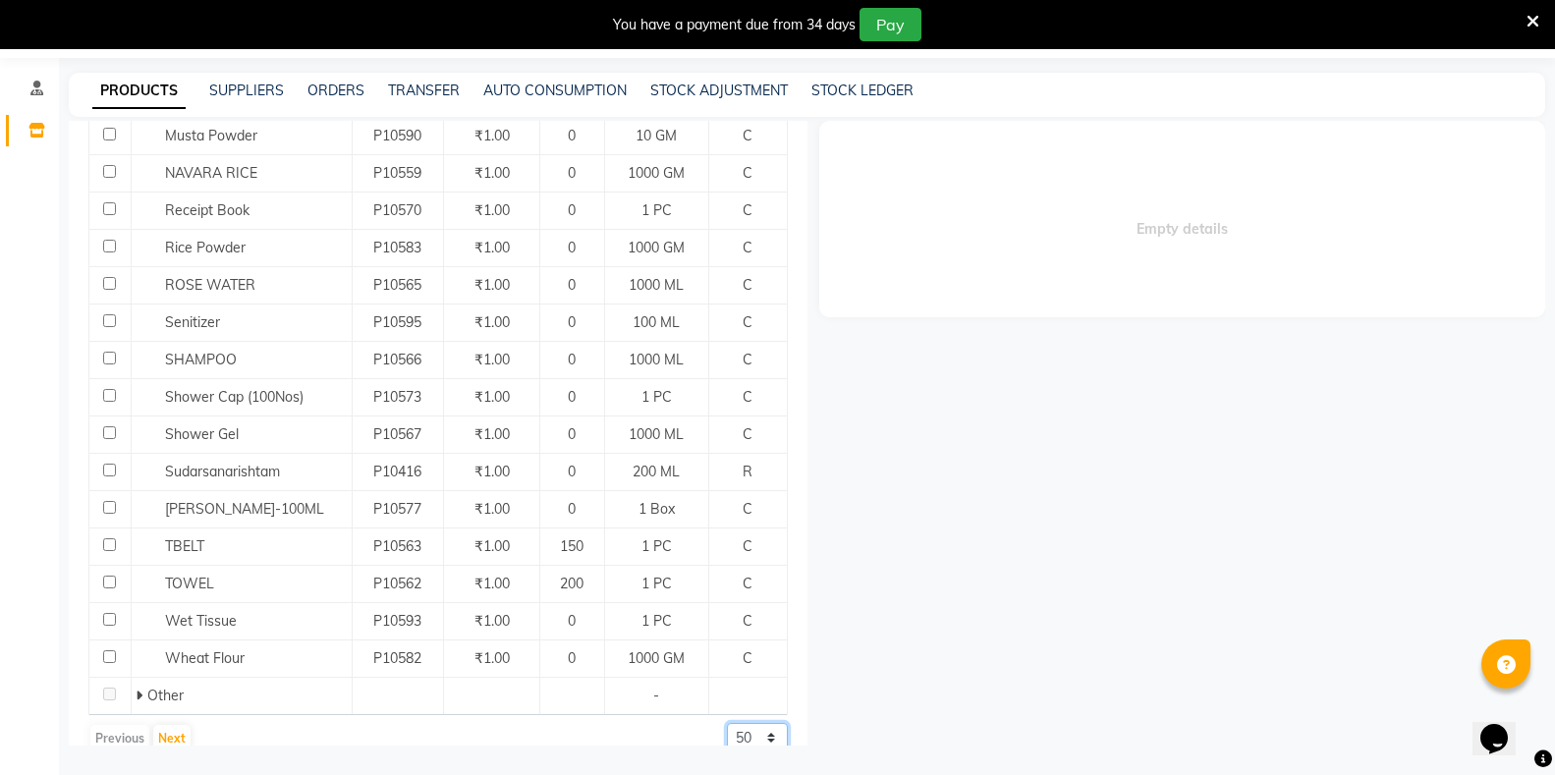
click at [736, 723] on select "50 100 500" at bounding box center [757, 738] width 61 height 30
select select "500"
click at [727, 723] on select "50 100 500" at bounding box center [757, 738] width 61 height 30
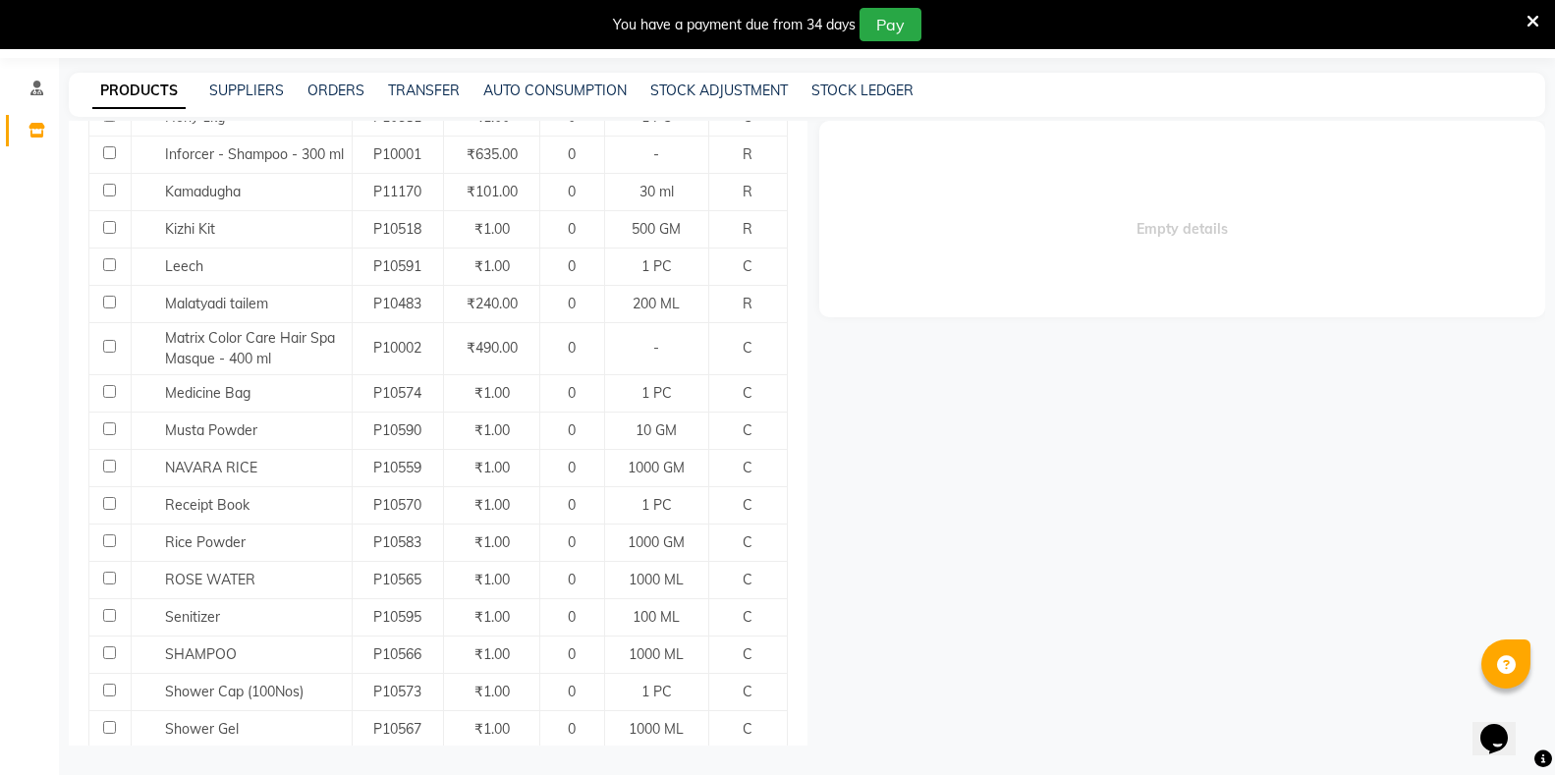
scroll to position [1057, 0]
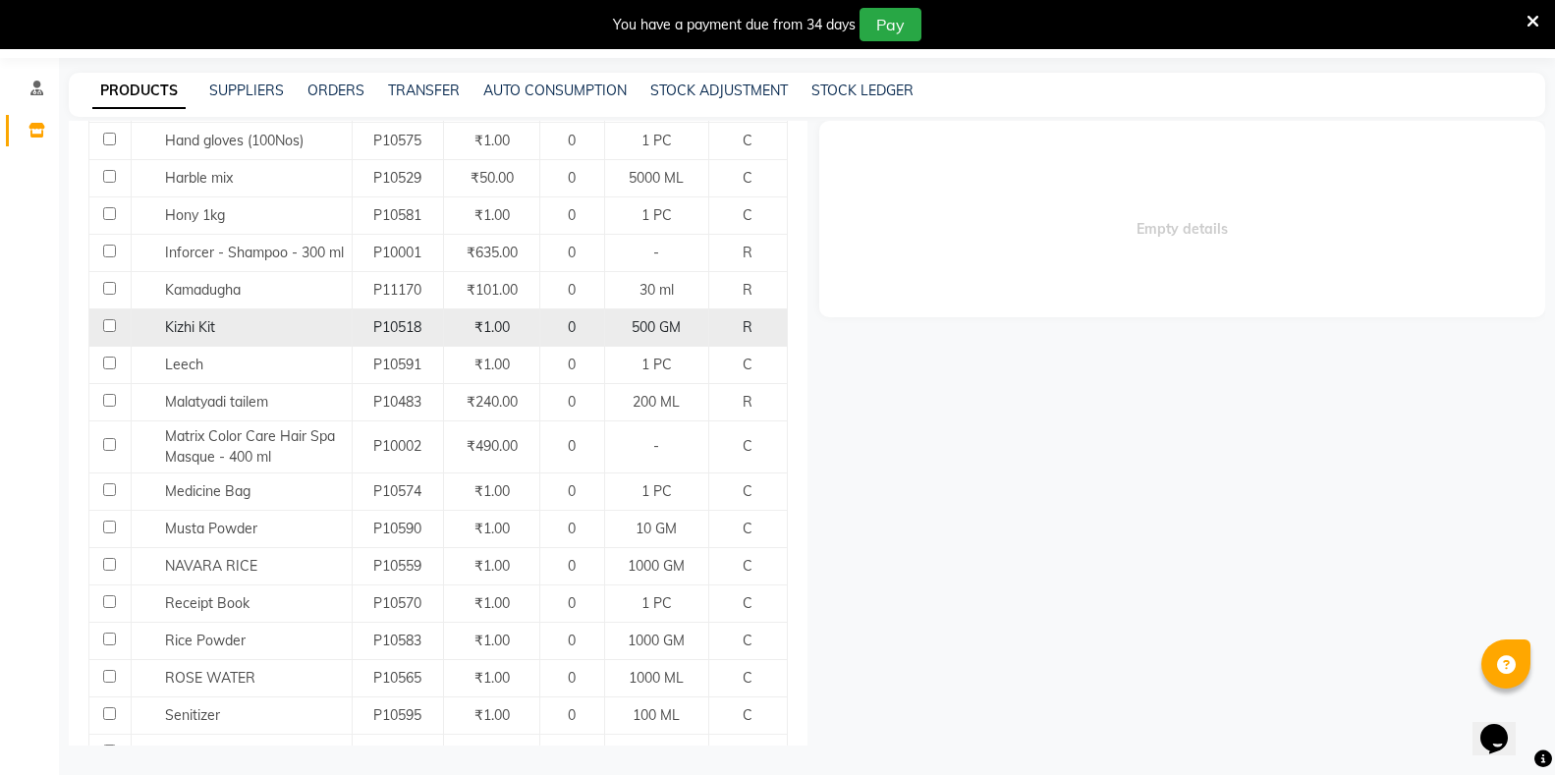
click at [107, 319] on input "checkbox" at bounding box center [109, 325] width 13 height 13
checkbox input "true"
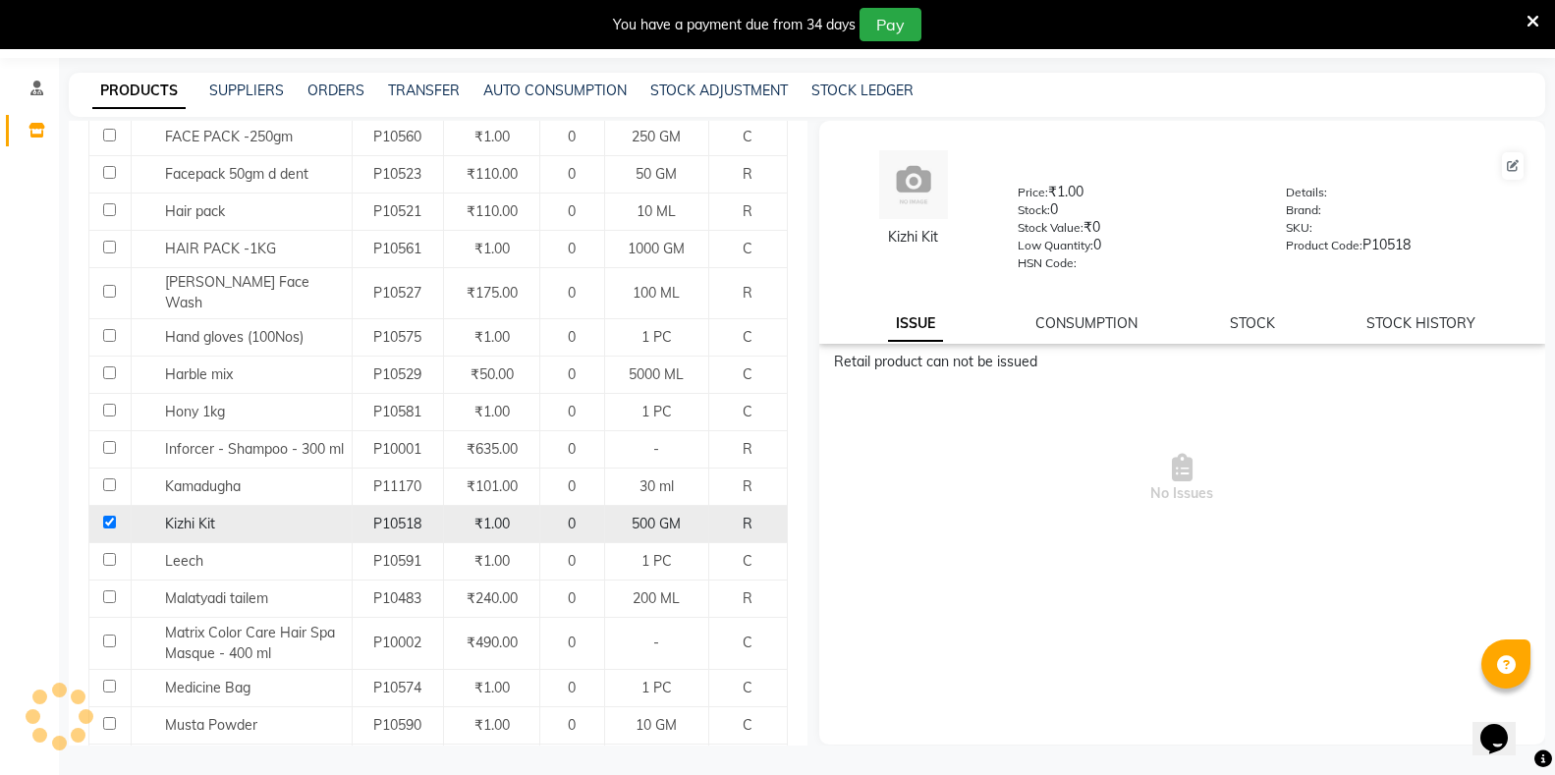
scroll to position [762, 0]
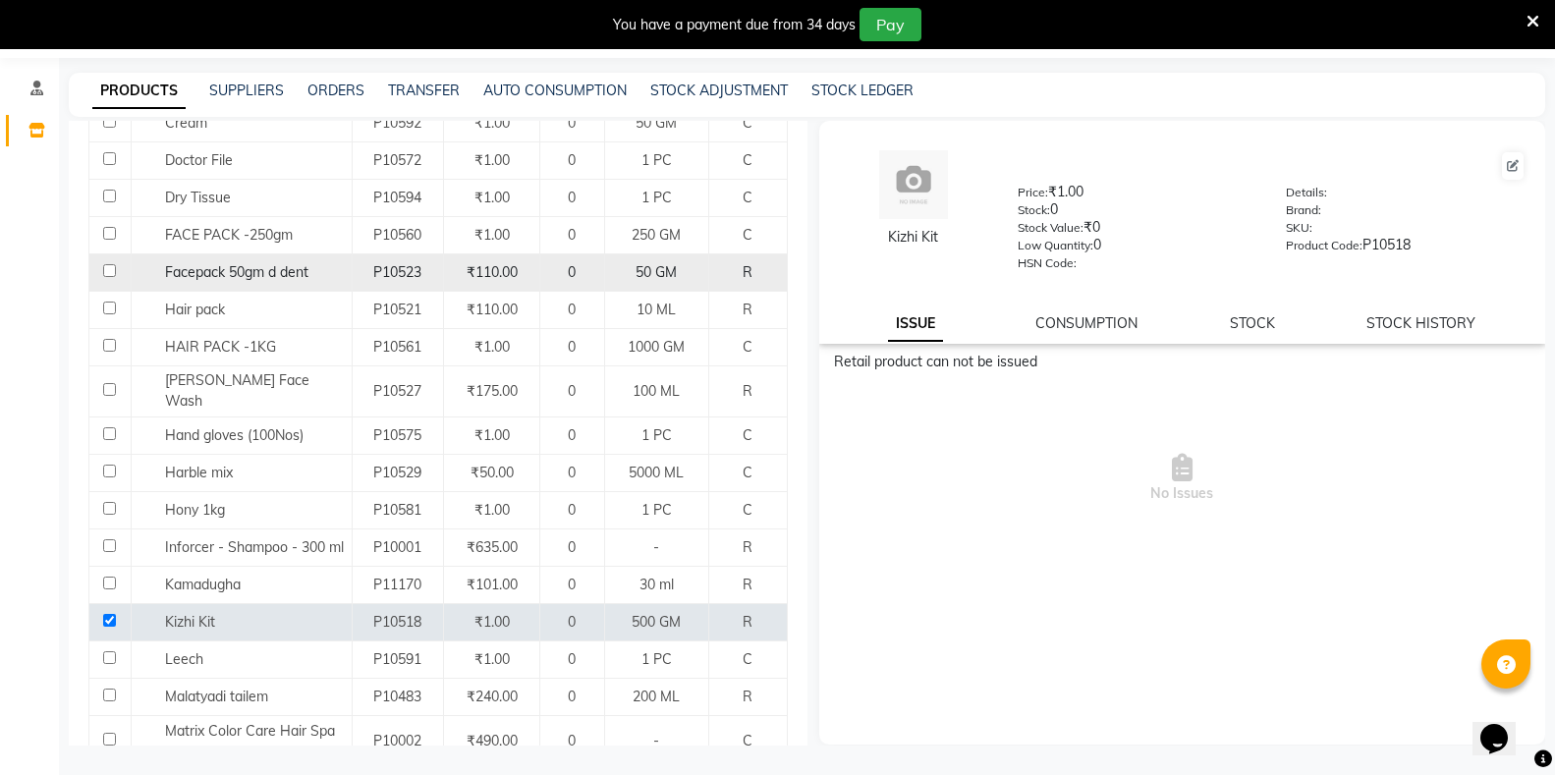
click at [106, 264] on input "checkbox" at bounding box center [109, 270] width 13 height 13
checkbox input "true"
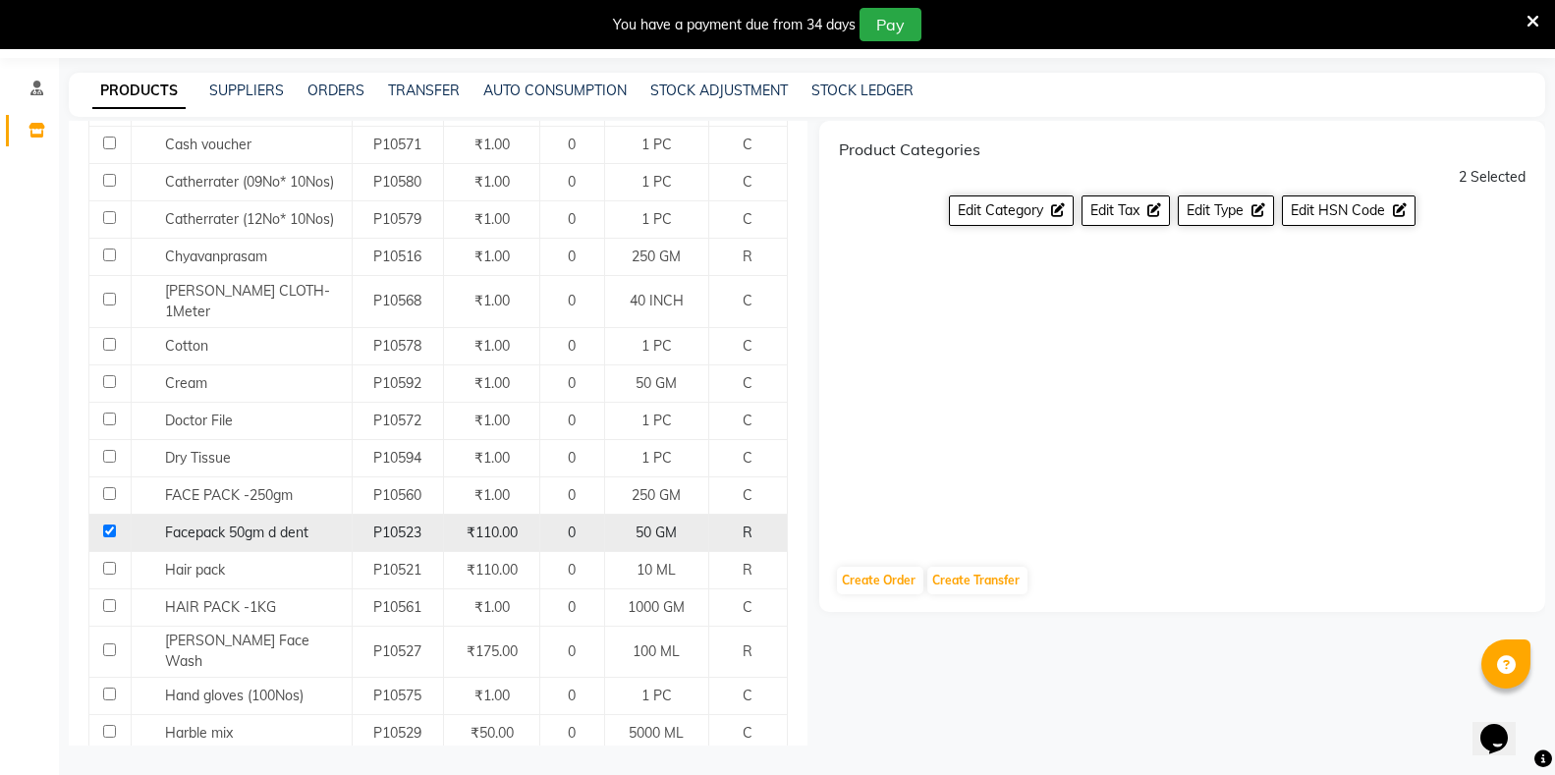
scroll to position [468, 0]
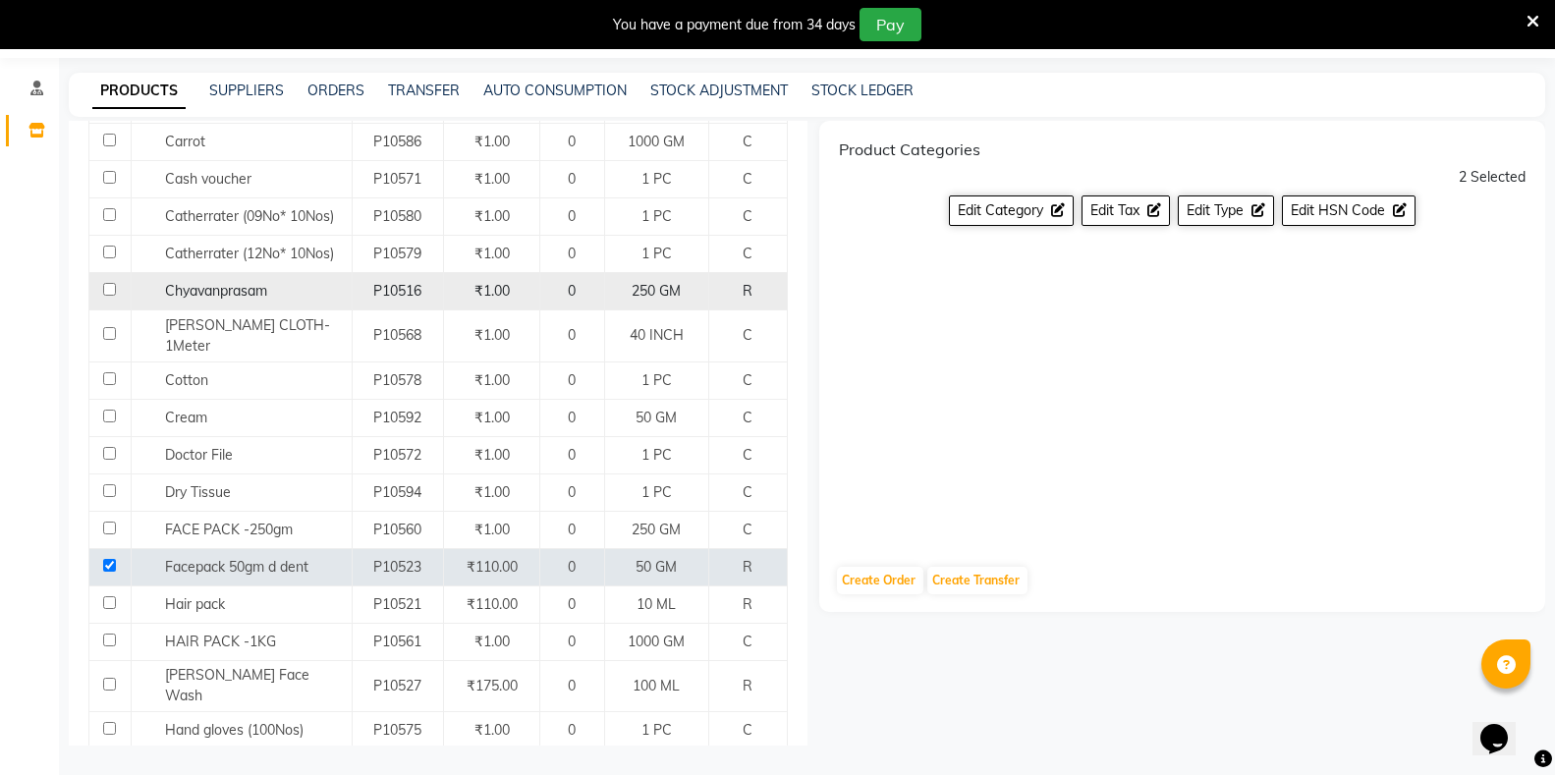
click at [105, 291] on input "checkbox" at bounding box center [109, 289] width 13 height 13
checkbox input "true"
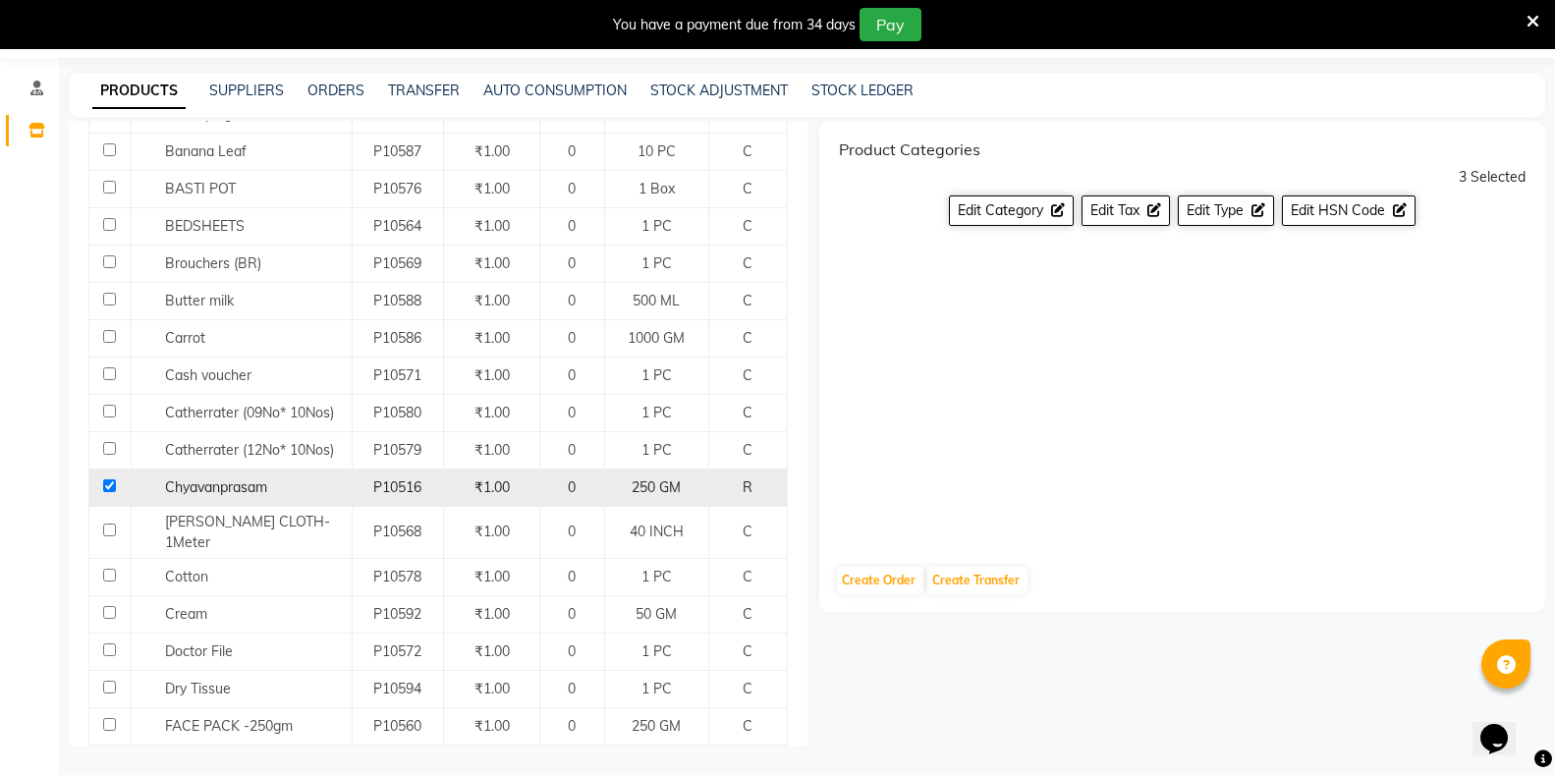
scroll to position [173, 0]
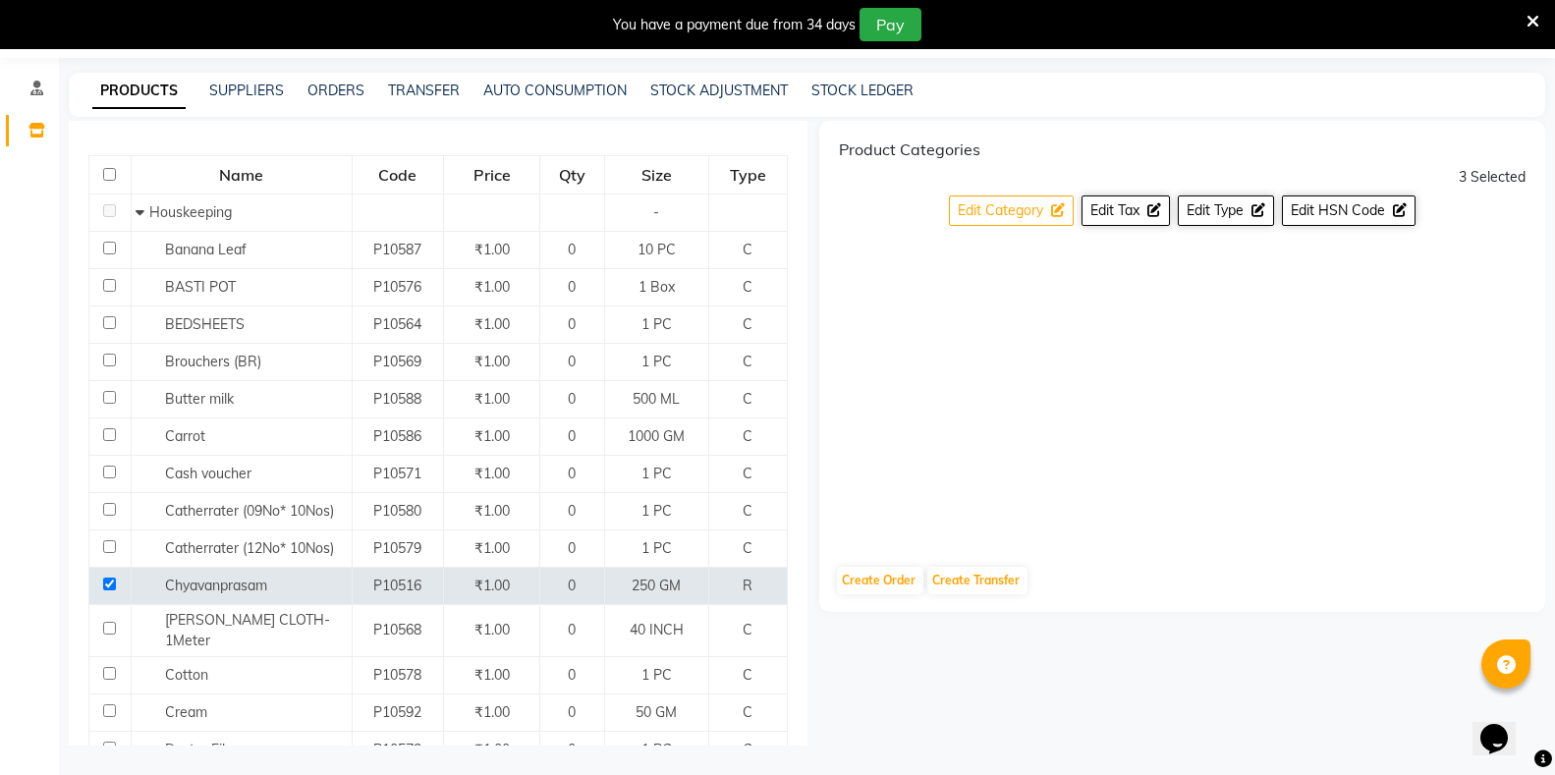
click at [992, 217] on span "Edit Category" at bounding box center [1000, 210] width 85 height 18
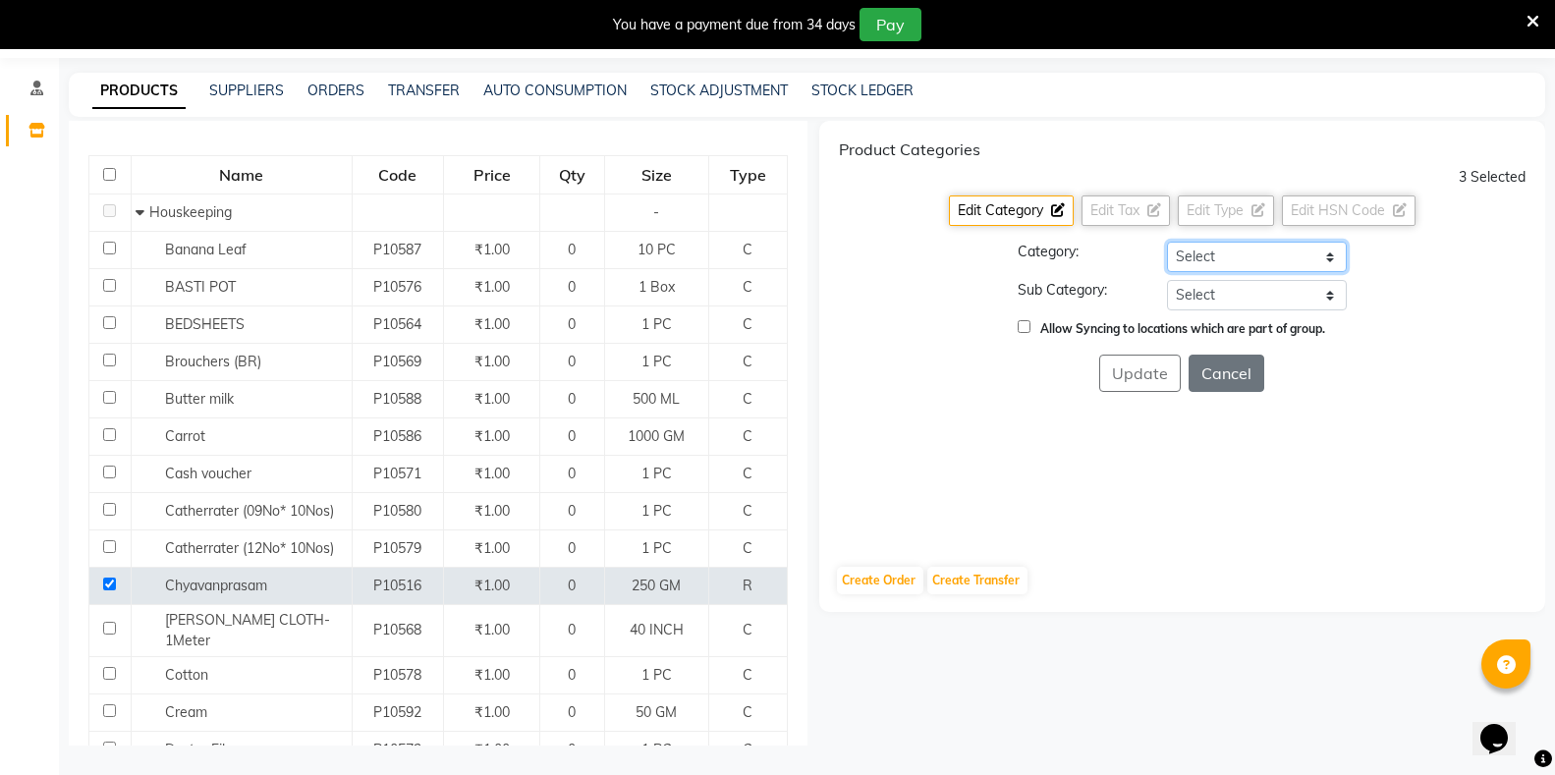
click at [1205, 258] on select "Select Hair Skin Makeup Personal Care Appliances Classical Medicine OTC Proprie…" at bounding box center [1257, 257] width 180 height 30
select select "1112815700"
click at [1167, 242] on select "Select Hair Skin Makeup Personal Care Appliances Classical Medicine OTC Proprie…" at bounding box center [1257, 257] width 180 height 30
click at [1206, 300] on select "Select [PERSON_NAME] OTC Tablet Churnam" at bounding box center [1257, 295] width 180 height 30
select select "11128157007"
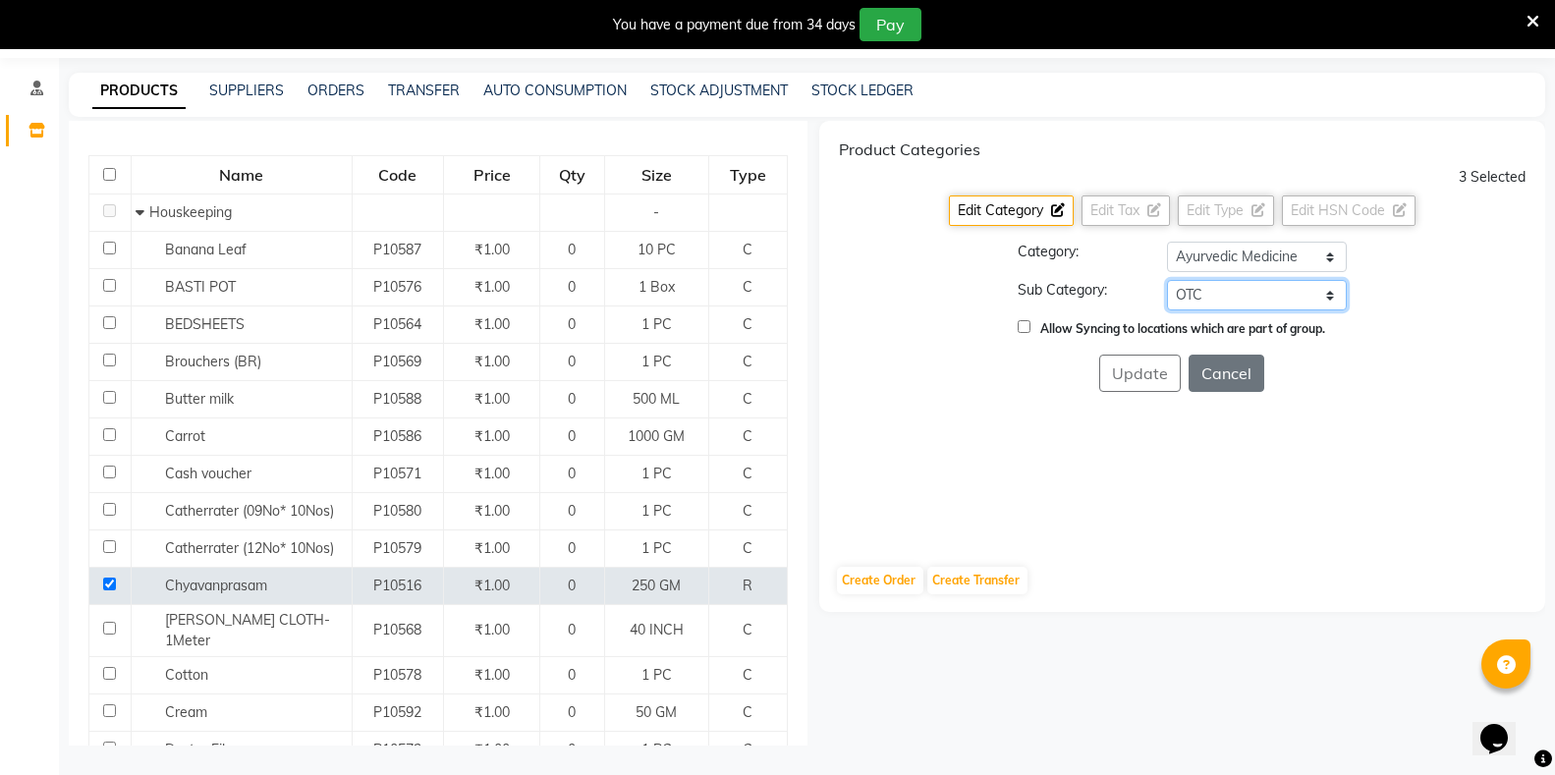
click at [1167, 280] on select "Select [PERSON_NAME] OTC Tablet Churnam" at bounding box center [1257, 295] width 180 height 30
click at [1141, 383] on button "Update" at bounding box center [1140, 373] width 82 height 37
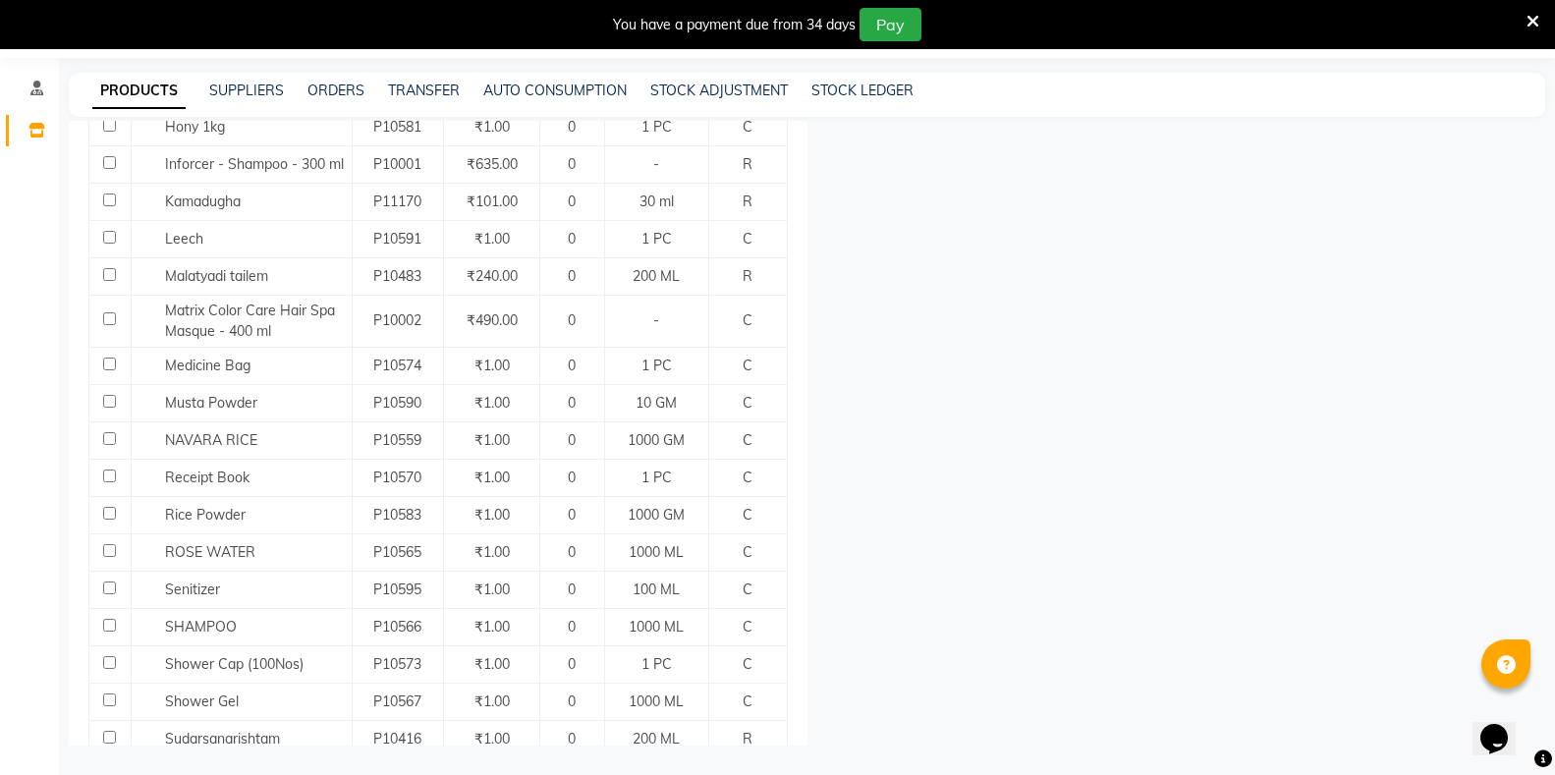
scroll to position [1057, 0]
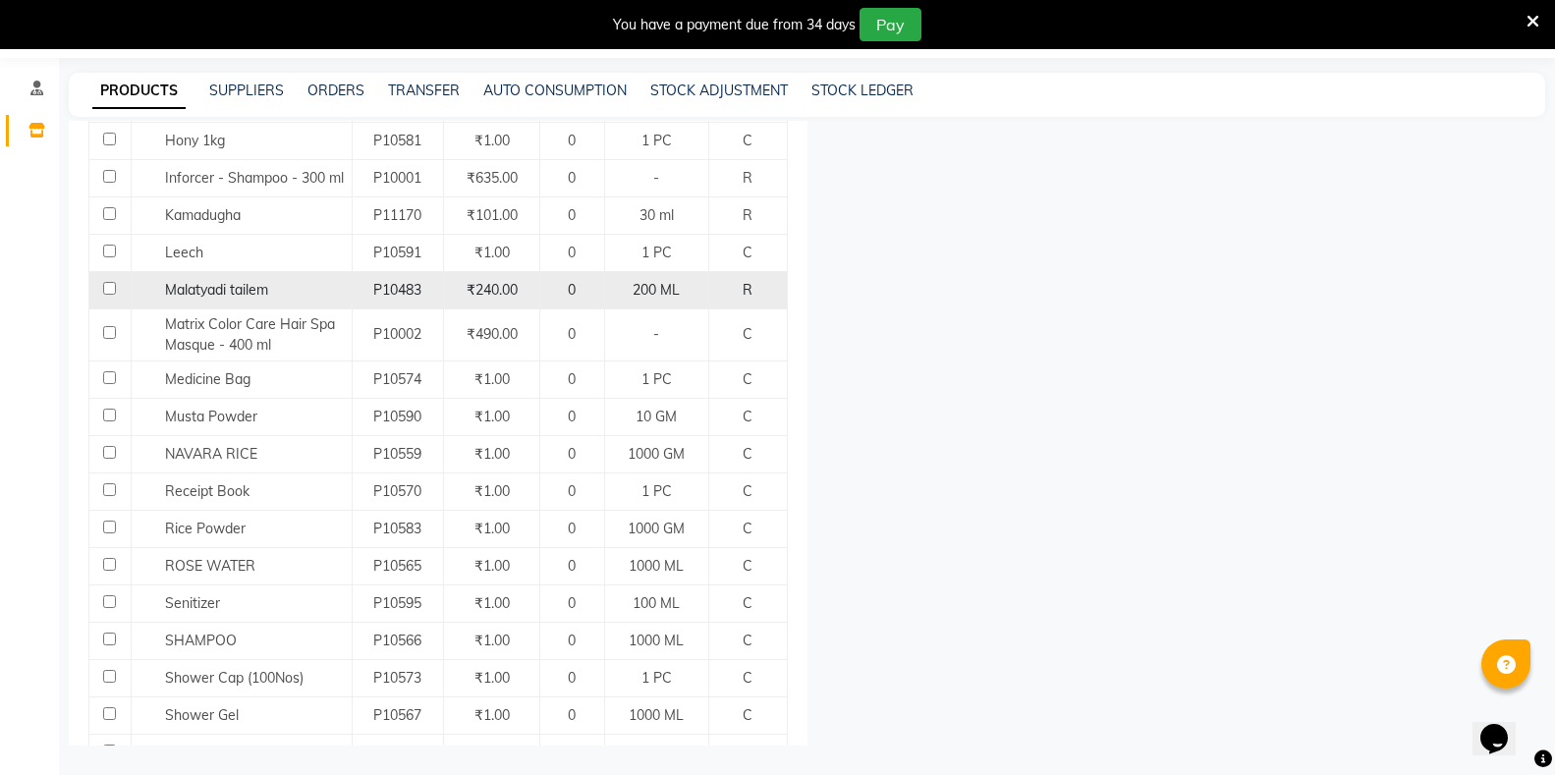
click at [106, 282] on input "checkbox" at bounding box center [109, 288] width 13 height 13
checkbox input "true"
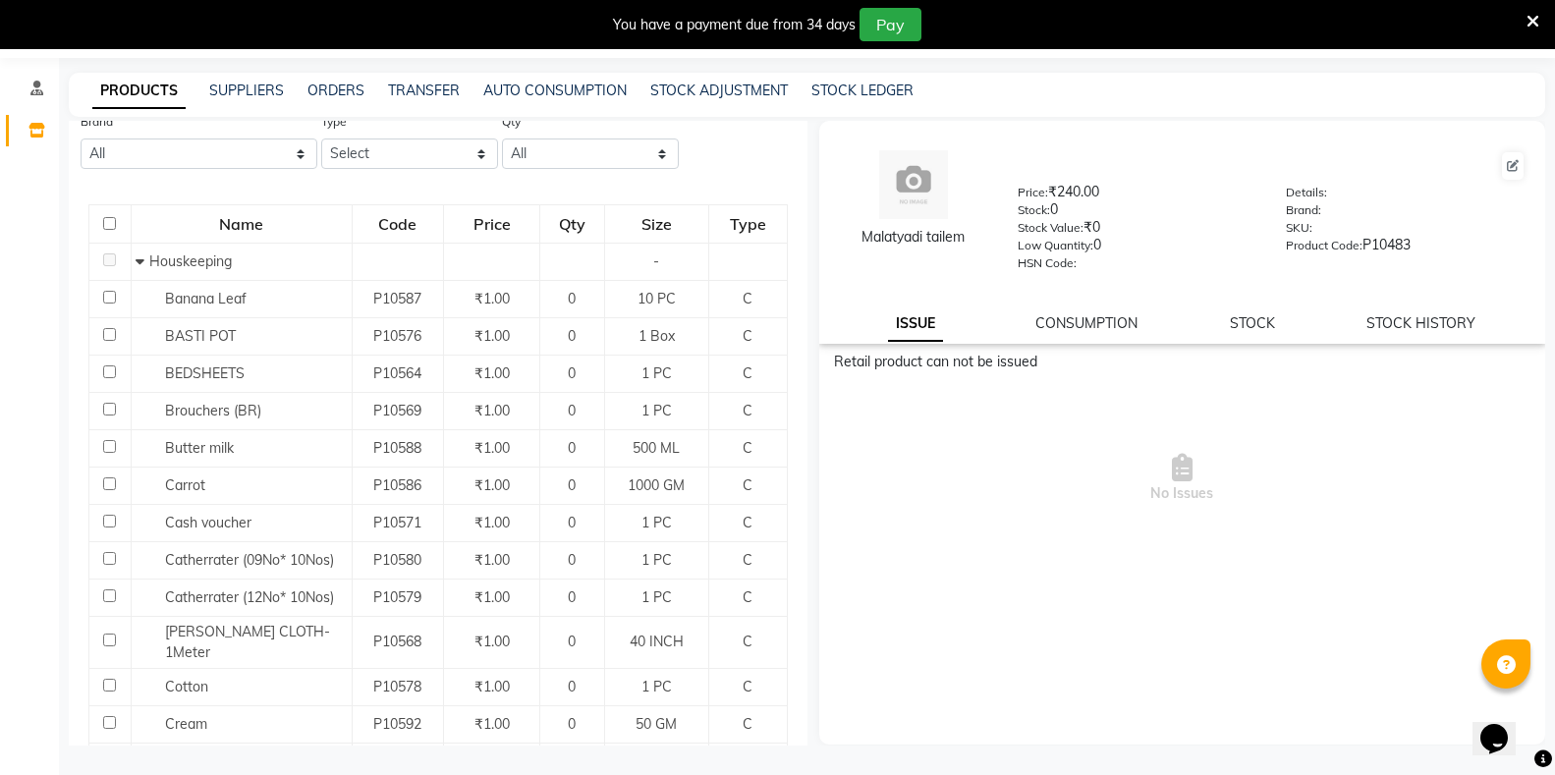
scroll to position [590, 0]
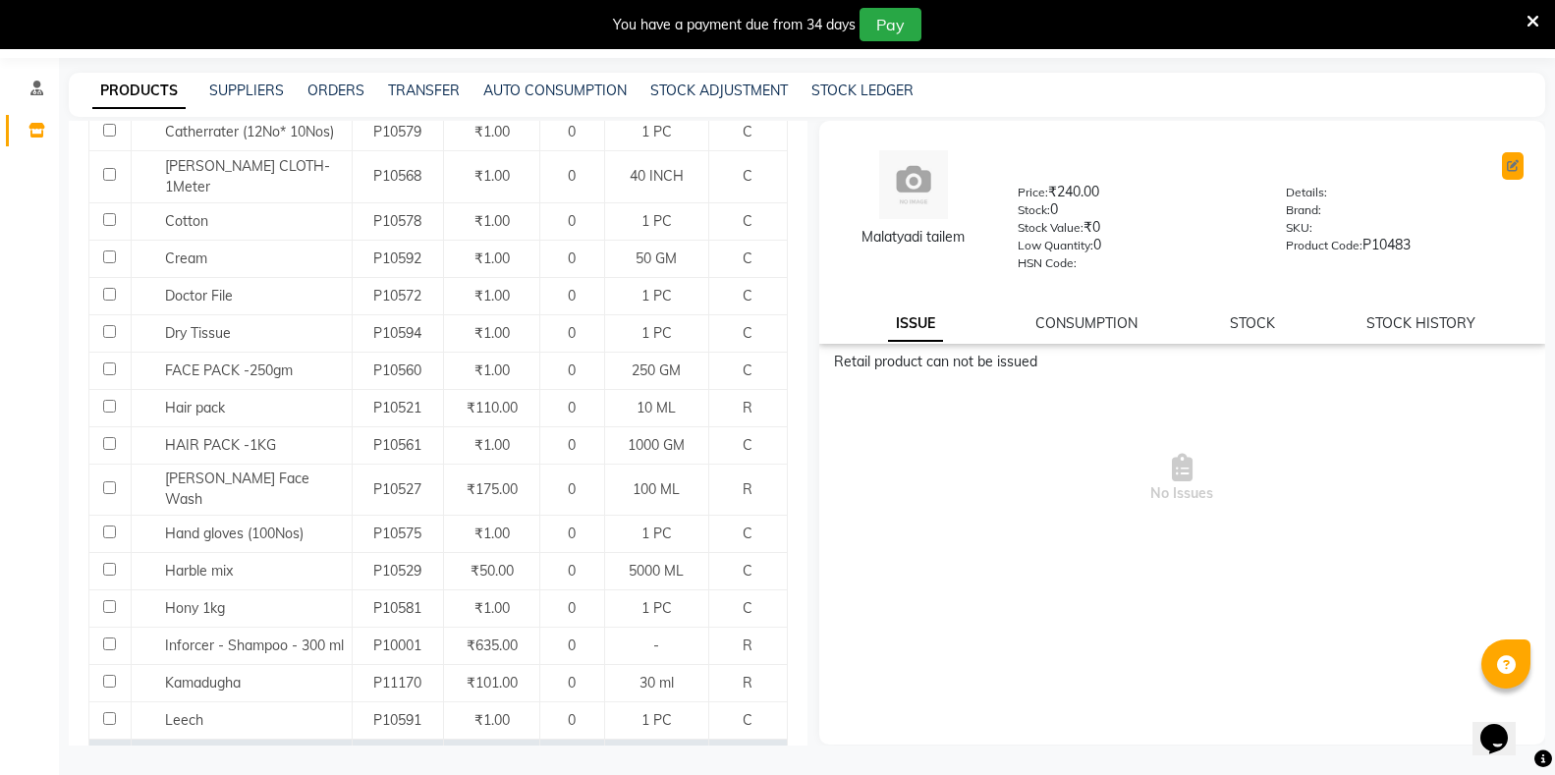
click at [1508, 167] on icon at bounding box center [1513, 166] width 12 height 12
select select "true"
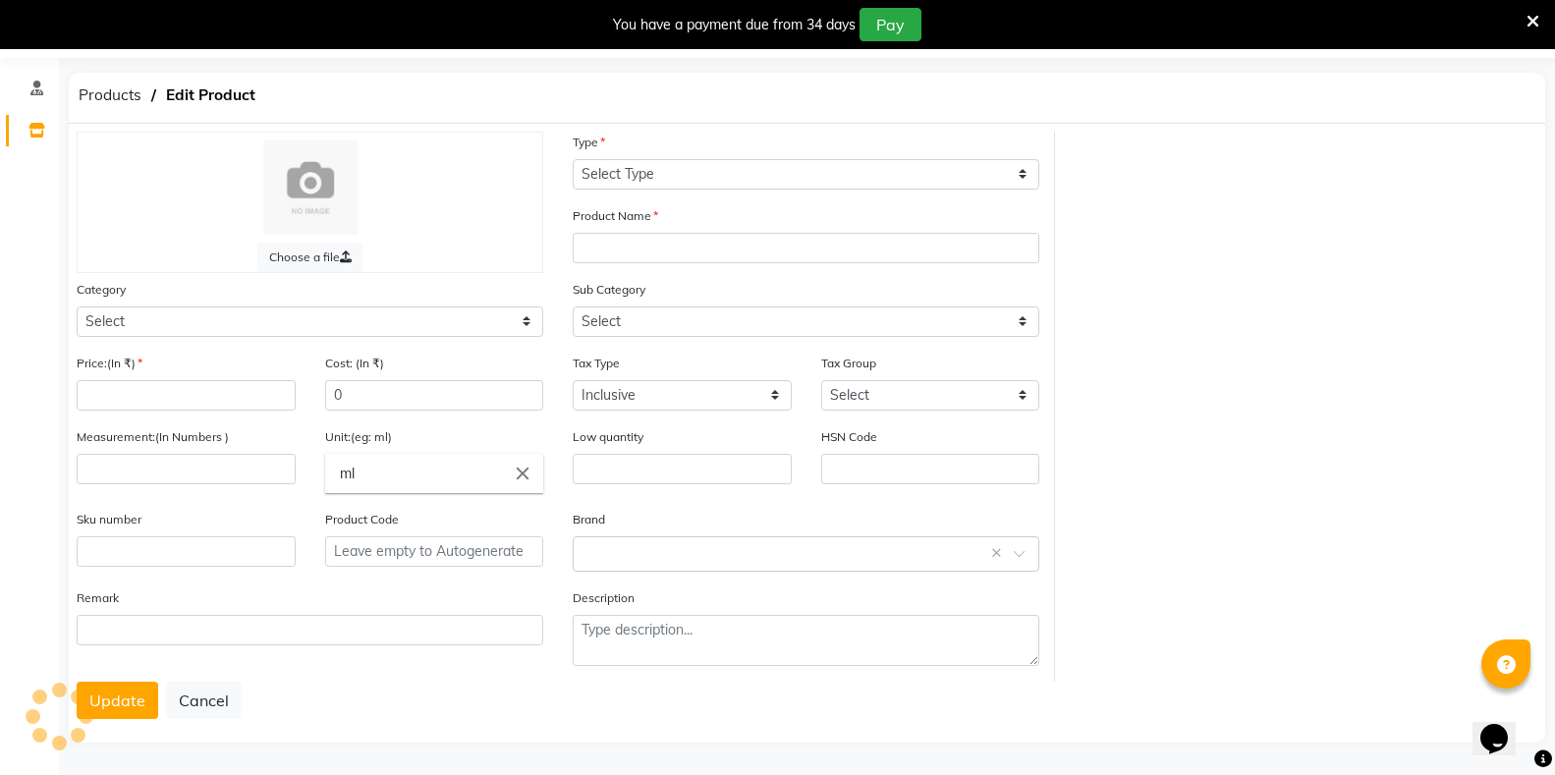
select select "R"
type input "Malatyadi tailem"
select select
type input "240"
type input "1"
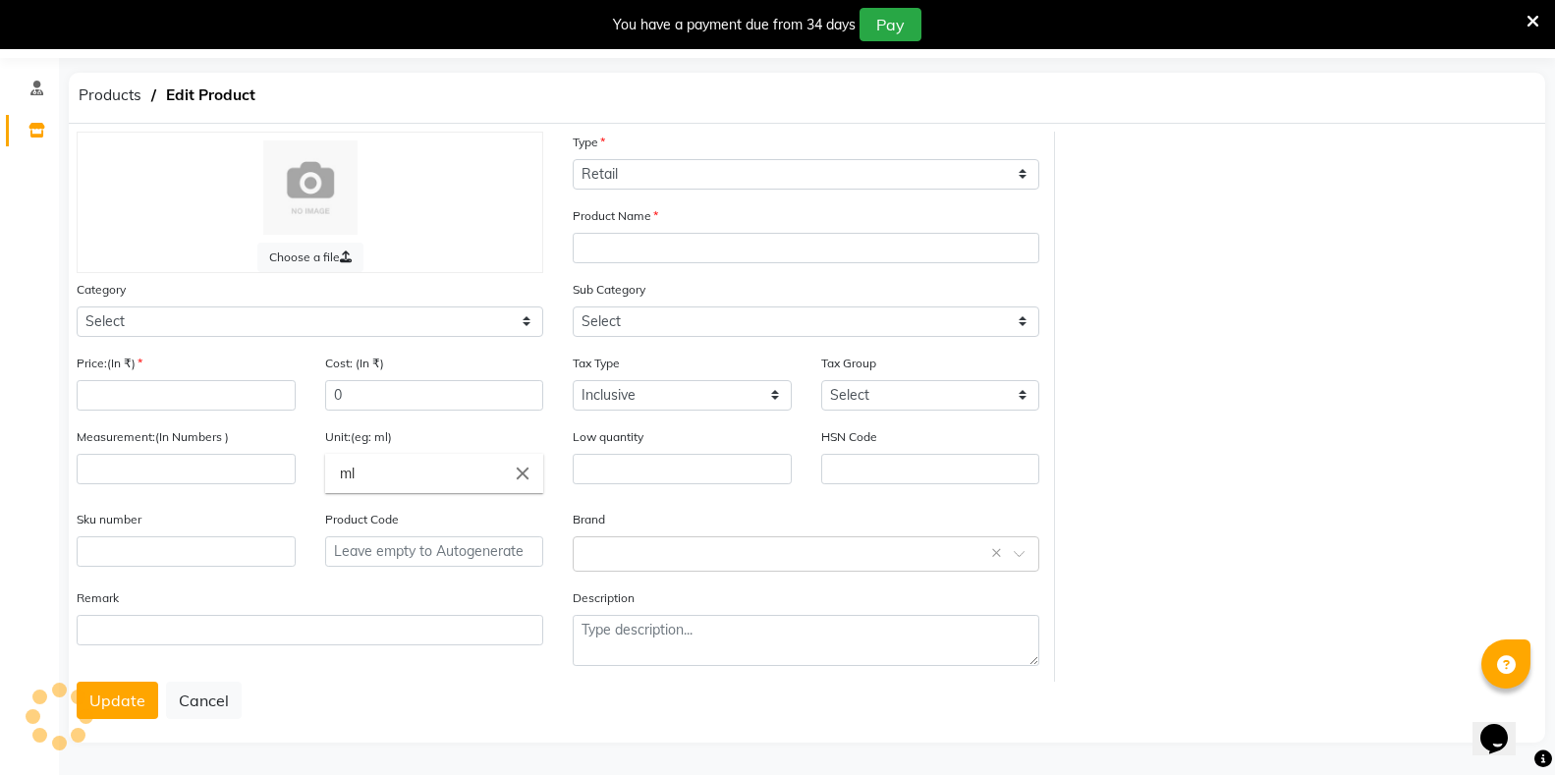
type input "200"
type input "ML"
type input "0"
type input "P10483"
select select "1112815000"
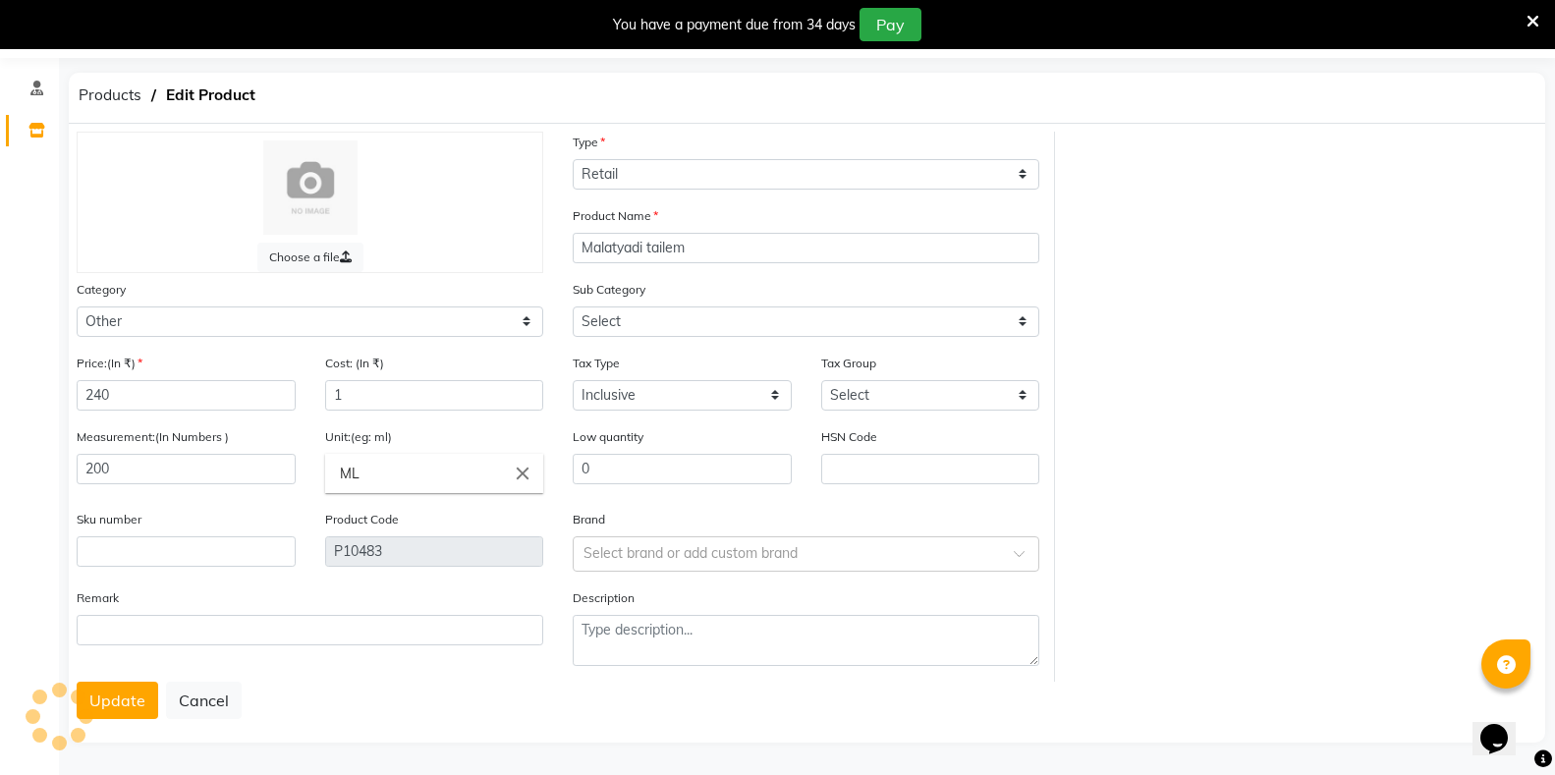
select select "1112815001"
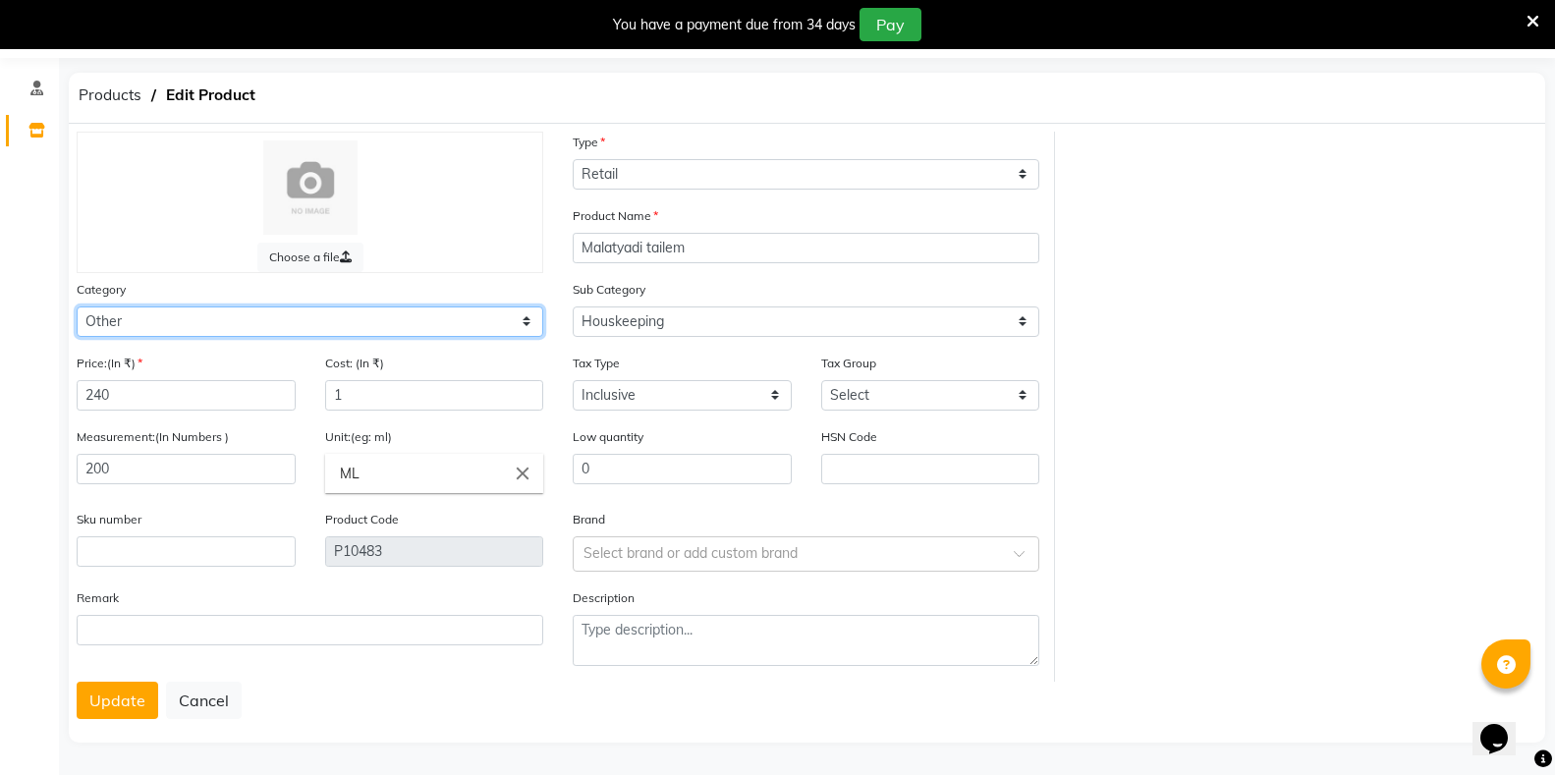
click at [327, 322] on select "Select Hair Skin Makeup Personal Care Appliances Classical Medicine OTC Proprie…" at bounding box center [310, 322] width 467 height 30
select select "1112815700"
click at [77, 307] on select "Select Hair Skin Makeup Personal Care Appliances Classical Medicine OTC Proprie…" at bounding box center [310, 322] width 467 height 30
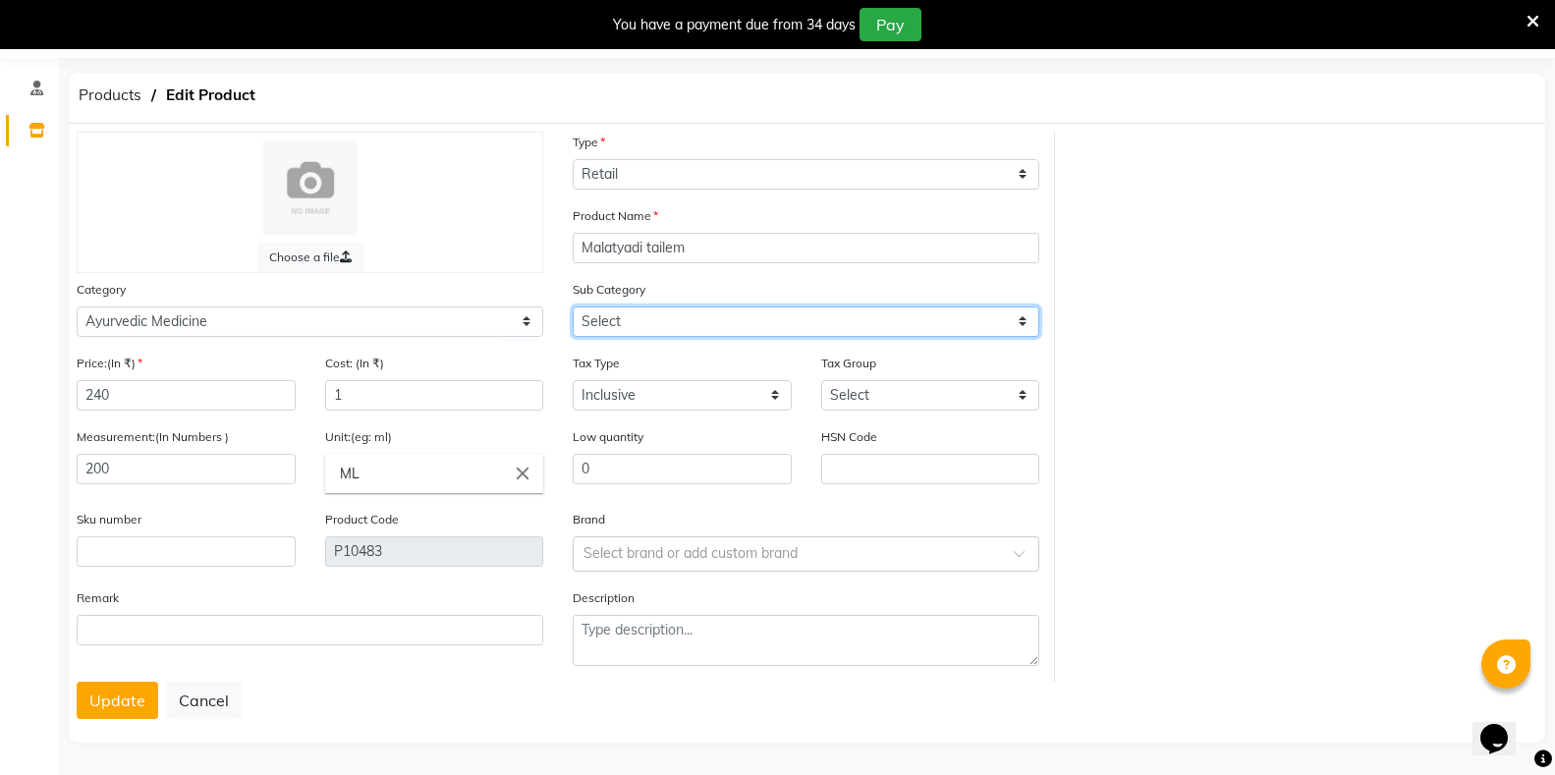
click at [617, 317] on select "Select [PERSON_NAME] OTC Tablet Churnam" at bounding box center [806, 322] width 467 height 30
select select "11128157003"
click at [573, 307] on select "Select [PERSON_NAME] OTC Tablet Churnam" at bounding box center [806, 322] width 467 height 30
click at [111, 700] on button "Update" at bounding box center [118, 700] width 82 height 37
